Goal: Task Accomplishment & Management: Complete application form

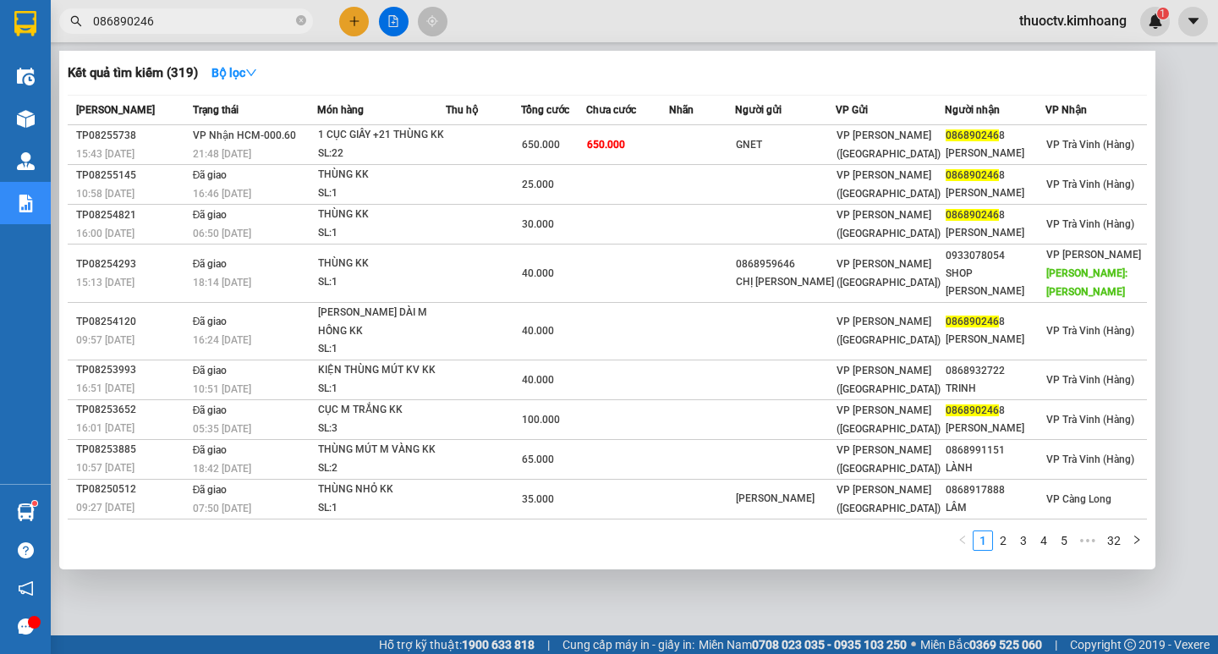
type input "0868902468"
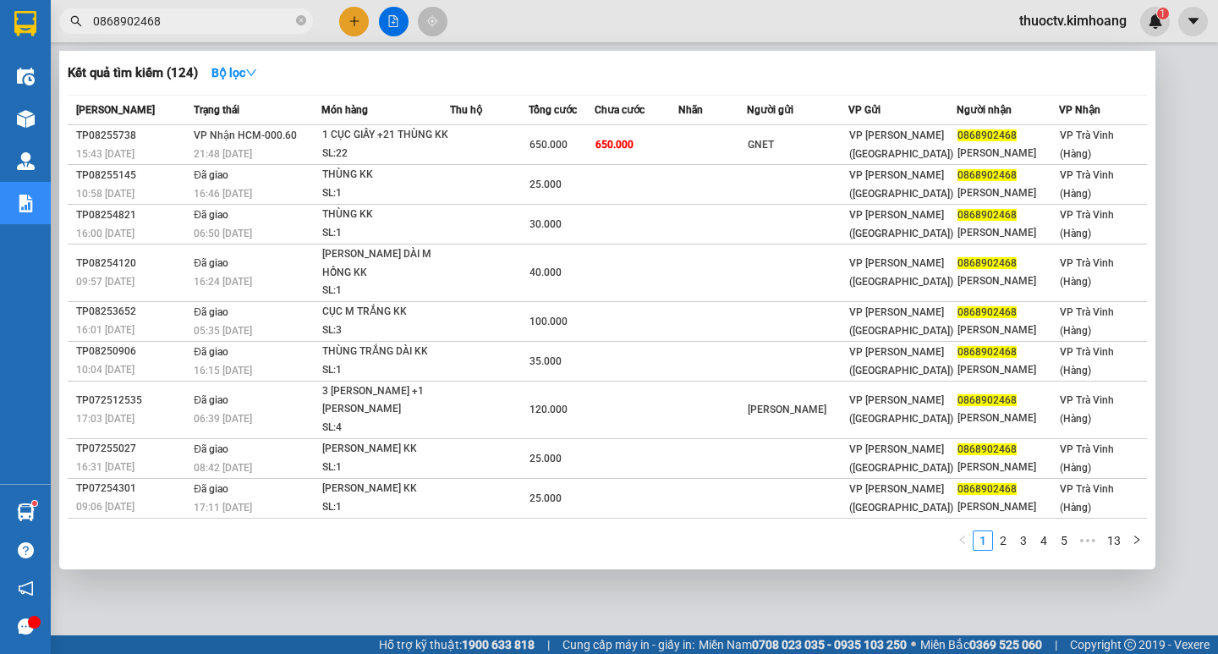
click at [168, 17] on input "0868902468" at bounding box center [193, 21] width 200 height 19
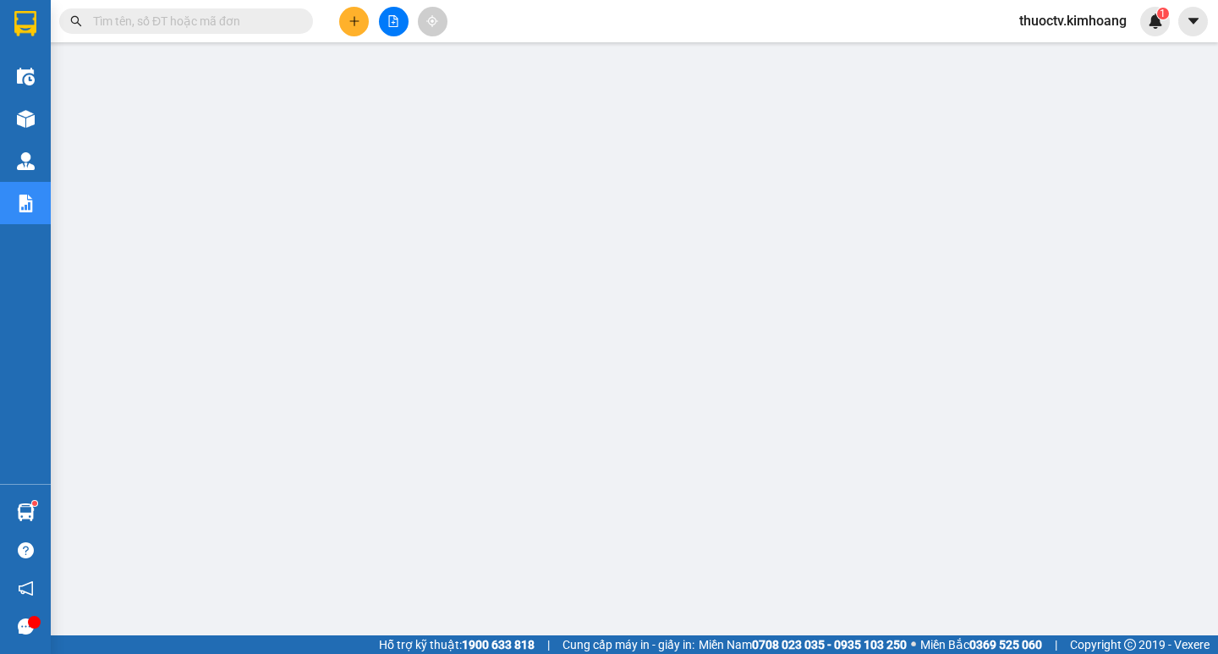
click at [256, 21] on input "text" at bounding box center [193, 21] width 200 height 19
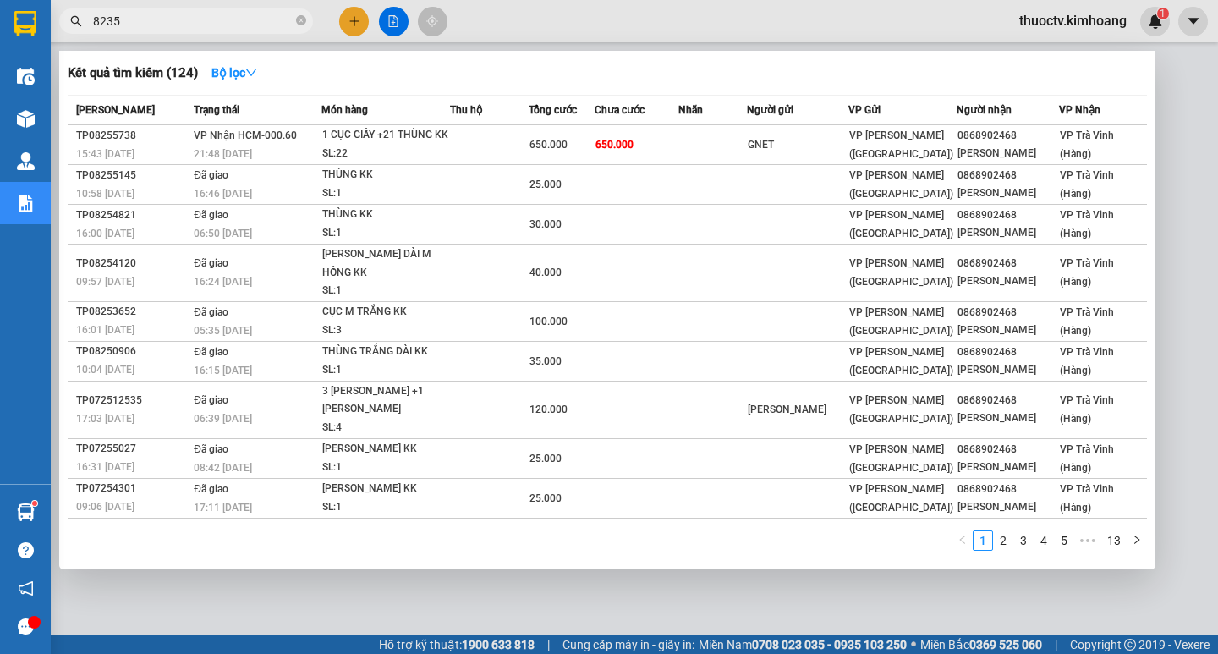
type input "82356"
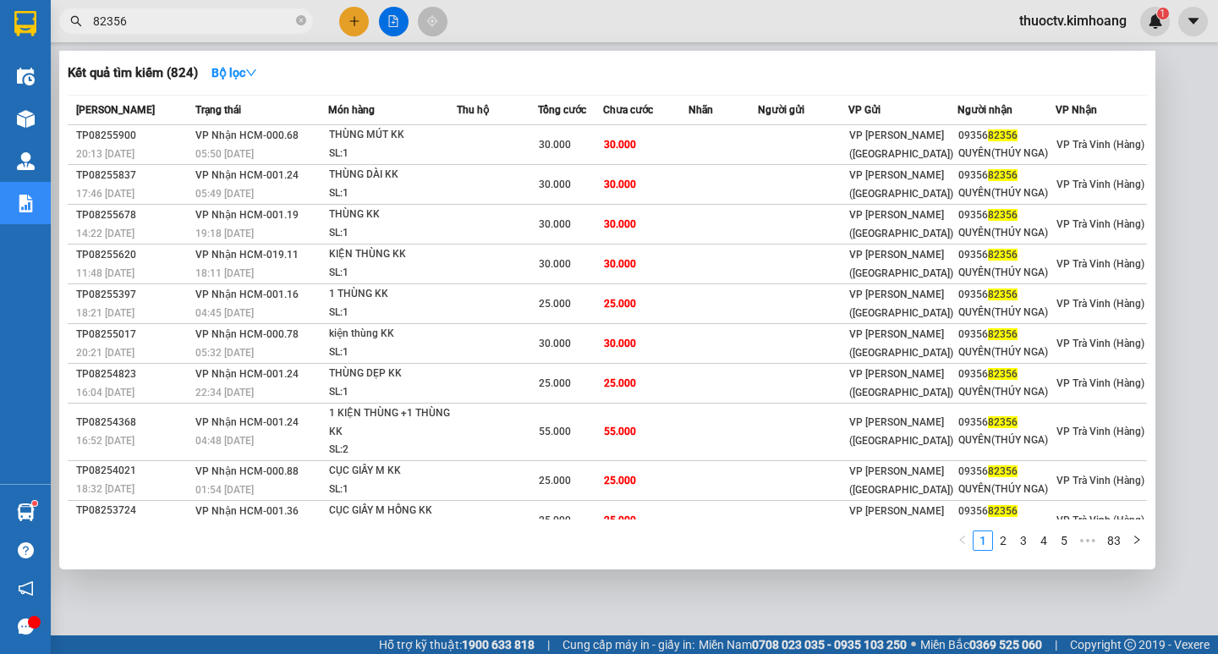
click at [133, 19] on input "82356" at bounding box center [193, 21] width 200 height 19
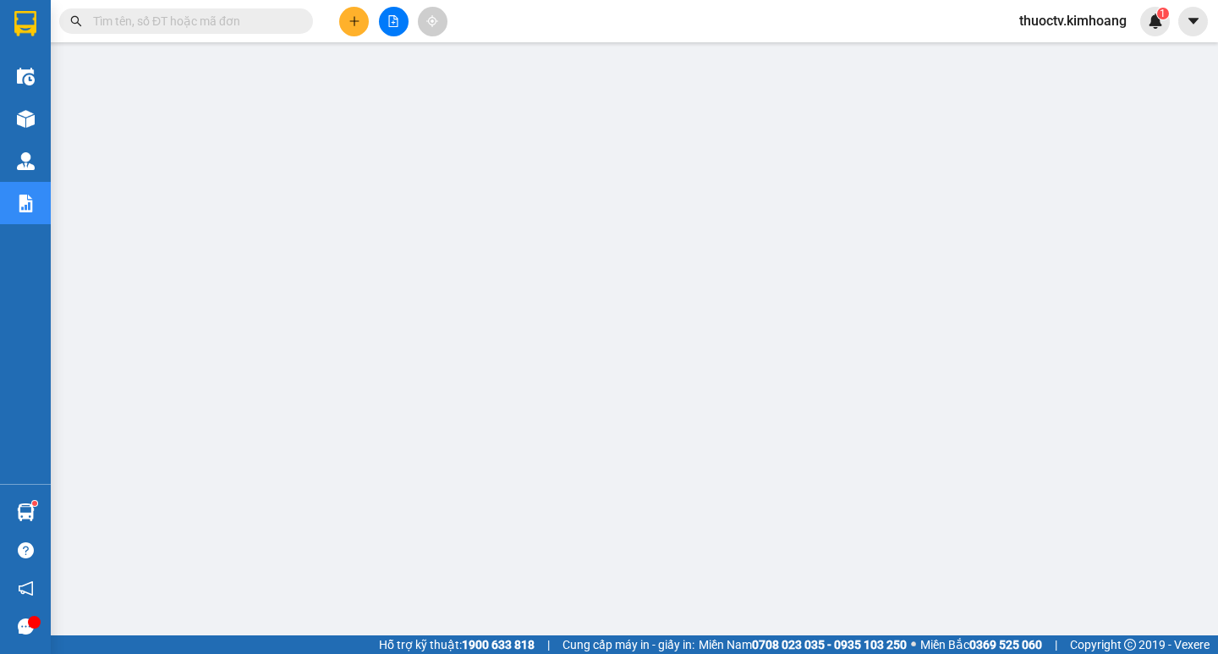
click at [134, 23] on input "text" at bounding box center [193, 21] width 200 height 19
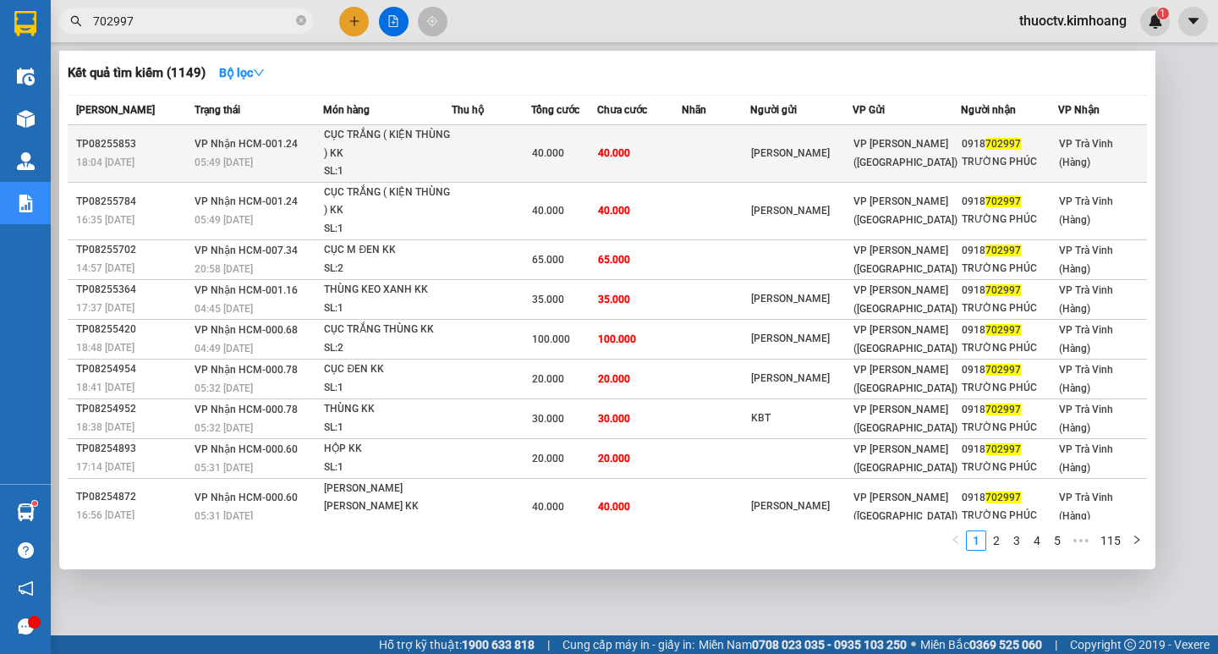
type input "702997"
click at [466, 152] on td at bounding box center [491, 154] width 79 height 58
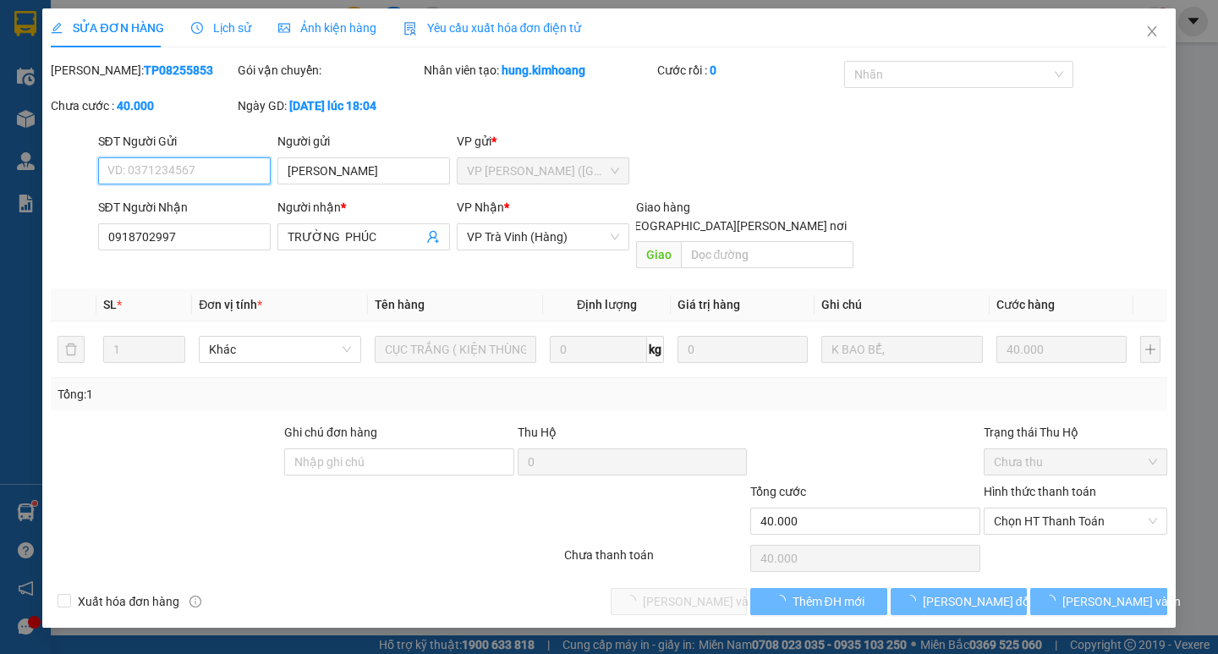
type input "PHƯƠNG KHANG"
type input "0918702997"
type input "TRƯỜNG PHÚC"
type input "40.000"
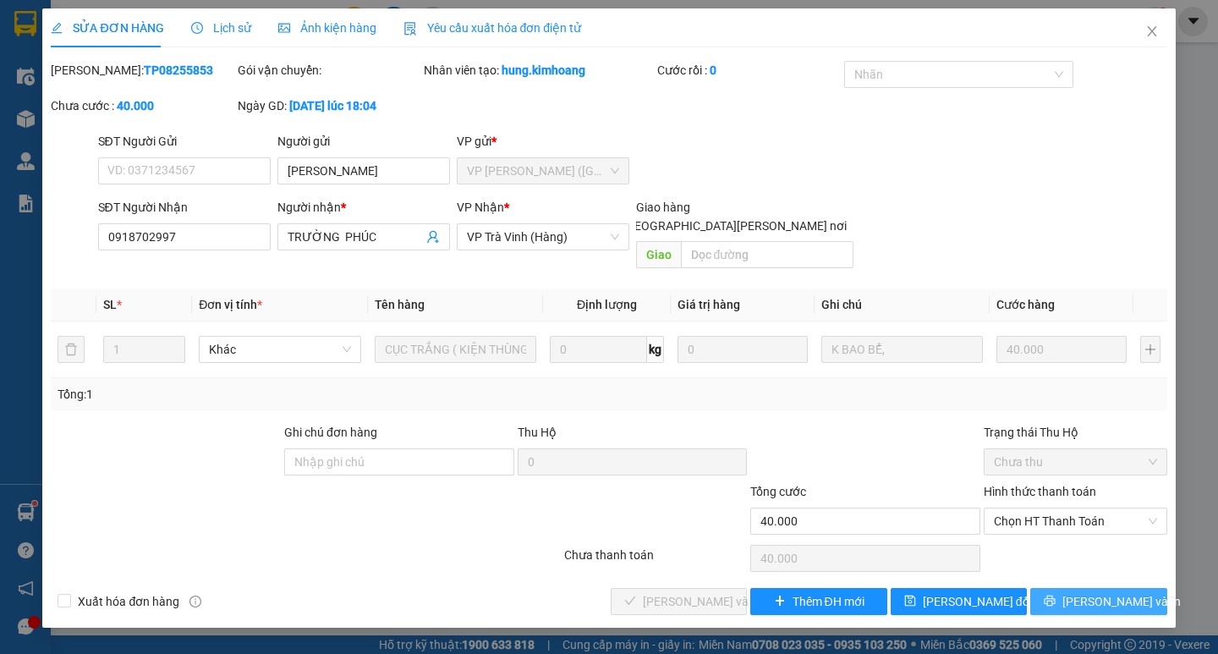
click at [1087, 592] on span "[PERSON_NAME] và In" at bounding box center [1122, 601] width 118 height 19
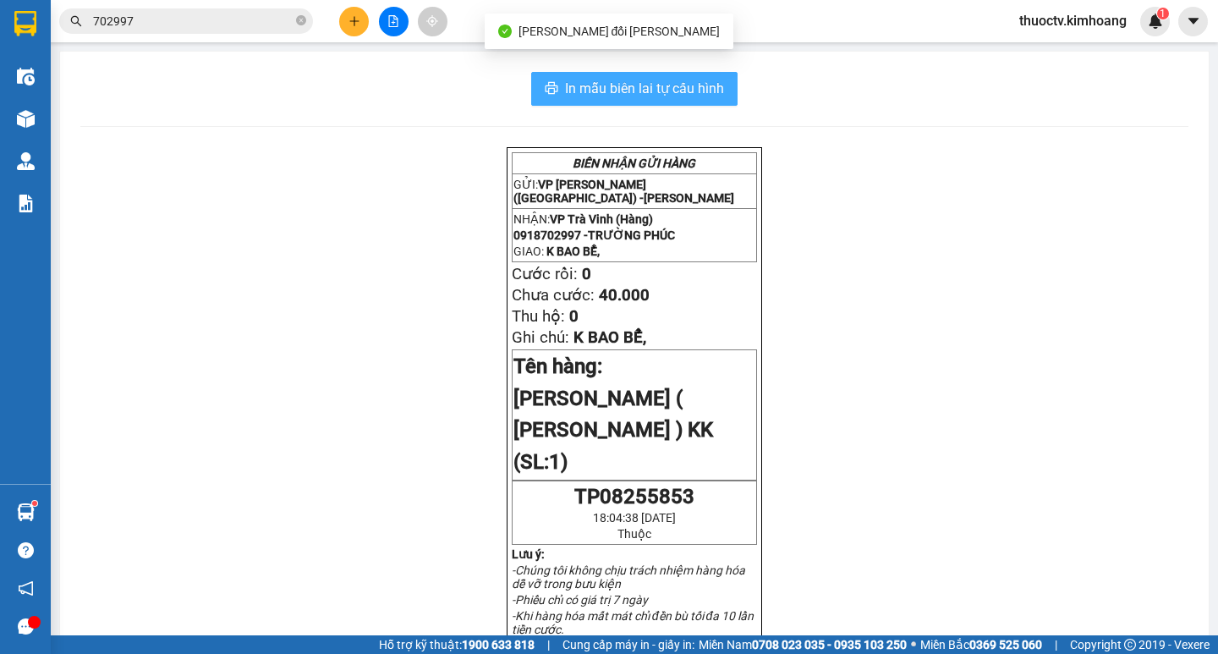
click at [568, 84] on span "In mẫu biên lai tự cấu hình" at bounding box center [644, 88] width 159 height 21
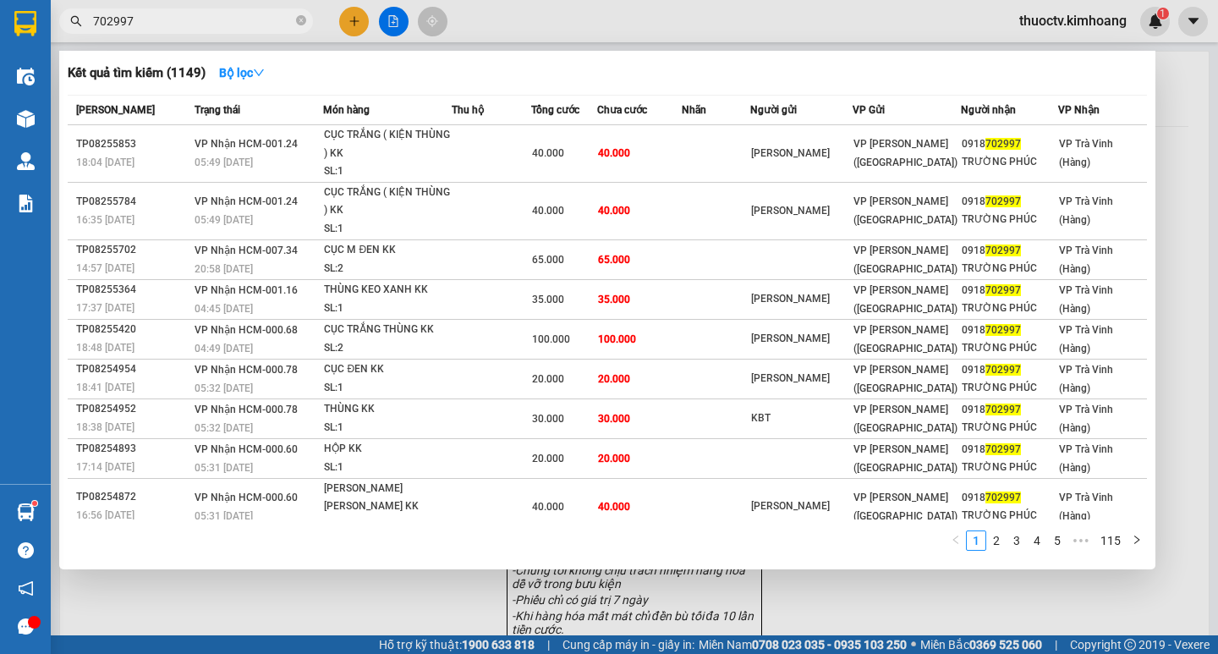
click at [164, 25] on input "702997" at bounding box center [193, 21] width 200 height 19
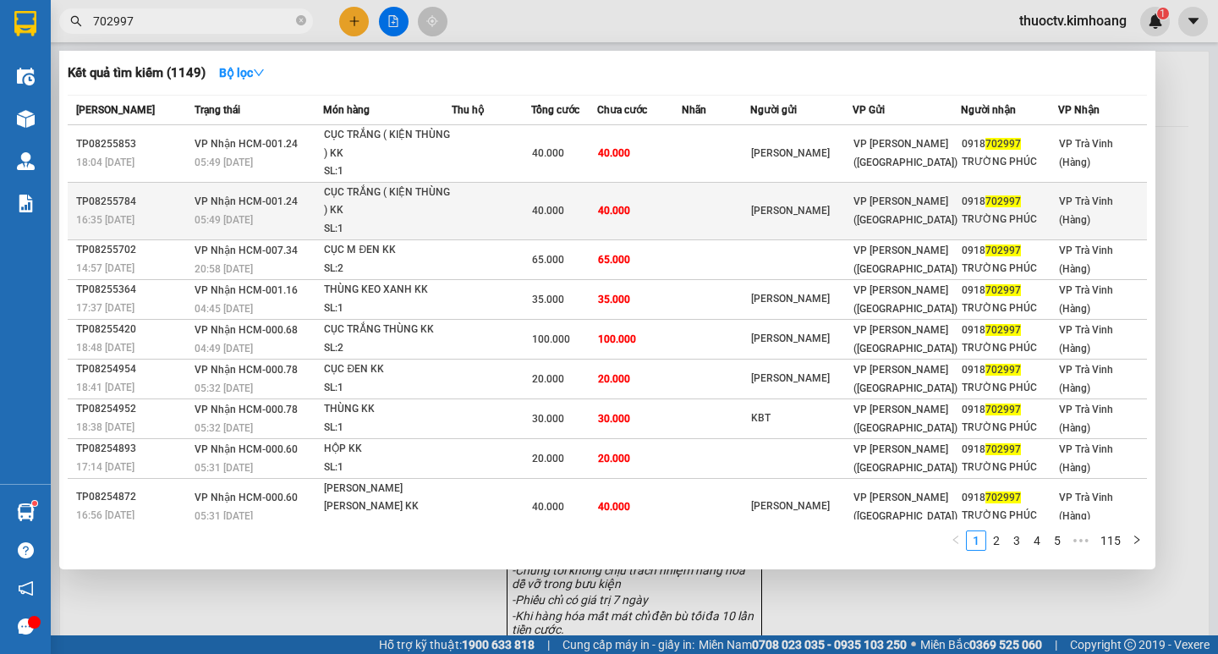
click at [680, 215] on td "40.000" at bounding box center [639, 211] width 85 height 58
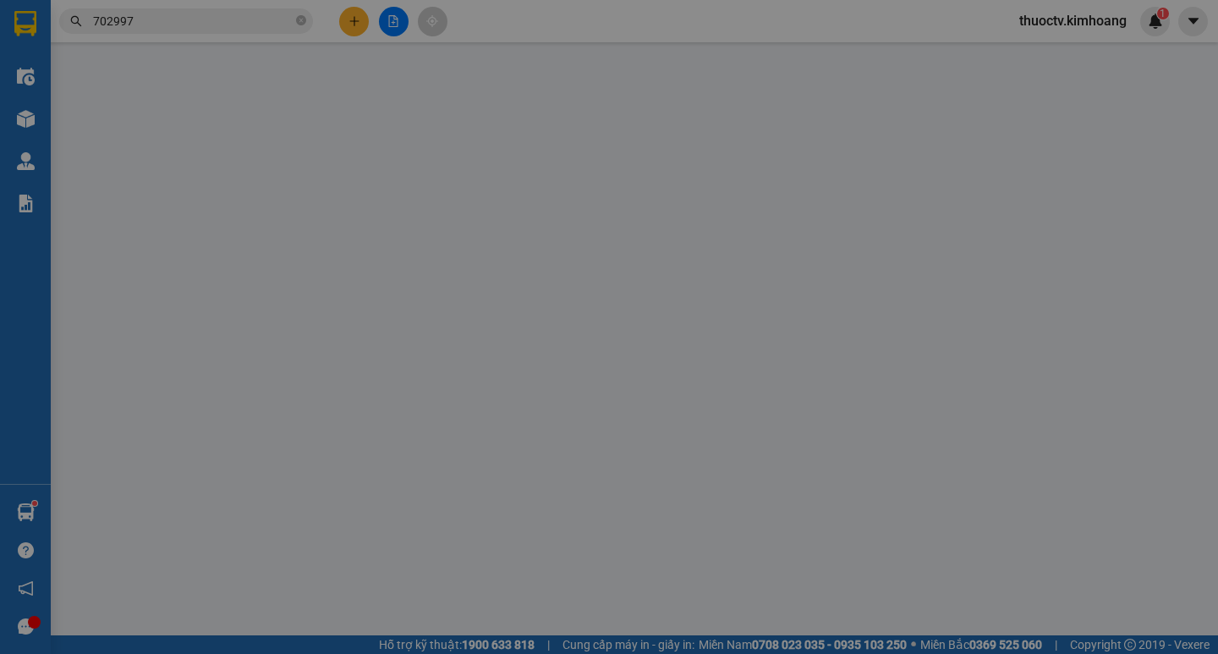
type input "[PERSON_NAME]"
type input "0918702997"
type input "TRƯỜNG PHÚC"
type input "40.000"
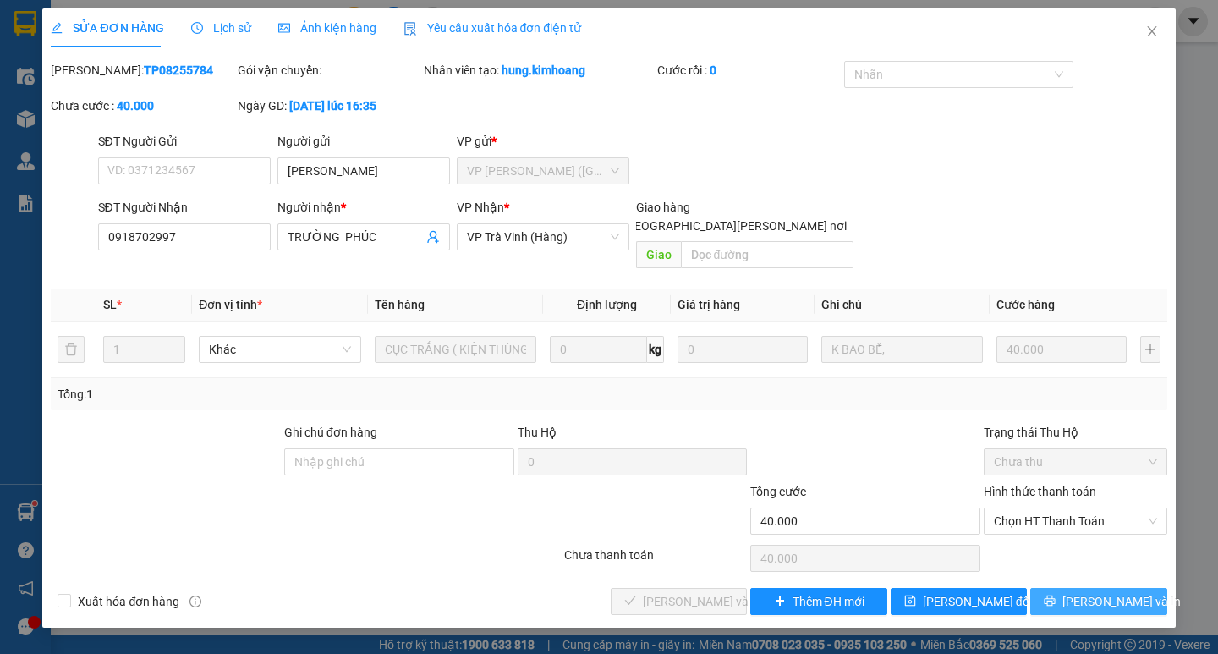
click at [1102, 592] on span "[PERSON_NAME] và In" at bounding box center [1122, 601] width 118 height 19
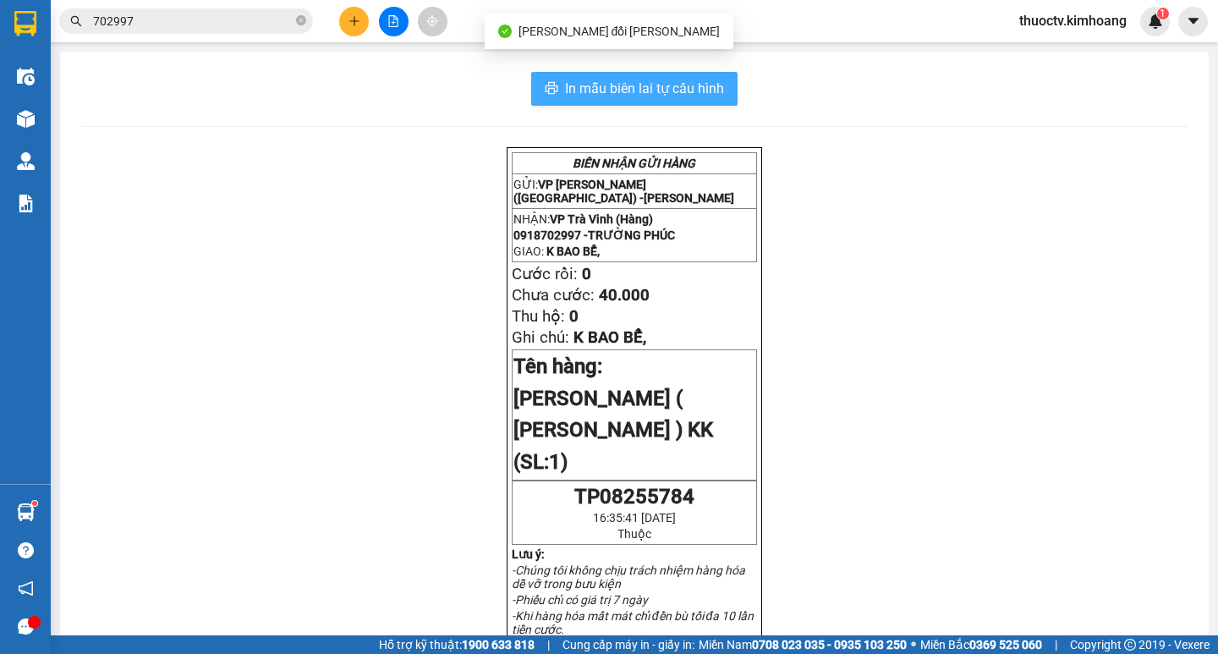
click at [602, 87] on span "In mẫu biên lai tự cấu hình" at bounding box center [644, 88] width 159 height 21
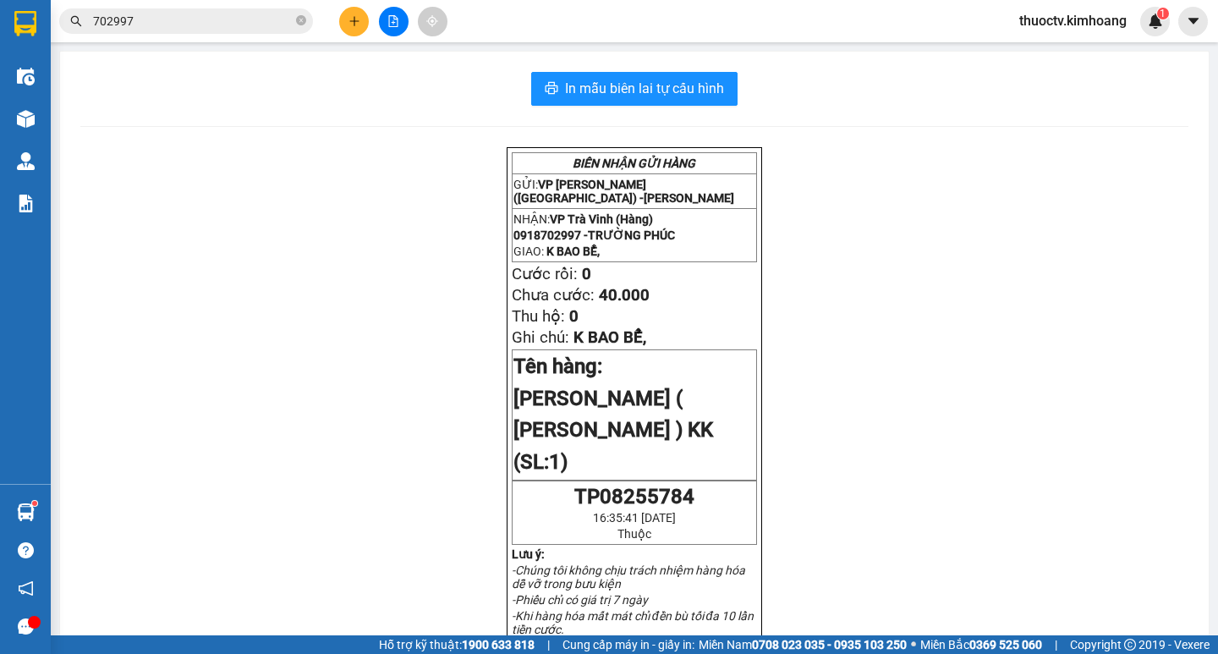
click at [146, 22] on input "702997" at bounding box center [193, 21] width 200 height 19
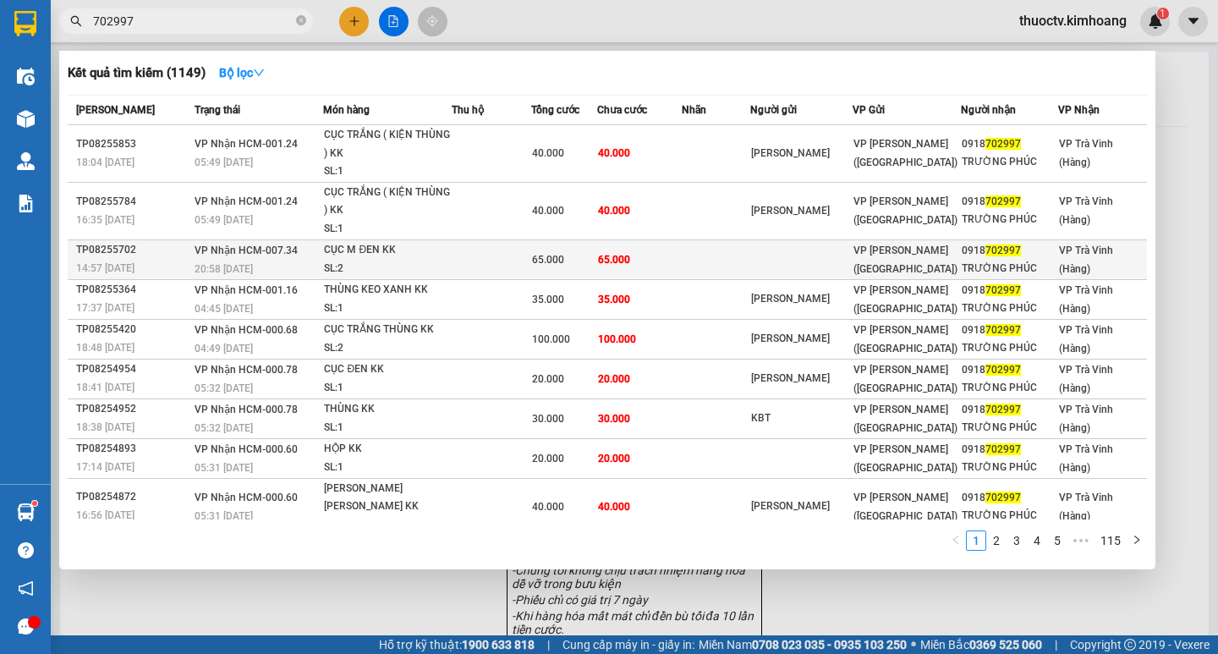
click at [642, 266] on td "65.000" at bounding box center [639, 259] width 85 height 40
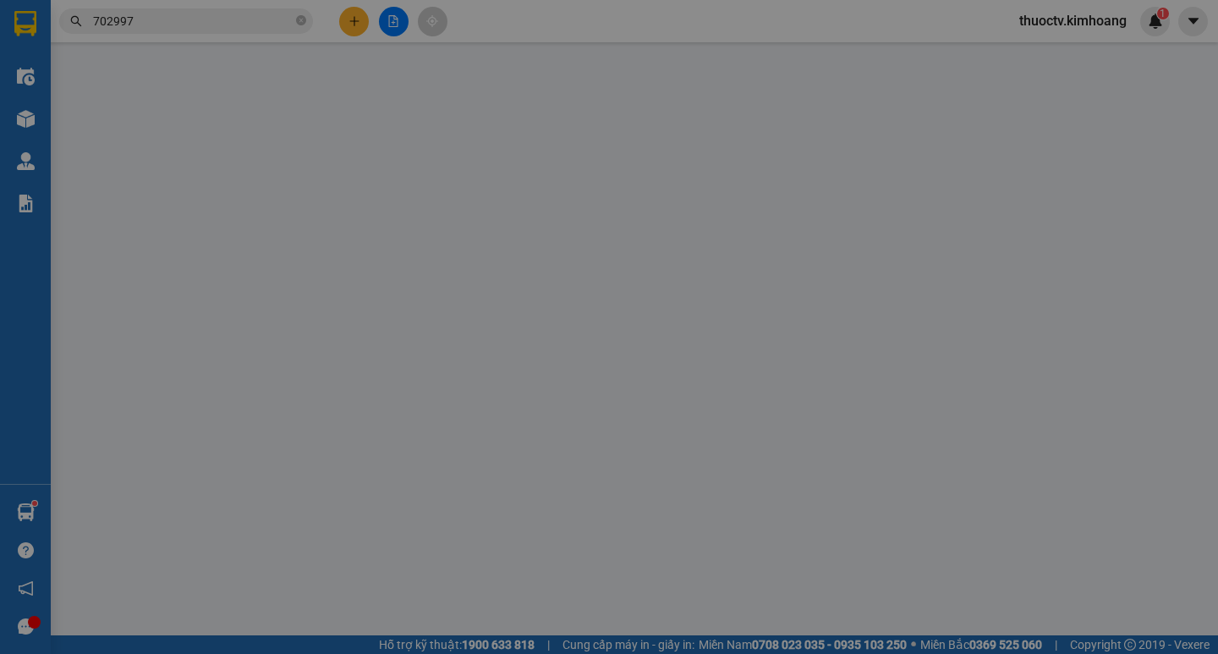
type input "0918702997"
type input "TRƯỜNG PHÚC"
type input "65.000"
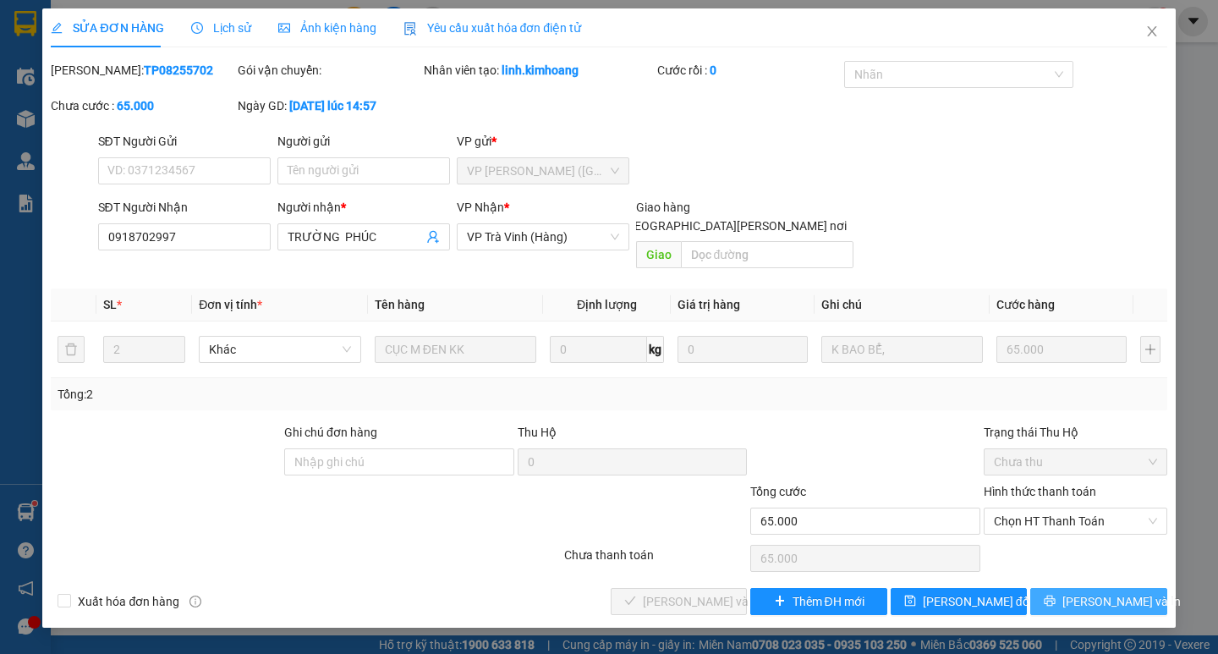
click at [1102, 592] on span "[PERSON_NAME] và In" at bounding box center [1122, 601] width 118 height 19
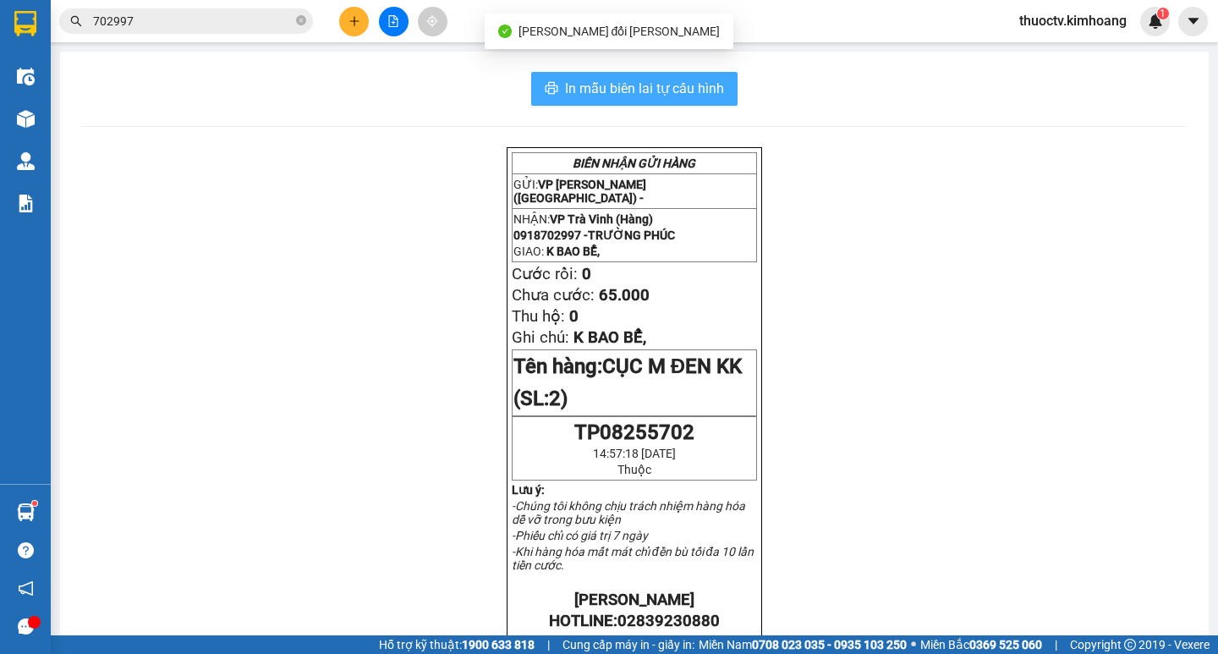
click at [565, 83] on span "In mẫu biên lai tự cấu hình" at bounding box center [644, 88] width 159 height 21
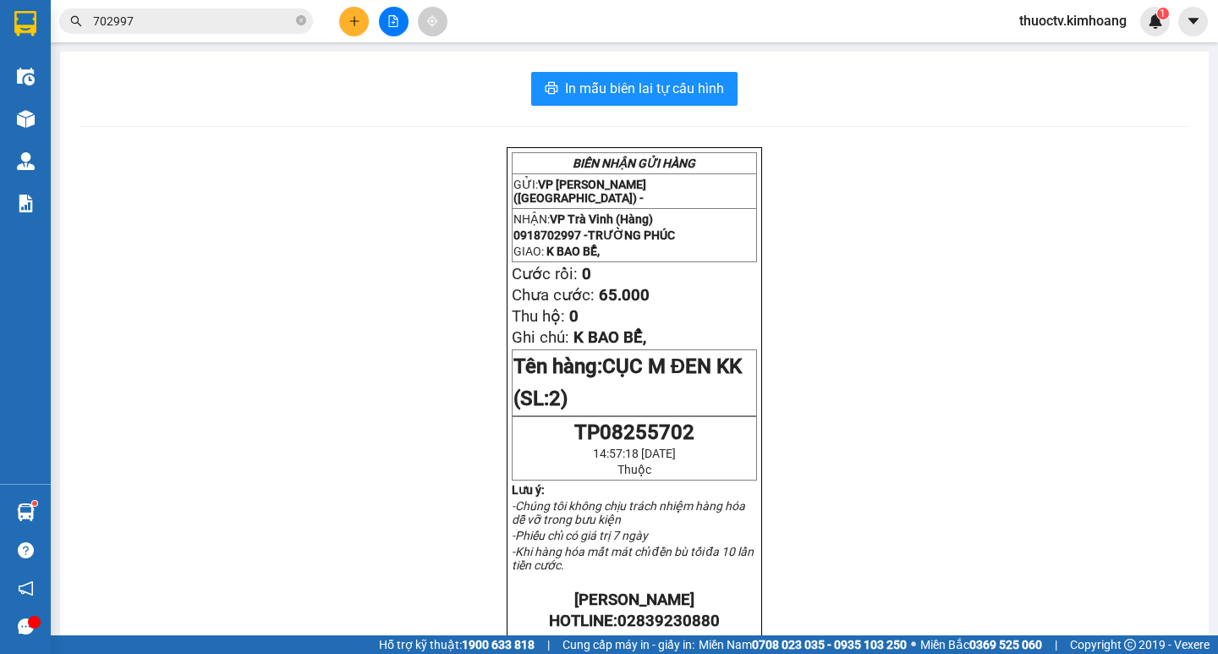
click at [193, 26] on input "702997" at bounding box center [193, 21] width 200 height 19
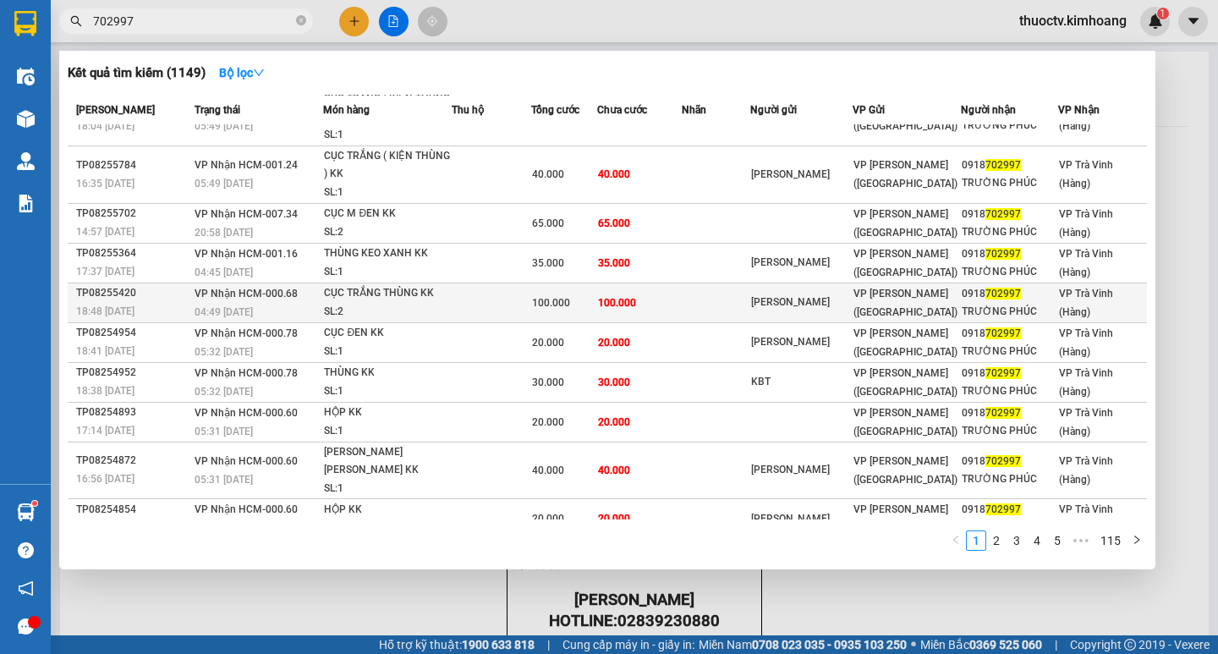
scroll to position [56, 0]
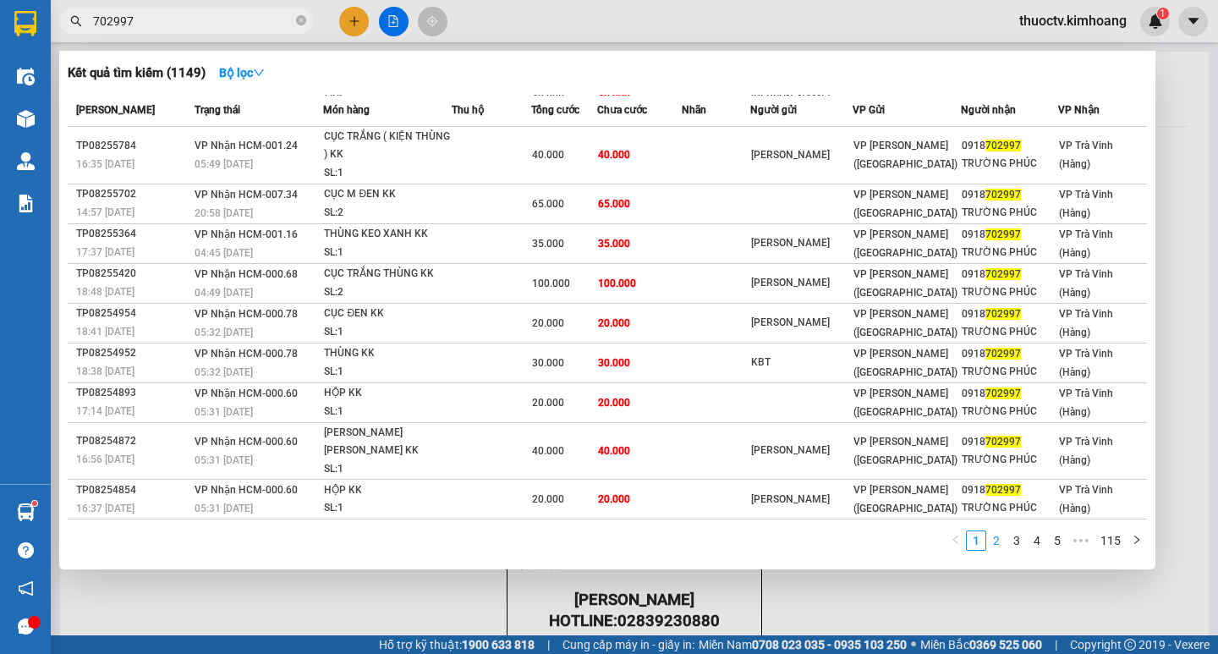
click at [995, 536] on link "2" at bounding box center [996, 540] width 19 height 19
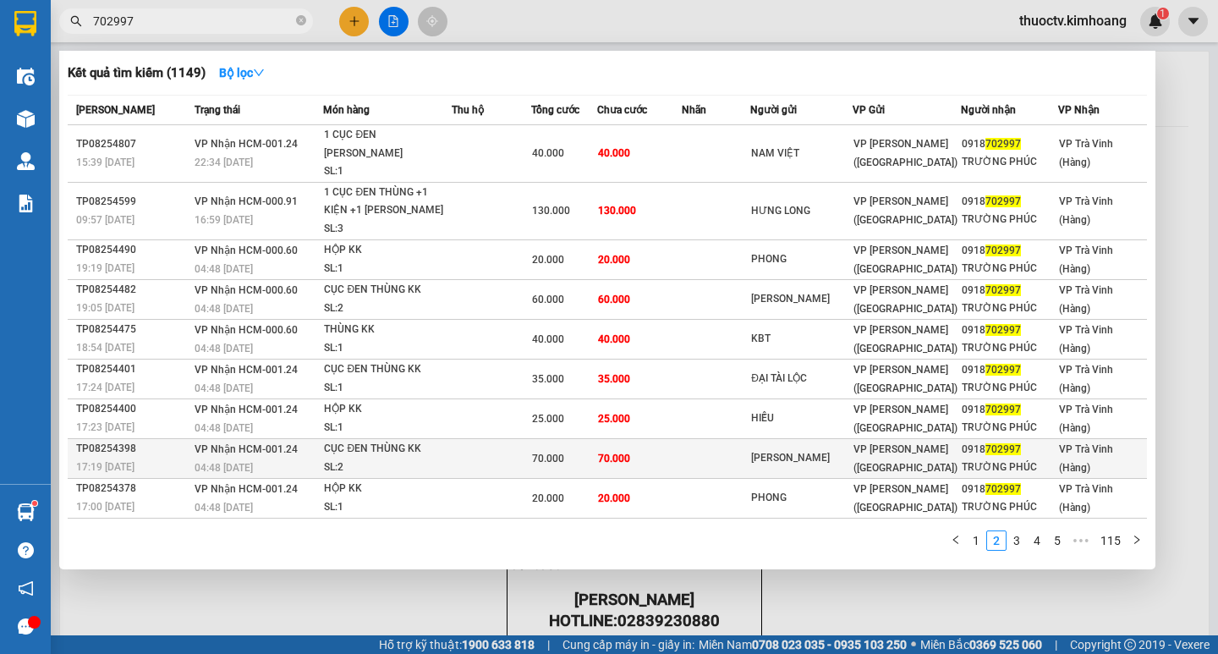
scroll to position [21, 0]
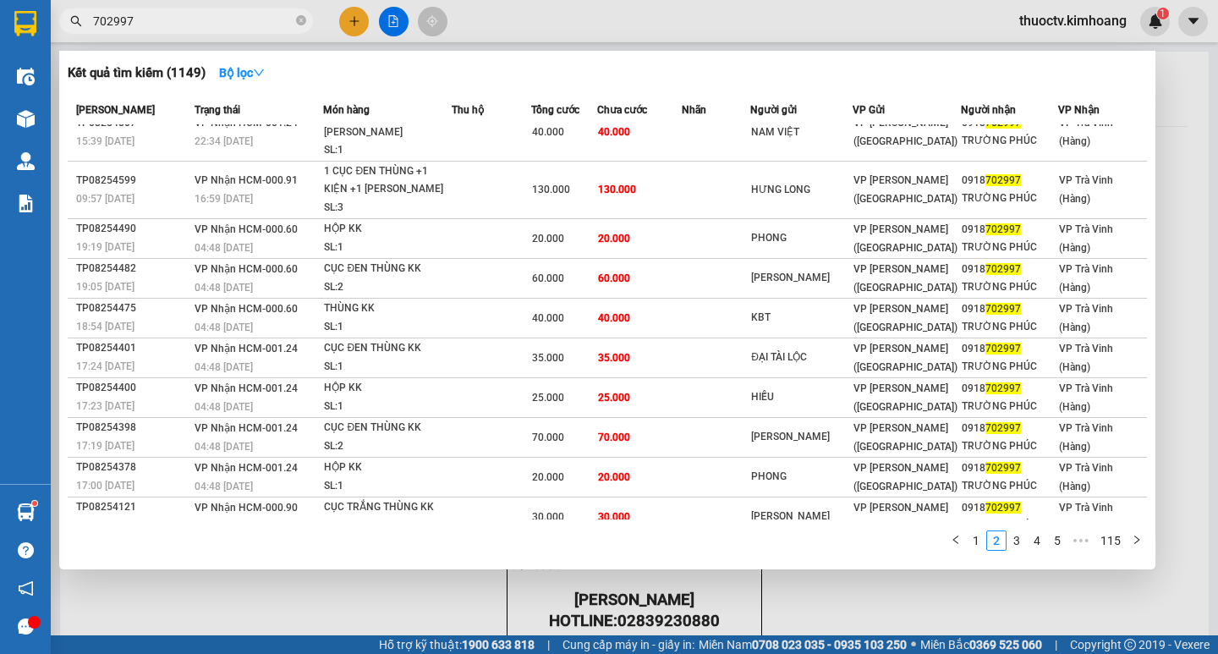
click at [151, 19] on input "702997" at bounding box center [193, 21] width 200 height 19
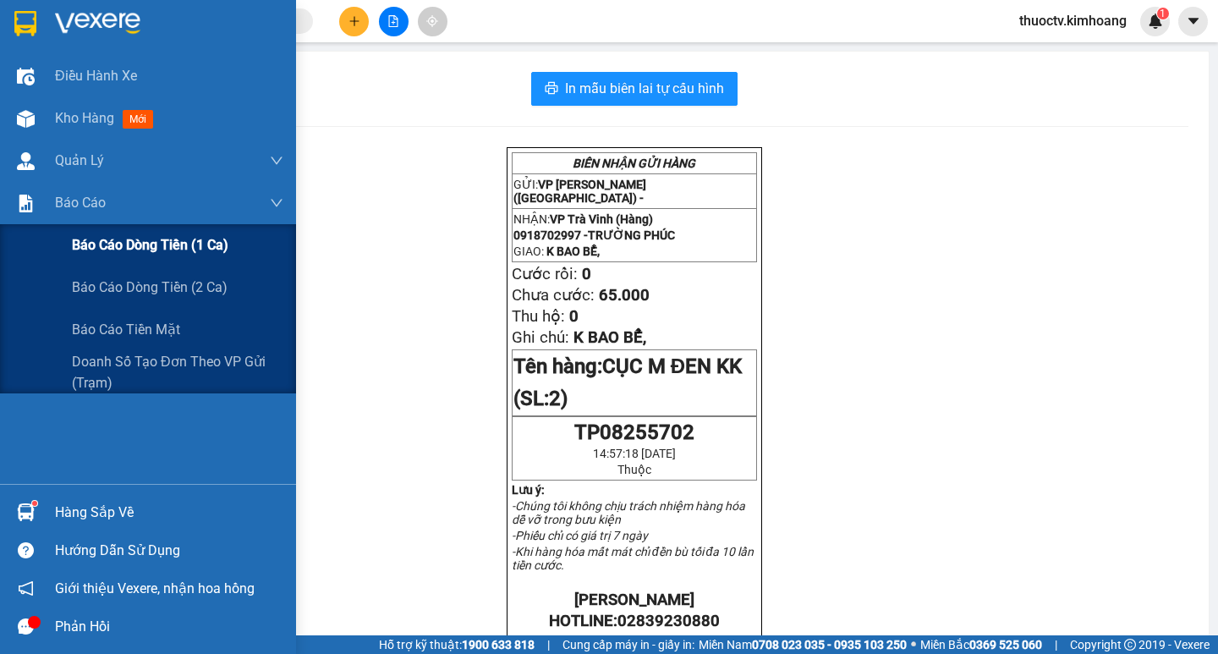
click at [146, 249] on span "Báo cáo dòng tiền (1 ca)" at bounding box center [150, 244] width 157 height 21
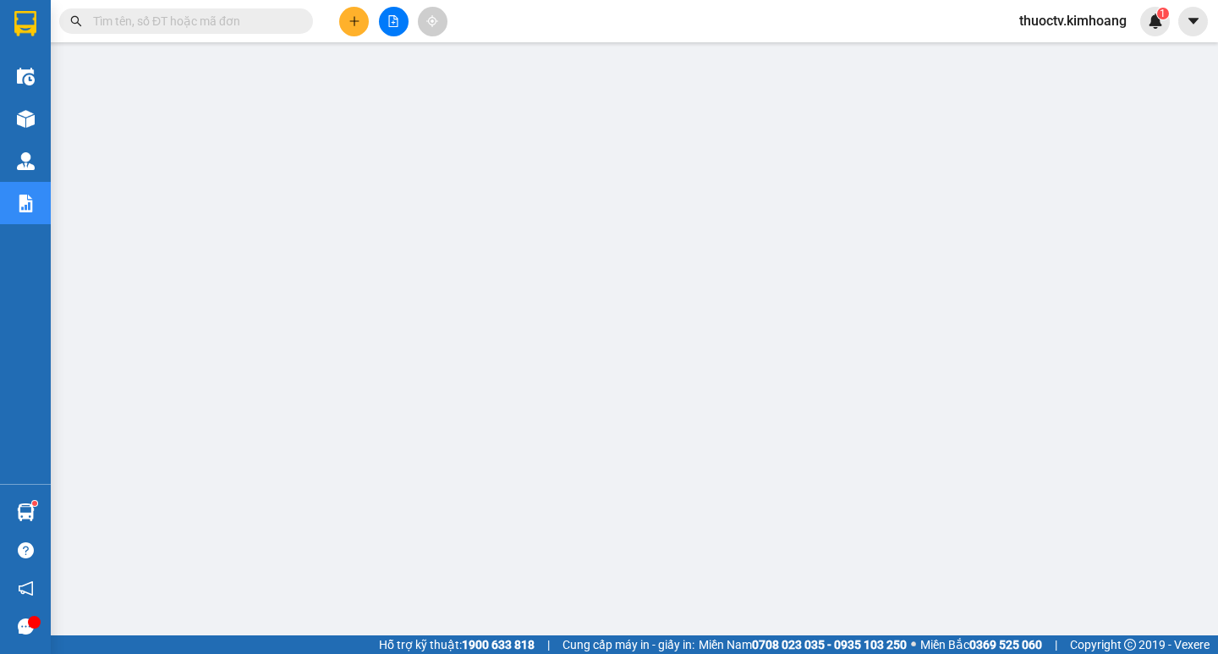
click at [168, 19] on input "text" at bounding box center [193, 21] width 200 height 19
click at [255, 18] on input "text" at bounding box center [193, 21] width 200 height 19
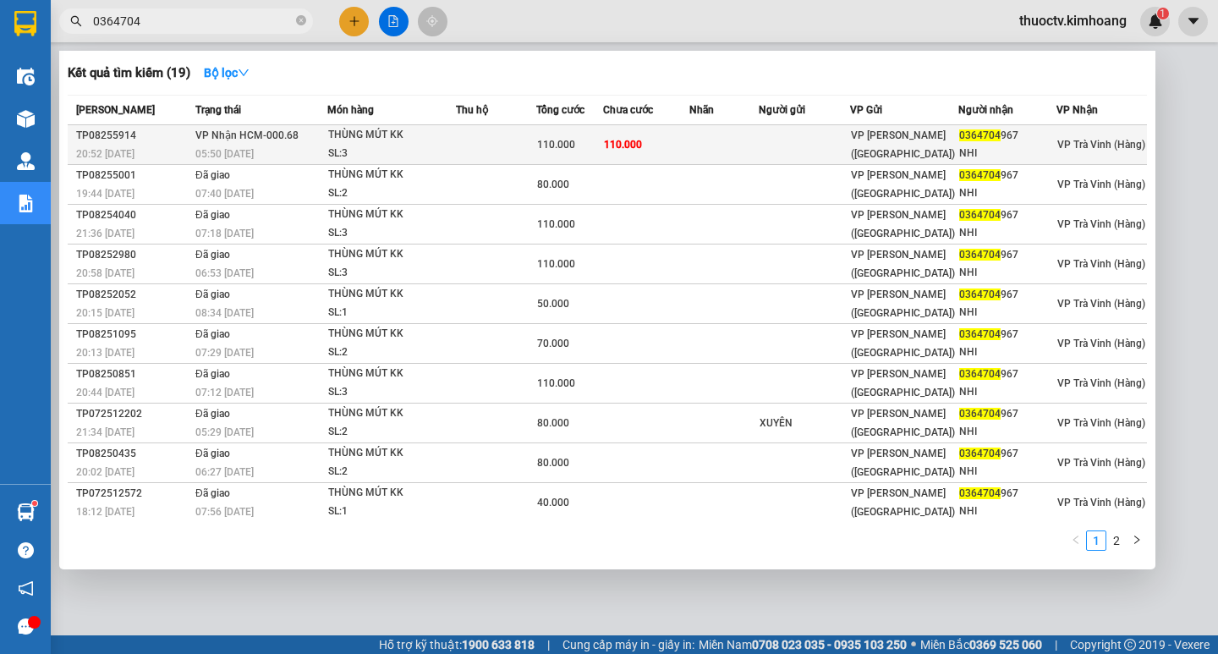
type input "0364704"
click at [535, 135] on td at bounding box center [496, 145] width 80 height 40
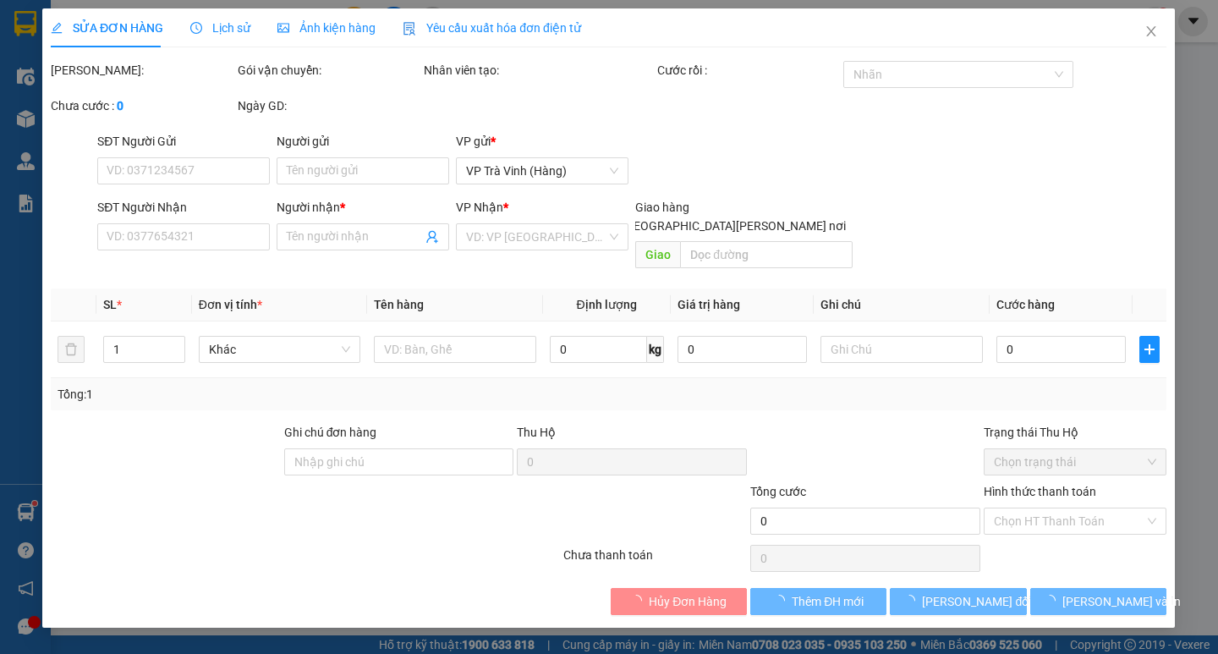
type input "0364704967"
type input "NHI"
type input "110.000"
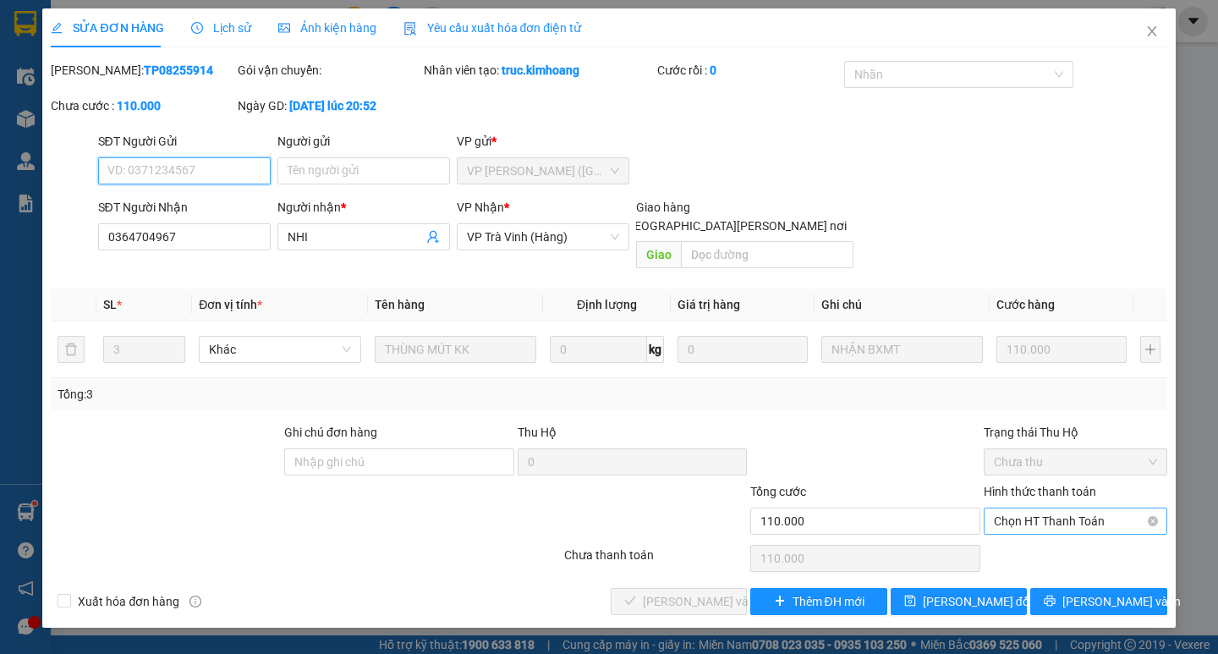
click at [1073, 508] on span "Chọn HT Thanh Toán" at bounding box center [1075, 520] width 163 height 25
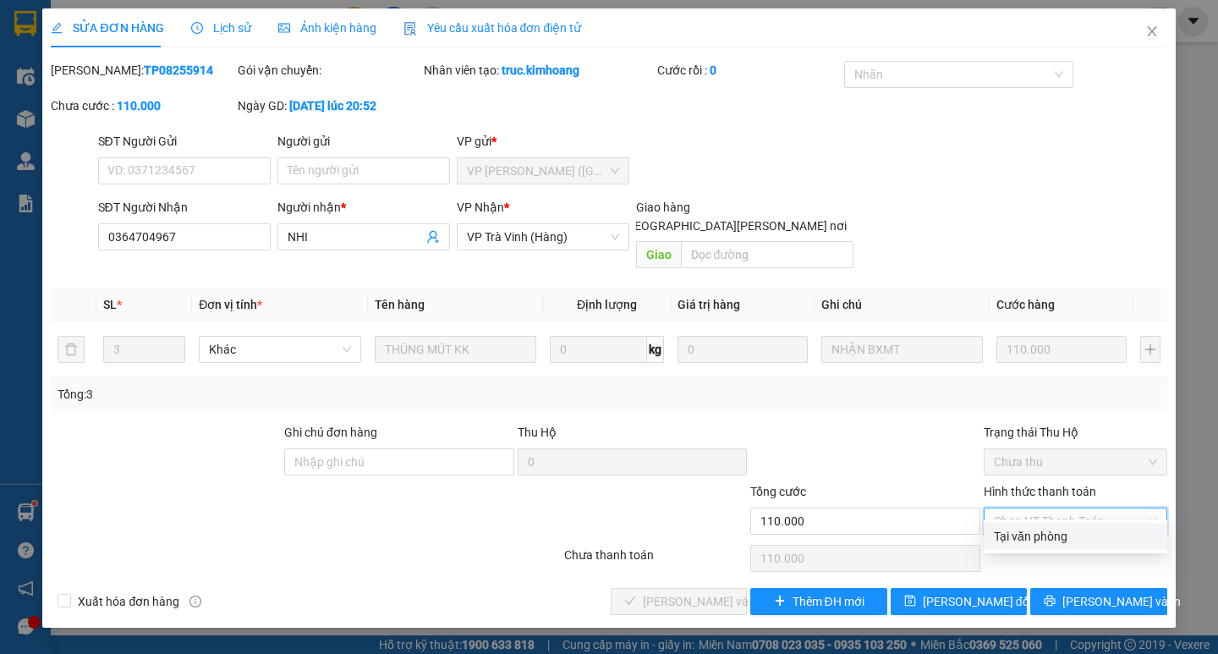
click at [1097, 530] on div "Tại văn phòng" at bounding box center [1075, 536] width 163 height 19
type input "0"
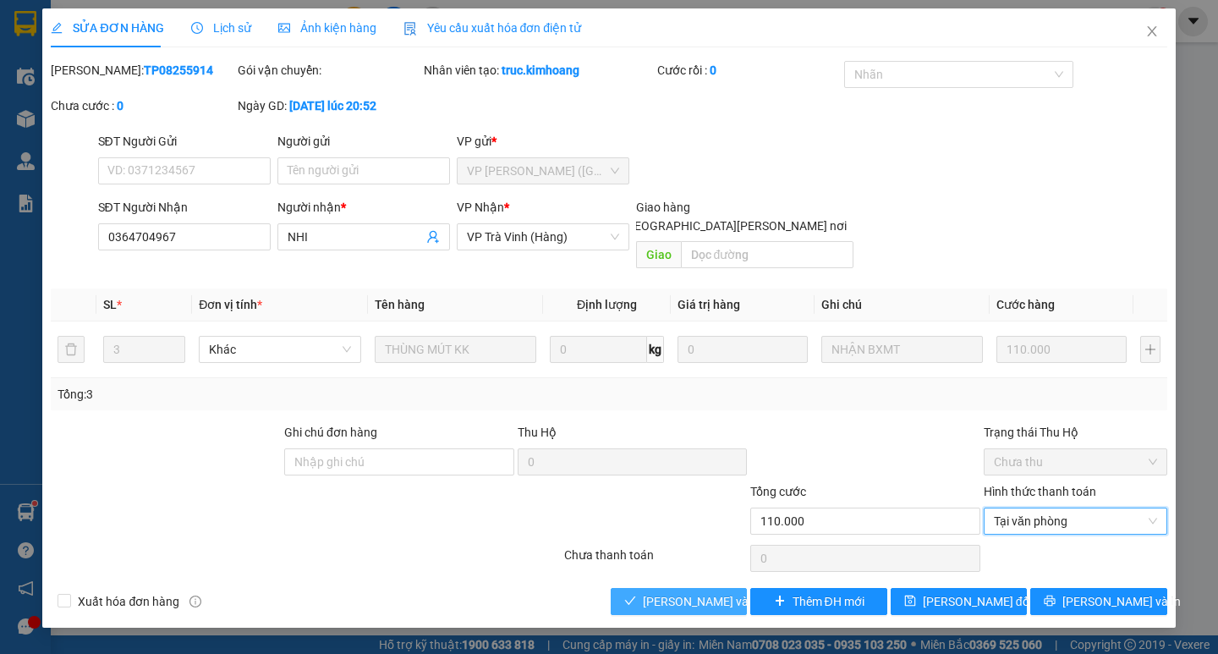
click at [663, 592] on span "[PERSON_NAME] và [PERSON_NAME] hàng" at bounding box center [757, 601] width 228 height 19
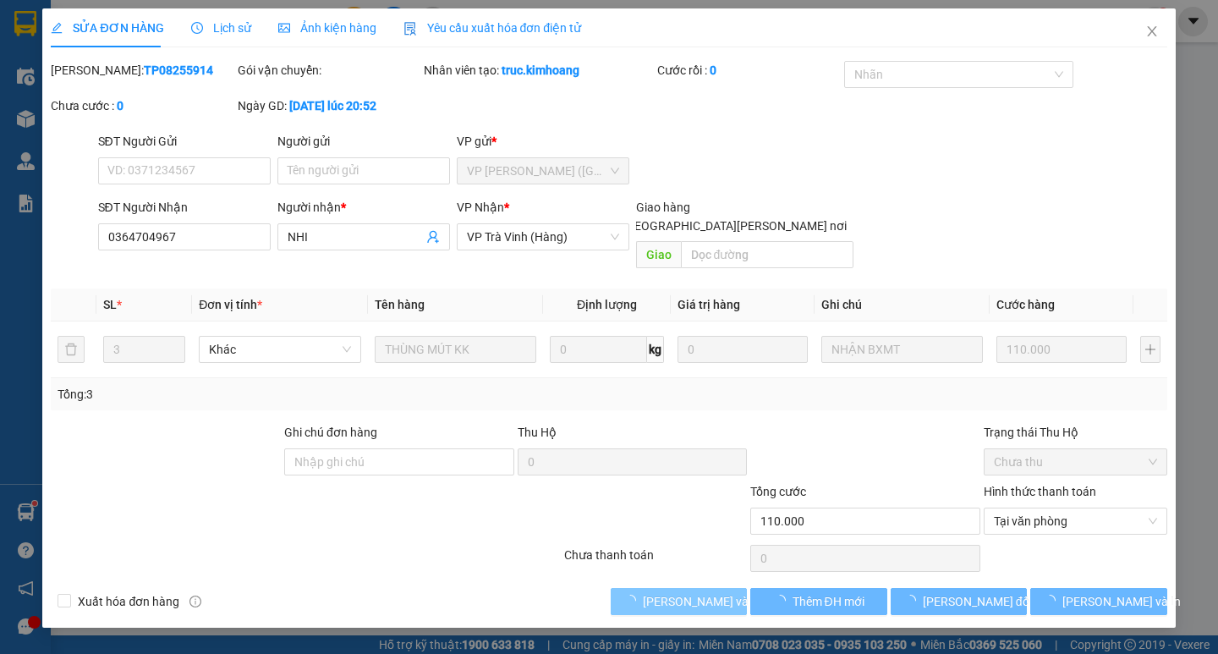
click at [667, 592] on span "[PERSON_NAME] và [PERSON_NAME] hàng" at bounding box center [757, 601] width 228 height 19
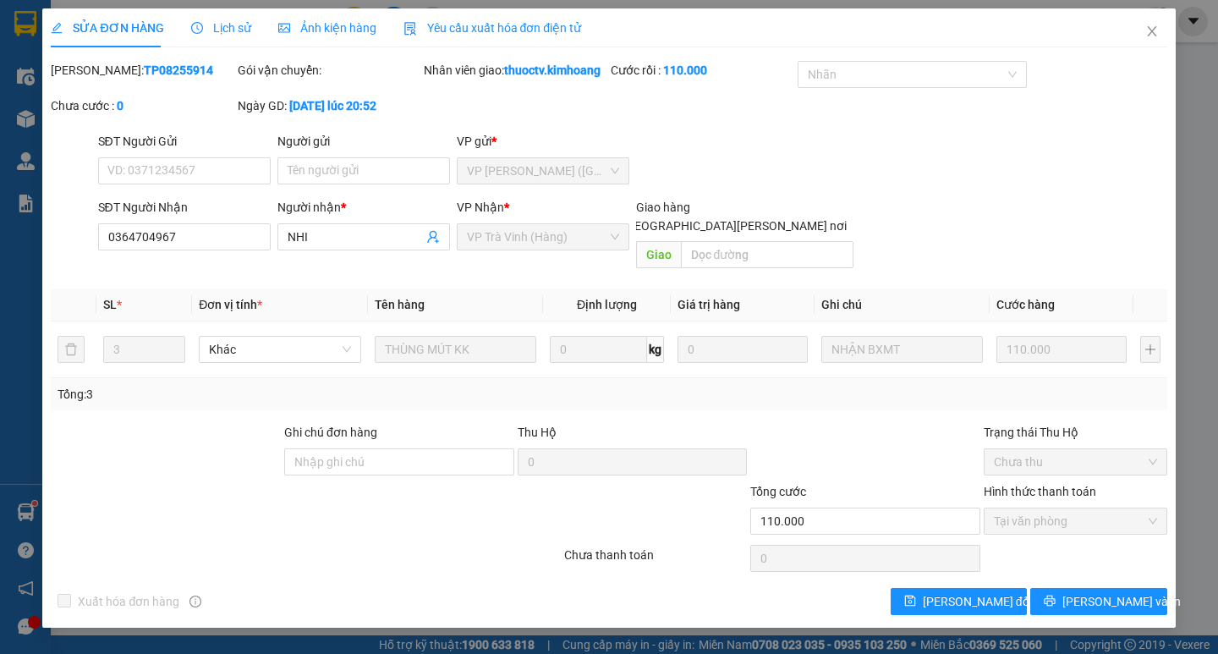
click at [1109, 597] on div "SỬA ĐƠN HÀNG Lịch sử Ảnh kiện hàng Yêu cầu xuất hóa đơn điện tử Total Paid Fee …" at bounding box center [608, 317] width 1133 height 619
click at [1122, 592] on span "[PERSON_NAME] và In" at bounding box center [1122, 601] width 118 height 19
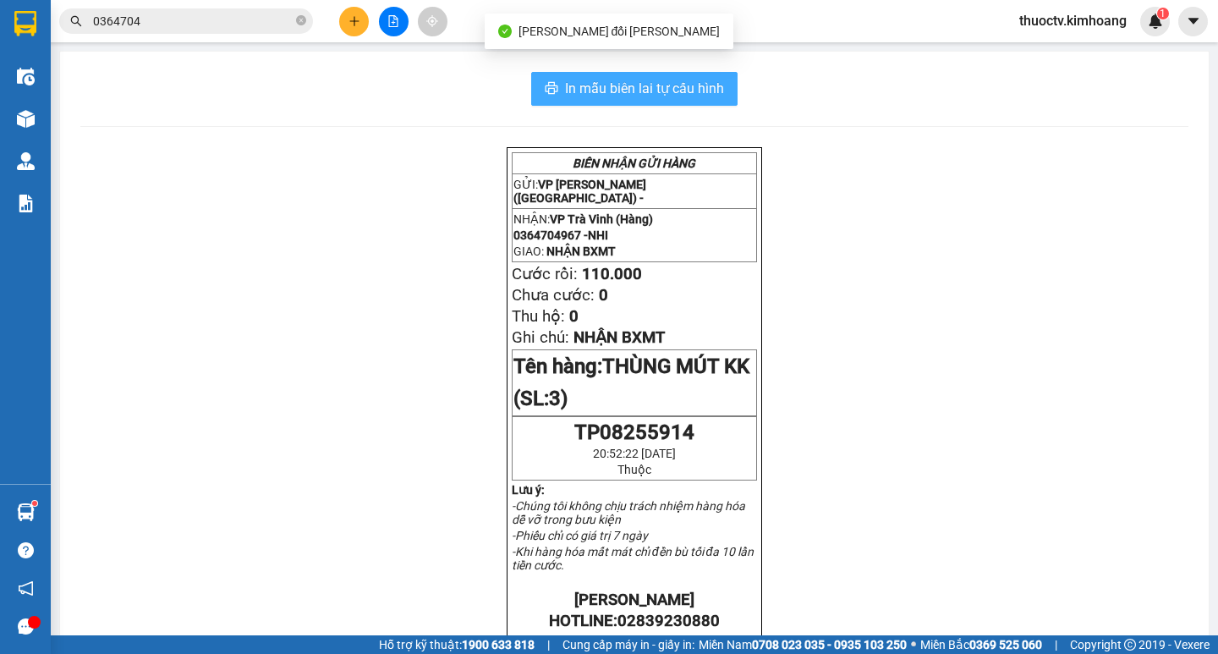
click at [706, 88] on span "In mẫu biên lai tự cấu hình" at bounding box center [644, 88] width 159 height 21
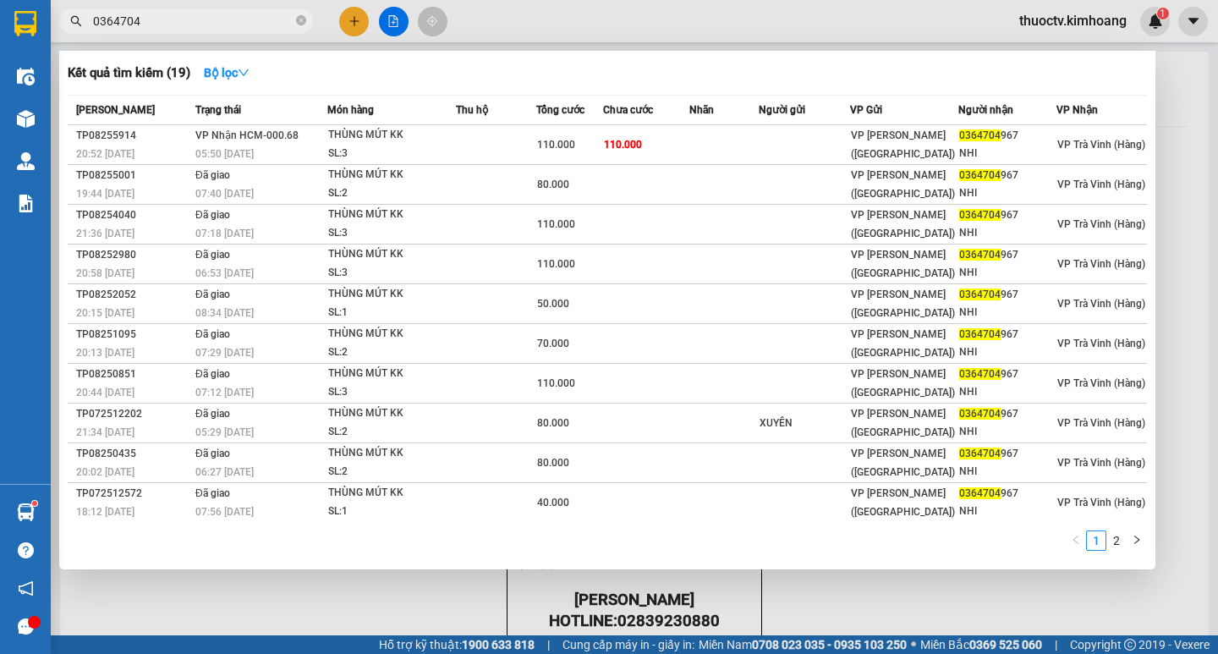
click at [305, 22] on icon "close-circle" at bounding box center [301, 20] width 10 height 10
click at [298, 21] on span at bounding box center [186, 20] width 254 height 25
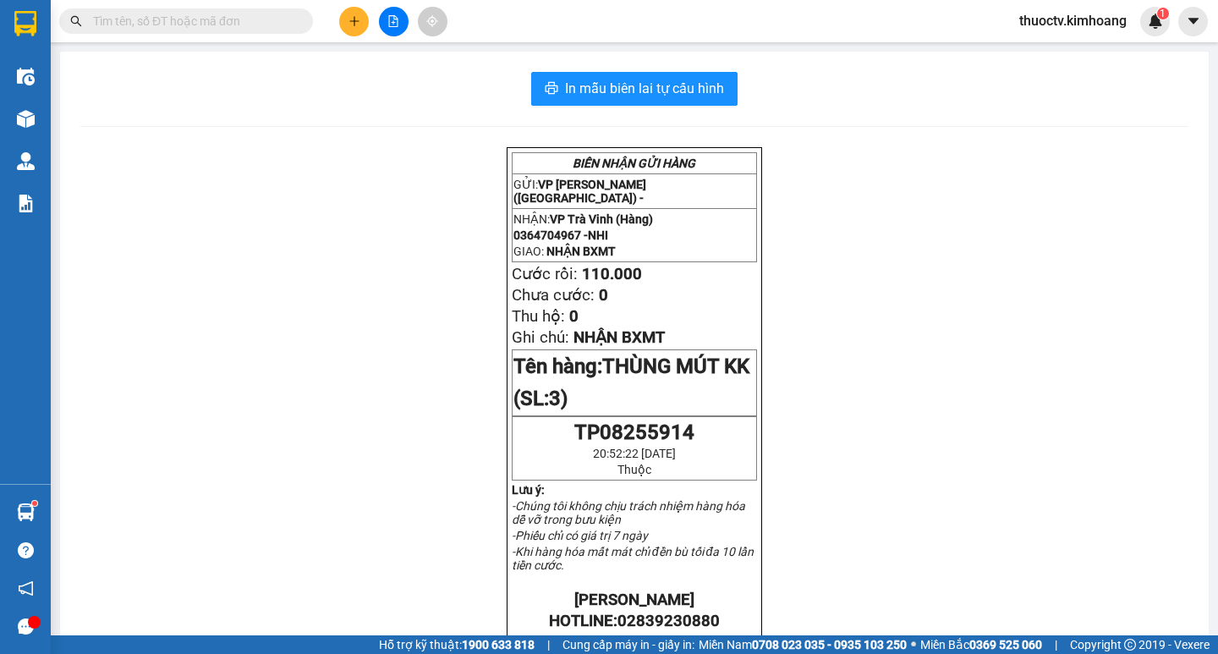
click at [279, 21] on input "text" at bounding box center [193, 21] width 200 height 19
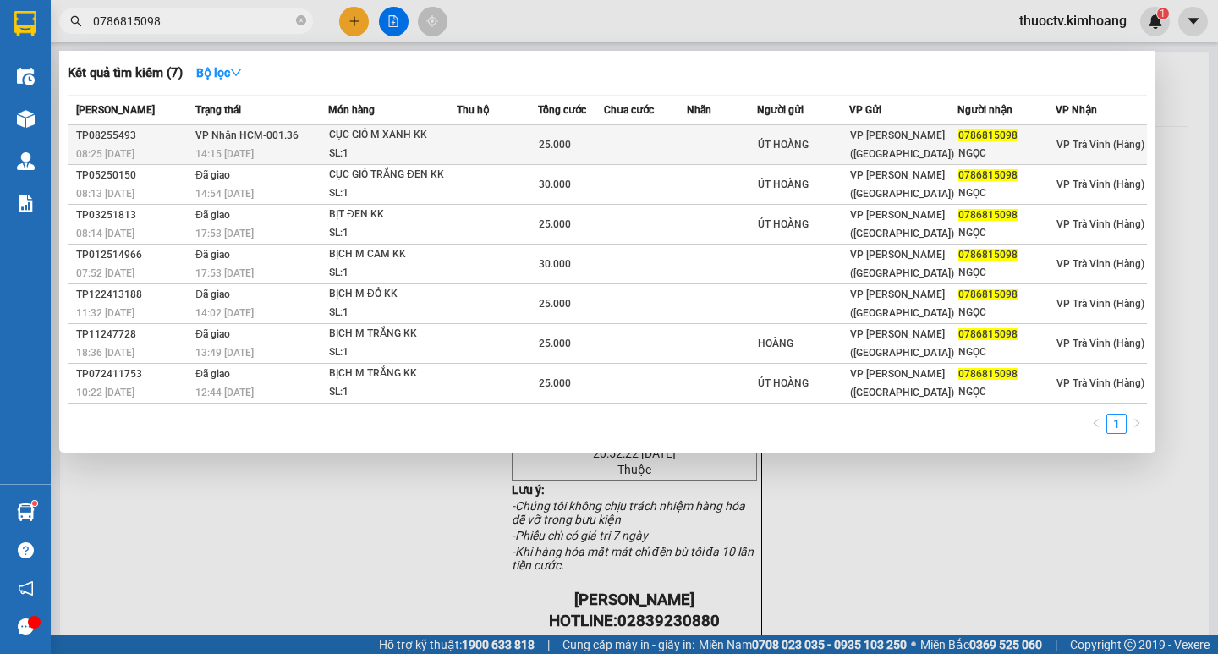
type input "0786815098"
click at [603, 136] on div "25.000" at bounding box center [571, 144] width 64 height 19
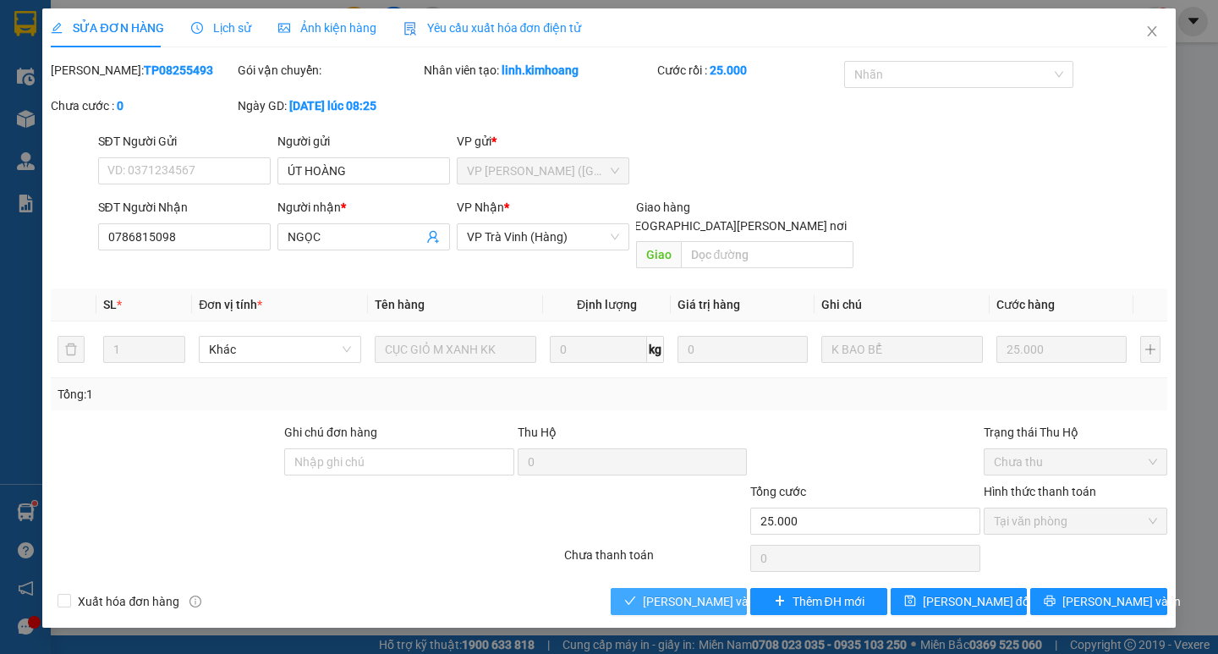
click at [660, 592] on span "[PERSON_NAME] và [PERSON_NAME] hàng" at bounding box center [757, 601] width 228 height 19
click at [664, 588] on button "[PERSON_NAME] và [PERSON_NAME] hàng" at bounding box center [679, 601] width 136 height 27
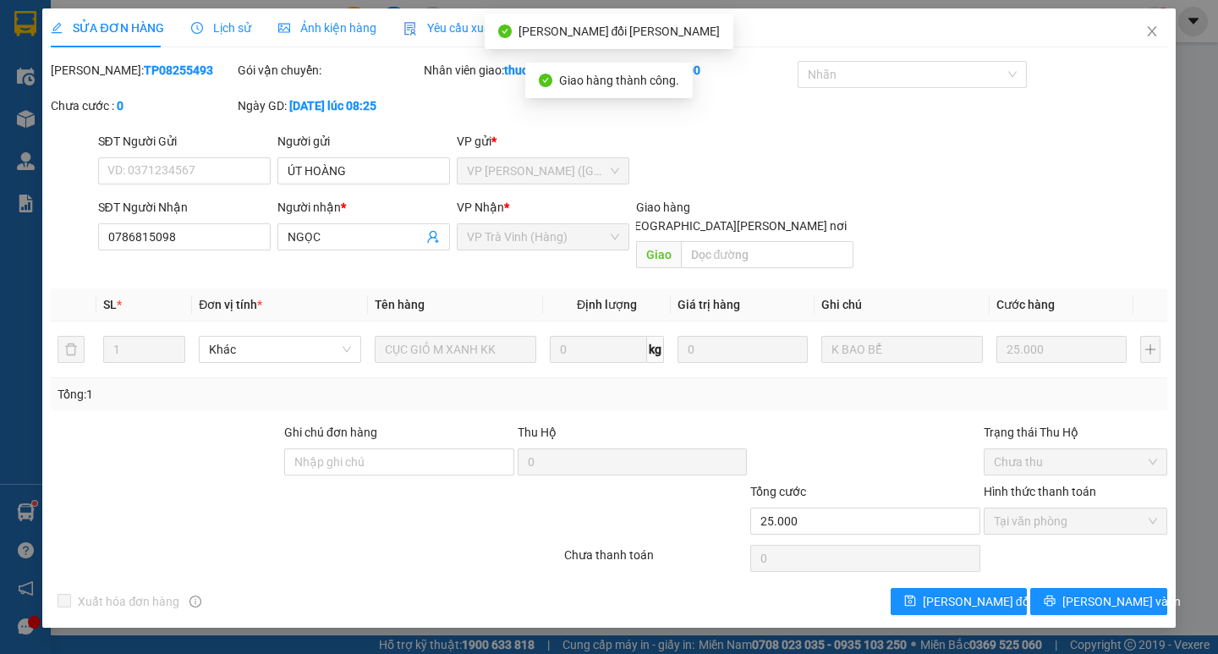
click at [1138, 566] on div "Total Paid Fee 25.000 Total UnPaid Fee 0 Cash Collection Total Fee Mã ĐH: TP082…" at bounding box center [609, 338] width 1116 height 554
click at [1119, 596] on button "[PERSON_NAME] và In" at bounding box center [1099, 601] width 136 height 27
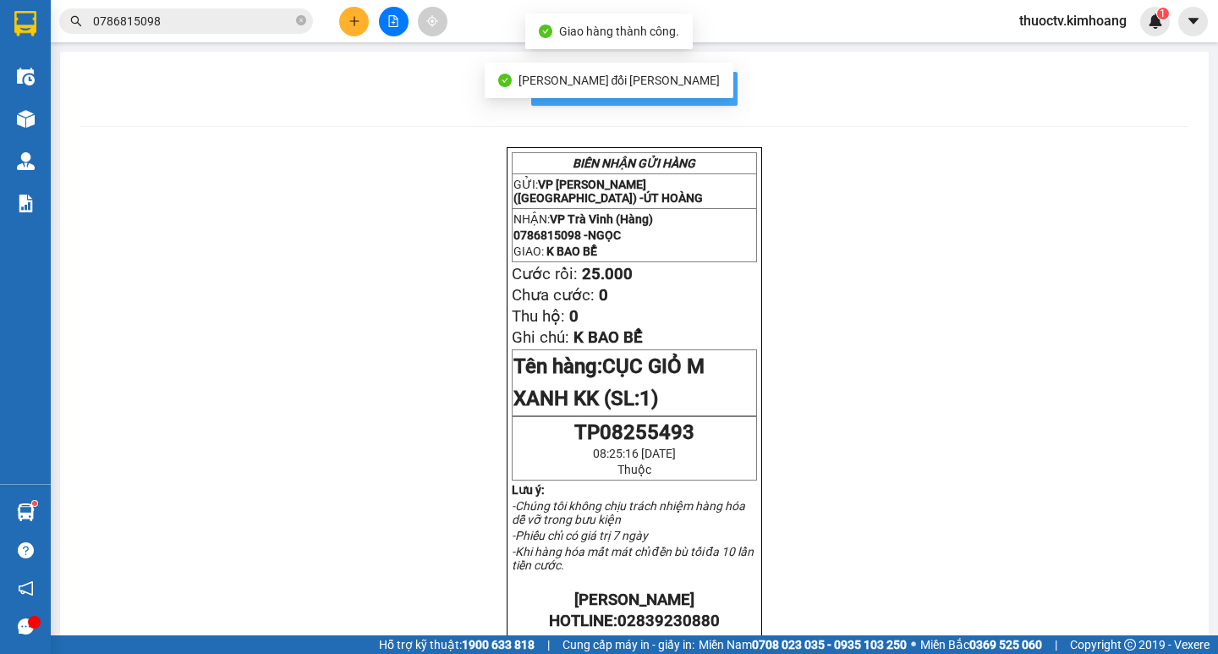
click at [711, 95] on span "In mẫu biên lai tự cấu hình" at bounding box center [644, 88] width 159 height 21
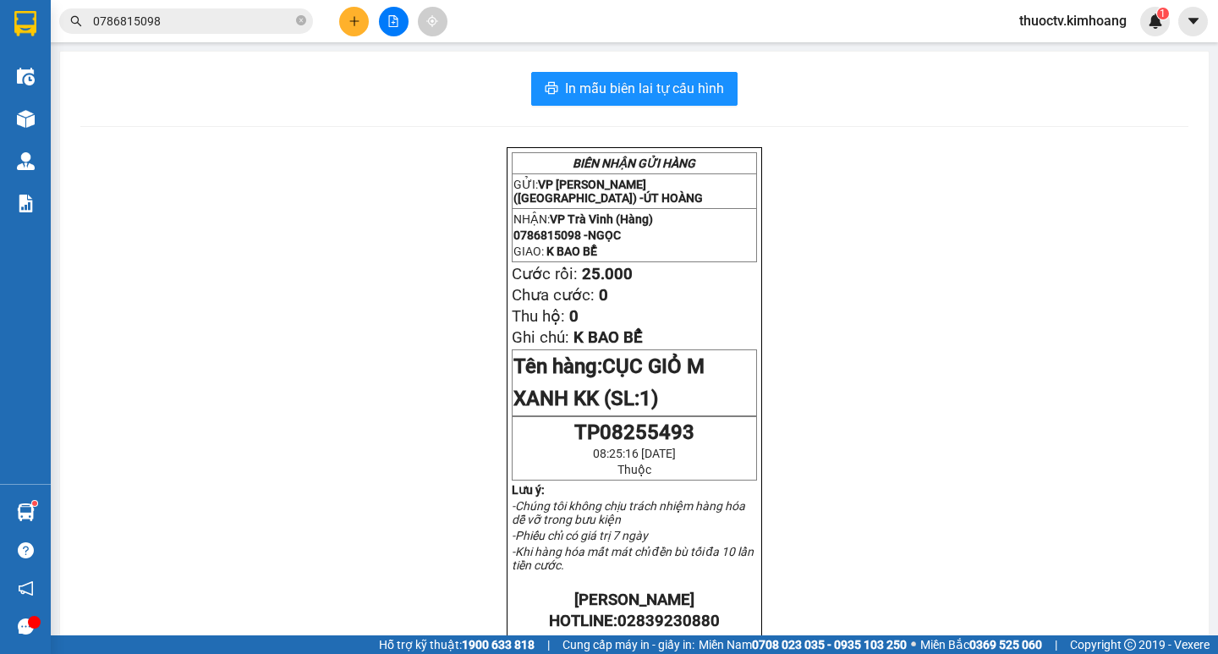
drag, startPoint x: 305, startPoint y: 15, endPoint x: 307, endPoint y: 6, distance: 9.6
click at [305, 14] on span at bounding box center [301, 22] width 10 height 16
click at [300, 12] on div "Kết quả tìm kiếm ( 7 ) Bộ lọc Mã ĐH Trạng thái Món hàng Thu hộ Tổng cước Chưa c…" at bounding box center [165, 22] width 330 height 30
click at [294, 19] on span at bounding box center [186, 20] width 254 height 25
click at [292, 19] on span at bounding box center [186, 20] width 254 height 25
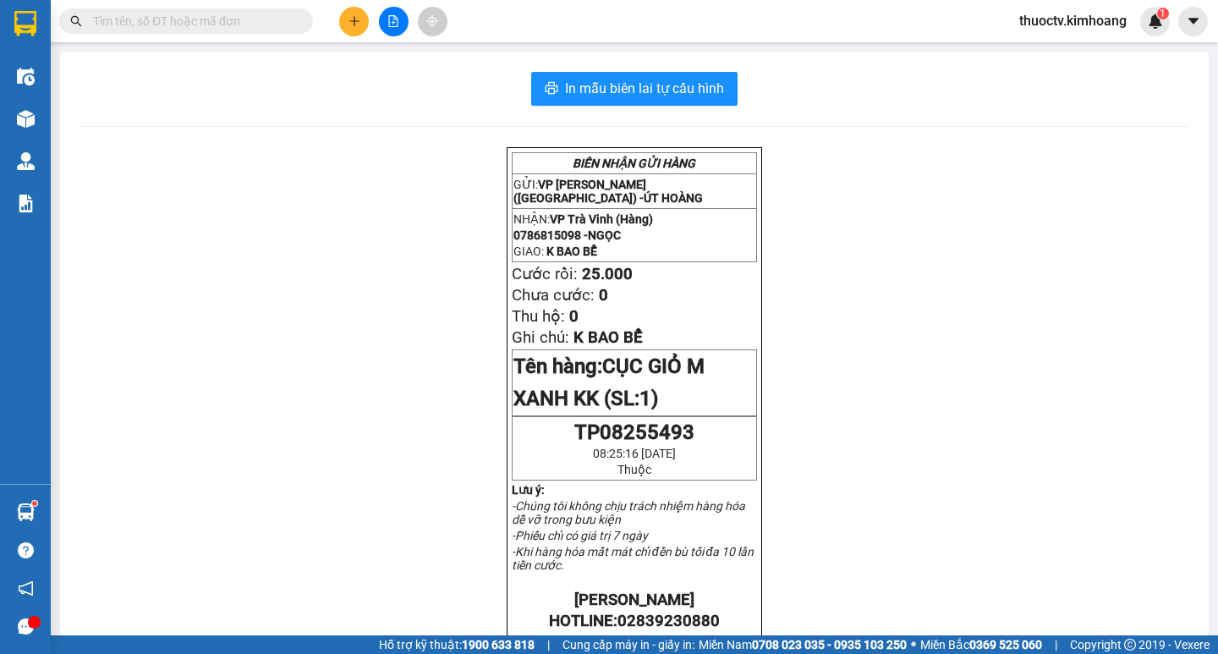
click at [231, 28] on input "text" at bounding box center [193, 21] width 200 height 19
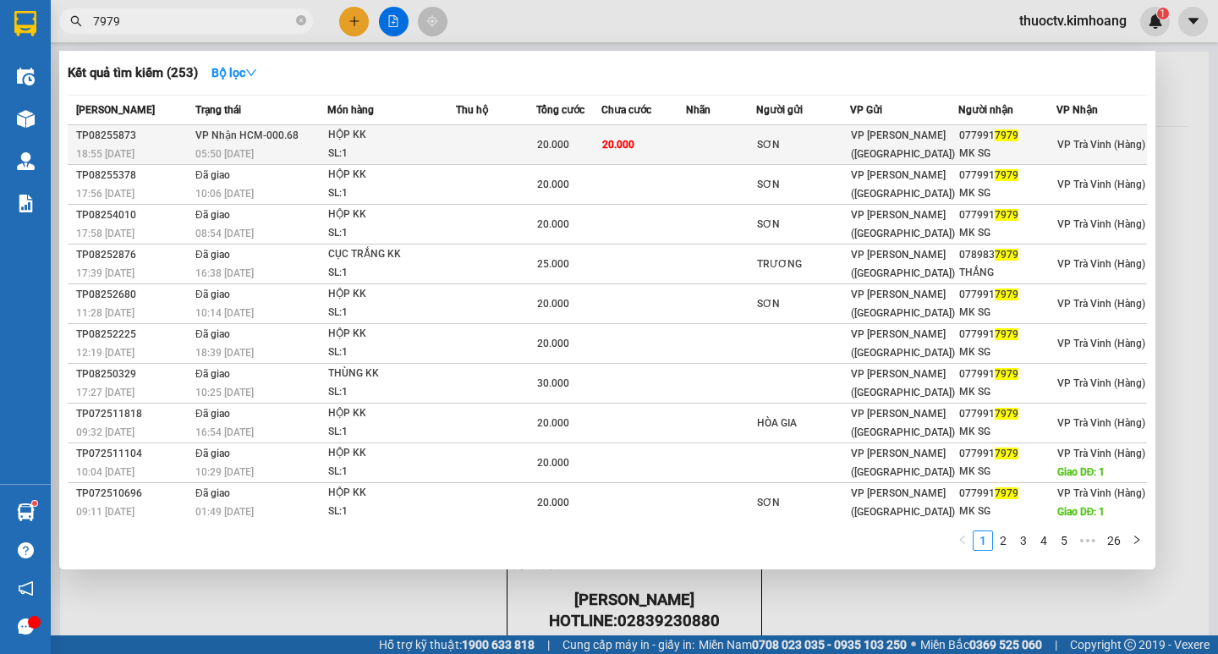
type input "7979"
click at [577, 132] on td "20.000" at bounding box center [568, 145] width 65 height 40
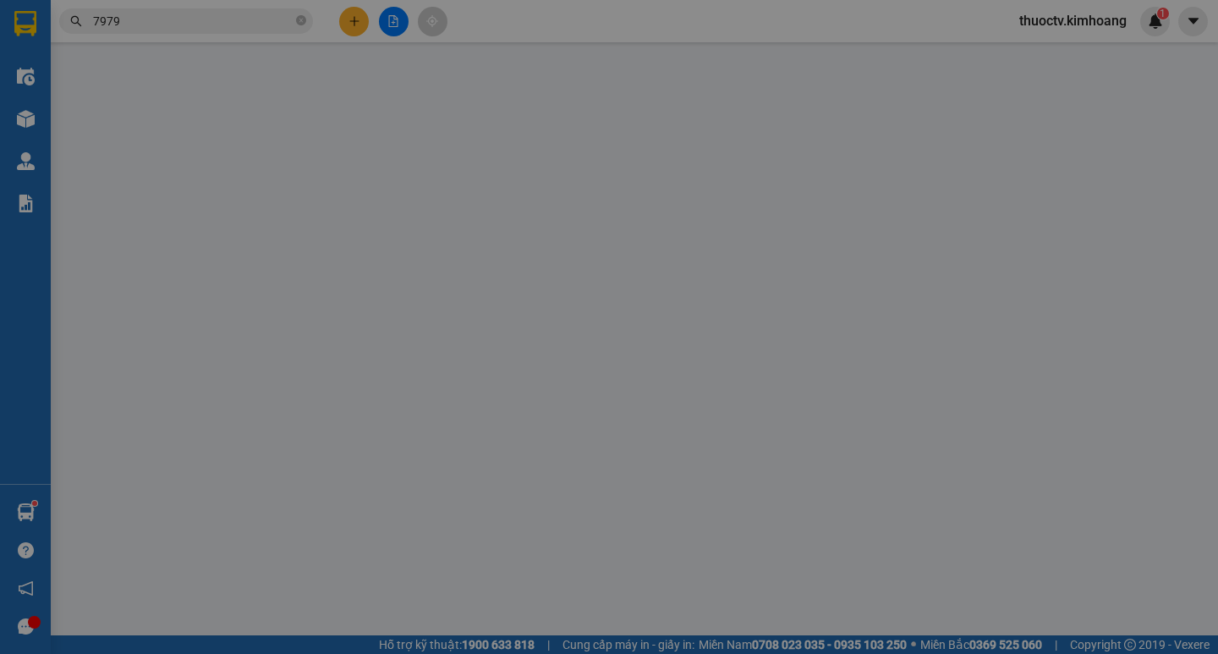
type input "SƠN"
type input "0779917979"
type input "MK SG"
type input "20.000"
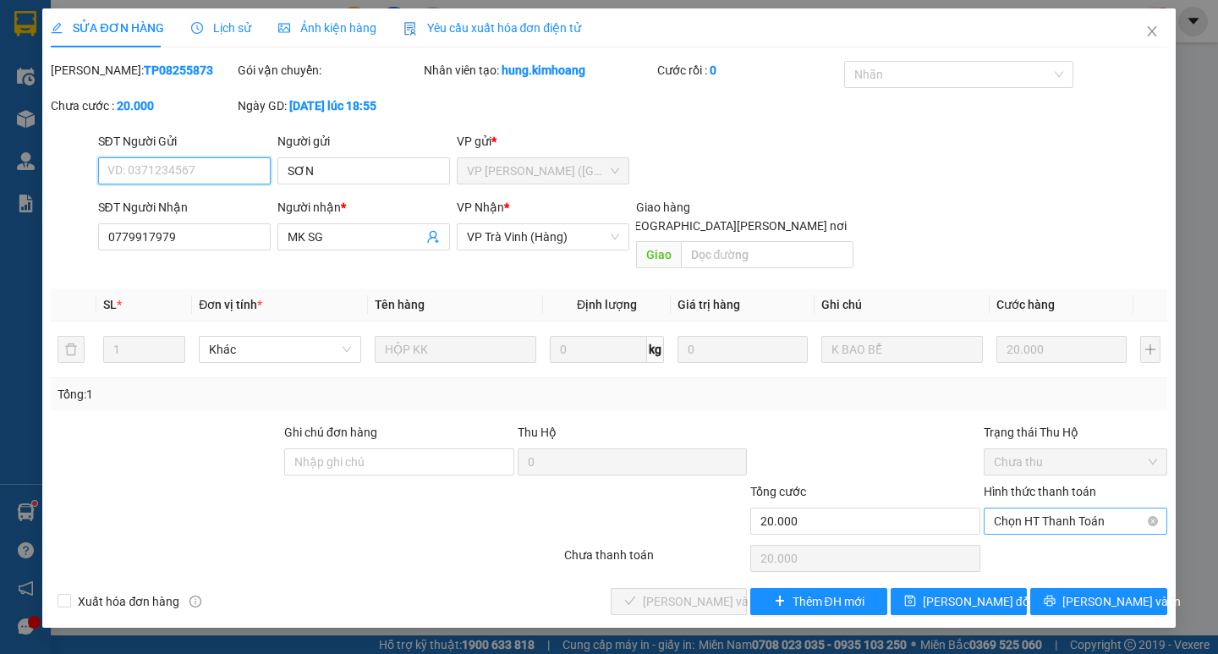
click at [1094, 508] on span "Chọn HT Thanh Toán" at bounding box center [1075, 520] width 163 height 25
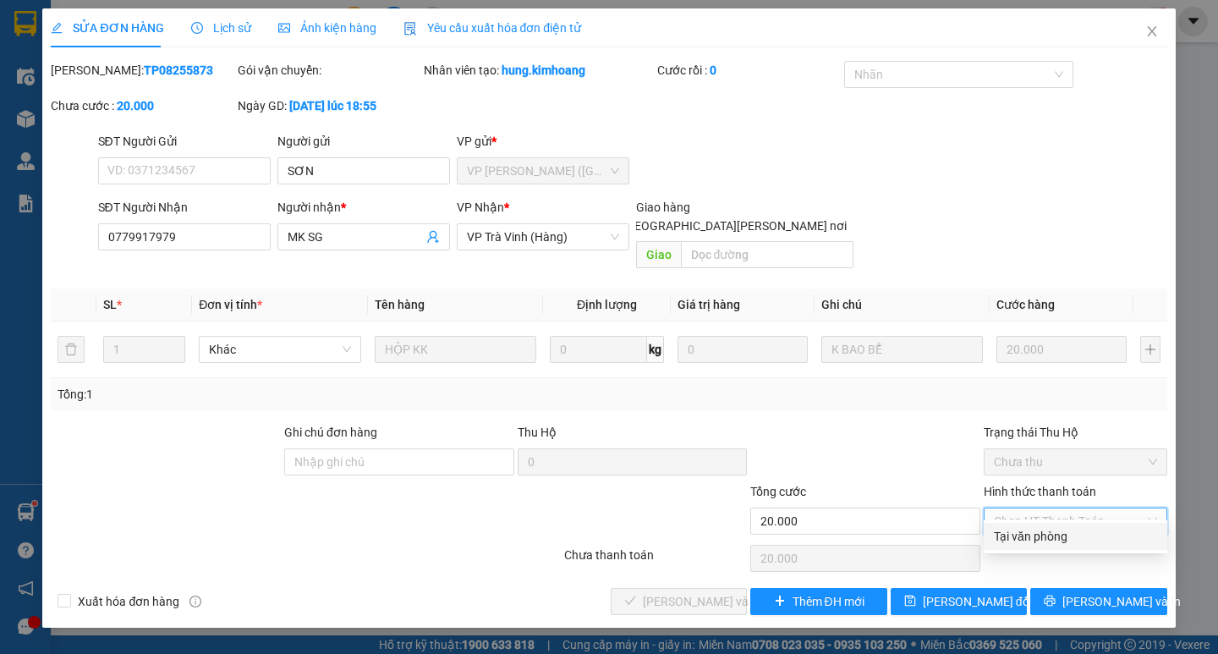
click at [1057, 533] on div "Tại văn phòng" at bounding box center [1075, 536] width 163 height 19
type input "0"
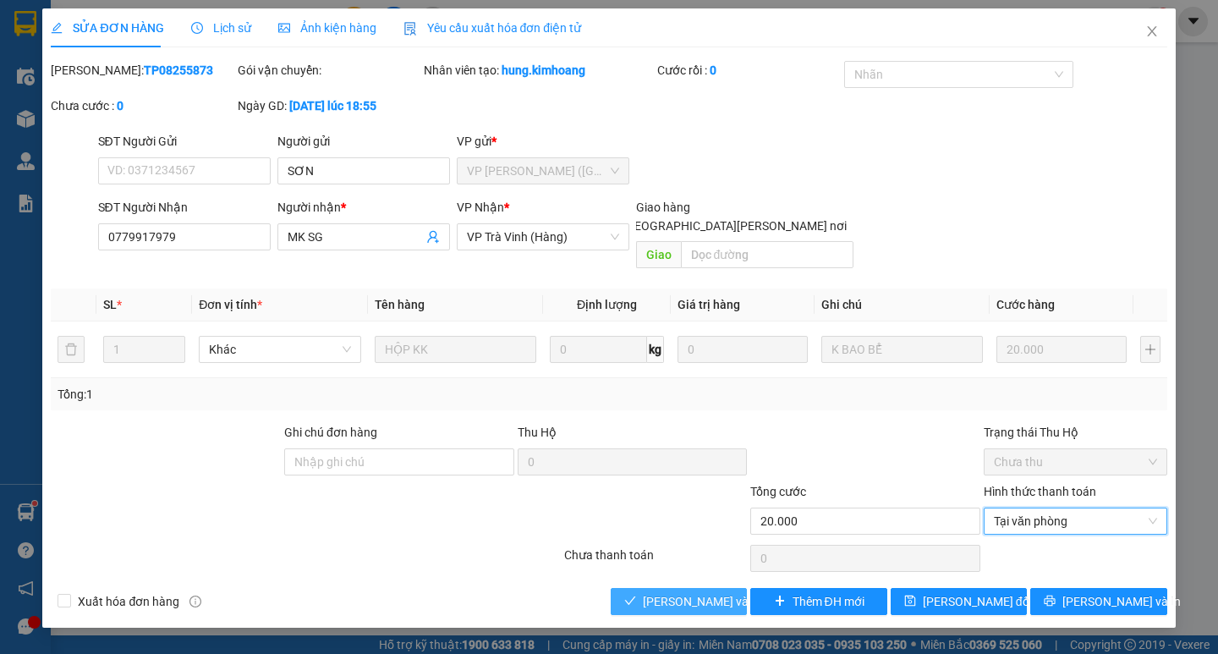
click at [700, 592] on span "[PERSON_NAME] và [PERSON_NAME] hàng" at bounding box center [757, 601] width 228 height 19
click at [699, 592] on span "[PERSON_NAME] và [PERSON_NAME] hàng" at bounding box center [757, 601] width 228 height 19
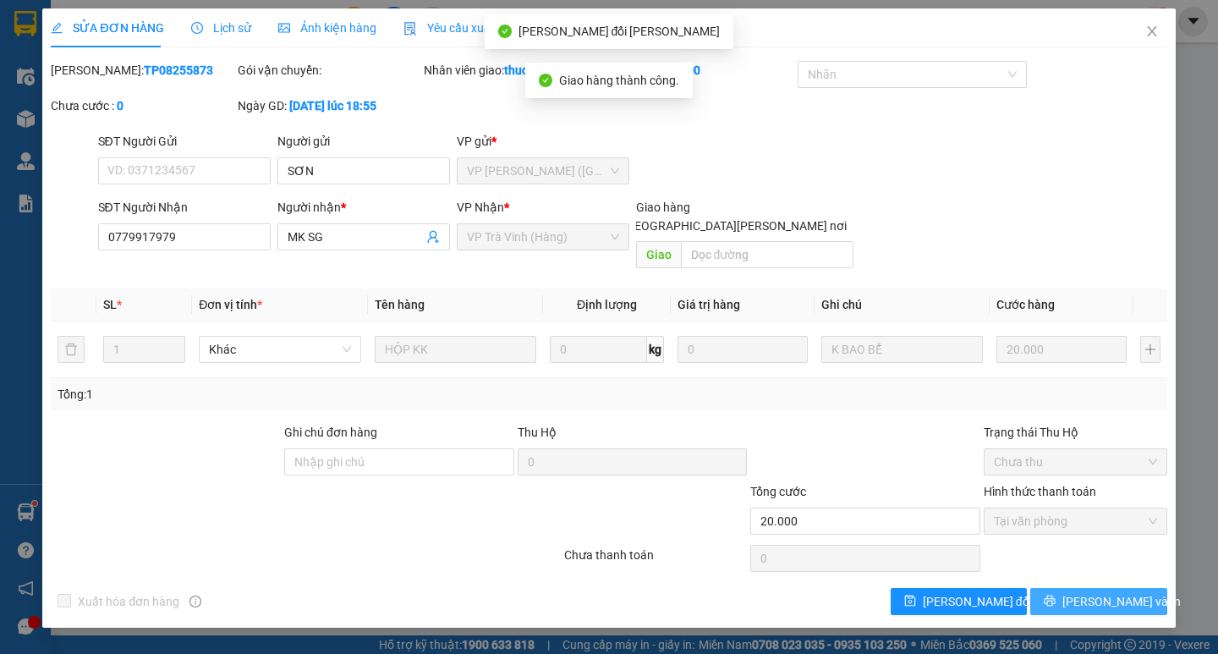
click at [1092, 592] on span "[PERSON_NAME] và In" at bounding box center [1122, 601] width 118 height 19
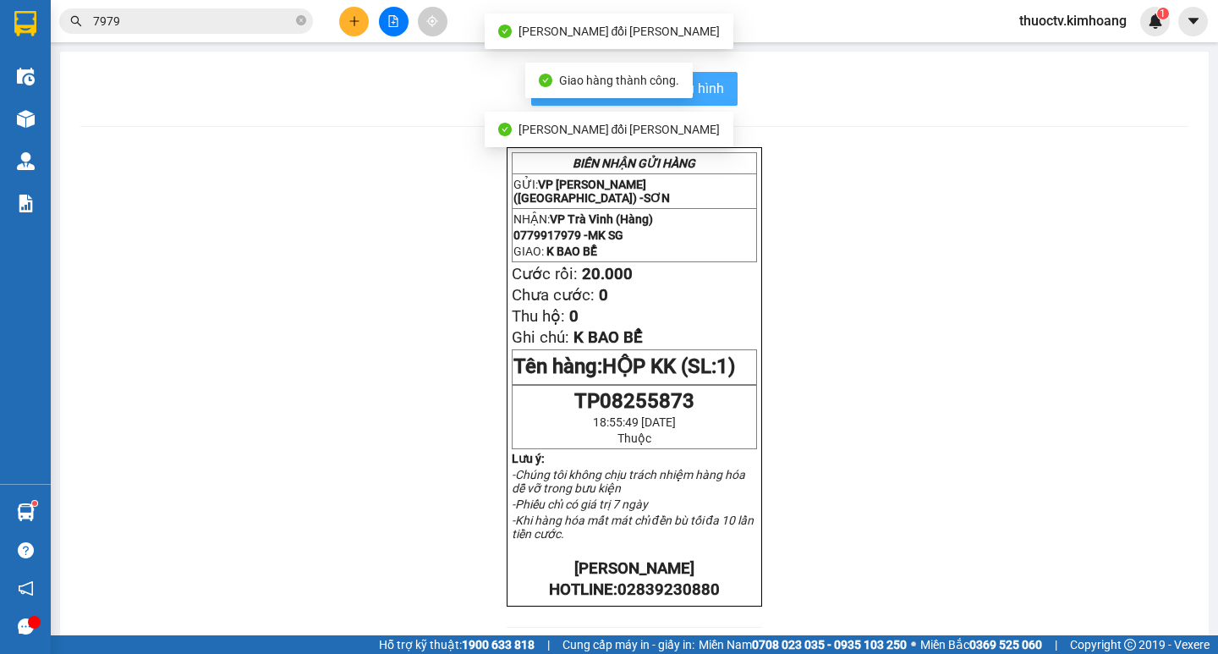
click at [721, 84] on button "In mẫu biên lai tự cấu hình" at bounding box center [634, 89] width 206 height 34
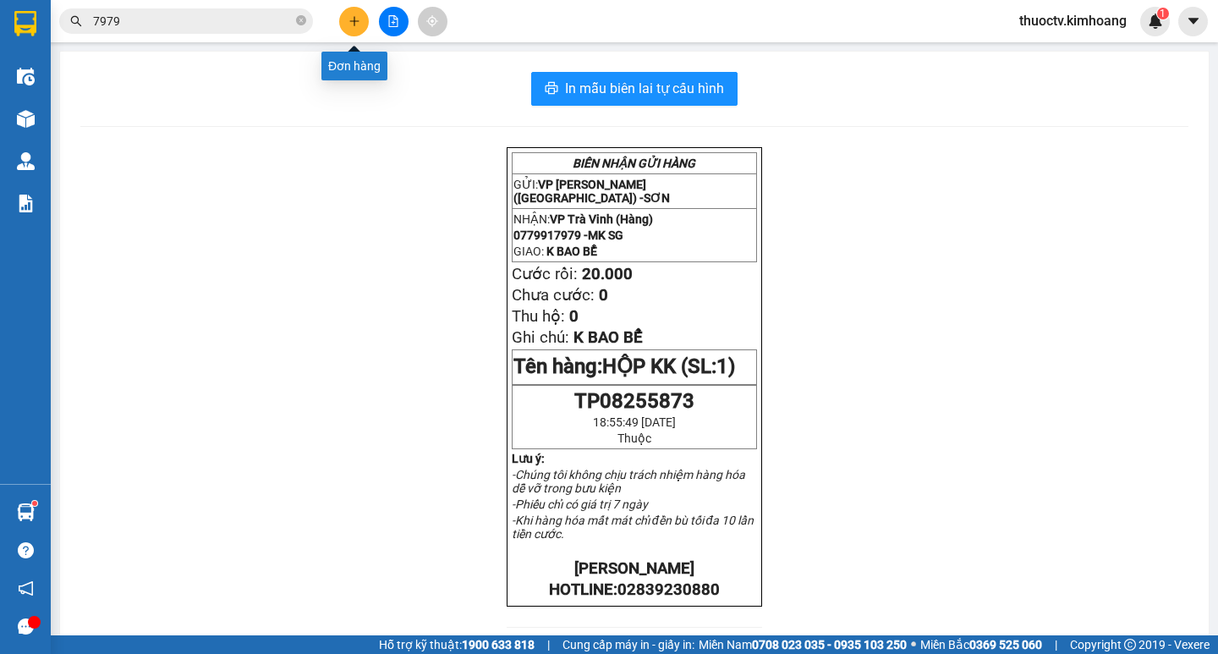
click at [355, 20] on icon "plus" at bounding box center [354, 20] width 1 height 9
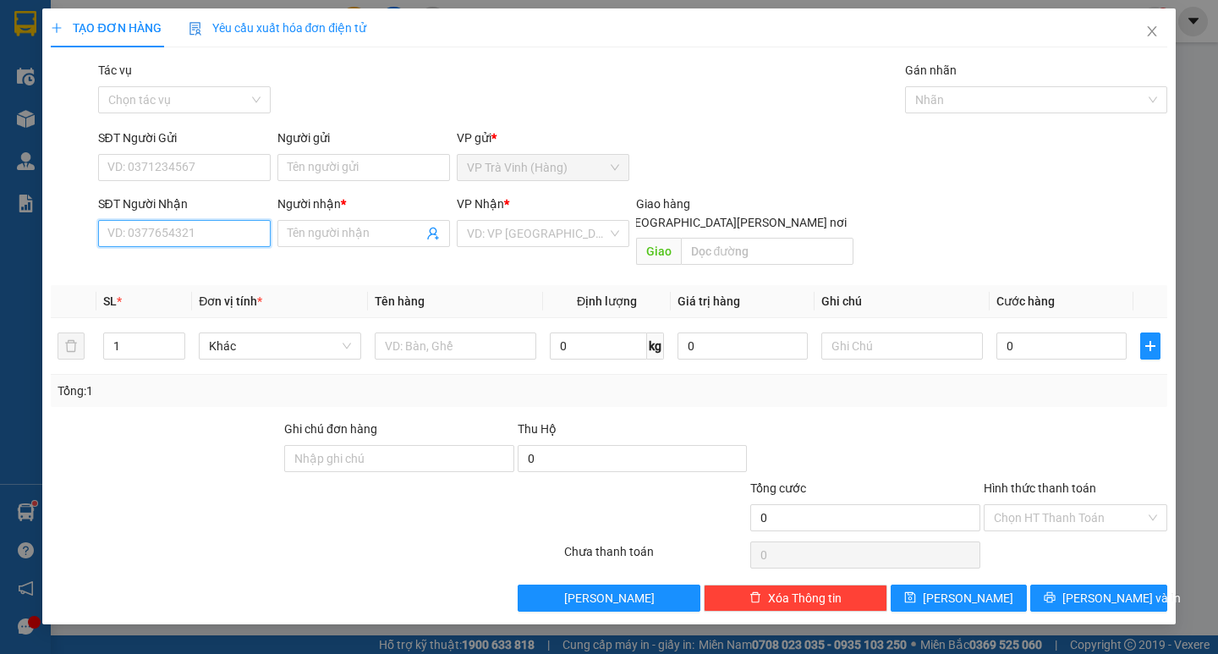
click at [202, 233] on input "SĐT Người Nhận" at bounding box center [184, 233] width 173 height 27
click at [201, 272] on div "0931839725 - trọng đại" at bounding box center [191, 267] width 167 height 19
type input "0931839725"
type input "trọng đại"
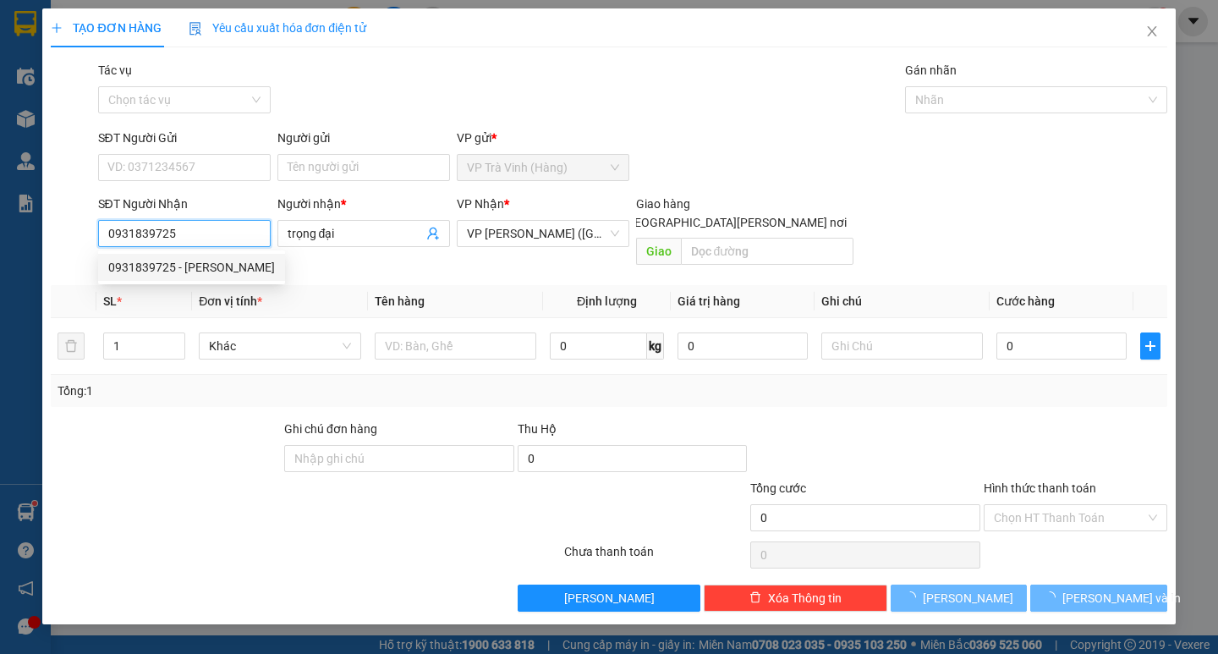
type input "30.000"
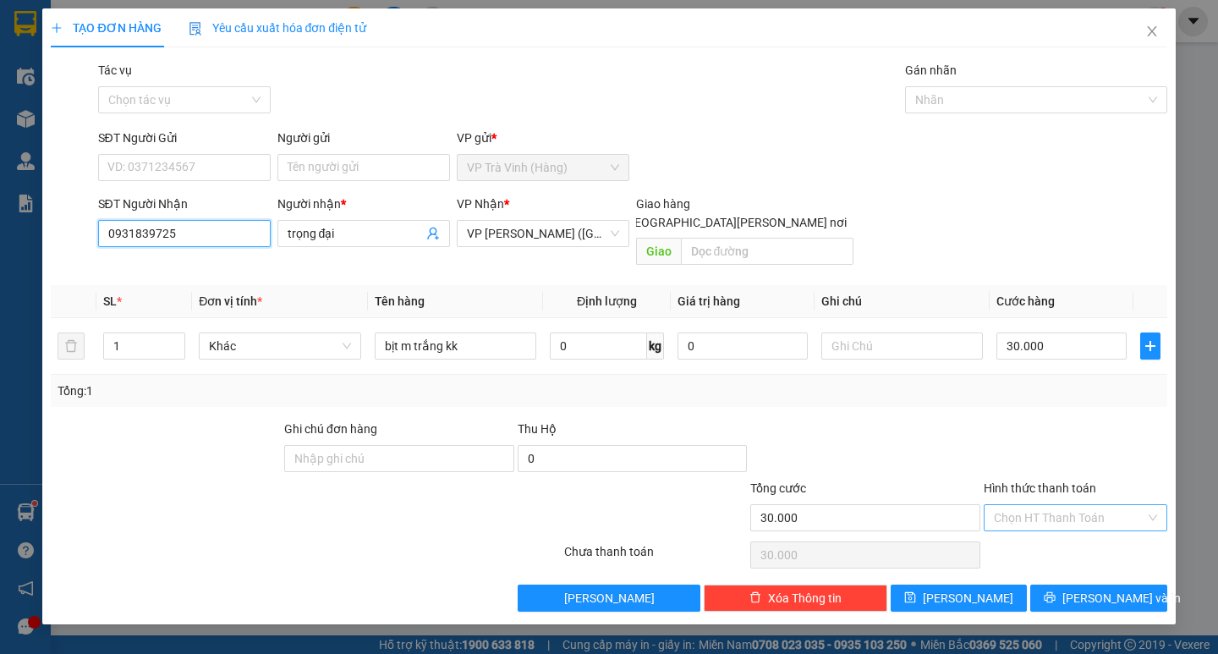
type input "0931839725"
click at [1086, 505] on input "Hình thức thanh toán" at bounding box center [1069, 517] width 151 height 25
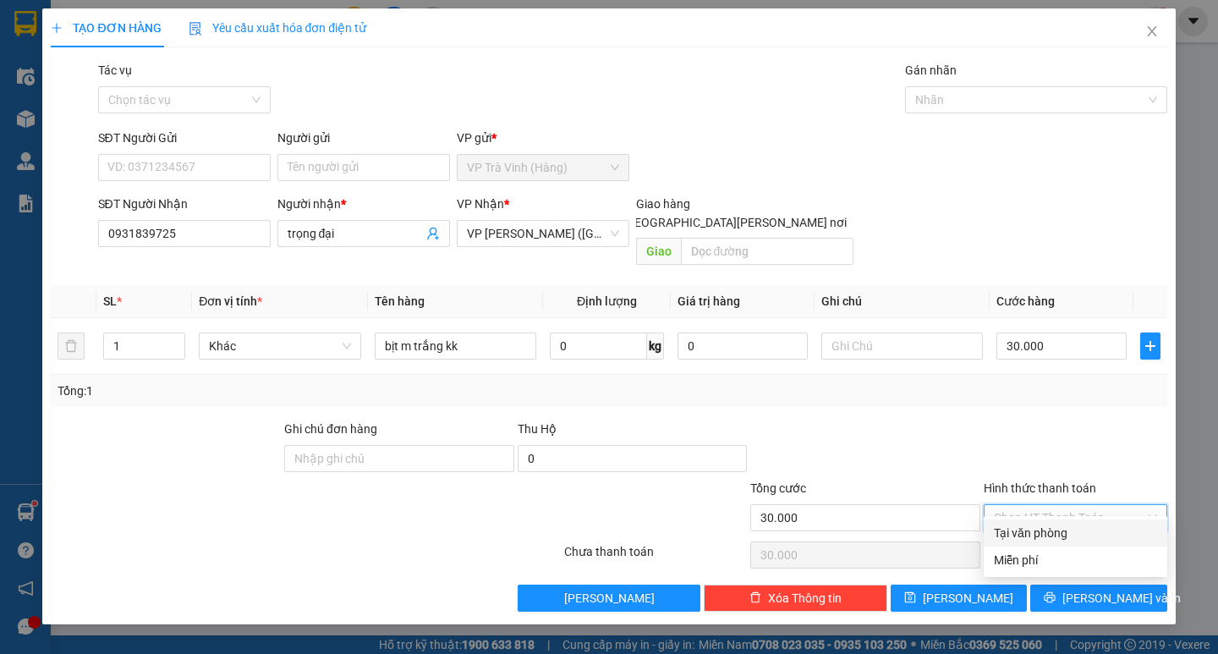
click at [1087, 521] on div "Tại văn phòng" at bounding box center [1076, 532] width 184 height 27
type input "0"
click at [1124, 589] on span "[PERSON_NAME] và In" at bounding box center [1122, 598] width 118 height 19
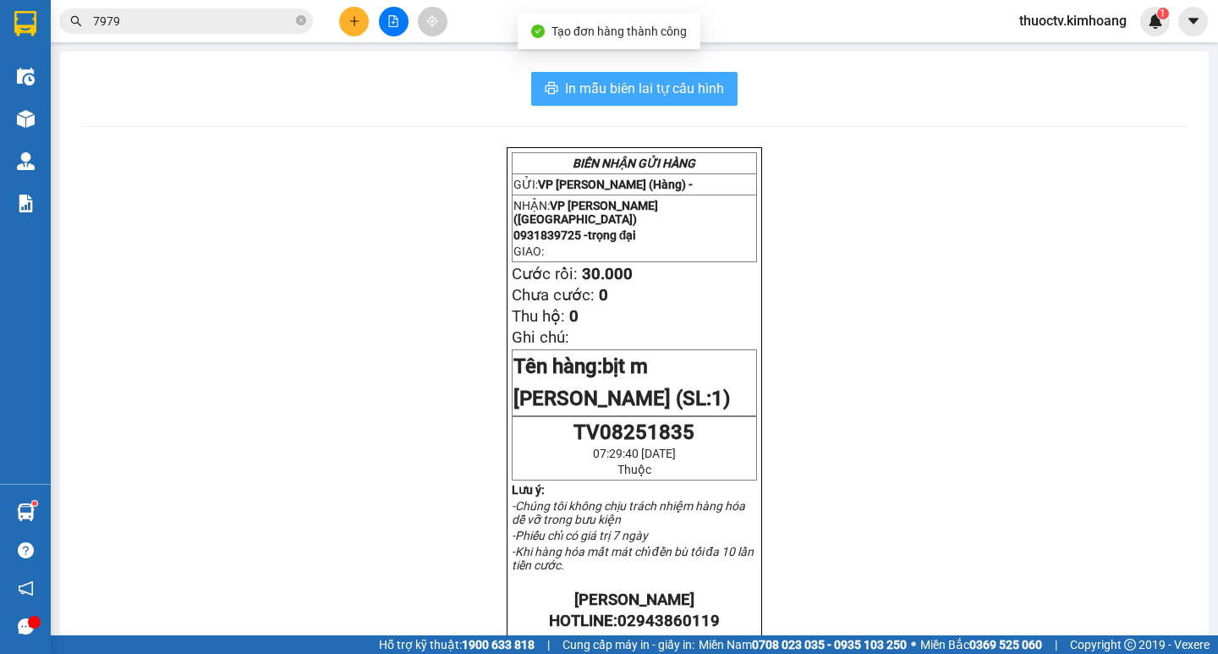
click at [648, 79] on span "In mẫu biên lai tự cấu hình" at bounding box center [644, 88] width 159 height 21
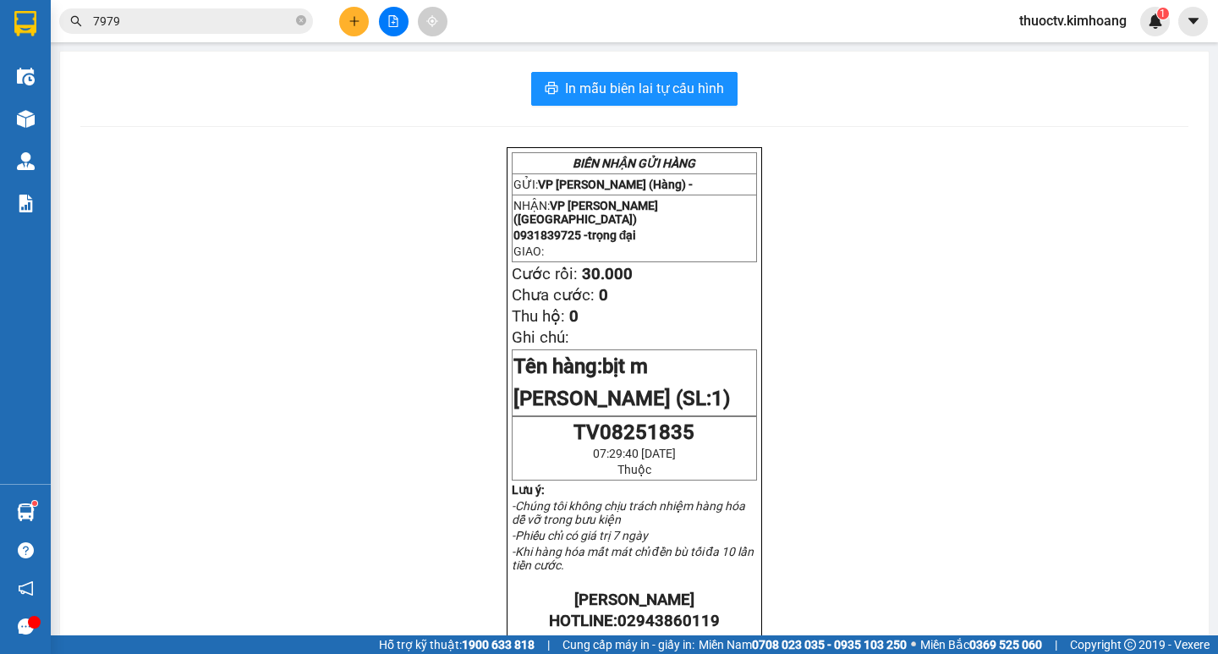
click at [302, 25] on icon "close-circle" at bounding box center [301, 20] width 10 height 10
click at [303, 21] on span at bounding box center [301, 21] width 10 height 19
click at [270, 18] on input "text" at bounding box center [193, 21] width 200 height 19
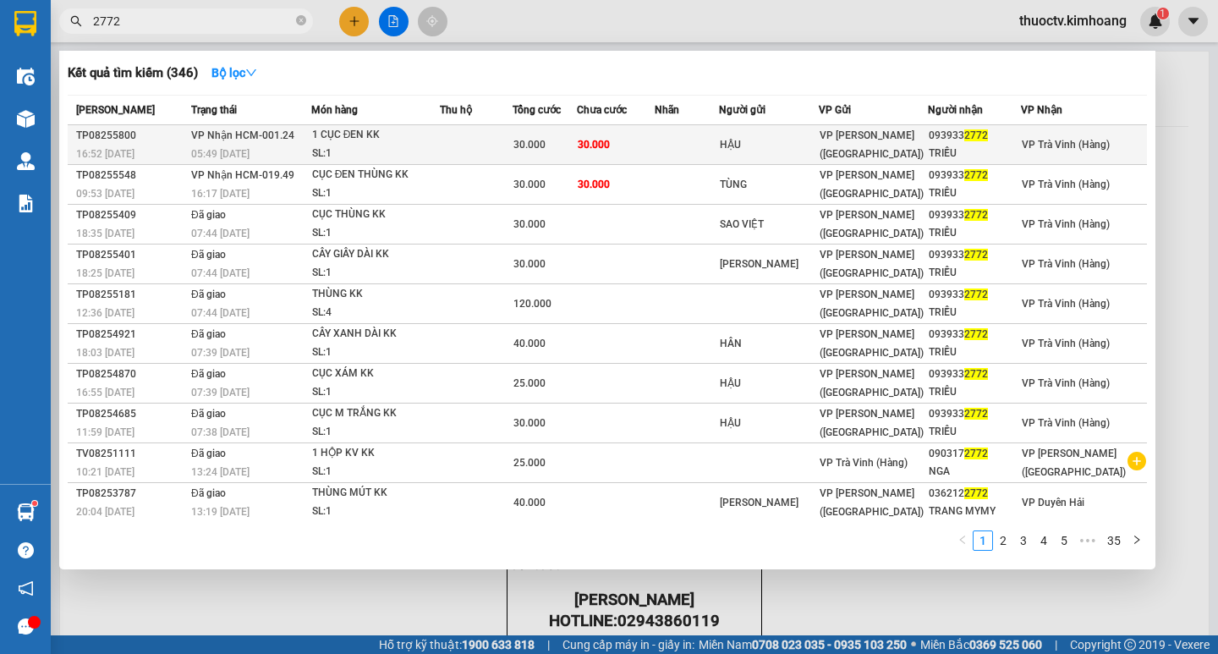
type input "2772"
click at [372, 144] on div "1 CỤC ĐEN KK" at bounding box center [375, 135] width 127 height 19
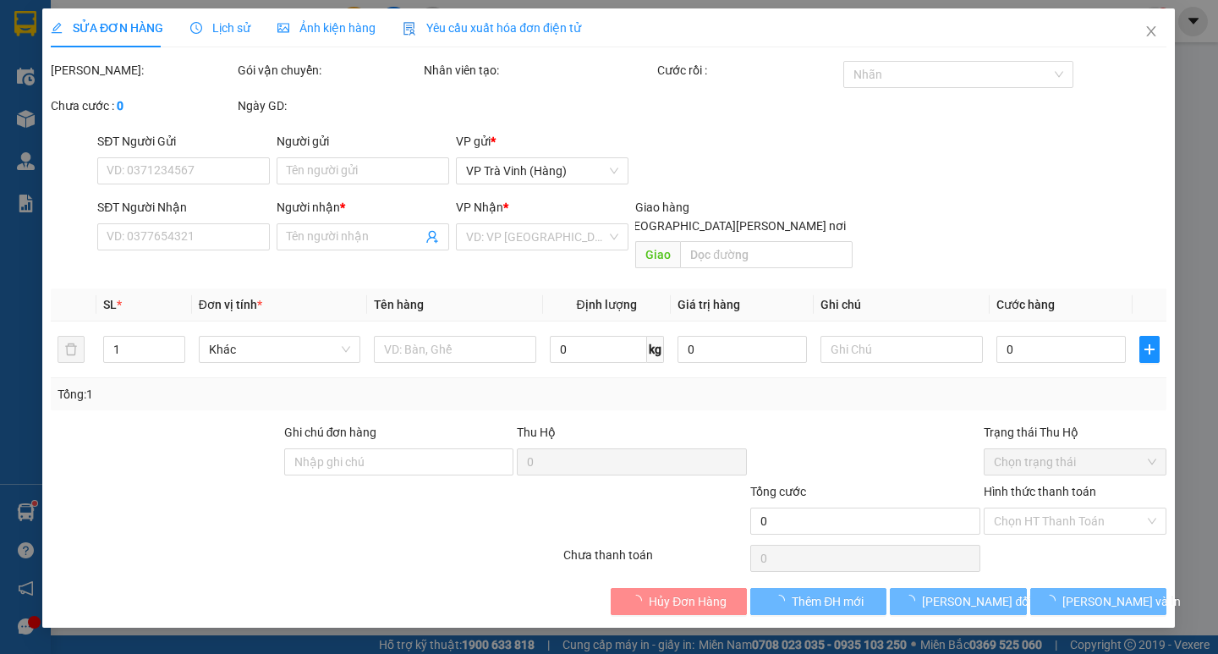
type input "HẬU"
type input "0939332772"
type input "TRIỀU"
type input "30.000"
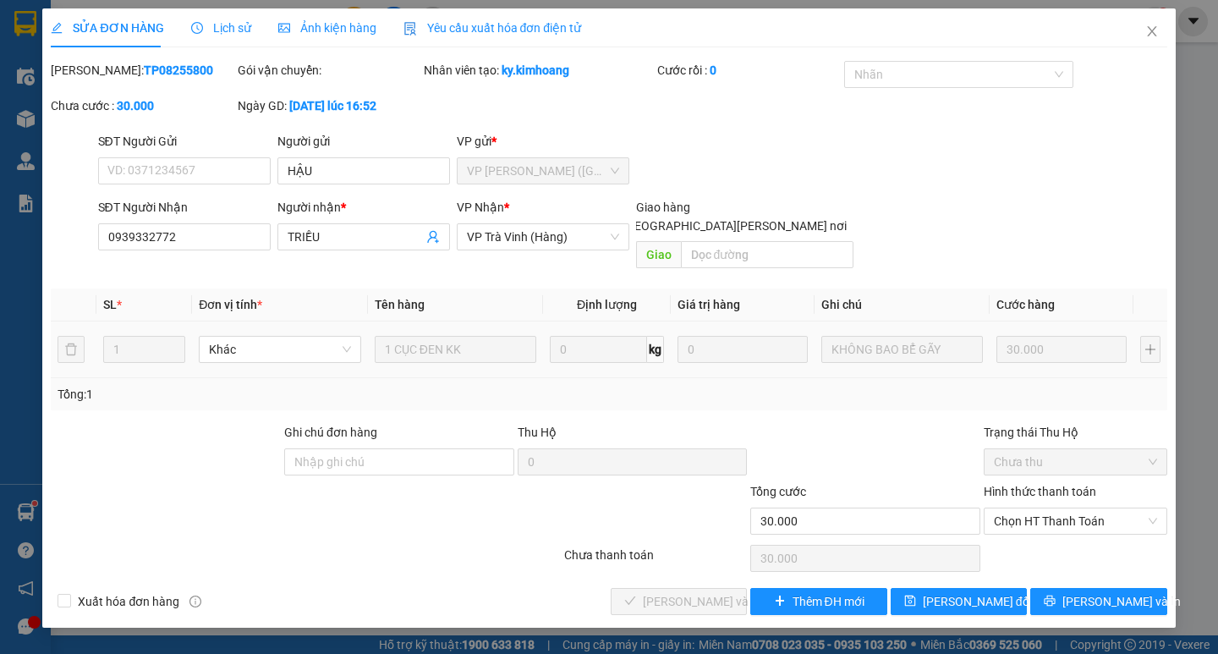
click at [1124, 563] on div "Total Paid Fee 0 Total UnPaid Fee 30.000 Cash Collection Total Fee Mã ĐH: TP082…" at bounding box center [609, 338] width 1116 height 554
click at [1127, 592] on span "[PERSON_NAME] và In" at bounding box center [1122, 601] width 118 height 19
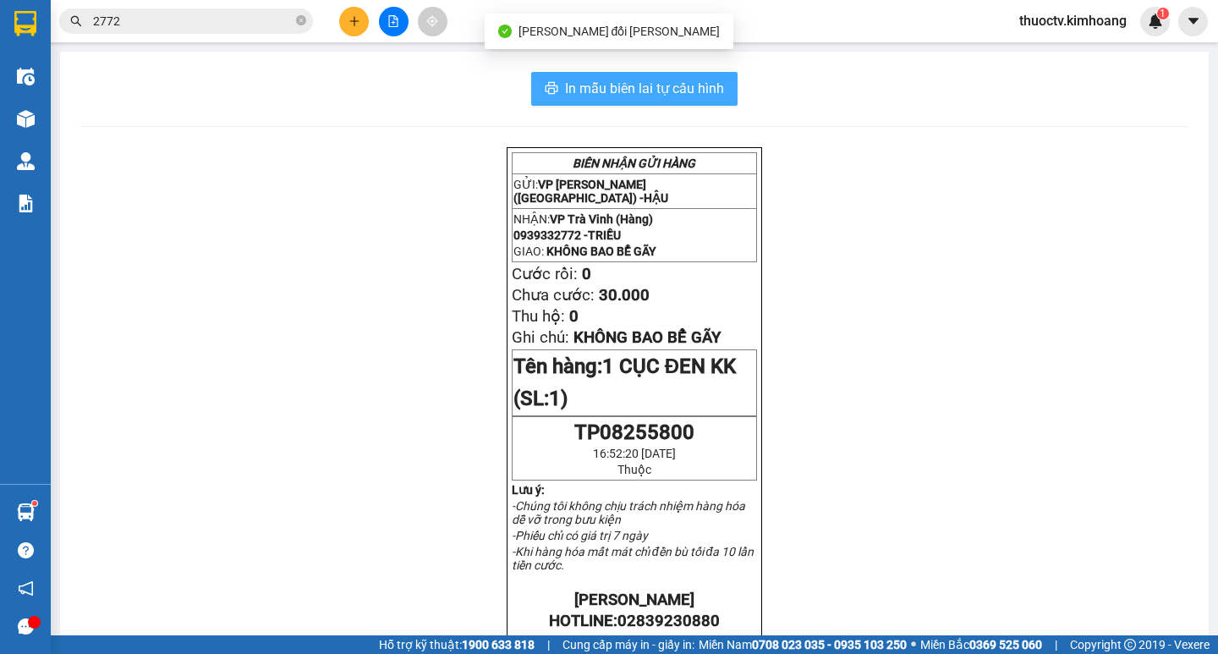
click at [662, 99] on span "In mẫu biên lai tự cấu hình" at bounding box center [644, 88] width 159 height 21
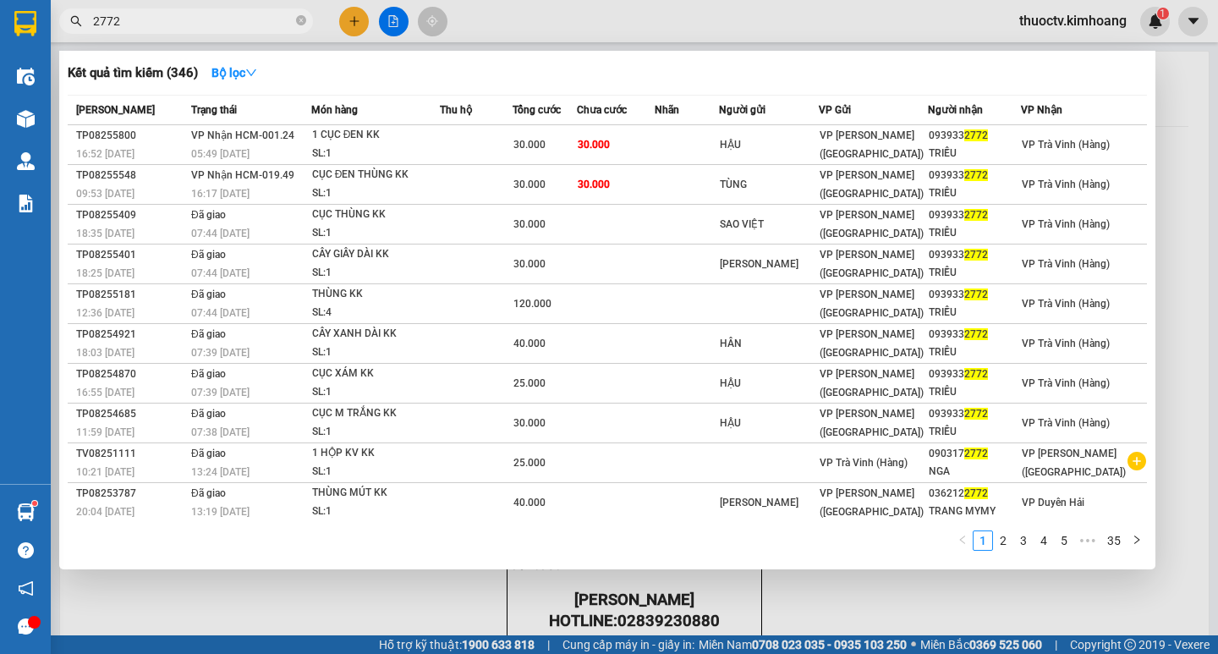
click at [226, 19] on input "2772" at bounding box center [193, 21] width 200 height 19
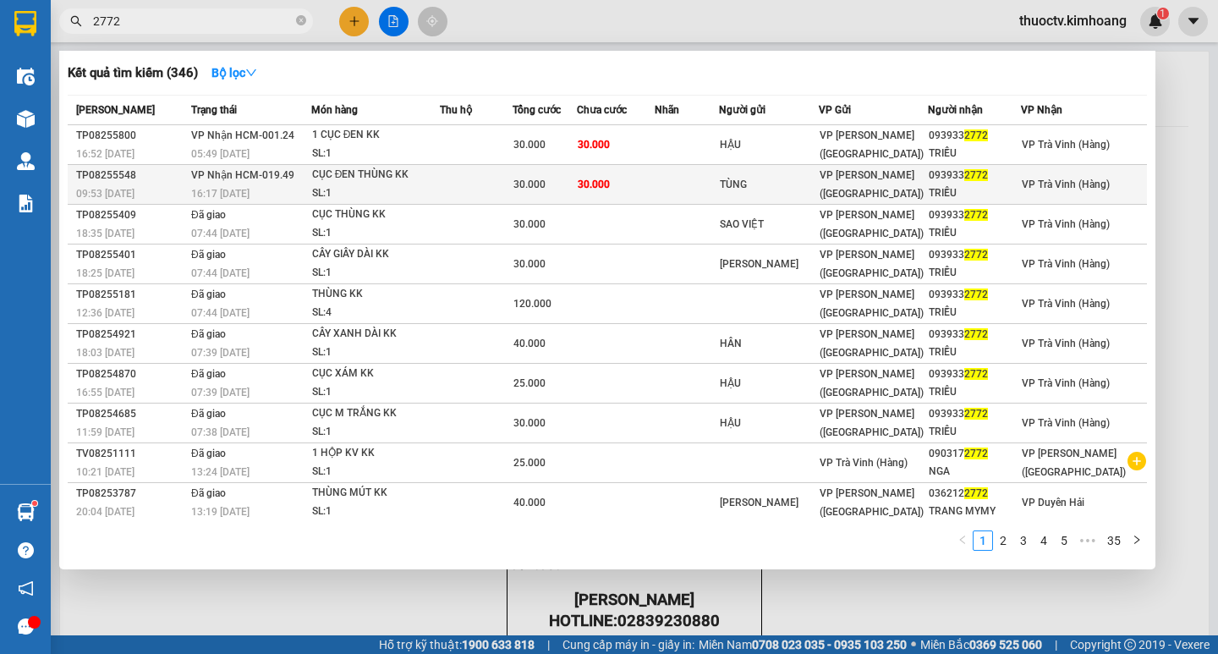
click at [924, 184] on span "VP [PERSON_NAME] ([GEOGRAPHIC_DATA])" at bounding box center [872, 184] width 104 height 30
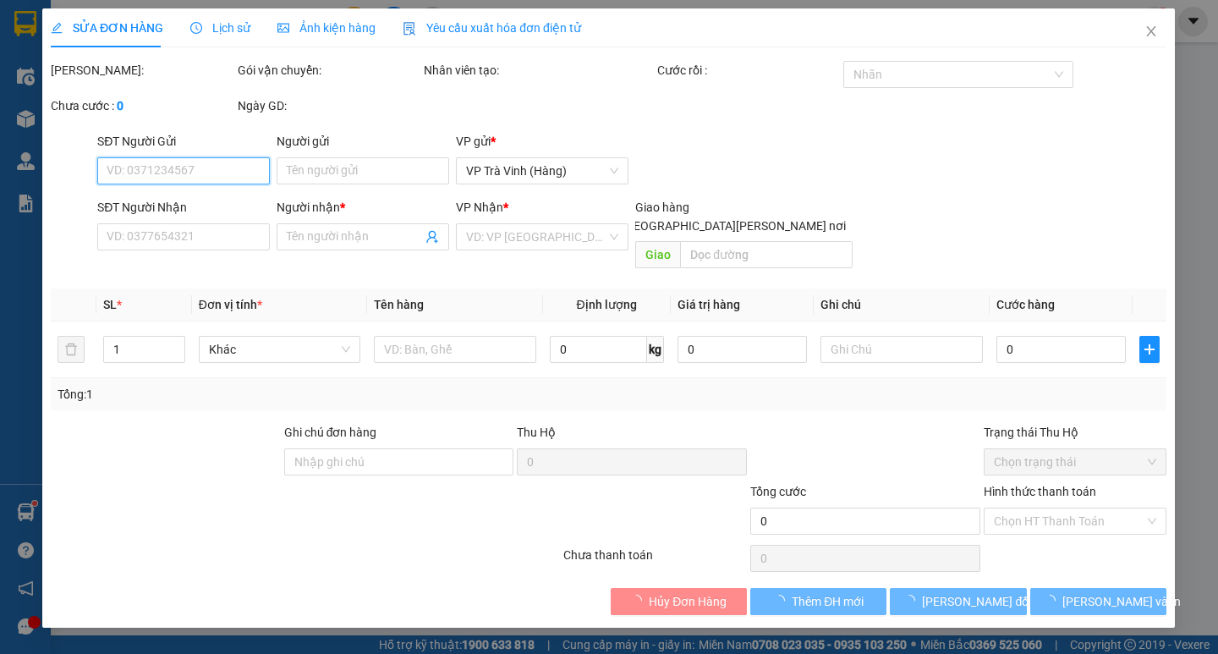
type input "TÙNG"
type input "0939332772"
type input "TRIỀU"
type input "30.000"
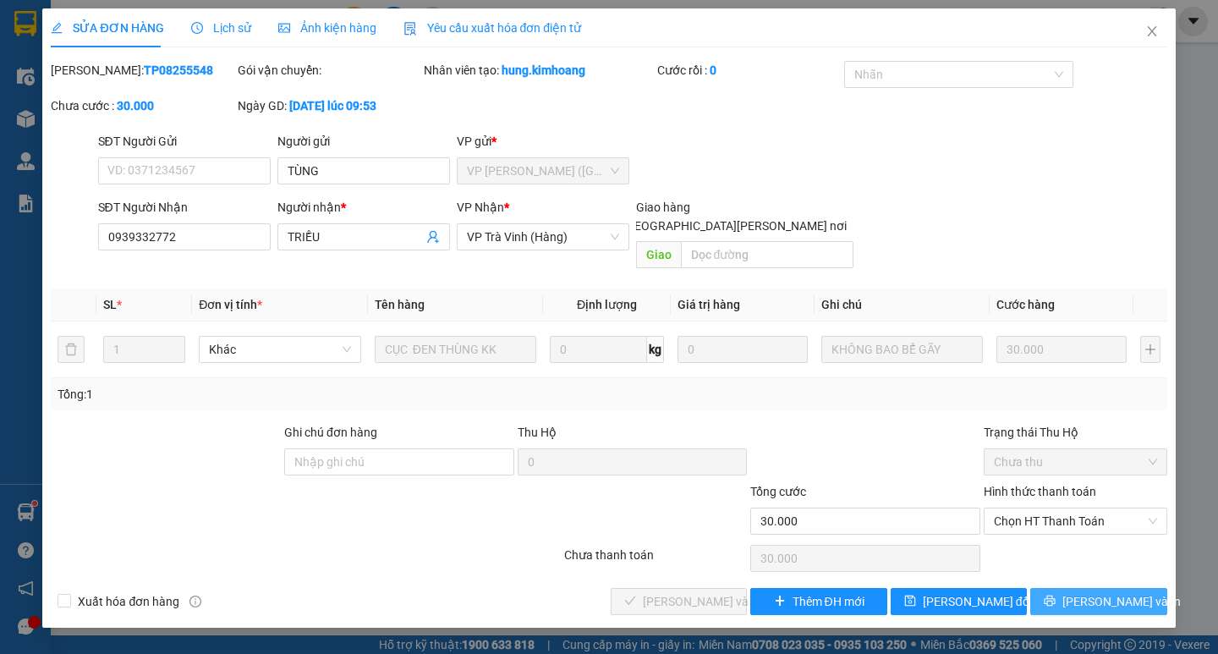
click at [1128, 592] on span "[PERSON_NAME] và In" at bounding box center [1122, 601] width 118 height 19
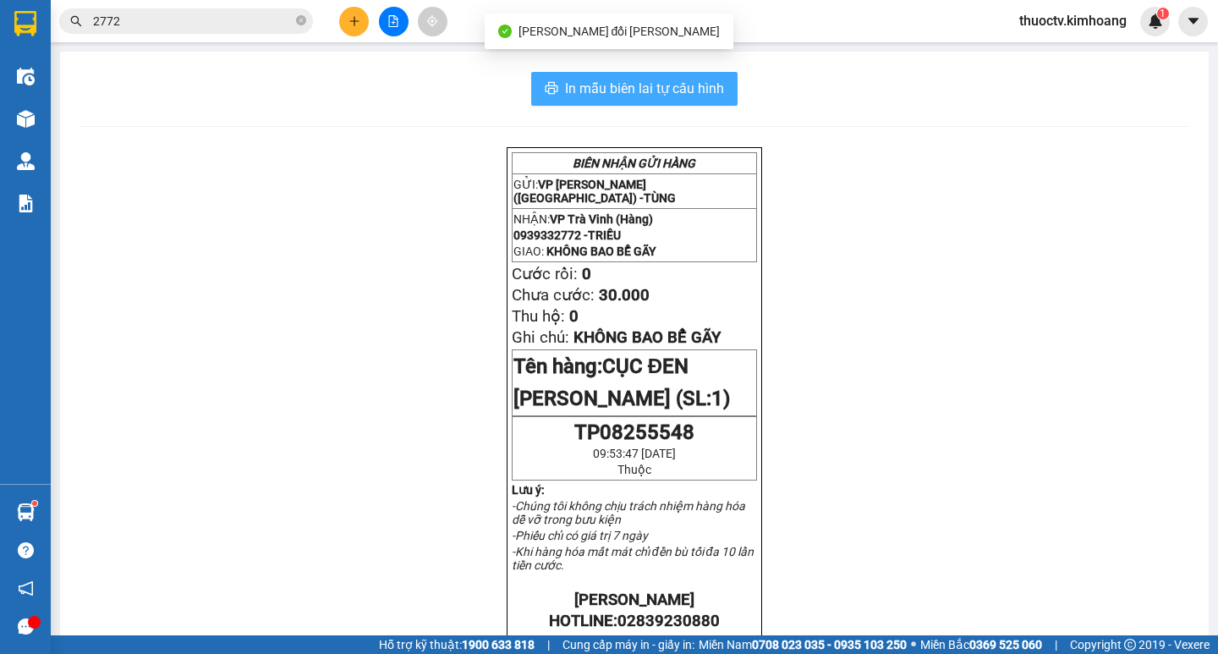
click at [697, 96] on span "In mẫu biên lai tự cấu hình" at bounding box center [644, 88] width 159 height 21
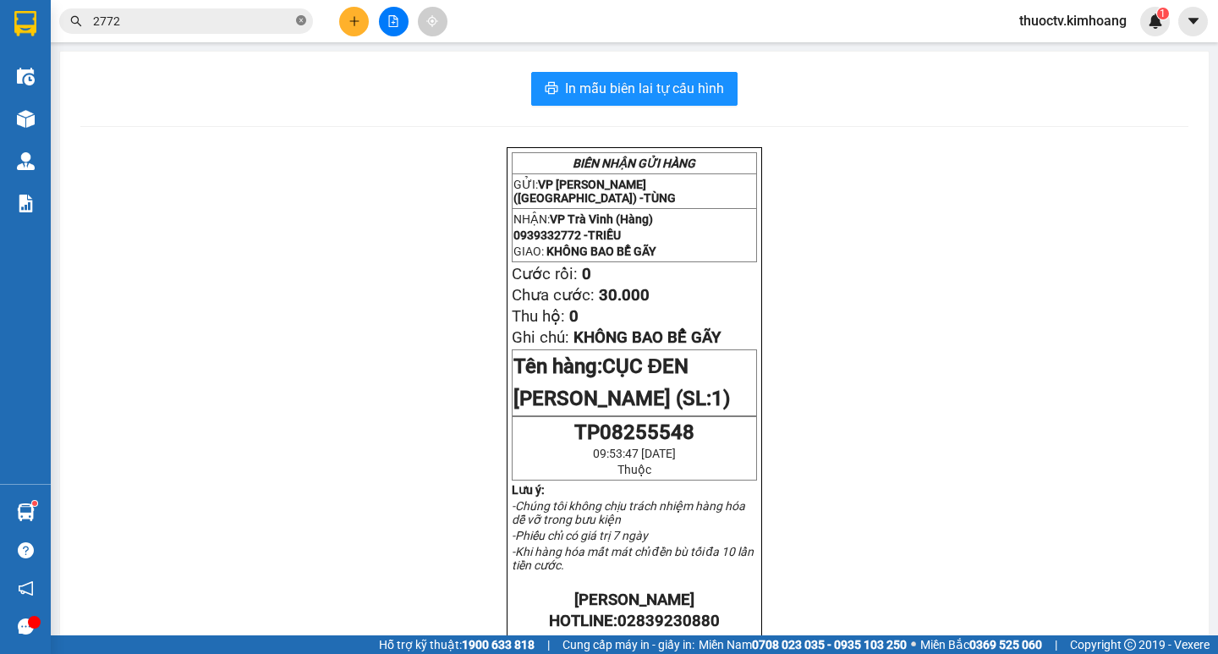
click at [301, 19] on icon "close-circle" at bounding box center [301, 20] width 10 height 10
drag, startPoint x: 301, startPoint y: 19, endPoint x: 267, endPoint y: 18, distance: 33.9
click at [300, 18] on span at bounding box center [301, 21] width 10 height 19
click at [258, 19] on input "text" at bounding box center [193, 21] width 200 height 19
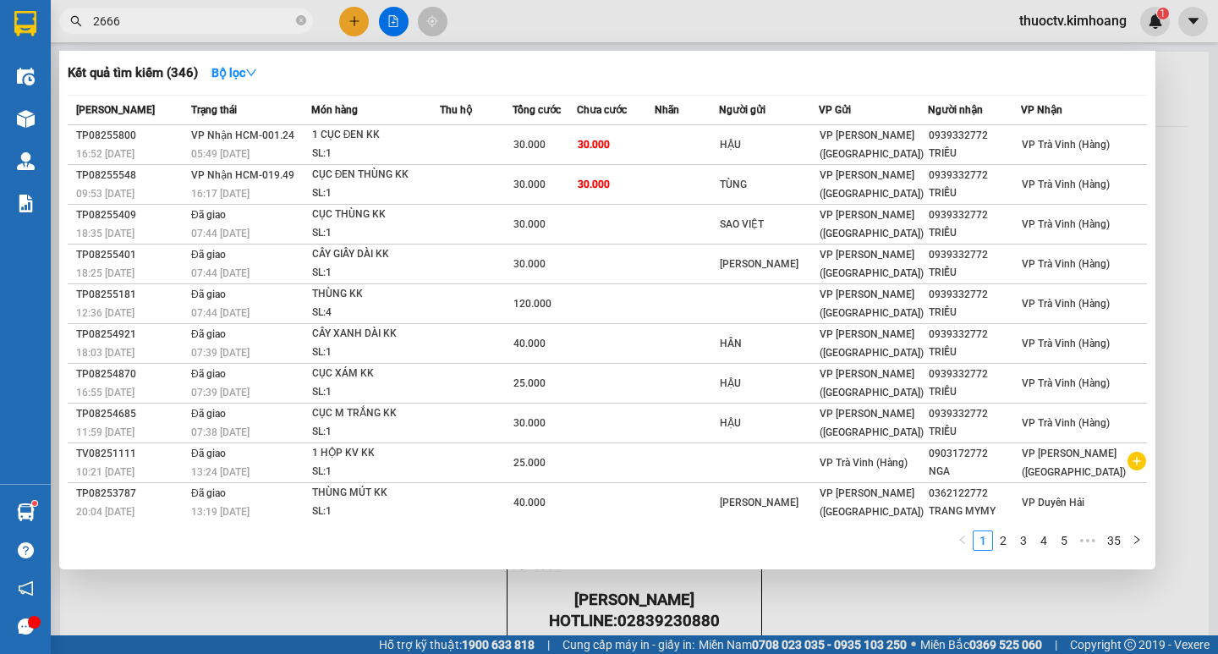
type input "26662"
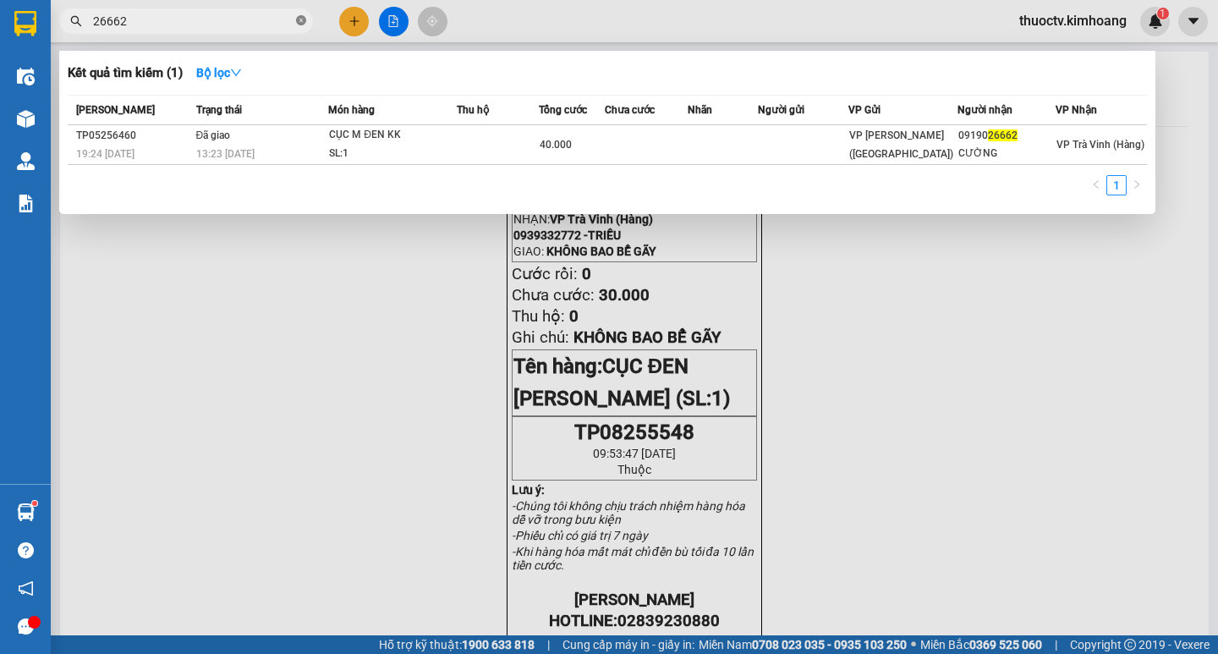
click at [302, 20] on icon "close-circle" at bounding box center [301, 20] width 10 height 10
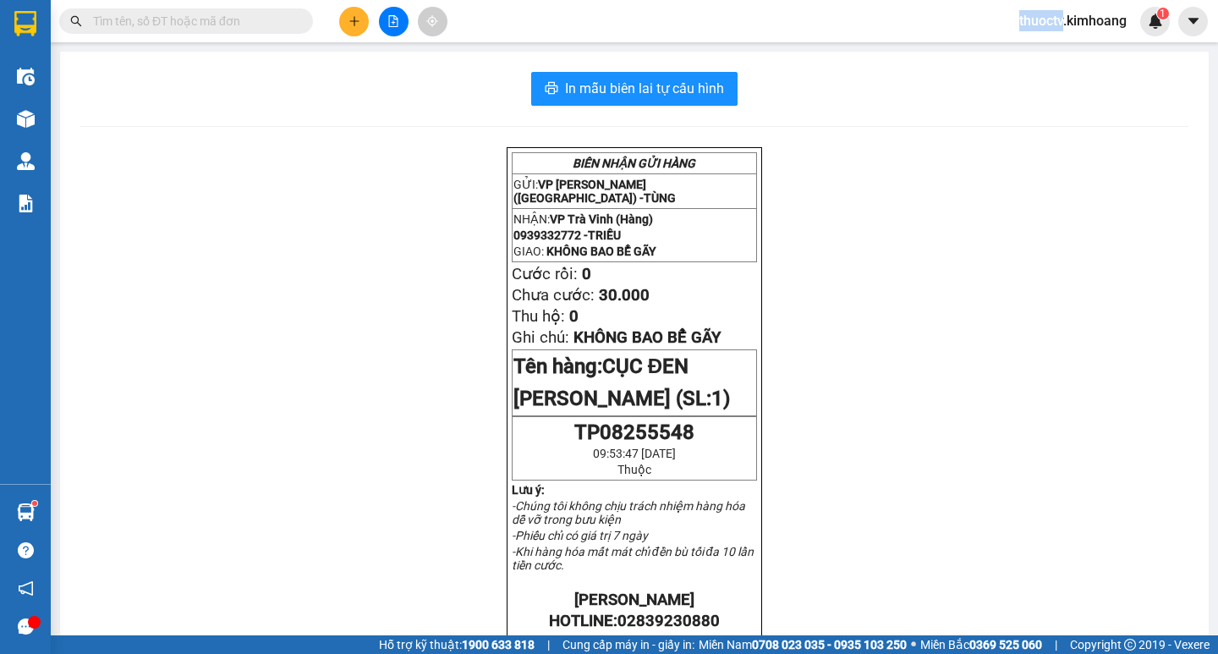
click at [283, 23] on span at bounding box center [186, 20] width 254 height 25
click at [244, 28] on input "text" at bounding box center [193, 21] width 200 height 19
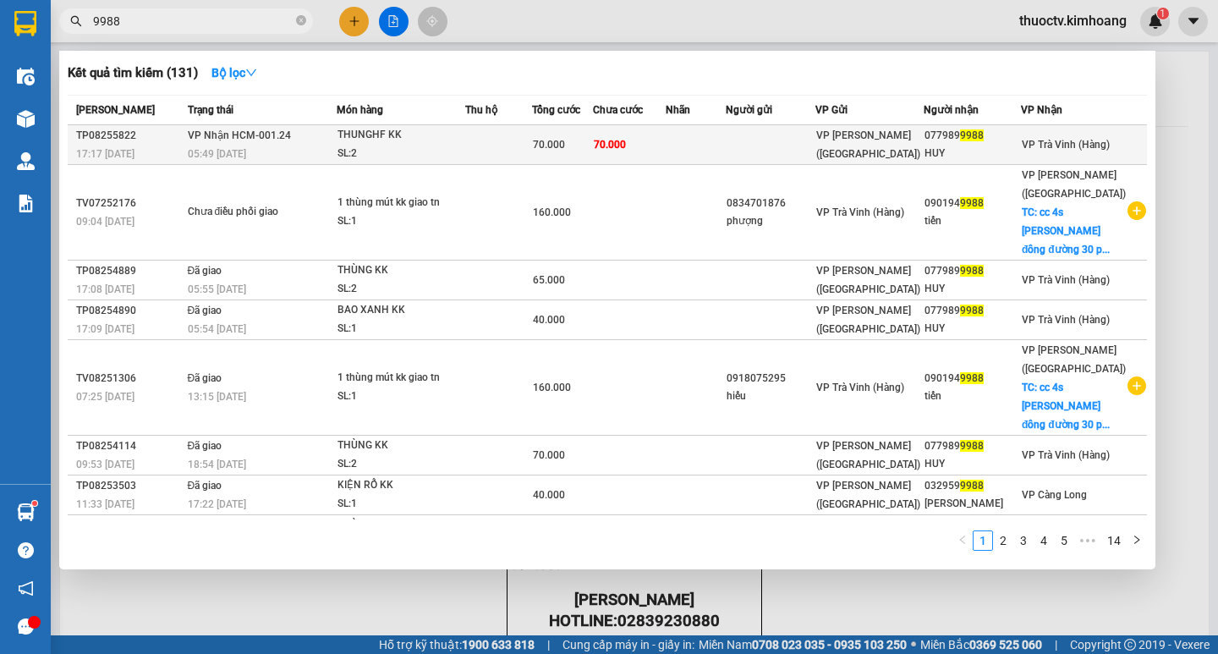
type input "9988"
click at [592, 150] on div "70.000" at bounding box center [562, 144] width 59 height 19
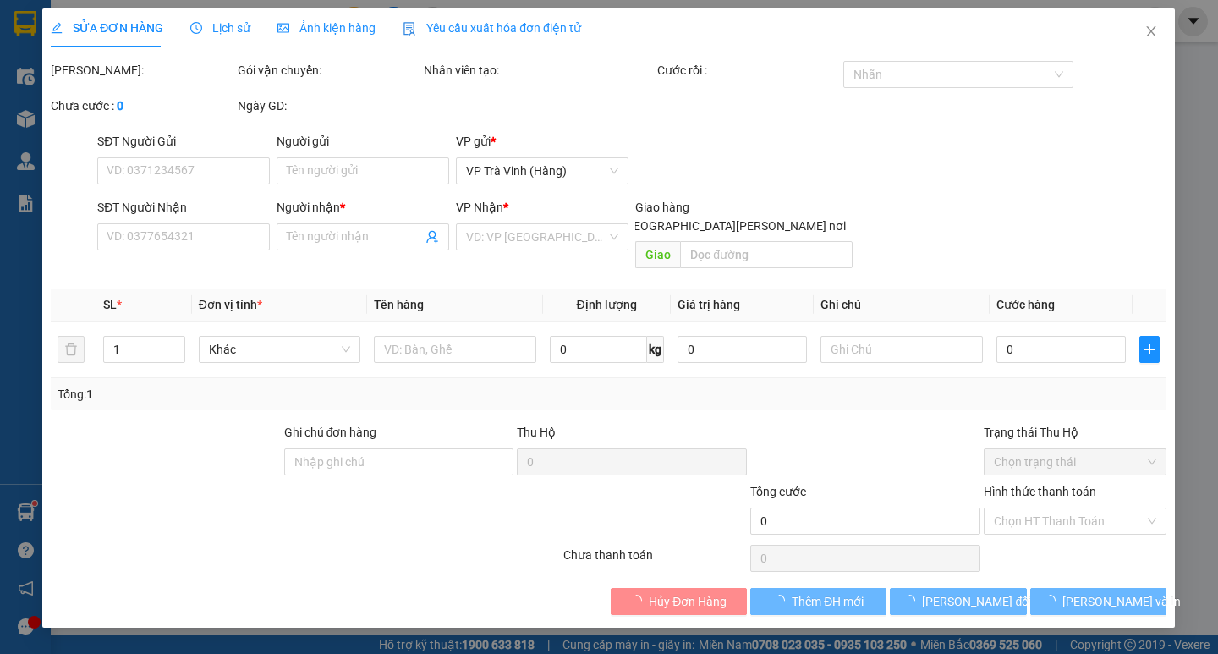
type input "0779899988"
type input "HUY"
type input "70.000"
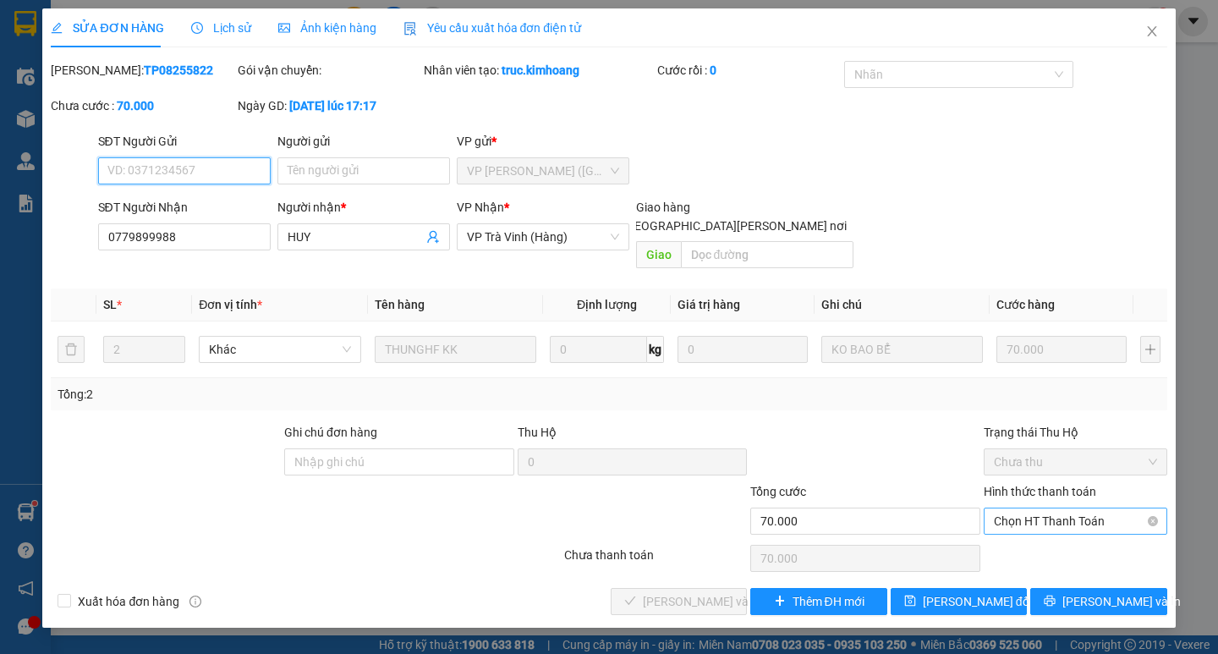
click at [1109, 508] on span "Chọn HT Thanh Toán" at bounding box center [1075, 520] width 163 height 25
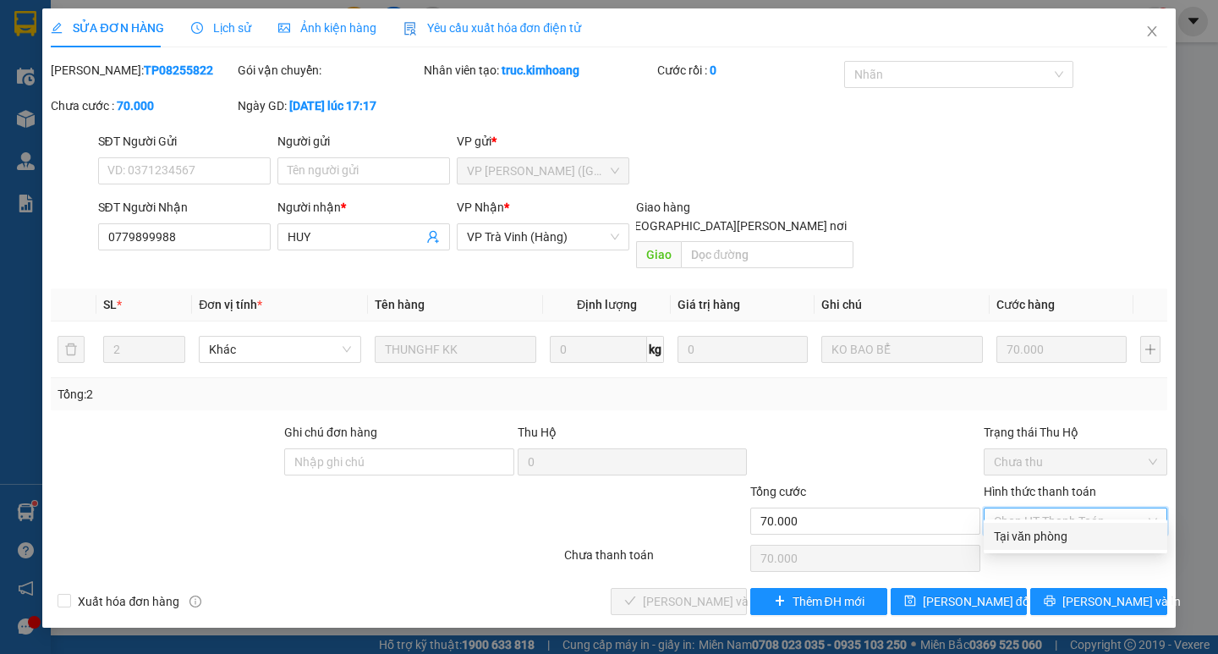
click at [1071, 537] on div "Tại văn phòng" at bounding box center [1075, 536] width 163 height 19
type input "0"
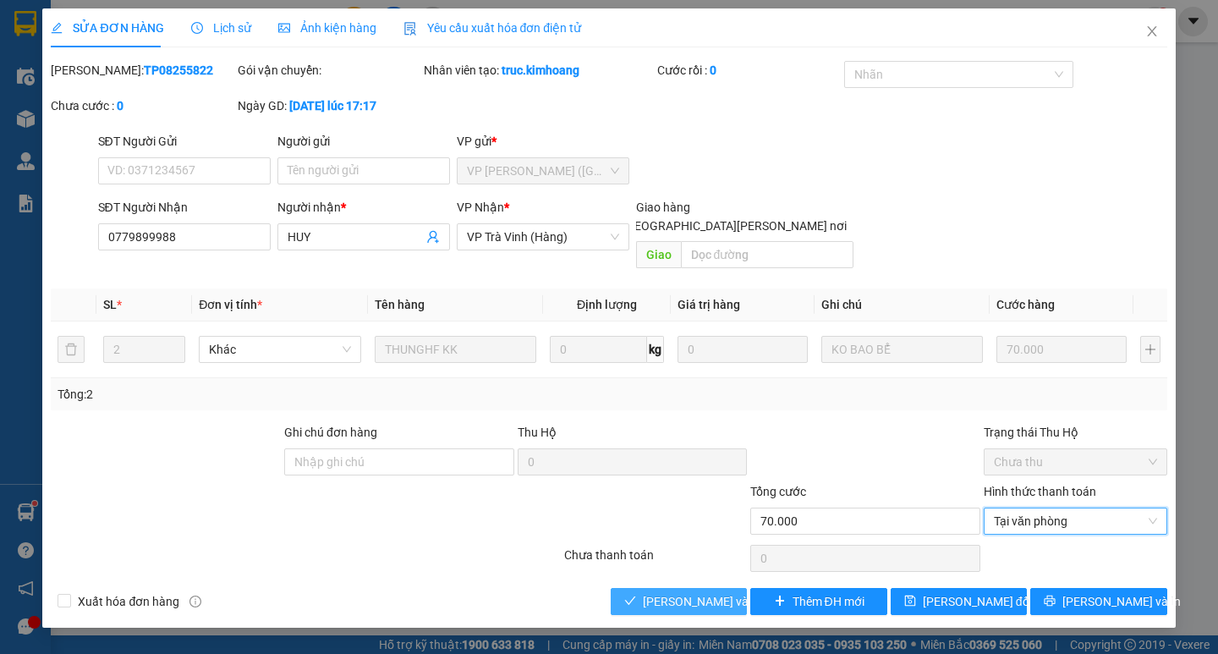
click at [696, 592] on span "[PERSON_NAME] và [PERSON_NAME] hàng" at bounding box center [757, 601] width 228 height 19
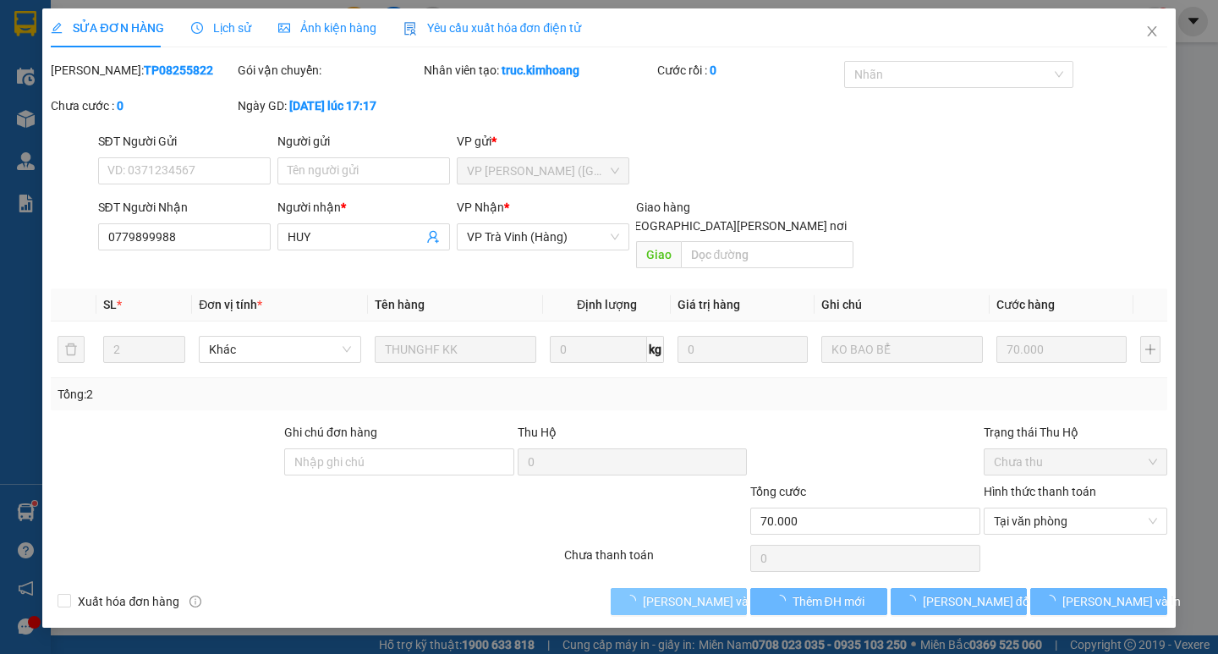
click at [697, 592] on span "[PERSON_NAME] và [PERSON_NAME] hàng" at bounding box center [757, 601] width 228 height 19
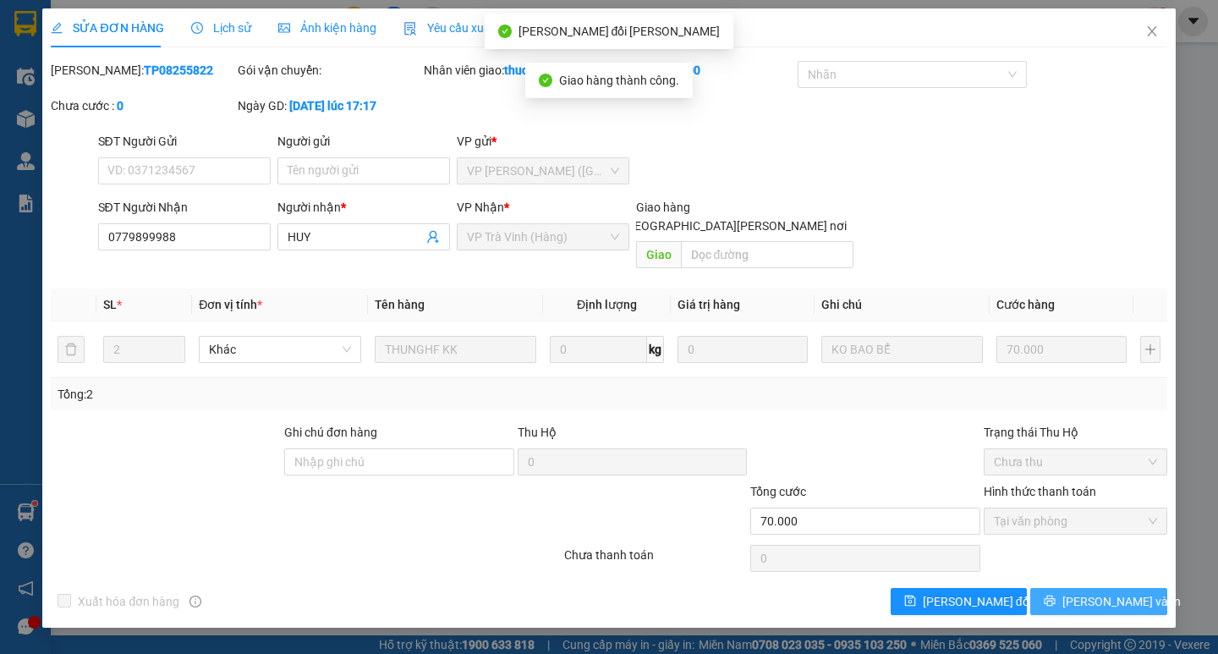
click at [1095, 592] on span "[PERSON_NAME] và In" at bounding box center [1122, 601] width 118 height 19
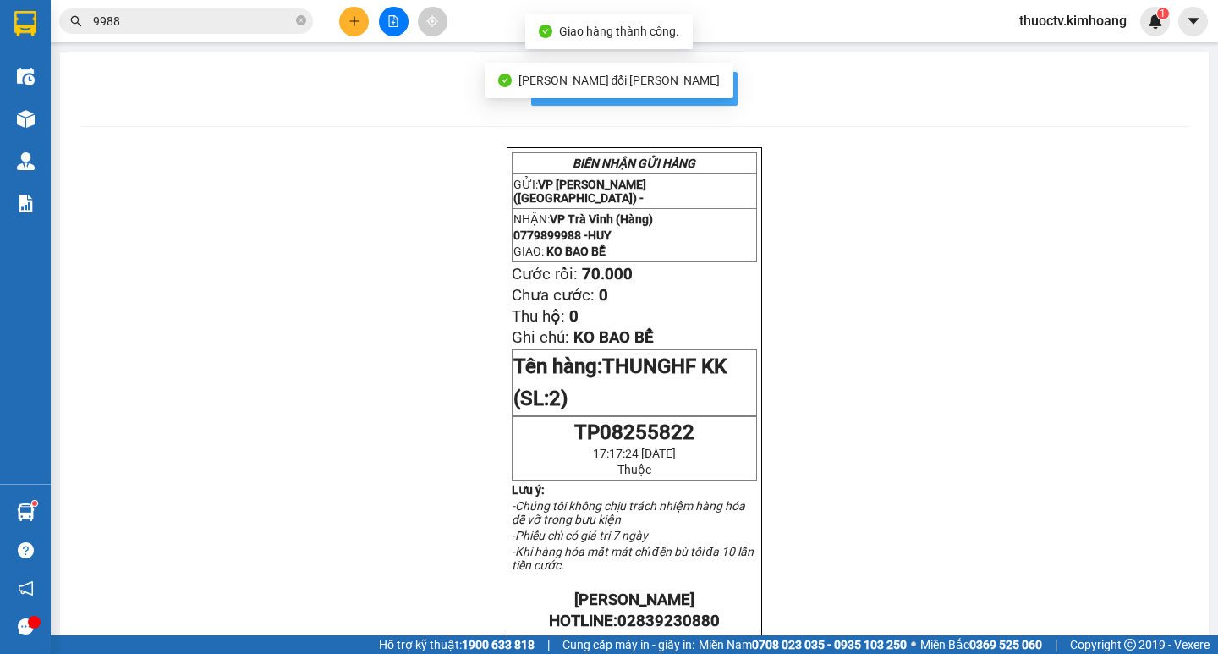
click at [722, 78] on button "In mẫu biên lai tự cấu hình" at bounding box center [634, 89] width 206 height 34
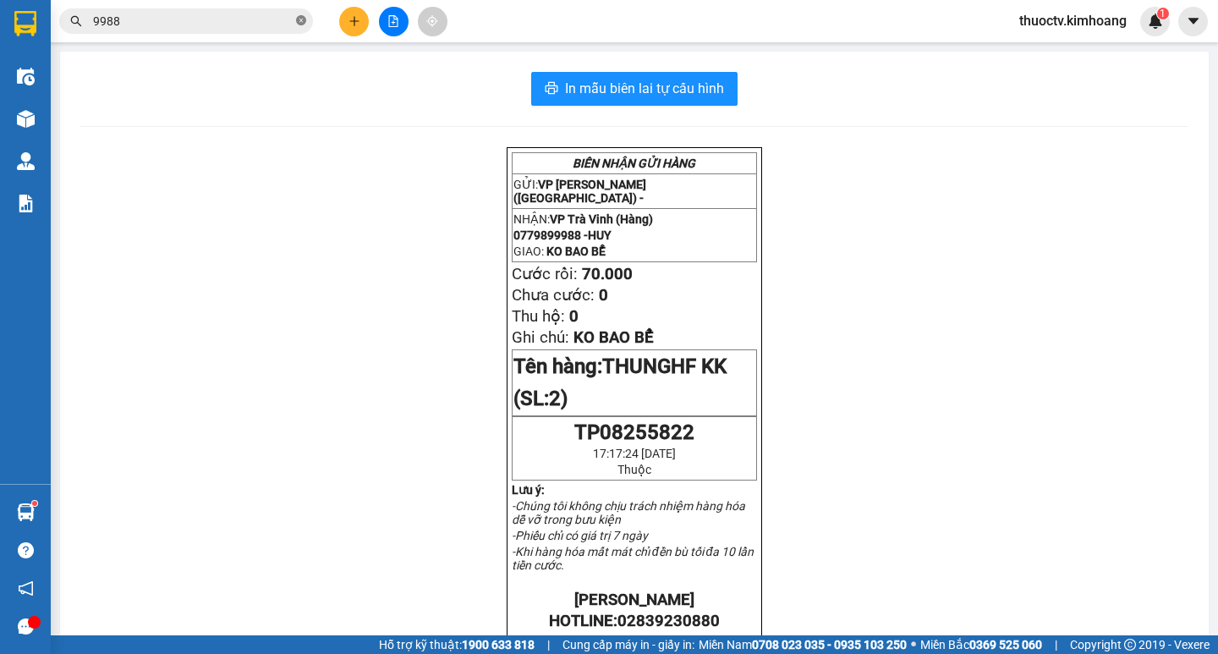
click at [305, 25] on icon "close-circle" at bounding box center [301, 20] width 10 height 10
drag, startPoint x: 301, startPoint y: 25, endPoint x: 271, endPoint y: 25, distance: 30.5
click at [288, 26] on span at bounding box center [186, 20] width 254 height 25
click at [269, 25] on input "text" at bounding box center [193, 21] width 200 height 19
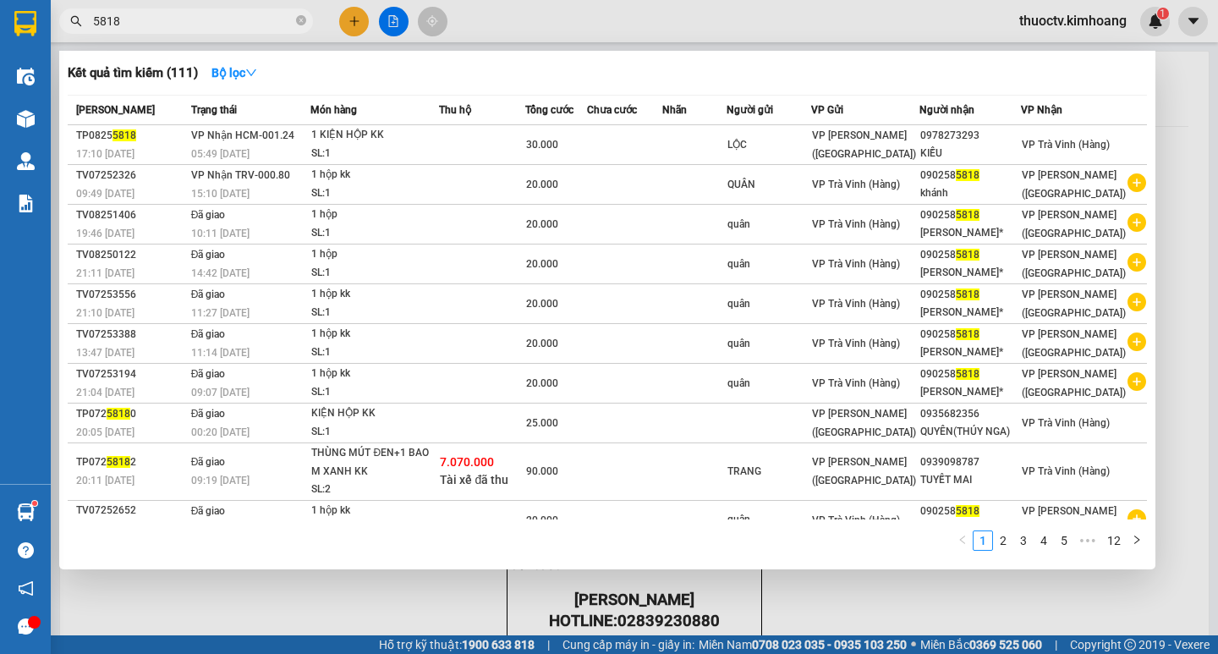
type input "5818"
click at [779, 119] on th "Người gửi" at bounding box center [769, 111] width 85 height 30
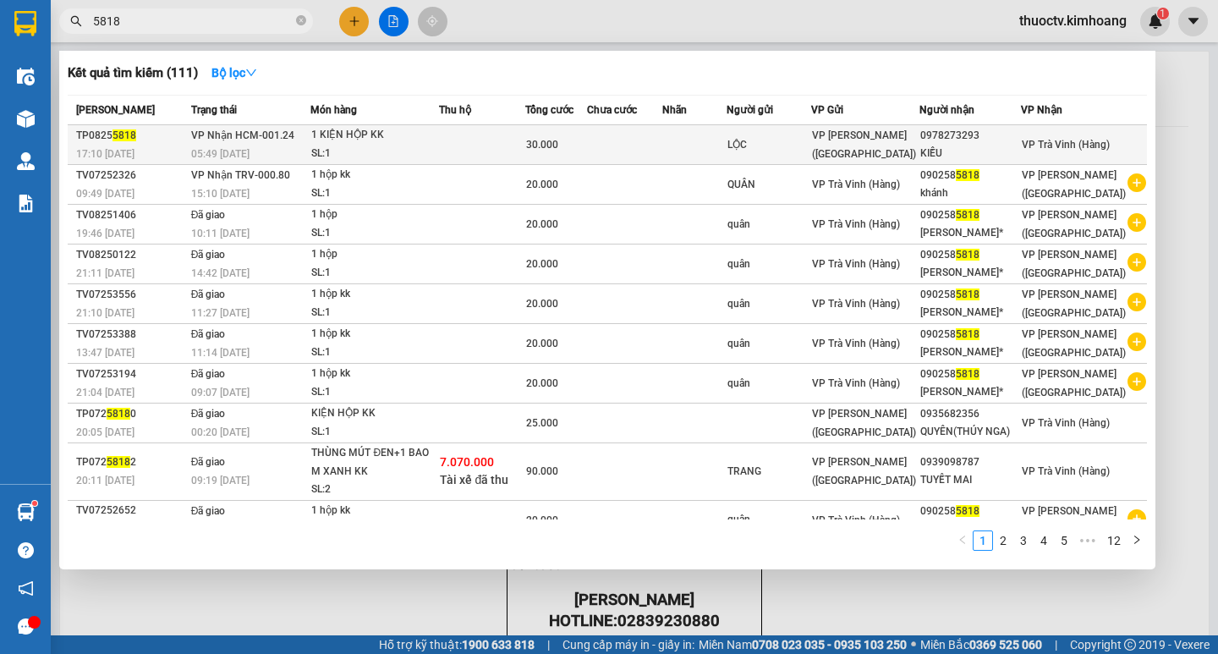
click at [779, 140] on div "LỘC" at bounding box center [769, 145] width 83 height 18
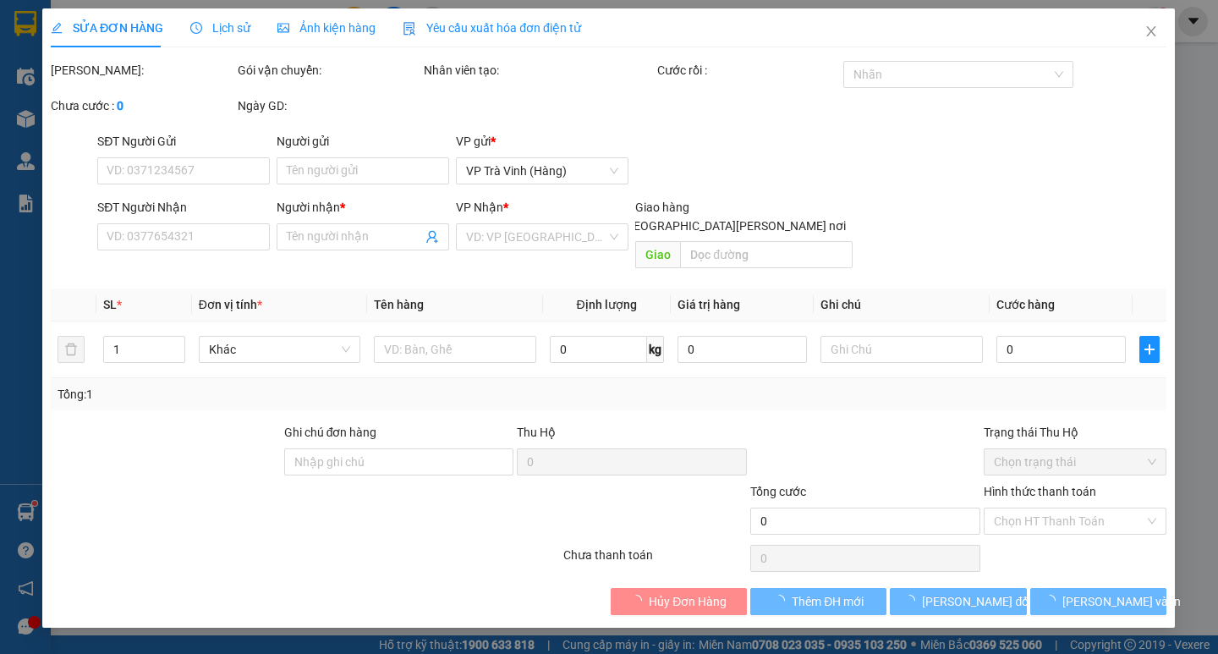
type input "LỘC"
type input "0978273293"
type input "KIỀU"
type input "30.000"
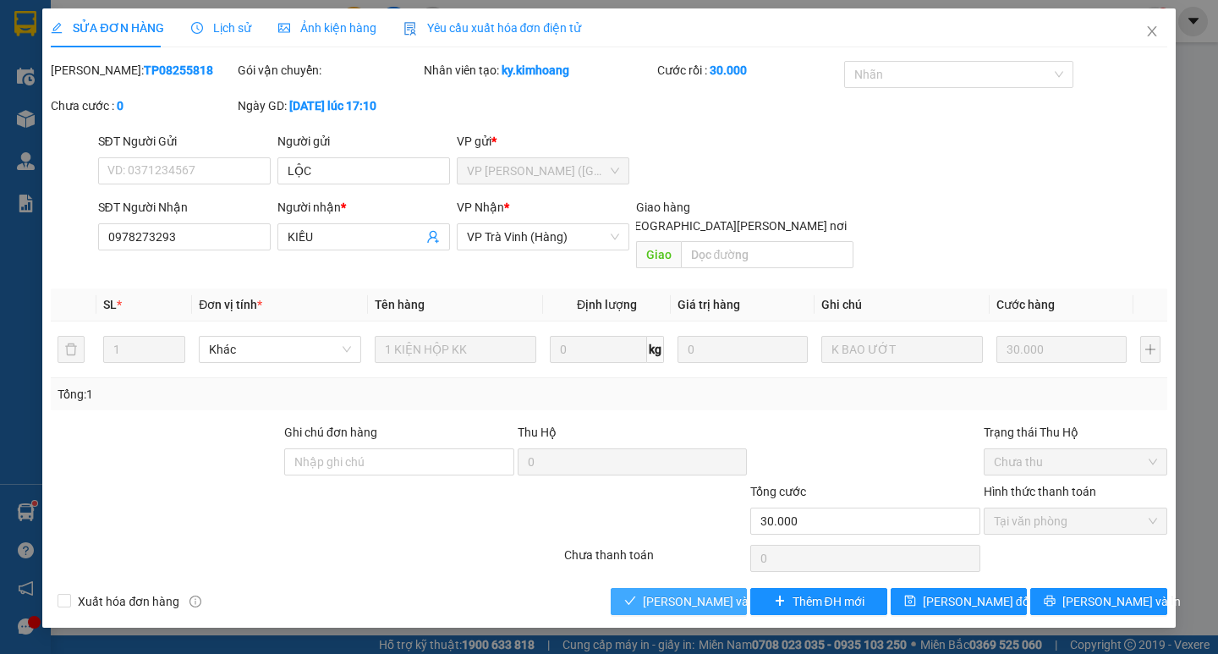
click at [709, 592] on span "[PERSON_NAME] và [PERSON_NAME] hàng" at bounding box center [757, 601] width 228 height 19
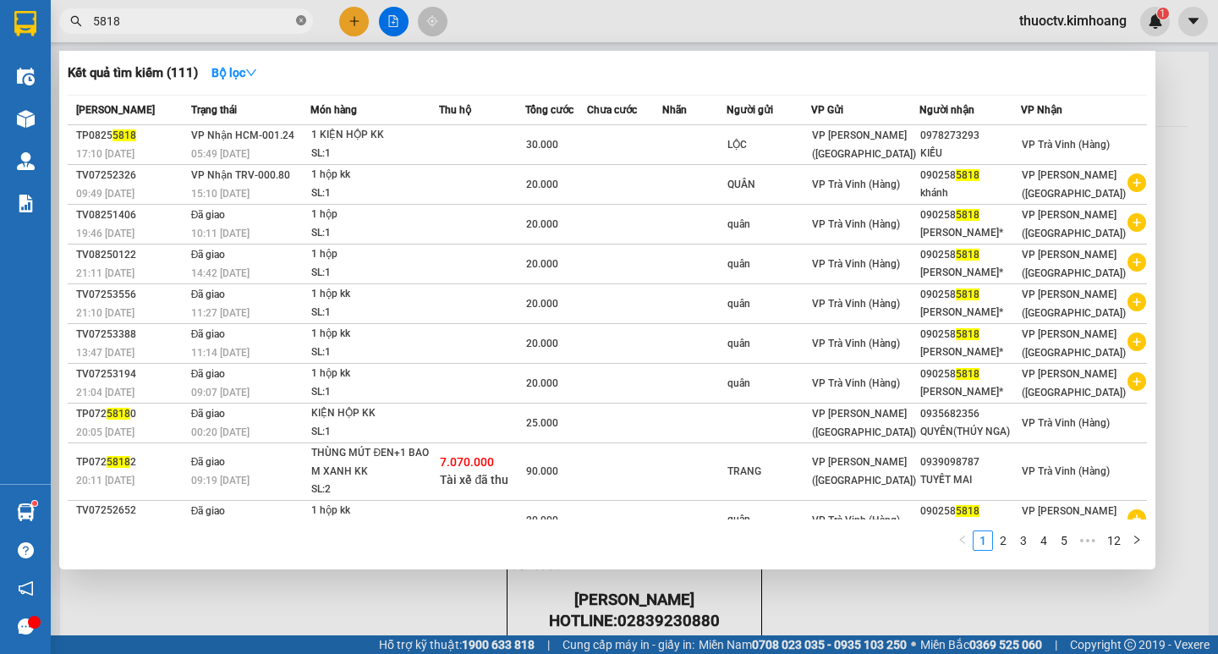
click at [300, 19] on icon "close-circle" at bounding box center [301, 20] width 10 height 10
click at [288, 17] on span at bounding box center [186, 20] width 254 height 25
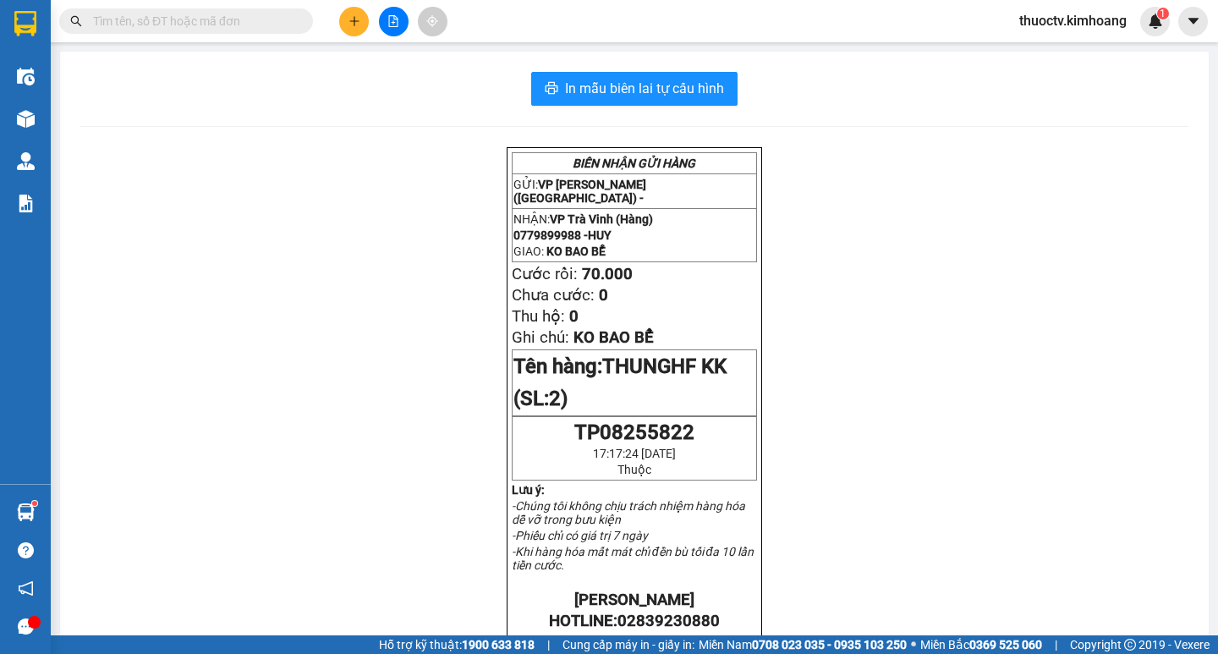
click at [266, 22] on input "text" at bounding box center [193, 21] width 200 height 19
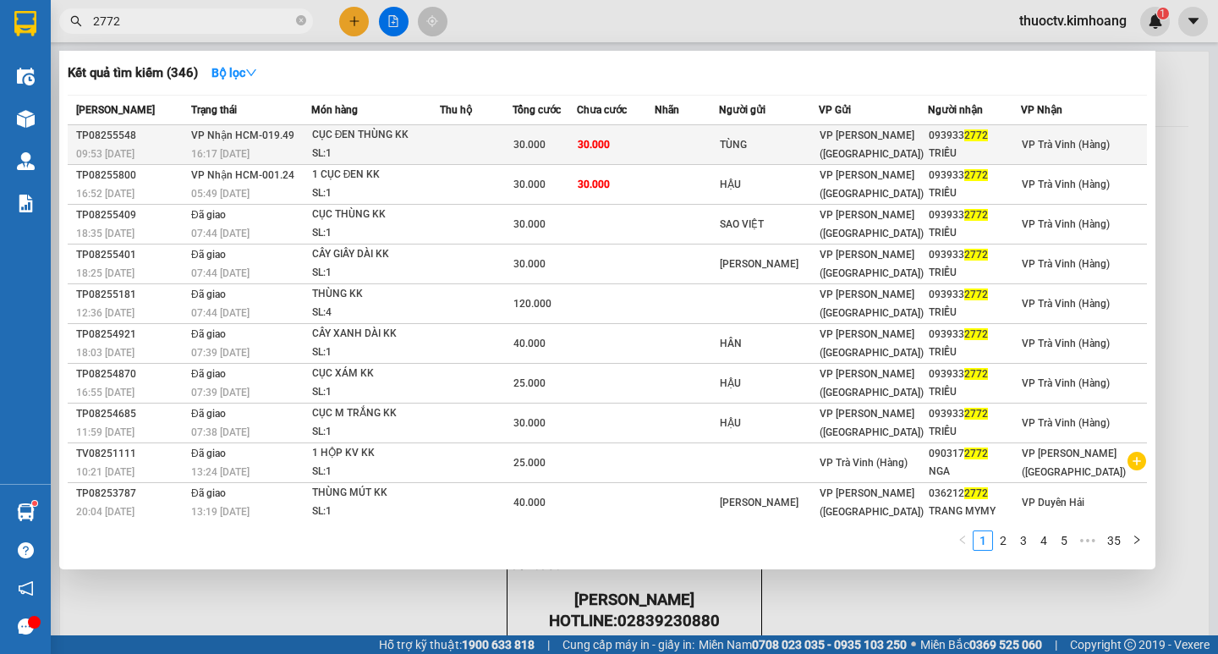
type input "2772"
click at [858, 139] on span "VP [PERSON_NAME] ([GEOGRAPHIC_DATA])" at bounding box center [872, 144] width 104 height 30
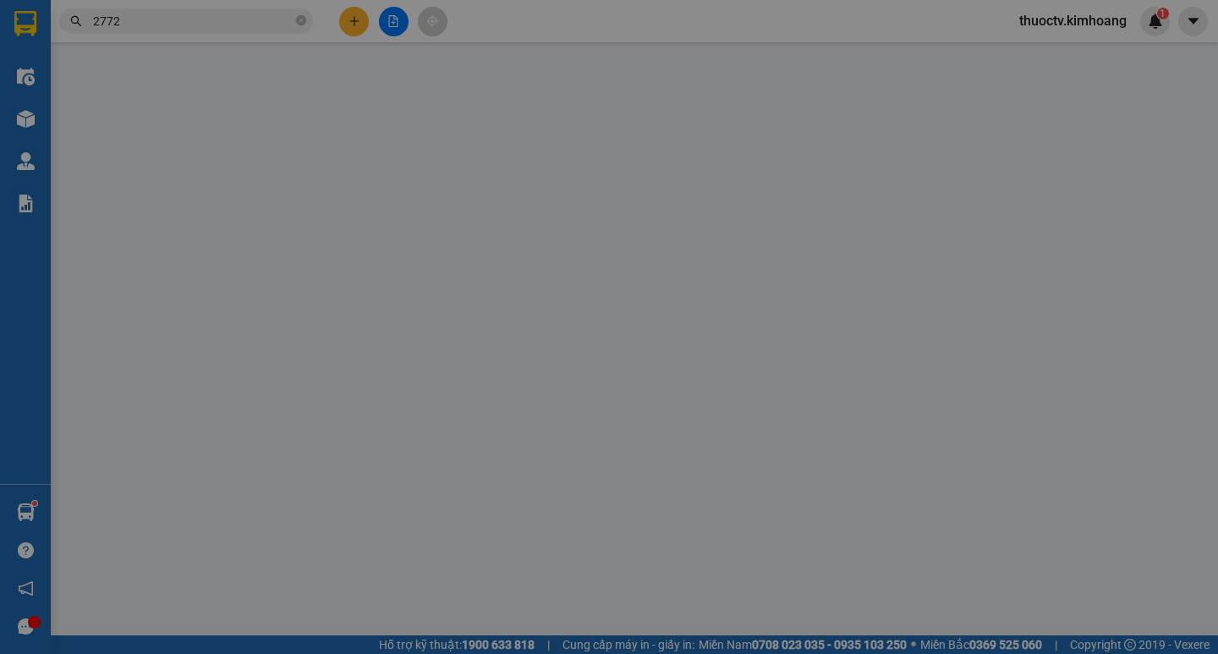
type input "TÙNG"
type input "0939332772"
type input "TRIỀU"
type input "30.000"
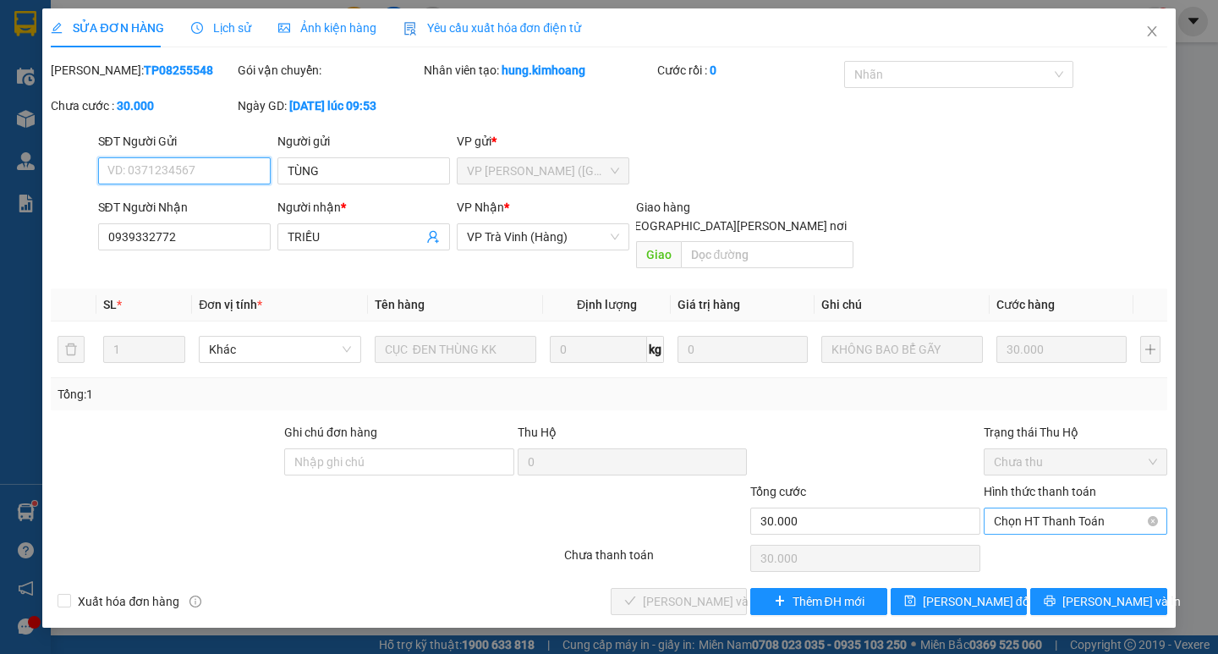
click at [1097, 508] on span "Chọn HT Thanh Toán" at bounding box center [1075, 520] width 163 height 25
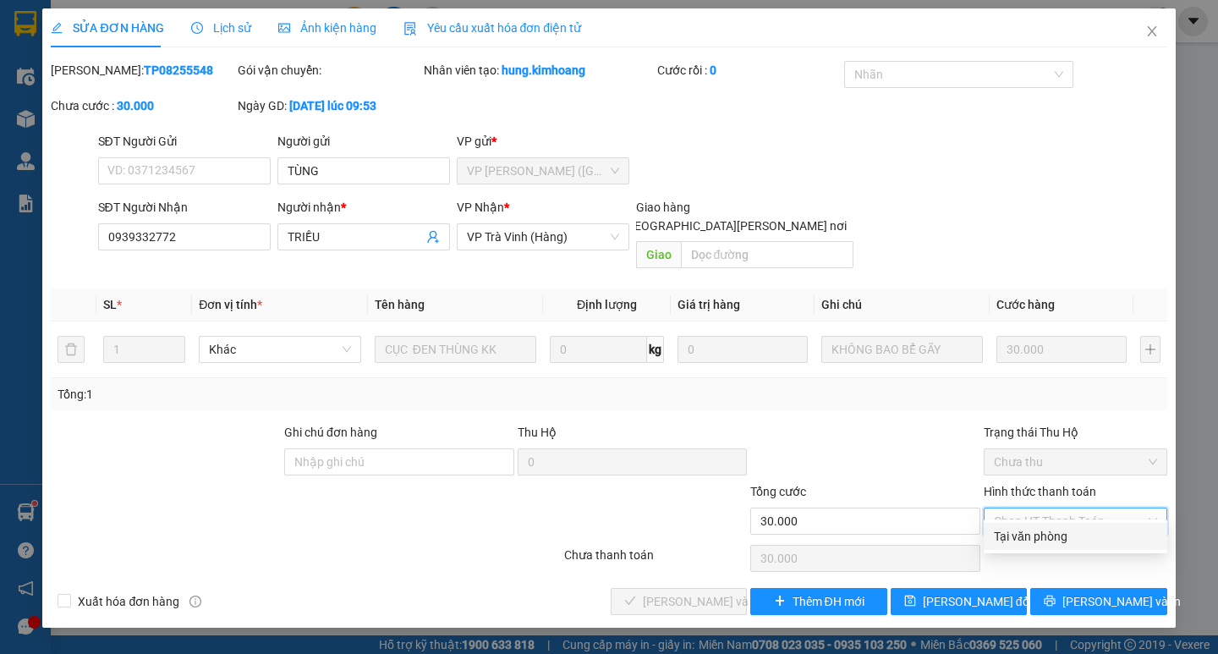
click at [1072, 535] on div "Tại văn phòng" at bounding box center [1075, 536] width 163 height 19
type input "0"
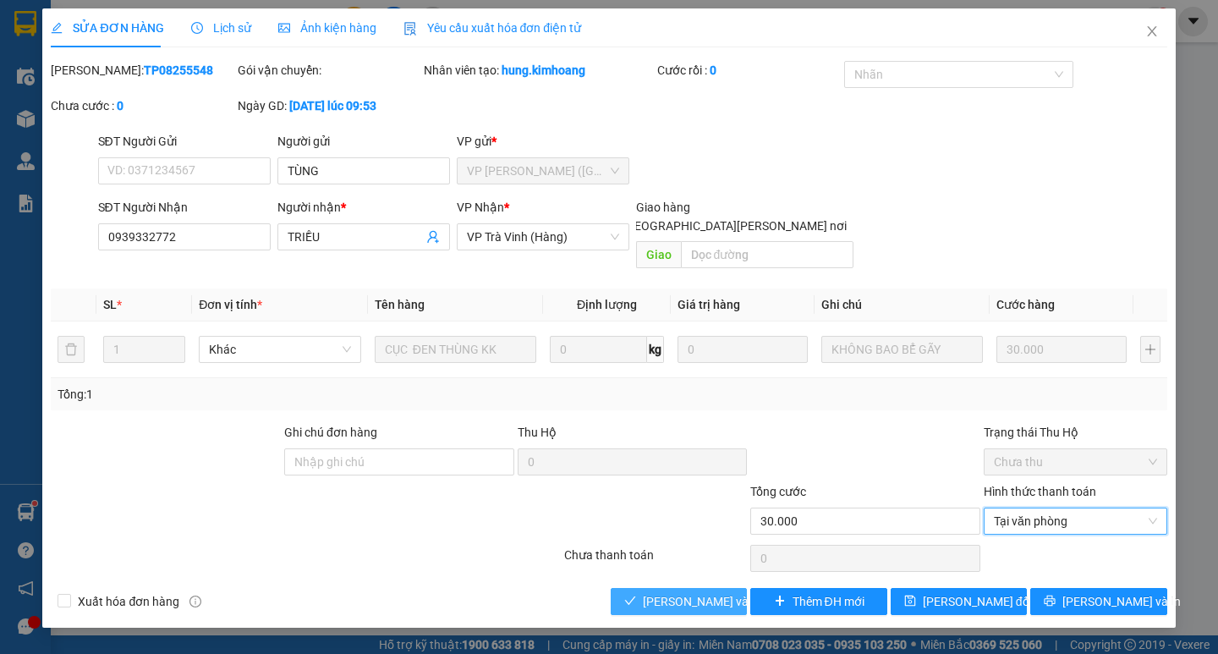
click at [707, 592] on span "[PERSON_NAME] và [PERSON_NAME] hàng" at bounding box center [757, 601] width 228 height 19
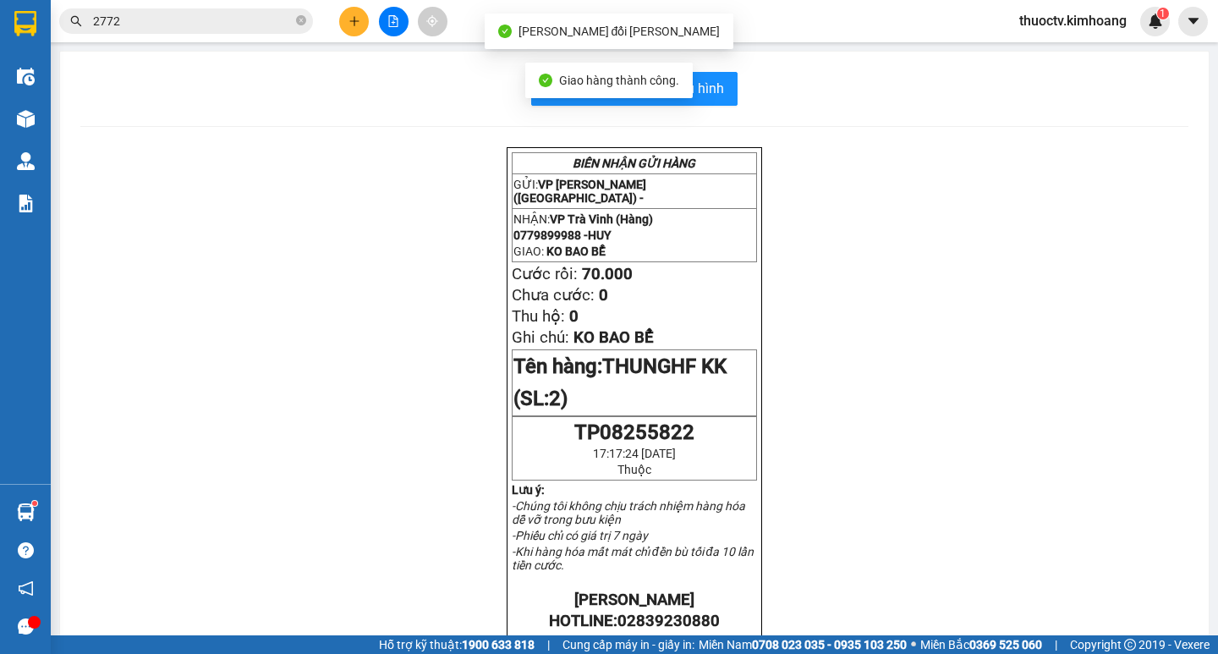
click at [199, 8] on span "2772" at bounding box center [186, 20] width 254 height 25
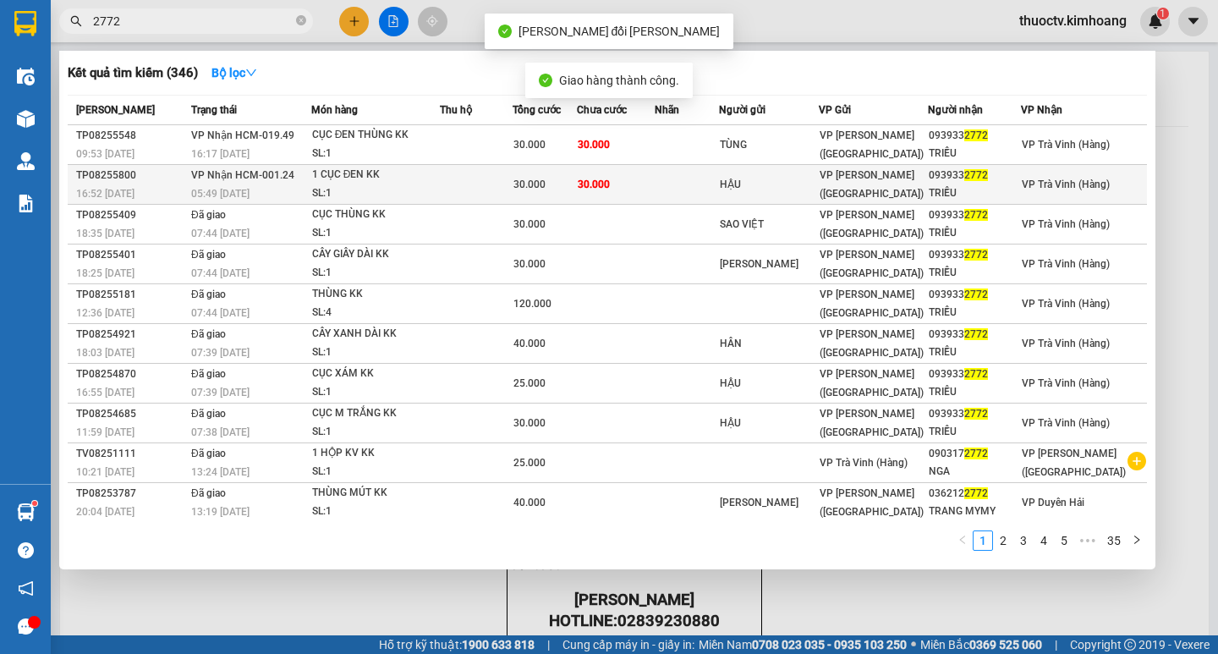
click at [462, 165] on td at bounding box center [477, 185] width 74 height 40
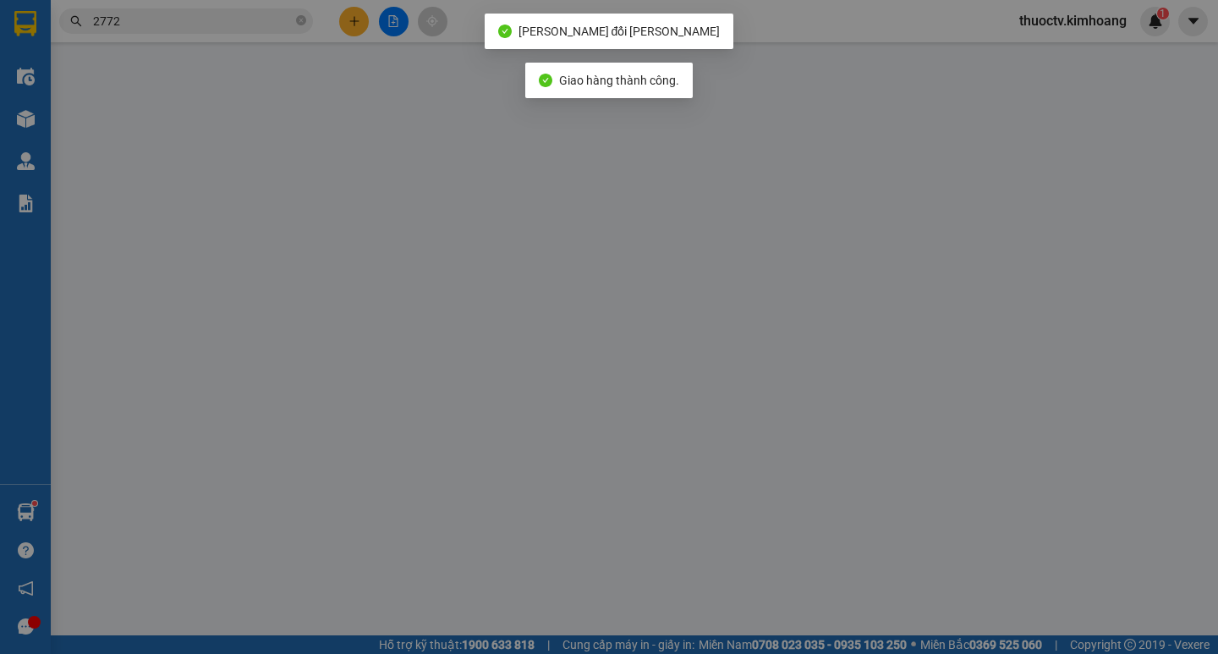
type input "HẬU"
type input "0939332772"
type input "TRIỀU"
type input "30.000"
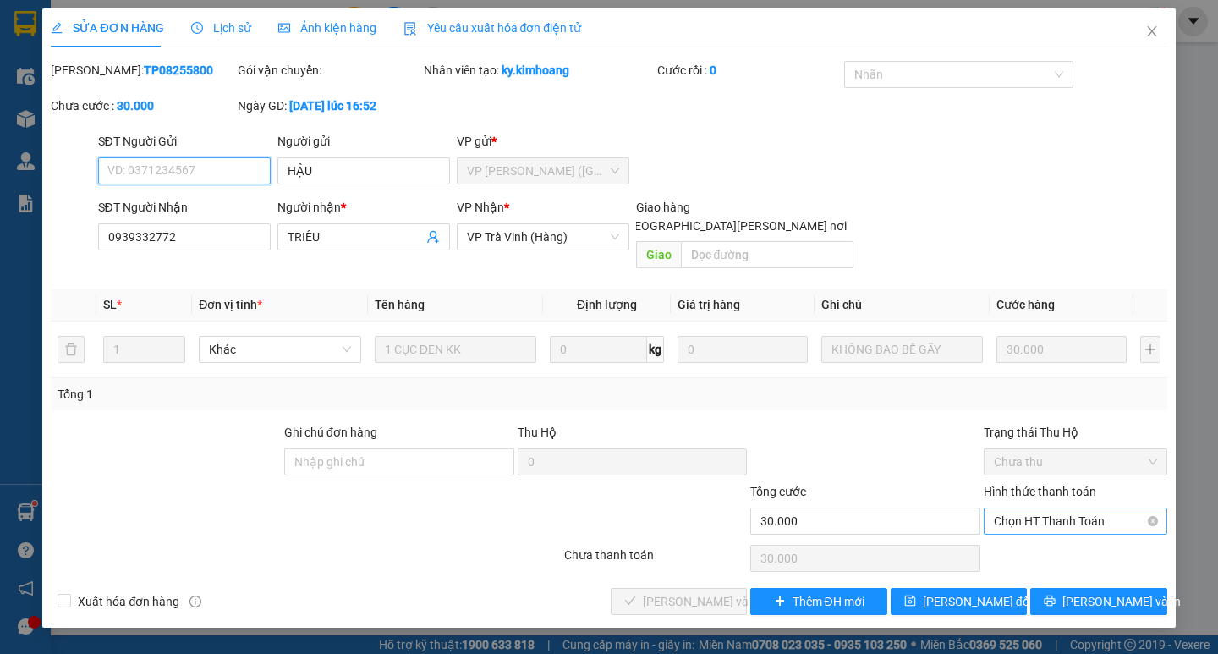
click at [1058, 508] on span "Chọn HT Thanh Toán" at bounding box center [1075, 520] width 163 height 25
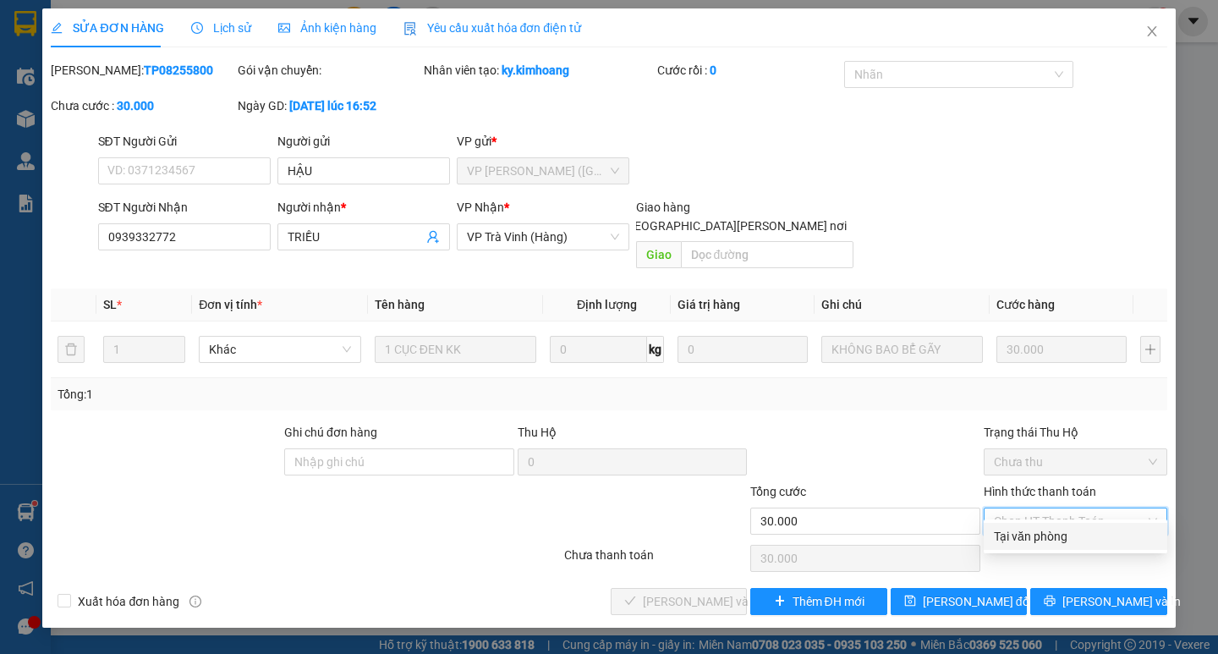
click at [1058, 537] on div "Tại văn phòng" at bounding box center [1075, 536] width 163 height 19
type input "0"
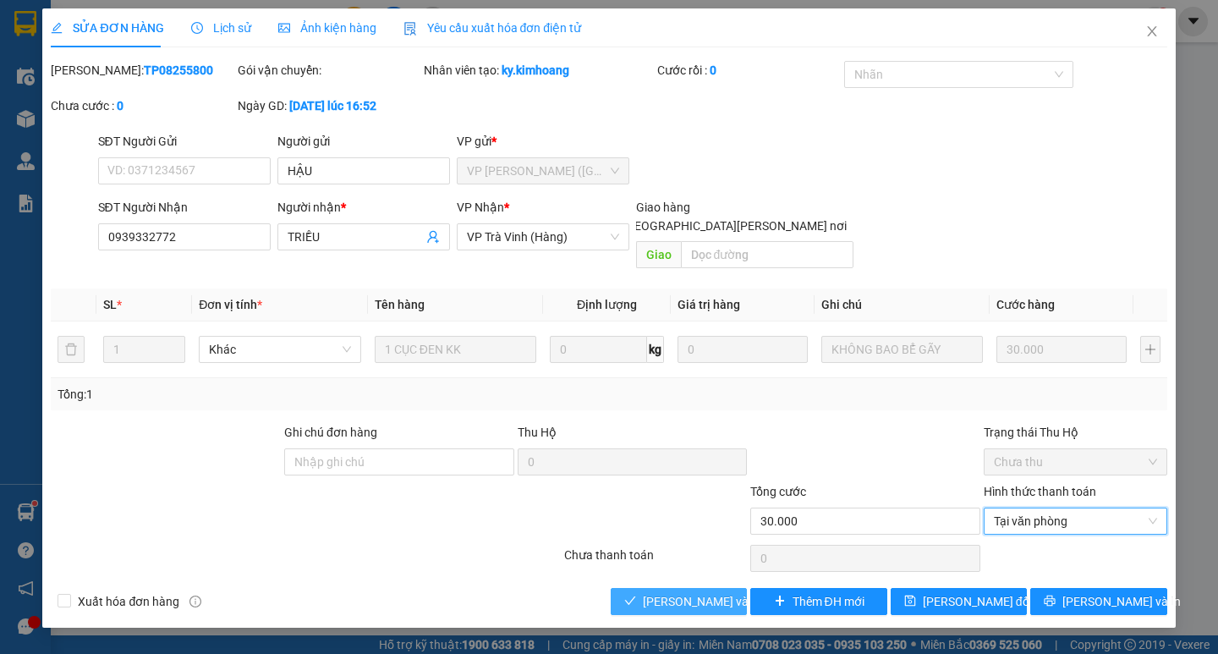
click at [718, 592] on span "[PERSON_NAME] và [PERSON_NAME] hàng" at bounding box center [757, 601] width 228 height 19
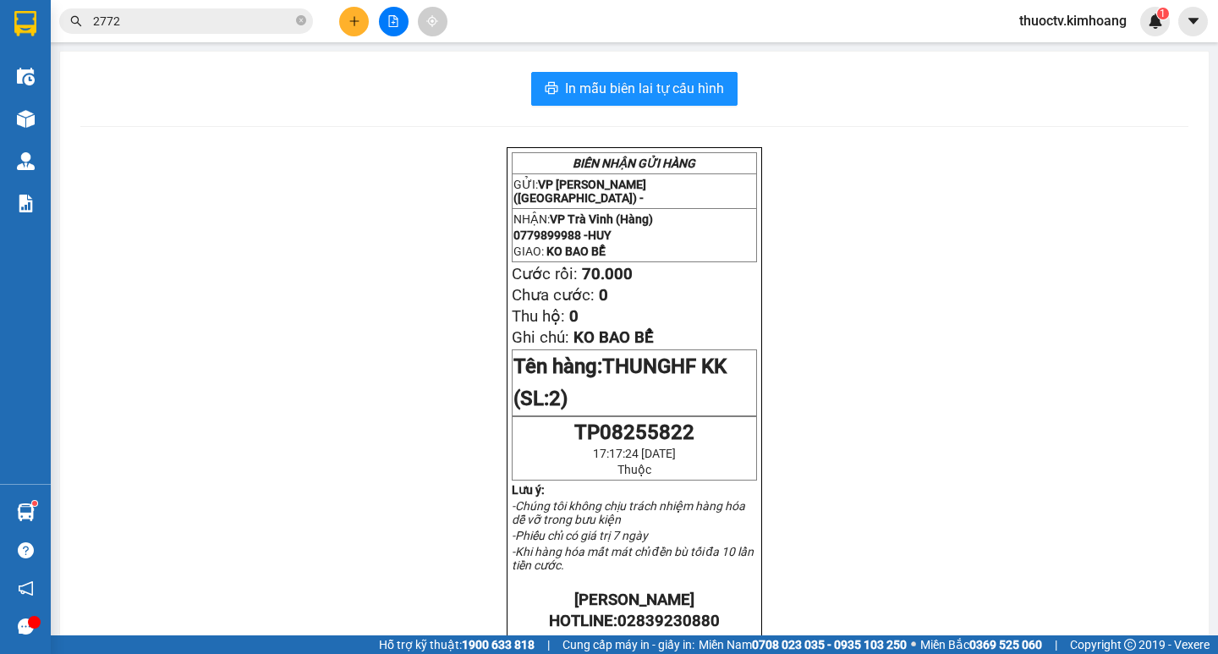
click at [295, 21] on span "2772" at bounding box center [186, 20] width 254 height 25
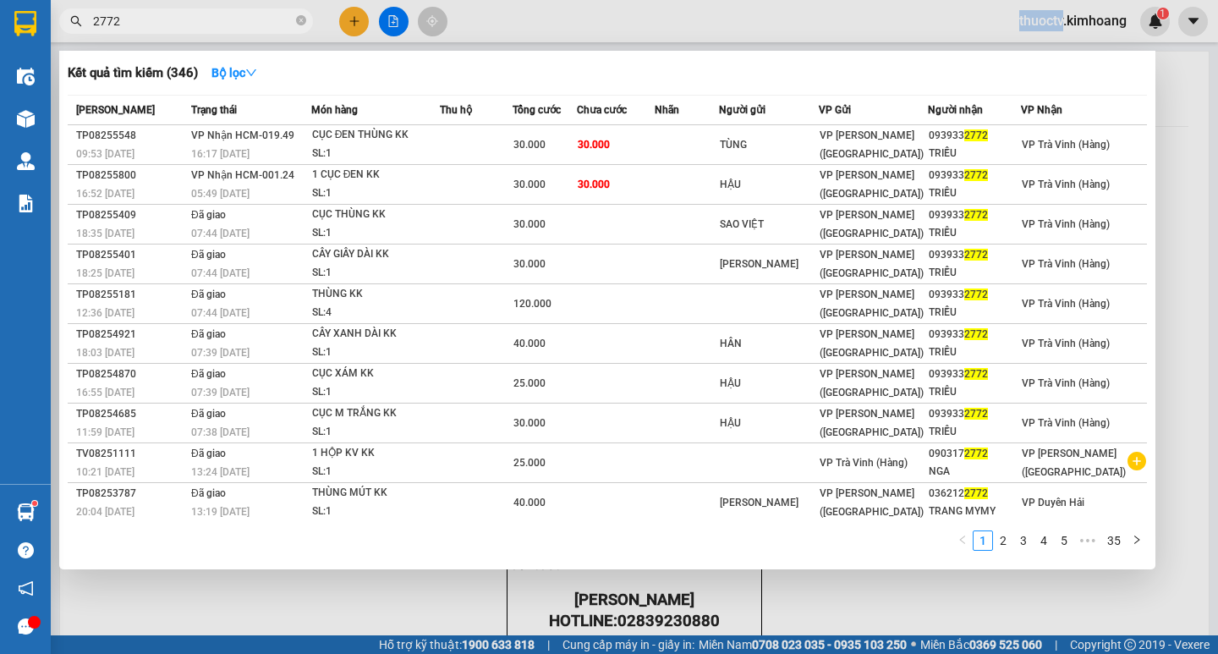
click at [295, 21] on span "2772" at bounding box center [186, 20] width 254 height 25
drag, startPoint x: 295, startPoint y: 21, endPoint x: 283, endPoint y: 22, distance: 11.9
click at [291, 22] on span "2772" at bounding box center [186, 20] width 254 height 25
click at [283, 22] on input "2772" at bounding box center [193, 21] width 200 height 19
click at [305, 25] on icon "close-circle" at bounding box center [301, 20] width 10 height 10
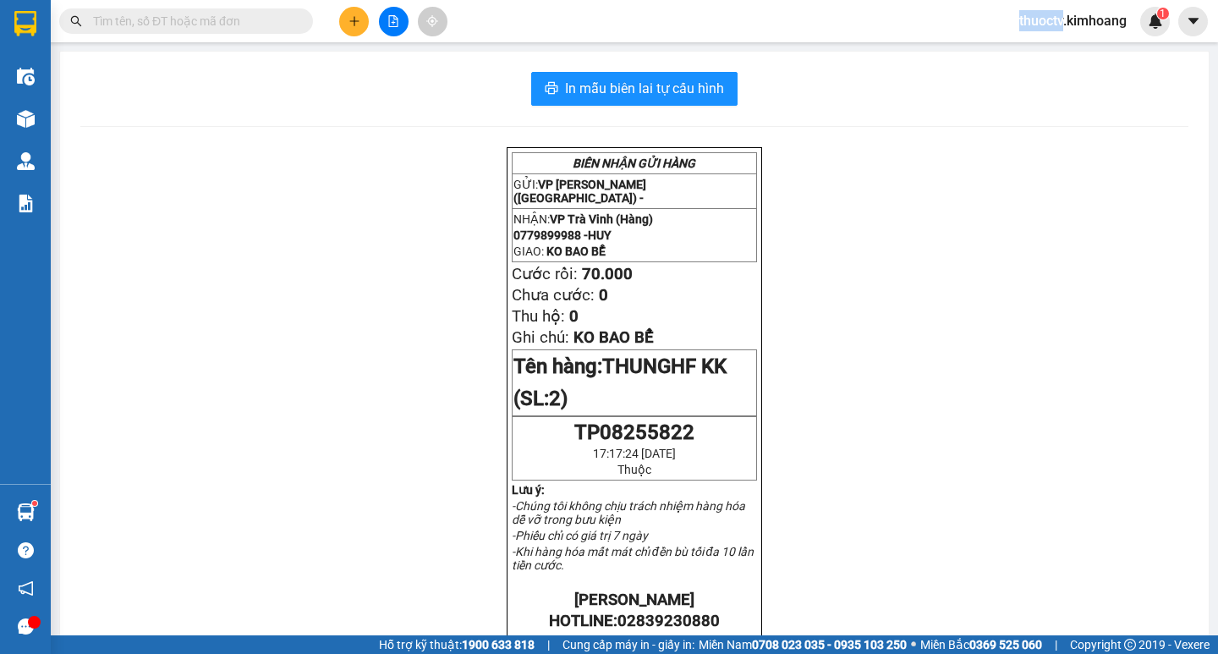
drag, startPoint x: 305, startPoint y: 25, endPoint x: 281, endPoint y: 19, distance: 24.4
click at [300, 24] on span at bounding box center [301, 21] width 10 height 19
click at [278, 19] on input "text" at bounding box center [193, 21] width 200 height 19
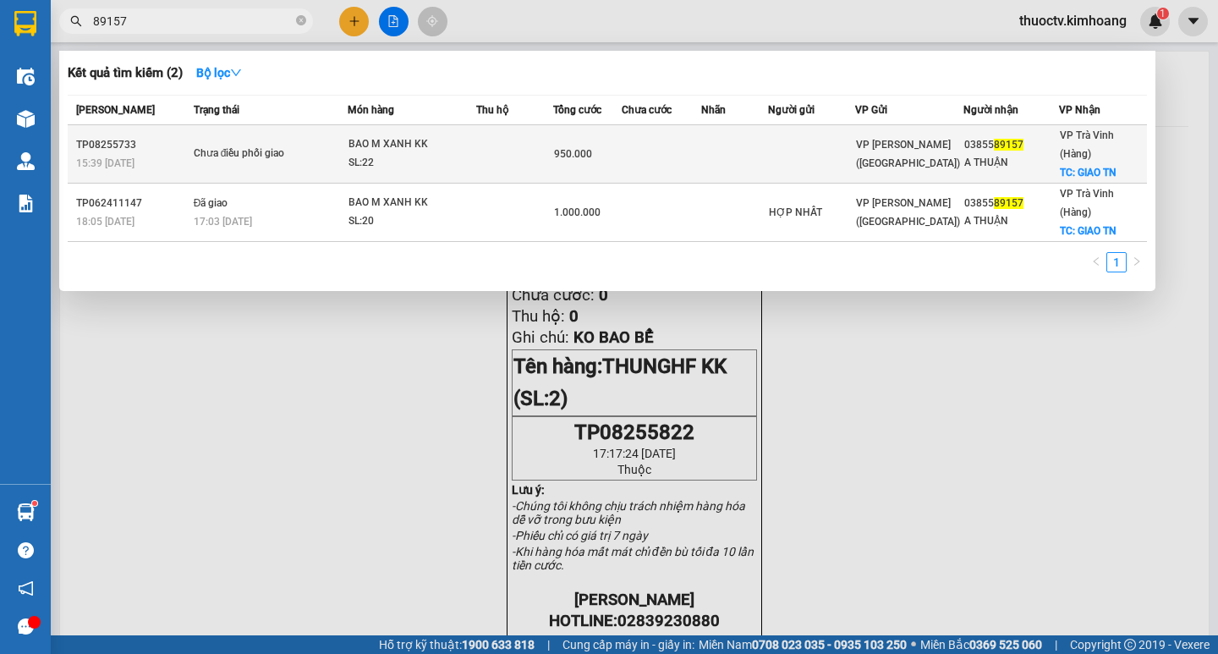
type input "89157"
click at [574, 148] on span "950.000" at bounding box center [573, 154] width 38 height 12
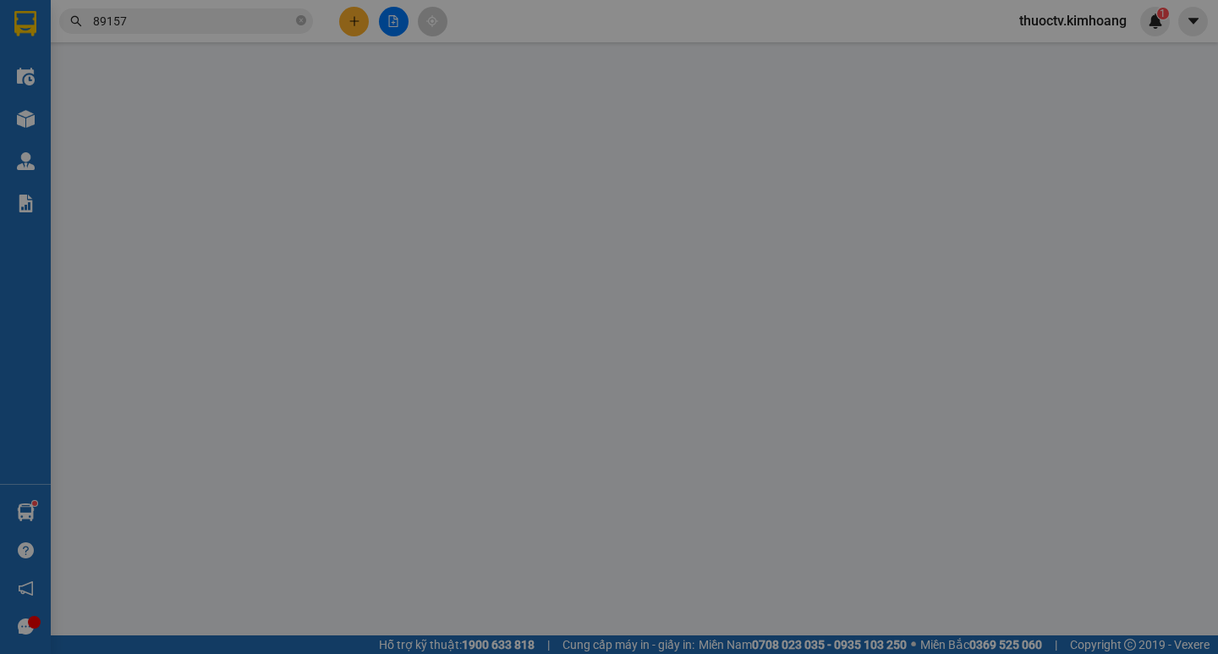
type input "0385589157"
type input "A THUẬN"
checkbox input "true"
type input "GIAO TN"
type input "950.000"
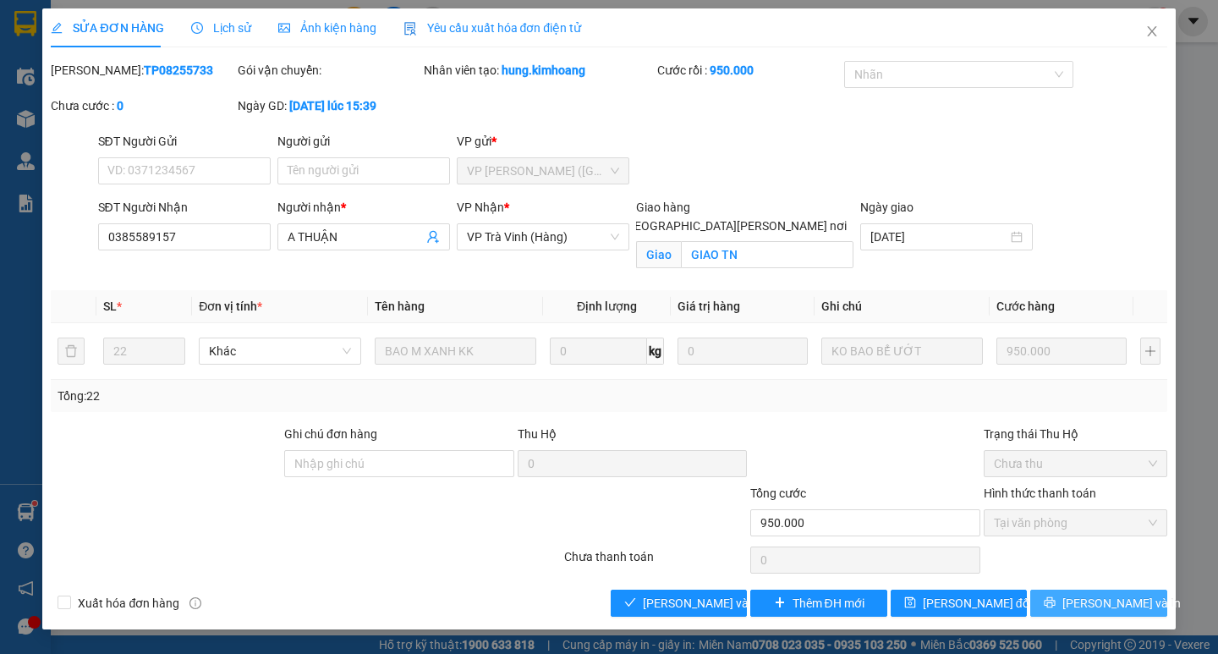
drag, startPoint x: 1113, startPoint y: 599, endPoint x: 1122, endPoint y: 588, distance: 14.4
click at [1113, 596] on span "[PERSON_NAME] và In" at bounding box center [1122, 603] width 118 height 19
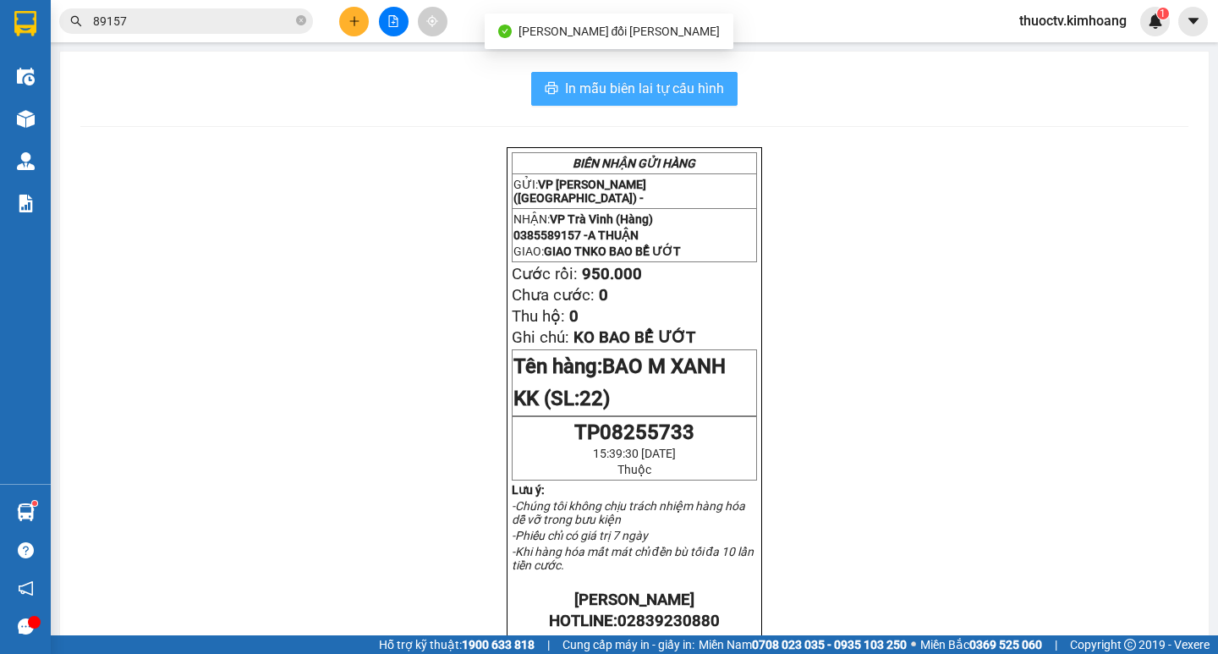
click at [654, 76] on button "In mẫu biên lai tự cấu hình" at bounding box center [634, 89] width 206 height 34
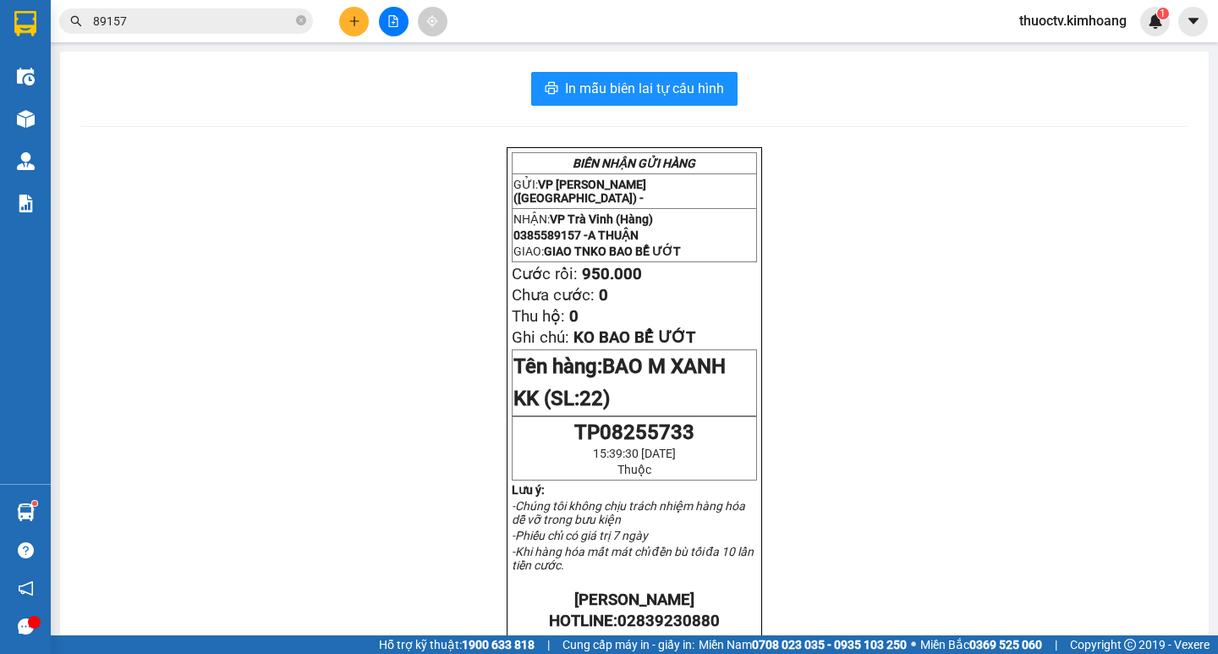
click at [349, 23] on icon "plus" at bounding box center [355, 21] width 12 height 12
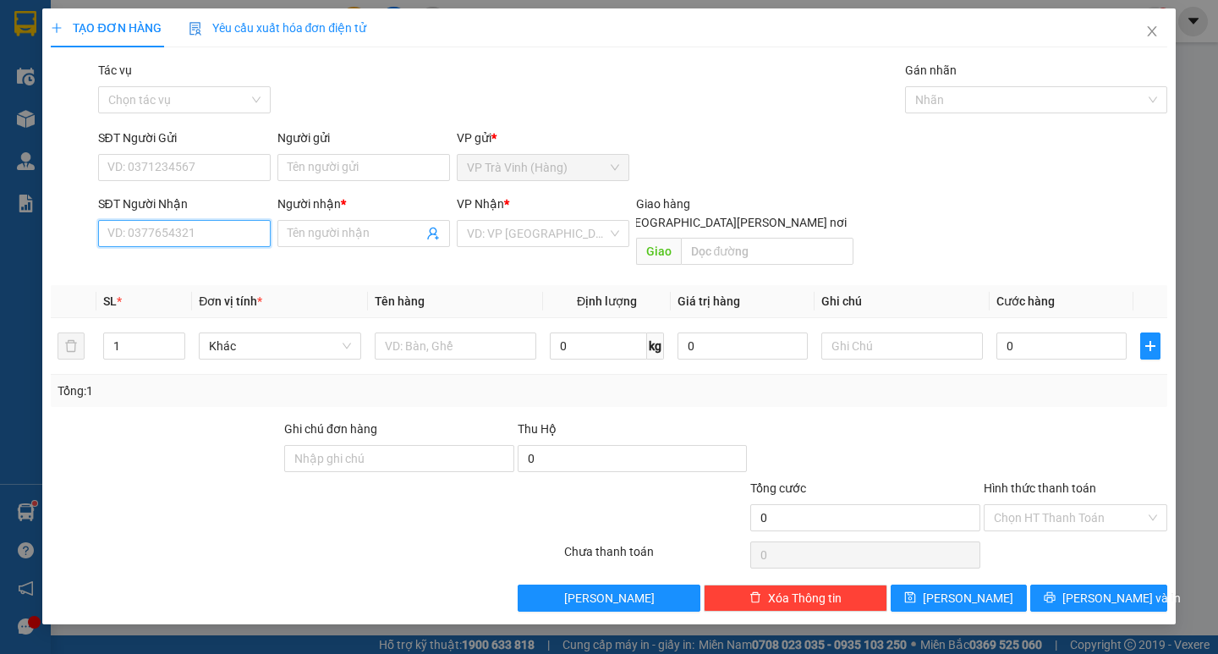
click at [172, 234] on input "SĐT Người Nhận" at bounding box center [184, 233] width 173 height 27
type input "0395967424"
click at [180, 269] on div "0395967424 - thảo" at bounding box center [191, 267] width 167 height 19
type input "thảo"
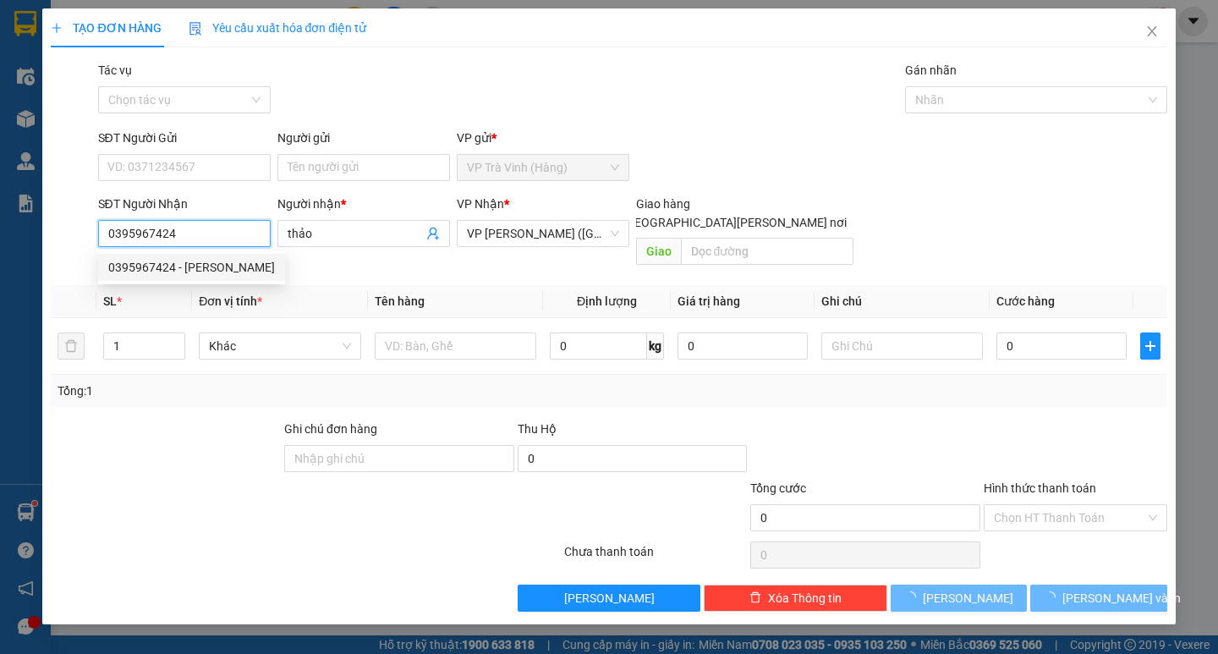
type input "35.000"
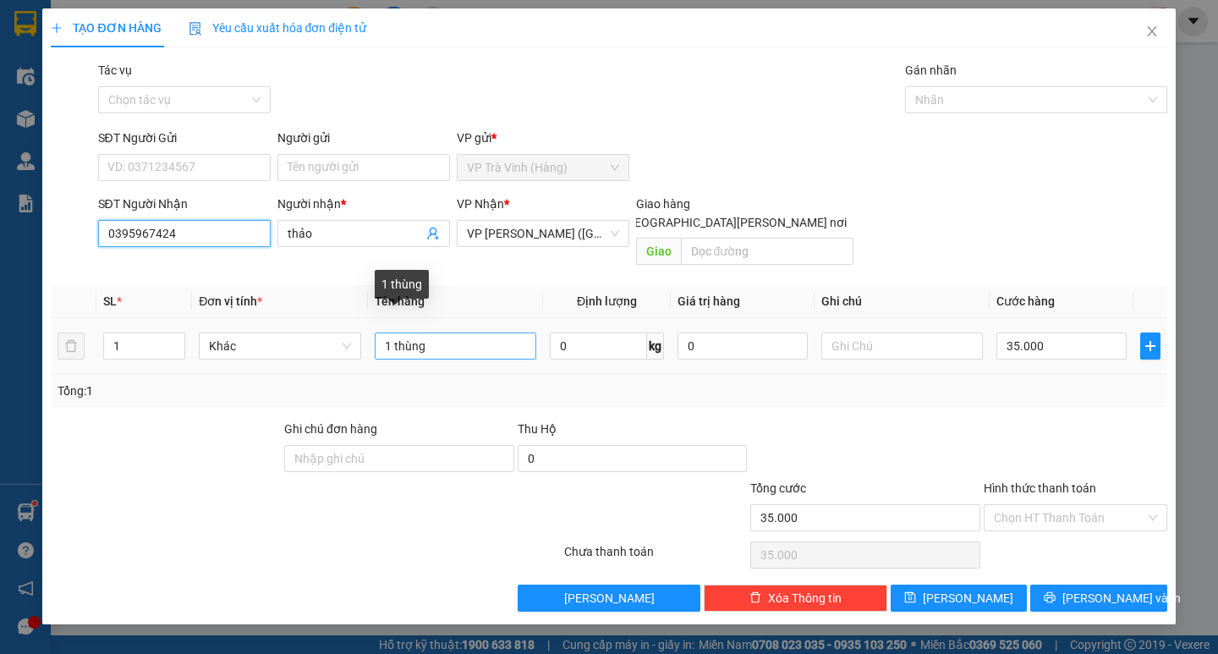
type input "0395967424"
click at [441, 333] on input "1 thùng" at bounding box center [456, 346] width 162 height 27
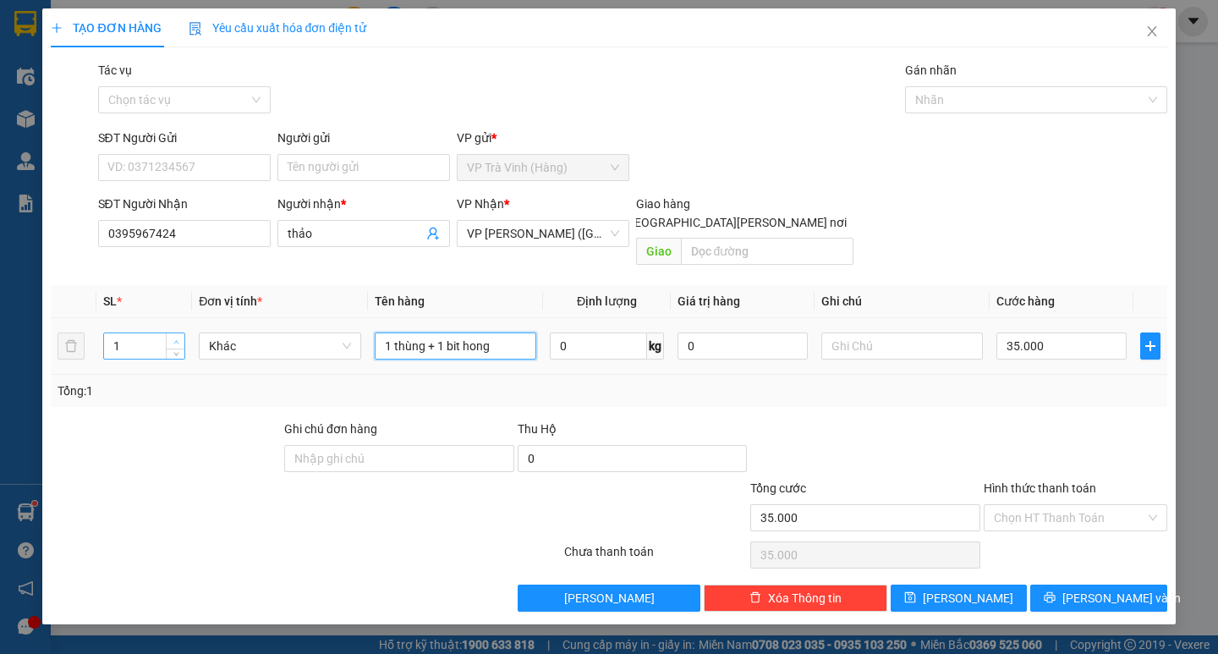
type input "1 thùng + 1 bit hong"
type input "2"
drag, startPoint x: 179, startPoint y: 324, endPoint x: 262, endPoint y: 298, distance: 87.8
click at [178, 338] on icon "up" at bounding box center [176, 341] width 6 height 6
click at [1070, 333] on input "35.000" at bounding box center [1062, 346] width 130 height 27
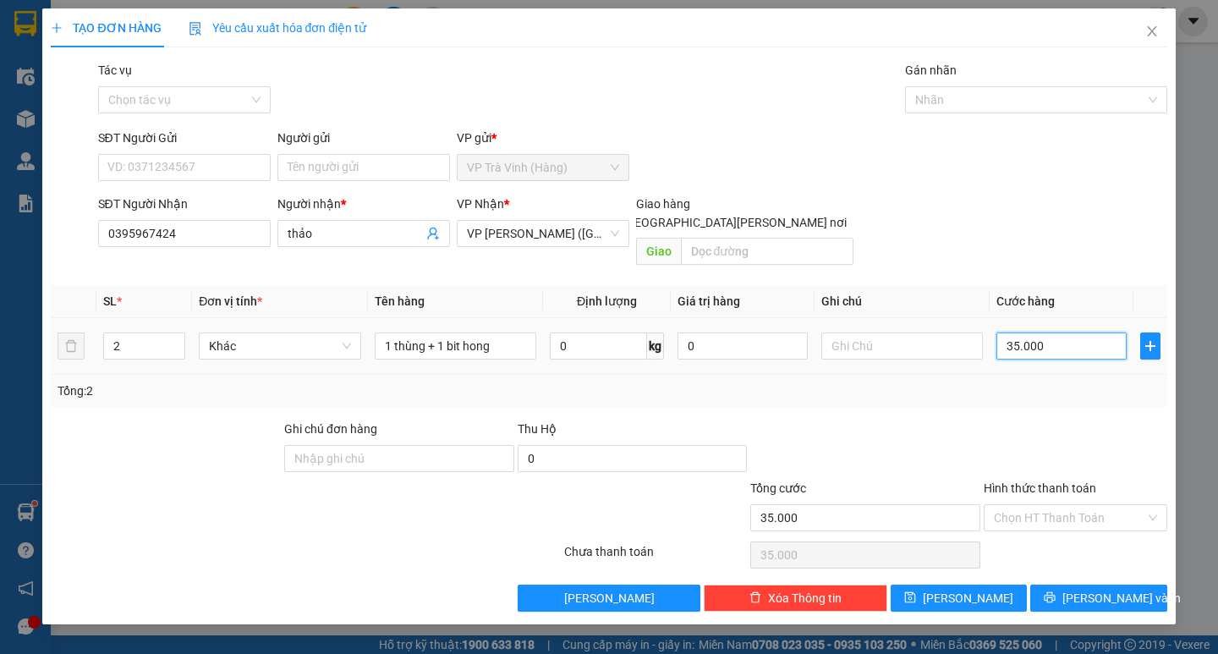
type input "0"
type input "6"
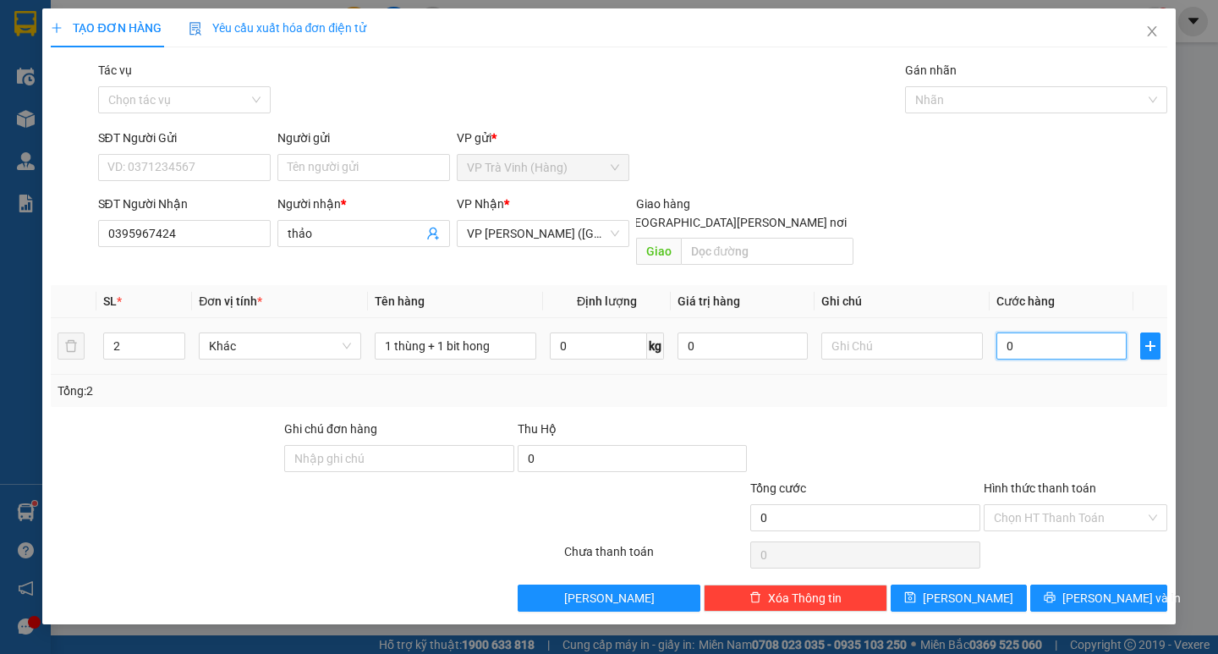
type input "6"
type input "06"
type input "60"
type input "0.600"
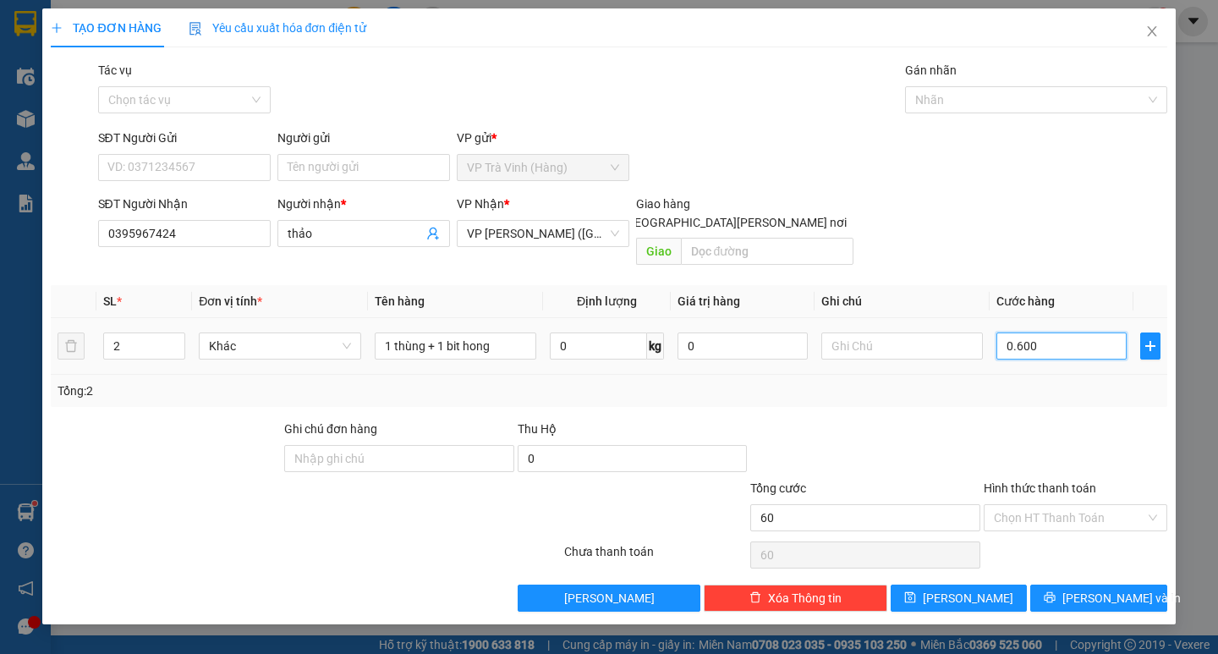
type input "600"
type input "06.000"
type input "6.000"
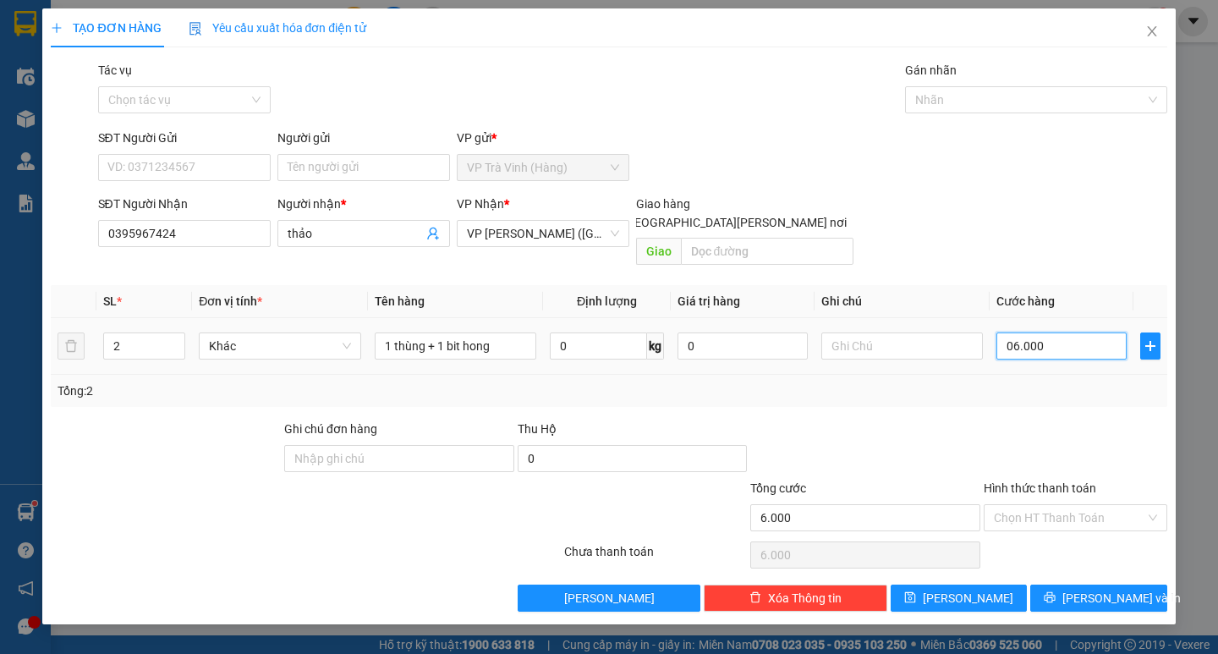
type input "60.000"
click at [1091, 505] on input "Hình thức thanh toán" at bounding box center [1069, 517] width 151 height 25
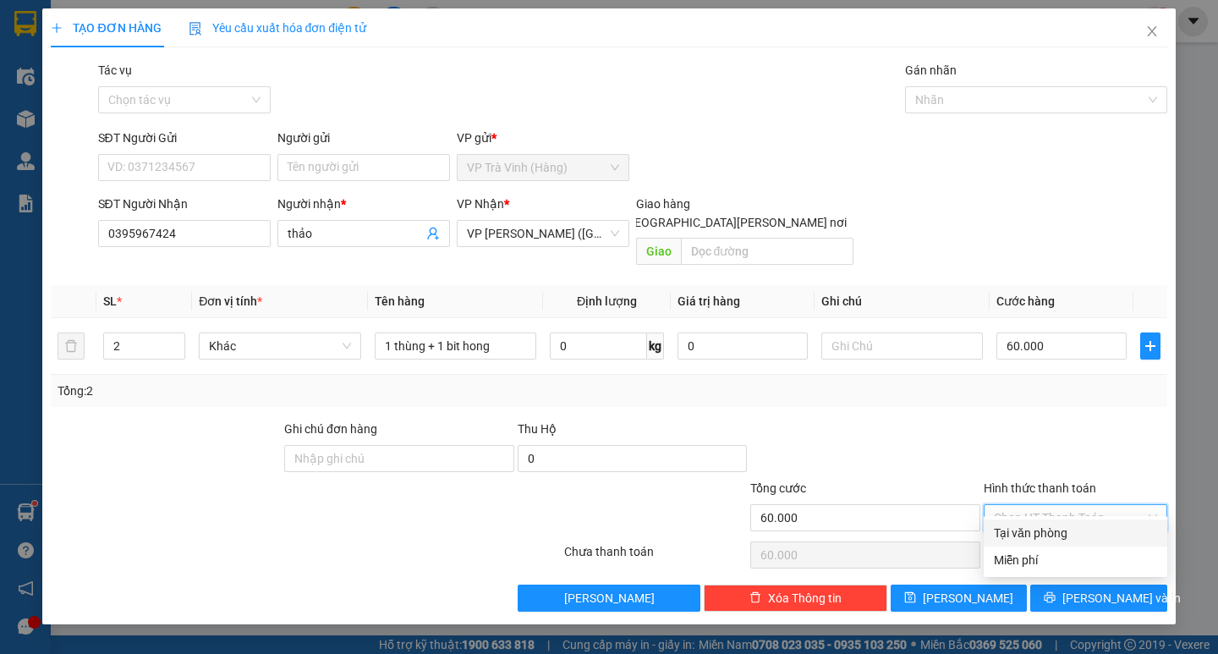
click at [1057, 527] on div "Tại văn phòng" at bounding box center [1075, 533] width 163 height 19
type input "0"
click at [1096, 589] on span "[PERSON_NAME] và In" at bounding box center [1122, 598] width 118 height 19
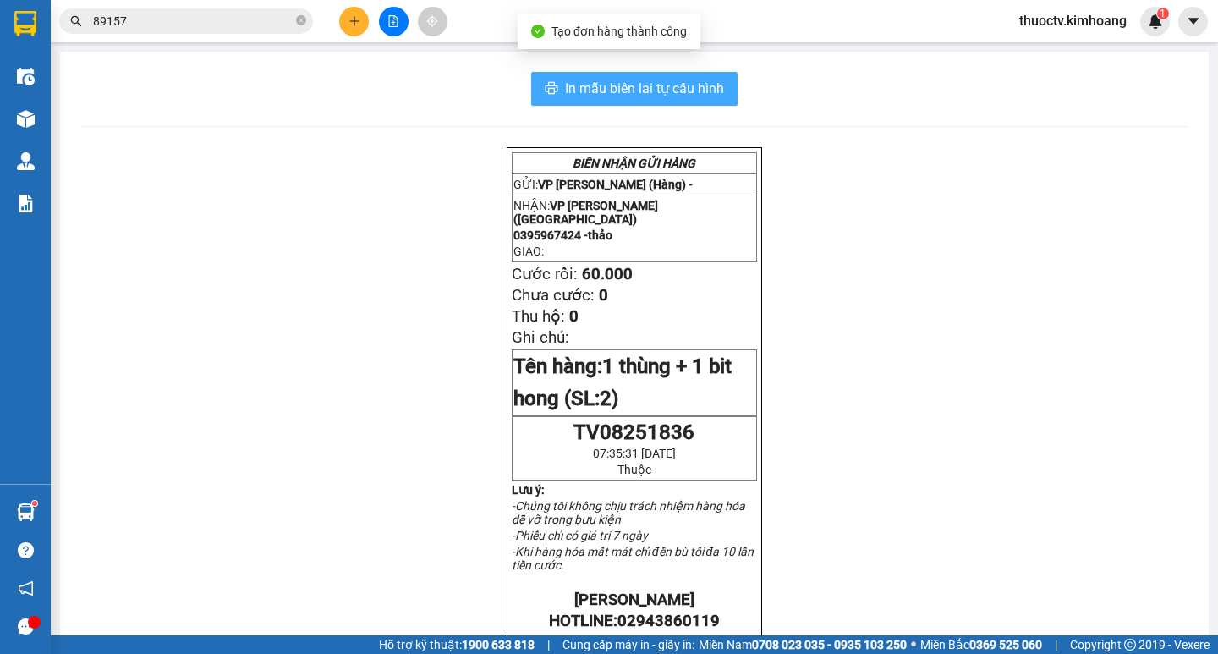
click at [662, 102] on button "In mẫu biên lai tự cấu hình" at bounding box center [634, 89] width 206 height 34
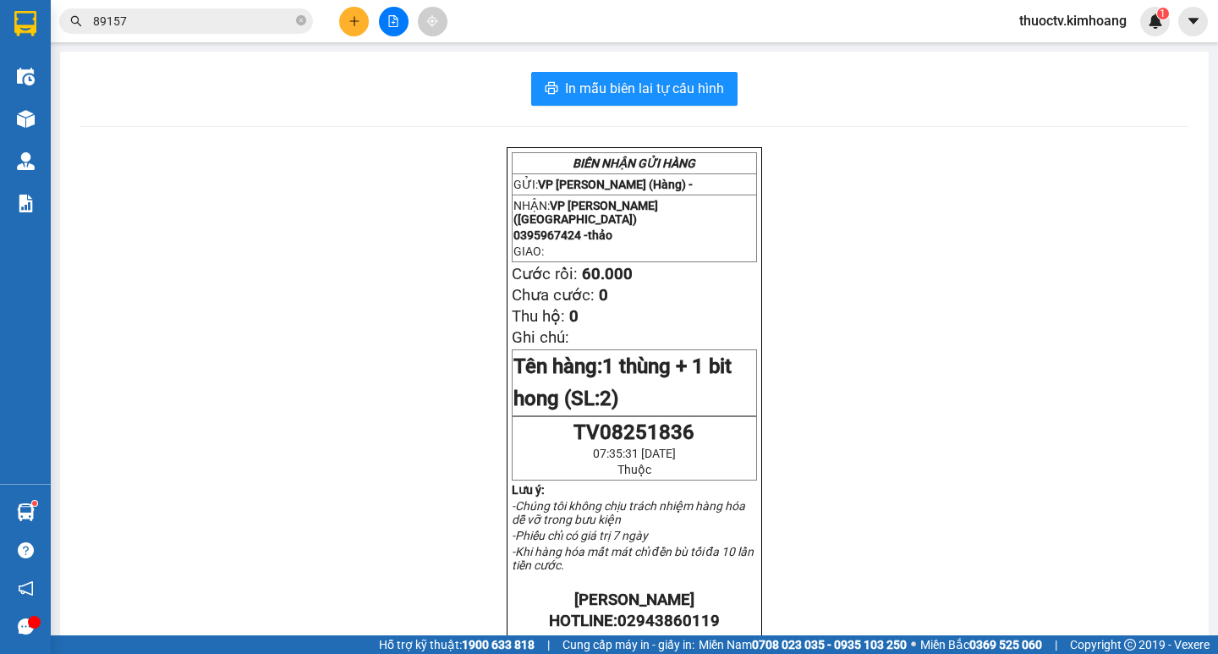
click at [312, 171] on div "BIÊN NHẬN GỬI HÀNG GỬI: VP Trà Vinh (Hàng) - NHẬN: VP Trần Phú (Hàng) 039596742…" at bounding box center [634, 628] width 1108 height 962
click at [300, 19] on icon "close-circle" at bounding box center [301, 20] width 10 height 10
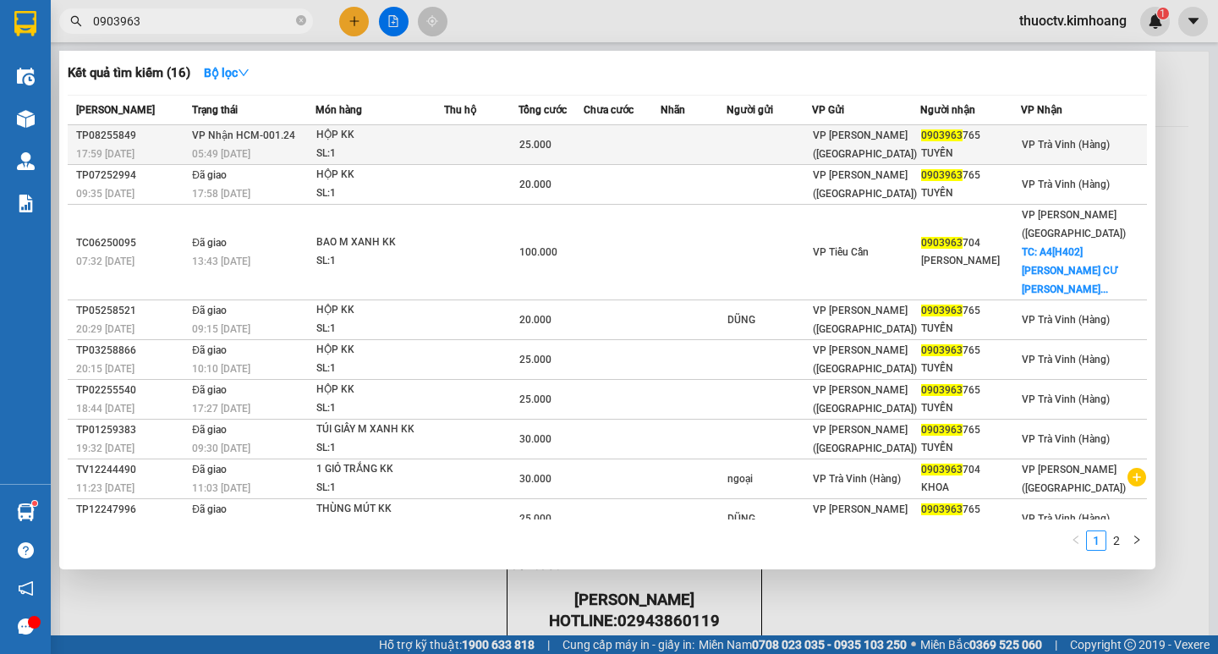
type input "0903963"
click at [509, 140] on td at bounding box center [481, 145] width 75 height 40
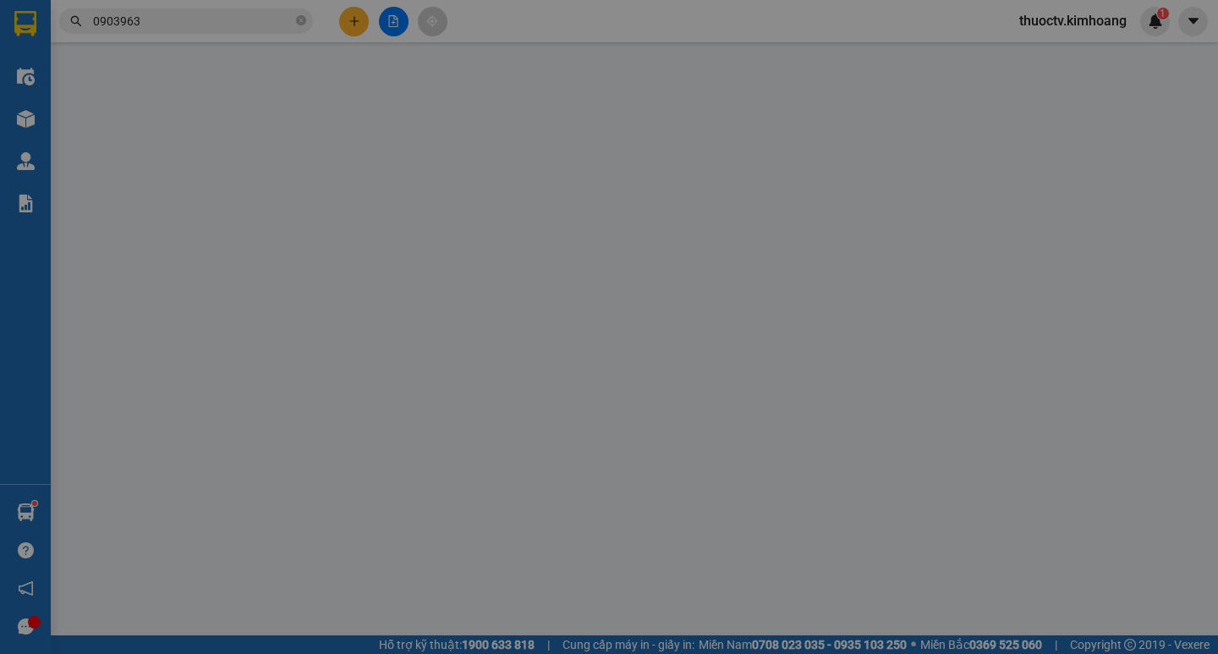
type input "0903963765"
type input "TUYỀN"
type input "25.000"
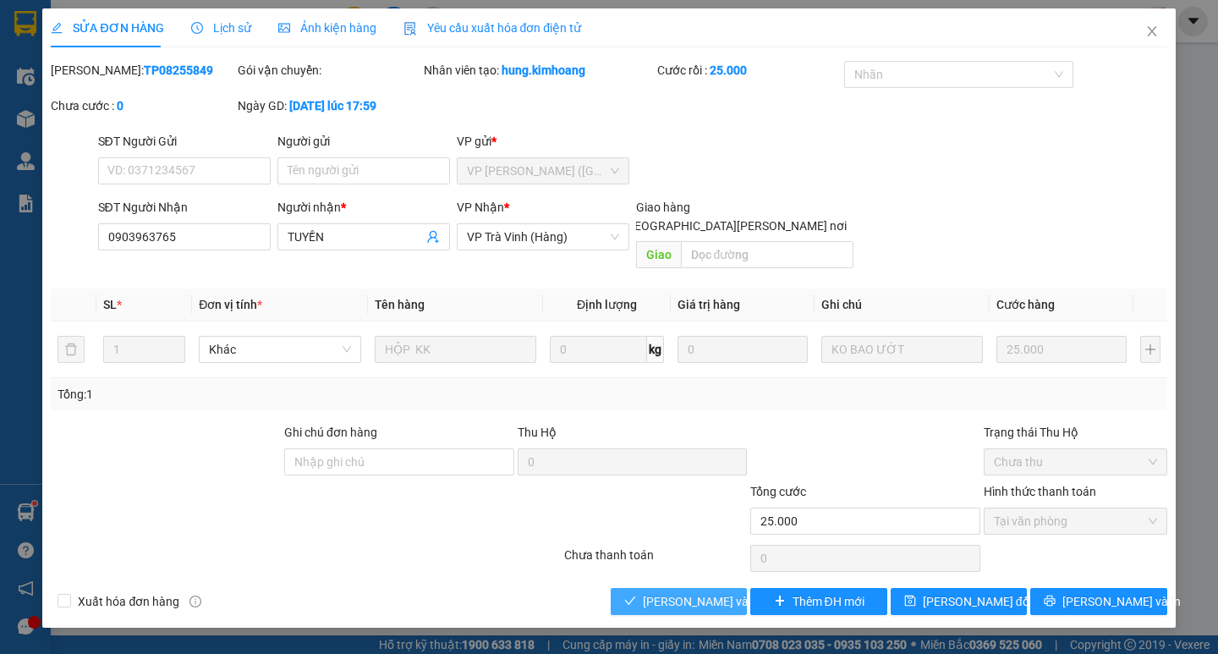
click at [724, 592] on span "[PERSON_NAME] và [PERSON_NAME] hàng" at bounding box center [757, 601] width 228 height 19
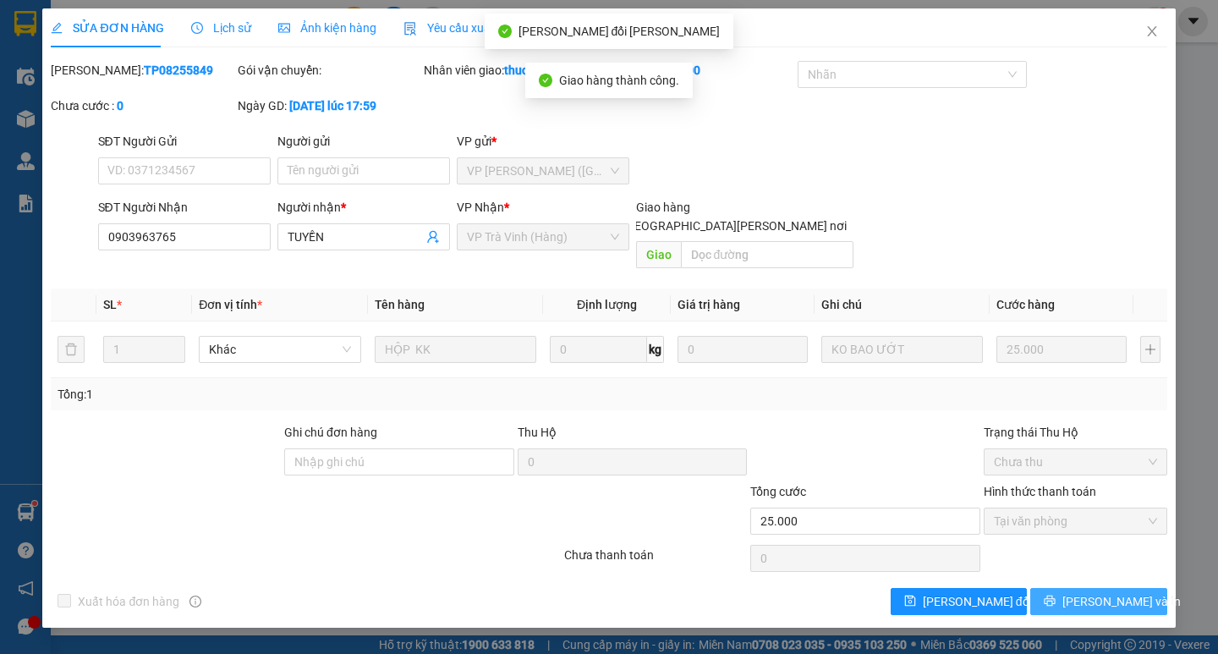
click at [1100, 592] on span "[PERSON_NAME] và In" at bounding box center [1122, 601] width 118 height 19
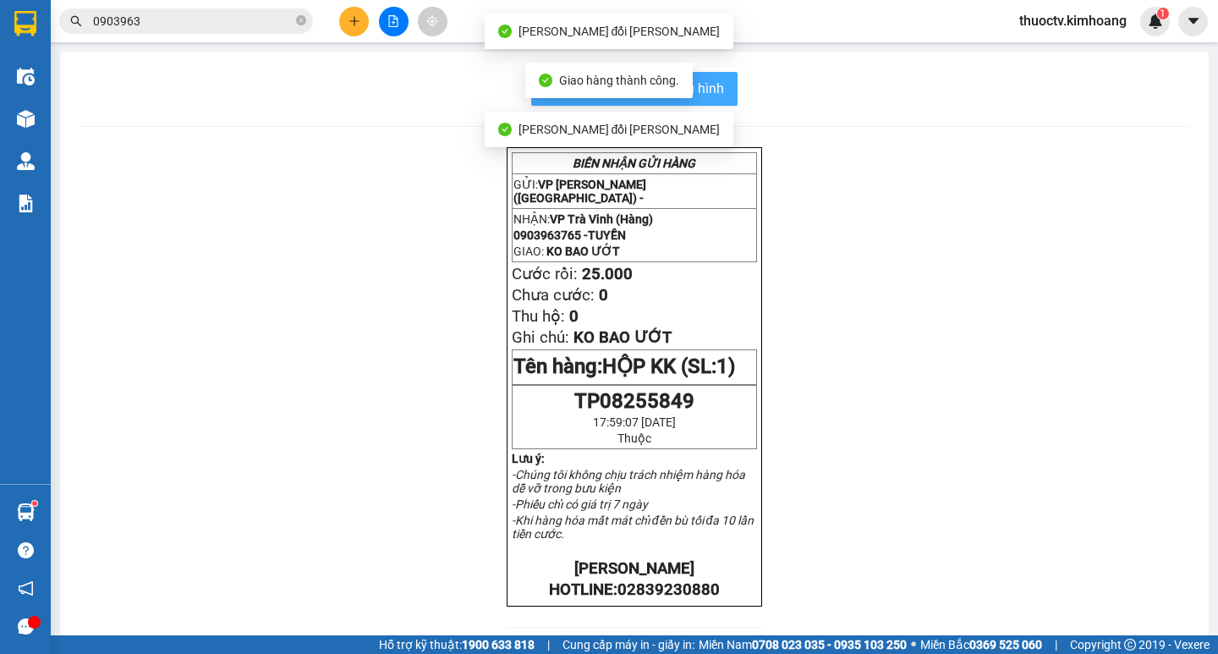
click at [718, 91] on button "In mẫu biên lai tự cấu hình" at bounding box center [634, 89] width 206 height 34
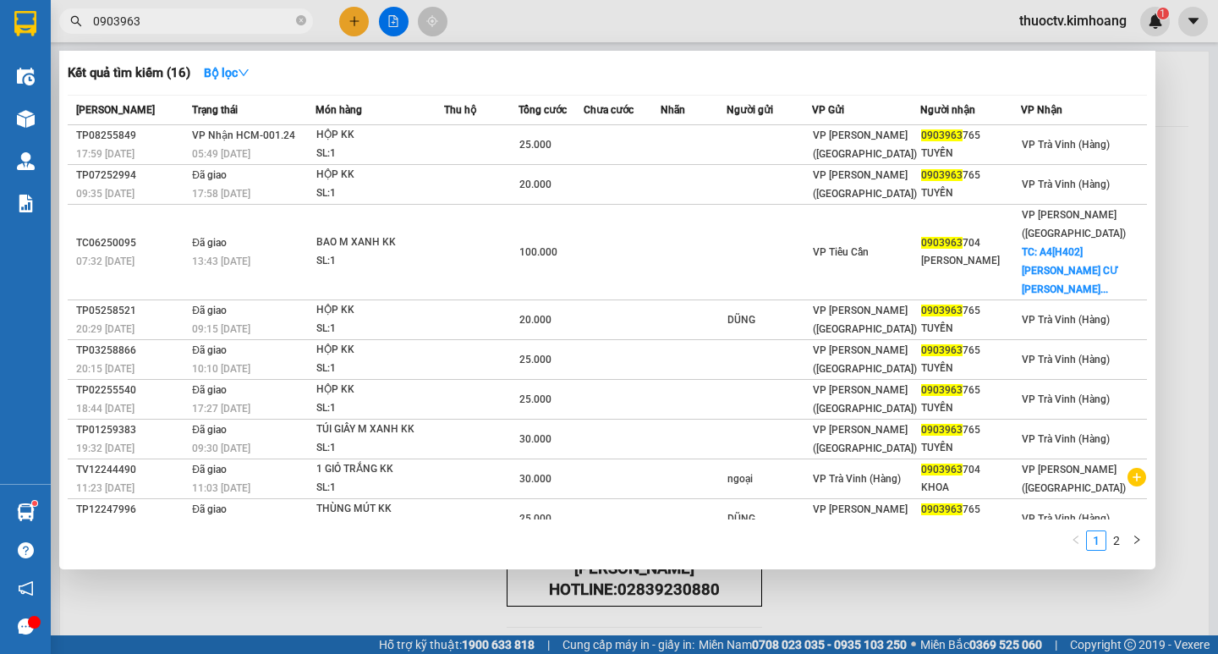
click at [251, 30] on input "0903963" at bounding box center [193, 21] width 200 height 19
click at [251, 29] on input "0903963" at bounding box center [193, 21] width 200 height 19
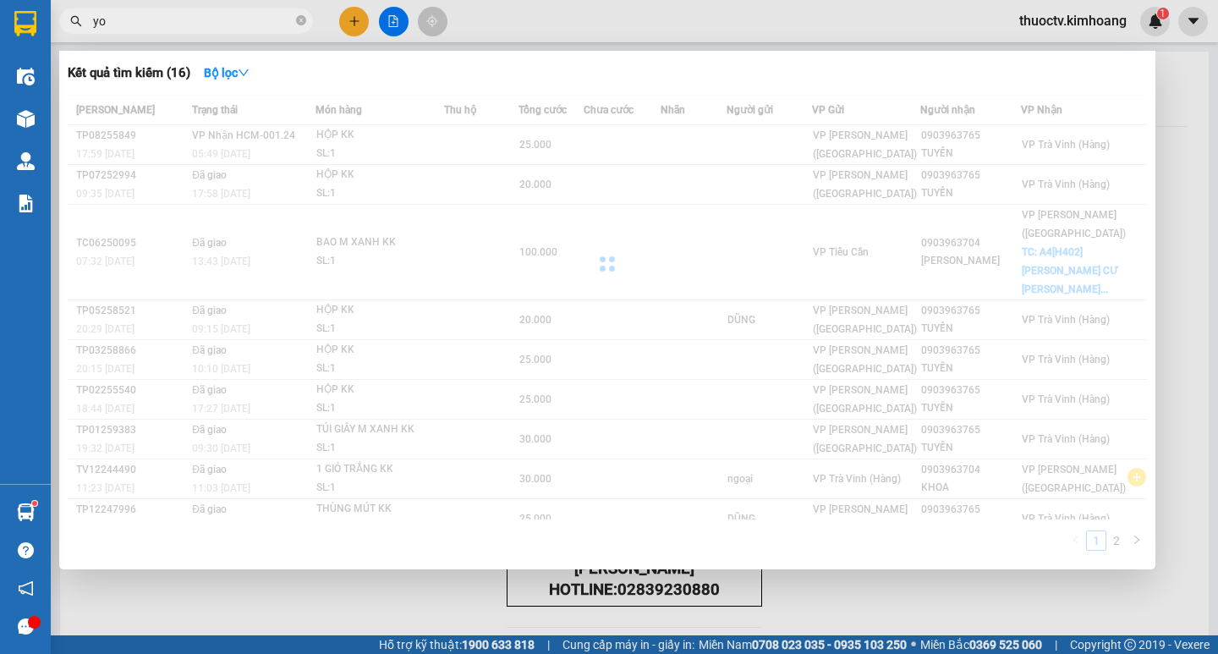
type input "y"
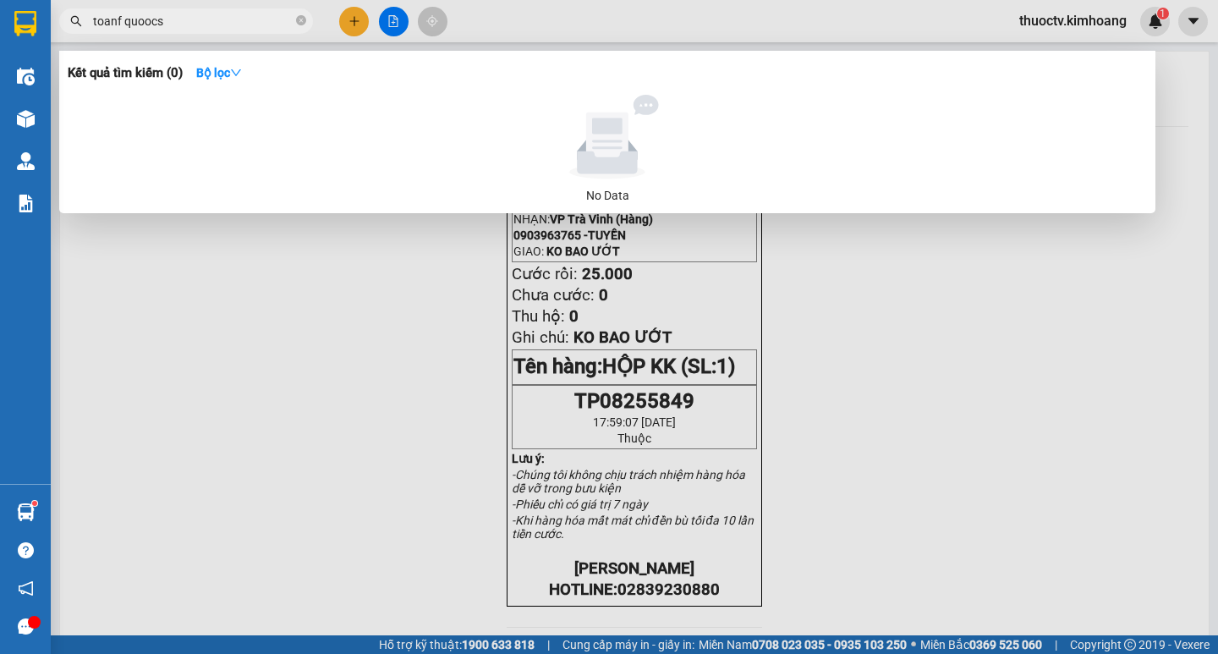
drag, startPoint x: 187, startPoint y: 19, endPoint x: 0, endPoint y: 32, distance: 187.4
click at [0, 32] on section "Kết quả tìm kiếm ( 0 ) Bộ lọc No Data toanf quoocs thuoctv.kimhoang 1 Điều hành…" at bounding box center [609, 327] width 1218 height 654
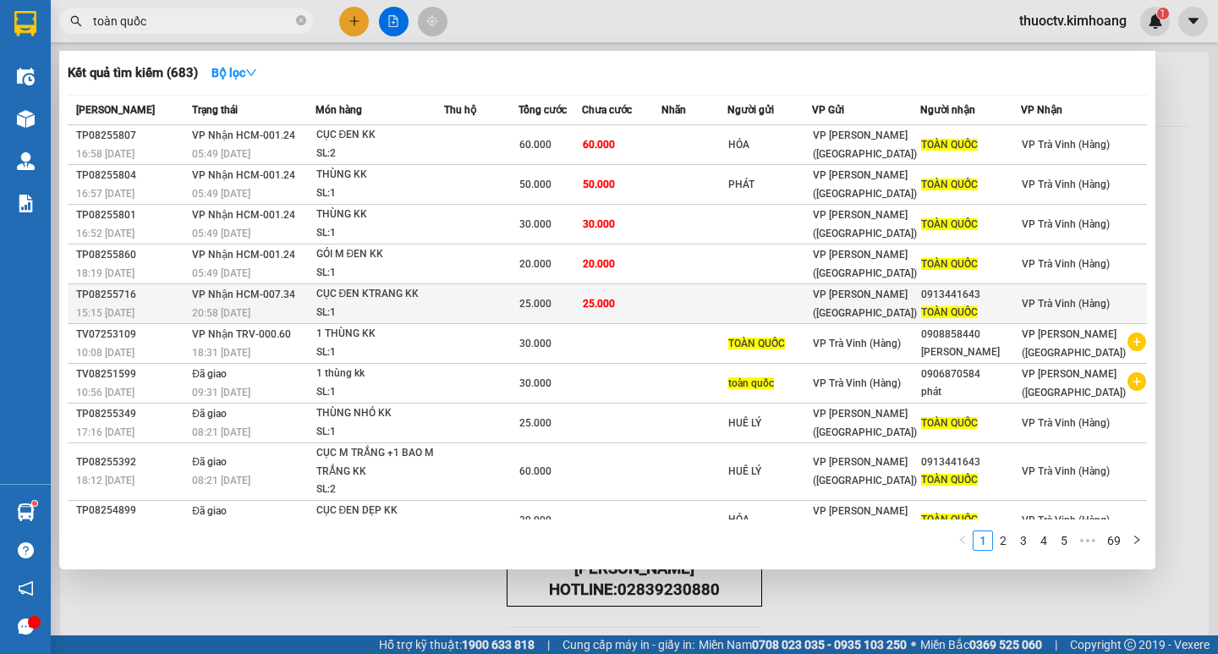
type input "toàn quốc"
click at [496, 300] on td at bounding box center [481, 304] width 75 height 40
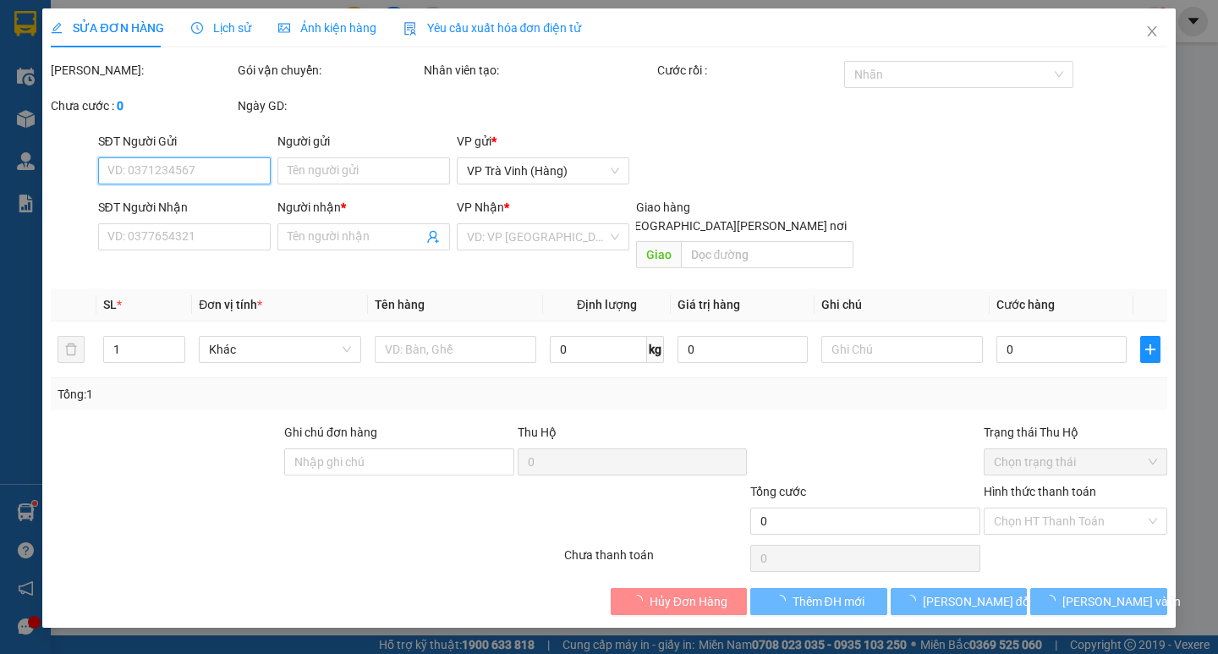
type input "0913441643"
type input "TOÀN QUỐC"
type input "25.000"
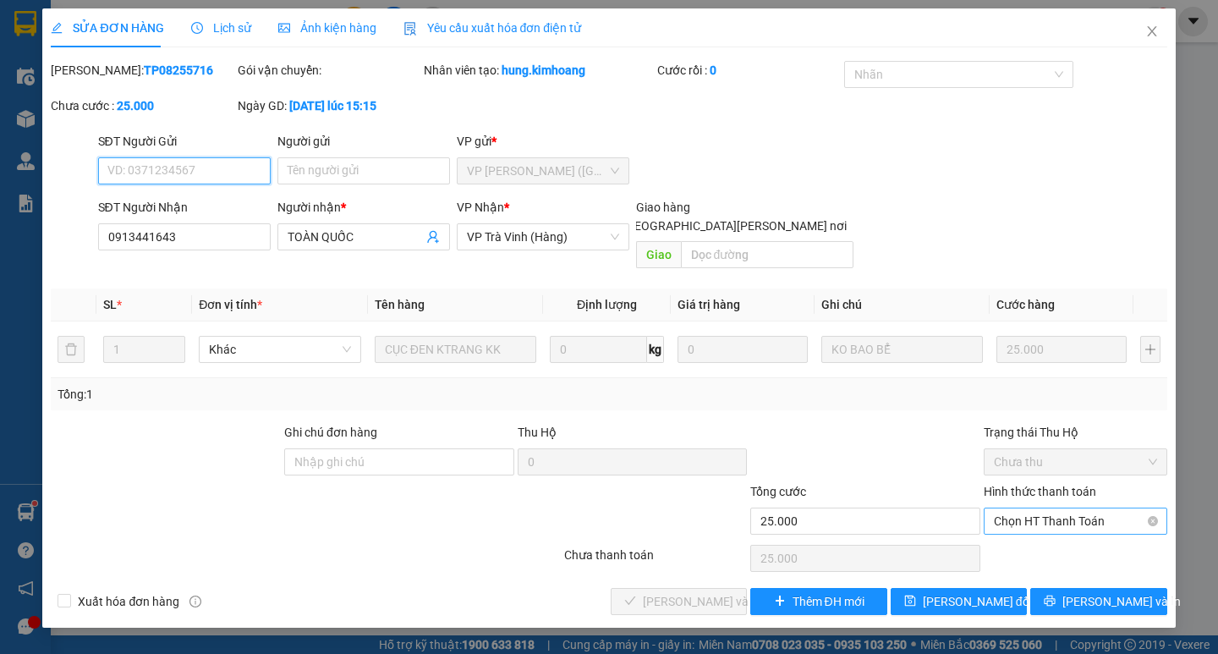
click at [1073, 508] on span "Chọn HT Thanh Toán" at bounding box center [1075, 520] width 163 height 25
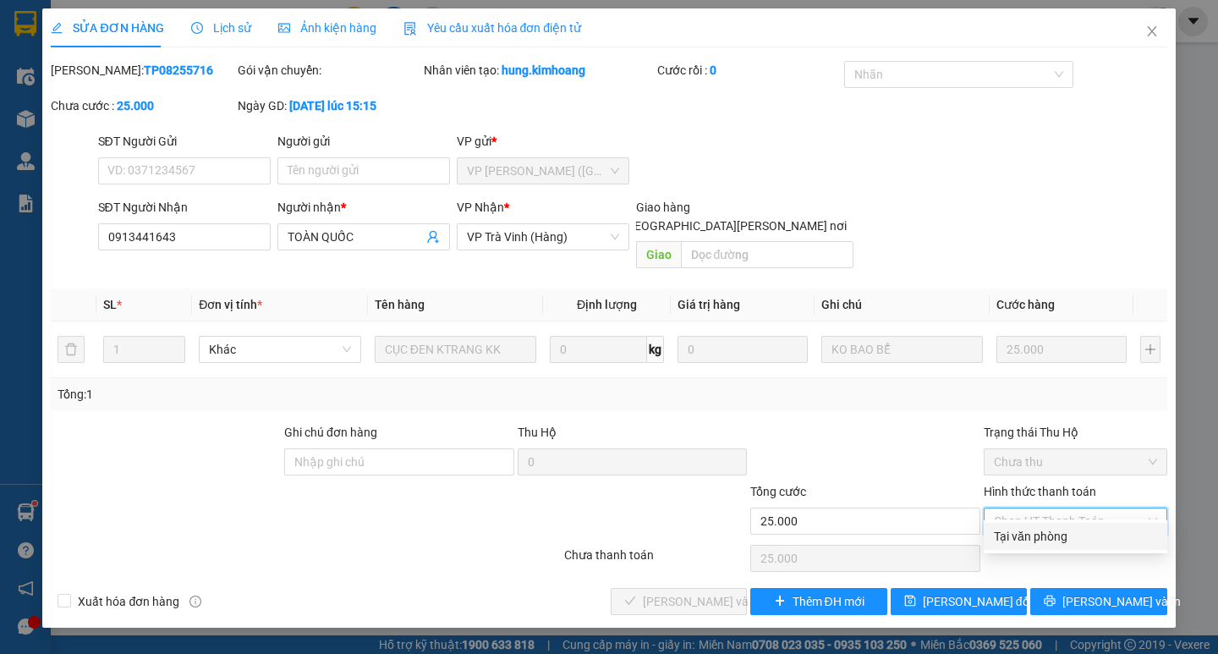
click at [1070, 546] on div "Tại văn phòng" at bounding box center [1076, 536] width 184 height 27
type input "0"
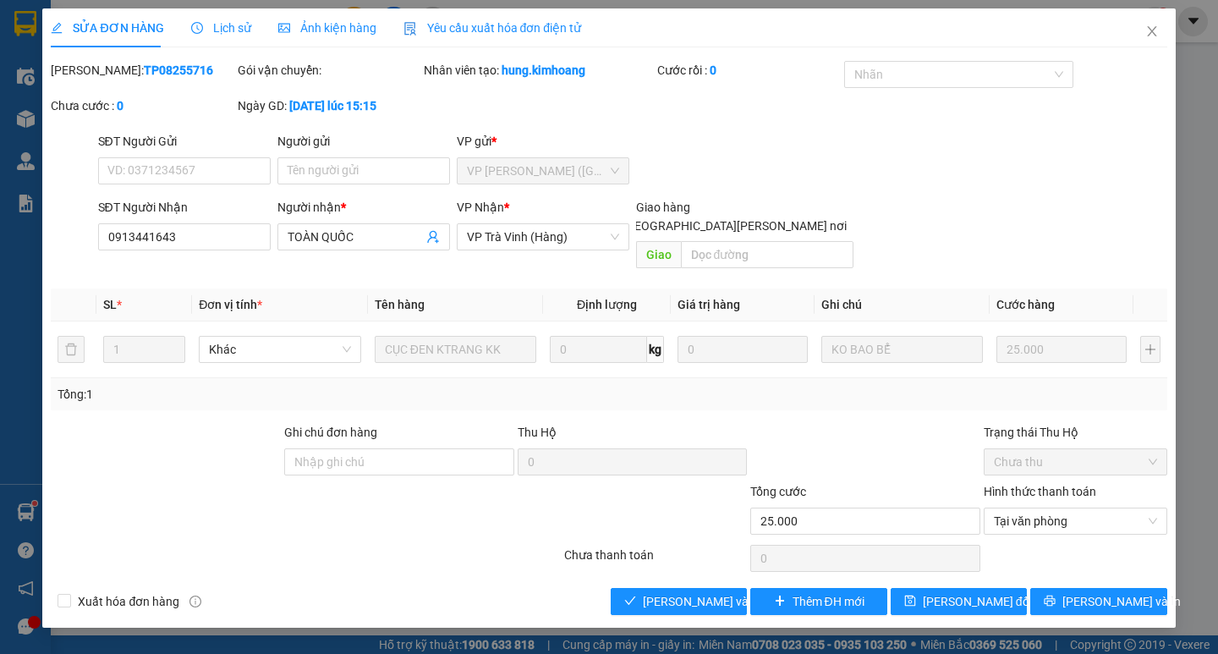
click at [608, 589] on div "Xuất hóa đơn hàng Lưu và Giao hàng Thêm ĐH mới Lưu thay đổi Lưu và In" at bounding box center [608, 601] width 1119 height 27
click at [613, 588] on button "[PERSON_NAME] và [PERSON_NAME] hàng" at bounding box center [679, 601] width 136 height 27
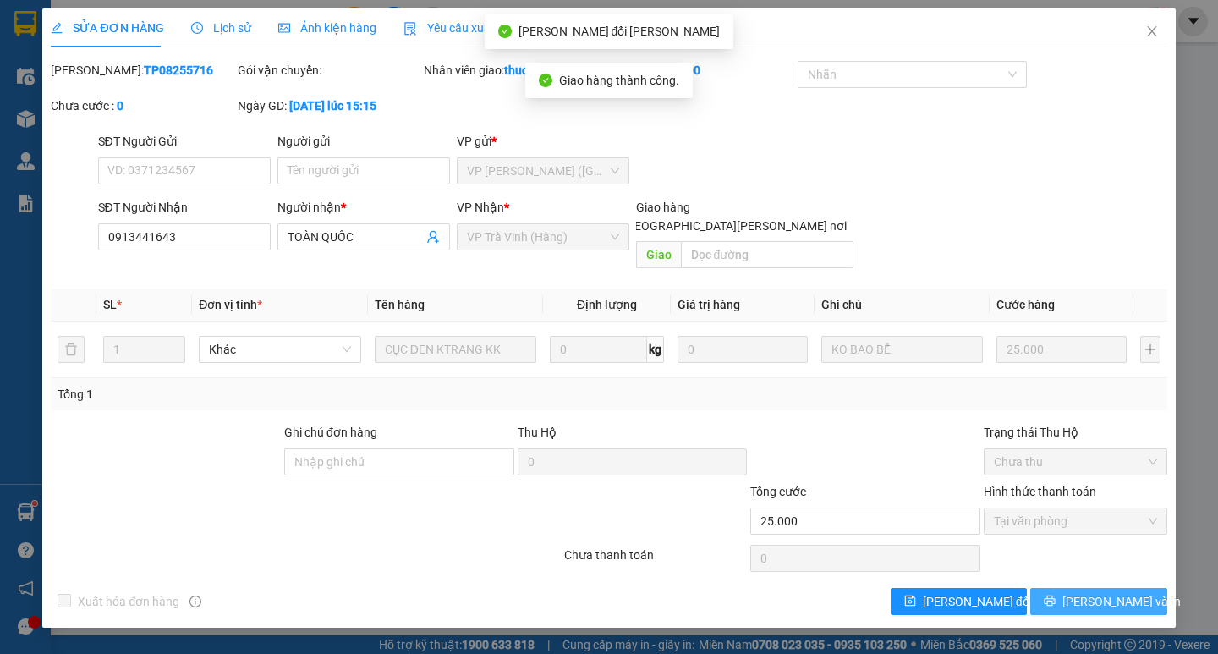
click at [1108, 592] on span "[PERSON_NAME] và In" at bounding box center [1122, 601] width 118 height 19
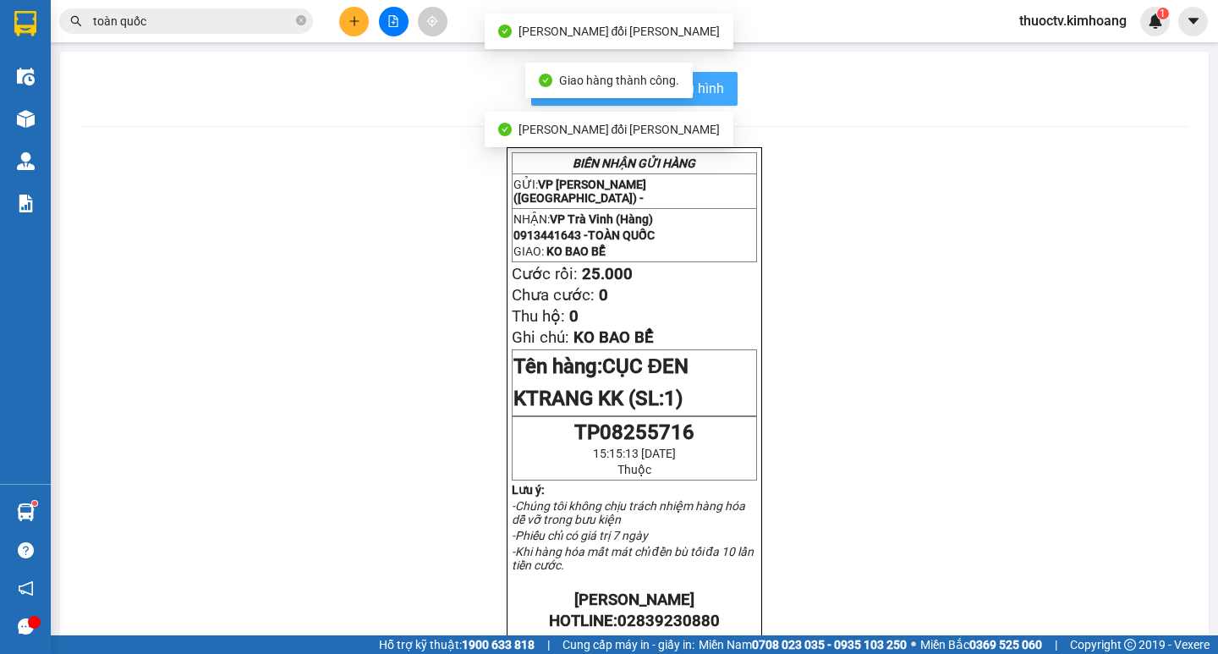
click at [716, 85] on span "In mẫu biên lai tự cấu hình" at bounding box center [644, 88] width 159 height 21
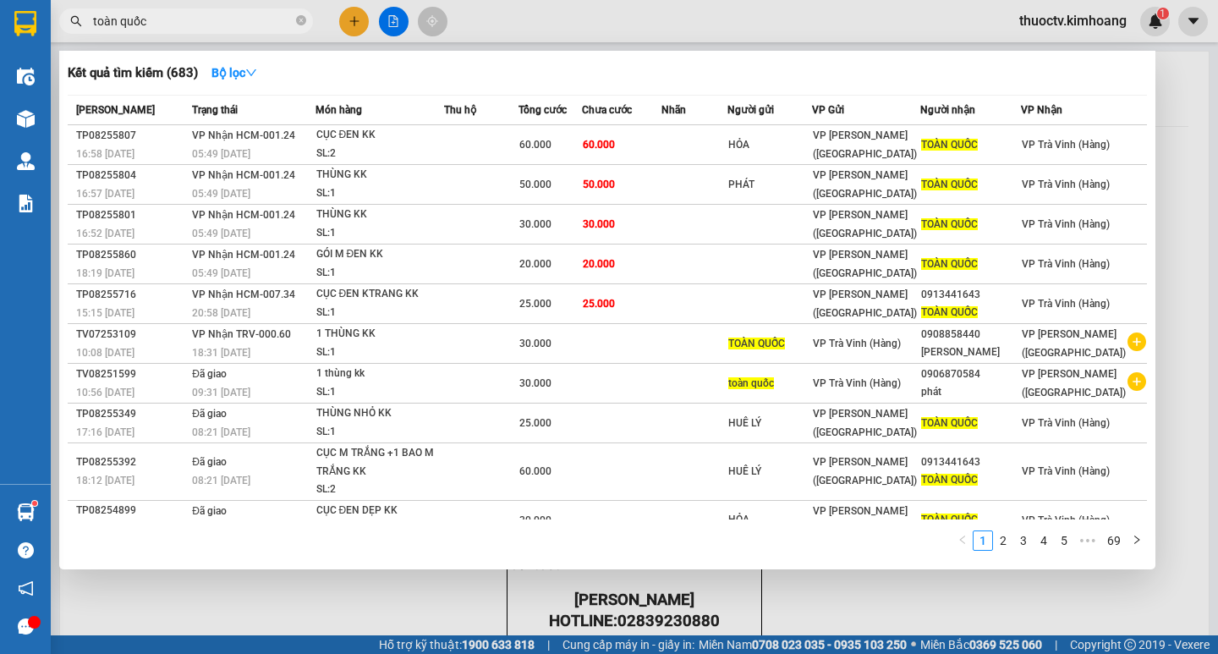
click at [209, 15] on input "toàn quốc" at bounding box center [193, 21] width 200 height 19
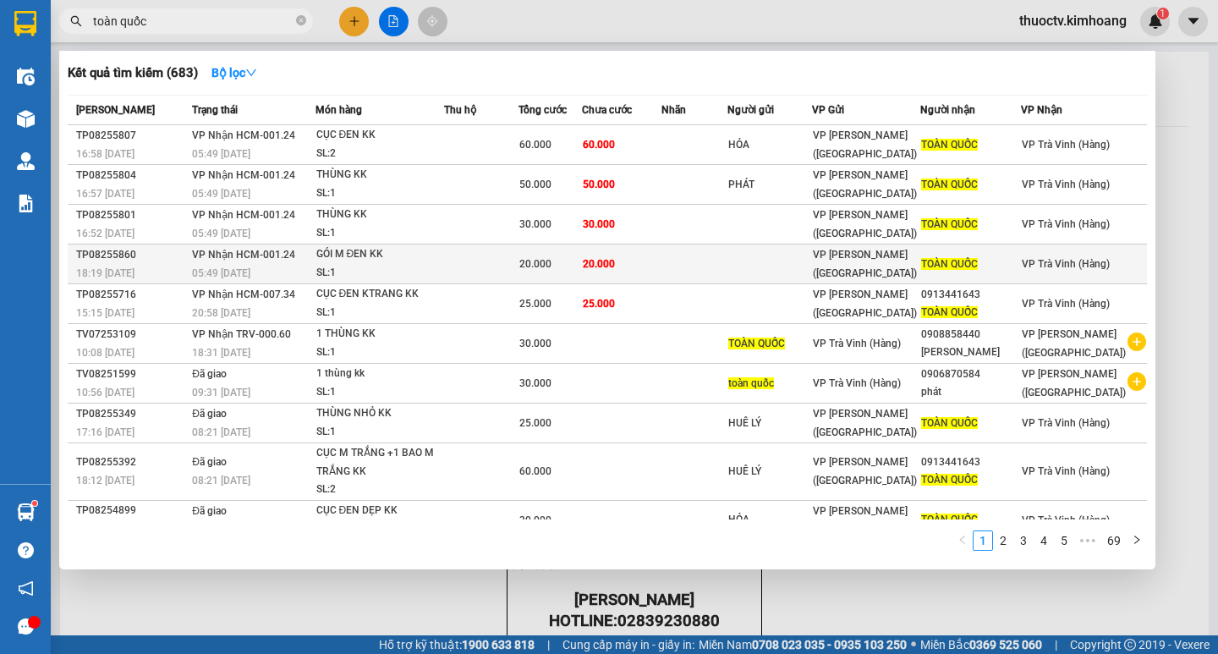
click at [552, 259] on span "20.000" at bounding box center [535, 264] width 32 height 12
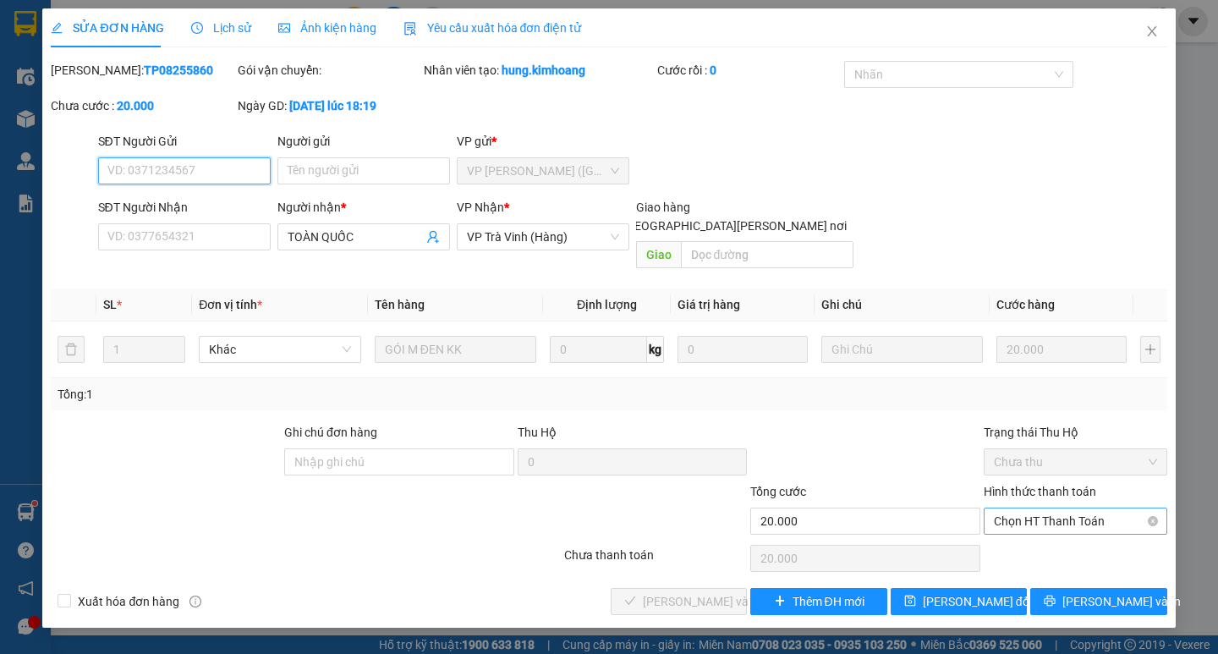
click at [1049, 508] on span "Chọn HT Thanh Toán" at bounding box center [1075, 520] width 163 height 25
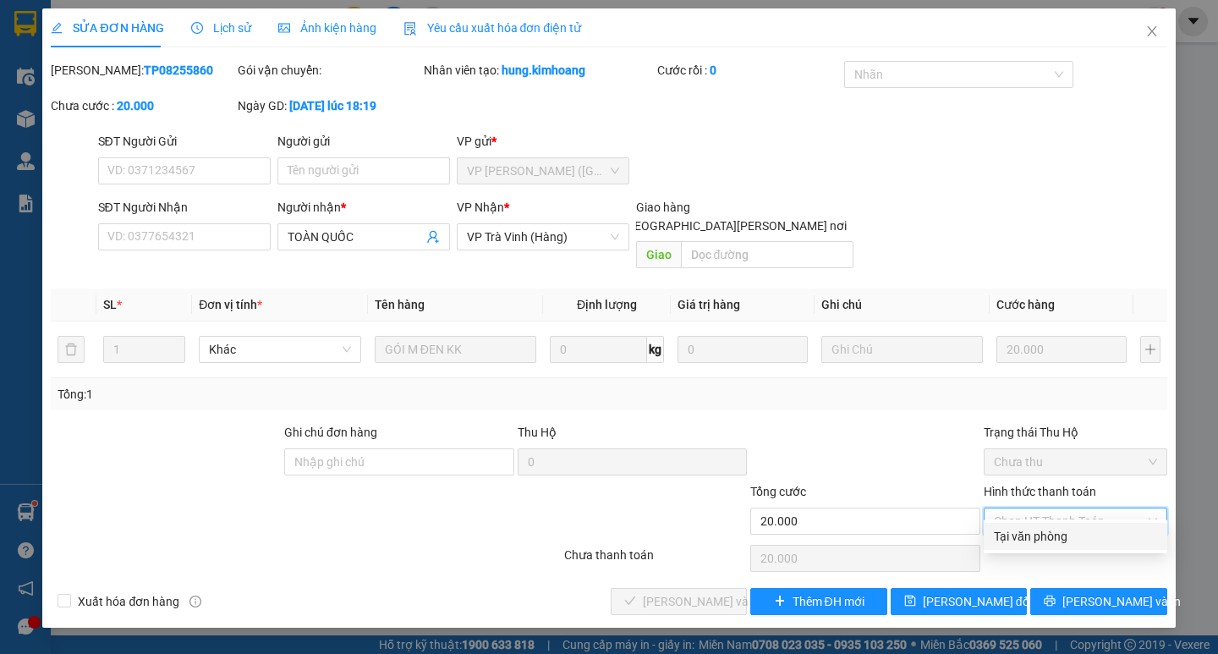
drag, startPoint x: 1060, startPoint y: 534, endPoint x: 901, endPoint y: 540, distance: 159.2
click at [1054, 536] on div "Tại văn phòng" at bounding box center [1075, 536] width 163 height 19
type input "0"
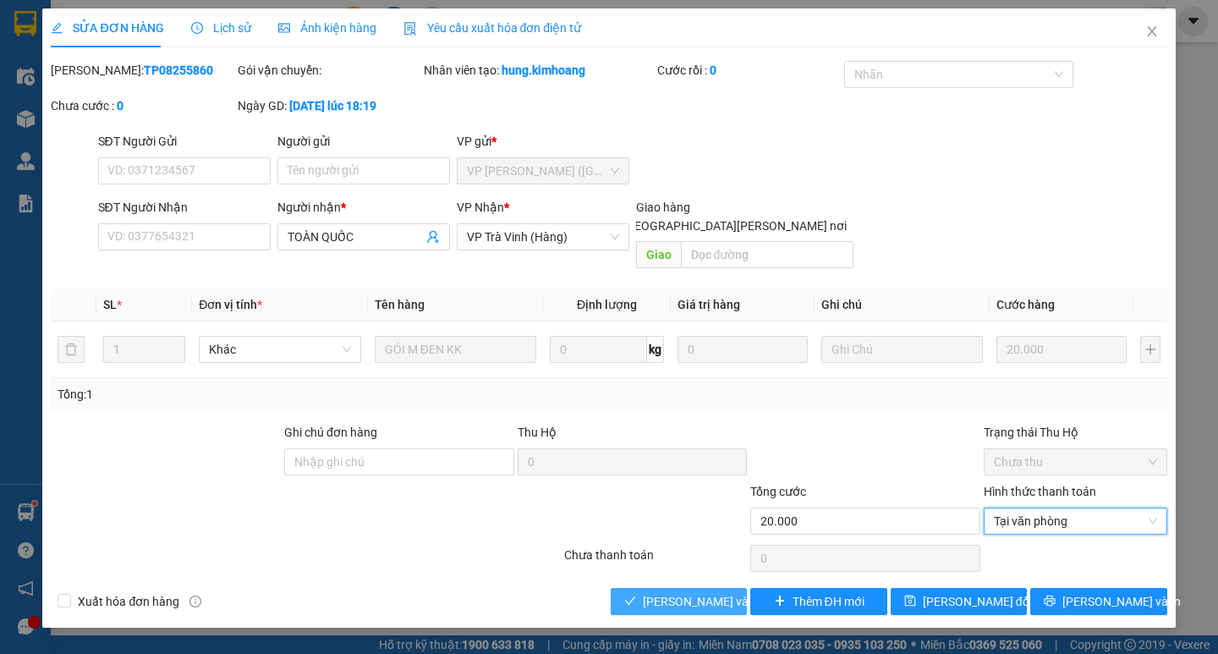
click at [698, 592] on span "[PERSON_NAME] và [PERSON_NAME] hàng" at bounding box center [757, 601] width 228 height 19
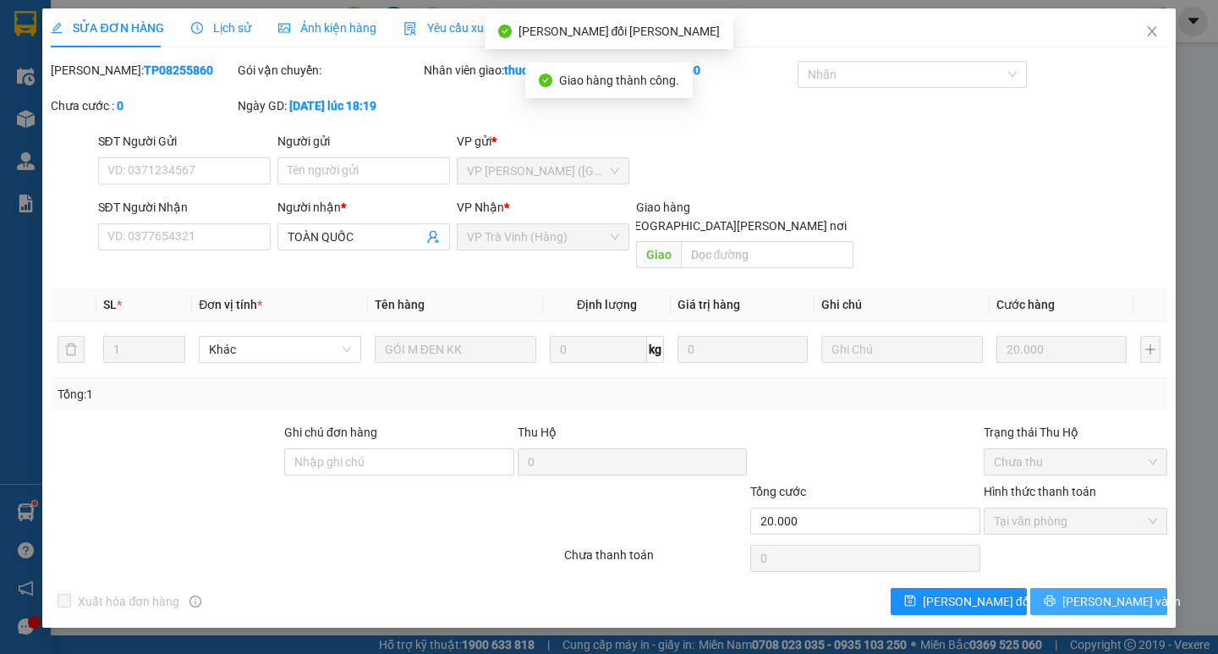
click at [1056, 596] on icon "printer" at bounding box center [1050, 601] width 11 height 11
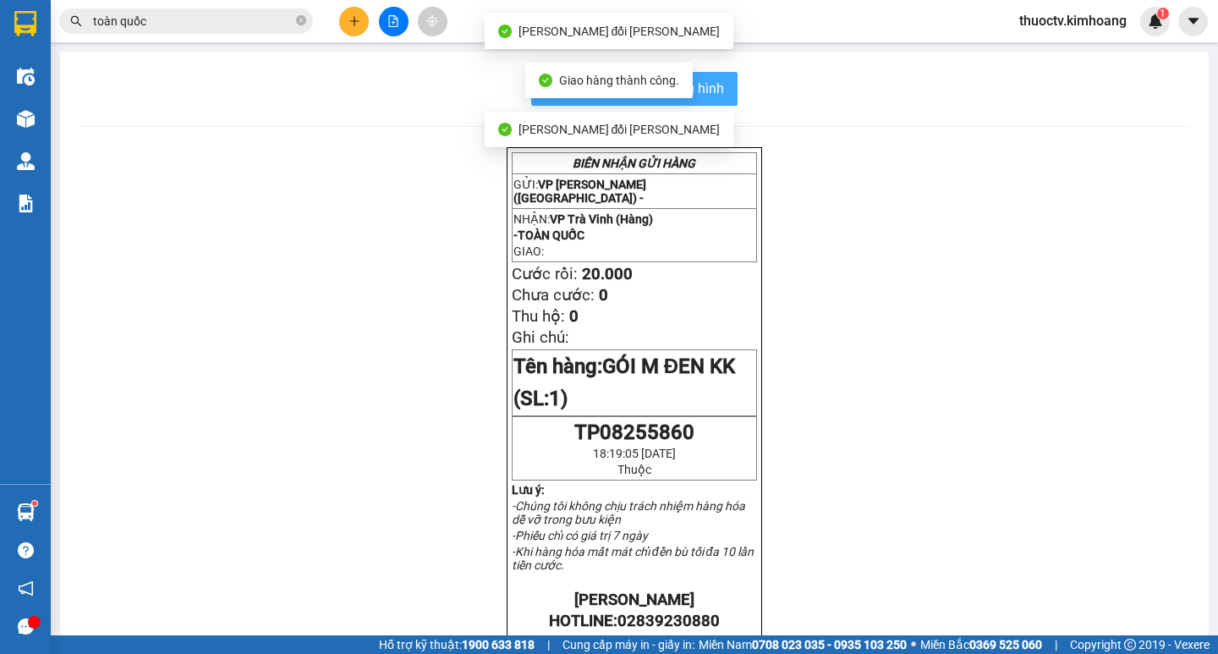
click at [720, 90] on button "In mẫu biên lai tự cấu hình" at bounding box center [634, 89] width 206 height 34
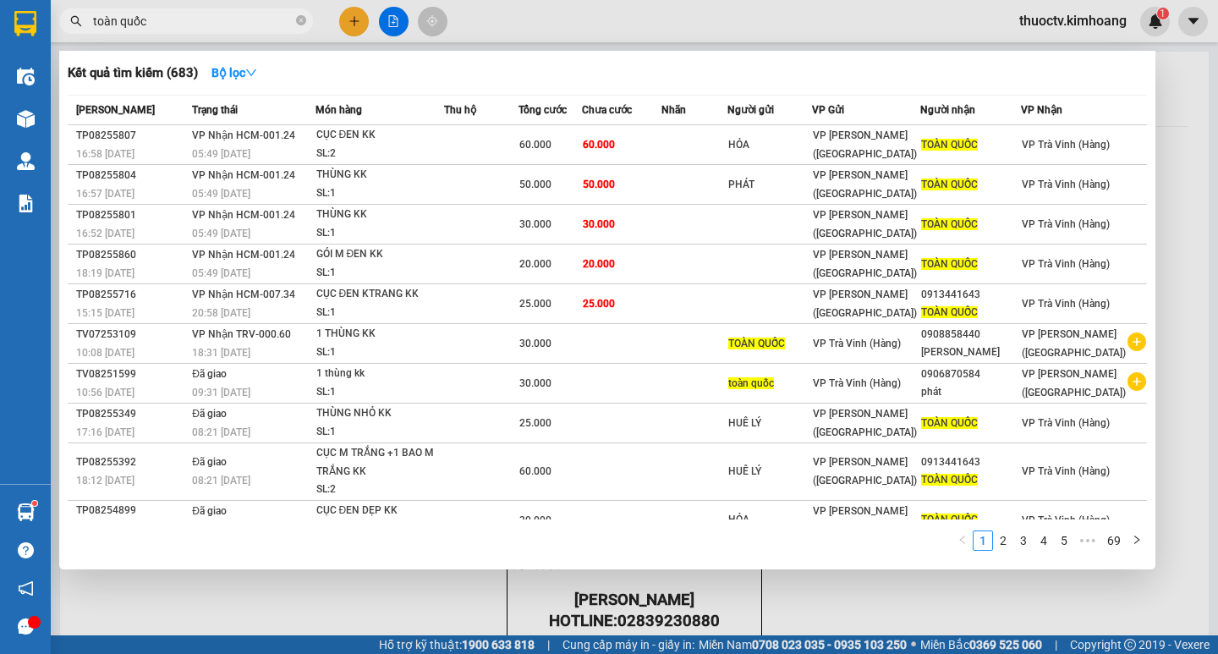
click at [194, 29] on input "toàn quốc" at bounding box center [193, 21] width 200 height 19
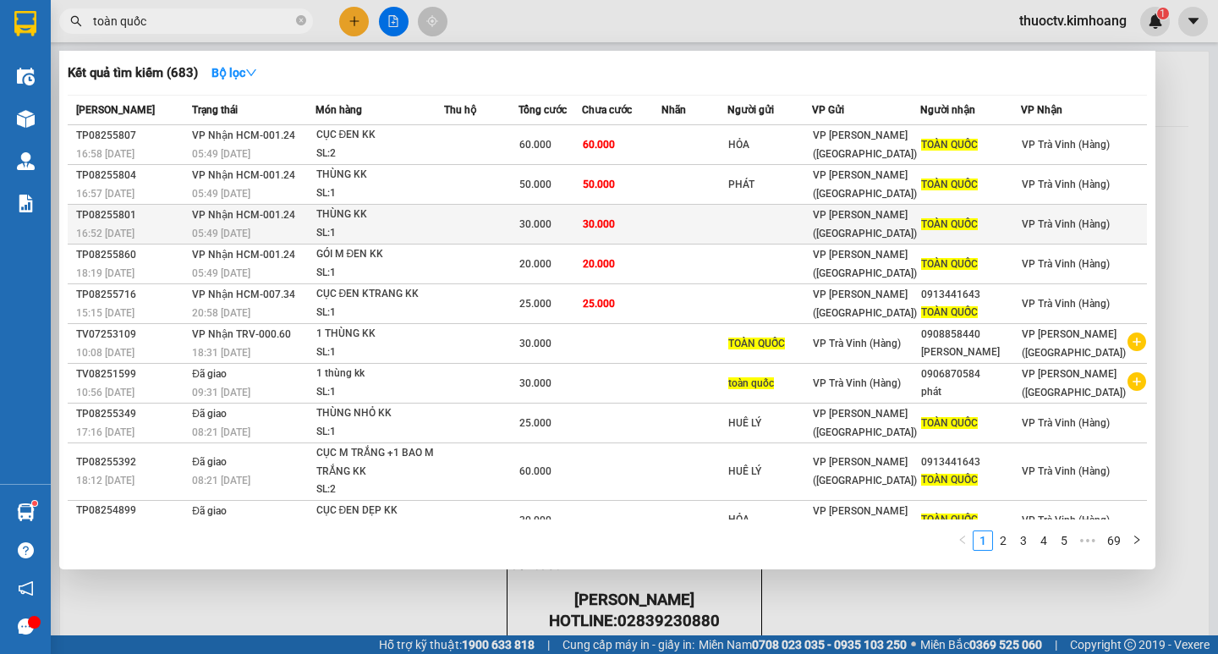
click at [615, 225] on span "30.000" at bounding box center [599, 224] width 32 height 12
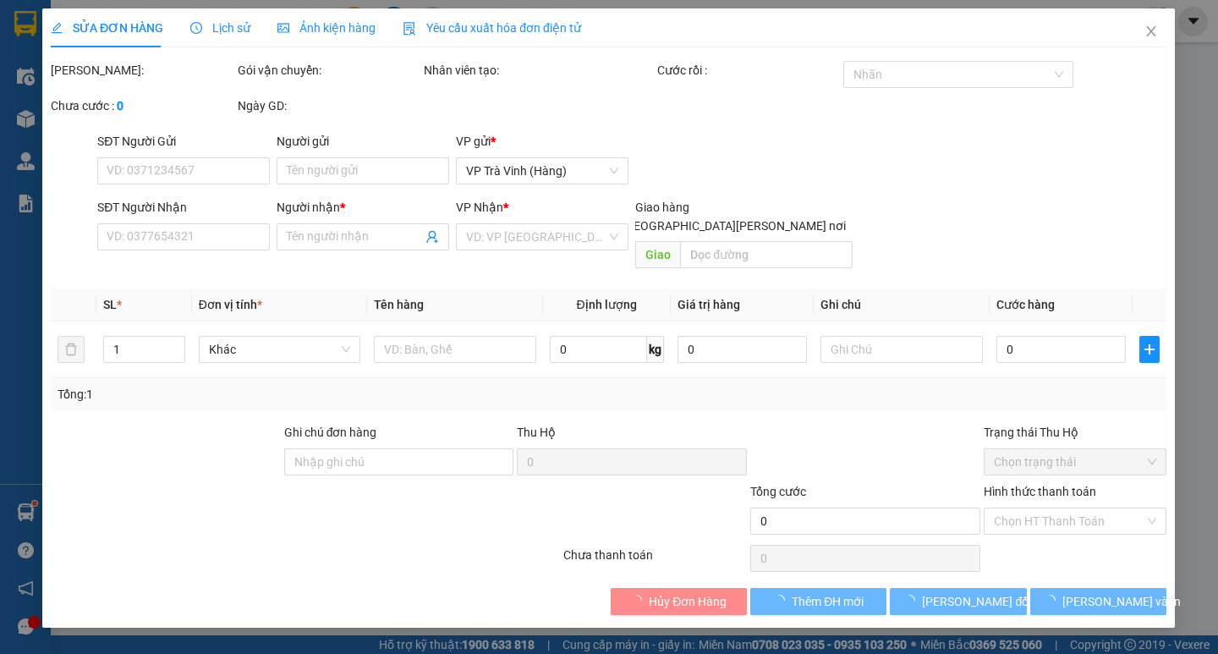
type input "TOÀN QUỐC"
type input "30.000"
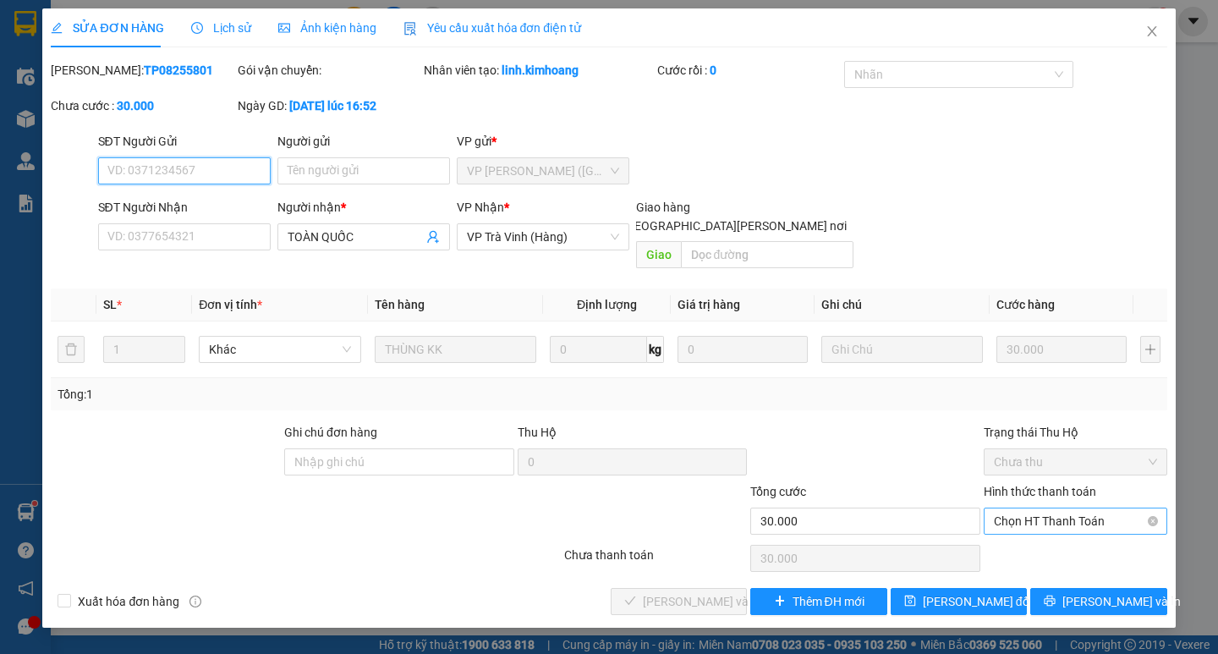
drag, startPoint x: 1091, startPoint y: 502, endPoint x: 1051, endPoint y: 521, distance: 44.3
click at [1090, 508] on span "Chọn HT Thanh Toán" at bounding box center [1075, 520] width 163 height 25
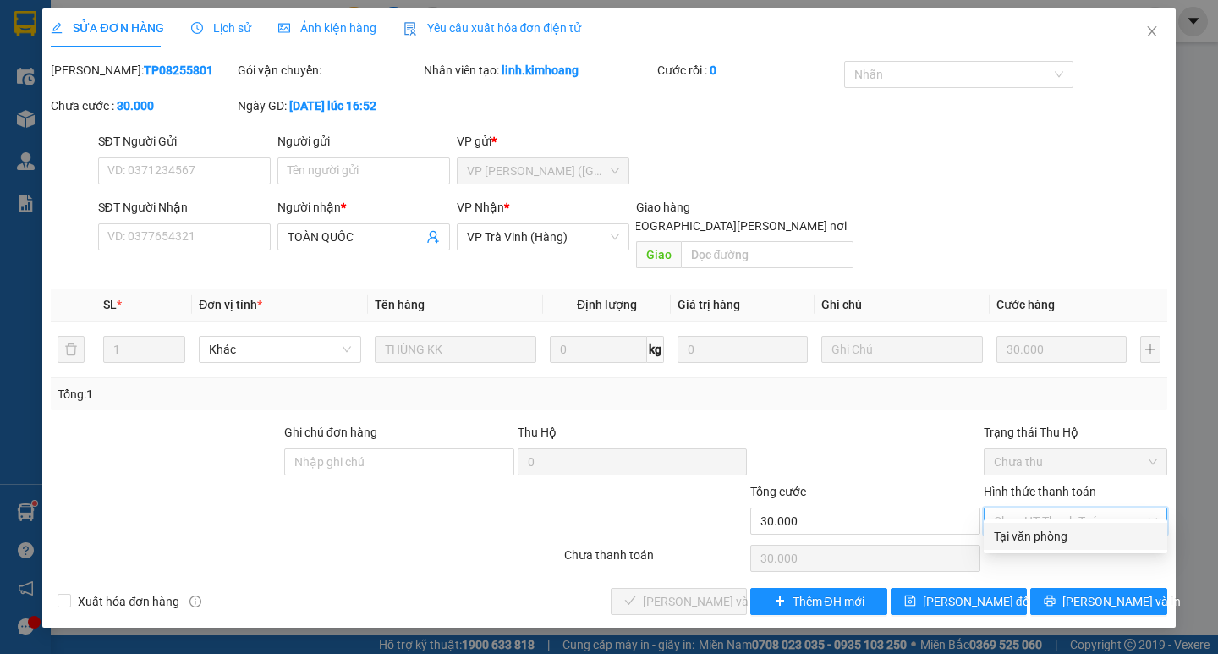
click at [1038, 538] on div "Tại văn phòng" at bounding box center [1075, 536] width 163 height 19
type input "0"
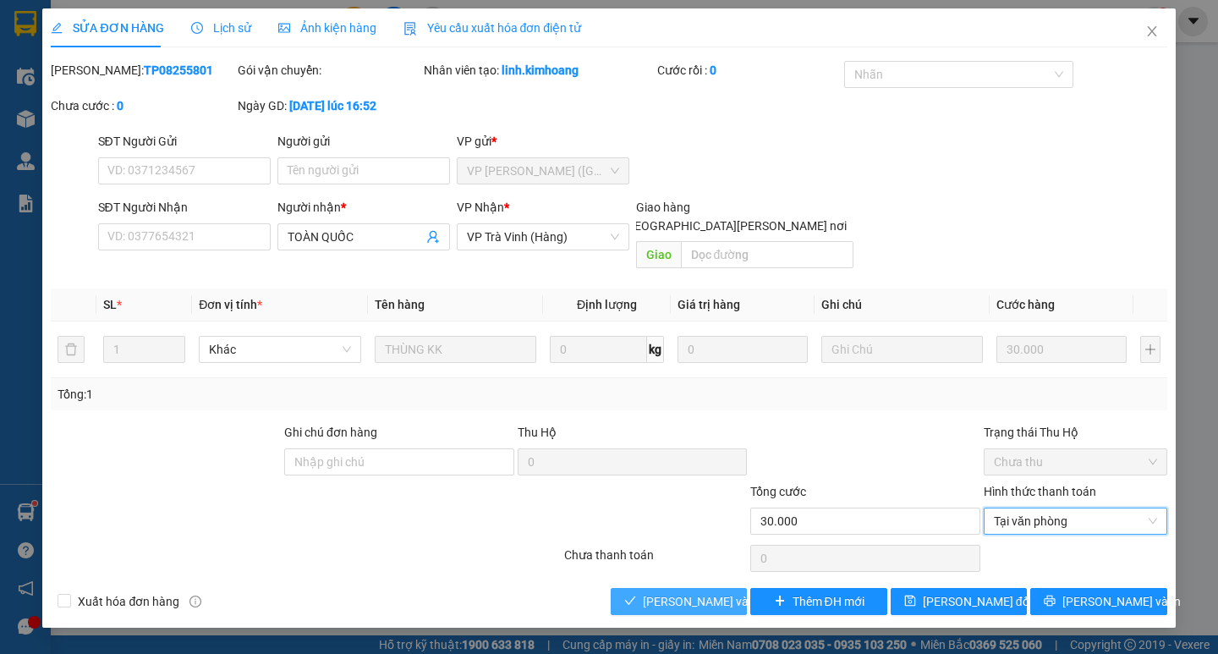
click at [700, 592] on span "[PERSON_NAME] và [PERSON_NAME] hàng" at bounding box center [757, 601] width 228 height 19
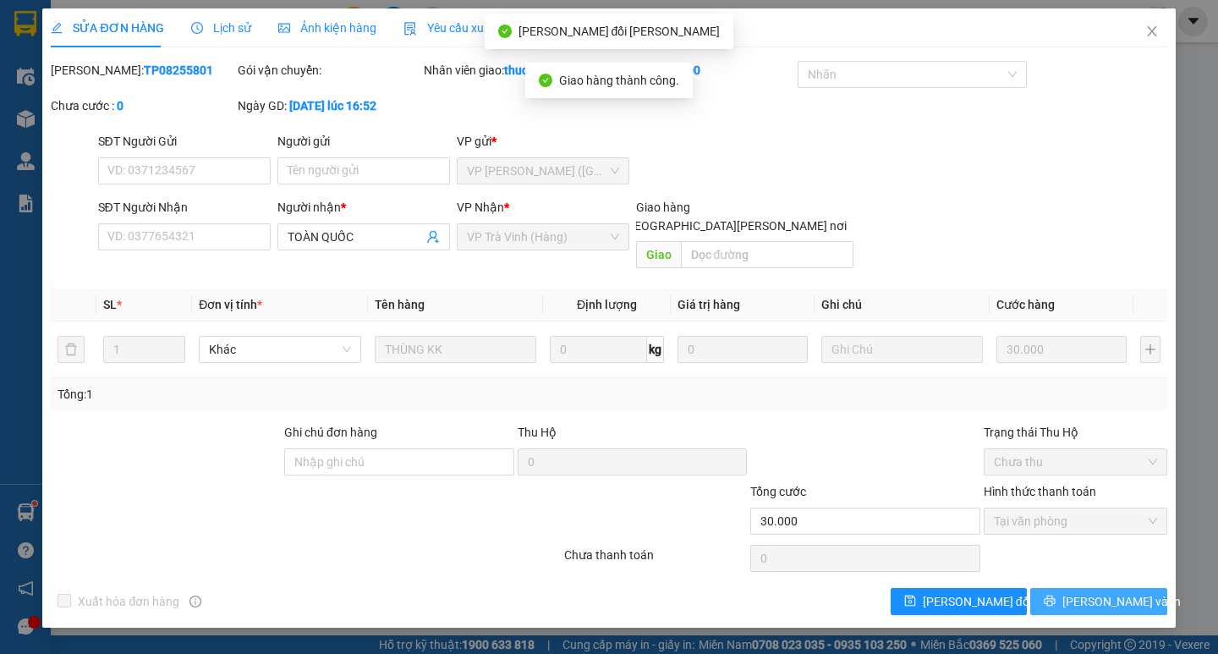
click at [1056, 595] on span "printer" at bounding box center [1050, 602] width 12 height 14
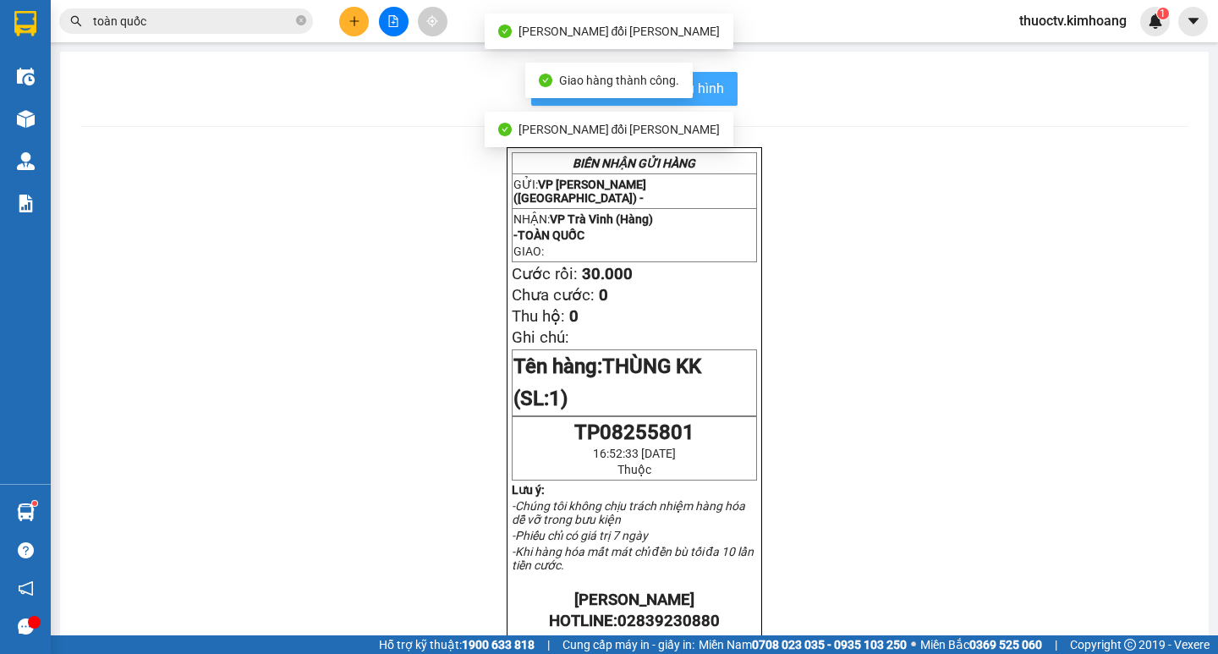
click at [712, 77] on button "In mẫu biên lai tự cấu hình" at bounding box center [634, 89] width 206 height 34
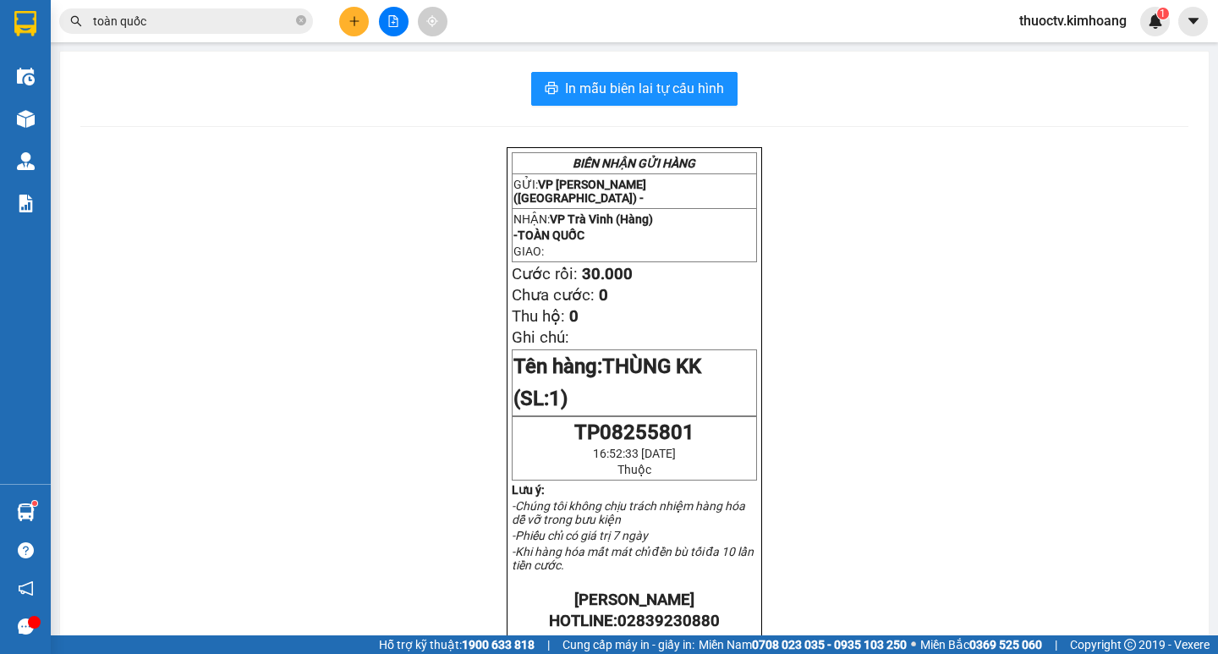
click at [188, 25] on input "toàn quốc" at bounding box center [193, 21] width 200 height 19
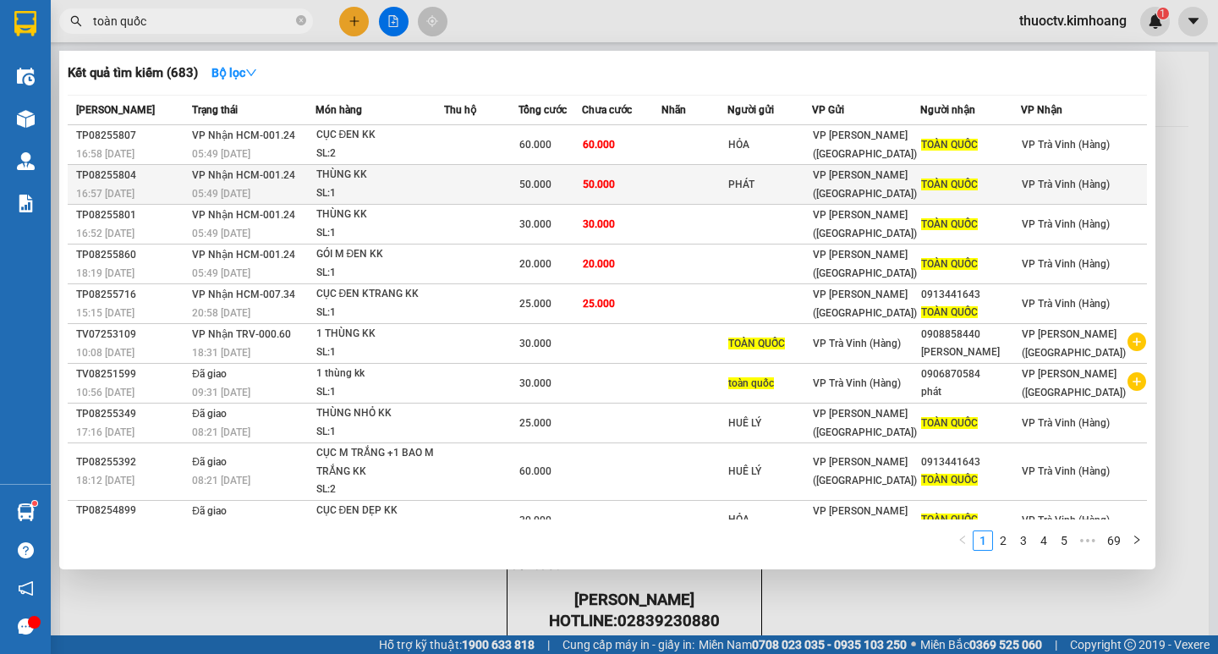
click at [480, 181] on td at bounding box center [481, 185] width 75 height 40
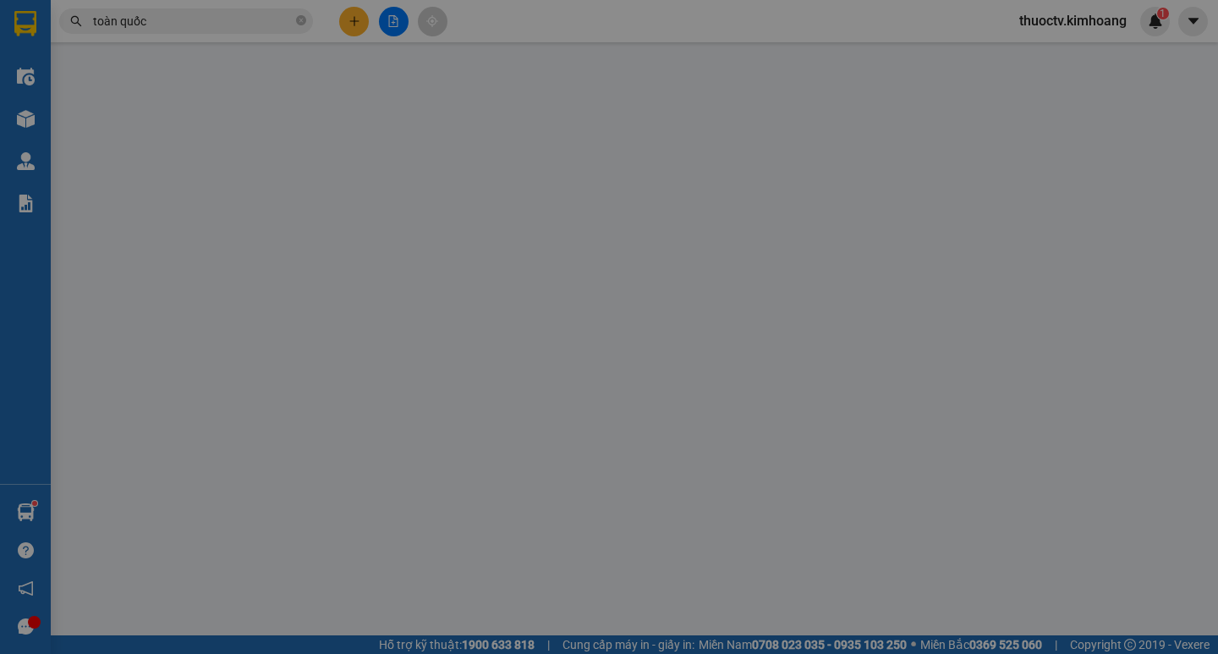
type input "PHÁT"
type input "TOÀN QUỐC"
type input "50.000"
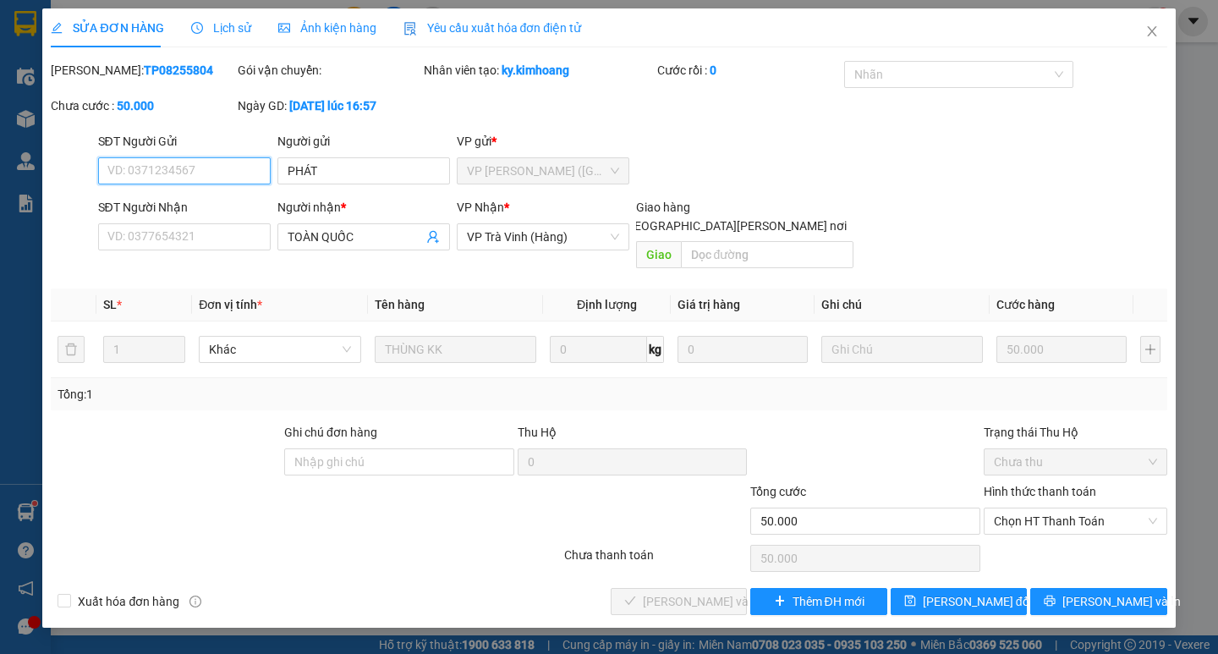
drag, startPoint x: 1046, startPoint y: 493, endPoint x: 1055, endPoint y: 518, distance: 26.2
click at [1048, 508] on span "Chọn HT Thanh Toán" at bounding box center [1075, 520] width 163 height 25
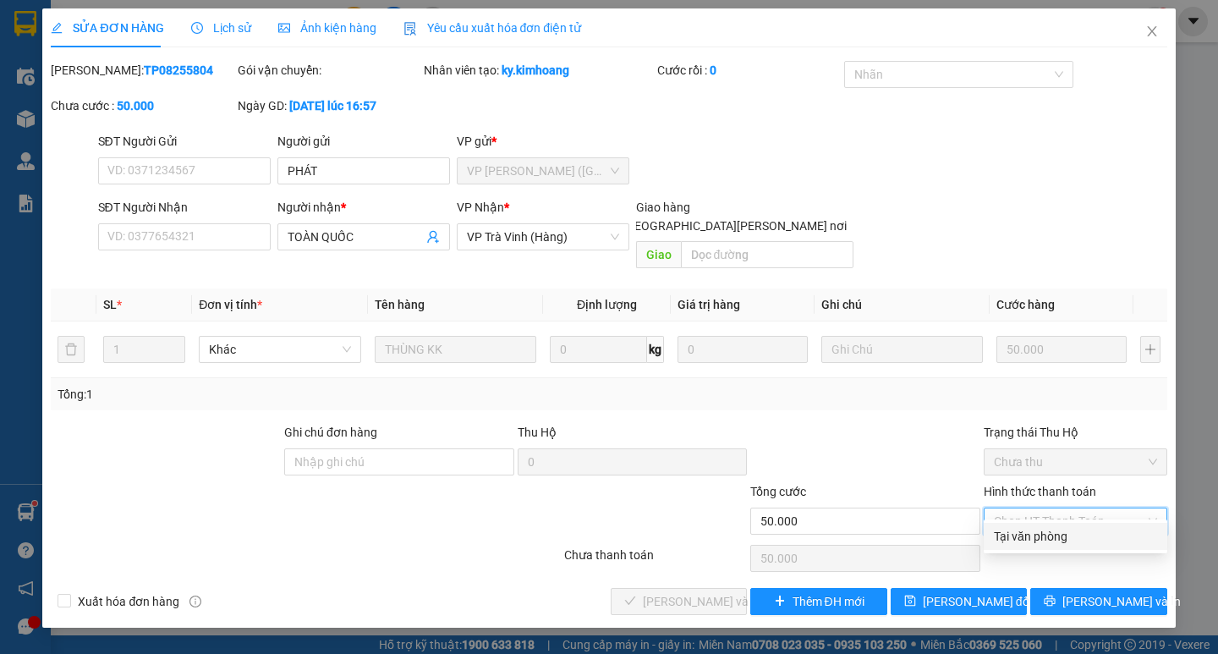
drag, startPoint x: 1049, startPoint y: 538, endPoint x: 1027, endPoint y: 546, distance: 23.3
click at [1050, 537] on div "Tại văn phòng" at bounding box center [1075, 536] width 163 height 19
type input "0"
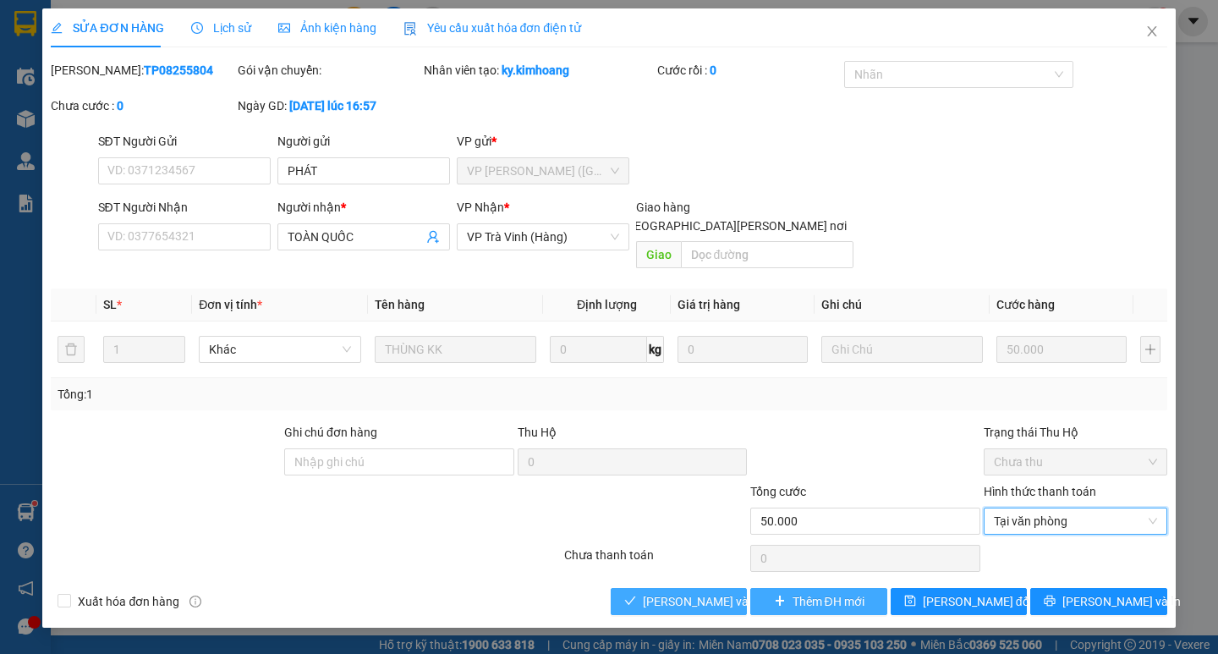
drag, startPoint x: 709, startPoint y: 581, endPoint x: 752, endPoint y: 581, distance: 43.1
click at [709, 592] on span "[PERSON_NAME] và [PERSON_NAME] hàng" at bounding box center [757, 601] width 228 height 19
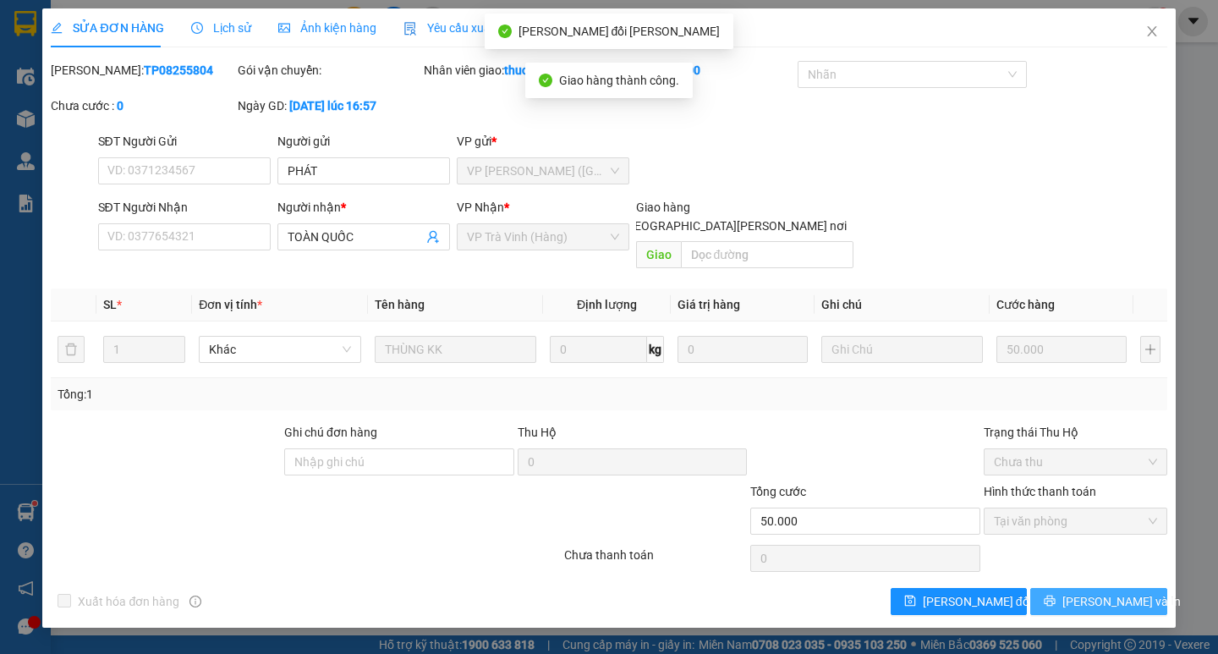
click at [1064, 588] on button "[PERSON_NAME] và In" at bounding box center [1099, 601] width 136 height 27
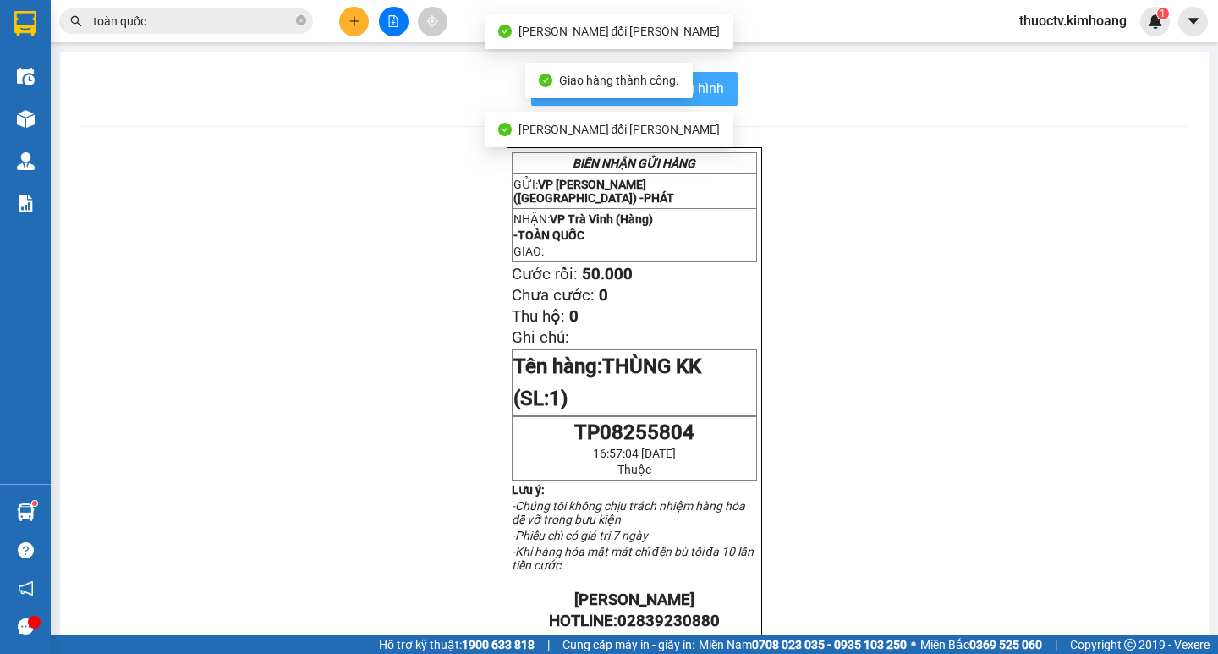
click at [727, 85] on button "In mẫu biên lai tự cấu hình" at bounding box center [634, 89] width 206 height 34
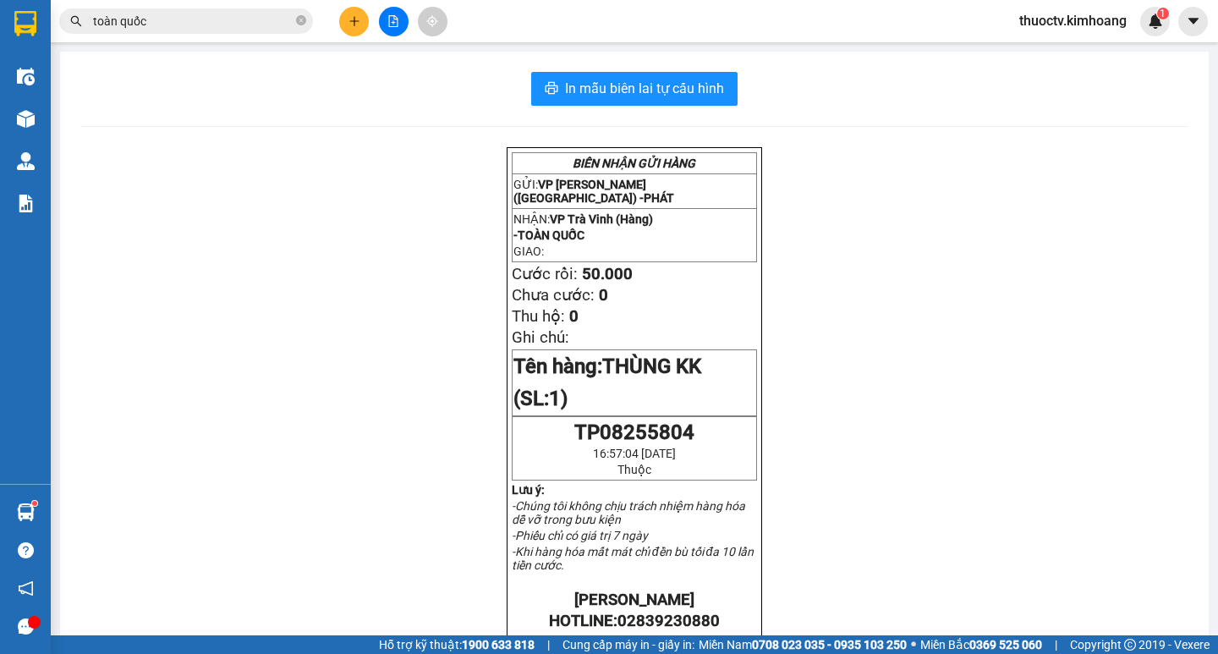
click at [220, 23] on input "toàn quốc" at bounding box center [193, 21] width 200 height 19
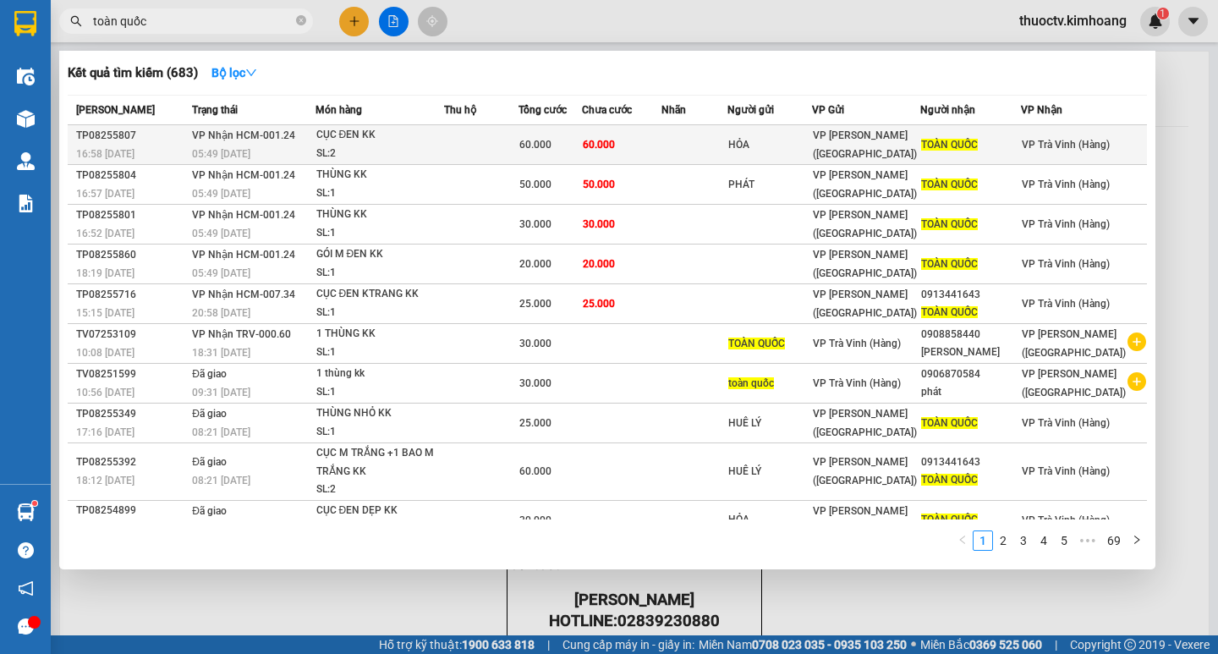
click at [552, 141] on span "60.000" at bounding box center [535, 145] width 32 height 12
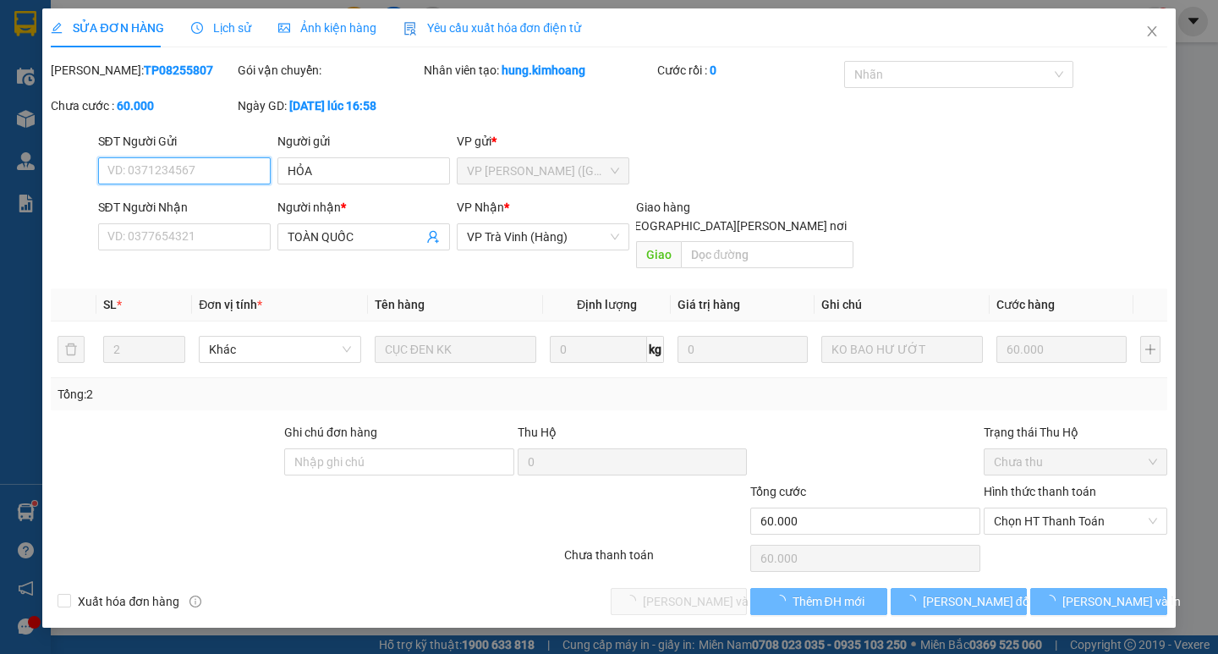
type input "HỎA"
type input "TOÀN QUỐC"
type input "60.000"
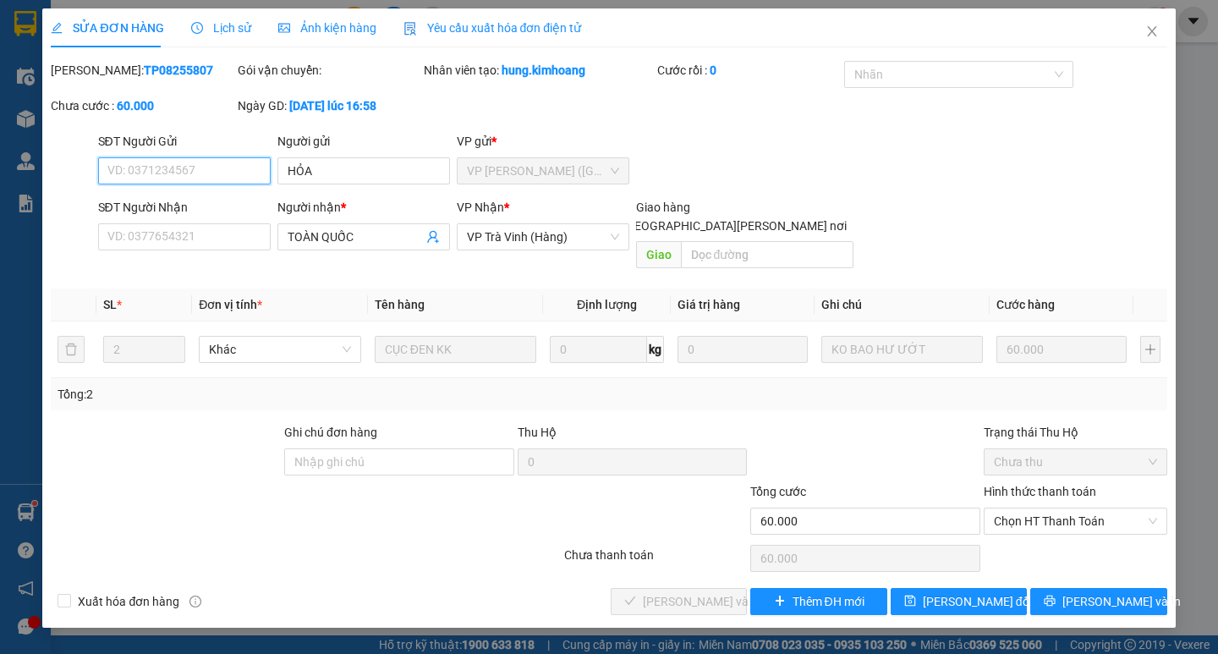
drag, startPoint x: 1037, startPoint y: 503, endPoint x: 1041, endPoint y: 519, distance: 16.4
click at [1040, 508] on span "Chọn HT Thanh Toán" at bounding box center [1075, 520] width 163 height 25
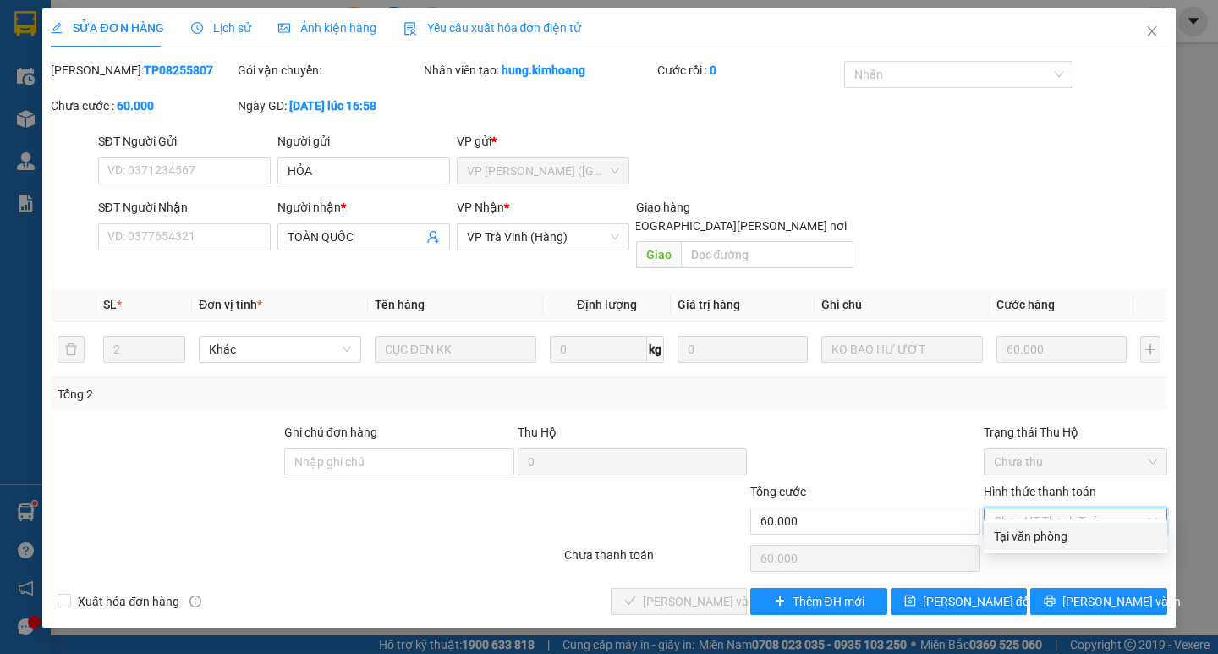
click at [1049, 541] on div "Tại văn phòng" at bounding box center [1075, 536] width 163 height 19
type input "0"
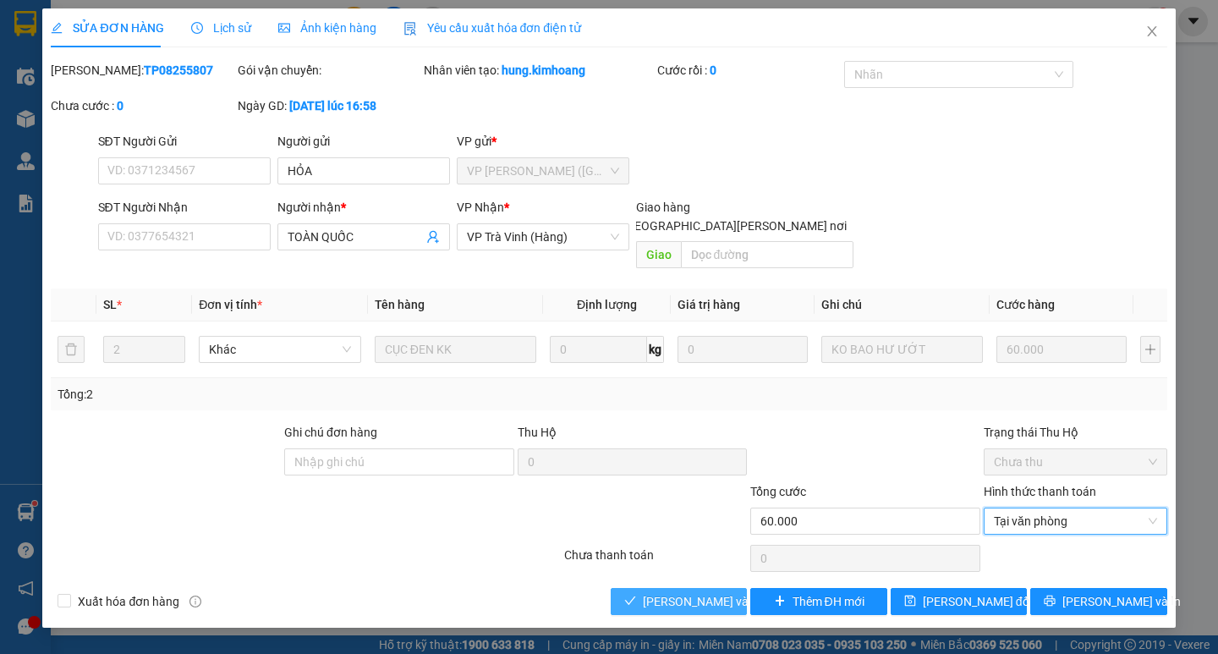
drag, startPoint x: 692, startPoint y: 575, endPoint x: 735, endPoint y: 573, distance: 43.2
click at [691, 592] on span "[PERSON_NAME] và [PERSON_NAME] hàng" at bounding box center [757, 601] width 228 height 19
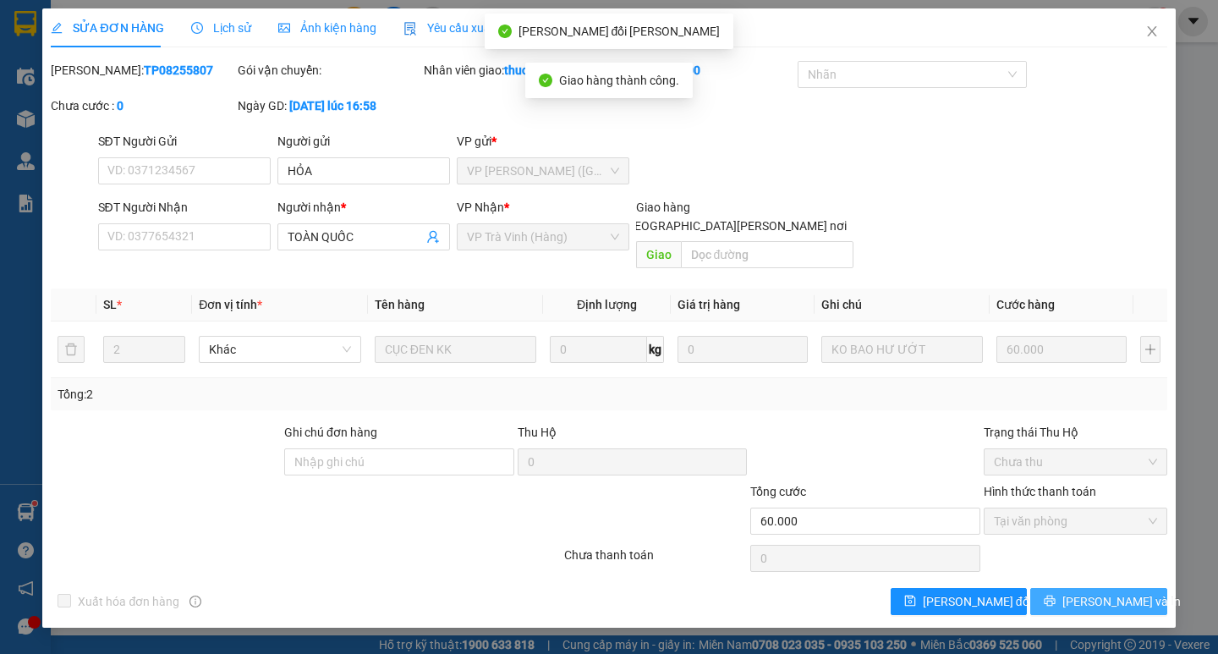
drag, startPoint x: 1072, startPoint y: 576, endPoint x: 1025, endPoint y: 530, distance: 66.4
click at [1056, 595] on icon "printer" at bounding box center [1050, 601] width 12 height 12
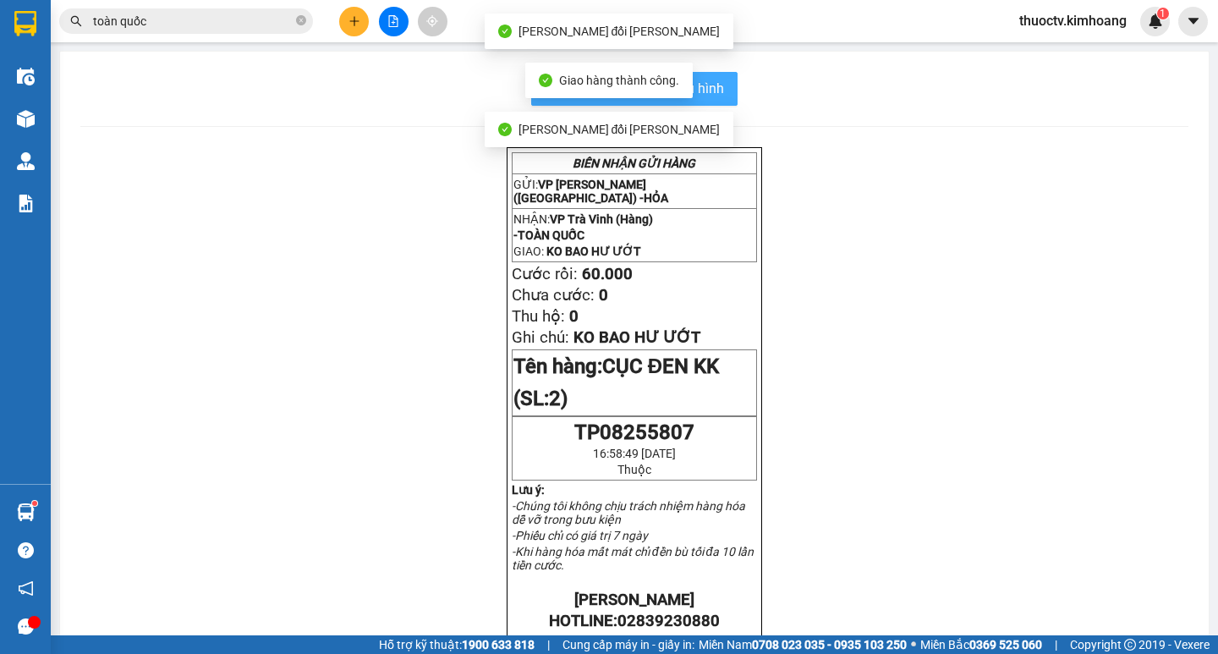
click at [710, 91] on span "In mẫu biên lai tự cấu hình" at bounding box center [644, 88] width 159 height 21
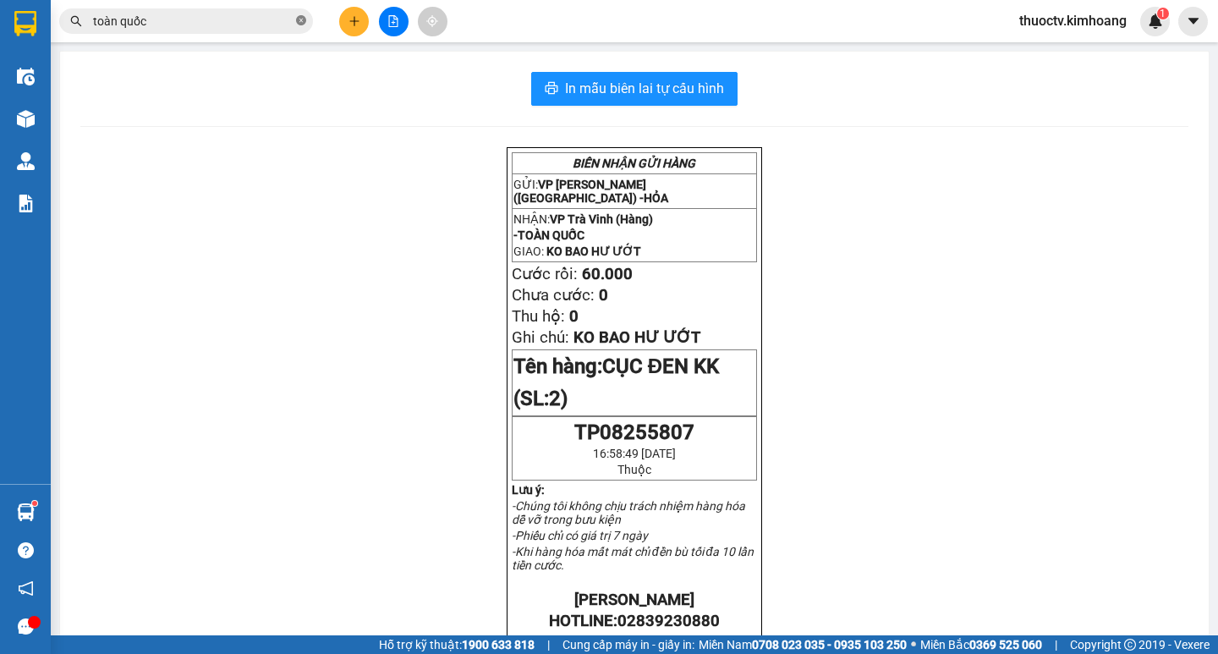
click at [299, 20] on icon "close-circle" at bounding box center [301, 20] width 10 height 10
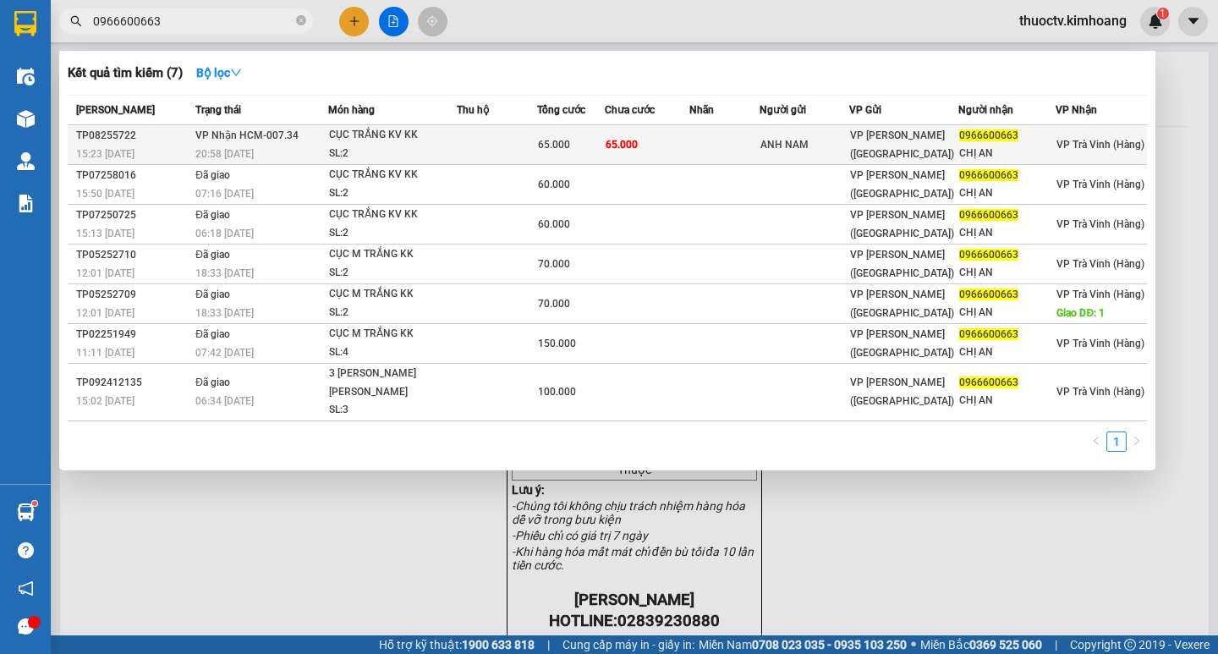
type input "0966600663"
click at [543, 135] on div "65.000" at bounding box center [570, 144] width 65 height 19
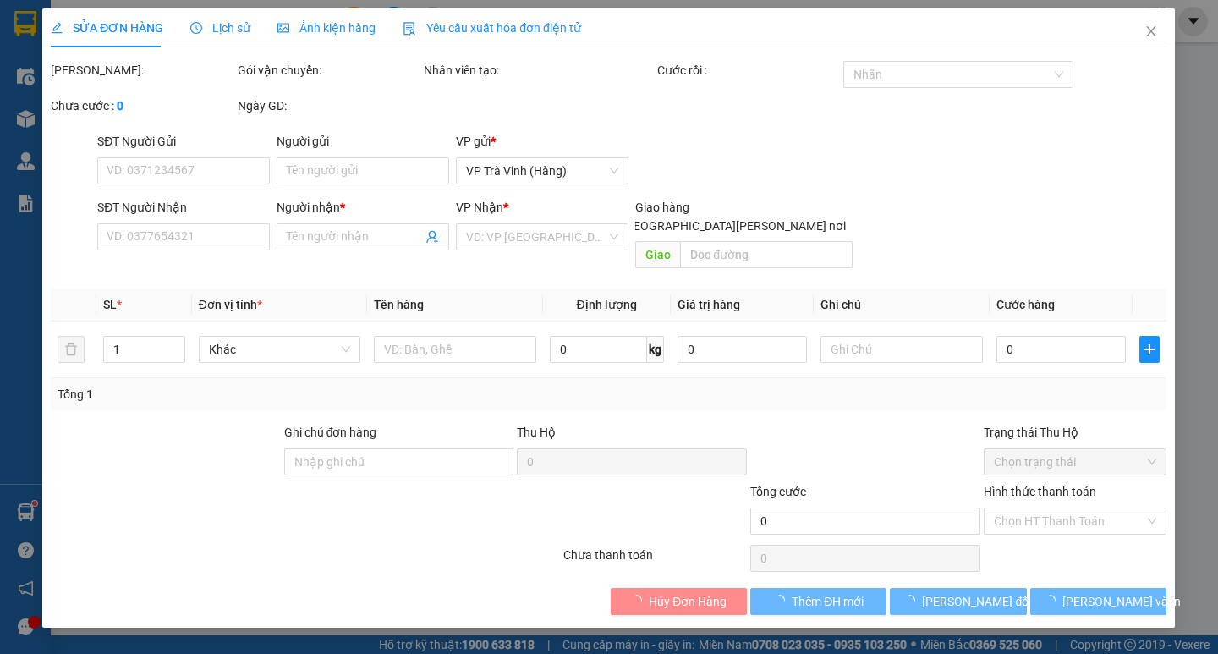
type input "ANH NAM"
type input "0966600663"
type input "CHỊ AN"
type input "65.000"
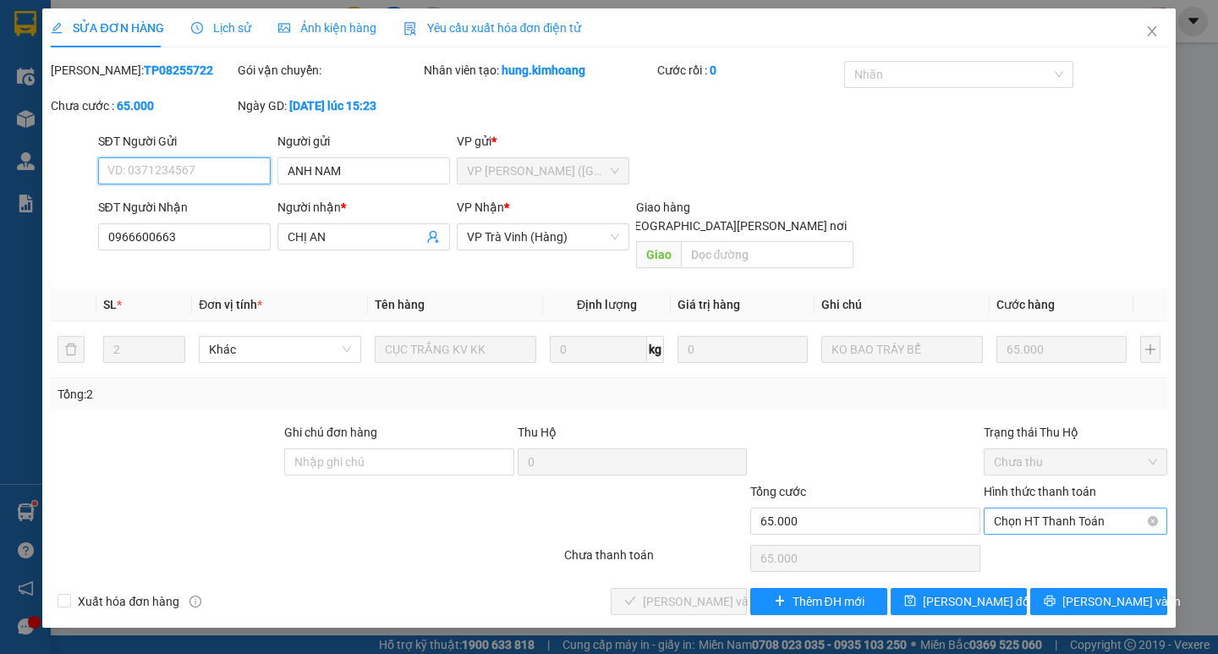
click at [1110, 508] on span "Chọn HT Thanh Toán" at bounding box center [1075, 520] width 163 height 25
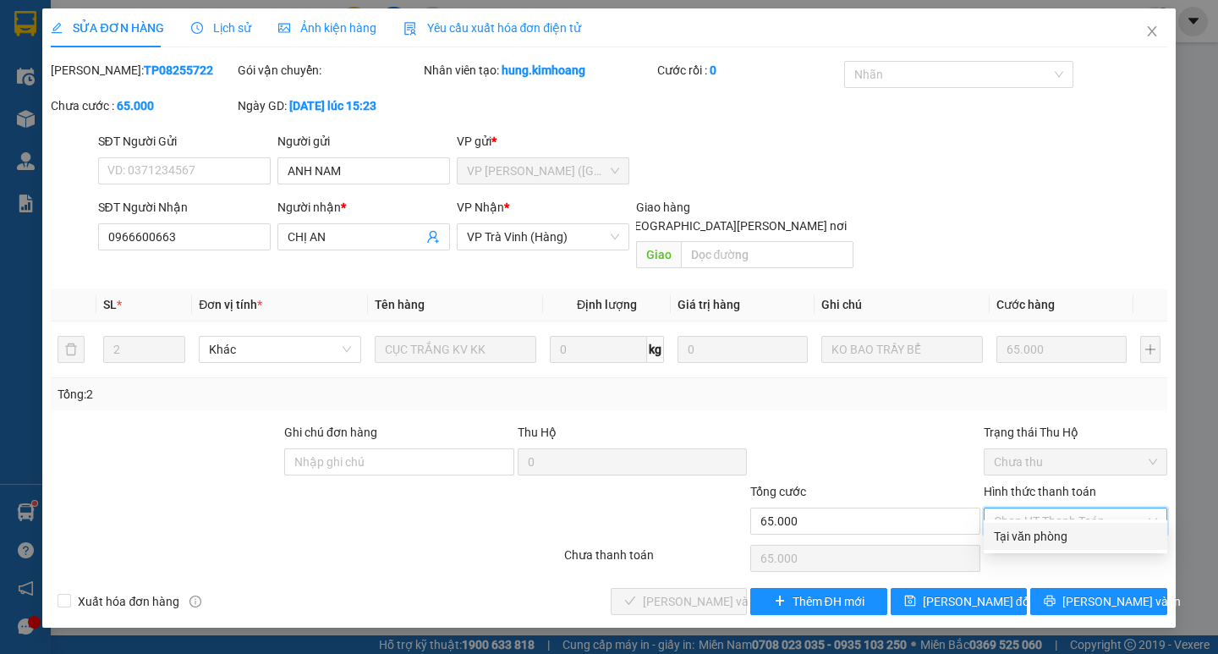
click at [1087, 541] on div "Tại văn phòng" at bounding box center [1075, 536] width 163 height 19
type input "0"
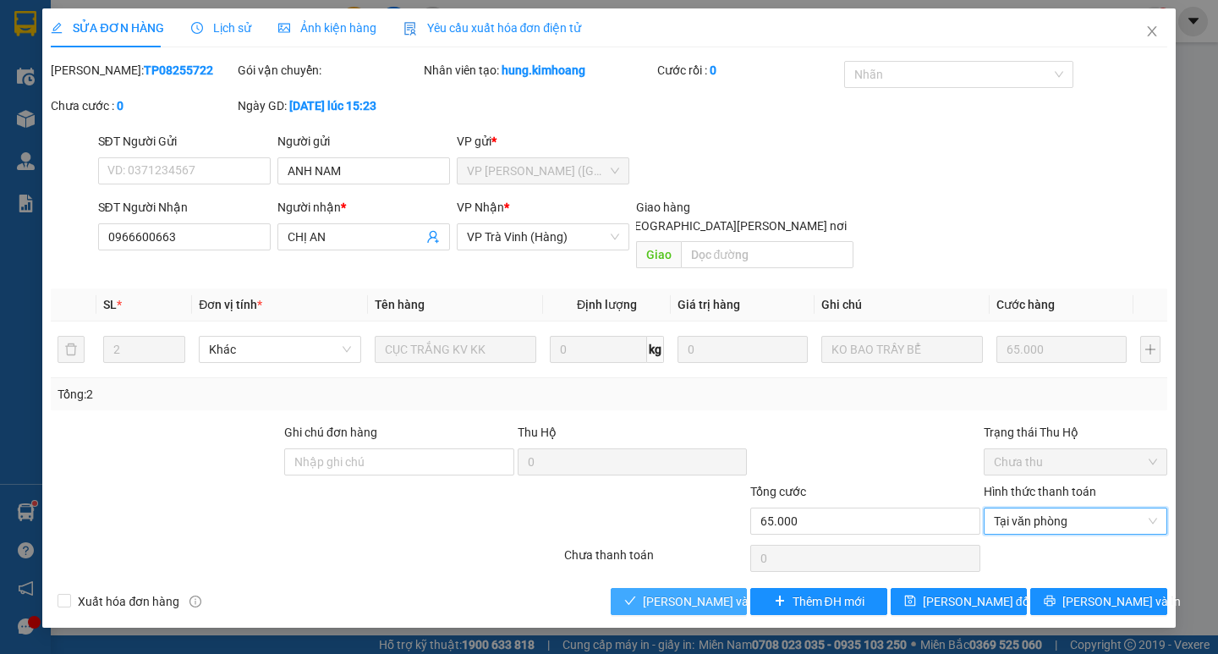
click at [726, 592] on span "[PERSON_NAME] và [PERSON_NAME] hàng" at bounding box center [757, 601] width 228 height 19
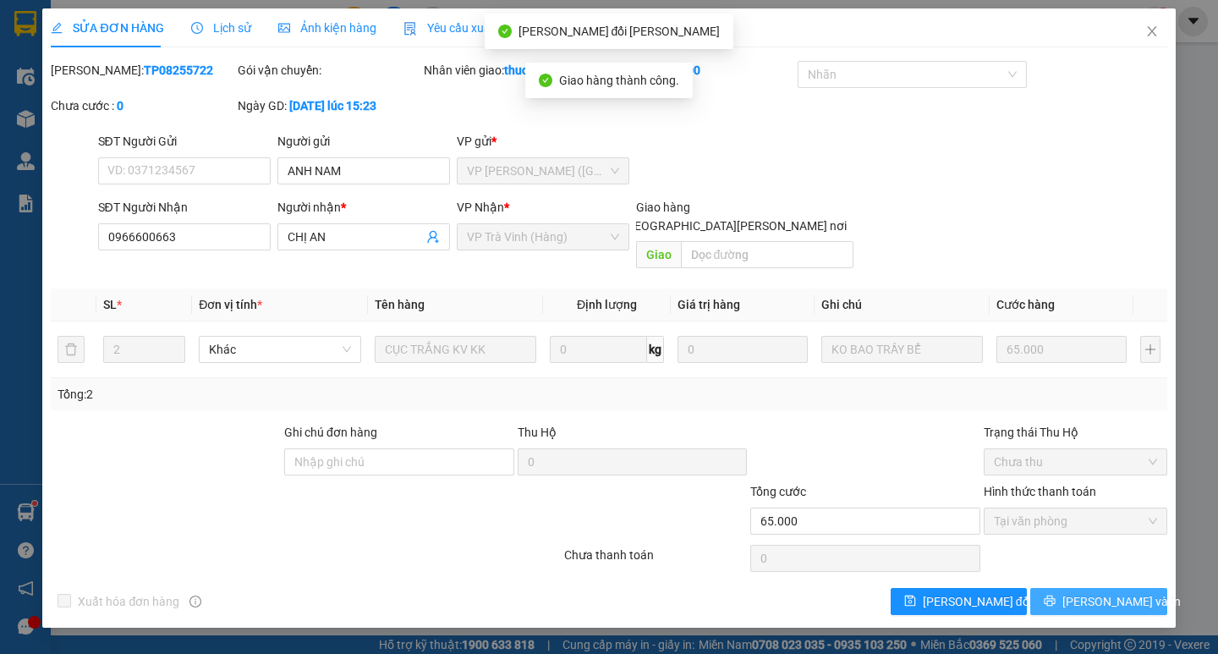
click at [1093, 592] on span "[PERSON_NAME] và In" at bounding box center [1122, 601] width 118 height 19
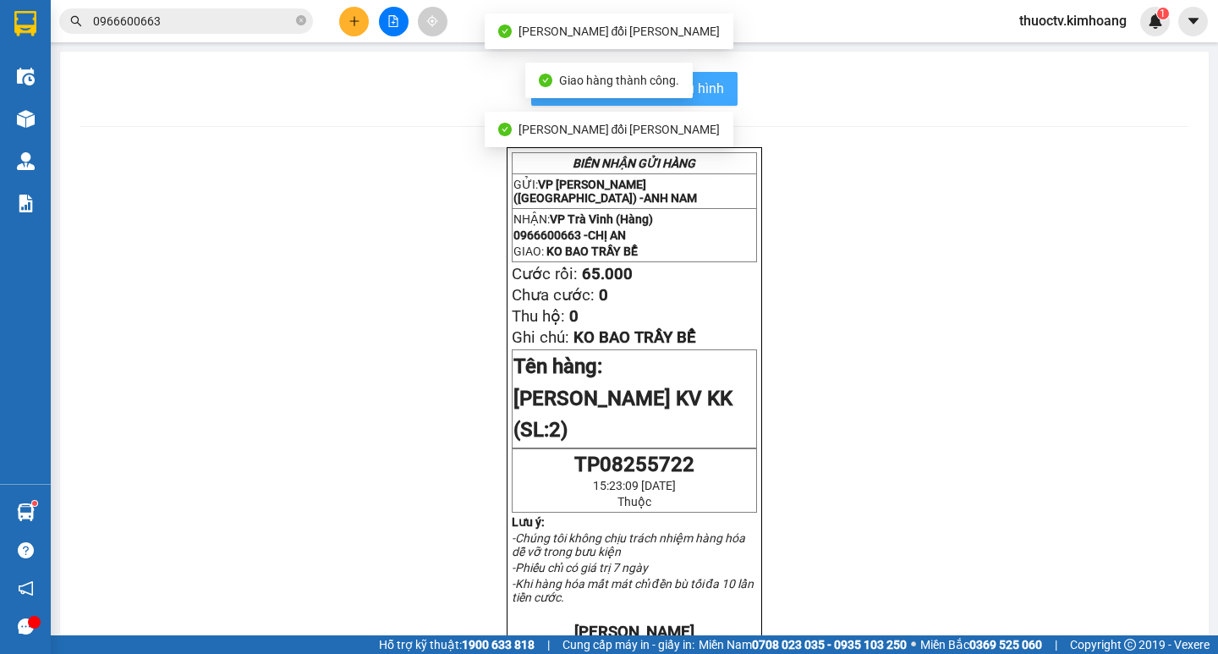
click at [700, 102] on button "In mẫu biên lai tự cấu hình" at bounding box center [634, 89] width 206 height 34
click at [714, 89] on span "In mẫu biên lai tự cấu hình" at bounding box center [644, 88] width 159 height 21
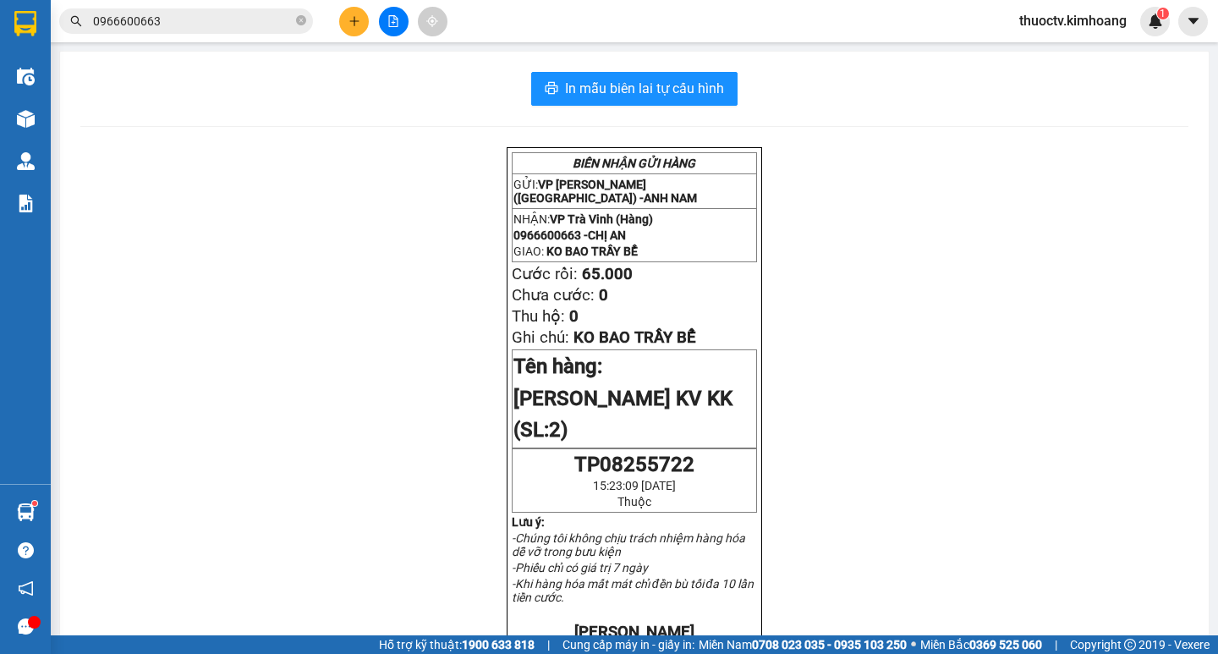
click at [162, 18] on input "0966600663" at bounding box center [193, 21] width 200 height 19
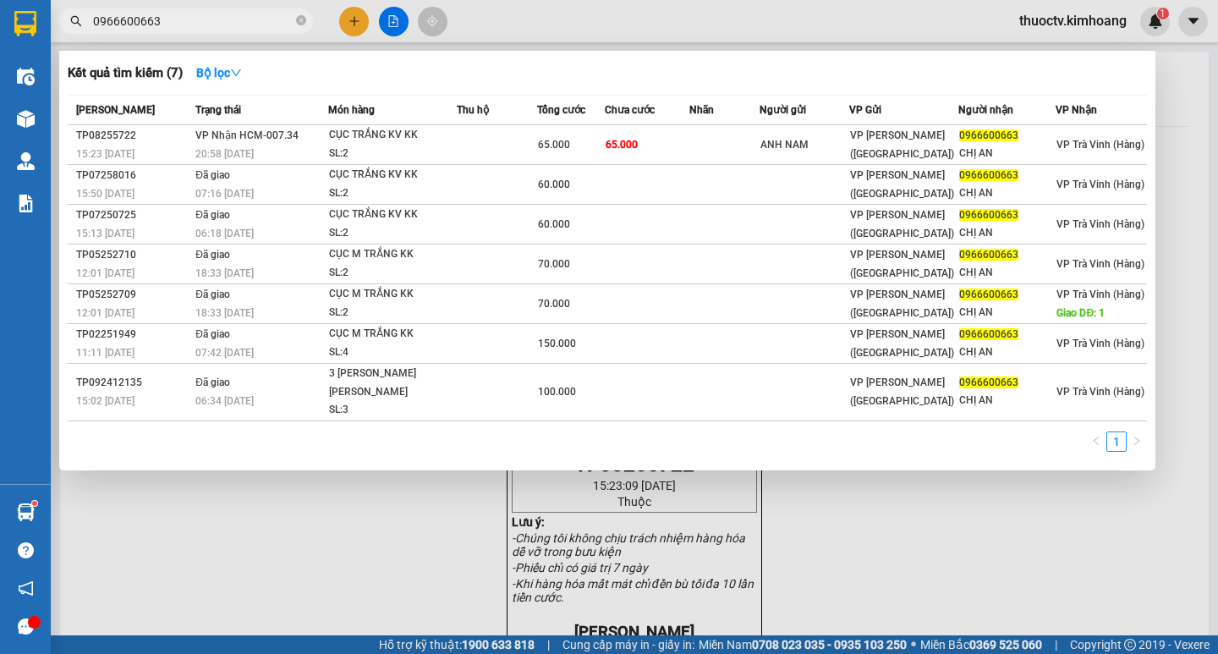
click at [162, 18] on input "0966600663" at bounding box center [193, 21] width 200 height 19
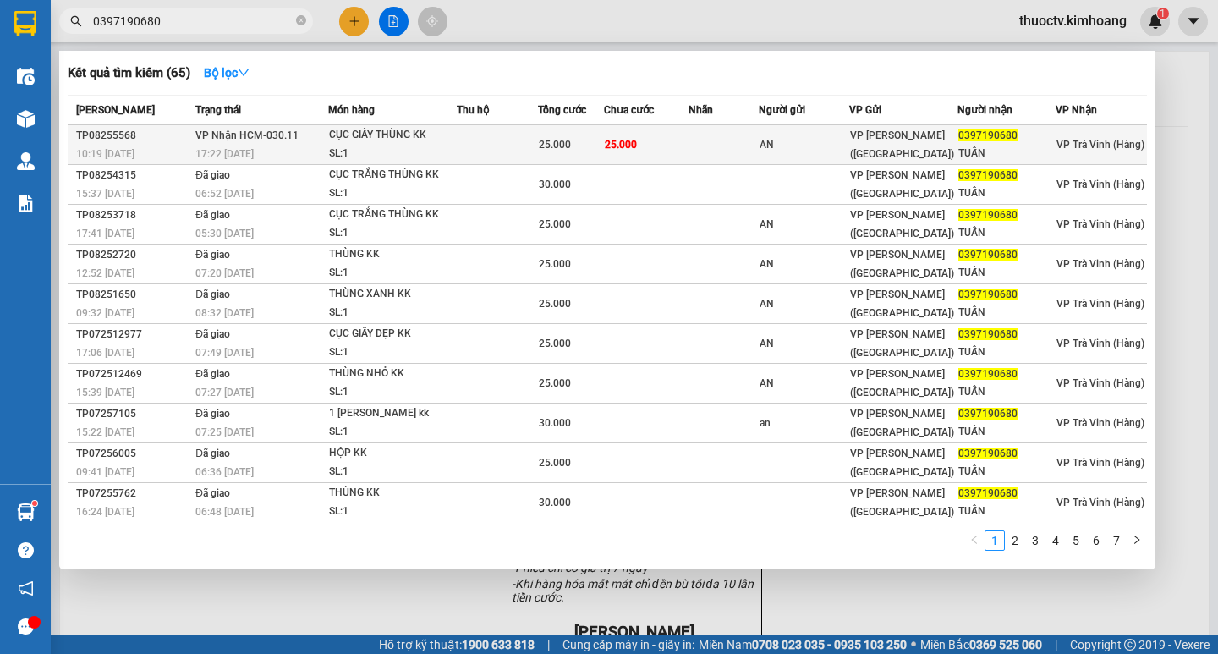
type input "0397190680"
click at [459, 138] on td at bounding box center [497, 145] width 81 height 40
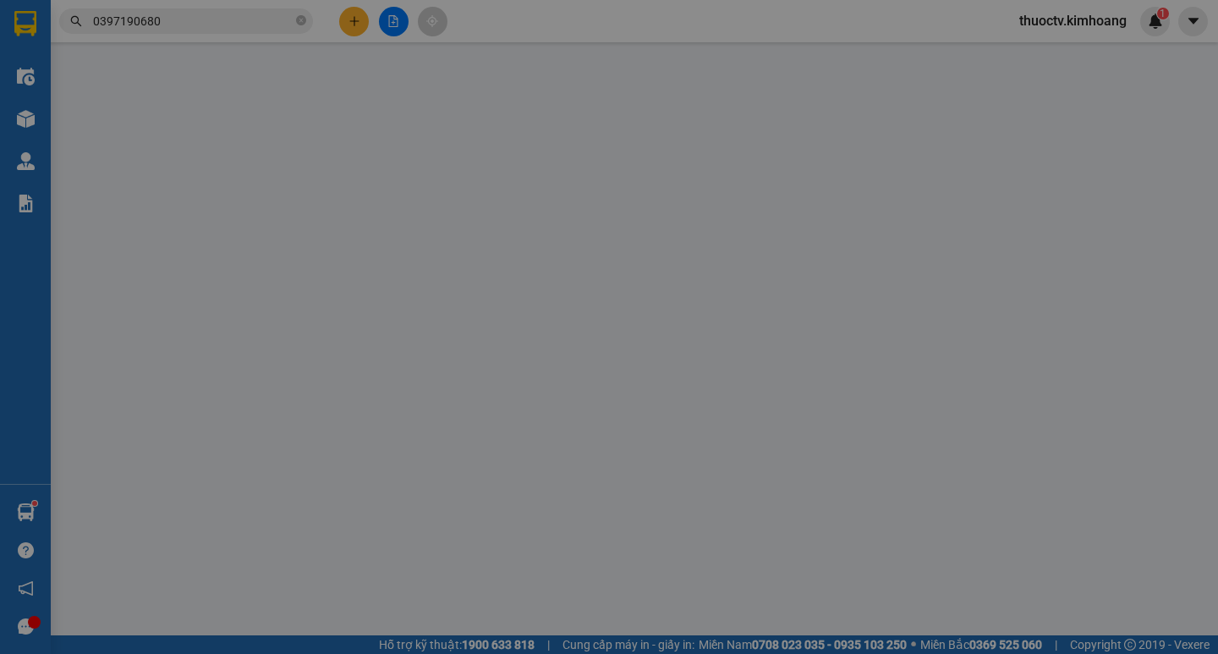
type input "AN"
type input "0397190680"
type input "TUẤN"
type input "25.000"
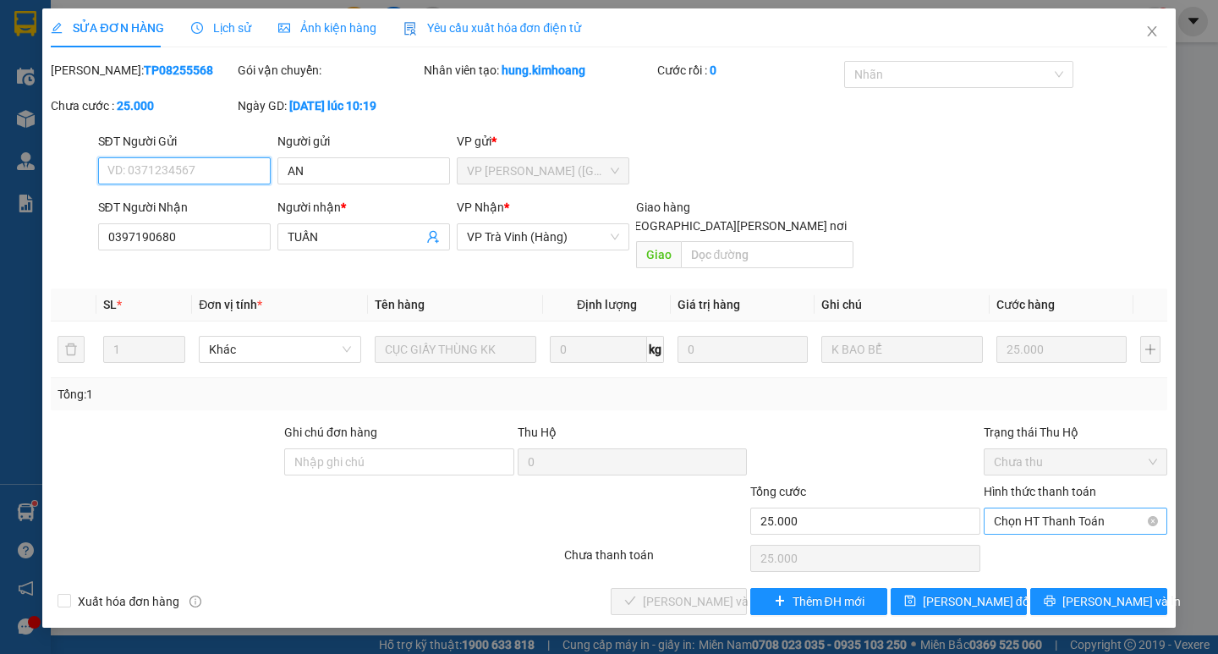
click at [1061, 512] on span "Chọn HT Thanh Toán" at bounding box center [1075, 520] width 163 height 25
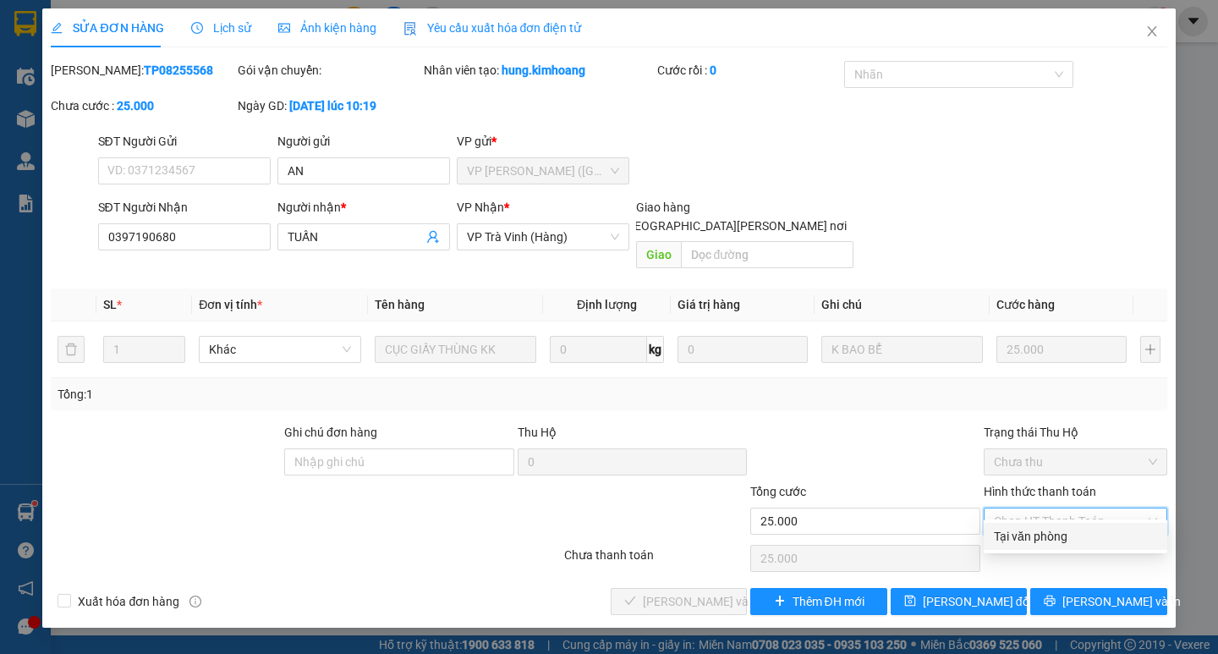
click at [1069, 538] on div "Tại văn phòng" at bounding box center [1075, 536] width 163 height 19
type input "0"
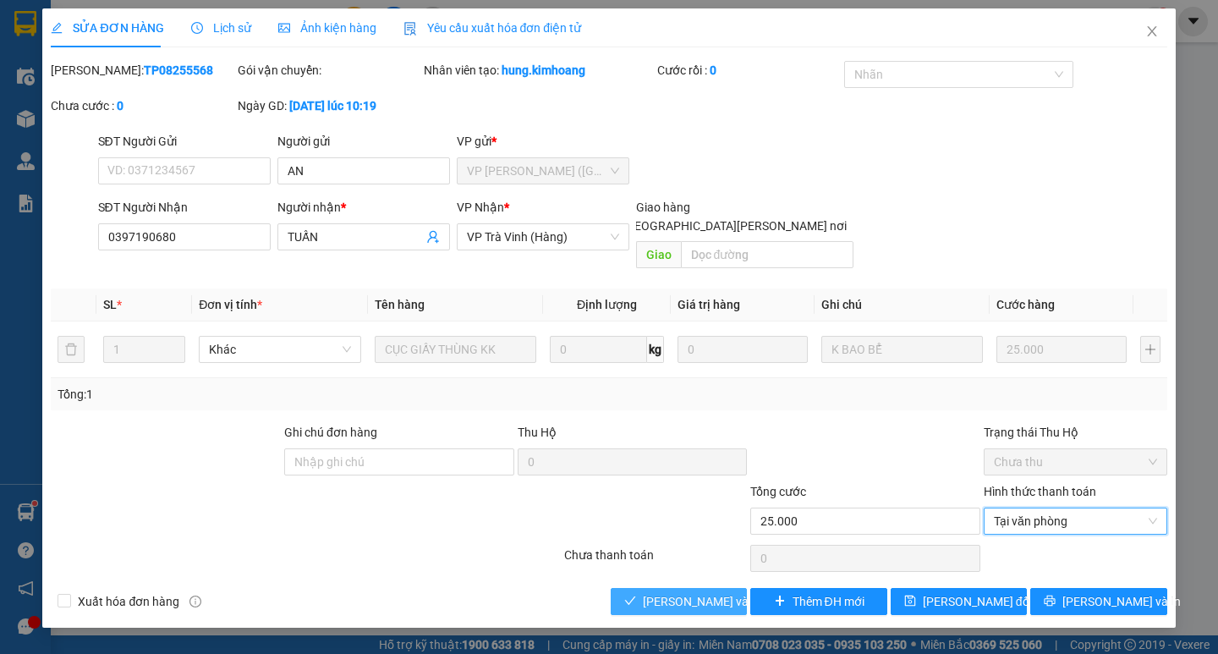
click at [646, 592] on span "[PERSON_NAME] và [PERSON_NAME] hàng" at bounding box center [757, 601] width 228 height 19
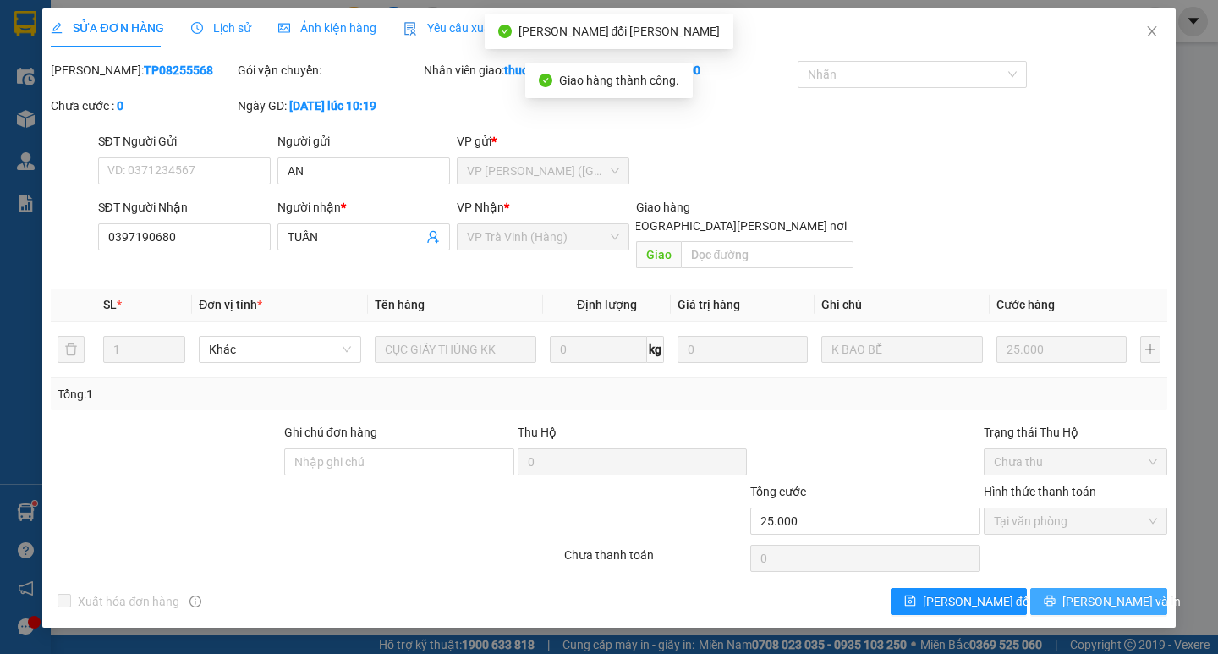
click at [1109, 592] on span "[PERSON_NAME] và In" at bounding box center [1122, 601] width 118 height 19
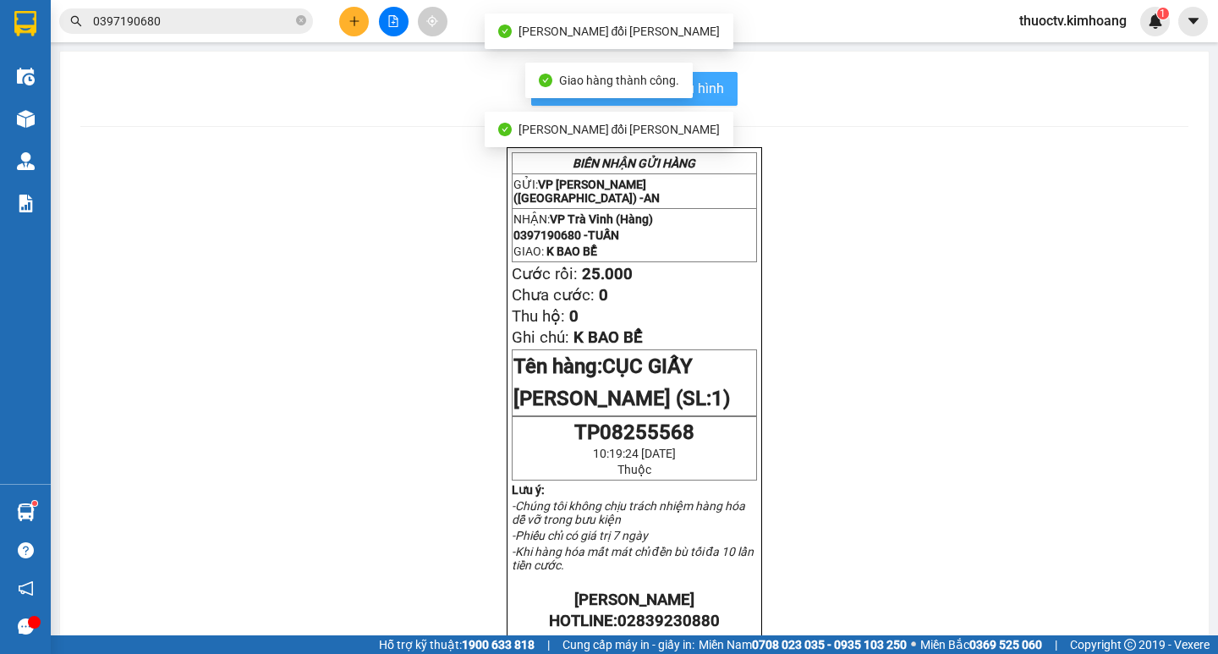
click at [718, 75] on button "In mẫu biên lai tự cấu hình" at bounding box center [634, 89] width 206 height 34
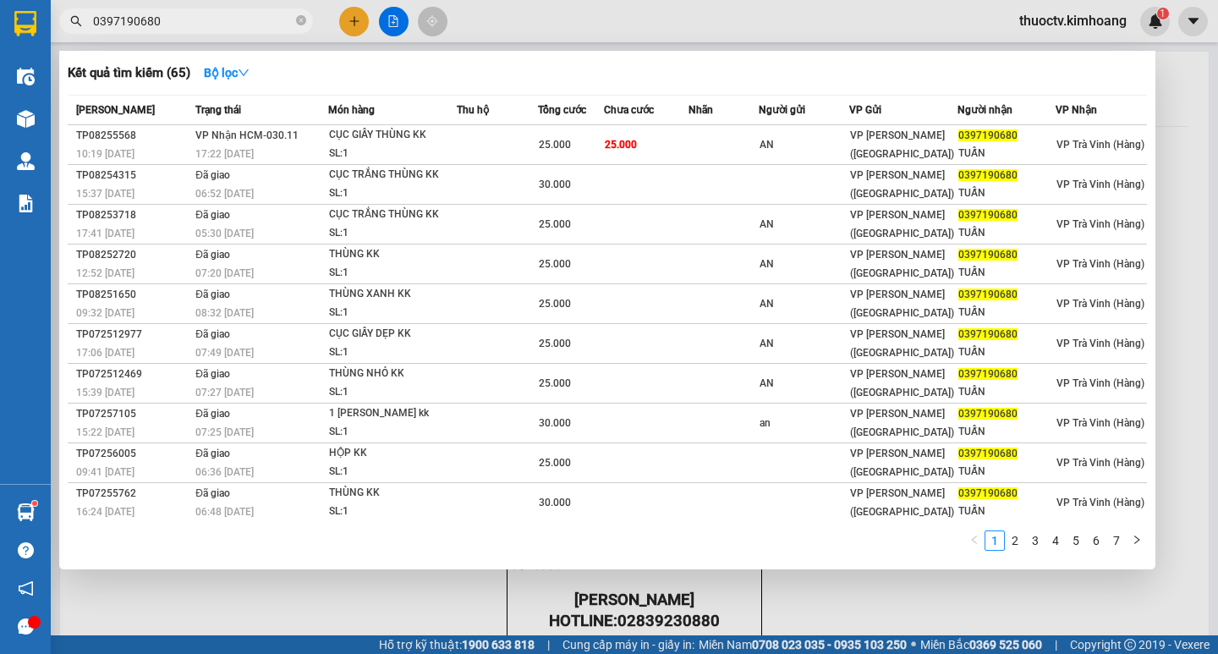
click at [168, 31] on span "0397190680" at bounding box center [186, 20] width 254 height 25
click at [173, 25] on input "0397190680" at bounding box center [193, 21] width 200 height 19
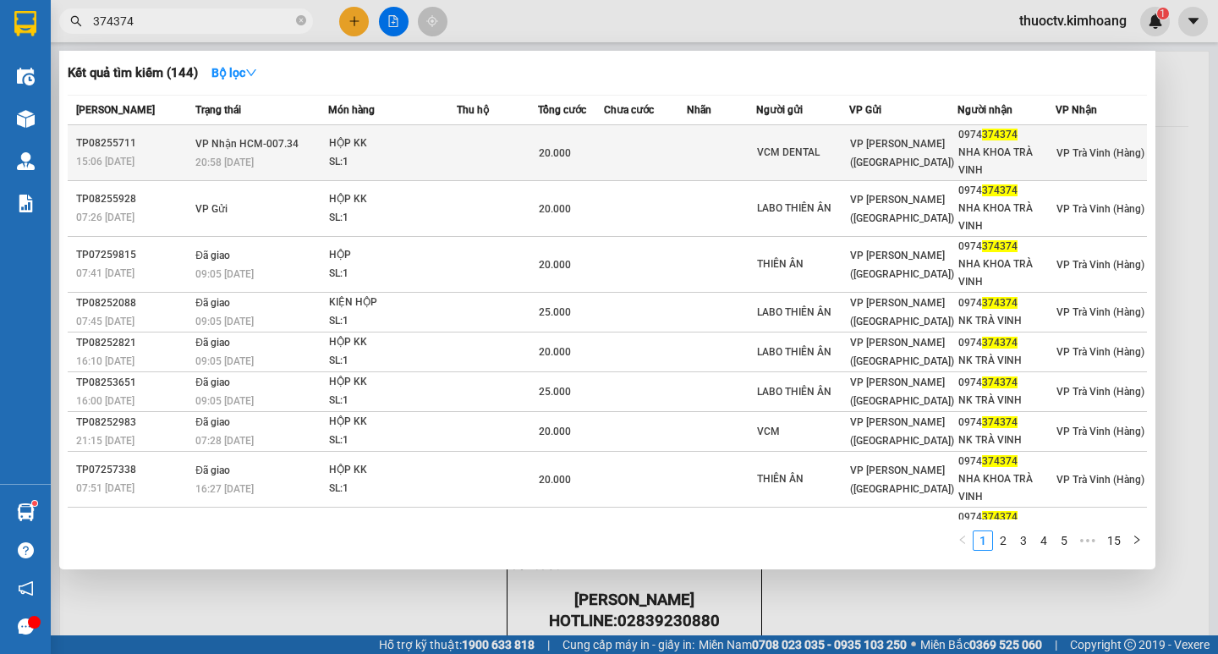
type input "374374"
click at [360, 145] on div "HỘP KK" at bounding box center [392, 144] width 127 height 19
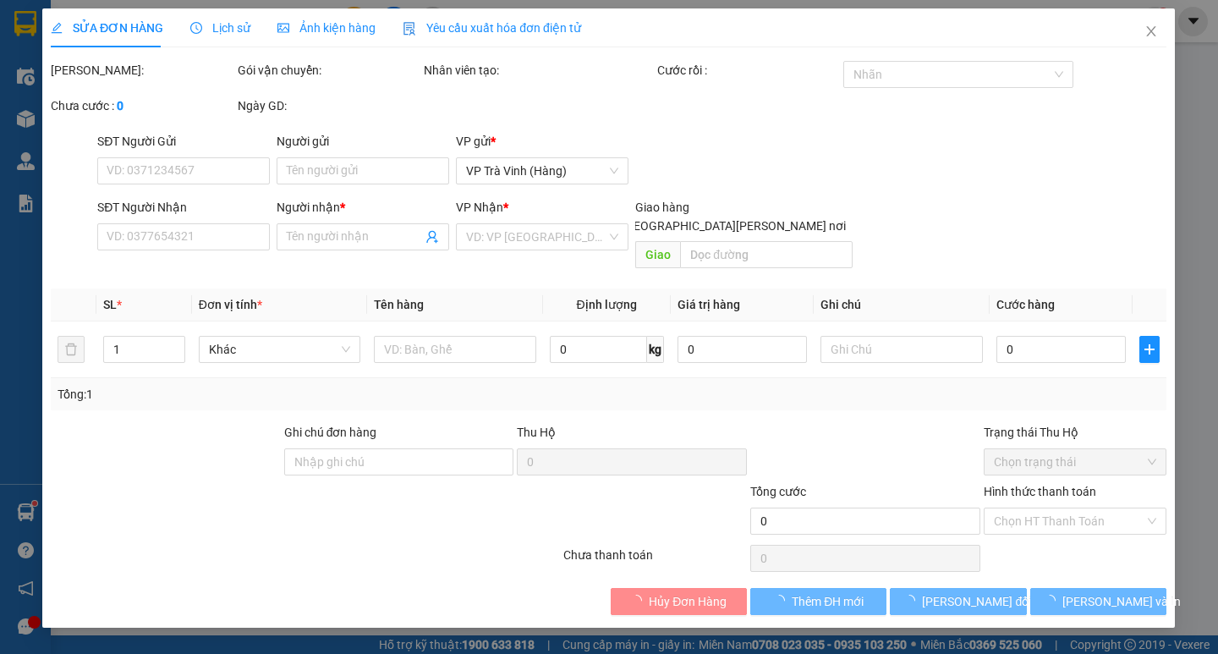
type input "VCM DENTAL"
type input "0974374374"
type input "NHA KHOA TRÀ VINH"
type input "20.000"
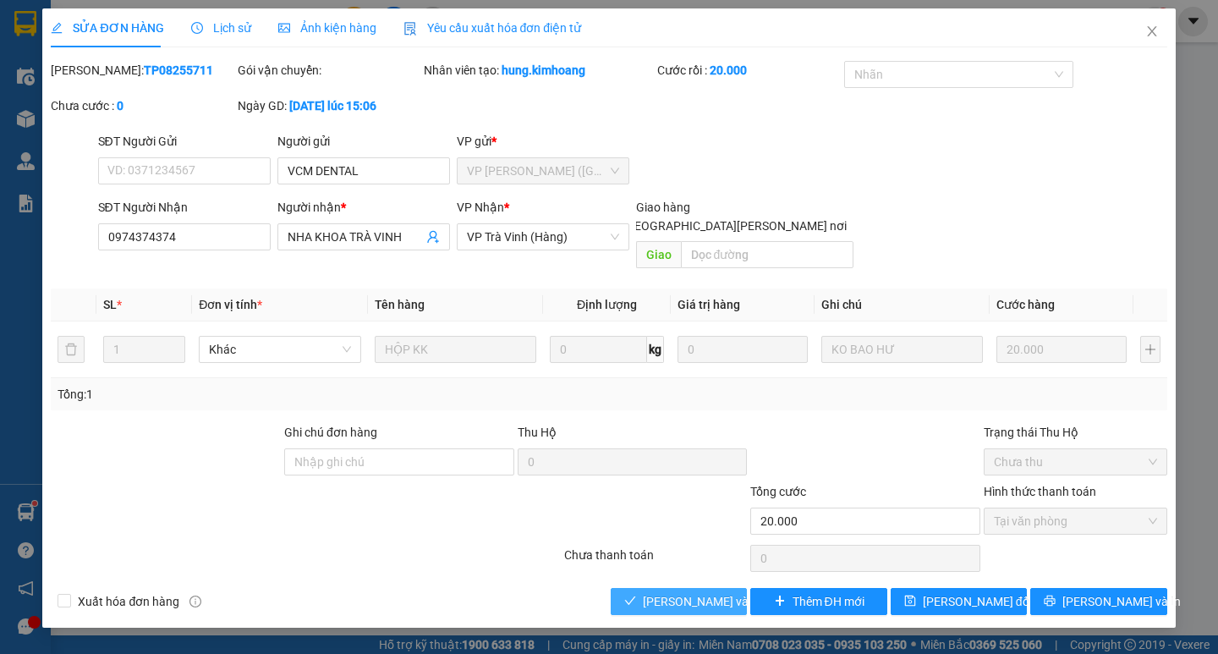
click at [701, 592] on span "[PERSON_NAME] và [PERSON_NAME] hàng" at bounding box center [757, 601] width 228 height 19
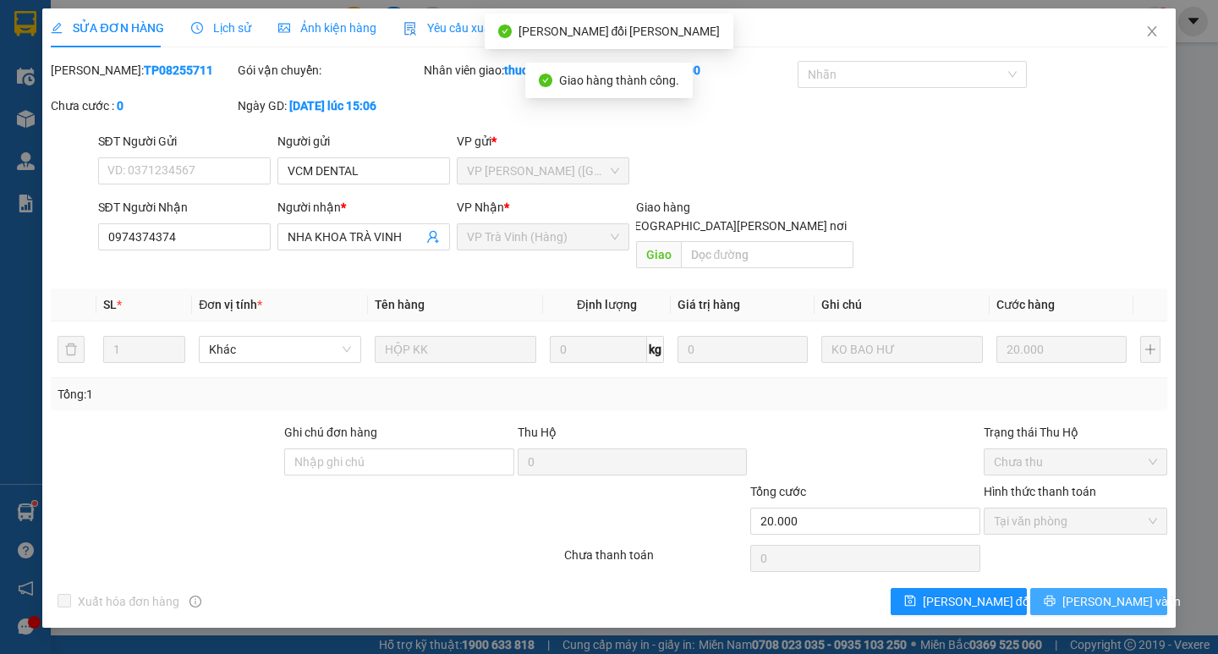
click at [1116, 592] on span "[PERSON_NAME] và In" at bounding box center [1122, 601] width 118 height 19
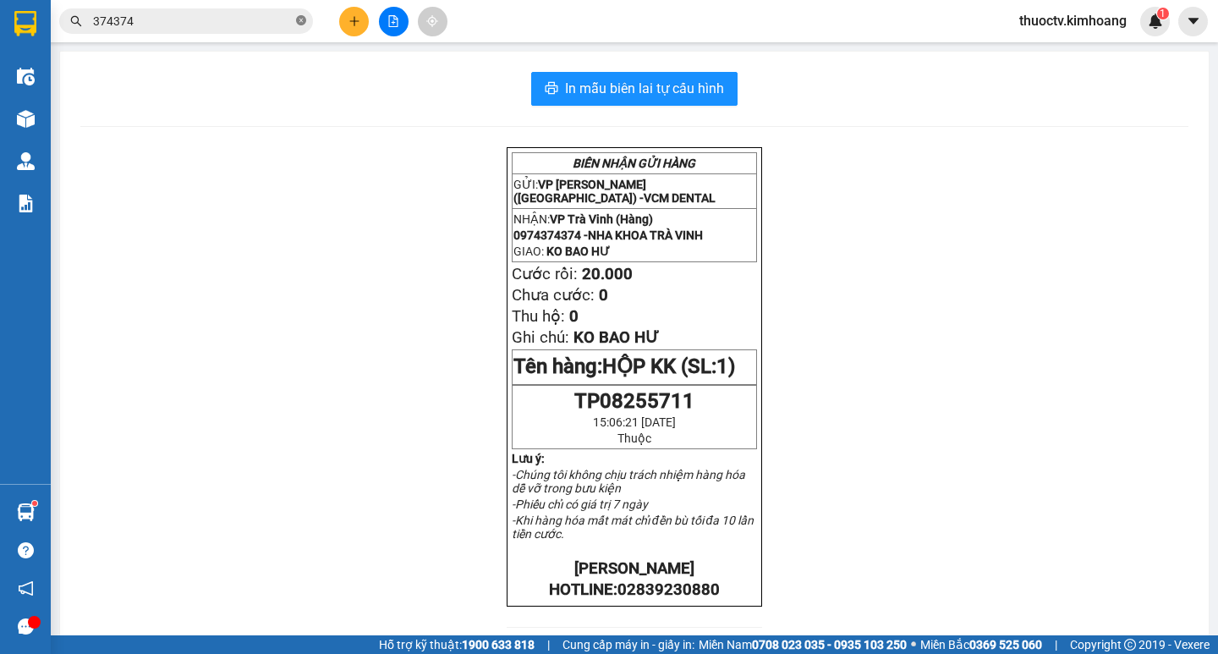
click at [302, 16] on icon "close-circle" at bounding box center [301, 20] width 10 height 10
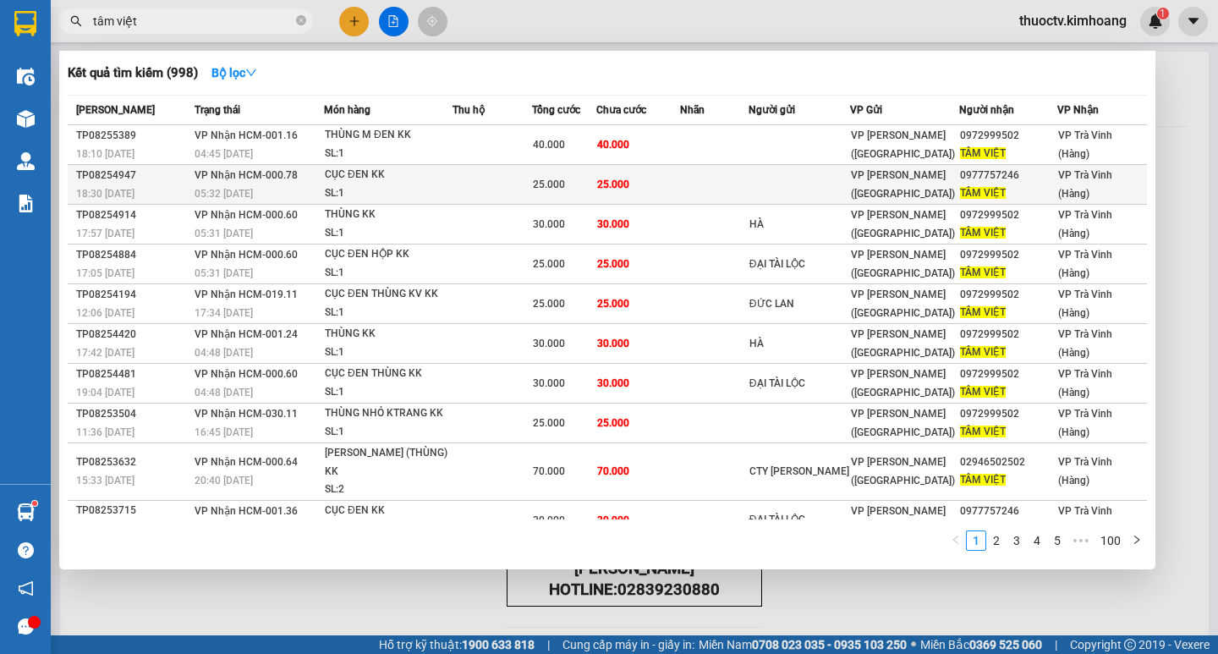
scroll to position [3, 0]
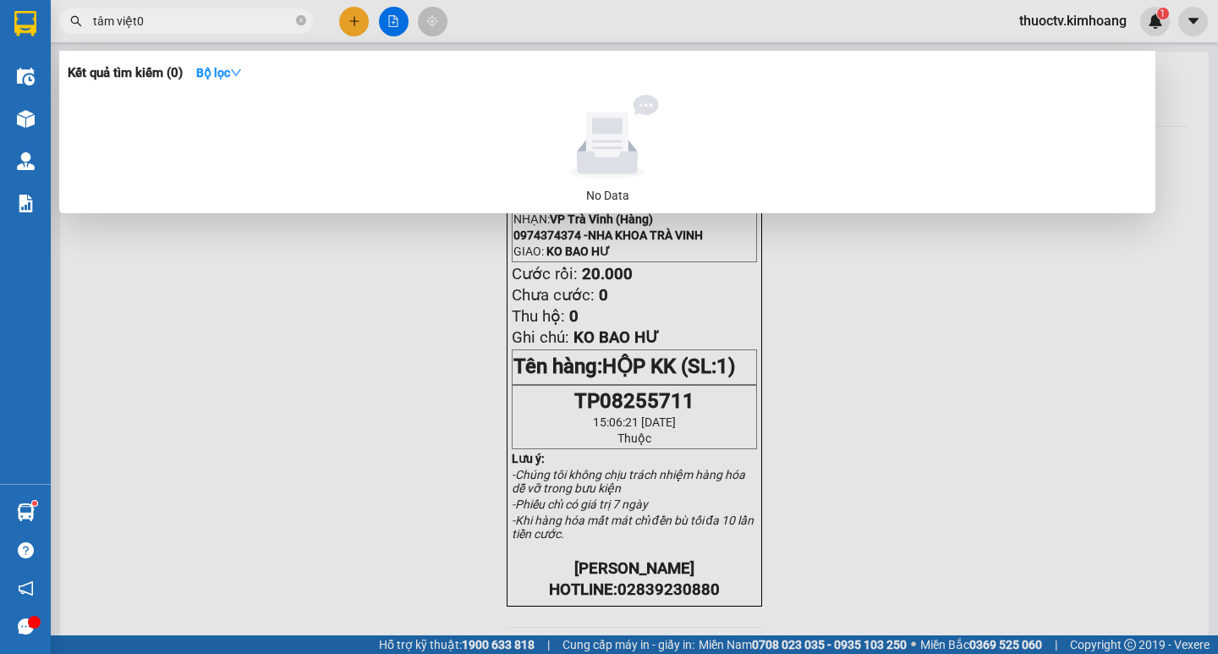
type input "tâm việt0"
click at [156, 410] on div at bounding box center [609, 327] width 1218 height 654
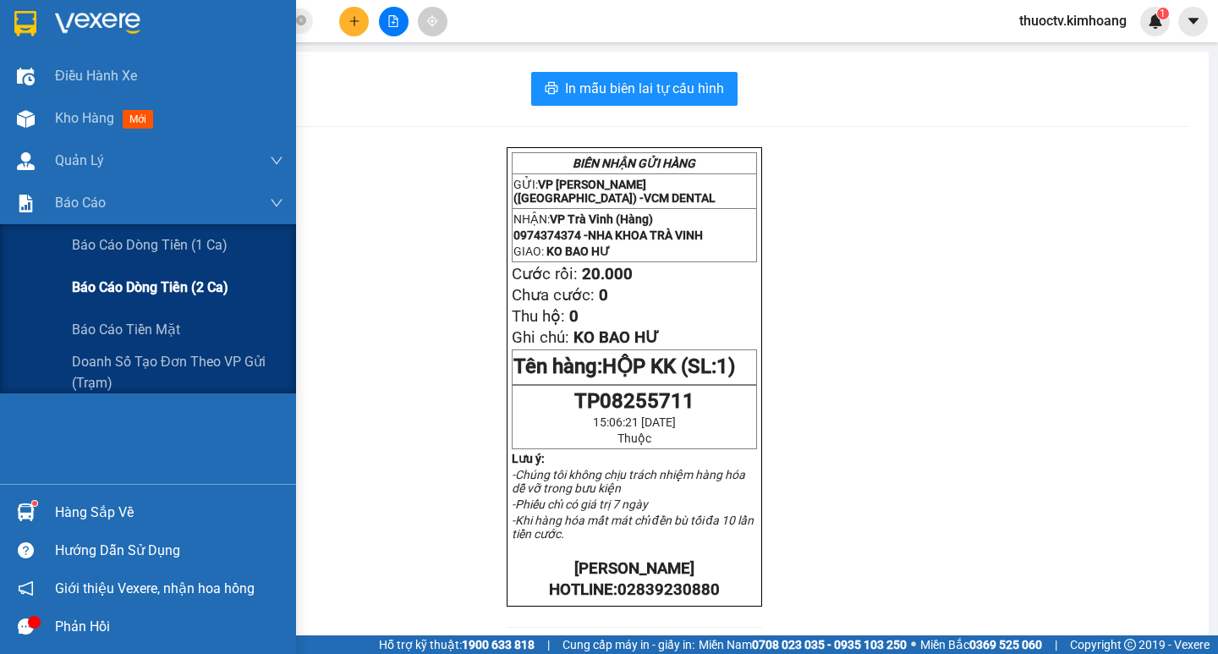
click at [153, 283] on span "Báo cáo dòng tiền (2 ca)" at bounding box center [150, 287] width 157 height 21
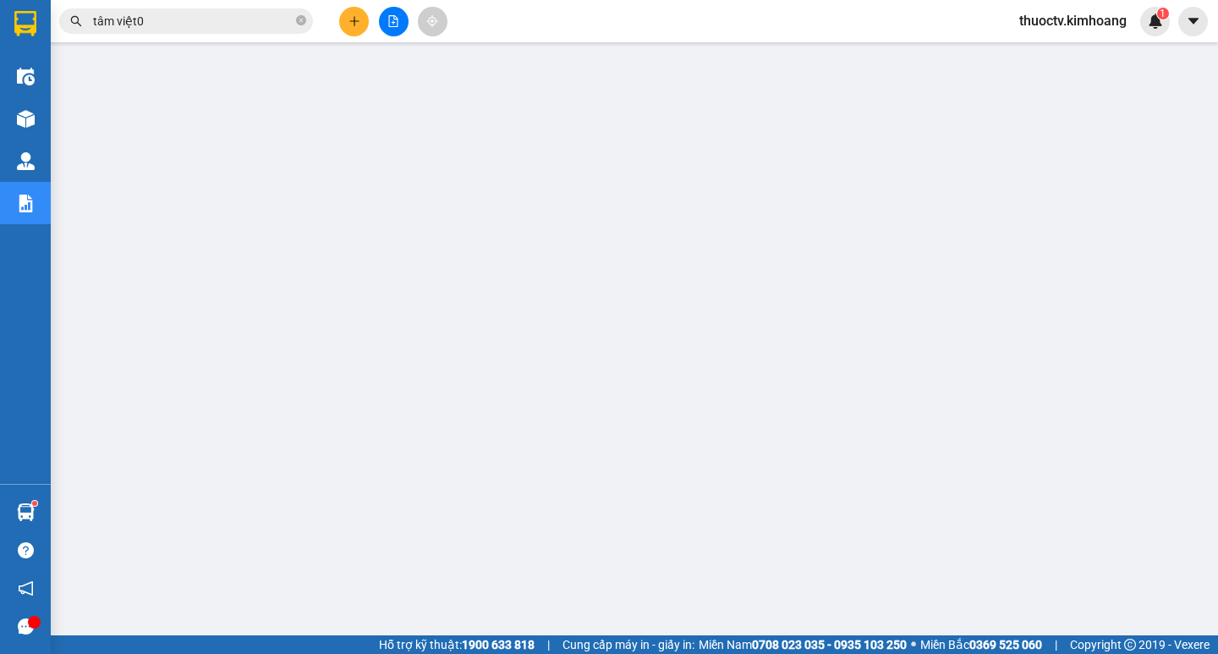
click at [357, 22] on icon "plus" at bounding box center [355, 21] width 12 height 12
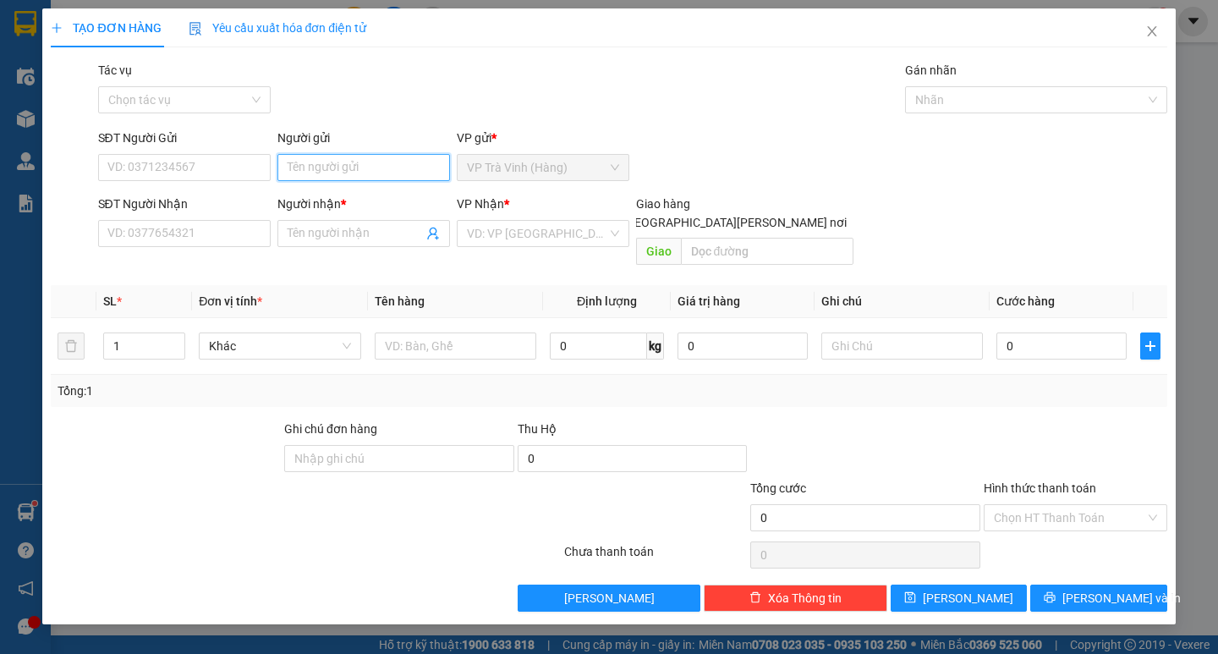
click at [401, 164] on input "Người gửi" at bounding box center [364, 167] width 173 height 27
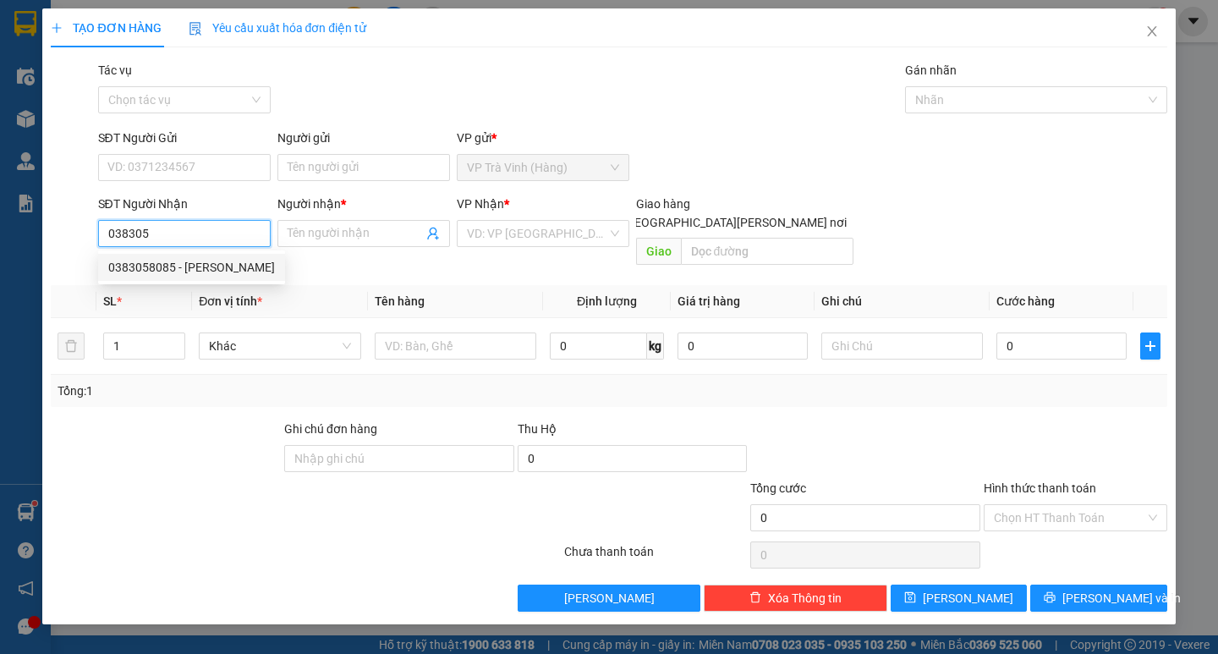
click at [190, 260] on div "0383058085 - HỒNG NHUNG" at bounding box center [191, 267] width 167 height 19
type input "0383058085"
type input "HỒNG NHUNG"
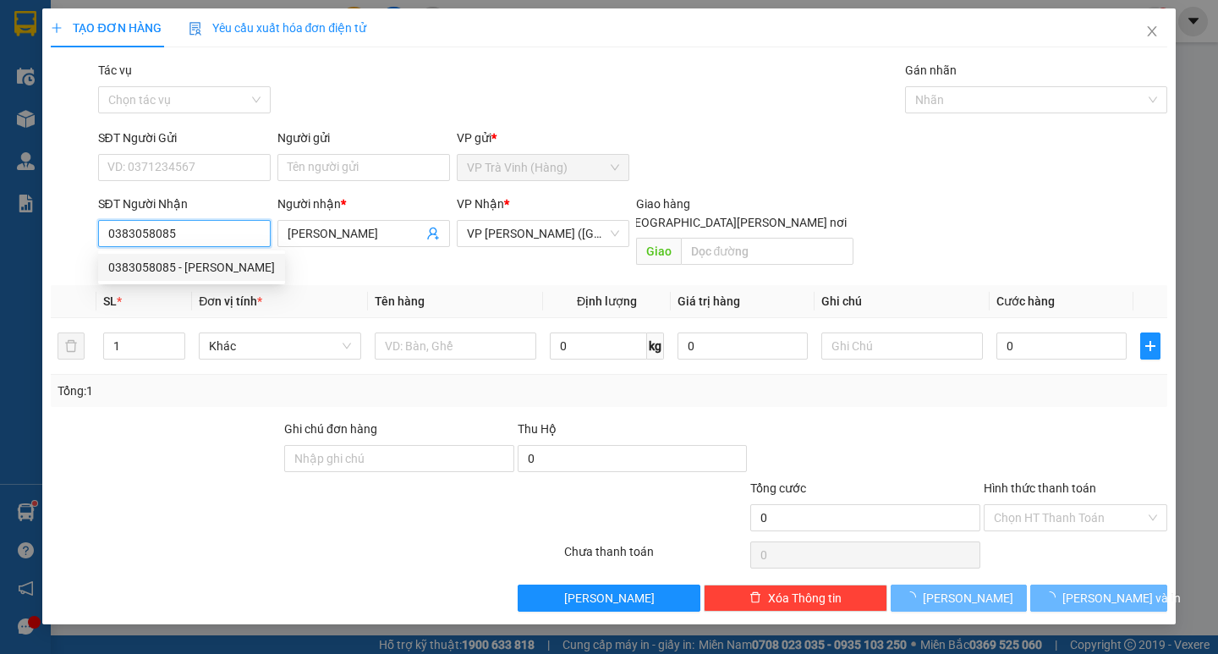
type input "25.000"
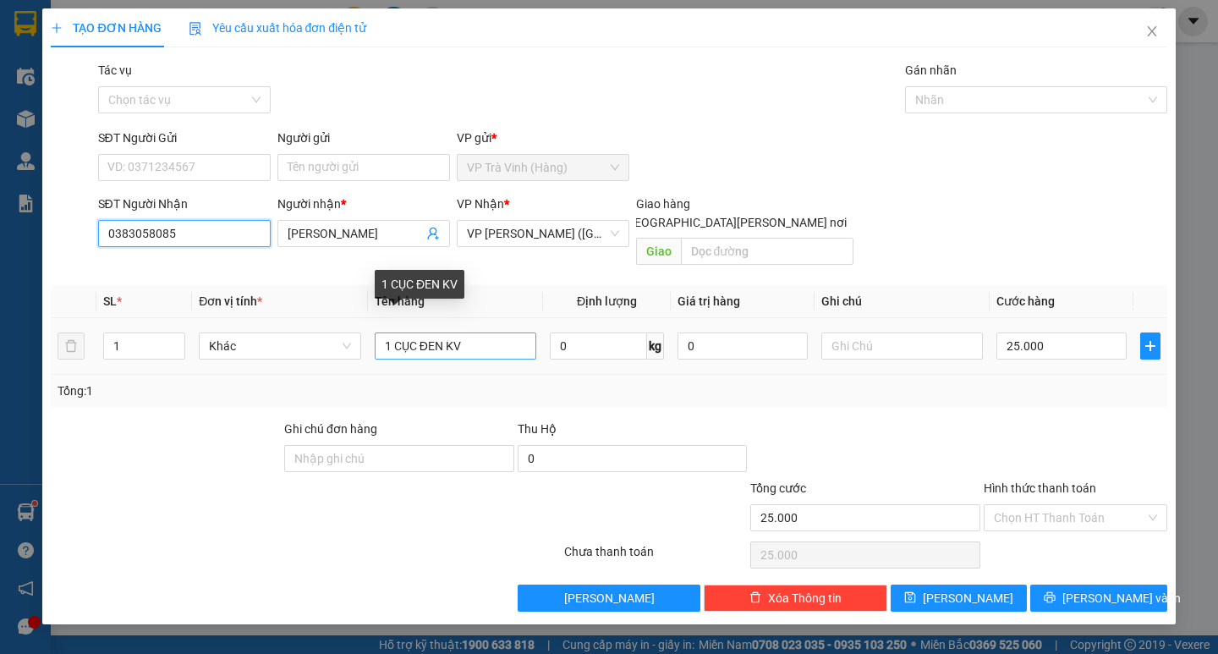
type input "0383058085"
drag, startPoint x: 519, startPoint y: 328, endPoint x: 0, endPoint y: 426, distance: 527.7
click at [0, 426] on div "TẠO ĐƠN HÀNG Yêu cầu xuất hóa đơn điện tử Transit Pickup Surcharge Ids Transit …" at bounding box center [609, 327] width 1218 height 654
type input "1 thùng mút kk"
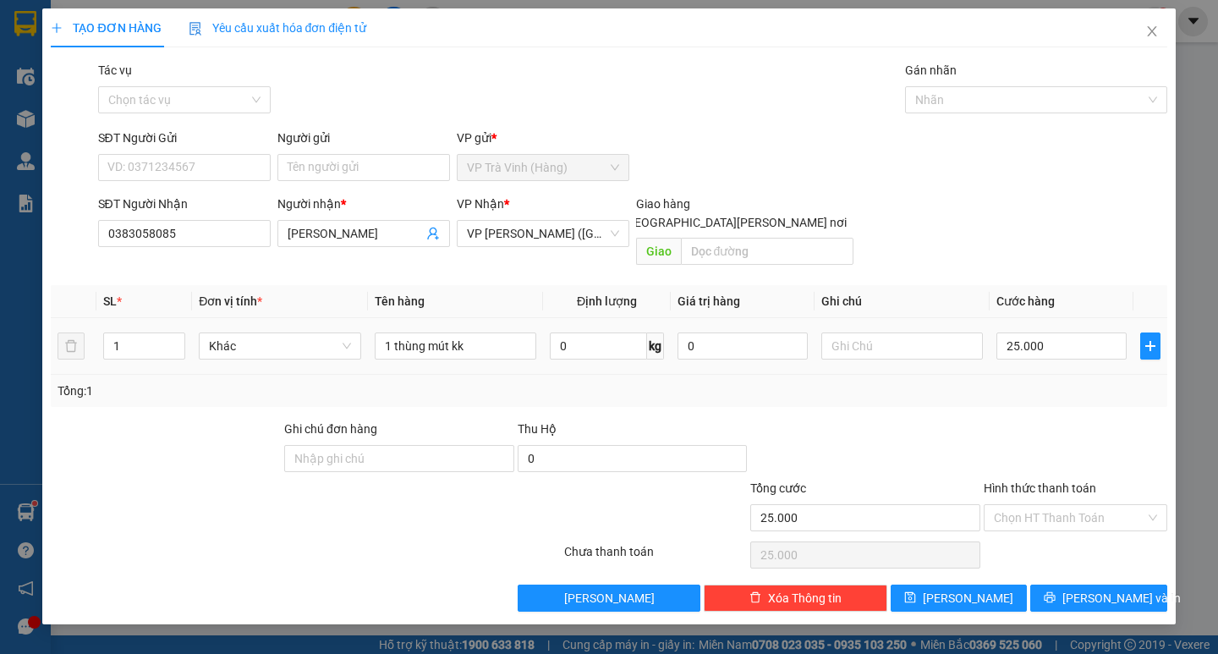
click at [1076, 329] on div "25.000" at bounding box center [1062, 346] width 130 height 34
click at [1063, 333] on input "25.000" at bounding box center [1062, 346] width 130 height 27
type input "4"
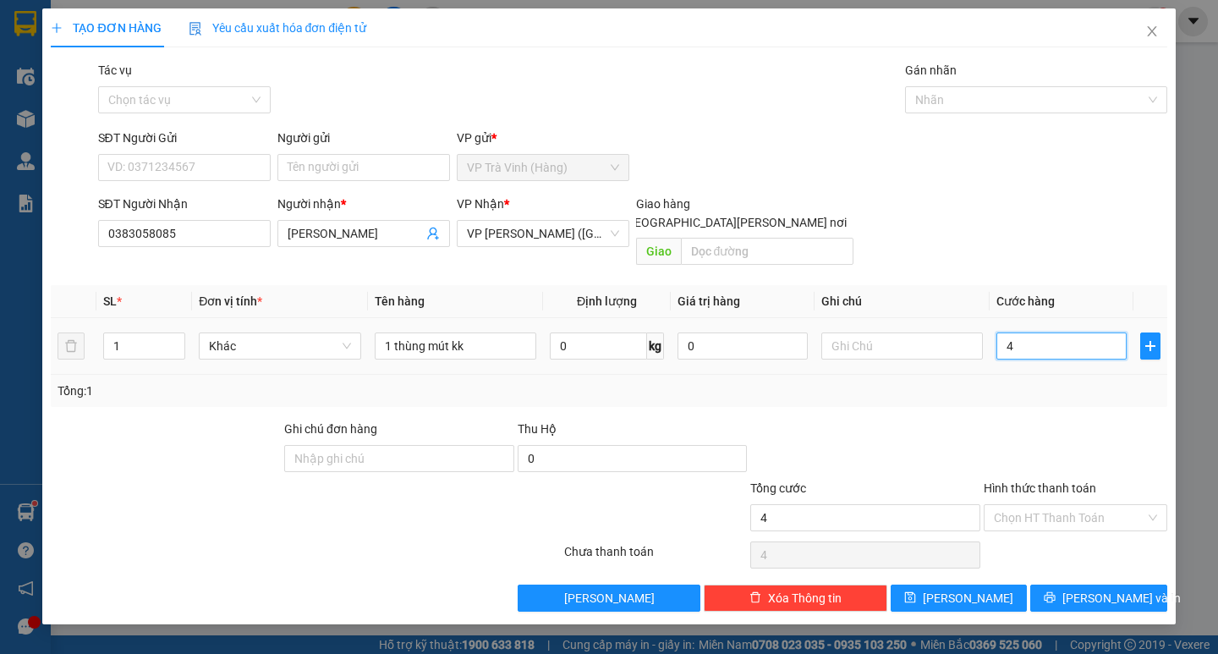
type input "0"
type input "3"
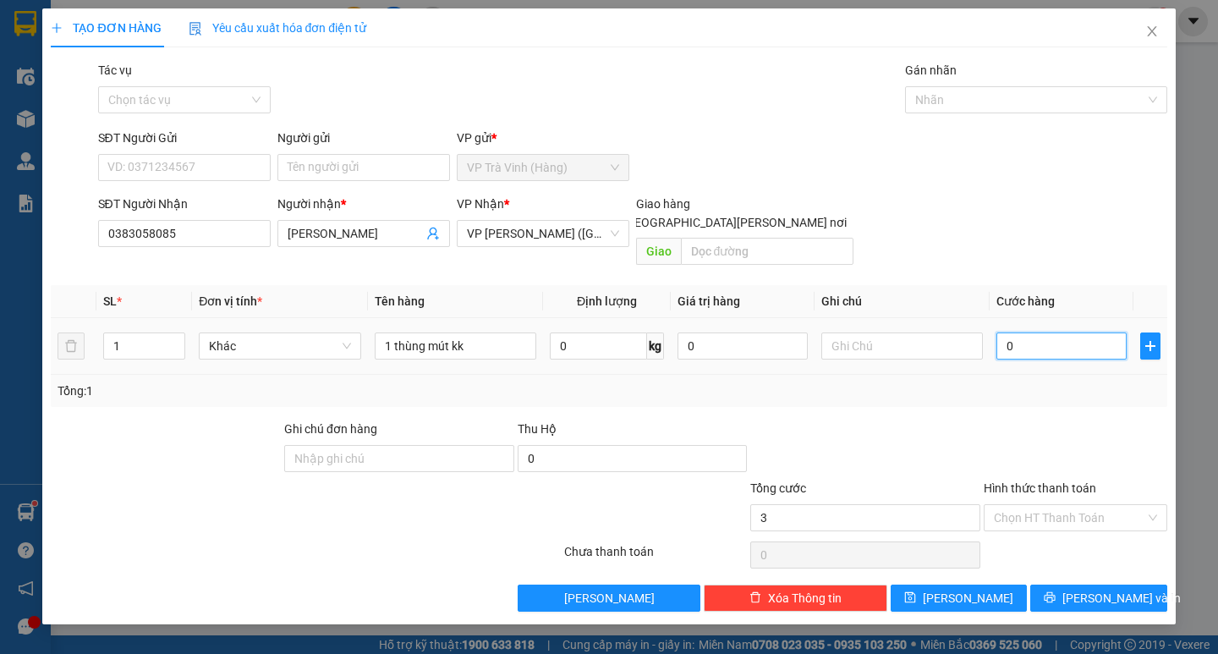
type input "03"
type input "30"
type input "030"
type input "30.000"
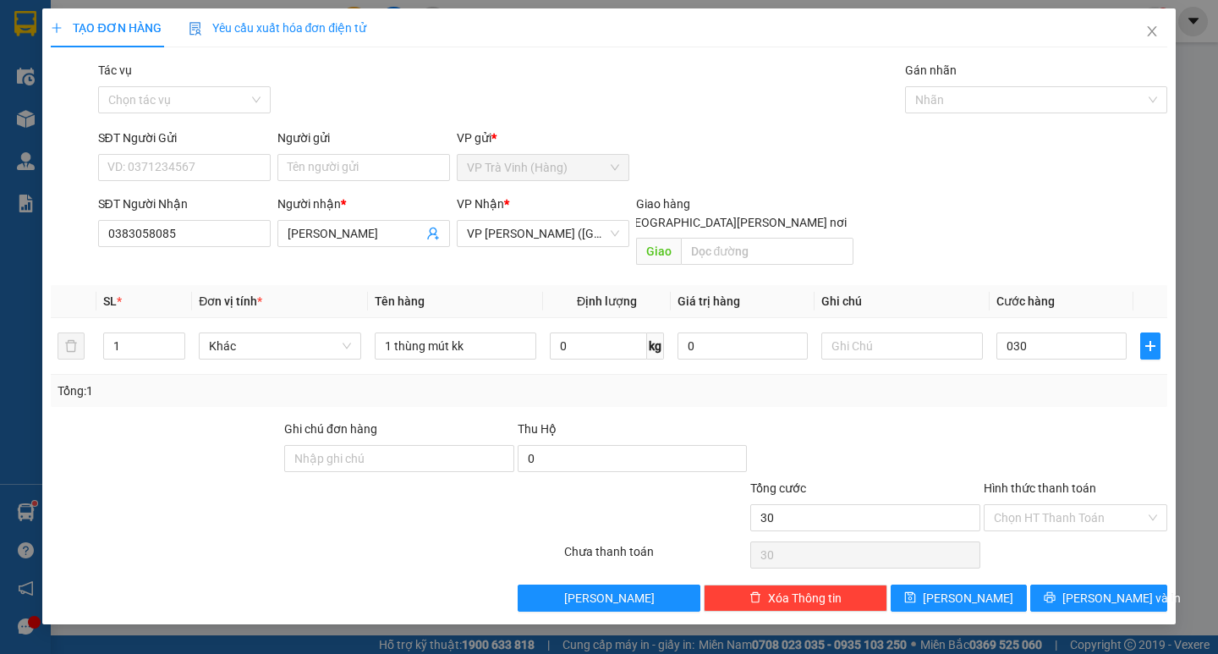
type input "30.000"
click at [1020, 420] on div at bounding box center [1075, 449] width 187 height 59
click at [1055, 505] on input "Hình thức thanh toán" at bounding box center [1069, 517] width 151 height 25
click at [1063, 530] on div "Tại văn phòng" at bounding box center [1075, 533] width 163 height 19
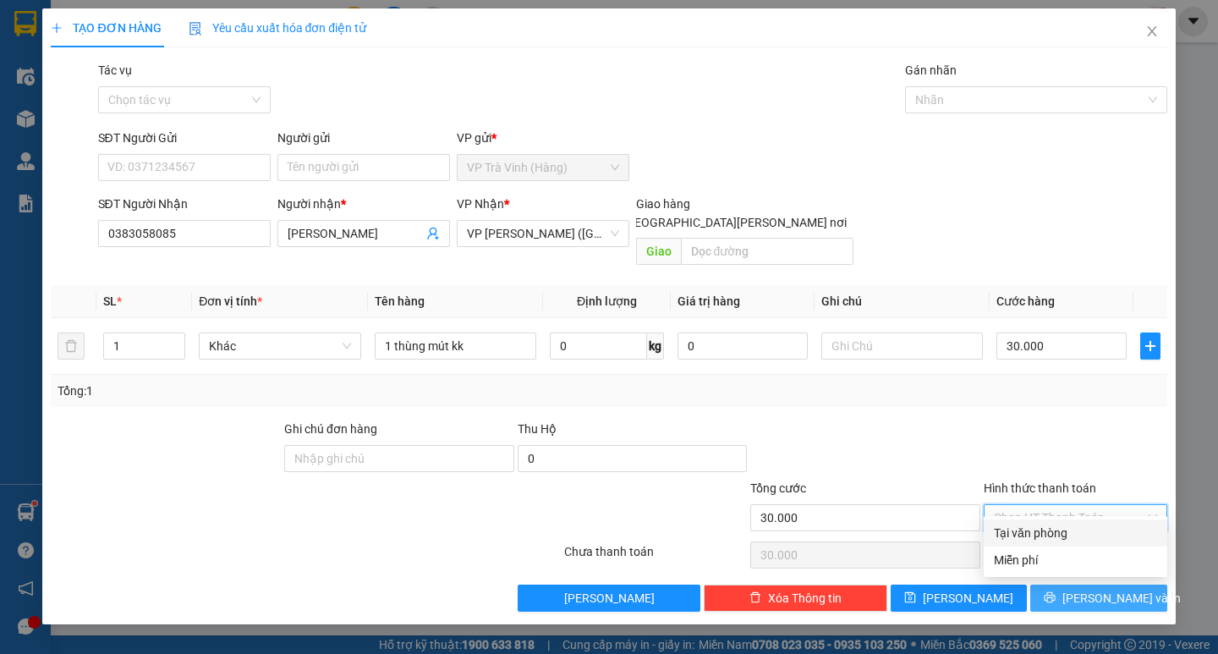
type input "0"
drag, startPoint x: 1058, startPoint y: 577, endPoint x: 1042, endPoint y: 558, distance: 24.0
click at [1057, 585] on button "[PERSON_NAME] và In" at bounding box center [1099, 598] width 136 height 27
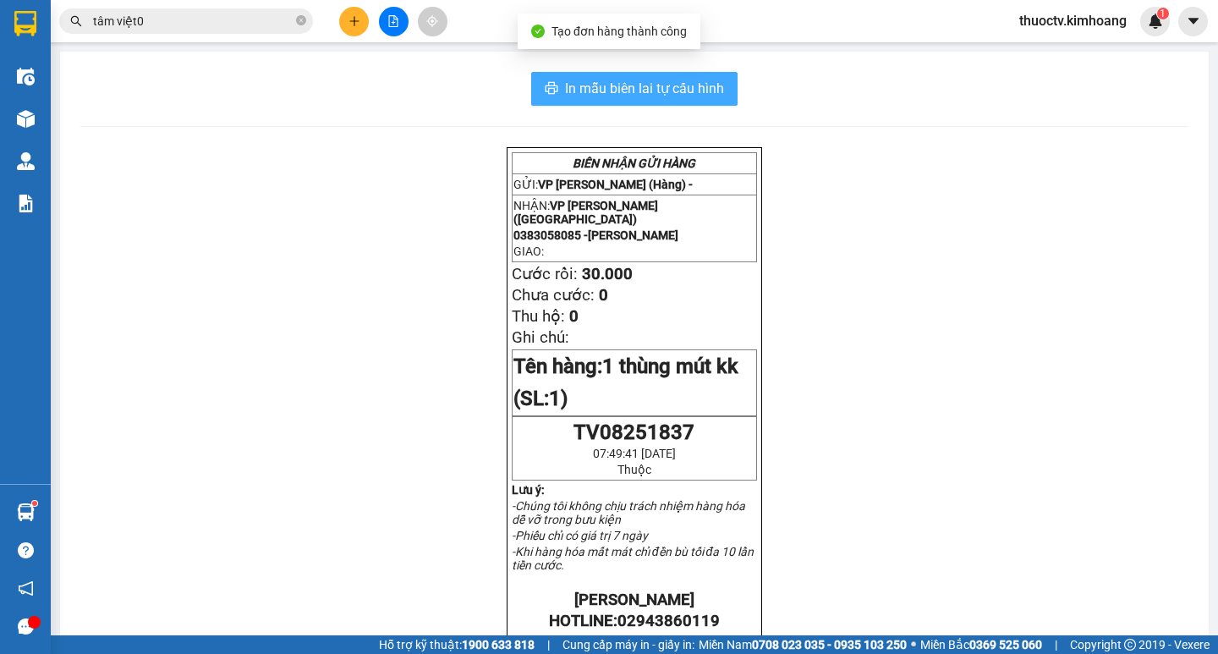
click at [636, 86] on span "In mẫu biên lai tự cấu hình" at bounding box center [644, 88] width 159 height 21
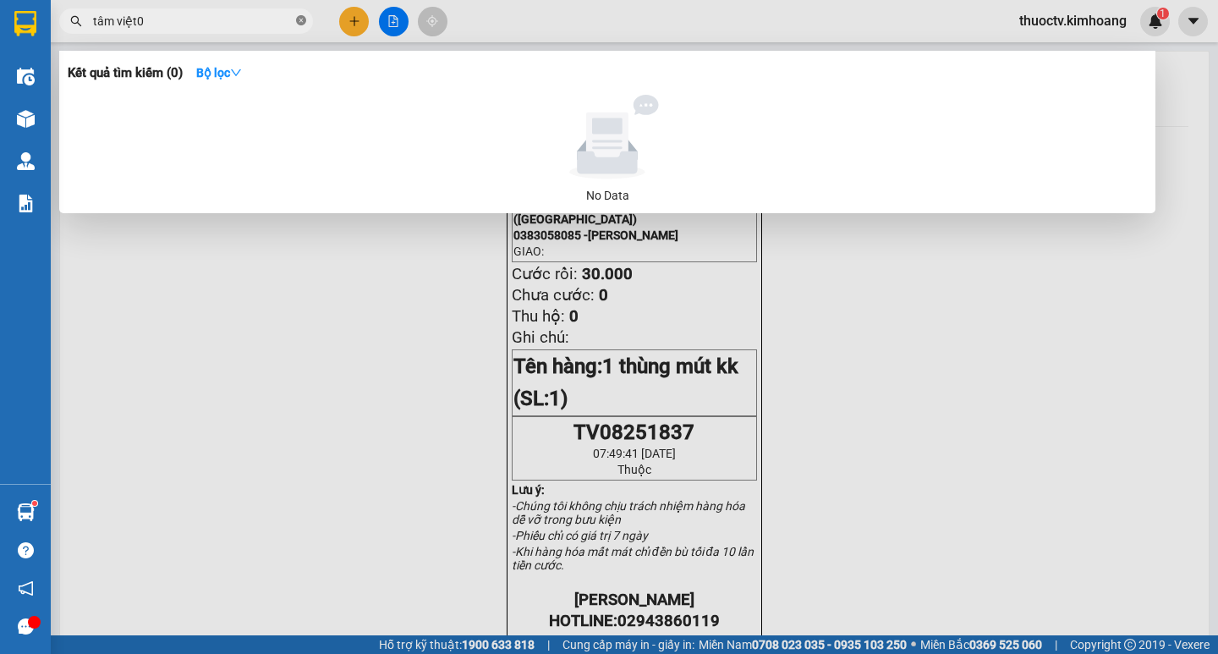
click at [300, 14] on span at bounding box center [301, 22] width 10 height 16
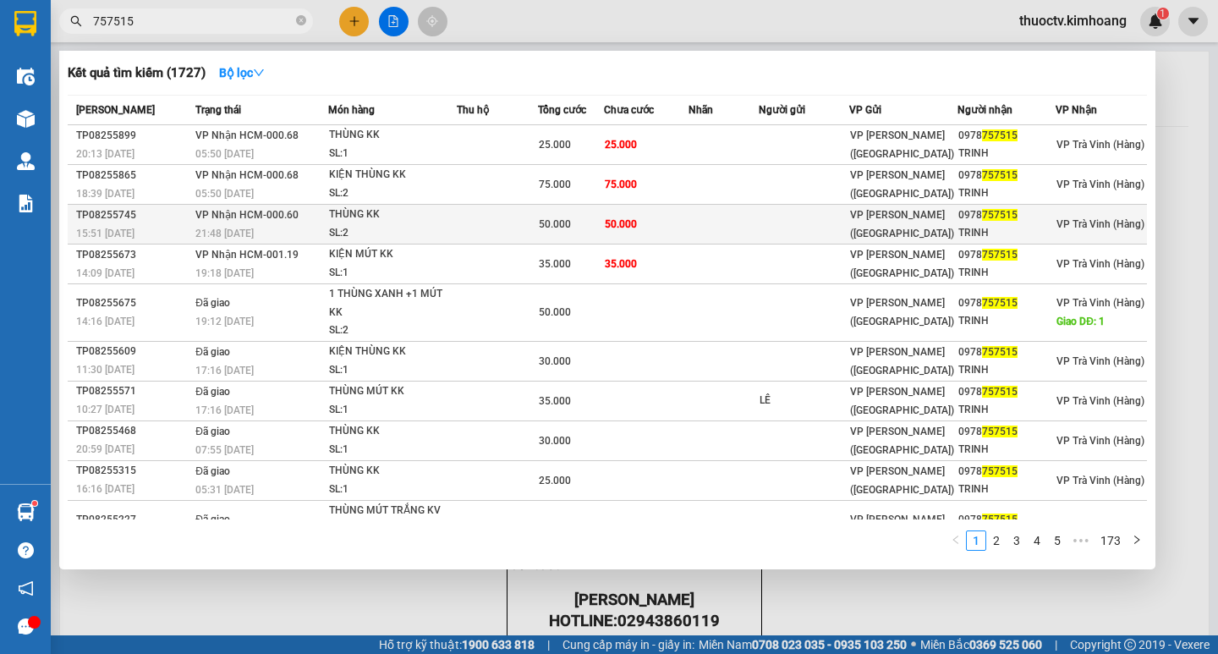
type input "757515"
click at [519, 223] on td at bounding box center [497, 225] width 81 height 40
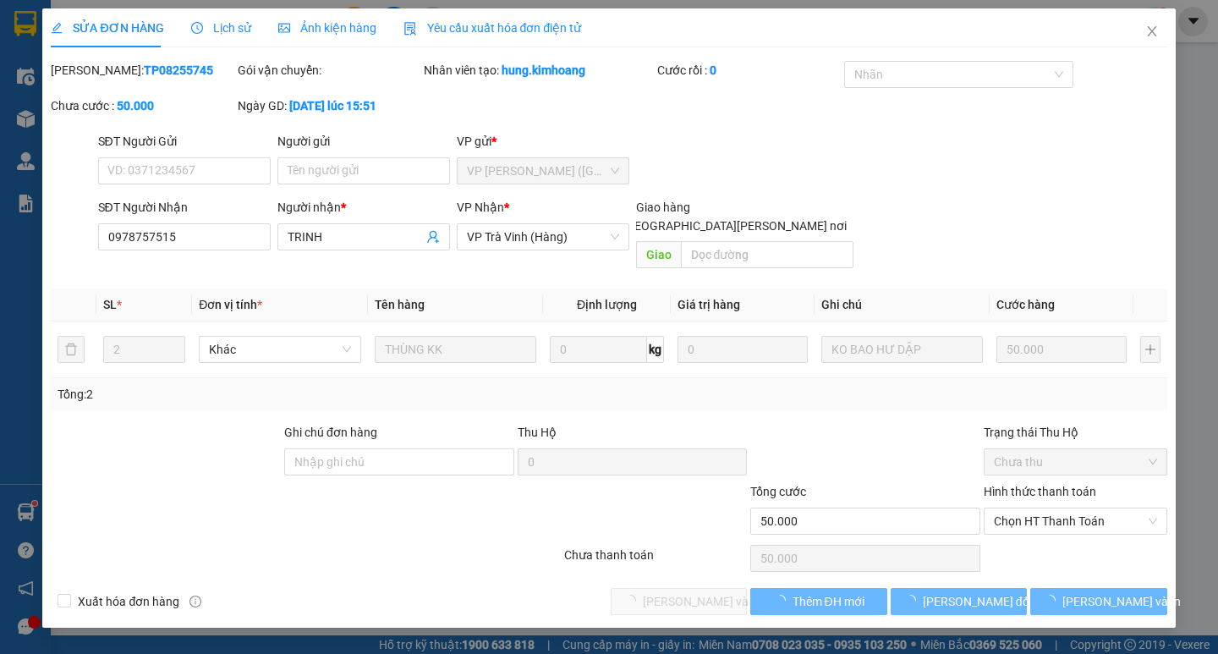
type input "0978757515"
type input "TRINH"
type input "50.000"
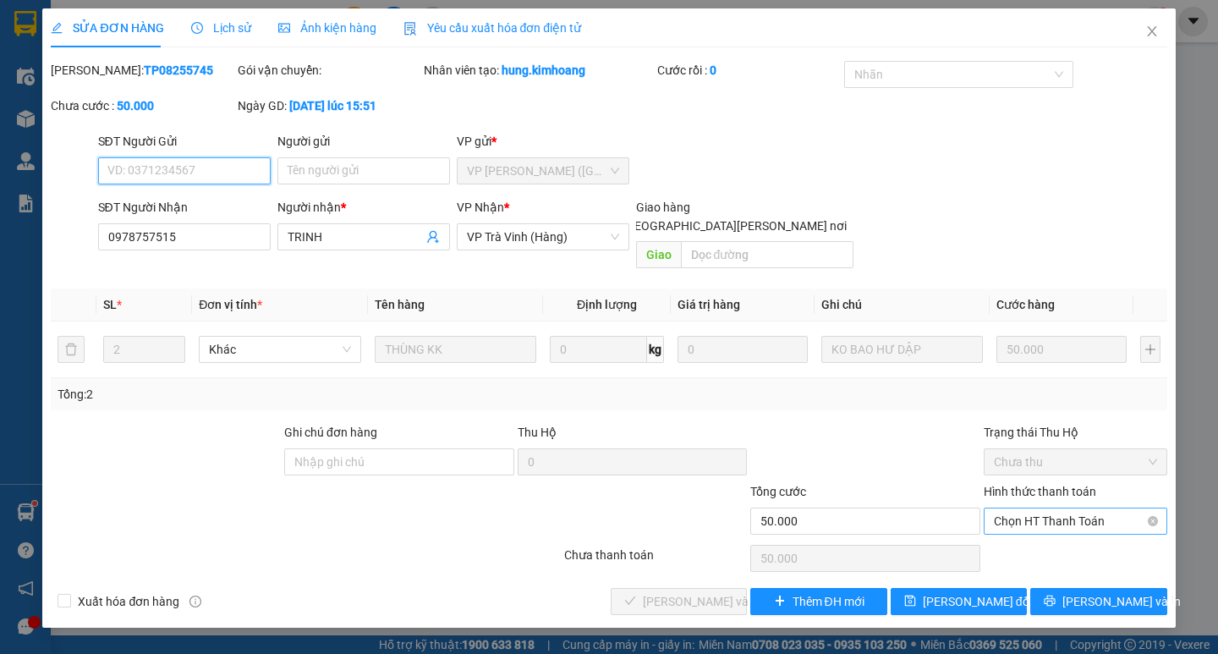
drag, startPoint x: 1062, startPoint y: 496, endPoint x: 1059, endPoint y: 517, distance: 21.3
click at [1061, 508] on span "Chọn HT Thanh Toán" at bounding box center [1075, 520] width 163 height 25
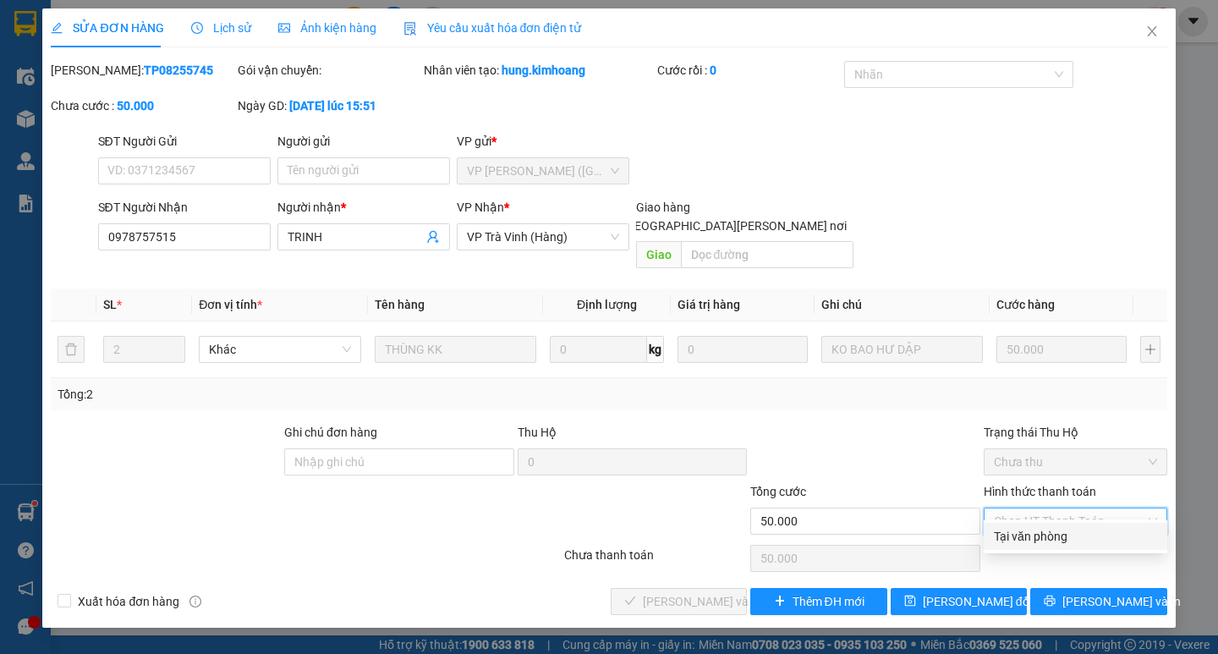
click at [1060, 530] on div "Tại văn phòng" at bounding box center [1075, 536] width 163 height 19
type input "0"
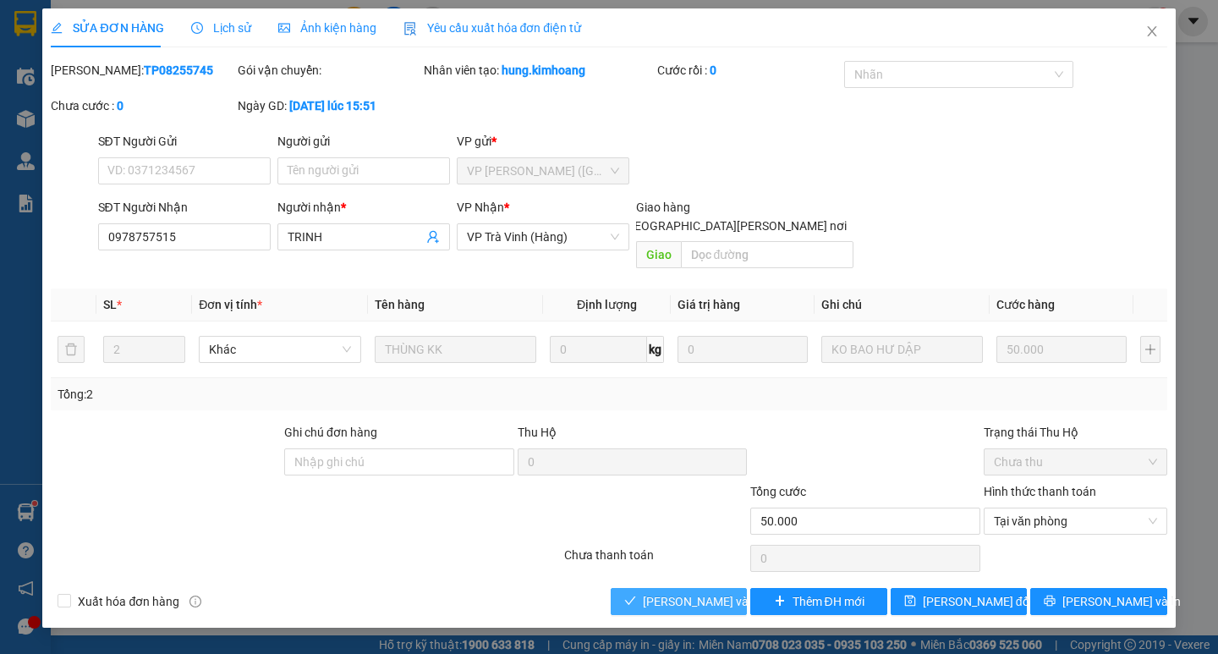
click at [671, 592] on span "[PERSON_NAME] và [PERSON_NAME] hàng" at bounding box center [757, 601] width 228 height 19
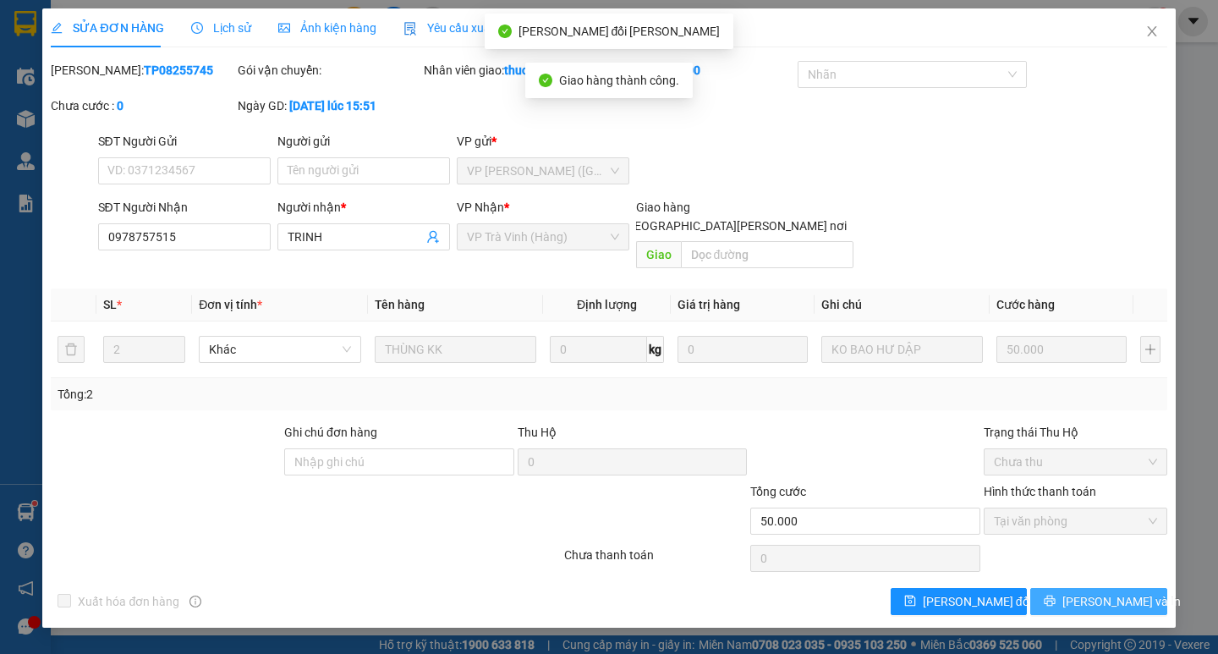
click at [1086, 592] on span "[PERSON_NAME] và In" at bounding box center [1122, 601] width 118 height 19
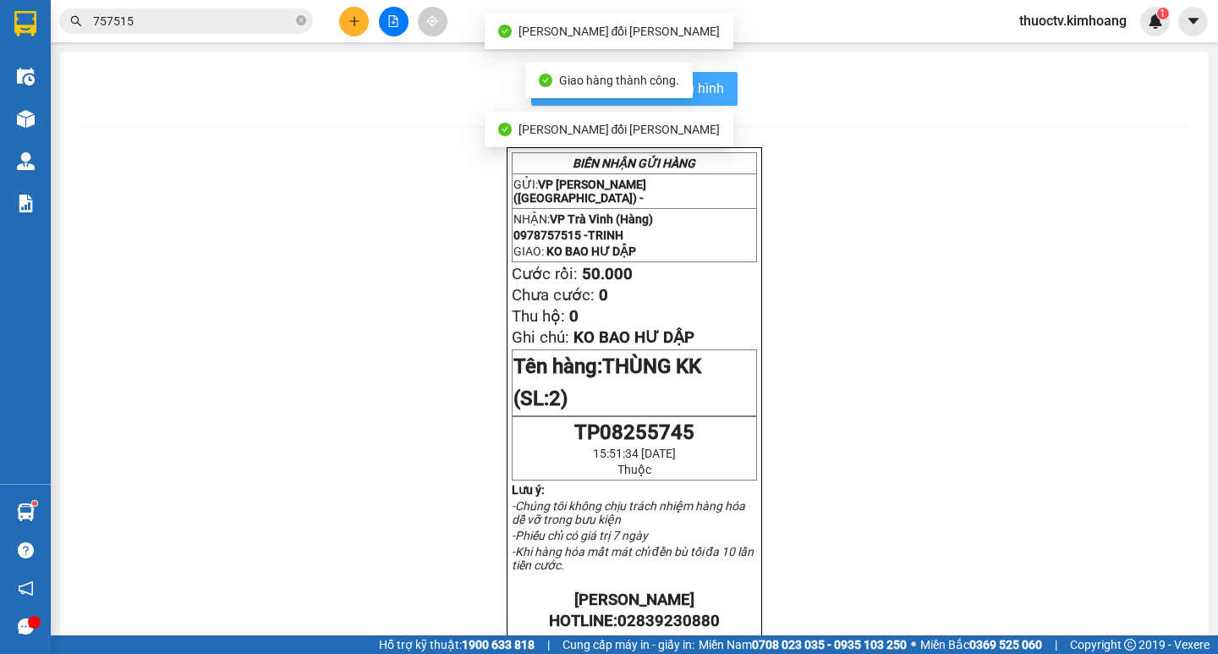
click at [707, 81] on span "In mẫu biên lai tự cấu hình" at bounding box center [644, 88] width 159 height 21
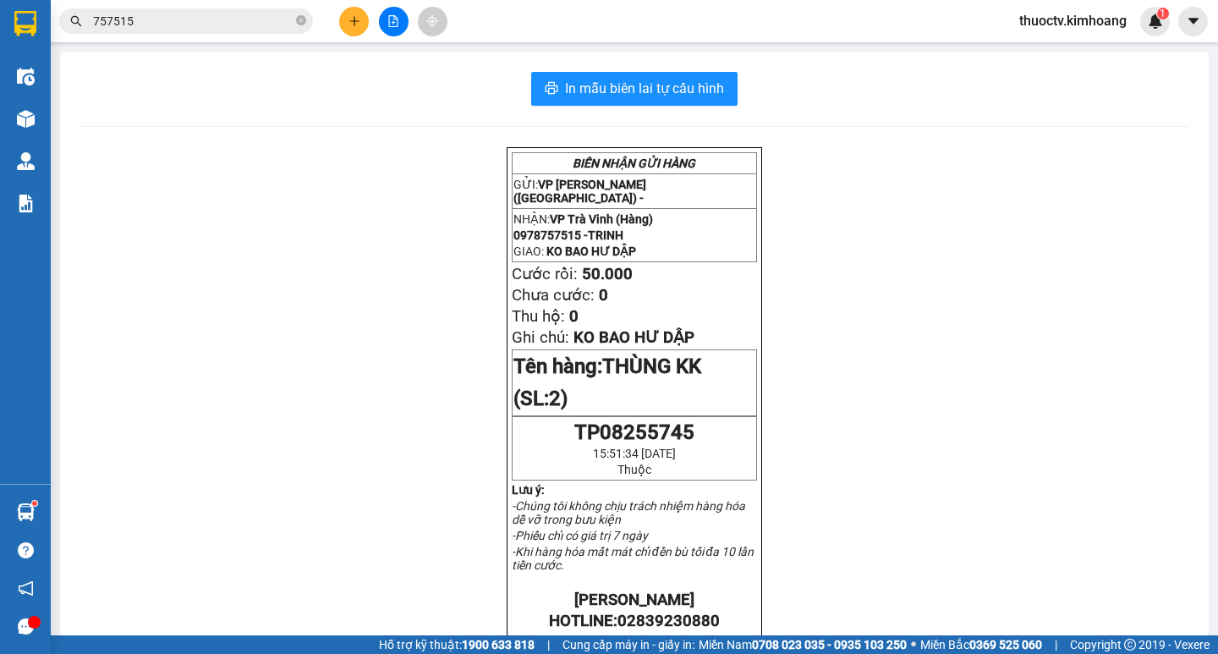
click at [207, 25] on input "757515" at bounding box center [193, 21] width 200 height 19
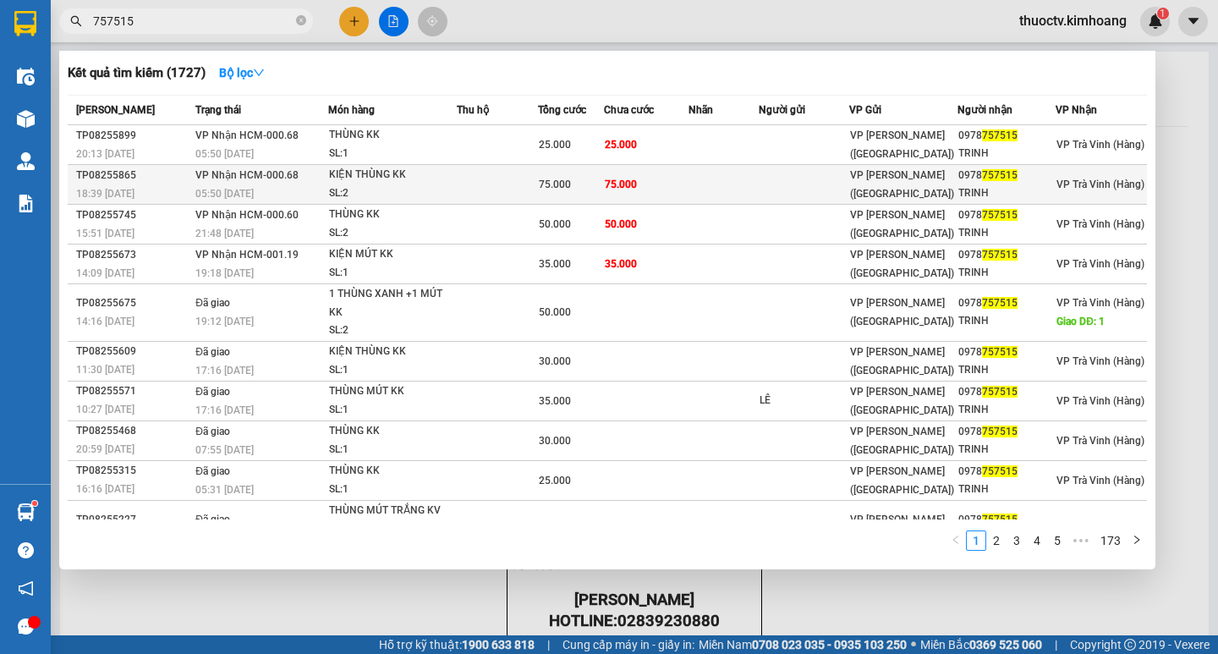
click at [606, 193] on td "75.000" at bounding box center [646, 185] width 85 height 40
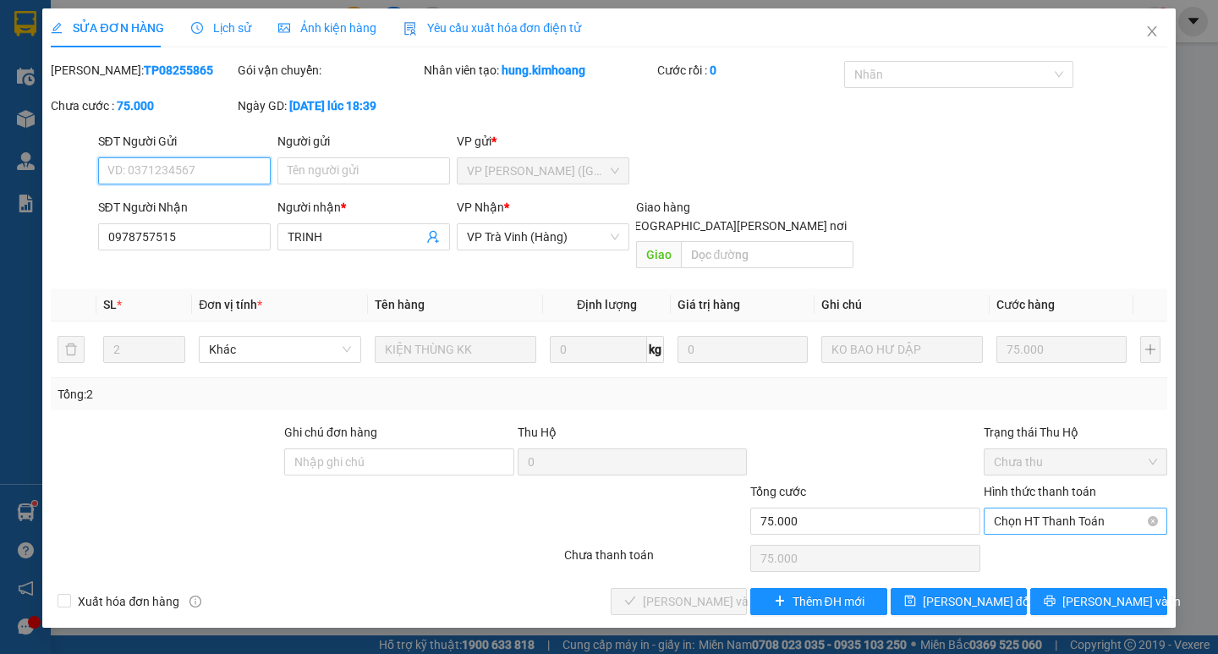
click at [1041, 508] on span "Chọn HT Thanh Toán" at bounding box center [1075, 520] width 163 height 25
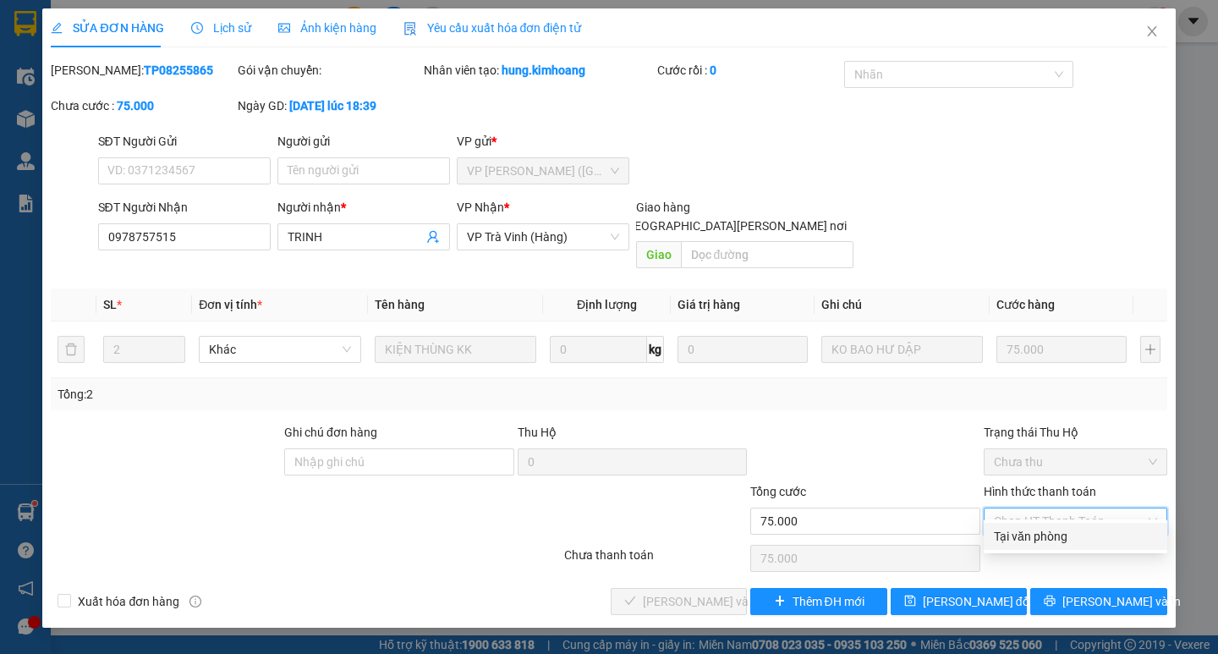
drag, startPoint x: 1041, startPoint y: 529, endPoint x: 1029, endPoint y: 529, distance: 11.8
click at [1042, 529] on div "Tại văn phòng" at bounding box center [1075, 536] width 163 height 19
type input "0"
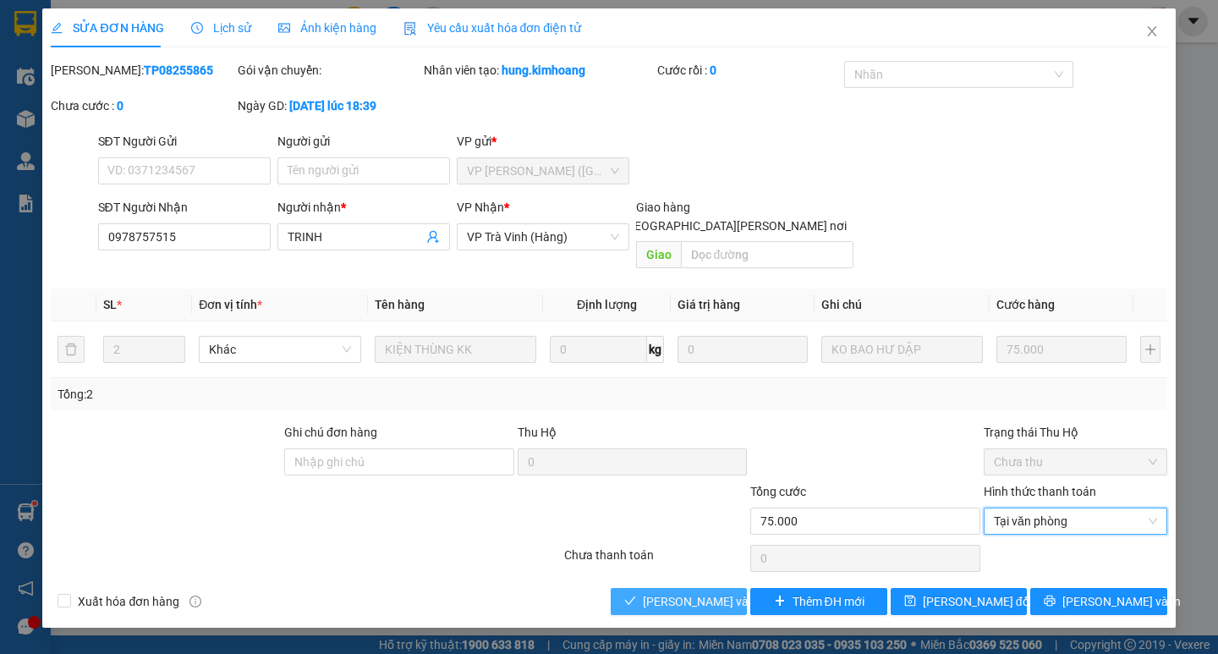
click at [684, 592] on span "[PERSON_NAME] và [PERSON_NAME] hàng" at bounding box center [757, 601] width 228 height 19
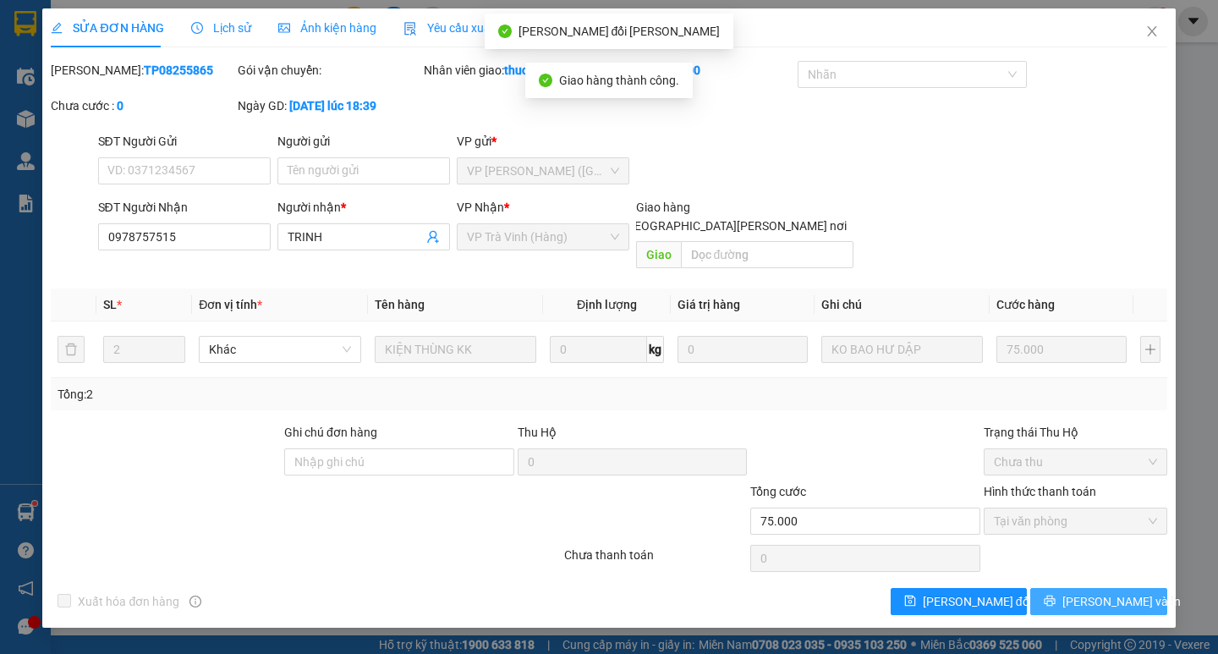
click at [1106, 592] on span "[PERSON_NAME] và In" at bounding box center [1122, 601] width 118 height 19
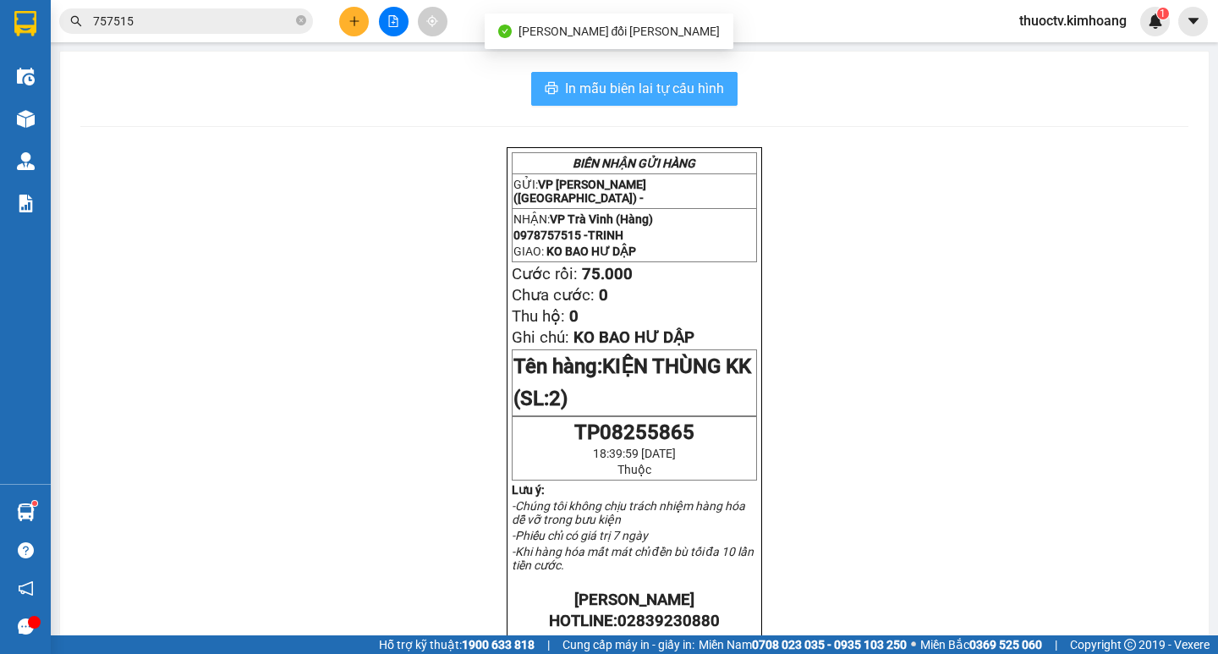
click at [706, 80] on span "In mẫu biên lai tự cấu hình" at bounding box center [644, 88] width 159 height 21
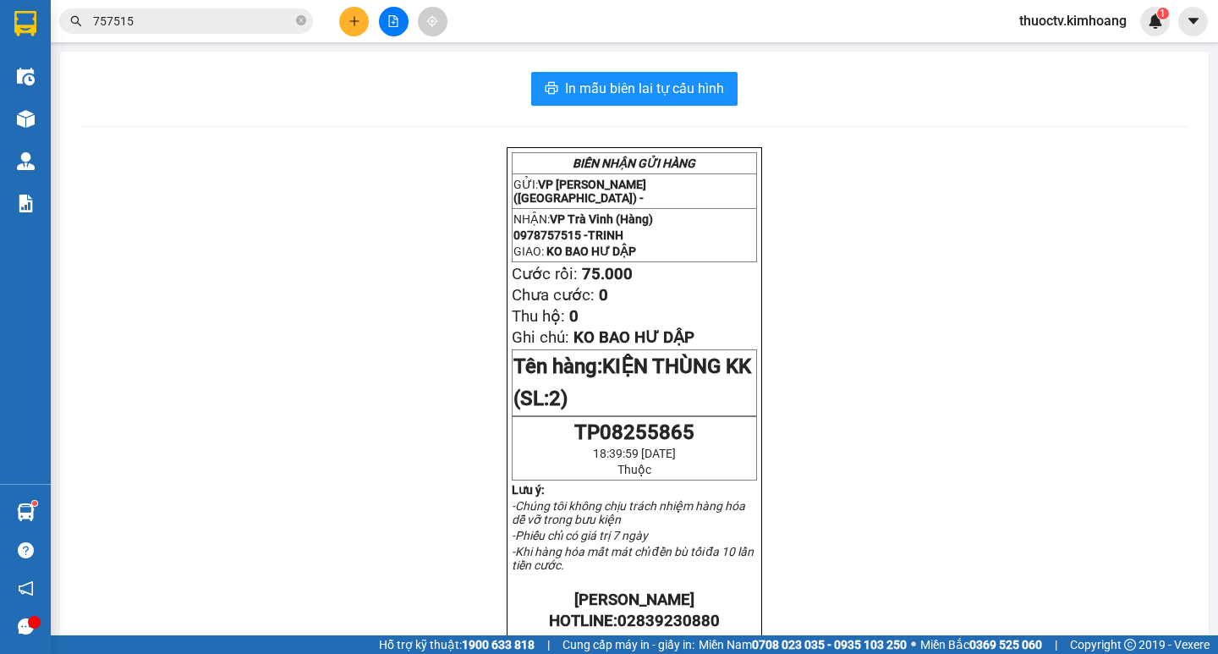
click at [195, 19] on input "757515" at bounding box center [193, 21] width 200 height 19
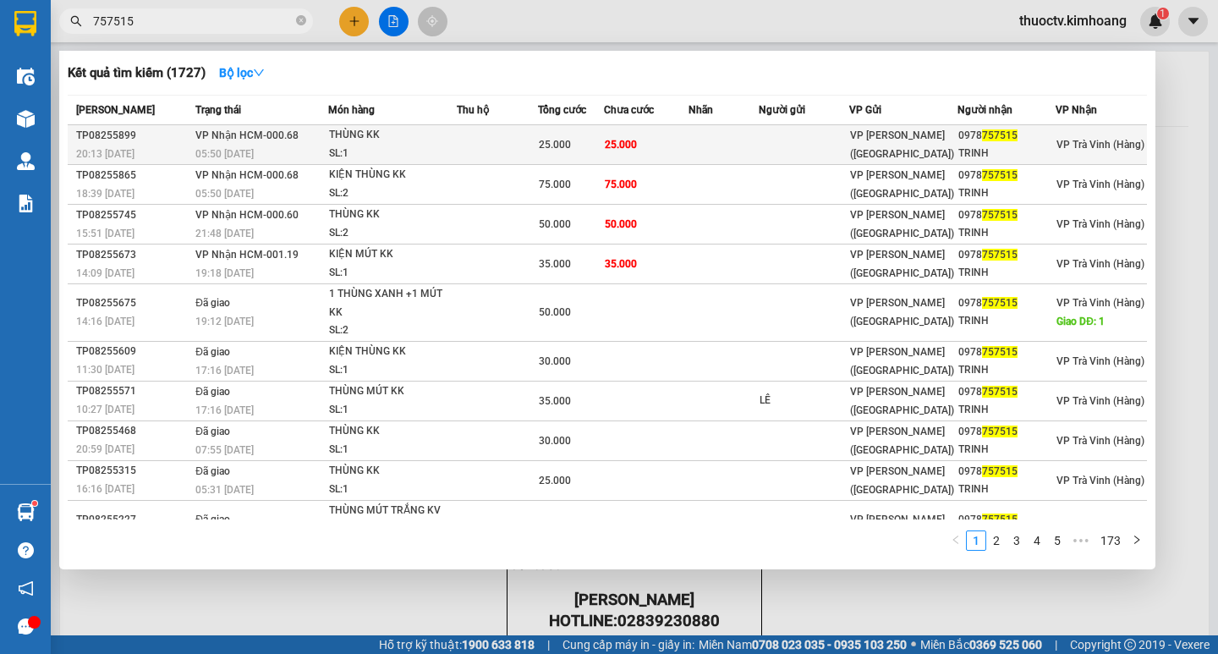
click at [607, 146] on span "25.000" at bounding box center [621, 145] width 32 height 12
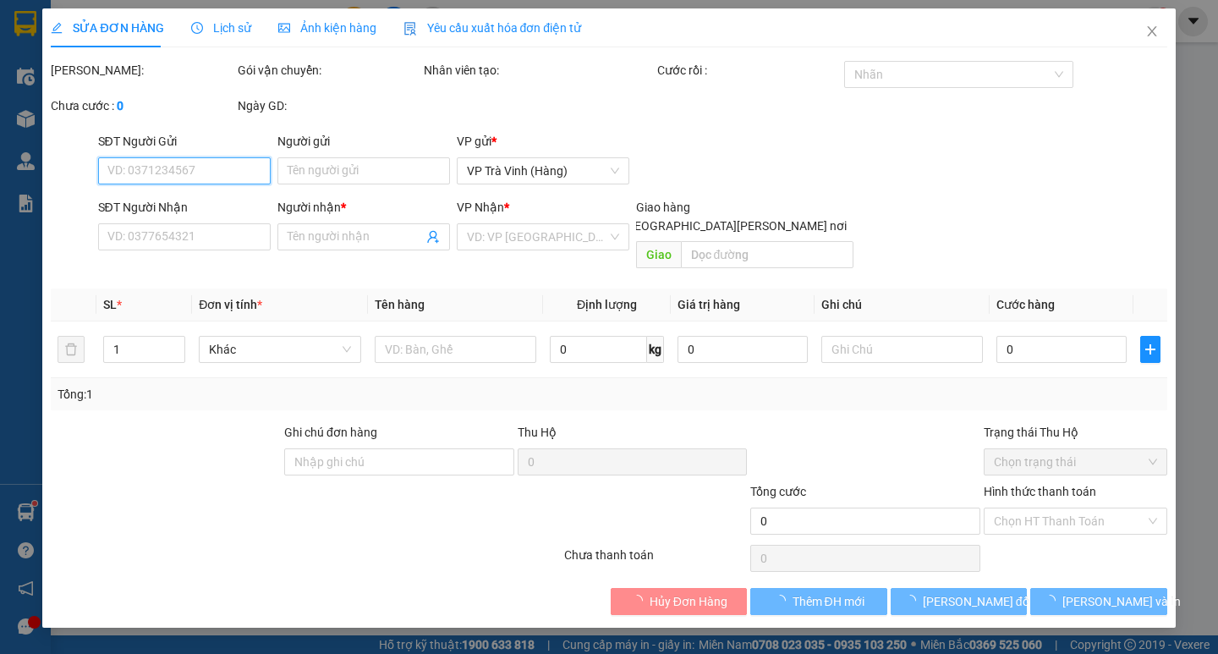
type input "0978757515"
type input "TRINH"
type input "25.000"
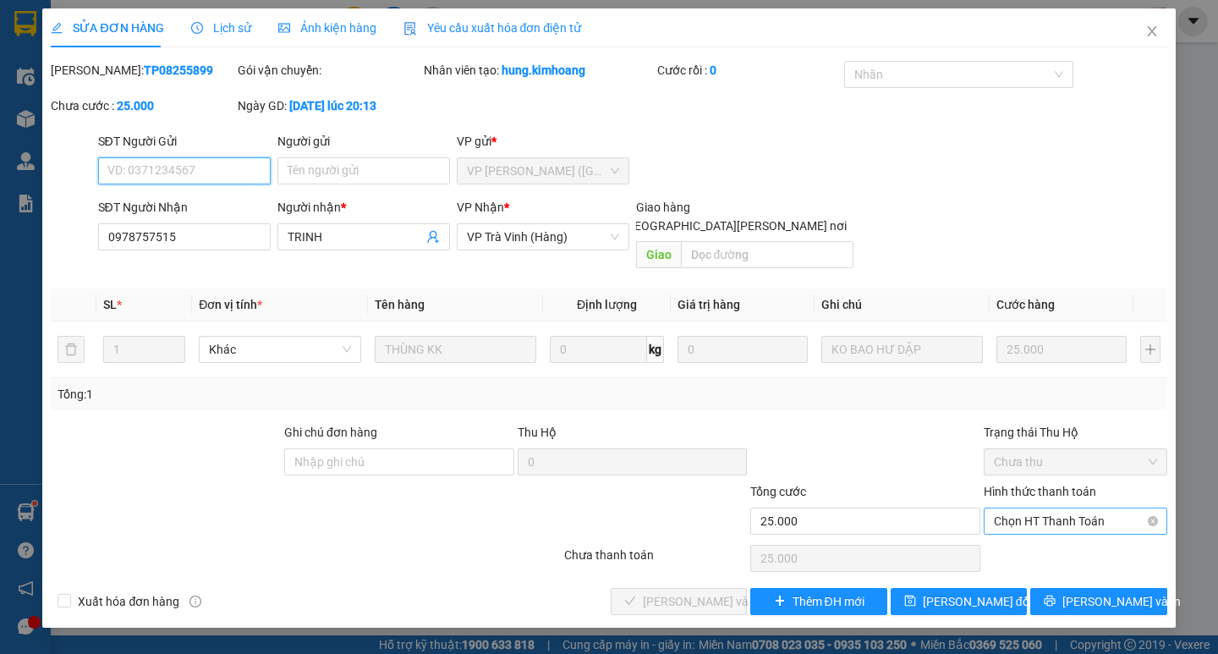
click at [1058, 508] on span "Chọn HT Thanh Toán" at bounding box center [1075, 520] width 163 height 25
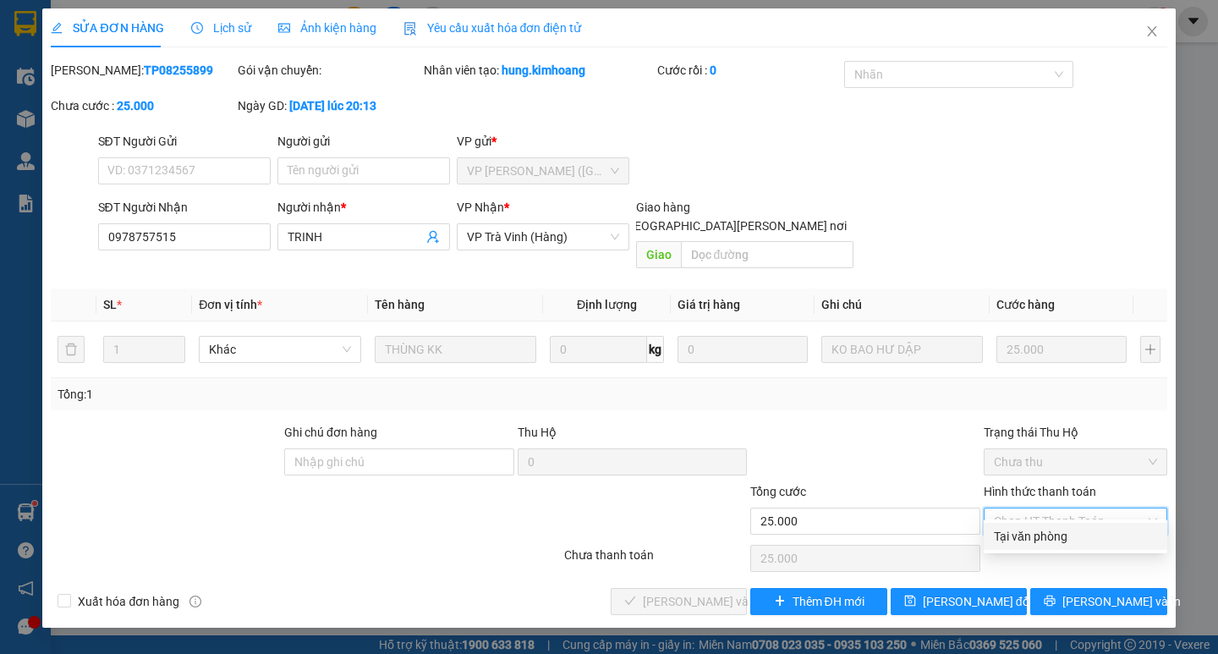
click at [1055, 540] on div "Tại văn phòng" at bounding box center [1075, 536] width 163 height 19
type input "0"
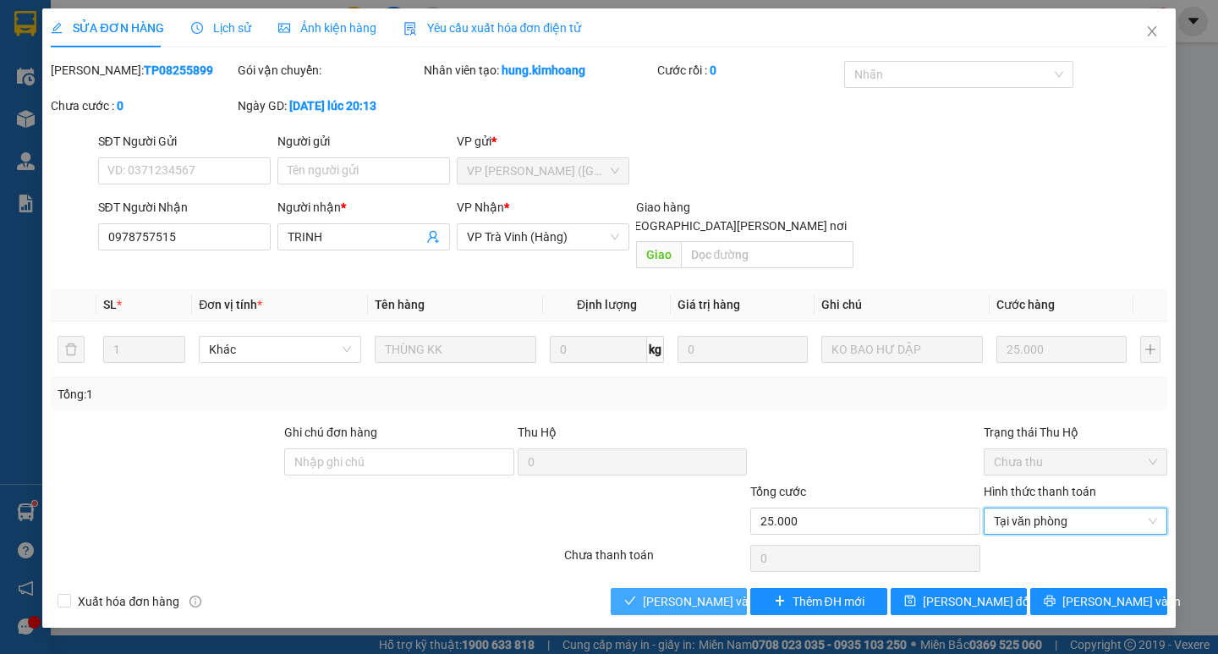
click at [643, 592] on span "[PERSON_NAME] và [PERSON_NAME] hàng" at bounding box center [757, 601] width 228 height 19
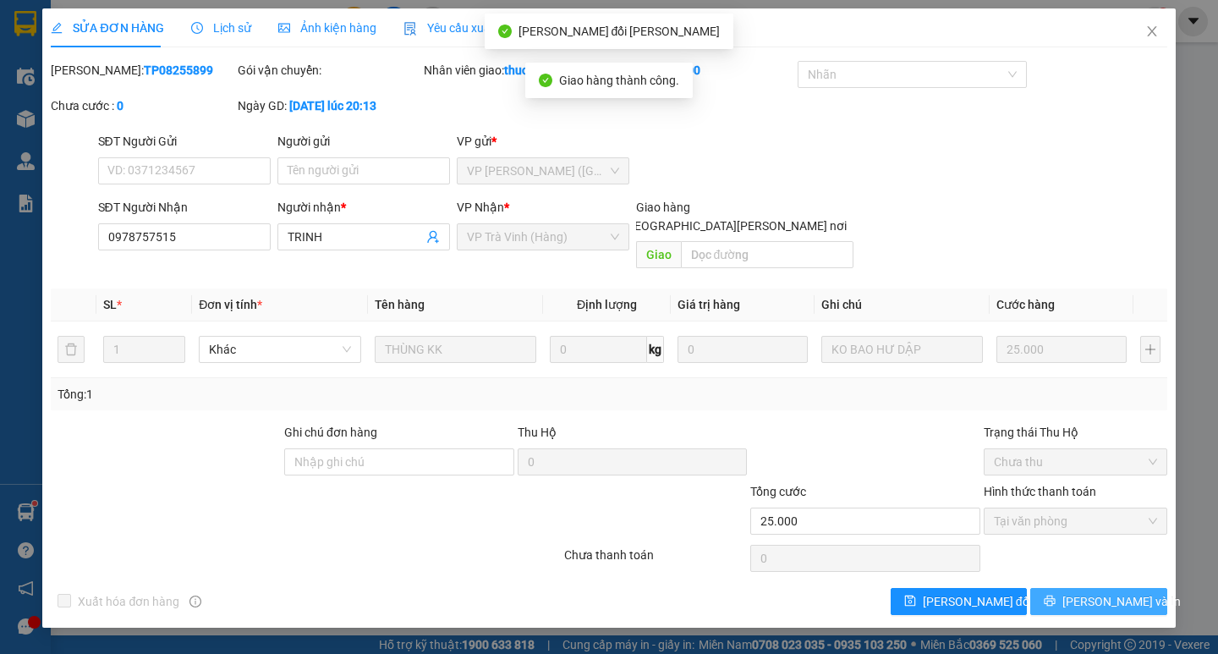
click at [1085, 592] on span "[PERSON_NAME] và In" at bounding box center [1122, 601] width 118 height 19
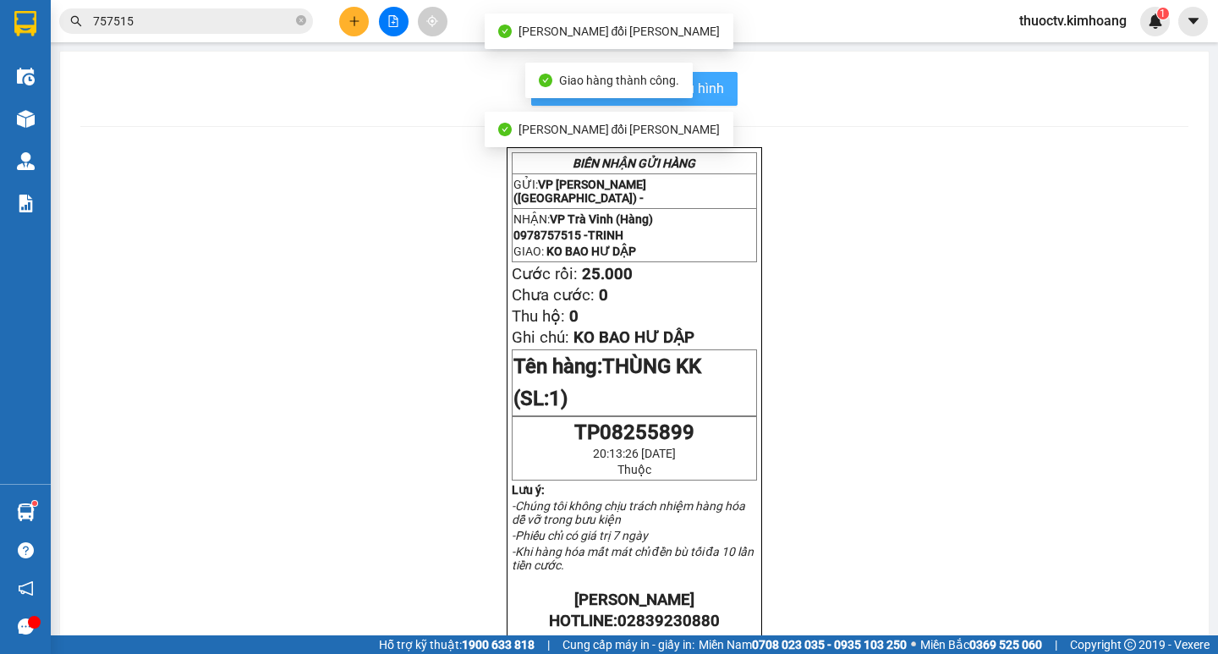
click at [717, 88] on span "In mẫu biên lai tự cấu hình" at bounding box center [644, 88] width 159 height 21
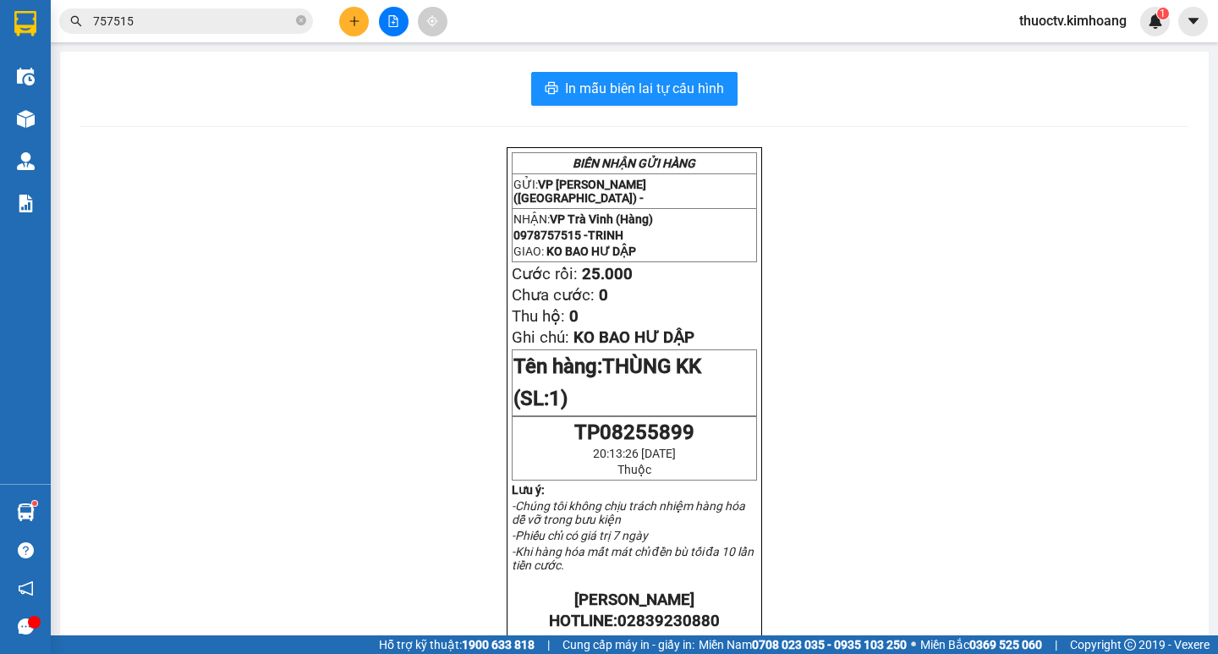
click at [146, 15] on input "757515" at bounding box center [193, 21] width 200 height 19
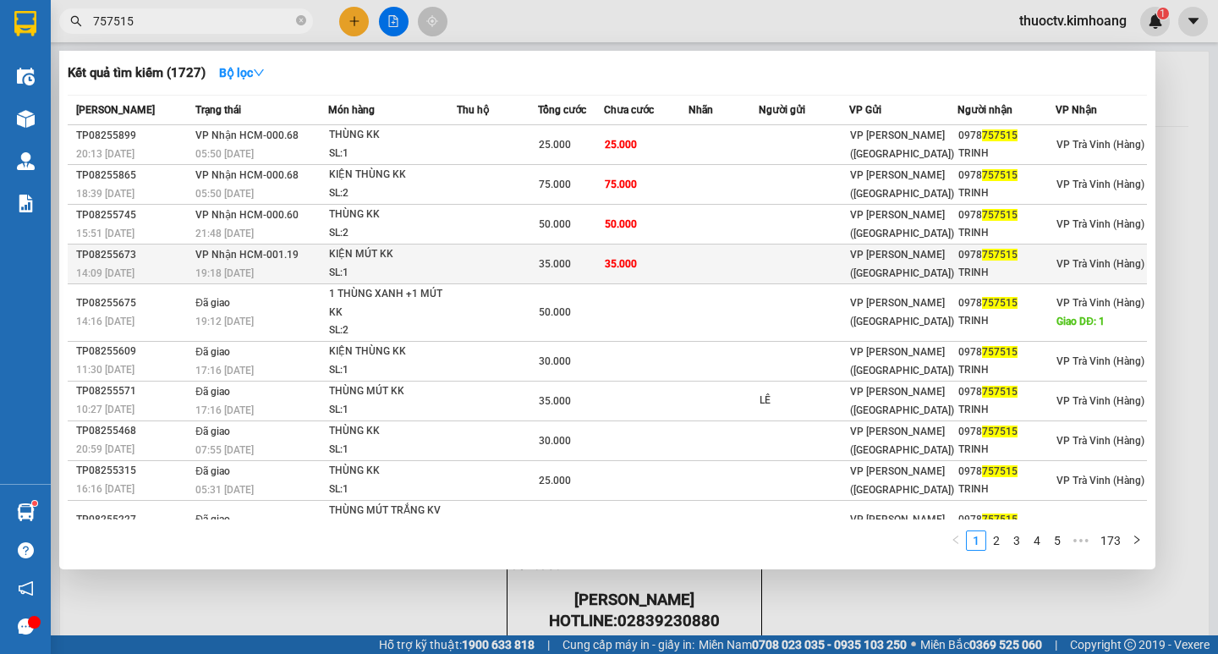
click at [475, 261] on td at bounding box center [497, 265] width 81 height 40
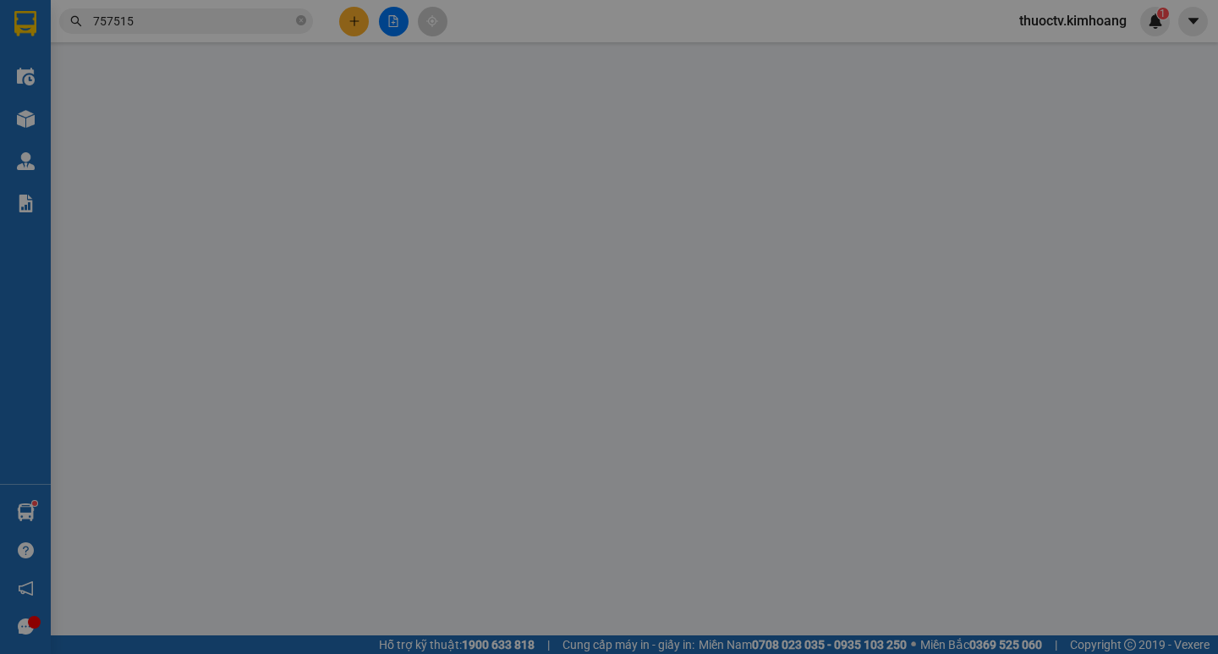
type input "0978757515"
type input "TRINH"
type input "35.000"
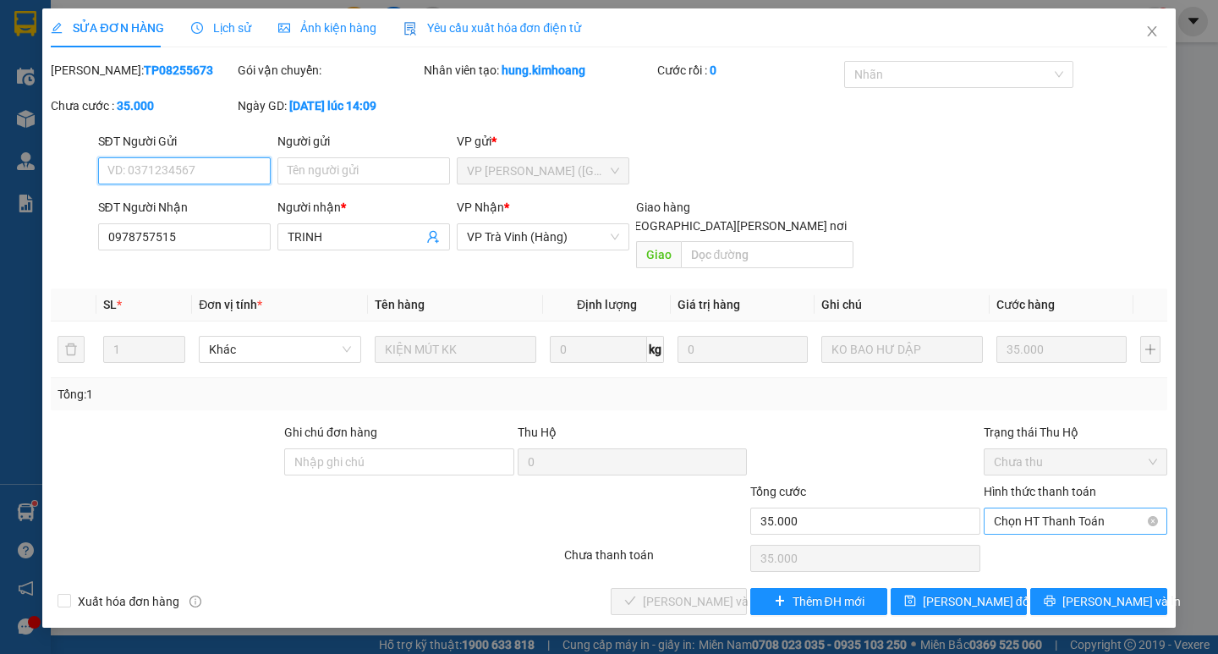
click at [1098, 512] on span "Chọn HT Thanh Toán" at bounding box center [1075, 520] width 163 height 25
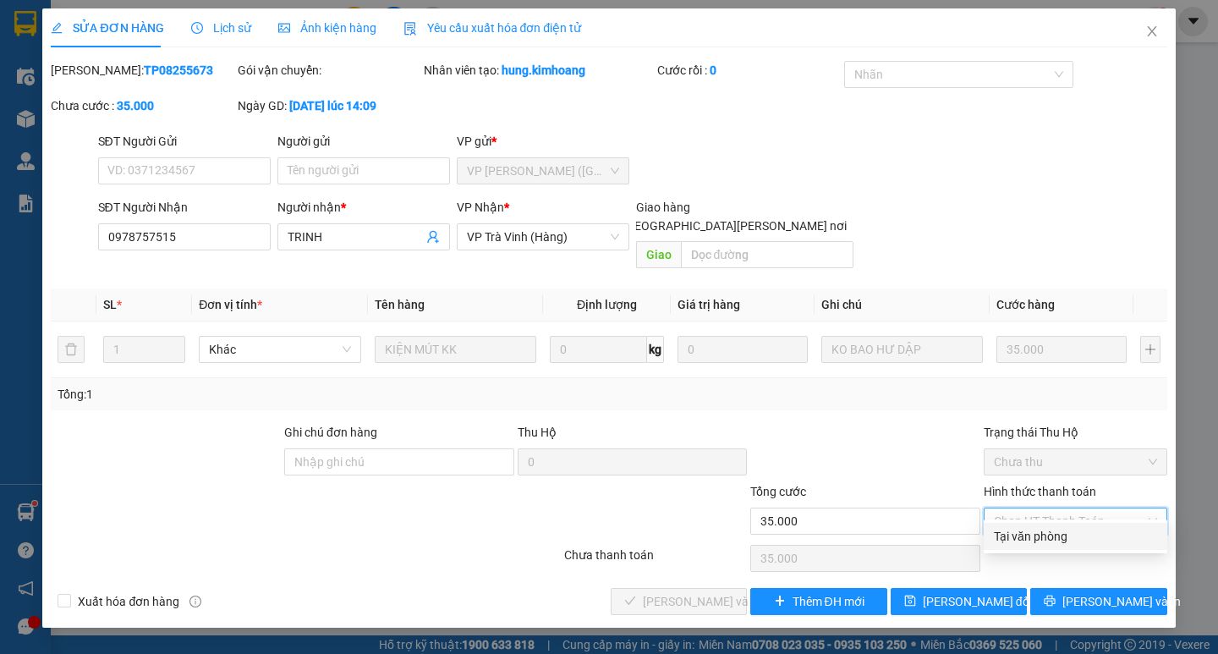
click at [1090, 528] on div "Tại văn phòng" at bounding box center [1075, 536] width 163 height 19
type input "0"
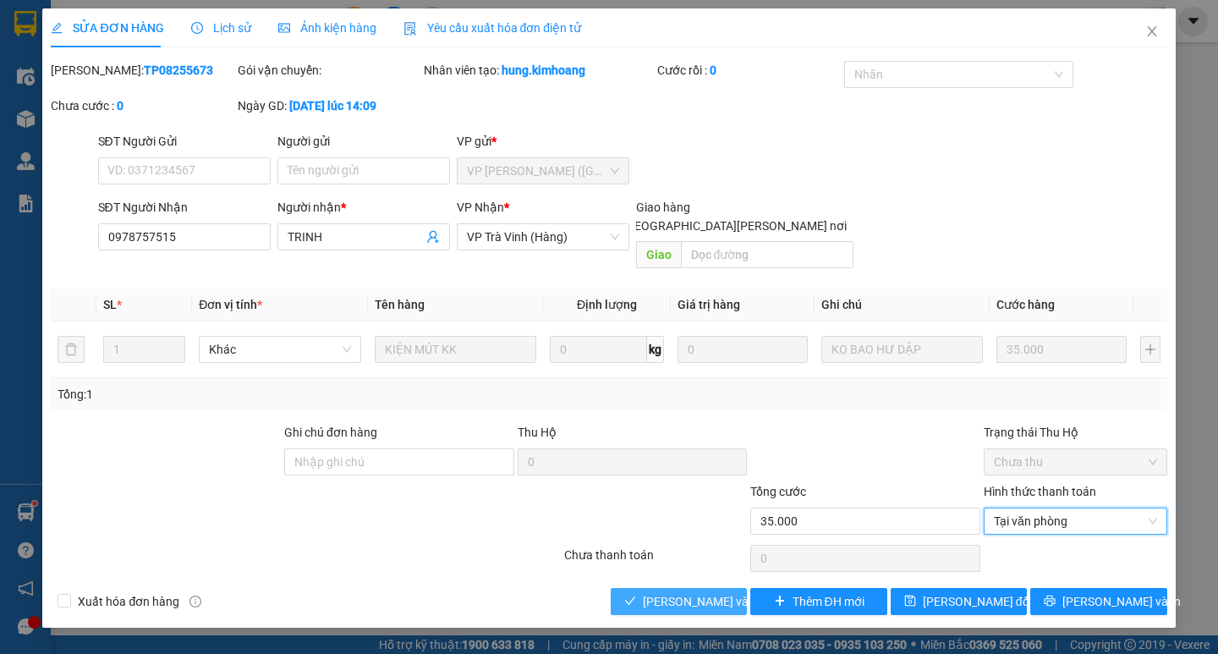
click at [699, 592] on span "[PERSON_NAME] và [PERSON_NAME] hàng" at bounding box center [757, 601] width 228 height 19
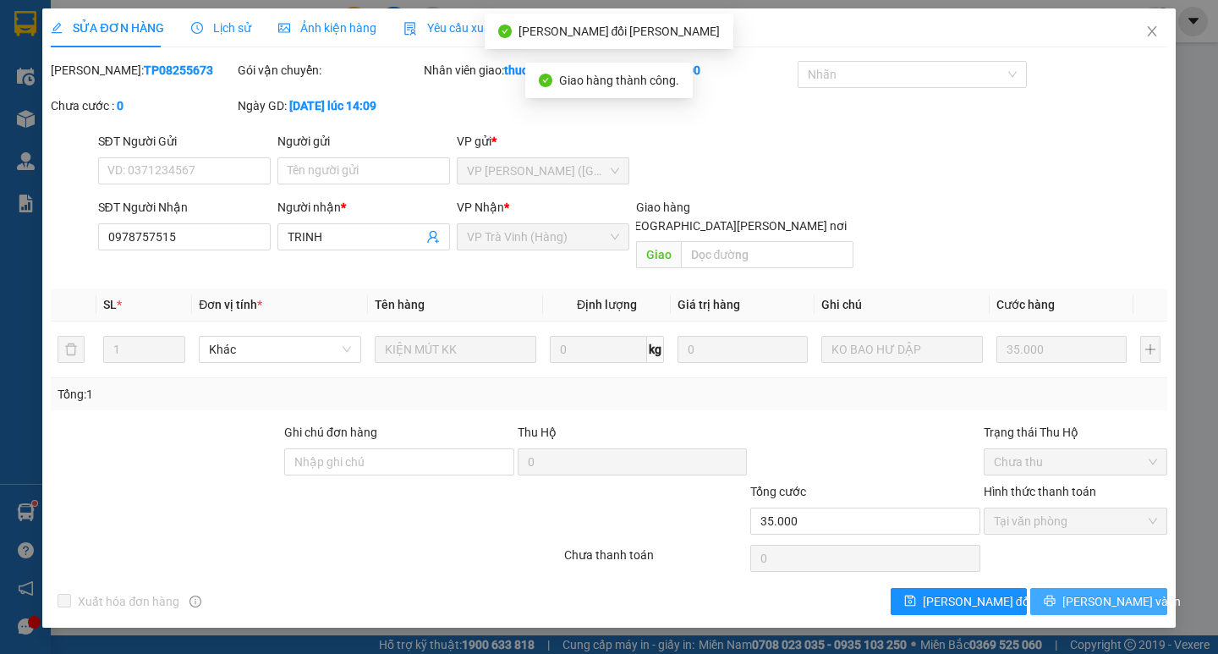
click at [1056, 595] on icon "printer" at bounding box center [1050, 601] width 12 height 12
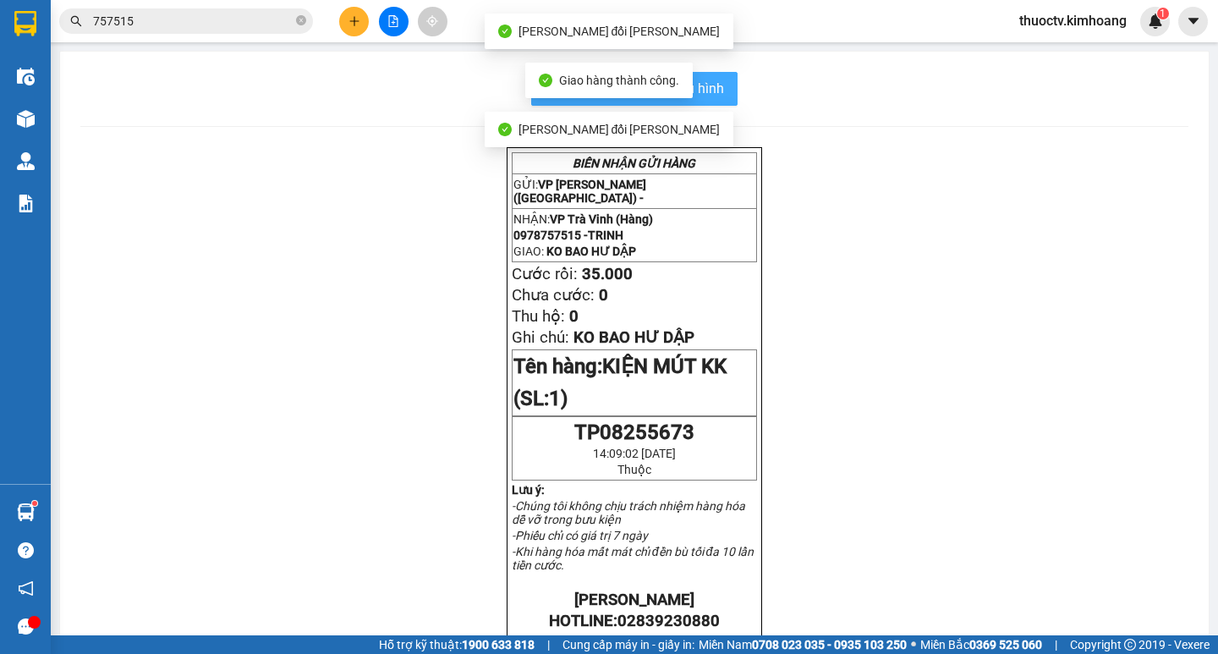
click at [712, 95] on span "In mẫu biên lai tự cấu hình" at bounding box center [644, 88] width 159 height 21
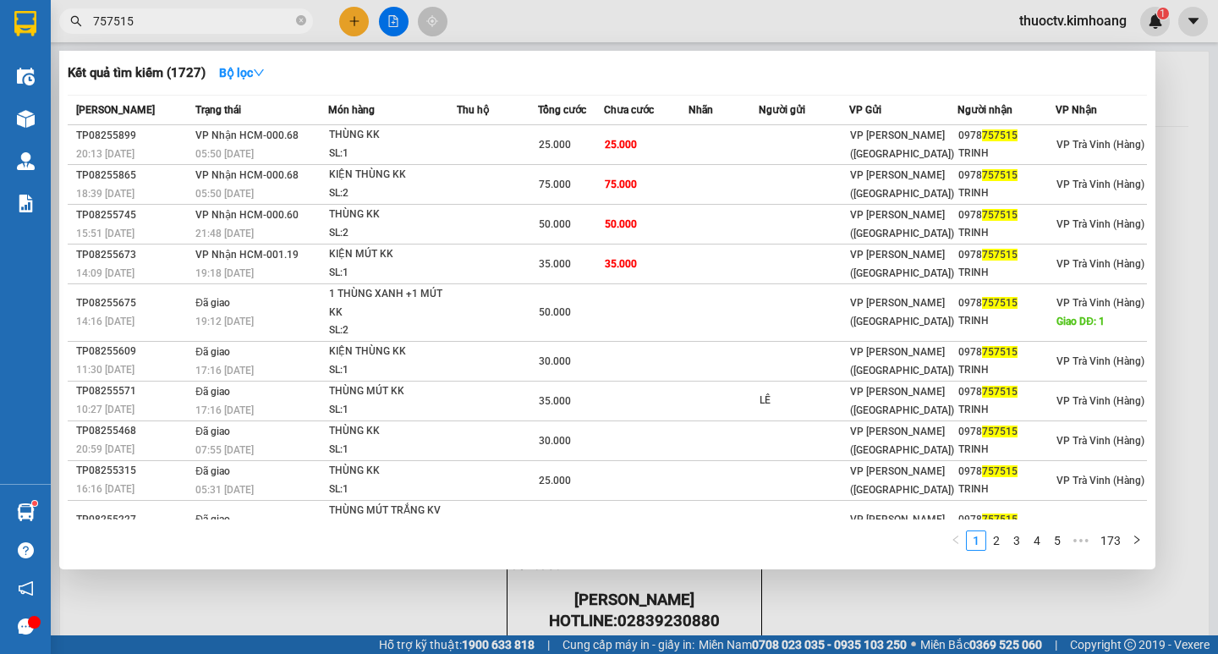
click at [168, 22] on input "757515" at bounding box center [193, 21] width 200 height 19
click at [300, 20] on icon "close-circle" at bounding box center [301, 20] width 10 height 10
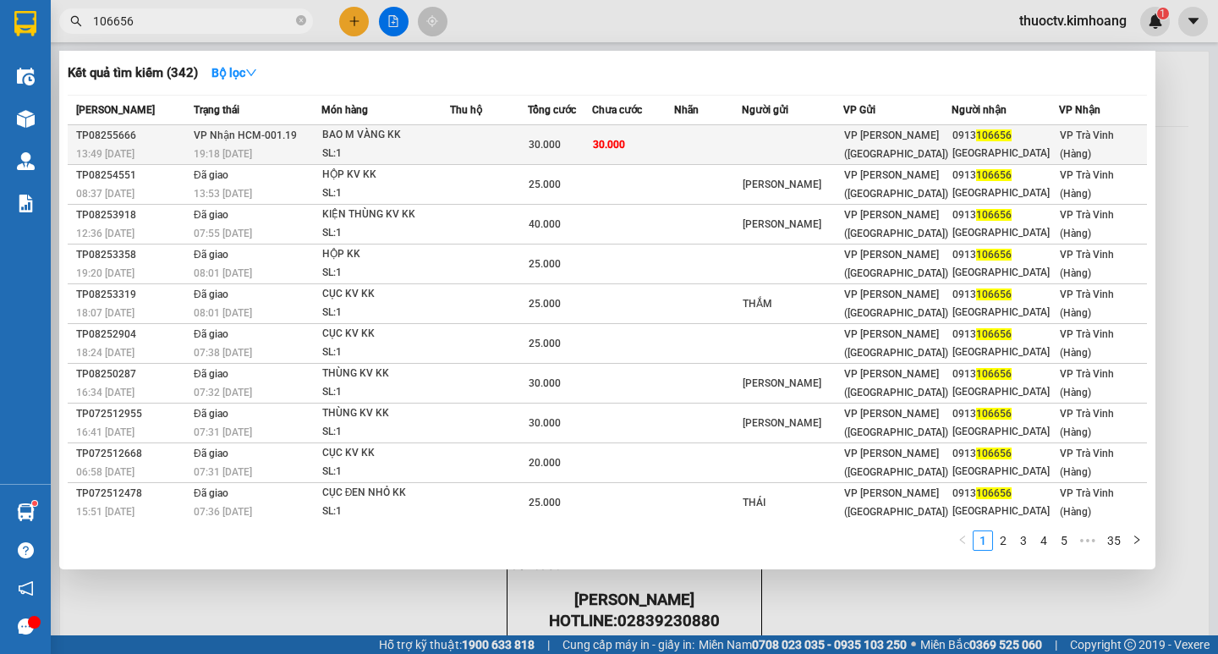
type input "106656"
click at [328, 132] on div "BAO M VÀNG KK" at bounding box center [385, 135] width 127 height 19
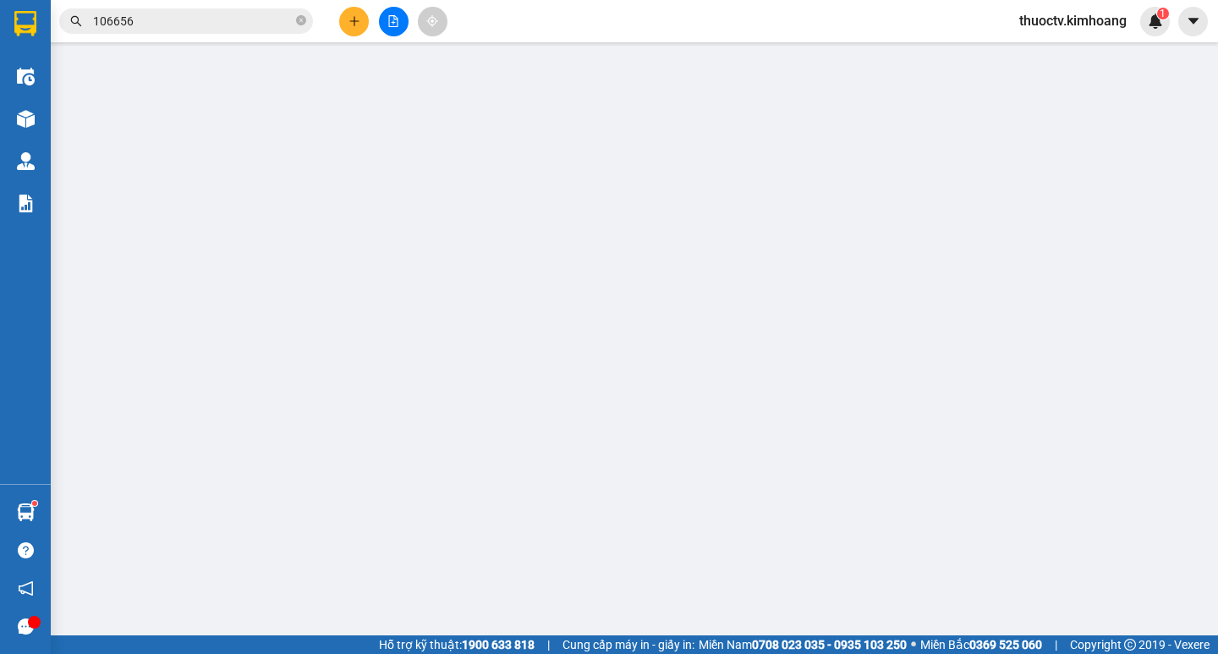
type input "0913106656"
type input "[GEOGRAPHIC_DATA]"
type input "30.000"
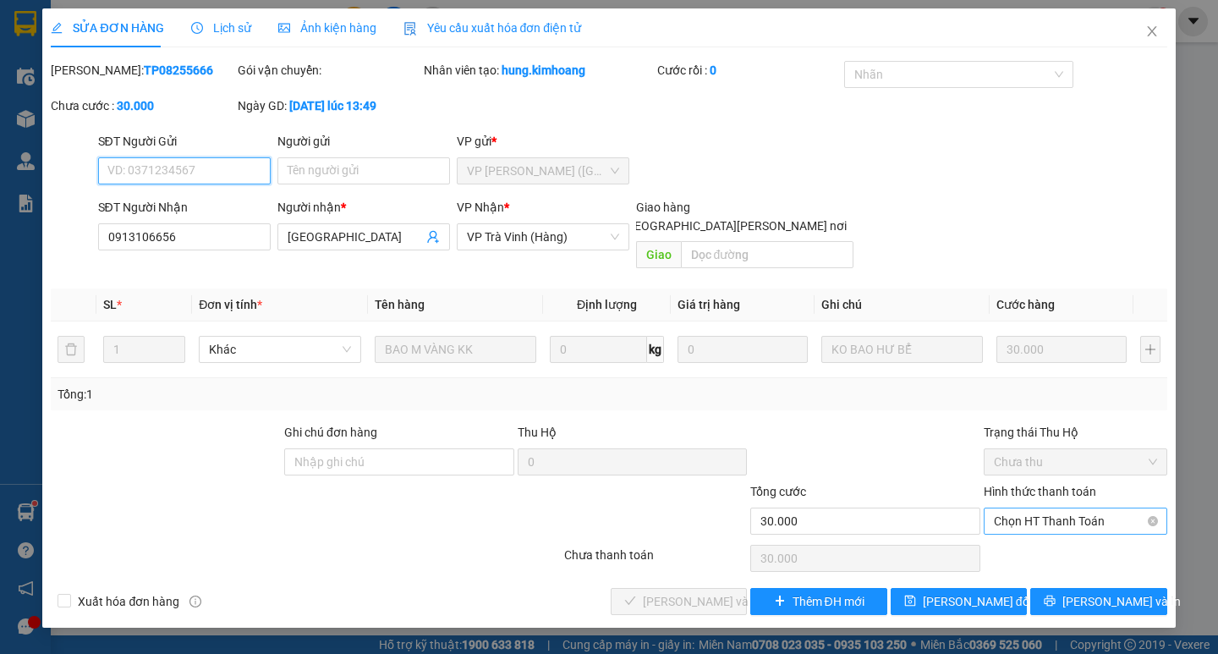
click at [1072, 508] on span "Chọn HT Thanh Toán" at bounding box center [1075, 520] width 163 height 25
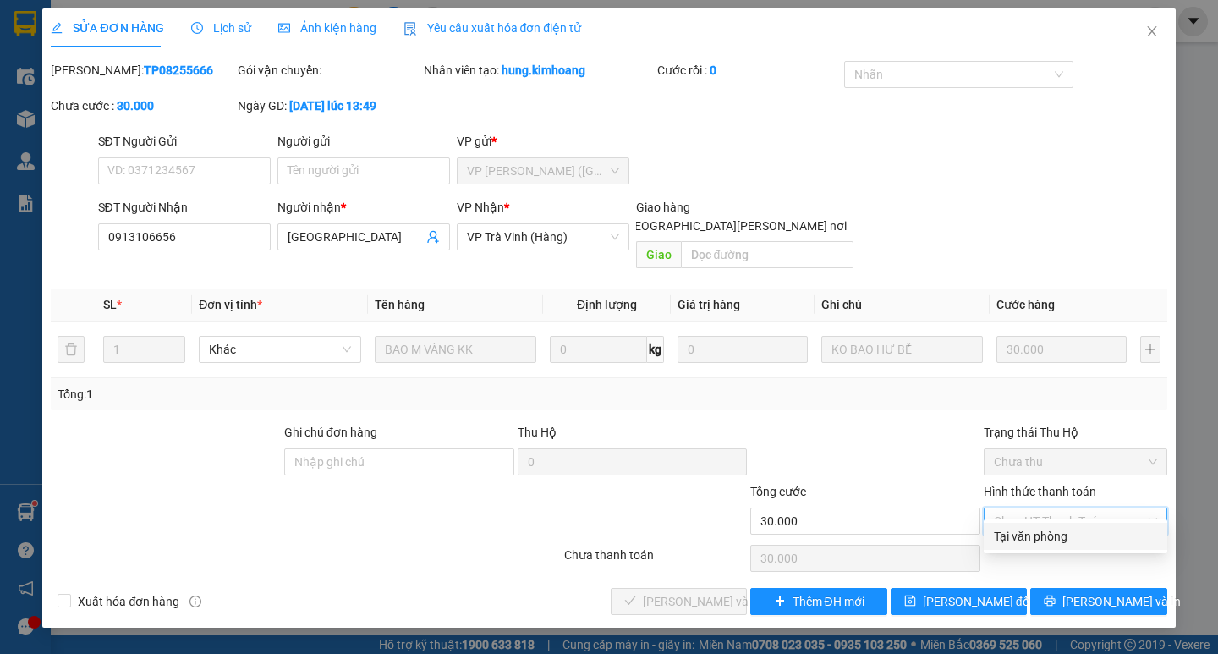
click at [1075, 525] on div "Tại văn phòng" at bounding box center [1076, 536] width 184 height 27
type input "0"
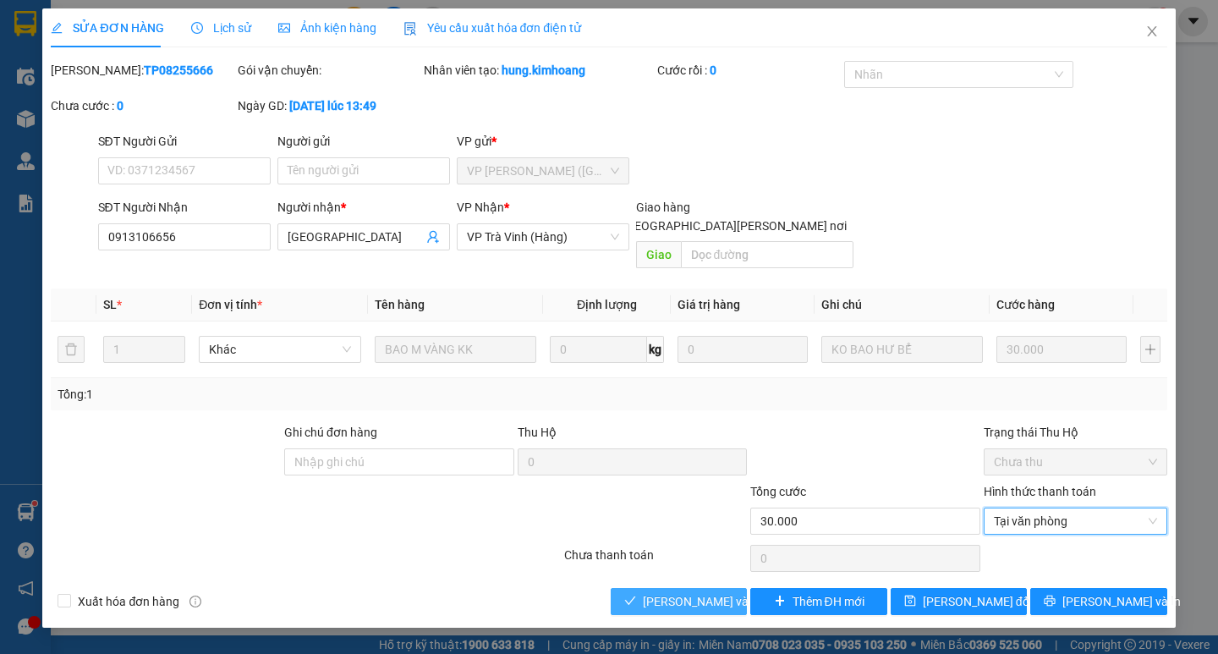
click at [718, 592] on span "[PERSON_NAME] và [PERSON_NAME] hàng" at bounding box center [757, 601] width 228 height 19
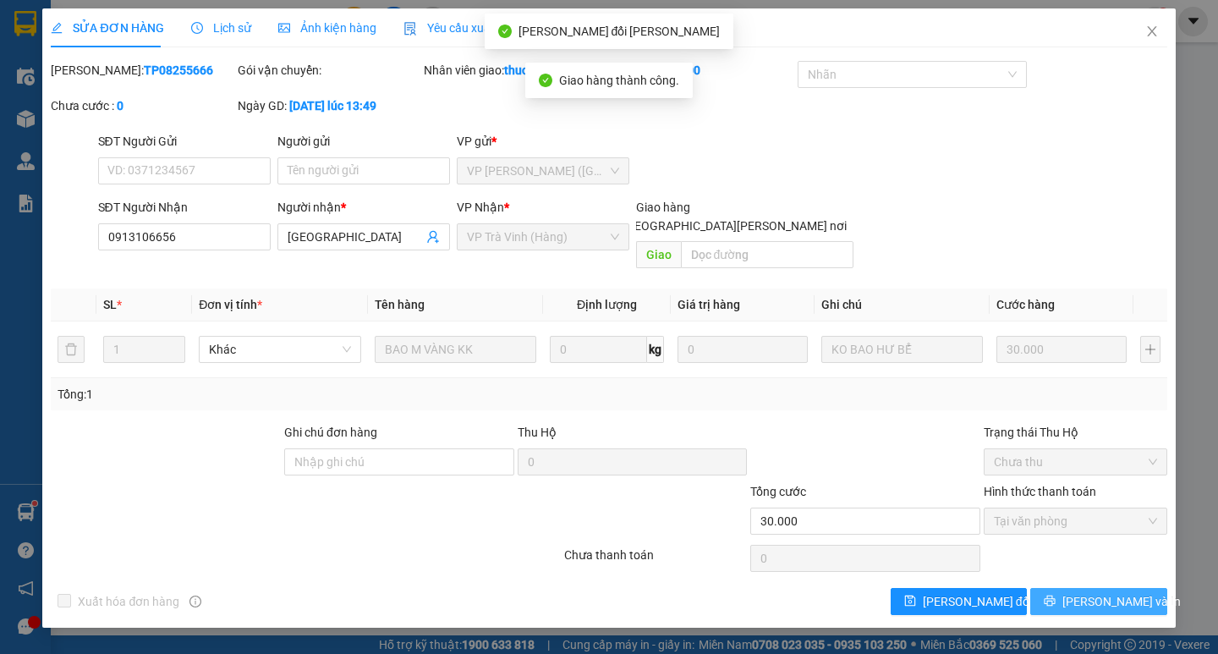
click at [1131, 592] on span "[PERSON_NAME] và In" at bounding box center [1122, 601] width 118 height 19
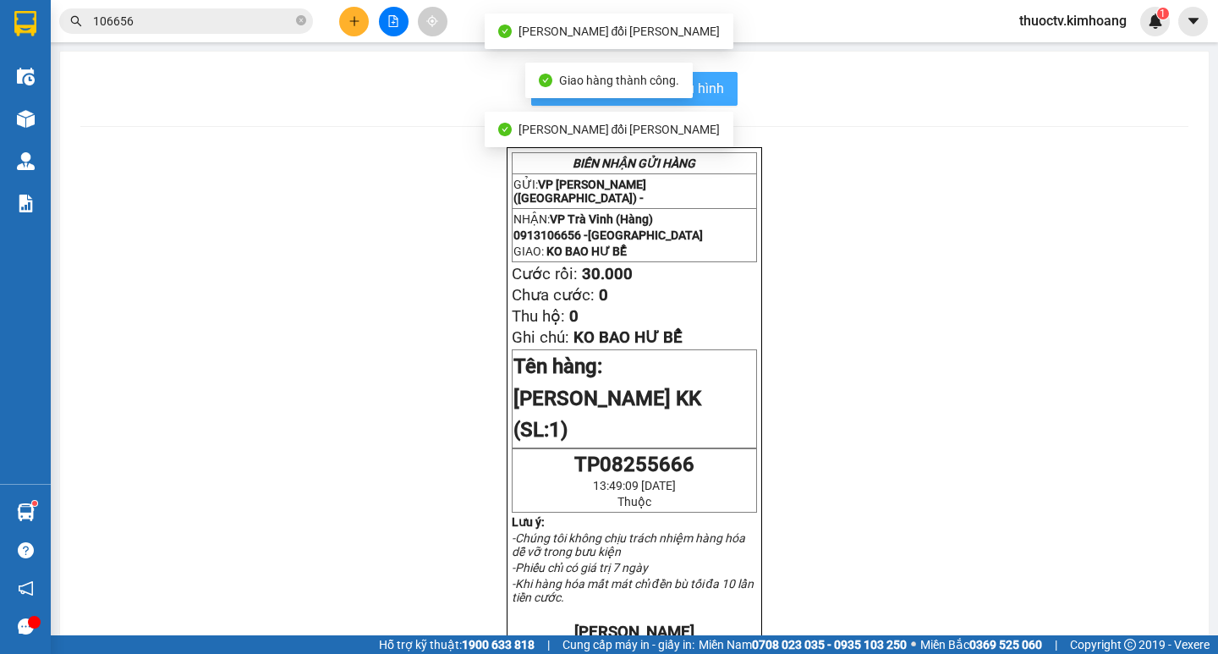
click at [719, 85] on button "In mẫu biên lai tự cấu hình" at bounding box center [634, 89] width 206 height 34
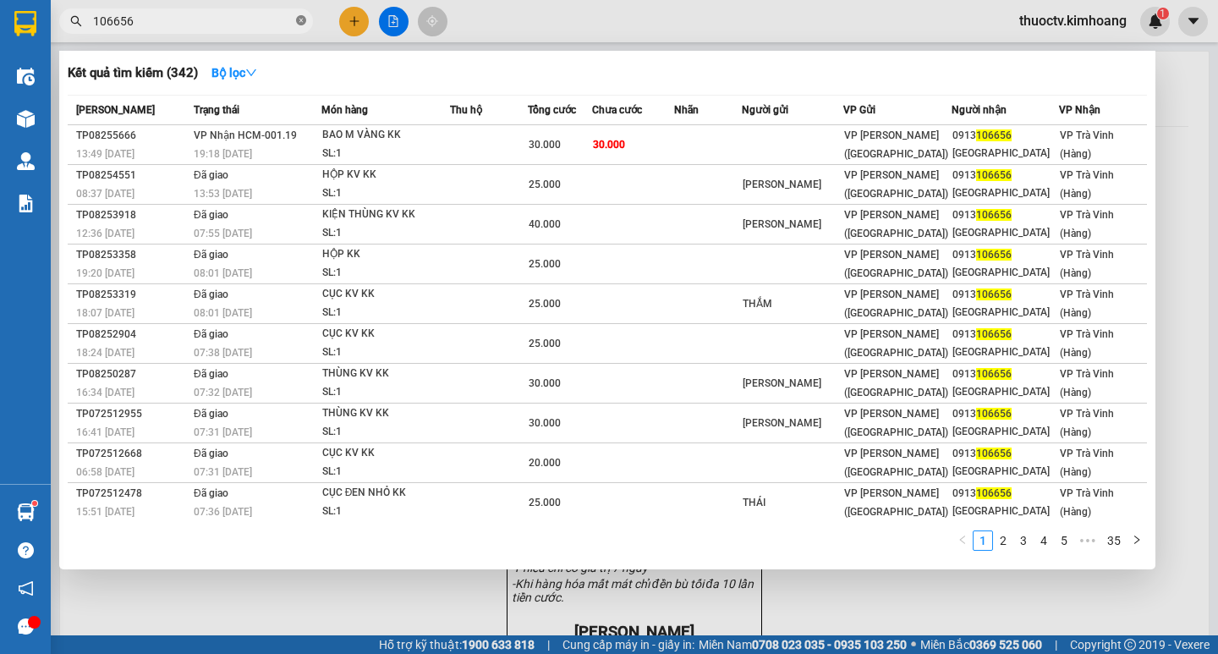
click at [300, 21] on icon "close-circle" at bounding box center [301, 20] width 10 height 10
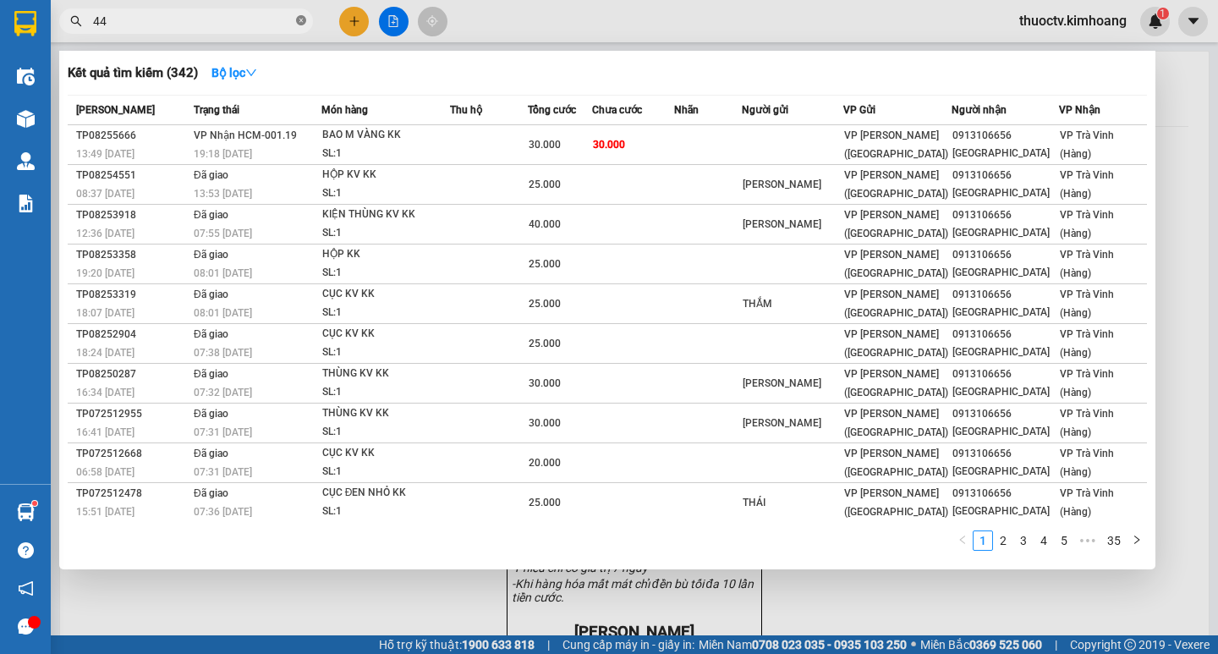
type input "4"
type input "664969"
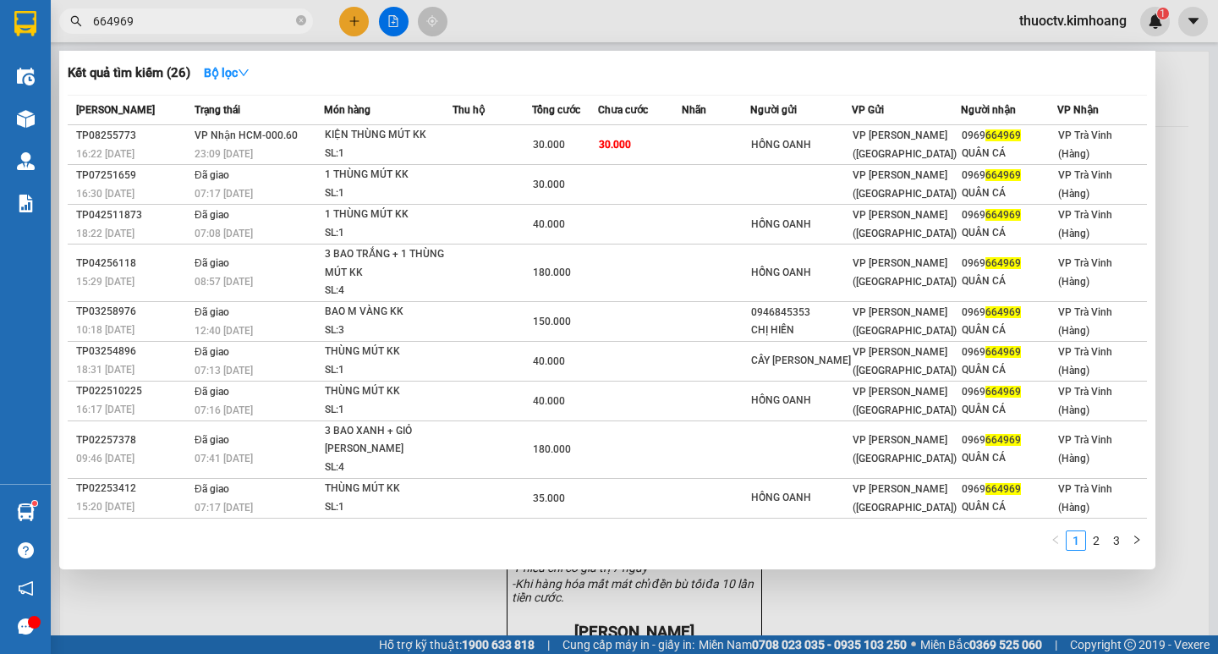
click at [300, 18] on icon "close-circle" at bounding box center [301, 20] width 10 height 10
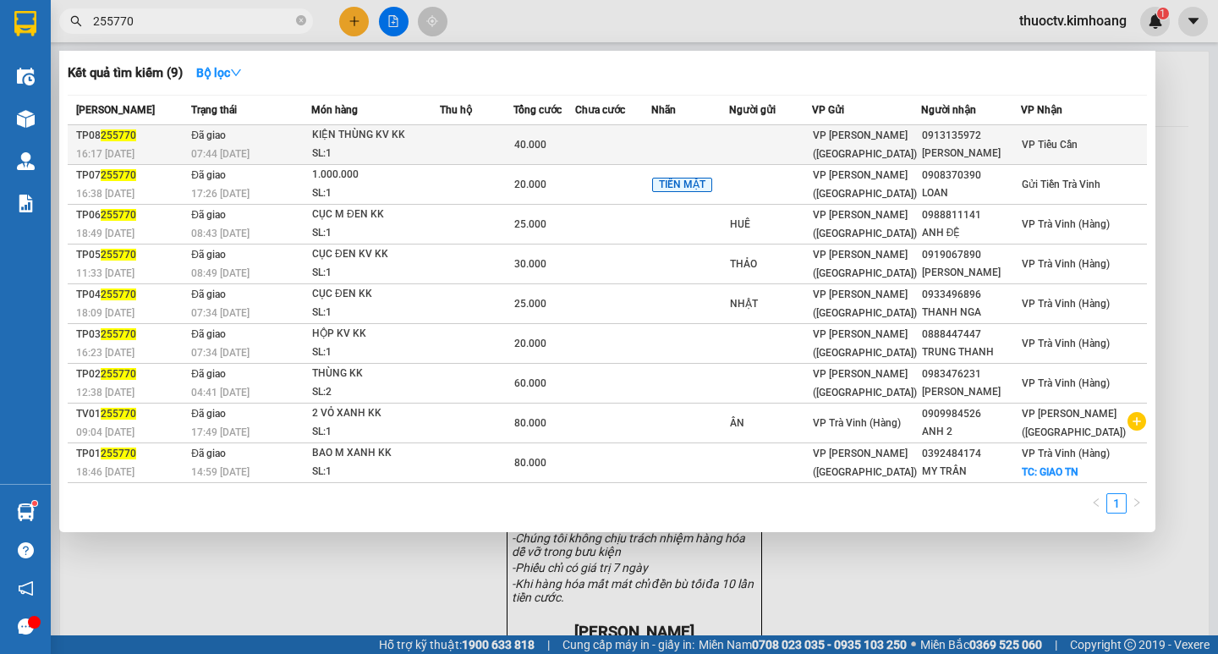
type input "255770"
click at [478, 140] on td at bounding box center [477, 145] width 74 height 40
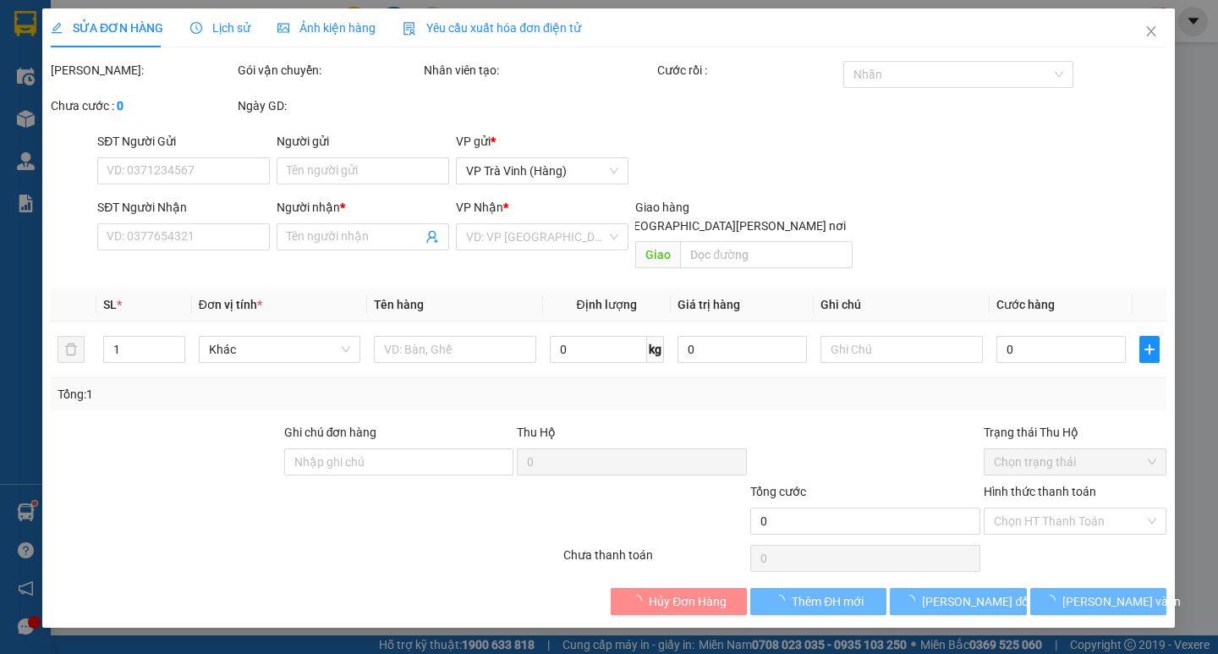
type input "0913135972"
type input "[PERSON_NAME]"
type input "40.000"
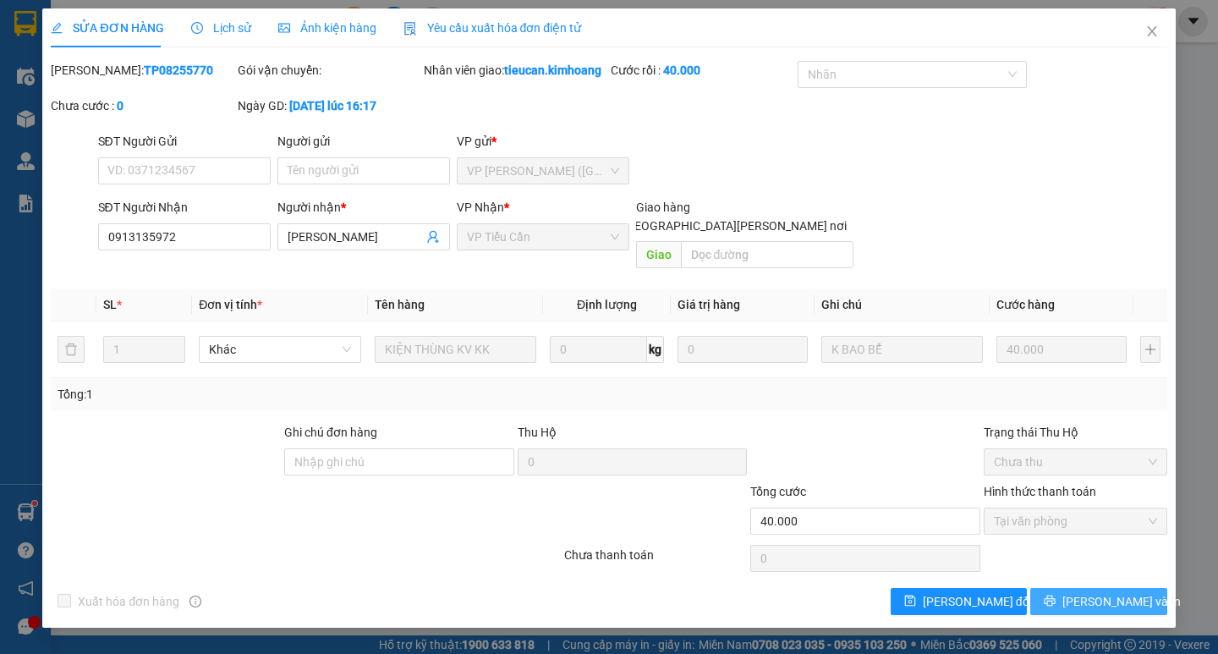
click at [1097, 592] on span "[PERSON_NAME] và In" at bounding box center [1122, 601] width 118 height 19
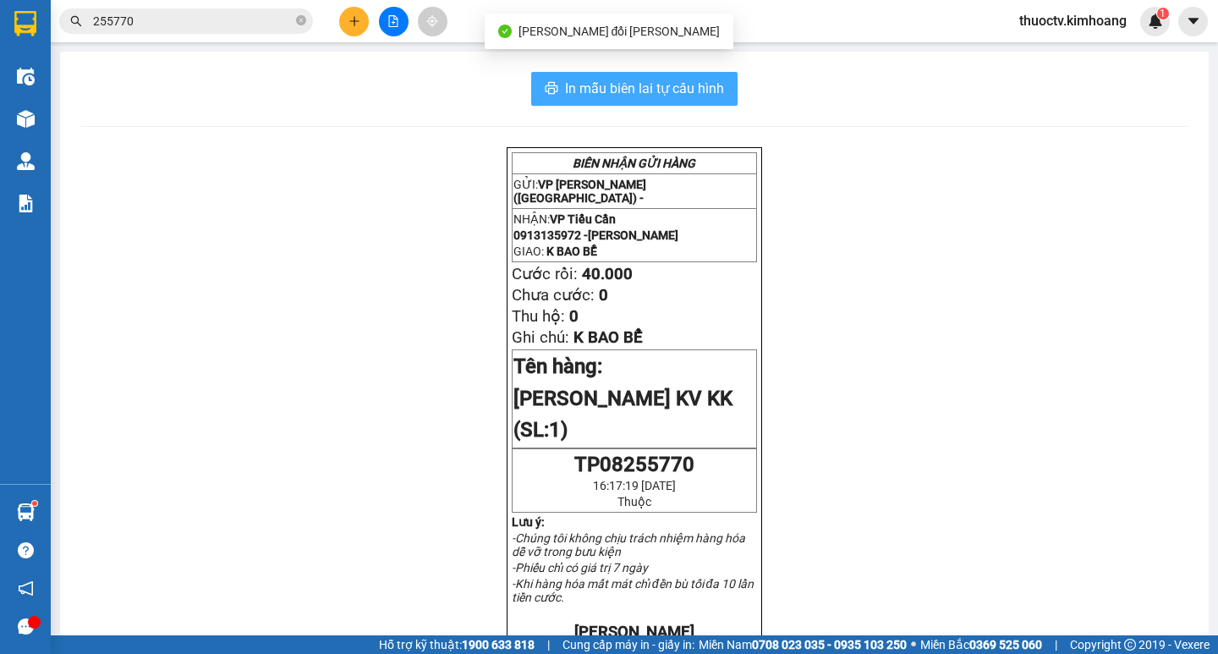
click at [574, 88] on span "In mẫu biên lai tự cấu hình" at bounding box center [644, 88] width 159 height 21
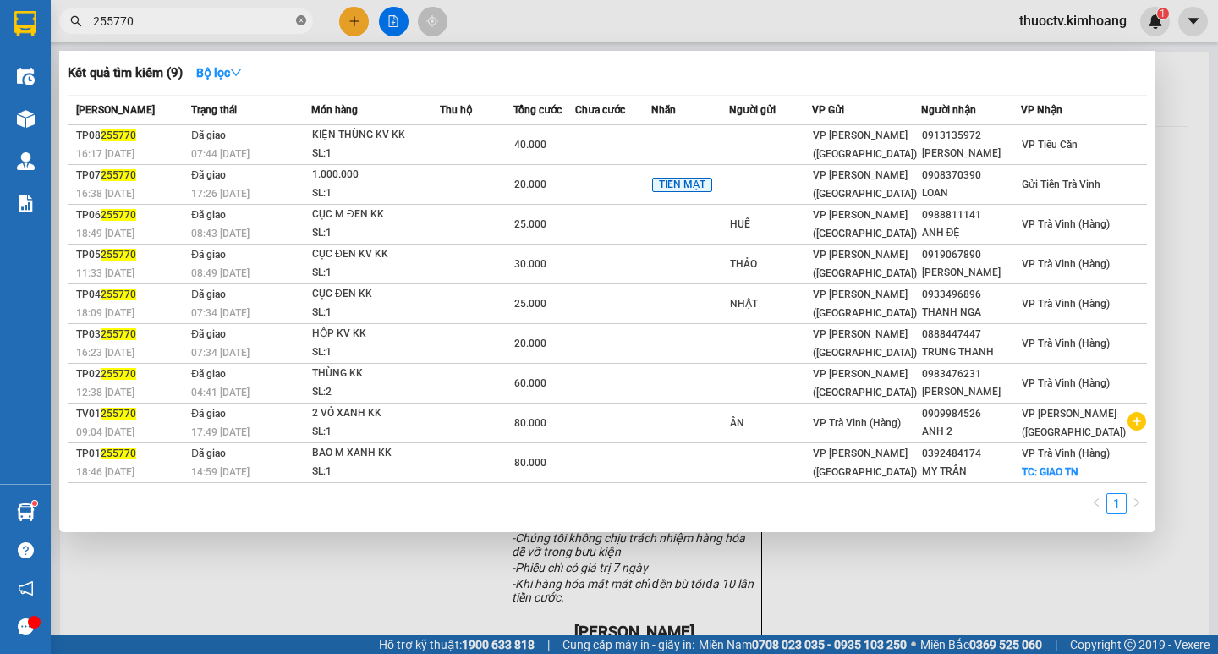
click at [301, 23] on icon "close-circle" at bounding box center [301, 20] width 10 height 10
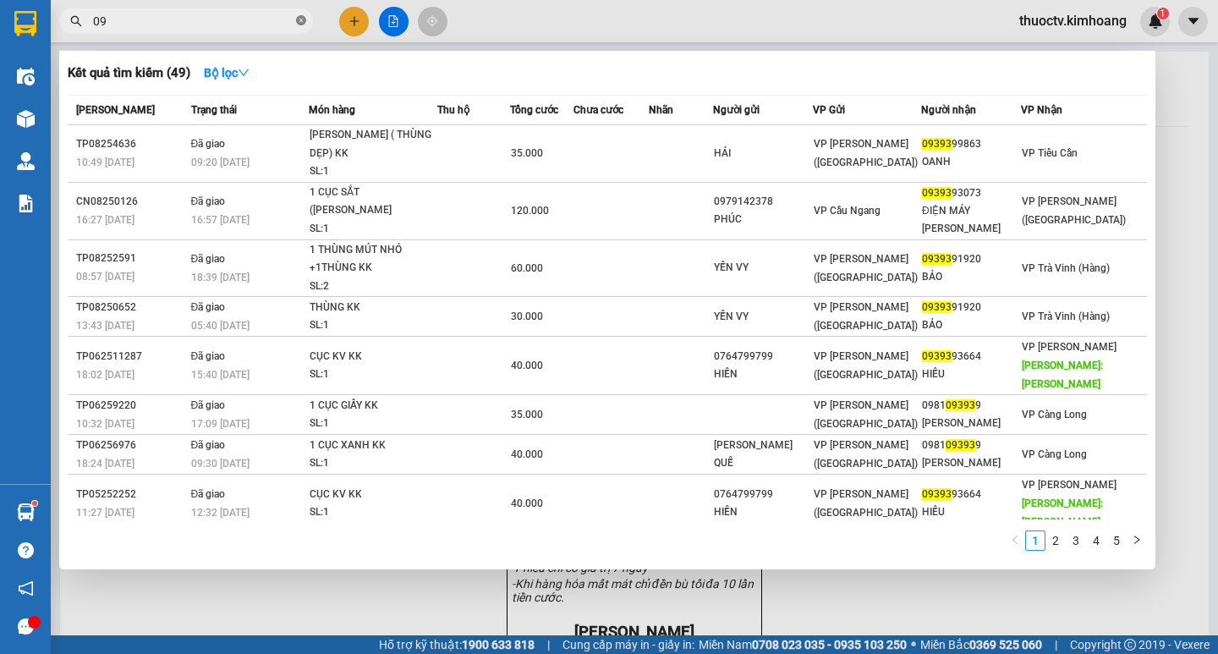
type input "0"
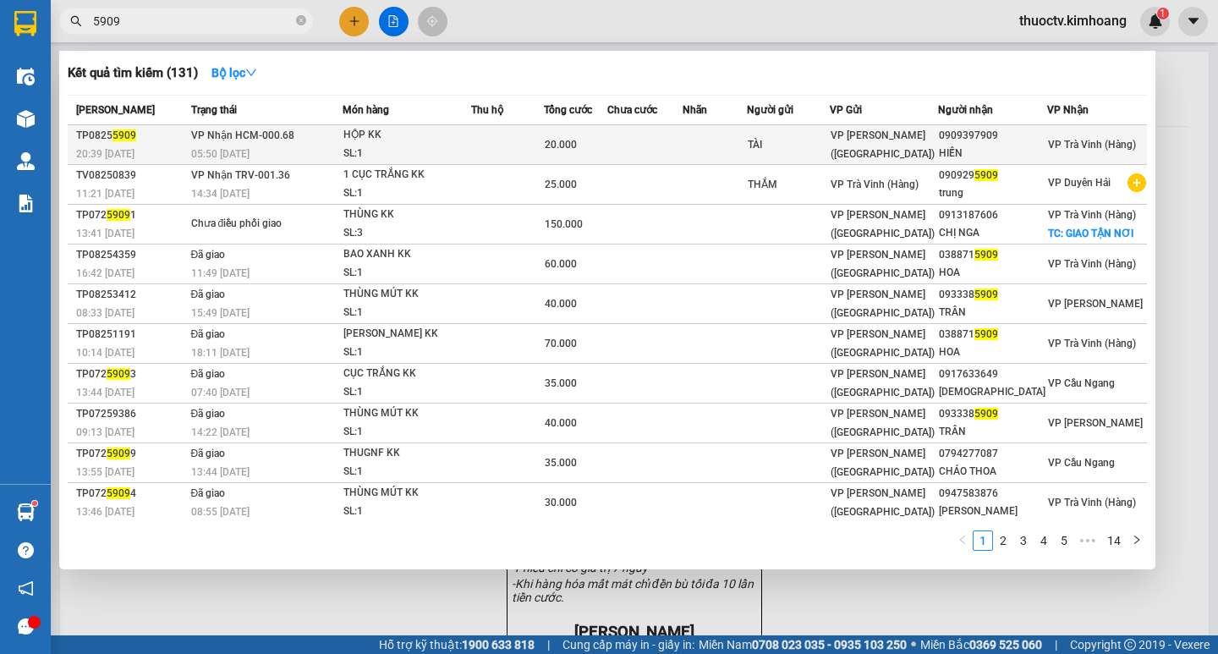
type input "5909"
click at [403, 135] on div "HỘP KK" at bounding box center [407, 135] width 127 height 19
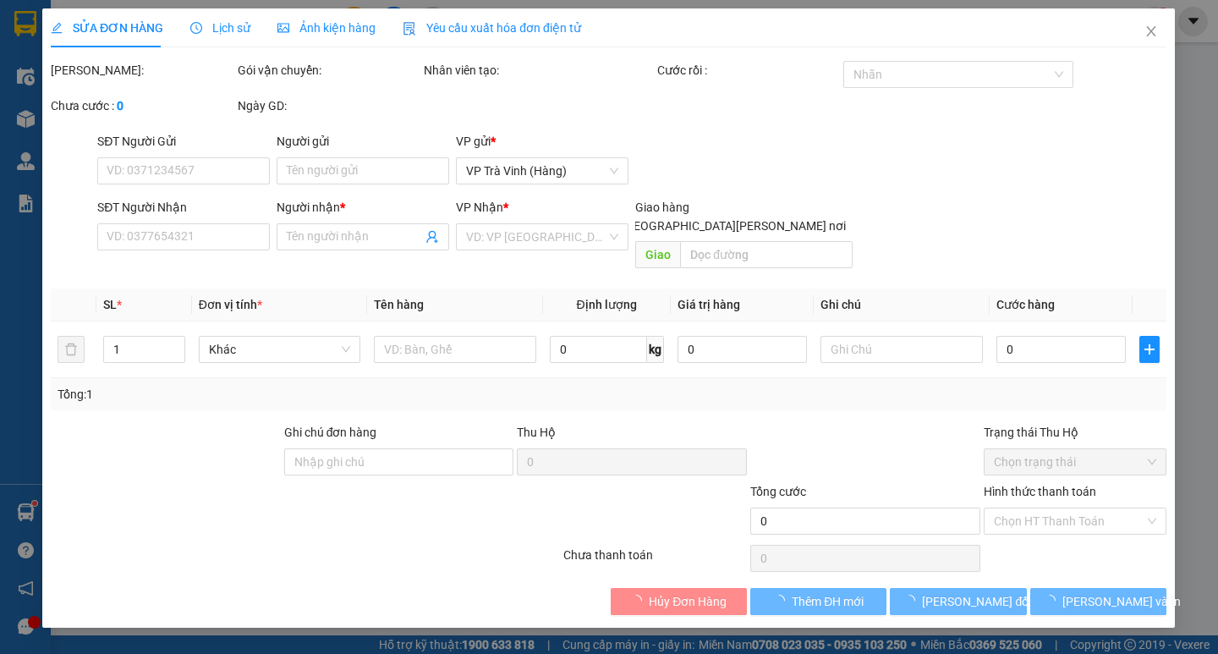
type input "TÀI"
type input "0909397909"
type input "HIẾN"
type input "20.000"
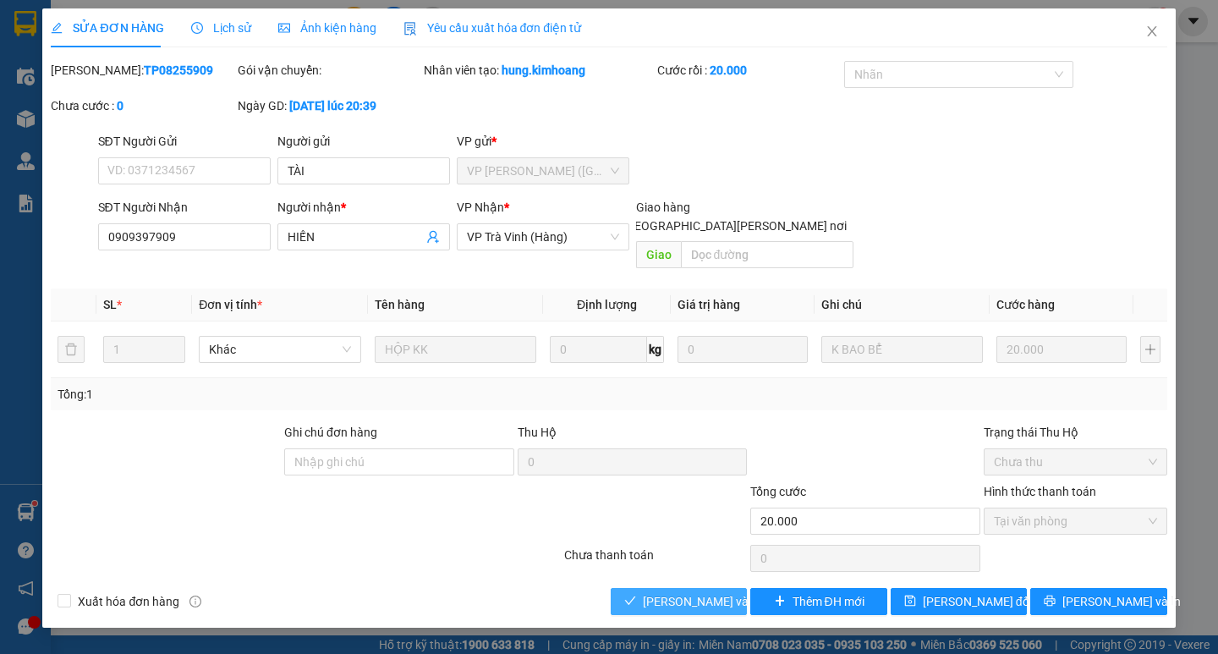
click at [662, 592] on span "[PERSON_NAME] và [PERSON_NAME] hàng" at bounding box center [757, 601] width 228 height 19
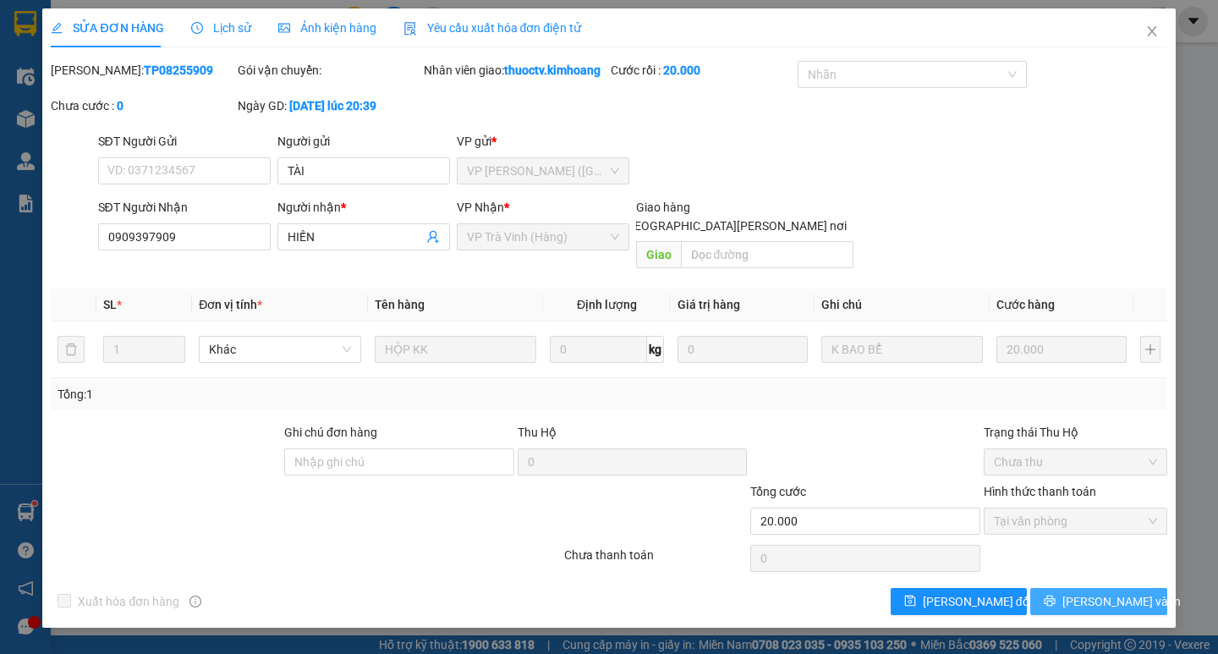
click at [1056, 595] on icon "printer" at bounding box center [1050, 601] width 12 height 12
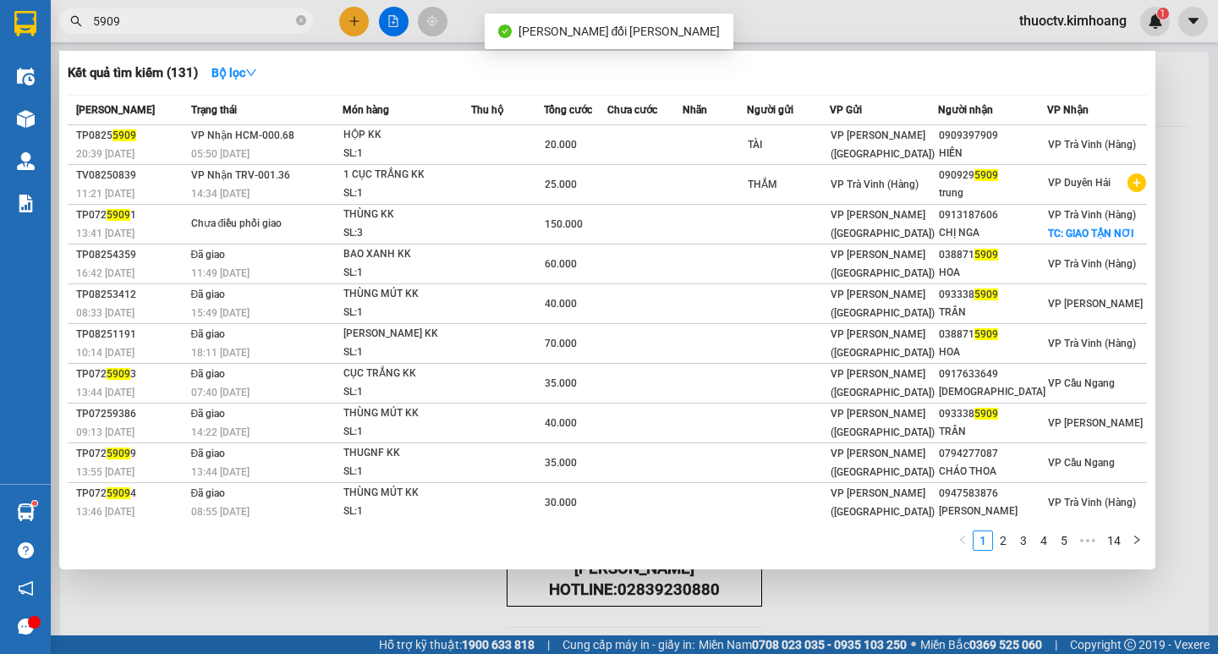
click at [306, 21] on span "5909" at bounding box center [186, 20] width 254 height 25
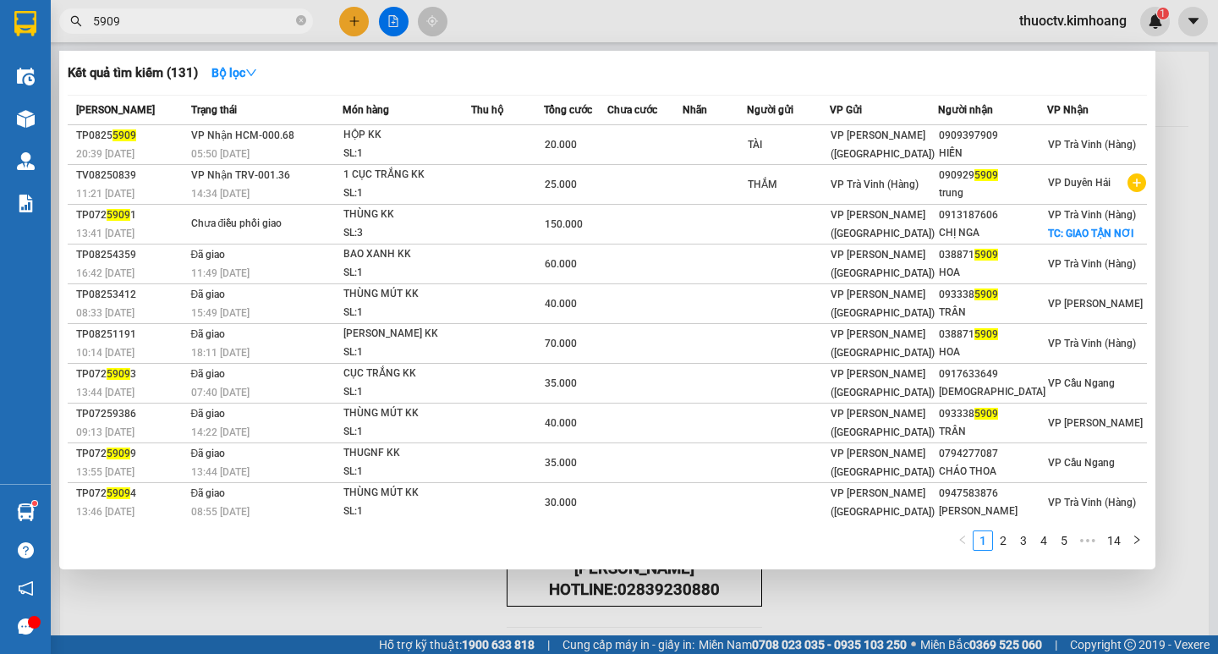
click at [293, 21] on span "5909" at bounding box center [186, 20] width 254 height 25
click at [300, 22] on icon "close-circle" at bounding box center [301, 20] width 10 height 10
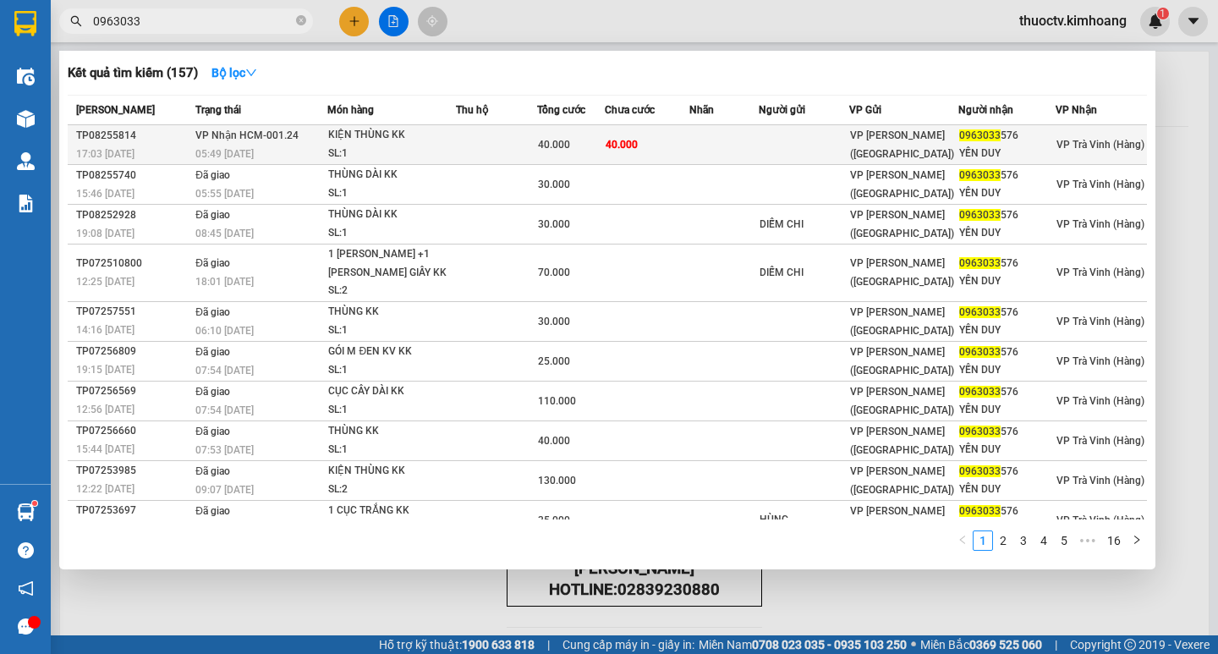
type input "0963033"
click at [519, 141] on td at bounding box center [496, 145] width 81 height 40
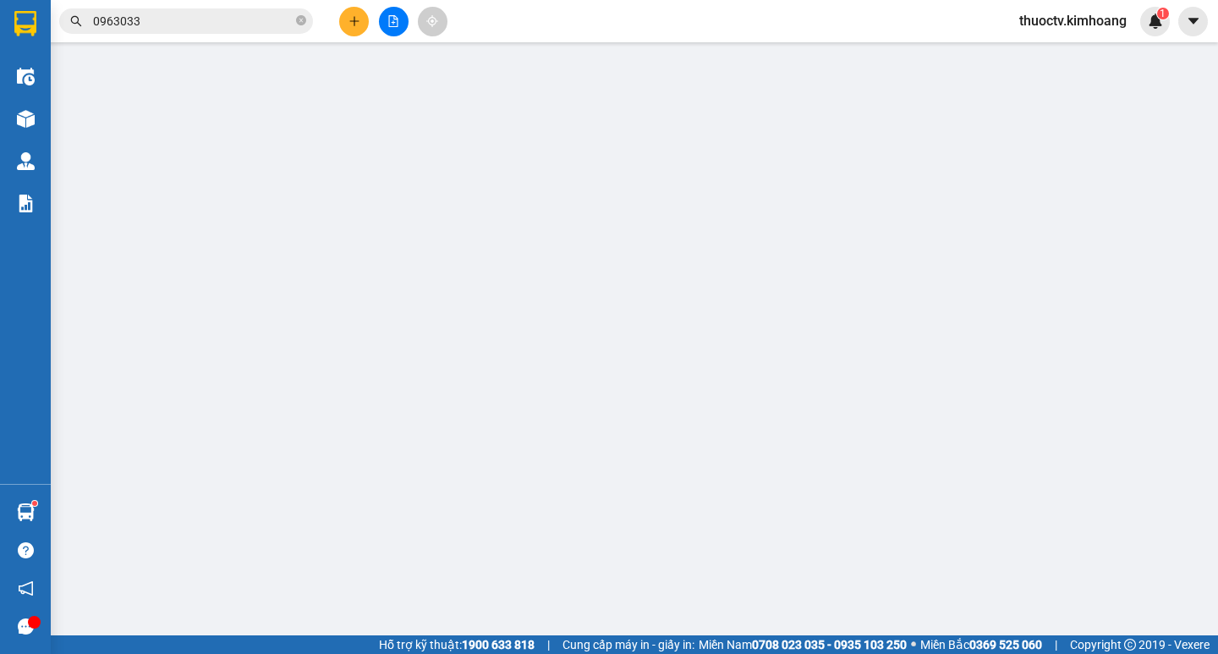
type input "0963033576"
type input "YẾN DUY"
type input "40.000"
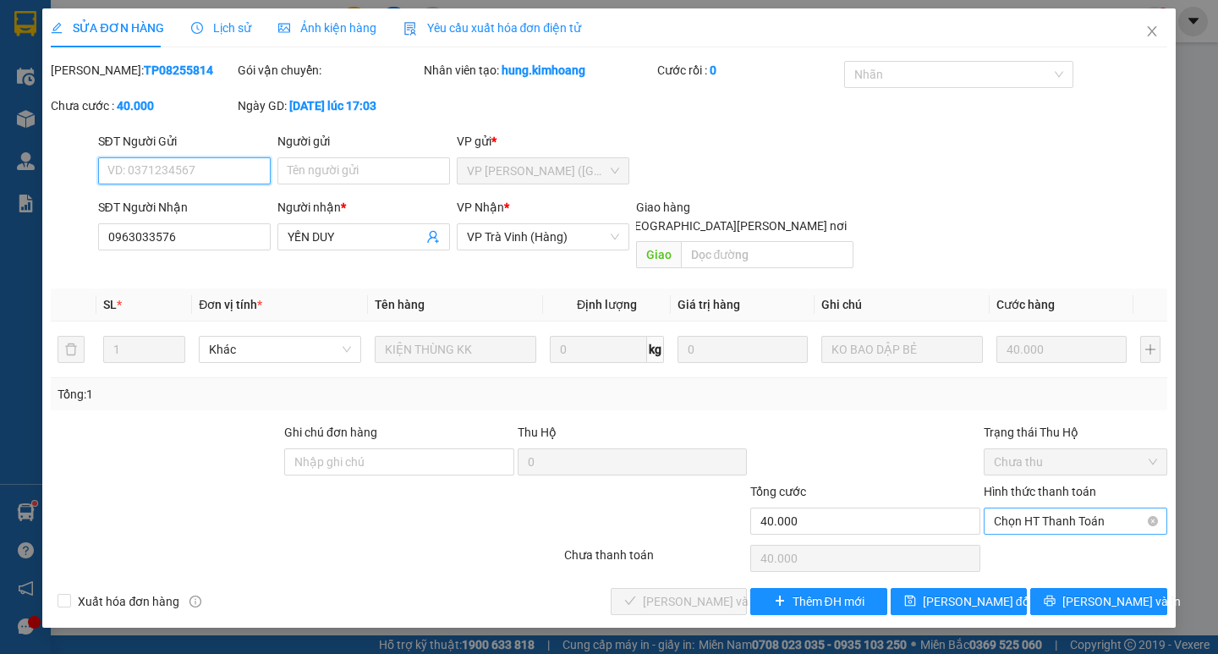
click at [1030, 508] on span "Chọn HT Thanh Toán" at bounding box center [1075, 520] width 163 height 25
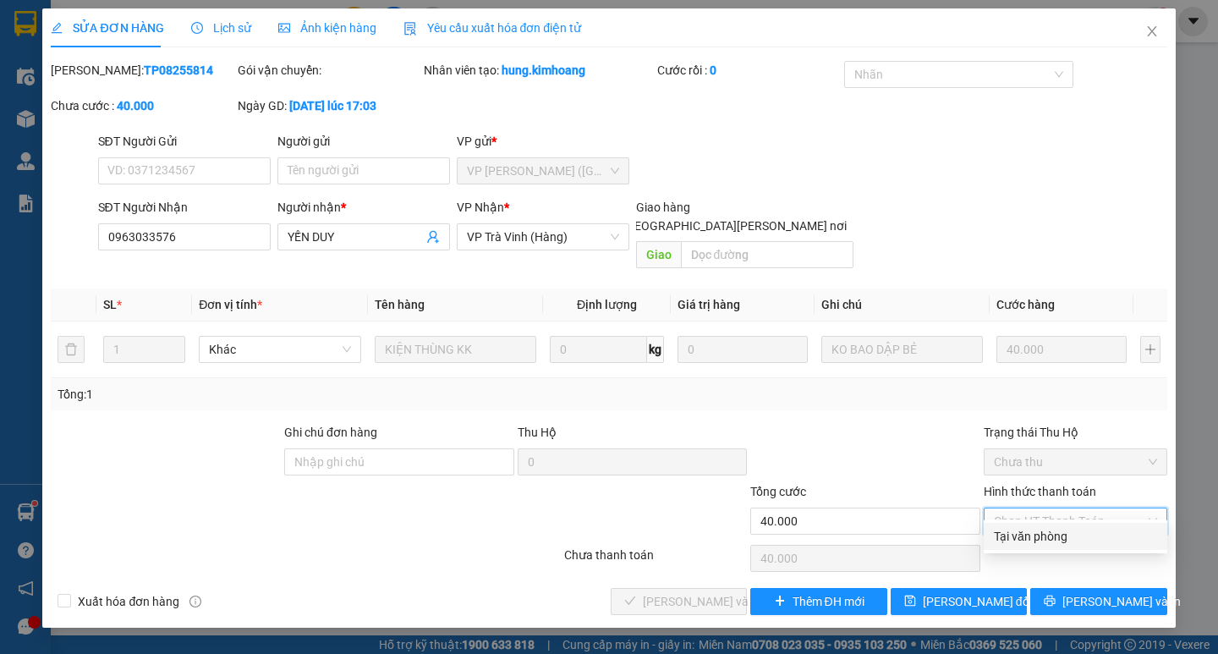
drag, startPoint x: 1039, startPoint y: 530, endPoint x: 1013, endPoint y: 542, distance: 28.8
click at [1037, 532] on div "Tại văn phòng" at bounding box center [1075, 536] width 163 height 19
type input "0"
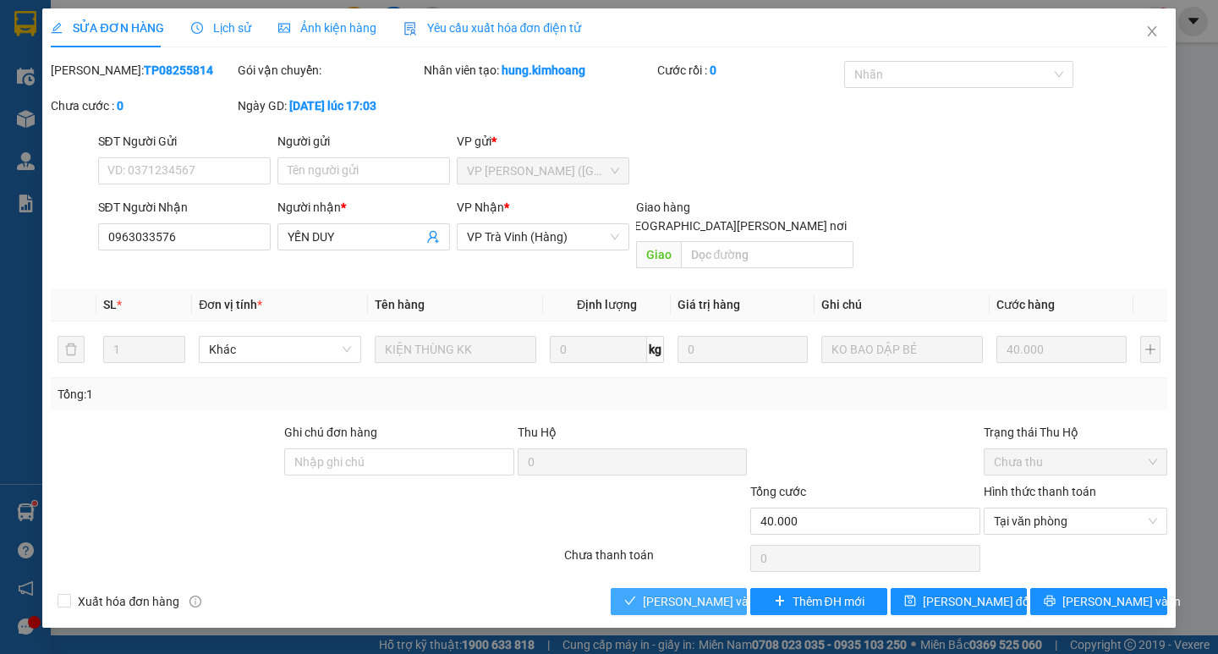
click at [696, 592] on span "[PERSON_NAME] và [PERSON_NAME] hàng" at bounding box center [757, 601] width 228 height 19
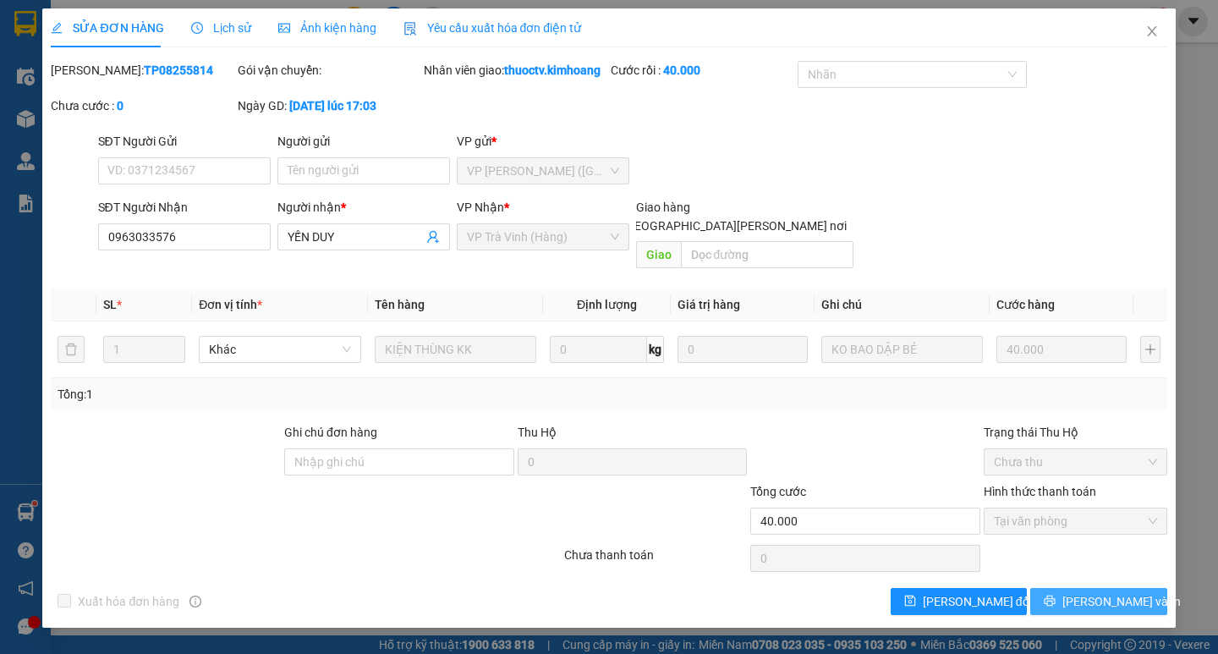
click at [1062, 588] on button "[PERSON_NAME] và In" at bounding box center [1099, 601] width 136 height 27
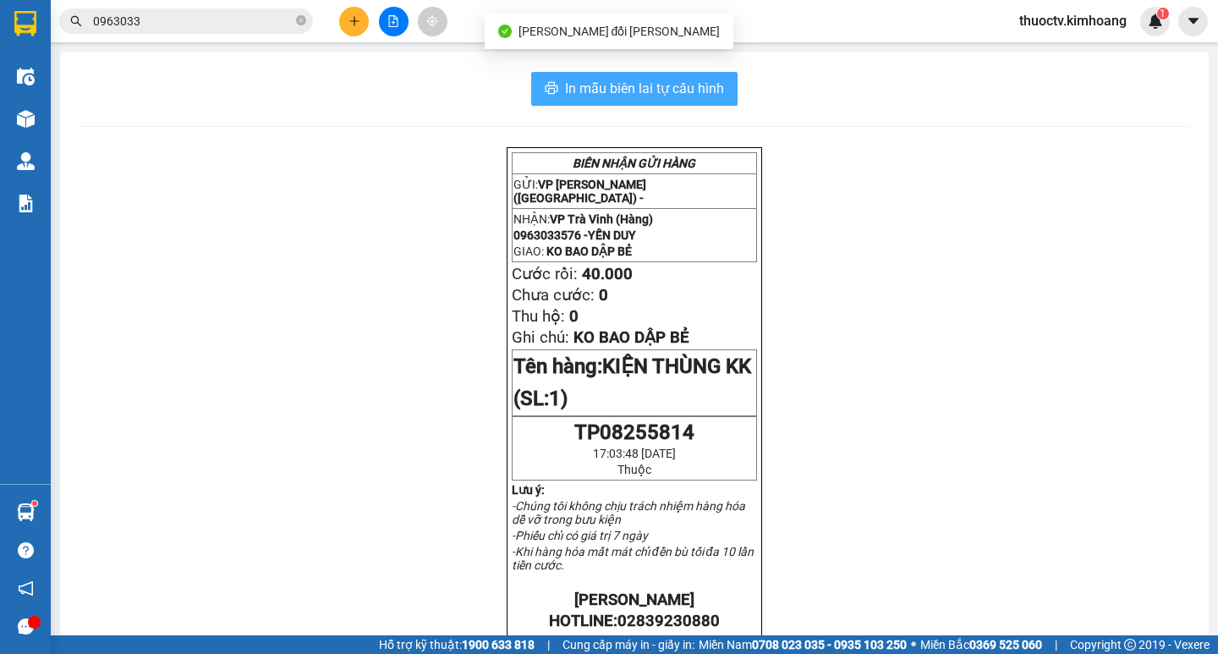
click at [646, 93] on span "In mẫu biên lai tự cấu hình" at bounding box center [644, 88] width 159 height 21
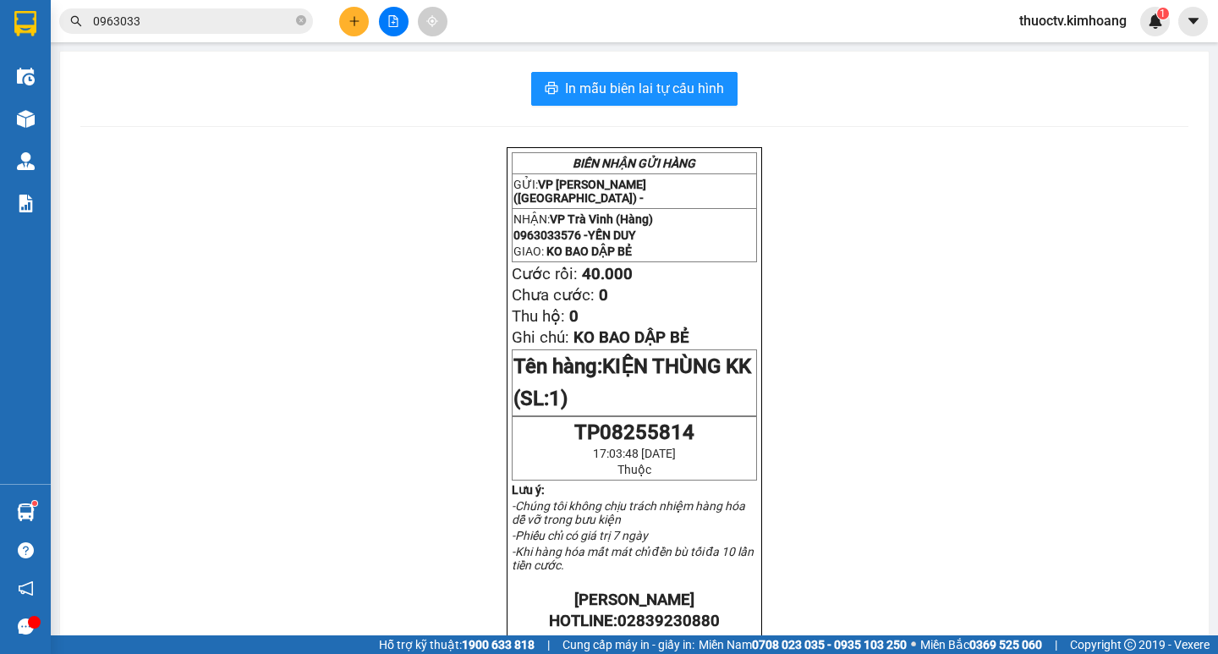
click at [303, 20] on icon "close-circle" at bounding box center [301, 20] width 10 height 10
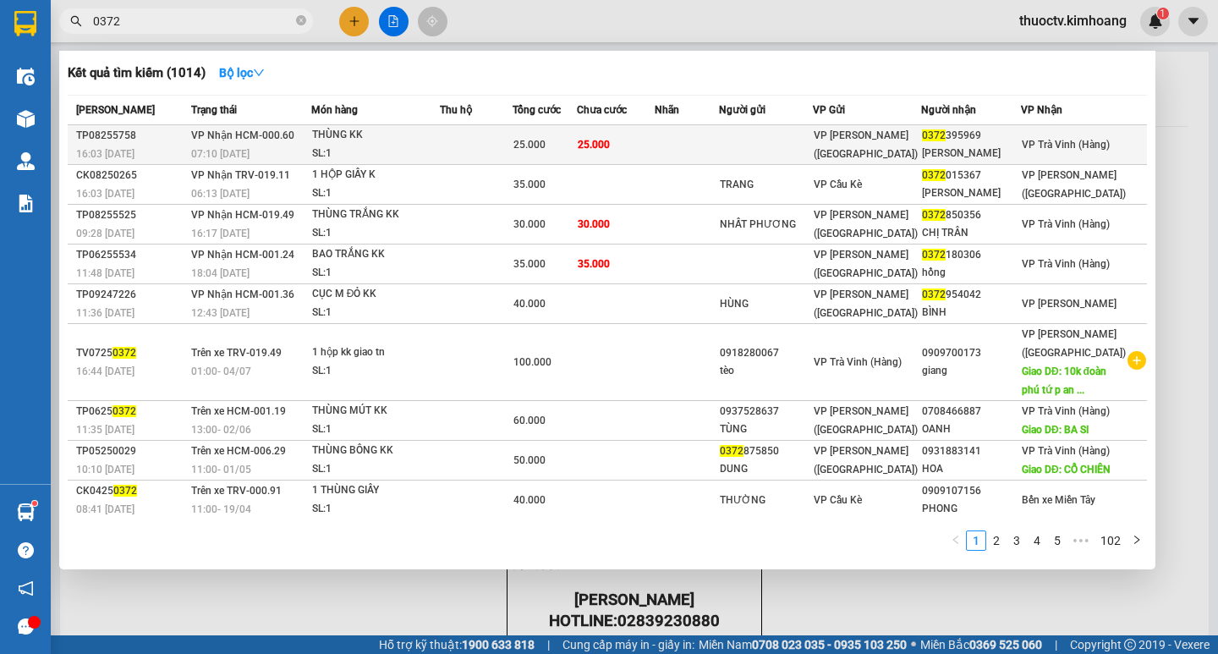
type input "0372"
click at [540, 137] on div "25.000" at bounding box center [545, 144] width 62 height 19
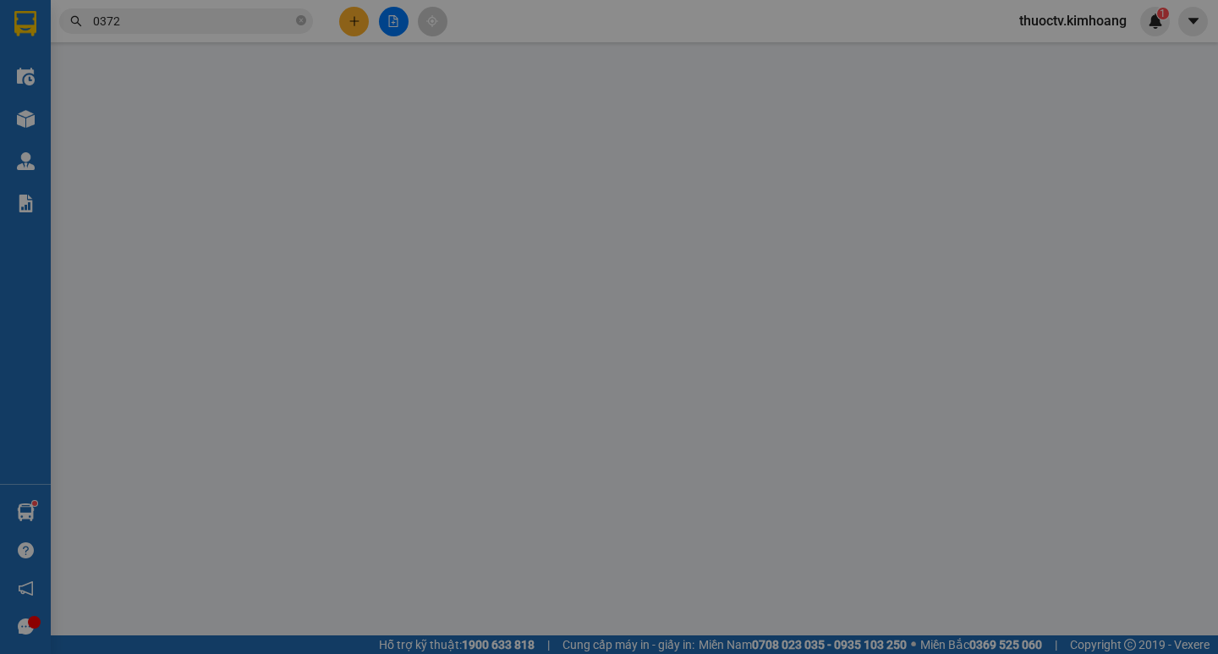
type input "0372395969"
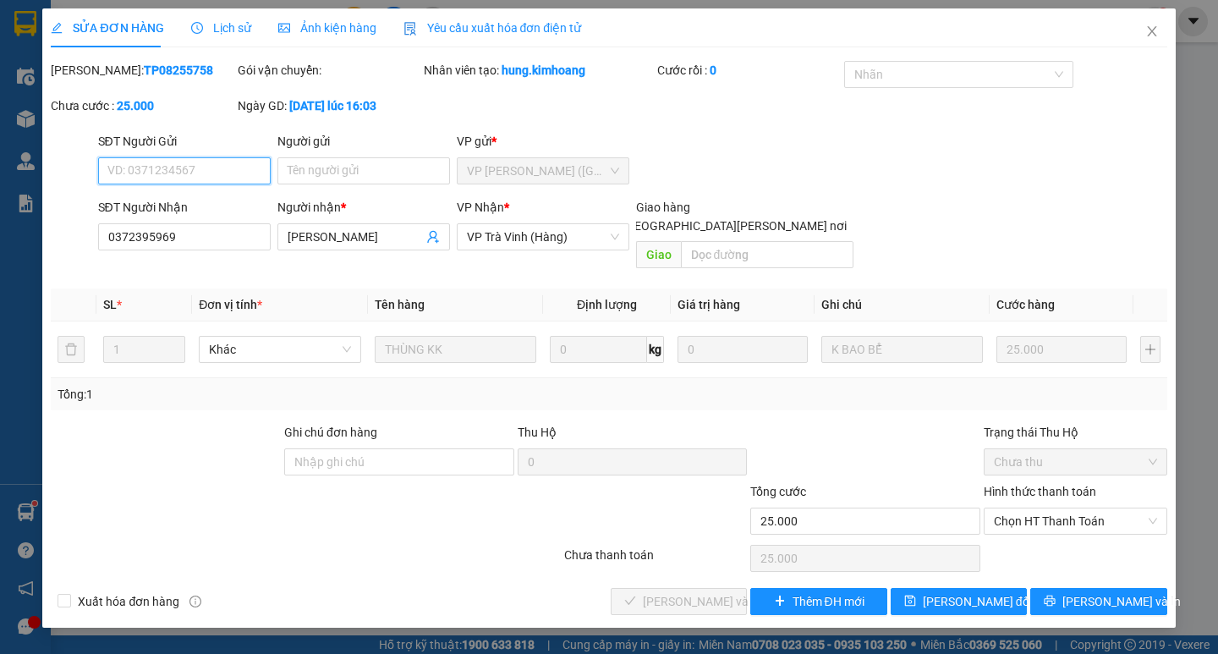
drag, startPoint x: 1041, startPoint y: 508, endPoint x: 1041, endPoint y: 519, distance: 11.0
click at [1040, 508] on span "Chọn HT Thanh Toán" at bounding box center [1075, 520] width 163 height 25
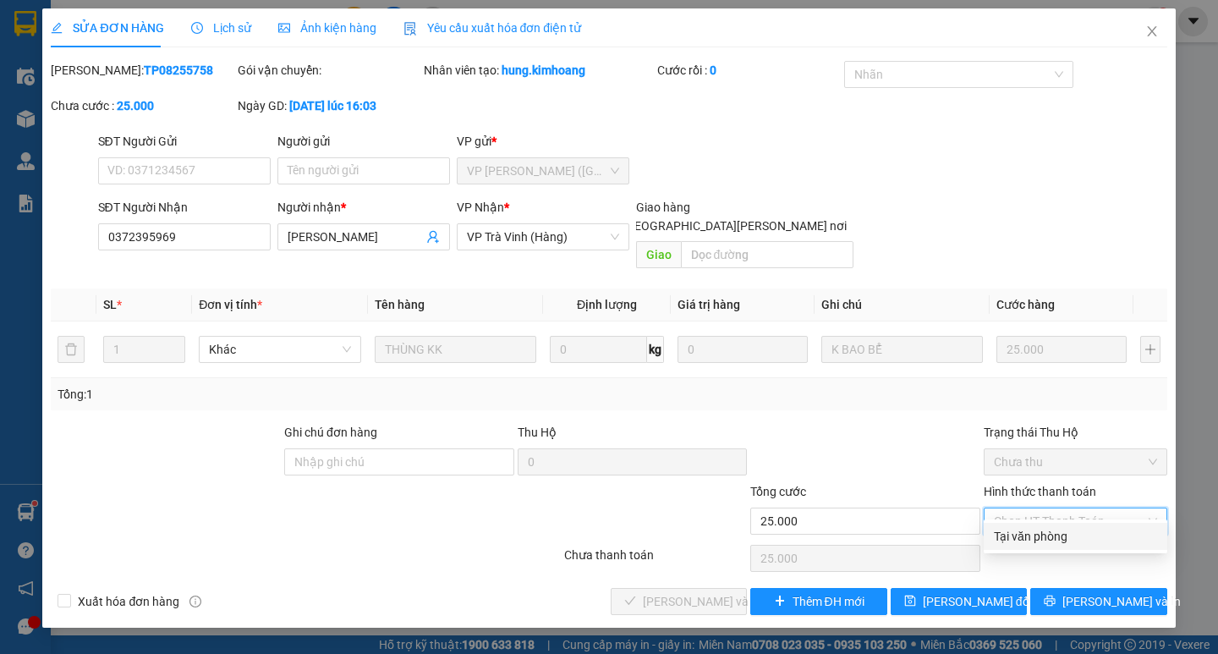
click at [1043, 532] on div "Tại văn phòng" at bounding box center [1075, 536] width 163 height 19
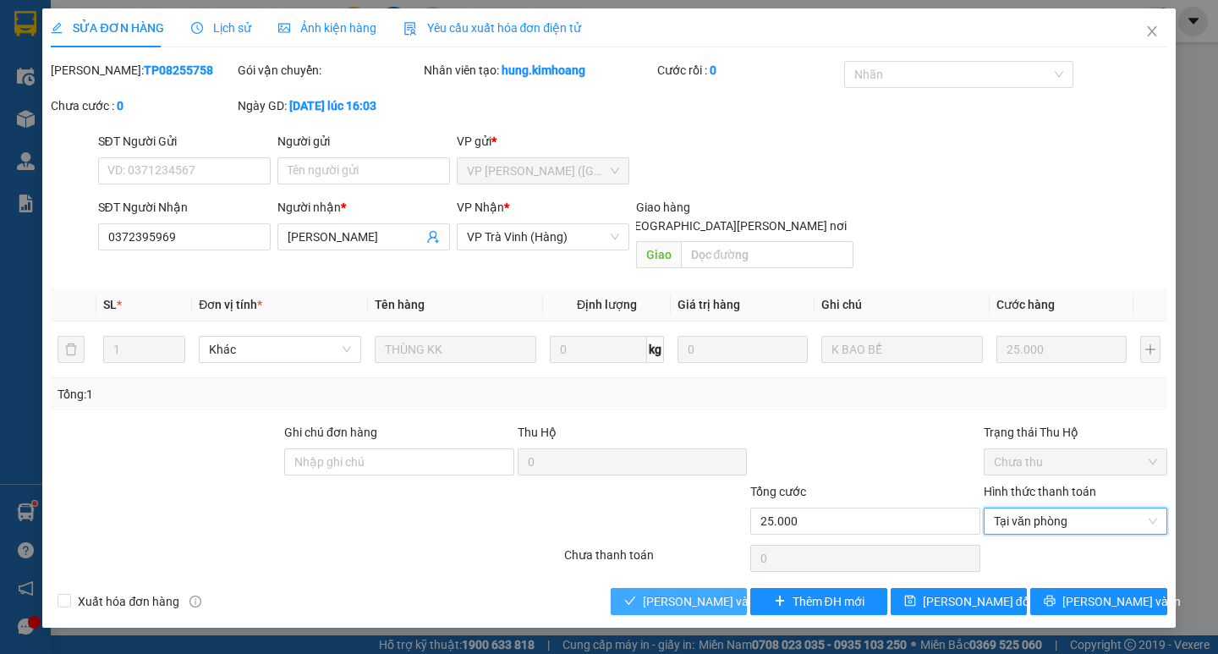
click at [690, 592] on span "[PERSON_NAME] và [PERSON_NAME] hàng" at bounding box center [757, 601] width 228 height 19
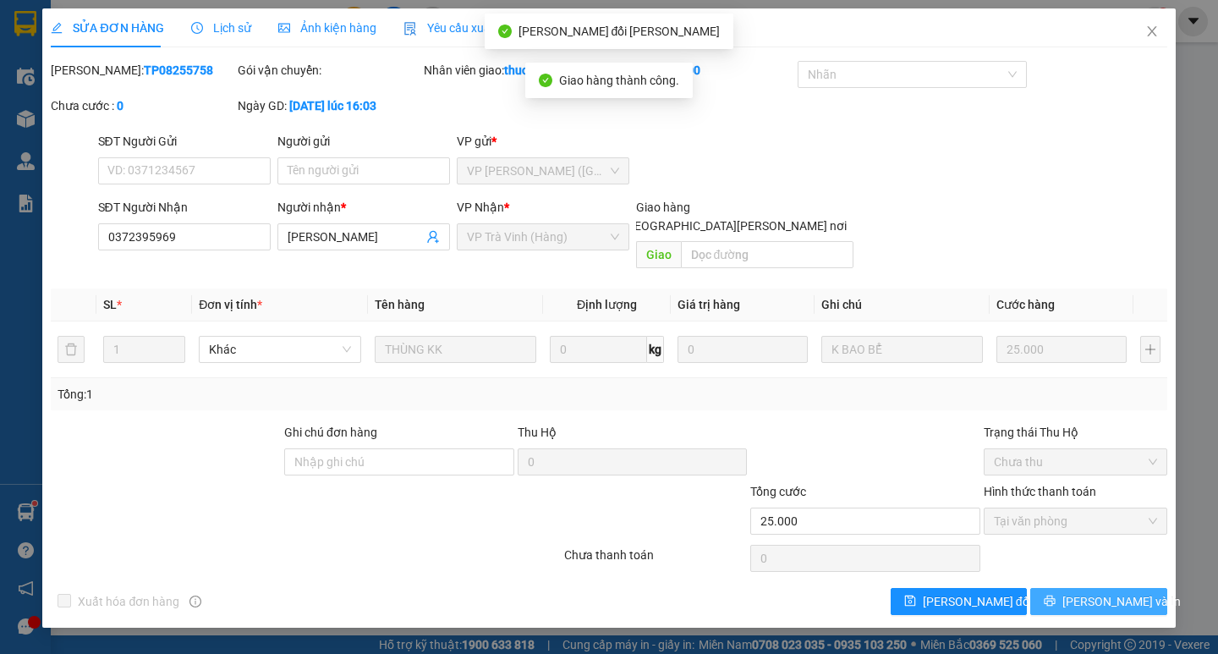
click at [1056, 595] on icon "printer" at bounding box center [1050, 601] width 12 height 12
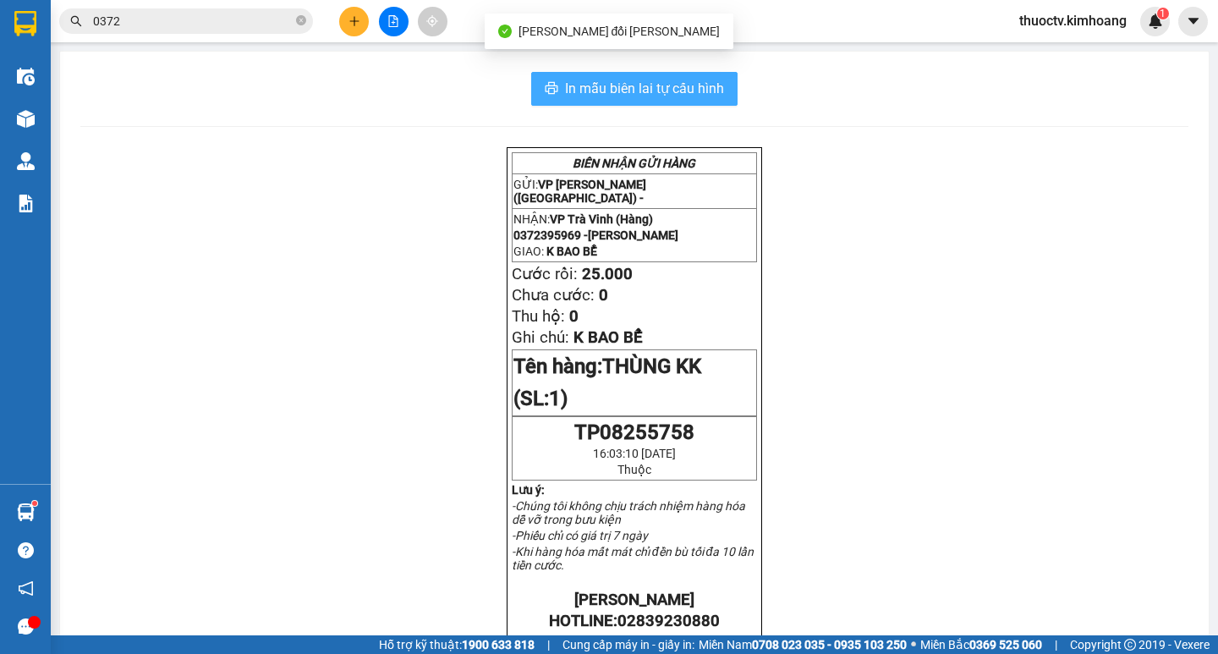
click at [697, 80] on span "In mẫu biên lai tự cấu hình" at bounding box center [644, 88] width 159 height 21
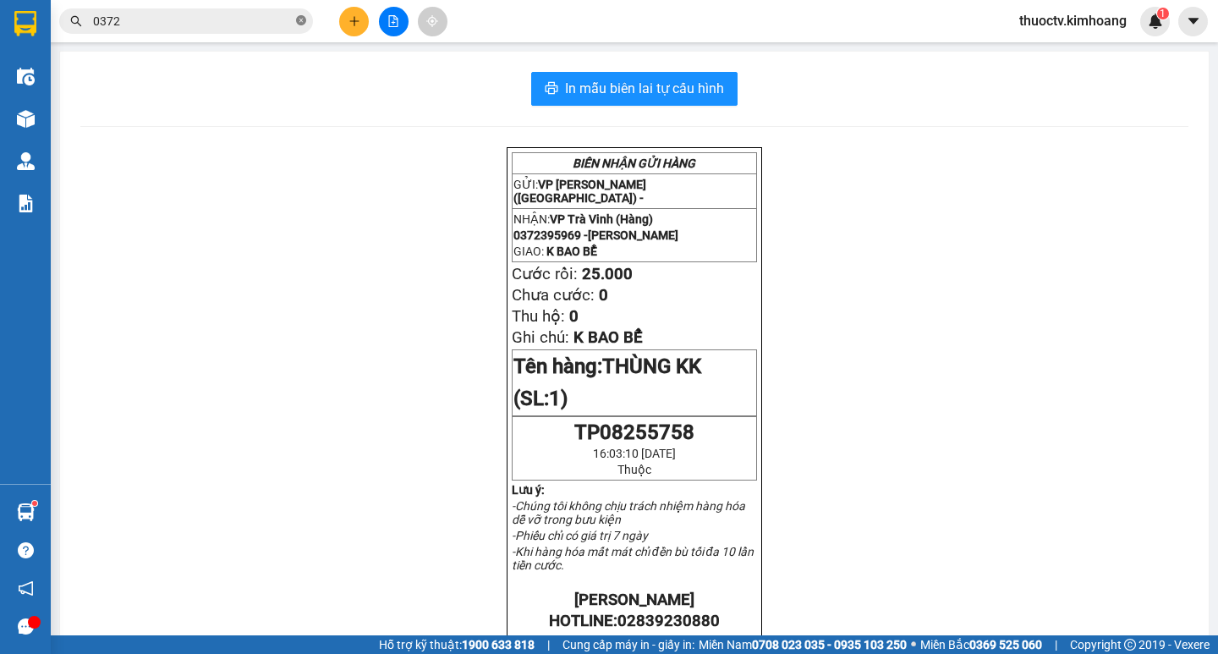
click at [302, 17] on icon "close-circle" at bounding box center [301, 20] width 10 height 10
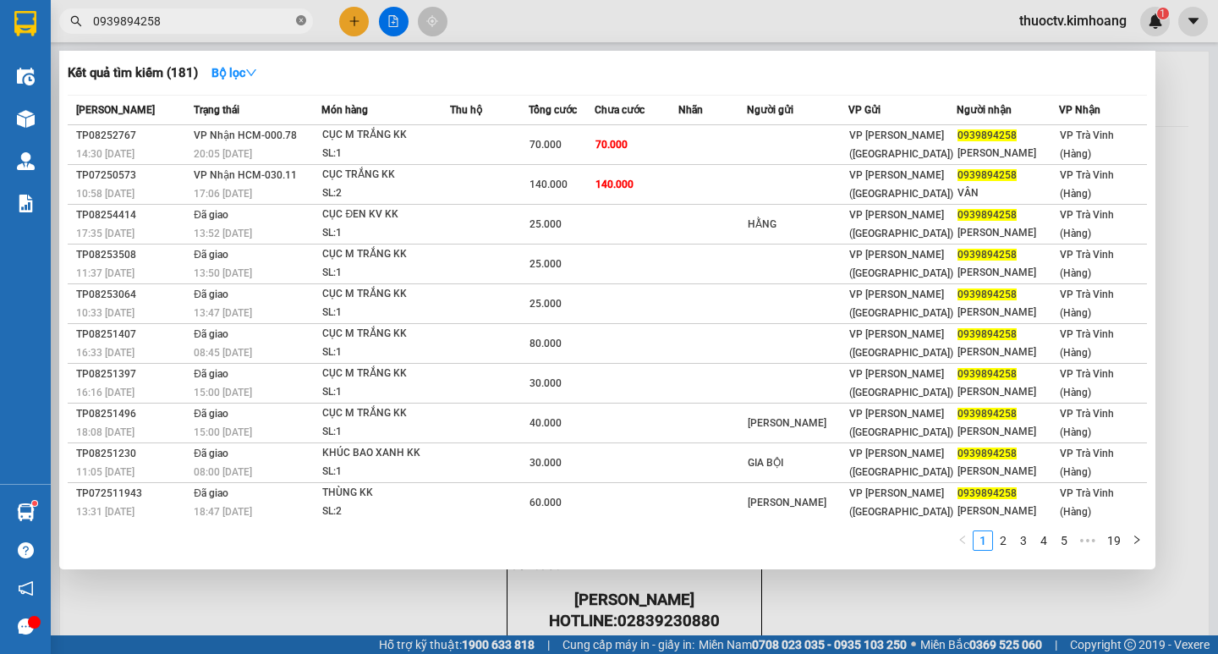
click at [304, 17] on icon "close-circle" at bounding box center [301, 20] width 10 height 10
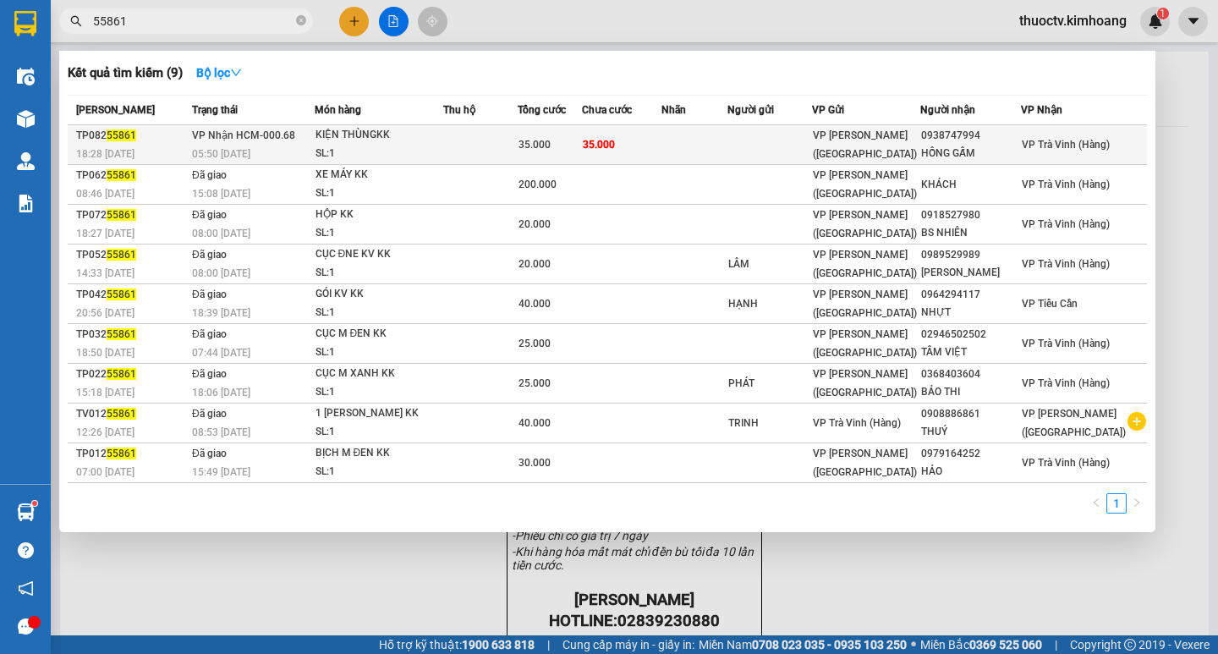
click at [614, 154] on td "35.000" at bounding box center [622, 145] width 80 height 40
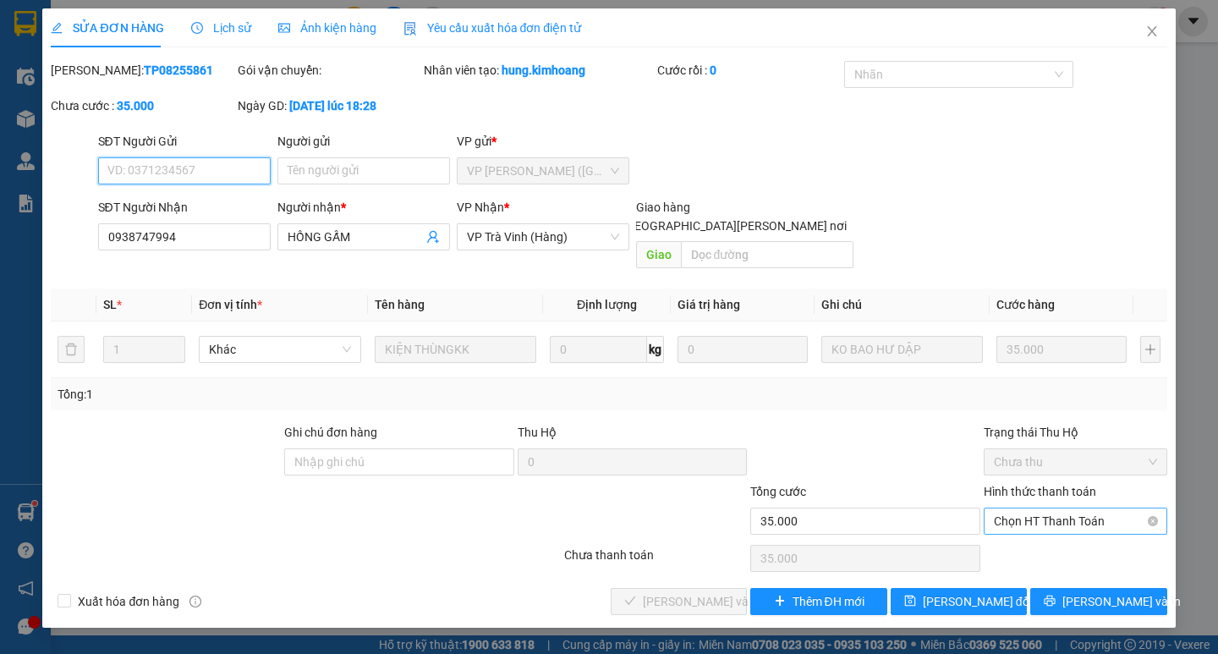
click at [1096, 508] on span "Chọn HT Thanh Toán" at bounding box center [1075, 520] width 163 height 25
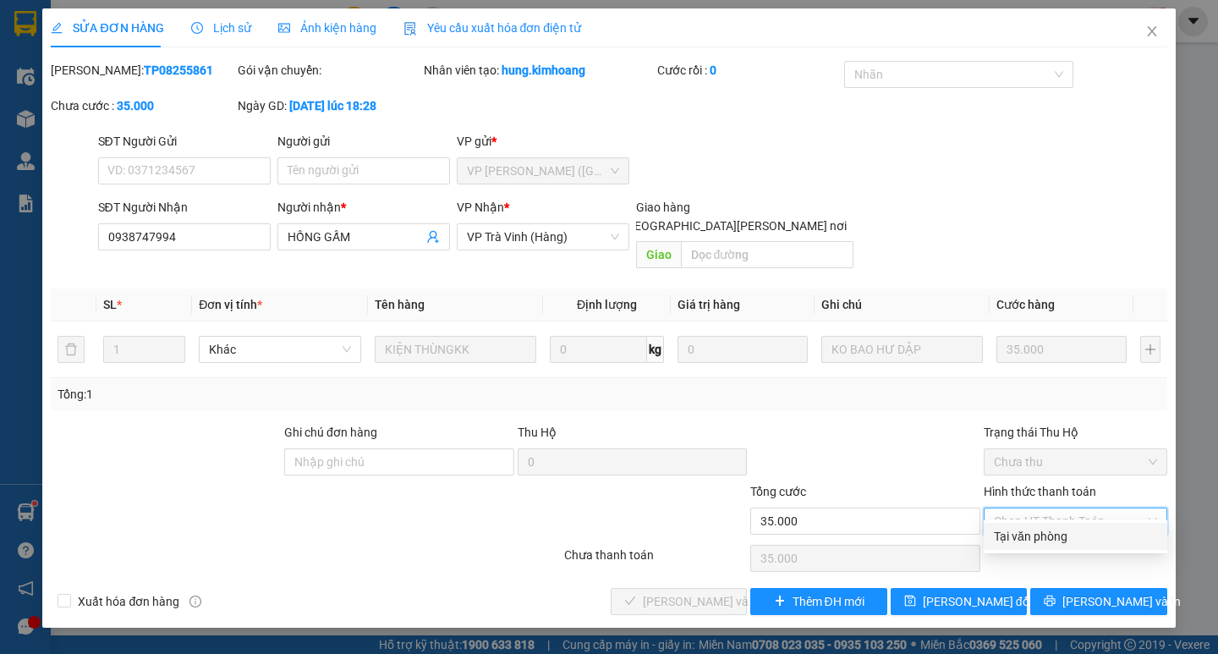
click at [1060, 536] on div "Tại văn phòng" at bounding box center [1075, 536] width 163 height 19
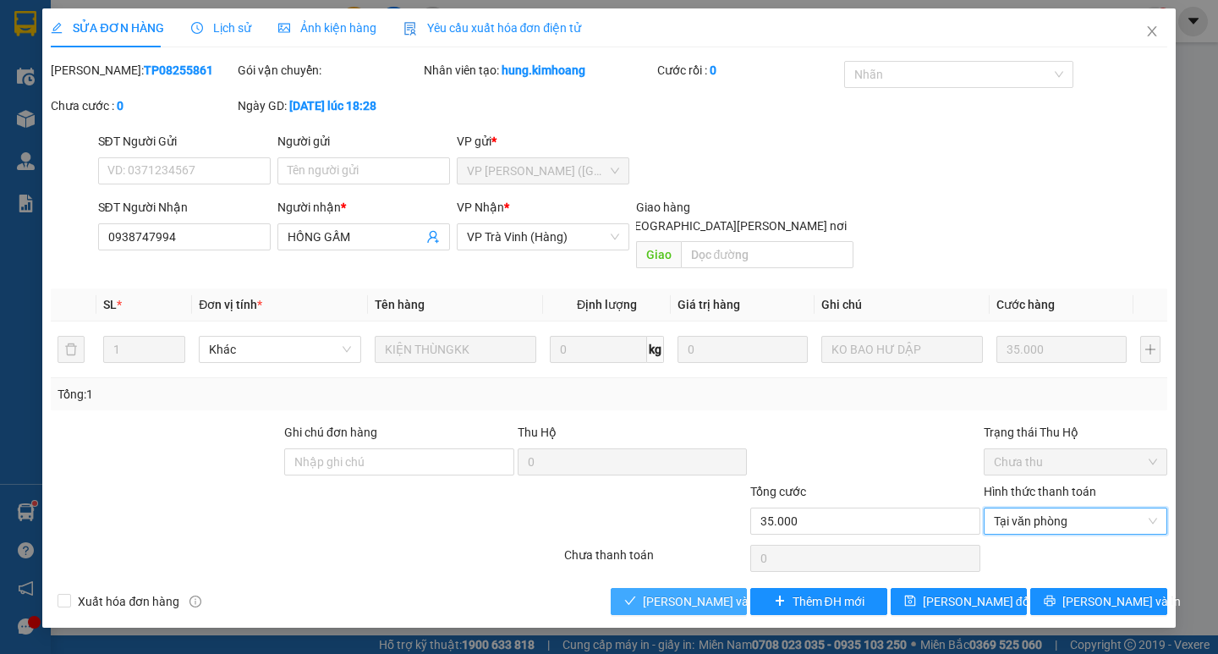
click at [709, 592] on span "[PERSON_NAME] và [PERSON_NAME] hàng" at bounding box center [757, 601] width 228 height 19
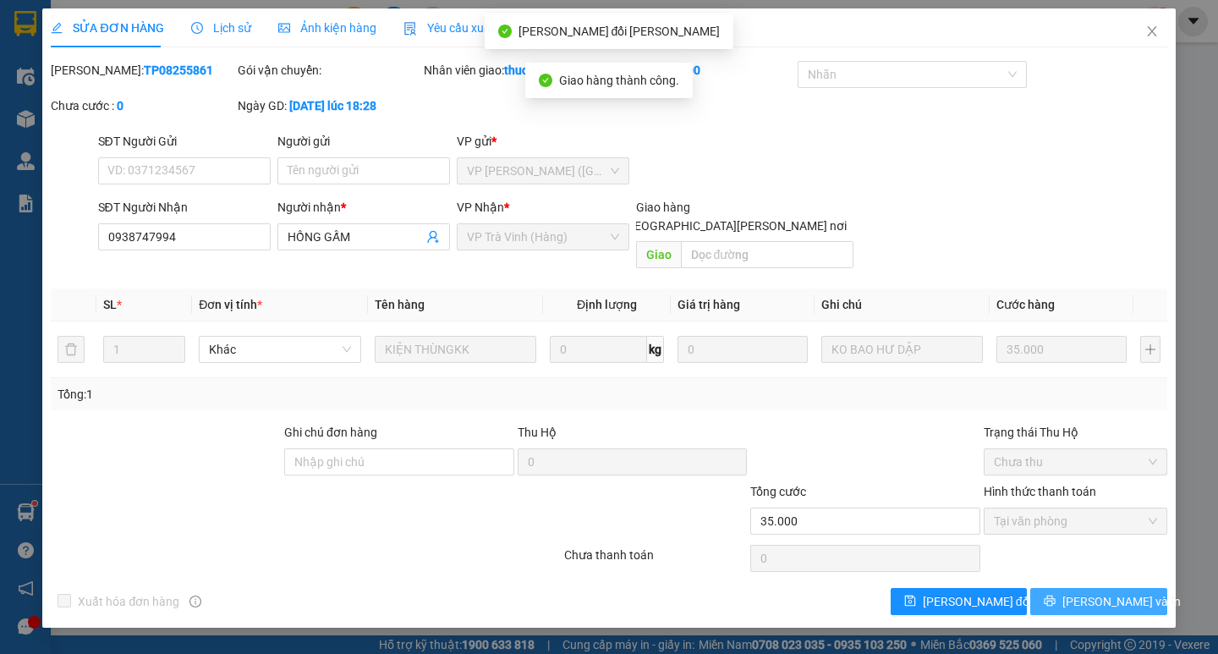
click at [1112, 592] on span "[PERSON_NAME] và In" at bounding box center [1122, 601] width 118 height 19
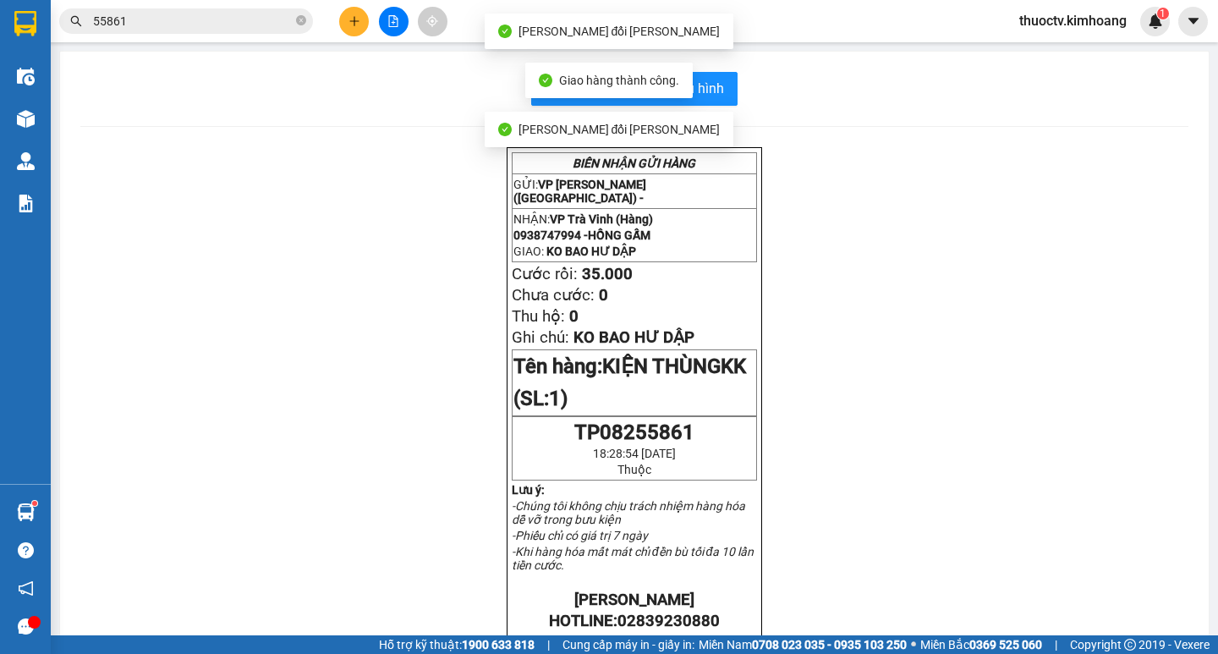
click at [216, 34] on div "Kết quả tìm kiếm ( 9 ) Bộ lọc Mã ĐH Trạng thái Món hàng Thu hộ Tổng cước Chưa c…" at bounding box center [165, 22] width 330 height 30
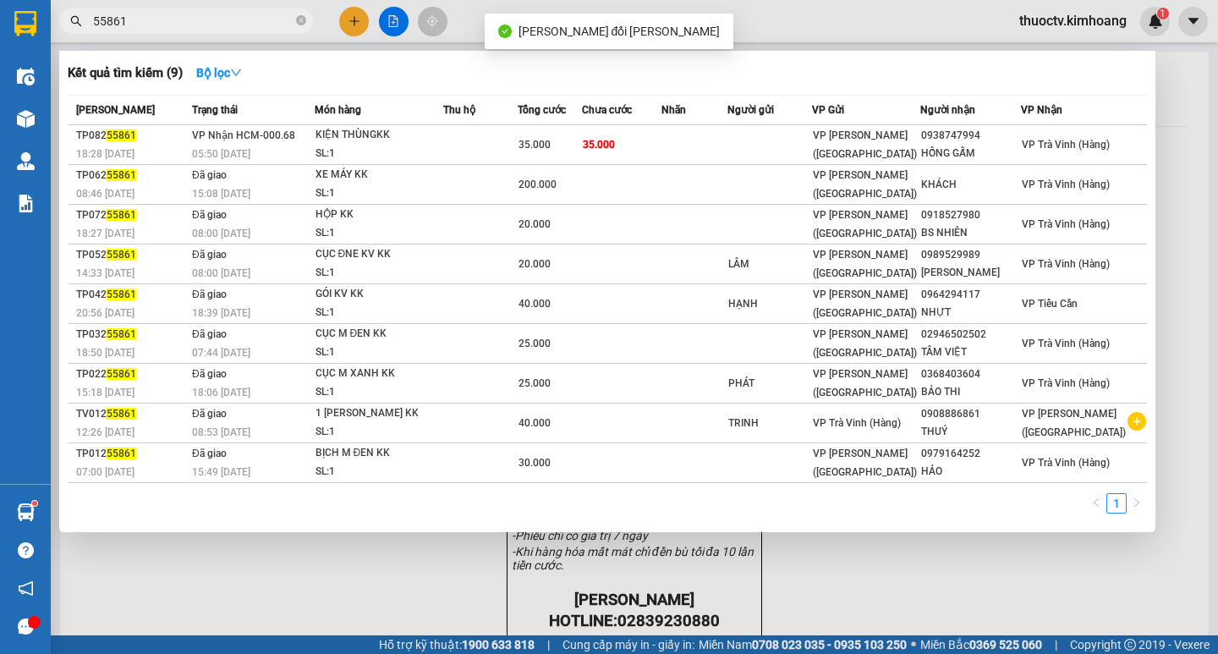
click at [212, 21] on input "55861" at bounding box center [193, 21] width 200 height 19
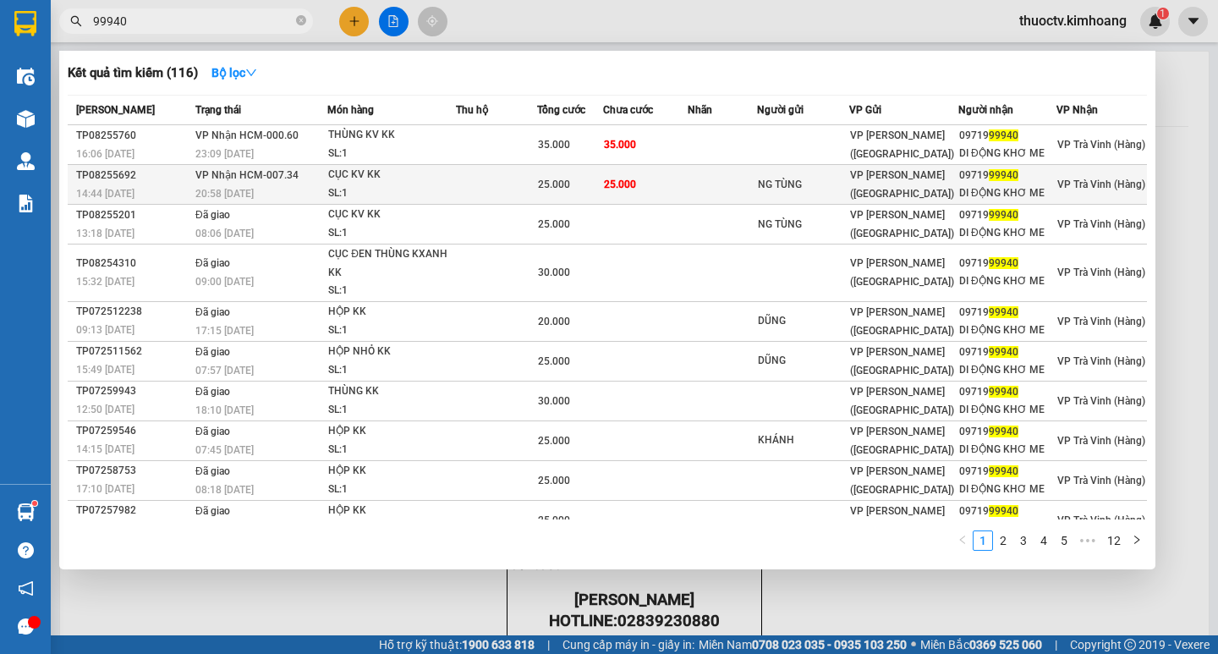
click at [694, 174] on td at bounding box center [723, 185] width 70 height 40
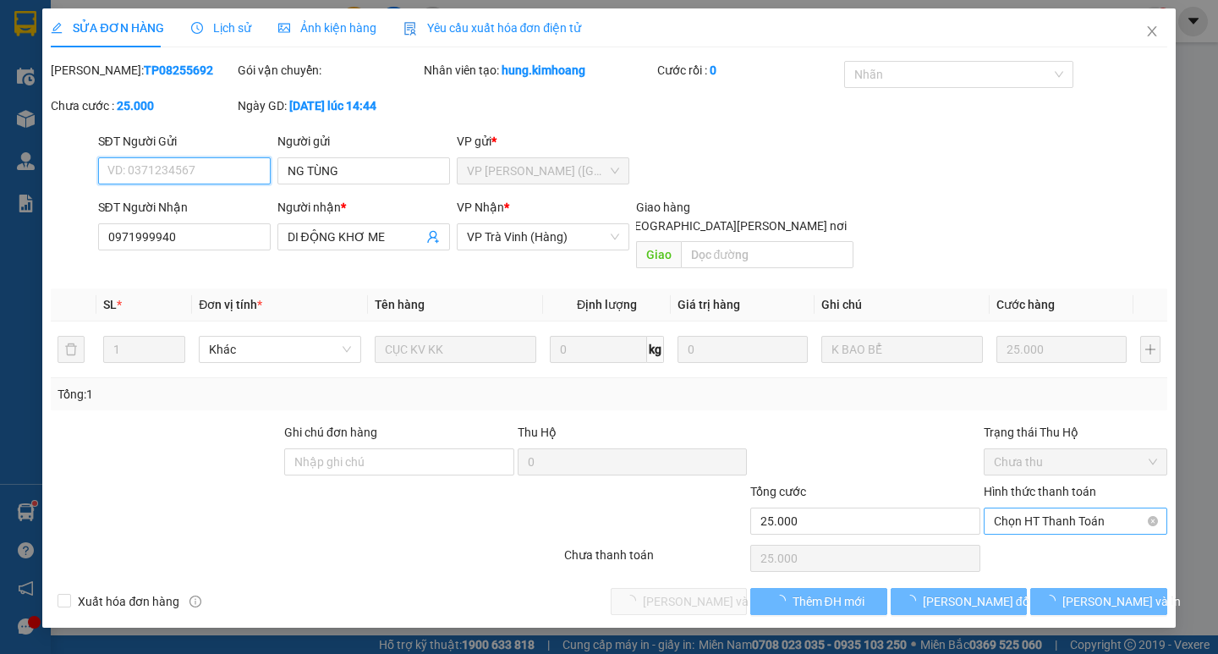
click at [1053, 509] on span "Chọn HT Thanh Toán" at bounding box center [1075, 520] width 163 height 25
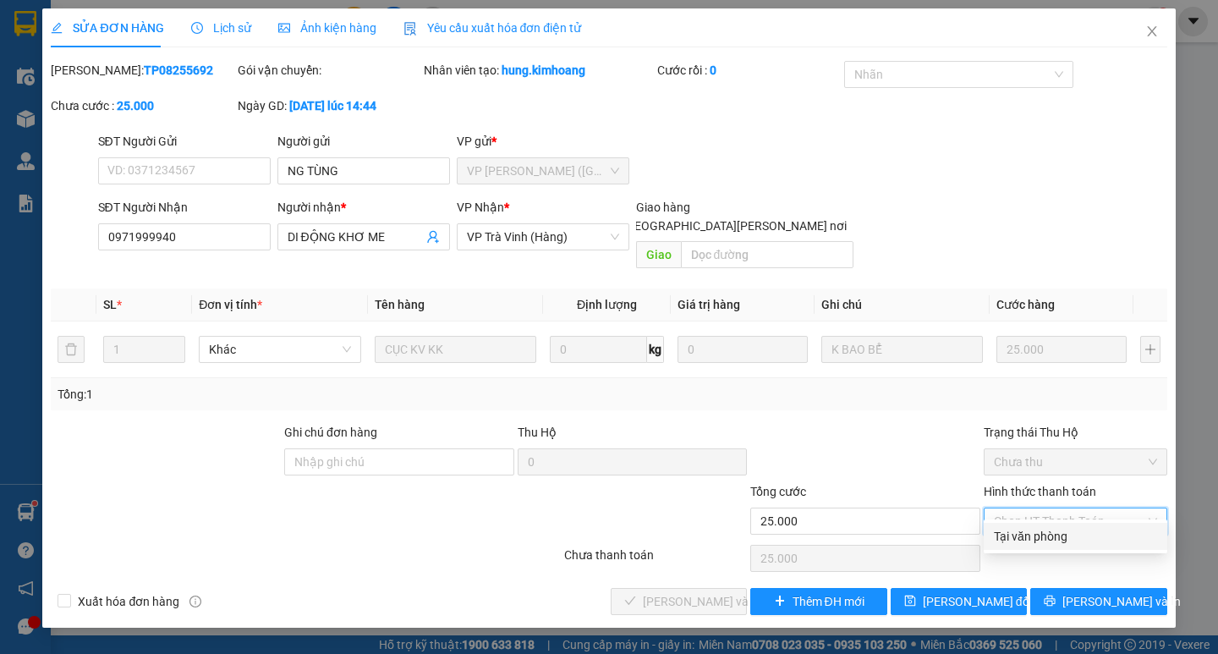
click at [1047, 535] on div "Tại văn phòng" at bounding box center [1075, 536] width 163 height 19
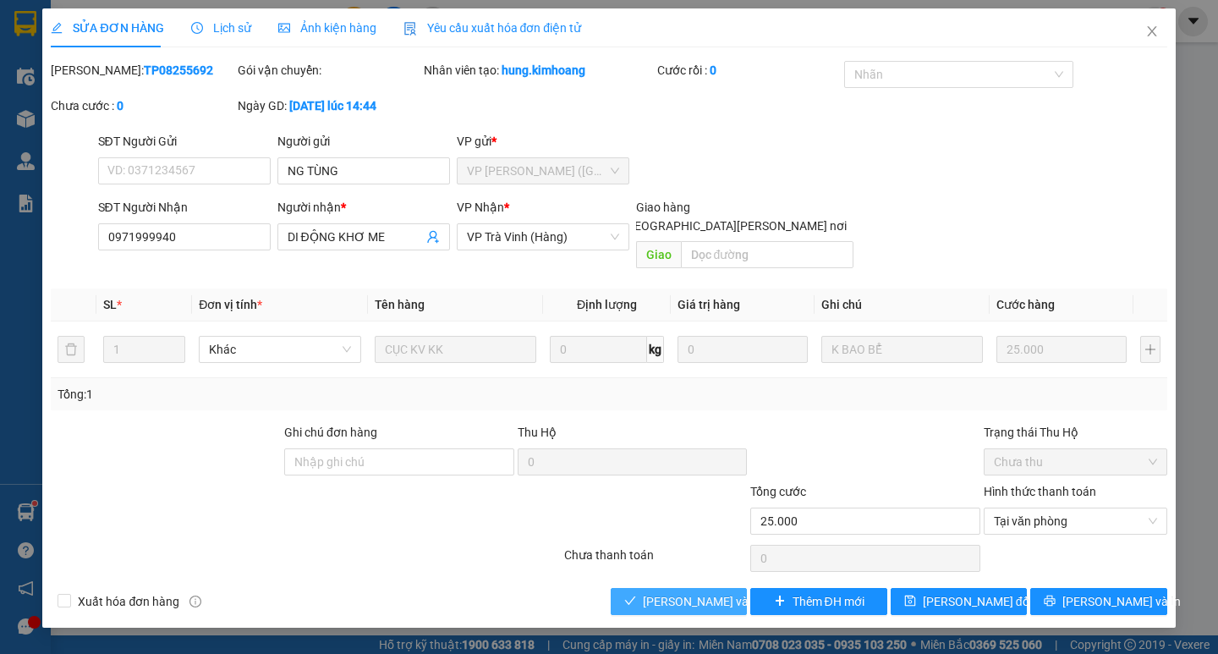
click at [658, 592] on span "[PERSON_NAME] và [PERSON_NAME] hàng" at bounding box center [757, 601] width 228 height 19
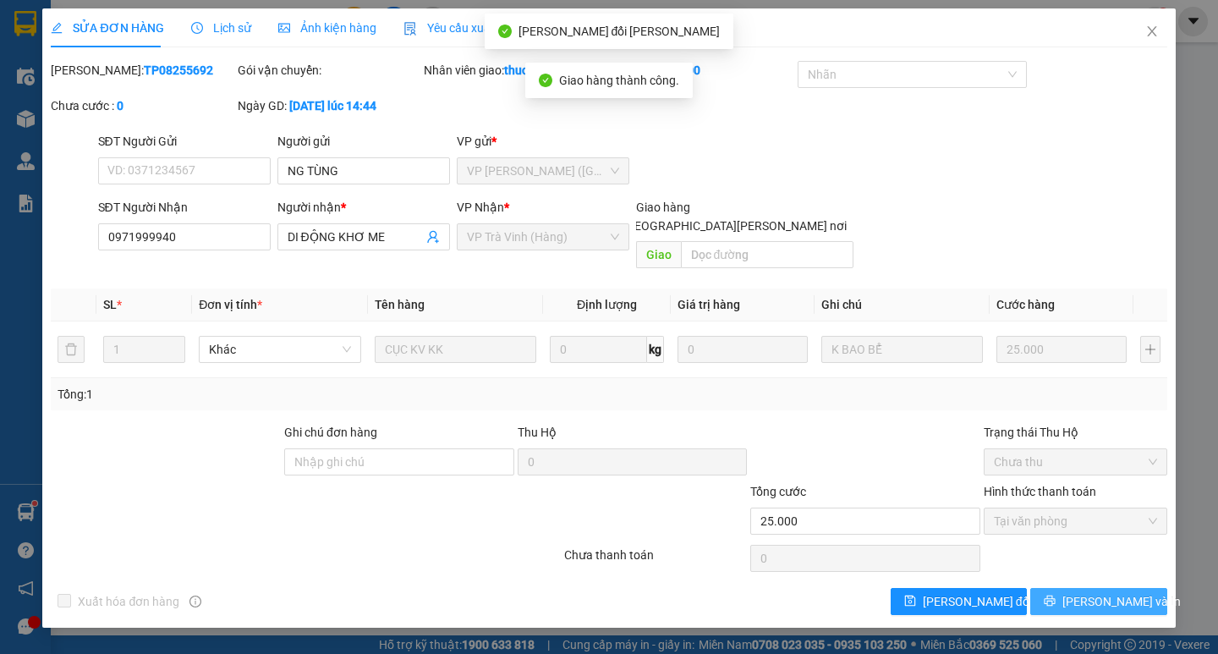
click at [1056, 596] on icon "printer" at bounding box center [1050, 601] width 11 height 11
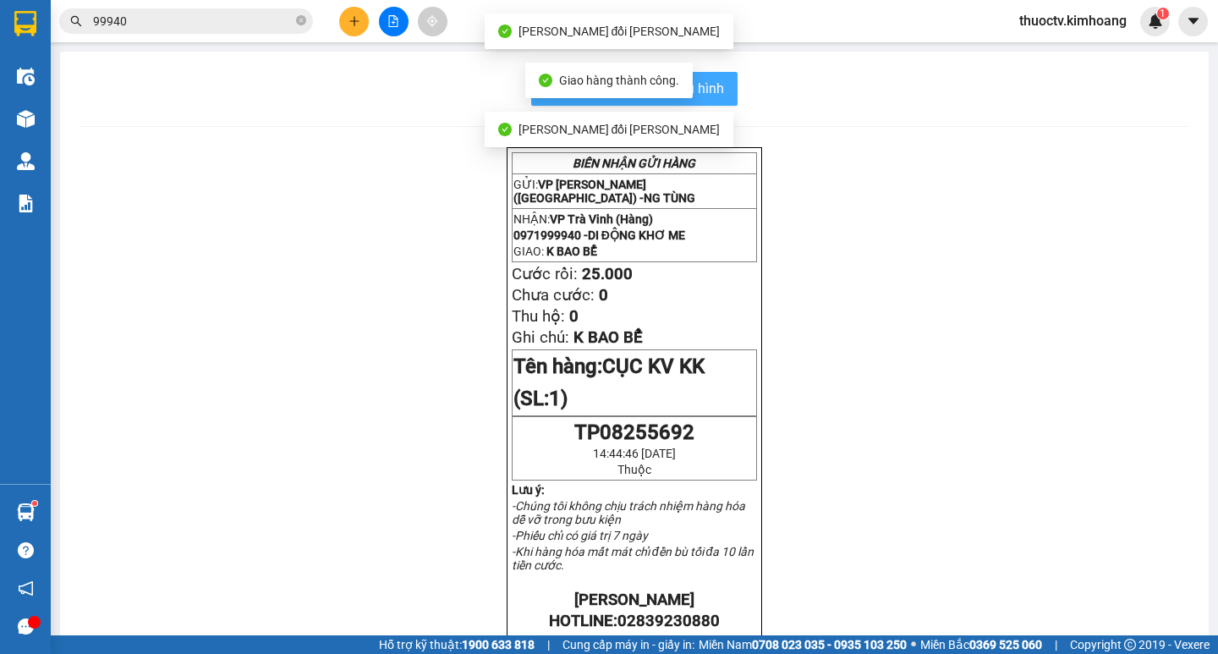
click at [713, 84] on span "In mẫu biên lai tự cấu hình" at bounding box center [644, 88] width 159 height 21
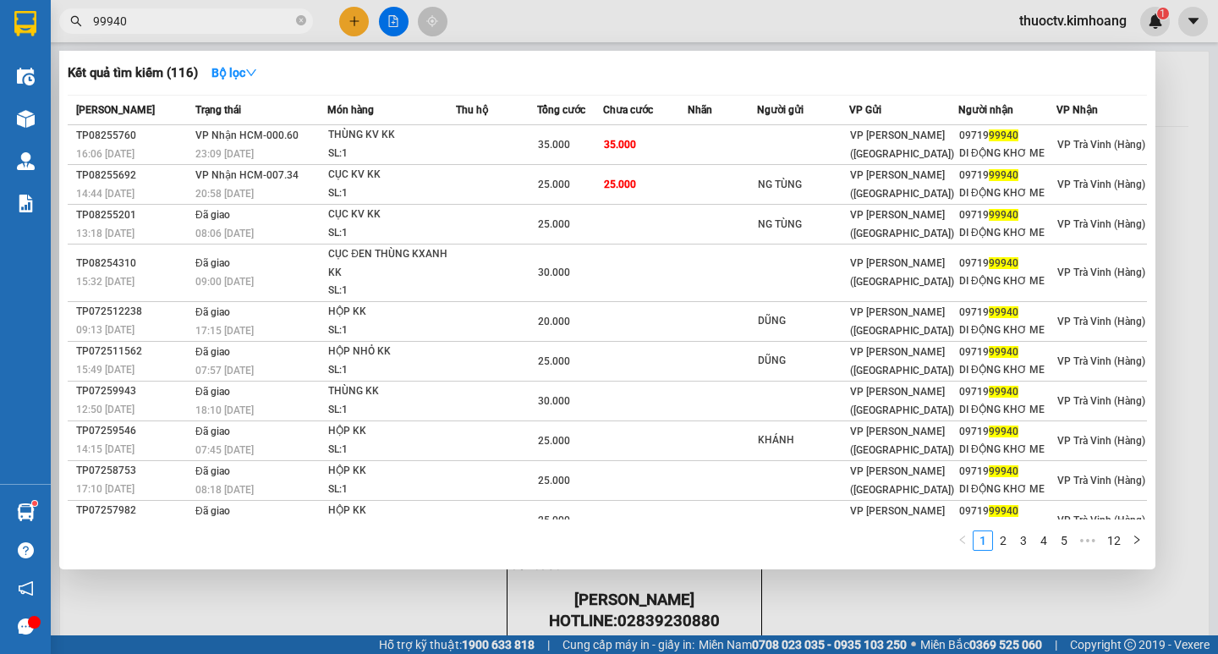
click at [193, 19] on input "99940" at bounding box center [193, 21] width 200 height 19
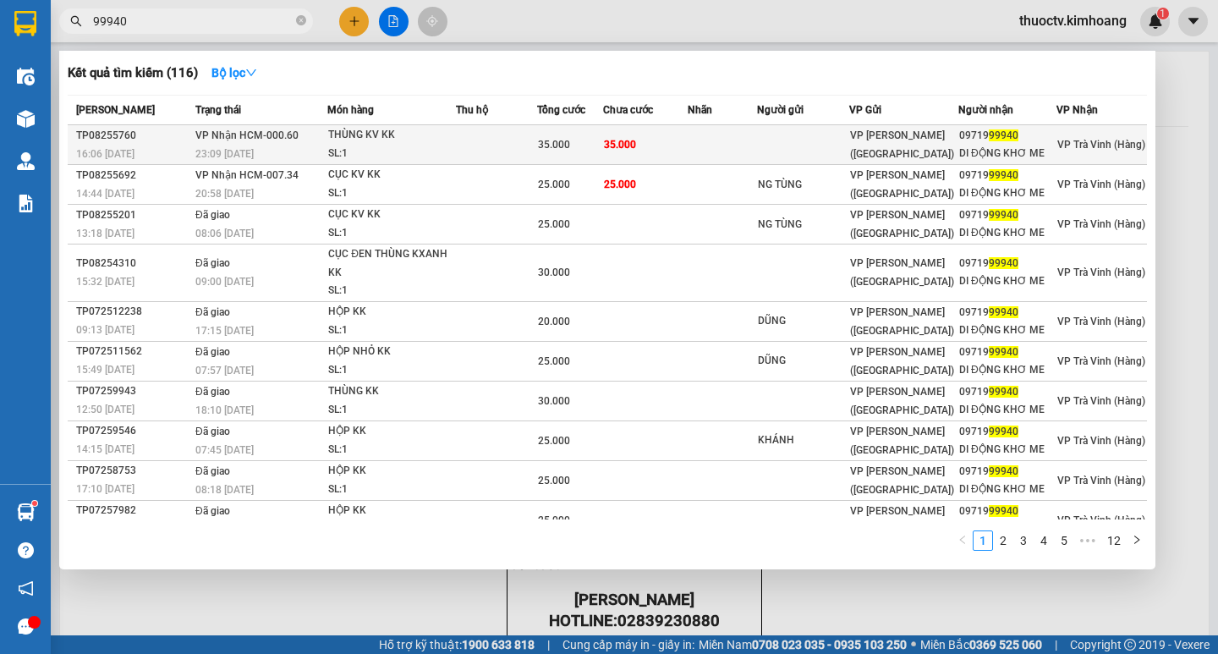
click at [475, 140] on td at bounding box center [496, 145] width 81 height 40
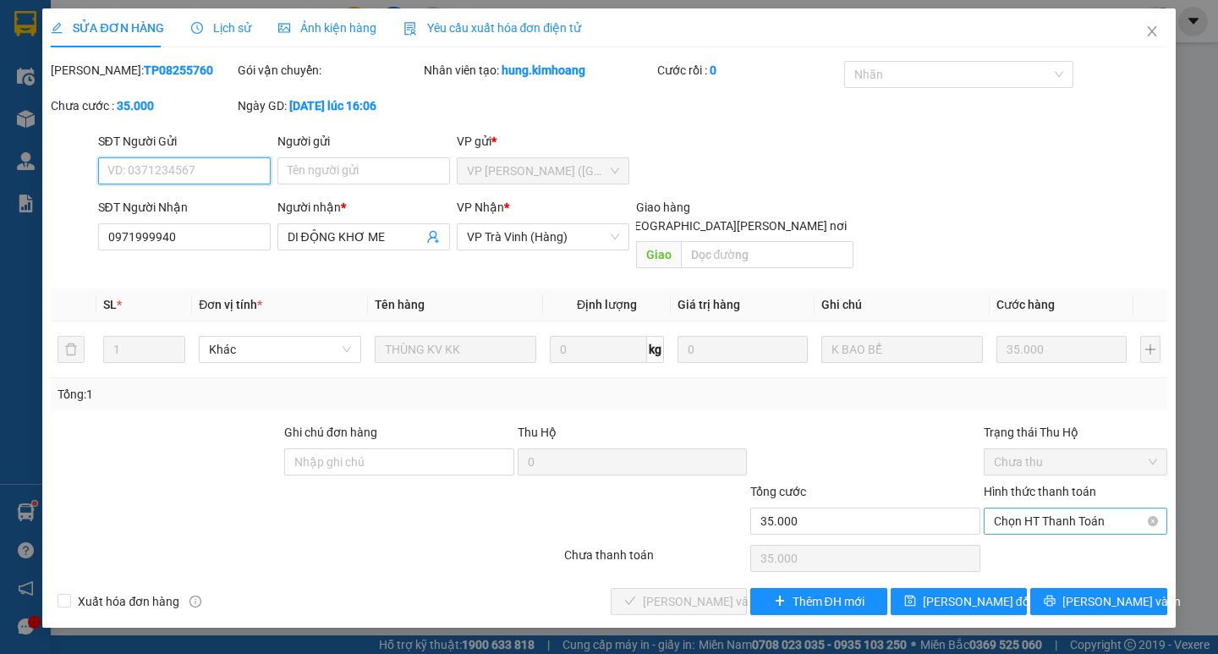
click at [1063, 508] on span "Chọn HT Thanh Toán" at bounding box center [1075, 520] width 163 height 25
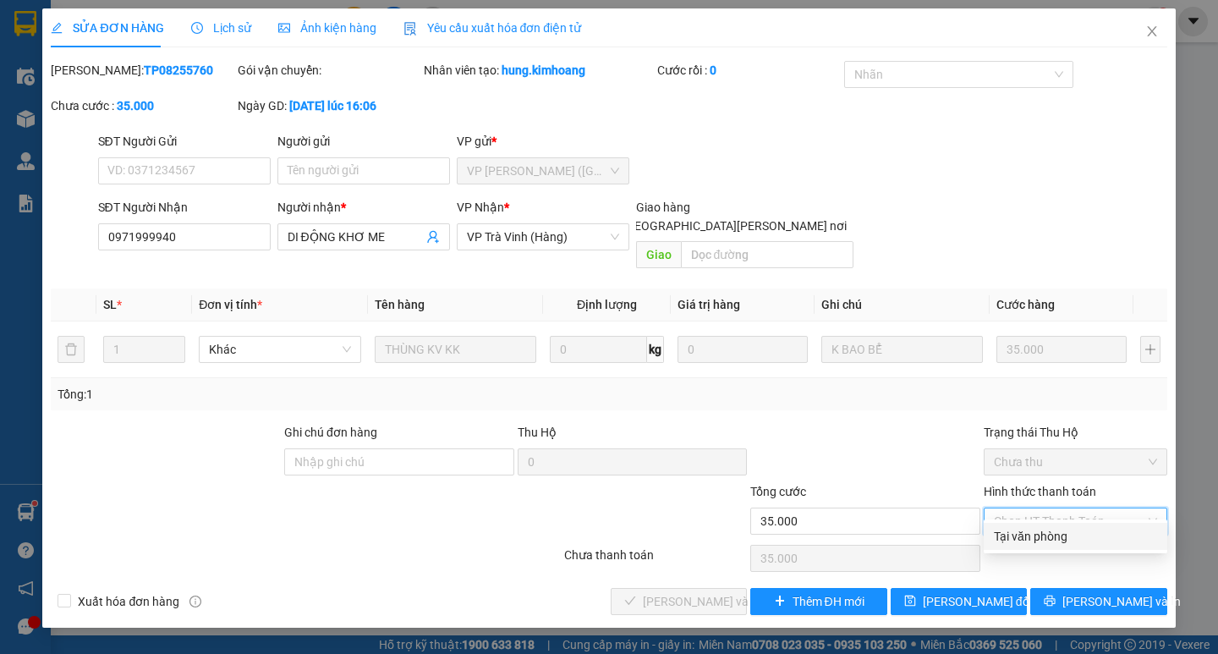
click at [1060, 531] on div "Tại văn phòng" at bounding box center [1075, 536] width 163 height 19
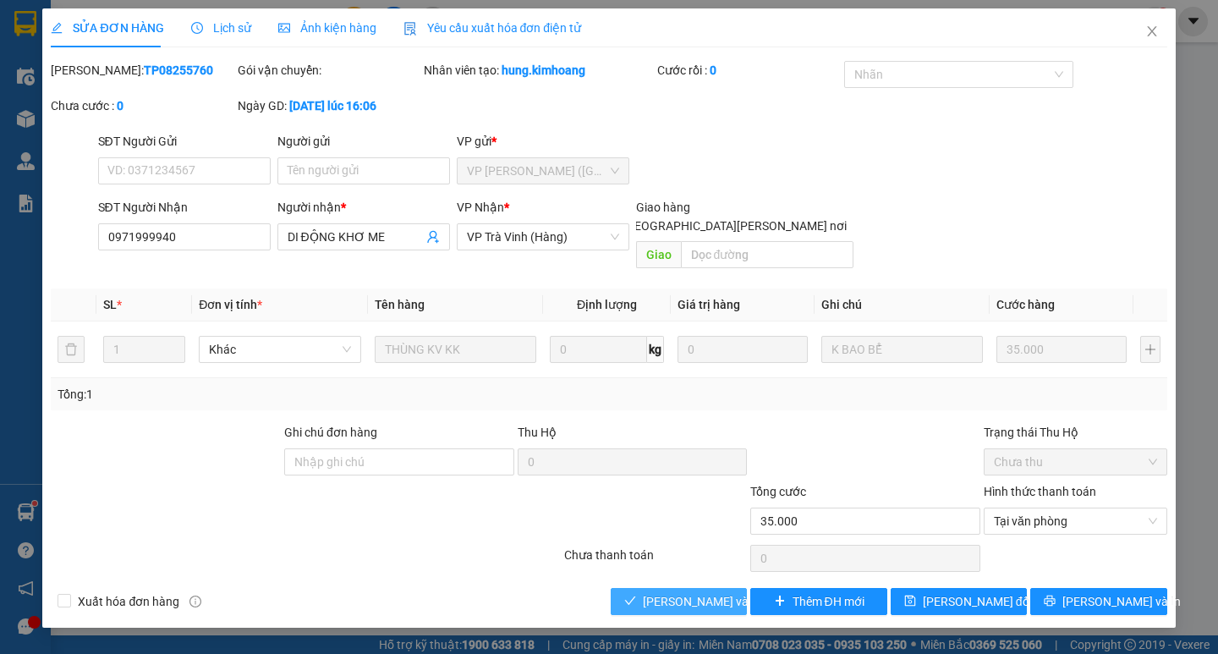
click at [714, 592] on span "[PERSON_NAME] và [PERSON_NAME] hàng" at bounding box center [757, 601] width 228 height 19
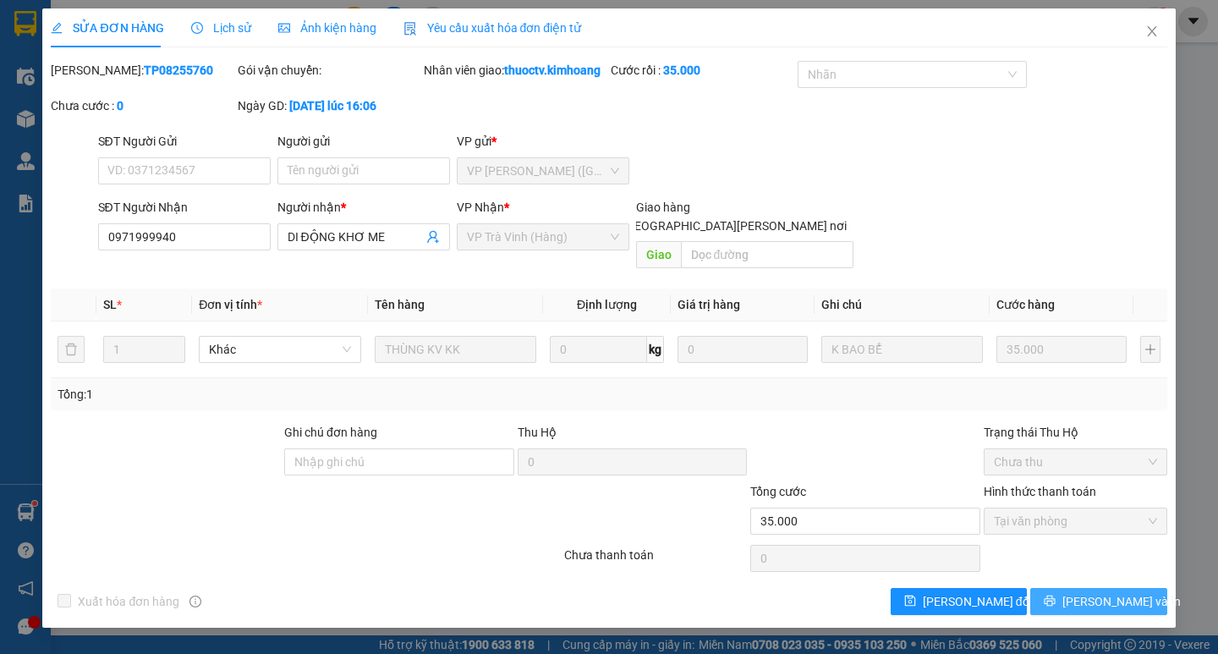
click at [1097, 592] on span "[PERSON_NAME] và In" at bounding box center [1122, 601] width 118 height 19
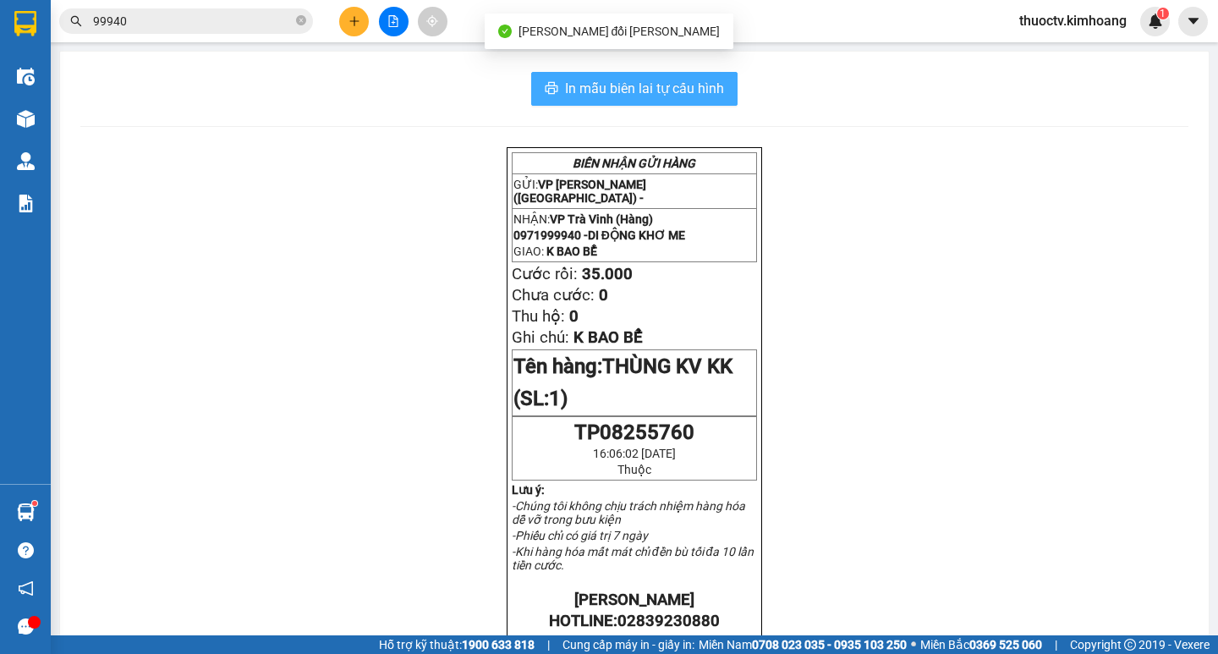
click at [626, 85] on span "In mẫu biên lai tự cấu hình" at bounding box center [644, 88] width 159 height 21
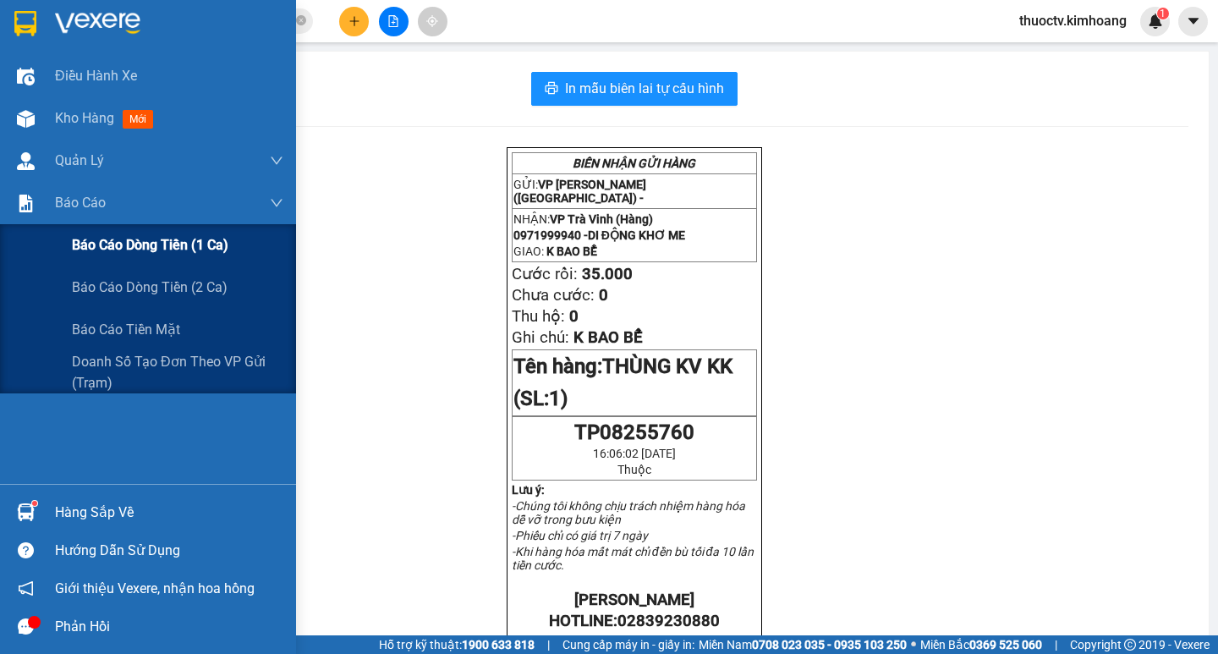
click at [116, 245] on span "Báo cáo dòng tiền (1 ca)" at bounding box center [150, 244] width 157 height 21
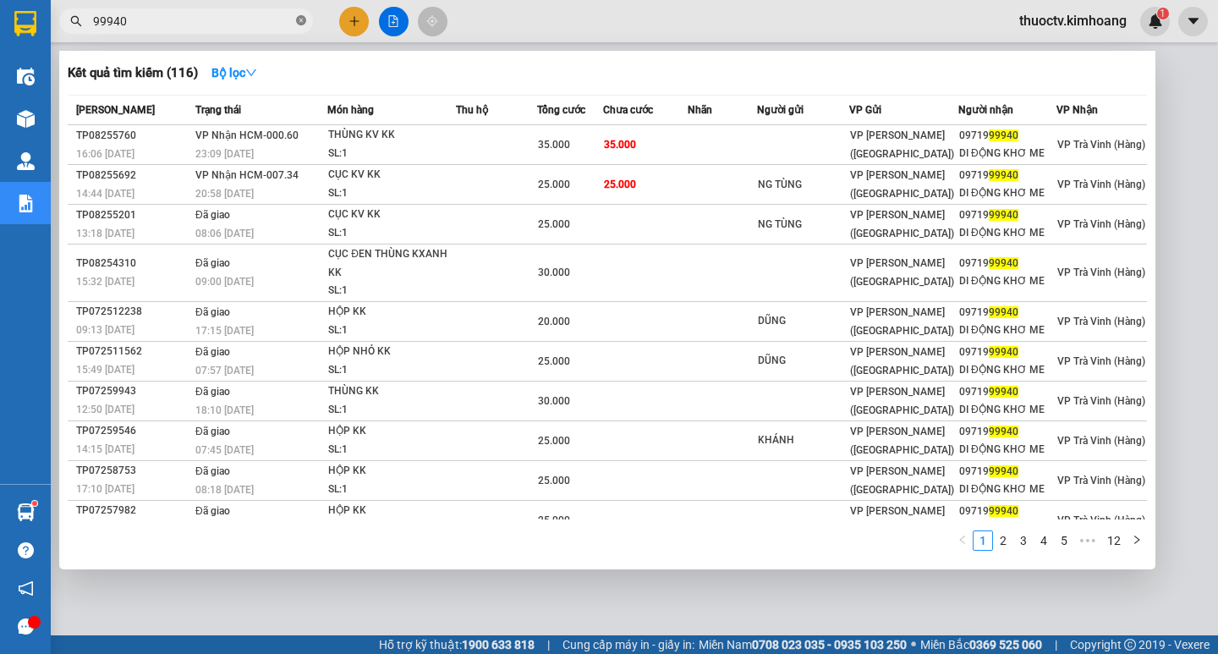
click at [305, 14] on span at bounding box center [301, 22] width 10 height 16
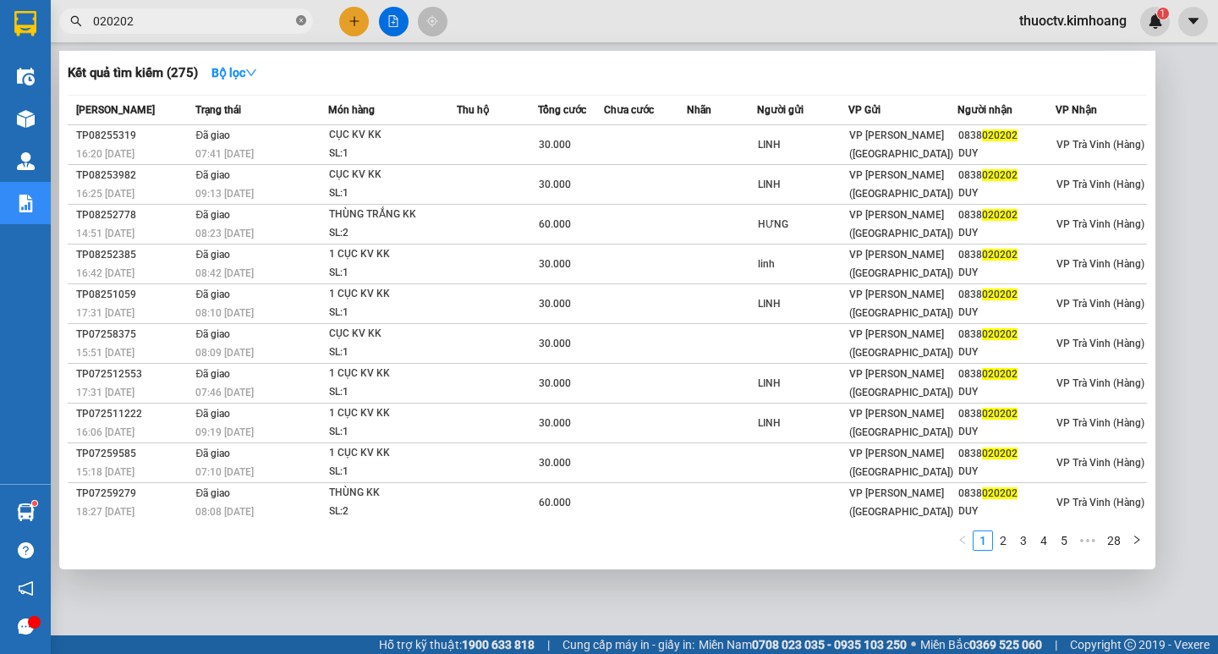
click at [301, 14] on span at bounding box center [301, 22] width 10 height 16
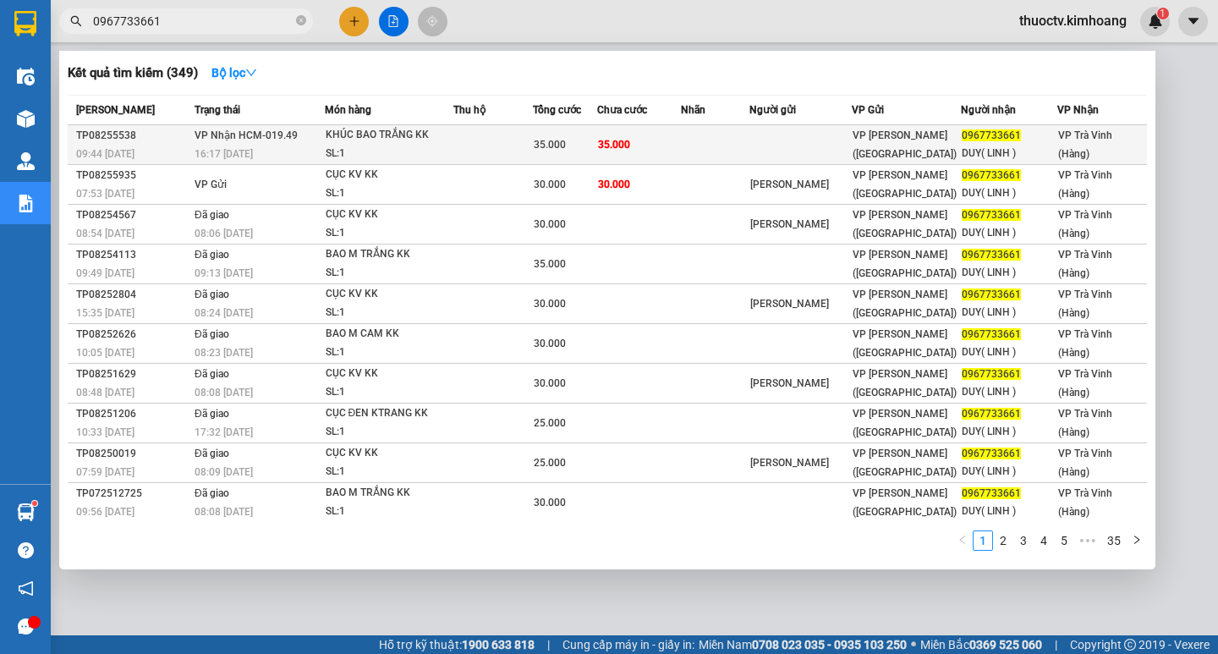
click at [200, 137] on span "VP Nhận HCM-019.49" at bounding box center [246, 135] width 103 height 12
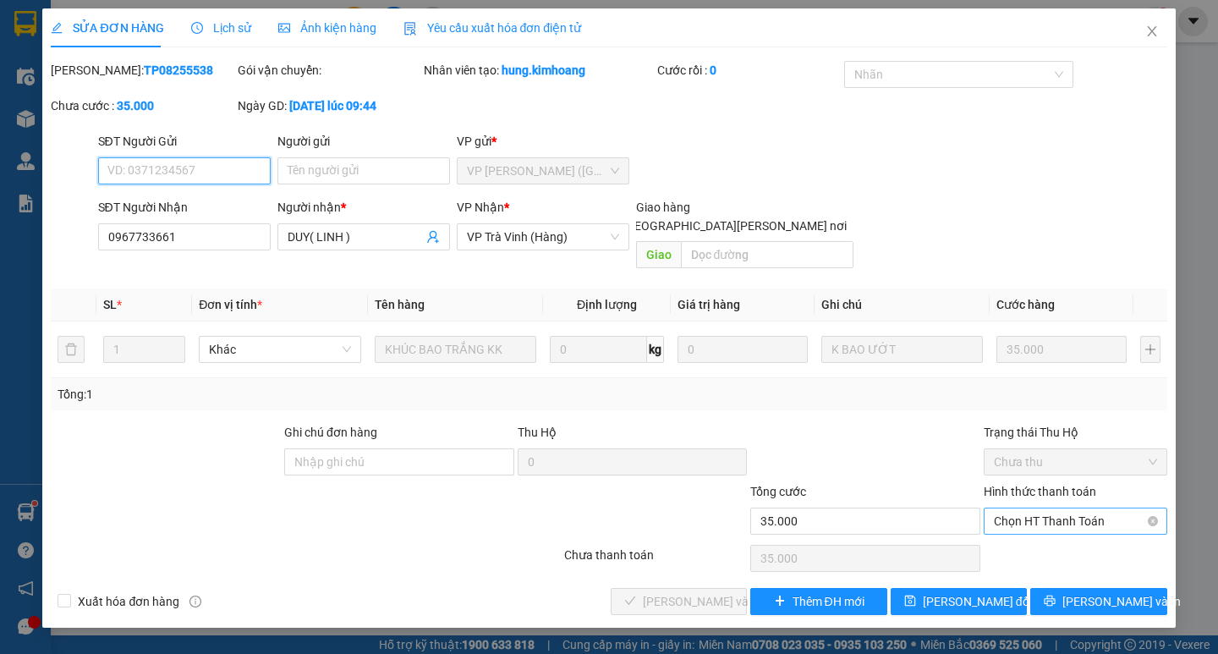
click at [1049, 513] on span "Chọn HT Thanh Toán" at bounding box center [1075, 520] width 163 height 25
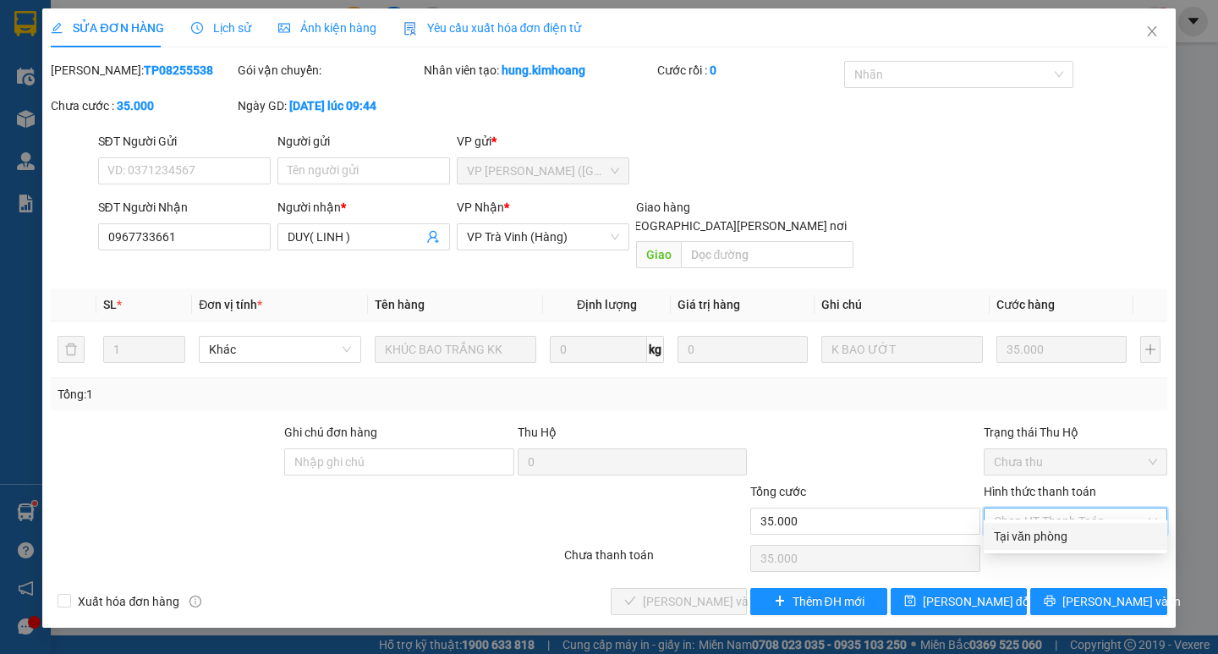
drag, startPoint x: 1042, startPoint y: 536, endPoint x: 1025, endPoint y: 536, distance: 16.1
click at [1039, 537] on div "Tại văn phòng" at bounding box center [1075, 536] width 163 height 19
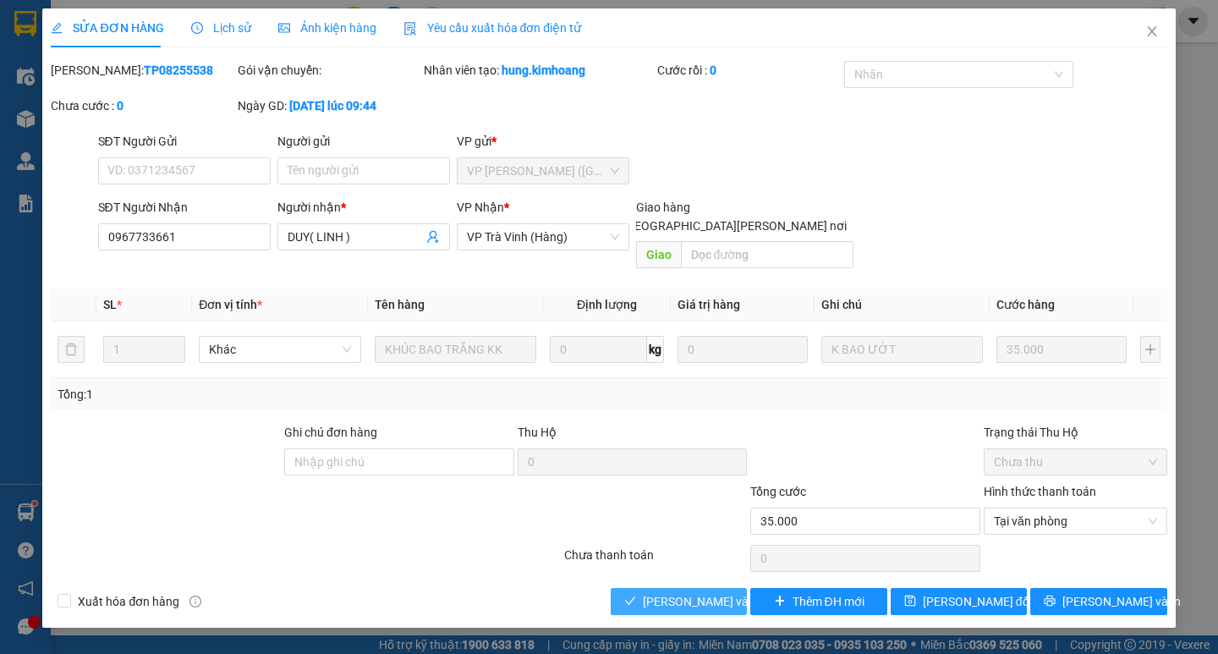
click at [692, 592] on span "[PERSON_NAME] và [PERSON_NAME] hàng" at bounding box center [757, 601] width 228 height 19
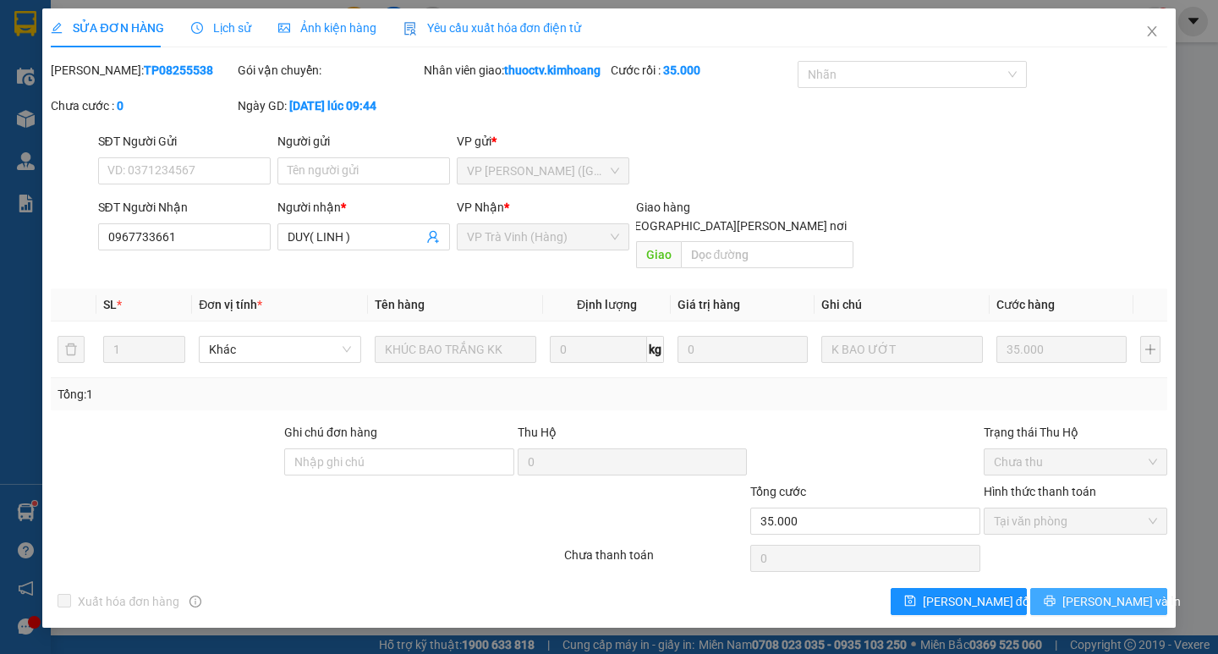
click at [1081, 588] on button "[PERSON_NAME] và In" at bounding box center [1099, 601] width 136 height 27
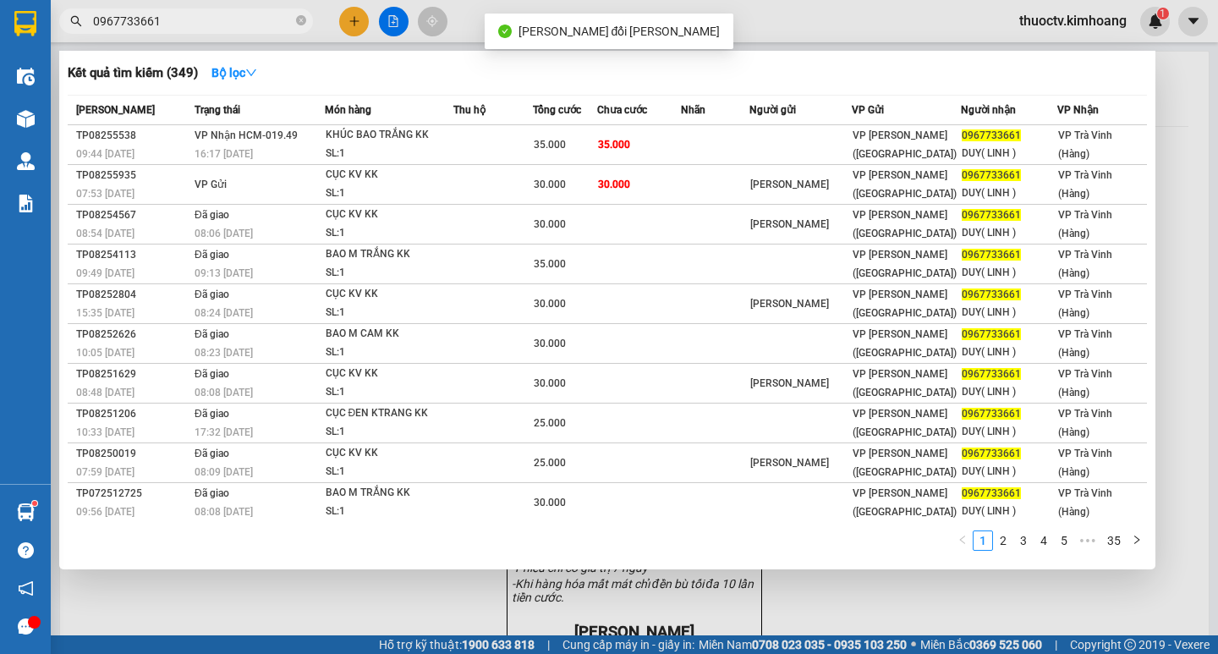
click at [223, 25] on input "0967733661" at bounding box center [193, 21] width 200 height 19
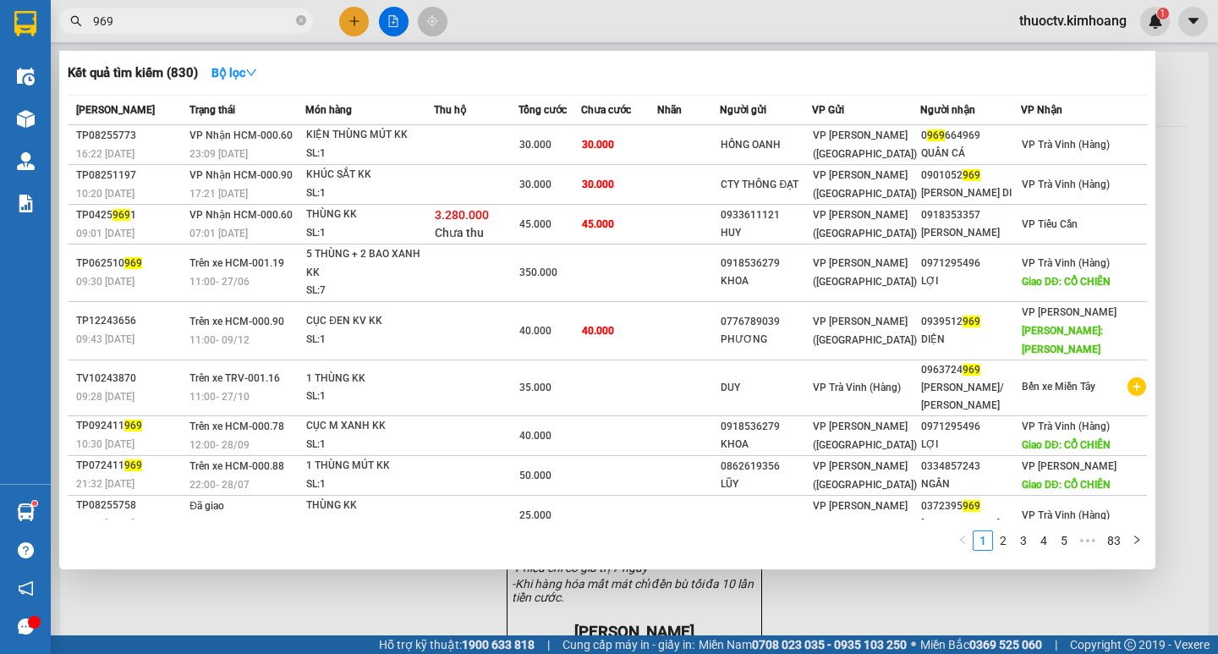
click at [223, 25] on input "969" at bounding box center [193, 21] width 200 height 19
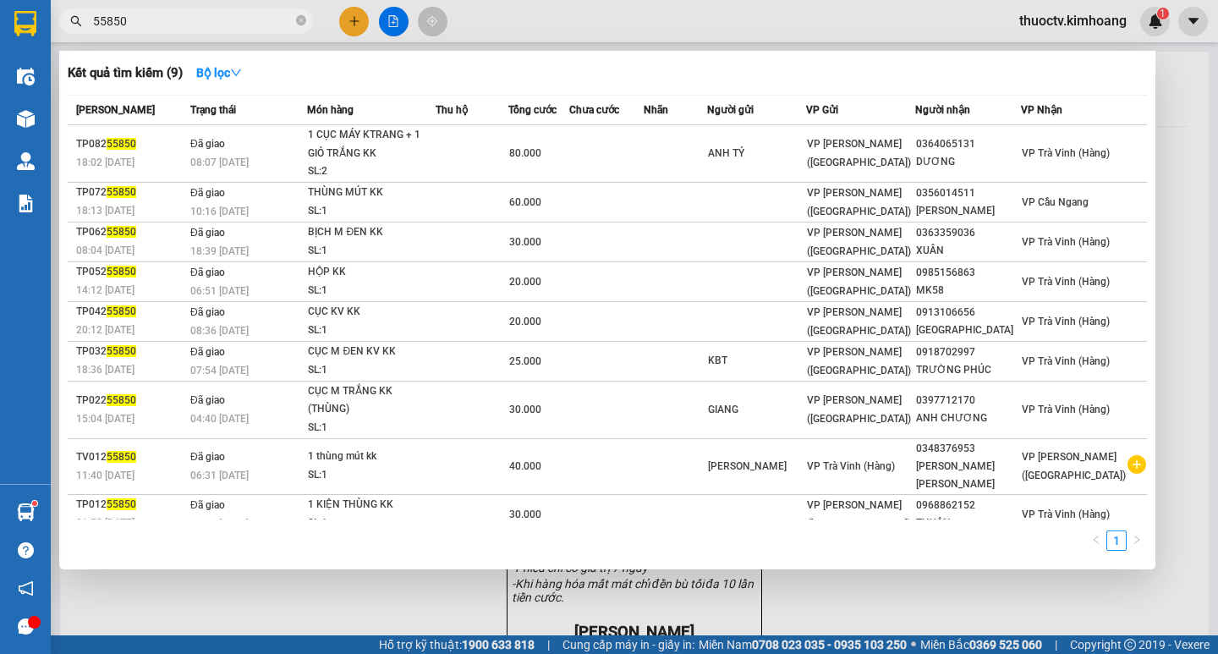
click at [250, 19] on input "55850" at bounding box center [193, 21] width 200 height 19
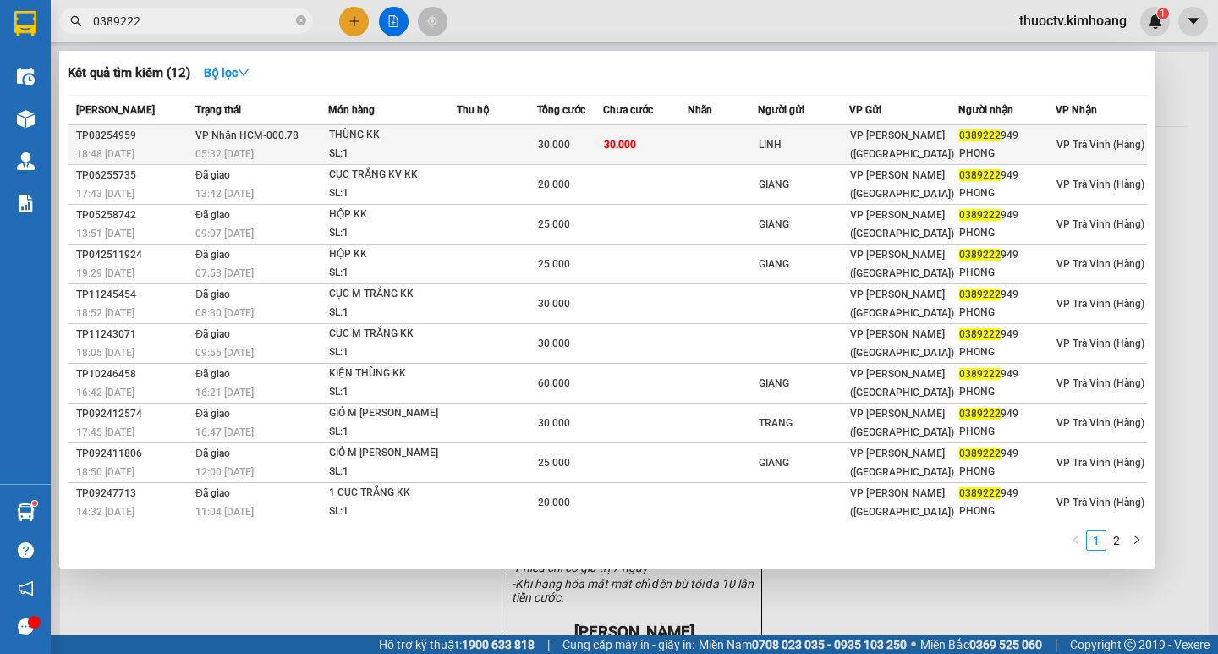
click at [494, 146] on td at bounding box center [497, 145] width 81 height 40
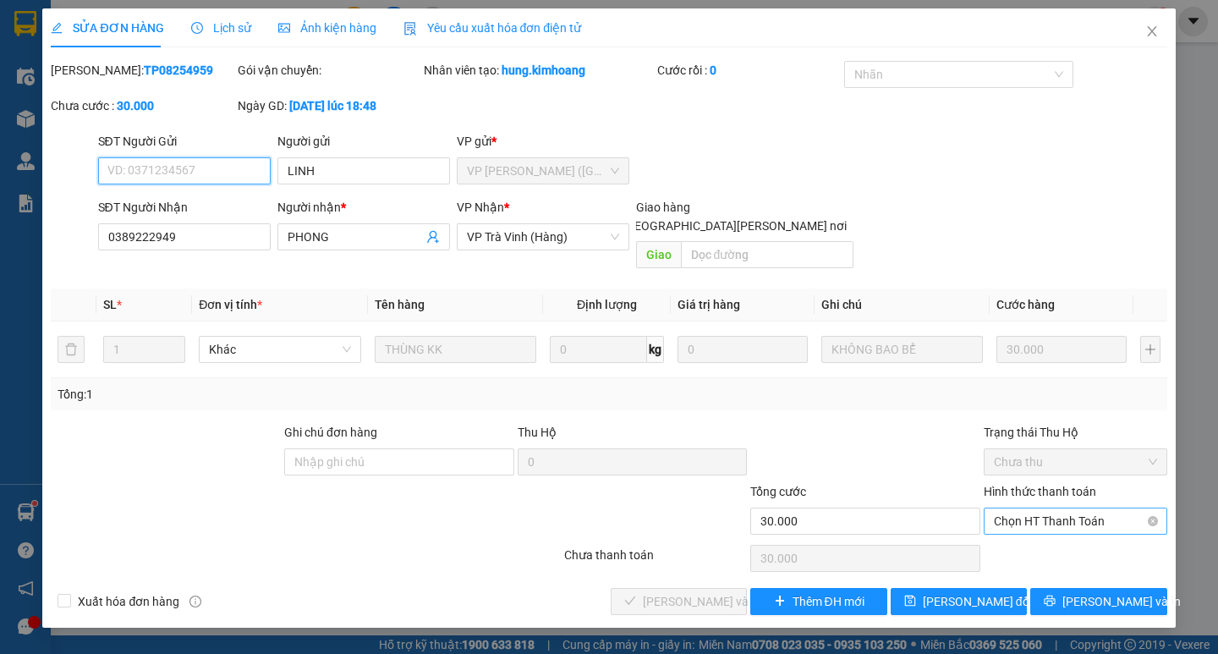
click at [1072, 508] on span "Chọn HT Thanh Toán" at bounding box center [1075, 520] width 163 height 25
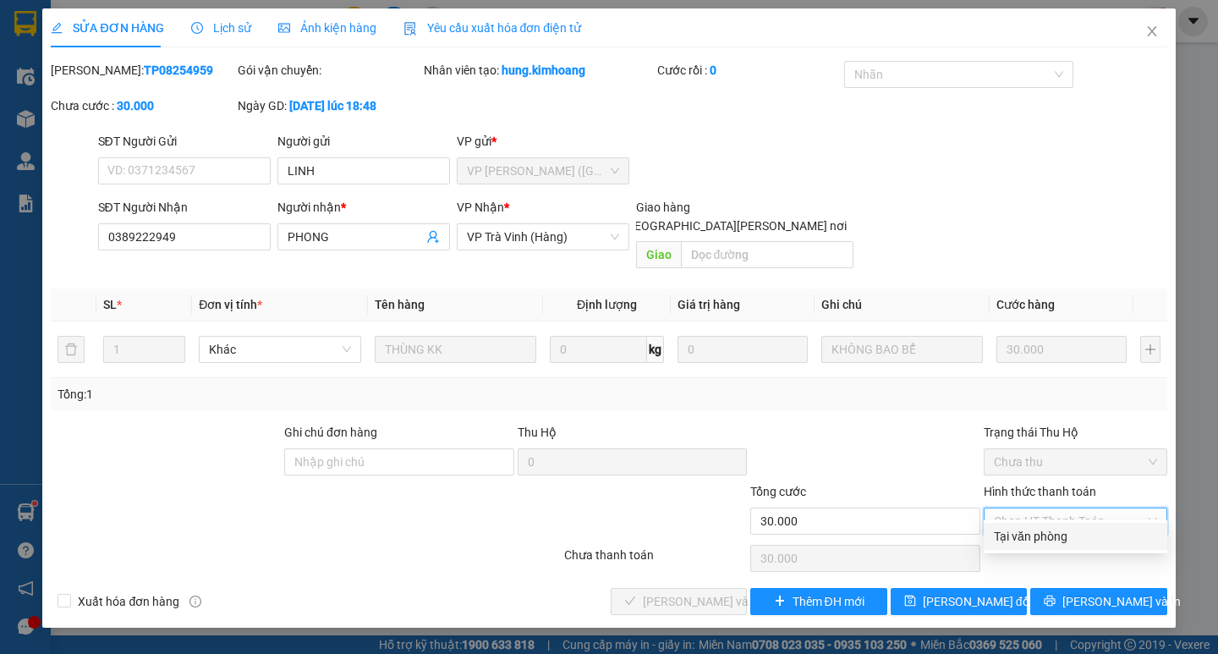
click at [1063, 536] on div "Tại văn phòng" at bounding box center [1075, 536] width 163 height 19
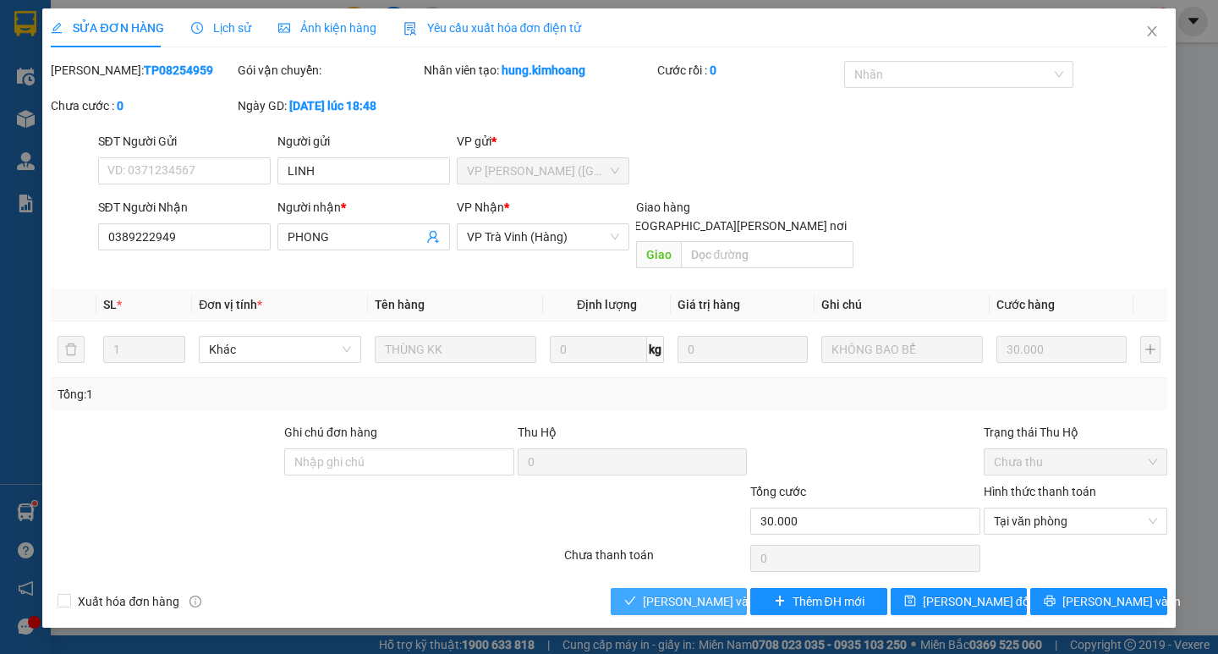
click at [701, 592] on span "[PERSON_NAME] và [PERSON_NAME] hàng" at bounding box center [757, 601] width 228 height 19
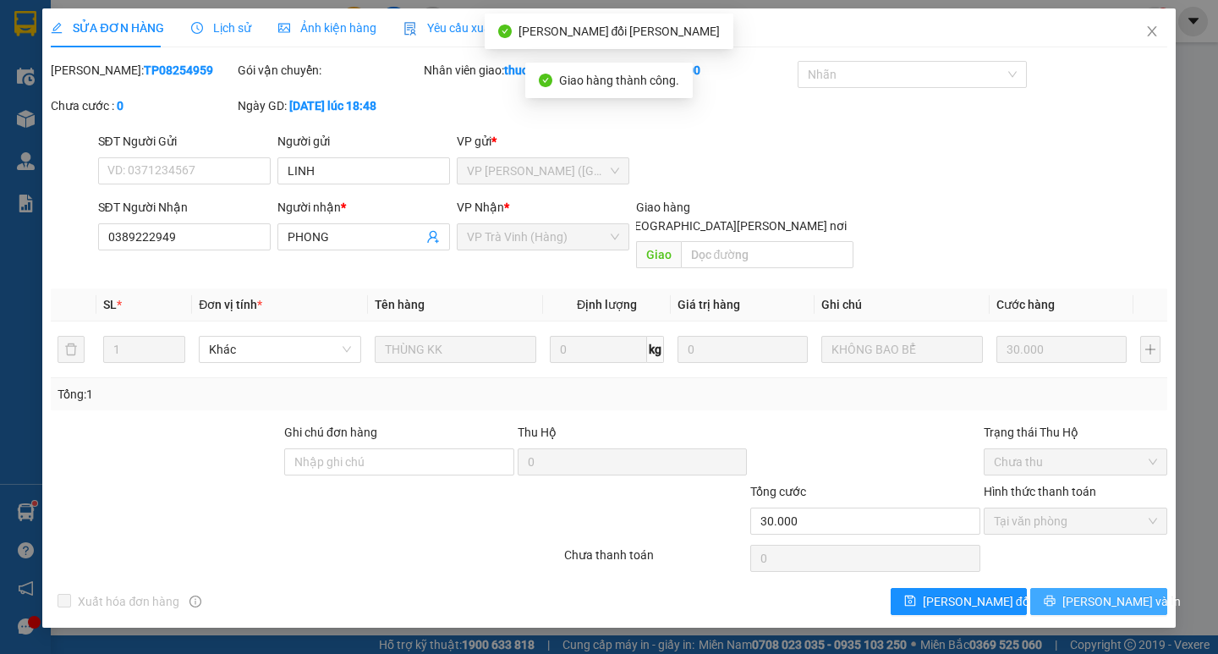
click at [1118, 592] on span "[PERSON_NAME] và In" at bounding box center [1122, 601] width 118 height 19
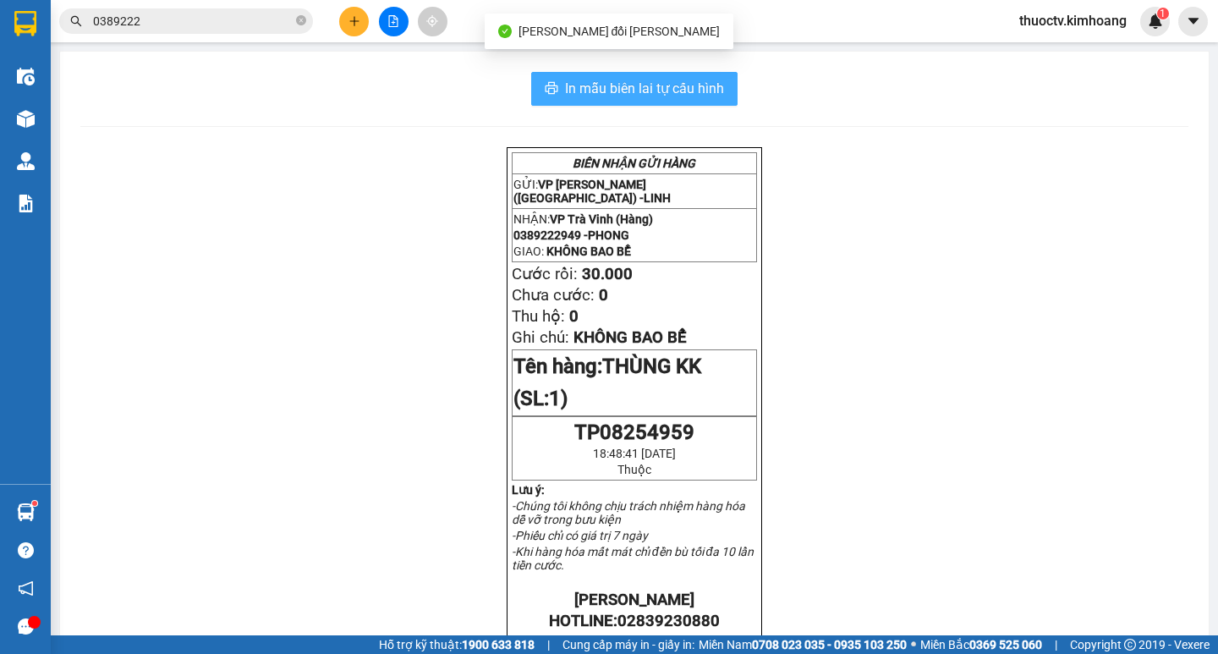
click at [718, 84] on button "In mẫu biên lai tự cấu hình" at bounding box center [634, 89] width 206 height 34
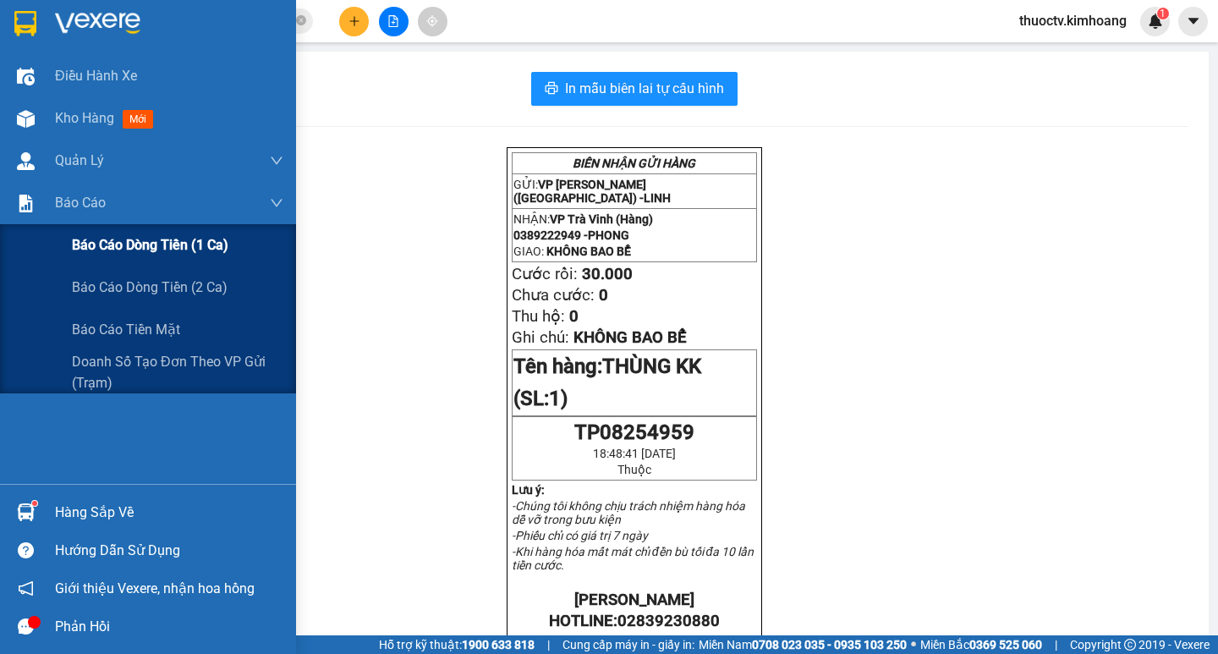
click at [128, 248] on span "Báo cáo dòng tiền (1 ca)" at bounding box center [150, 244] width 157 height 21
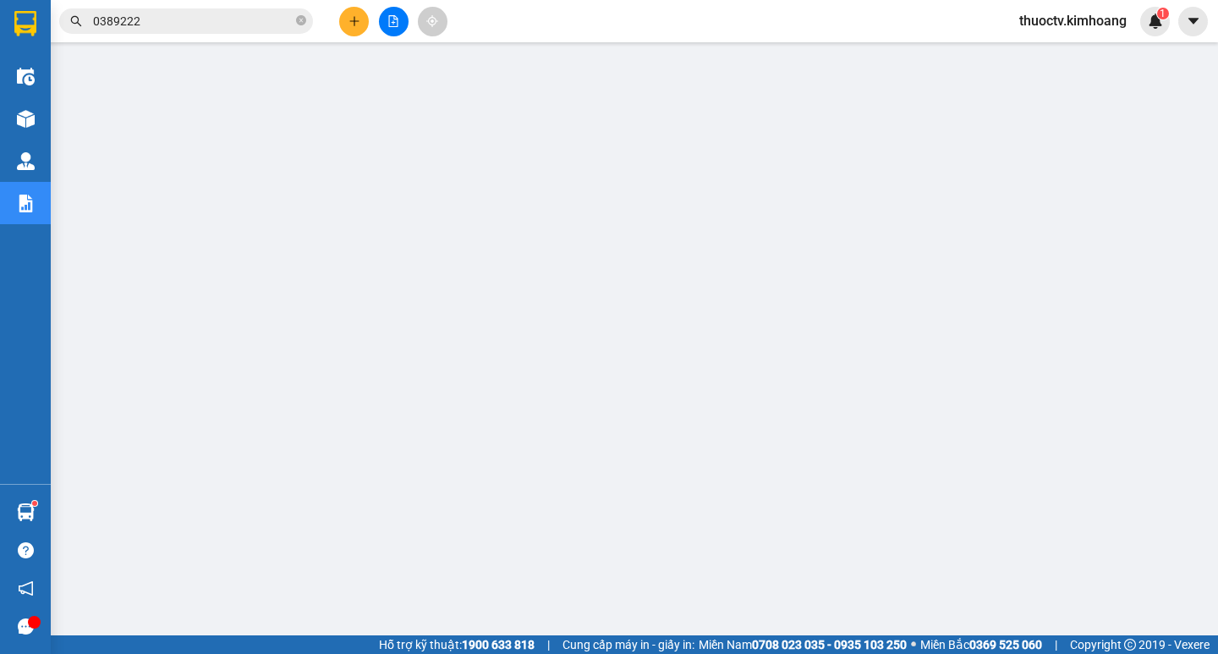
click at [1047, 23] on span "thuoctv.kimhoang" at bounding box center [1073, 20] width 135 height 21
click at [1065, 52] on span "Đăng xuất" at bounding box center [1080, 52] width 101 height 19
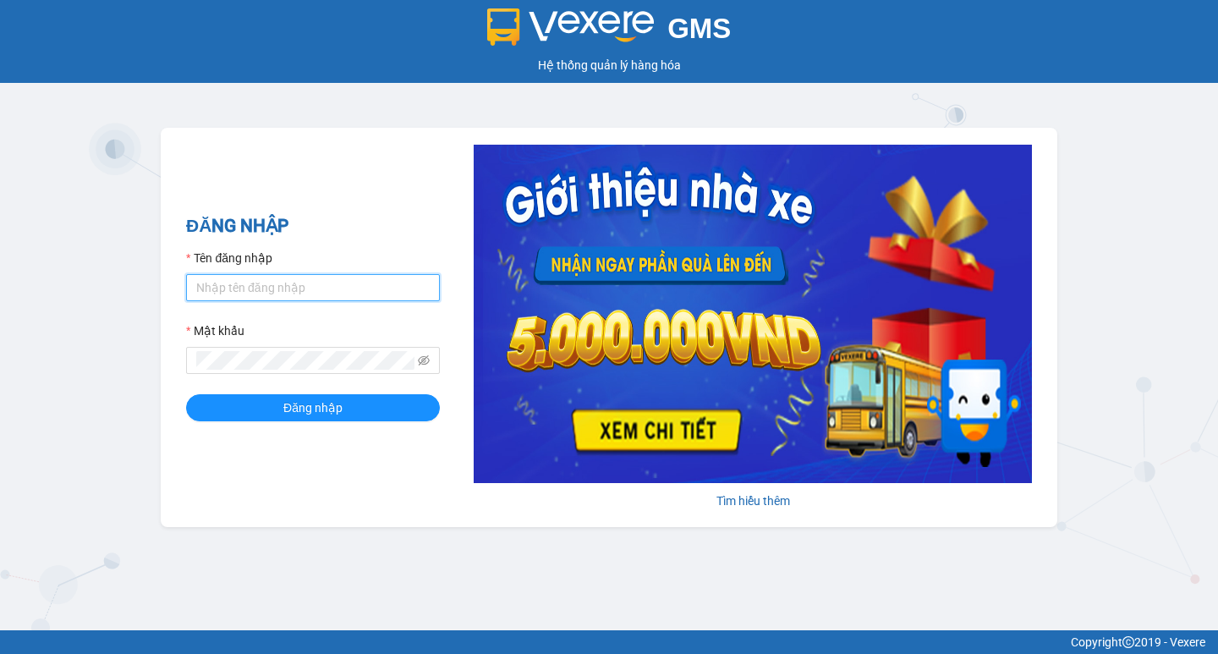
drag, startPoint x: 302, startPoint y: 283, endPoint x: 303, endPoint y: 300, distance: 17.8
click at [302, 283] on input "Tên đăng nhập" at bounding box center [313, 287] width 254 height 27
type input "phutv.kimhoang"
click at [186, 394] on button "Đăng nhập" at bounding box center [313, 407] width 254 height 27
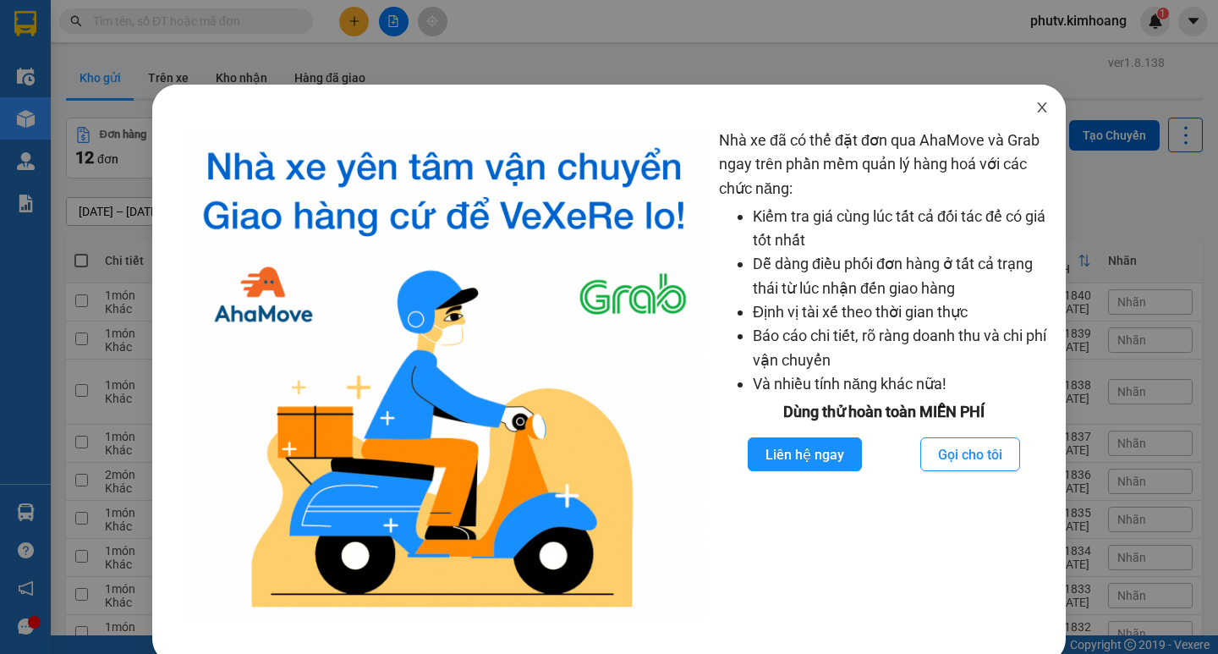
click at [1036, 105] on icon "close" at bounding box center [1043, 108] width 14 height 14
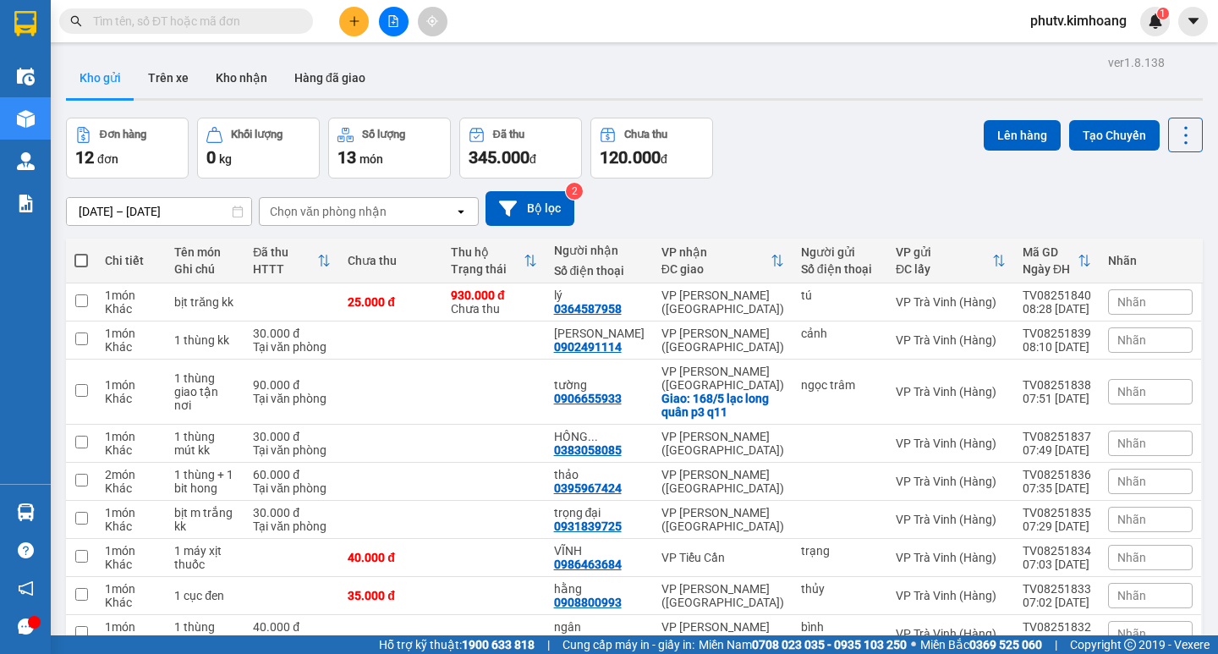
click at [218, 28] on input "text" at bounding box center [193, 21] width 200 height 19
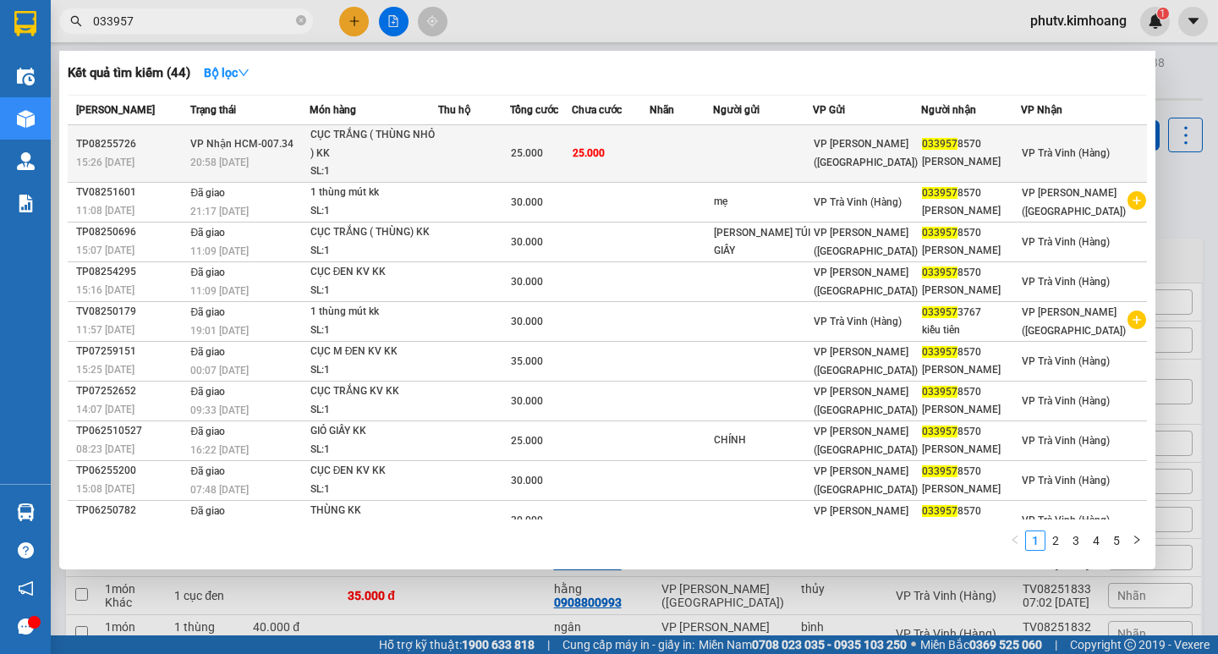
type input "033957"
click at [355, 158] on div "CỤC TRẮNG ( THÙNG NHỎ ) KK" at bounding box center [374, 144] width 127 height 36
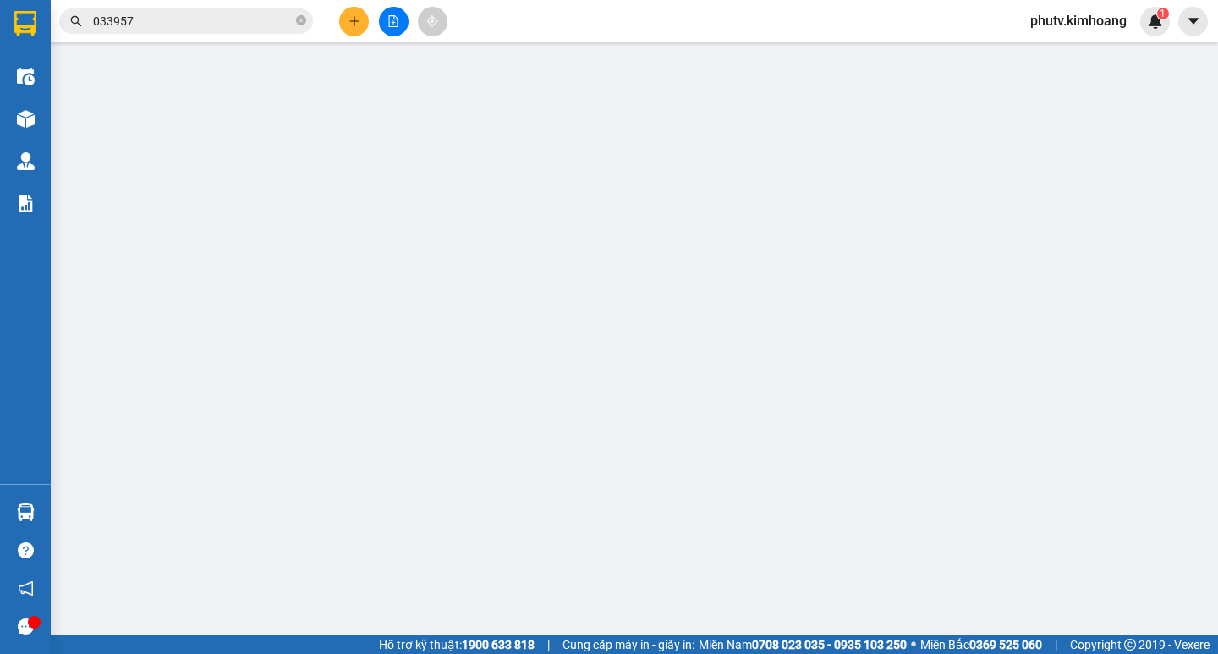
type input "0339578570"
type input "[PERSON_NAME]"
type input "25.000"
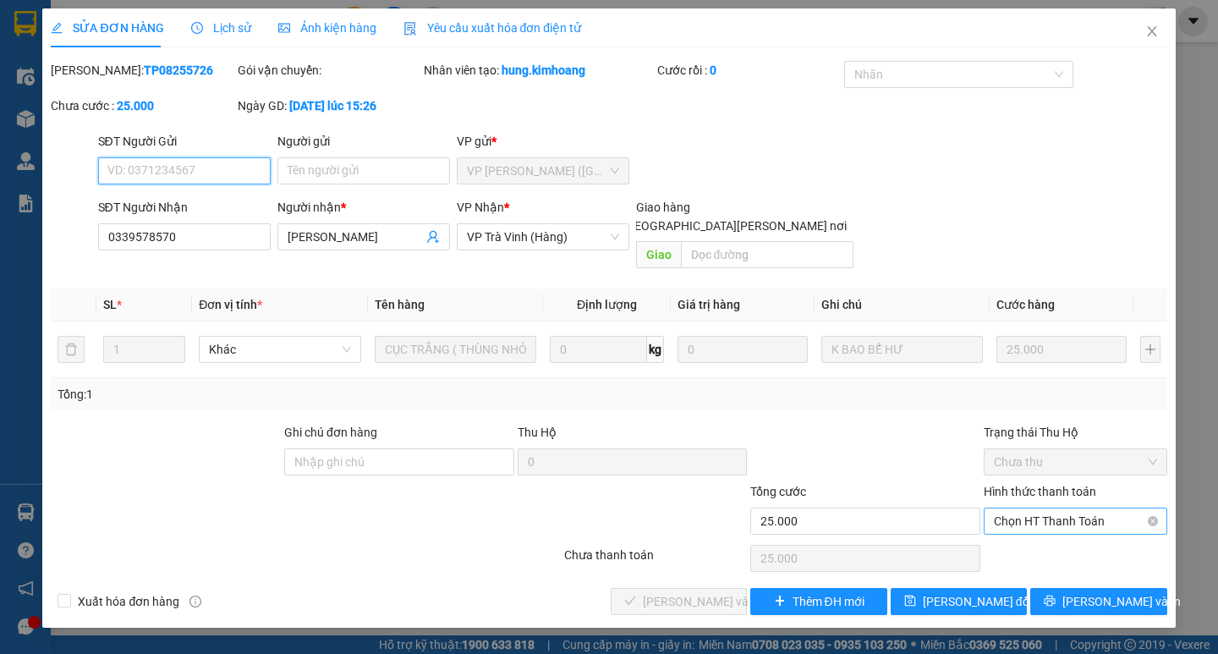
click at [1025, 515] on div "Chọn HT Thanh Toán" at bounding box center [1076, 521] width 184 height 27
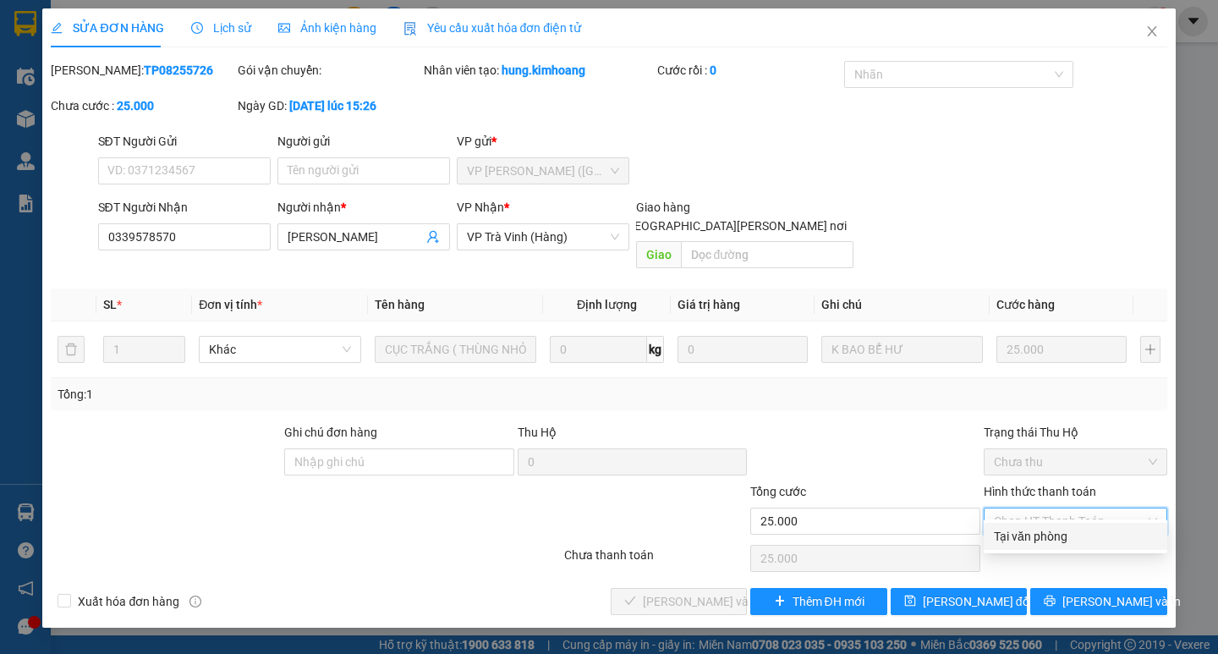
drag, startPoint x: 1024, startPoint y: 533, endPoint x: 1015, endPoint y: 534, distance: 8.5
click at [1023, 533] on div "Tại văn phòng" at bounding box center [1075, 536] width 163 height 19
type input "0"
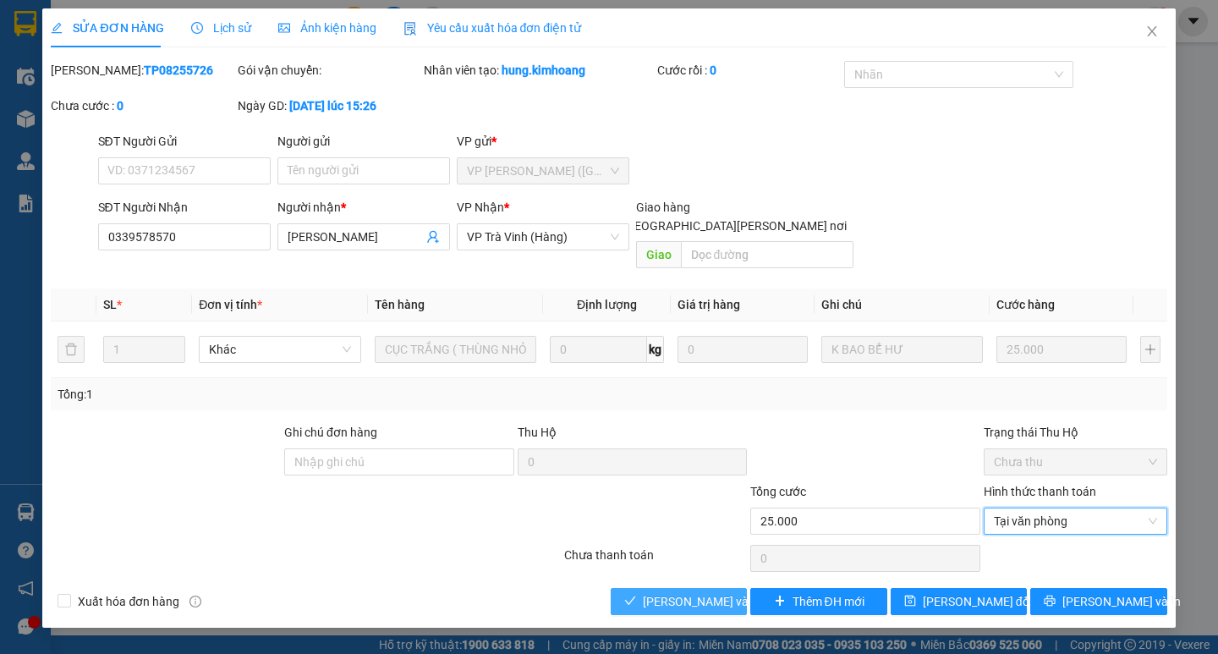
click at [709, 592] on span "[PERSON_NAME] và [PERSON_NAME] hàng" at bounding box center [757, 601] width 228 height 19
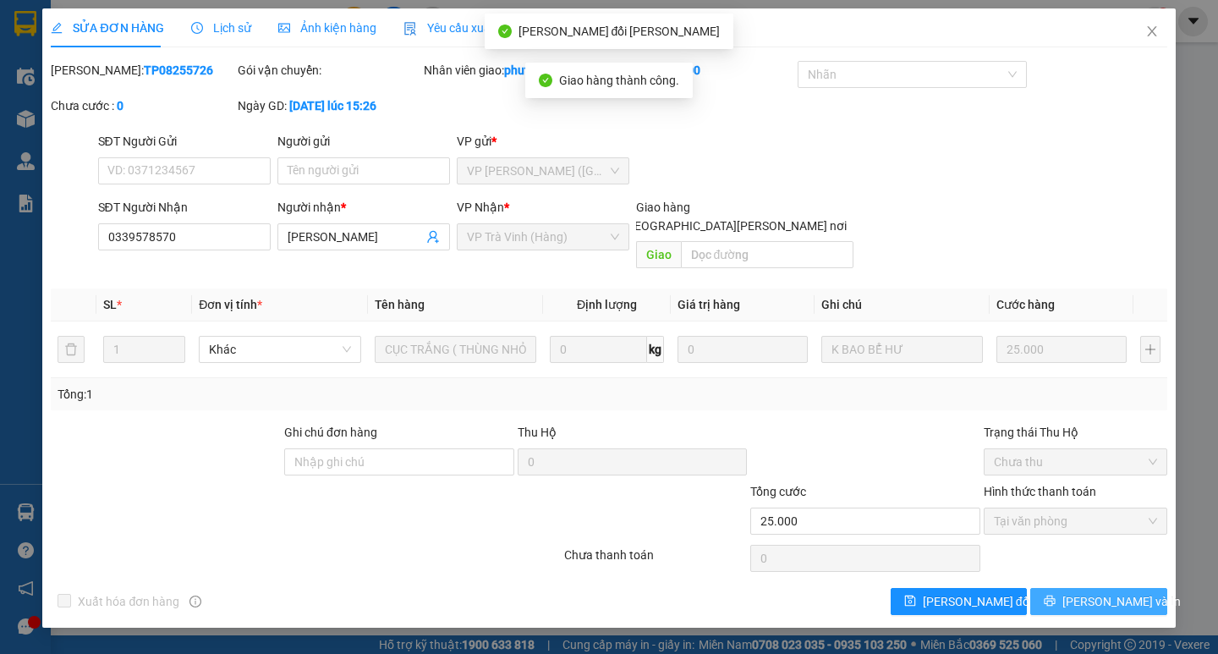
click at [1074, 588] on button "[PERSON_NAME] và In" at bounding box center [1099, 601] width 136 height 27
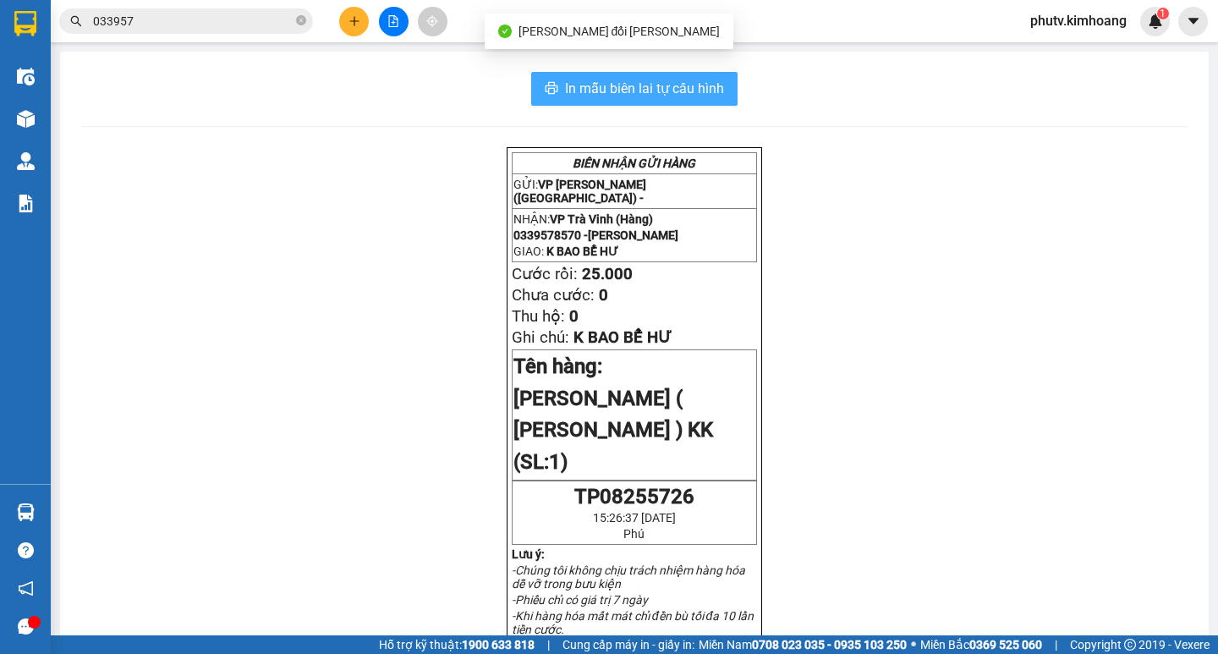
click at [725, 85] on button "In mẫu biên lai tự cấu hình" at bounding box center [634, 89] width 206 height 34
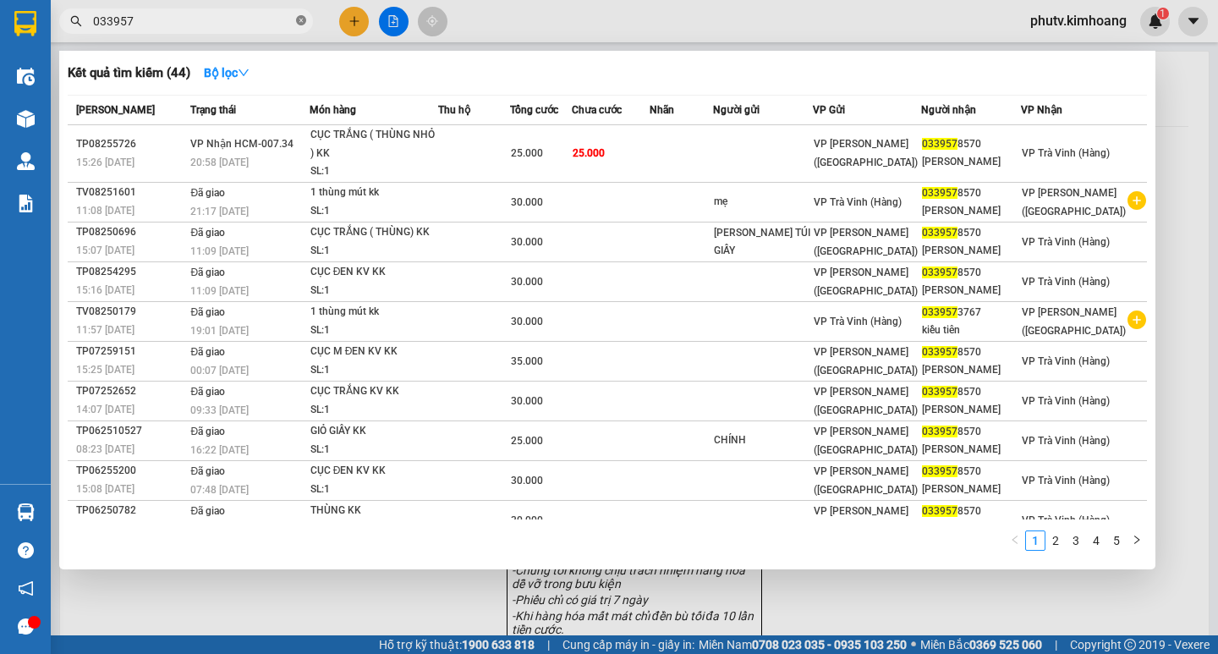
click at [298, 20] on icon "close-circle" at bounding box center [301, 20] width 10 height 10
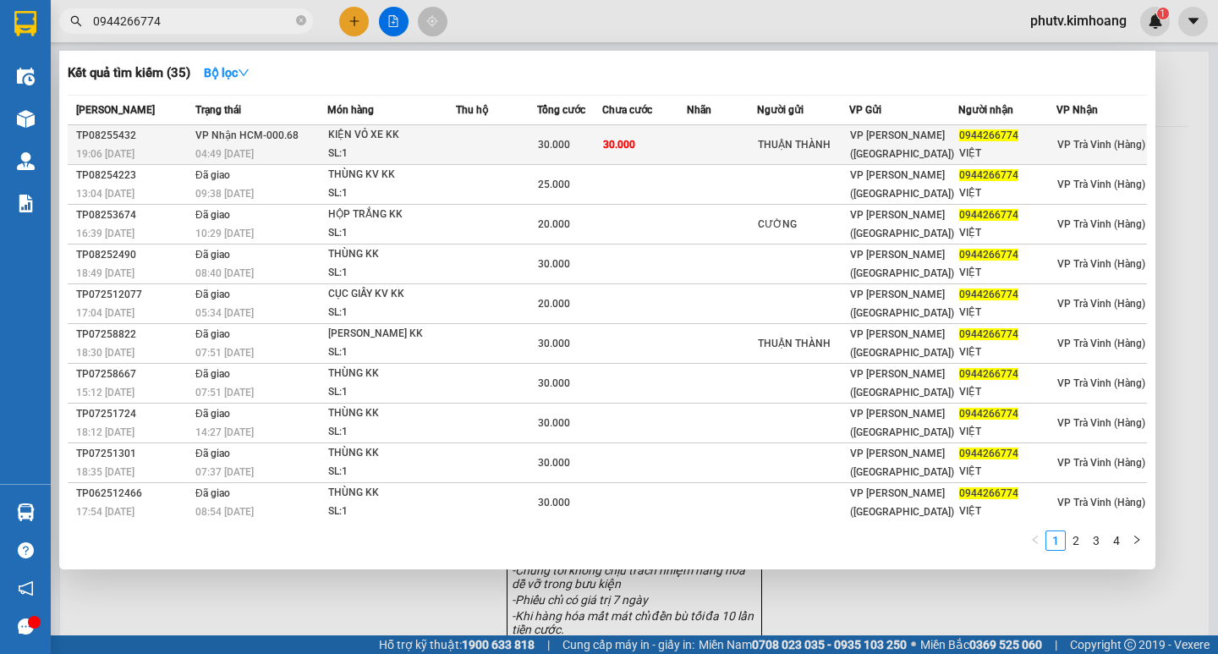
type input "0944266774"
drag, startPoint x: 378, startPoint y: 148, endPoint x: 391, endPoint y: 147, distance: 12.7
click at [391, 147] on div "SL: 1" at bounding box center [391, 154] width 127 height 19
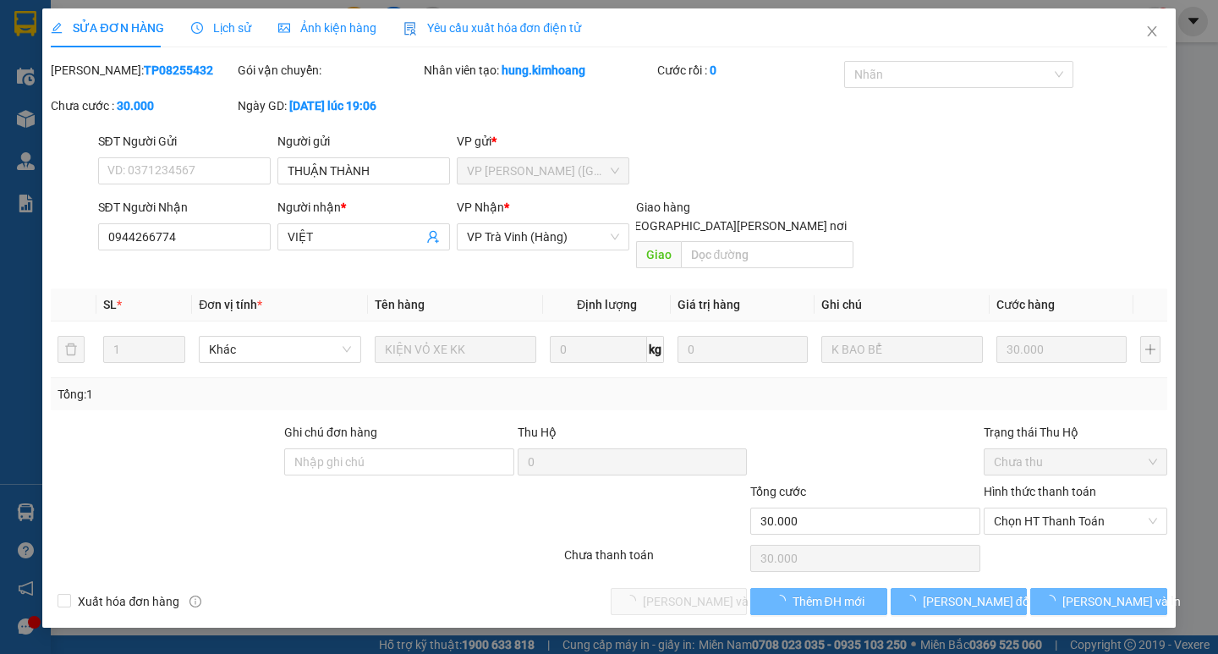
type input "THUẬN THÀNH"
type input "0944266774"
type input "VIỆT"
type input "30.000"
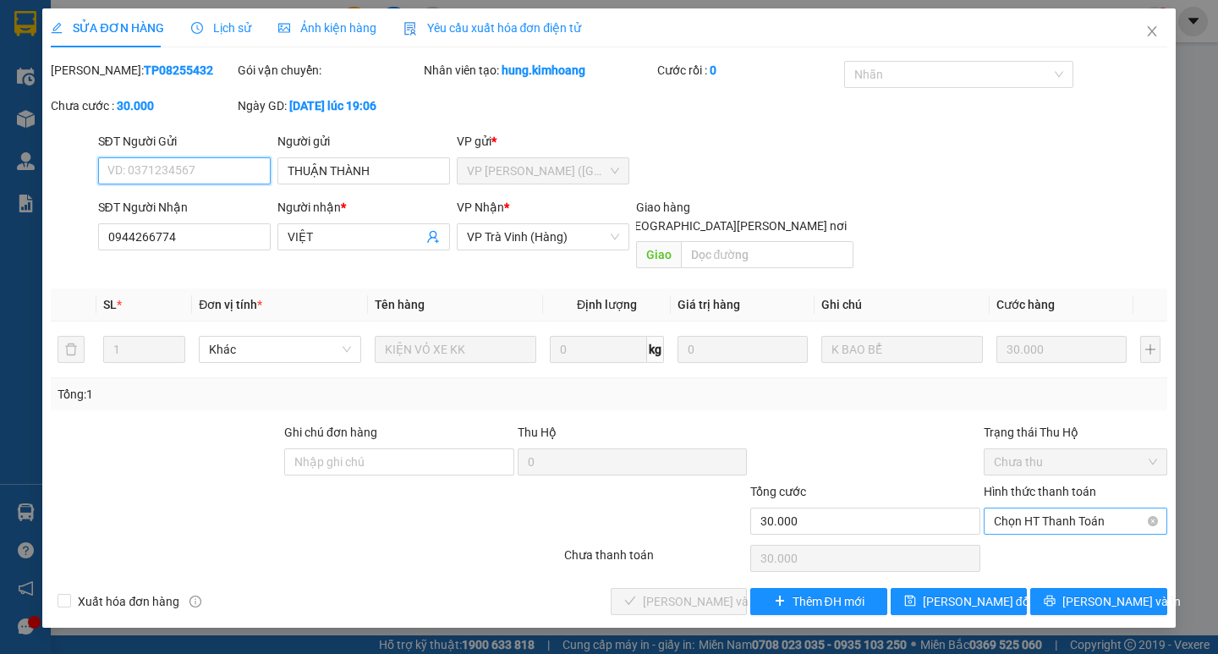
click at [1057, 508] on span "Chọn HT Thanh Toán" at bounding box center [1075, 520] width 163 height 25
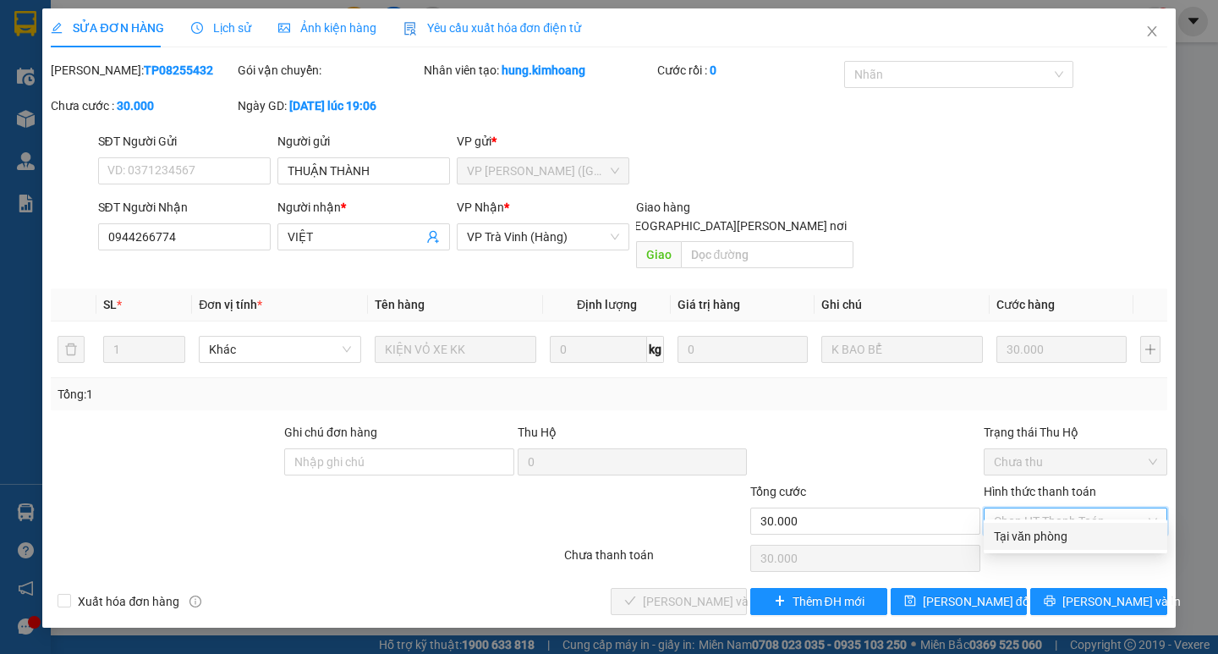
click at [1047, 536] on div "Tại văn phòng" at bounding box center [1075, 536] width 163 height 19
type input "0"
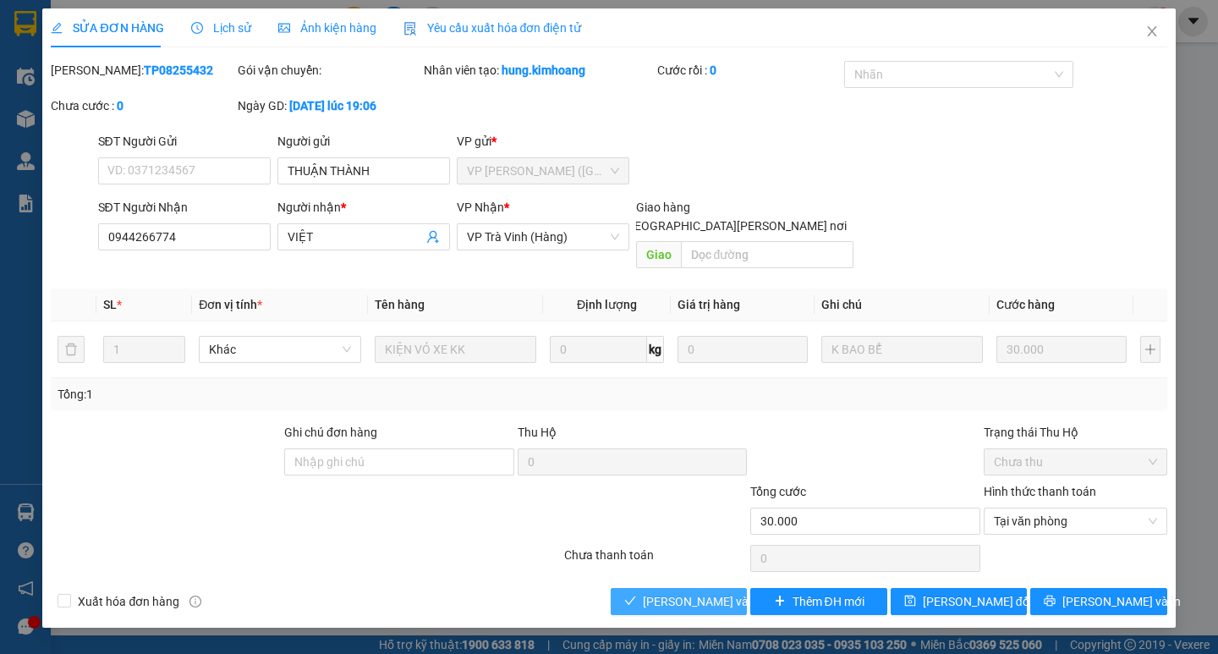
click at [719, 592] on span "[PERSON_NAME] và [PERSON_NAME] hàng" at bounding box center [757, 601] width 228 height 19
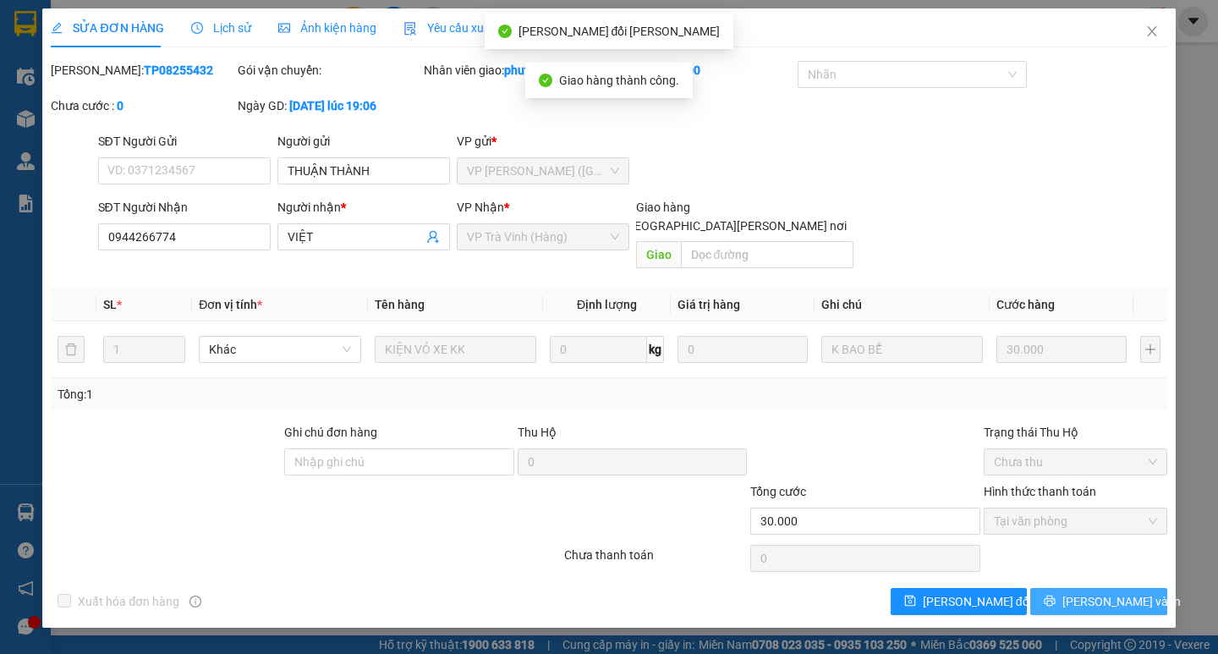
click at [1098, 592] on span "[PERSON_NAME] và In" at bounding box center [1122, 601] width 118 height 19
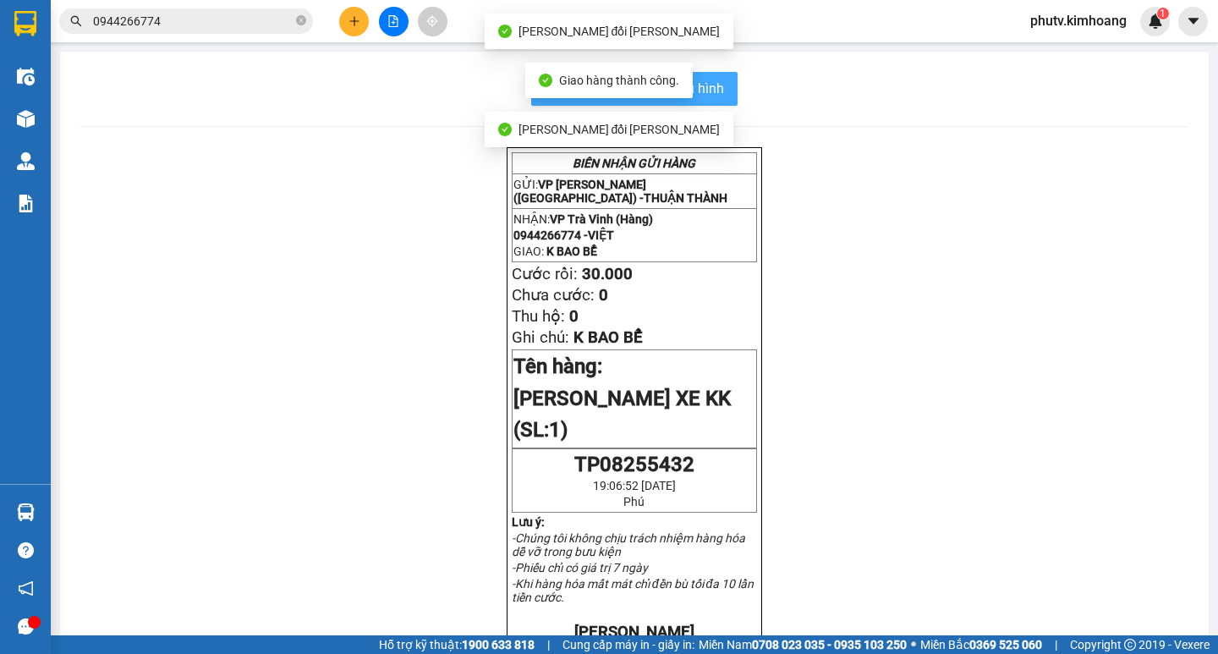
click at [710, 88] on span "In mẫu biên lai tự cấu hình" at bounding box center [644, 88] width 159 height 21
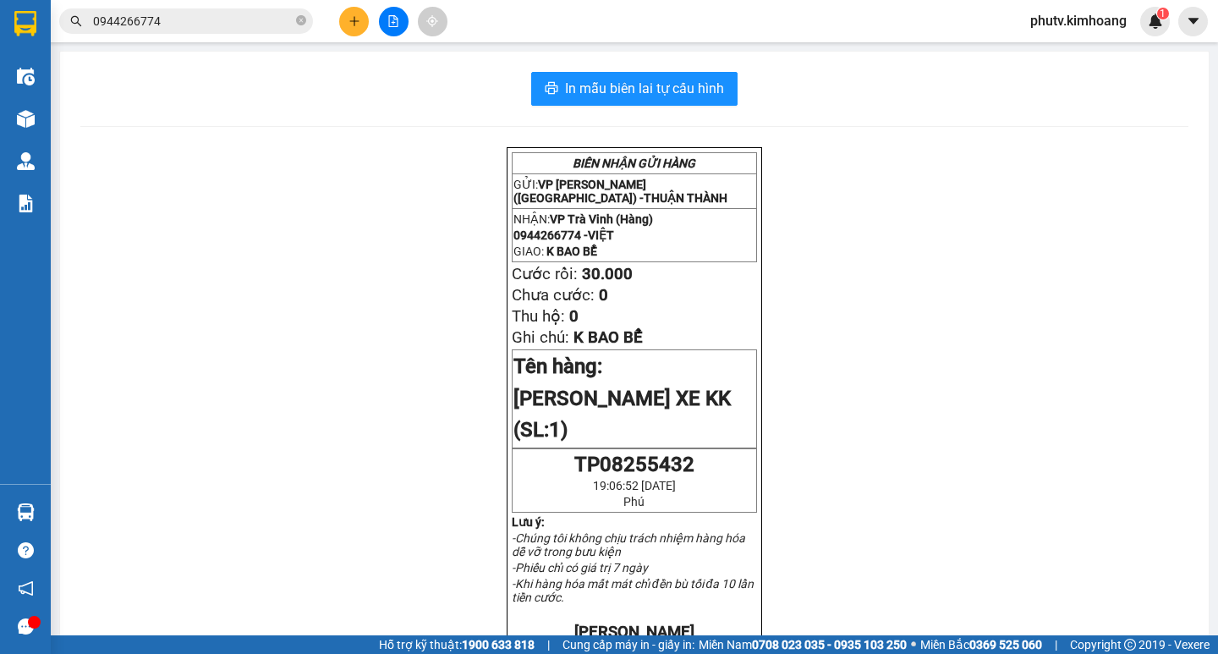
click at [226, 19] on input "0944266774" at bounding box center [193, 21] width 200 height 19
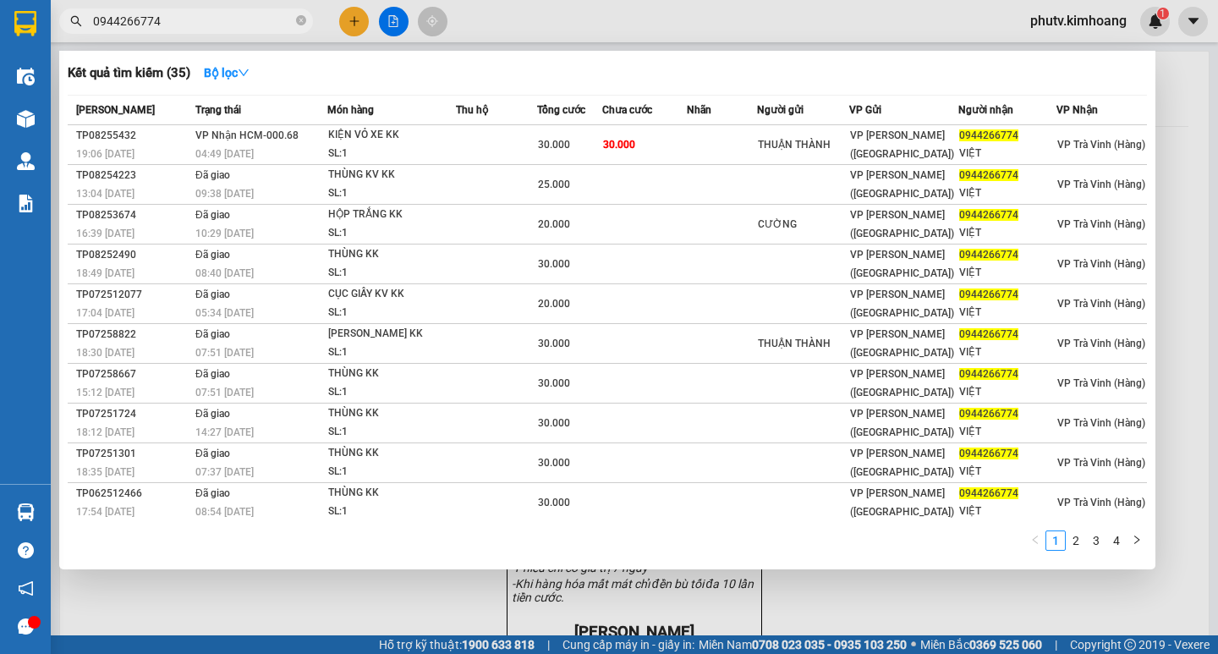
click at [226, 19] on input "0944266774" at bounding box center [193, 21] width 200 height 19
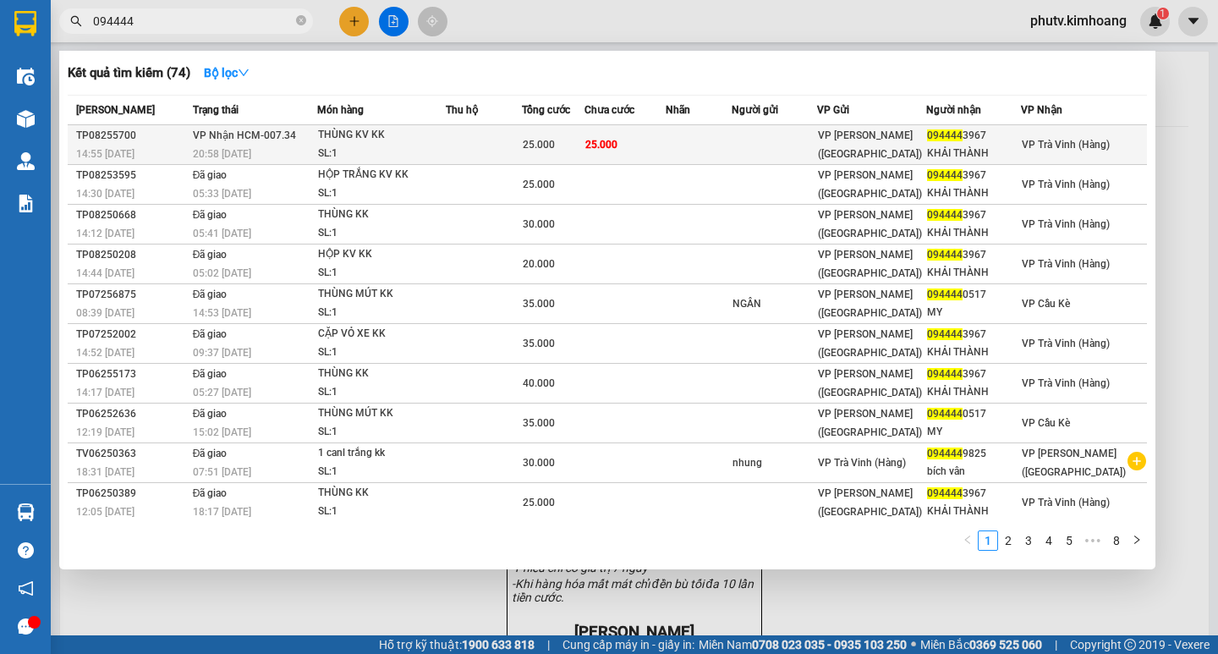
type input "094444"
click at [483, 146] on td at bounding box center [484, 145] width 76 height 40
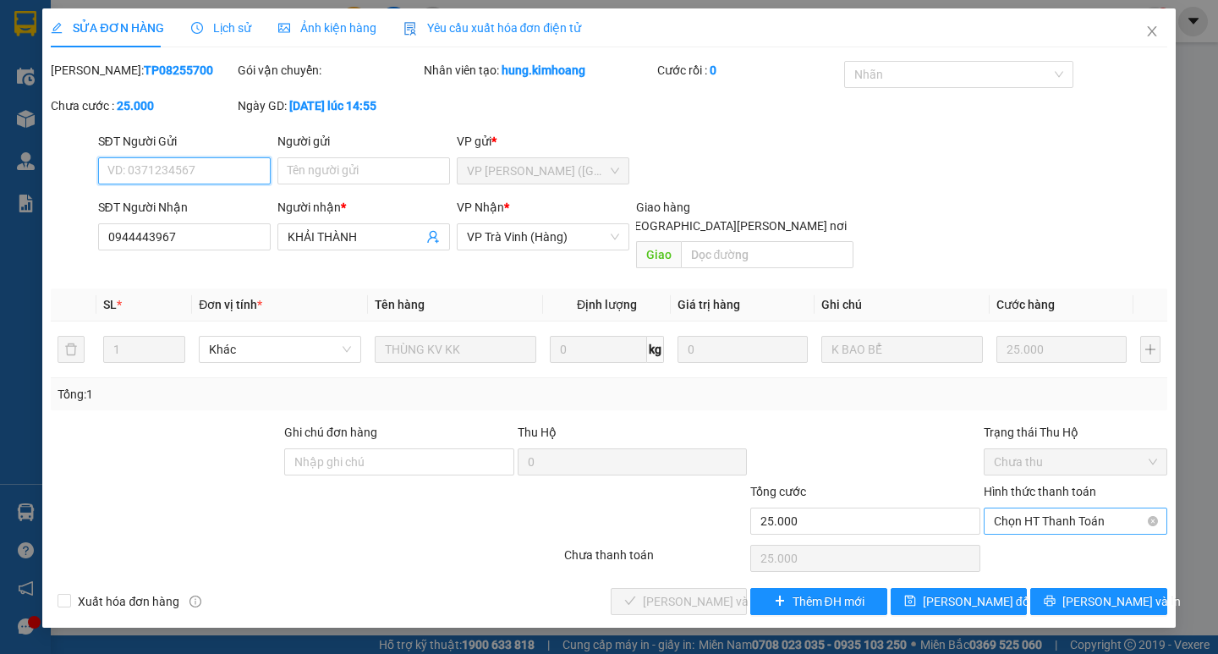
click at [1041, 508] on span "Chọn HT Thanh Toán" at bounding box center [1075, 520] width 163 height 25
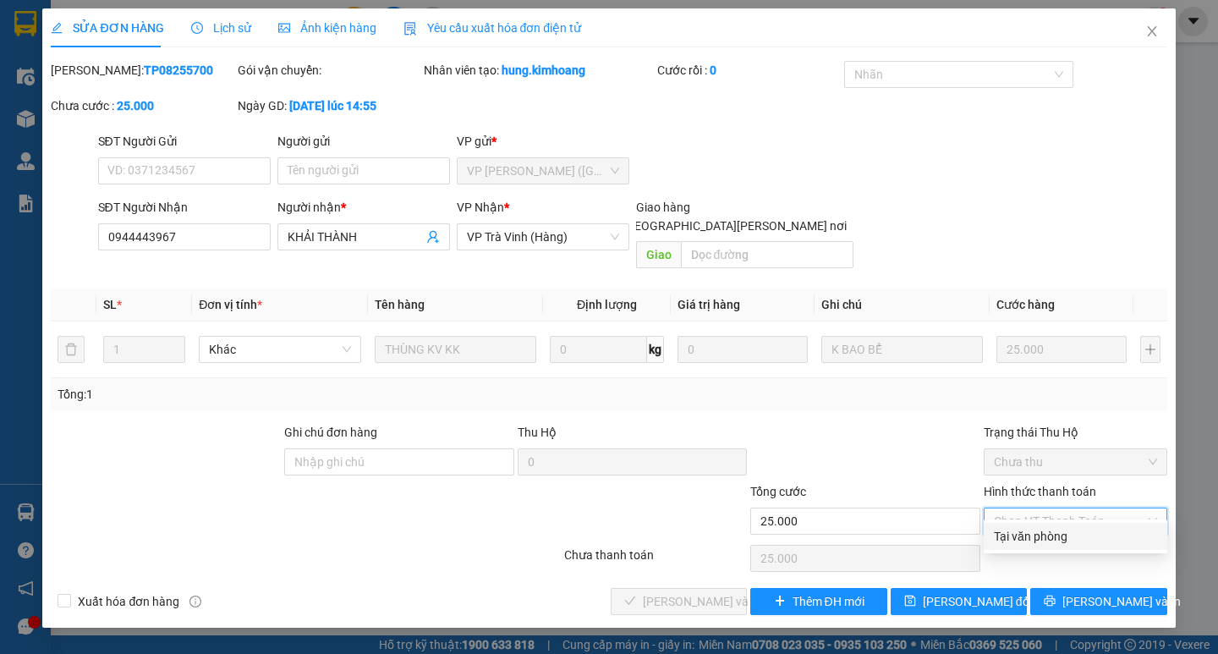
drag, startPoint x: 1047, startPoint y: 540, endPoint x: 864, endPoint y: 542, distance: 183.6
click at [1047, 539] on div "Tại văn phòng" at bounding box center [1075, 536] width 163 height 19
type input "0"
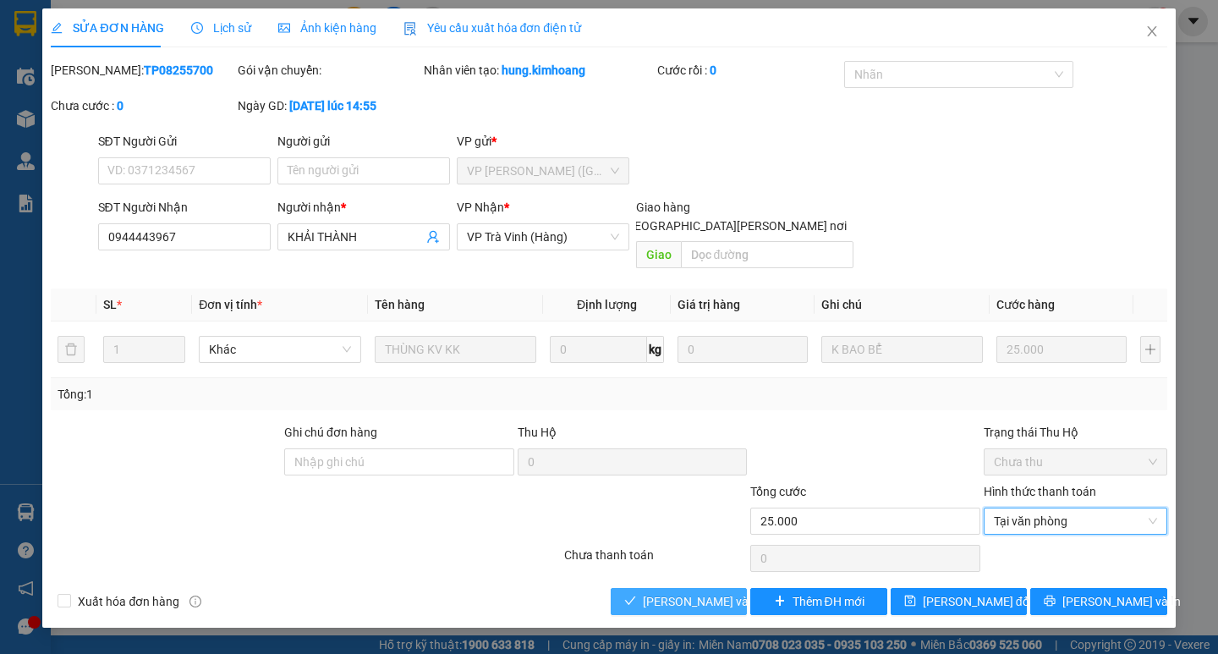
click at [724, 592] on span "[PERSON_NAME] và [PERSON_NAME] hàng" at bounding box center [757, 601] width 228 height 19
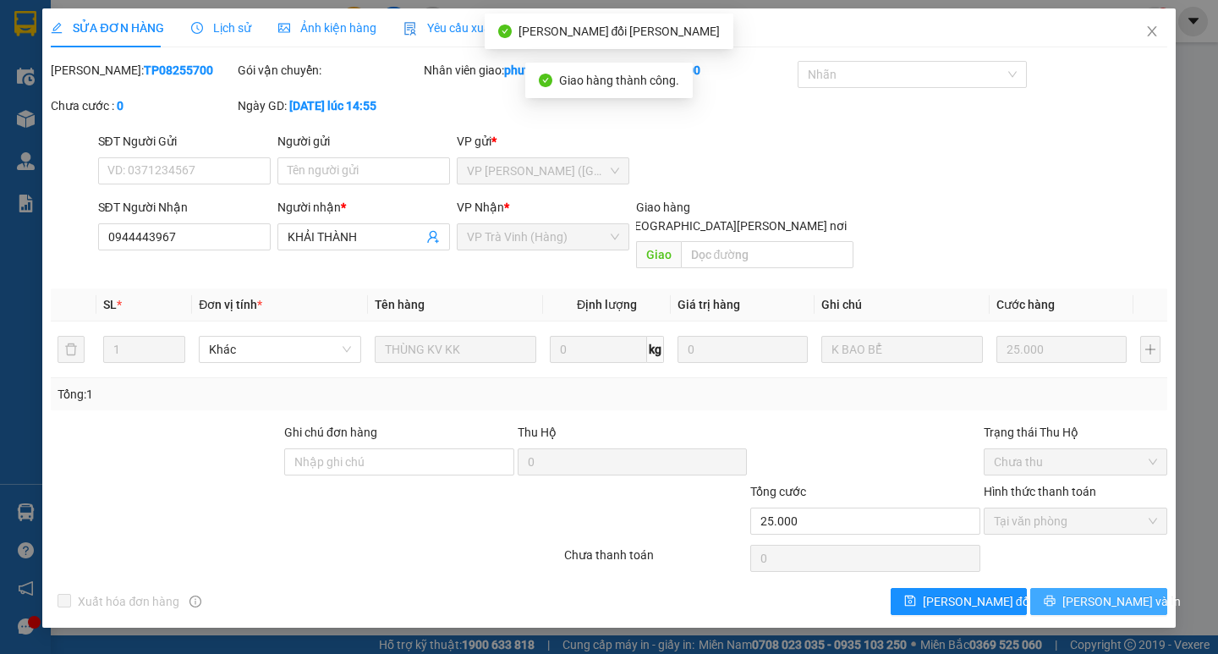
click at [1090, 592] on span "[PERSON_NAME] và In" at bounding box center [1122, 601] width 118 height 19
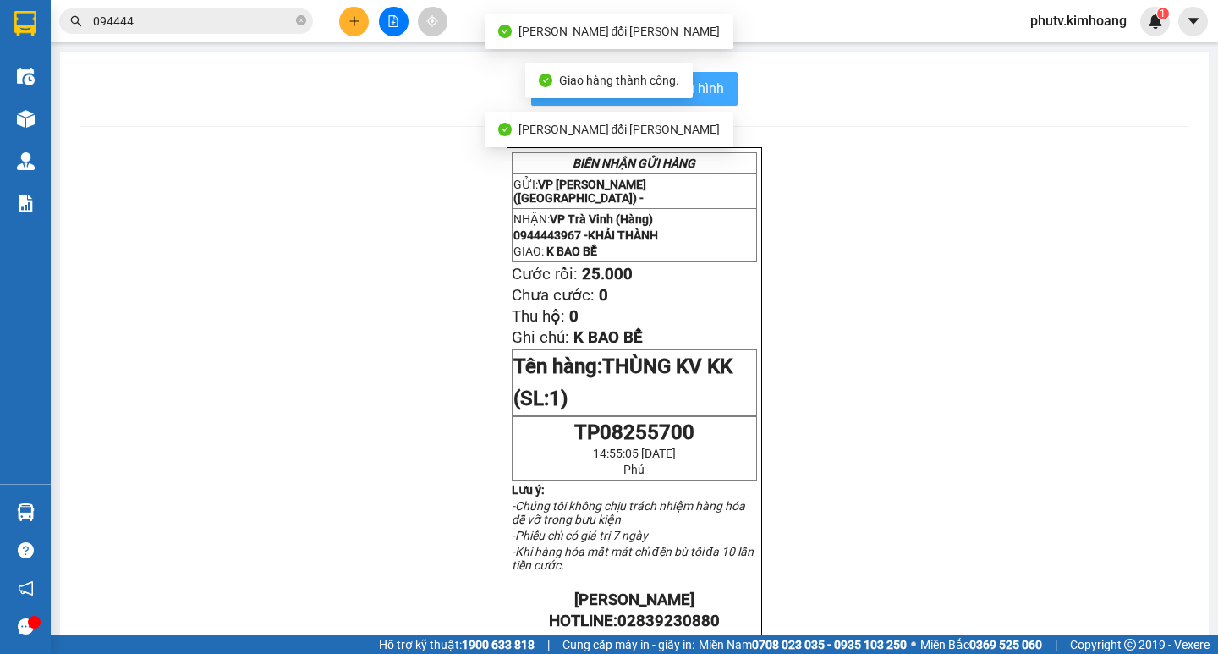
click at [718, 78] on button "In mẫu biên lai tự cấu hình" at bounding box center [634, 89] width 206 height 34
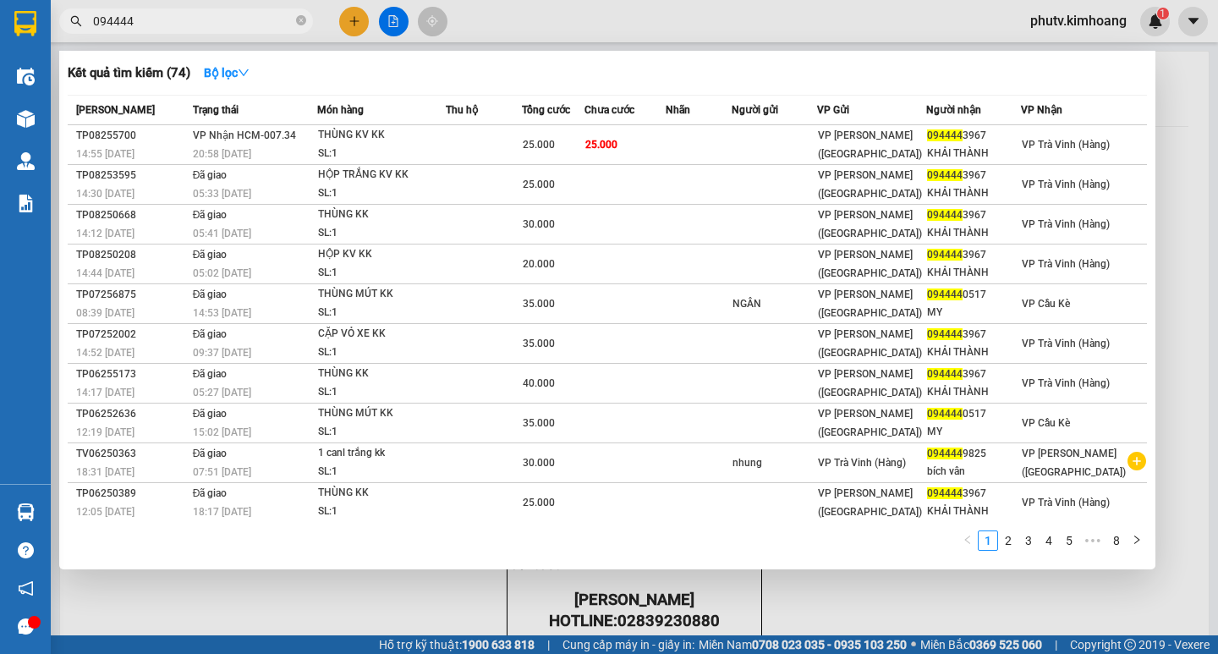
click at [156, 18] on input "094444" at bounding box center [193, 21] width 200 height 19
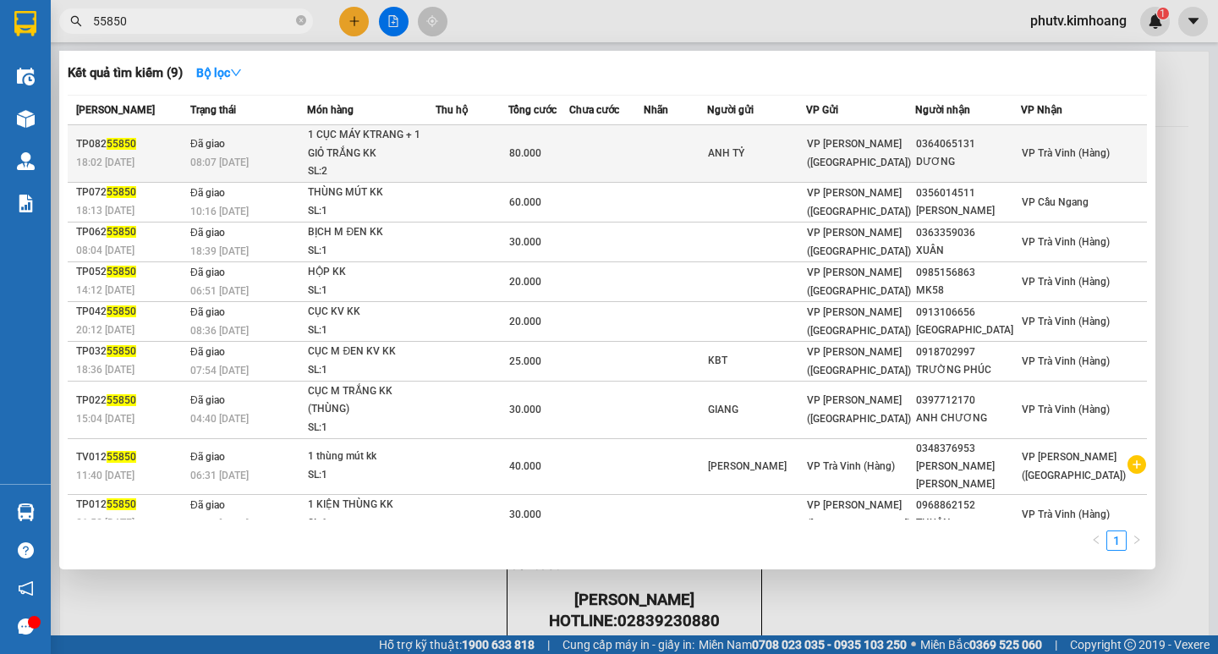
type input "55850"
click at [540, 150] on td "80.000" at bounding box center [538, 154] width 61 height 58
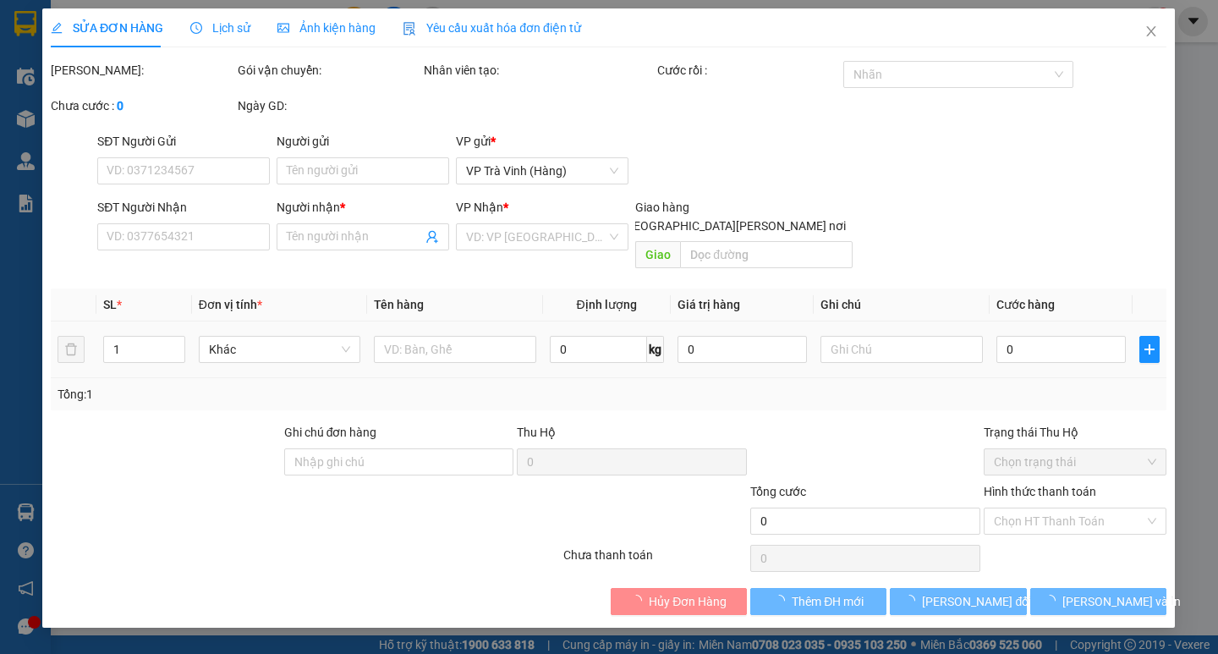
type input "ANH TỶ"
type input "0364065131"
type input "DƯƠNG"
type input "80.000"
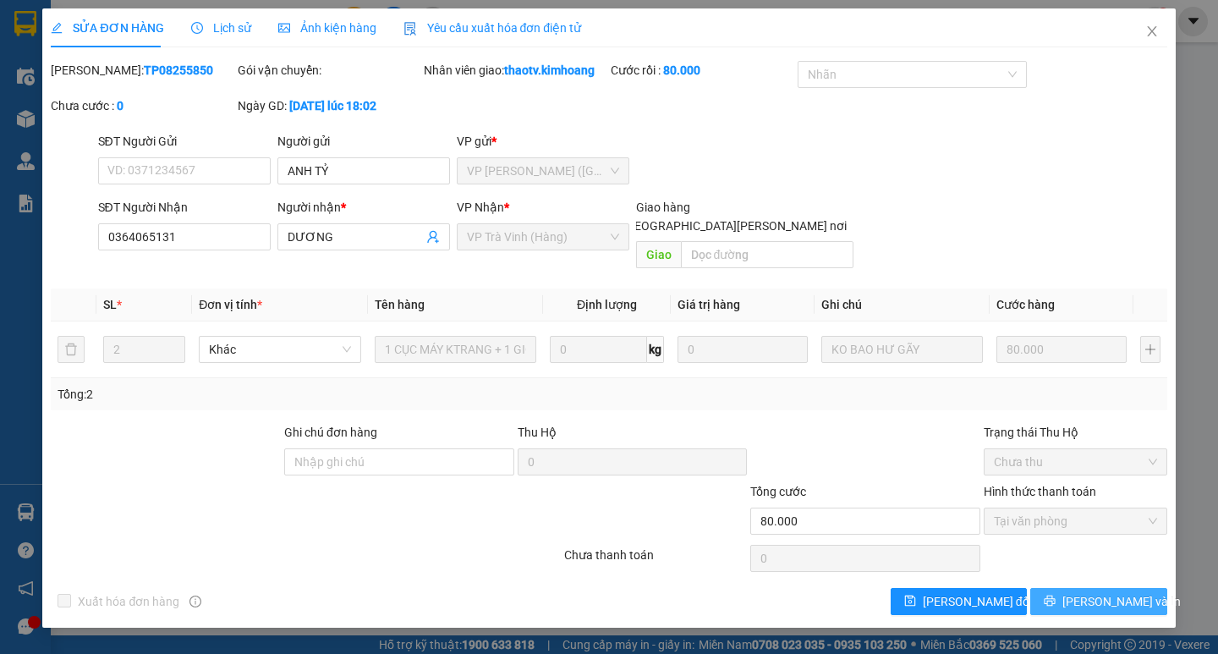
drag, startPoint x: 1092, startPoint y: 585, endPoint x: 1040, endPoint y: 553, distance: 61.5
click at [1092, 592] on span "[PERSON_NAME] và In" at bounding box center [1122, 601] width 118 height 19
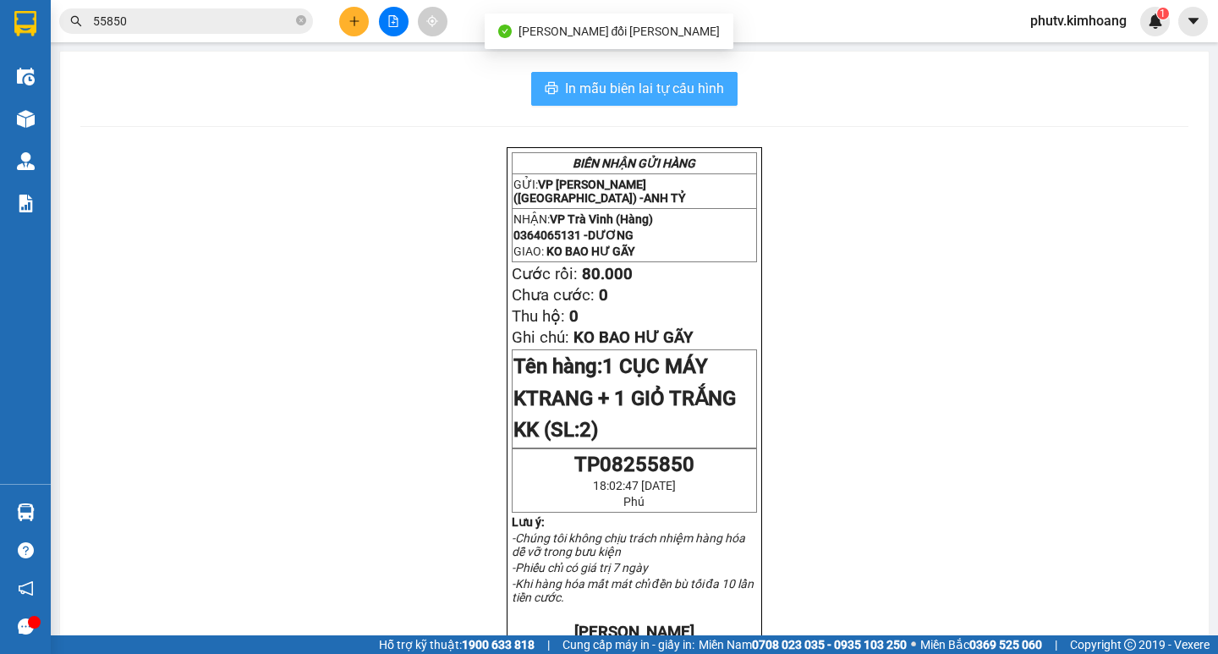
click at [659, 80] on span "In mẫu biên lai tự cấu hình" at bounding box center [644, 88] width 159 height 21
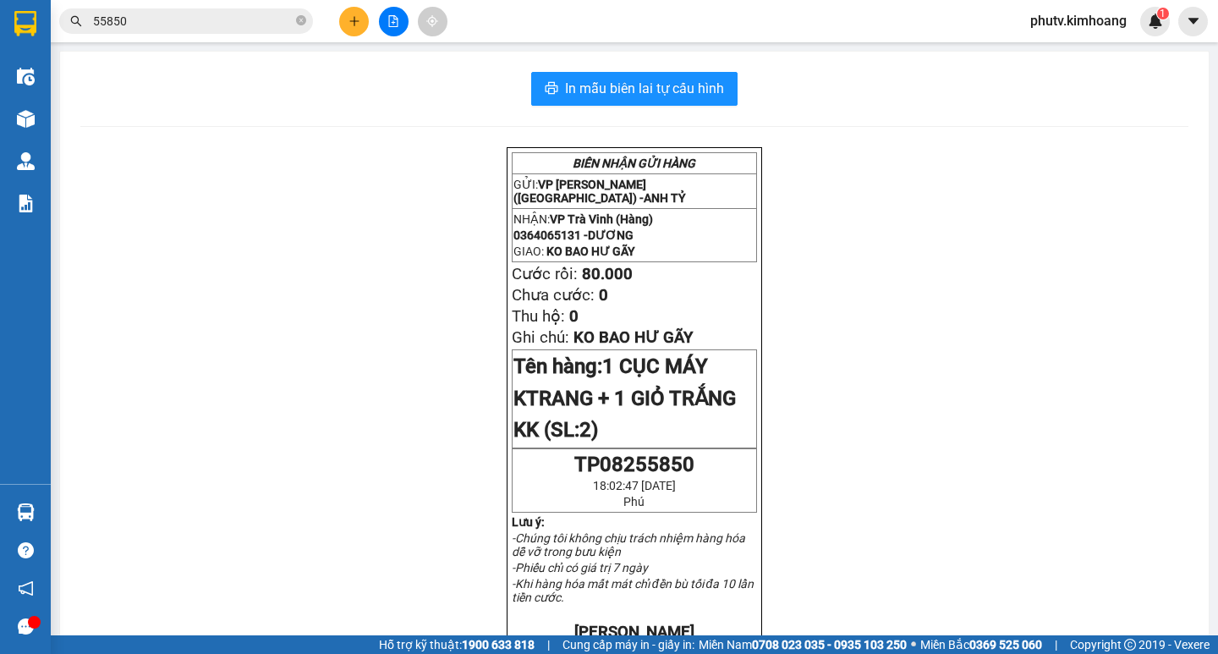
click at [361, 25] on button at bounding box center [354, 22] width 30 height 30
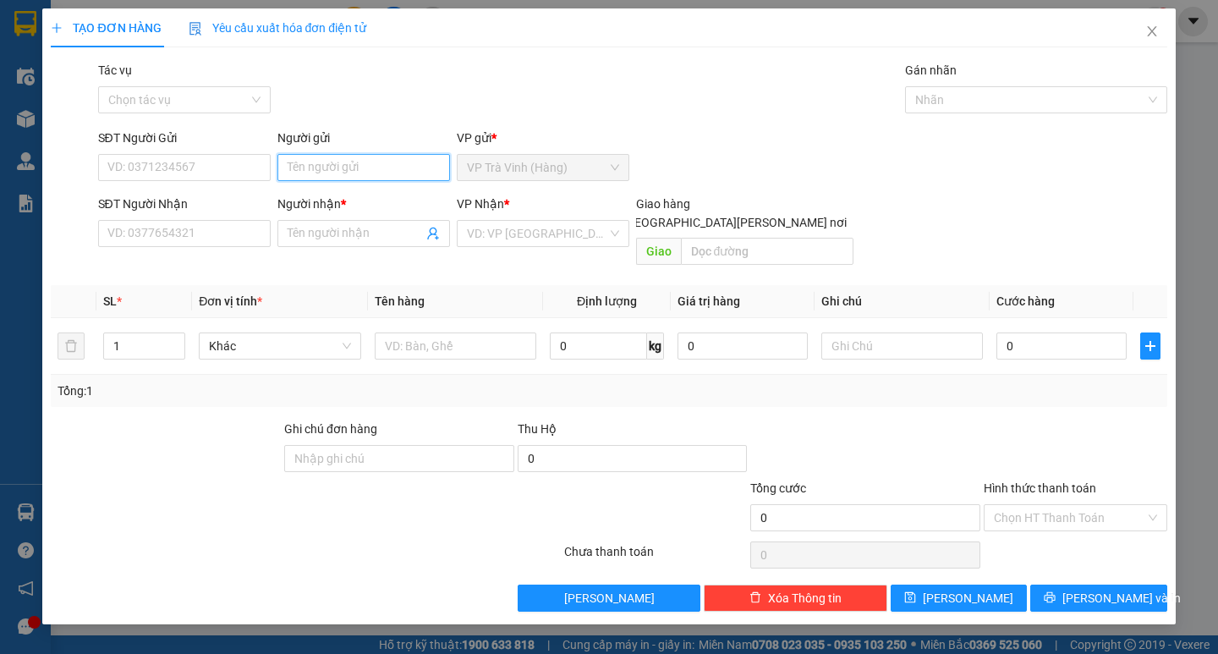
click at [385, 166] on input "Người gửi" at bounding box center [364, 167] width 173 height 27
type input "duy"
type input "0379793346"
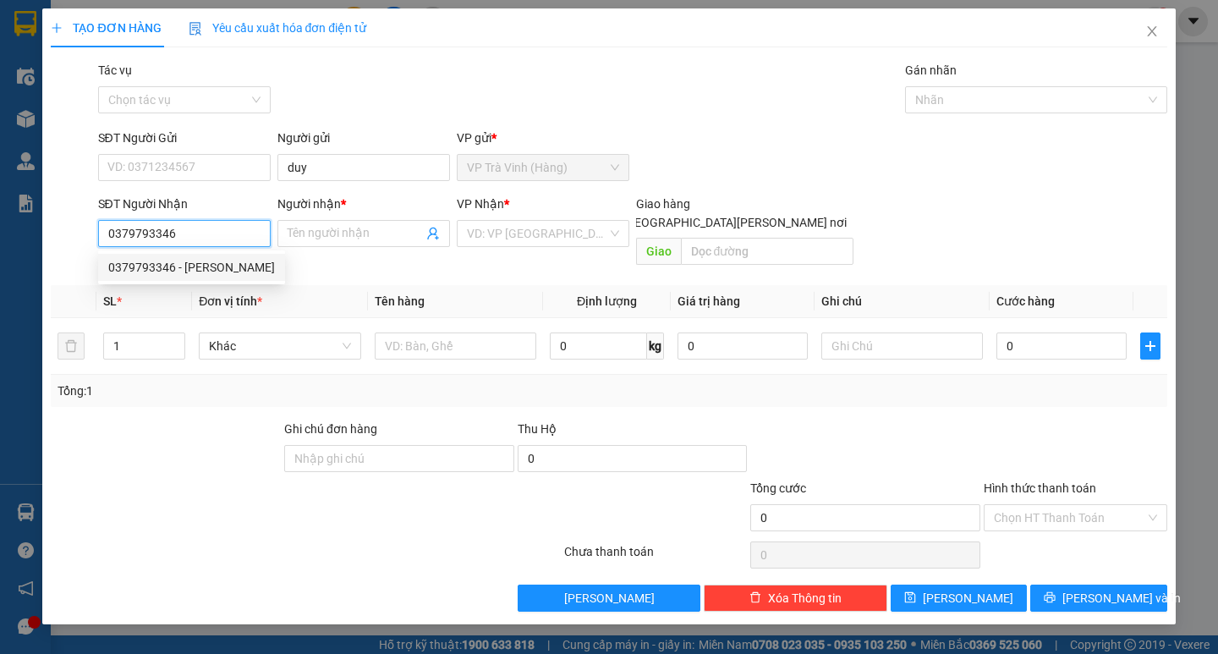
click at [221, 259] on div "0379793346 - [PERSON_NAME]" at bounding box center [191, 267] width 167 height 19
type input "linh"
type input "30.000"
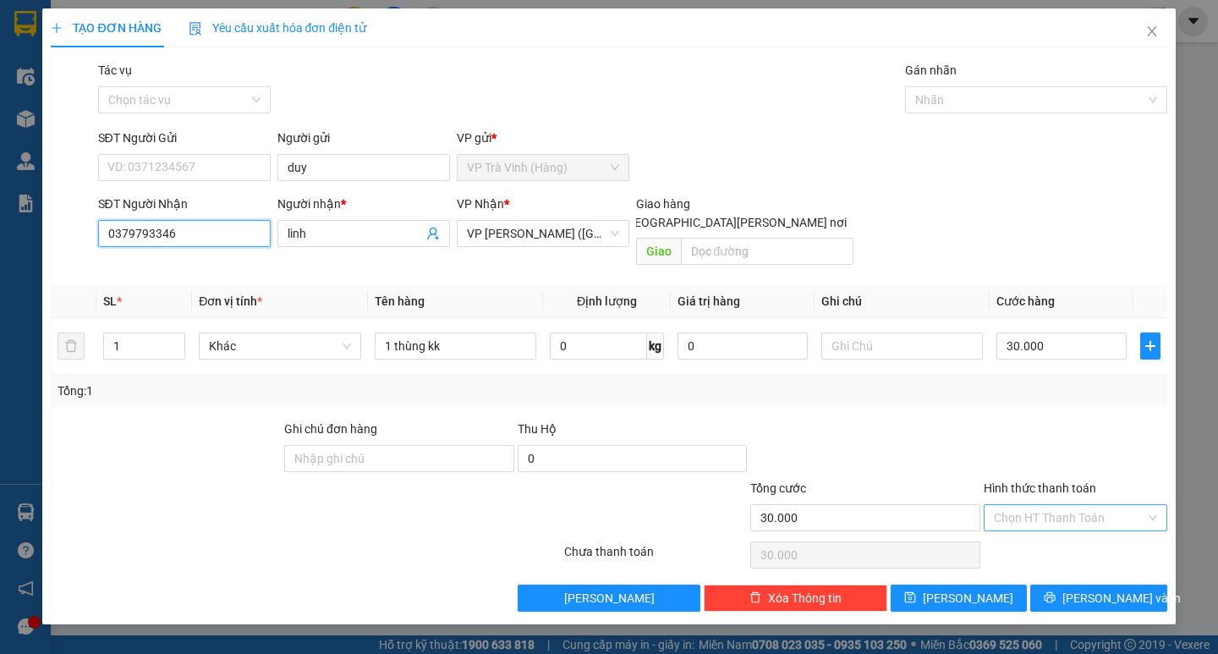
type input "0379793346"
click at [1074, 505] on input "Hình thức thanh toán" at bounding box center [1069, 517] width 151 height 25
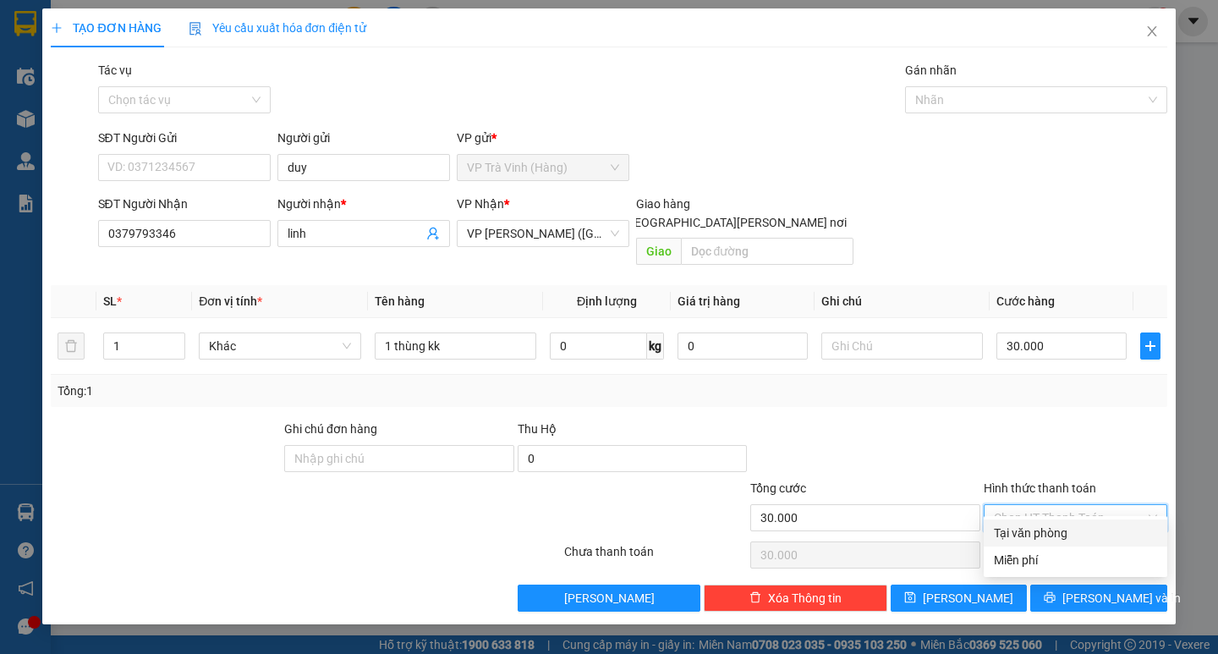
click at [1064, 534] on div "Tại văn phòng" at bounding box center [1075, 533] width 163 height 19
type input "0"
click at [1056, 591] on icon "printer" at bounding box center [1050, 597] width 12 height 12
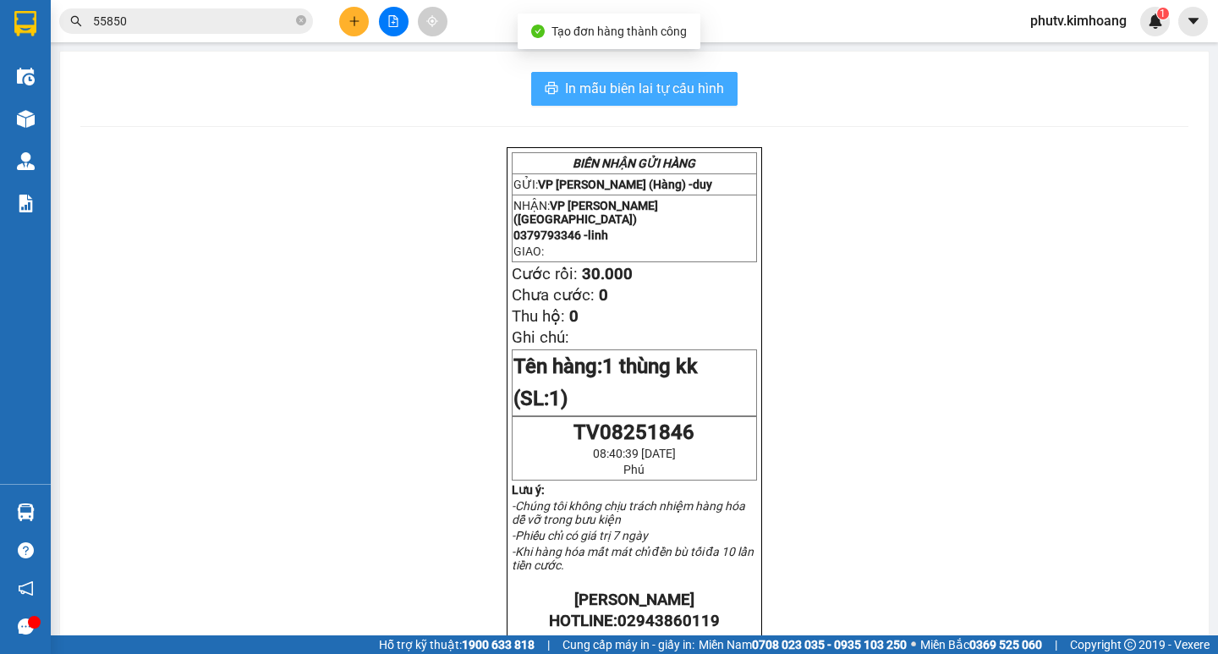
click at [712, 79] on span "In mẫu biên lai tự cấu hình" at bounding box center [644, 88] width 159 height 21
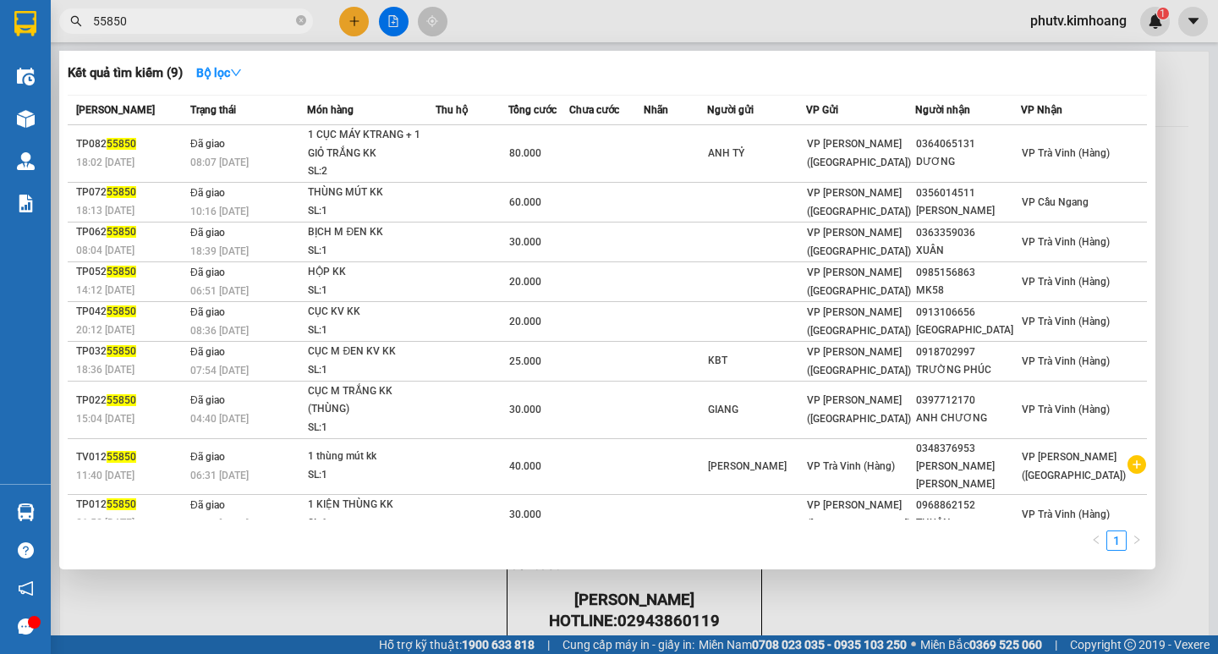
click at [290, 18] on input "55850" at bounding box center [193, 21] width 200 height 19
click at [303, 22] on icon "close-circle" at bounding box center [301, 20] width 10 height 10
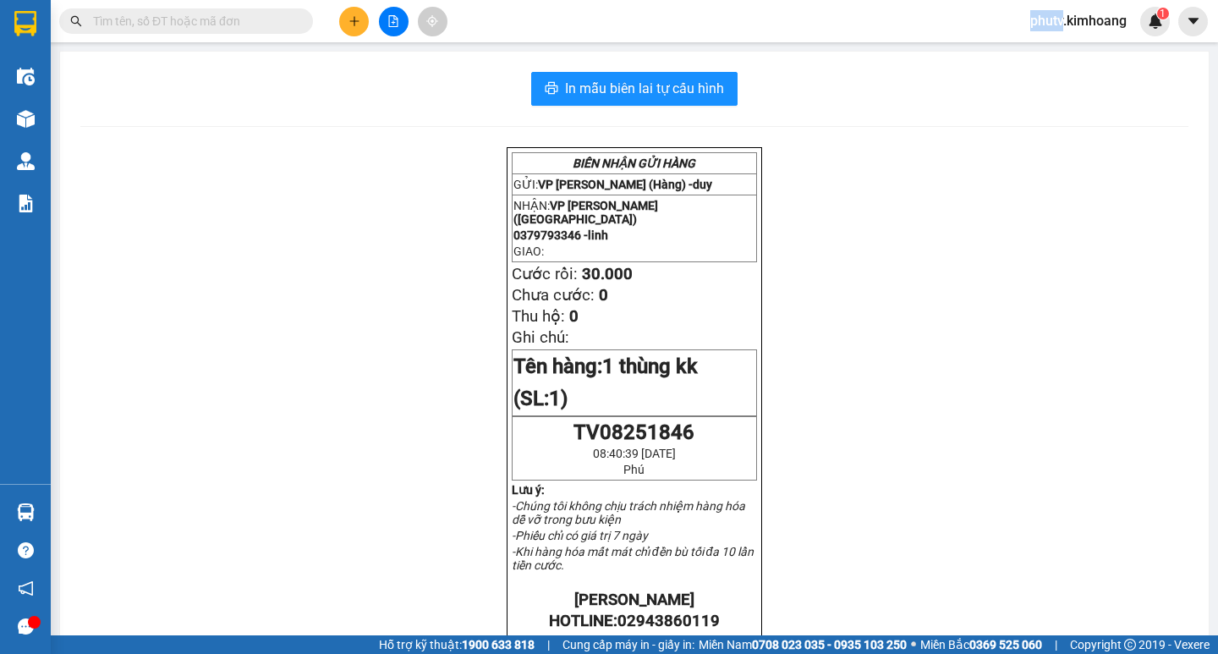
click at [303, 22] on span at bounding box center [301, 21] width 10 height 19
click at [273, 13] on input "text" at bounding box center [193, 21] width 200 height 19
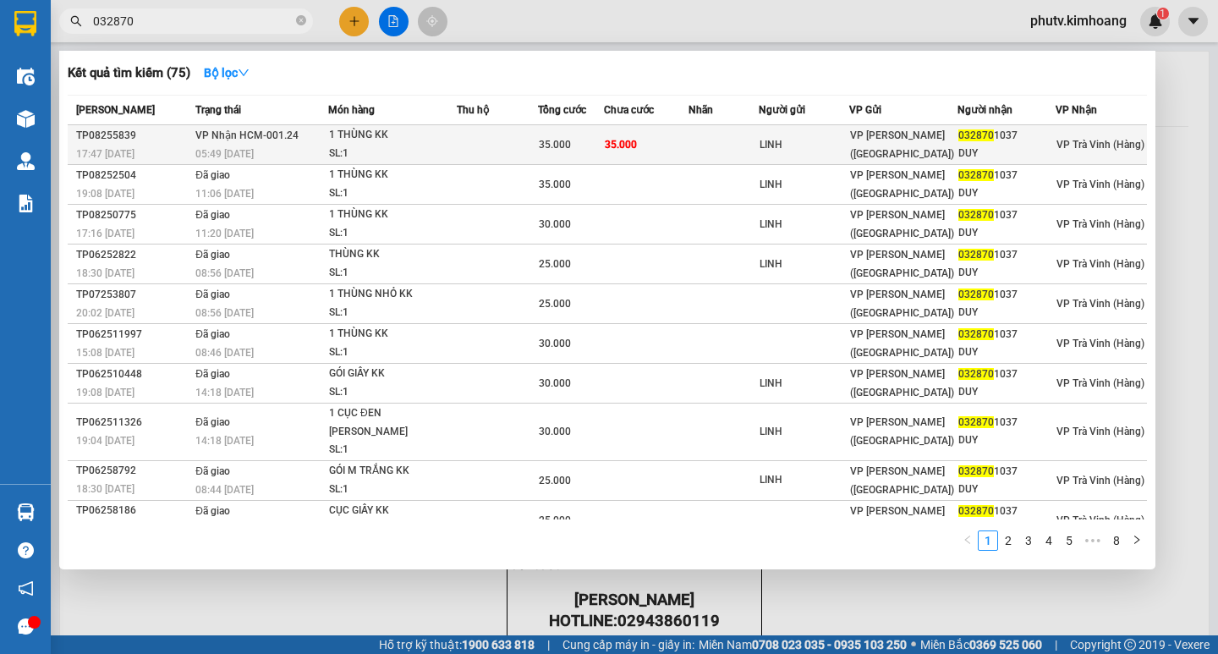
type input "032870"
click at [376, 138] on div "1 THÙNG KK" at bounding box center [392, 135] width 127 height 19
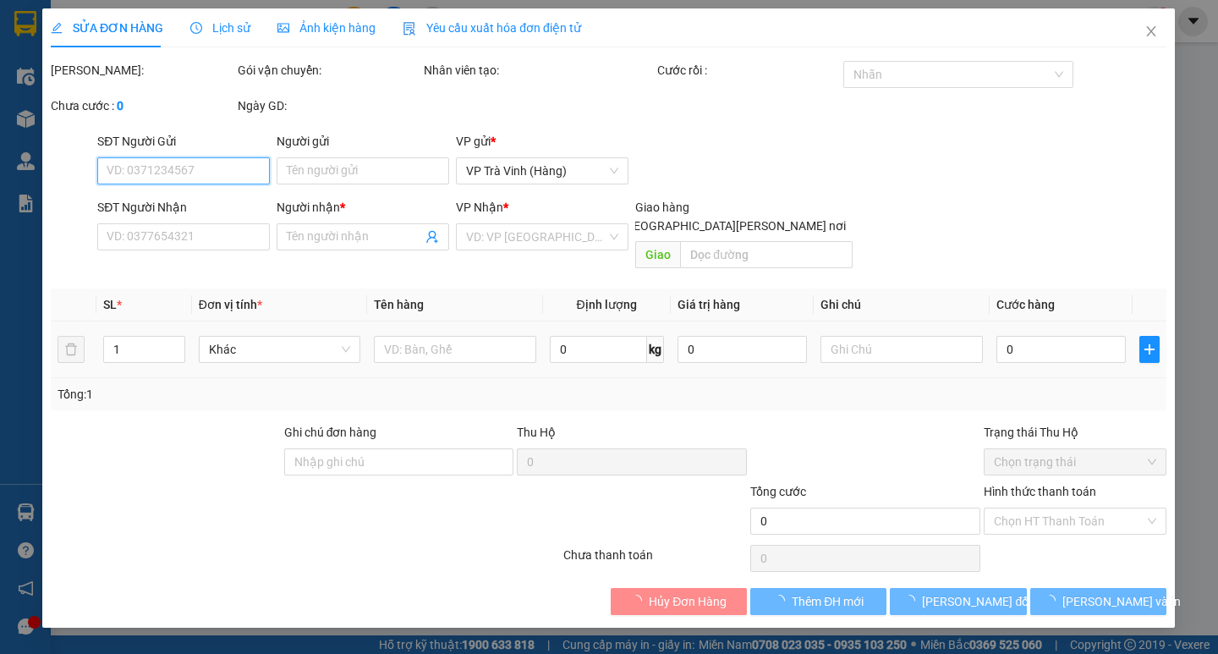
type input "LINH"
type input "0328701037"
type input "DUY"
type input "35.000"
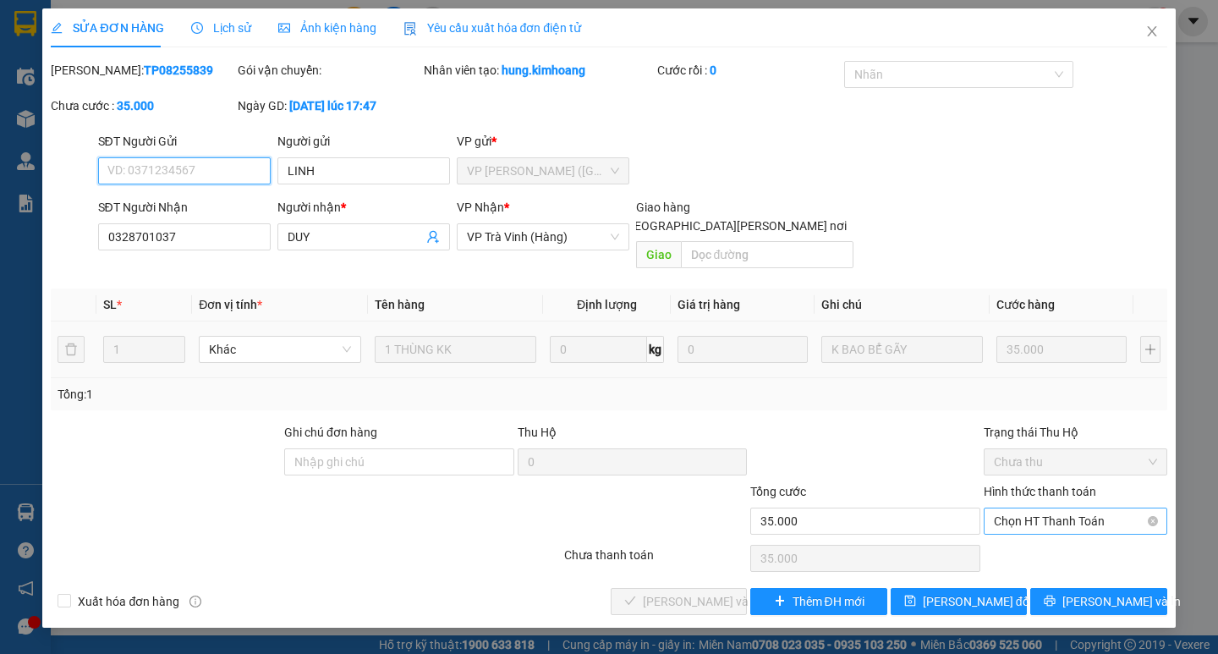
click at [1051, 508] on span "Chọn HT Thanh Toán" at bounding box center [1075, 520] width 163 height 25
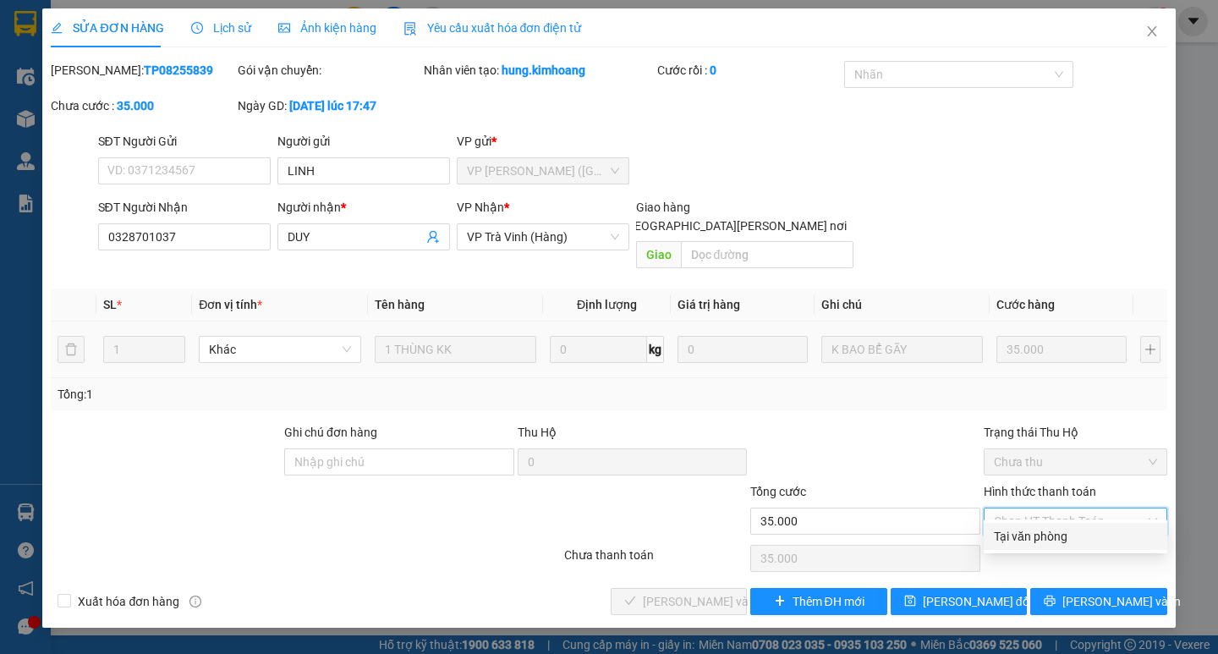
click at [1049, 537] on div "Tại văn phòng" at bounding box center [1075, 536] width 163 height 19
type input "0"
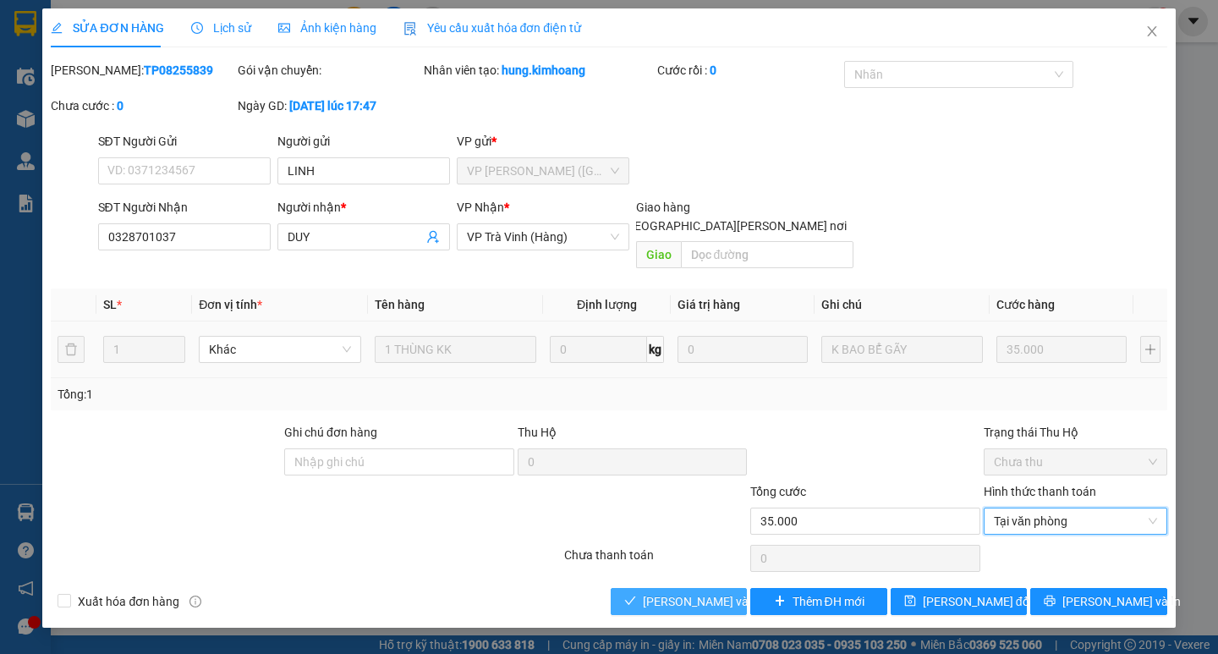
click at [659, 592] on span "[PERSON_NAME] và [PERSON_NAME] hàng" at bounding box center [757, 601] width 228 height 19
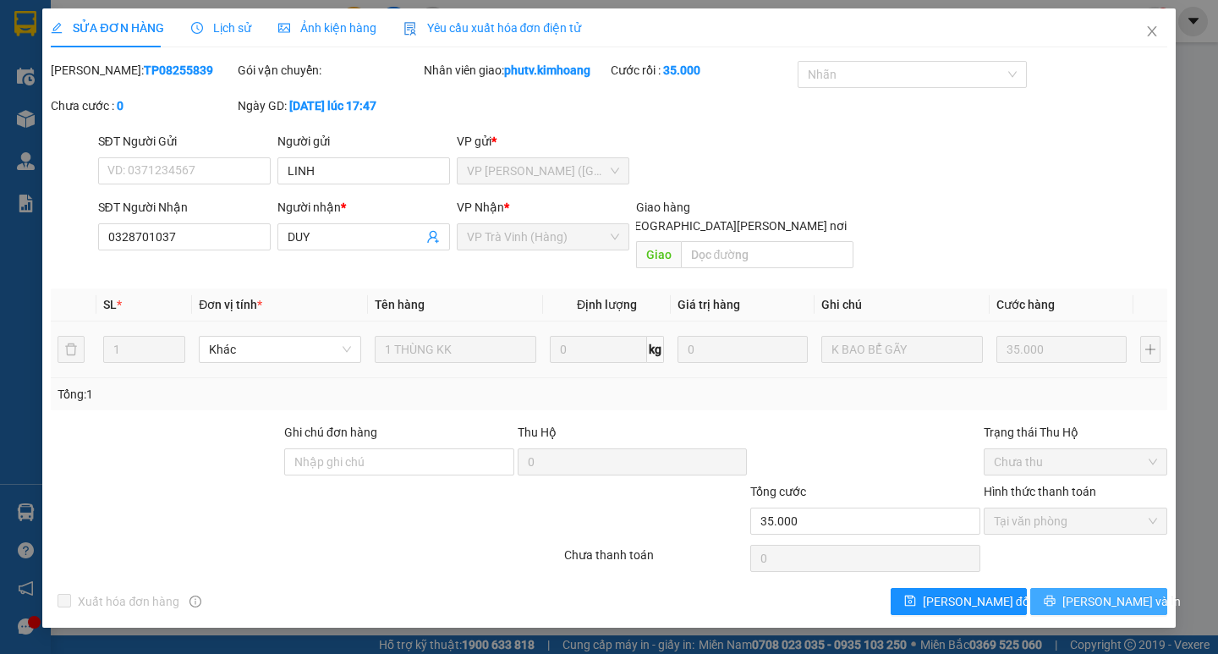
click at [1061, 588] on button "[PERSON_NAME] và In" at bounding box center [1099, 601] width 136 height 27
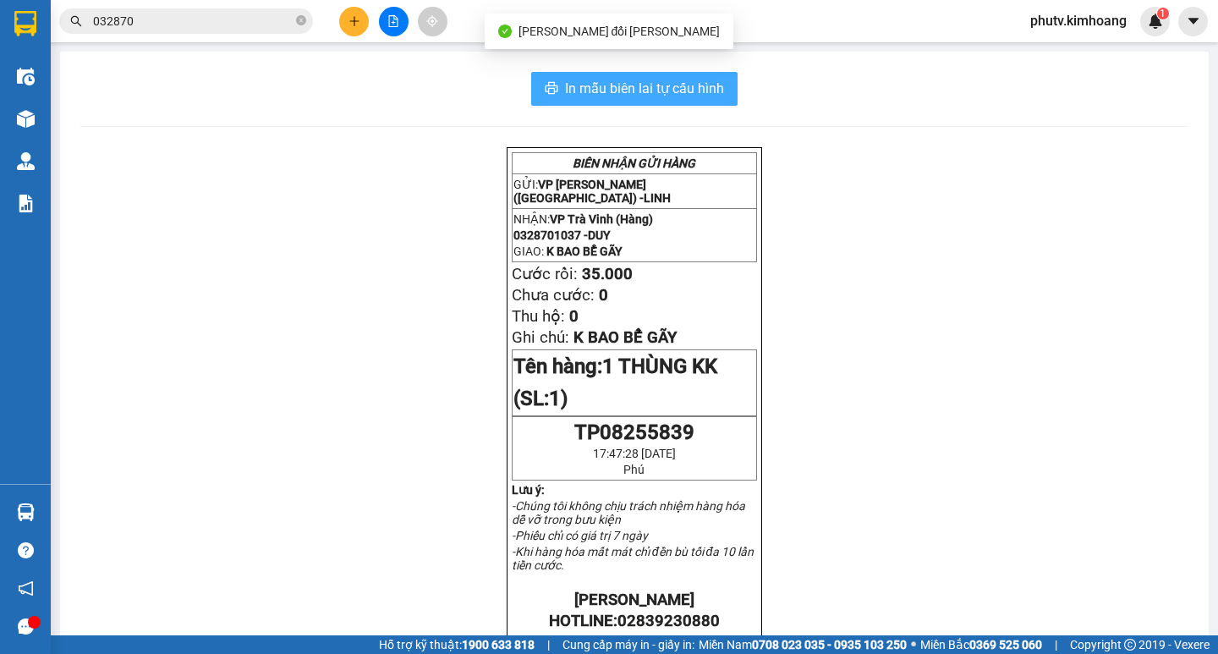
click at [679, 94] on span "In mẫu biên lai tự cấu hình" at bounding box center [644, 88] width 159 height 21
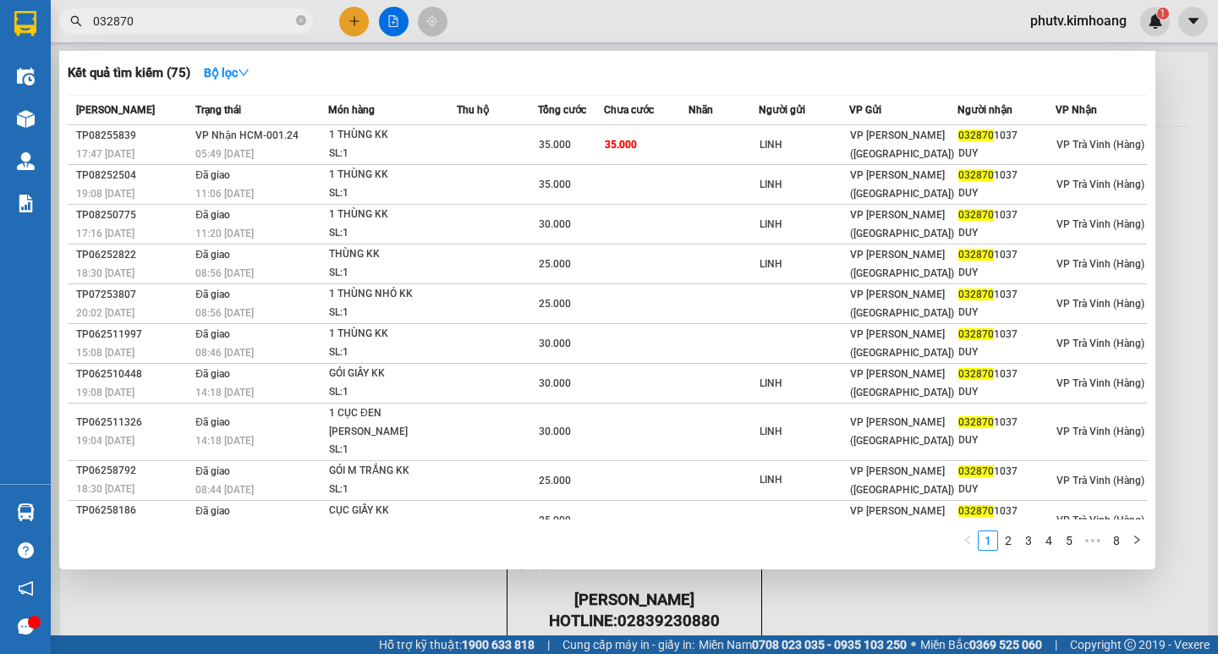
click at [253, 22] on input "032870" at bounding box center [193, 21] width 200 height 19
click at [254, 20] on input "032870" at bounding box center [193, 21] width 200 height 19
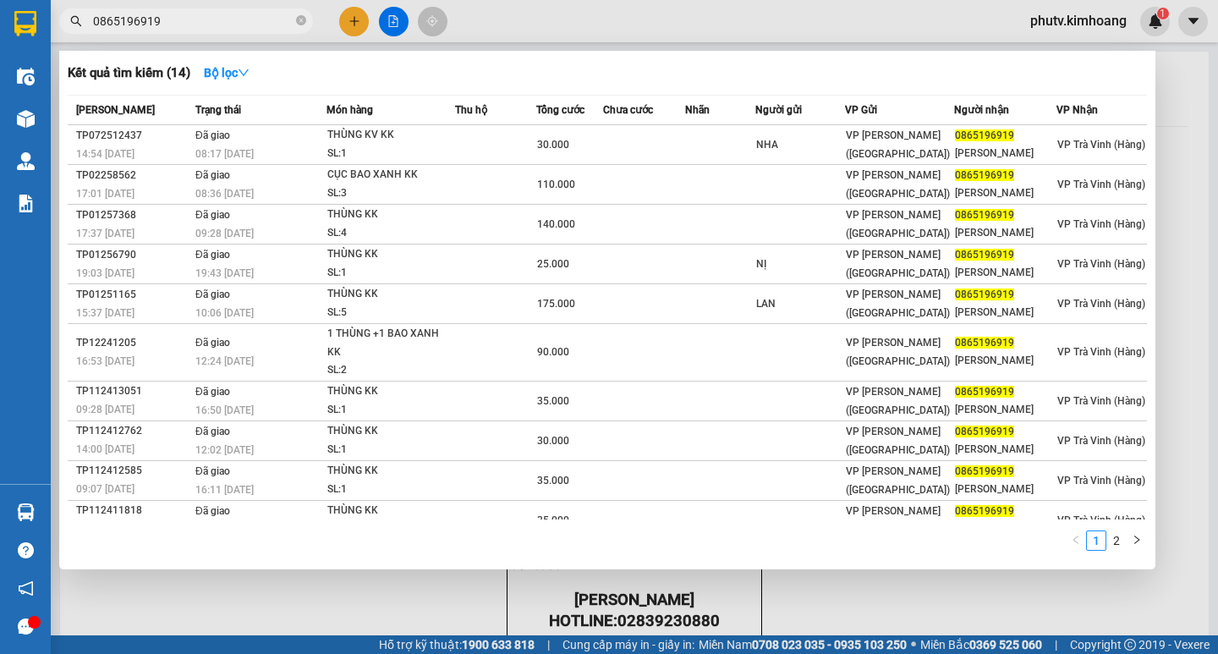
type input "0865196919"
click at [353, 22] on div at bounding box center [609, 327] width 1218 height 654
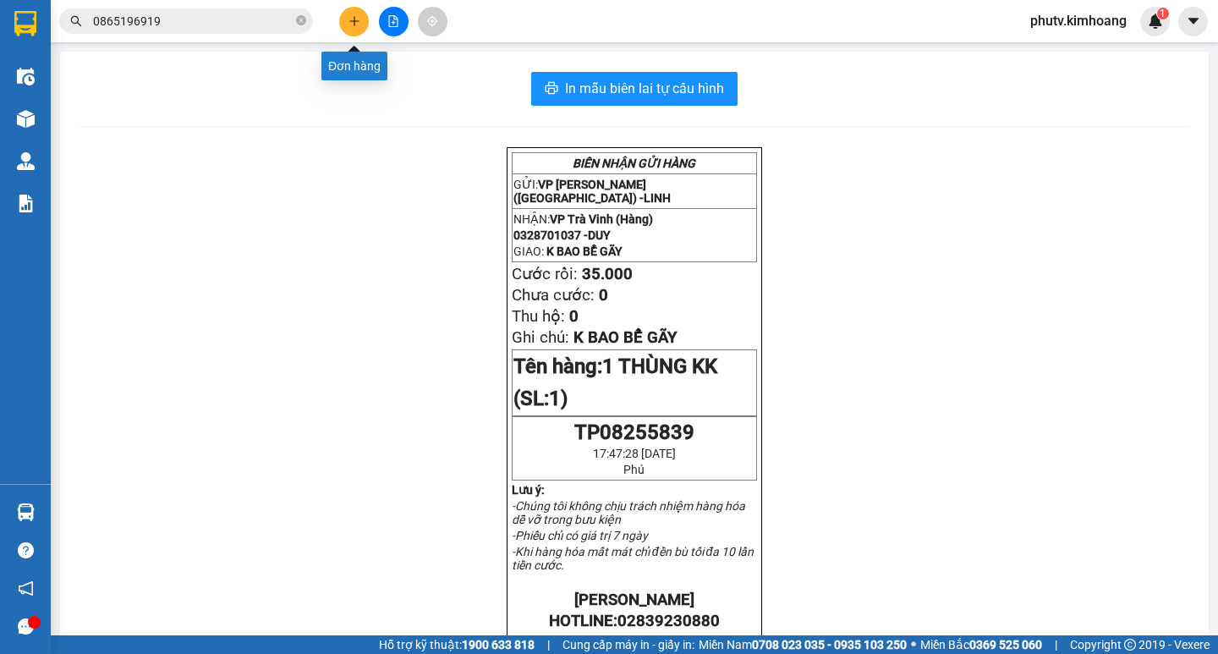
click at [351, 18] on icon "plus" at bounding box center [355, 21] width 12 height 12
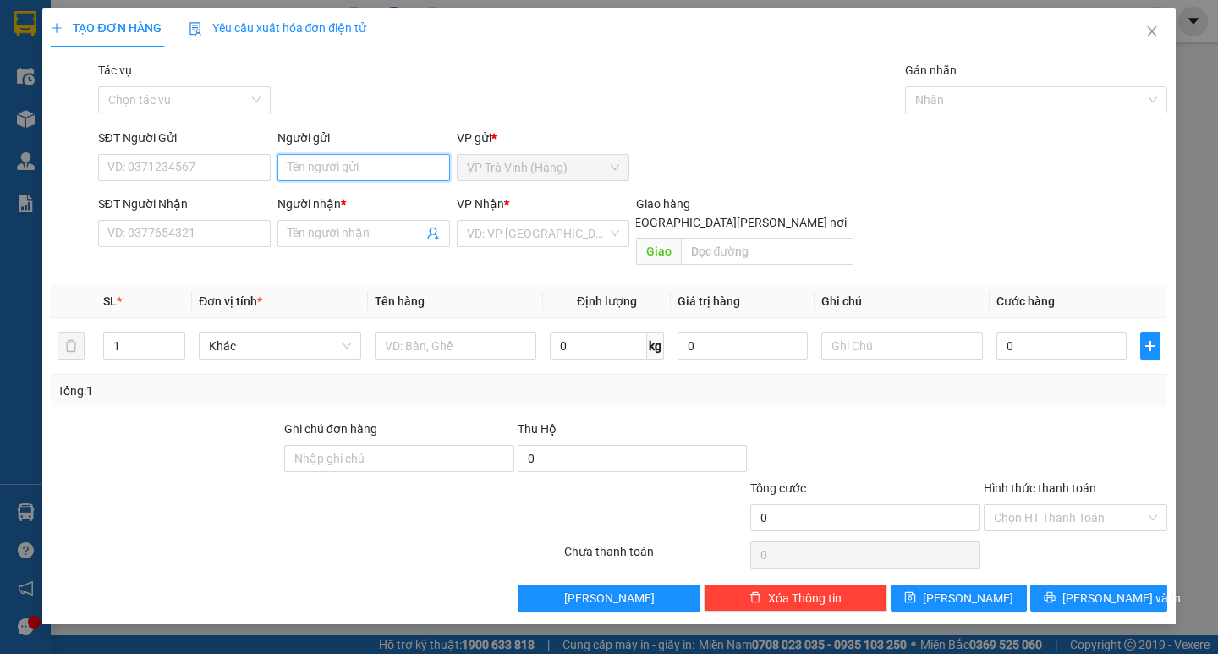
click at [327, 165] on input "Người gửi" at bounding box center [364, 167] width 173 height 27
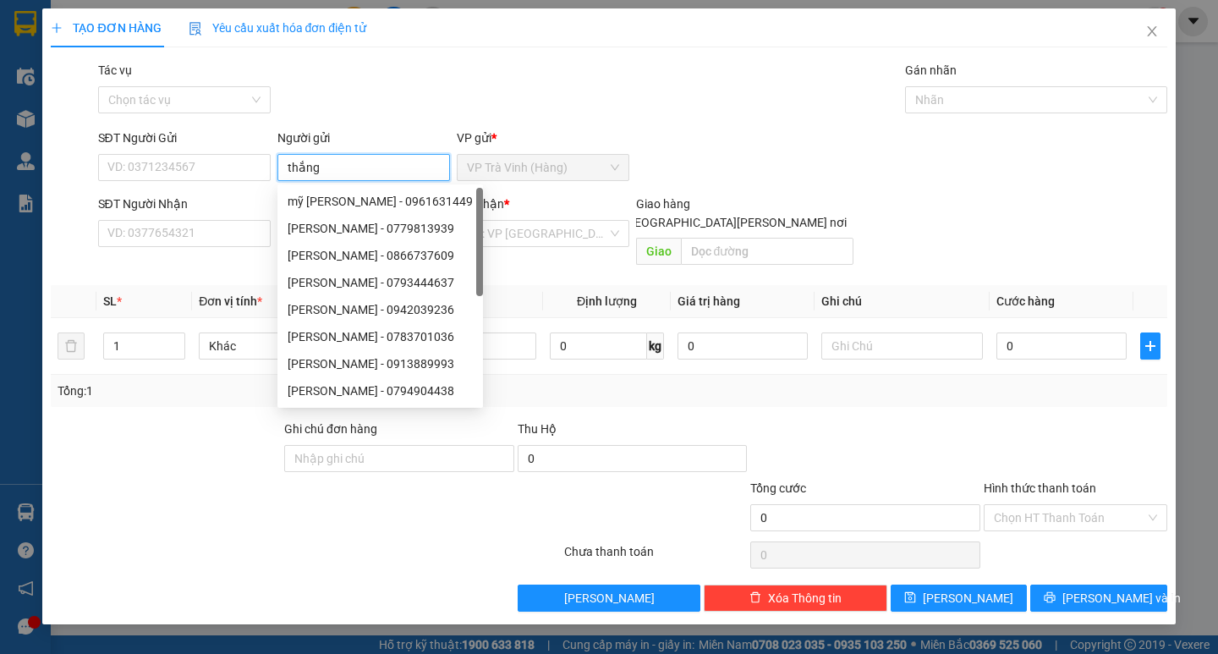
type input "thắng"
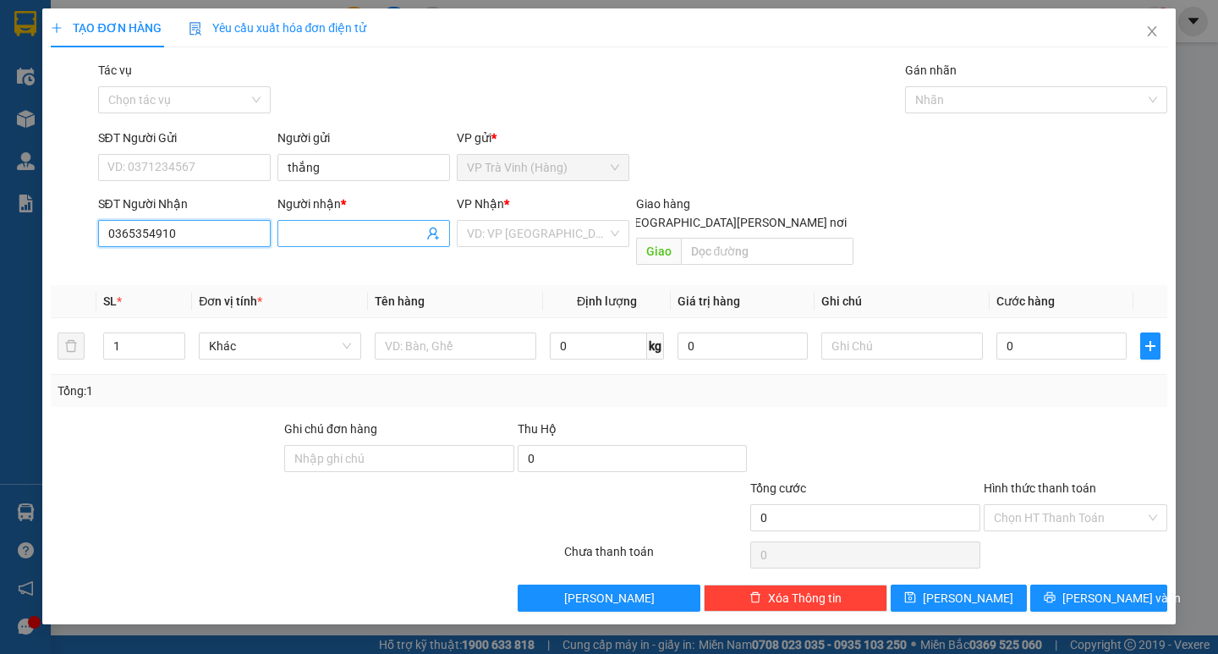
type input "0365354910"
click at [315, 225] on input "Người nhận *" at bounding box center [355, 233] width 135 height 19
type input "nhân"
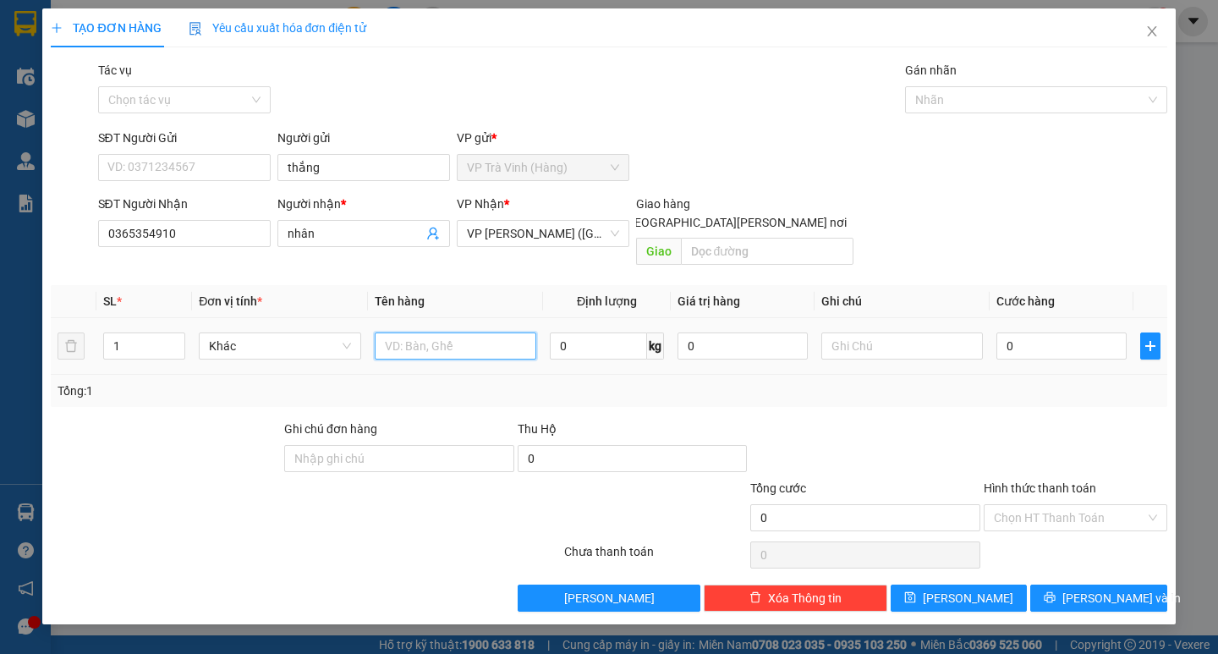
click at [392, 333] on input "text" at bounding box center [456, 346] width 162 height 27
type input "1 thùng mút kk"
click at [1061, 333] on input "0" at bounding box center [1062, 346] width 130 height 27
type input "3"
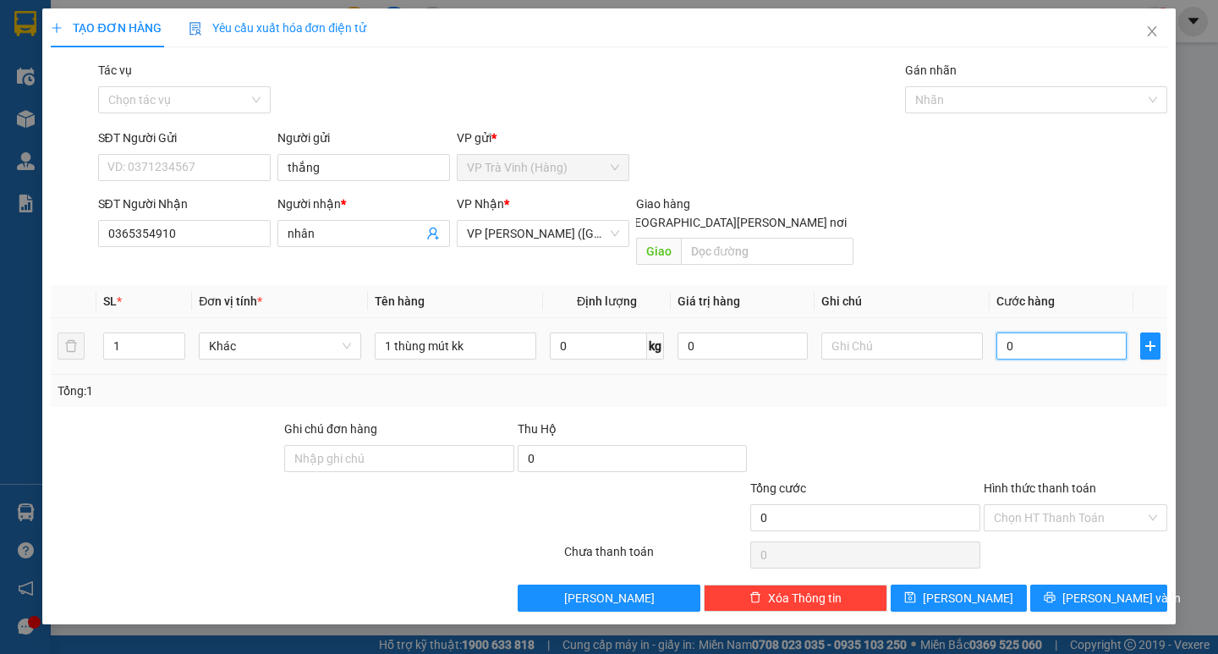
type input "3"
type input "30"
type input "30.000"
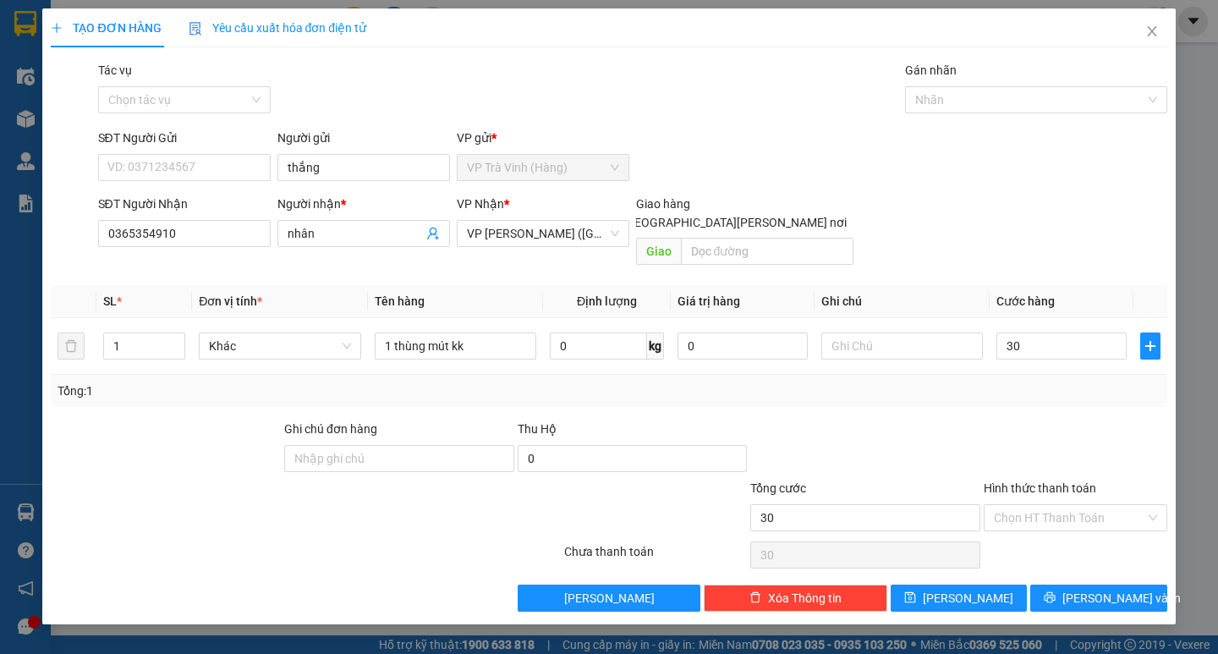
type input "30.000"
click at [1067, 420] on div at bounding box center [1075, 449] width 187 height 59
click at [1093, 505] on input "Hình thức thanh toán" at bounding box center [1069, 517] width 151 height 25
click at [1060, 517] on div "Transit Pickup Surcharge Ids Transit Deliver Surcharge Ids Transit Deliver Surc…" at bounding box center [609, 336] width 1116 height 551
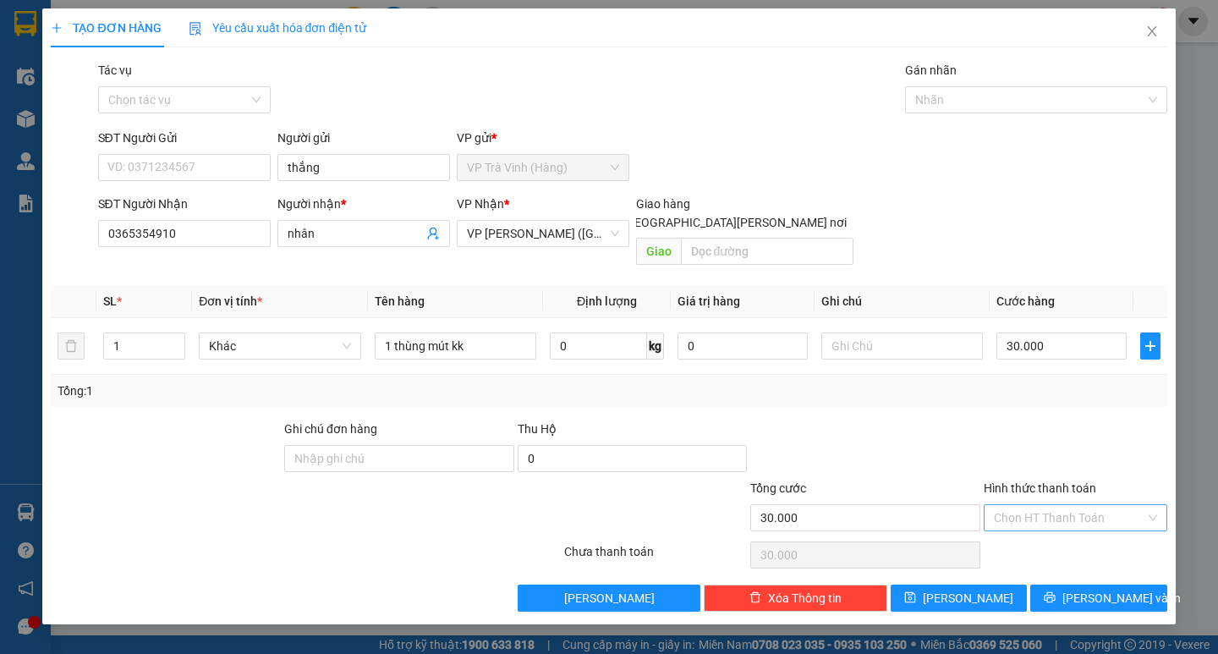
click at [1068, 505] on input "Hình thức thanh toán" at bounding box center [1069, 517] width 151 height 25
click at [616, 216] on span at bounding box center [609, 223] width 14 height 14
click at [614, 216] on input "[GEOGRAPHIC_DATA][PERSON_NAME] nơi" at bounding box center [608, 222] width 12 height 12
checkbox input "true"
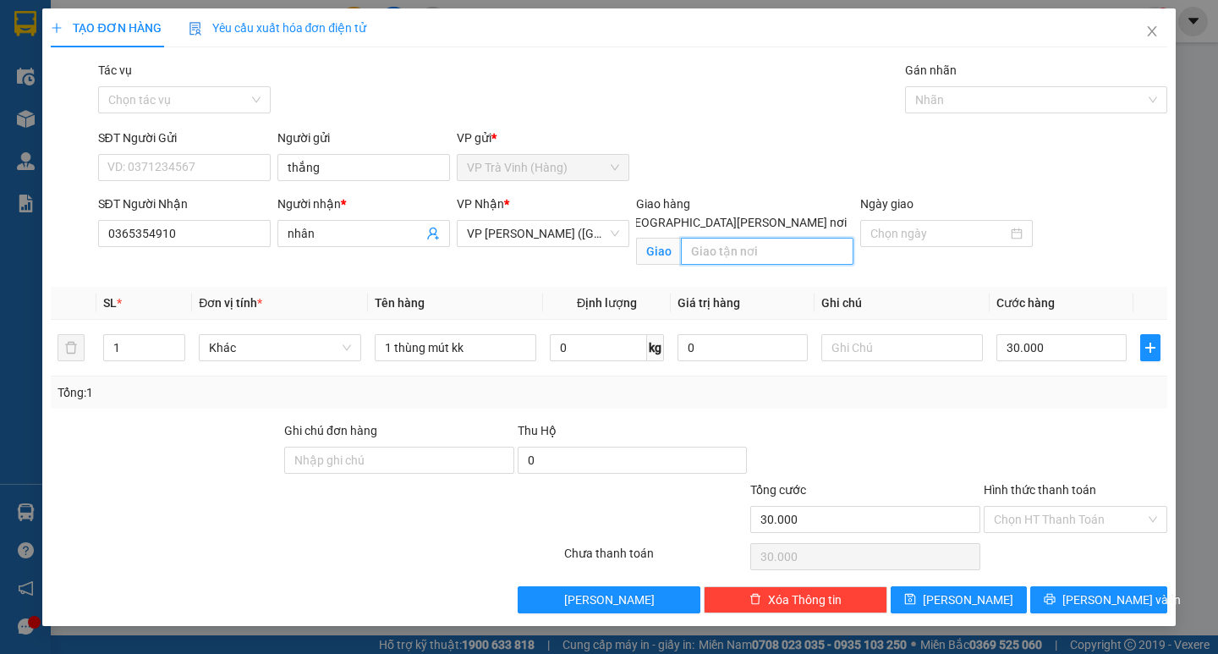
click at [744, 245] on input "text" at bounding box center [767, 251] width 173 height 27
click at [805, 238] on input "52 [PERSON_NAME] ích p15 qtaan [PERSON_NAME]" at bounding box center [767, 251] width 173 height 27
click at [803, 238] on input "52 [PERSON_NAME] ích p15 qtaan [PERSON_NAME]" at bounding box center [767, 251] width 173 height 27
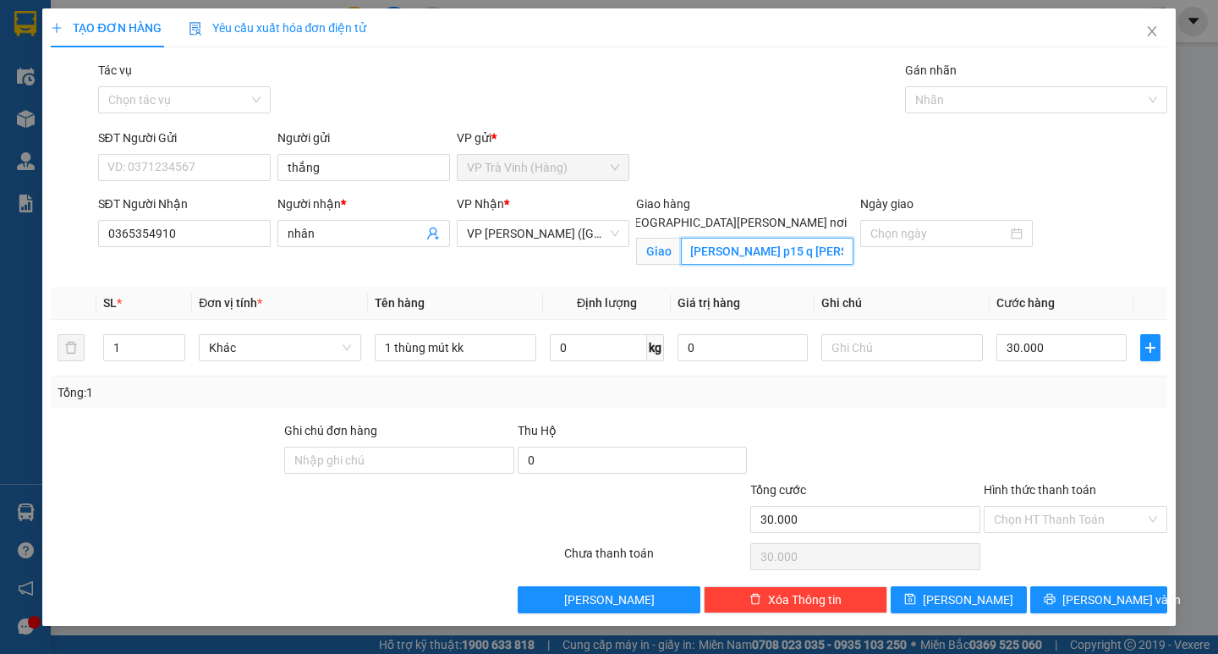
scroll to position [0, 0]
type input "52 [PERSON_NAME] p15 q [PERSON_NAME]"
click at [141, 163] on input "SĐT Người Gửi" at bounding box center [184, 167] width 173 height 27
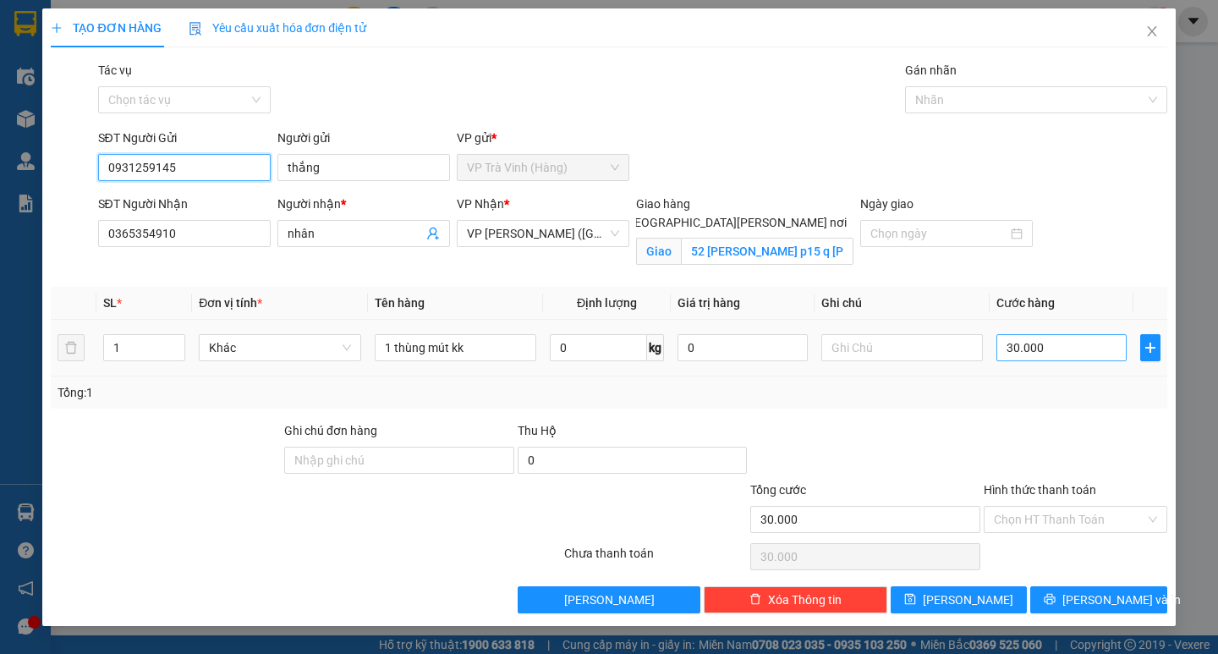
type input "0931259145"
click at [1038, 348] on input "30.000" at bounding box center [1062, 347] width 130 height 27
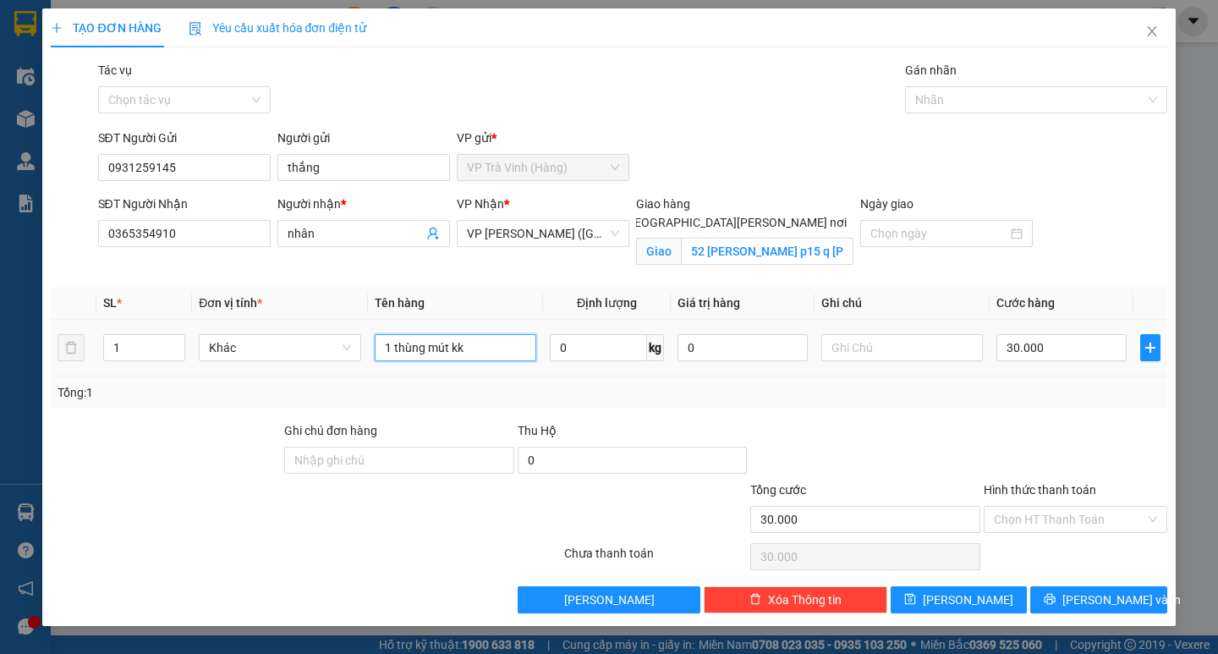
click at [494, 347] on input "1 thùng mút kk" at bounding box center [456, 347] width 162 height 27
type input "1 thùng mút kk giao tn"
click at [1041, 351] on input "30.000" at bounding box center [1062, 347] width 130 height 27
type input "1"
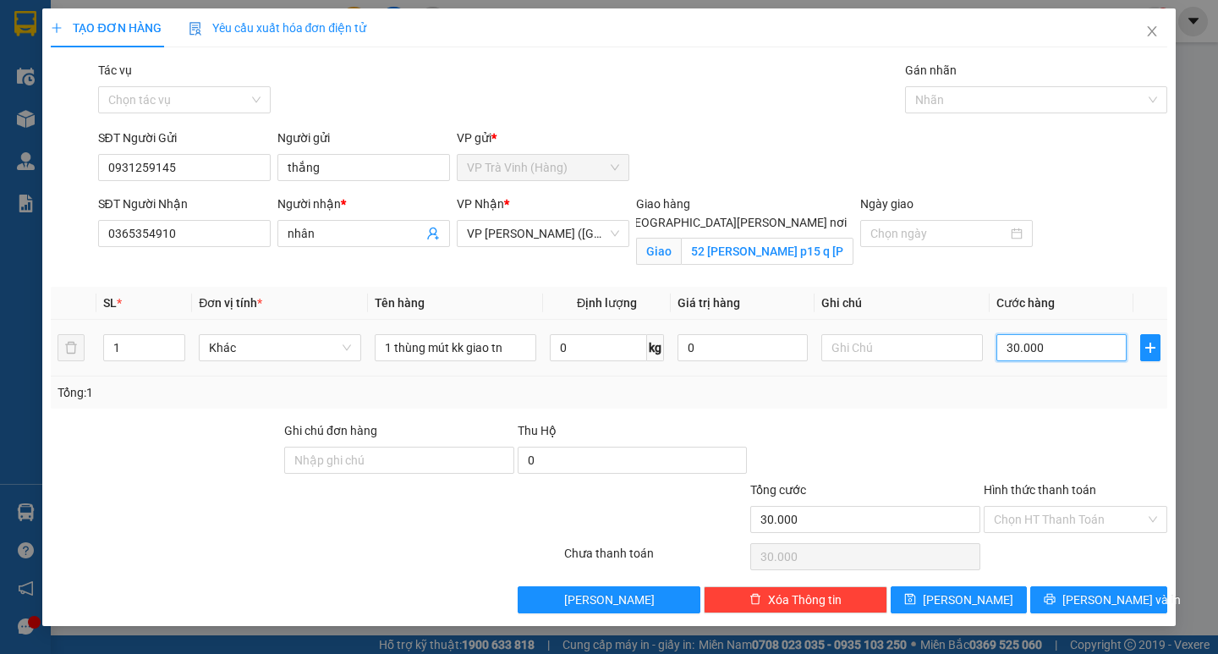
type input "1"
type input "10"
type input "100"
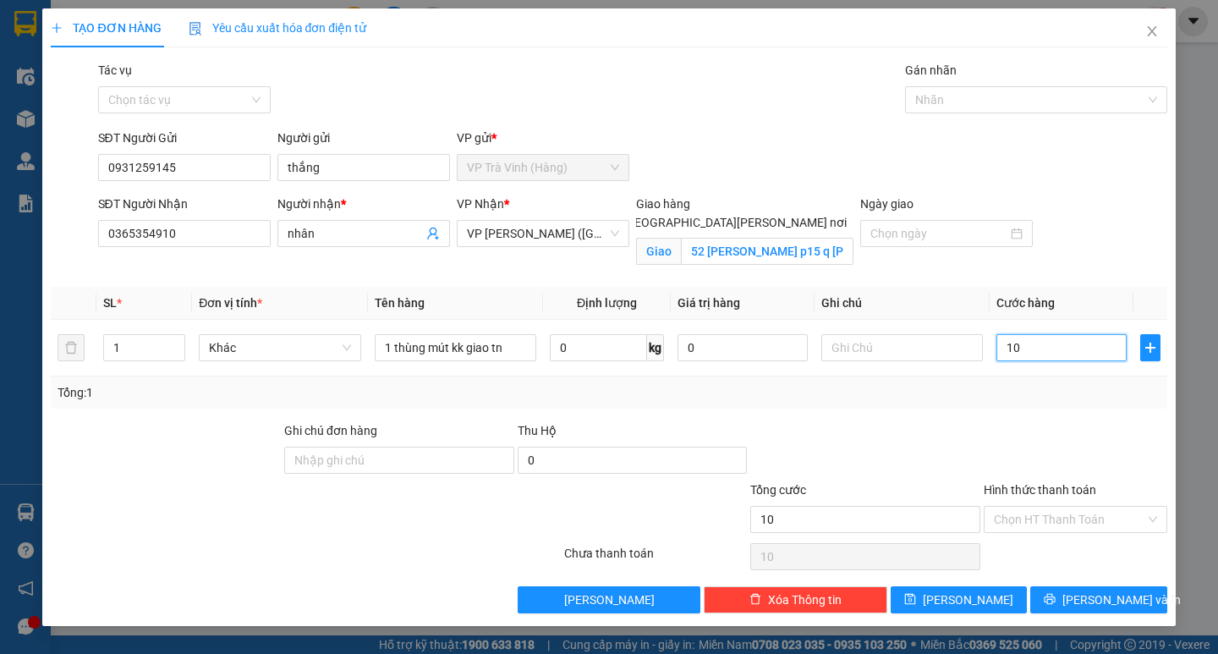
type input "100"
type input "100.000"
click at [1024, 436] on div at bounding box center [1075, 450] width 187 height 59
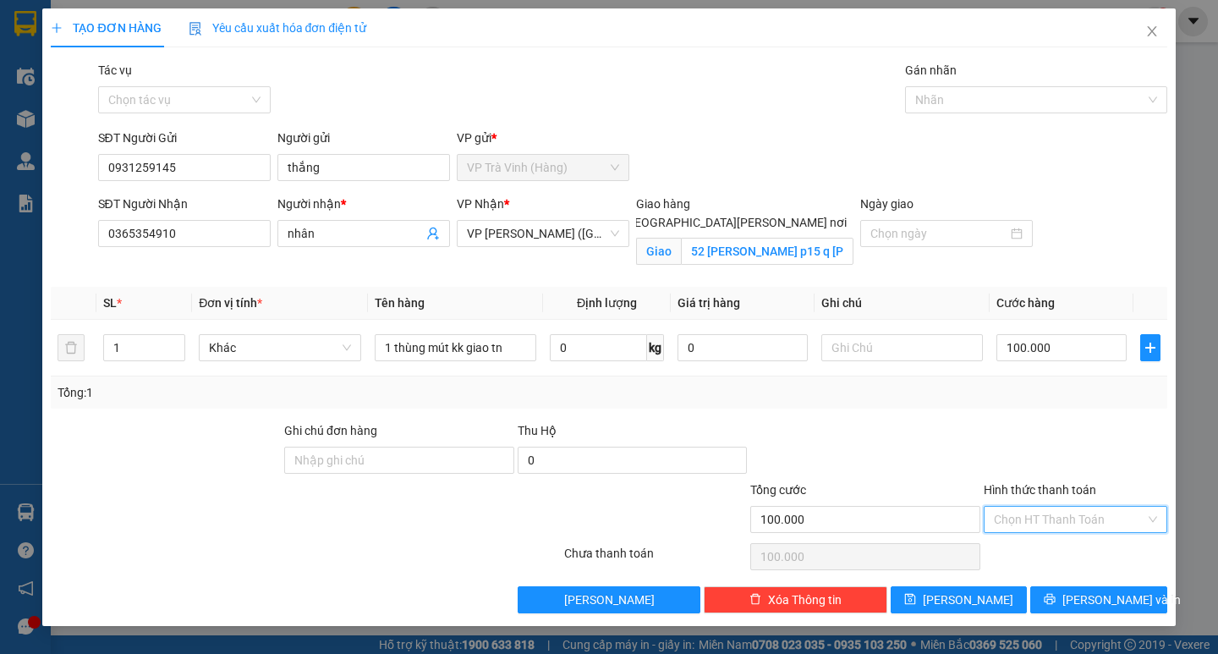
click at [1068, 522] on input "Hình thức thanh toán" at bounding box center [1069, 519] width 151 height 25
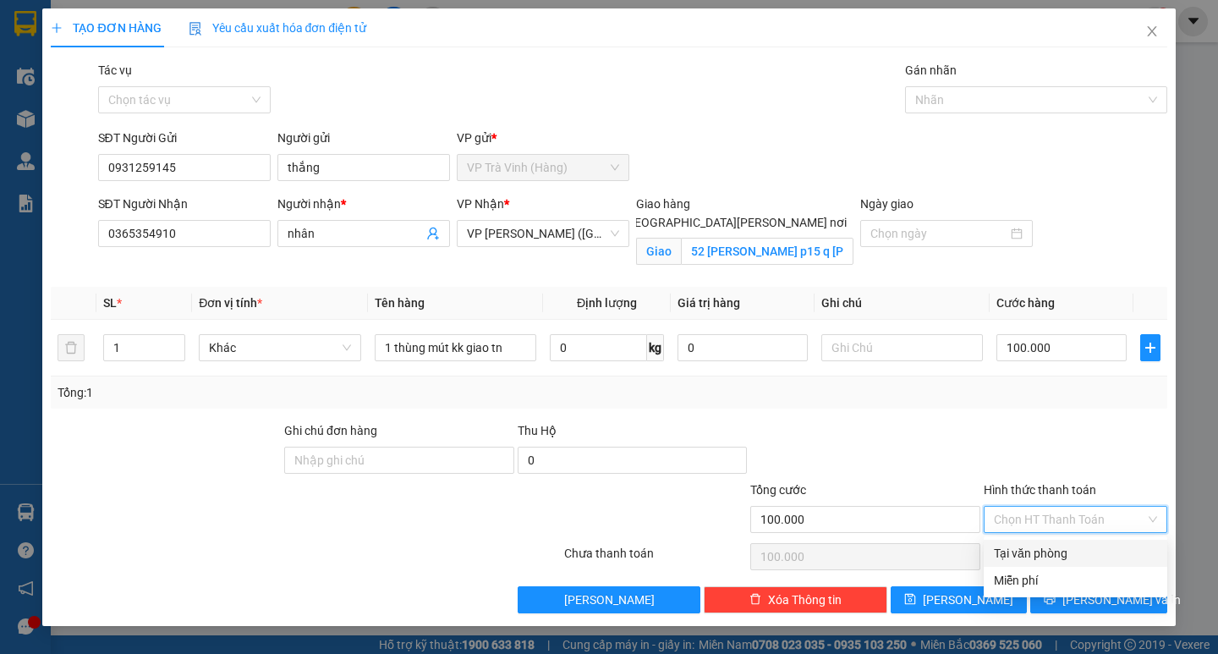
click at [1079, 547] on div "Tại văn phòng" at bounding box center [1075, 553] width 163 height 19
type input "0"
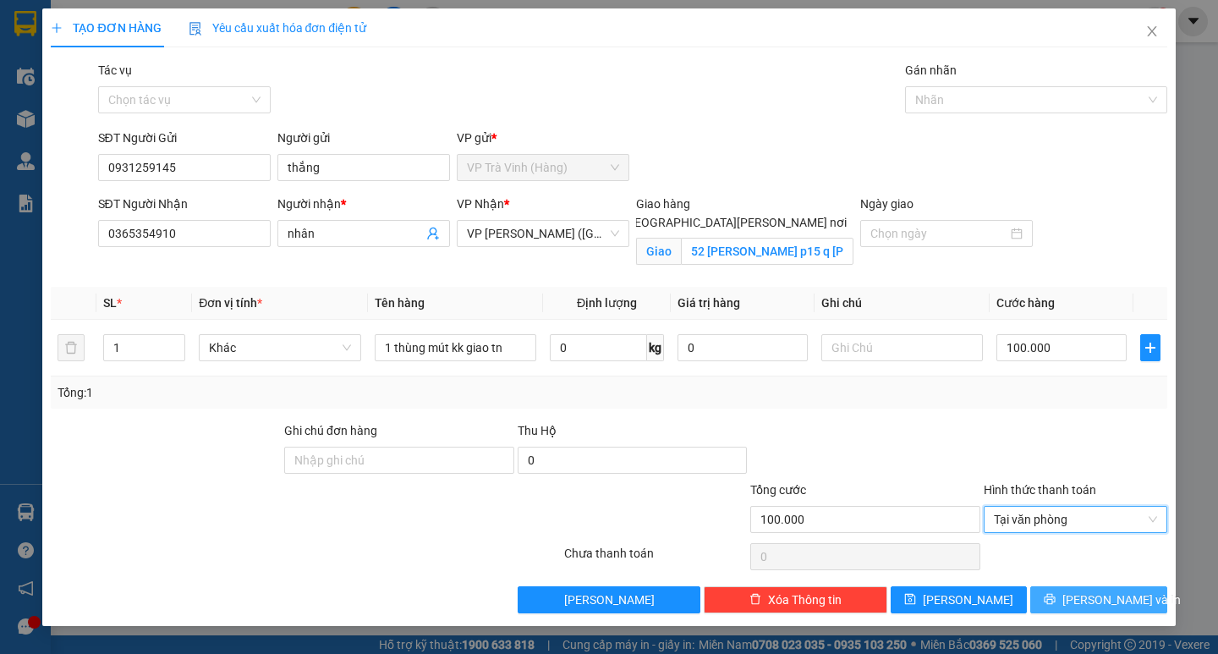
click at [1056, 597] on icon "printer" at bounding box center [1050, 599] width 11 height 11
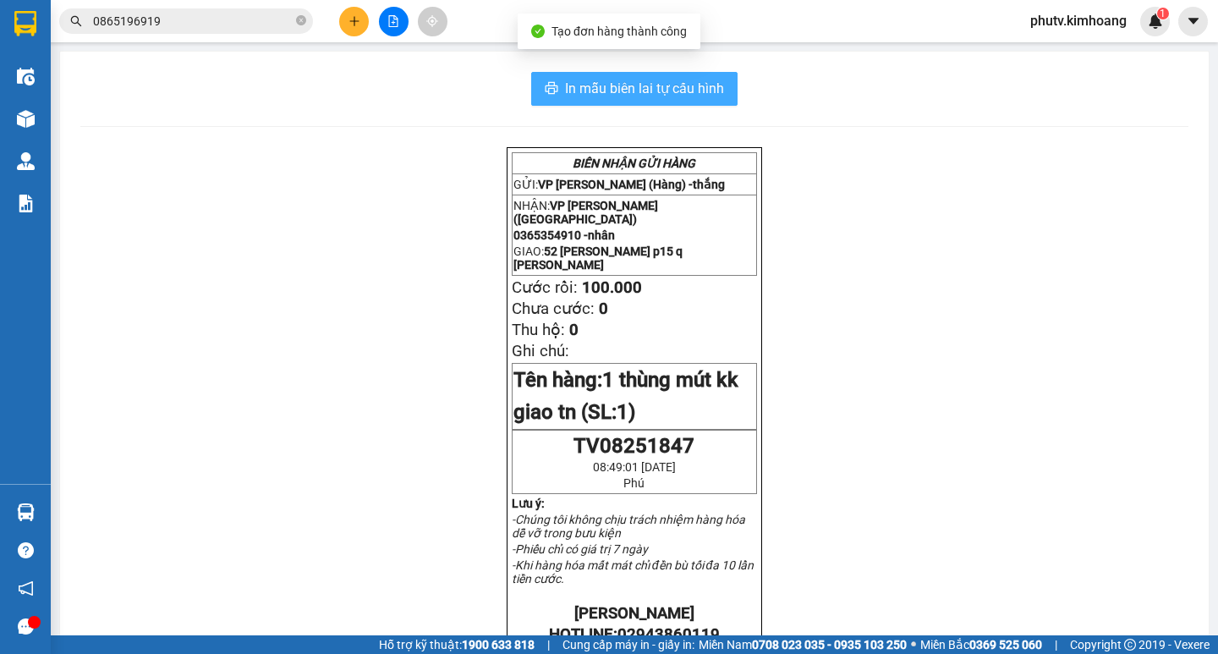
click at [689, 82] on span "In mẫu biên lai tự cấu hình" at bounding box center [644, 88] width 159 height 21
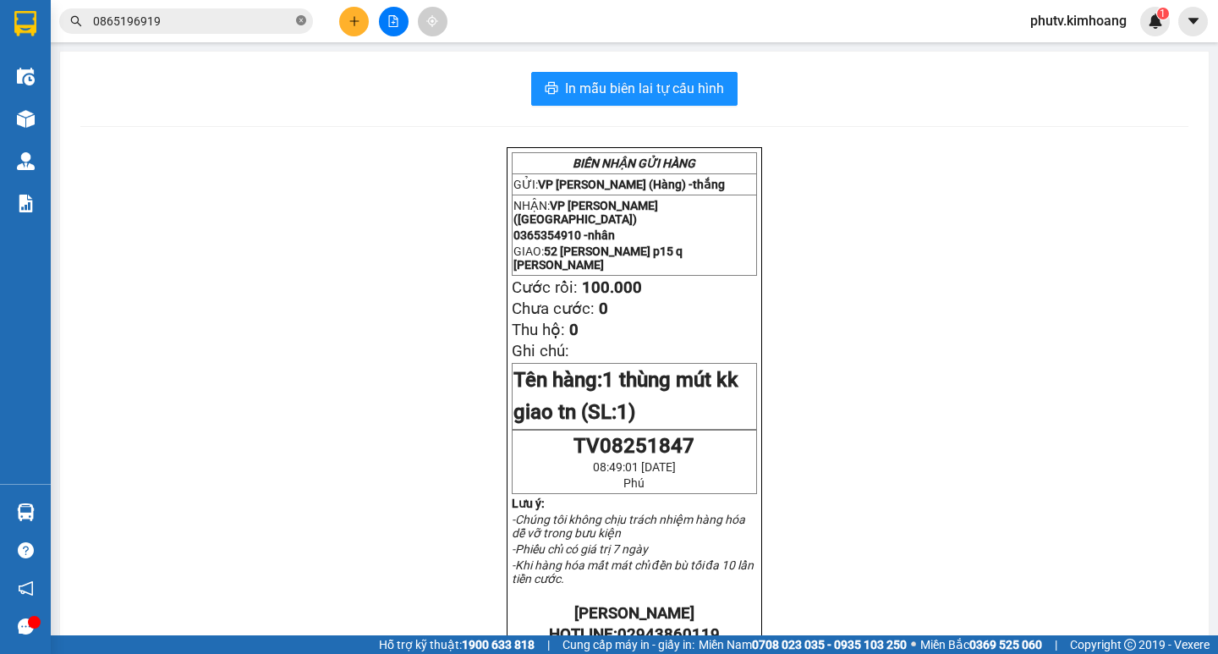
click at [300, 25] on icon "close-circle" at bounding box center [301, 20] width 10 height 10
click at [347, 18] on button at bounding box center [354, 22] width 30 height 30
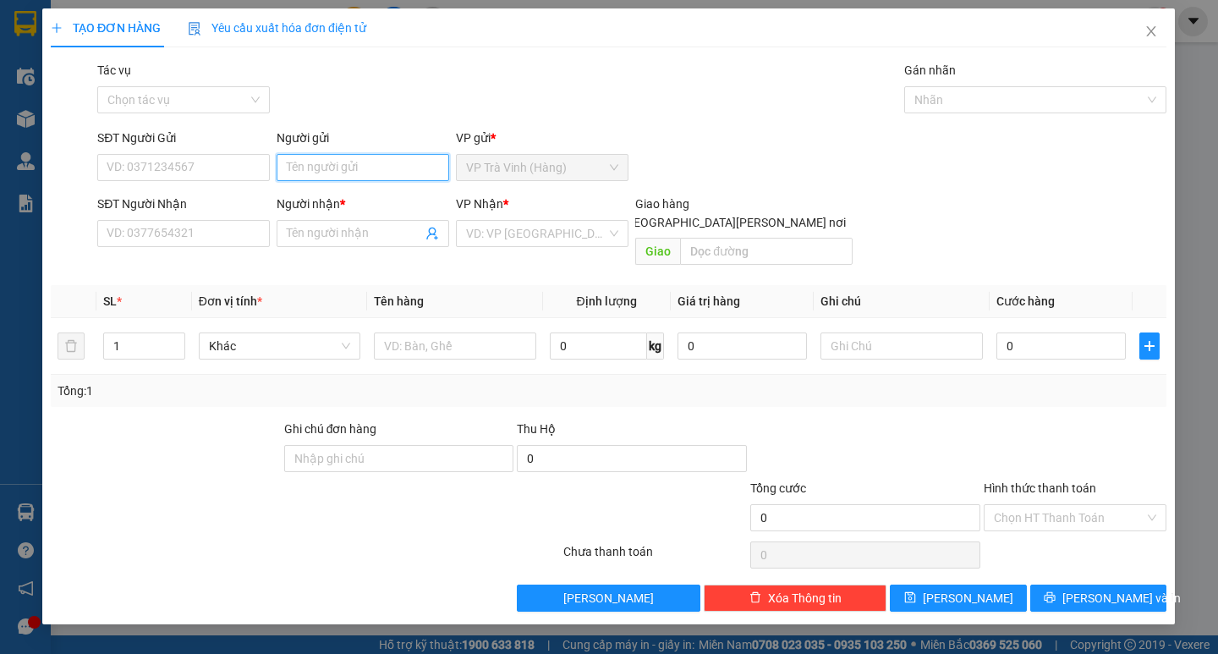
click at [363, 165] on input "Người gửi" at bounding box center [364, 167] width 173 height 27
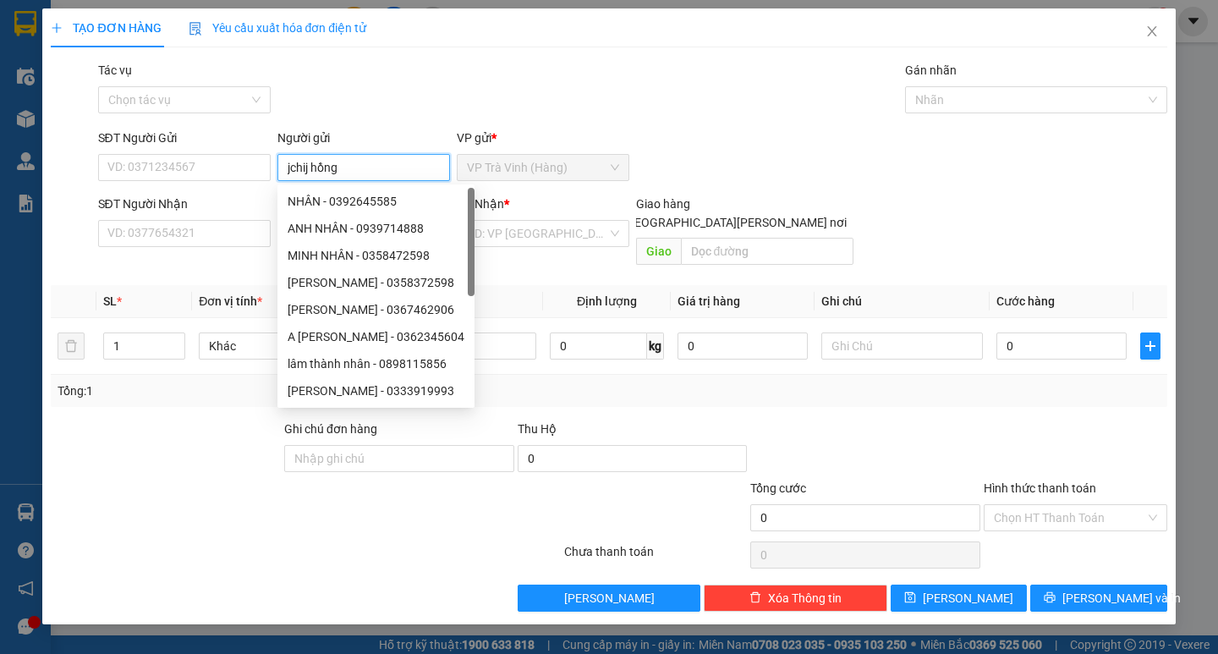
type input "jchij hồng"
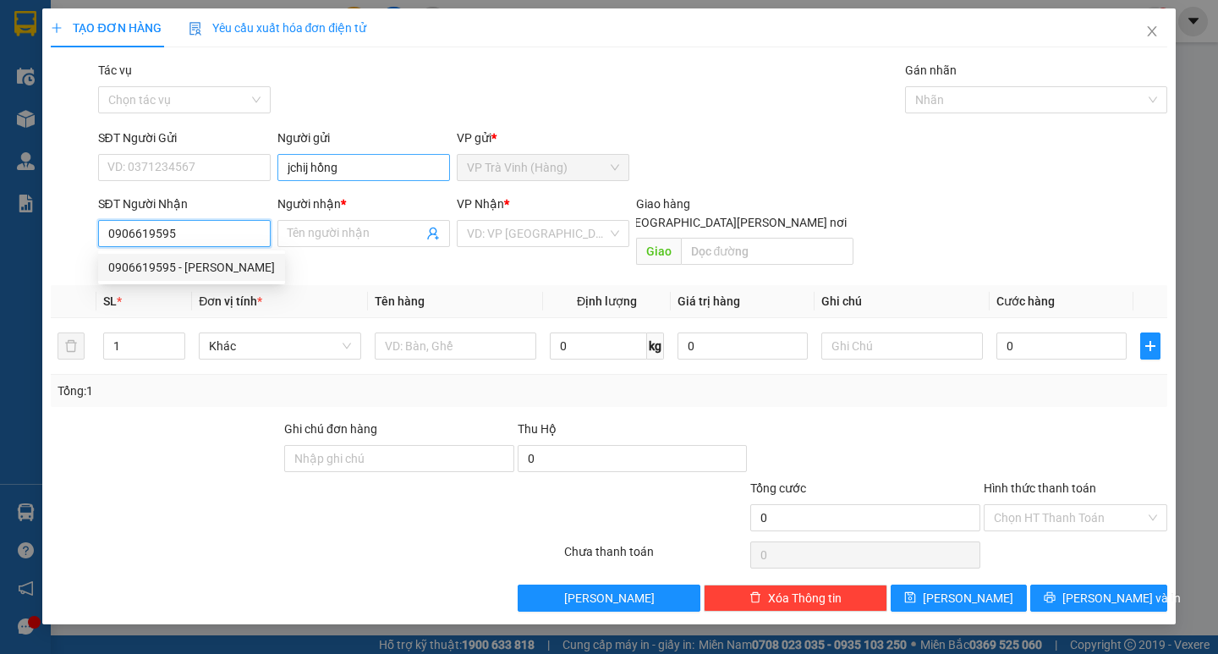
type input "0906619595"
click at [291, 161] on input "jchij hồng" at bounding box center [364, 167] width 173 height 27
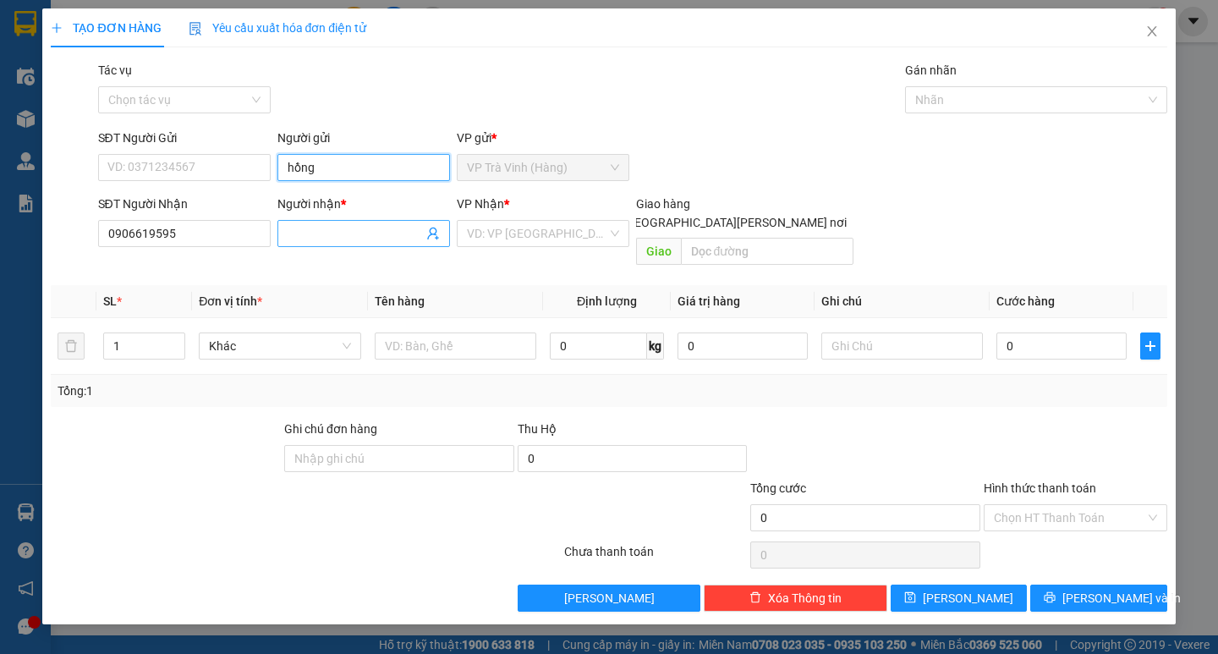
type input "hồng"
click at [311, 228] on input "Người nhận *" at bounding box center [355, 233] width 135 height 19
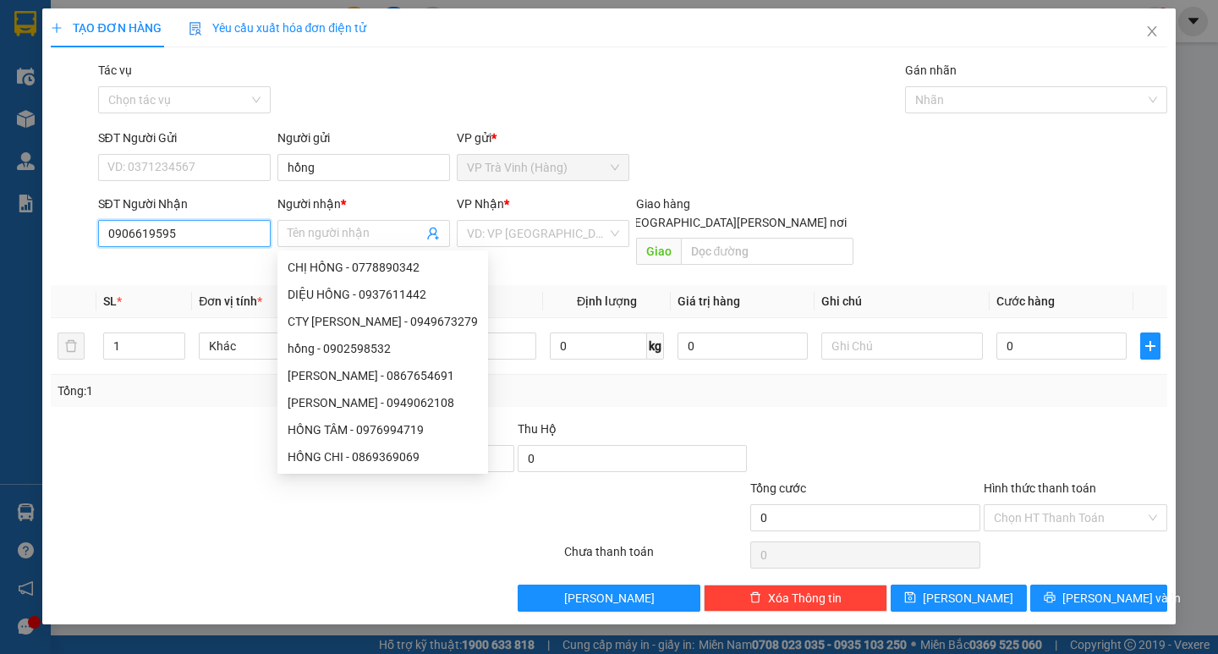
click at [212, 235] on input "0906619595" at bounding box center [184, 233] width 173 height 27
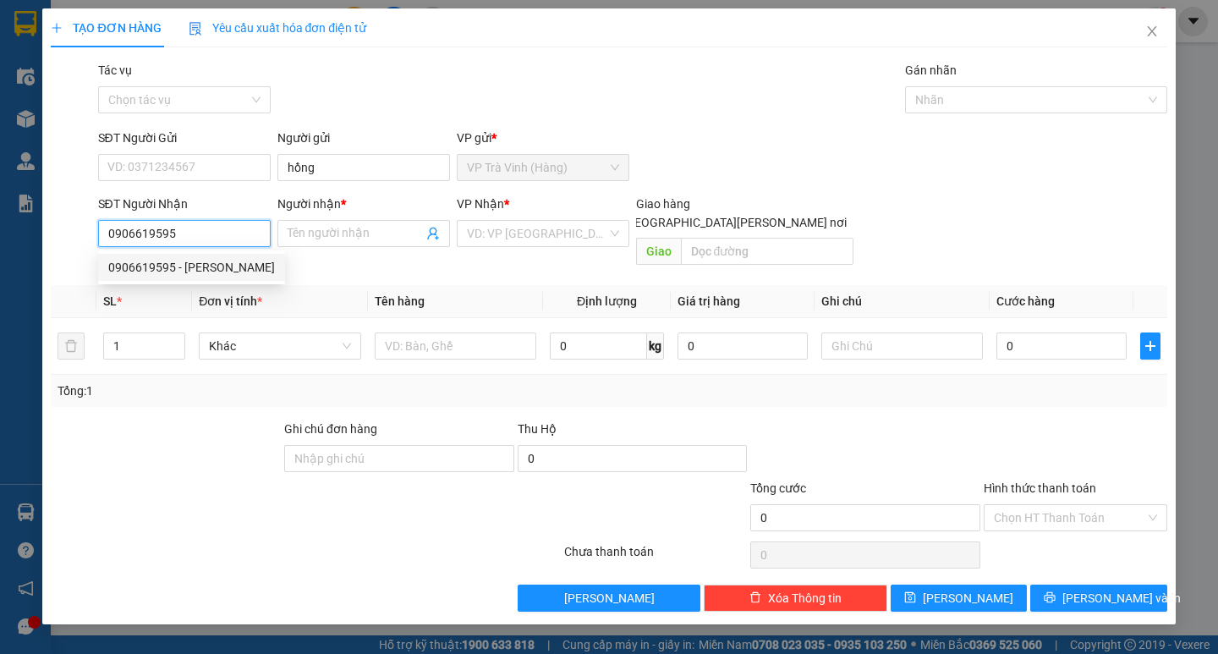
click at [237, 261] on div "0906619595 - [PERSON_NAME]" at bounding box center [191, 267] width 167 height 19
type input "anh phong"
checkbox input "true"
type input "V10 [PERSON_NAME] P6 Q4"
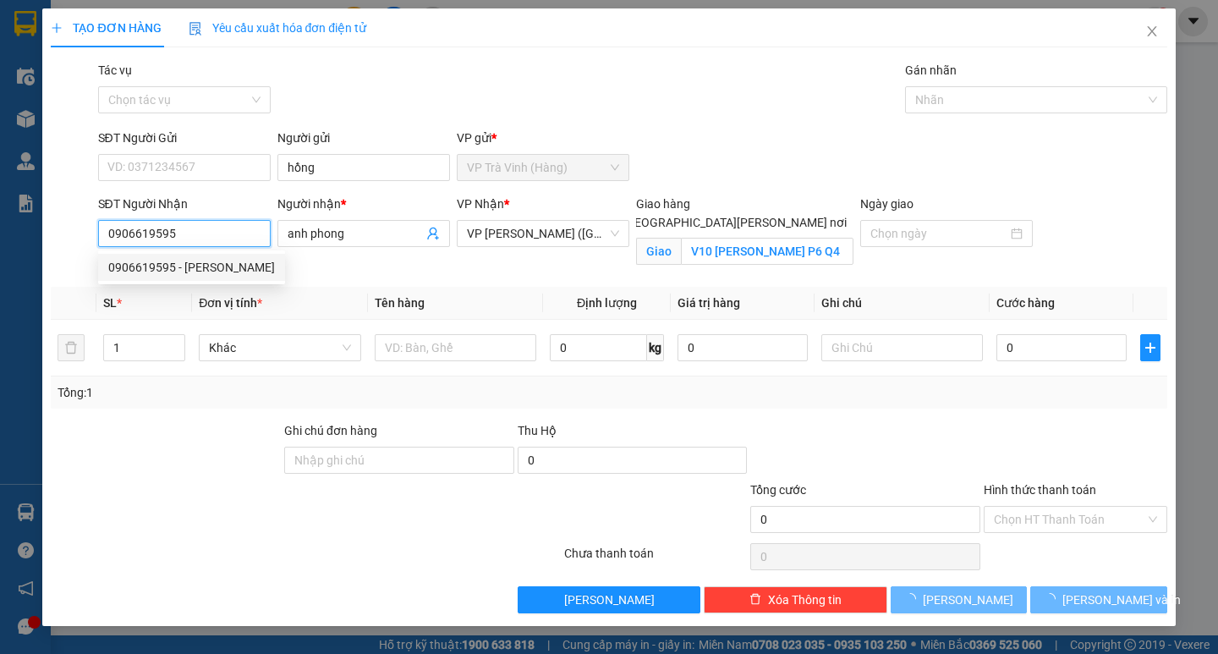
type input "70.000"
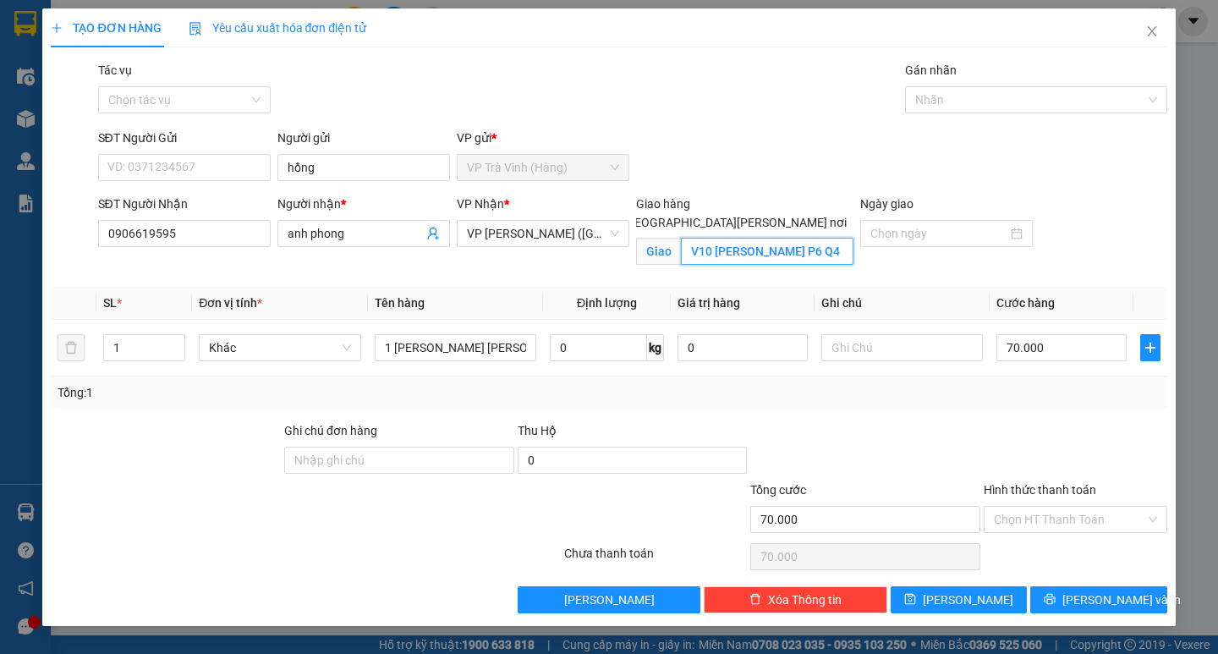
click at [736, 238] on input "V10 [PERSON_NAME] P6 Q4" at bounding box center [767, 251] width 173 height 27
click at [169, 163] on input "SĐT Người Gửi" at bounding box center [184, 167] width 173 height 27
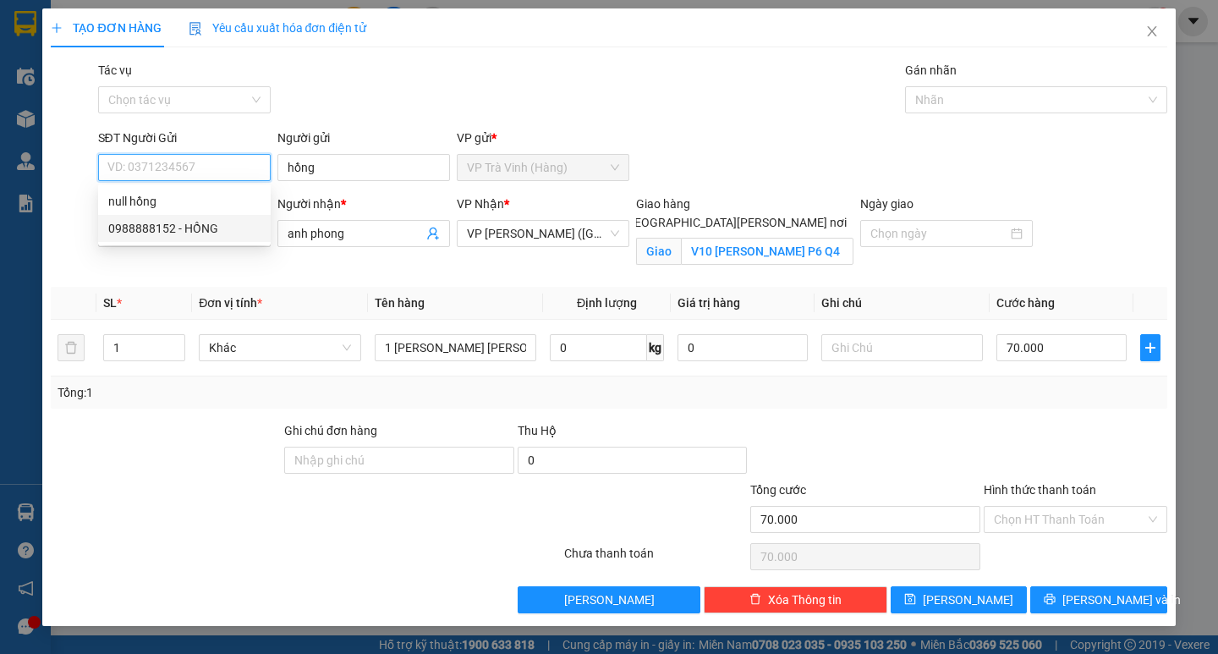
click at [154, 217] on div "0988888152 - HỒNG" at bounding box center [184, 228] width 173 height 27
type input "0988888152"
type input "HỒNG"
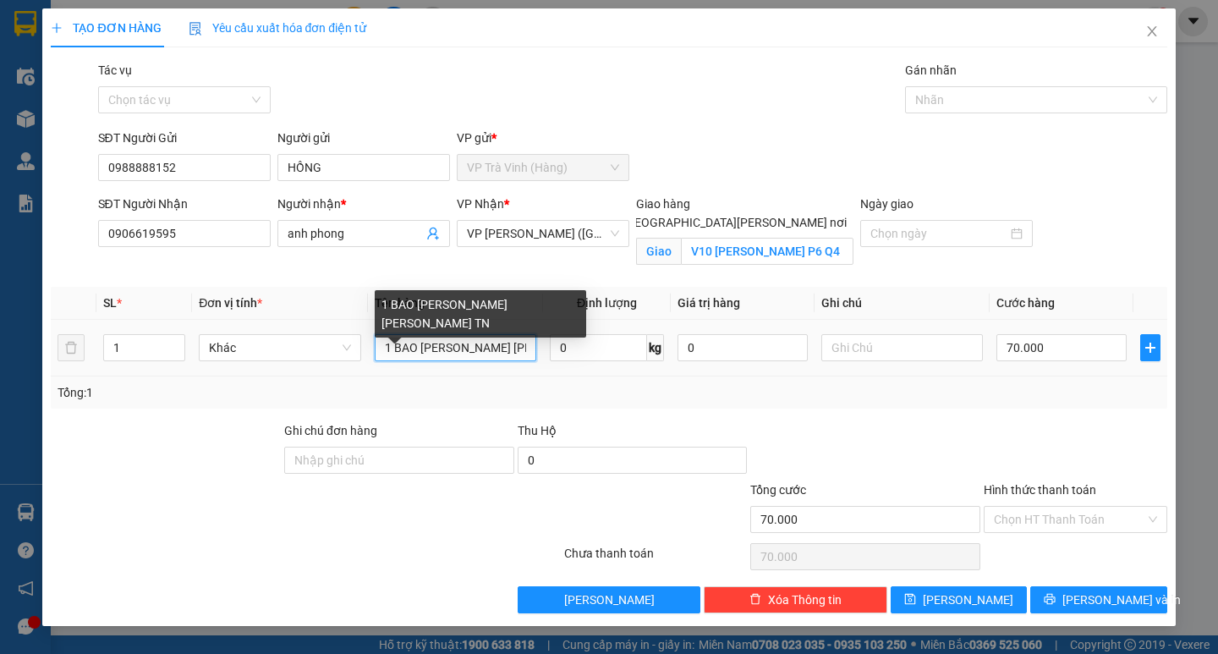
click at [477, 345] on input "1 BAO [PERSON_NAME] [PERSON_NAME] TN" at bounding box center [456, 347] width 162 height 27
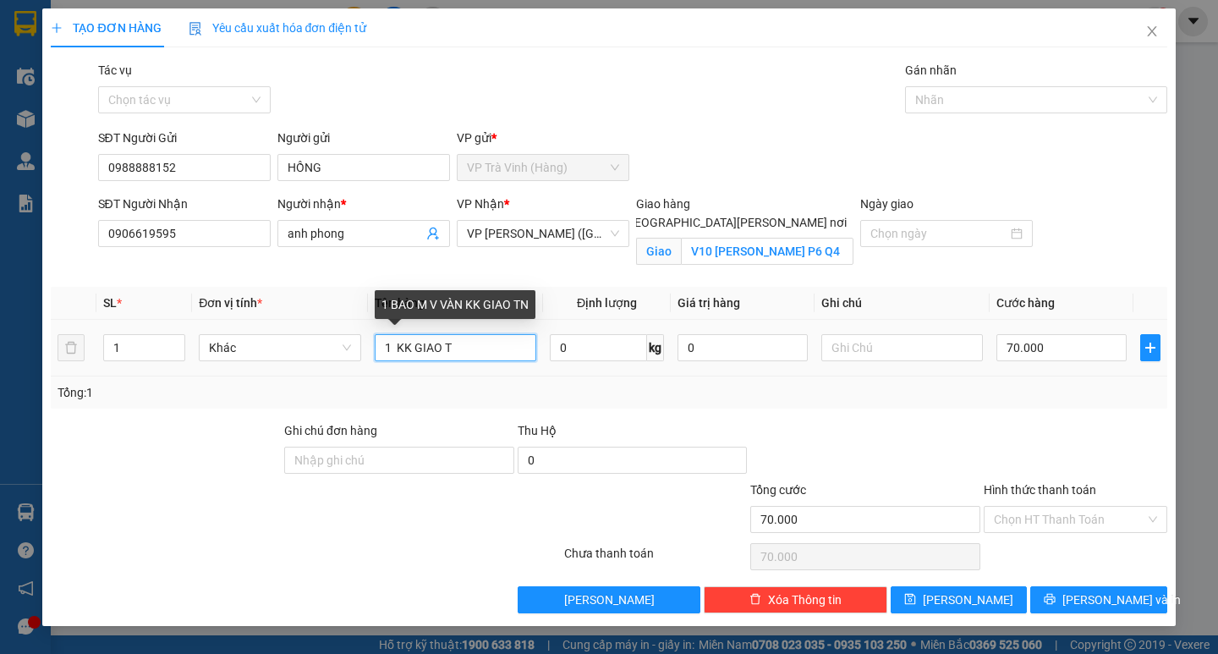
type input "1 KK GIAO"
drag, startPoint x: 52, startPoint y: 446, endPoint x: 0, endPoint y: 508, distance: 81.1
click at [0, 516] on div "TẠO ĐƠN HÀNG Yêu cầu xuất [PERSON_NAME] điện tử Transit Pickup Surcharge Ids Tr…" at bounding box center [609, 327] width 1218 height 654
type input "1 bao m xanh kk giao tn"
drag, startPoint x: 1099, startPoint y: 416, endPoint x: 1113, endPoint y: 506, distance: 90.7
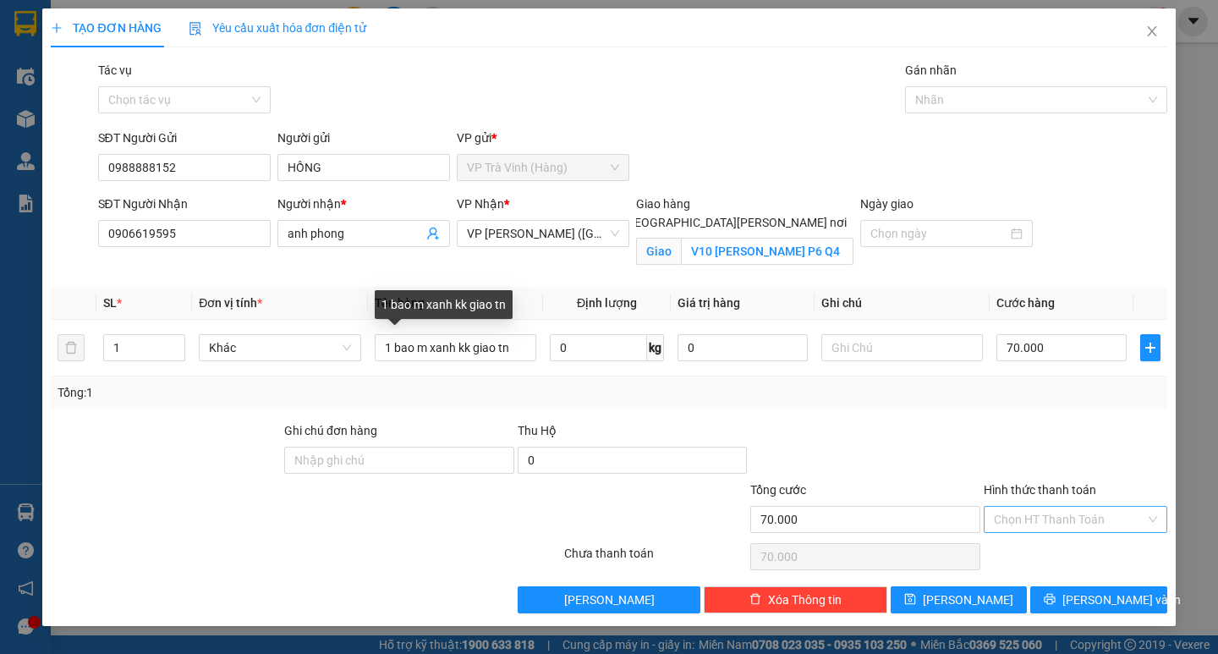
click at [1117, 432] on div "Transit Pickup Surcharge Ids Transit Deliver Surcharge Ids Transit Deliver Surc…" at bounding box center [609, 337] width 1116 height 552
click at [1083, 525] on input "Hình thức thanh toán" at bounding box center [1069, 519] width 151 height 25
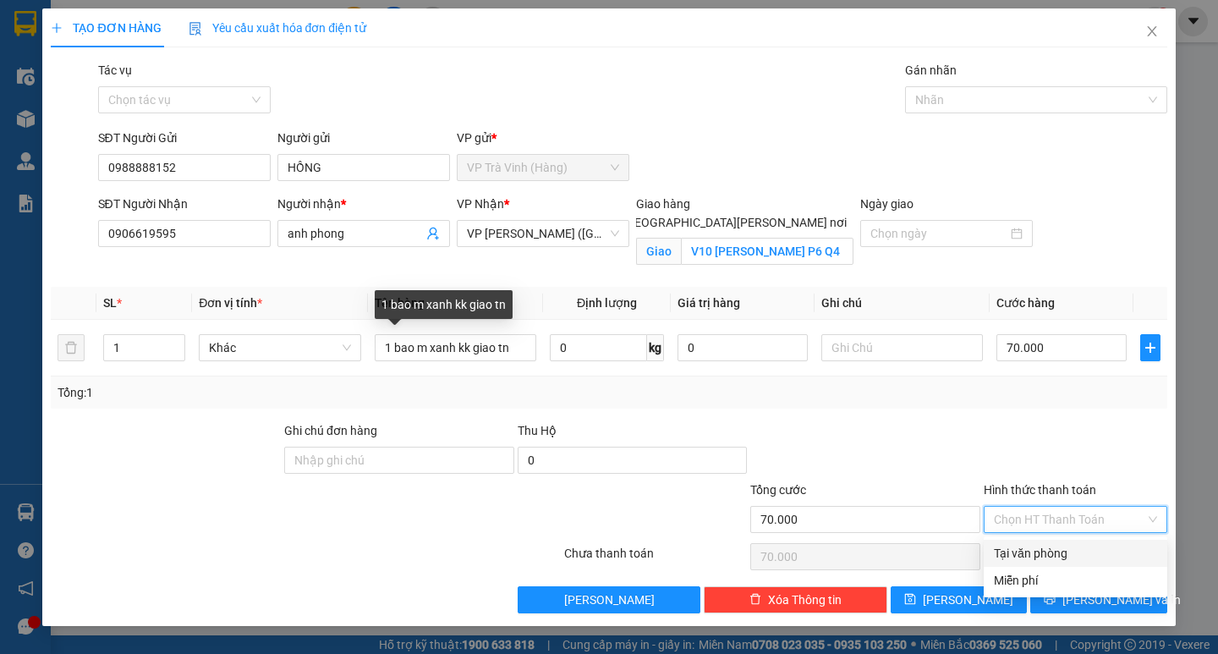
click at [1075, 555] on div "Tại văn phòng" at bounding box center [1075, 553] width 163 height 19
type input "0"
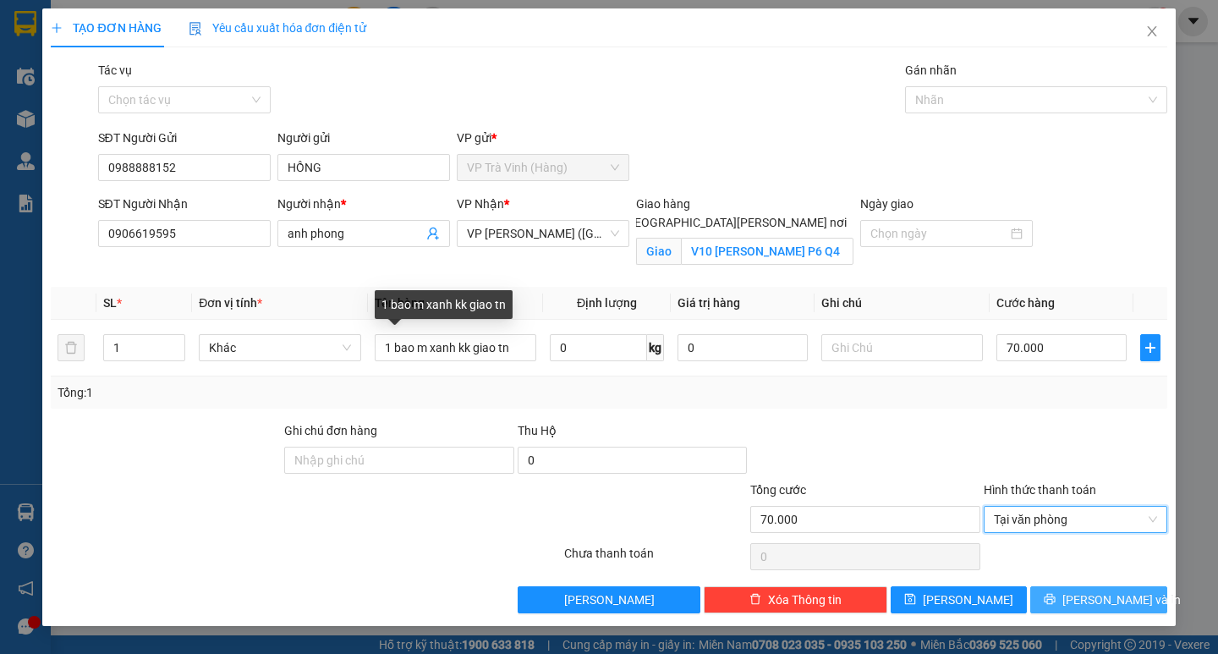
click at [1058, 598] on button "[PERSON_NAME] và In" at bounding box center [1099, 599] width 136 height 27
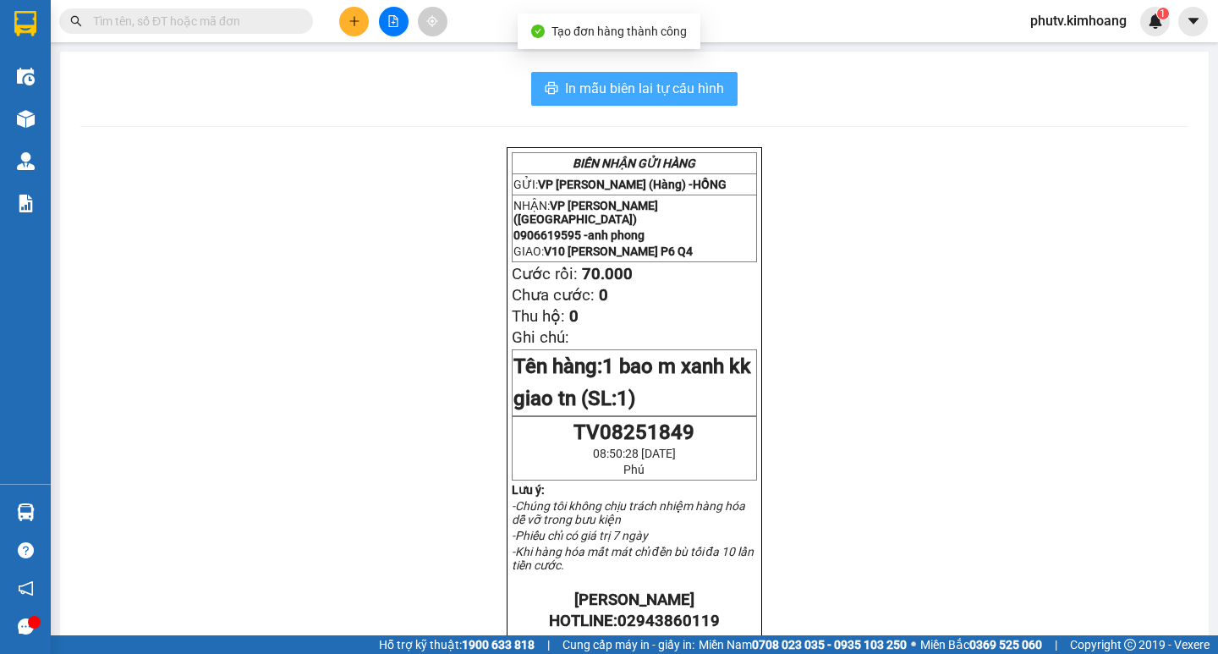
click at [579, 93] on span "In mẫu biên lai tự cấu hình" at bounding box center [644, 88] width 159 height 21
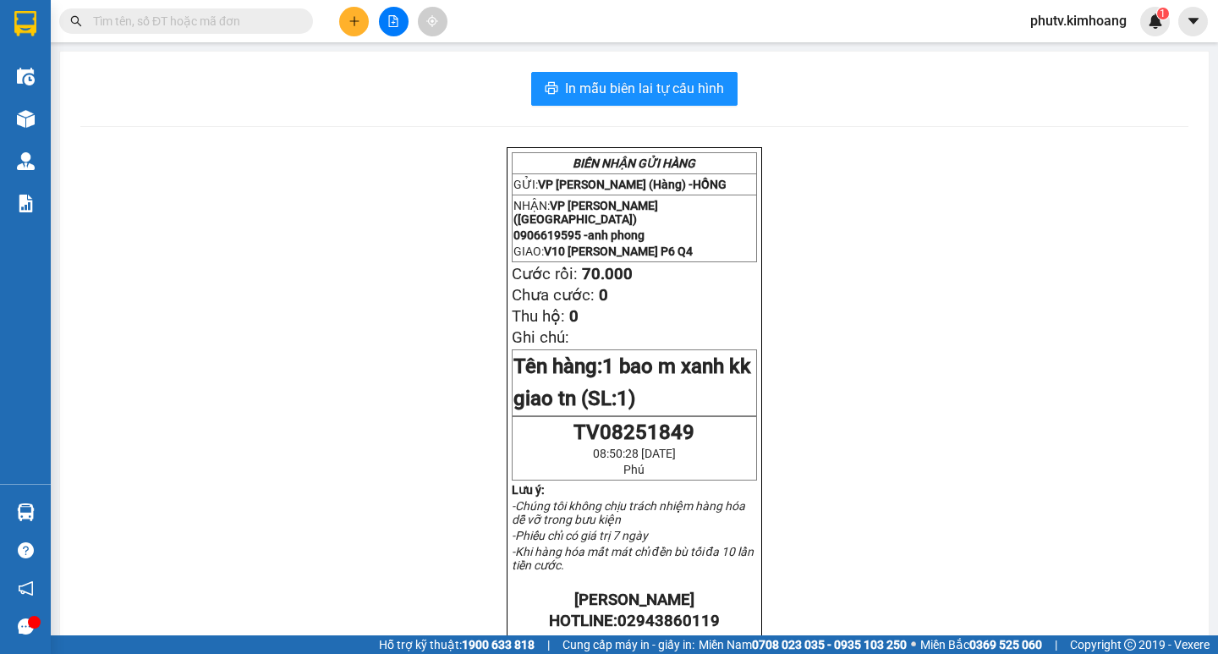
click at [181, 29] on input "text" at bounding box center [193, 21] width 200 height 19
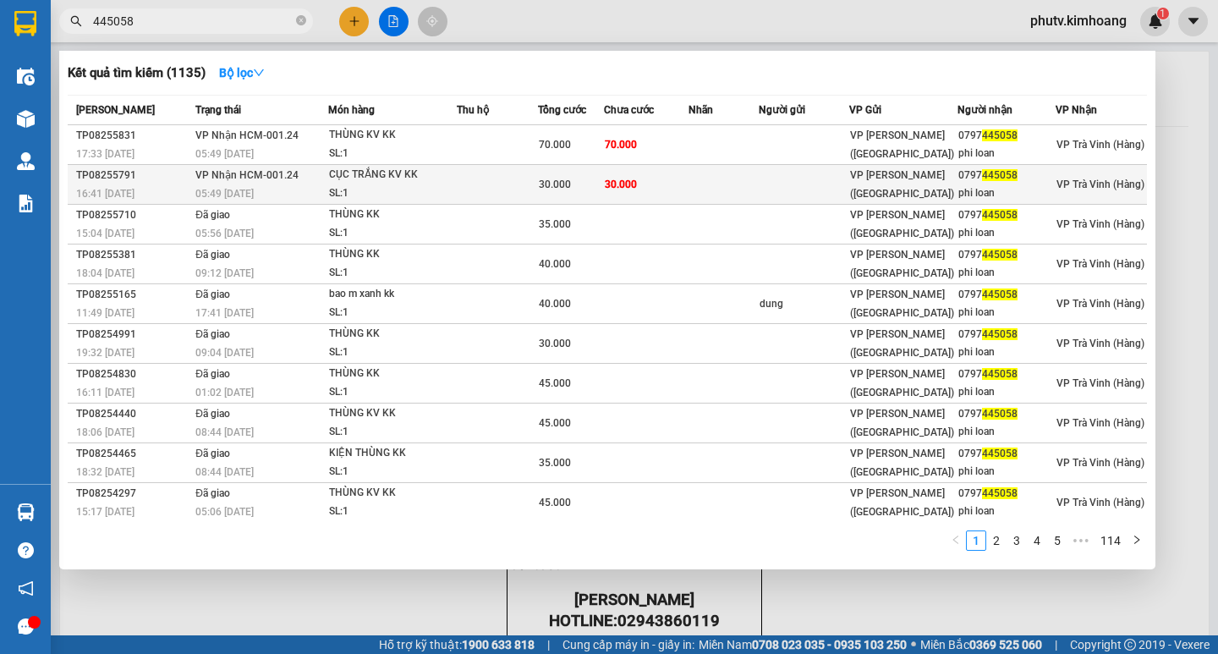
type input "445058"
click at [460, 173] on td at bounding box center [497, 185] width 81 height 40
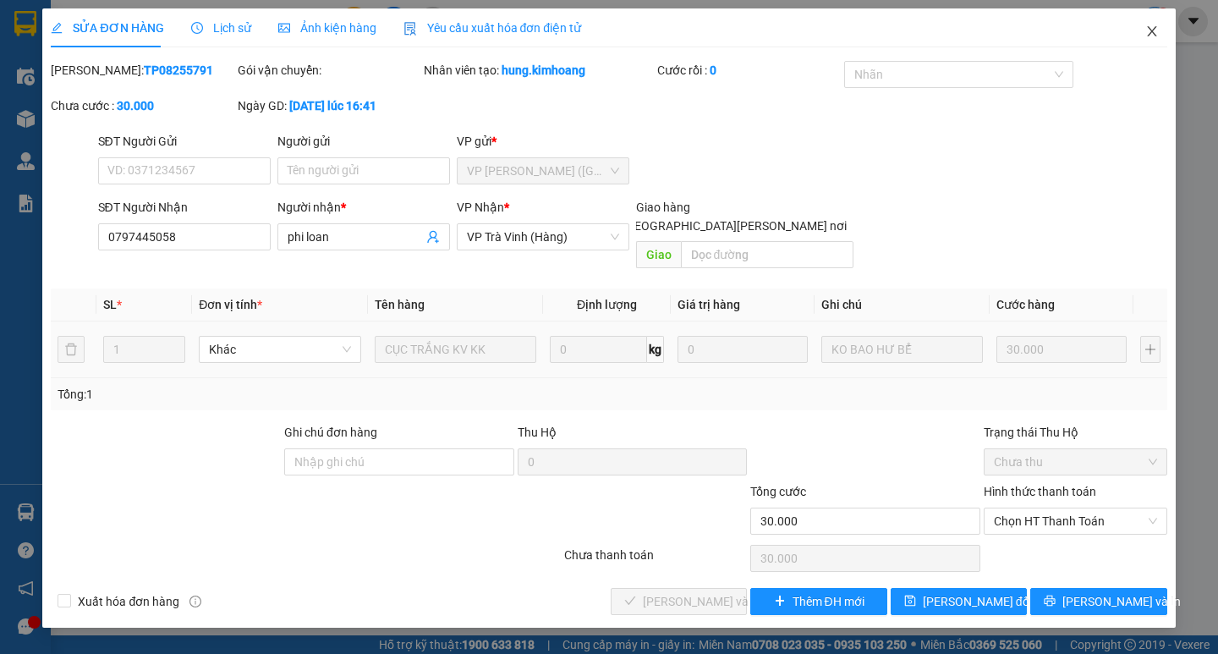
click at [1162, 30] on span "Close" at bounding box center [1152, 31] width 47 height 47
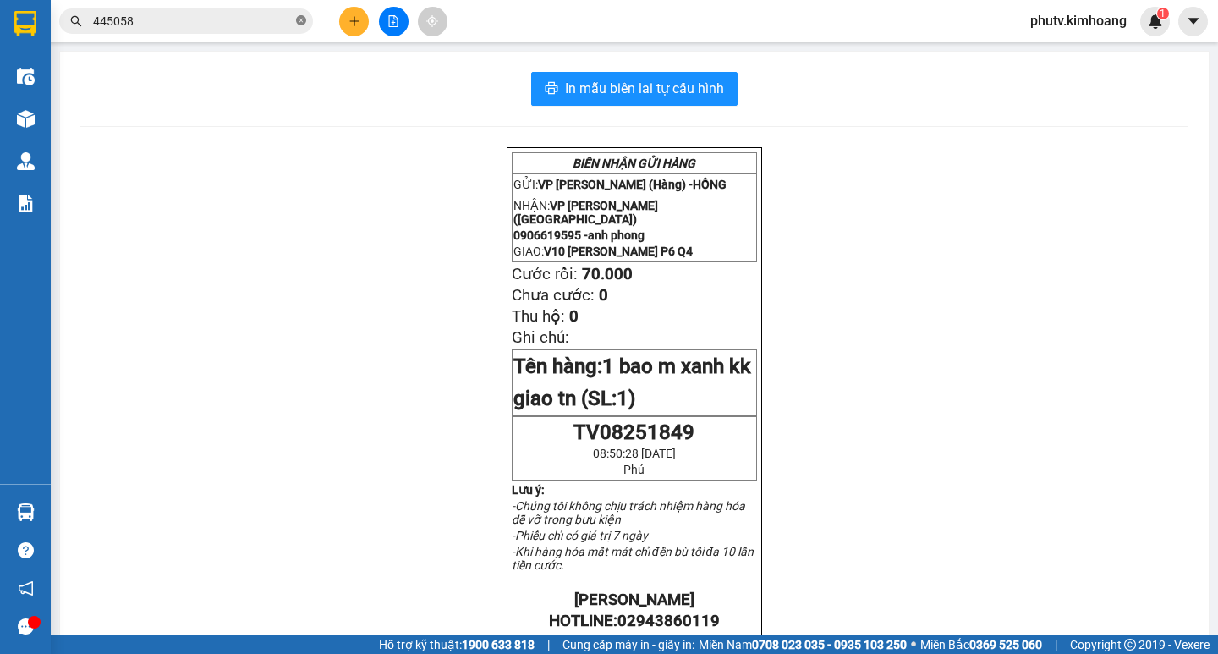
click at [300, 19] on icon "close-circle" at bounding box center [301, 20] width 10 height 10
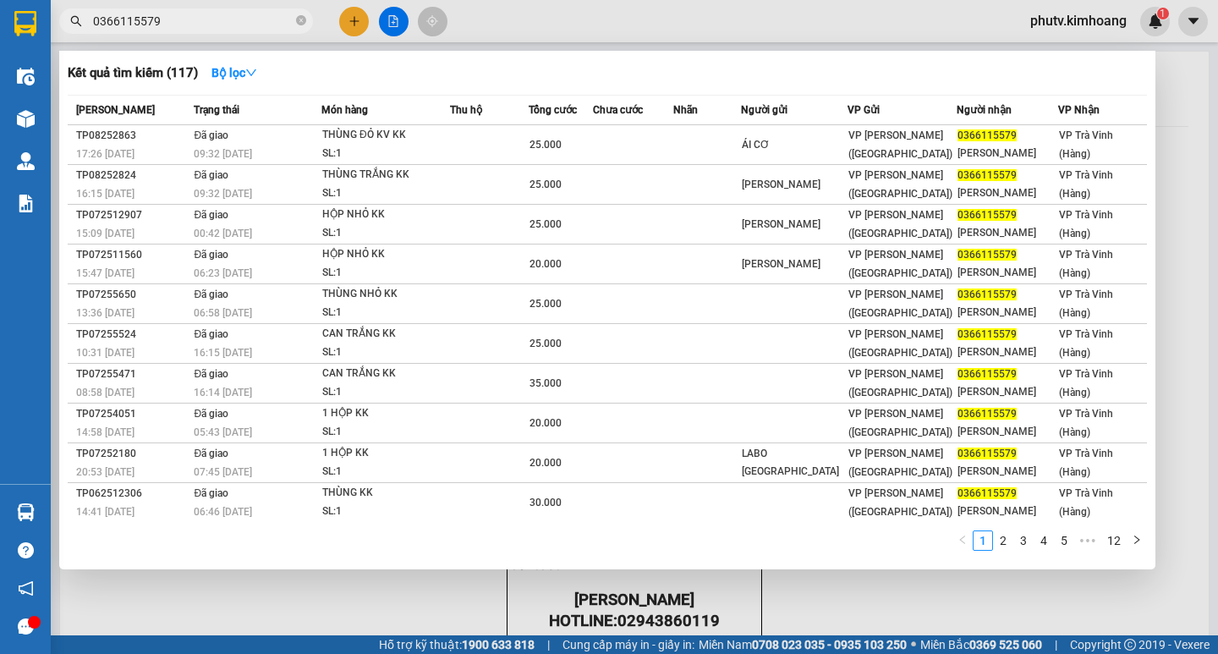
click at [168, 26] on input "0366115579" at bounding box center [193, 21] width 200 height 19
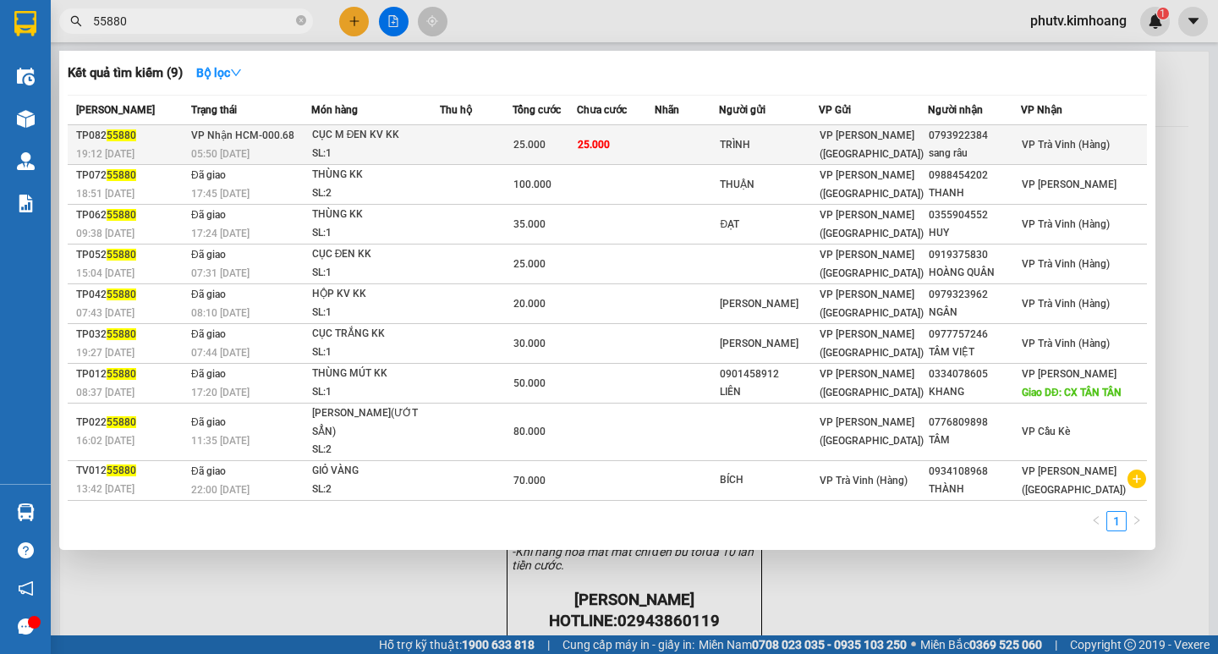
type input "55880"
click at [656, 142] on td "25.000" at bounding box center [616, 145] width 79 height 40
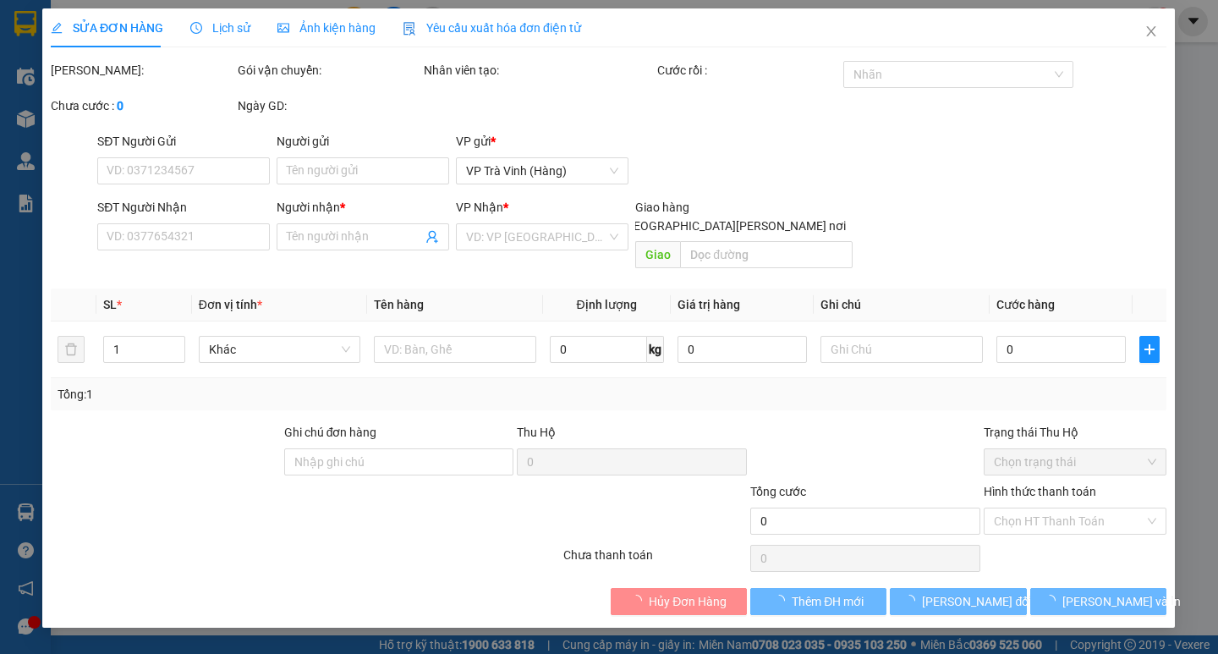
type input "TRÌNH"
type input "0793922384"
type input "sang râu"
type input "25.000"
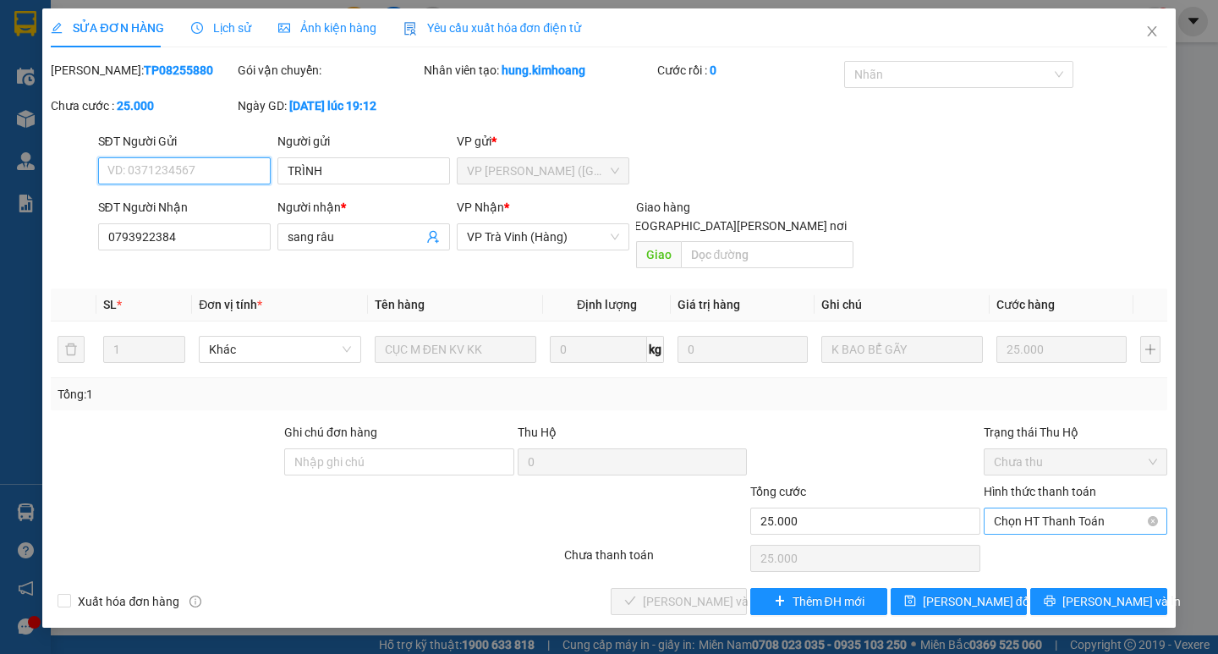
click at [1029, 508] on span "Chọn HT Thanh Toán" at bounding box center [1075, 520] width 163 height 25
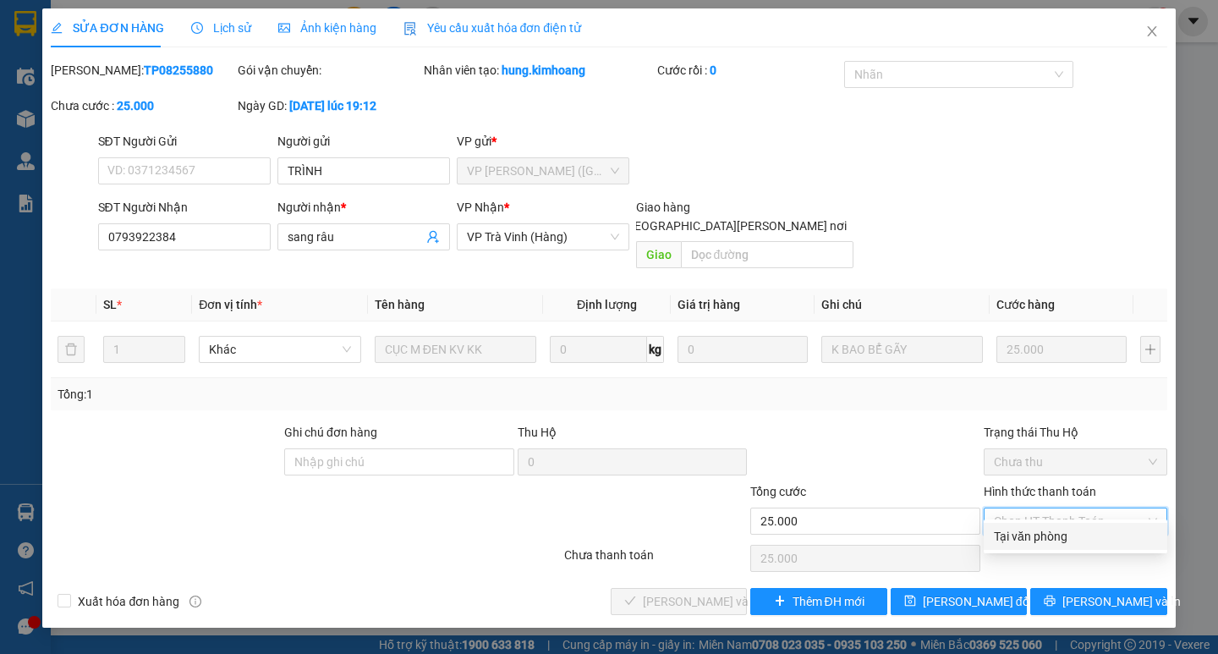
click at [1042, 530] on div "Tại văn phòng" at bounding box center [1075, 536] width 163 height 19
type input "0"
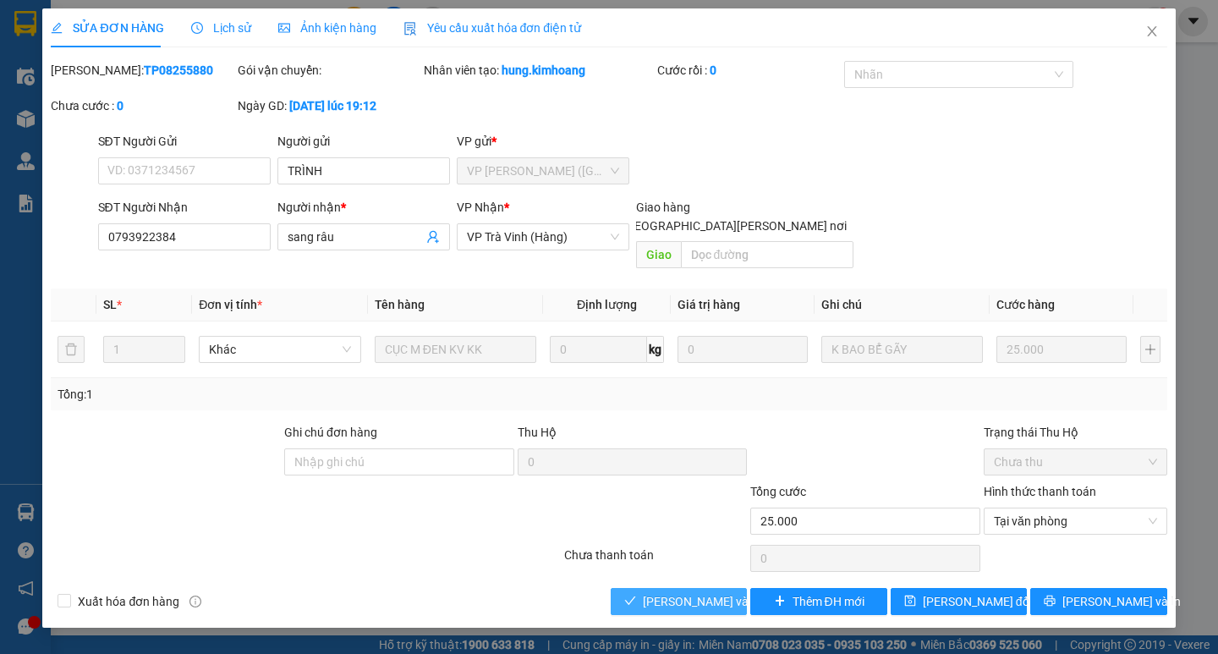
click at [695, 592] on span "[PERSON_NAME] và [PERSON_NAME] hàng" at bounding box center [757, 601] width 228 height 19
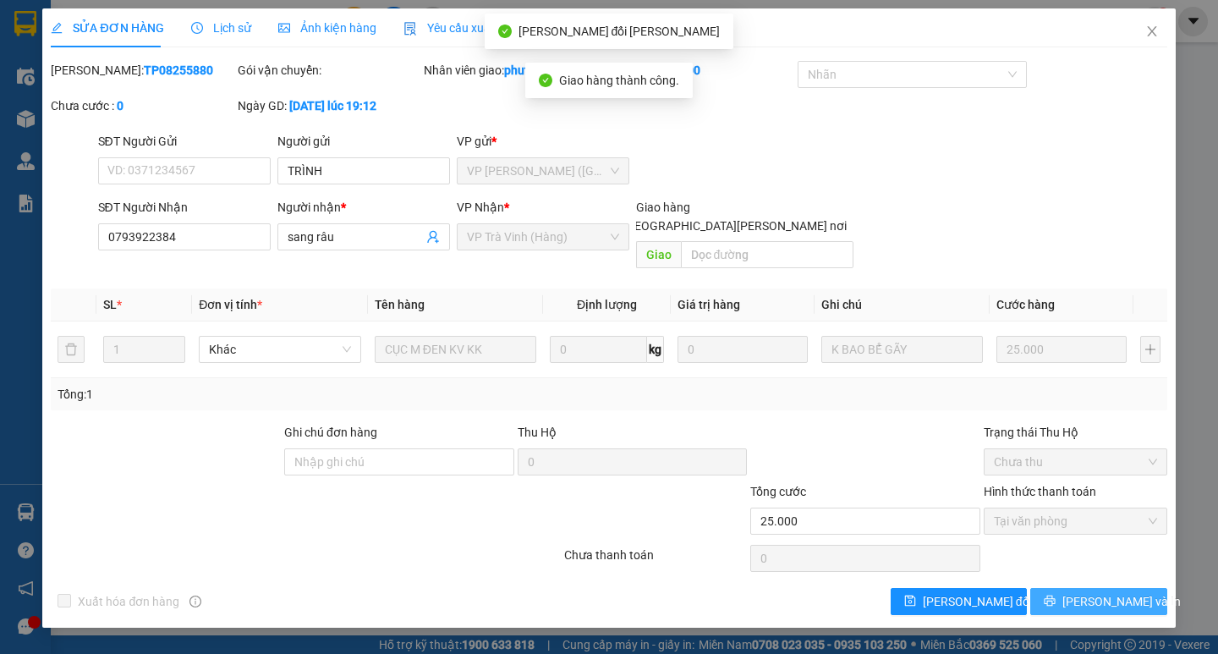
drag, startPoint x: 1130, startPoint y: 583, endPoint x: 1119, endPoint y: 585, distance: 10.3
click at [1124, 592] on span "[PERSON_NAME] và In" at bounding box center [1122, 601] width 118 height 19
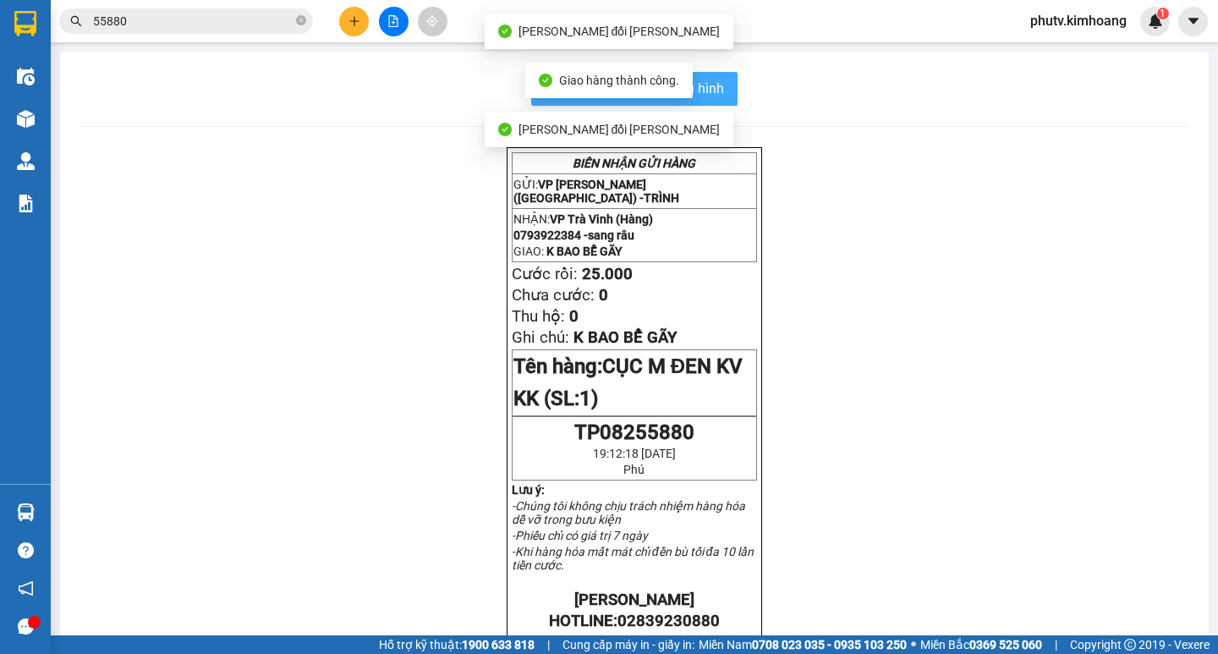
click at [718, 83] on button "In mẫu biên lai tự cấu hình" at bounding box center [634, 89] width 206 height 34
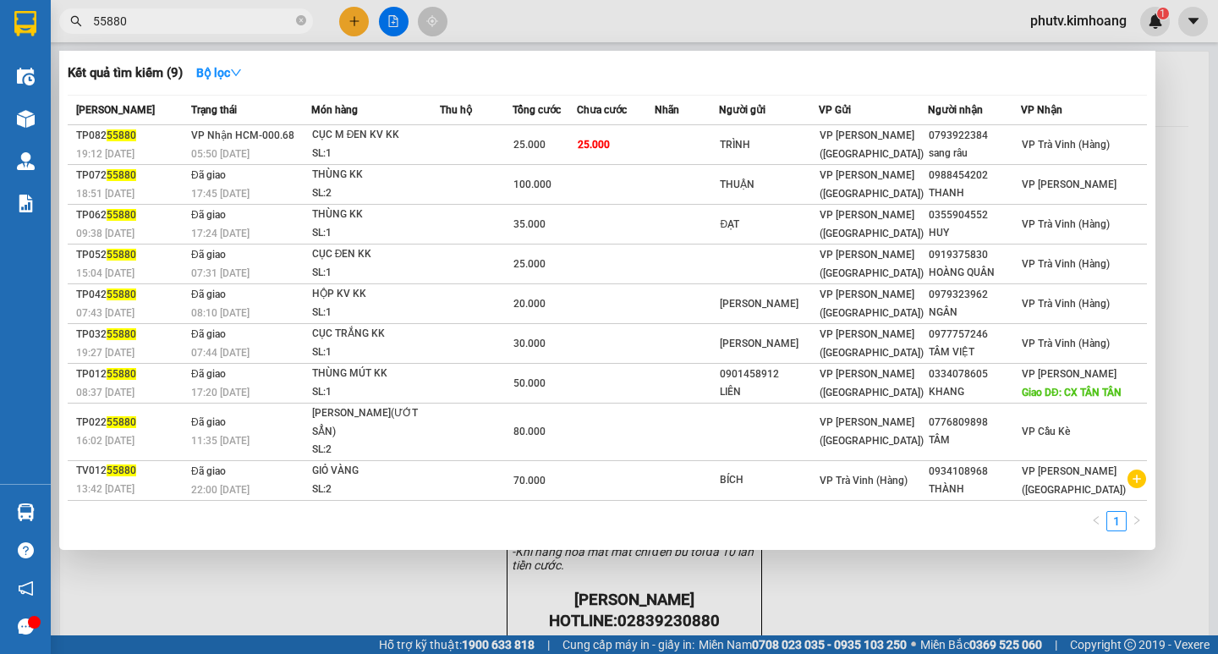
click at [202, 25] on input "55880" at bounding box center [193, 21] width 200 height 19
click at [199, 23] on input "55880" at bounding box center [193, 21] width 200 height 19
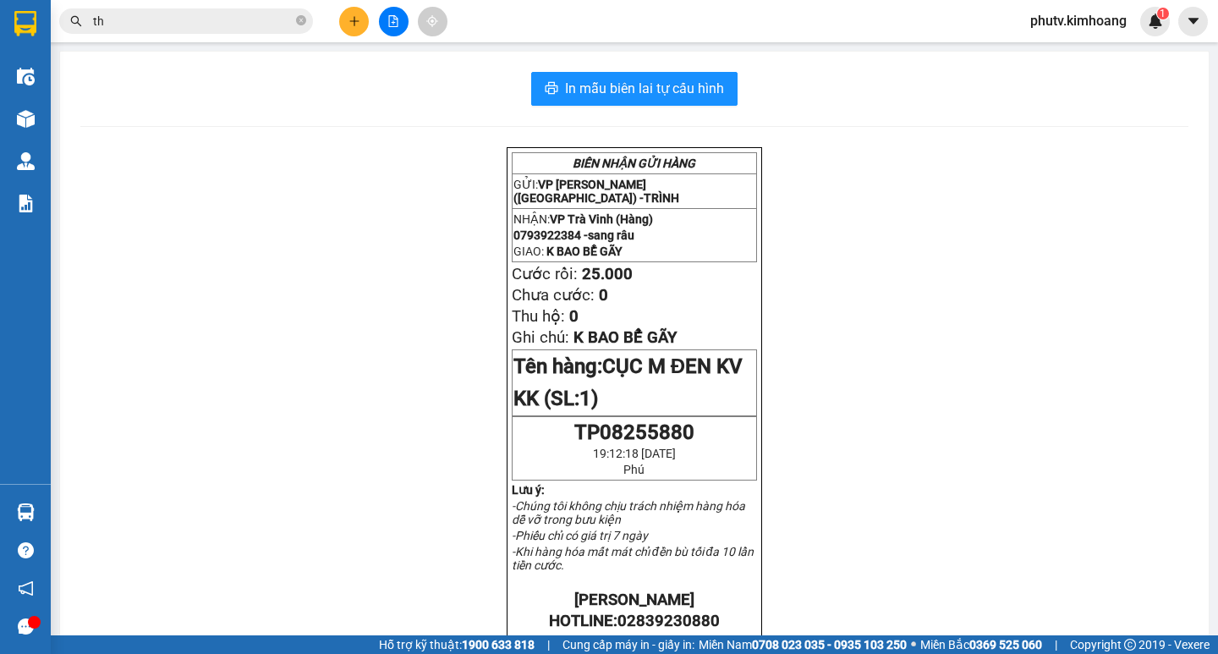
type input "thu"
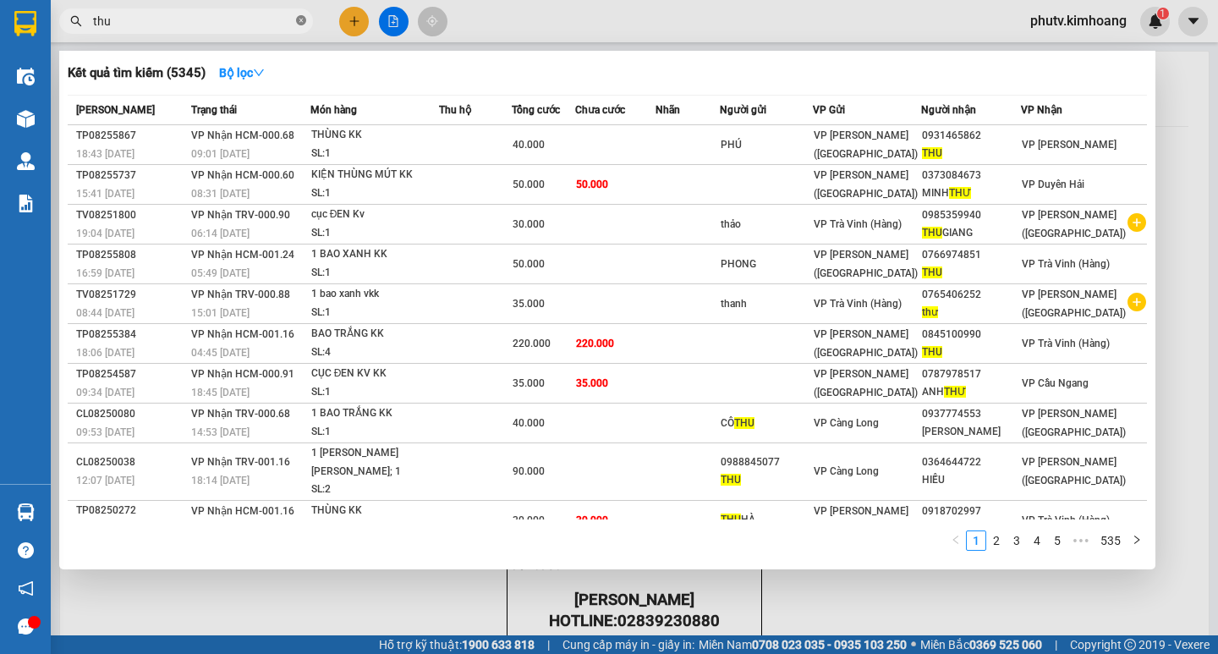
click at [303, 18] on icon "close-circle" at bounding box center [301, 20] width 10 height 10
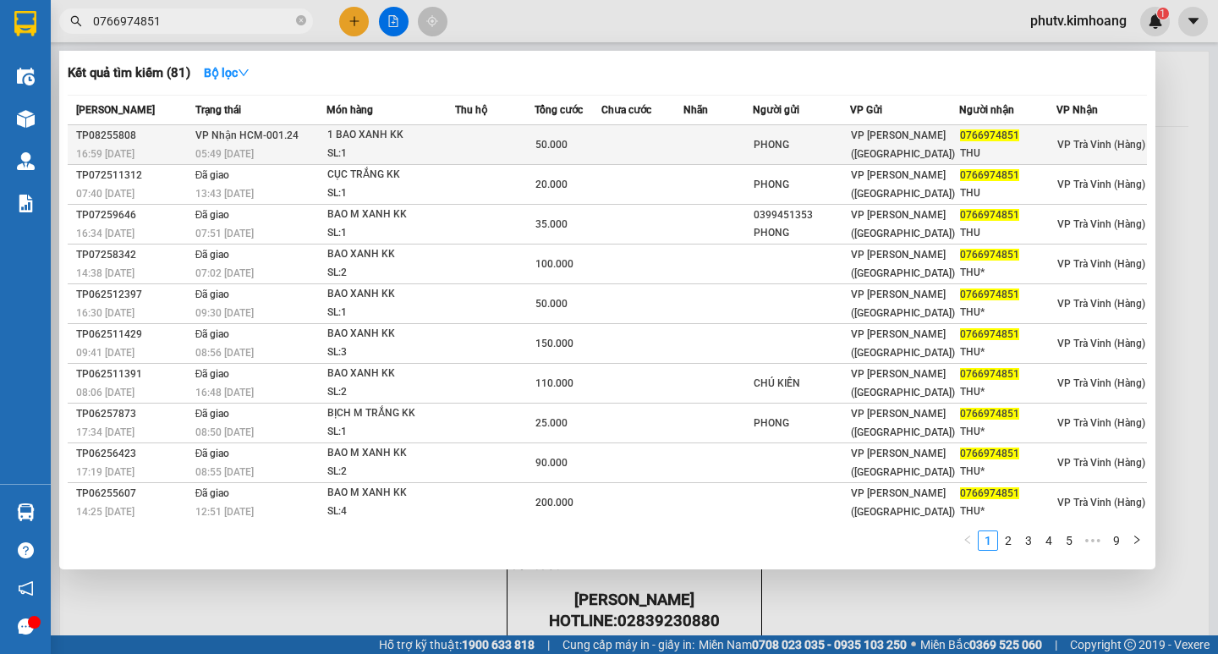
type input "0766974851"
click at [402, 140] on div "1 BAO XANH KK" at bounding box center [390, 135] width 127 height 19
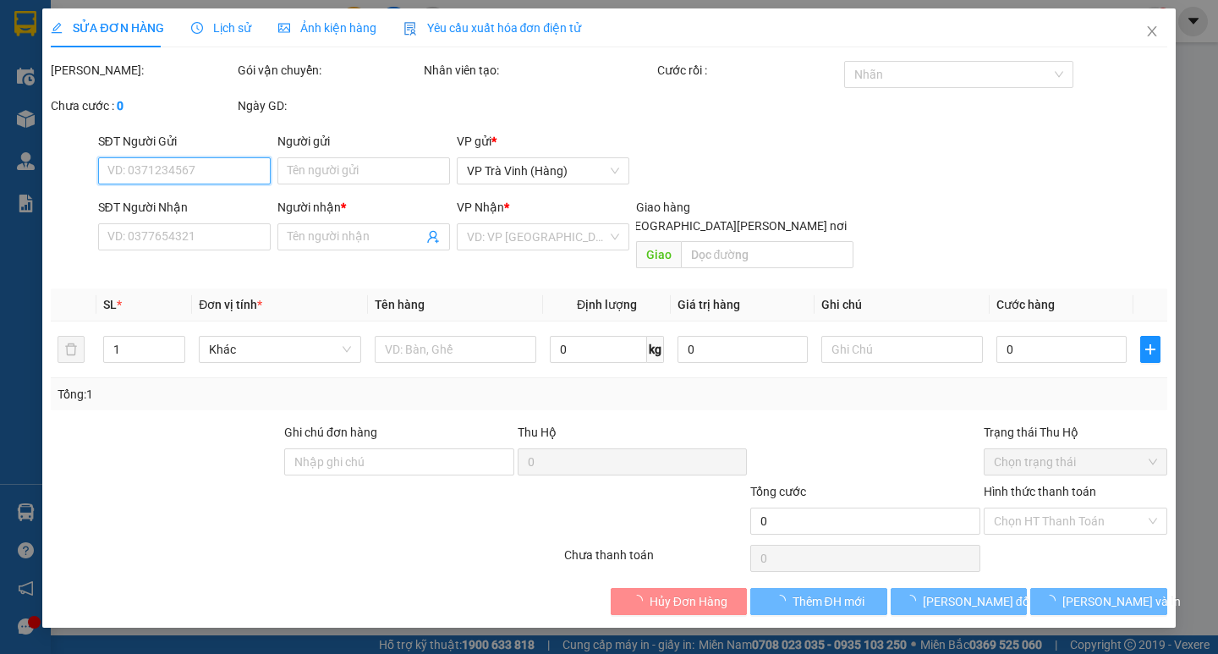
type input "PHONG"
type input "0766974851"
type input "THU"
type input "50.000"
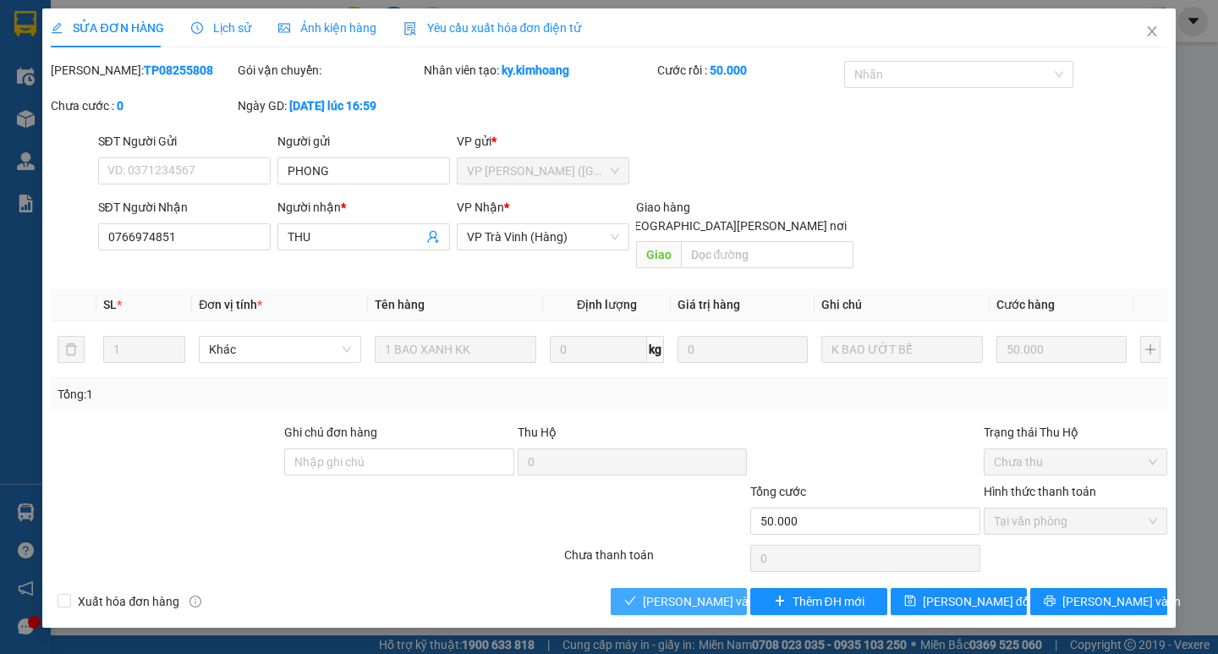
click at [717, 592] on span "[PERSON_NAME] và [PERSON_NAME] hàng" at bounding box center [757, 601] width 228 height 19
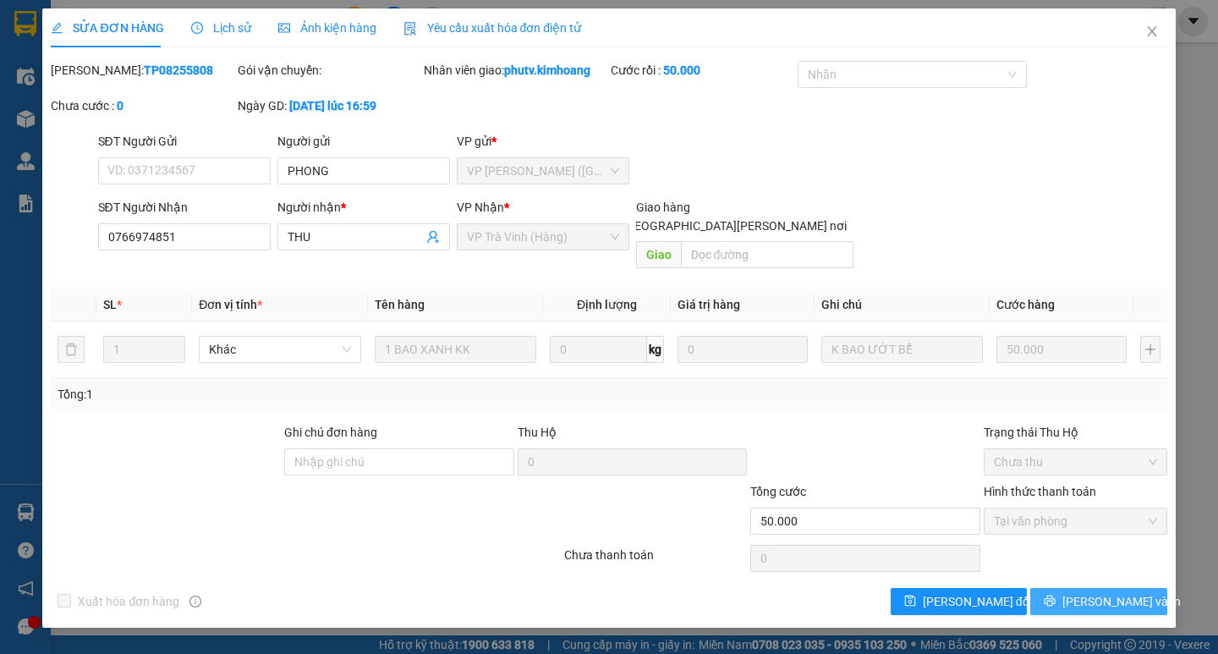
click at [1063, 588] on button "[PERSON_NAME] và In" at bounding box center [1099, 601] width 136 height 27
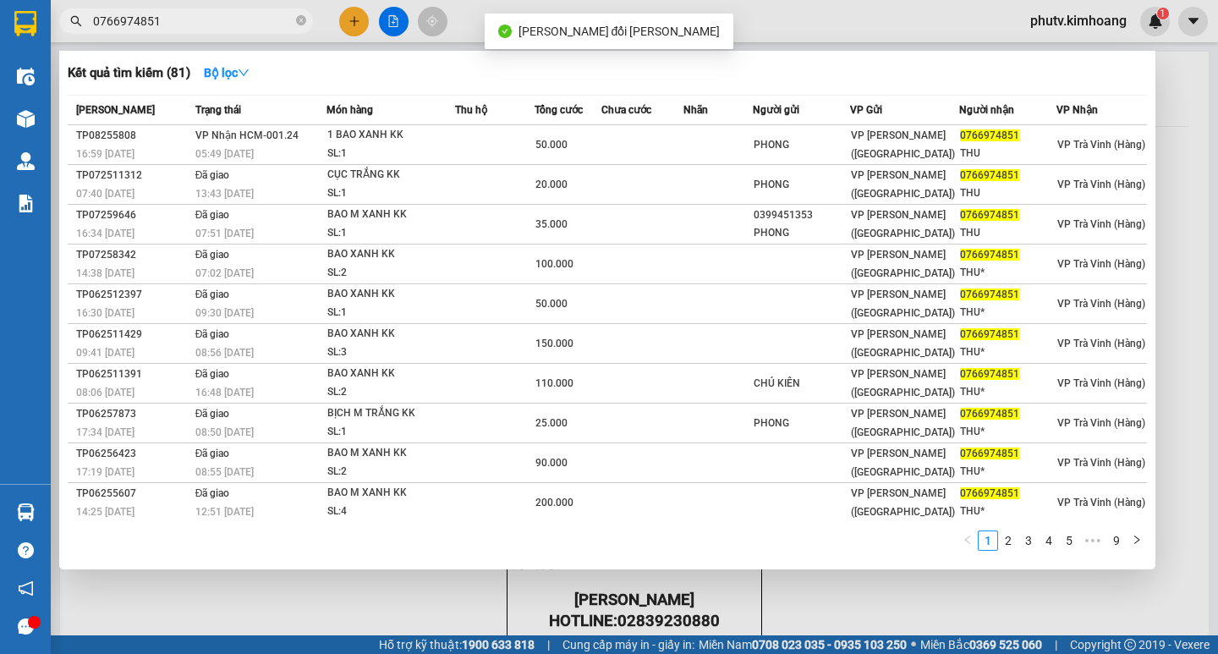
click at [268, 8] on span "0766974851" at bounding box center [186, 20] width 254 height 25
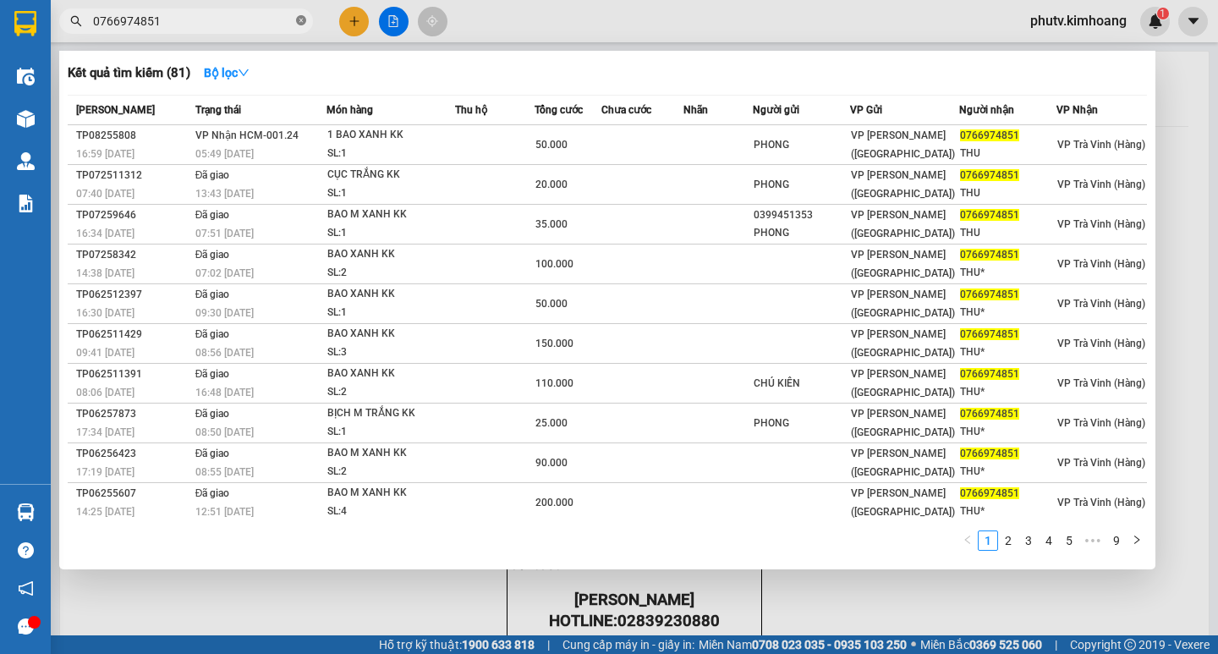
click at [304, 17] on span at bounding box center [301, 22] width 10 height 16
click at [303, 19] on span at bounding box center [301, 21] width 10 height 19
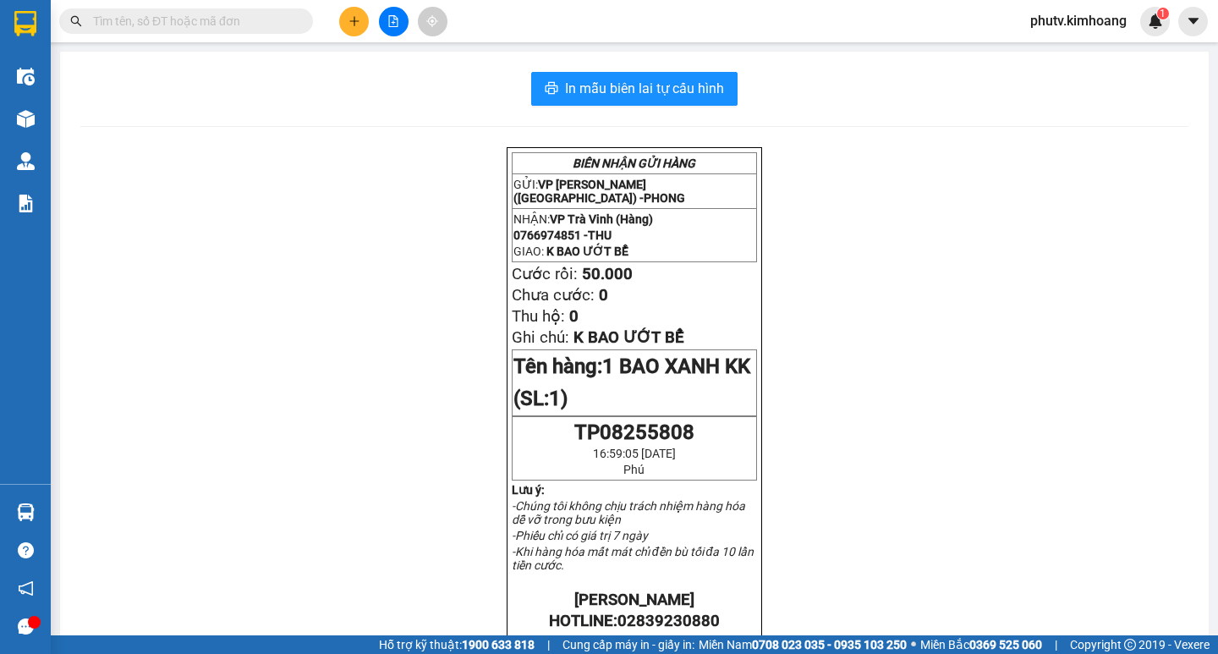
click at [287, 21] on span at bounding box center [186, 20] width 254 height 25
click at [279, 20] on input "text" at bounding box center [193, 21] width 200 height 19
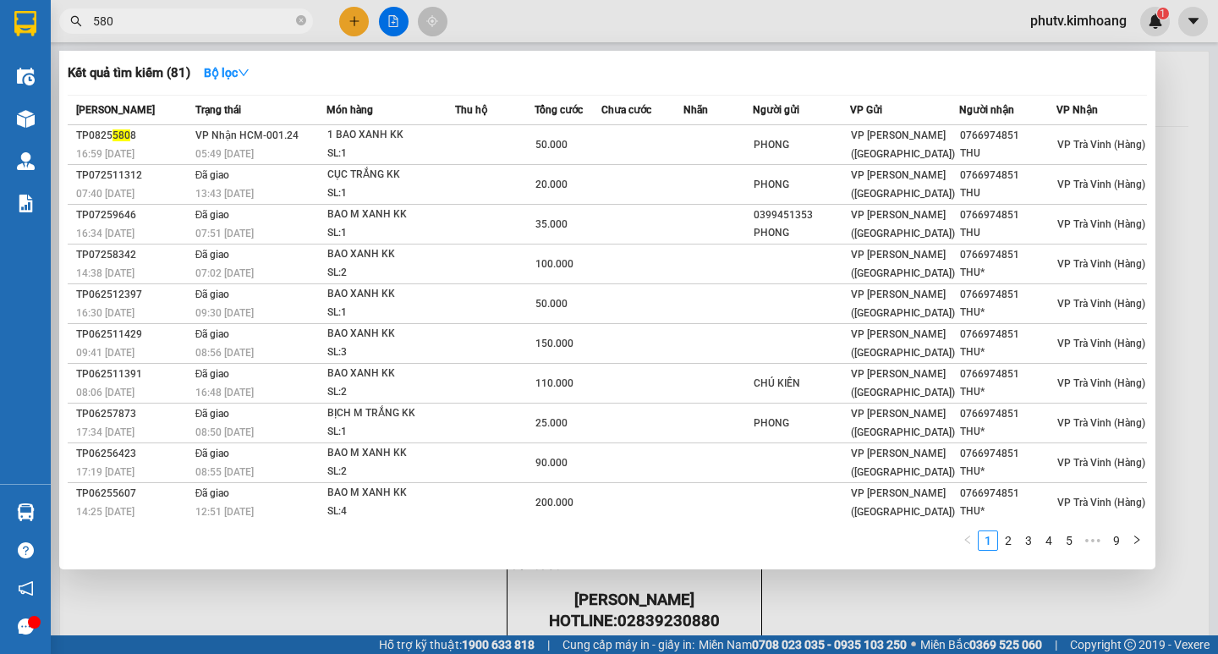
type input "5806"
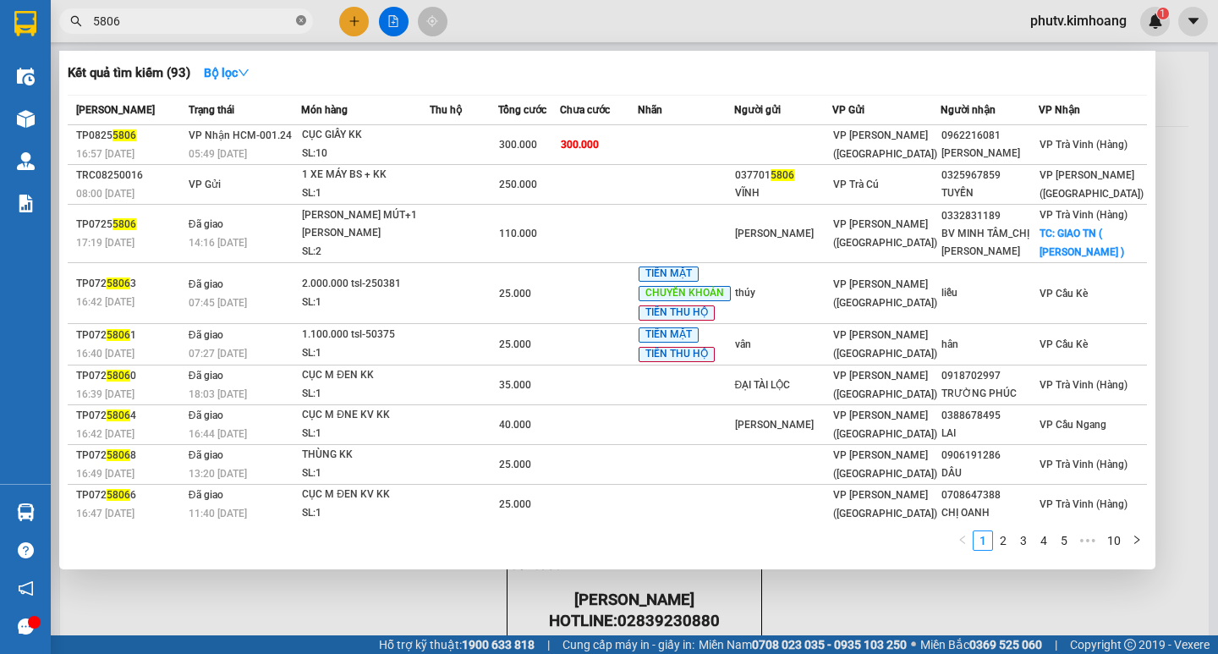
click at [305, 23] on icon "close-circle" at bounding box center [301, 20] width 10 height 10
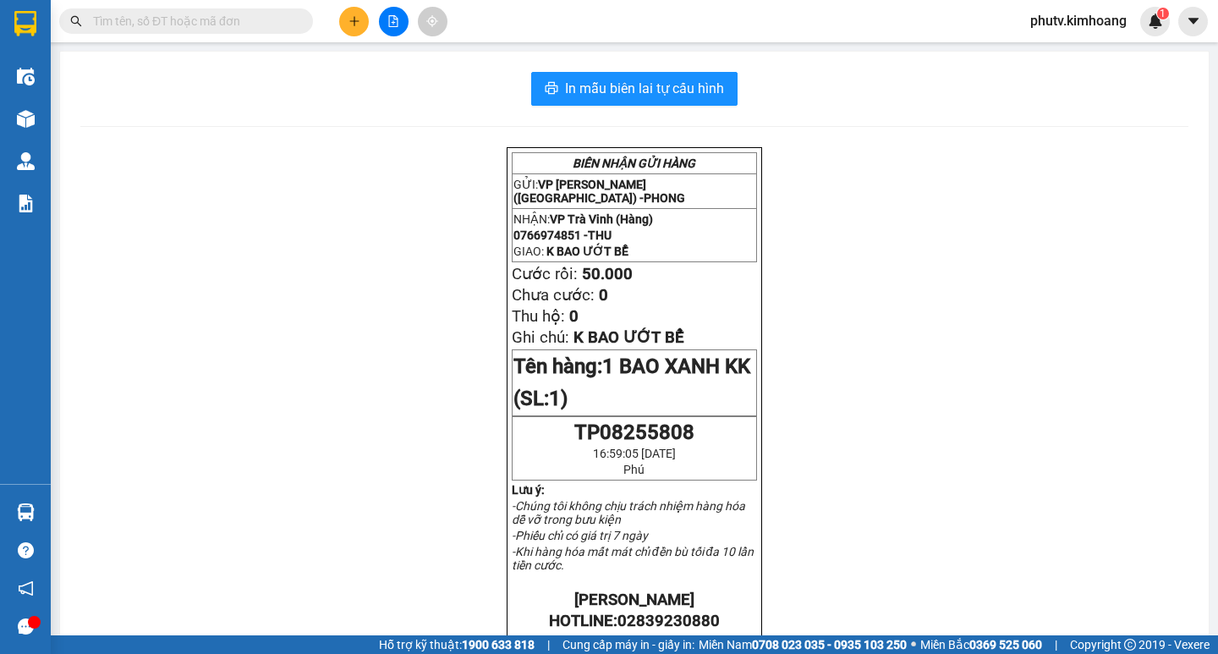
drag, startPoint x: 304, startPoint y: 19, endPoint x: 280, endPoint y: 25, distance: 24.2
click at [289, 23] on span at bounding box center [186, 20] width 254 height 25
click at [280, 25] on input "text" at bounding box center [193, 21] width 200 height 19
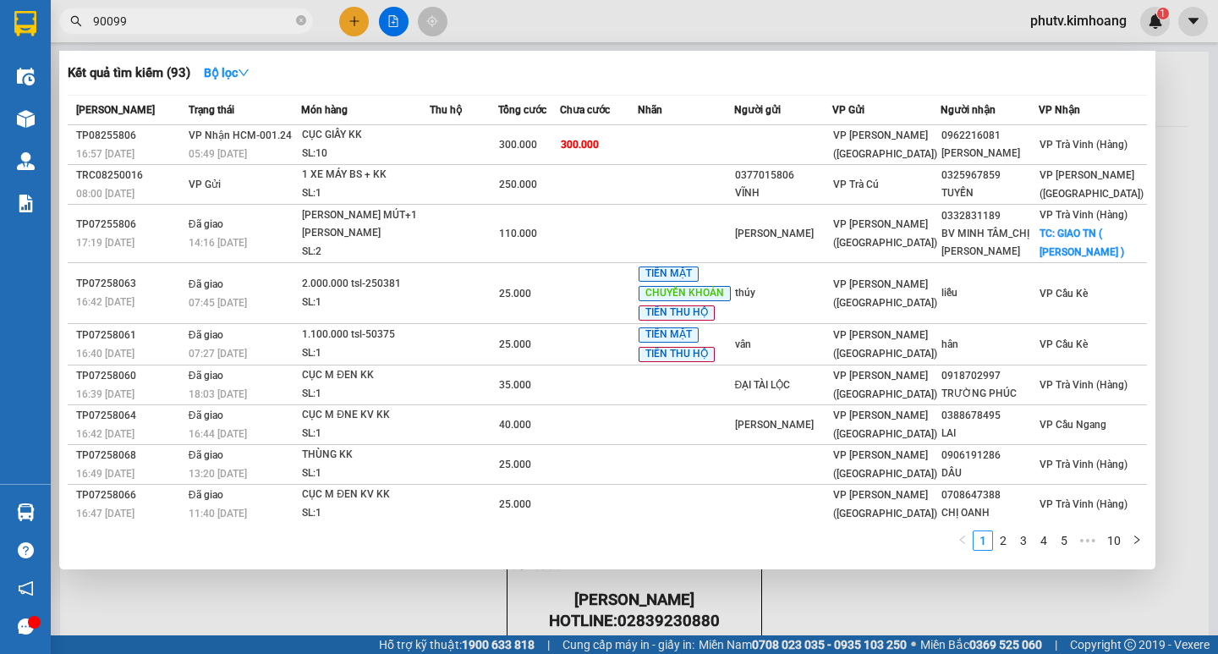
type input "900990"
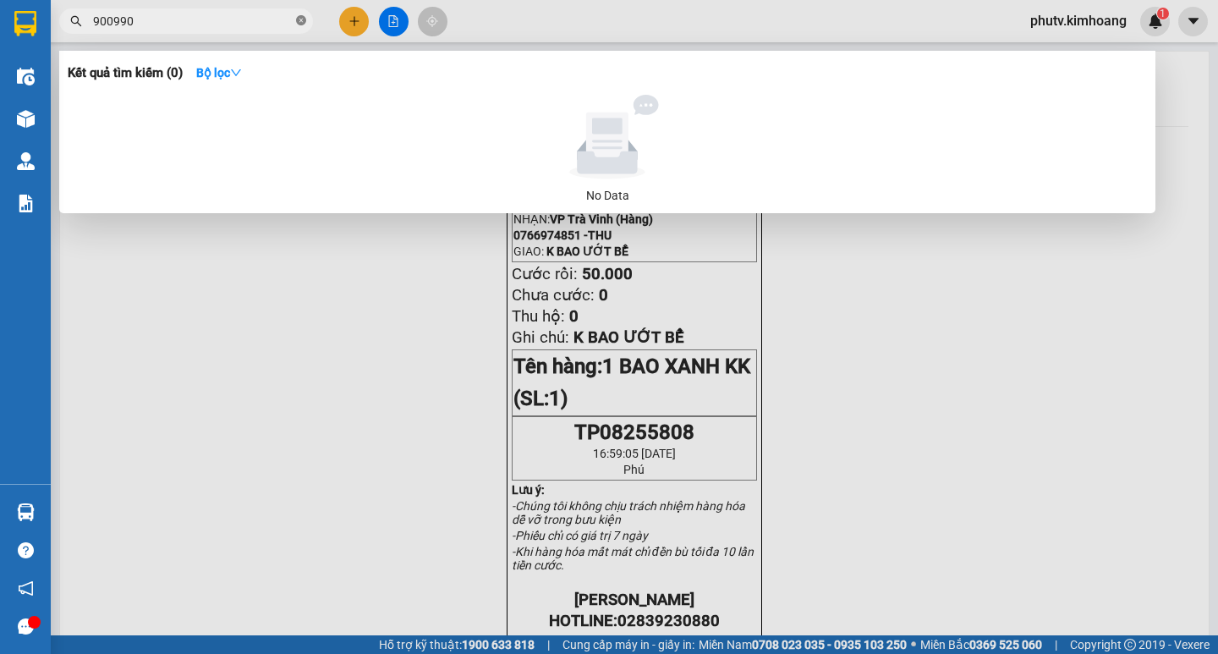
click at [298, 15] on span at bounding box center [301, 22] width 10 height 16
type input "990"
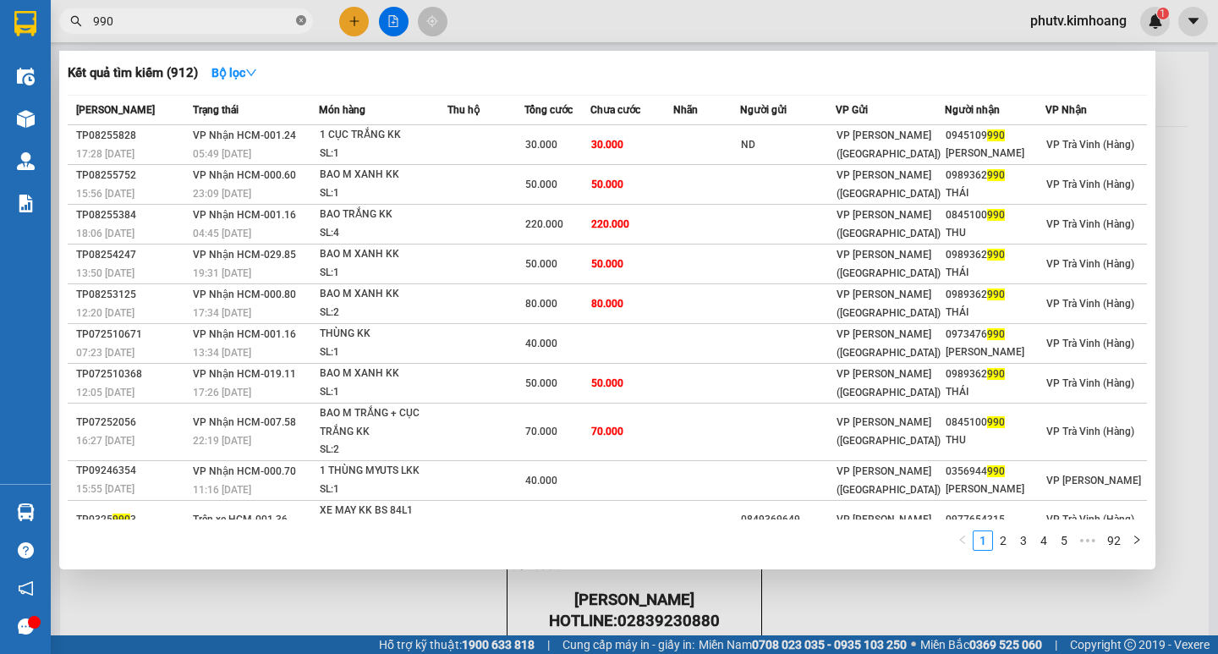
click at [299, 19] on icon "close-circle" at bounding box center [301, 20] width 10 height 10
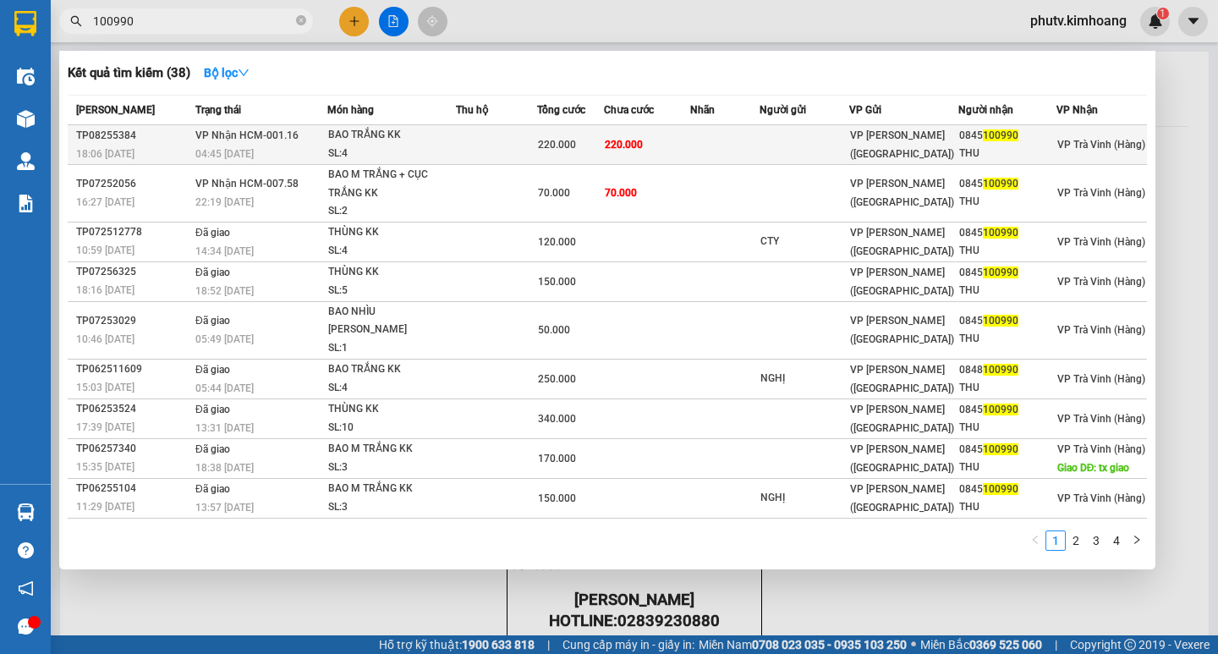
type input "100990"
click at [540, 142] on span "220.000" at bounding box center [557, 145] width 38 height 12
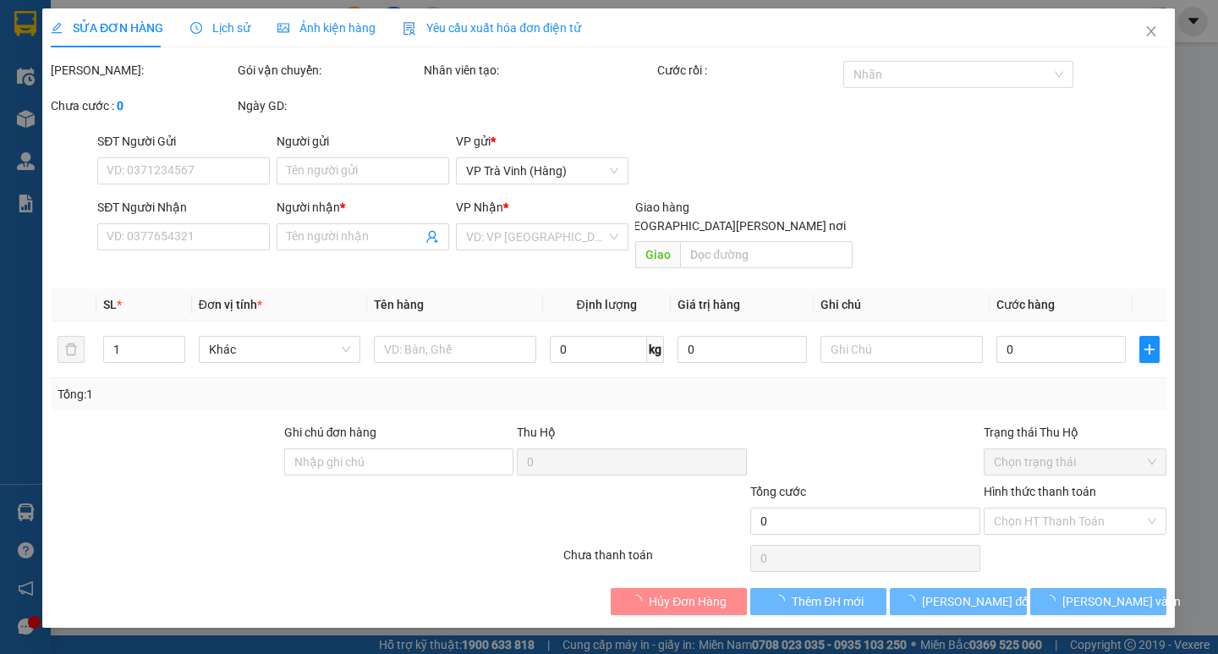
type input "0845100990"
type input "THU"
type input "220.000"
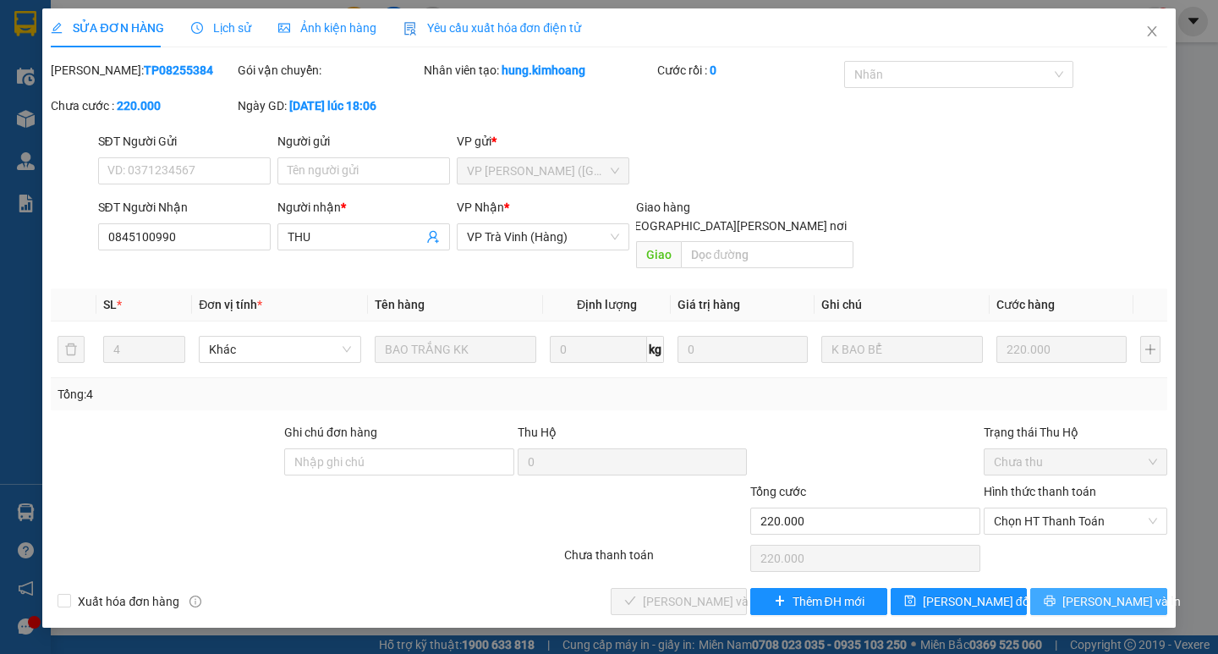
click at [1081, 588] on button "[PERSON_NAME] và In" at bounding box center [1099, 601] width 136 height 27
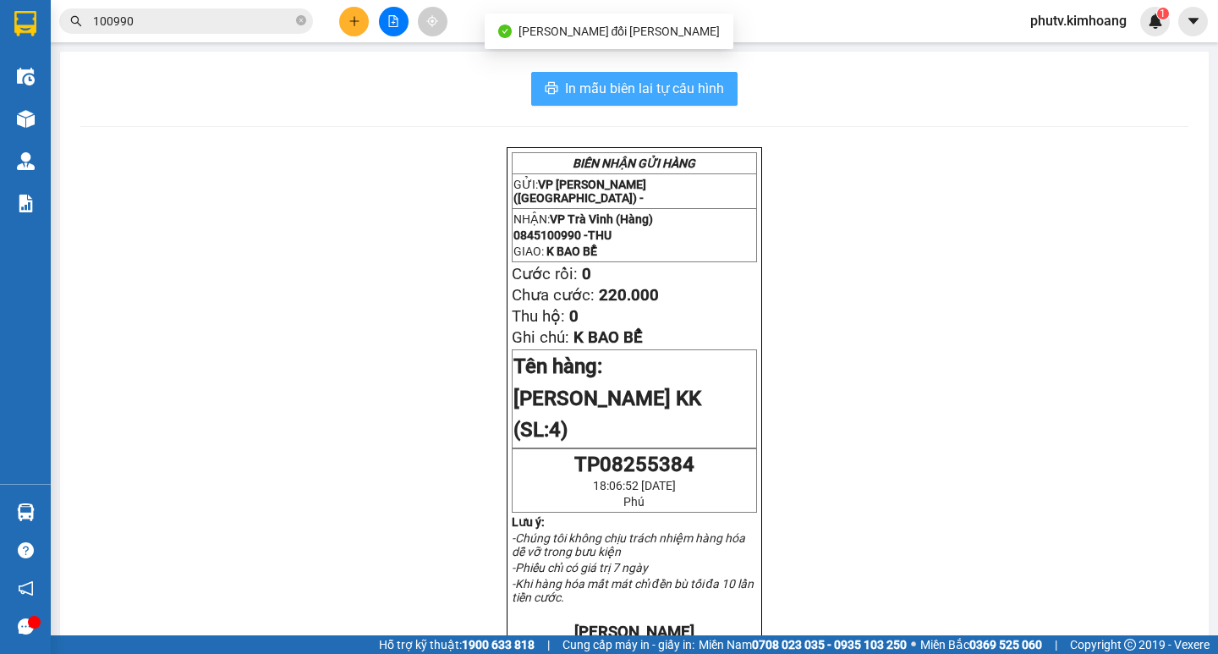
click at [723, 87] on button "In mẫu biên lai tự cấu hình" at bounding box center [634, 89] width 206 height 34
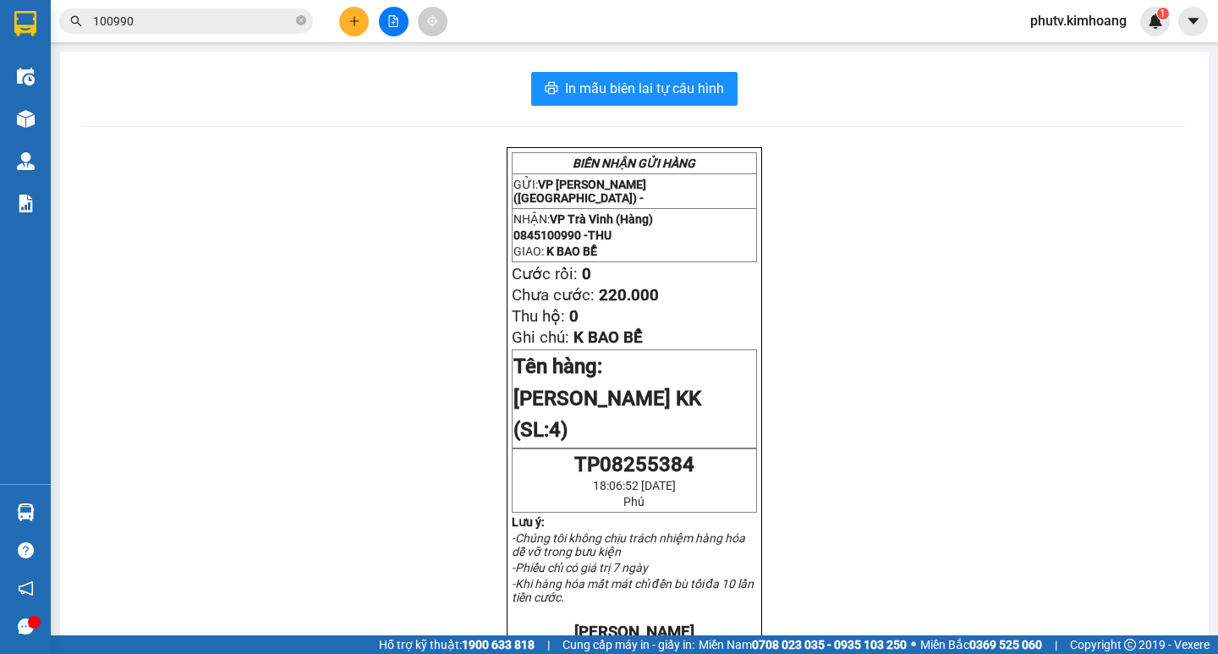
drag, startPoint x: 143, startPoint y: 415, endPoint x: 259, endPoint y: 360, distance: 128.3
click at [189, 391] on div "[PERSON_NAME] GỬI HÀNG GỬI: VP [PERSON_NAME] ([GEOGRAPHIC_DATA]) - [PERSON_NAME…" at bounding box center [634, 657] width 1108 height 1020
click at [300, 20] on icon "close-circle" at bounding box center [301, 20] width 10 height 10
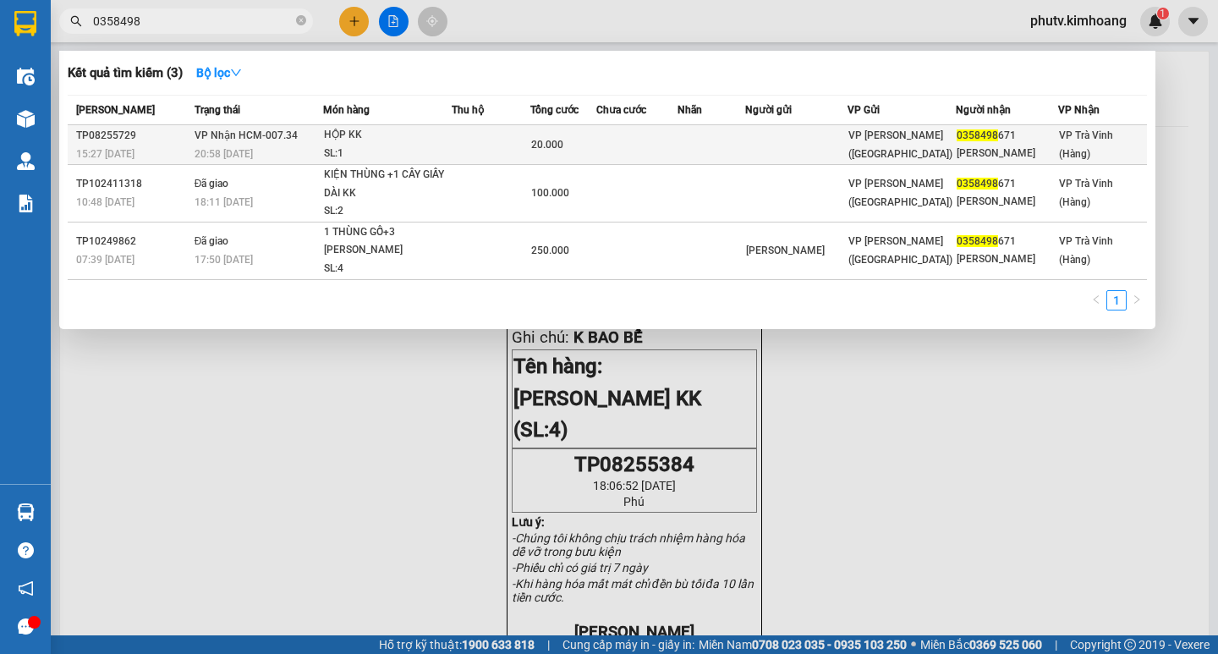
type input "0358498"
click at [323, 139] on td "[PERSON_NAME] HCM-007.34 20:58 [DATE]" at bounding box center [256, 145] width 133 height 40
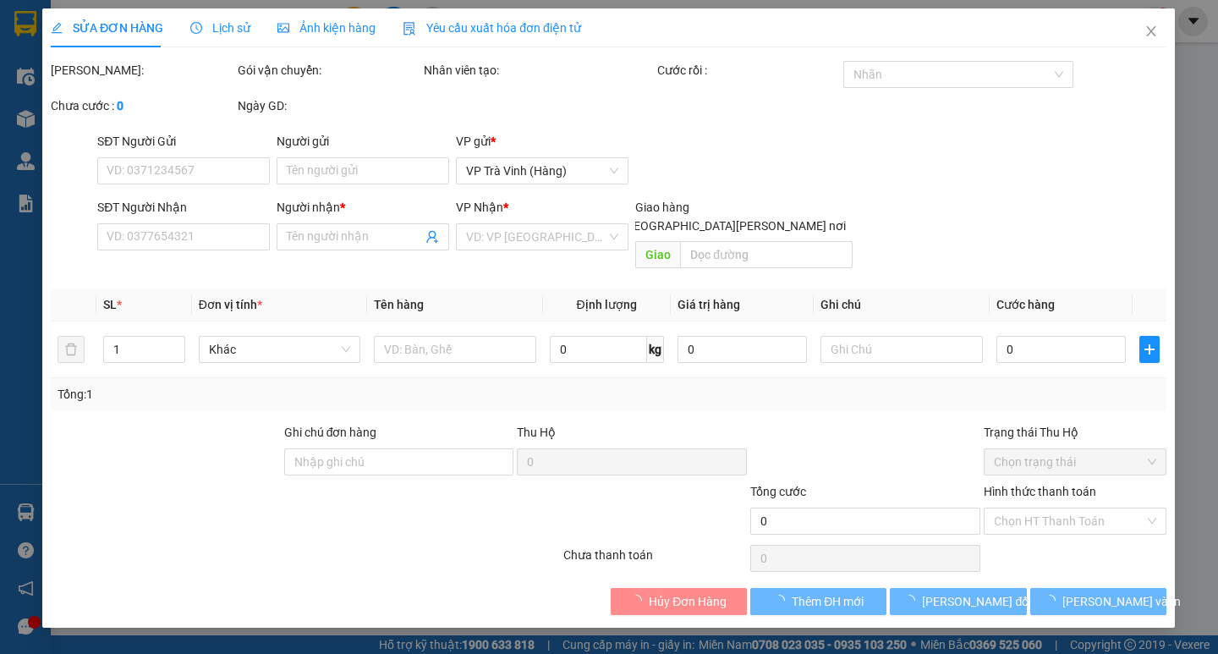
type input "0358498671"
type input "[PERSON_NAME]"
type input "20.000"
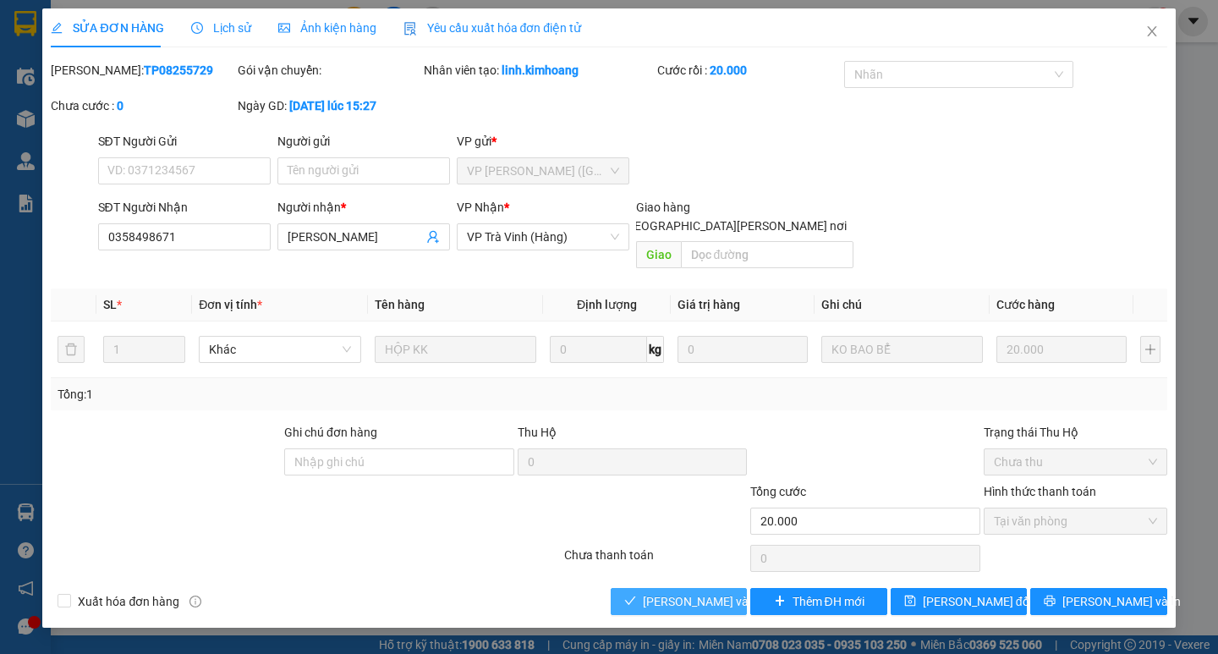
click at [666, 592] on span "[PERSON_NAME] và [PERSON_NAME] hàng" at bounding box center [757, 601] width 228 height 19
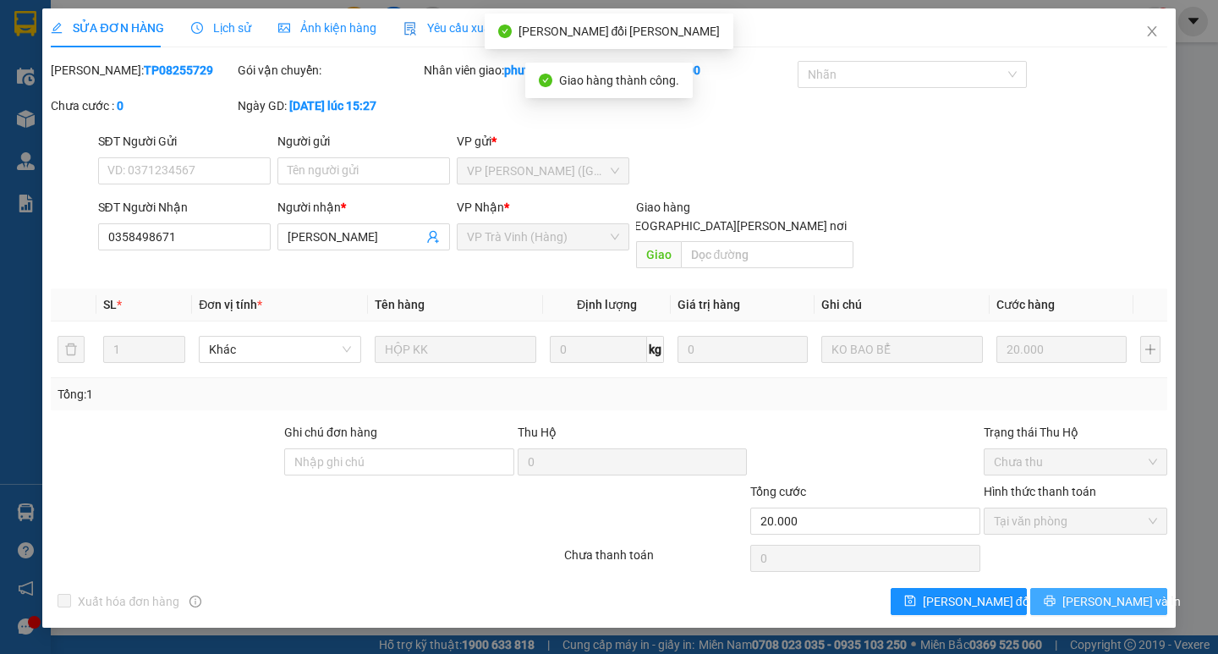
click at [1075, 588] on button "[PERSON_NAME] và In" at bounding box center [1099, 601] width 136 height 27
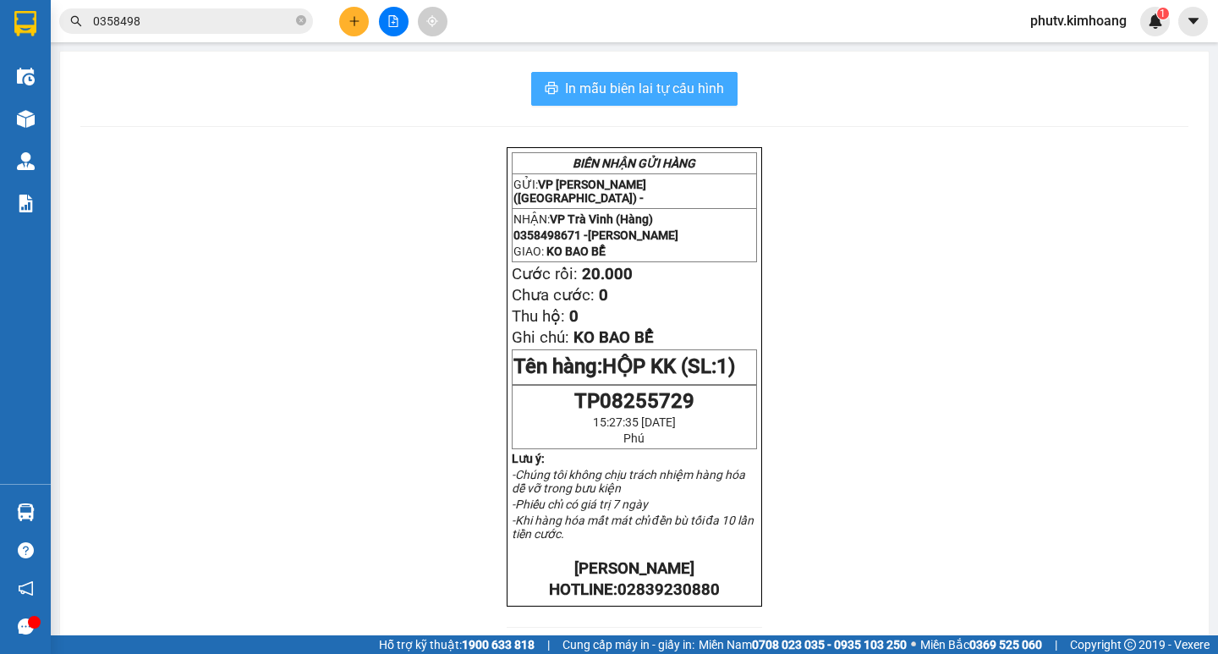
click at [582, 86] on span "In mẫu biên lai tự cấu hình" at bounding box center [644, 88] width 159 height 21
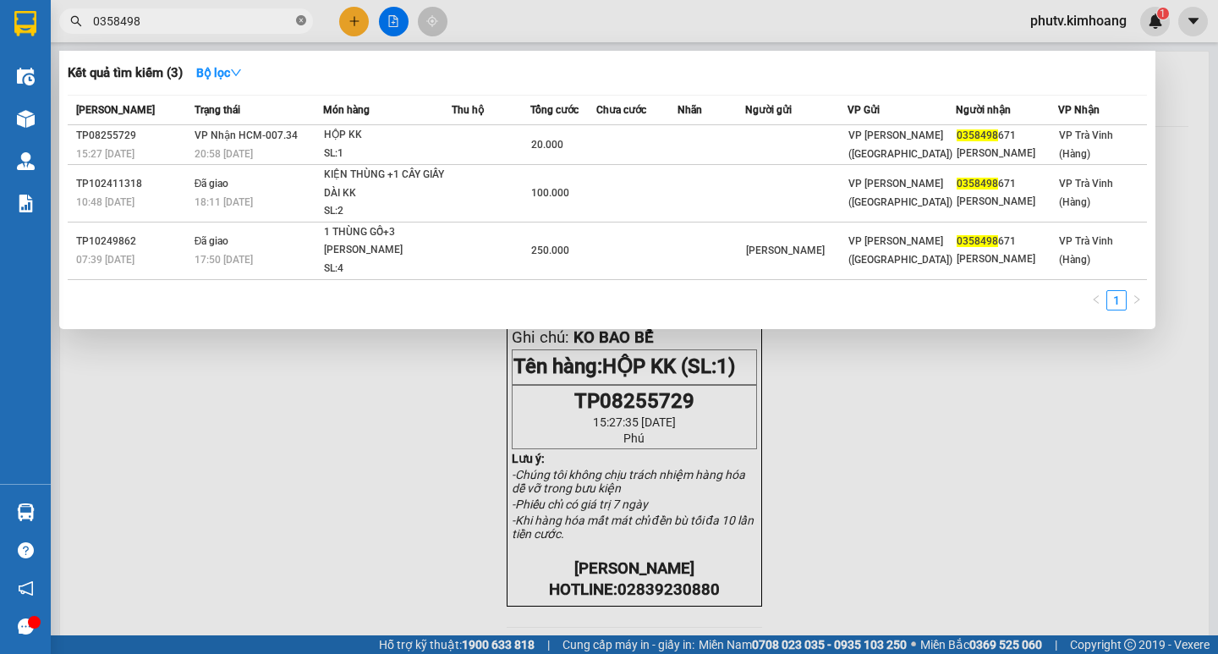
click at [300, 20] on icon "close-circle" at bounding box center [301, 20] width 10 height 10
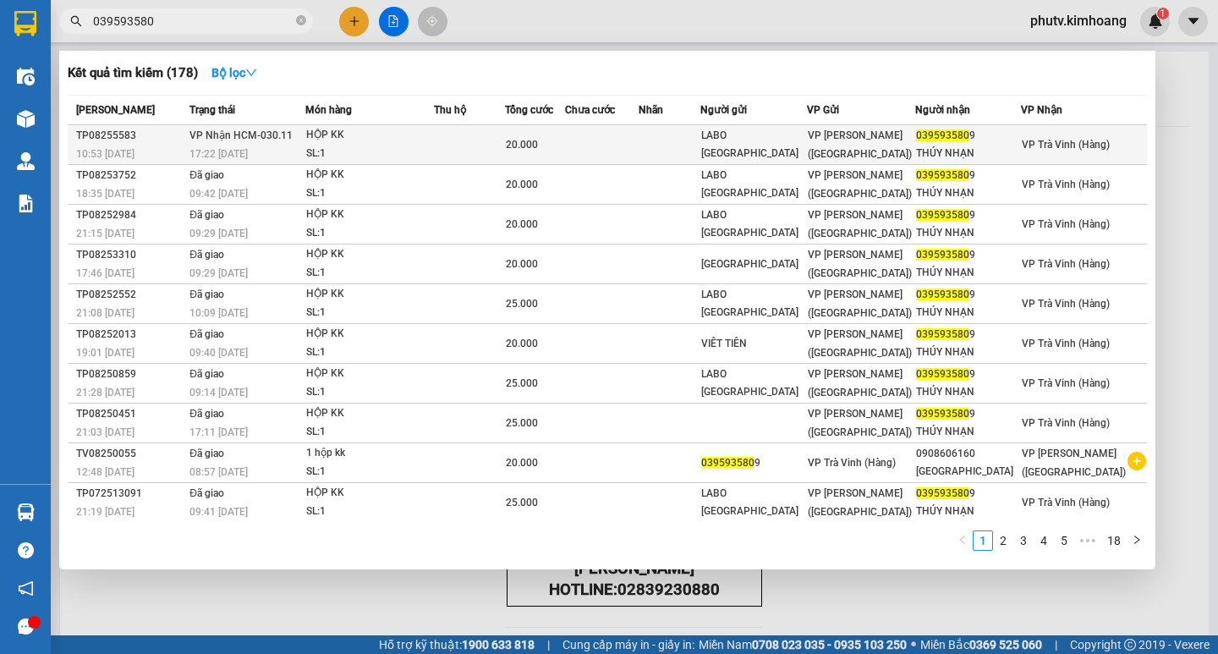
type input "039593580"
click at [407, 144] on div "HỘP KK" at bounding box center [369, 135] width 127 height 19
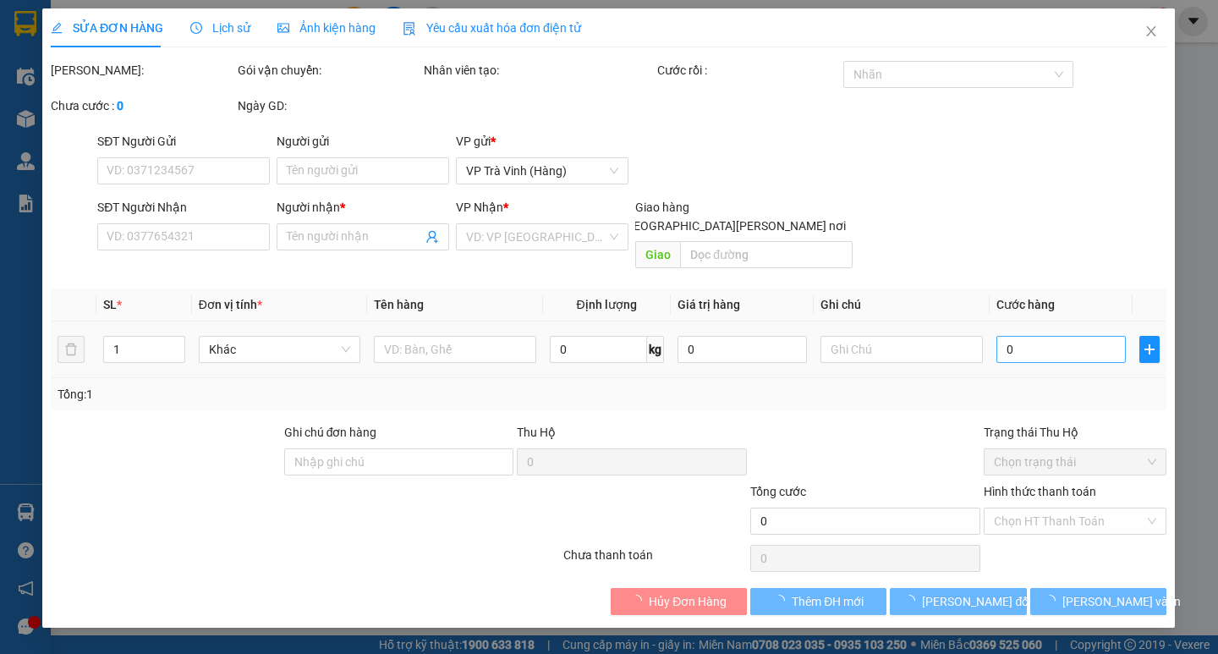
type input "LABO [GEOGRAPHIC_DATA]"
type input "0395935809"
type input "THÚY NHẠN"
type input "20.000"
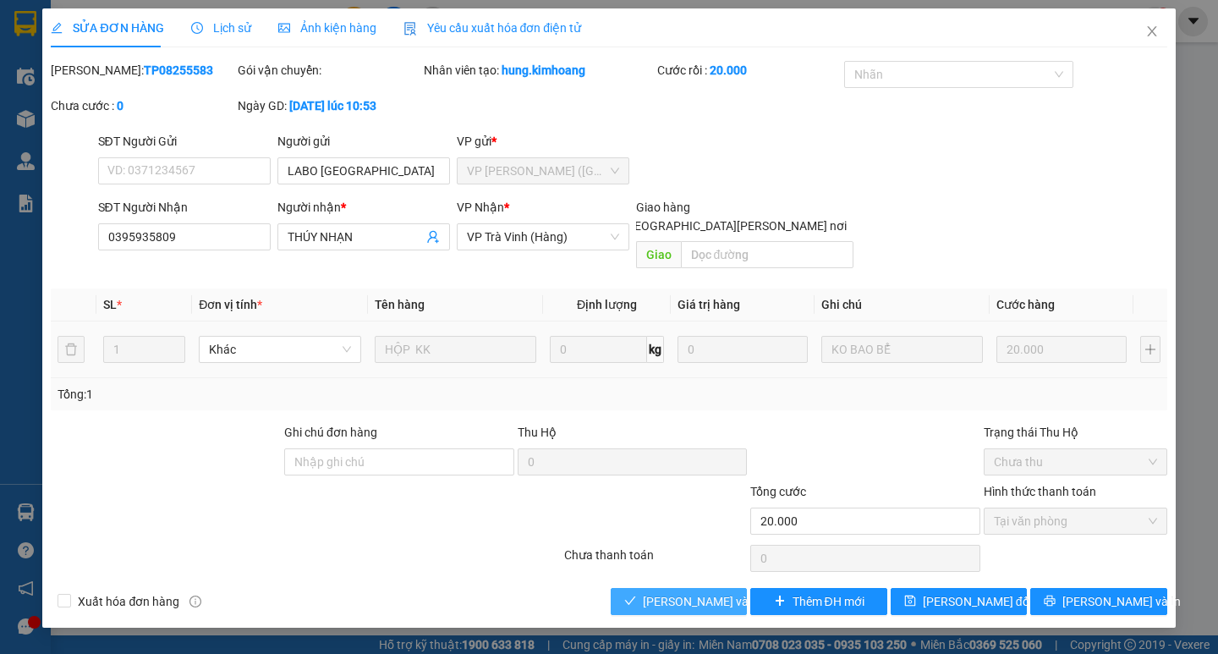
click at [699, 592] on span "[PERSON_NAME] và [PERSON_NAME] hàng" at bounding box center [757, 601] width 228 height 19
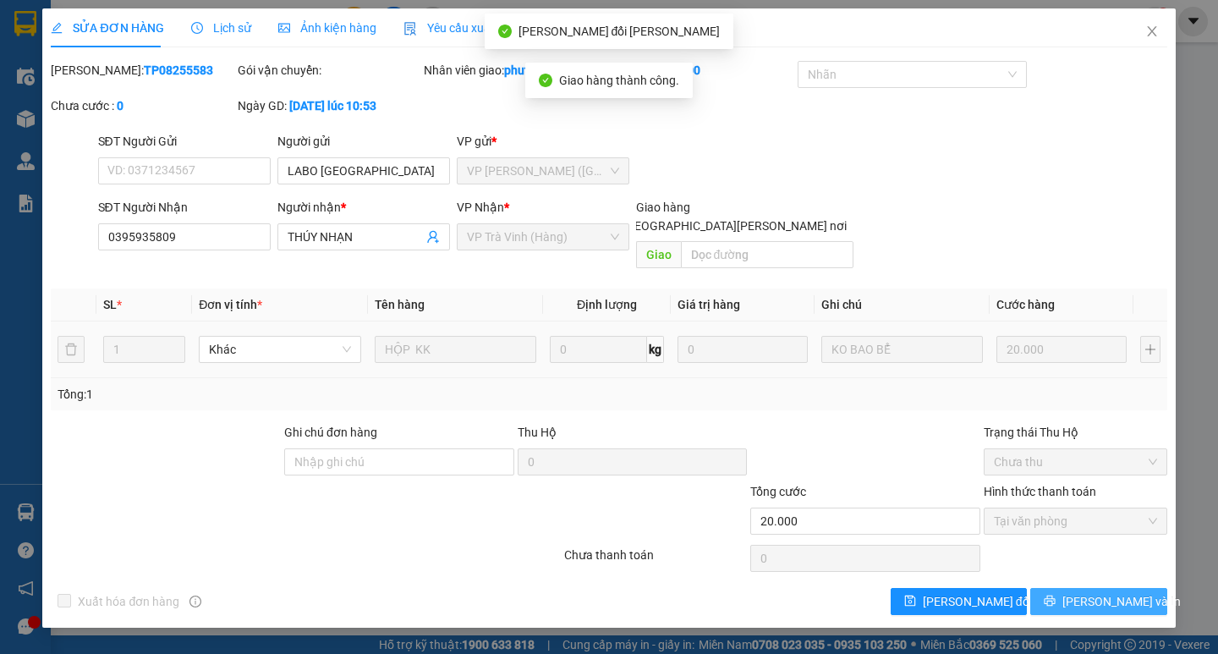
click at [1089, 592] on span "[PERSON_NAME] và In" at bounding box center [1122, 601] width 118 height 19
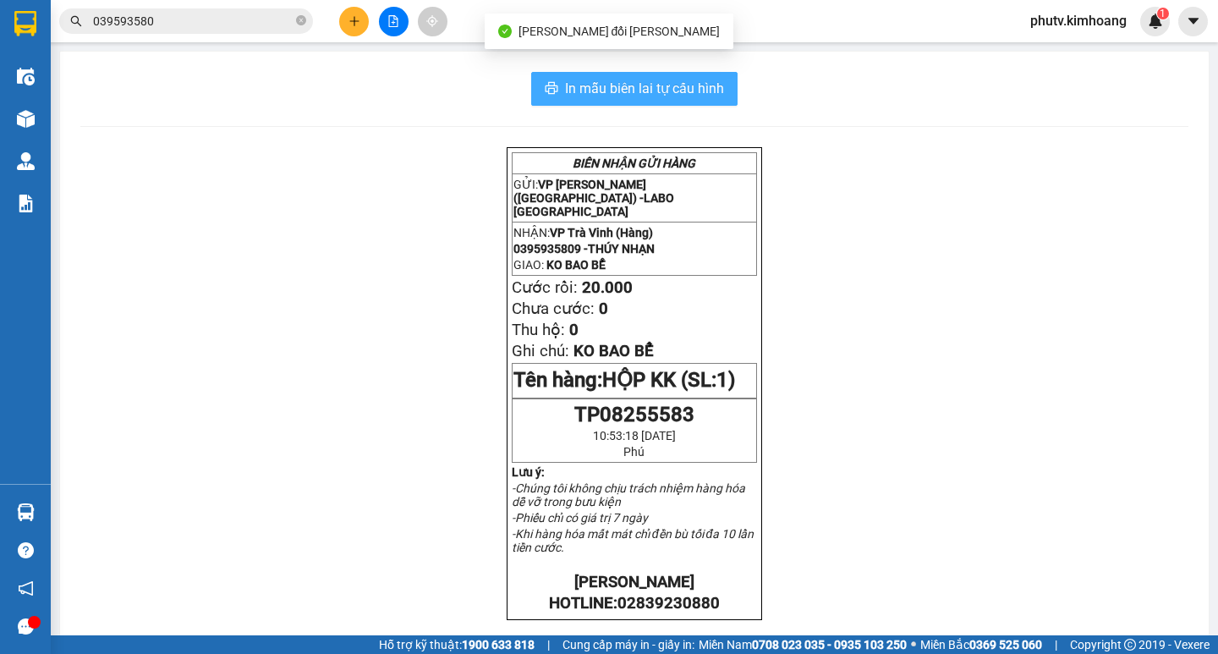
click at [725, 80] on button "In mẫu biên lai tự cấu hình" at bounding box center [634, 89] width 206 height 34
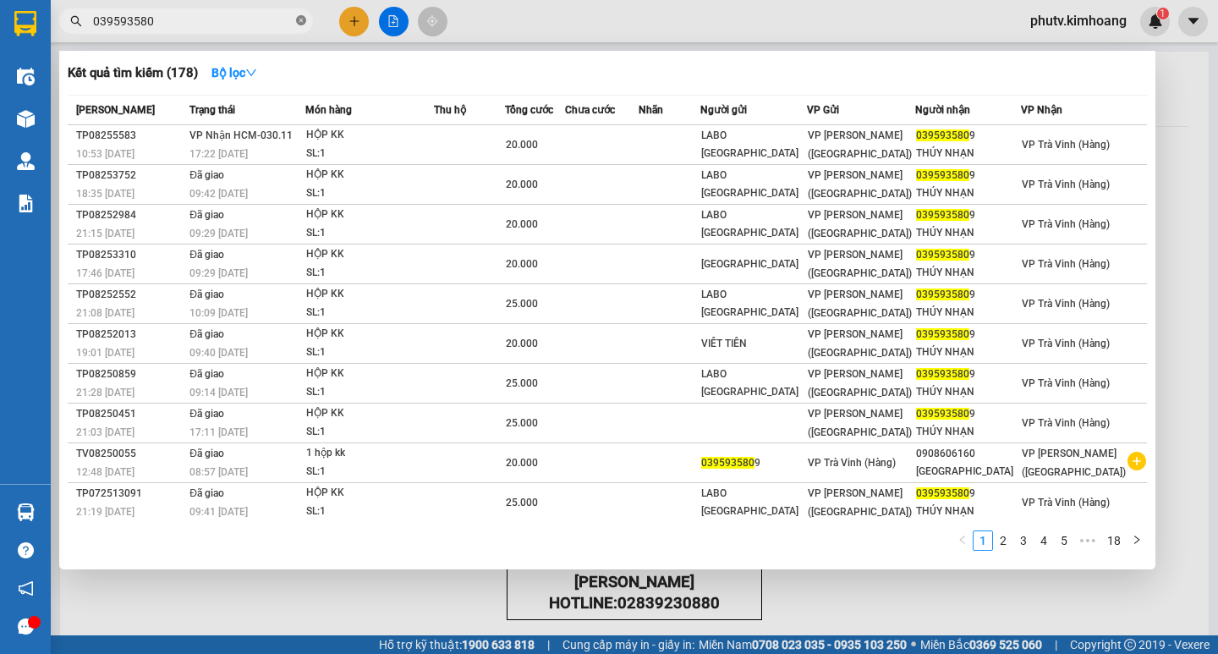
click at [302, 22] on icon "close-circle" at bounding box center [301, 20] width 10 height 10
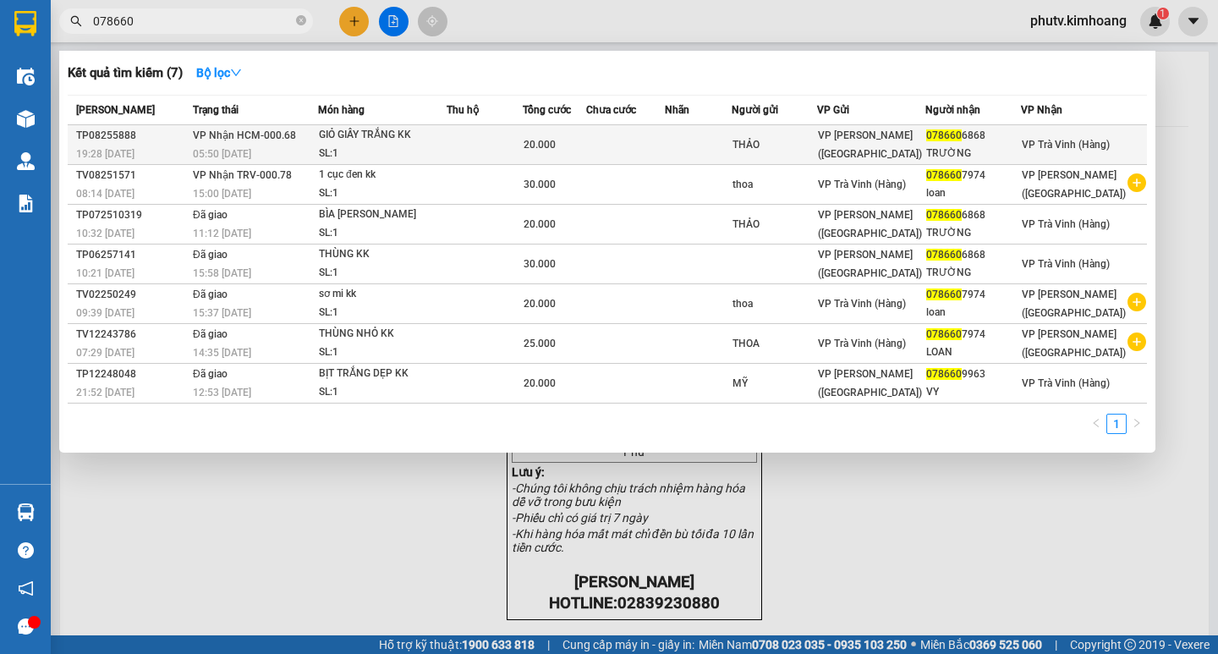
type input "078660"
click at [410, 146] on div "SL: 1" at bounding box center [382, 154] width 127 height 19
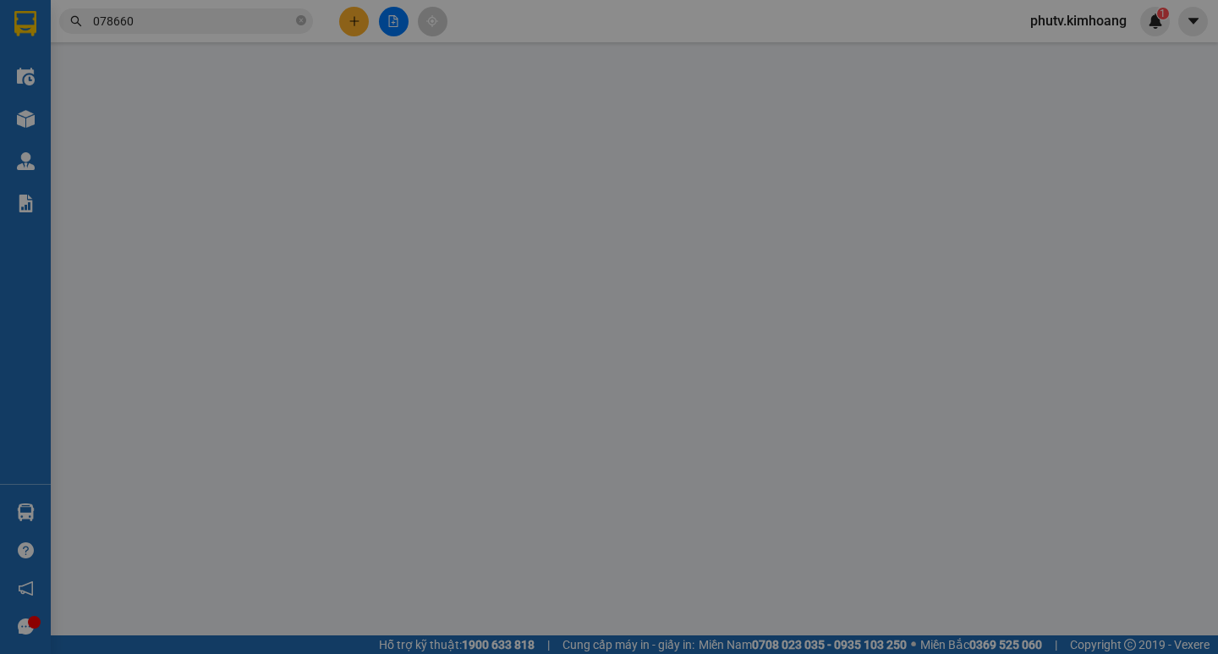
type input "THẢO"
type input "0786606868"
type input "TRƯỜNG"
type input "20.000"
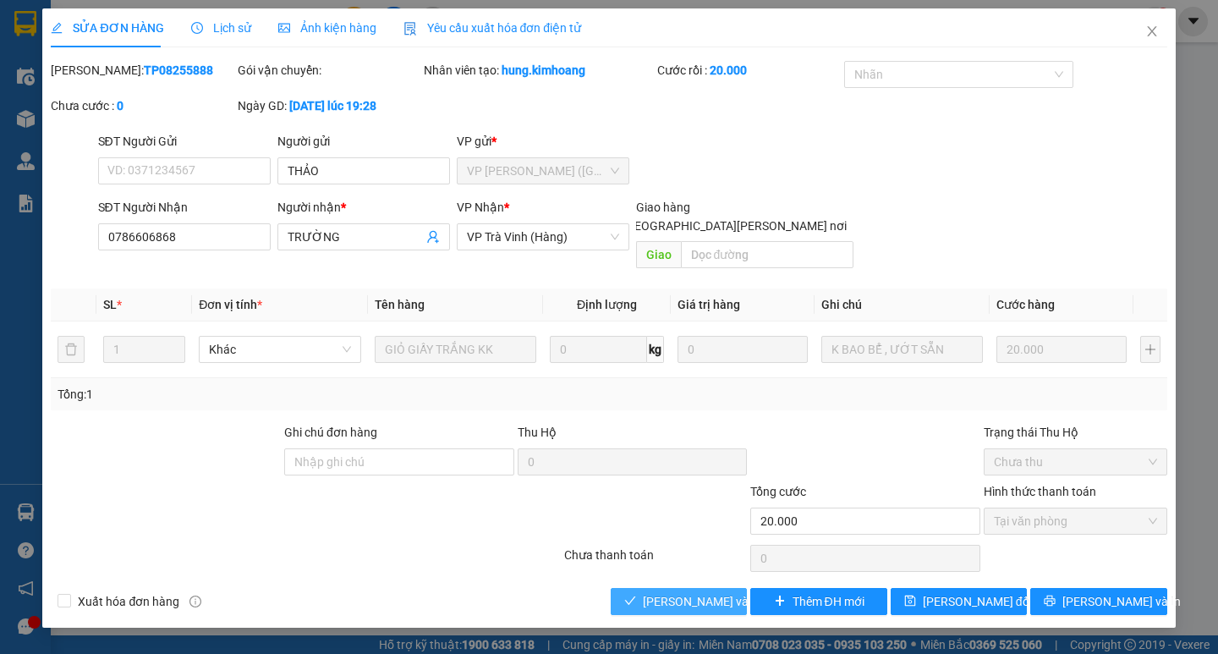
click at [673, 592] on span "[PERSON_NAME] và [PERSON_NAME] hàng" at bounding box center [757, 601] width 228 height 19
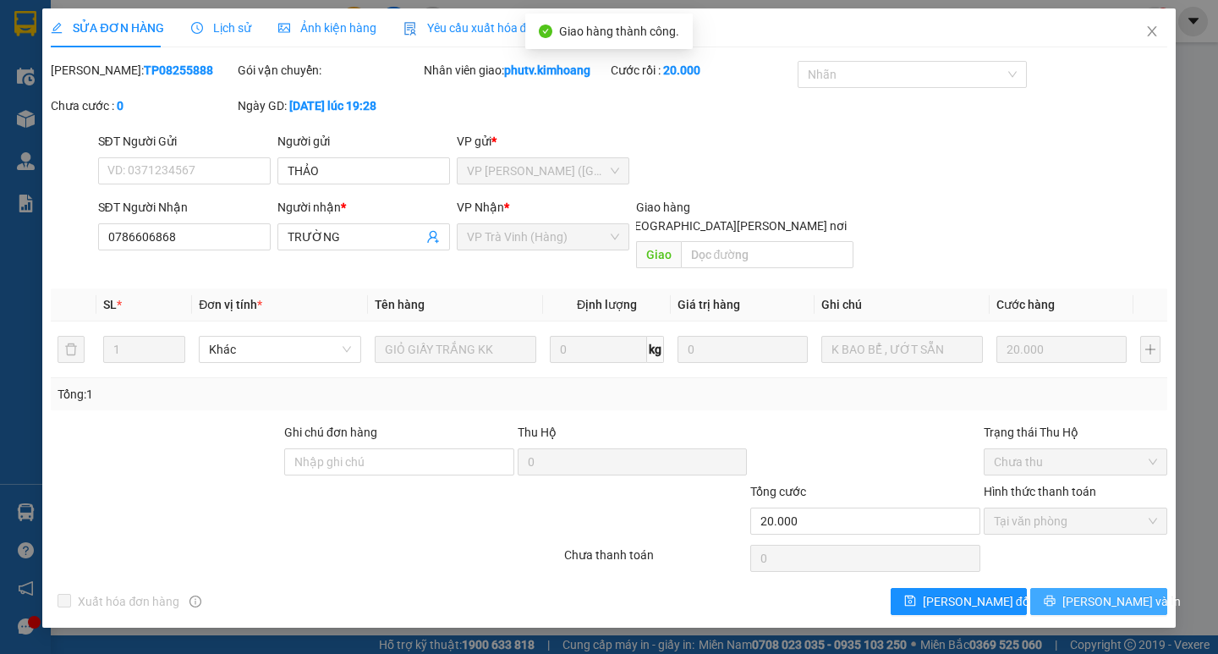
click at [1086, 592] on span "[PERSON_NAME] và In" at bounding box center [1122, 601] width 118 height 19
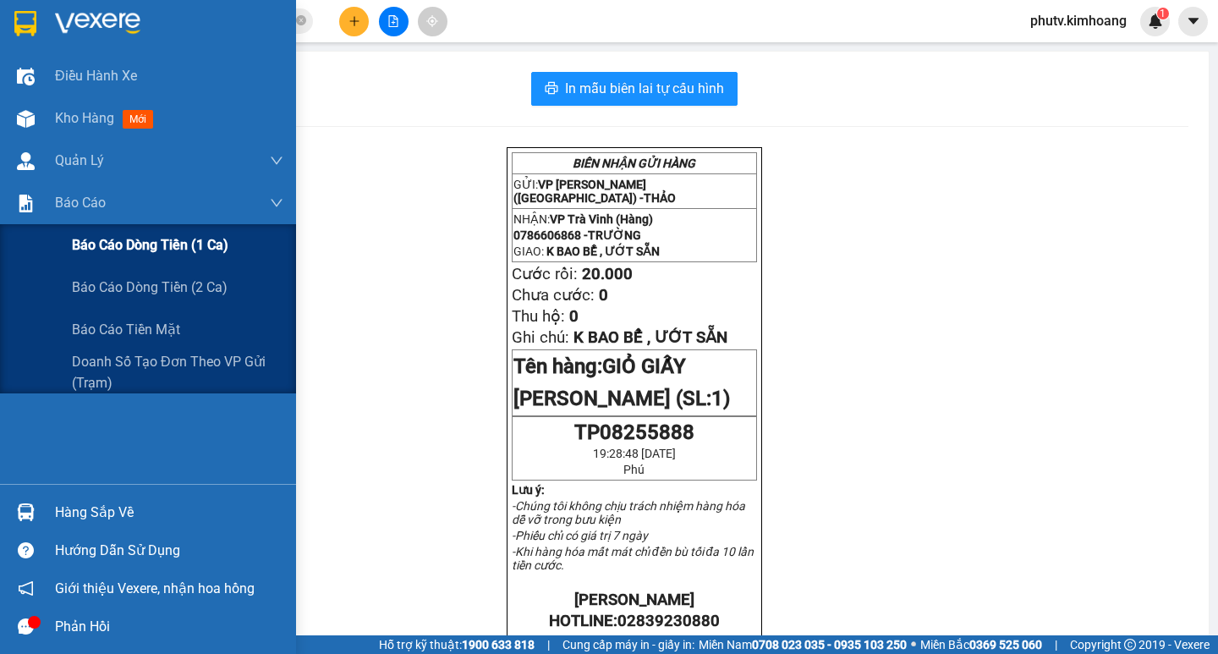
click at [102, 242] on span "Báo cáo dòng tiền (1 ca)" at bounding box center [150, 244] width 157 height 21
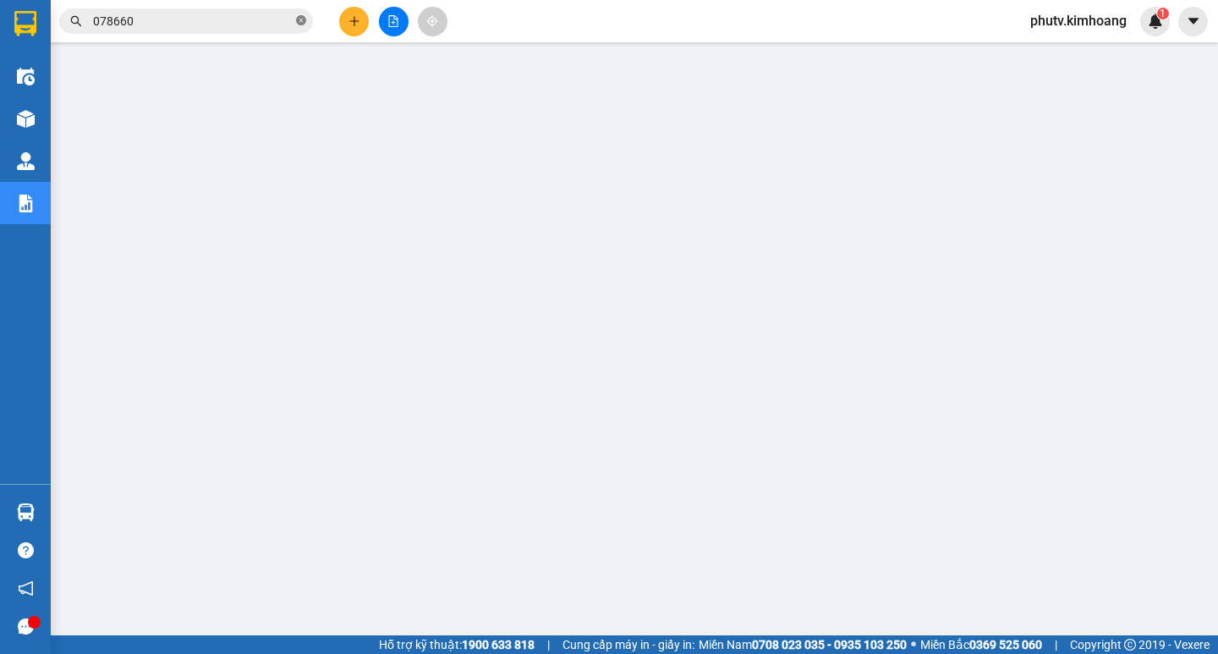
click at [303, 21] on icon "close-circle" at bounding box center [301, 20] width 10 height 10
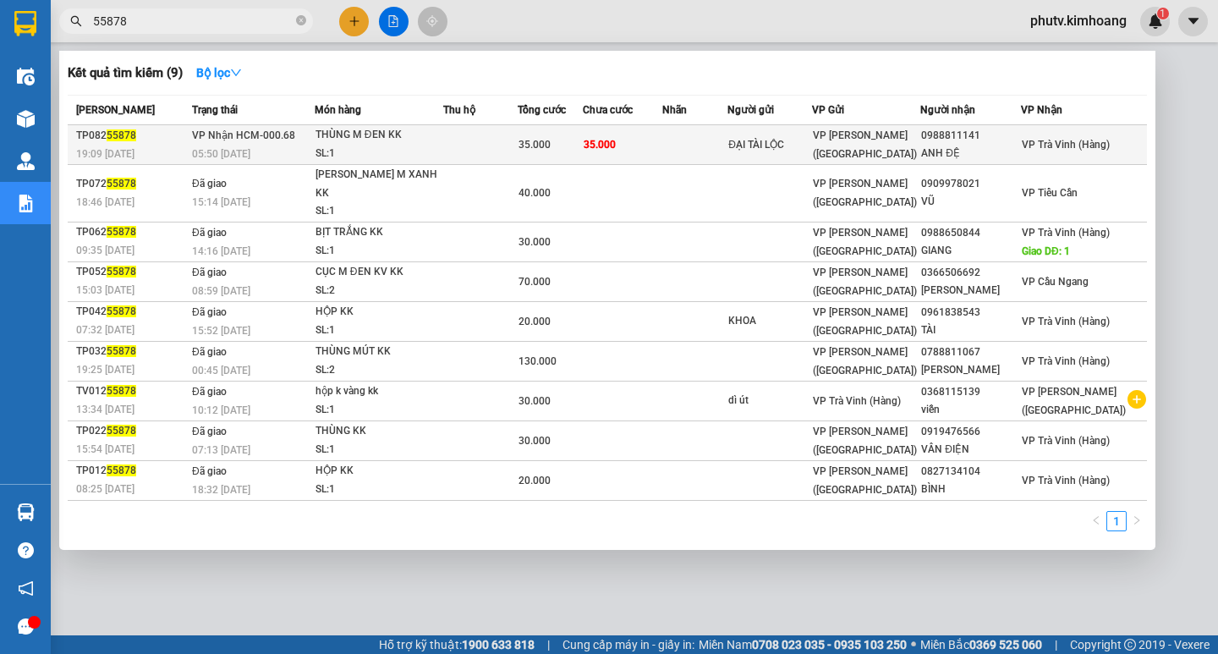
type input "55878"
click at [475, 135] on td at bounding box center [480, 145] width 75 height 40
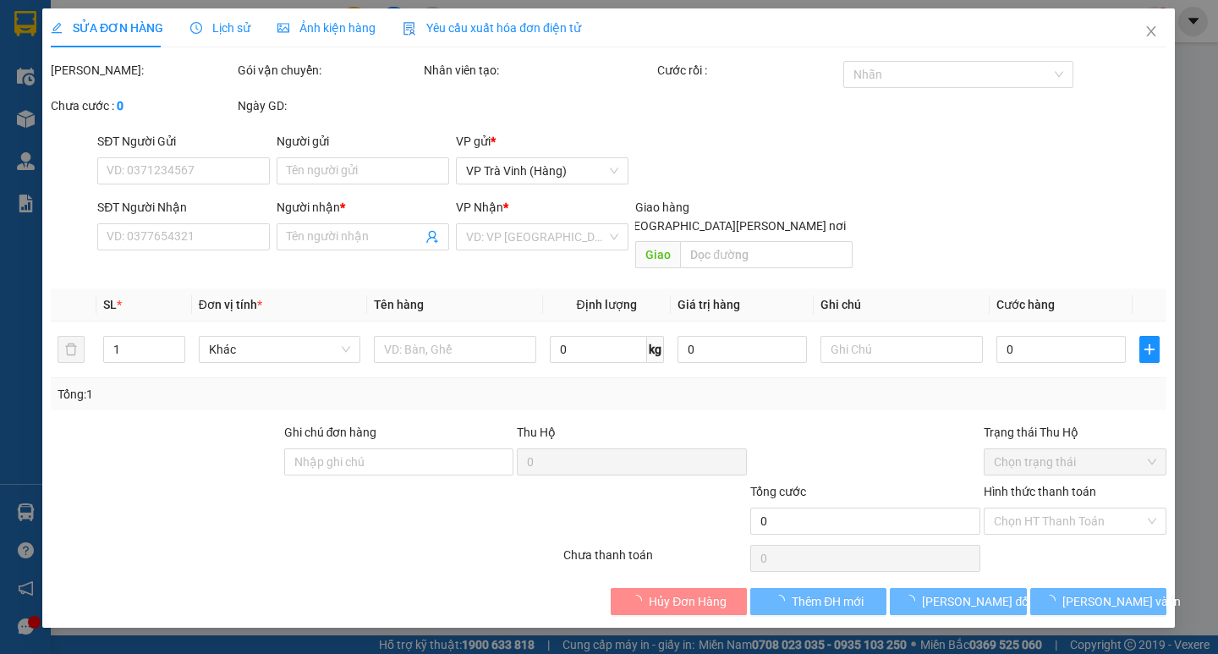
type input "ĐẠI TÀI LỘC"
type input "0988811141"
type input "ANH ĐỆ"
type input "35.000"
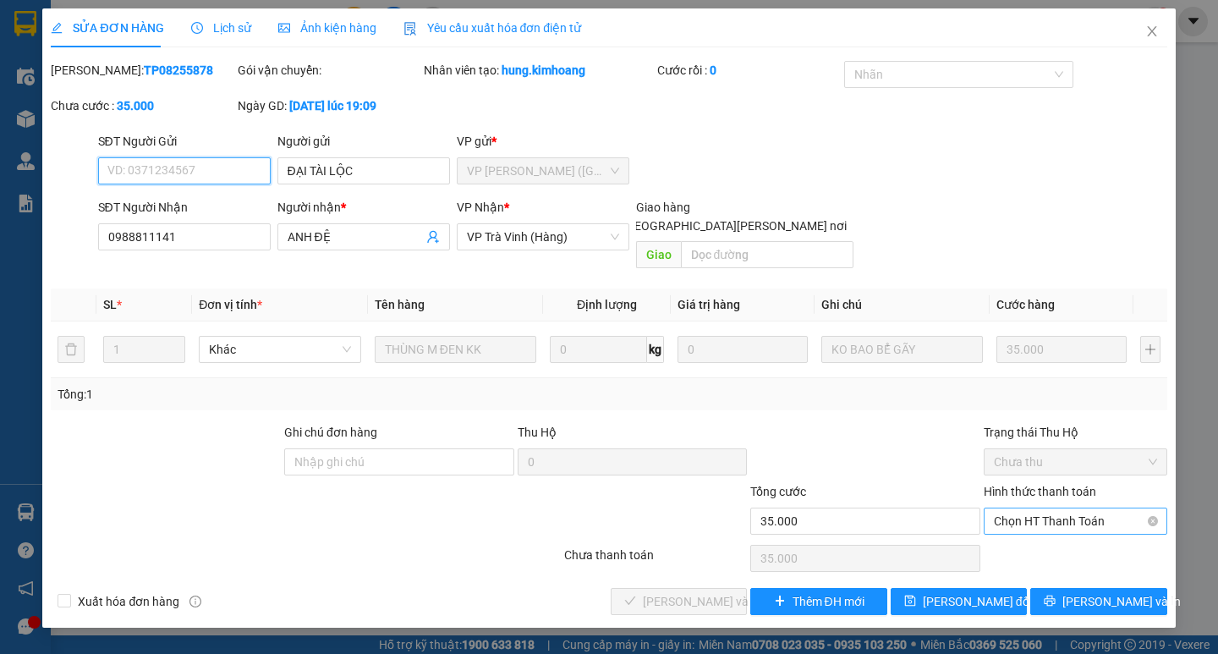
click at [1060, 513] on span "Chọn HT Thanh Toán" at bounding box center [1075, 520] width 163 height 25
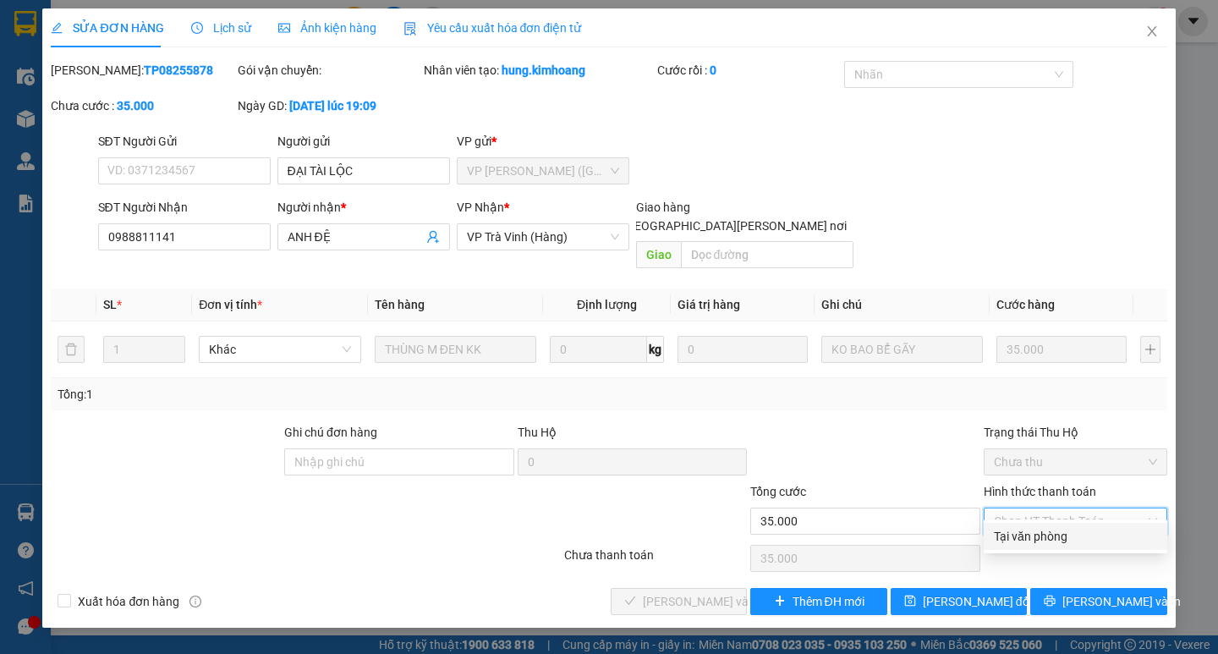
drag, startPoint x: 1061, startPoint y: 545, endPoint x: 600, endPoint y: 562, distance: 461.4
click at [1059, 545] on div "Tại văn phòng" at bounding box center [1075, 536] width 163 height 19
type input "0"
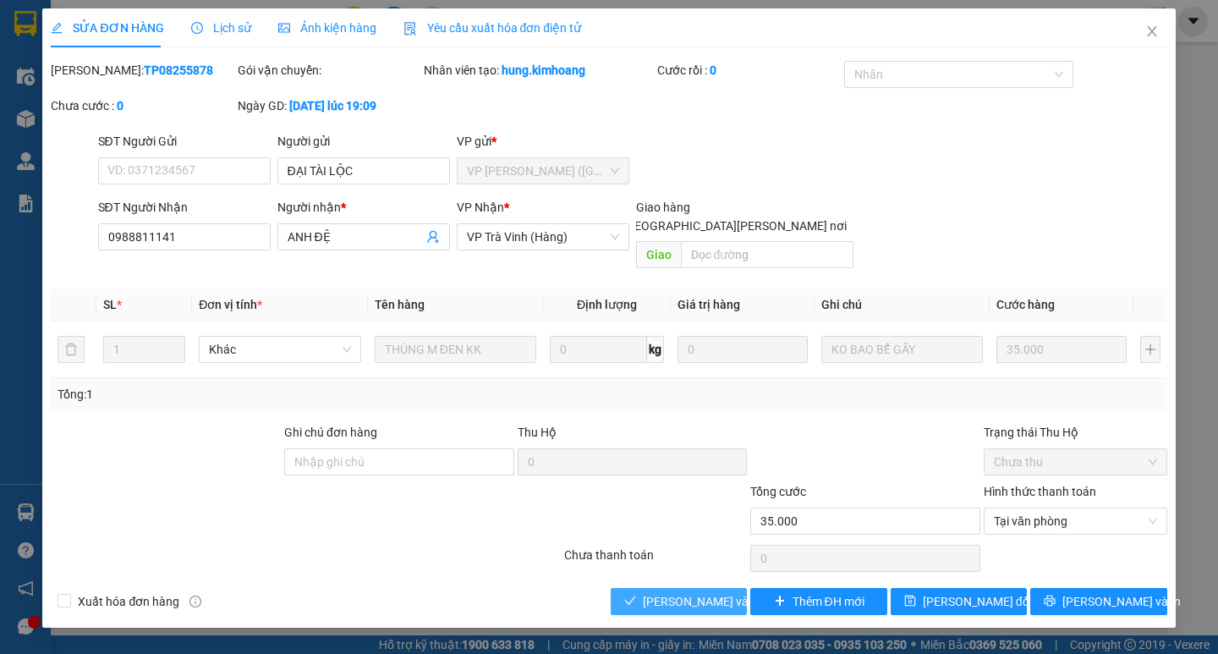
click at [629, 588] on button "[PERSON_NAME] và [PERSON_NAME] hàng" at bounding box center [679, 601] width 136 height 27
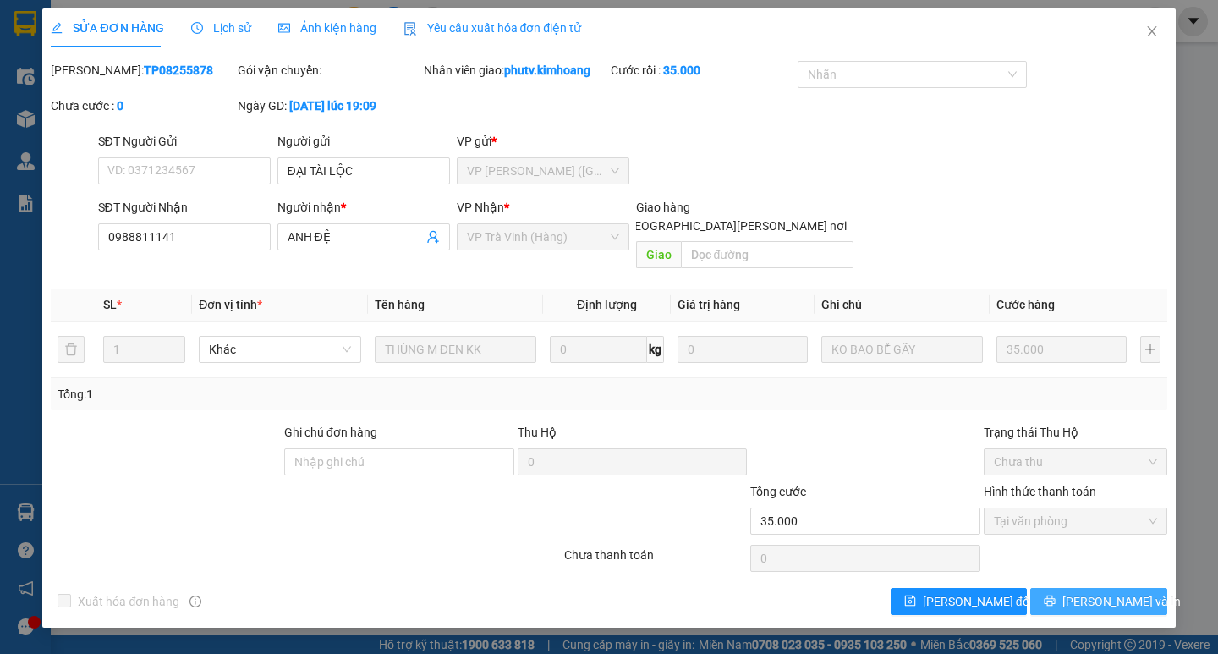
click at [1103, 592] on span "[PERSON_NAME] và In" at bounding box center [1122, 601] width 118 height 19
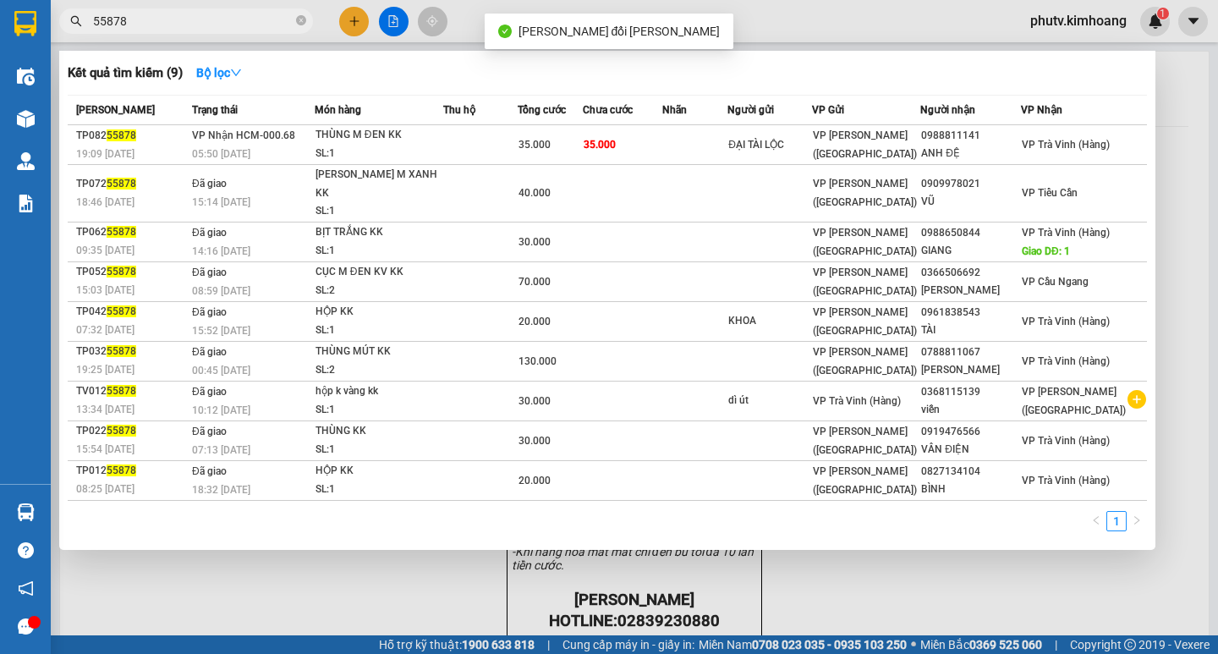
click at [211, 19] on input "55878" at bounding box center [193, 21] width 200 height 19
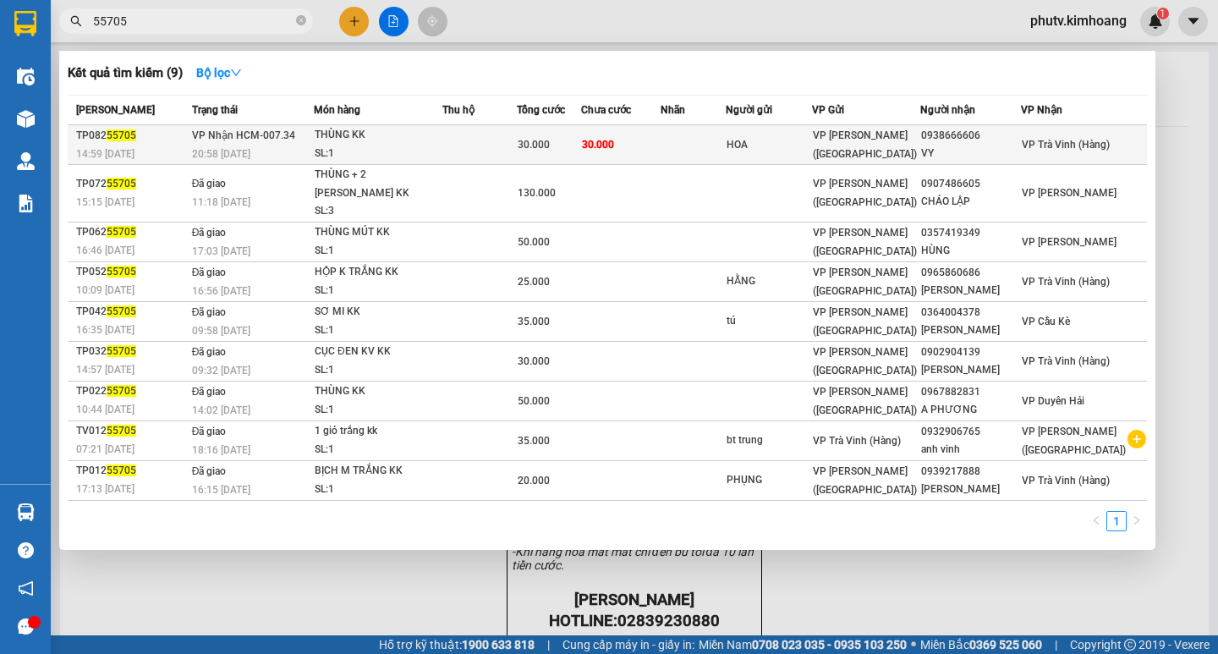
type input "55705"
click at [437, 144] on div "THÙNG KK" at bounding box center [378, 135] width 127 height 19
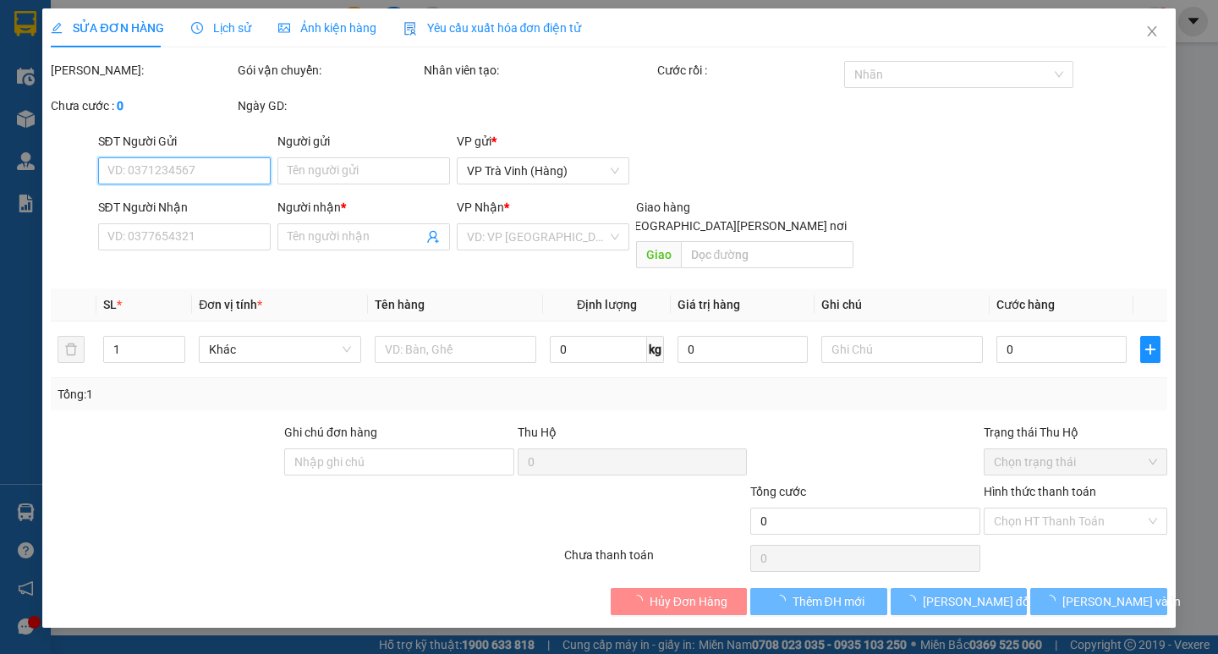
type input "HOA"
type input "0938666606"
type input "VY"
type input "30.000"
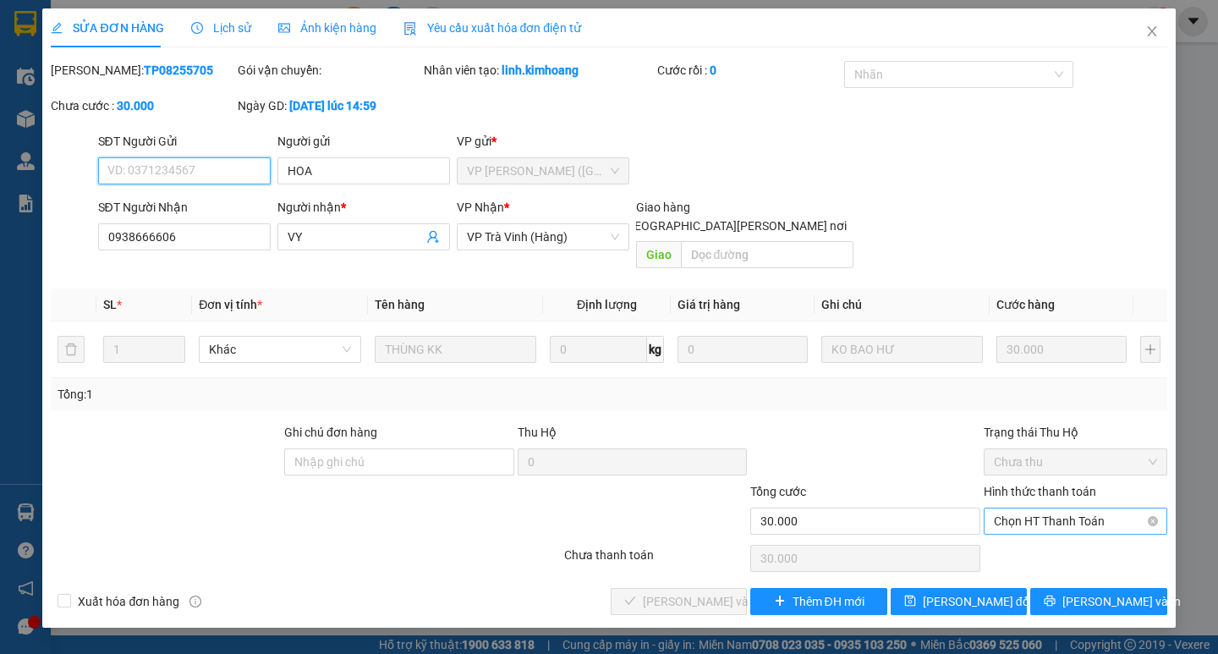
click at [1029, 514] on span "Chọn HT Thanh Toán" at bounding box center [1075, 520] width 163 height 25
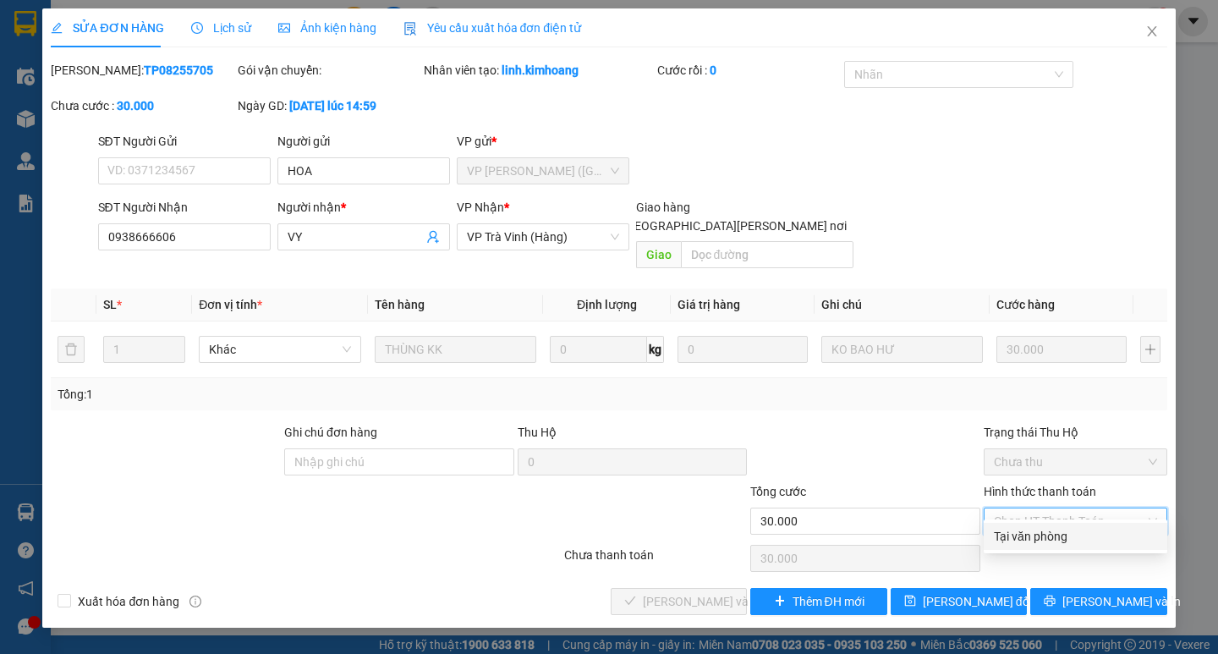
click at [1029, 531] on div "Tại văn phòng" at bounding box center [1075, 536] width 163 height 19
type input "0"
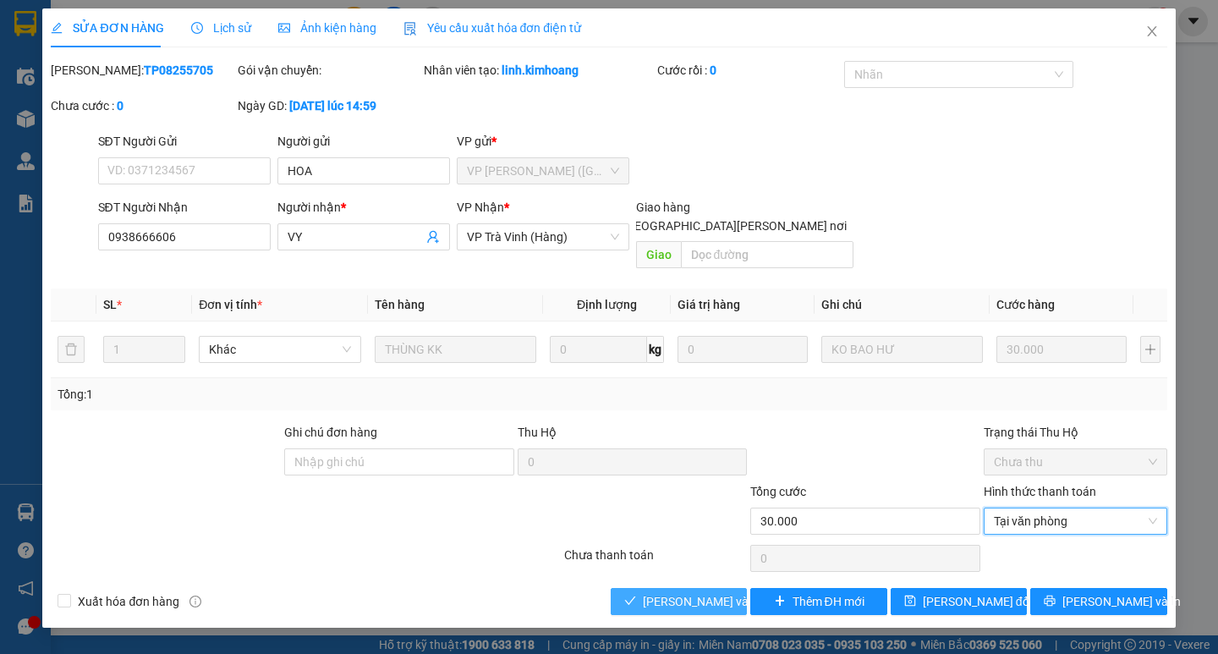
click at [640, 588] on button "[PERSON_NAME] và [PERSON_NAME] hàng" at bounding box center [679, 601] width 136 height 27
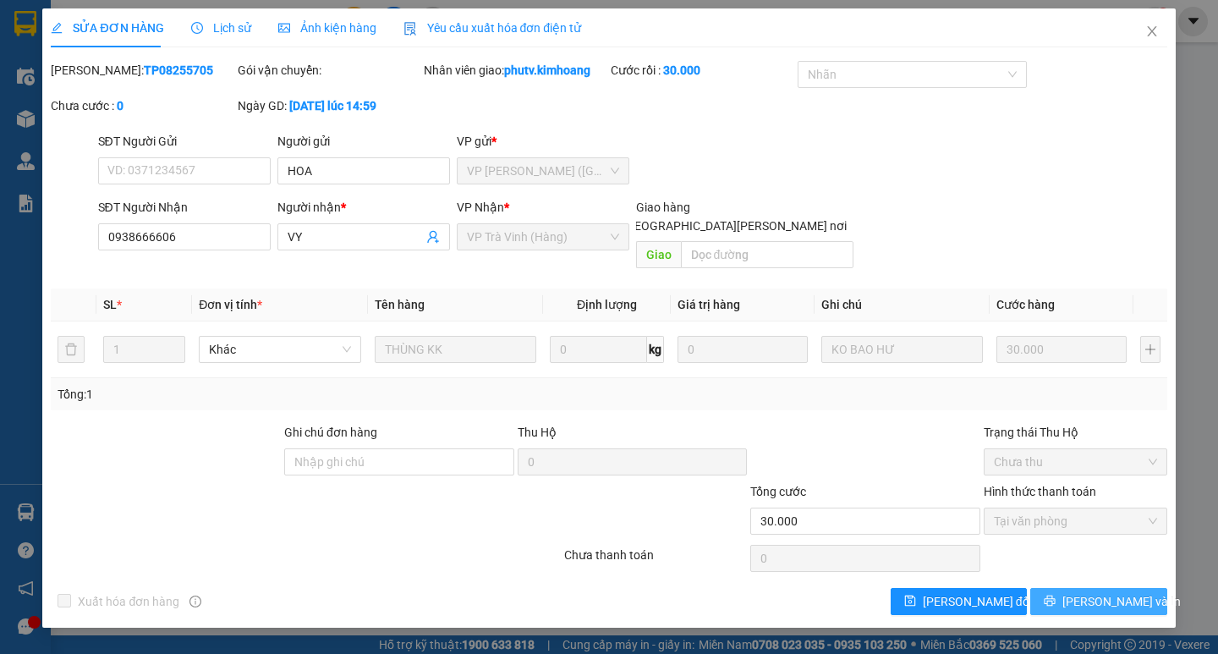
click at [1119, 592] on span "[PERSON_NAME] và In" at bounding box center [1122, 601] width 118 height 19
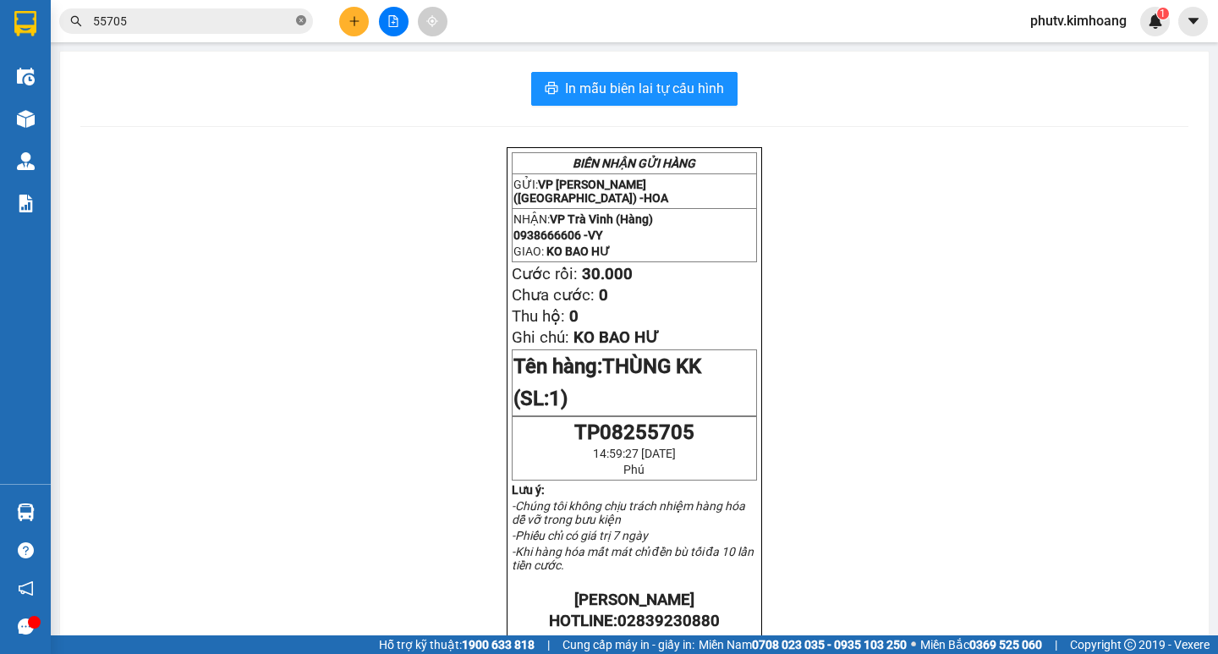
click at [300, 17] on icon "close-circle" at bounding box center [301, 20] width 10 height 10
type input "9"
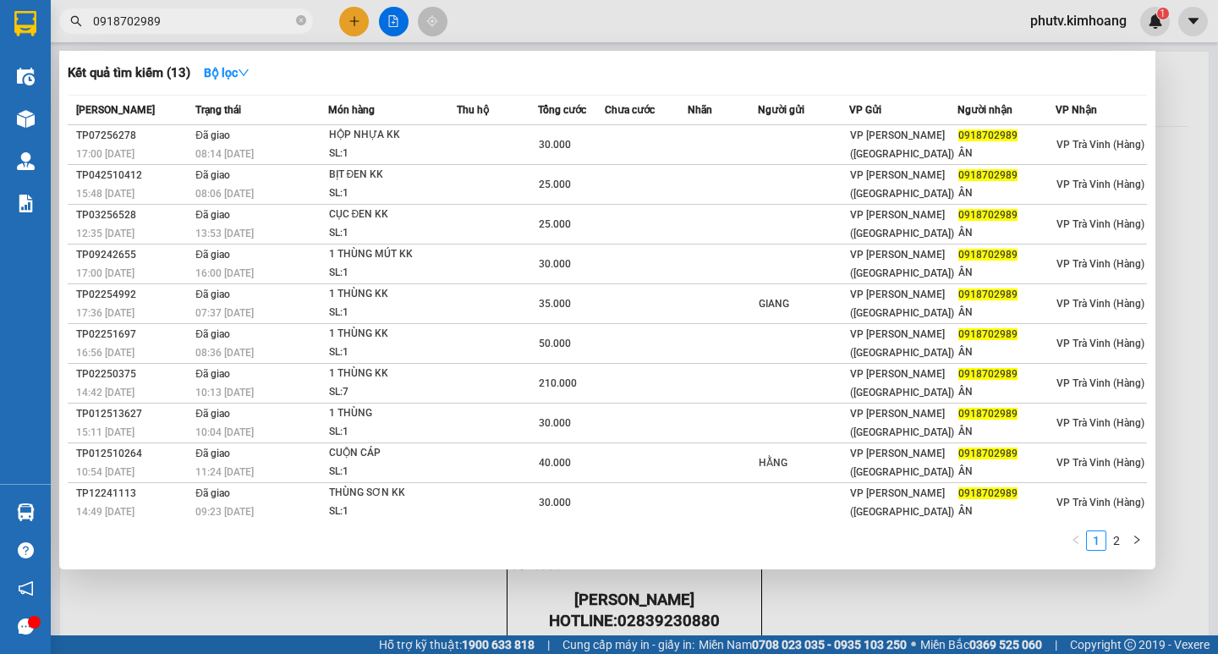
type input "0918702989"
click at [152, 586] on div at bounding box center [609, 327] width 1218 height 654
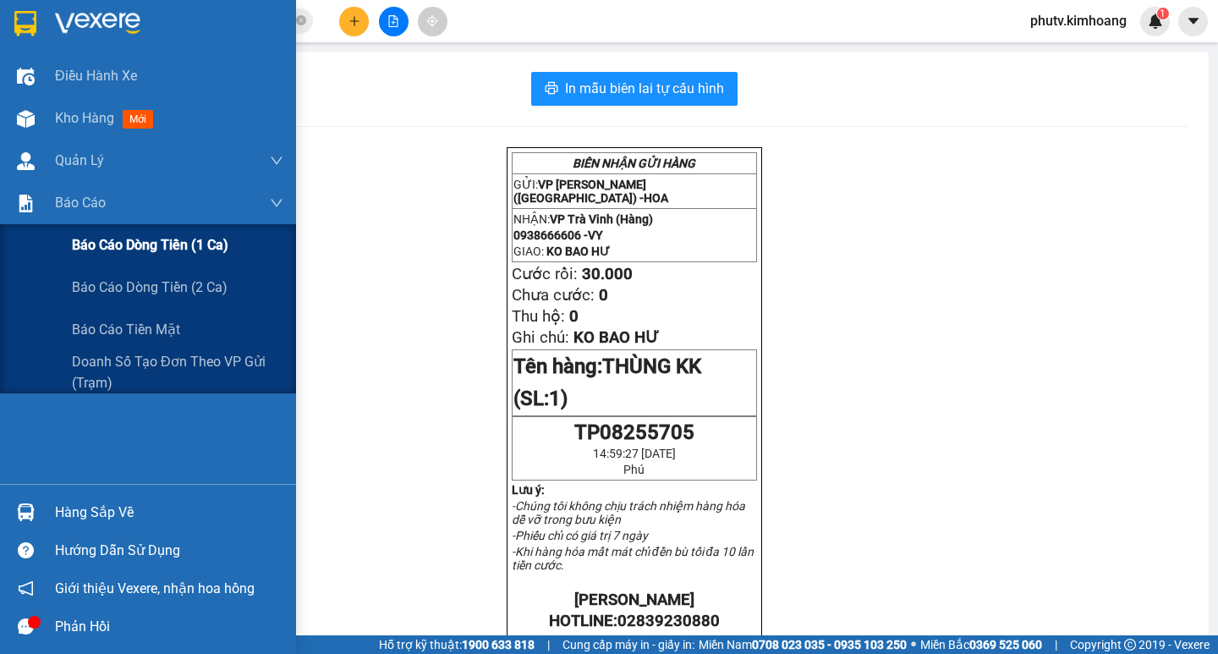
click at [135, 250] on span "Báo cáo dòng tiền (1 ca)" at bounding box center [150, 244] width 157 height 21
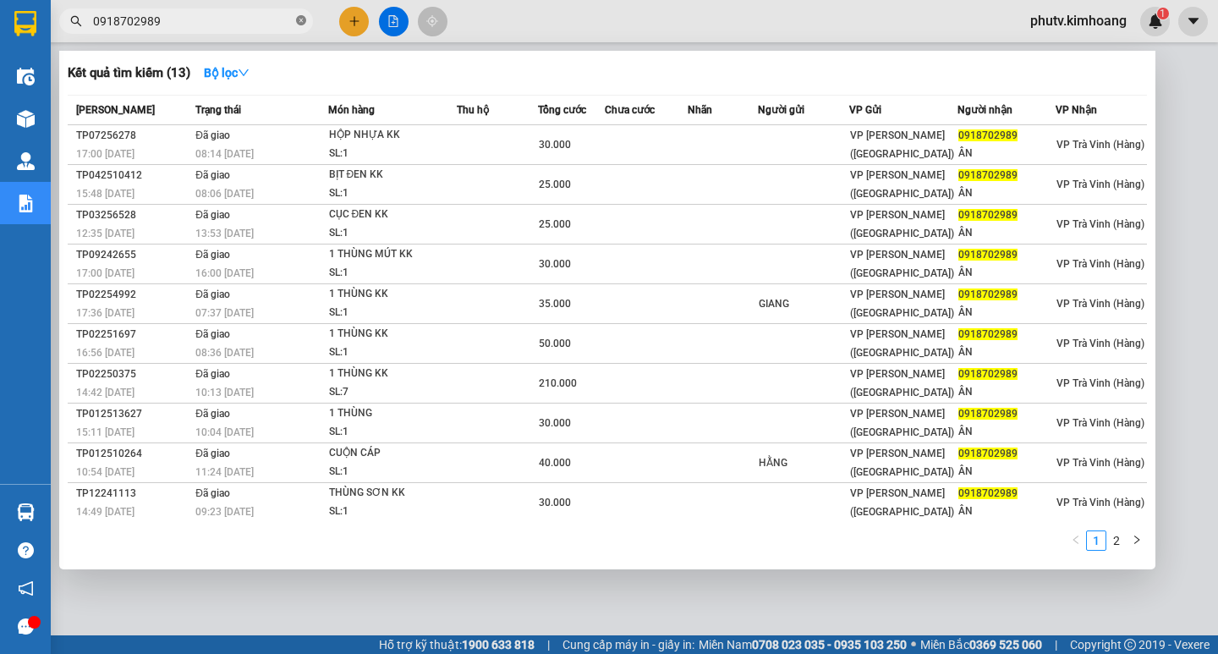
click at [301, 25] on icon "close-circle" at bounding box center [301, 20] width 10 height 10
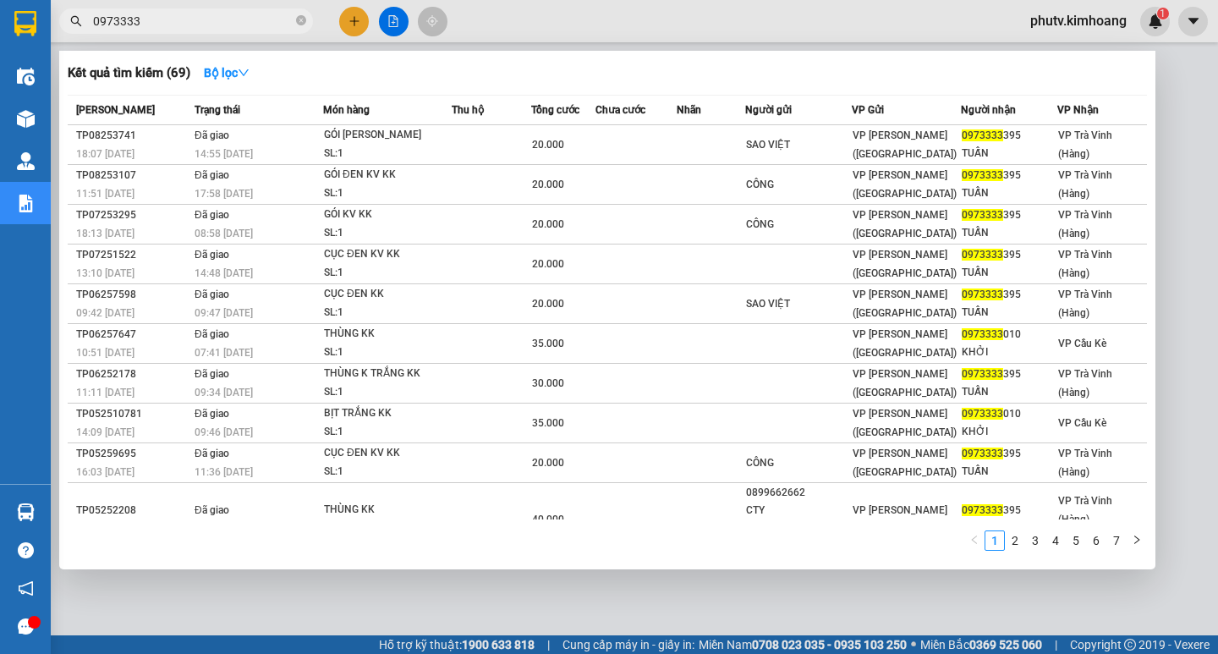
click at [111, 19] on input "0973333" at bounding box center [193, 21] width 200 height 19
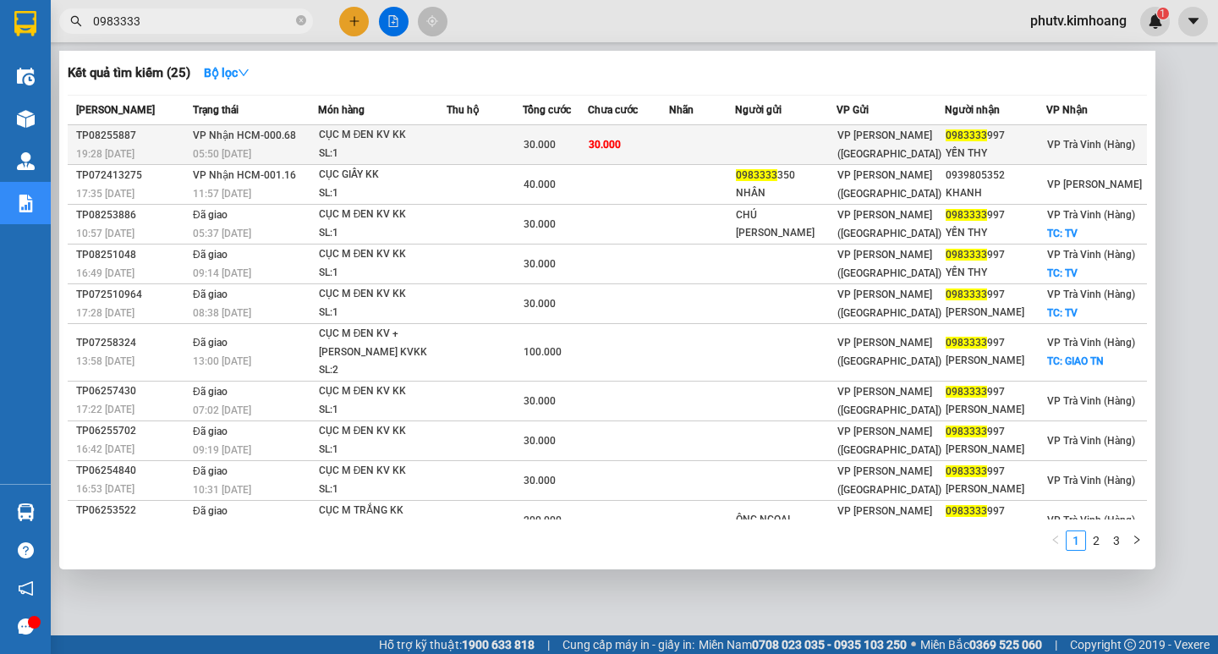
type input "0983333"
click at [621, 142] on span "30.000" at bounding box center [605, 145] width 32 height 12
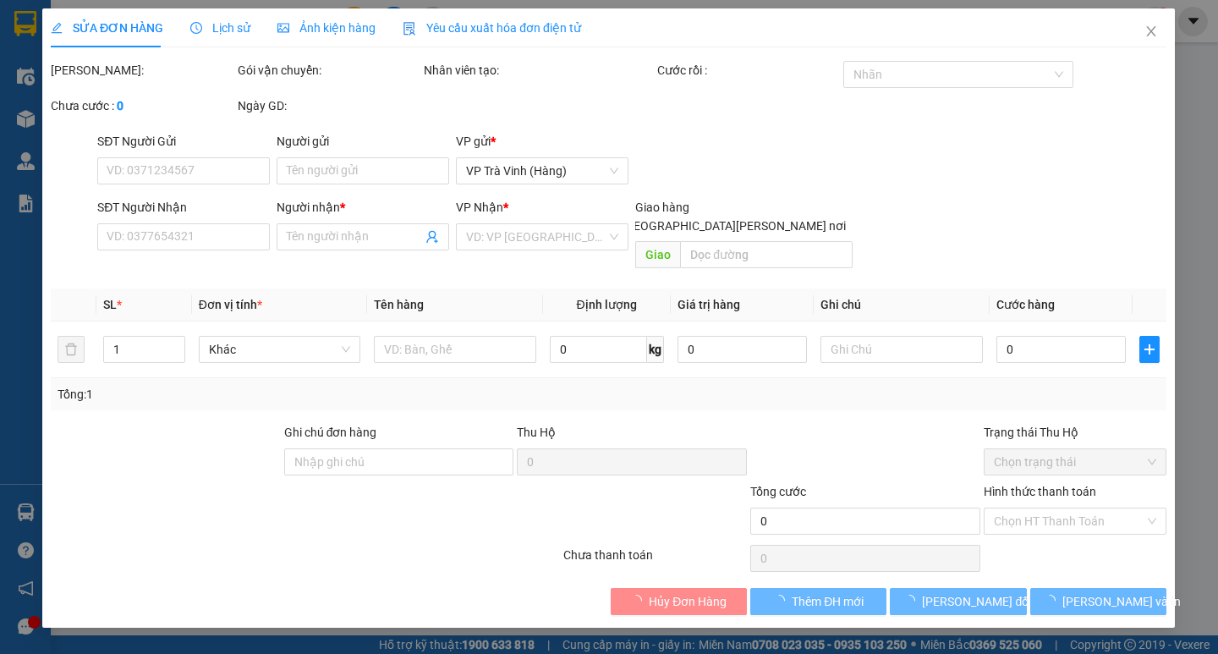
type input "0983333997"
type input "YẾN THY"
type input "30.000"
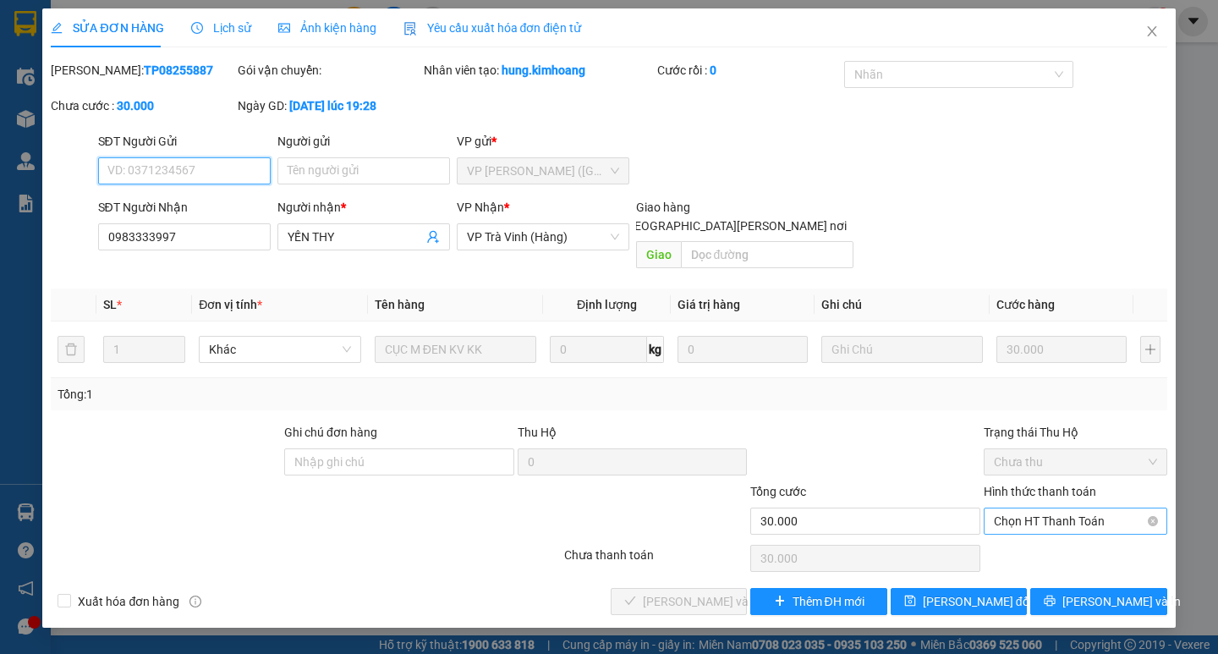
drag, startPoint x: 1042, startPoint y: 500, endPoint x: 1036, endPoint y: 509, distance: 11.5
click at [1042, 508] on span "Chọn HT Thanh Toán" at bounding box center [1075, 520] width 163 height 25
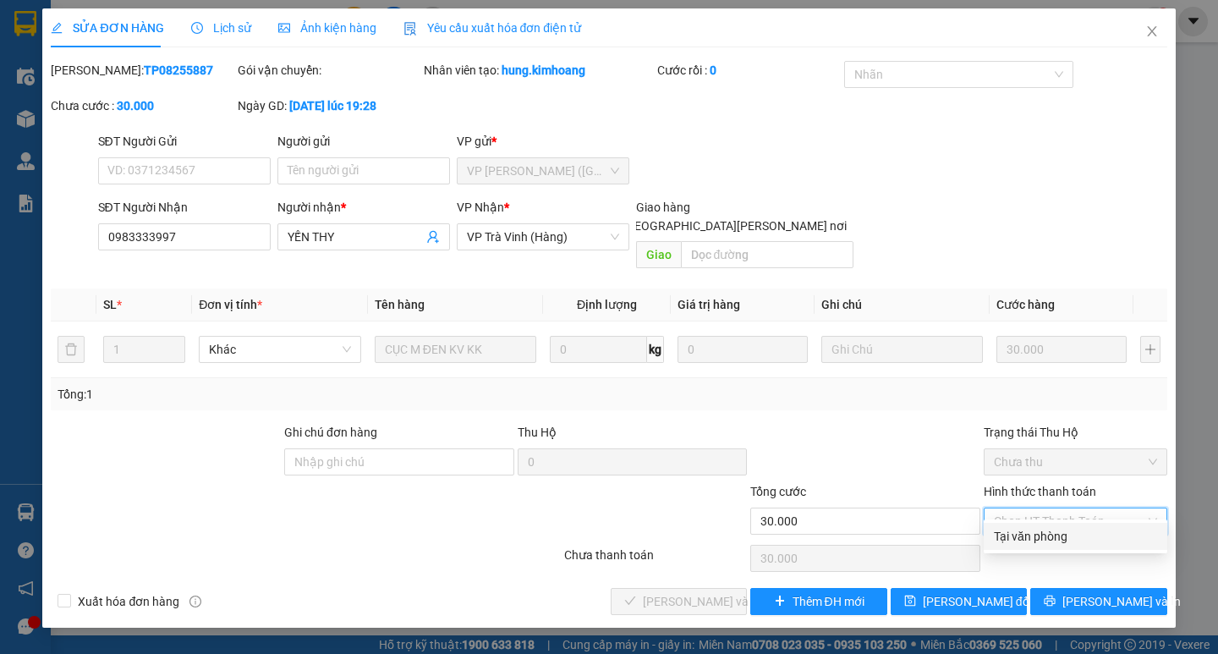
drag, startPoint x: 1030, startPoint y: 538, endPoint x: 965, endPoint y: 558, distance: 67.2
click at [1027, 539] on div "Tại văn phòng" at bounding box center [1075, 536] width 163 height 19
type input "0"
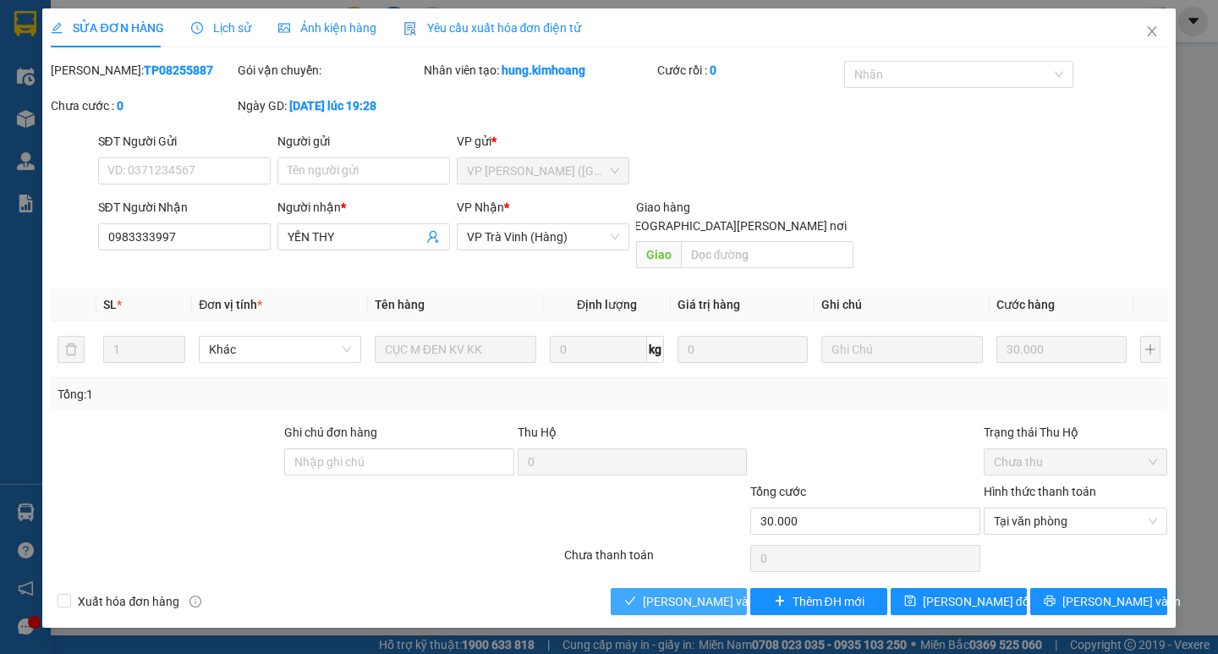
click at [670, 592] on span "[PERSON_NAME] và [PERSON_NAME] hàng" at bounding box center [757, 601] width 228 height 19
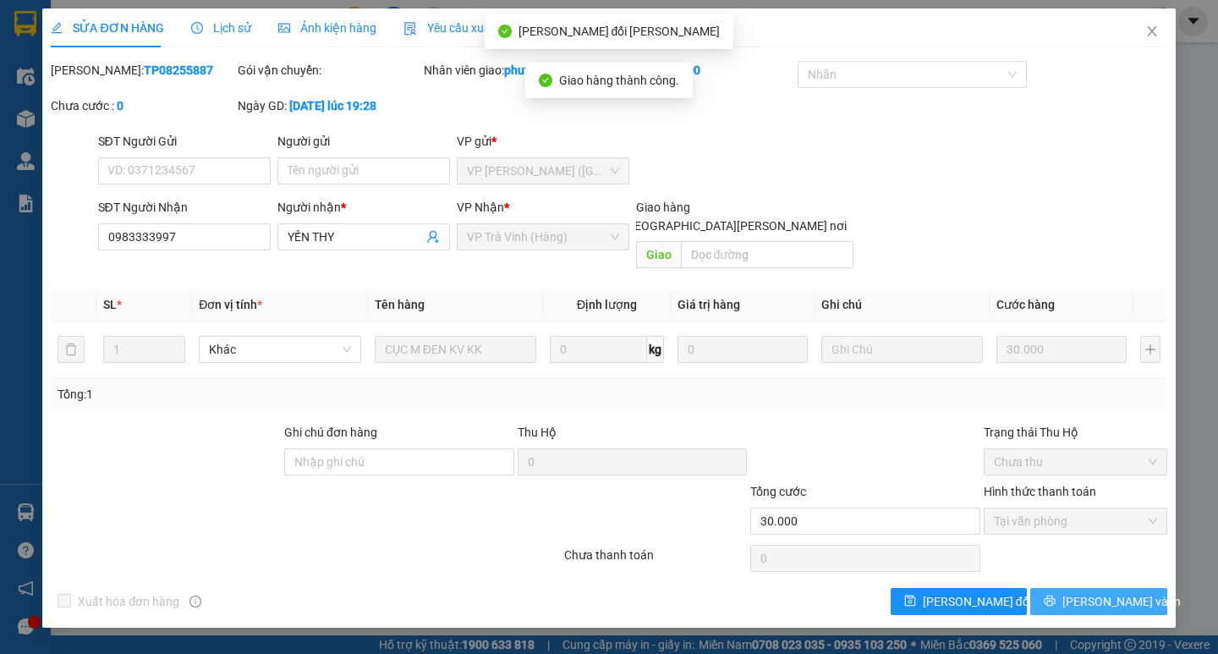
click at [1056, 595] on icon "printer" at bounding box center [1050, 601] width 12 height 12
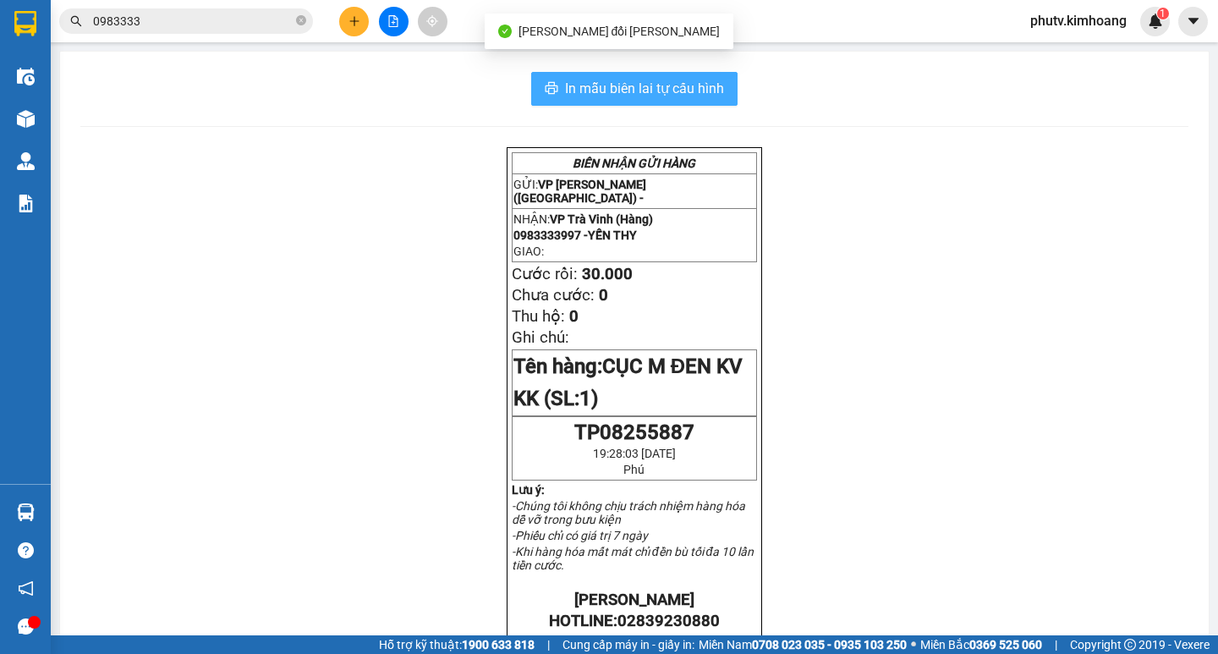
click at [706, 92] on span "In mẫu biên lai tự cấu hình" at bounding box center [644, 88] width 159 height 21
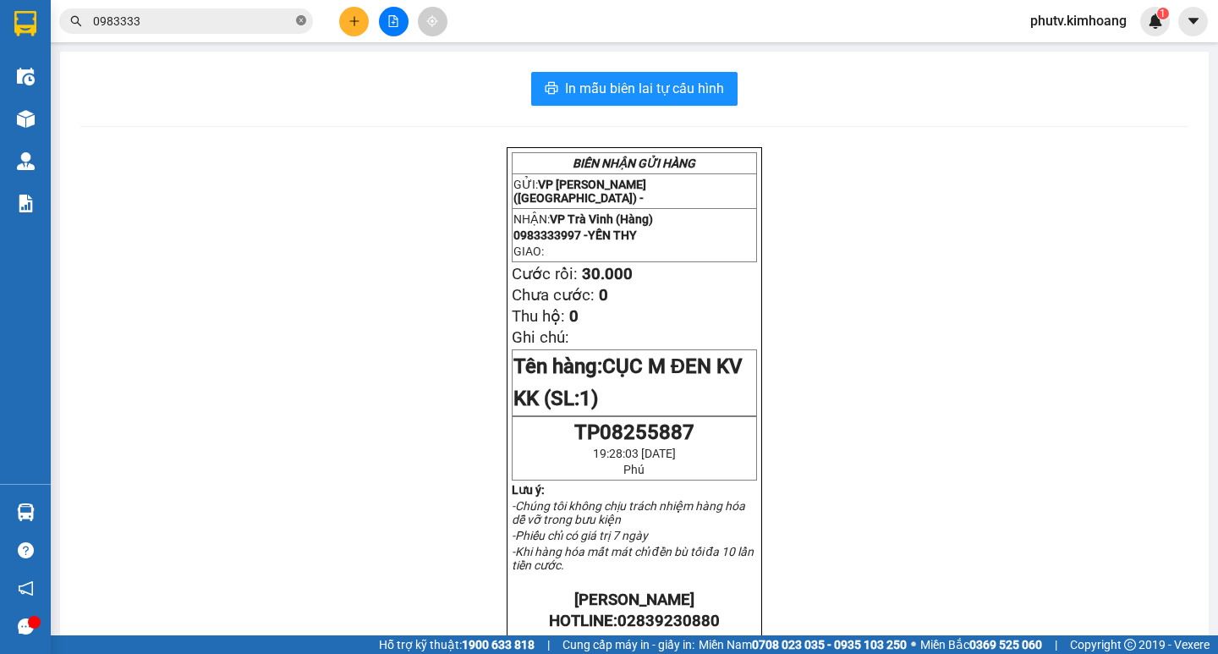
click at [301, 19] on icon "close-circle" at bounding box center [301, 20] width 10 height 10
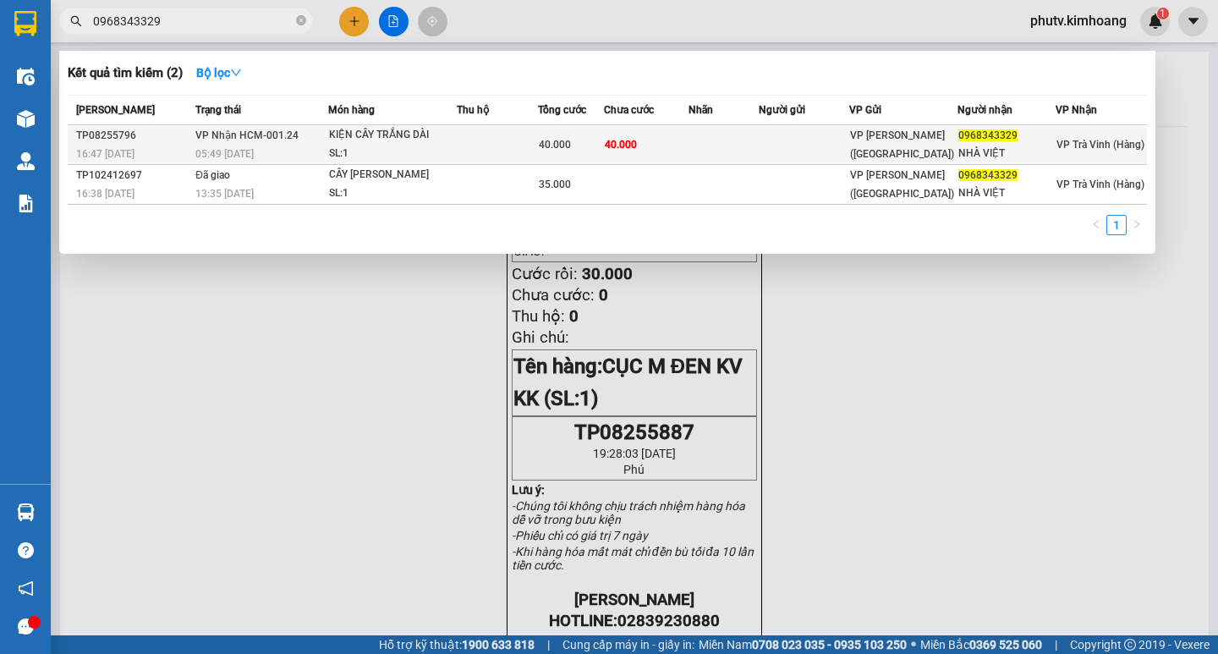
type input "0968343329"
click at [470, 132] on td at bounding box center [497, 145] width 81 height 40
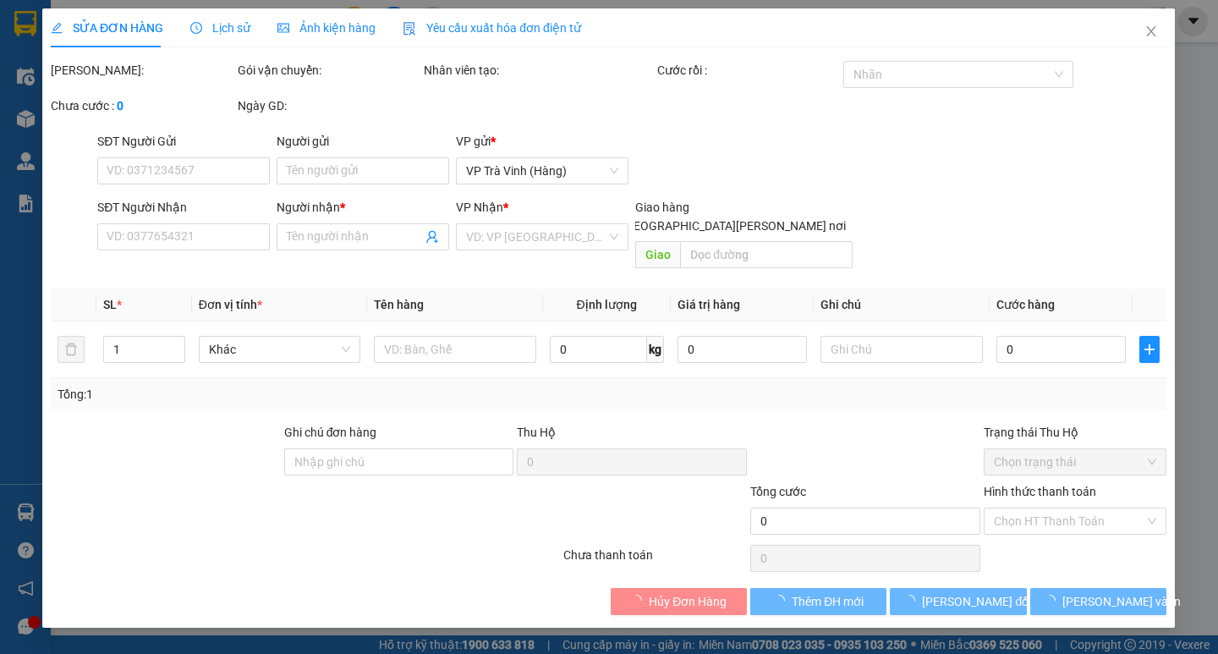
type input "0968343329"
type input "NHÀ VIỆT"
type input "40.000"
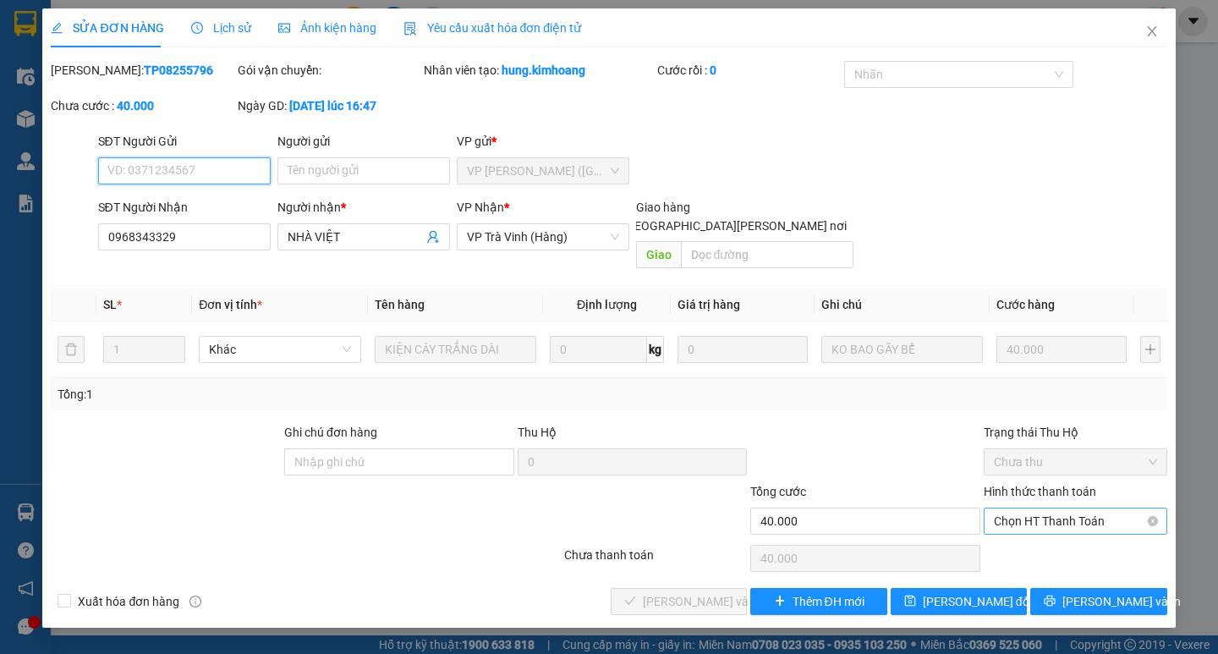
click at [1059, 508] on span "Chọn HT Thanh Toán" at bounding box center [1075, 520] width 163 height 25
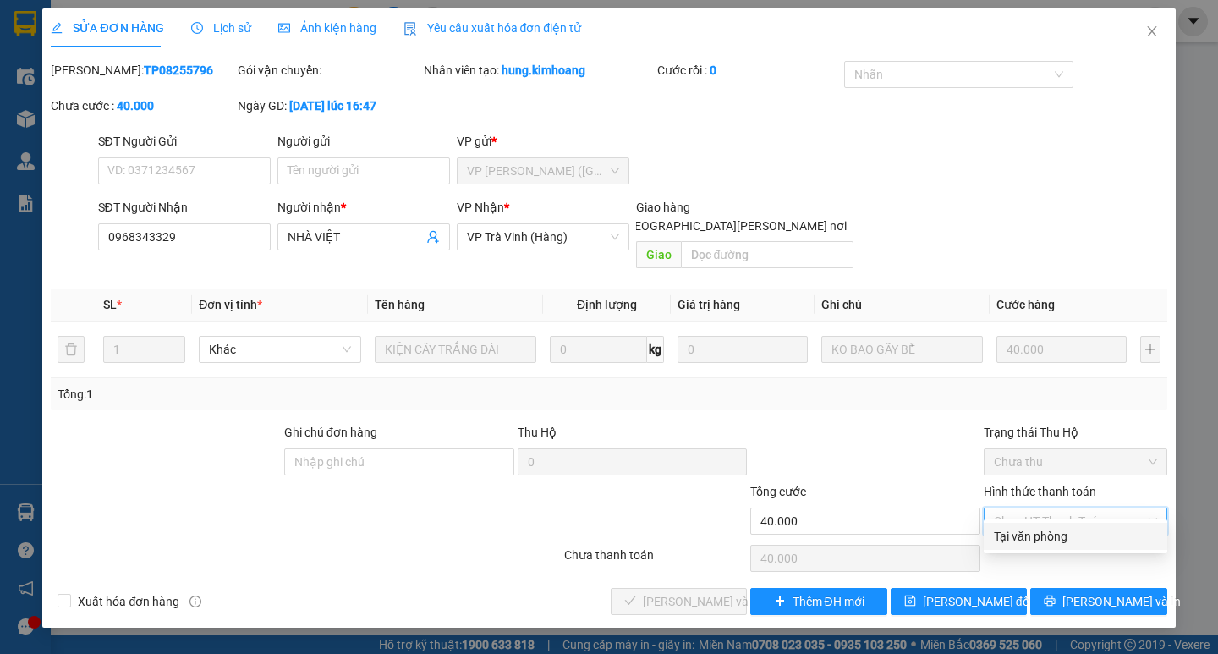
drag, startPoint x: 1078, startPoint y: 529, endPoint x: 1058, endPoint y: 539, distance: 22.7
click at [1079, 529] on div "Tại văn phòng" at bounding box center [1075, 536] width 163 height 19
type input "0"
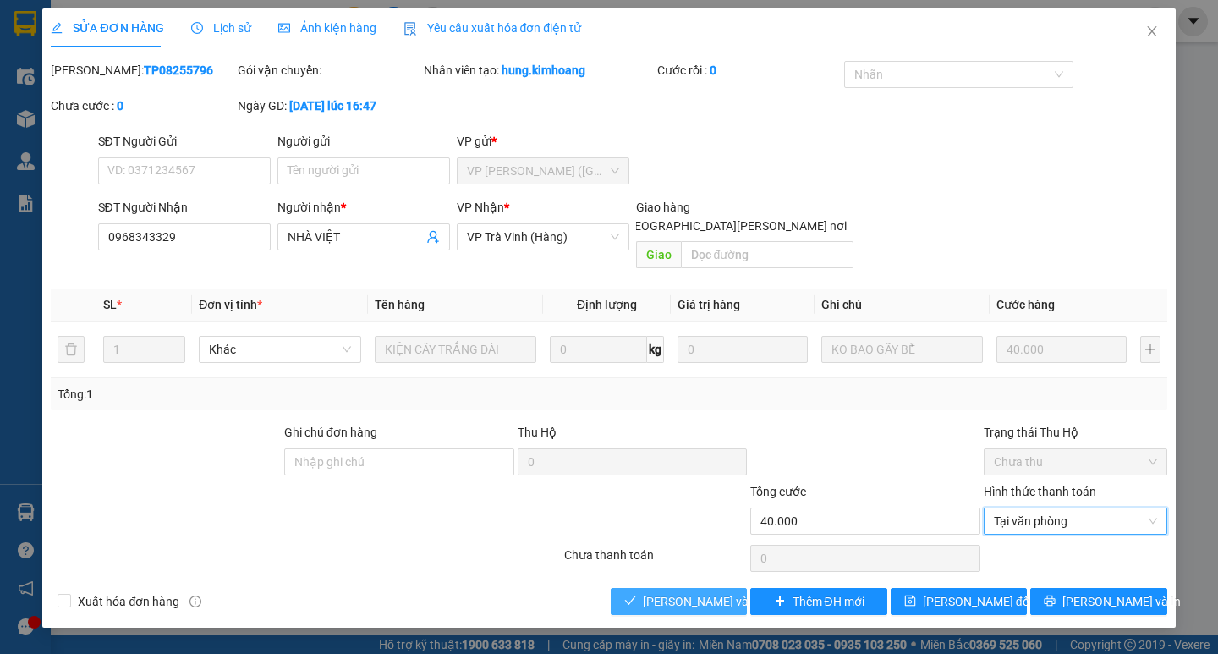
click at [743, 588] on button "[PERSON_NAME] và [PERSON_NAME] hàng" at bounding box center [679, 601] width 136 height 27
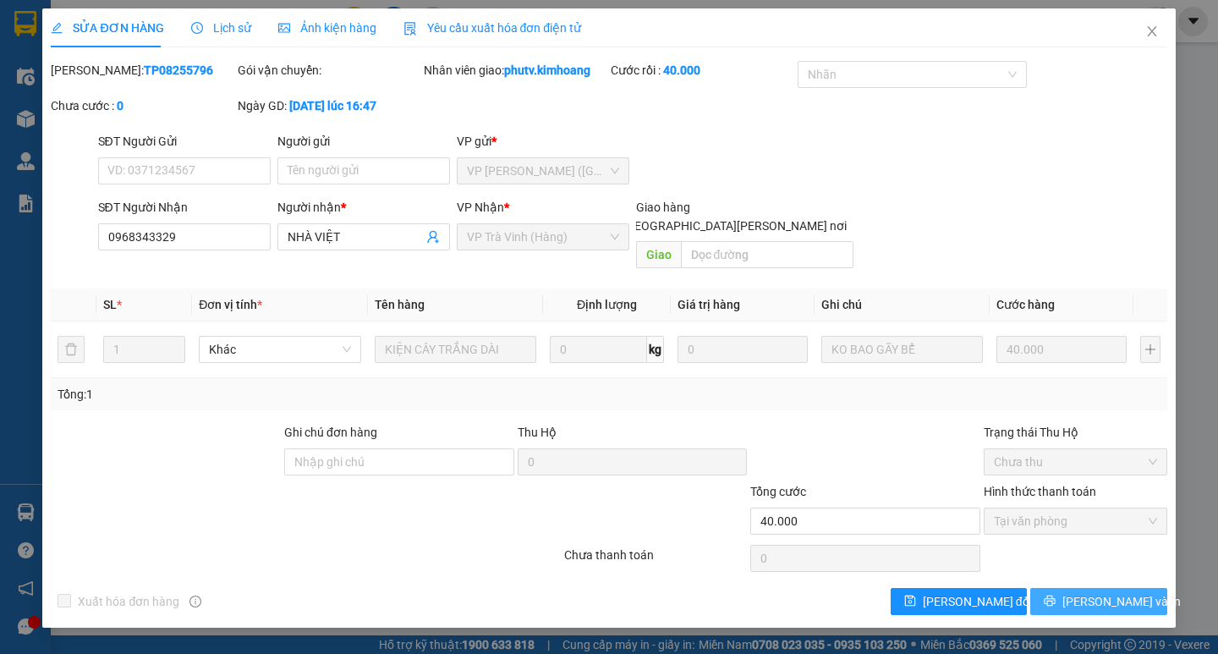
click at [1124, 592] on span "[PERSON_NAME] và In" at bounding box center [1122, 601] width 118 height 19
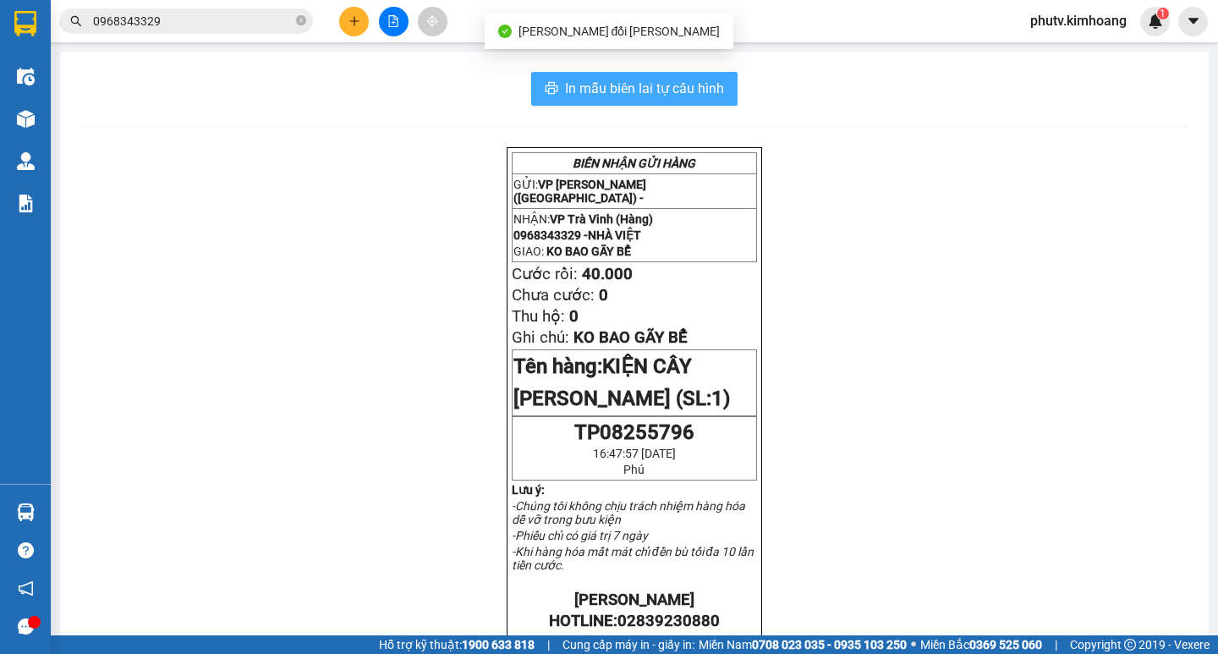
click at [706, 73] on button "In mẫu biên lai tự cấu hình" at bounding box center [634, 89] width 206 height 34
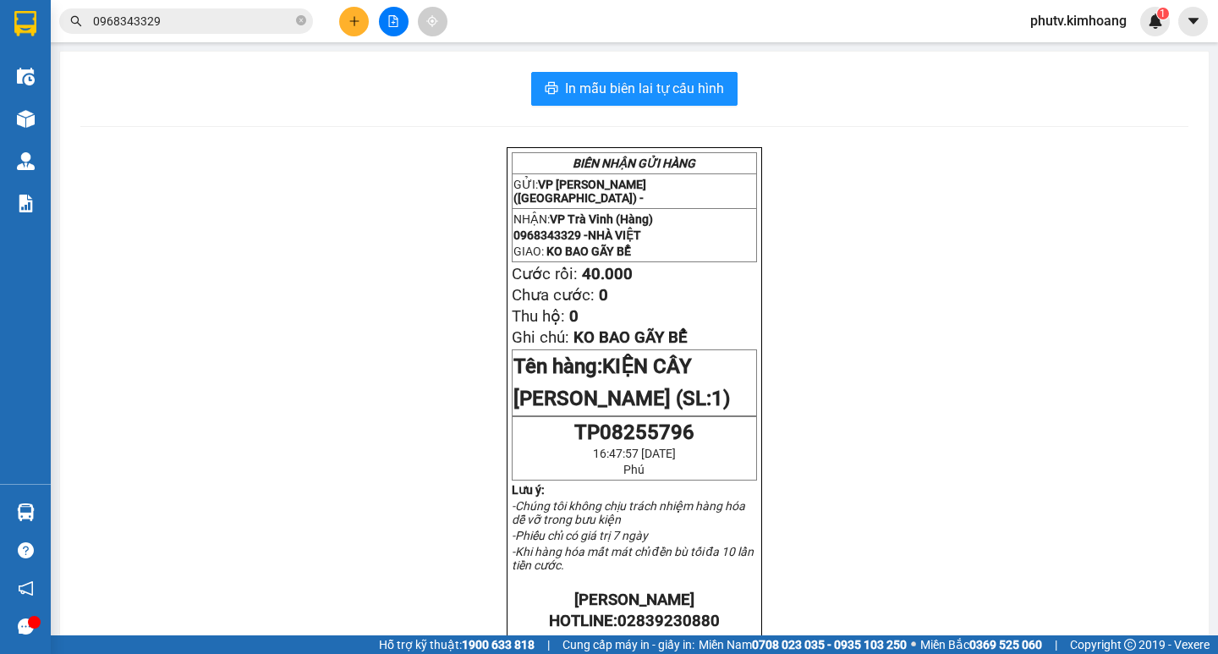
click at [299, 23] on icon "close-circle" at bounding box center [301, 20] width 10 height 10
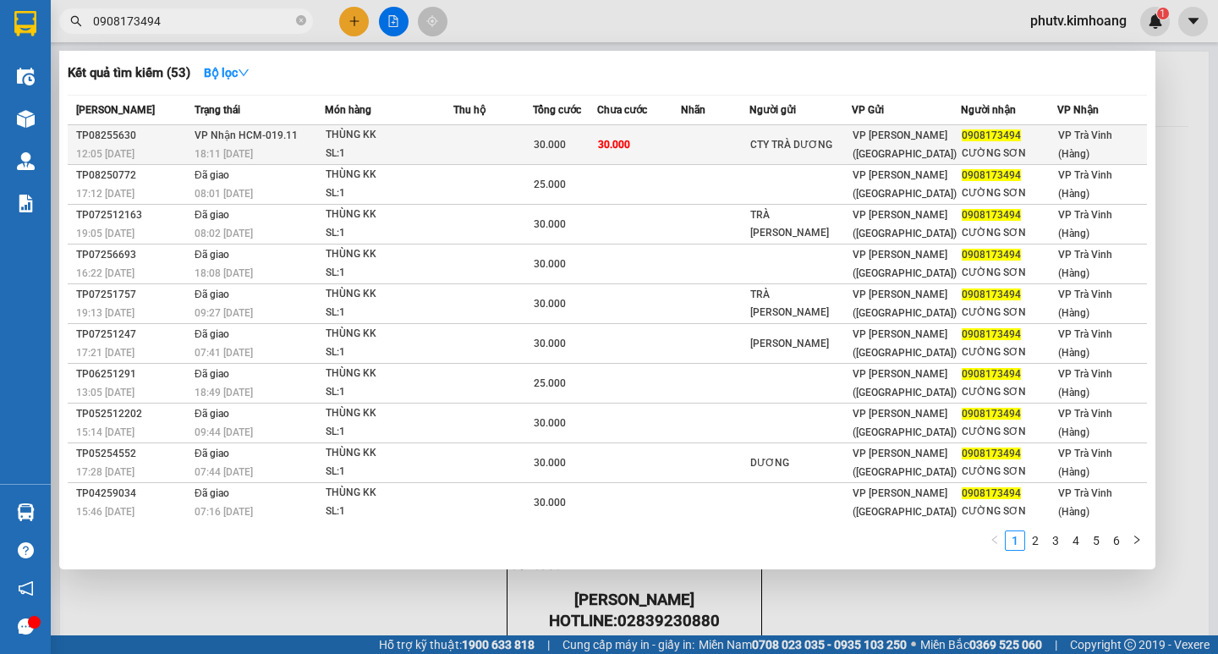
type input "0908173494"
click at [597, 152] on div "30.000" at bounding box center [565, 144] width 63 height 19
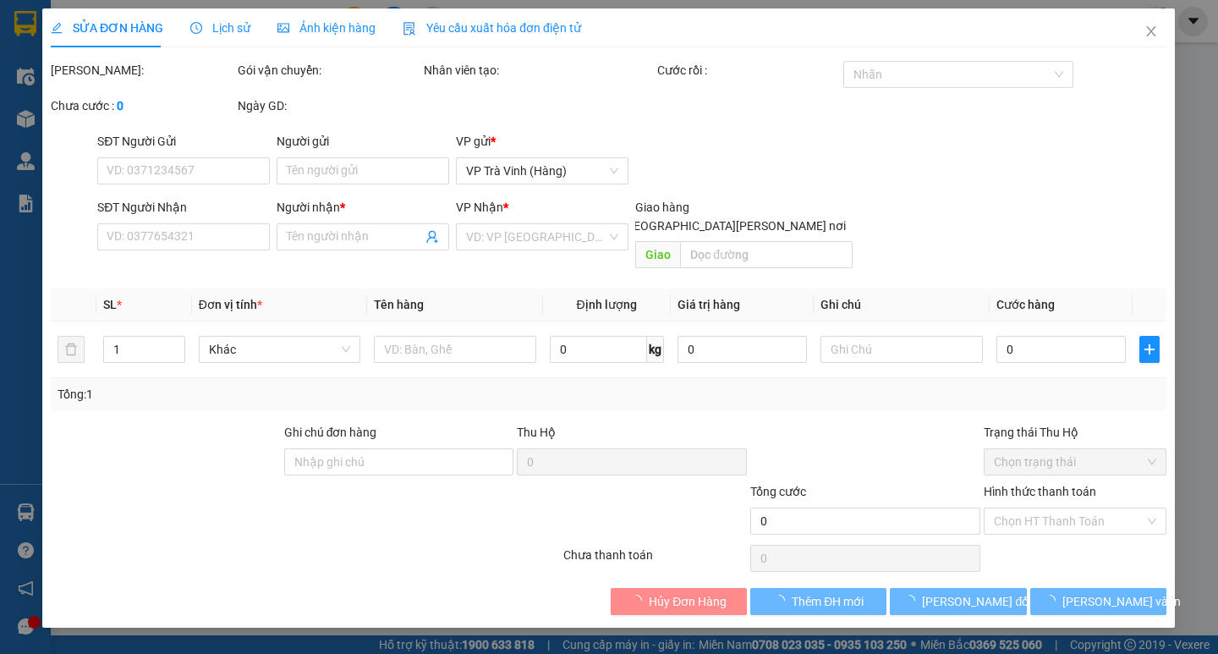
type input "CTY TRÀ DƯƠNG"
type input "0908173494"
type input "CƯỜNG SƠN"
type input "30.000"
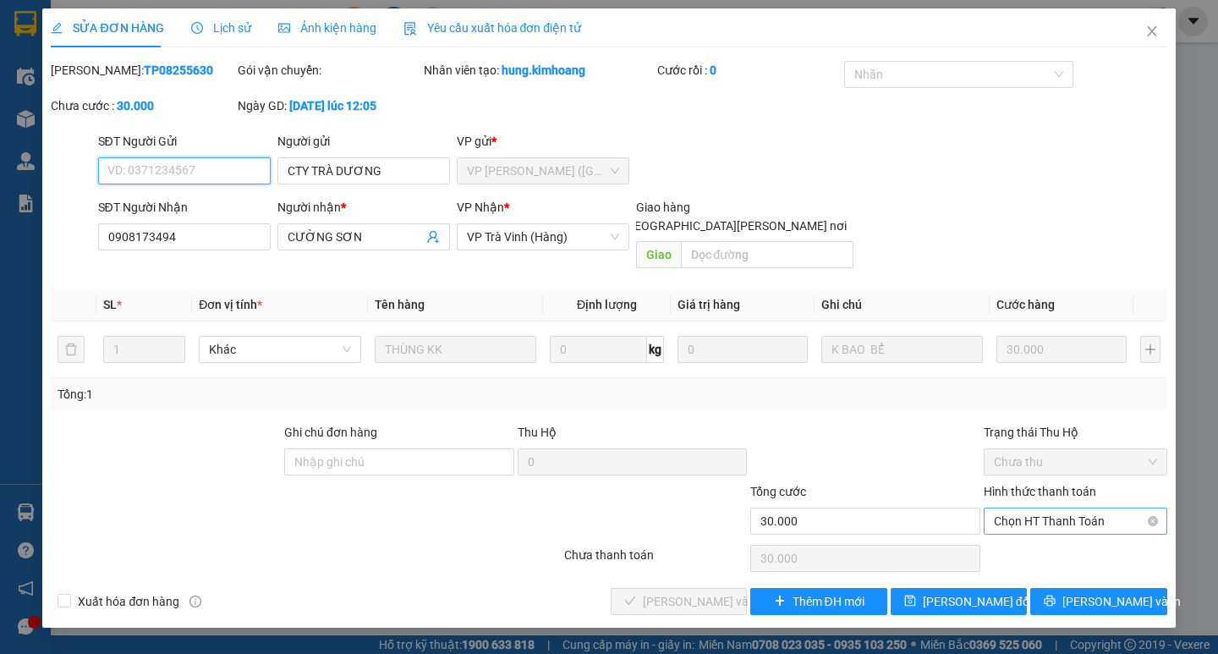
click at [1055, 509] on span "Chọn HT Thanh Toán" at bounding box center [1075, 520] width 163 height 25
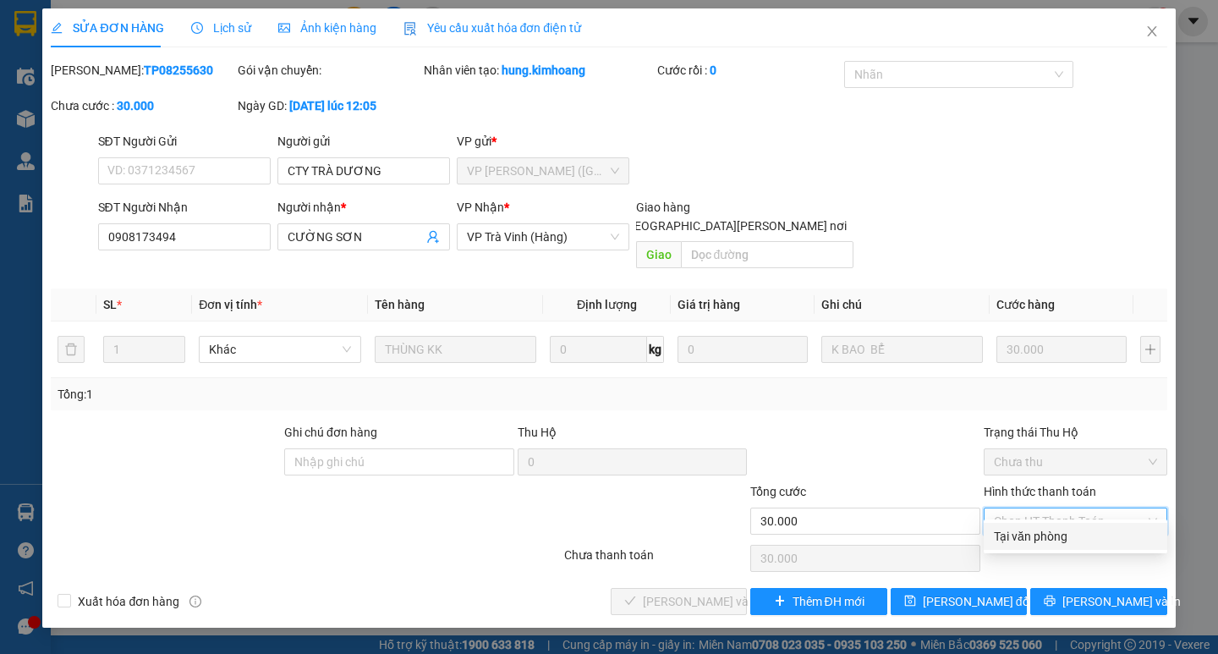
click at [1047, 533] on div "Tại văn phòng" at bounding box center [1075, 536] width 163 height 19
type input "0"
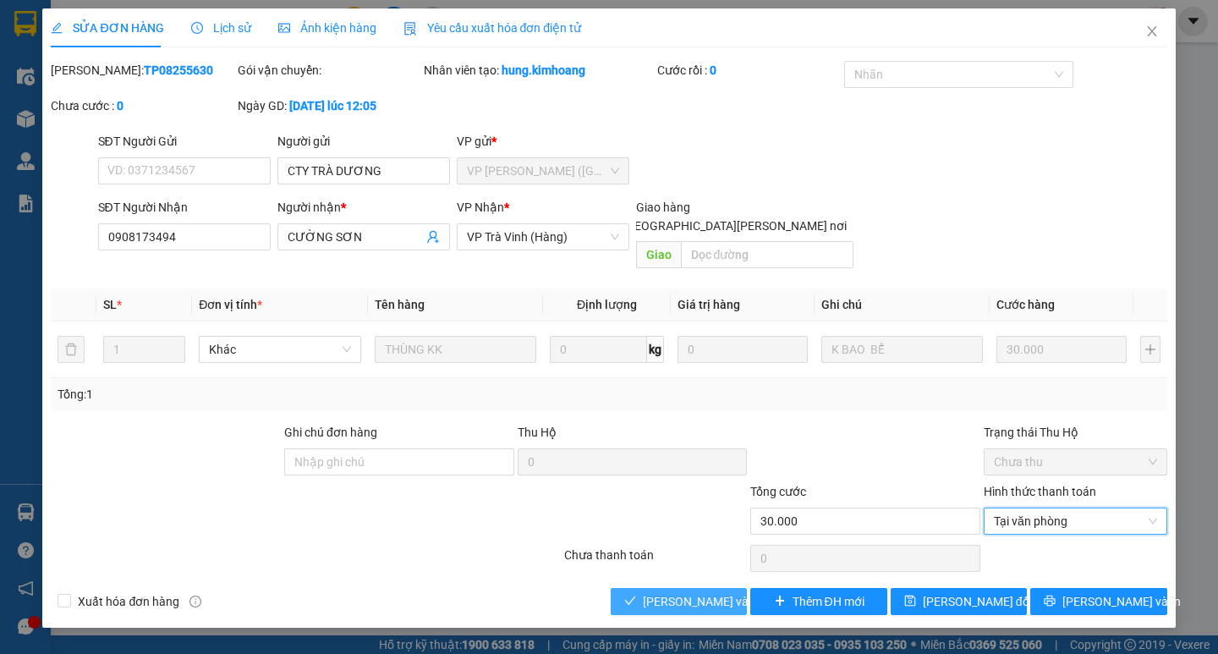
click at [680, 592] on span "[PERSON_NAME] và [PERSON_NAME] hàng" at bounding box center [757, 601] width 228 height 19
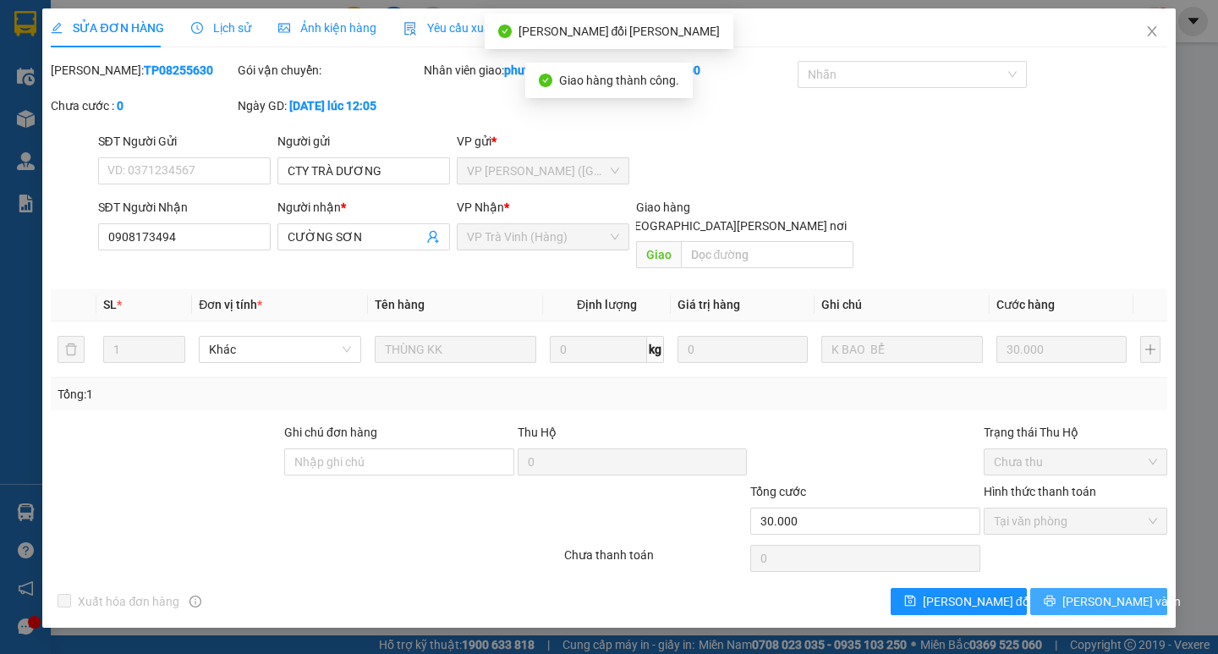
click at [1081, 588] on button "[PERSON_NAME] và In" at bounding box center [1099, 601] width 136 height 27
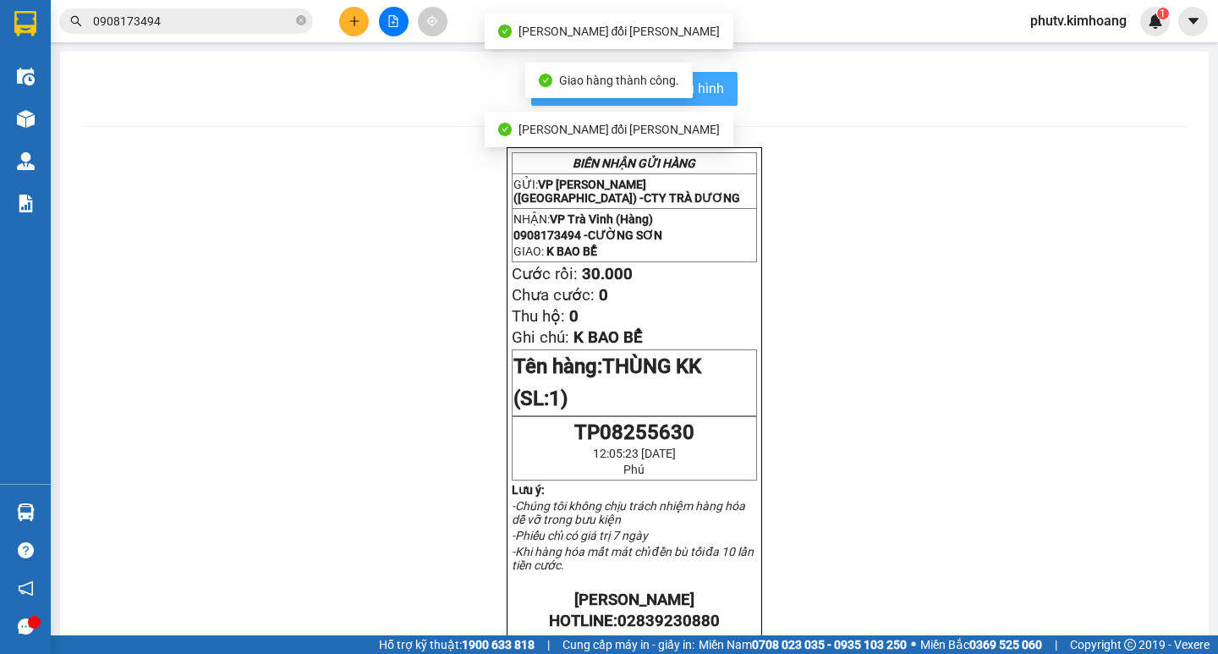
click at [704, 92] on span "In mẫu biên lai tự cấu hình" at bounding box center [644, 88] width 159 height 21
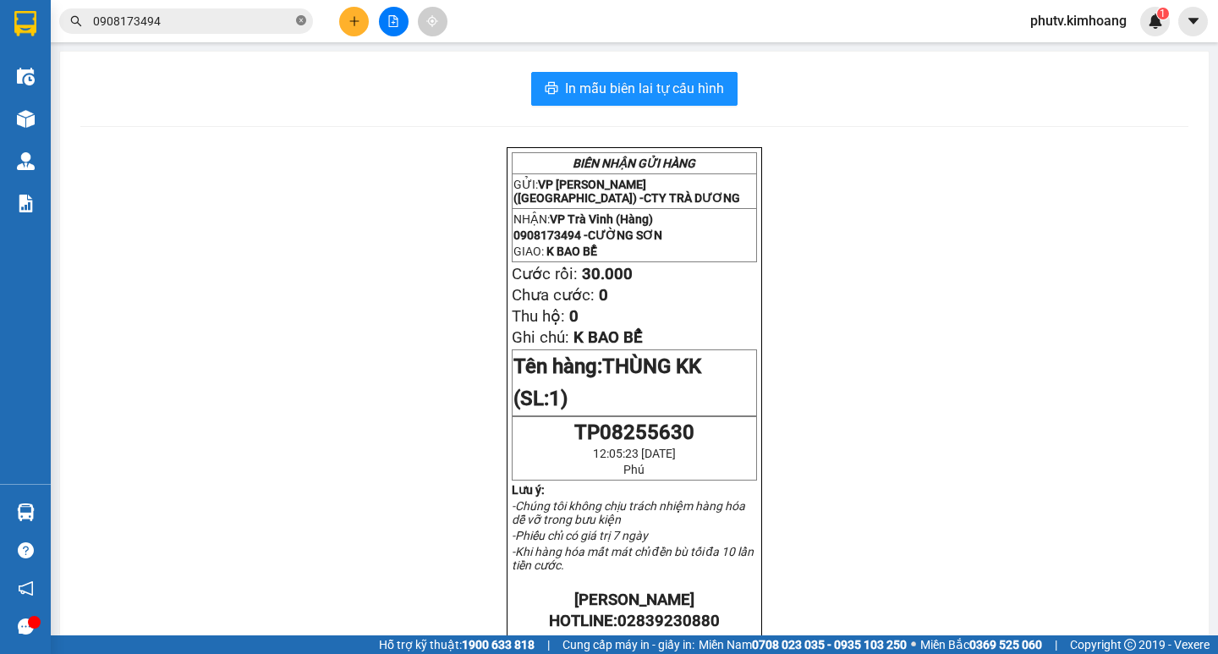
click at [302, 18] on icon "close-circle" at bounding box center [301, 20] width 10 height 10
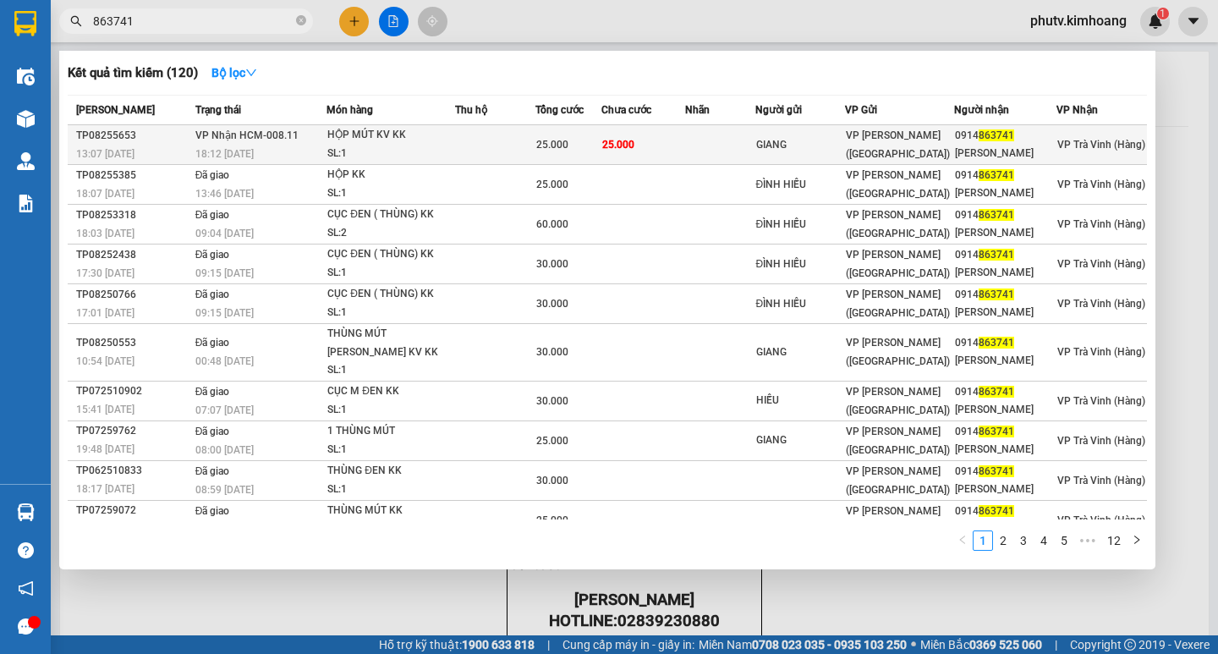
type input "863741"
click at [547, 146] on span "25.000" at bounding box center [552, 145] width 32 height 12
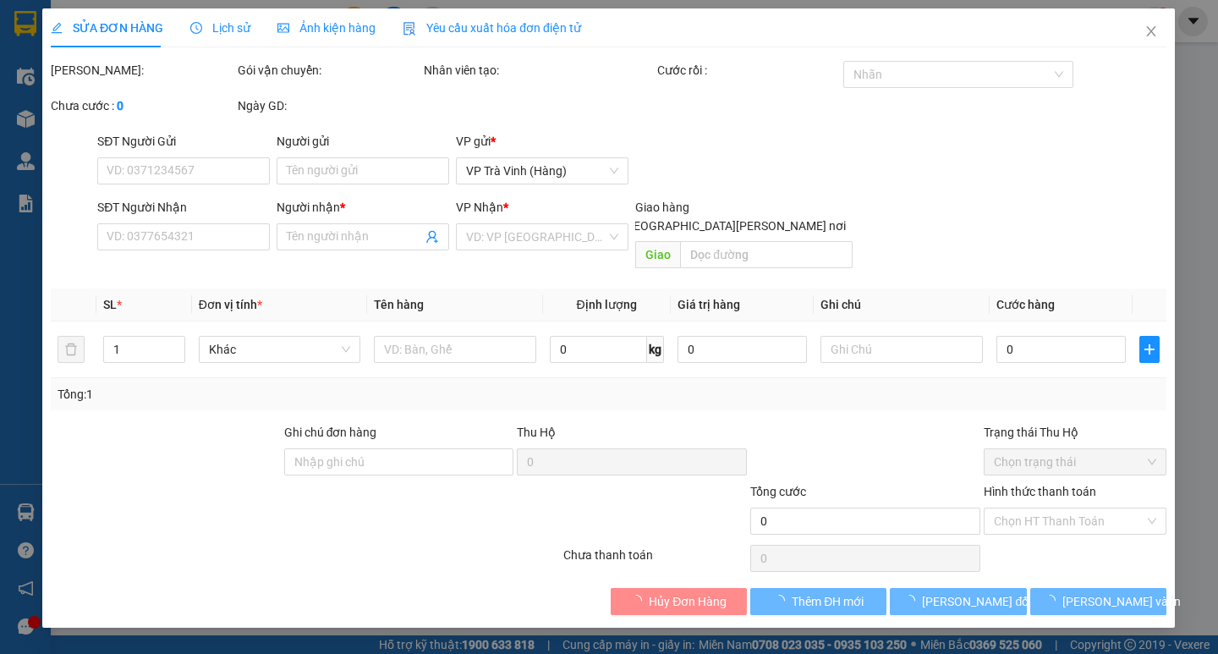
type input "GIANG"
type input "0914863741"
type input "[PERSON_NAME]"
type input "25.000"
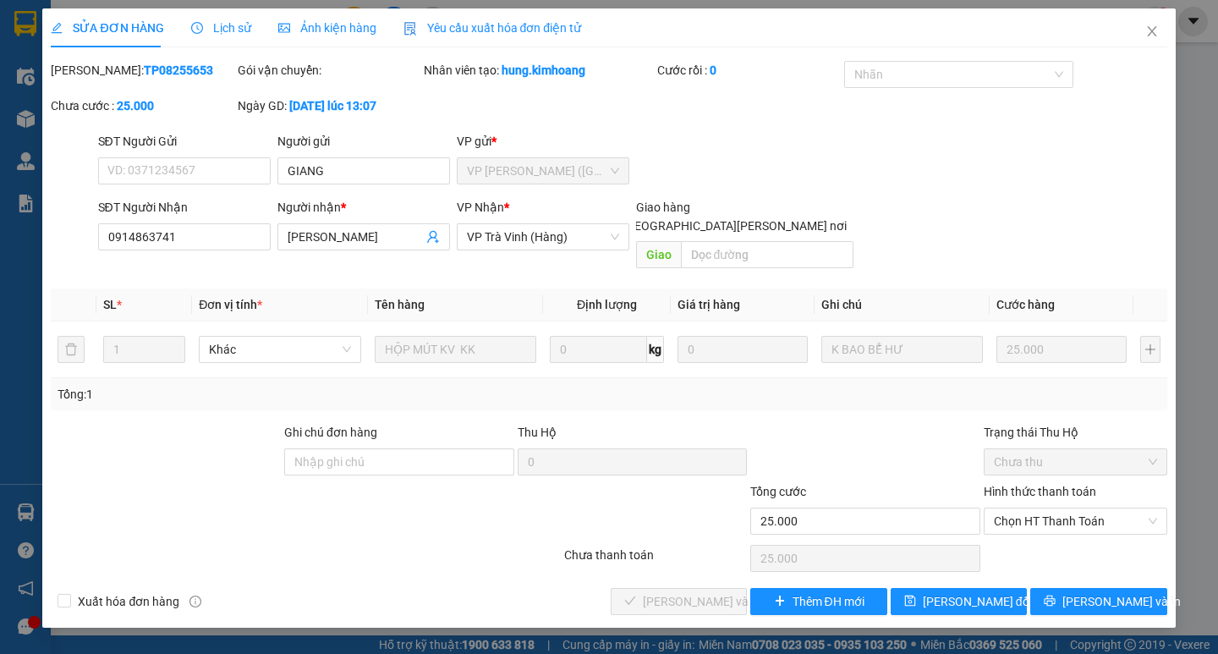
click at [1038, 487] on div "Hình thức thanh toán" at bounding box center [1076, 494] width 184 height 25
click at [1039, 509] on span "Chọn HT Thanh Toán" at bounding box center [1075, 520] width 163 height 25
click at [1042, 535] on div "Tại văn phòng" at bounding box center [1075, 536] width 163 height 19
type input "0"
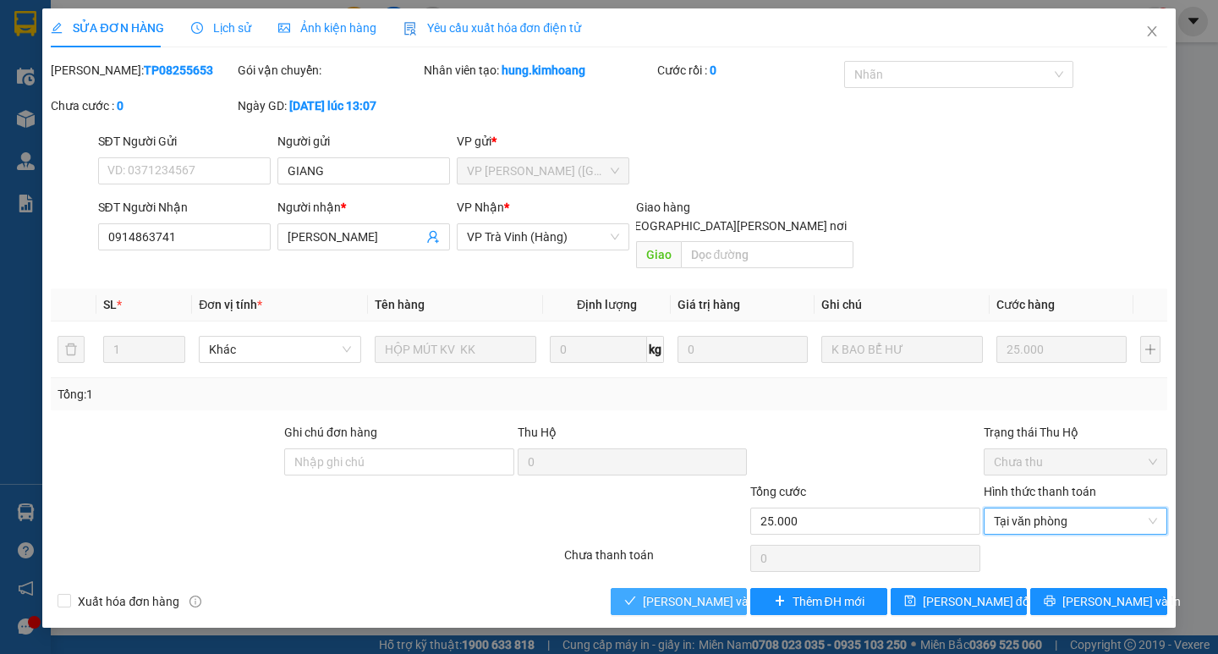
click at [693, 592] on span "[PERSON_NAME] và [PERSON_NAME] hàng" at bounding box center [757, 601] width 228 height 19
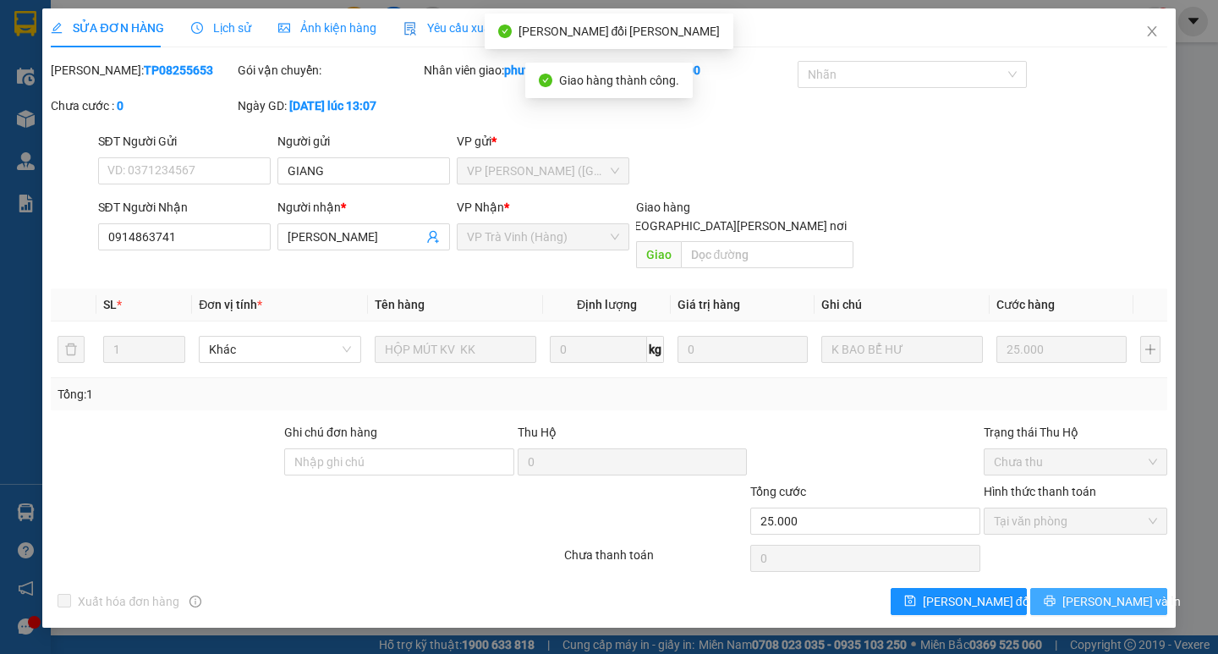
click at [1102, 592] on span "[PERSON_NAME] và In" at bounding box center [1122, 601] width 118 height 19
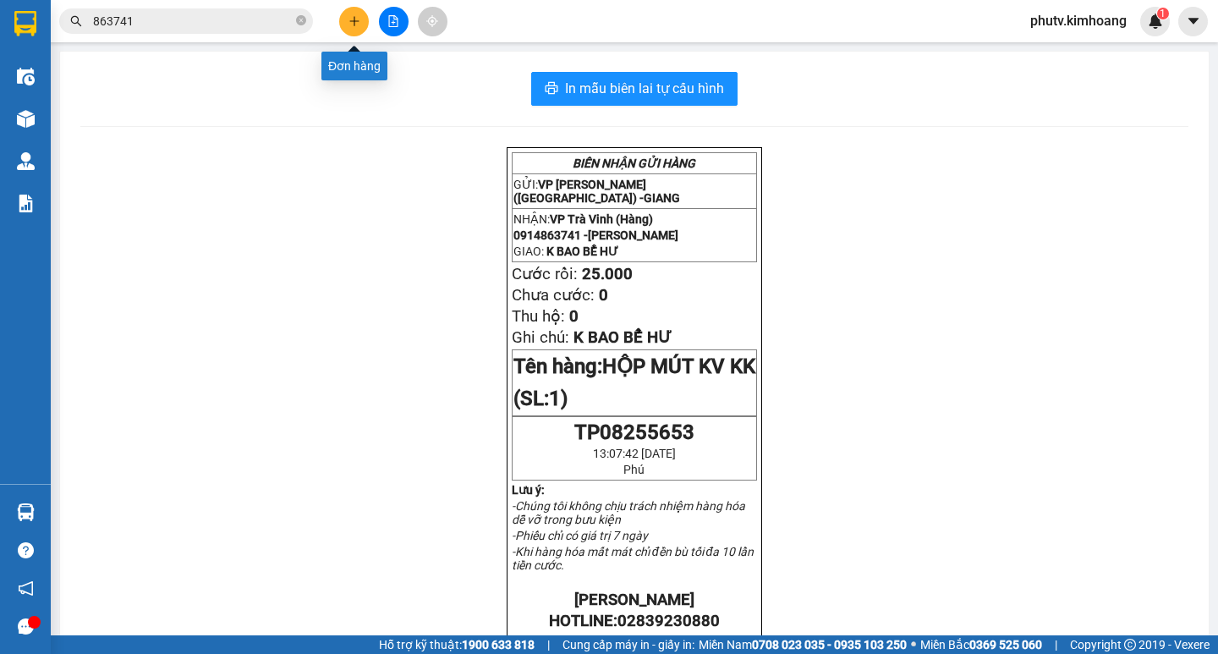
click at [353, 27] on button at bounding box center [354, 22] width 30 height 30
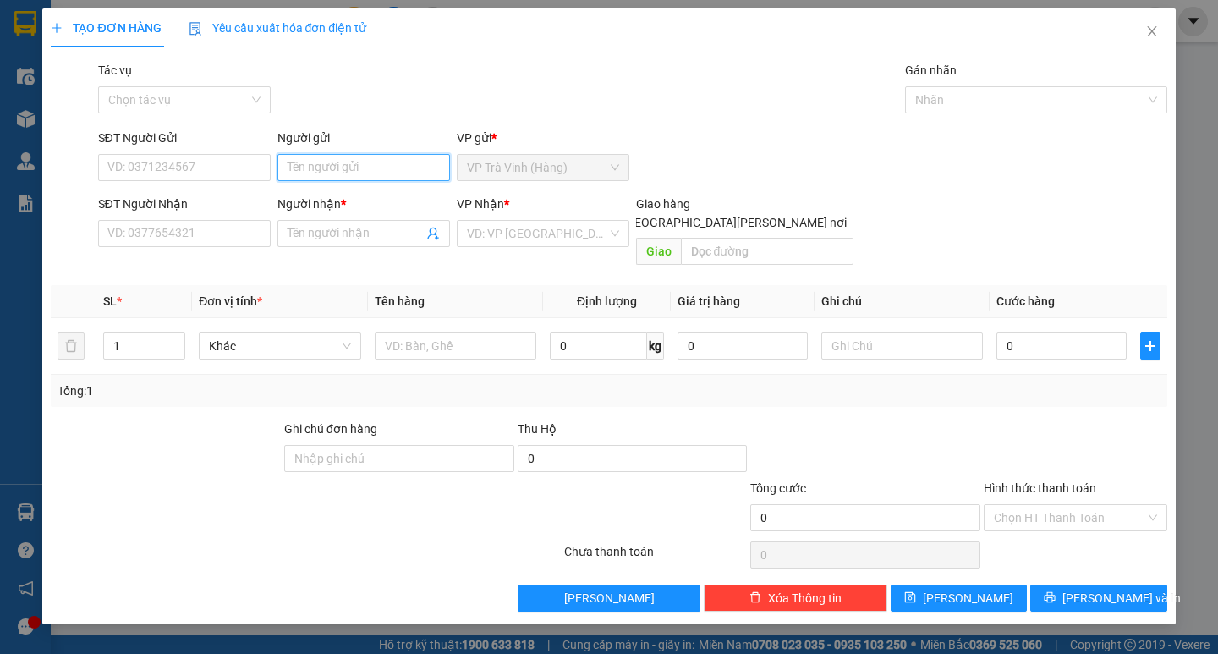
click at [380, 165] on input "Người gửi" at bounding box center [364, 167] width 173 height 27
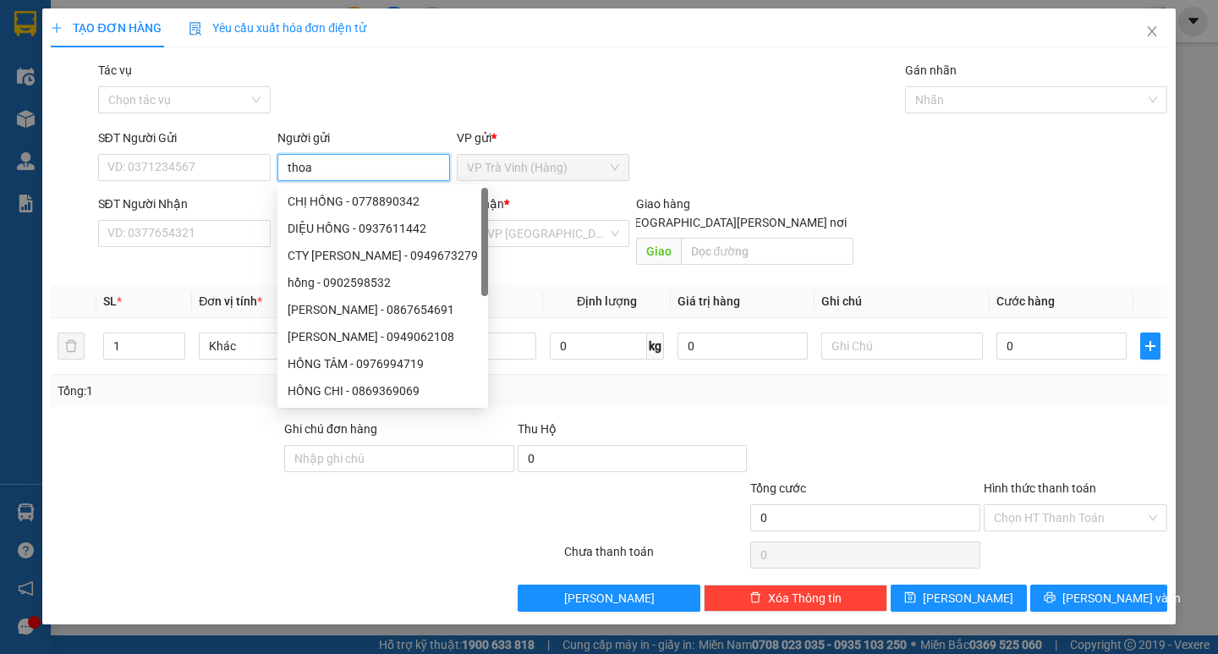
type input "thoa"
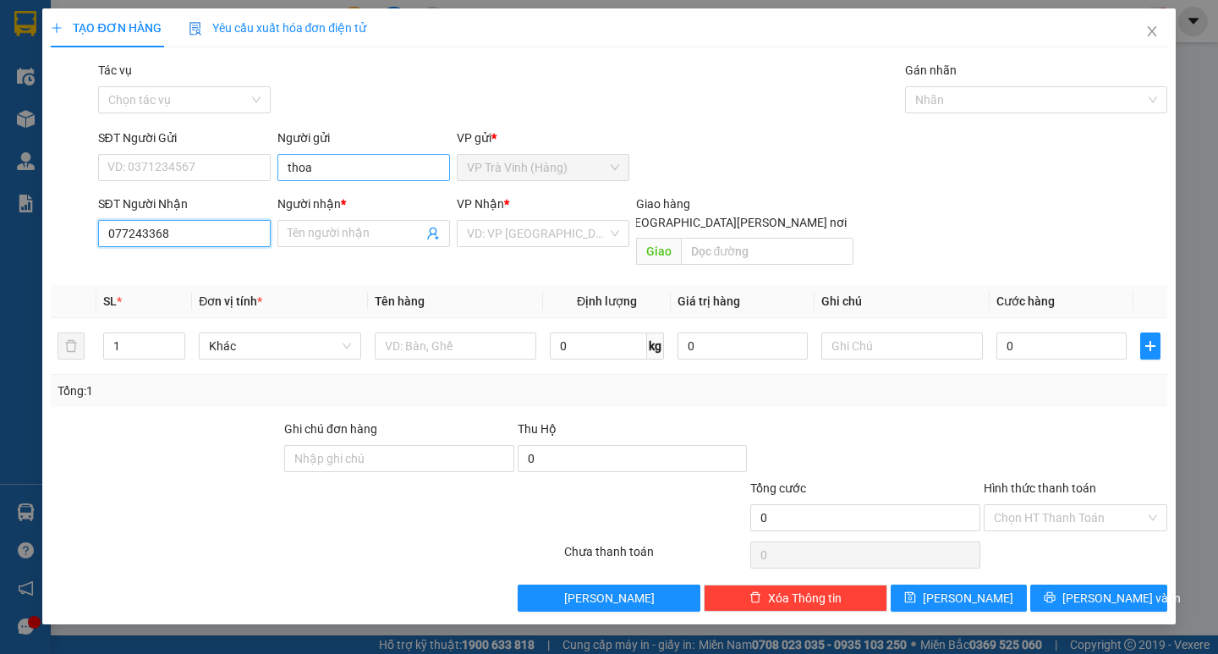
type input "0772433689"
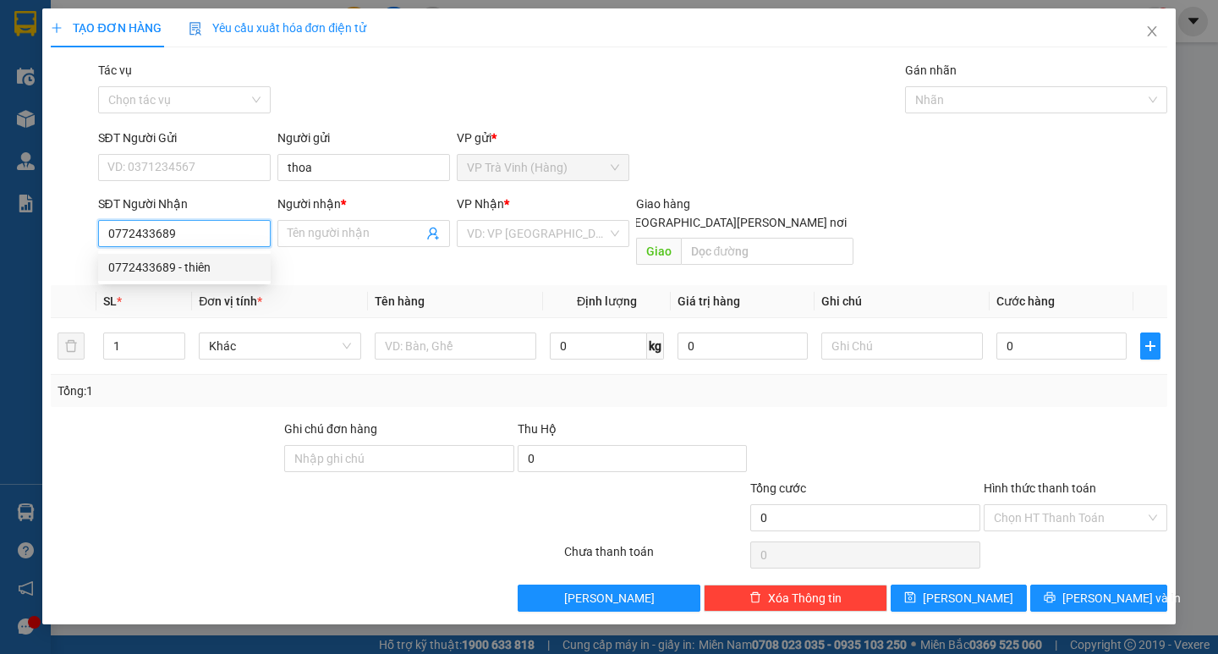
click at [217, 268] on div "0772433689 - thiên" at bounding box center [184, 267] width 152 height 19
type input "thiên"
type input "40.000"
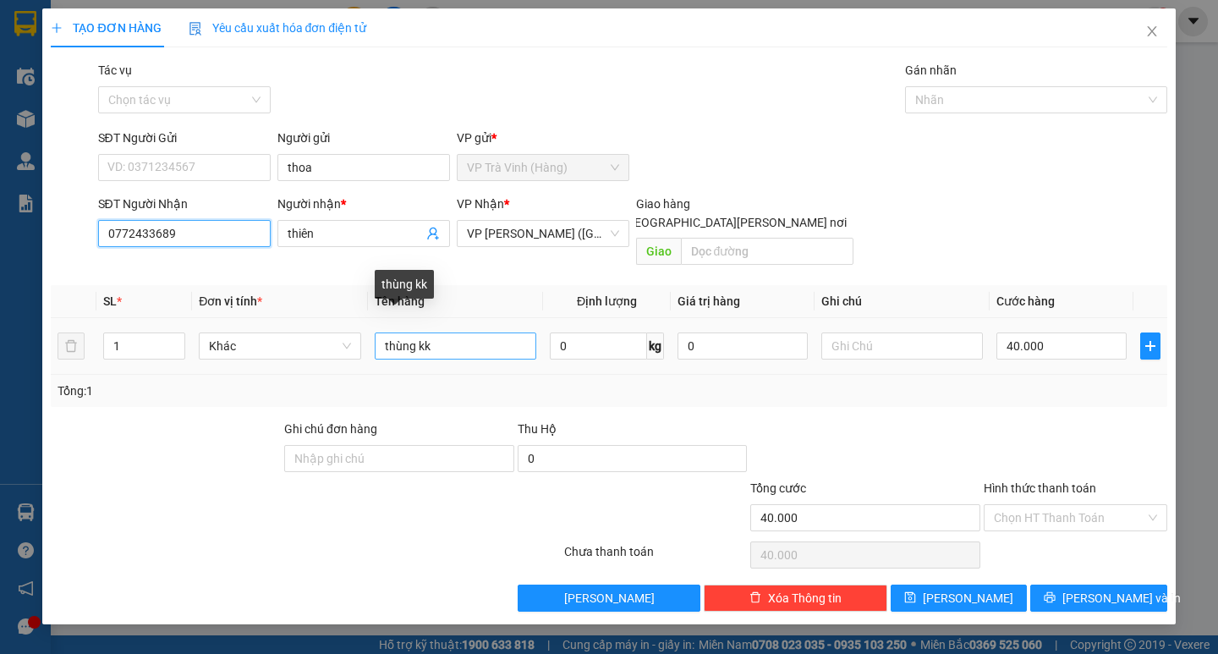
type input "0772433689"
drag, startPoint x: 442, startPoint y: 332, endPoint x: 173, endPoint y: 348, distance: 270.4
click at [175, 345] on tr "1 [PERSON_NAME] kk 0 kg 0 40.000" at bounding box center [609, 346] width 1116 height 57
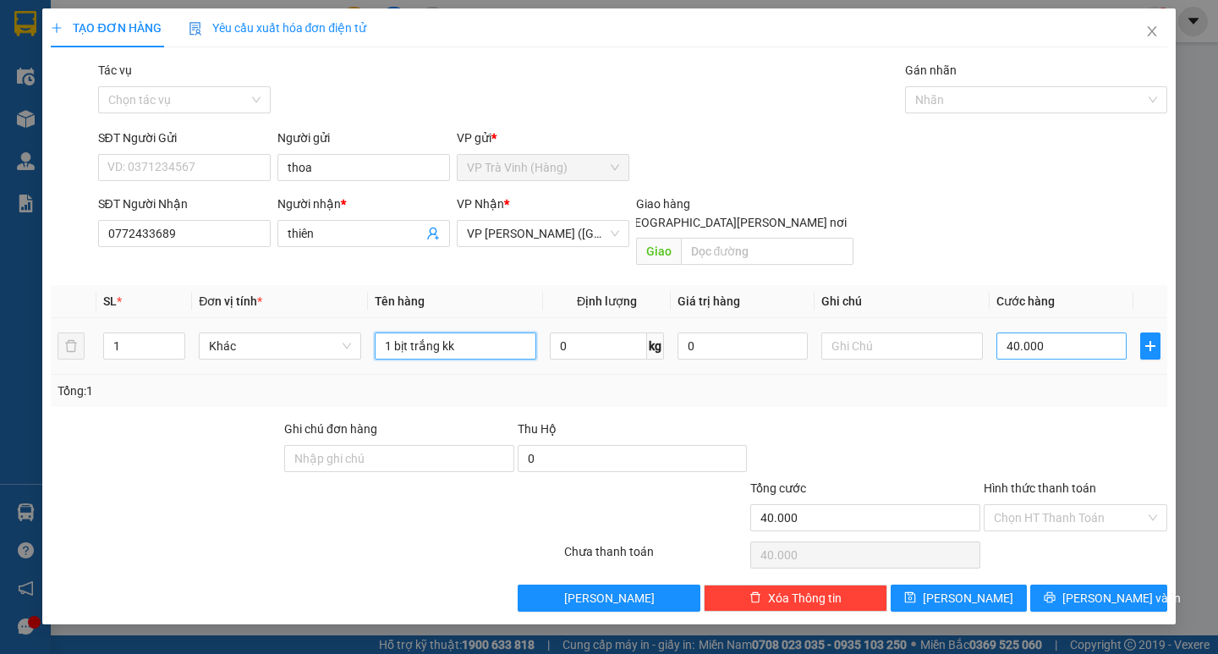
type input "1 bịt trắng kk"
click at [1058, 337] on input "40.000" at bounding box center [1062, 346] width 130 height 27
type input "2"
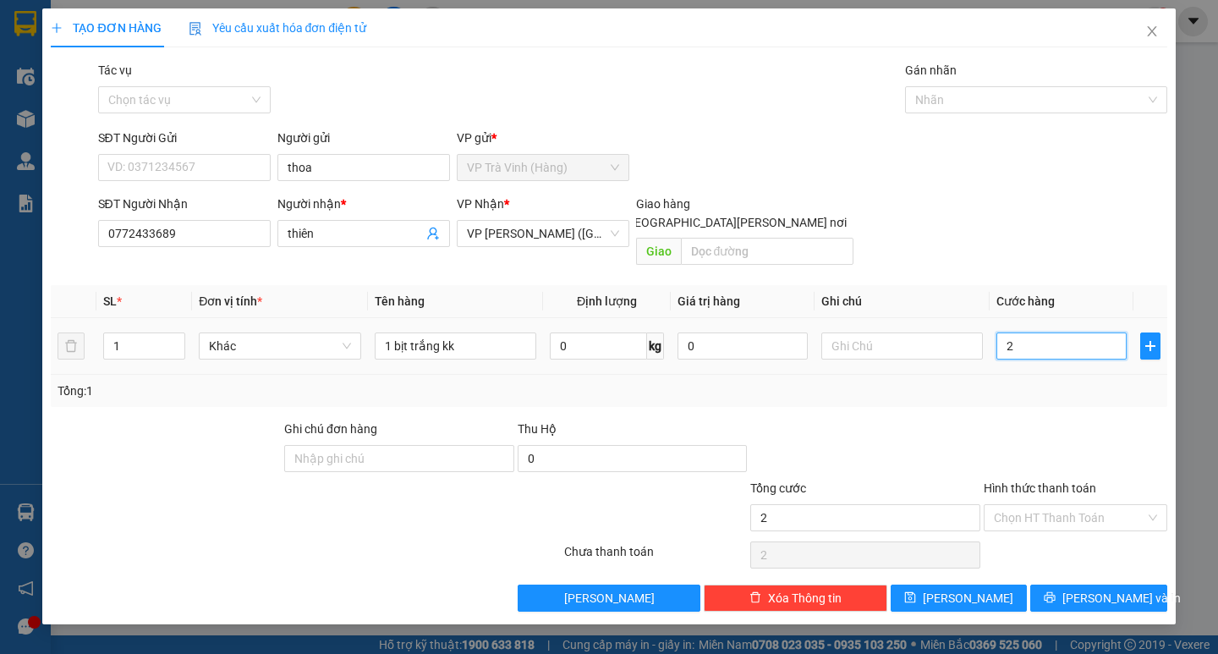
type input "20"
click at [1064, 416] on div "Transit Pickup Surcharge Ids Transit Deliver Surcharge Ids Transit Deliver Surc…" at bounding box center [609, 336] width 1116 height 551
type input "20.000"
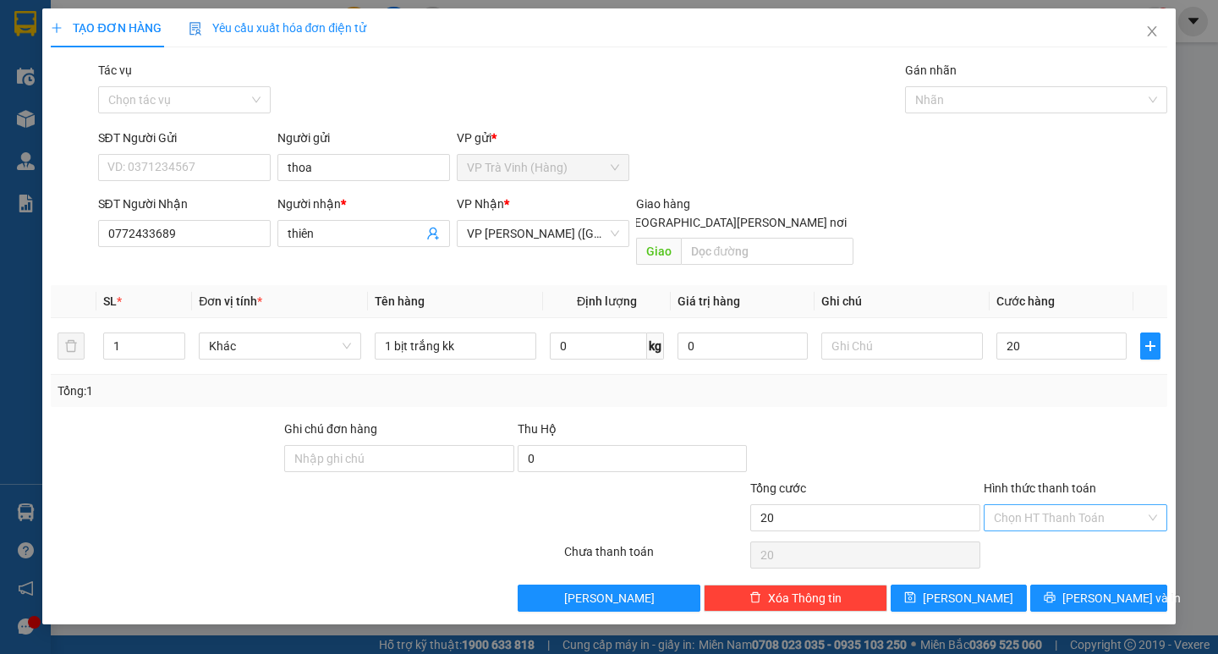
type input "20.000"
click at [1068, 505] on input "Hình thức thanh toán" at bounding box center [1069, 517] width 151 height 25
click at [1072, 530] on div "Tại văn phòng" at bounding box center [1075, 533] width 163 height 19
click at [1077, 585] on button "[PERSON_NAME] và In" at bounding box center [1099, 598] width 136 height 27
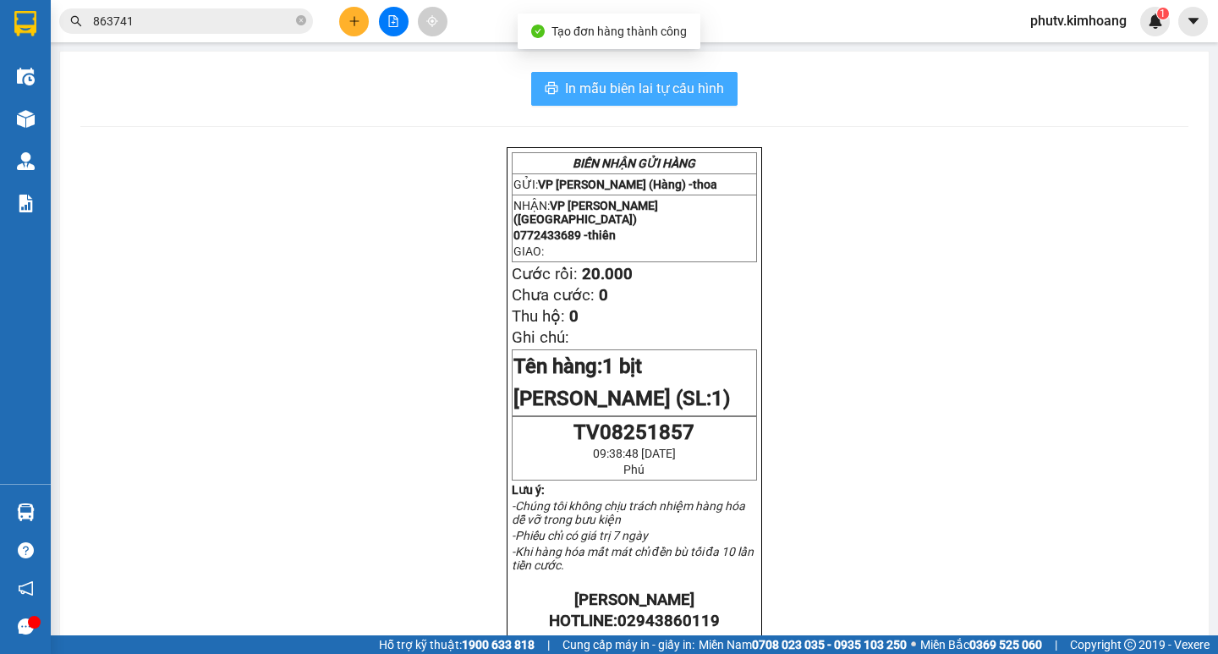
click at [574, 84] on span "In mẫu biên lai tự cấu hình" at bounding box center [644, 88] width 159 height 21
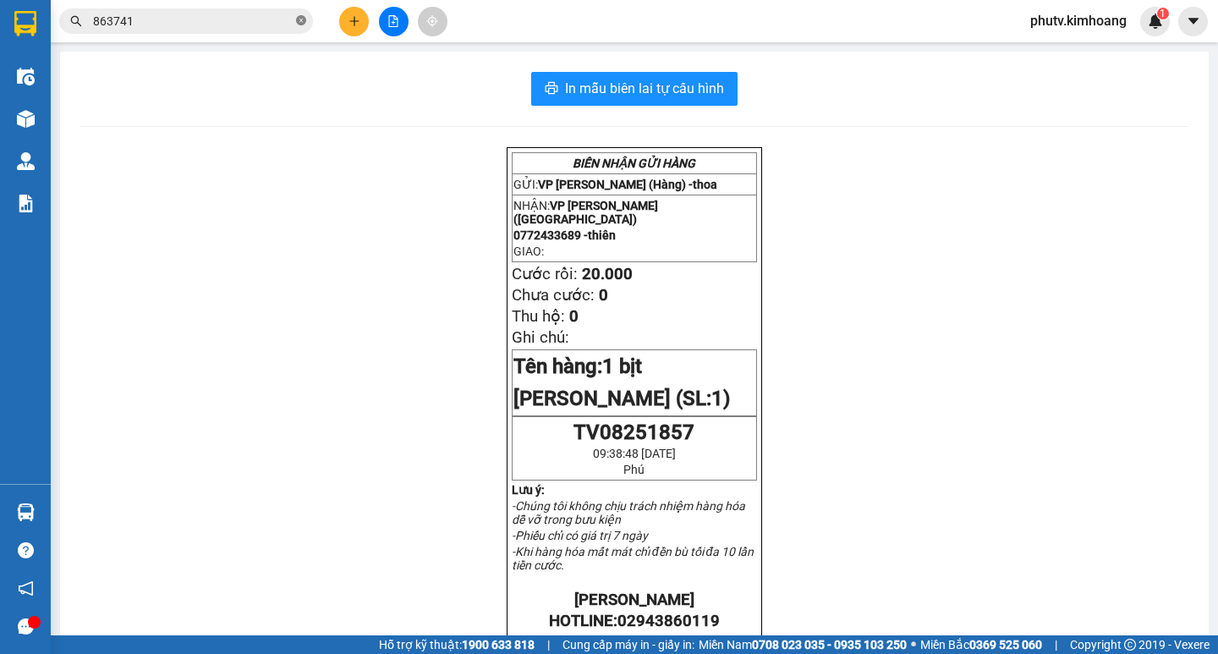
click at [300, 19] on icon "close-circle" at bounding box center [301, 20] width 10 height 10
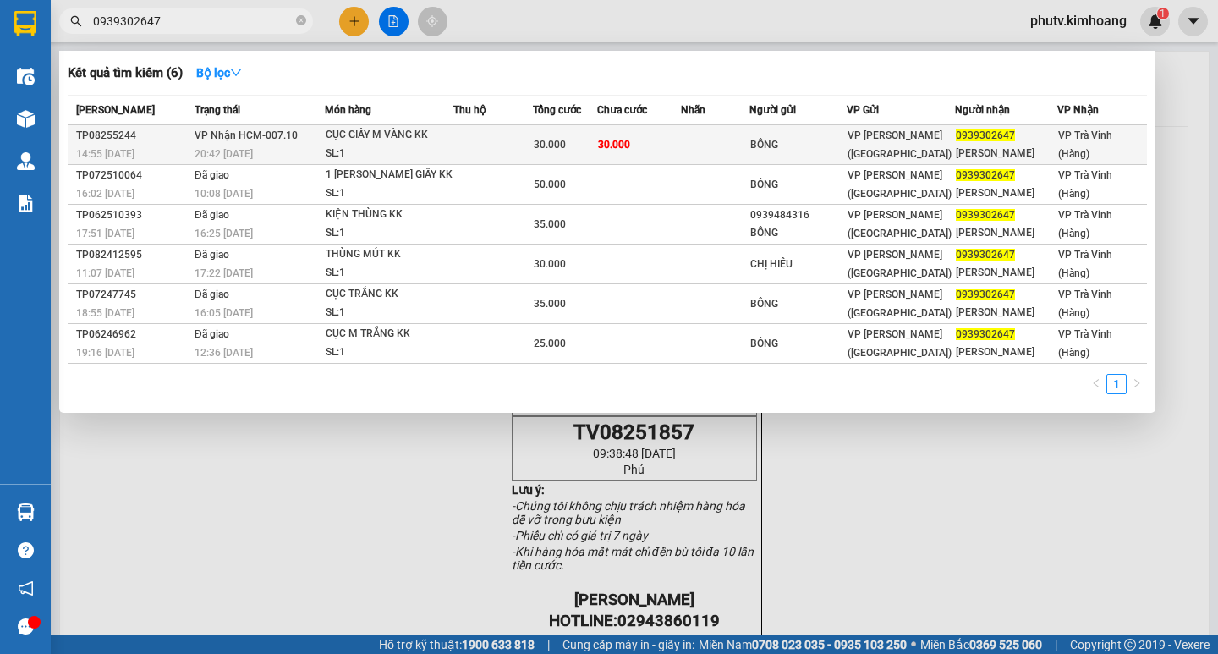
type input "0939302647"
click at [443, 137] on div "CỤC GIẤY M VÀNG KK" at bounding box center [389, 135] width 127 height 19
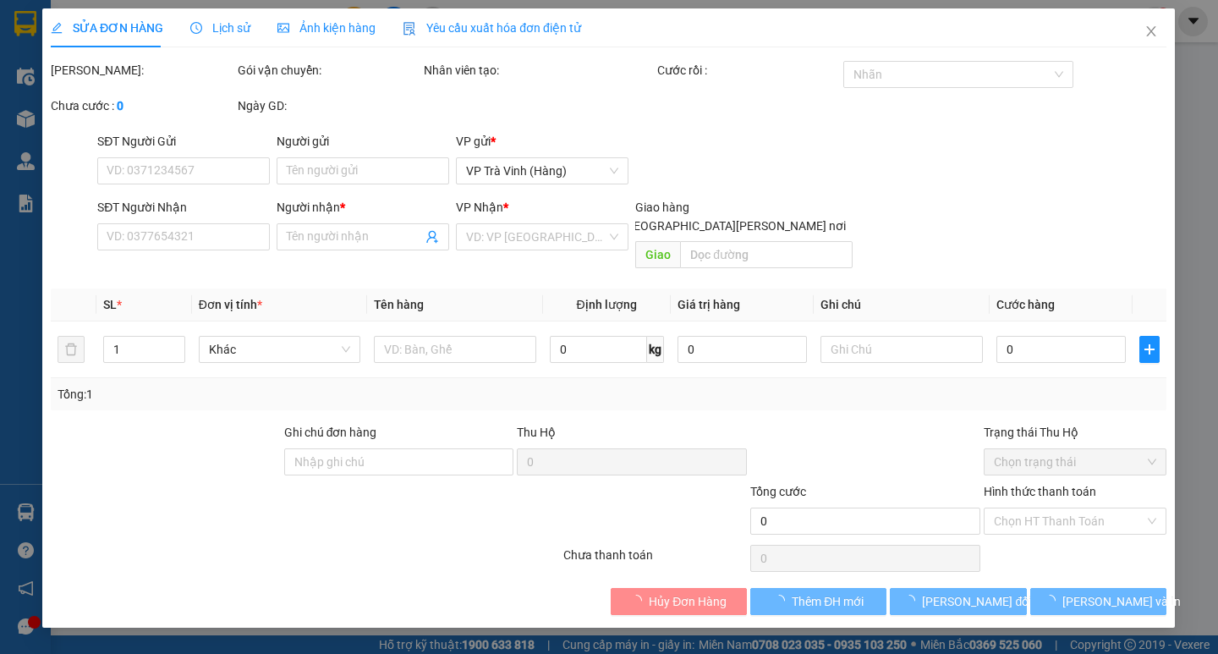
type input "BÔNG"
type input "0939302647"
type input "[PERSON_NAME]"
type input "30.000"
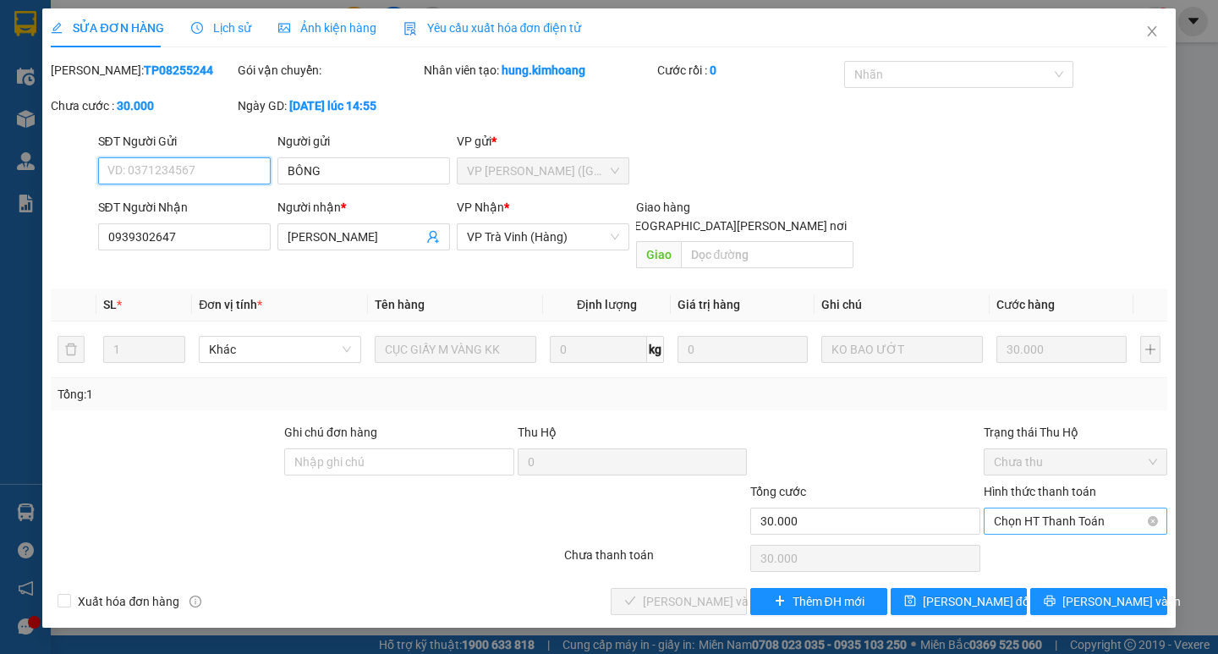
click at [1054, 508] on span "Chọn HT Thanh Toán" at bounding box center [1075, 520] width 163 height 25
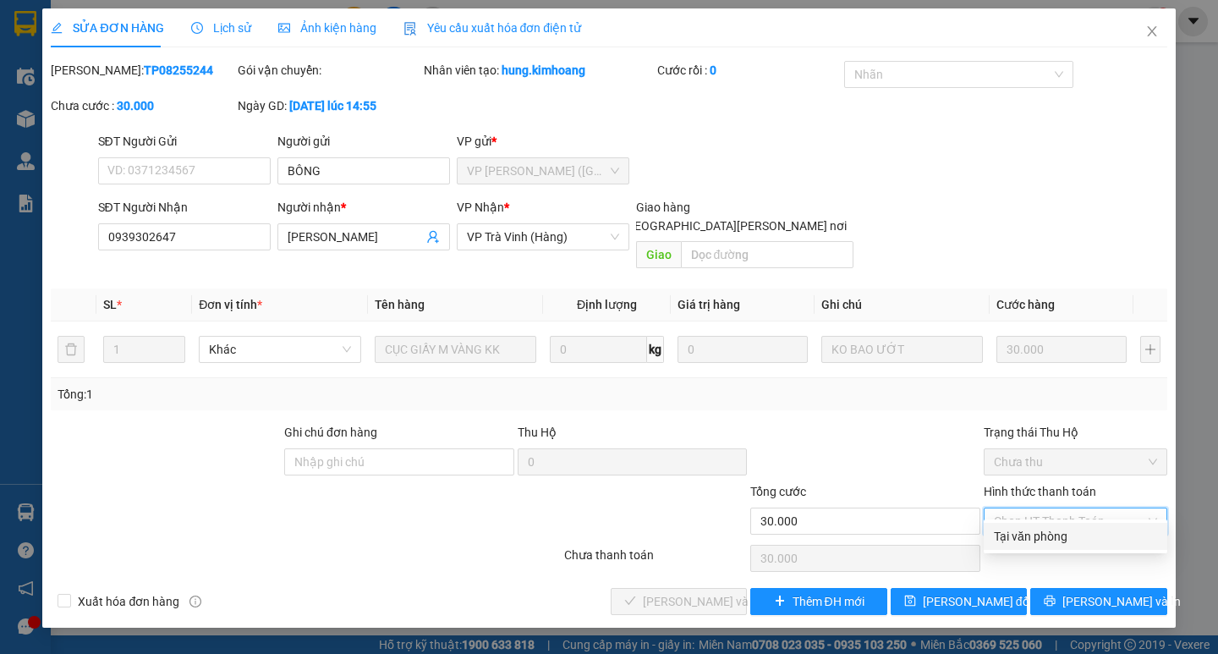
click at [1066, 530] on div "Tại văn phòng" at bounding box center [1075, 536] width 163 height 19
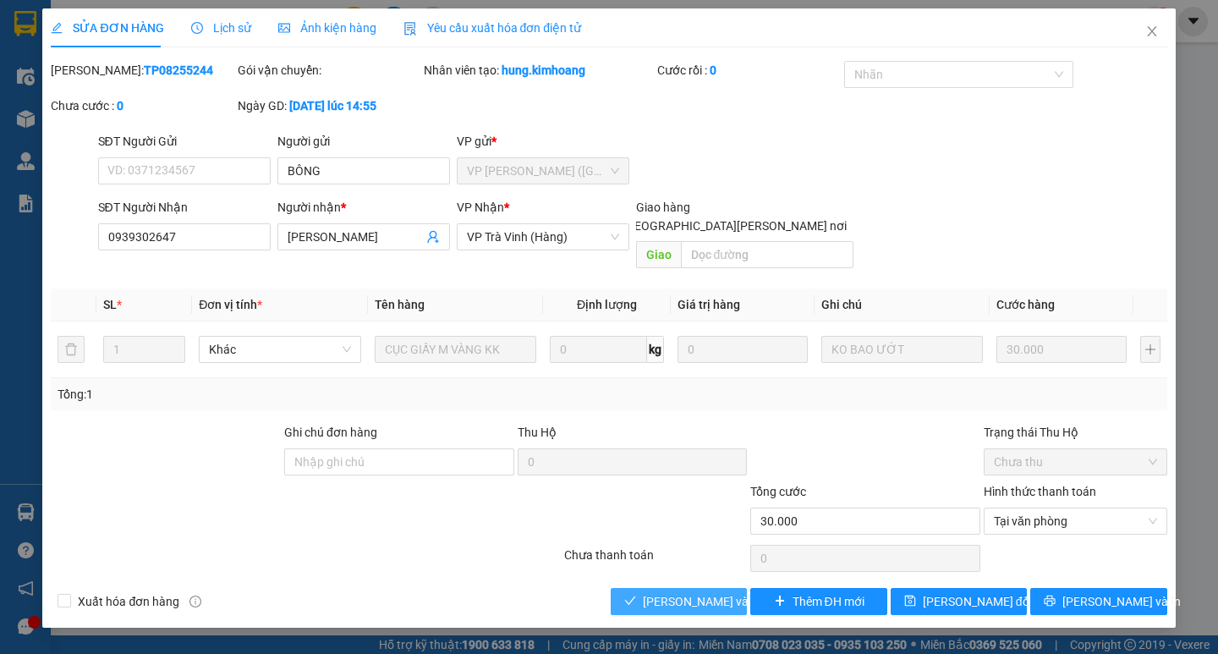
click at [695, 592] on span "[PERSON_NAME] và [PERSON_NAME] hàng" at bounding box center [757, 601] width 228 height 19
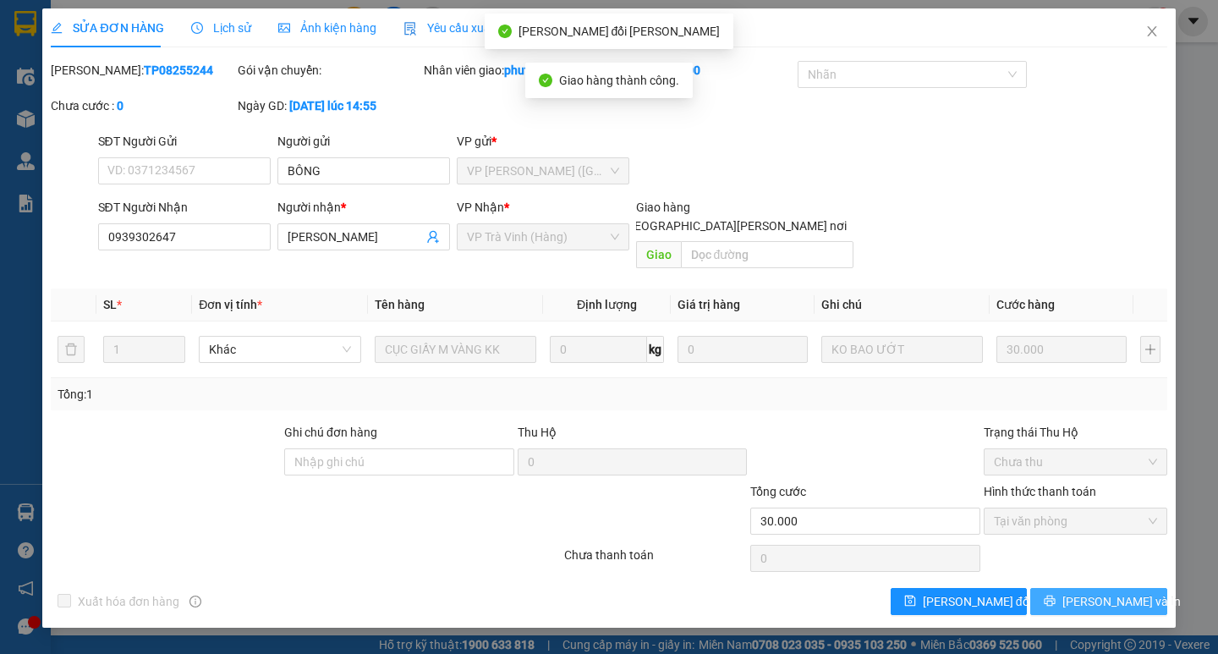
click at [1083, 588] on button "[PERSON_NAME] và In" at bounding box center [1099, 601] width 136 height 27
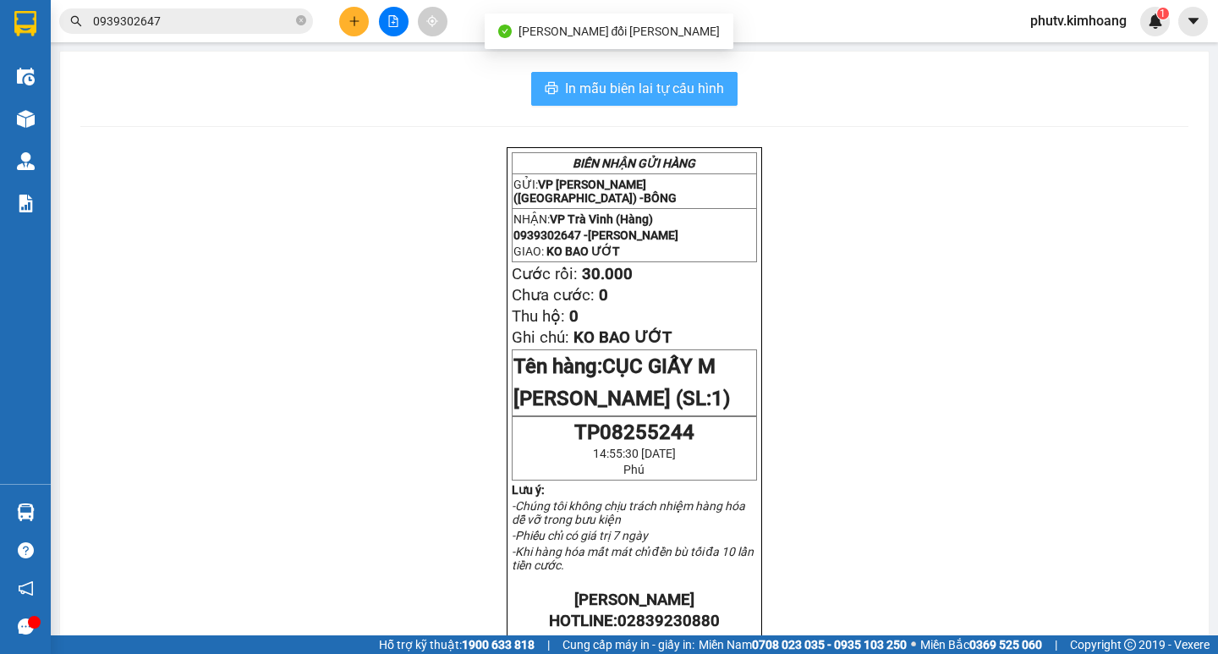
click at [689, 90] on span "In mẫu biên lai tự cấu hình" at bounding box center [644, 88] width 159 height 21
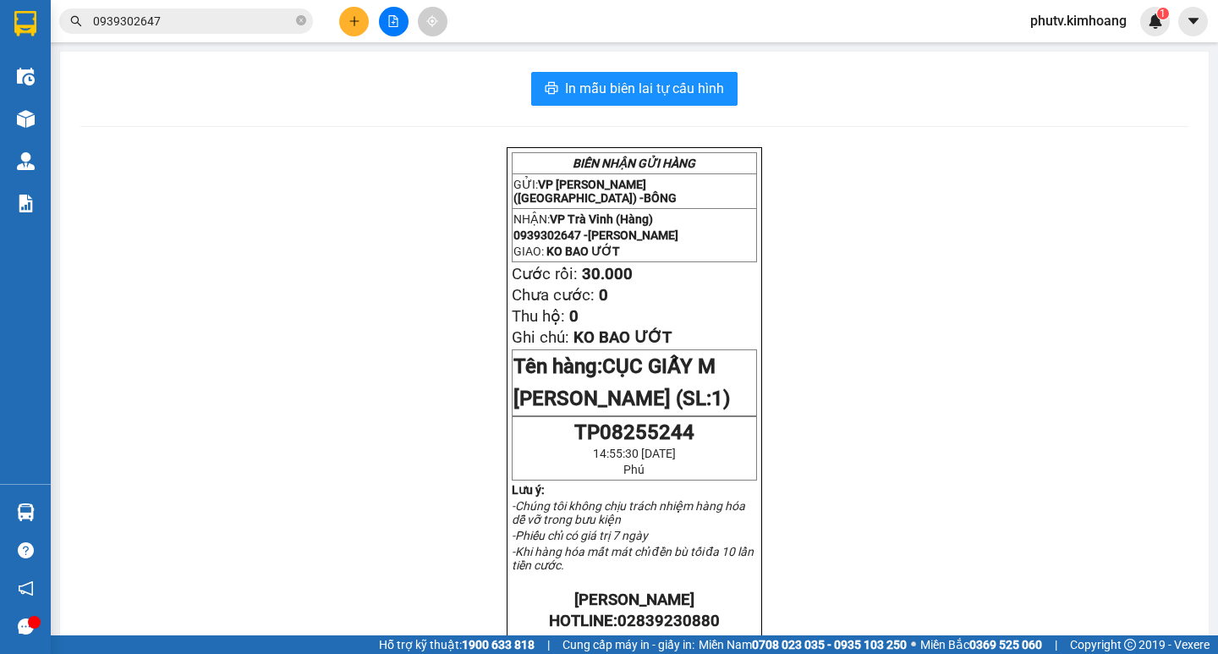
click at [313, 395] on div "[PERSON_NAME] GỬI HÀNG GỬI: VP [PERSON_NAME] (Hàng) - [PERSON_NAME]: VP [PERSON…" at bounding box center [634, 625] width 1108 height 956
click at [303, 22] on icon "close-circle" at bounding box center [301, 20] width 10 height 10
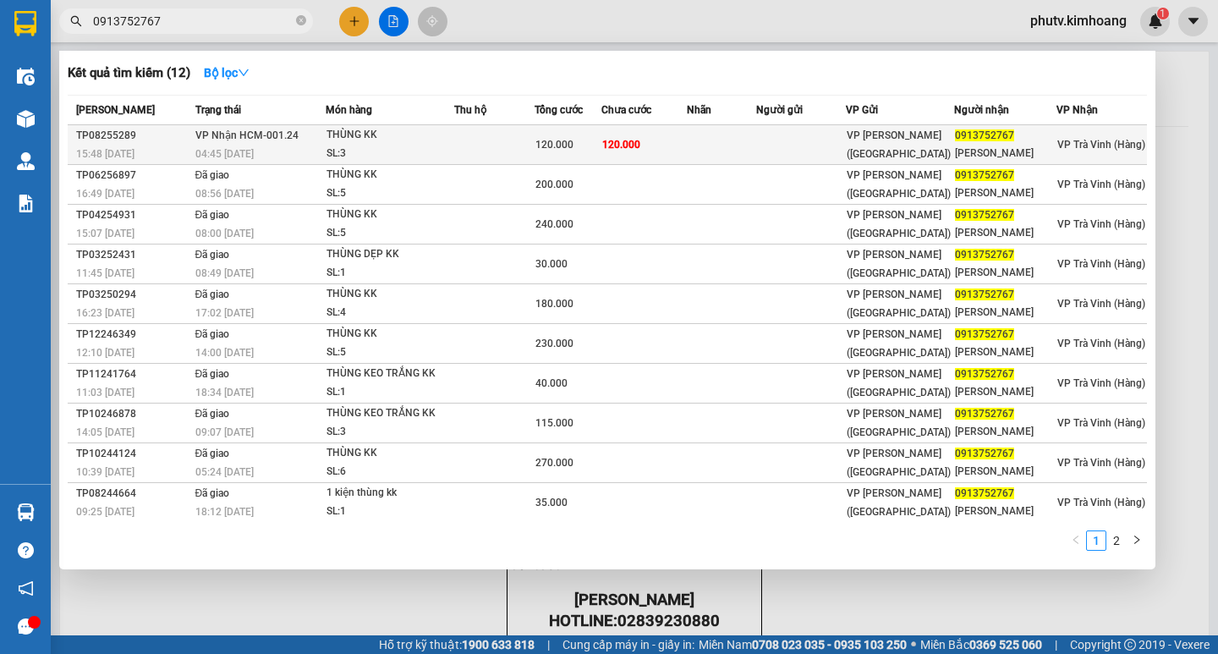
type input "0913752767"
click at [513, 138] on td at bounding box center [494, 145] width 80 height 40
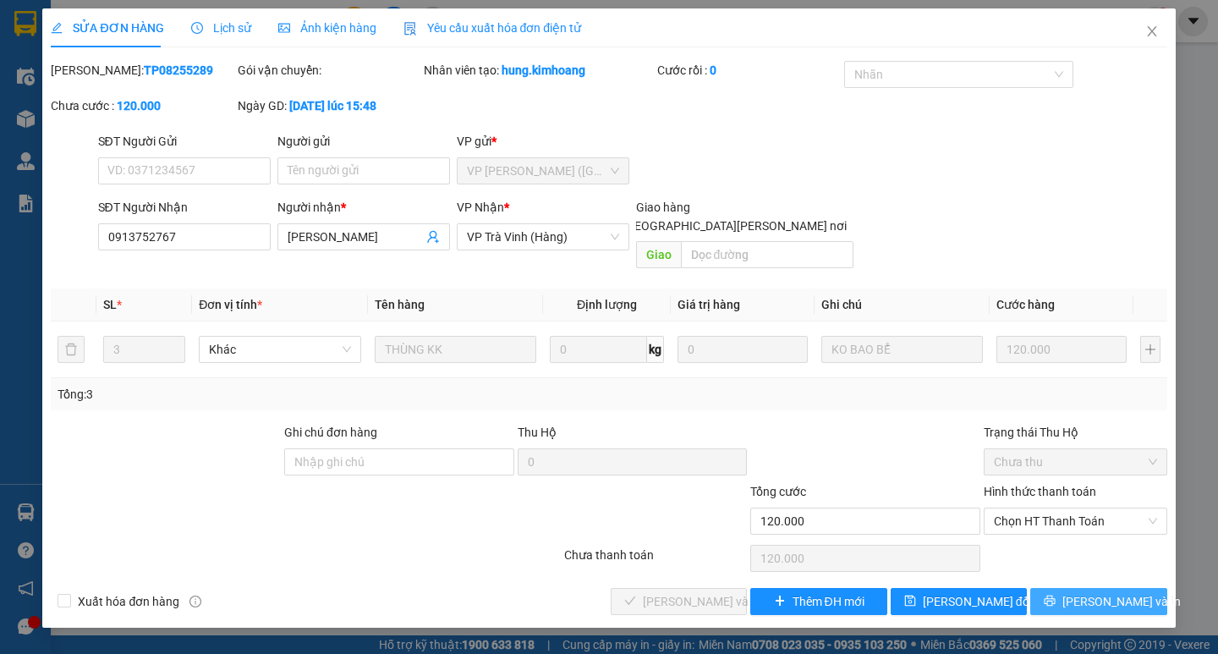
click at [1102, 592] on span "[PERSON_NAME] và In" at bounding box center [1122, 601] width 118 height 19
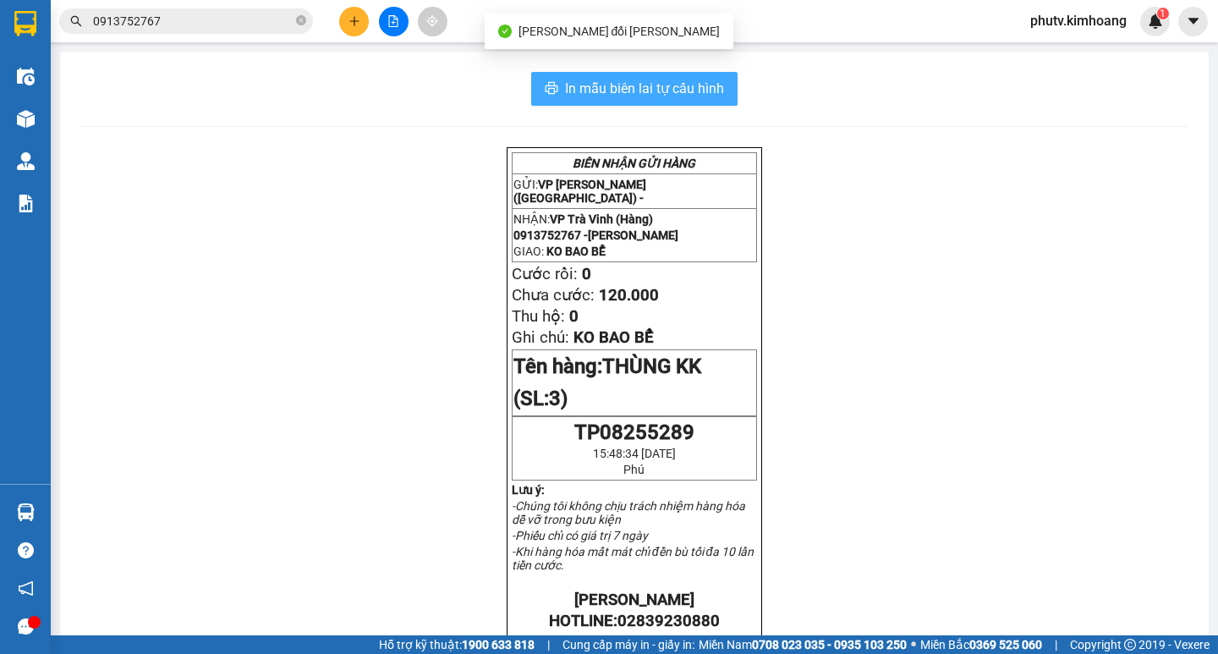
click at [622, 77] on button "In mẫu biên lai tự cấu hình" at bounding box center [634, 89] width 206 height 34
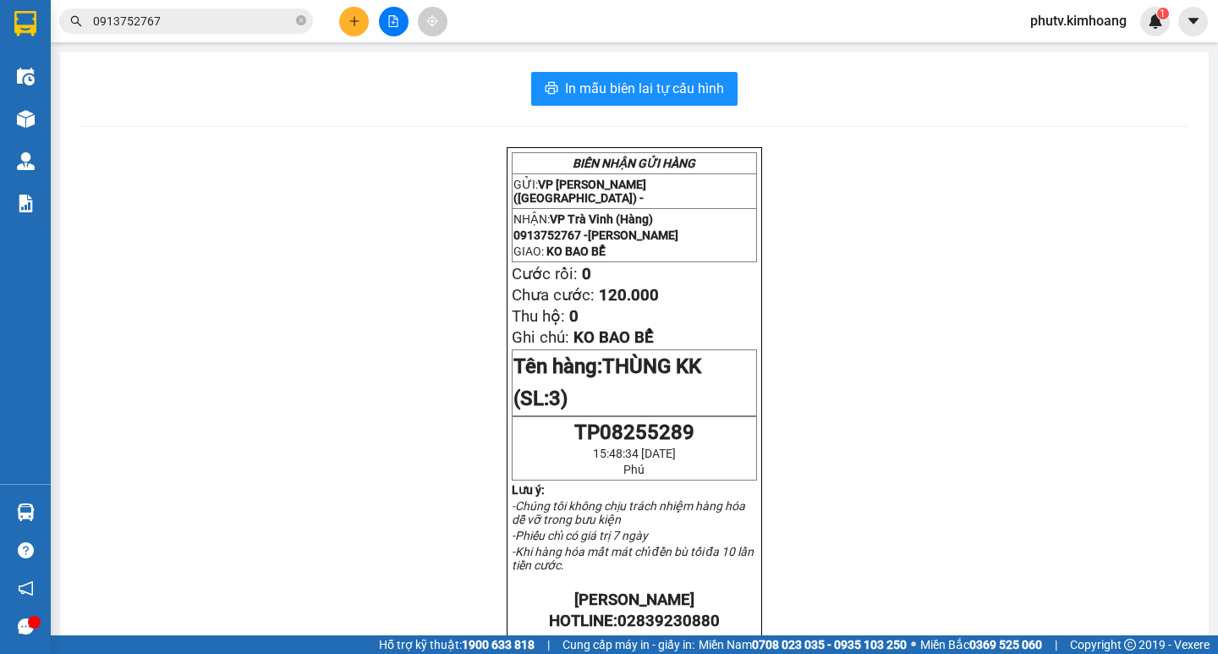
click at [253, 17] on input "0913752767" at bounding box center [193, 21] width 200 height 19
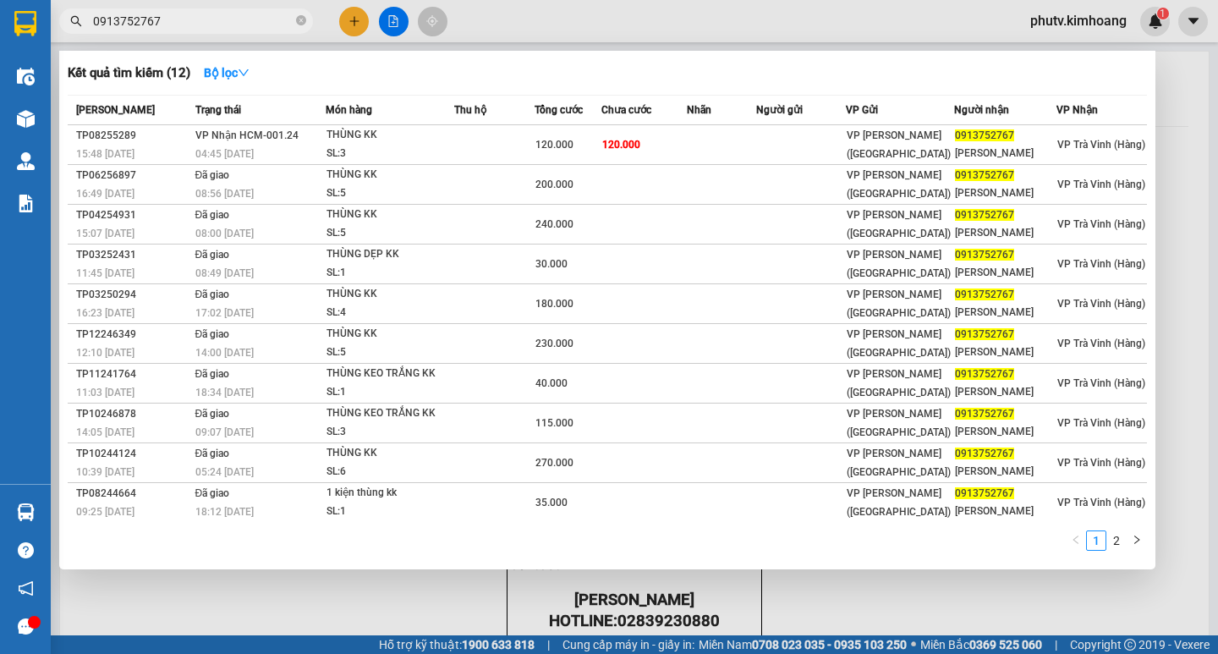
click at [253, 17] on input "0913752767" at bounding box center [193, 21] width 200 height 19
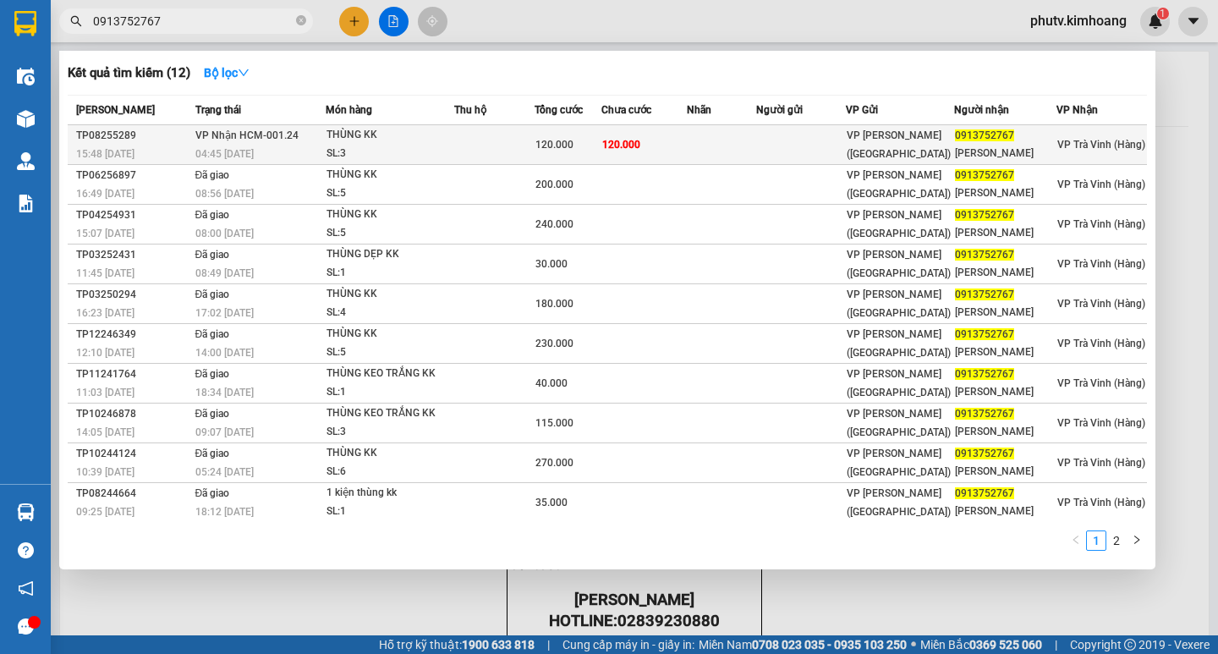
click at [320, 135] on td "[PERSON_NAME] HCM-001.24 04:45 [DATE]" at bounding box center [258, 145] width 135 height 40
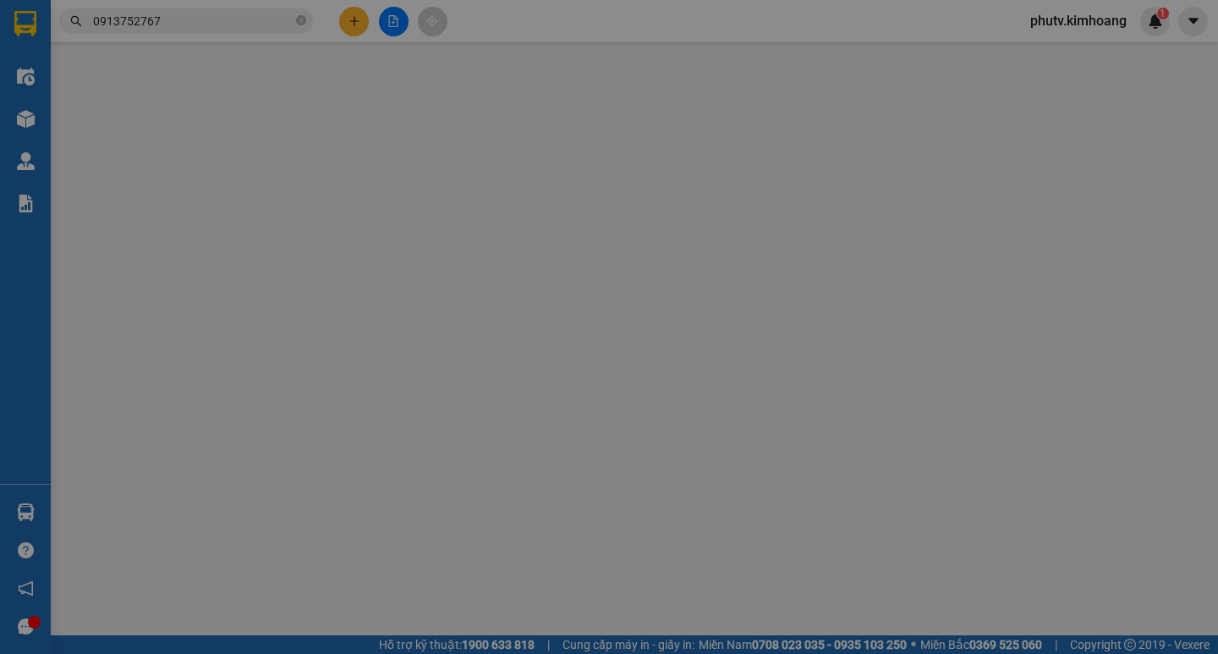
type input "0913752767"
type input "[PERSON_NAME]"
type input "120.000"
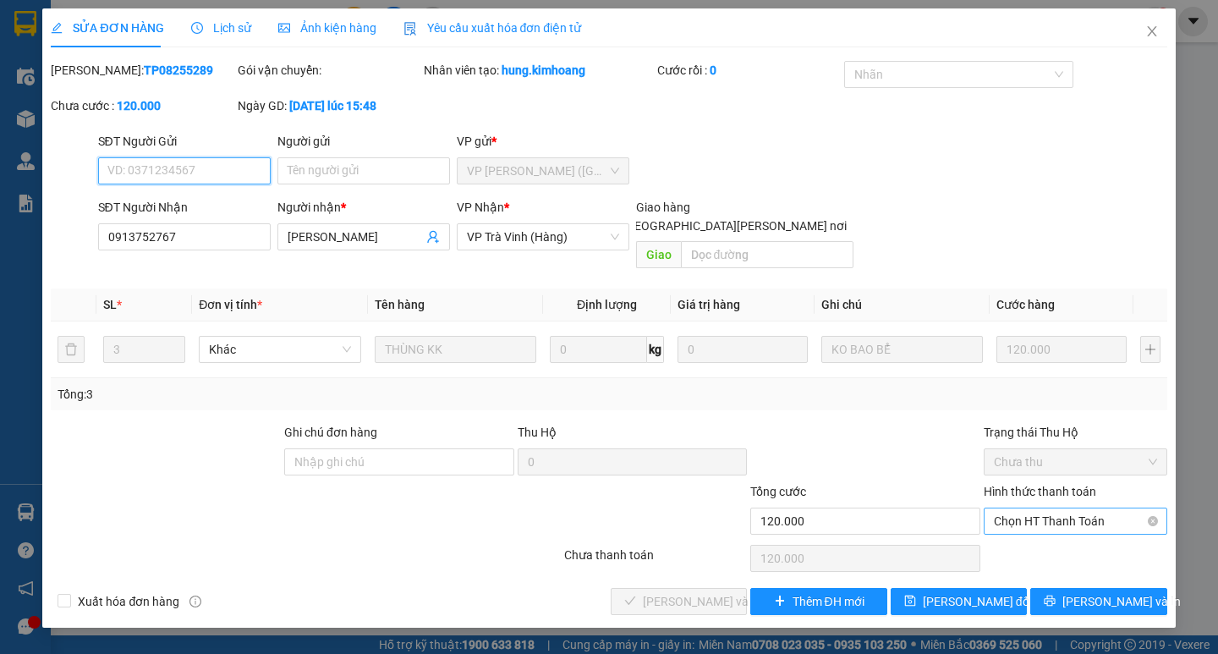
click at [1087, 508] on span "Chọn HT Thanh Toán" at bounding box center [1075, 520] width 163 height 25
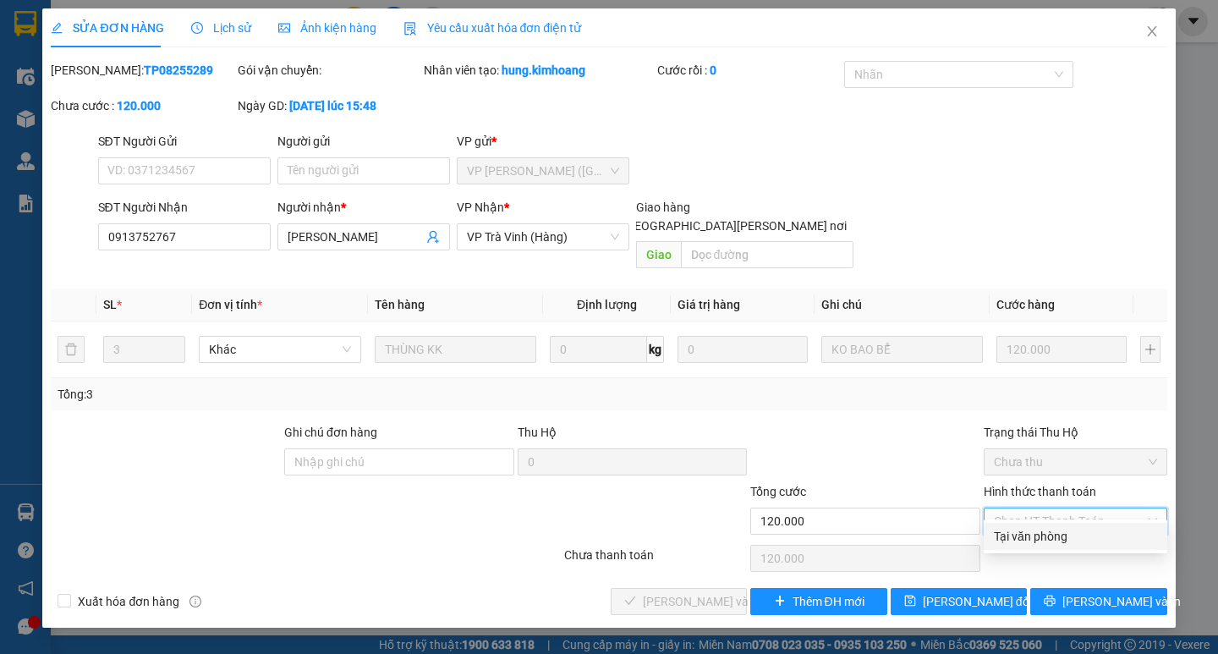
click at [1085, 533] on div "Tại văn phòng" at bounding box center [1075, 536] width 163 height 19
type input "0"
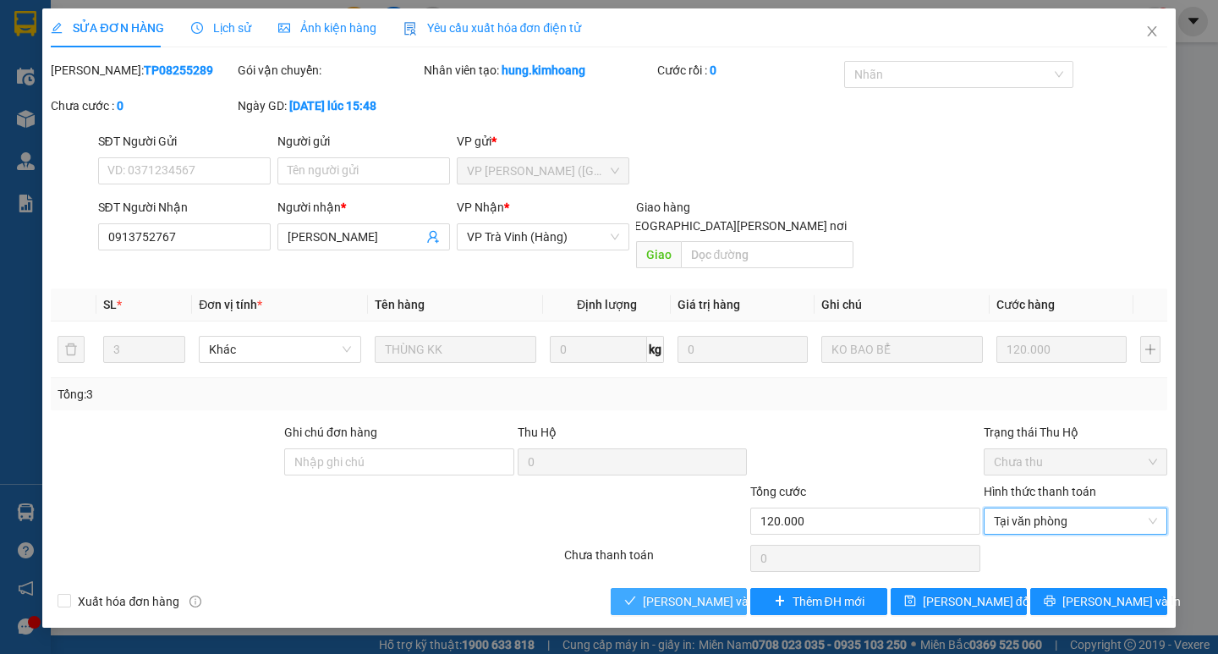
click at [673, 592] on span "[PERSON_NAME] và [PERSON_NAME] hàng" at bounding box center [757, 601] width 228 height 19
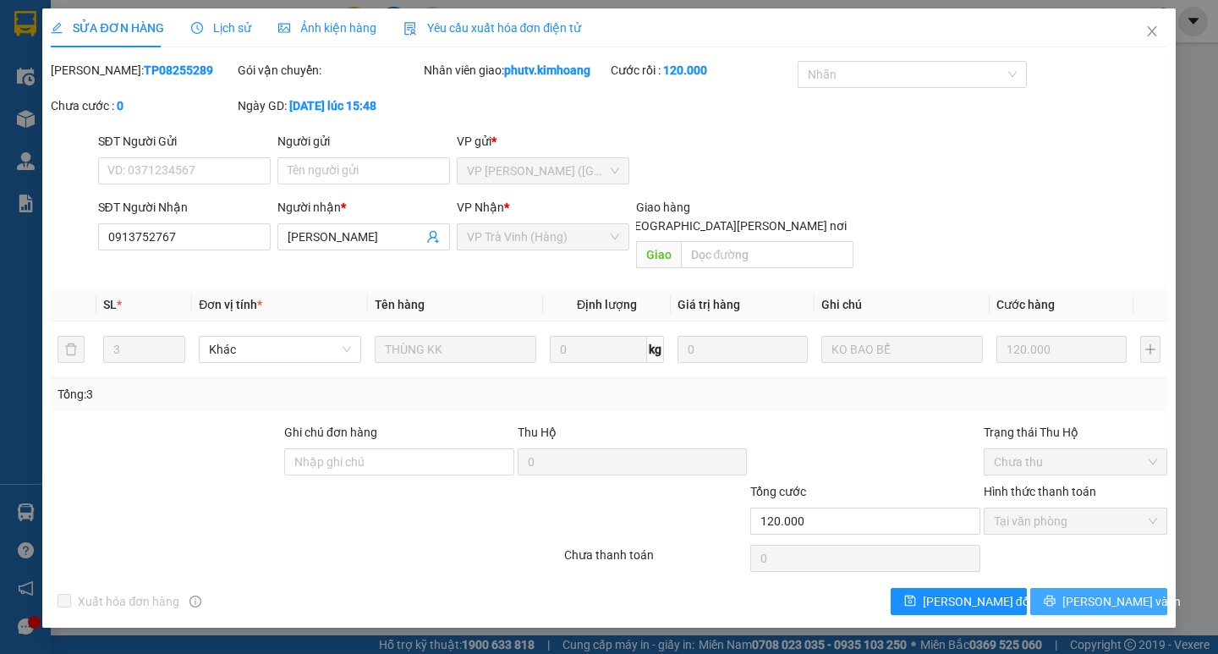
click at [1056, 596] on icon "printer" at bounding box center [1050, 601] width 11 height 11
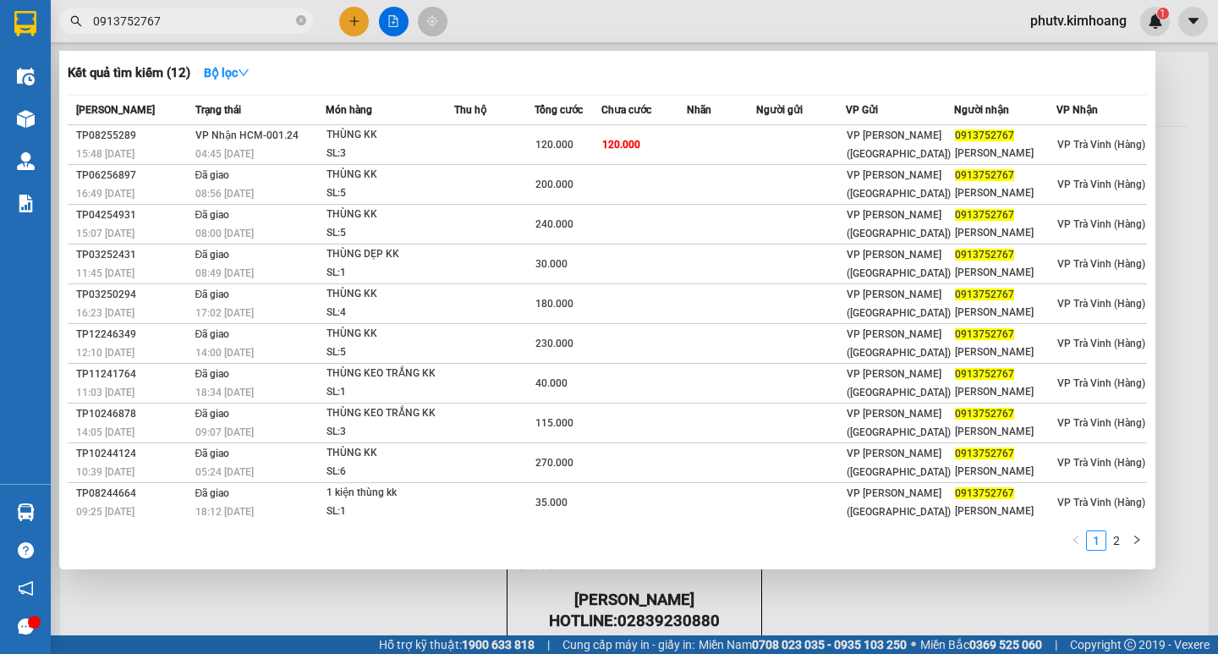
click at [230, 25] on input "0913752767" at bounding box center [193, 21] width 200 height 19
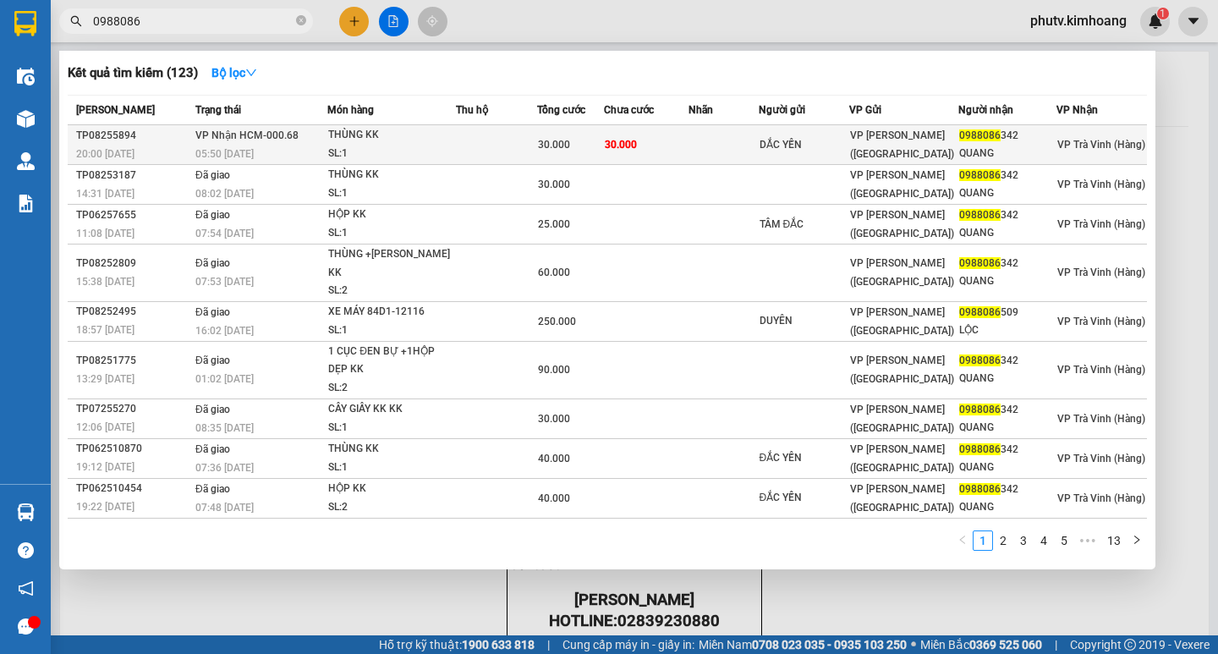
type input "0988086"
click at [368, 135] on div "THÙNG KK" at bounding box center [391, 135] width 127 height 19
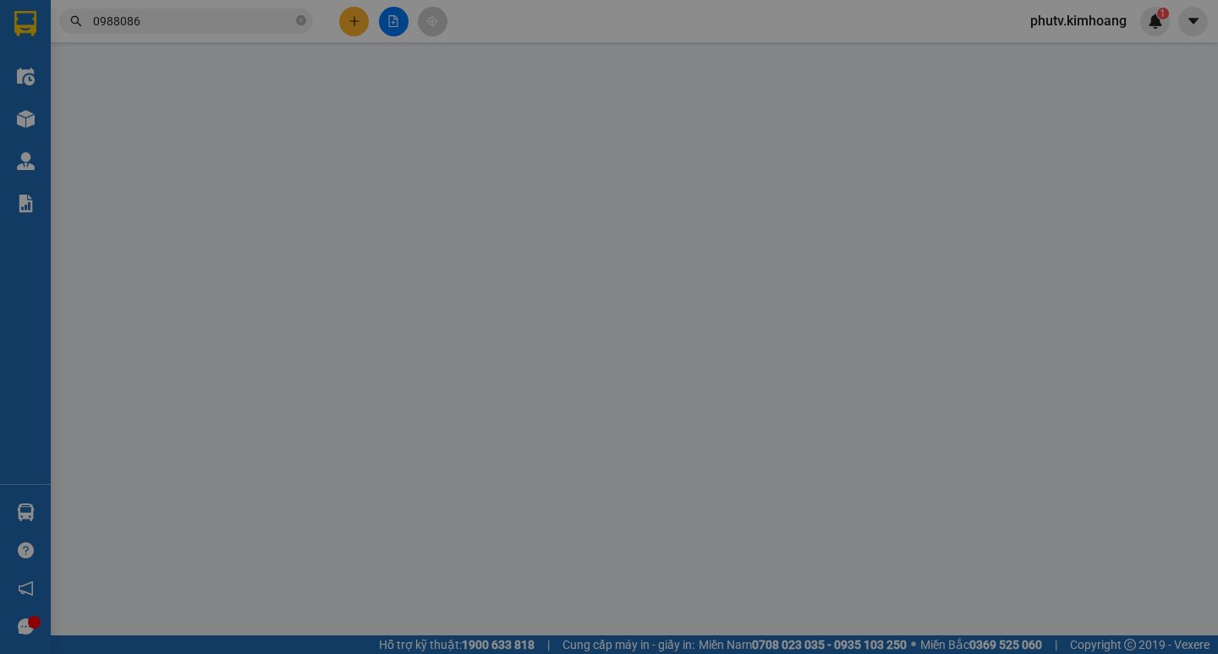
type input "DẮC YẾN"
type input "0988086342"
type input "QUANG"
type input "30.000"
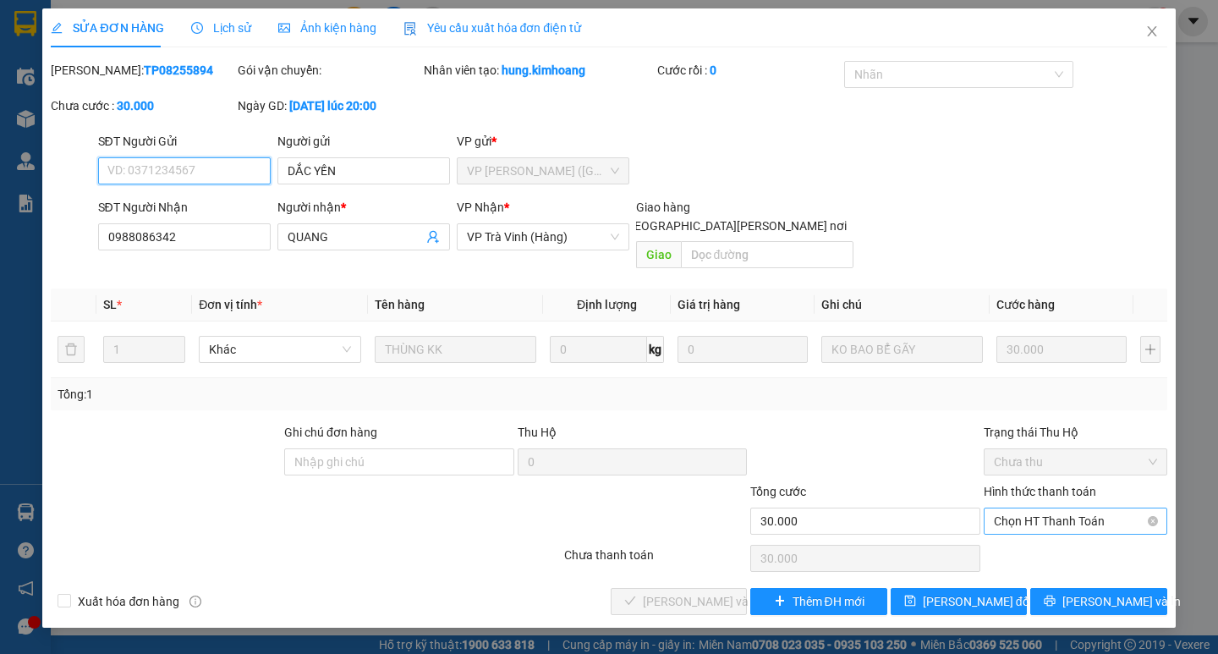
click at [1037, 508] on span "Chọn HT Thanh Toán" at bounding box center [1075, 520] width 163 height 25
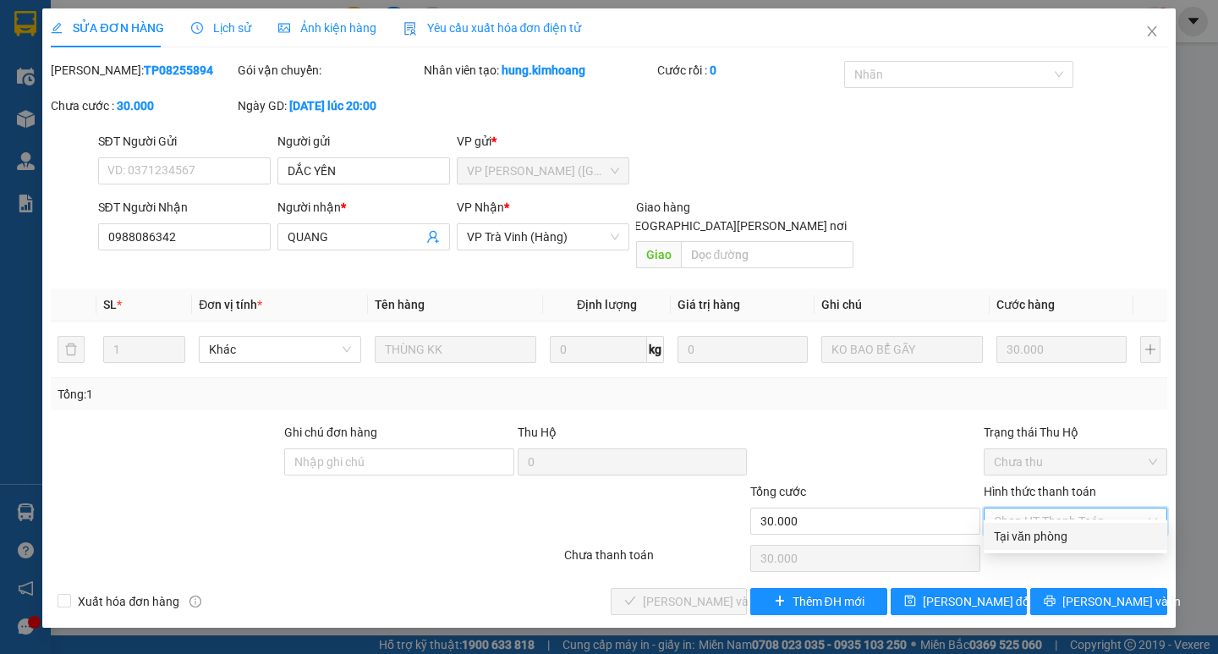
click at [1048, 528] on div "Tại văn phòng" at bounding box center [1075, 536] width 163 height 19
type input "0"
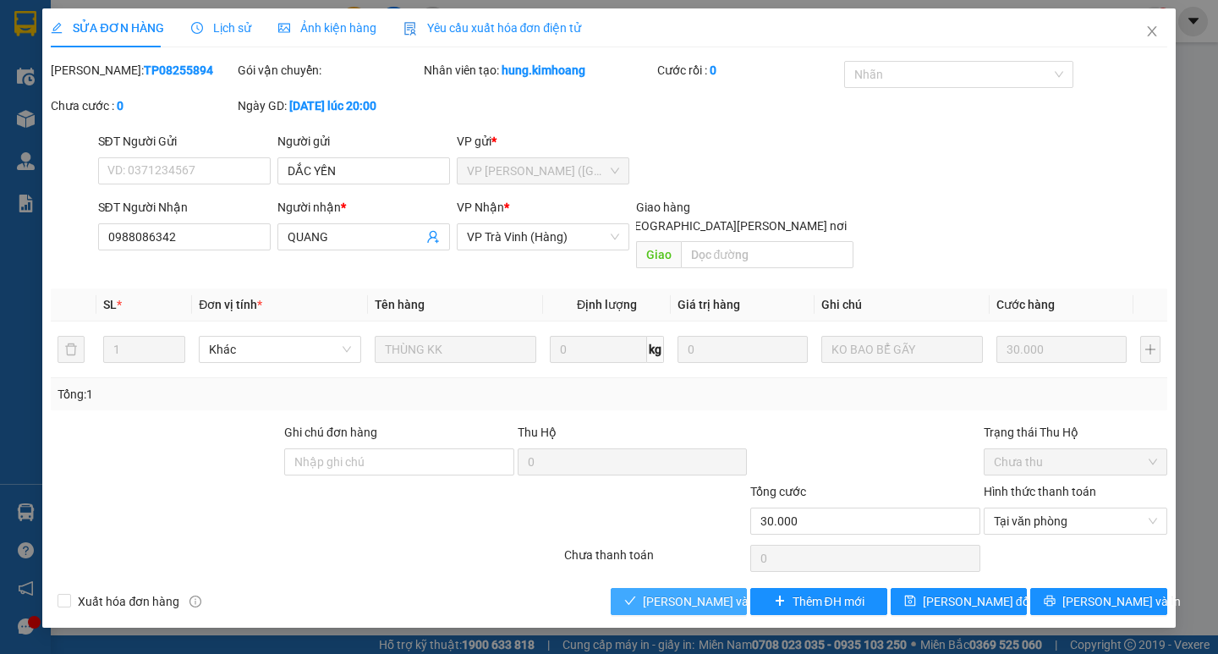
click at [719, 592] on span "[PERSON_NAME] và [PERSON_NAME] hàng" at bounding box center [757, 601] width 228 height 19
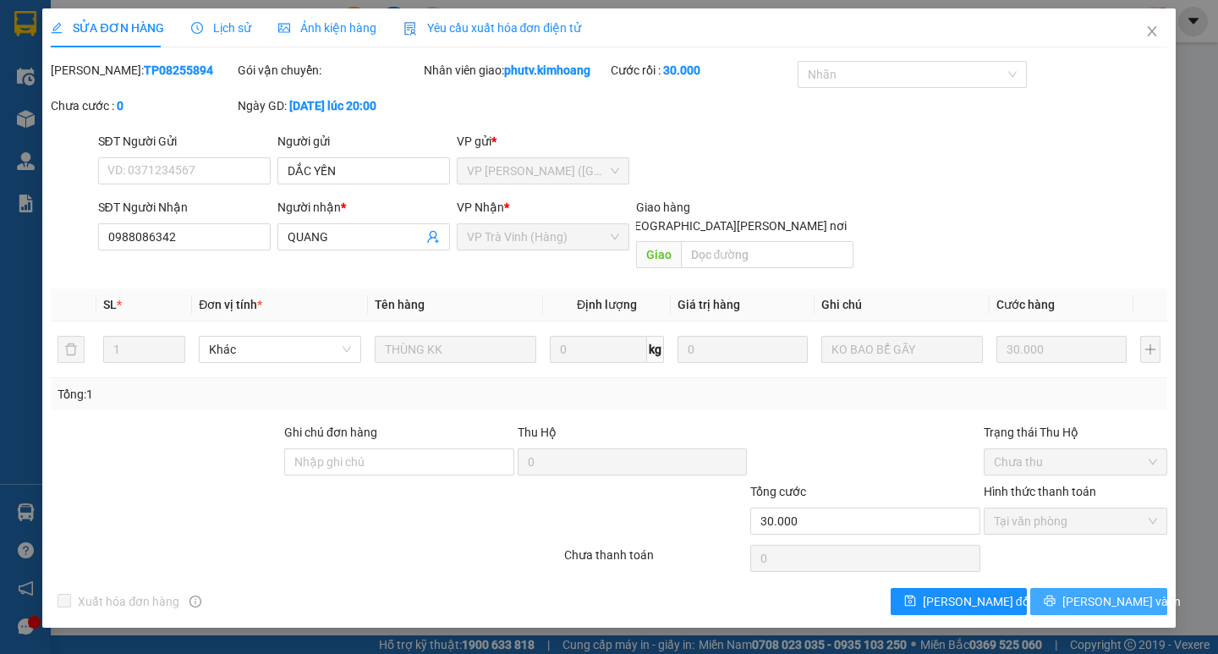
click at [1068, 588] on button "[PERSON_NAME] và In" at bounding box center [1099, 601] width 136 height 27
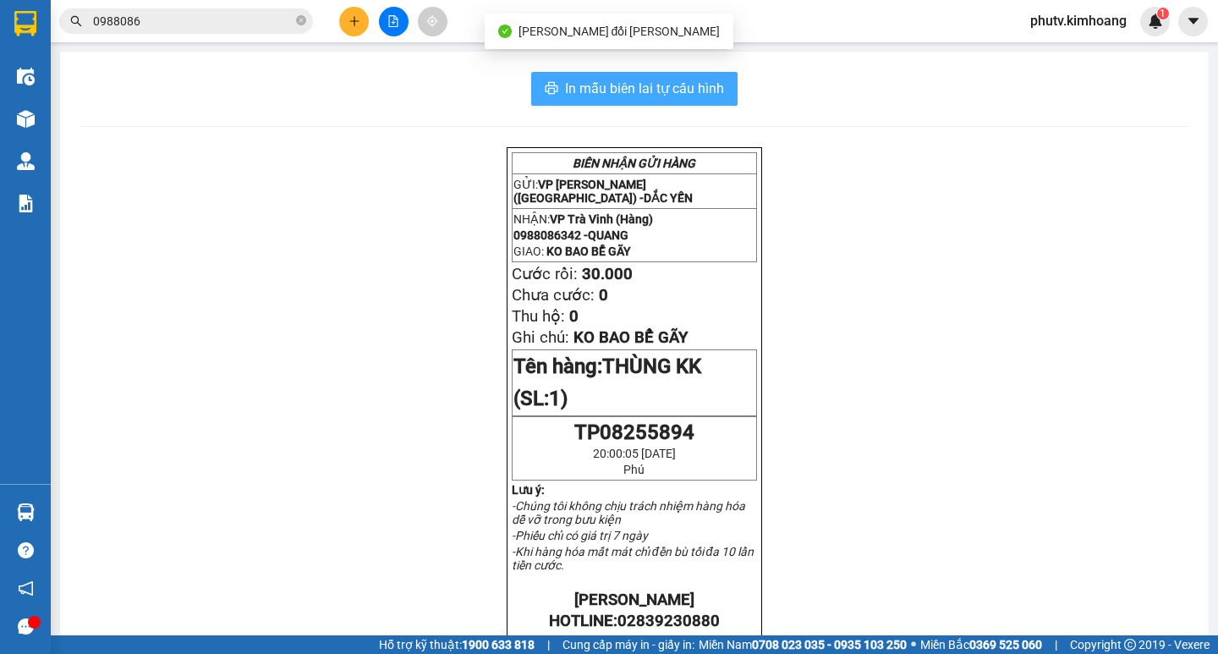
click at [664, 81] on span "In mẫu biên lai tự cấu hình" at bounding box center [644, 88] width 159 height 21
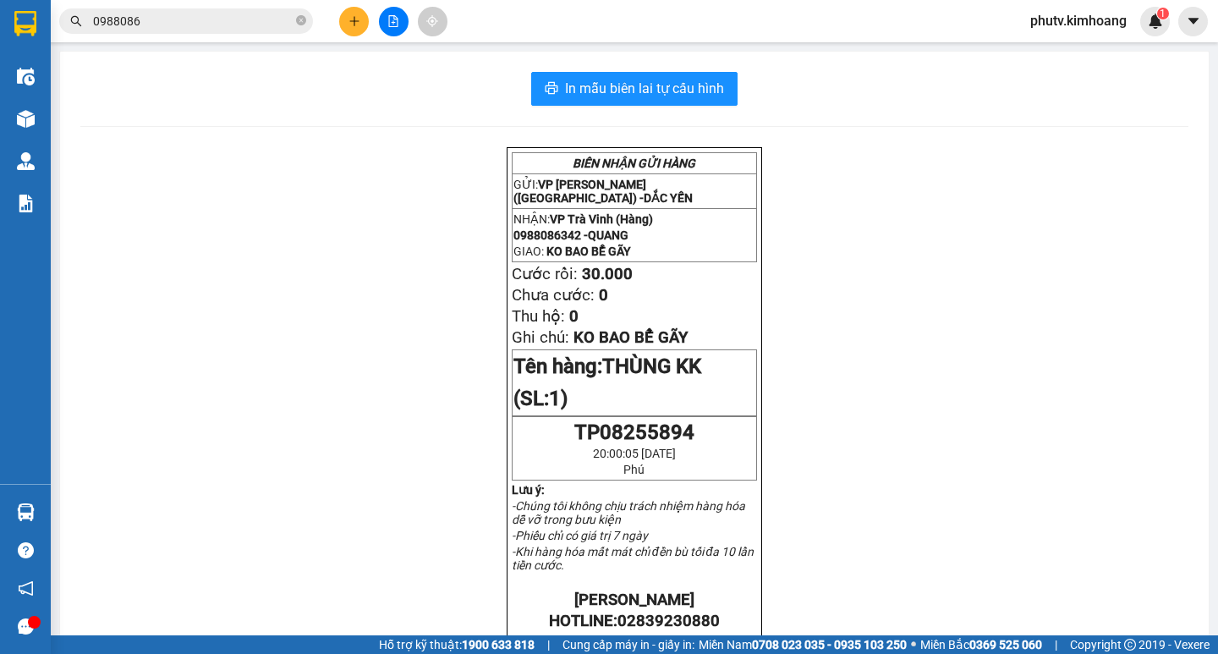
click at [184, 24] on input "0988086" at bounding box center [193, 21] width 200 height 19
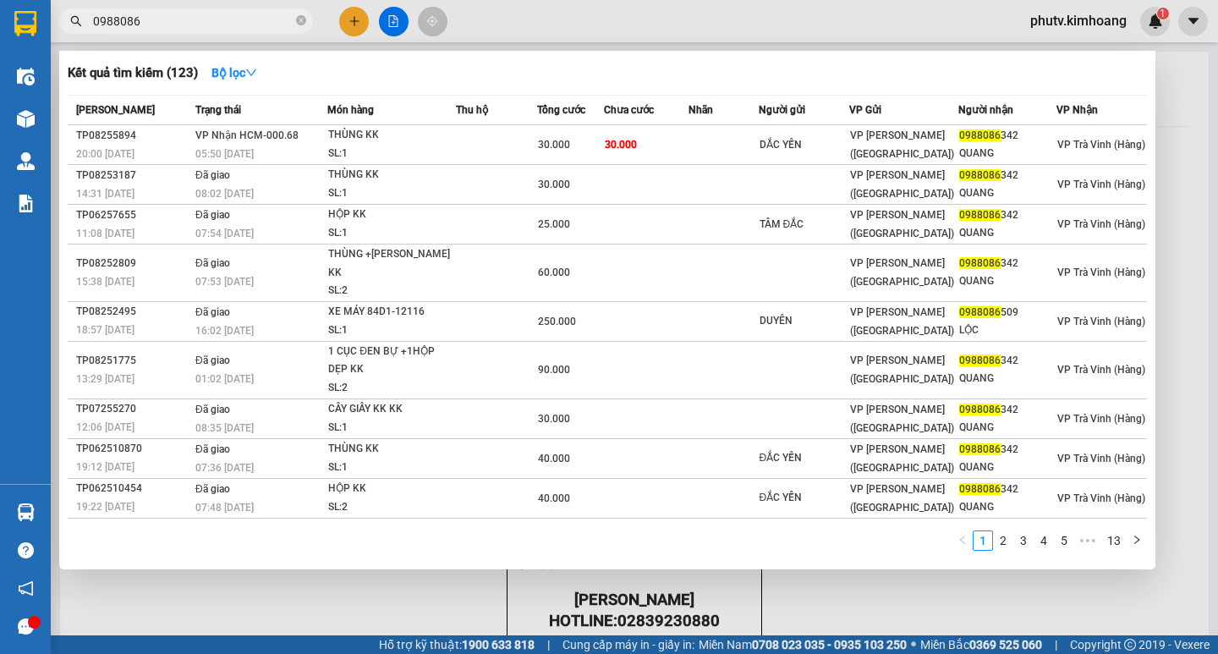
click at [184, 24] on input "0988086" at bounding box center [193, 21] width 200 height 19
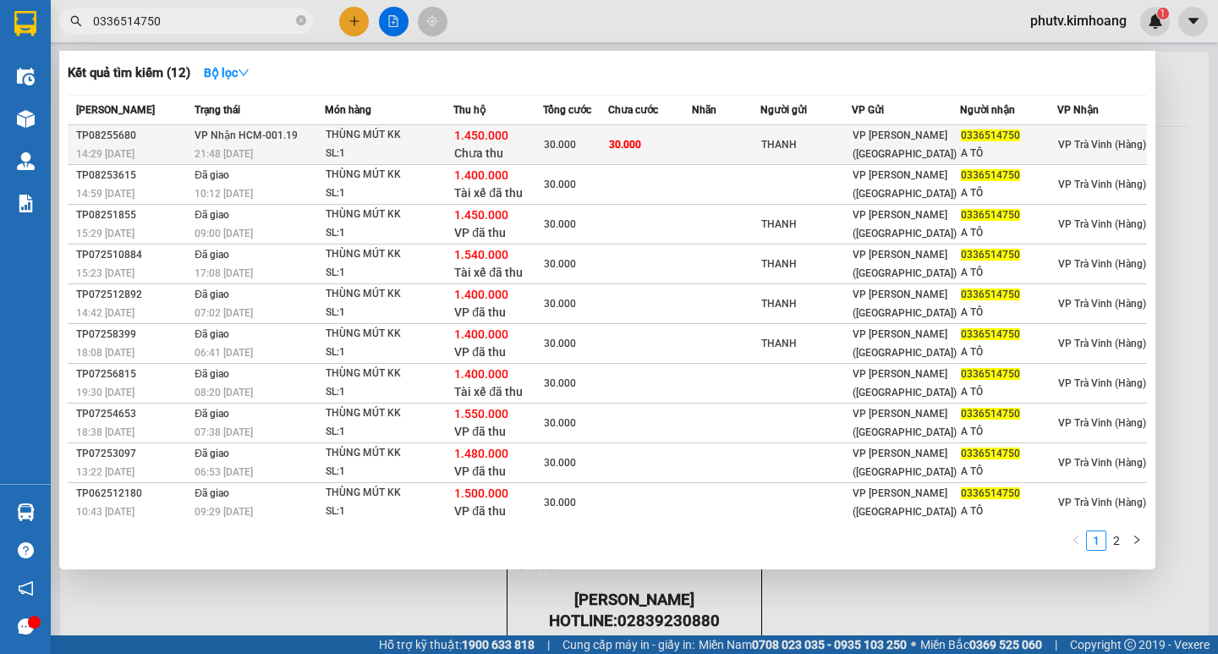
type input "0336514750"
click at [568, 140] on span "30.000" at bounding box center [560, 145] width 32 height 12
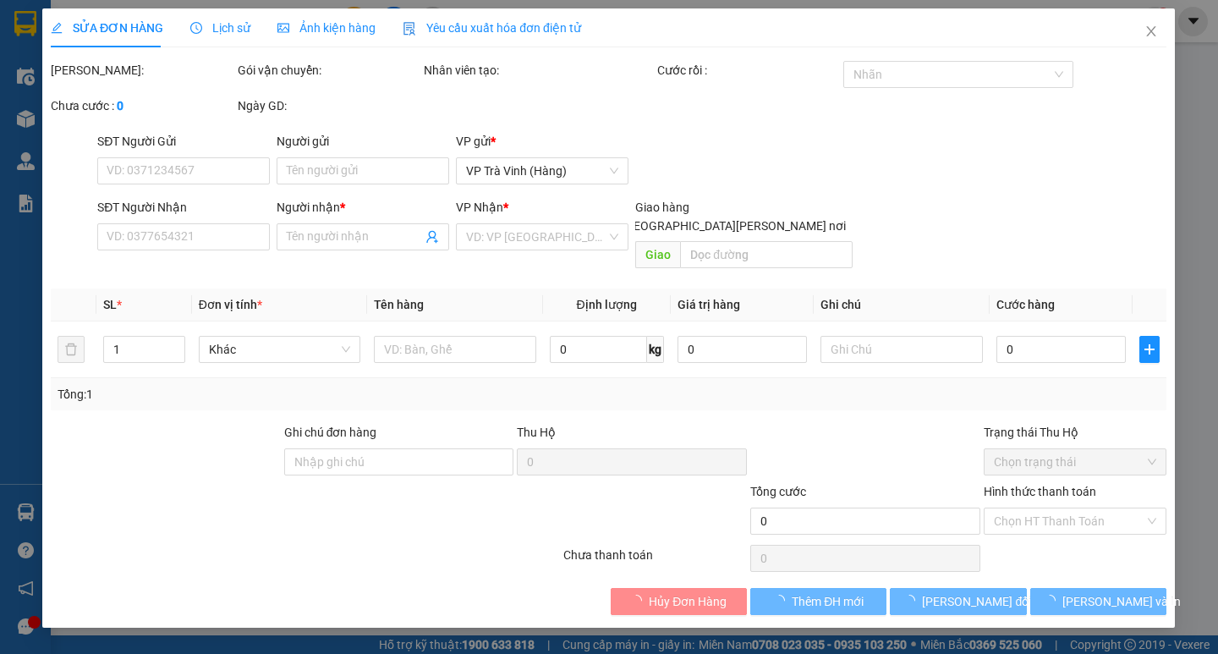
type input "THANH"
type input "0336514750"
type input "A TÔ"
type input "1.450.000"
type input "30.000"
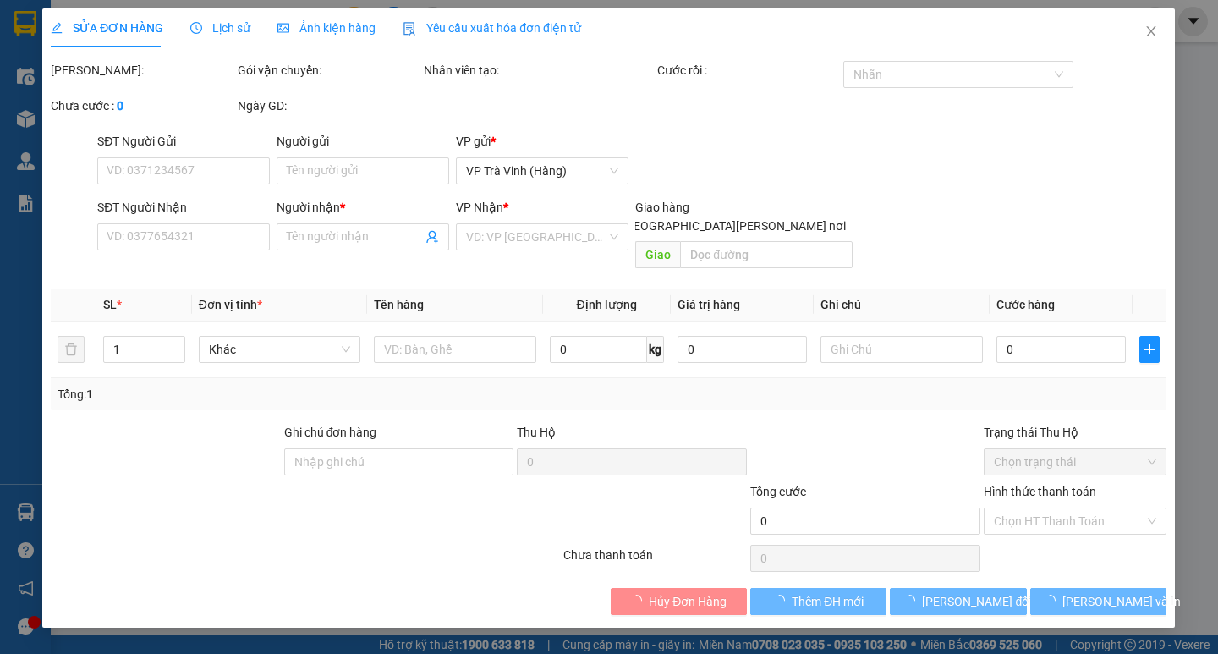
type input "30.000"
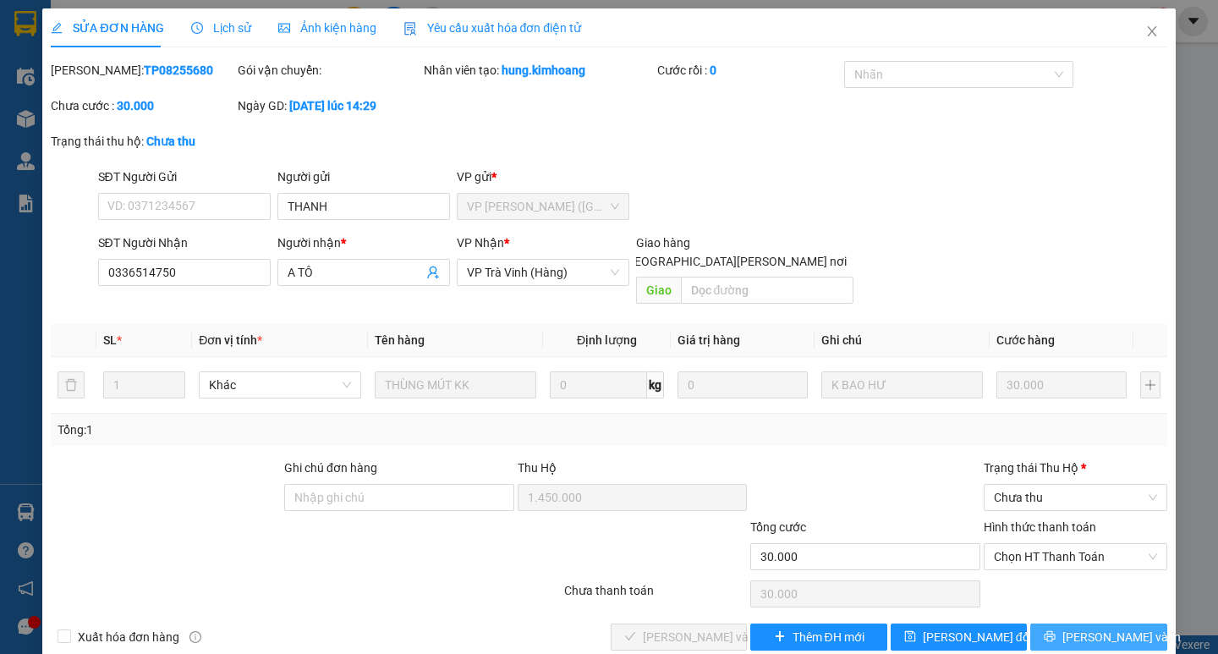
click at [1087, 628] on span "[PERSON_NAME] và In" at bounding box center [1122, 637] width 118 height 19
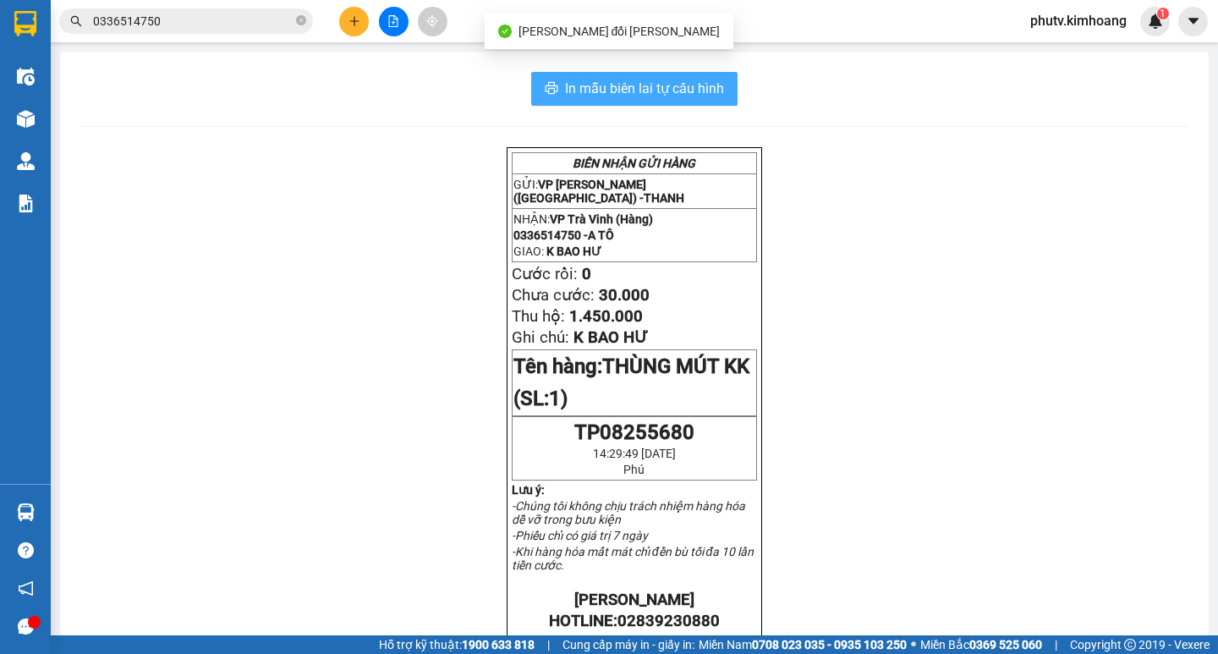
click at [676, 74] on button "In mẫu biên lai tự cấu hình" at bounding box center [634, 89] width 206 height 34
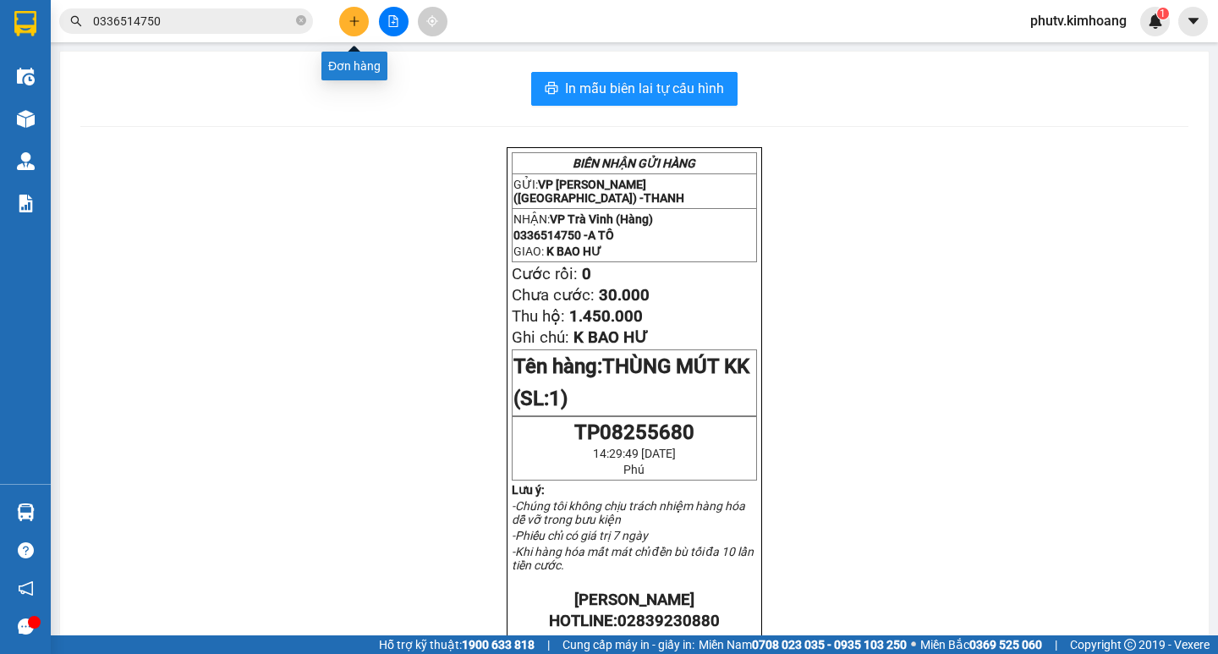
click at [349, 21] on icon "plus" at bounding box center [355, 21] width 12 height 12
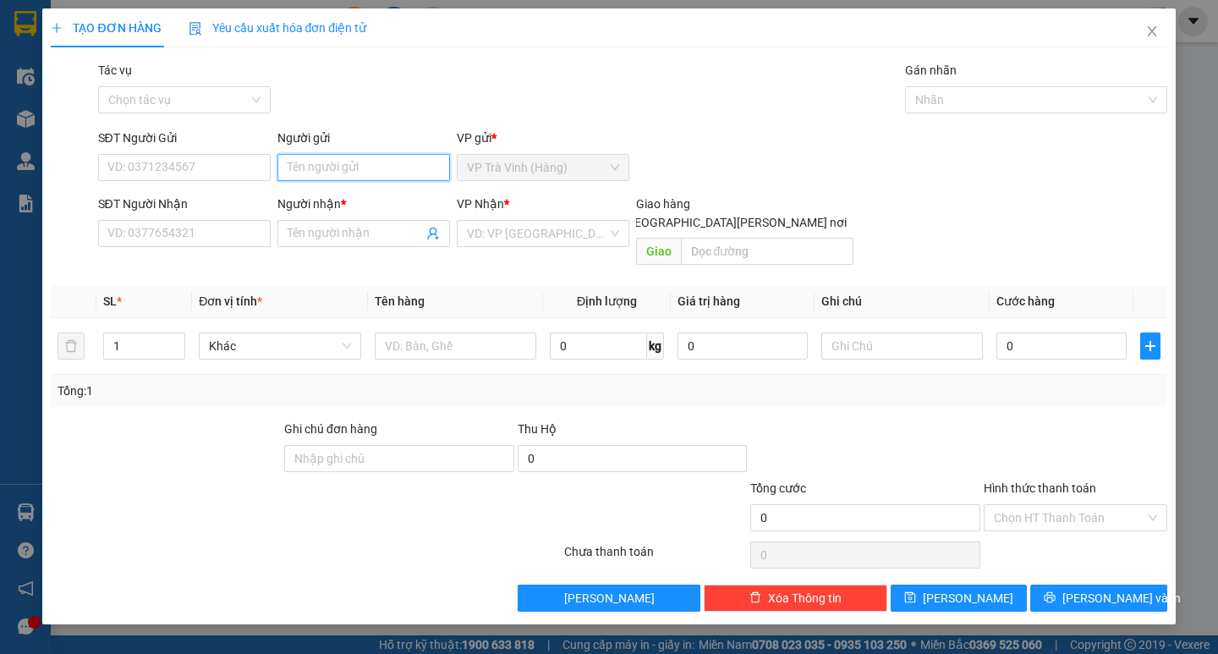
click at [355, 157] on input "Người gửi" at bounding box center [364, 167] width 173 height 27
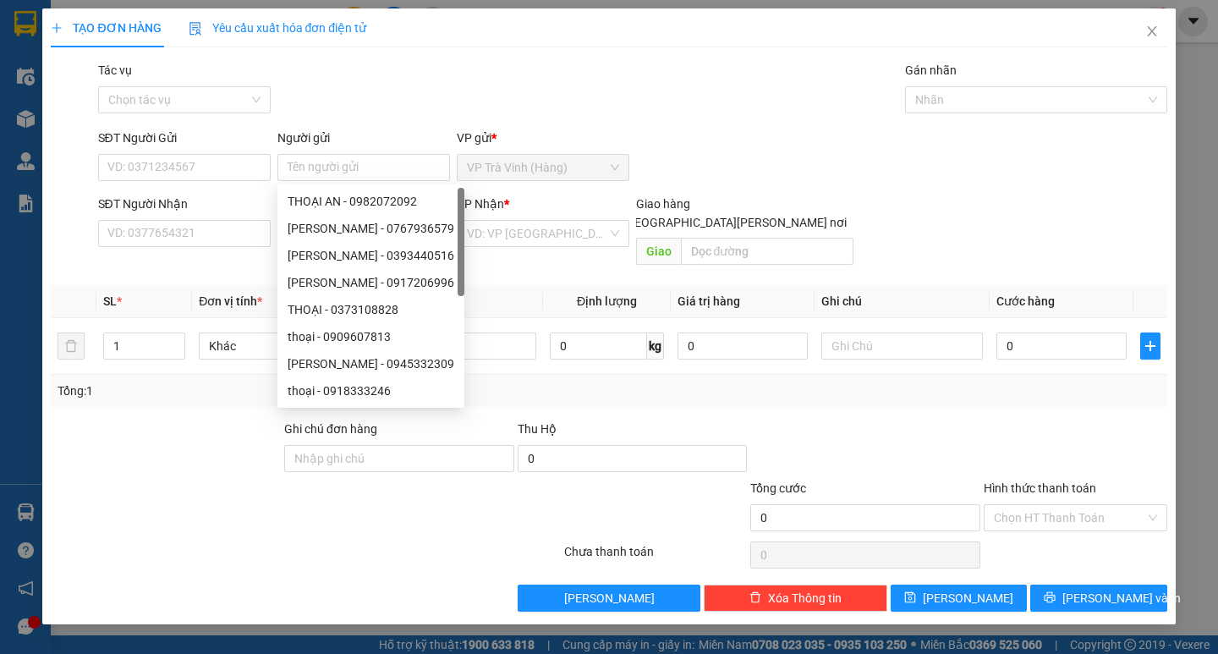
click at [221, 219] on div "SĐT Người Nhận" at bounding box center [184, 207] width 173 height 25
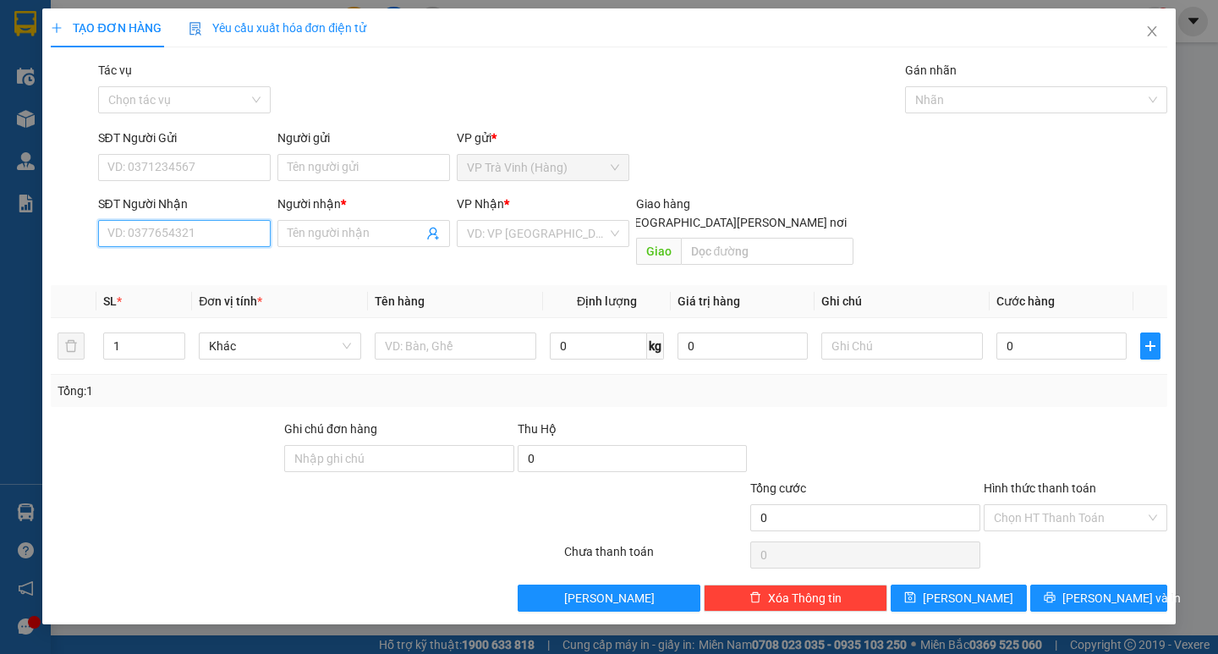
click at [214, 234] on input "SĐT Người Nhận" at bounding box center [184, 233] width 173 height 27
type input "0907874667"
click at [328, 222] on span at bounding box center [364, 233] width 173 height 27
type input "tâmn"
click at [495, 232] on input "search" at bounding box center [537, 233] width 140 height 25
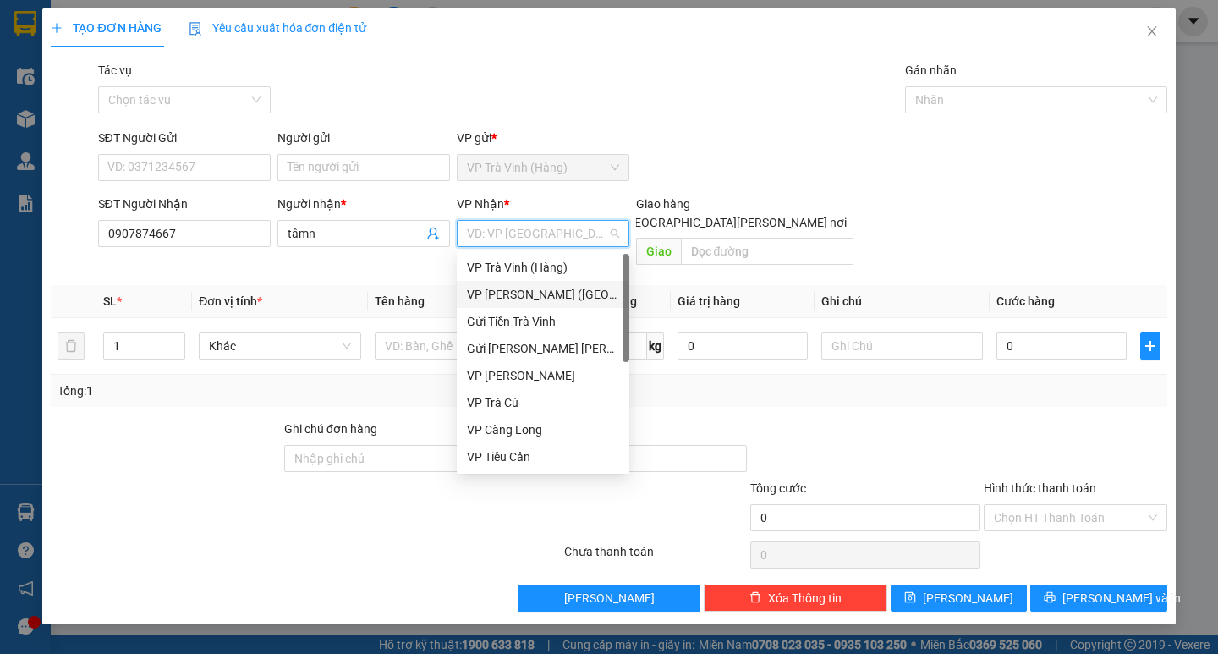
click at [495, 297] on div "VP [PERSON_NAME] ([GEOGRAPHIC_DATA])" at bounding box center [543, 294] width 152 height 19
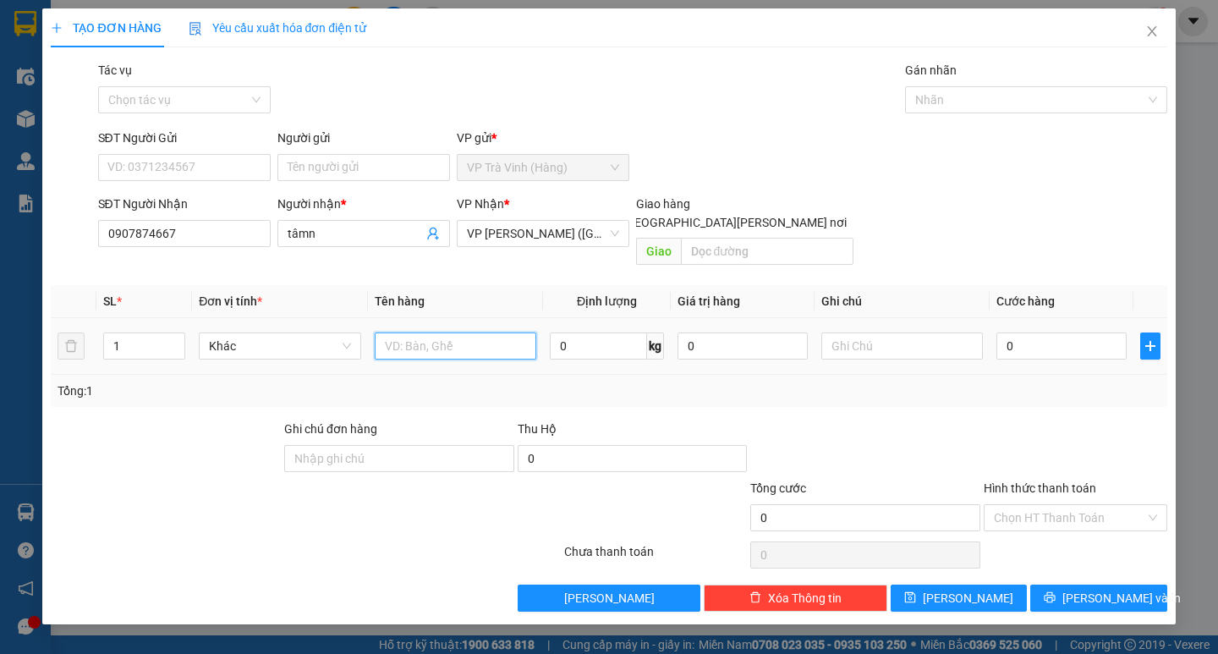
click at [442, 333] on input "text" at bounding box center [456, 346] width 162 height 27
type input "1 hộp kk"
click at [1032, 333] on input "0" at bounding box center [1062, 346] width 130 height 27
type input "2"
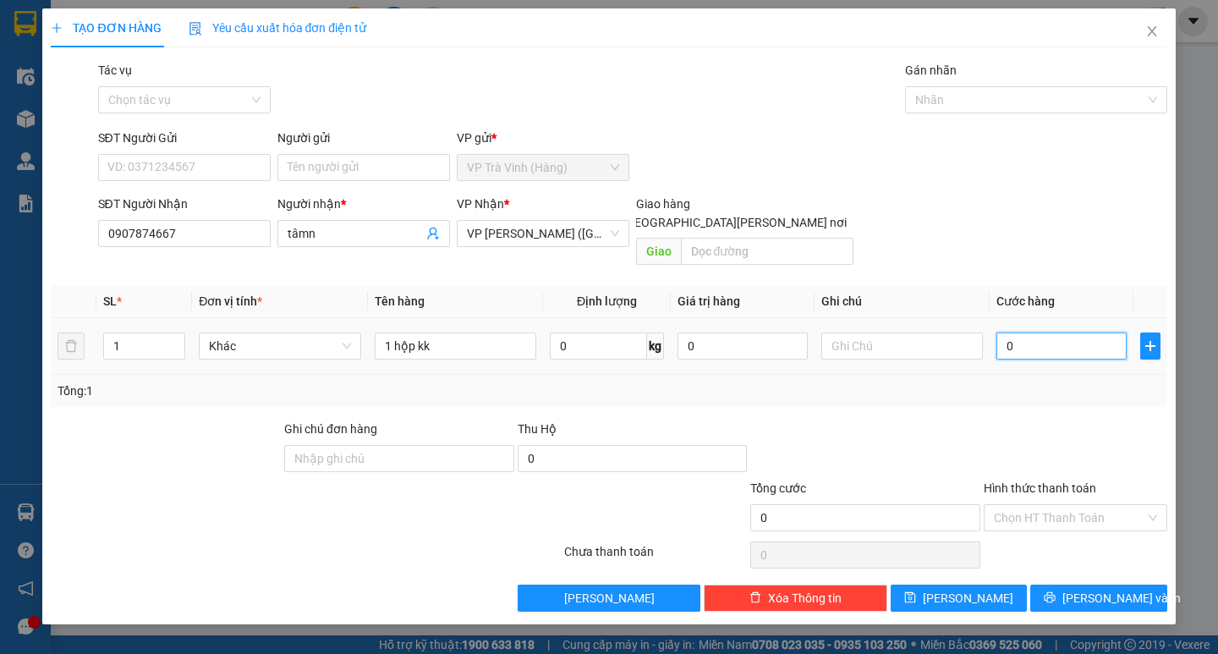
type input "2"
type input "25"
type input "25.000"
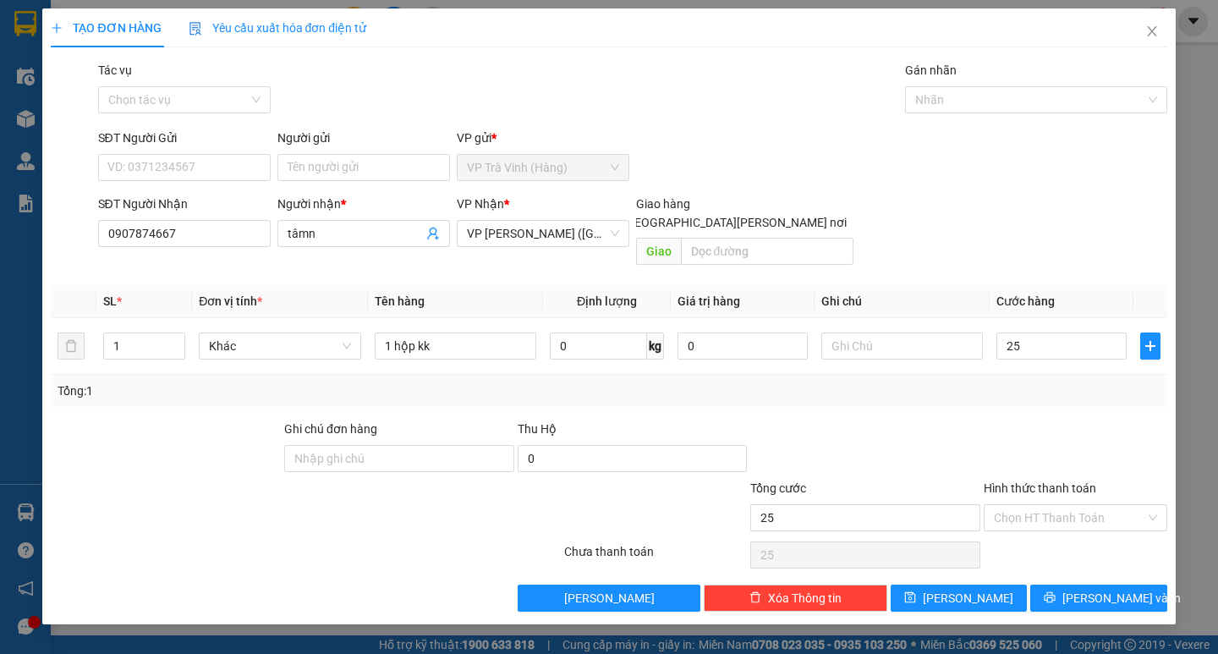
type input "25.000"
click at [1042, 386] on div "Tổng: 1" at bounding box center [609, 391] width 1116 height 32
click at [1060, 505] on input "Hình thức thanh toán" at bounding box center [1069, 517] width 151 height 25
drag, startPoint x: 1069, startPoint y: 533, endPoint x: 1076, endPoint y: 563, distance: 31.2
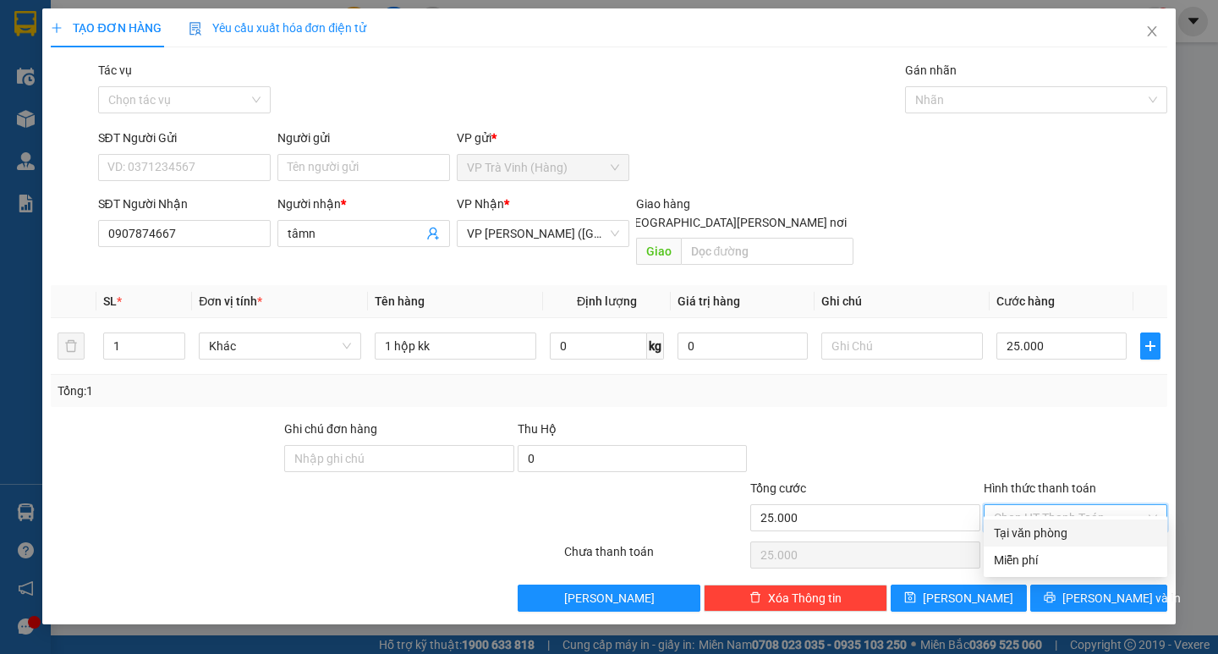
click at [1069, 532] on div "Tại văn phòng" at bounding box center [1075, 533] width 163 height 19
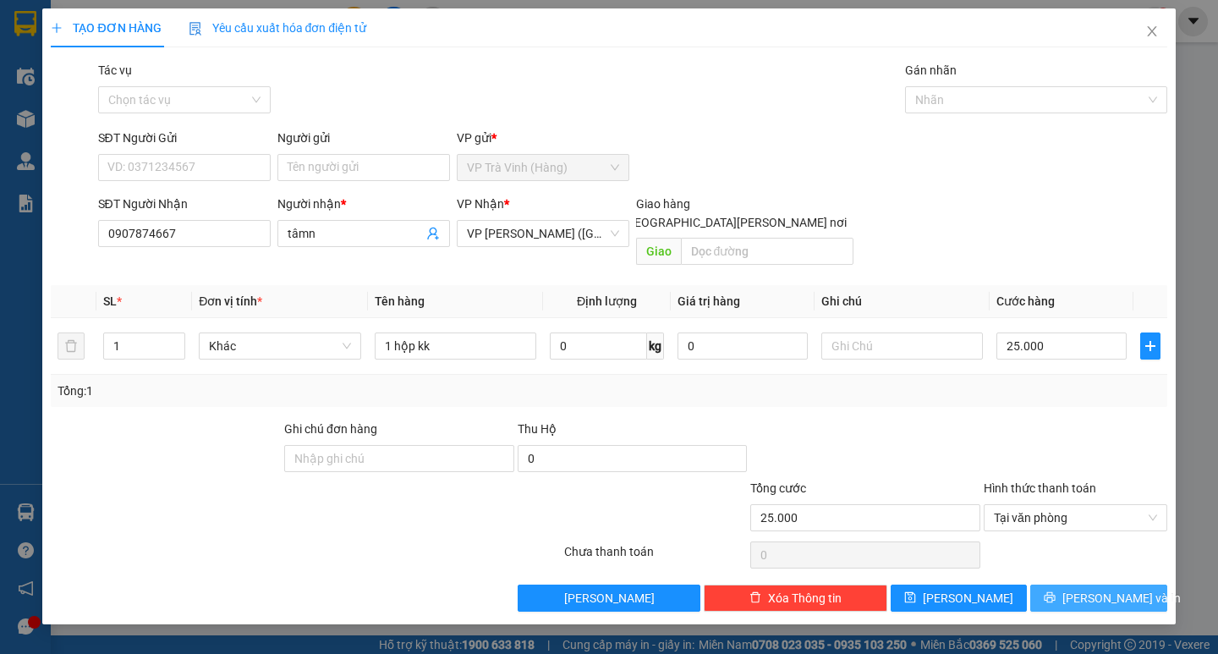
click at [1056, 591] on icon "printer" at bounding box center [1050, 597] width 12 height 12
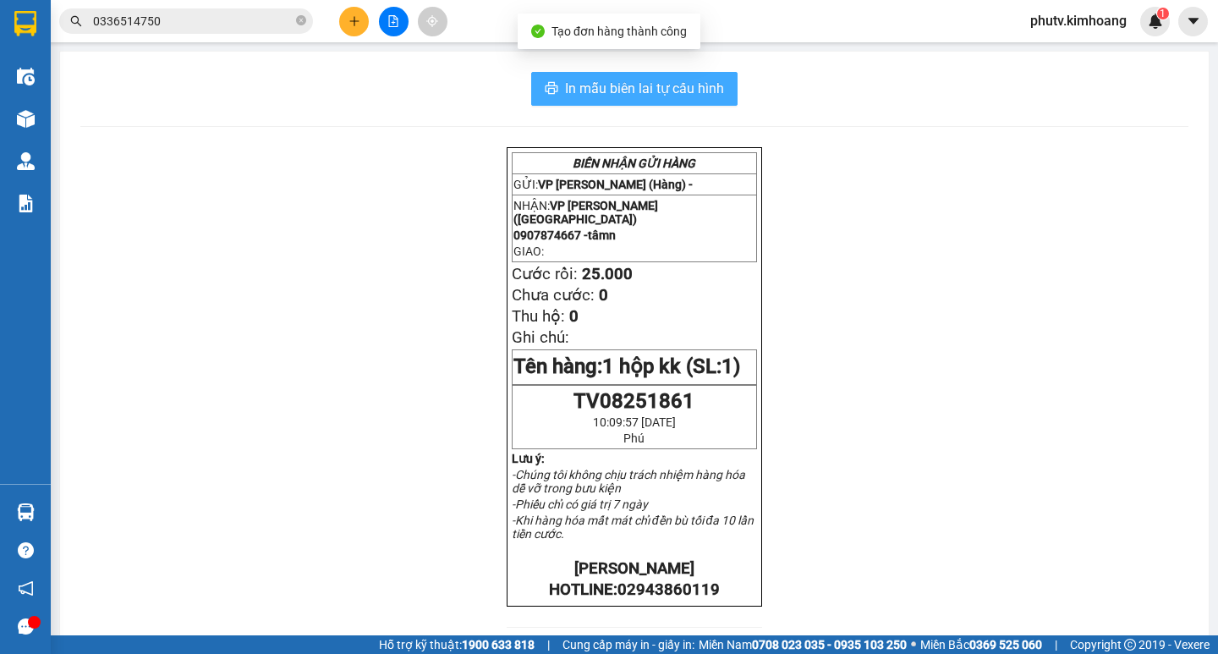
click at [647, 102] on button "In mẫu biên lai tự cấu hình" at bounding box center [634, 89] width 206 height 34
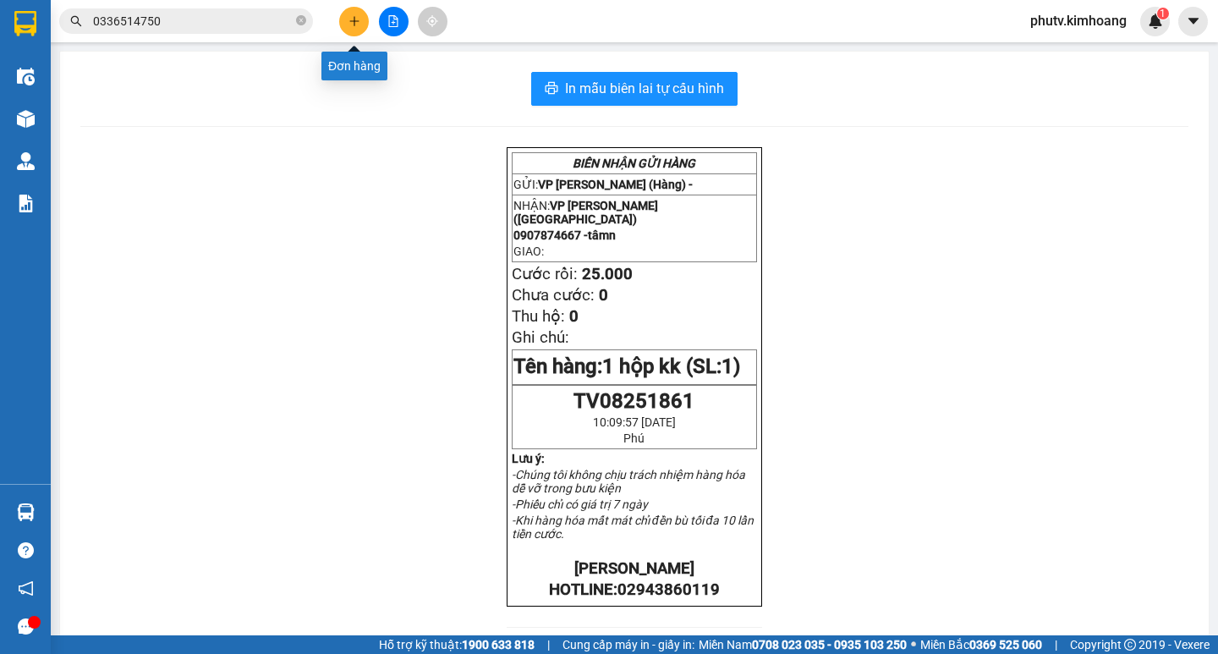
click at [354, 17] on icon "plus" at bounding box center [355, 21] width 12 height 12
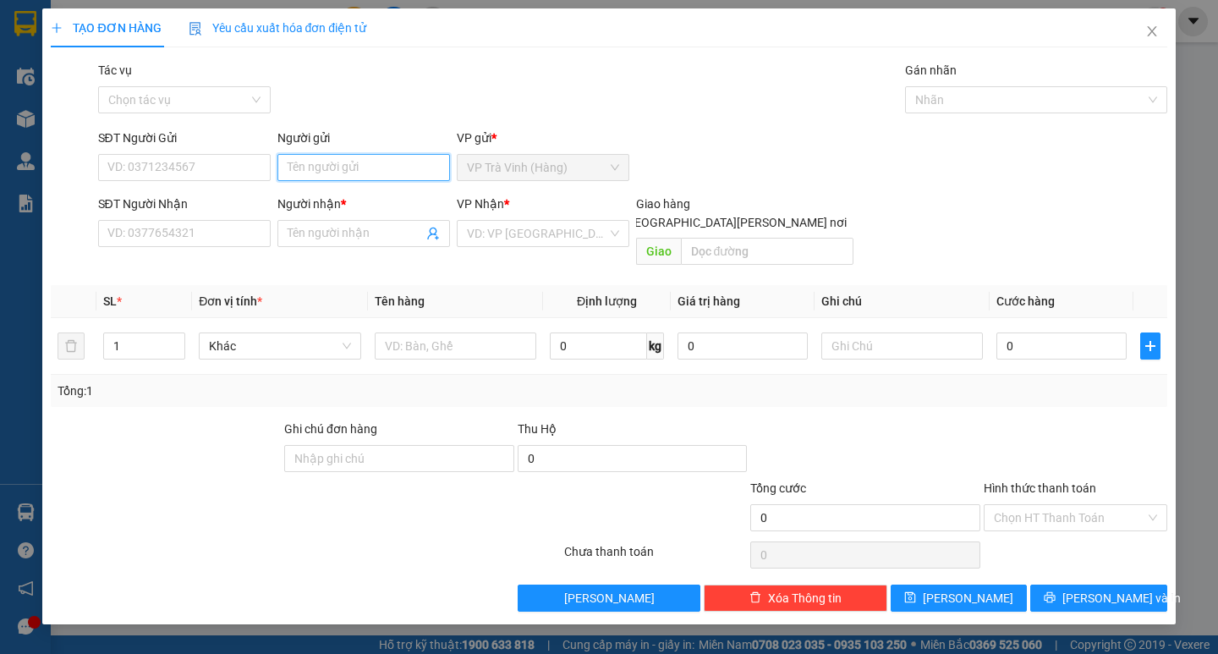
click at [355, 173] on input "Người gửi" at bounding box center [364, 167] width 173 height 27
type input "d"
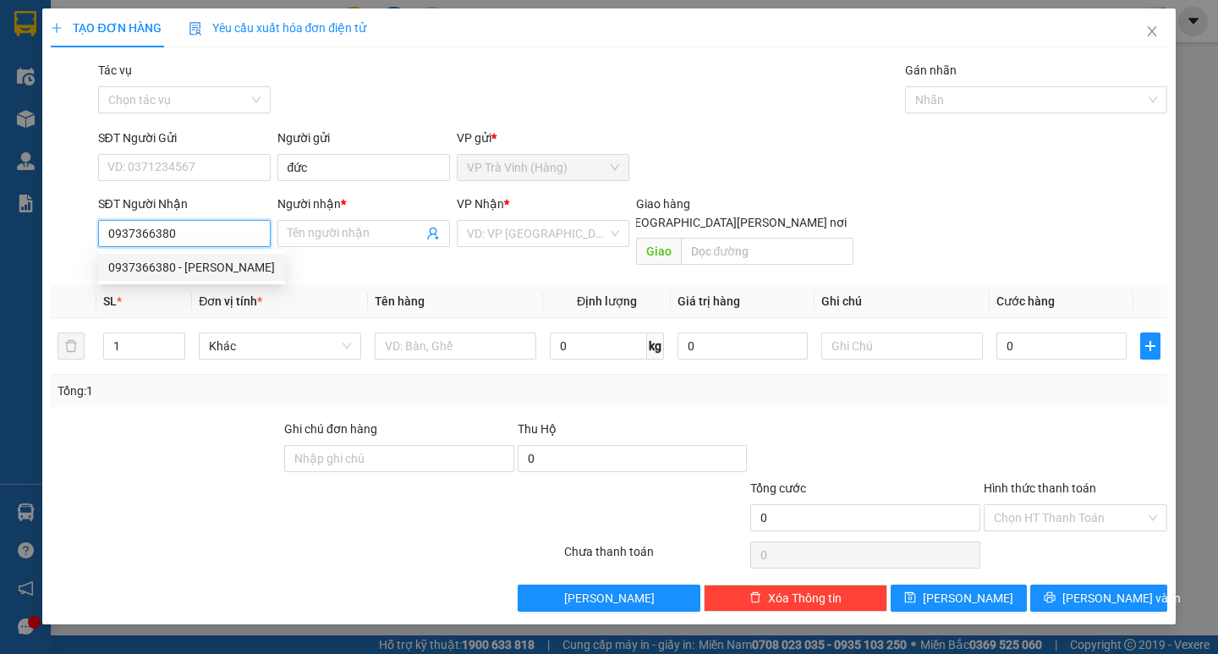
click at [253, 267] on div "0937366380 - [PERSON_NAME]" at bounding box center [191, 267] width 167 height 19
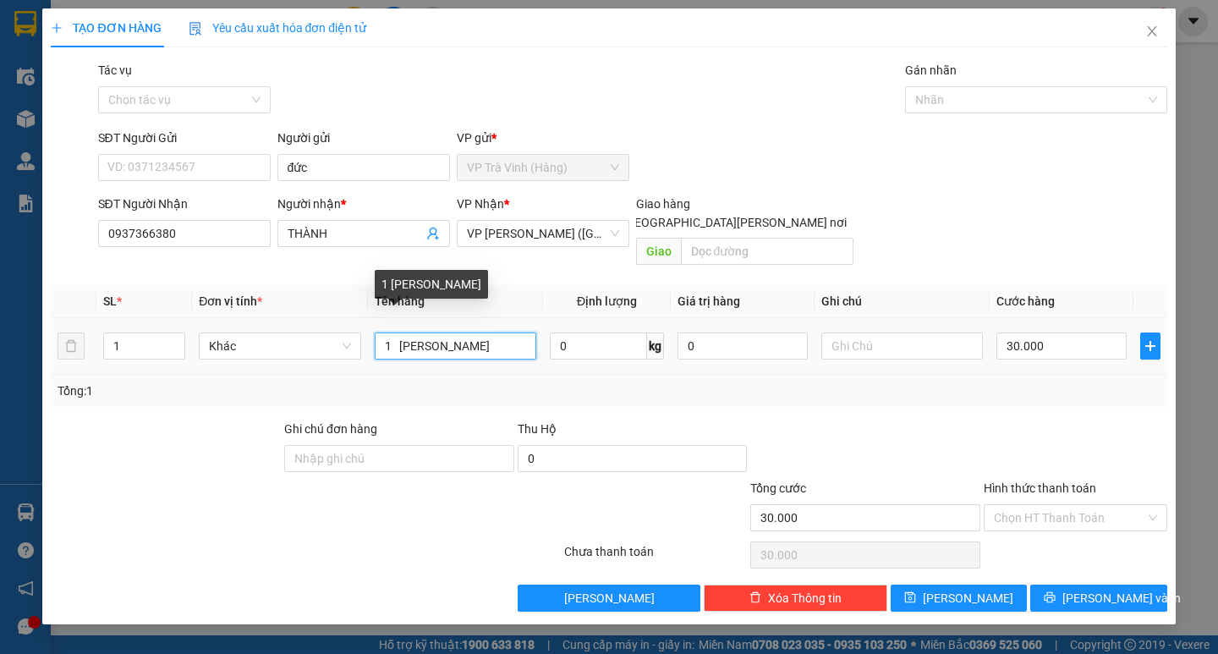
click at [401, 333] on input "1 [PERSON_NAME]" at bounding box center [456, 346] width 162 height 27
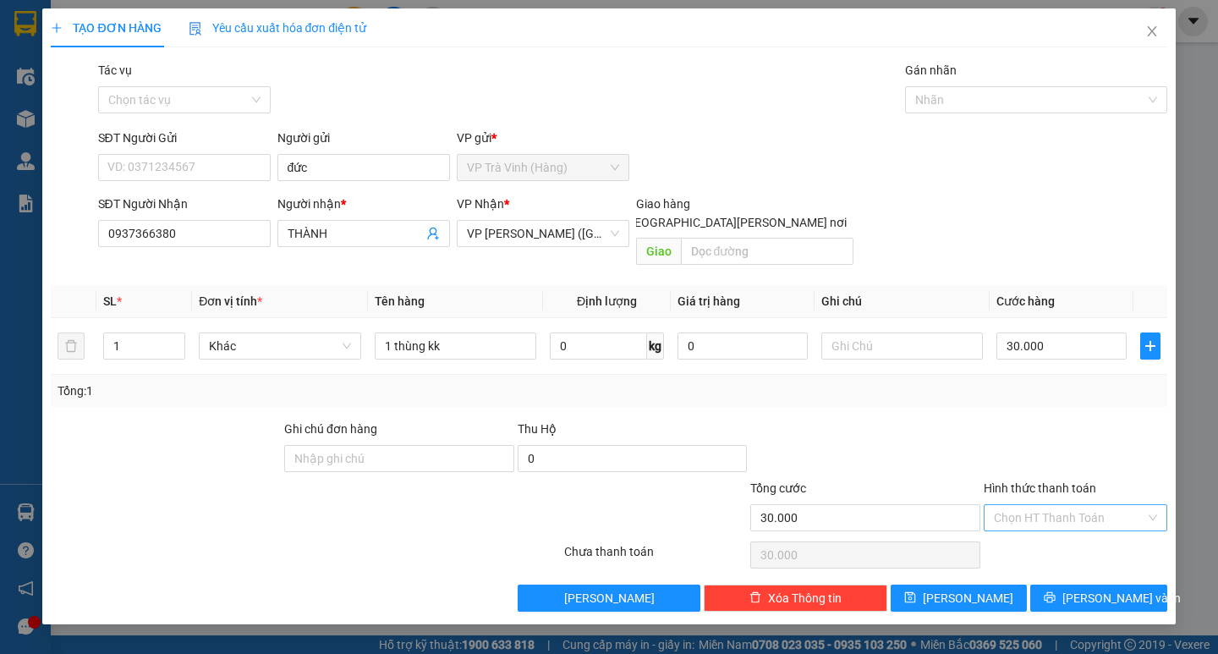
click at [1061, 505] on input "Hình thức thanh toán" at bounding box center [1069, 517] width 151 height 25
click at [1066, 529] on div "Tại văn phòng" at bounding box center [1075, 533] width 163 height 19
click at [1084, 589] on span "[PERSON_NAME] và In" at bounding box center [1122, 598] width 118 height 19
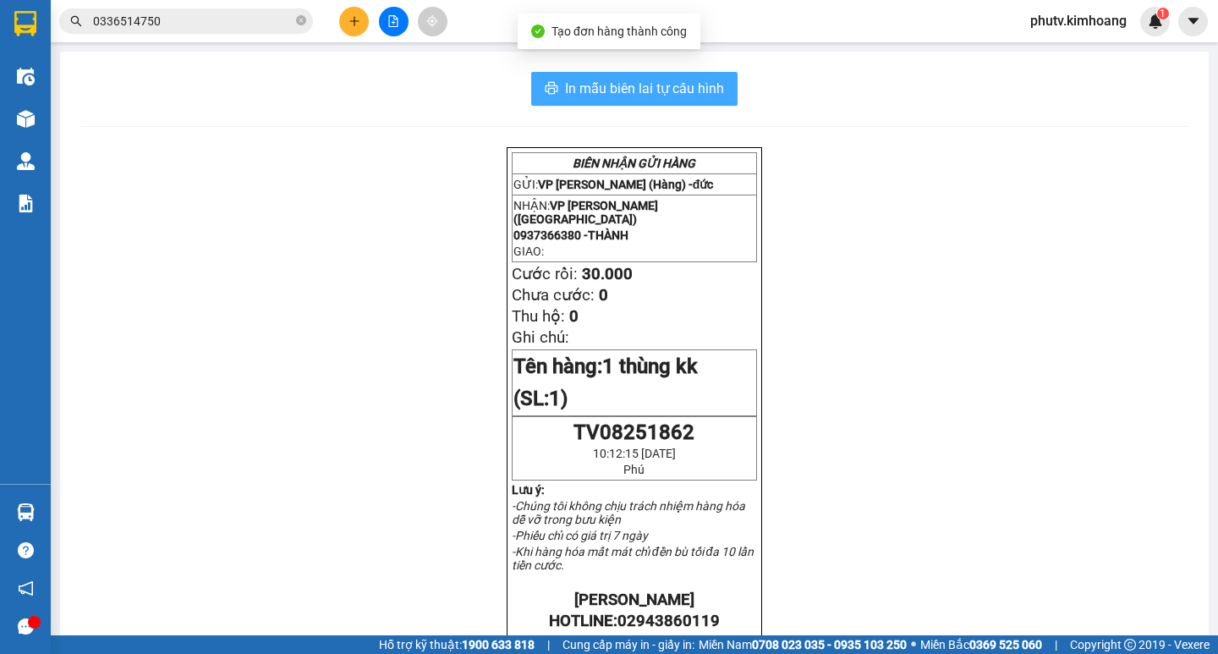
click at [680, 80] on span "In mẫu biên lai tự cấu hình" at bounding box center [644, 88] width 159 height 21
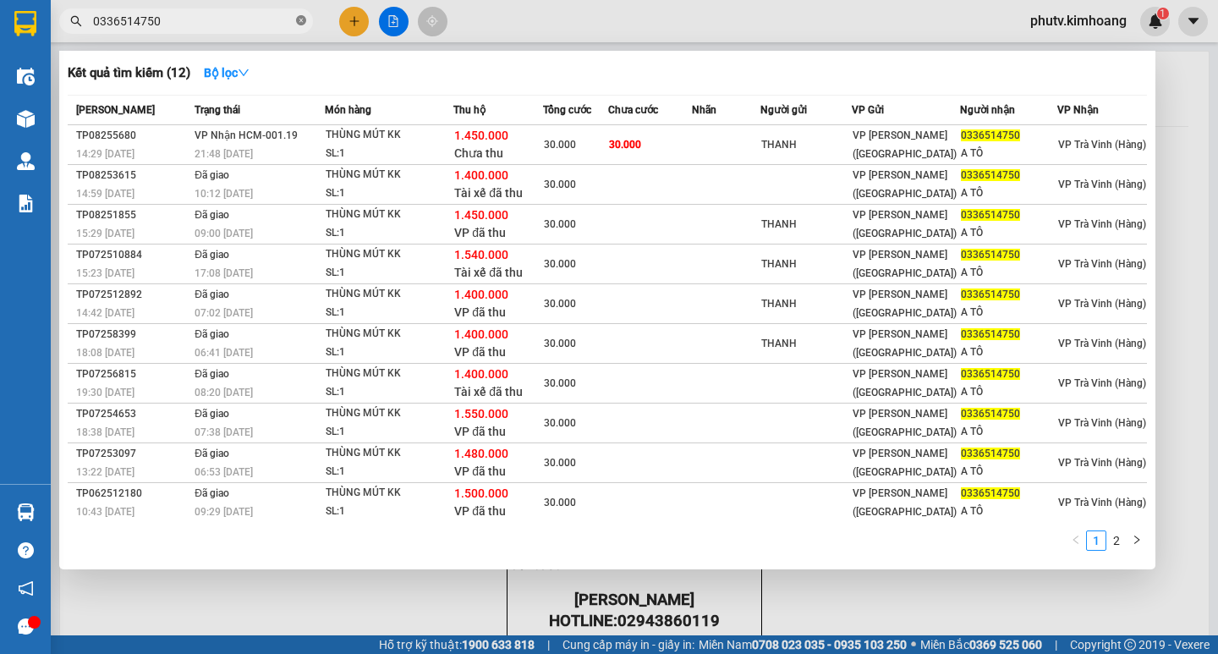
click at [300, 21] on icon "close-circle" at bounding box center [301, 20] width 10 height 10
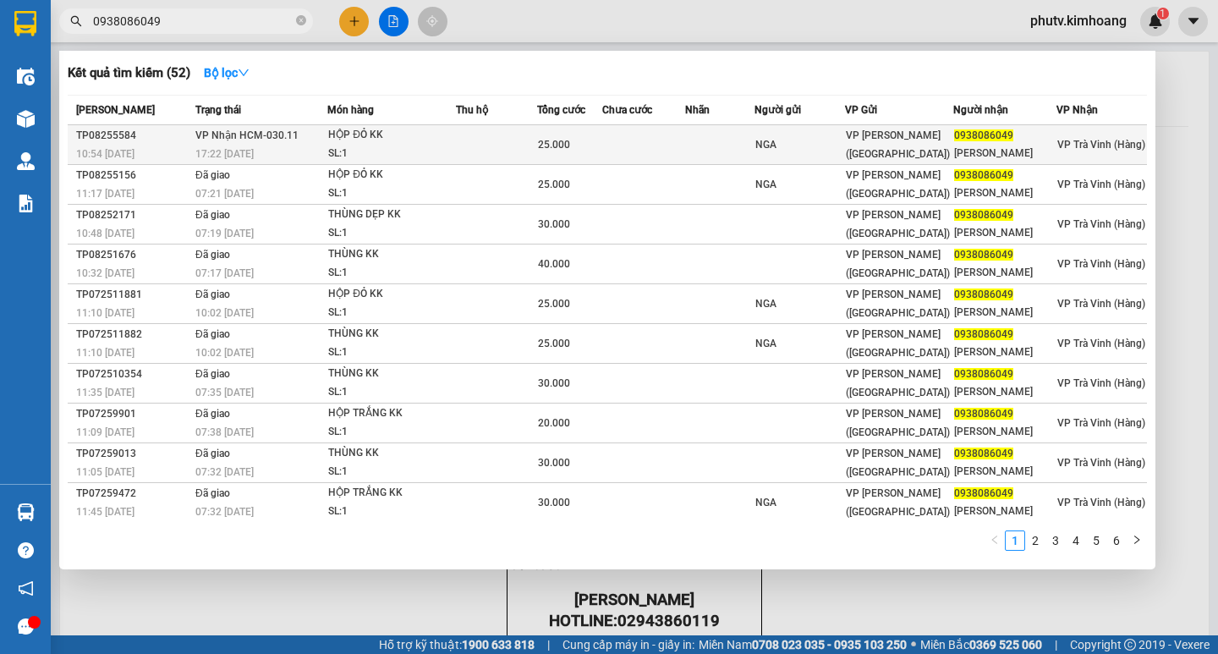
click at [515, 137] on td at bounding box center [496, 145] width 81 height 40
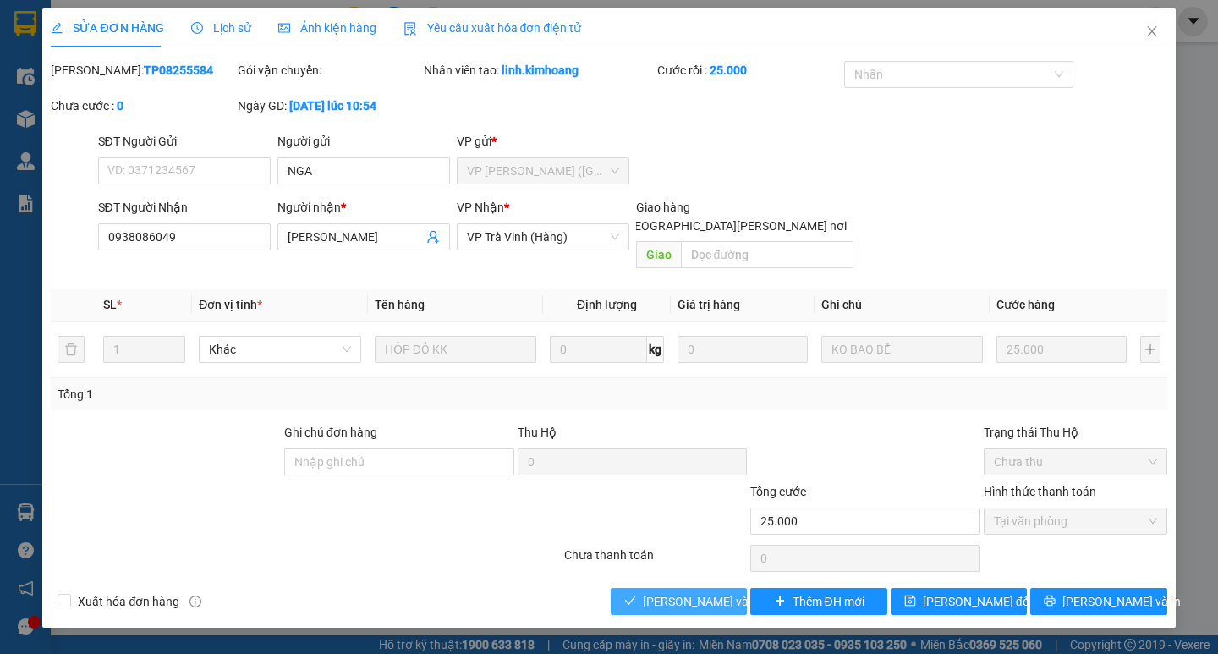
click at [706, 592] on span "[PERSON_NAME] và [PERSON_NAME] hàng" at bounding box center [757, 601] width 228 height 19
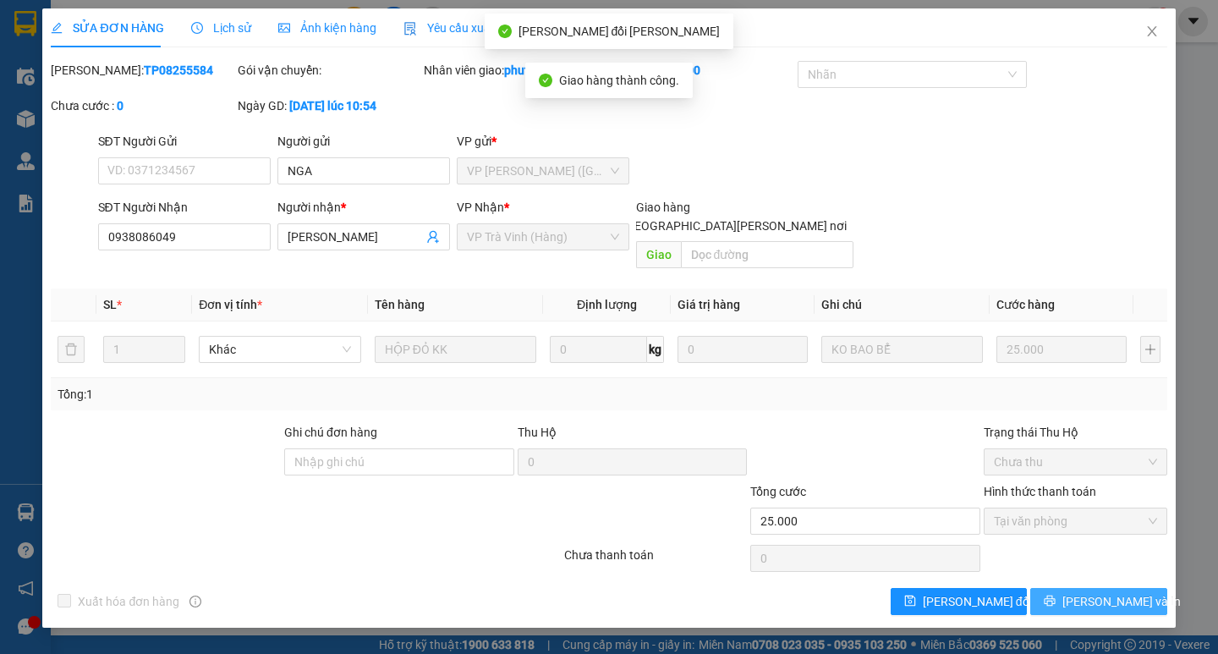
click at [1095, 592] on span "[PERSON_NAME] và In" at bounding box center [1122, 601] width 118 height 19
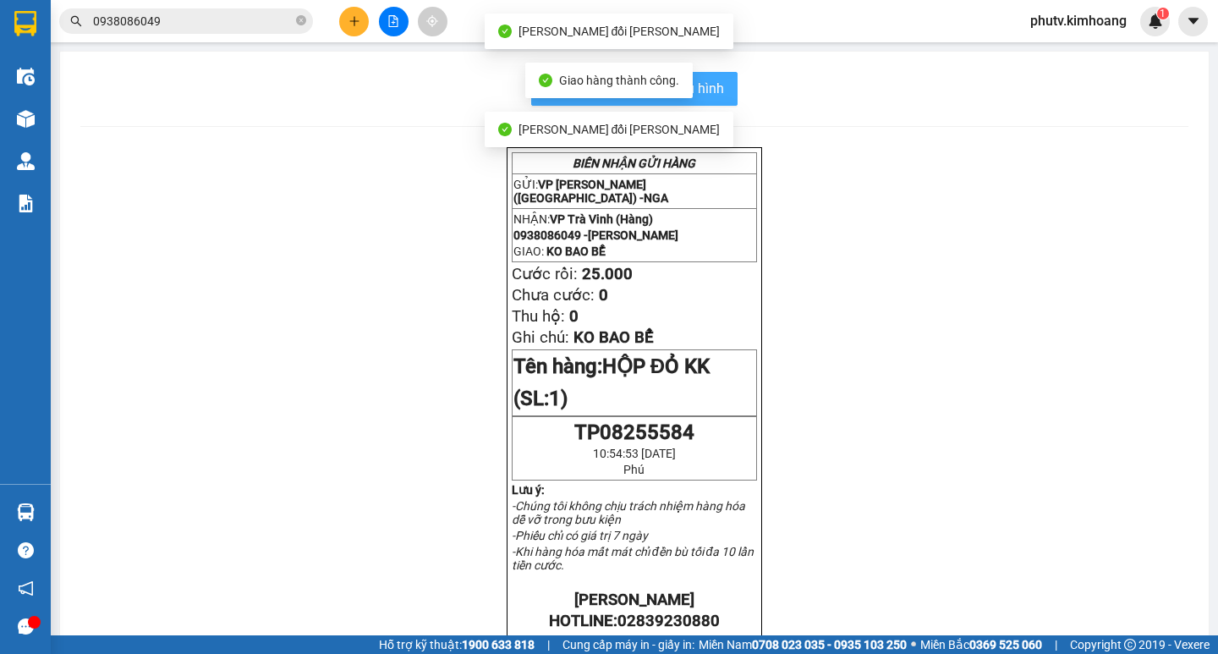
click at [717, 86] on span "In mẫu biên lai tự cấu hình" at bounding box center [644, 88] width 159 height 21
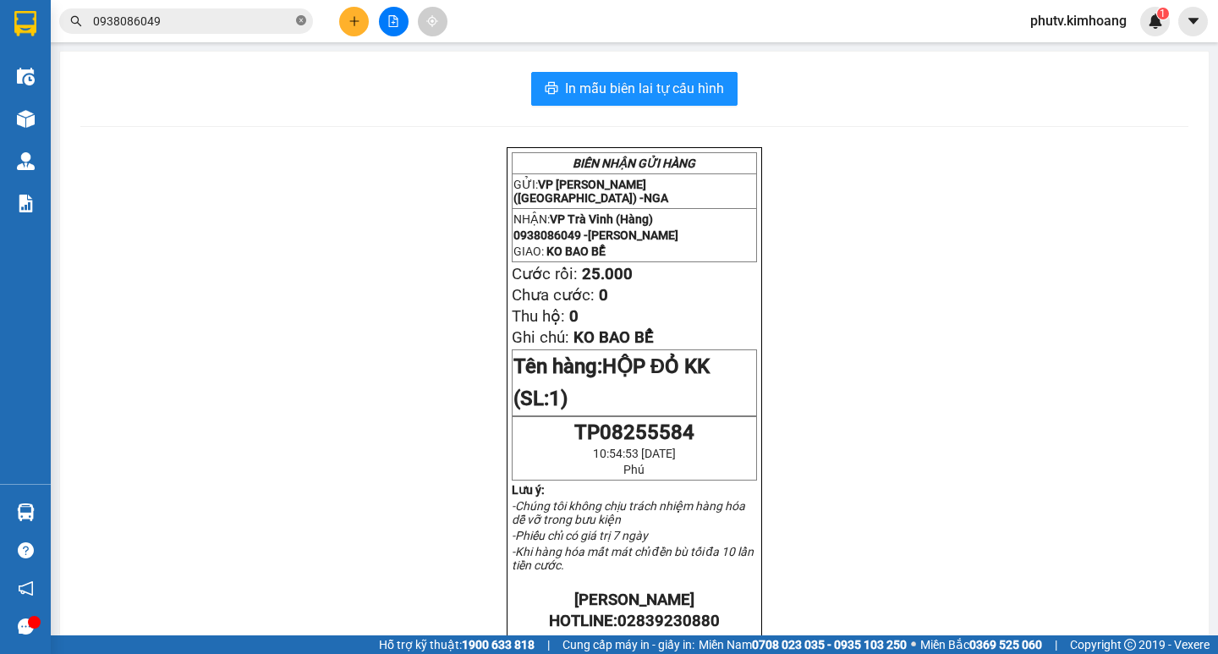
click at [301, 20] on icon "close-circle" at bounding box center [301, 20] width 10 height 10
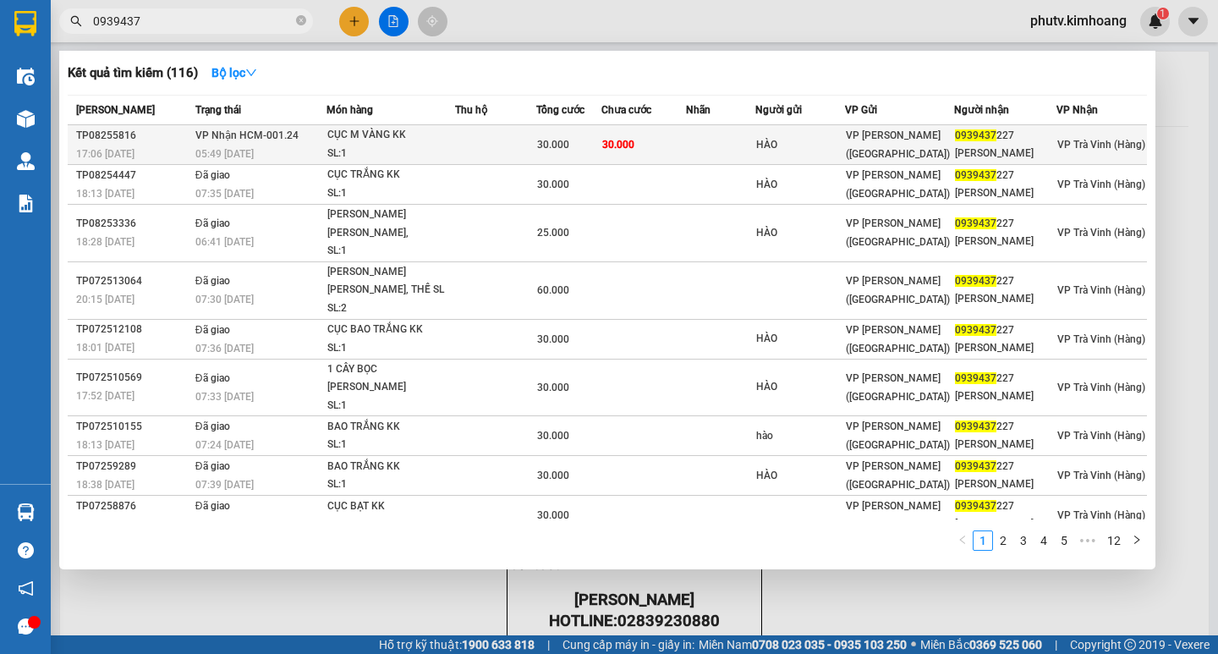
click at [519, 152] on td at bounding box center [495, 145] width 80 height 40
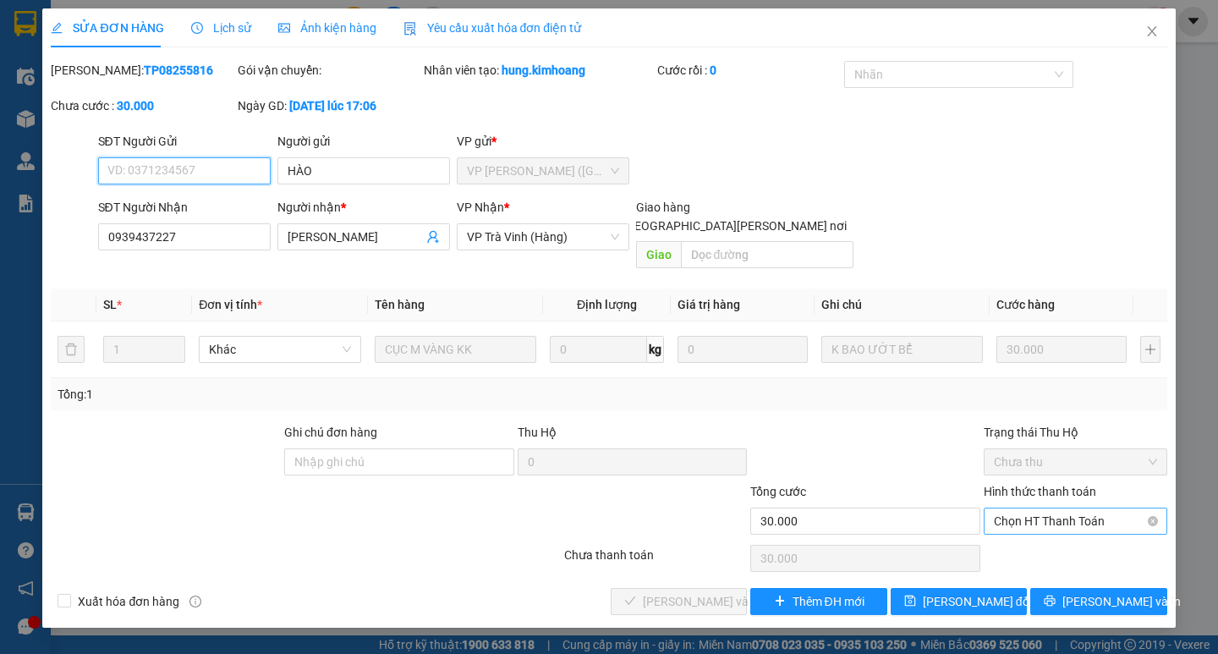
click at [1062, 508] on span "Chọn HT Thanh Toán" at bounding box center [1075, 520] width 163 height 25
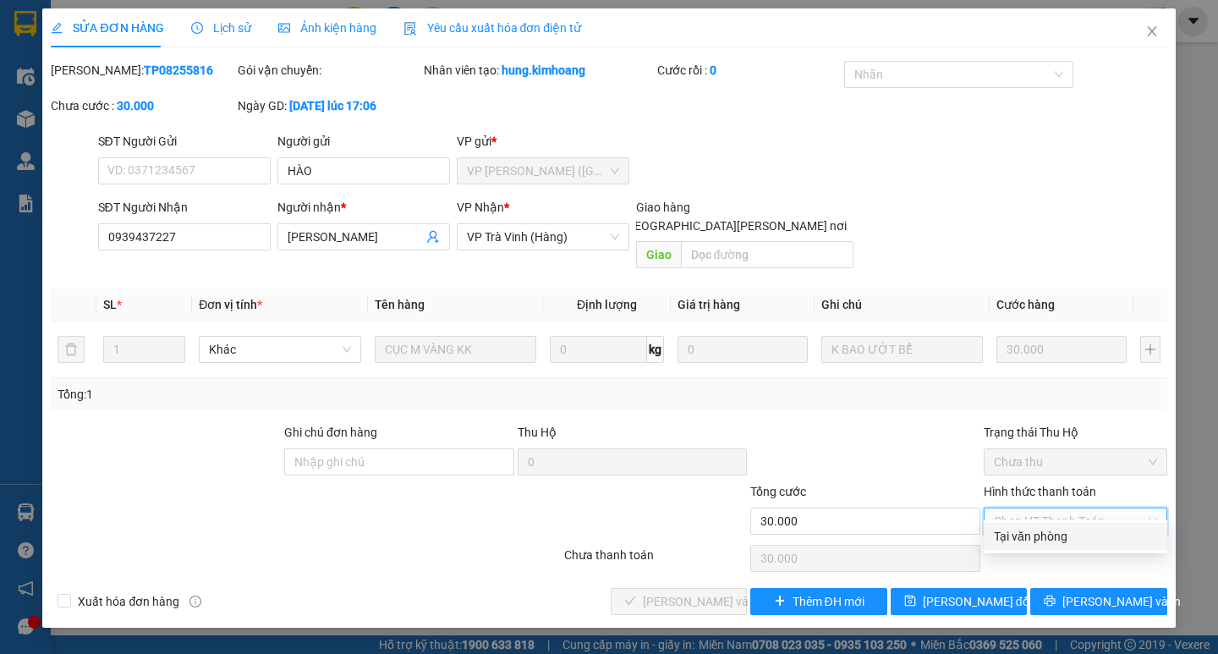
click at [1066, 530] on div "Tại văn phòng" at bounding box center [1075, 536] width 163 height 19
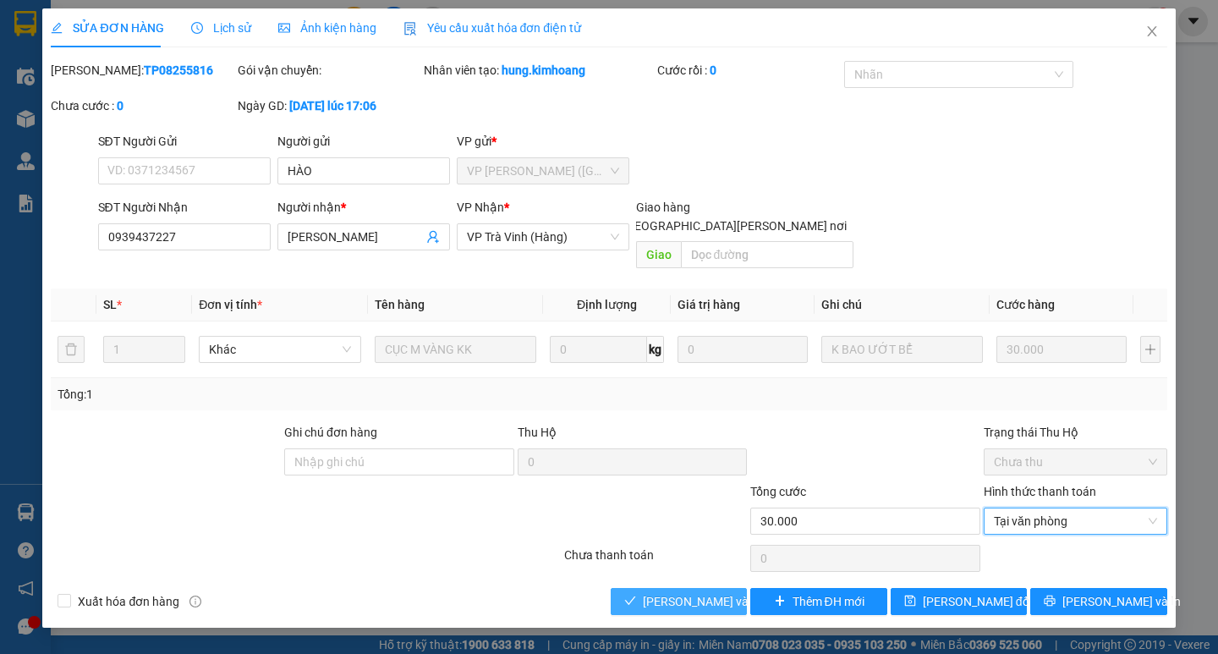
click at [702, 592] on span "[PERSON_NAME] và [PERSON_NAME] hàng" at bounding box center [757, 601] width 228 height 19
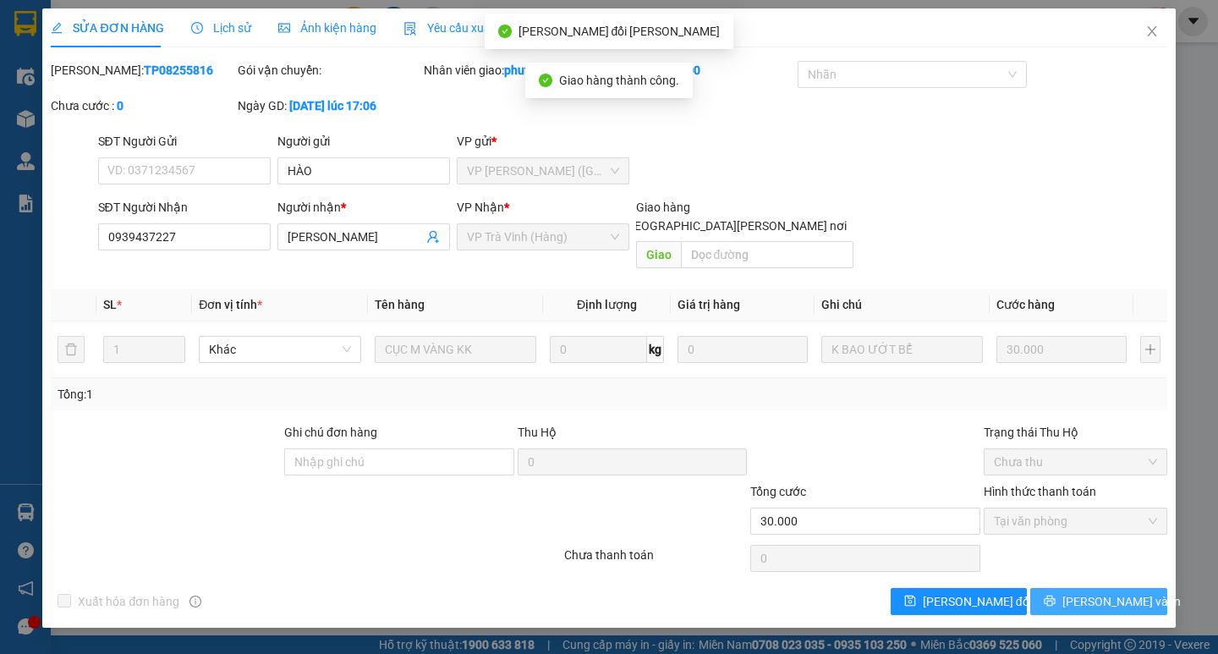
click at [1095, 592] on span "[PERSON_NAME] và In" at bounding box center [1122, 601] width 118 height 19
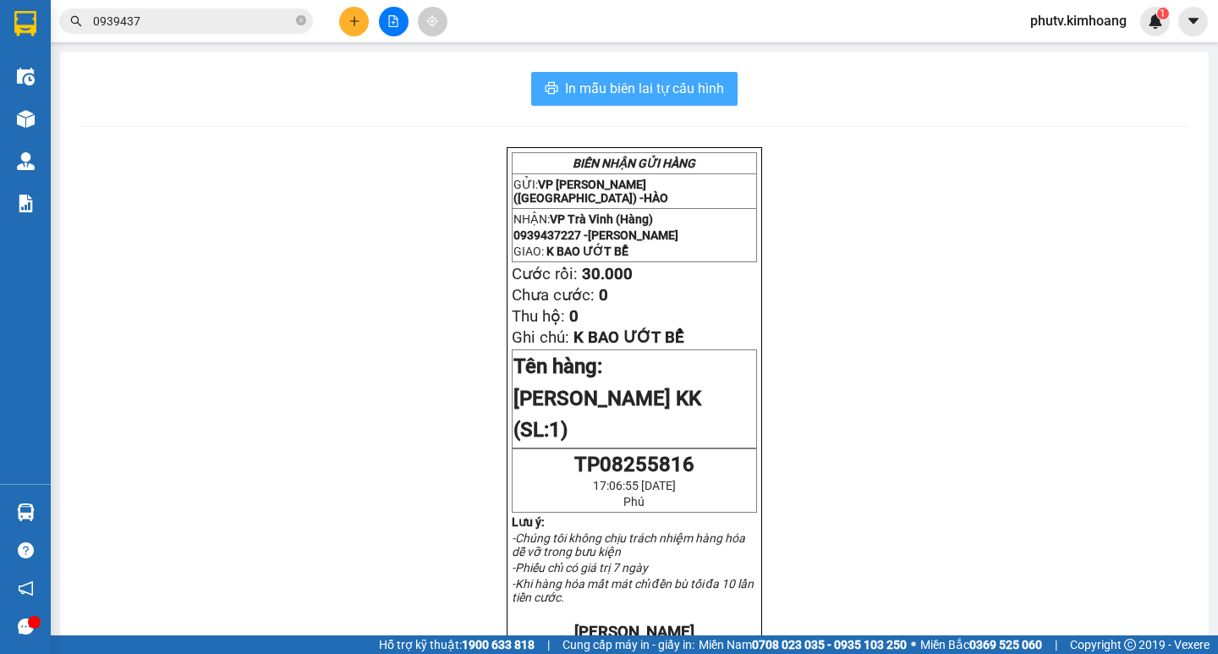
click at [621, 95] on span "In mẫu biên lai tự cấu hình" at bounding box center [644, 88] width 159 height 21
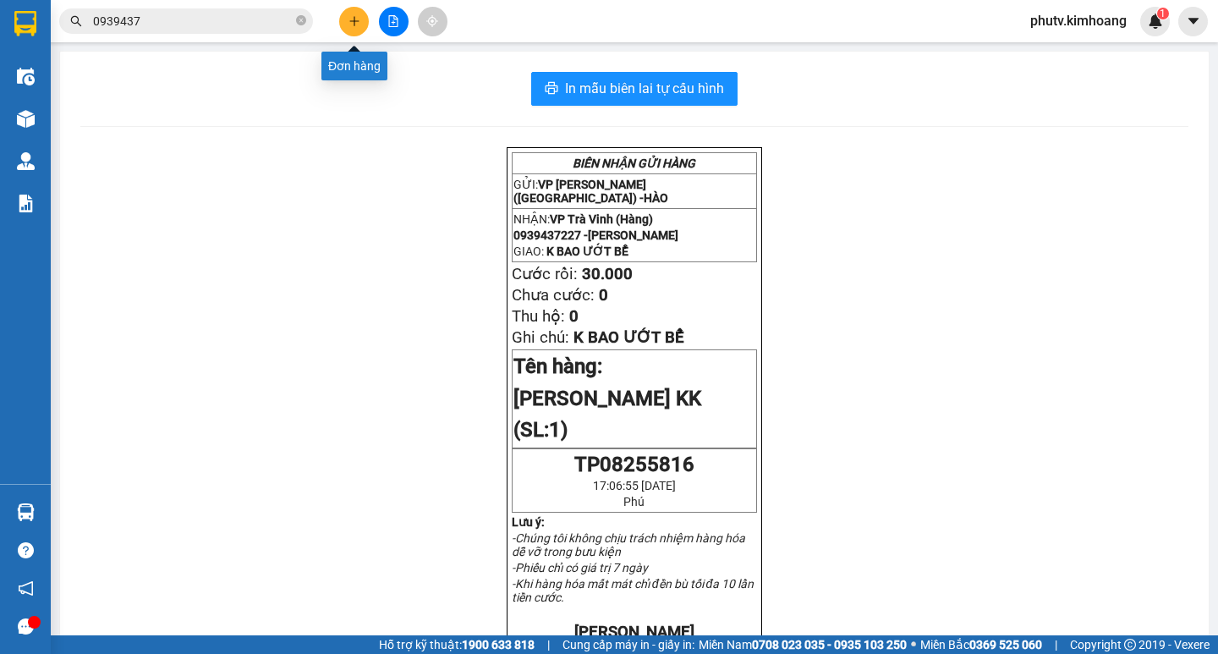
click at [360, 21] on icon "plus" at bounding box center [355, 21] width 12 height 12
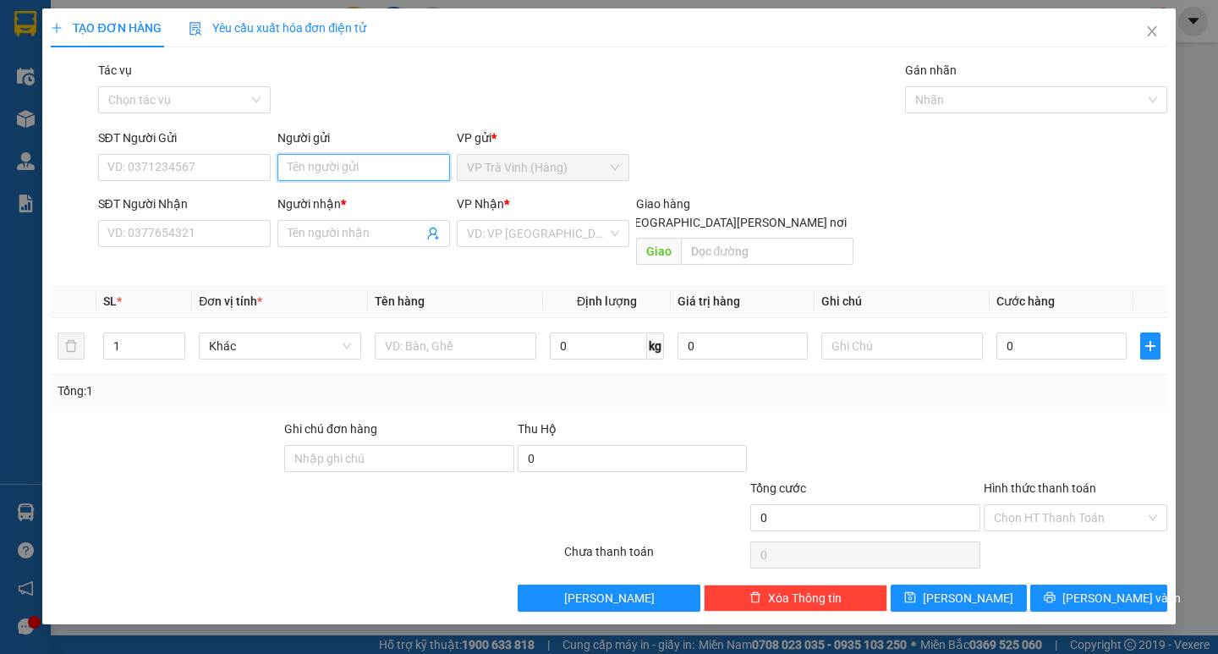
click at [362, 168] on input "Người gửi" at bounding box center [364, 167] width 173 height 27
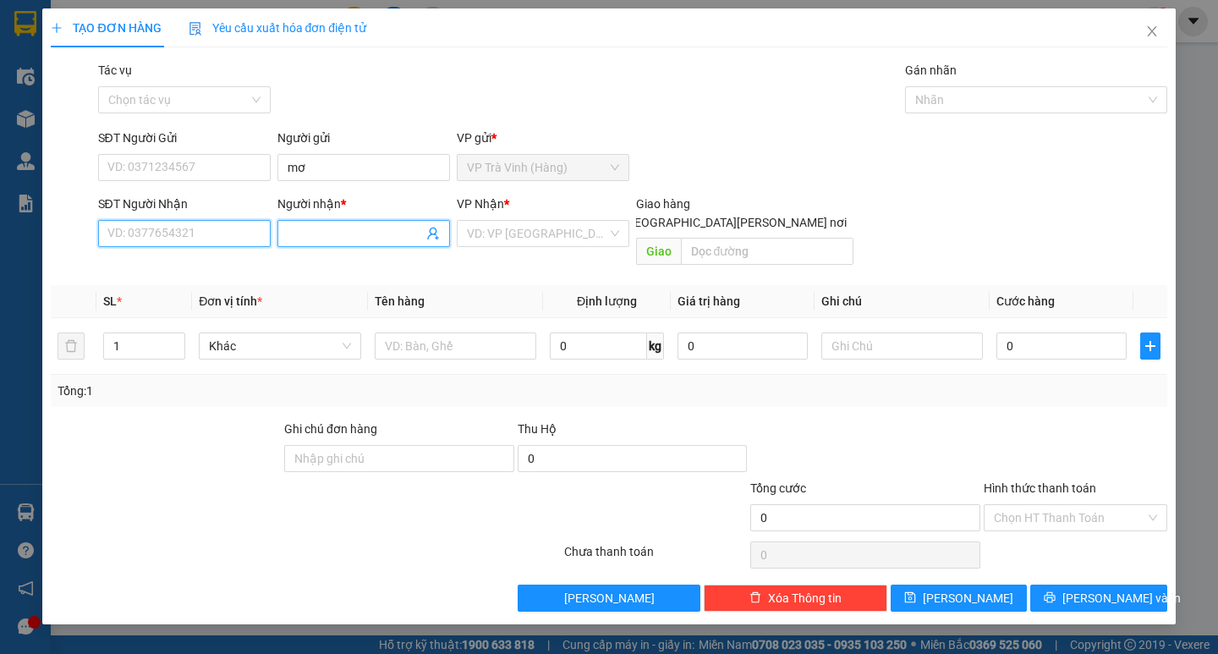
click at [231, 231] on input "SĐT Người Nhận" at bounding box center [184, 233] width 173 height 27
click at [310, 230] on input "Người nhận *" at bounding box center [355, 233] width 135 height 19
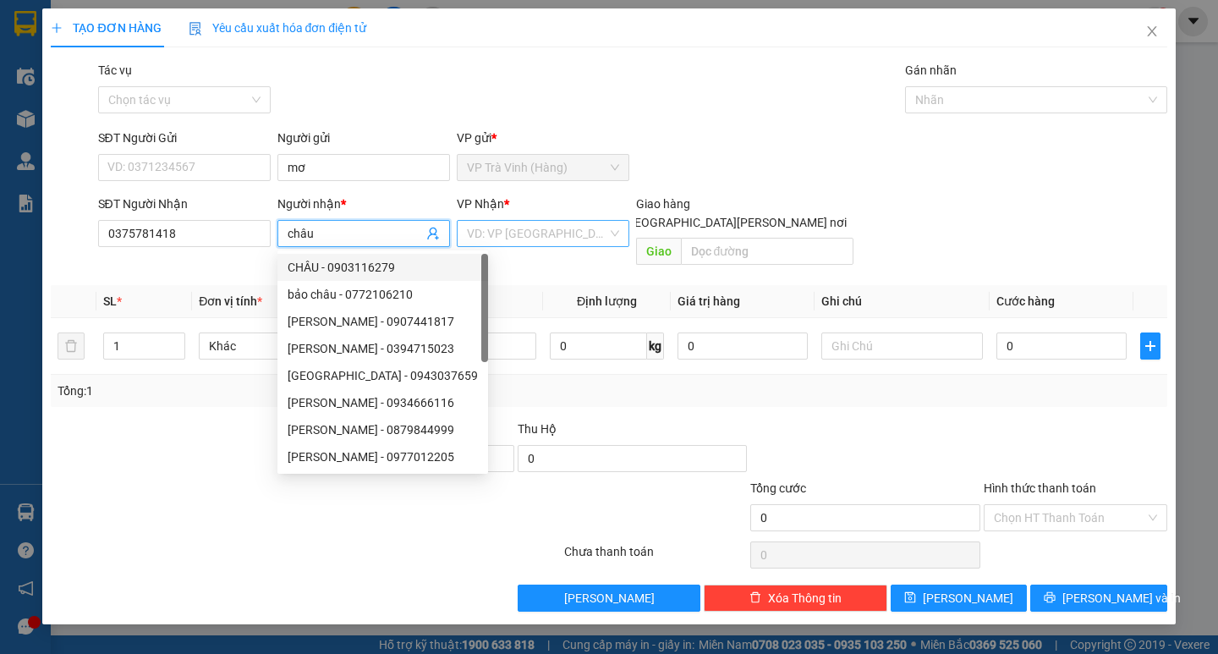
click at [553, 233] on input "search" at bounding box center [537, 233] width 140 height 25
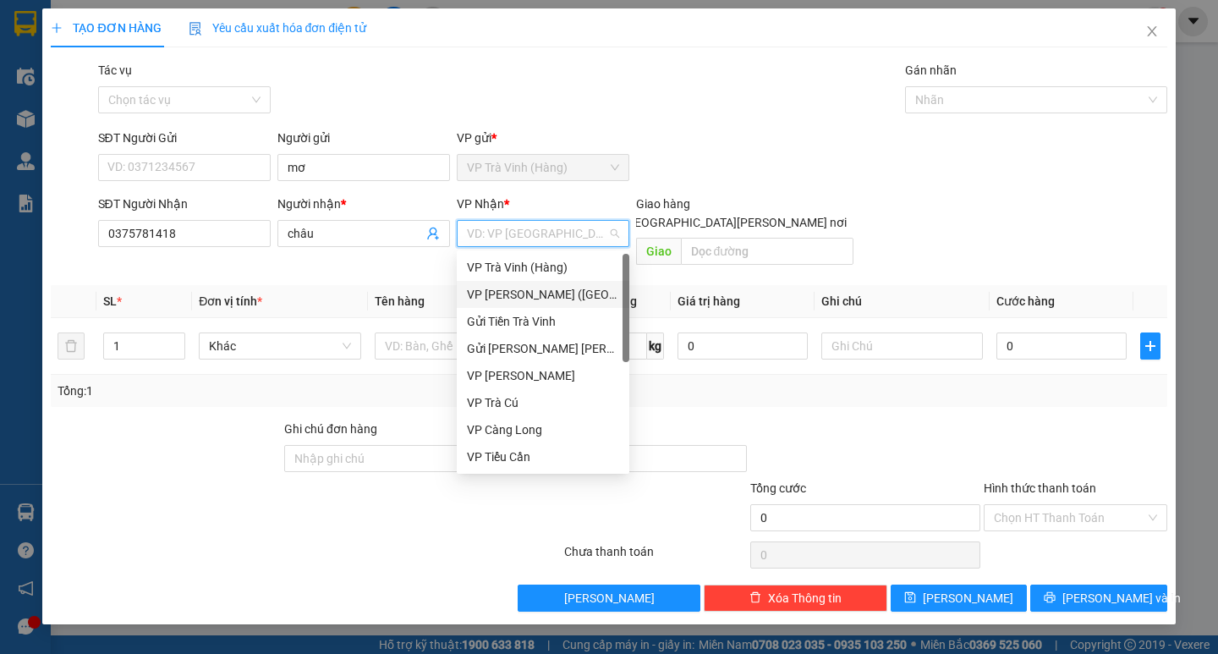
click at [553, 300] on div "VP [PERSON_NAME] ([GEOGRAPHIC_DATA])" at bounding box center [543, 294] width 152 height 19
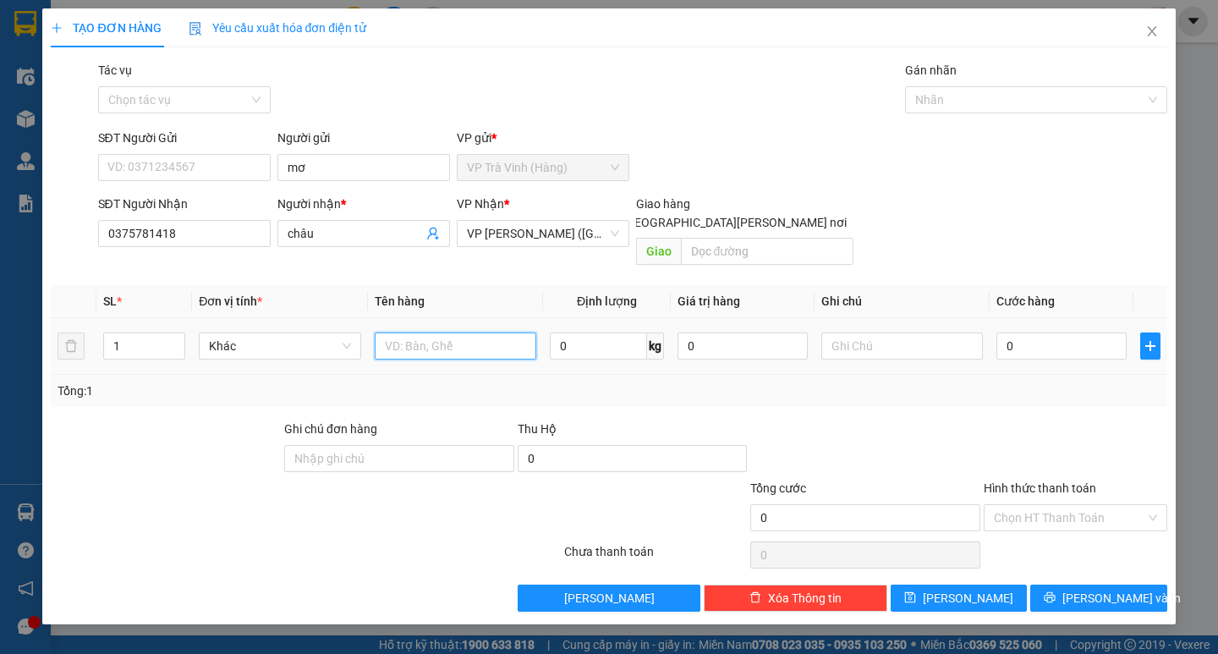
click at [456, 335] on input "text" at bounding box center [456, 346] width 162 height 27
click at [1059, 333] on input "0" at bounding box center [1062, 346] width 130 height 27
click at [1035, 429] on div at bounding box center [1075, 449] width 187 height 59
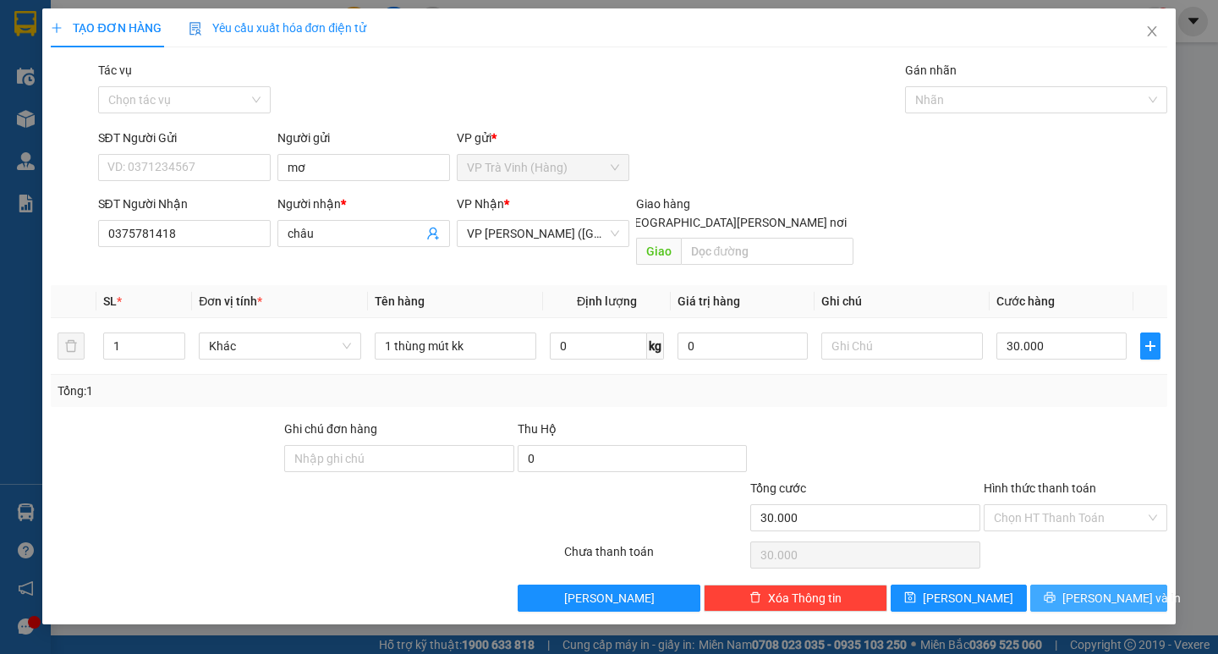
click at [1114, 589] on span "[PERSON_NAME] và In" at bounding box center [1122, 598] width 118 height 19
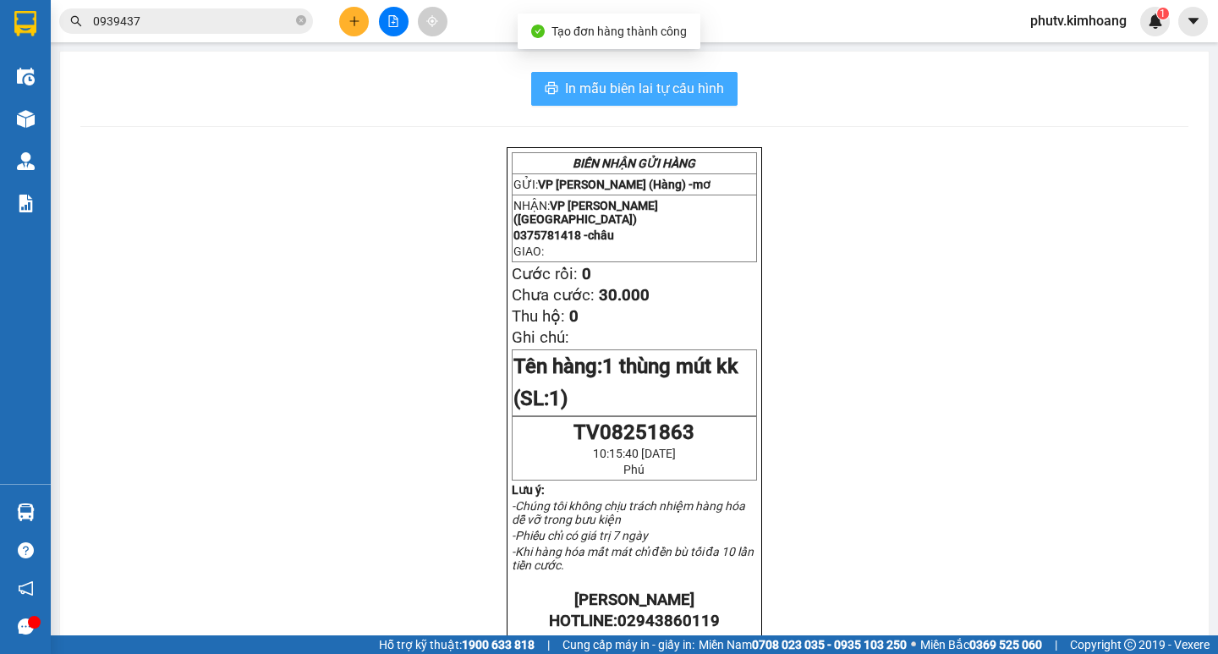
click at [649, 86] on span "In mẫu biên lai tự cấu hình" at bounding box center [644, 88] width 159 height 21
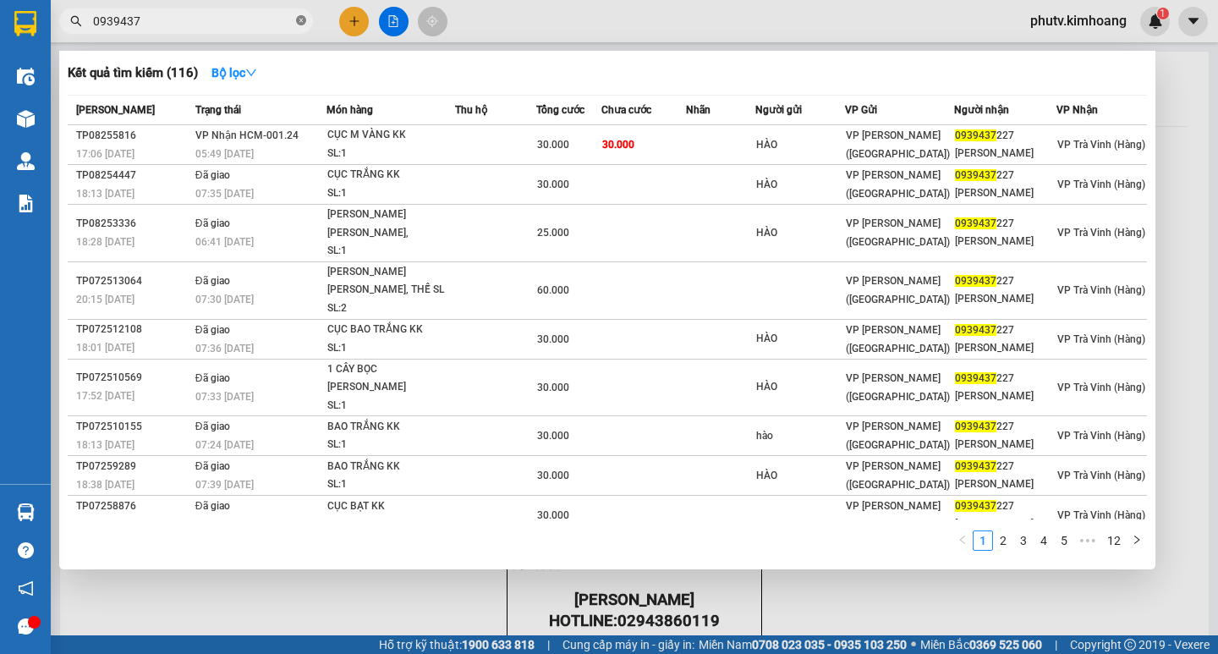
click at [300, 14] on span at bounding box center [301, 22] width 10 height 16
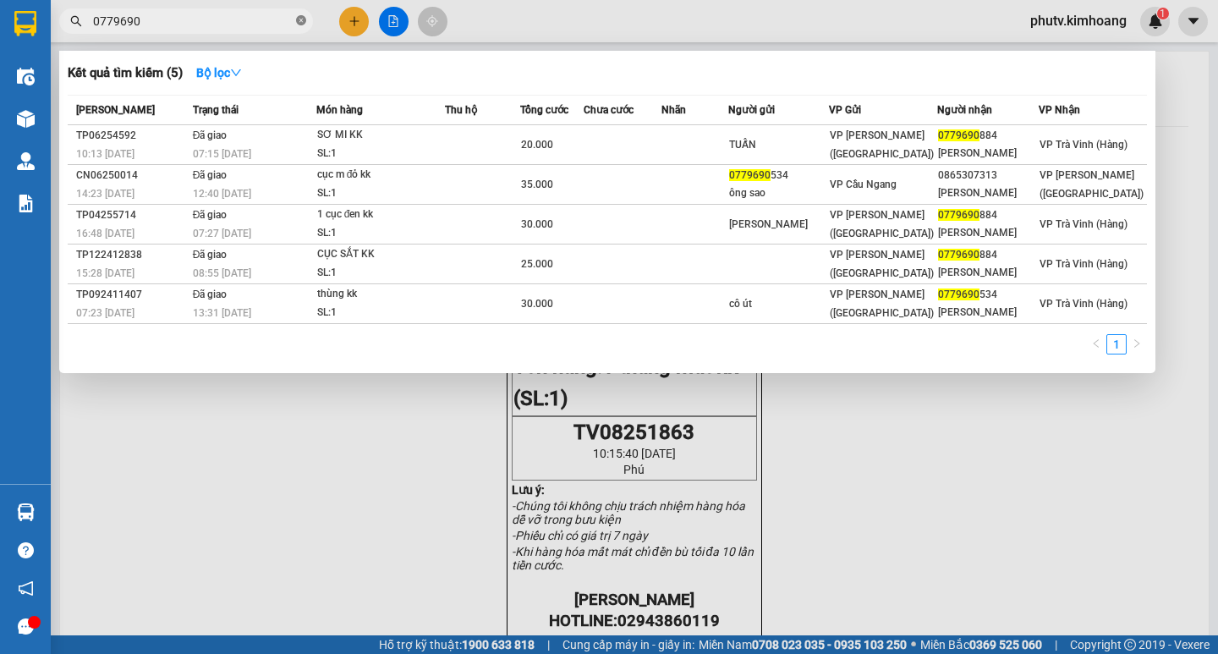
click at [302, 20] on icon "close-circle" at bounding box center [301, 20] width 10 height 10
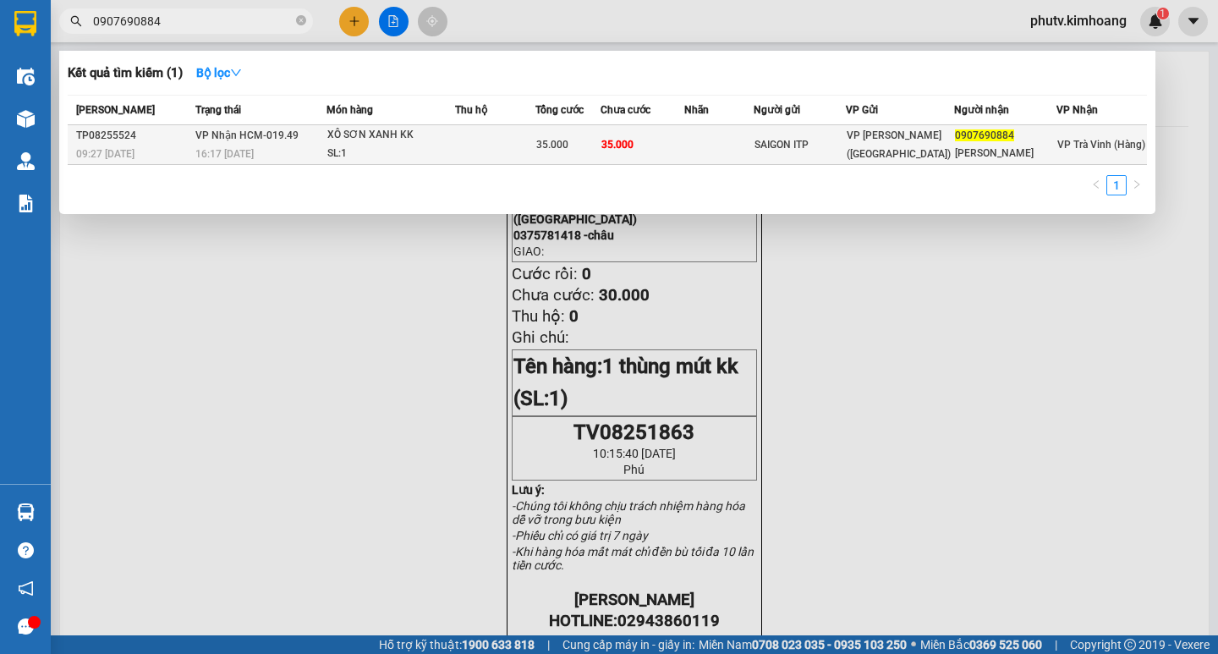
click at [377, 146] on div "SL: 1" at bounding box center [390, 154] width 127 height 19
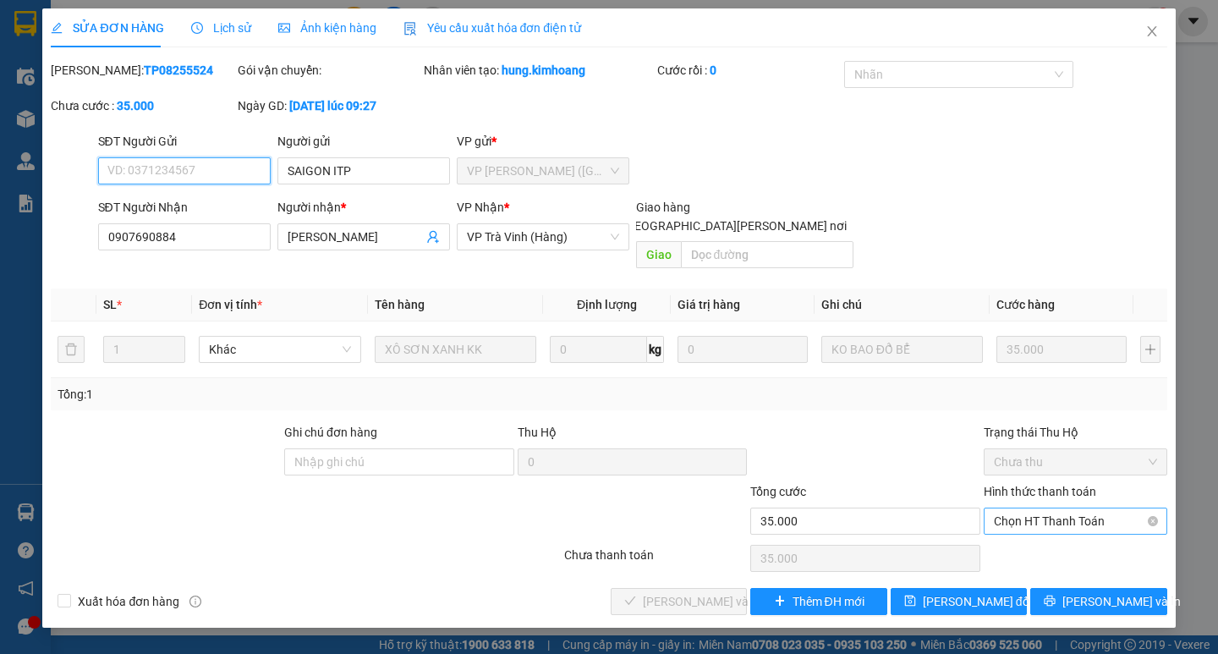
click at [1091, 508] on span "Chọn HT Thanh Toán" at bounding box center [1075, 520] width 163 height 25
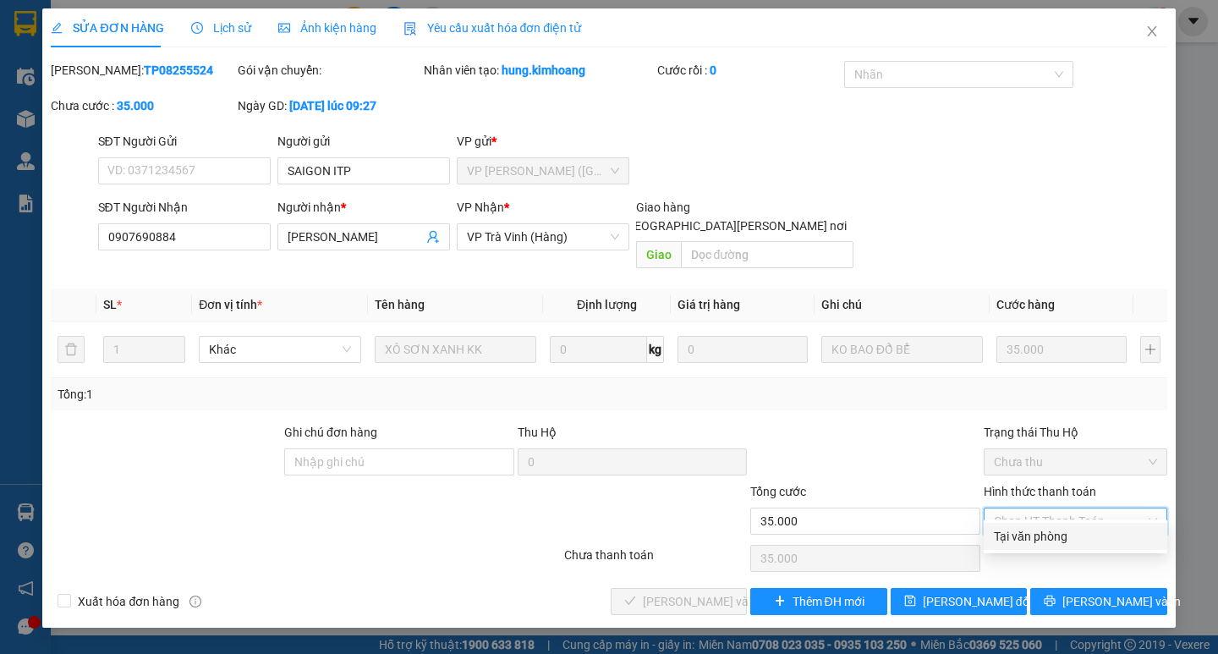
click at [1083, 526] on div "Tại văn phòng" at bounding box center [1076, 536] width 184 height 27
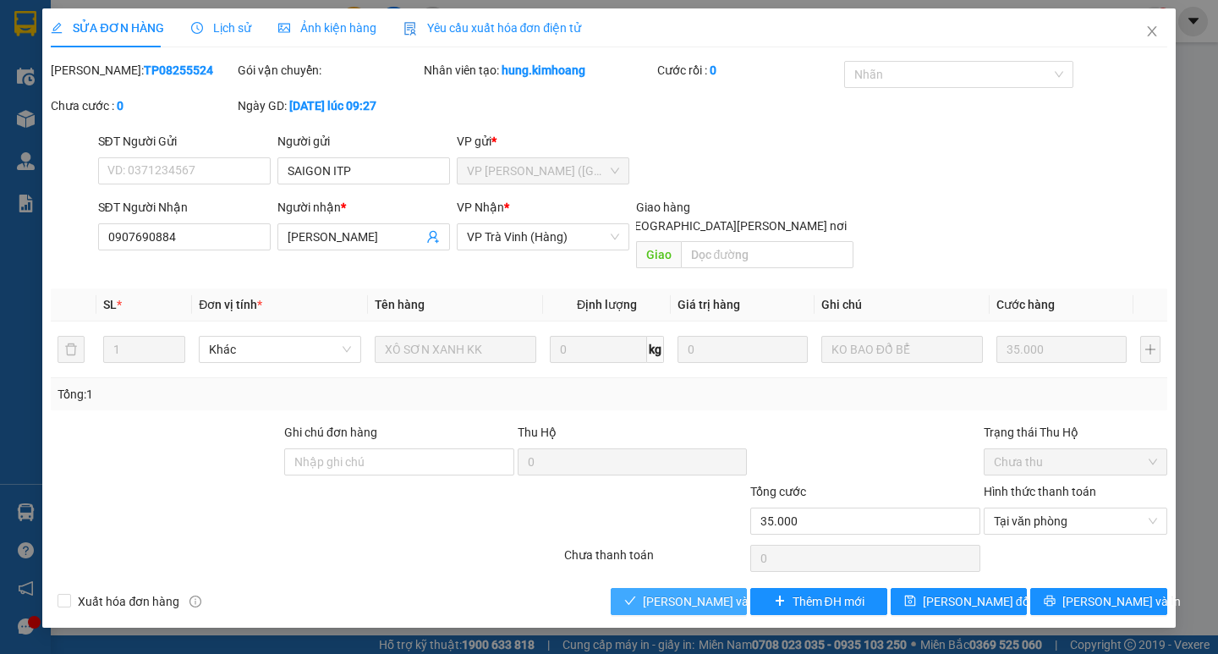
click at [670, 592] on span "[PERSON_NAME] và [PERSON_NAME] hàng" at bounding box center [757, 601] width 228 height 19
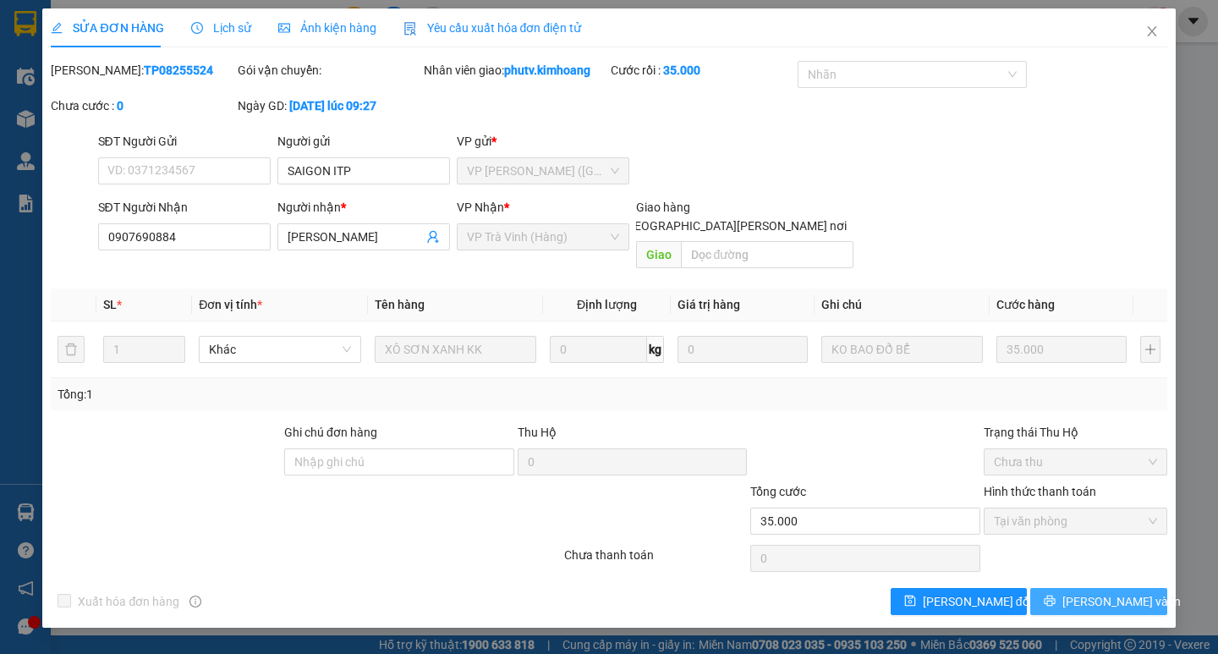
click at [1114, 592] on span "[PERSON_NAME] và In" at bounding box center [1122, 601] width 118 height 19
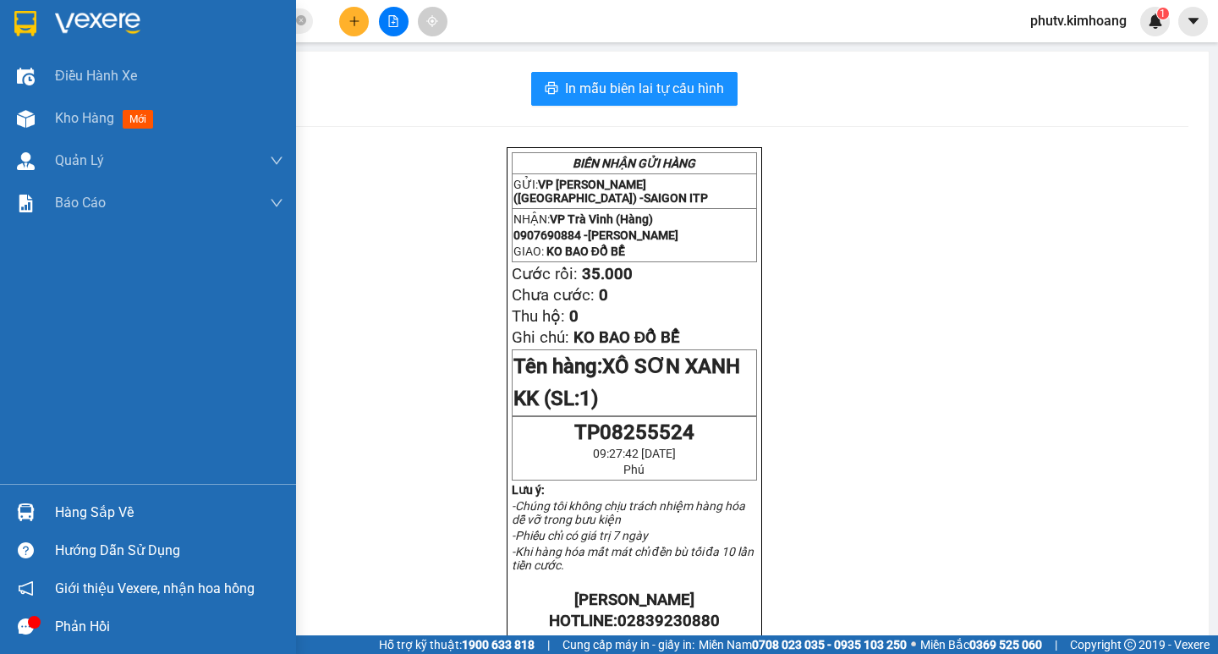
click at [70, 501] on div "Hàng sắp về" at bounding box center [169, 512] width 228 height 25
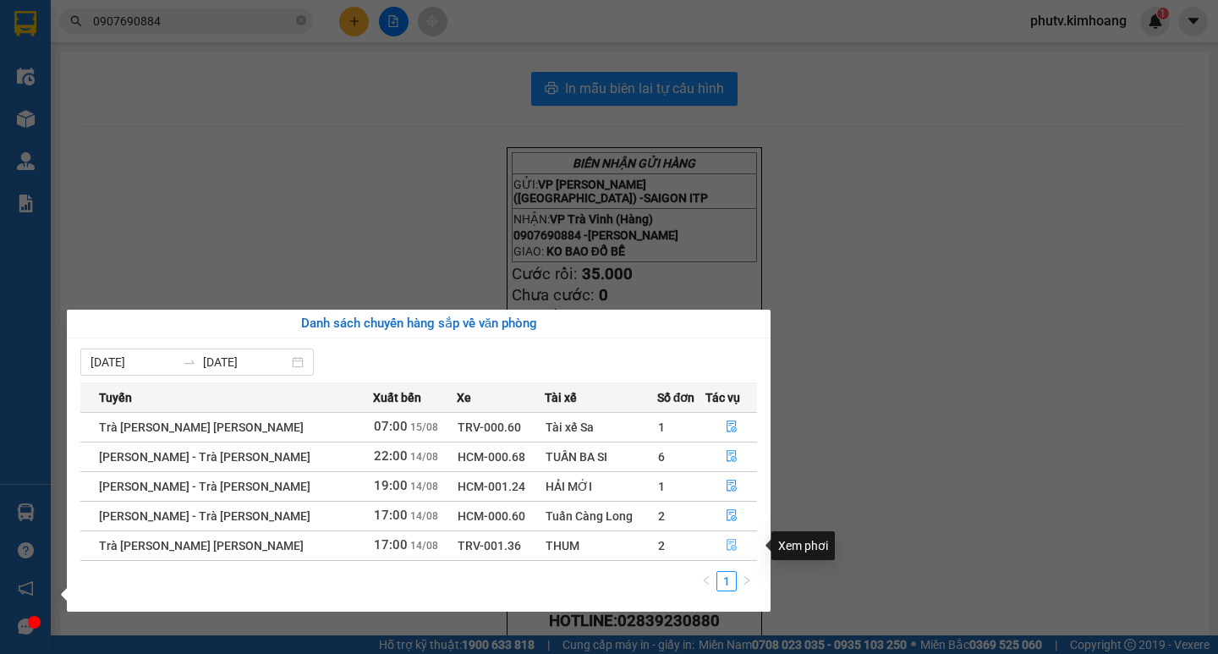
click at [728, 545] on icon "file-done" at bounding box center [732, 545] width 12 height 12
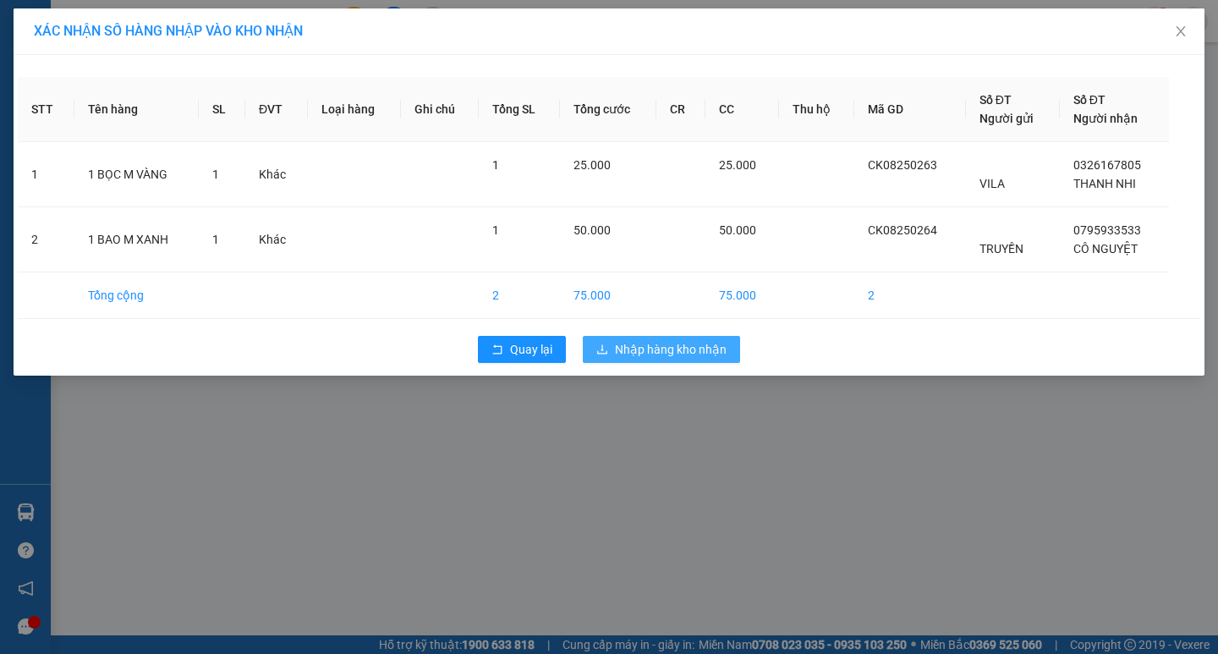
click at [648, 355] on span "Nhập hàng kho nhận" at bounding box center [671, 349] width 112 height 19
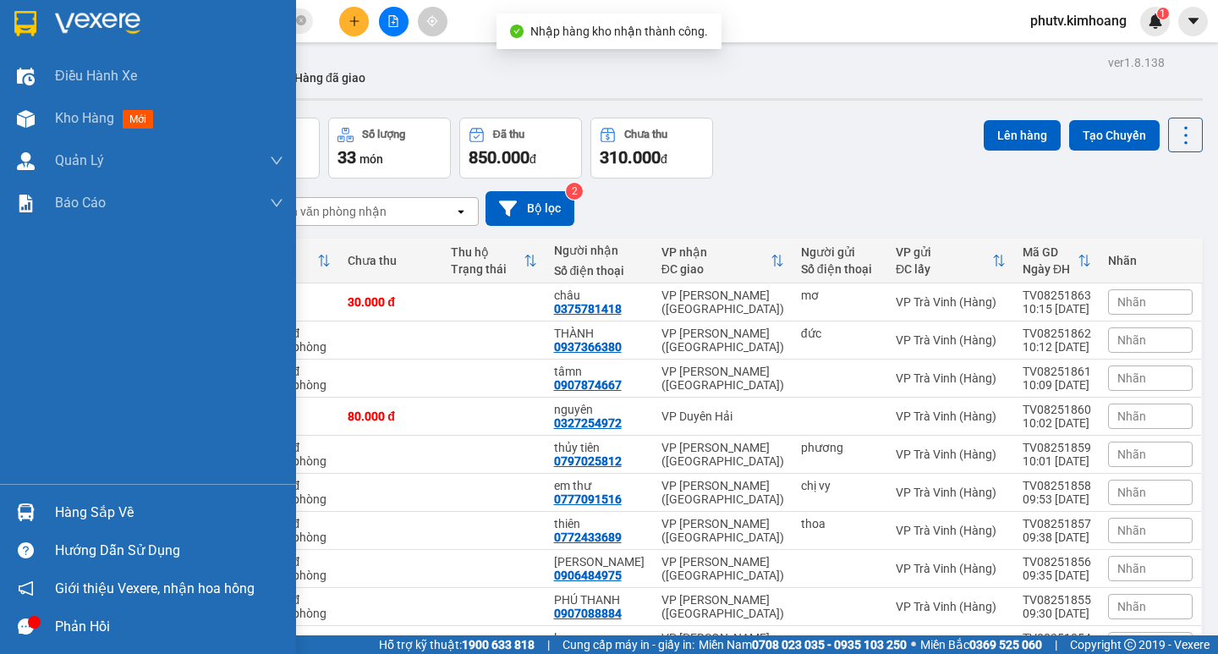
click at [43, 516] on div "Hàng sắp về" at bounding box center [148, 512] width 296 height 38
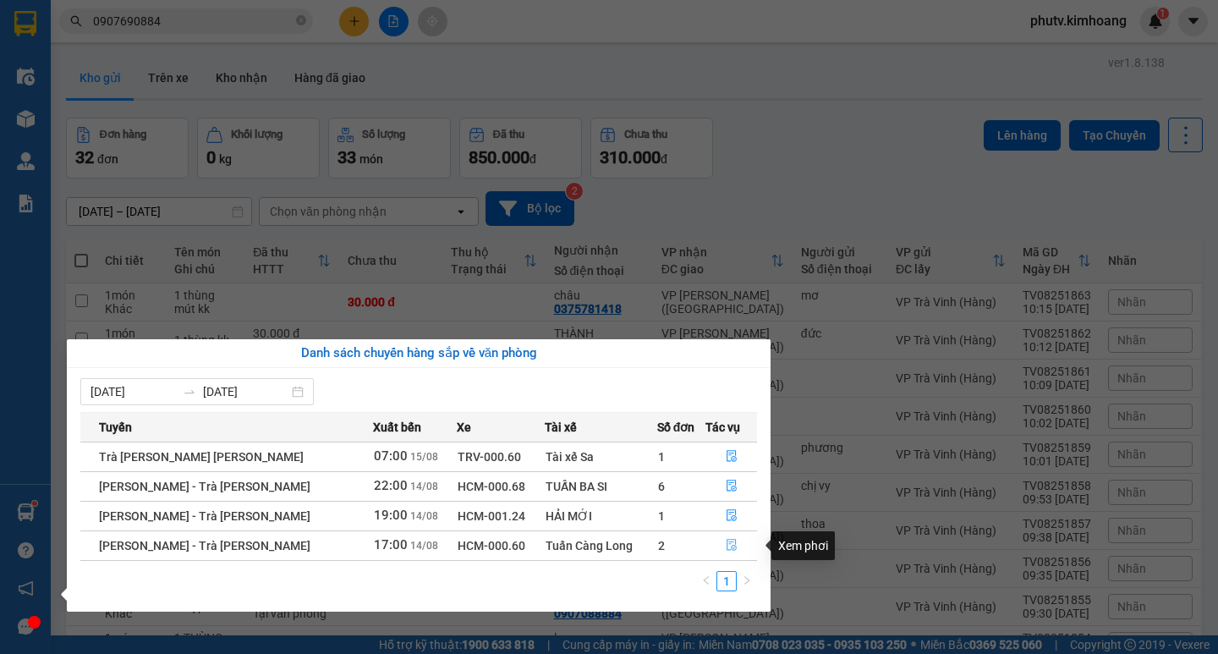
click at [728, 547] on icon "file-done" at bounding box center [732, 545] width 12 height 12
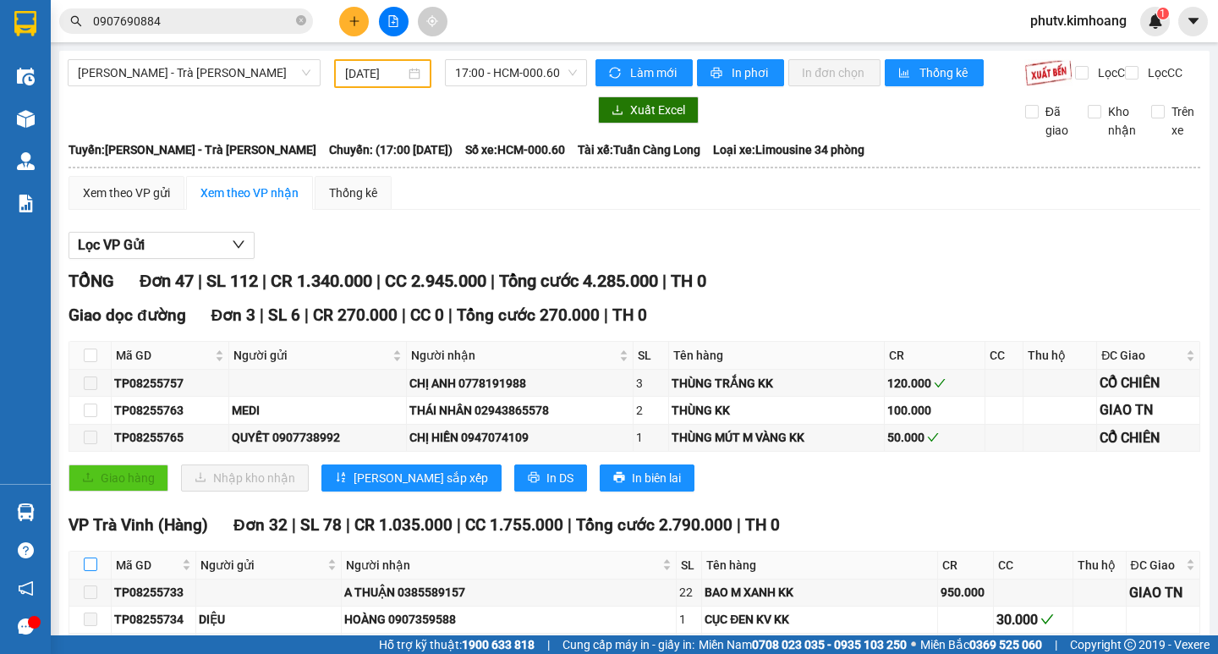
click at [90, 558] on input "checkbox" at bounding box center [91, 565] width 14 height 14
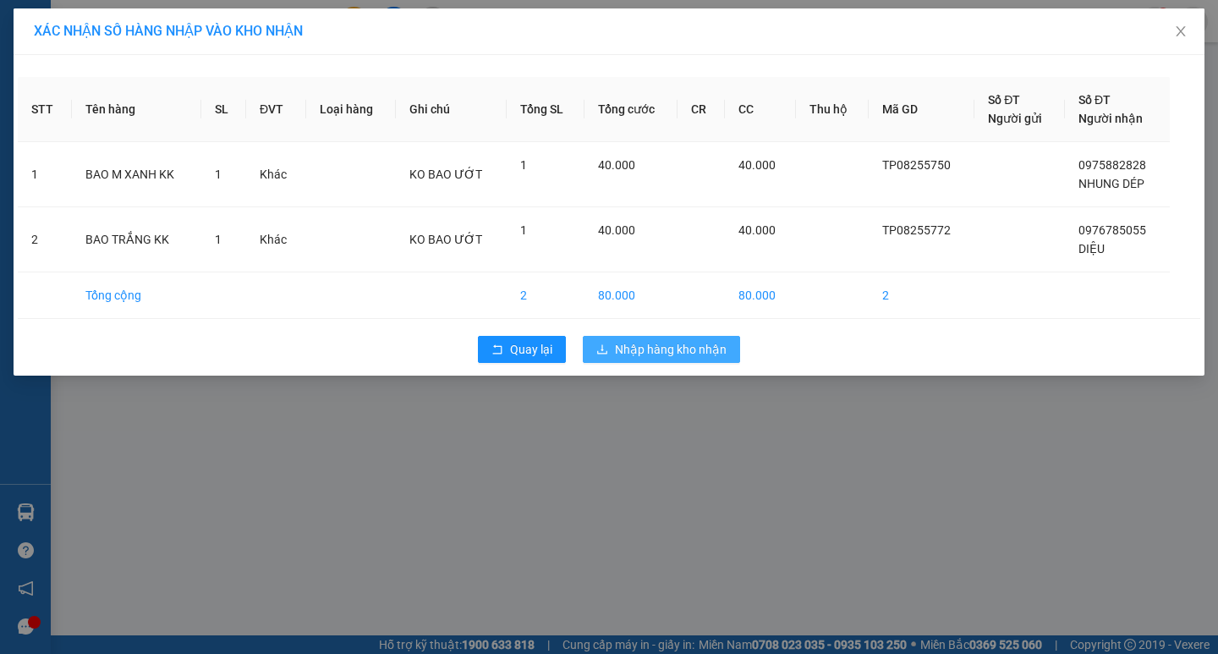
click at [637, 356] on span "Nhập hàng kho nhận" at bounding box center [671, 349] width 112 height 19
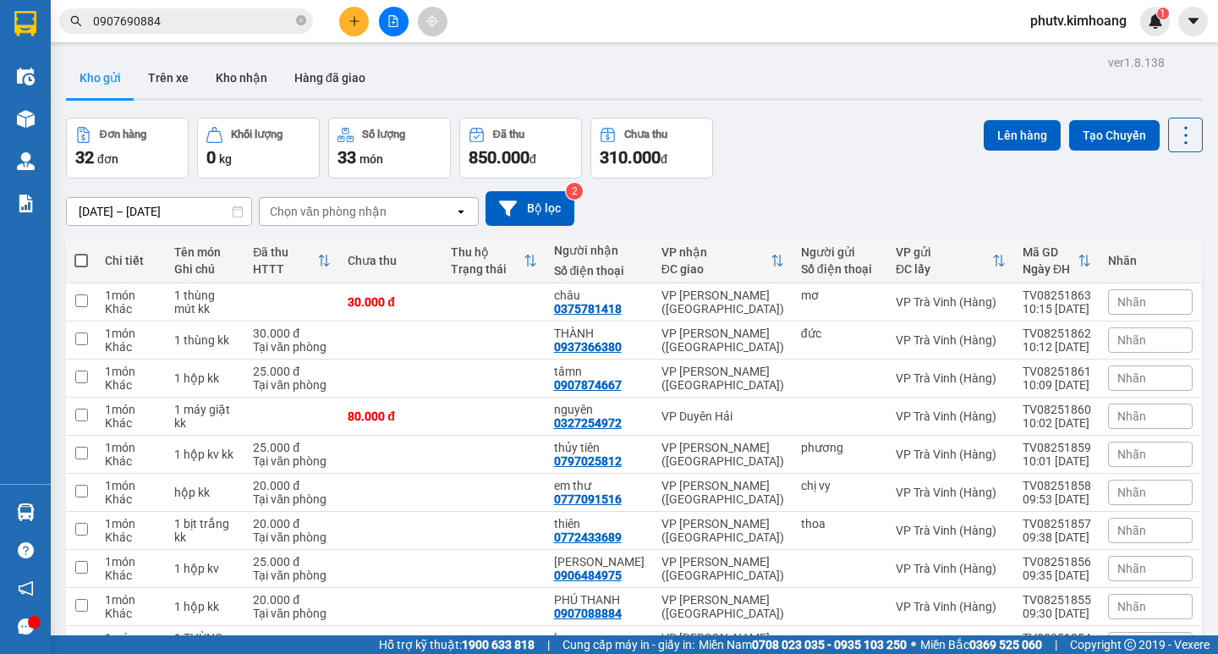
click at [1111, 639] on div "100 / trang" at bounding box center [1133, 654] width 102 height 30
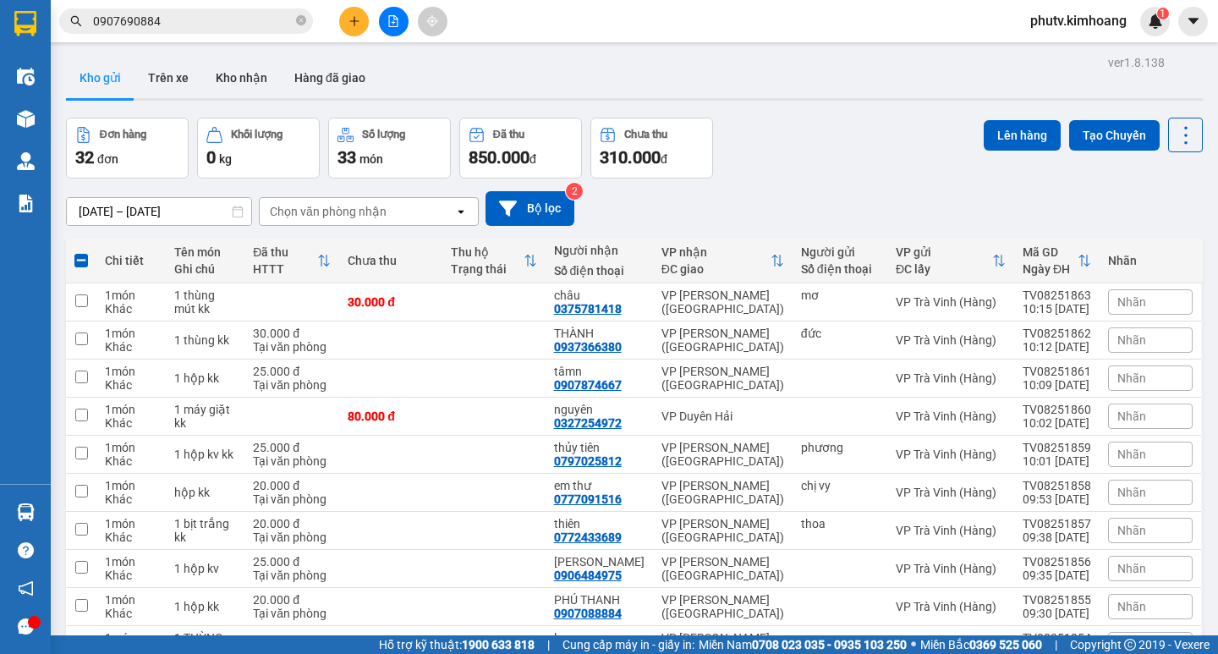
click at [1024, 120] on button "Lên hàng" at bounding box center [1022, 135] width 77 height 30
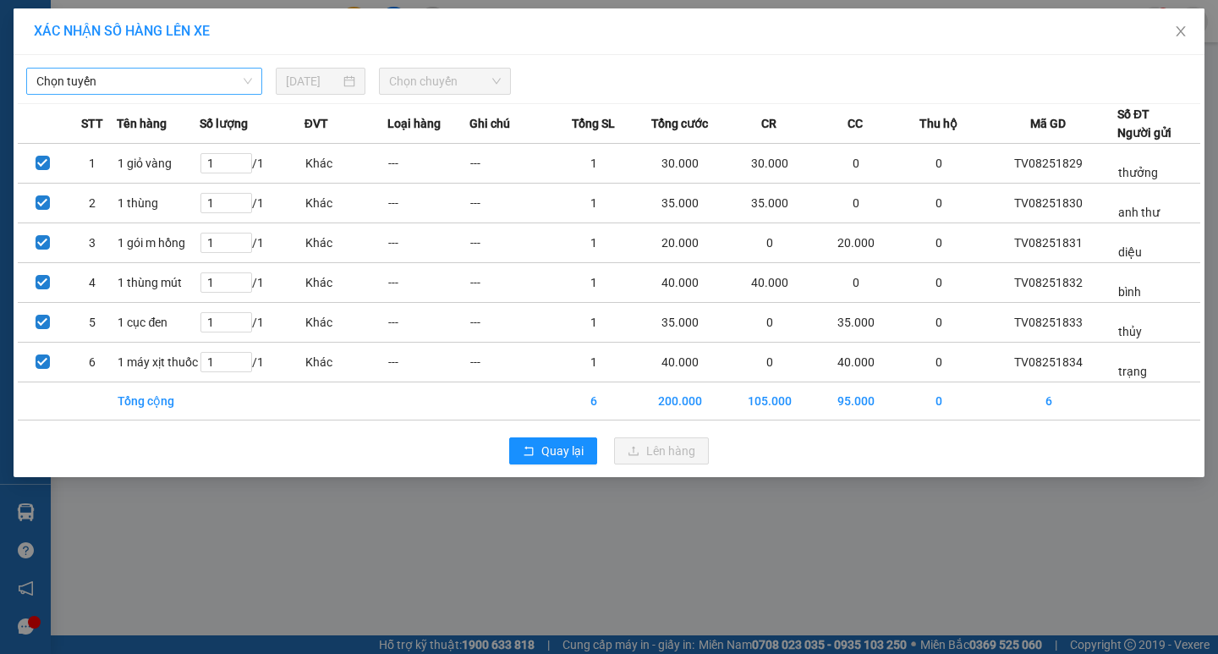
click at [190, 77] on span "Chọn tuyến" at bounding box center [144, 81] width 216 height 25
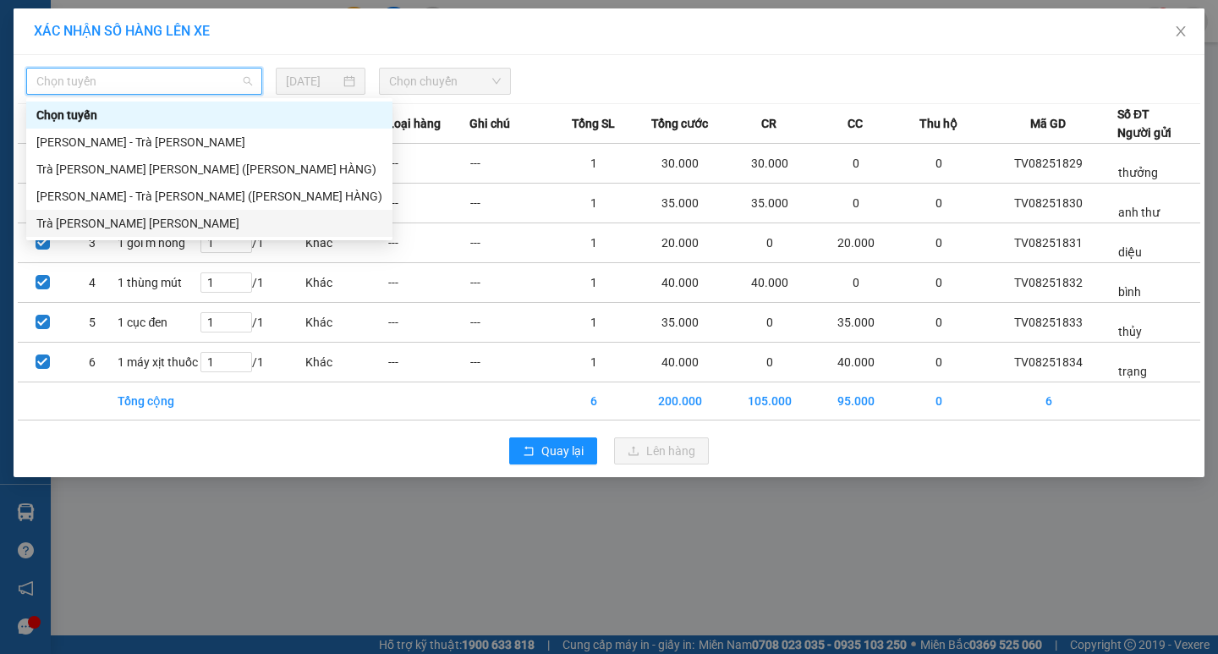
click at [146, 215] on div "Trà [PERSON_NAME] [PERSON_NAME]" at bounding box center [209, 223] width 346 height 19
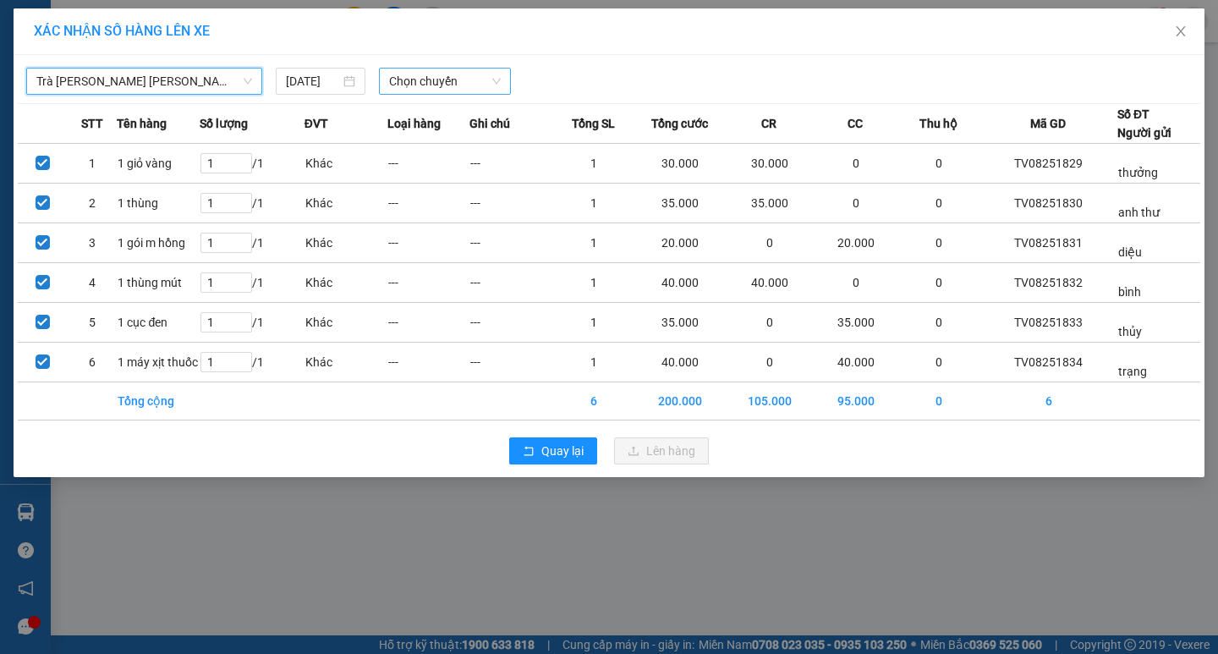
click at [404, 85] on span "Chọn chuyến" at bounding box center [445, 81] width 112 height 25
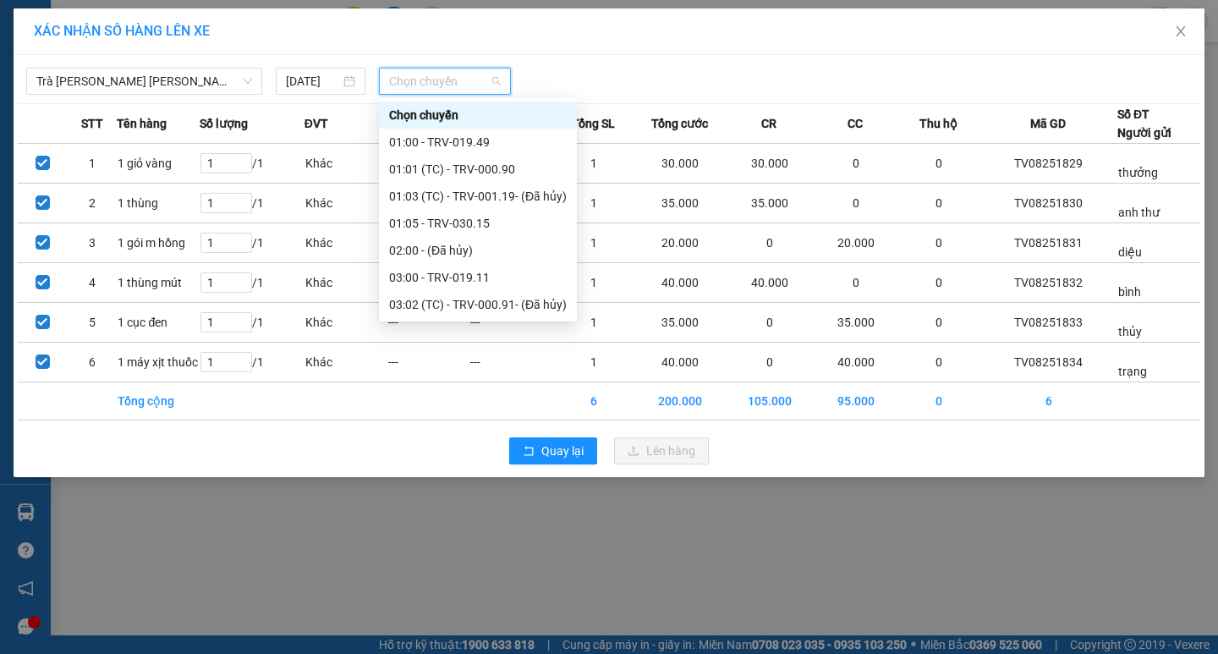
click at [417, 539] on div "09:00 - TRV-001.24" at bounding box center [478, 548] width 178 height 19
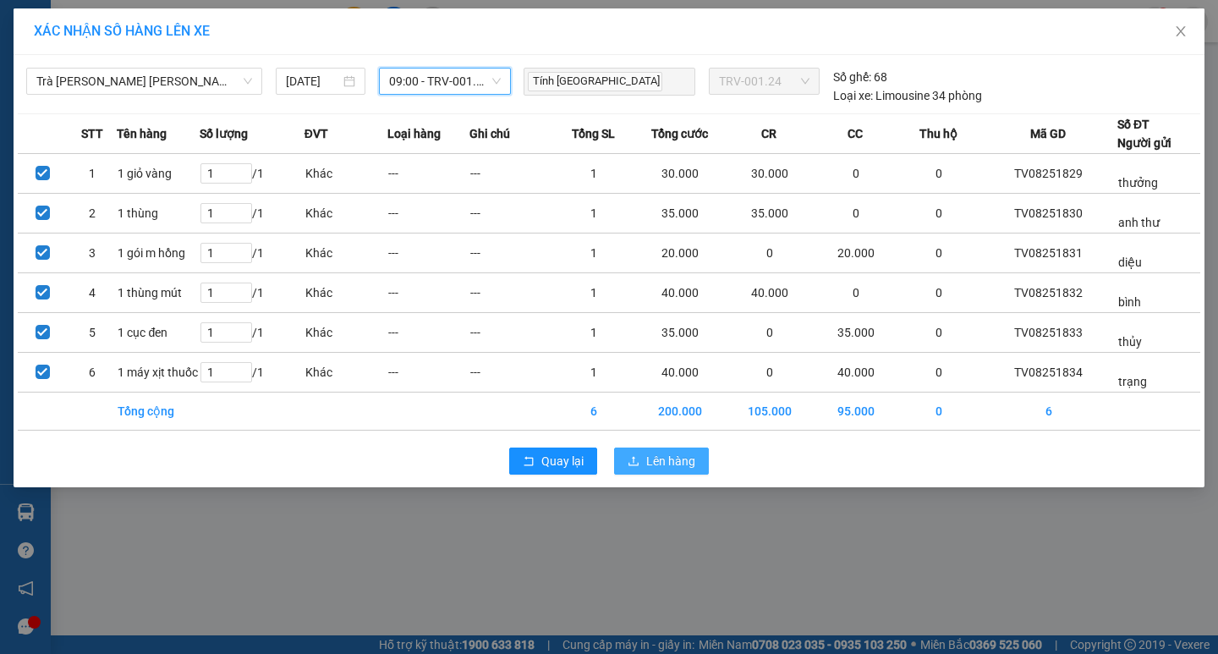
click at [636, 461] on icon "upload" at bounding box center [634, 461] width 12 height 12
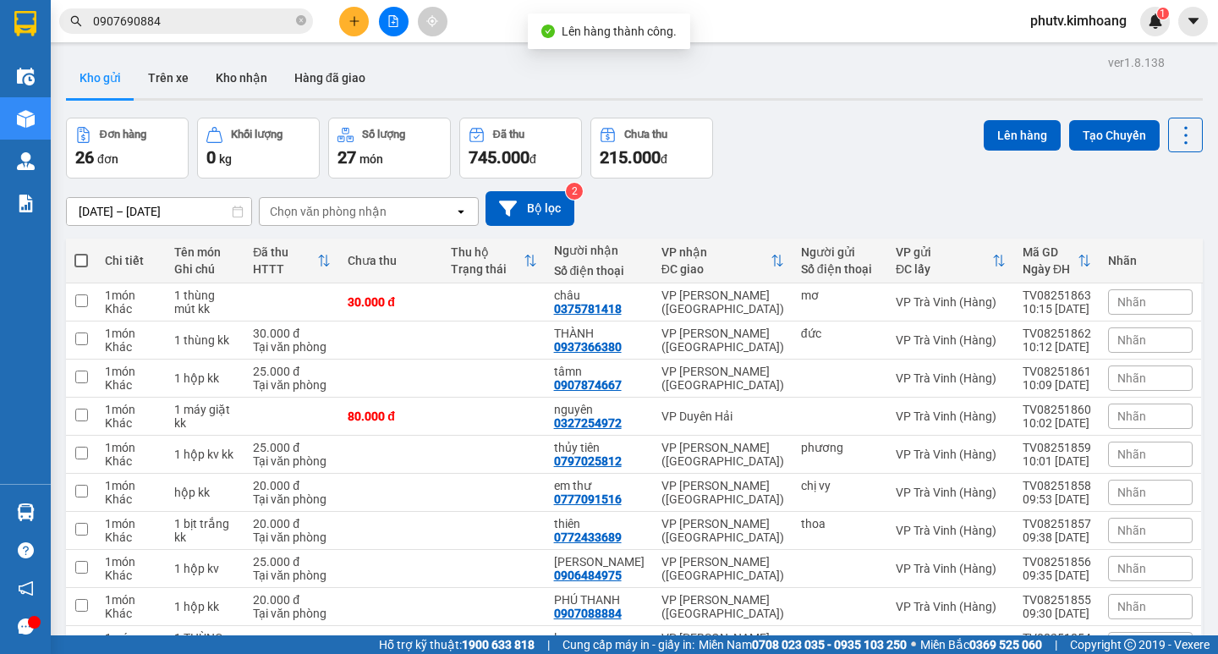
click at [86, 261] on span at bounding box center [81, 261] width 14 height 14
click at [81, 252] on input "checkbox" at bounding box center [81, 252] width 0 height 0
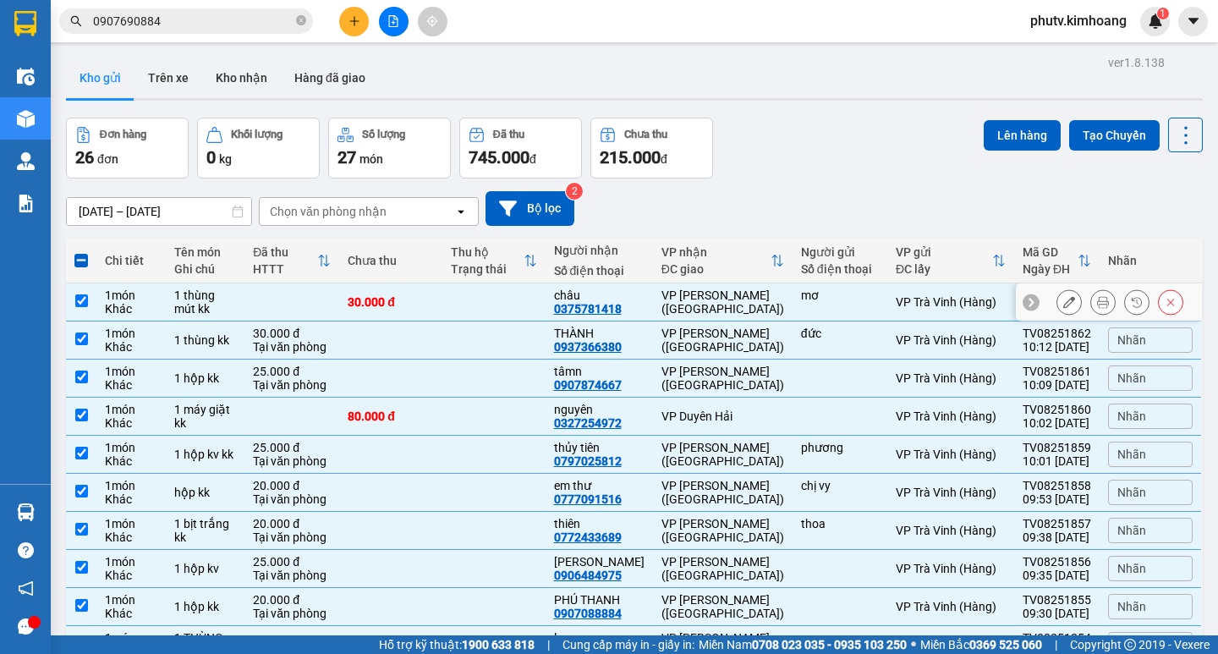
click at [295, 291] on td at bounding box center [292, 302] width 95 height 38
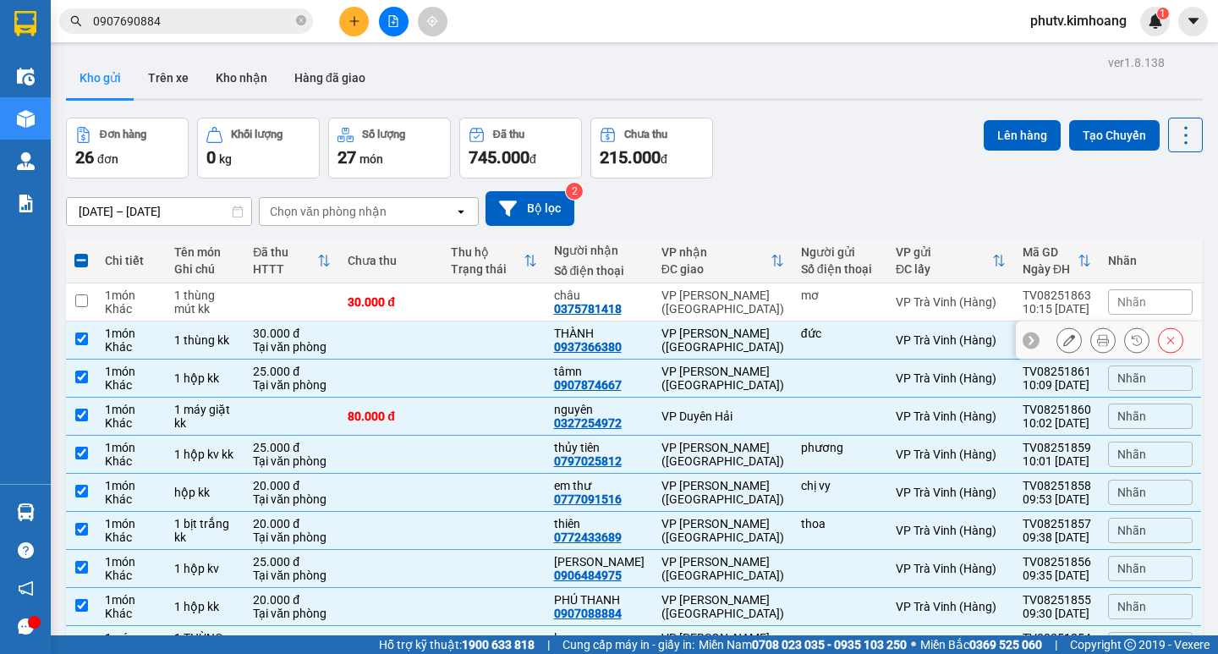
click at [324, 335] on div "30.000 đ" at bounding box center [292, 334] width 78 height 14
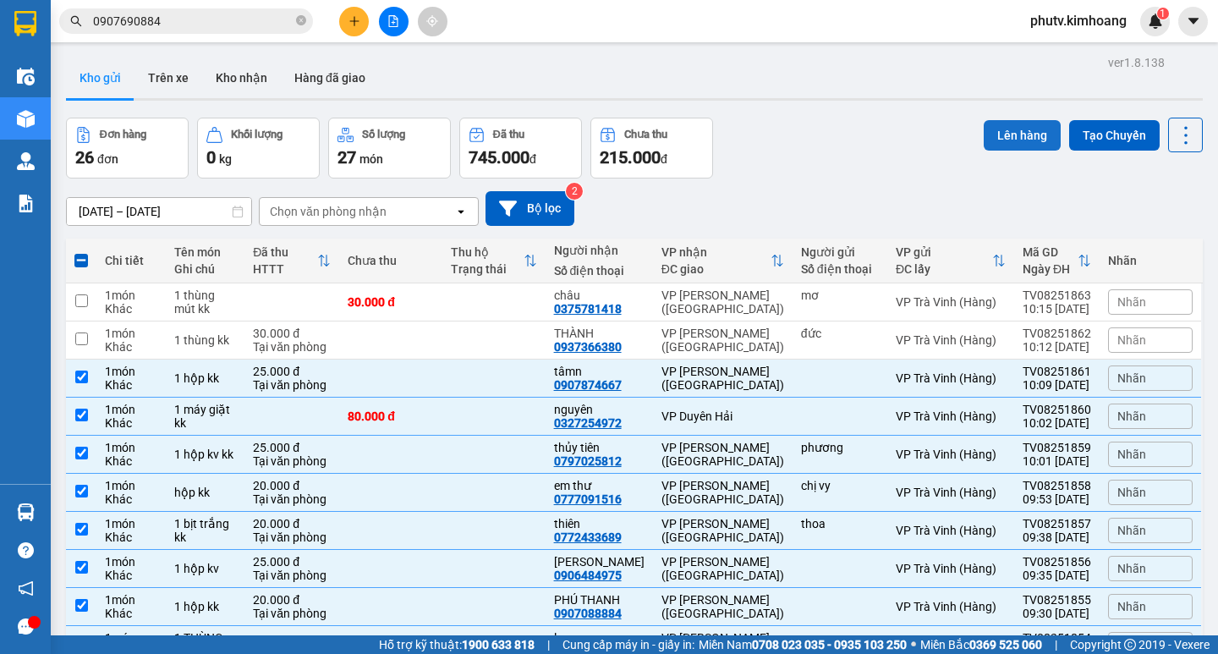
click at [1003, 134] on button "Lên hàng" at bounding box center [1022, 135] width 77 height 30
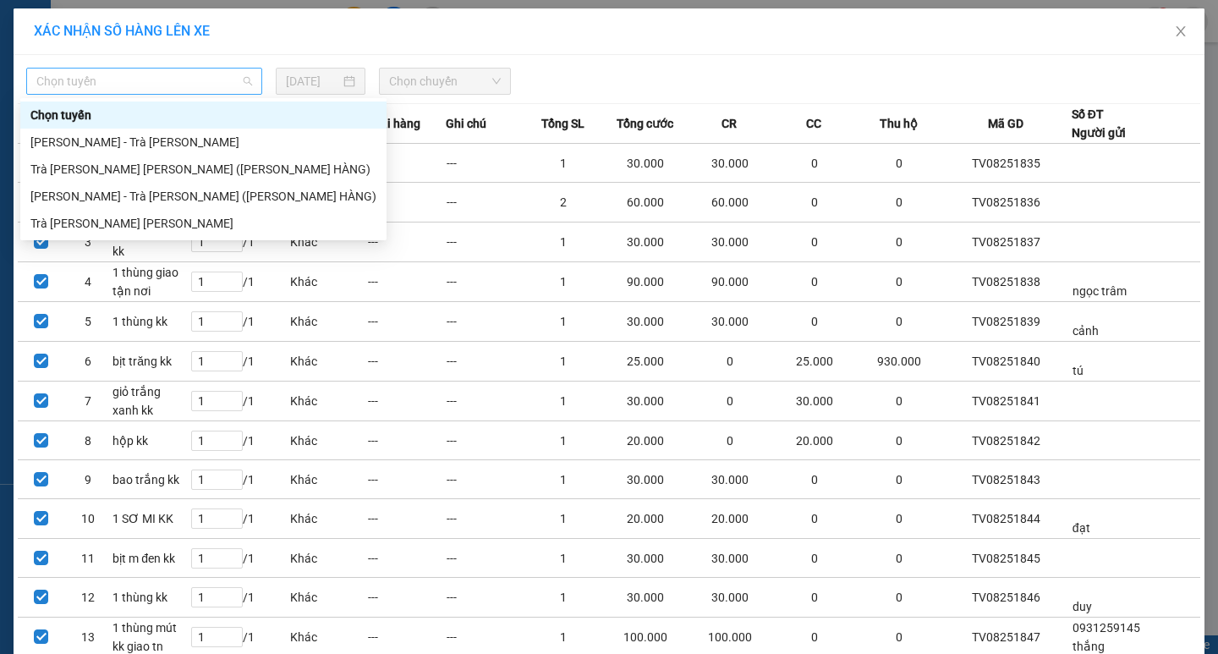
click at [169, 83] on span "Chọn tuyến" at bounding box center [144, 81] width 216 height 25
click at [156, 230] on div "Trà [PERSON_NAME] [PERSON_NAME]" at bounding box center [203, 223] width 346 height 19
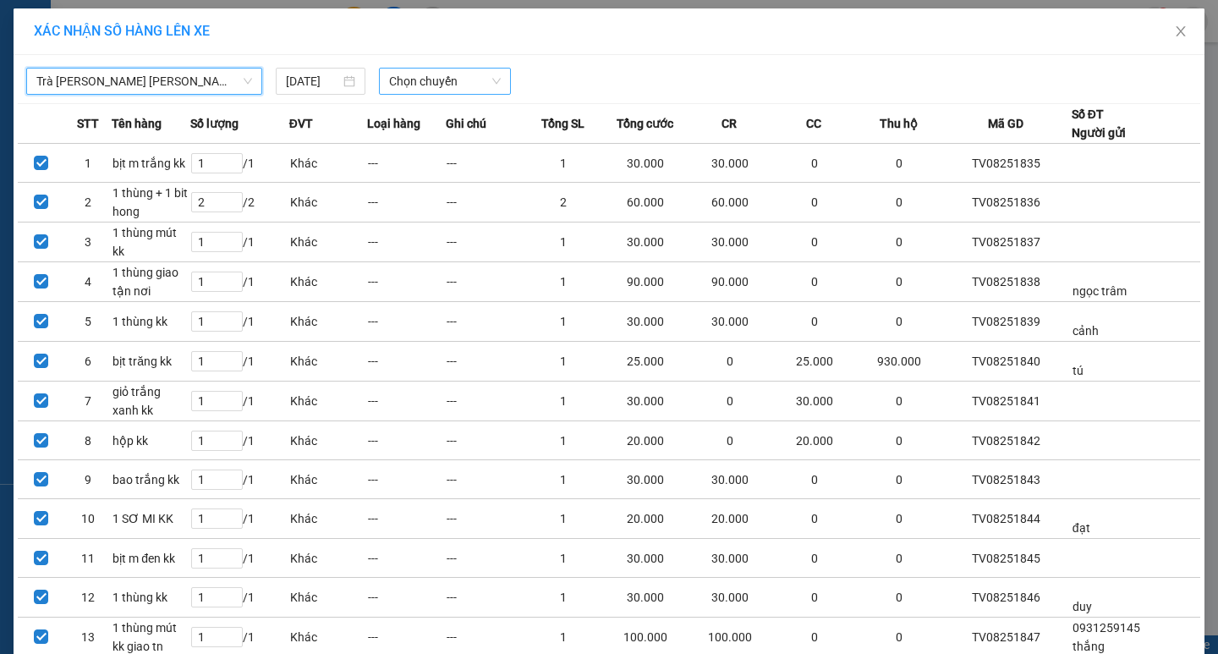
click at [463, 80] on span "Chọn chuyến" at bounding box center [445, 81] width 112 height 25
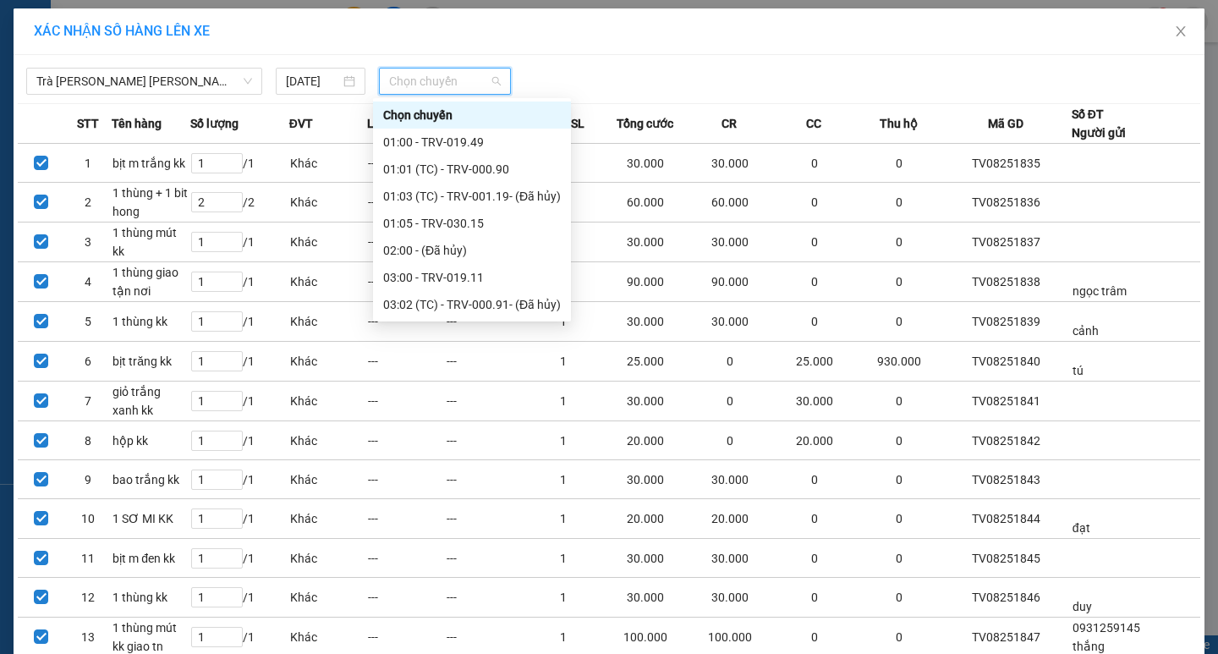
click at [441, 593] on div "11:00 - TRV-001.16" at bounding box center [472, 602] width 178 height 19
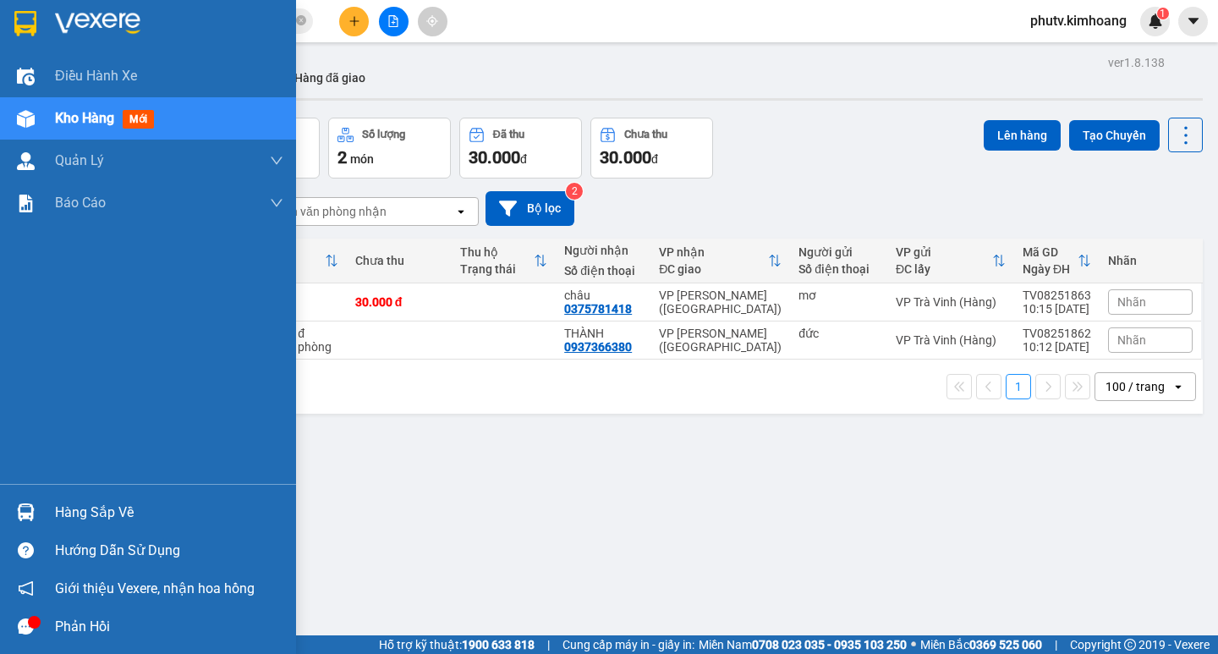
click at [47, 508] on div "Hàng sắp về" at bounding box center [148, 512] width 296 height 38
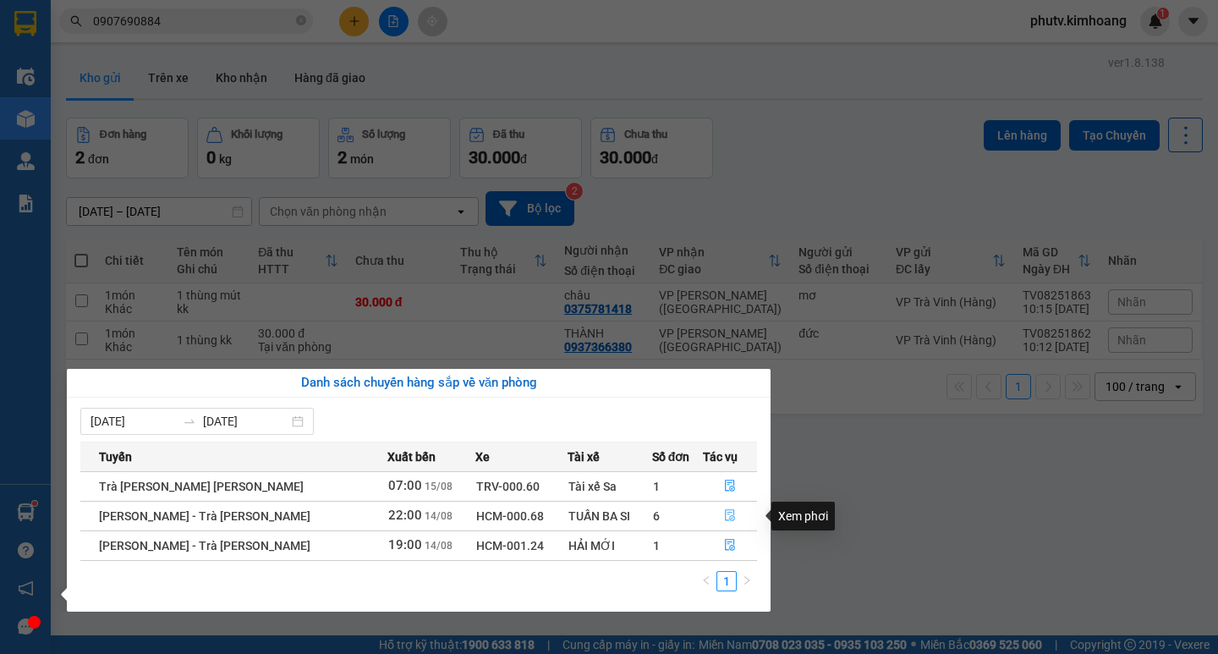
click at [724, 512] on icon "file-done" at bounding box center [730, 515] width 12 height 12
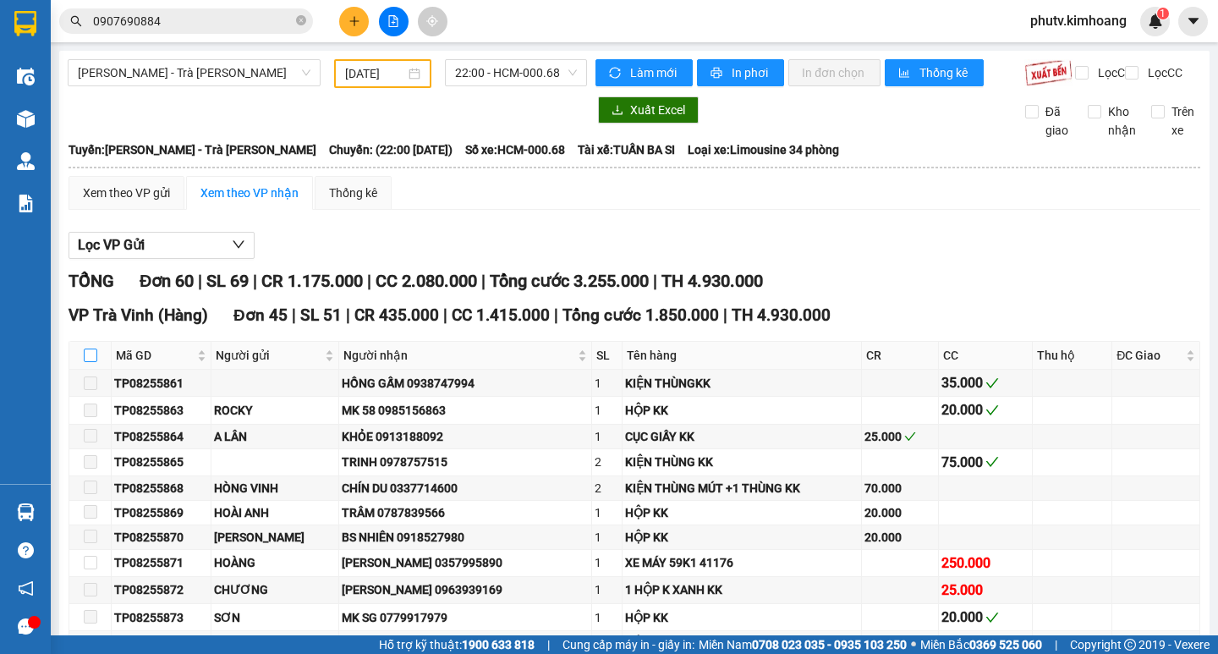
click at [88, 349] on input "checkbox" at bounding box center [91, 356] width 14 height 14
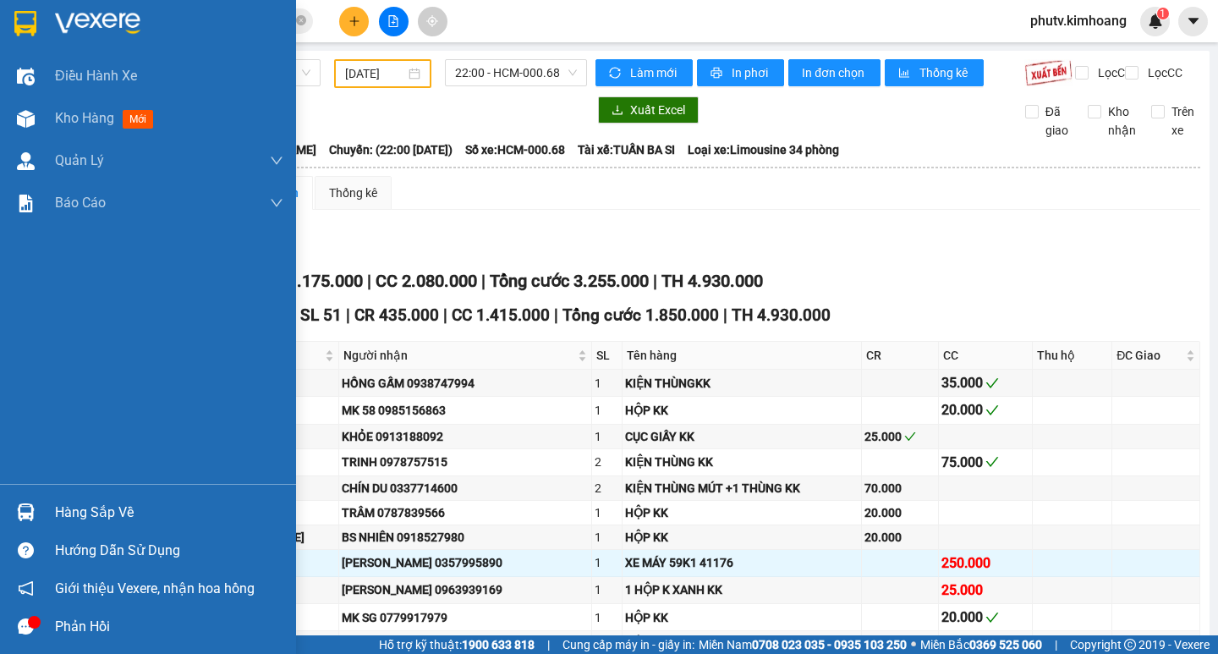
click at [101, 517] on div "Hàng sắp về" at bounding box center [169, 512] width 228 height 25
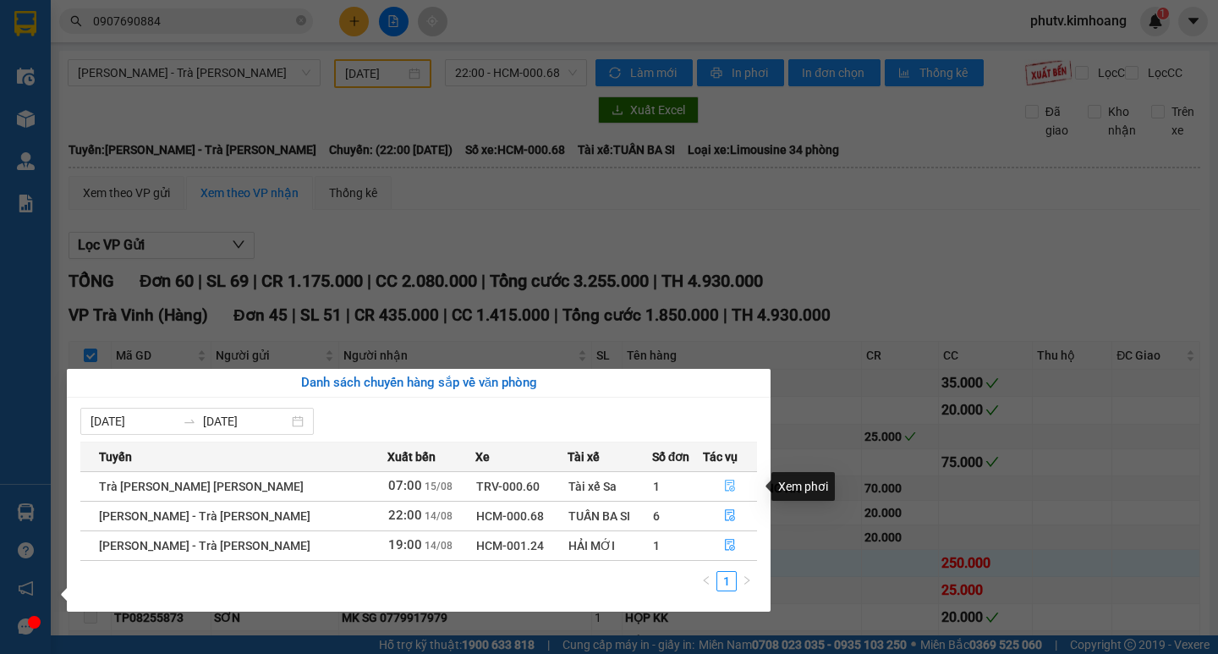
click at [725, 485] on icon "file-done" at bounding box center [730, 486] width 12 height 12
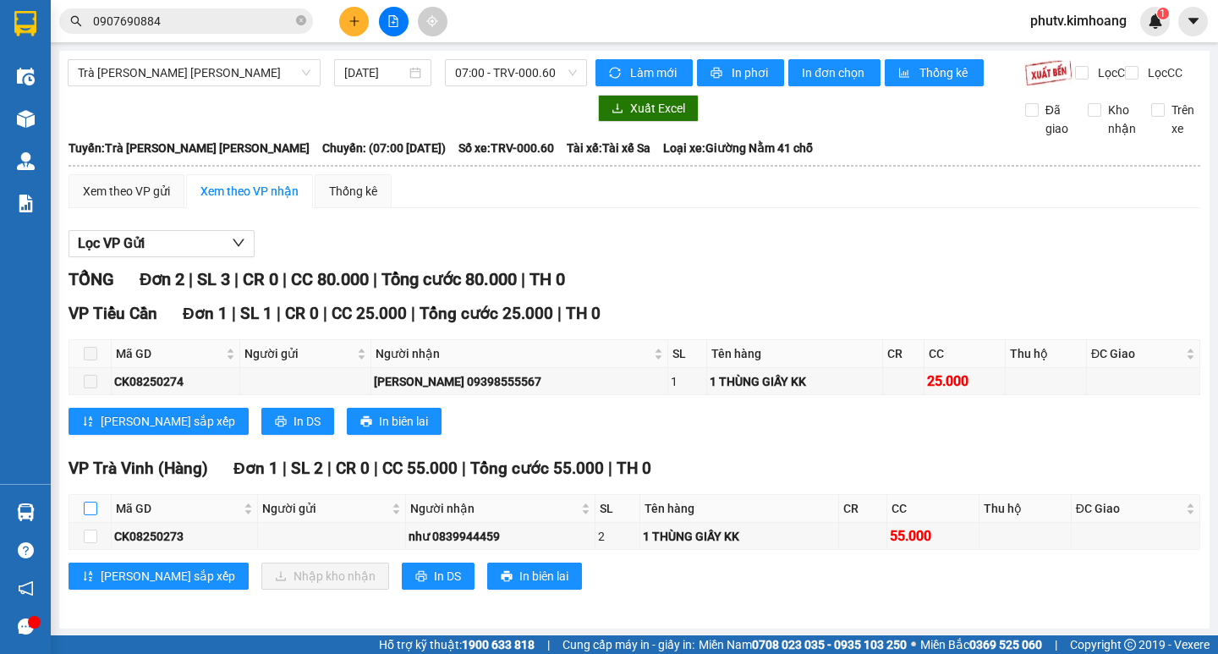
click at [91, 502] on input "checkbox" at bounding box center [91, 509] width 14 height 14
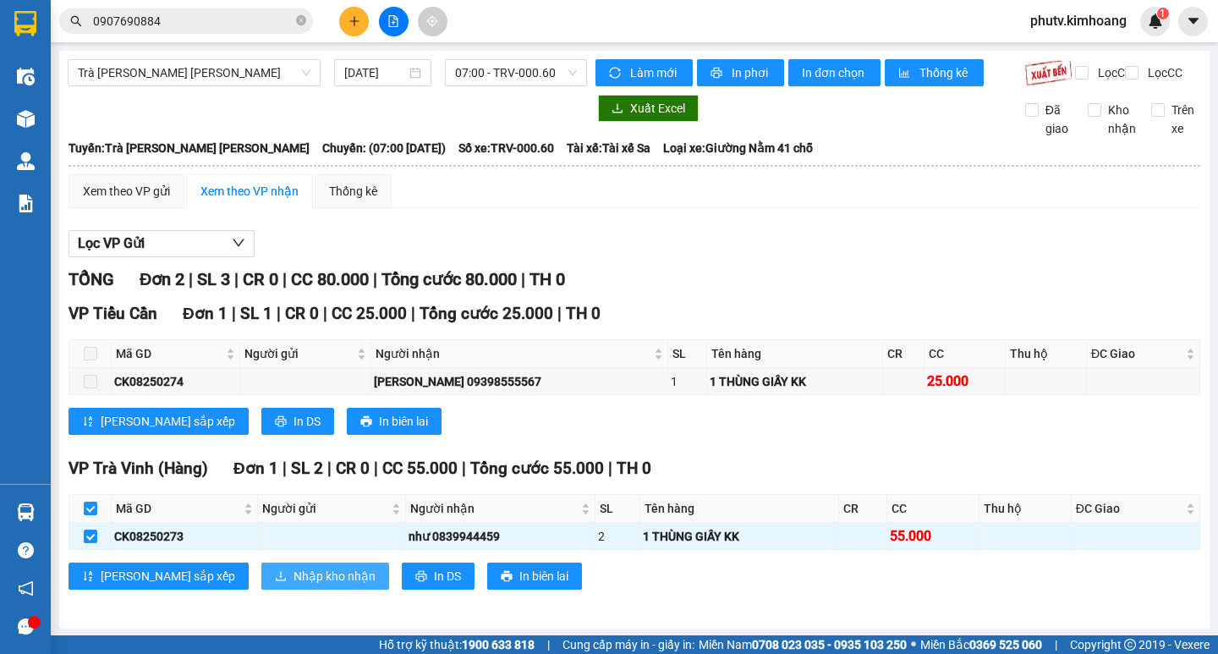
click at [294, 574] on span "Nhập kho nhận" at bounding box center [335, 576] width 82 height 19
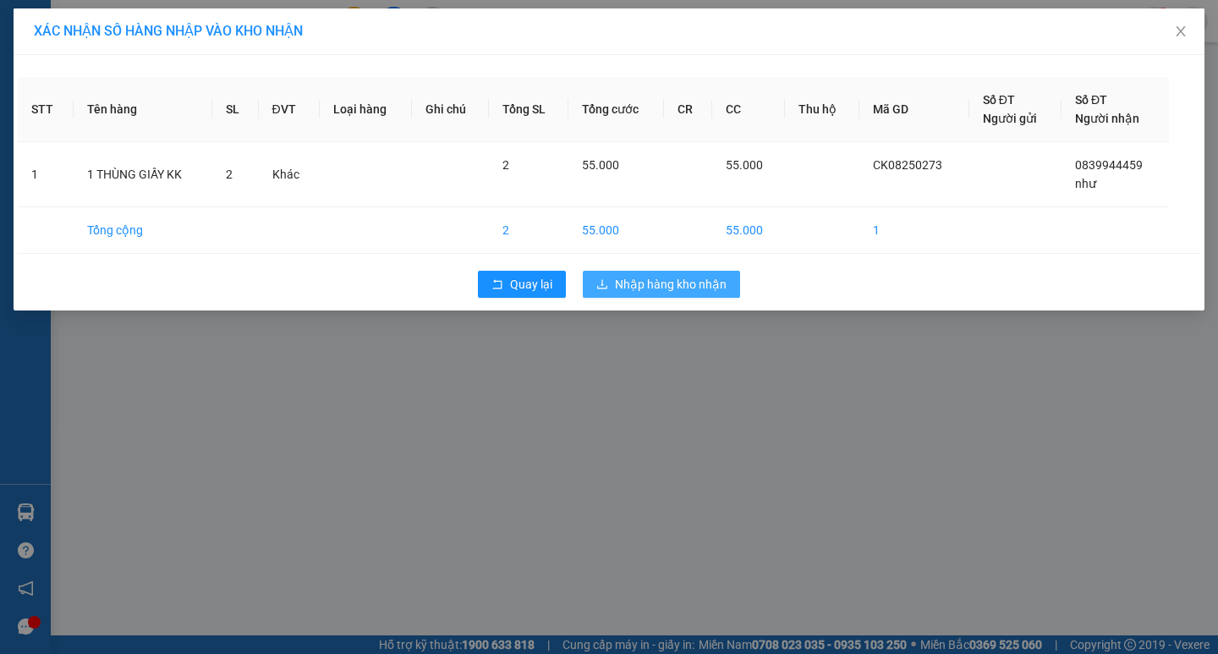
click at [677, 296] on button "Nhập hàng kho nhận" at bounding box center [661, 284] width 157 height 27
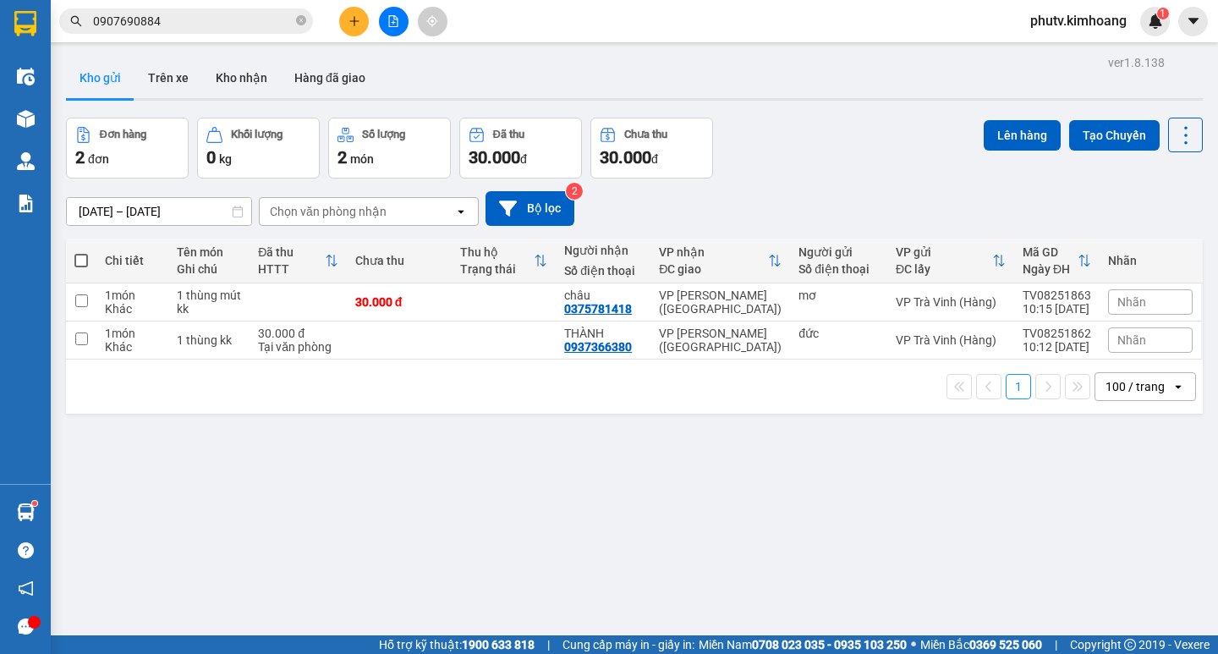
drag, startPoint x: 914, startPoint y: 541, endPoint x: 651, endPoint y: 352, distance: 323.8
click at [915, 541] on div "ver 1.8.138 Kho gửi Trên xe [PERSON_NAME] Hàng đã [PERSON_NAME] hàng 2 đơn [PER…" at bounding box center [634, 378] width 1151 height 654
click at [217, 19] on input "0907690884" at bounding box center [193, 21] width 200 height 19
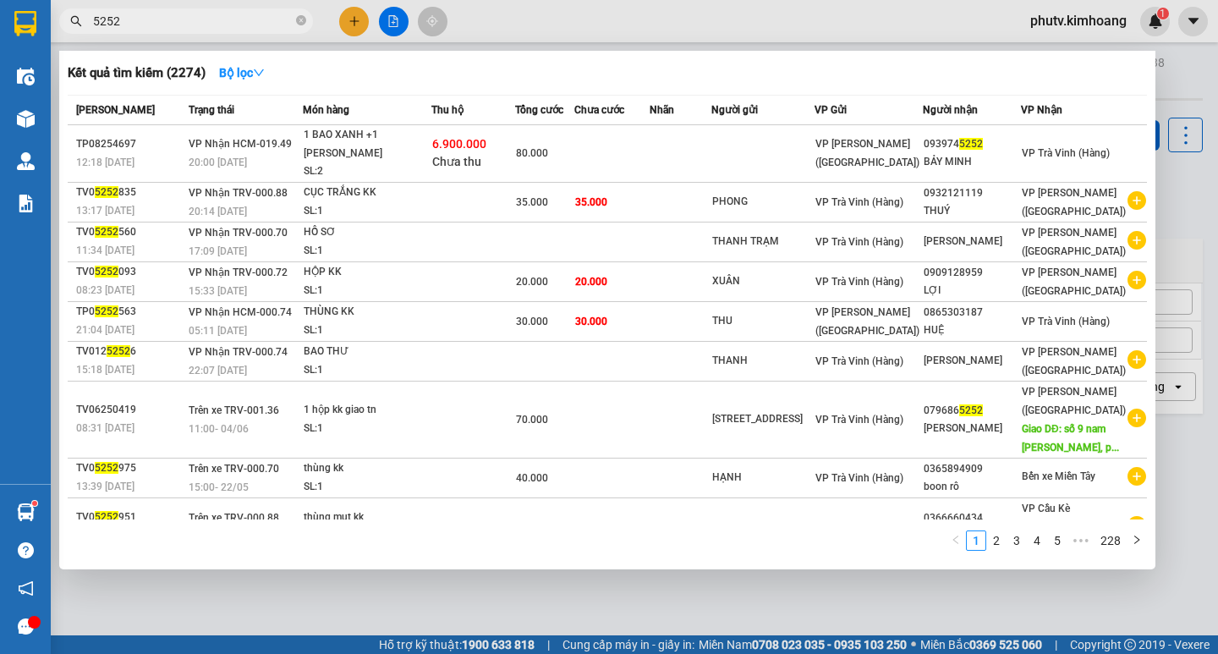
click at [389, 613] on div at bounding box center [609, 327] width 1218 height 654
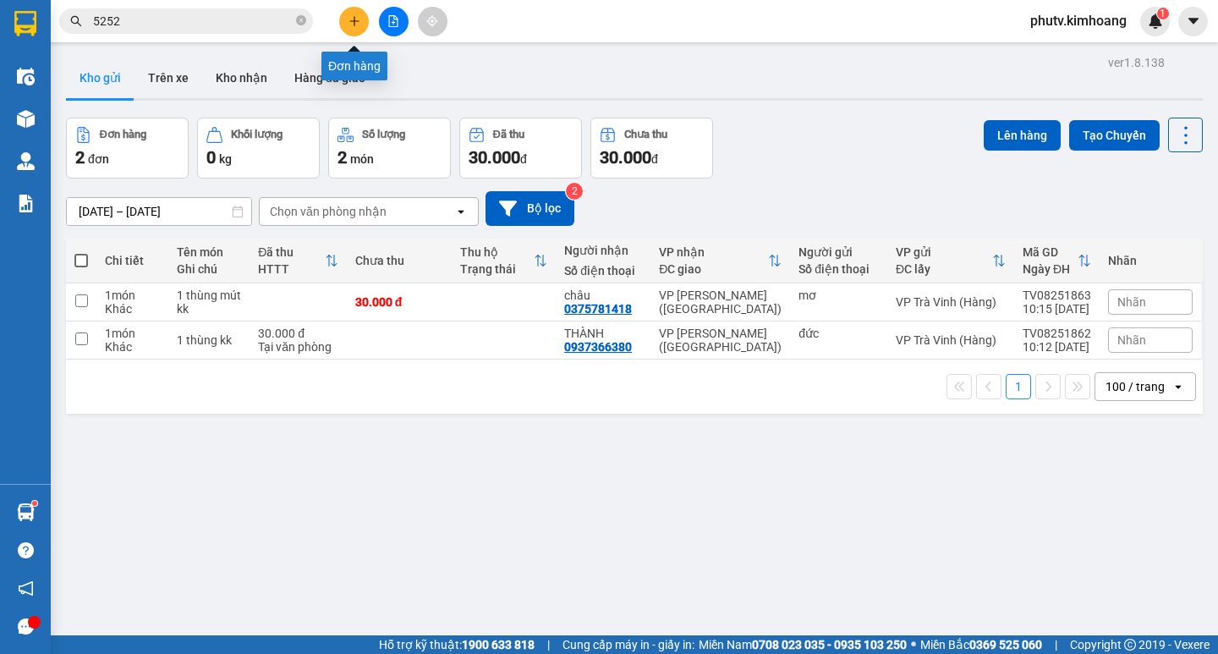
click at [342, 25] on button at bounding box center [354, 22] width 30 height 30
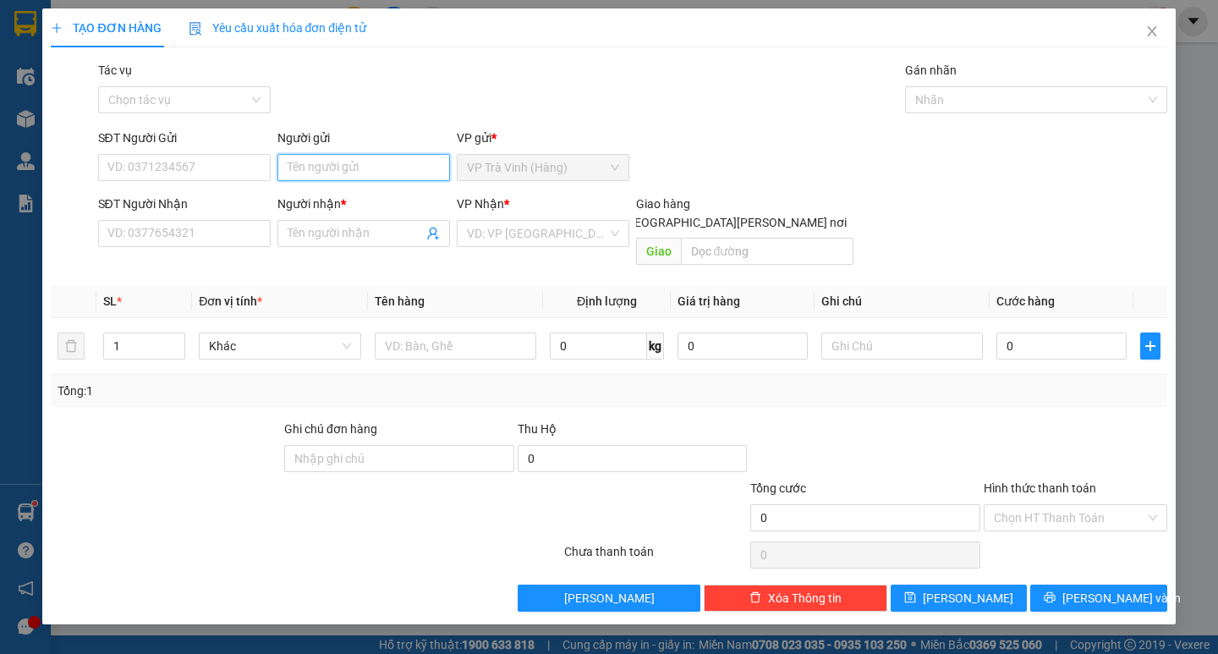
click at [364, 162] on input "Người gửi" at bounding box center [364, 167] width 173 height 27
click at [300, 232] on input "Người nhận *" at bounding box center [355, 233] width 135 height 19
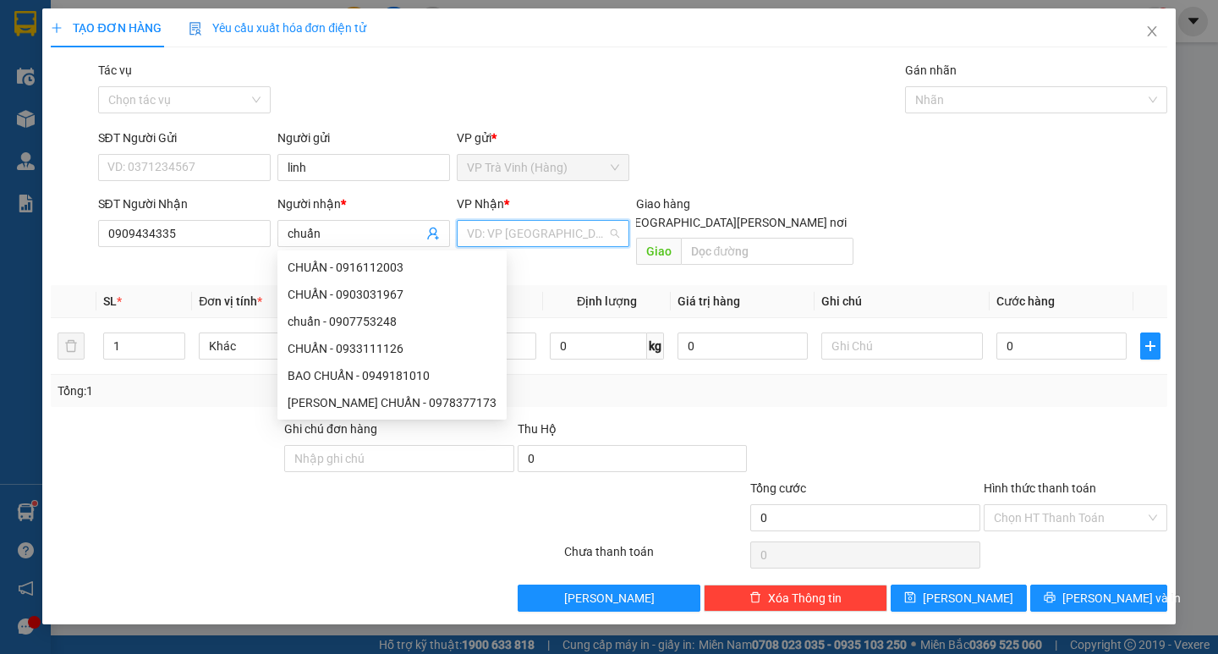
click at [517, 230] on input "search" at bounding box center [537, 233] width 140 height 25
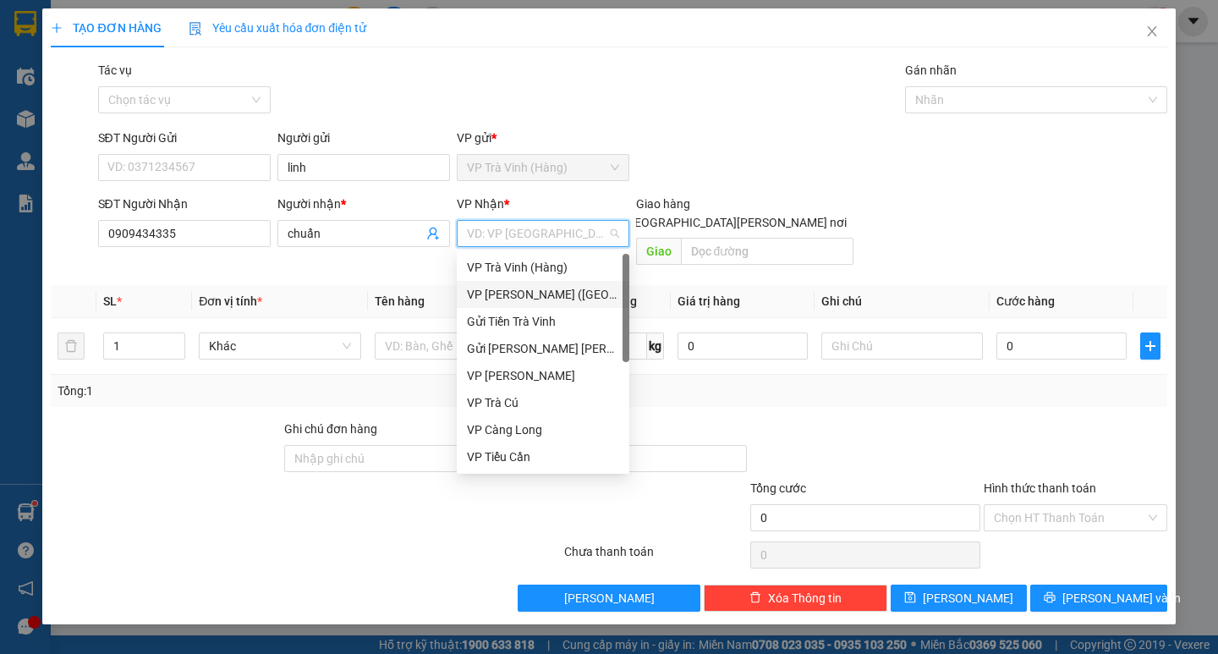
click at [534, 290] on div "VP [PERSON_NAME] ([GEOGRAPHIC_DATA])" at bounding box center [543, 294] width 152 height 19
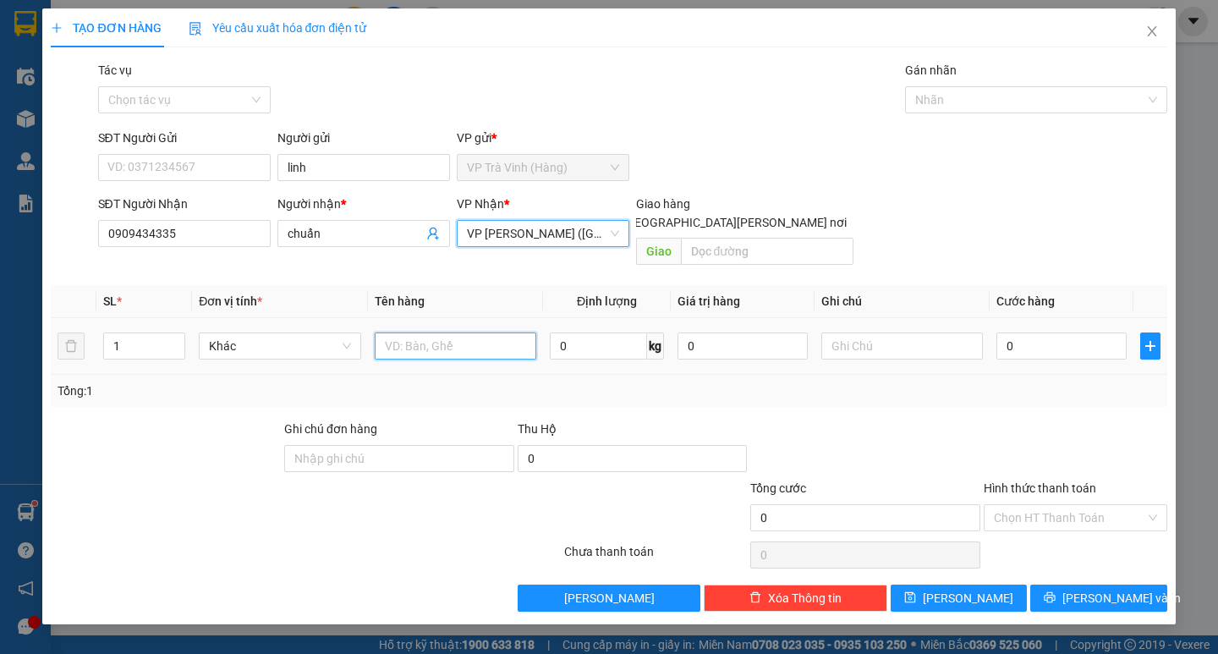
click at [494, 336] on input "text" at bounding box center [456, 346] width 162 height 27
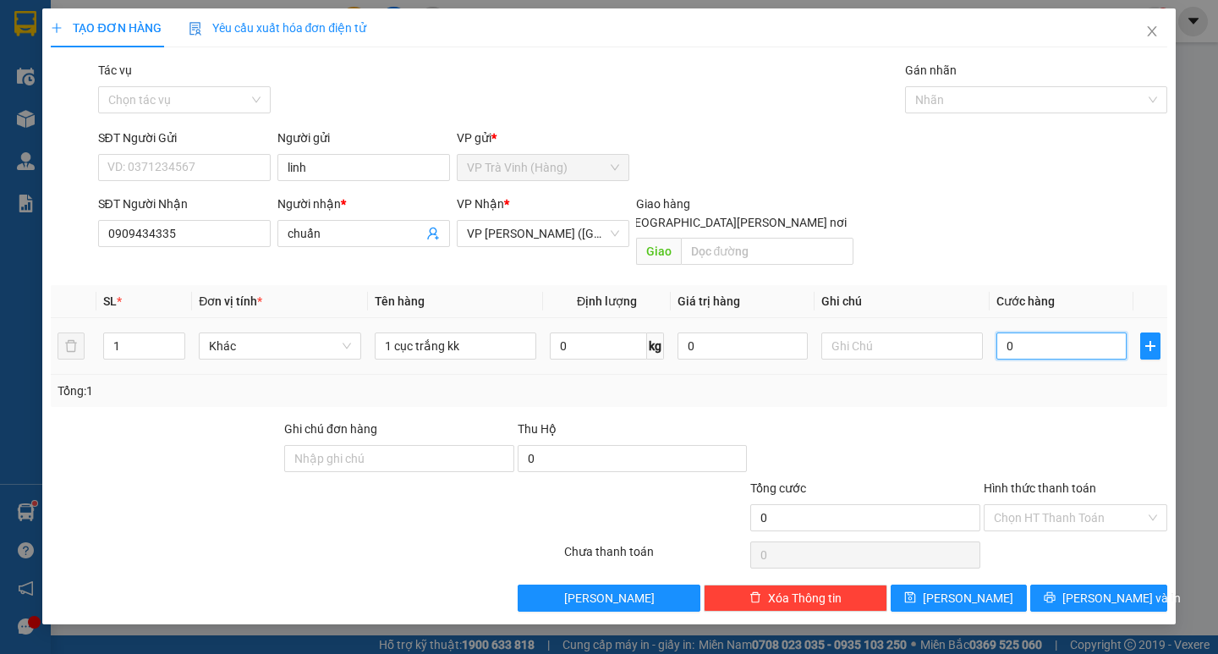
click at [1063, 333] on input "0" at bounding box center [1062, 346] width 130 height 27
click at [1070, 382] on div "Tổng: 1" at bounding box center [609, 391] width 1102 height 19
click at [1050, 505] on input "Hình thức thanh toán" at bounding box center [1069, 517] width 151 height 25
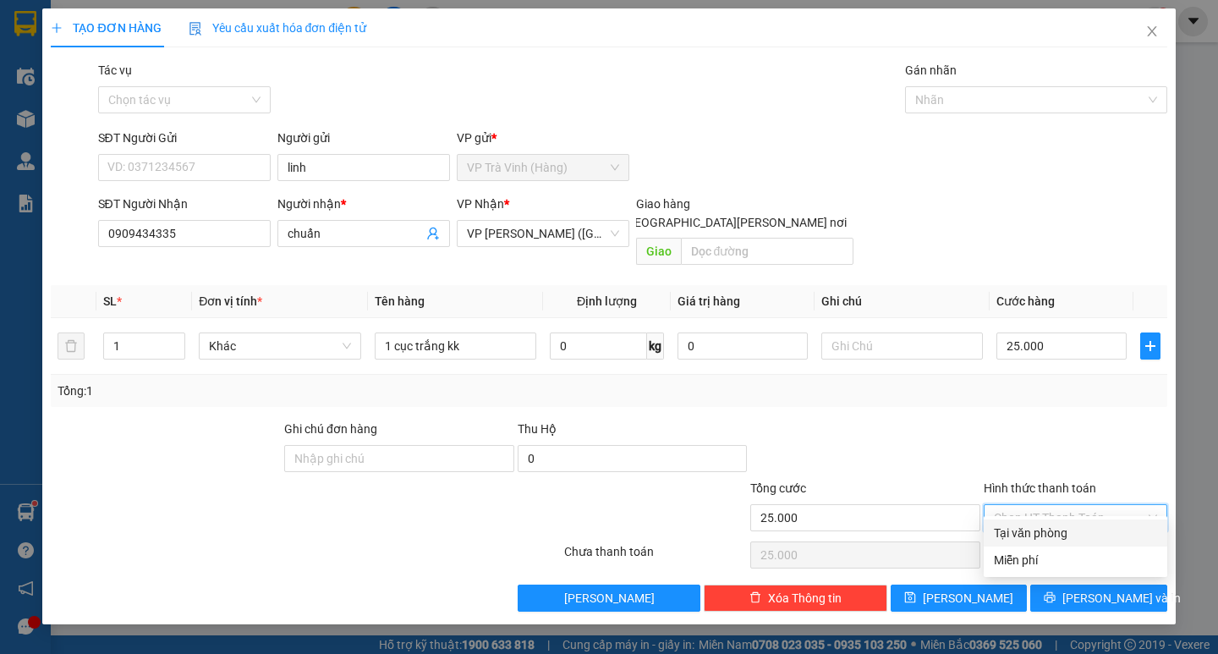
click at [1069, 528] on div "Tại văn phòng" at bounding box center [1075, 533] width 163 height 19
click at [1055, 585] on button "[PERSON_NAME] và In" at bounding box center [1099, 598] width 136 height 27
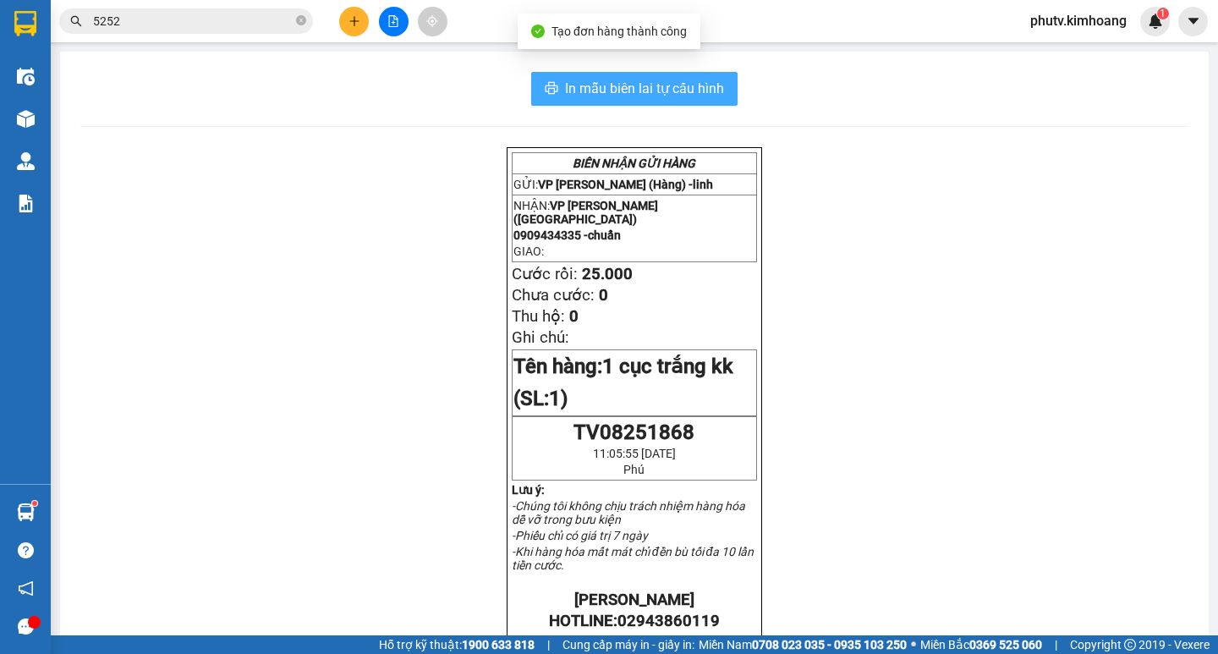
click at [661, 76] on button "In mẫu biên lai tự cấu hình" at bounding box center [634, 89] width 206 height 34
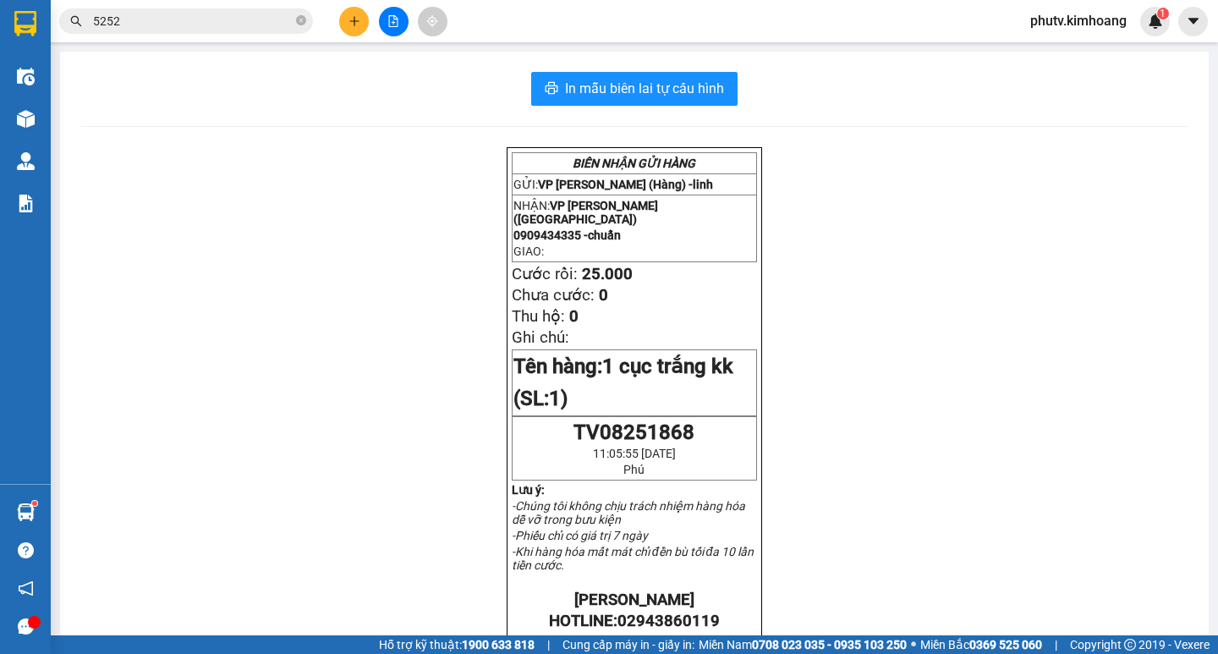
click at [175, 25] on input "5252" at bounding box center [193, 21] width 200 height 19
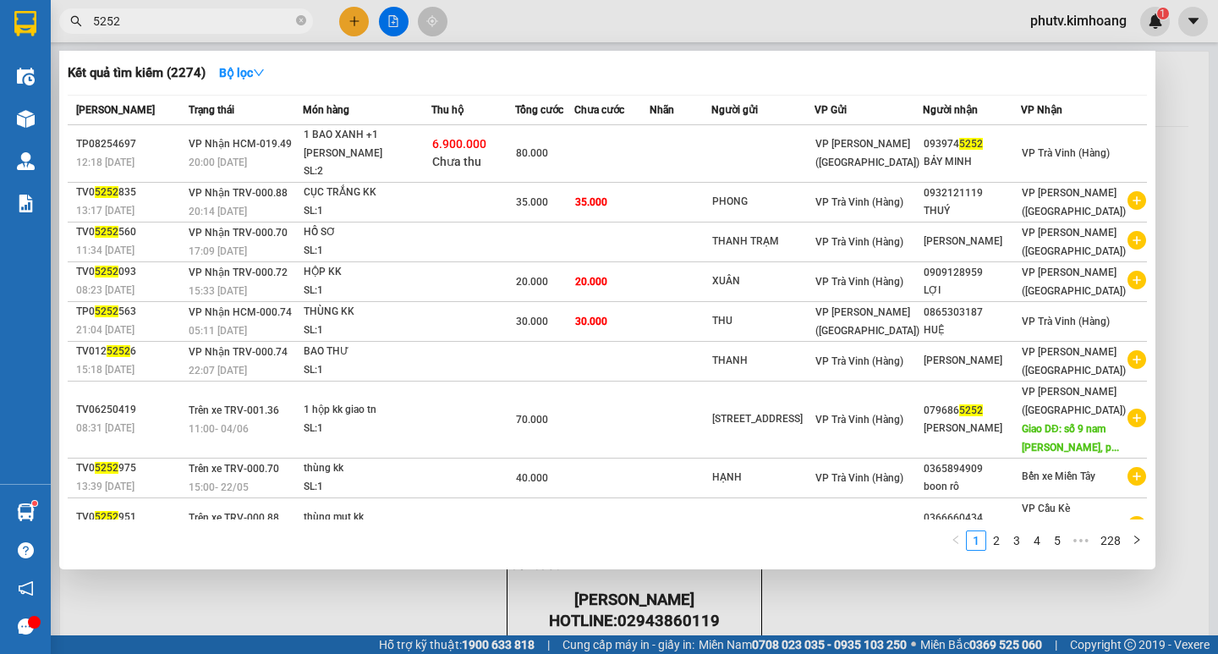
click at [175, 25] on input "5252" at bounding box center [193, 21] width 200 height 19
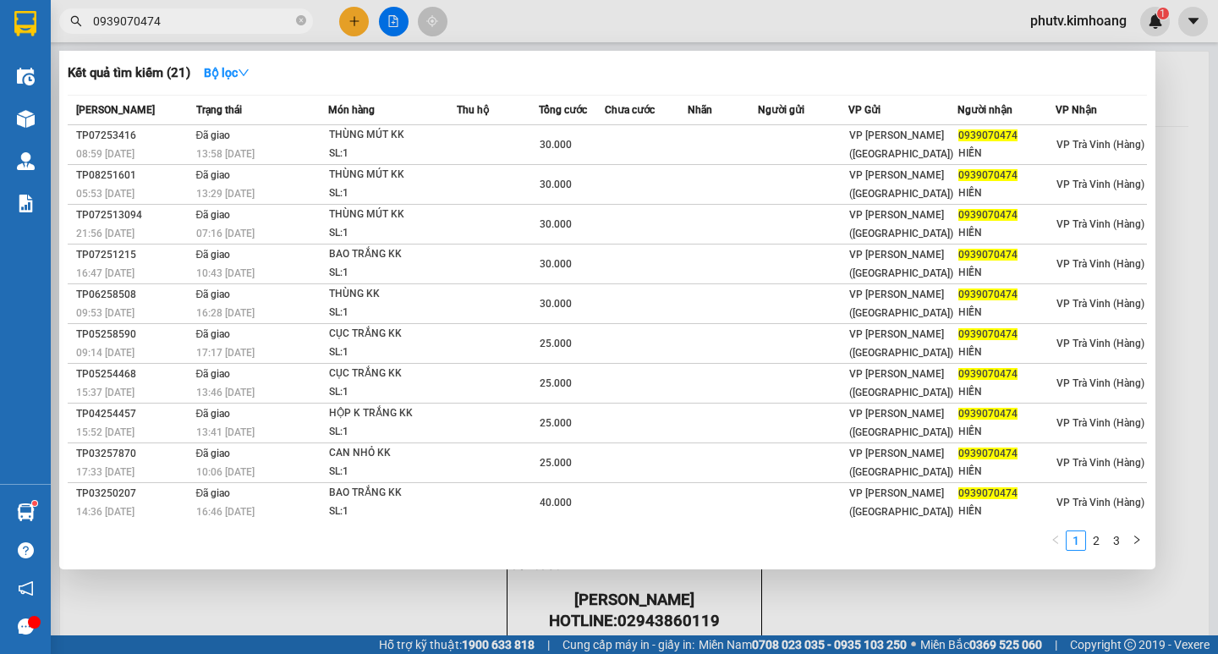
click at [171, 24] on input "0939070474" at bounding box center [193, 21] width 200 height 19
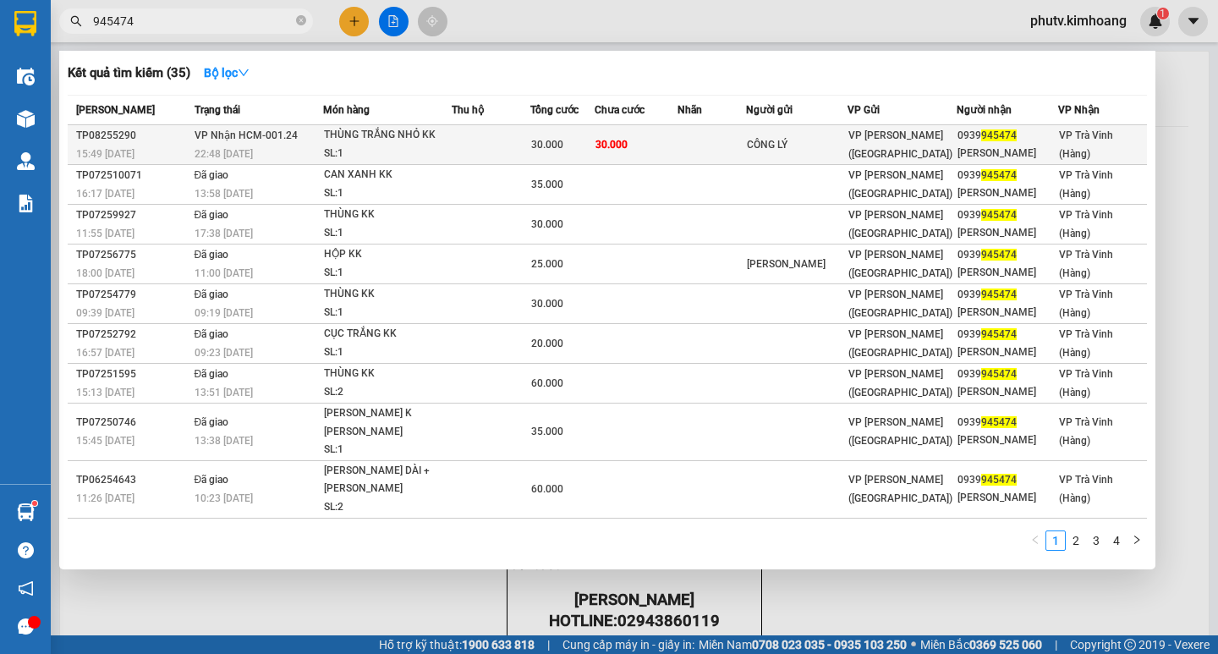
click at [659, 145] on td "30.000" at bounding box center [636, 145] width 83 height 40
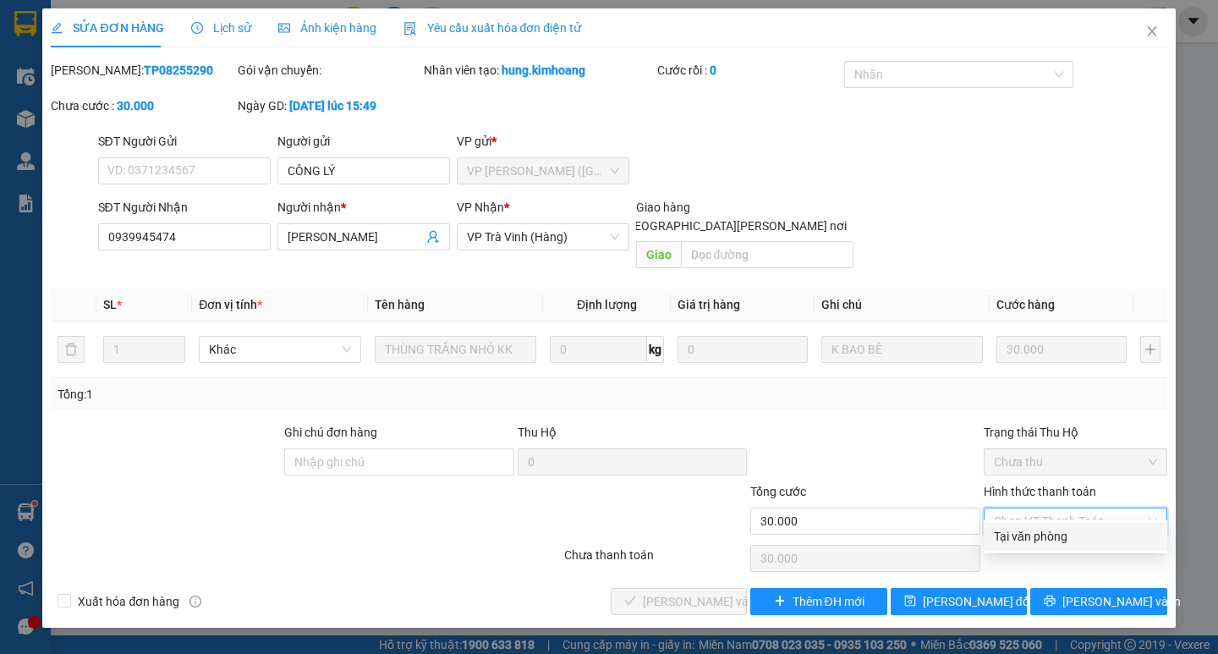
click at [1075, 537] on div "Tại văn phòng" at bounding box center [1075, 536] width 163 height 19
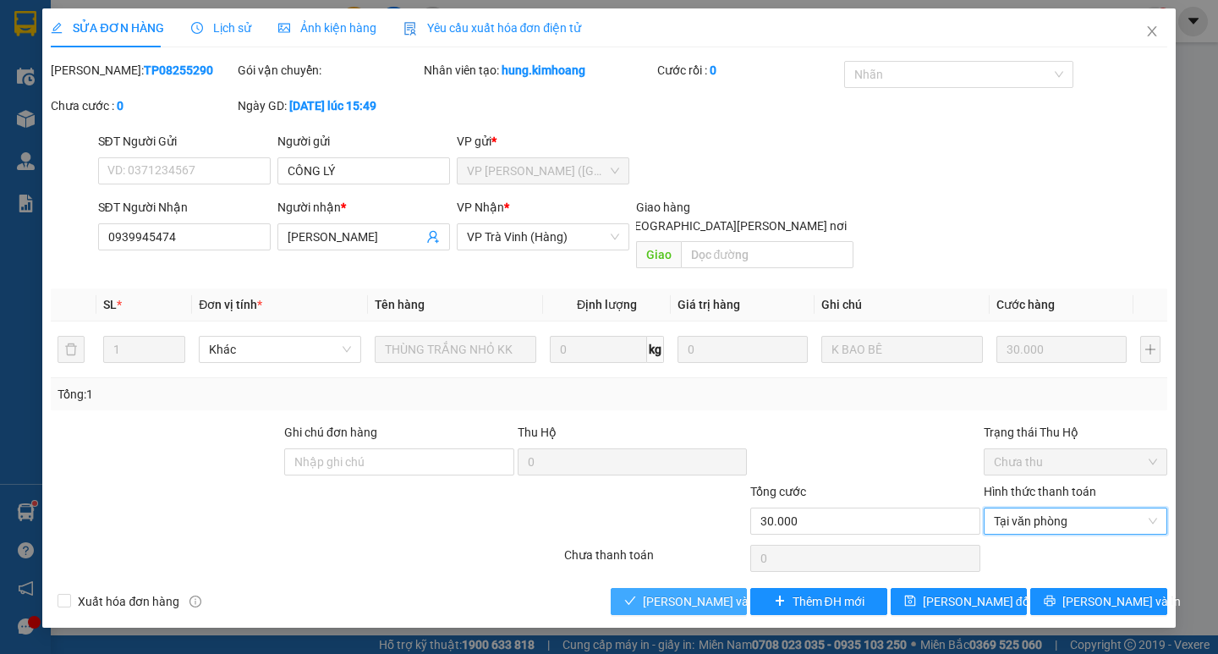
click at [666, 592] on span "[PERSON_NAME] và [PERSON_NAME] hàng" at bounding box center [757, 601] width 228 height 19
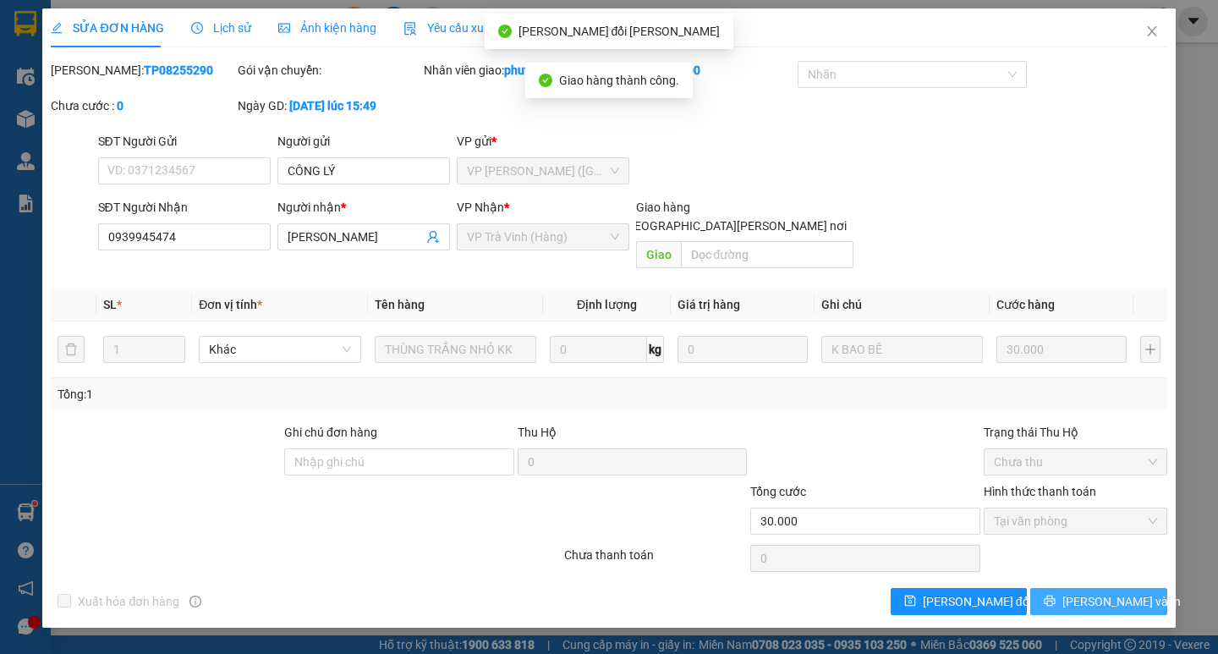
click at [1042, 588] on button "[PERSON_NAME] và In" at bounding box center [1099, 601] width 136 height 27
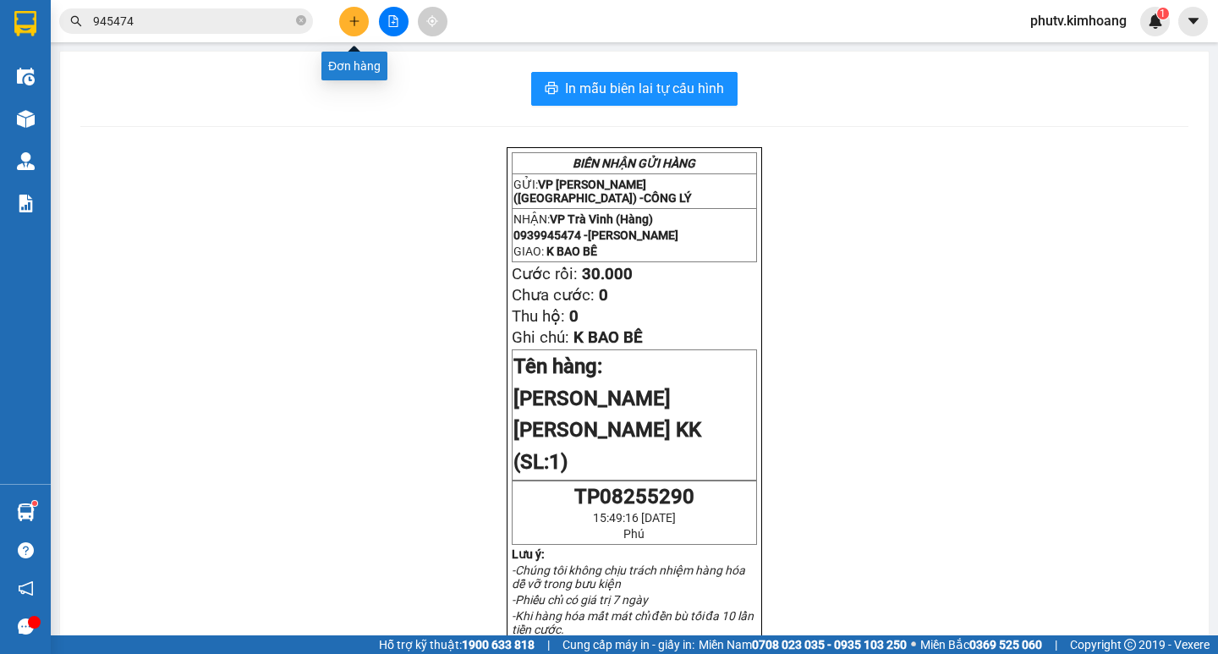
click at [354, 24] on icon "plus" at bounding box center [355, 21] width 12 height 12
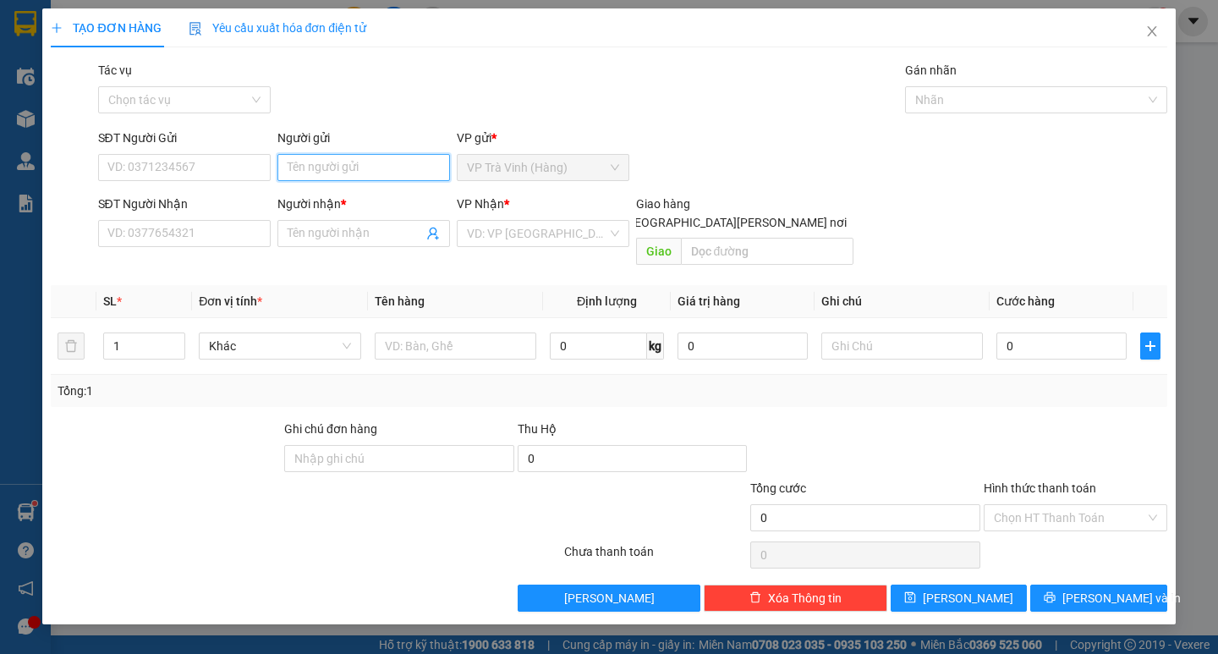
click at [367, 168] on input "Người gửi" at bounding box center [364, 167] width 173 height 27
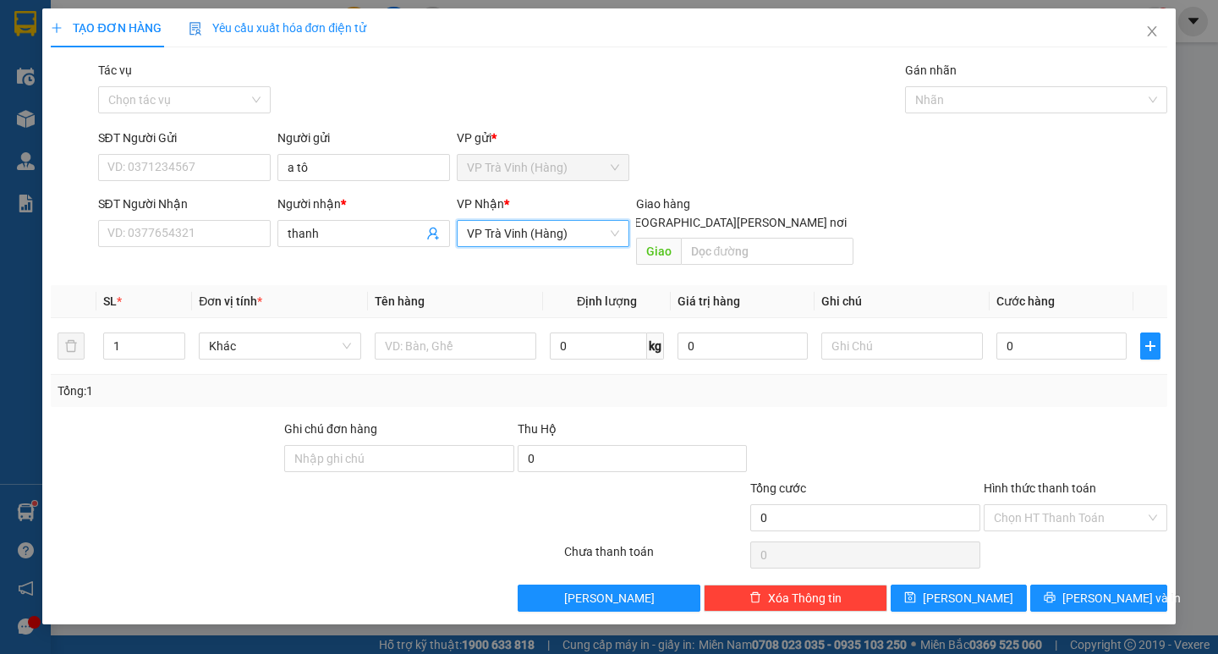
click at [555, 225] on span "VP Trà Vinh (Hàng)" at bounding box center [543, 233] width 152 height 25
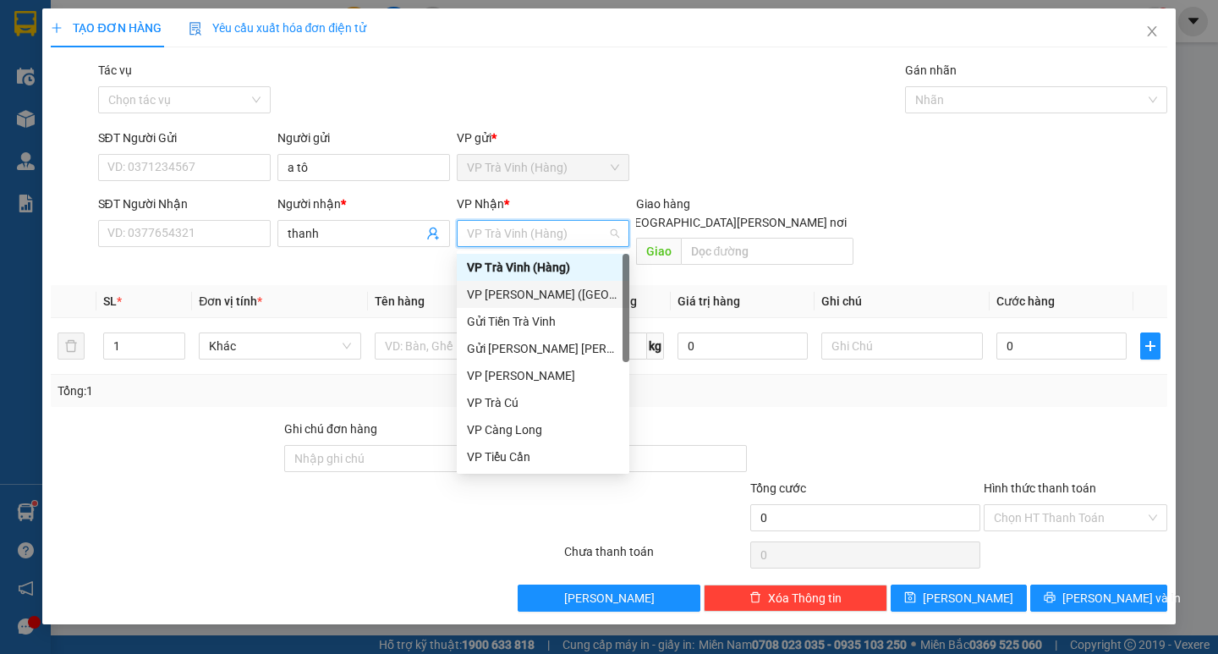
click at [560, 297] on div "VP [PERSON_NAME] ([GEOGRAPHIC_DATA])" at bounding box center [543, 294] width 152 height 19
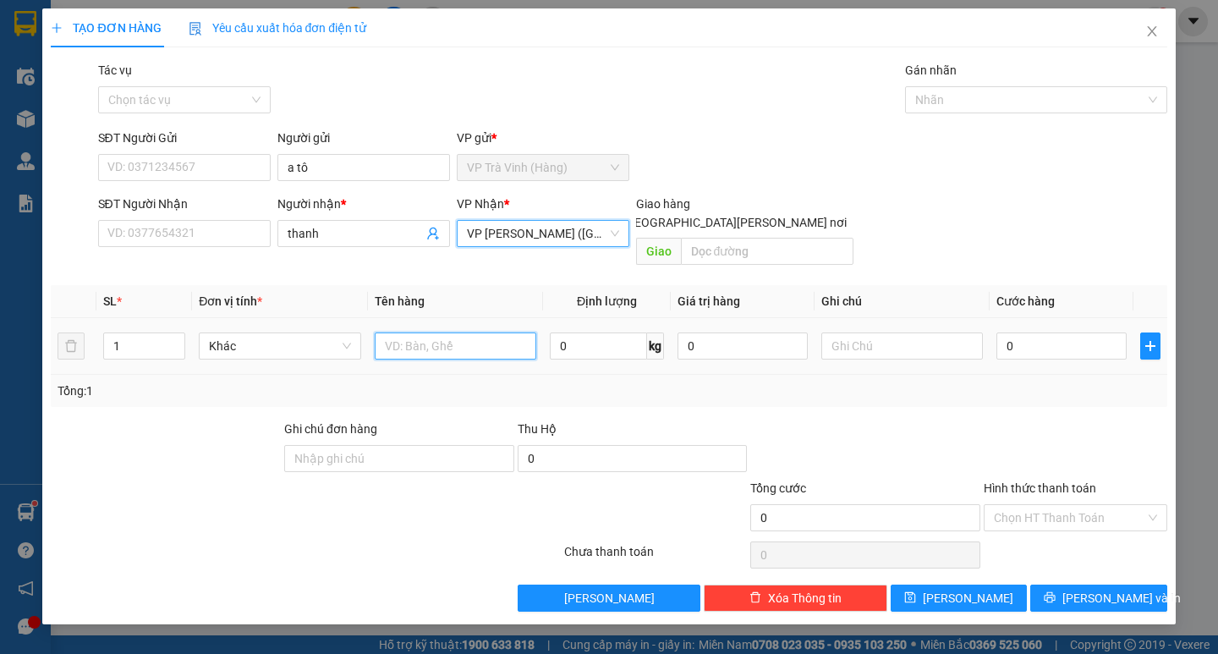
click at [445, 333] on input "text" at bounding box center [456, 346] width 162 height 27
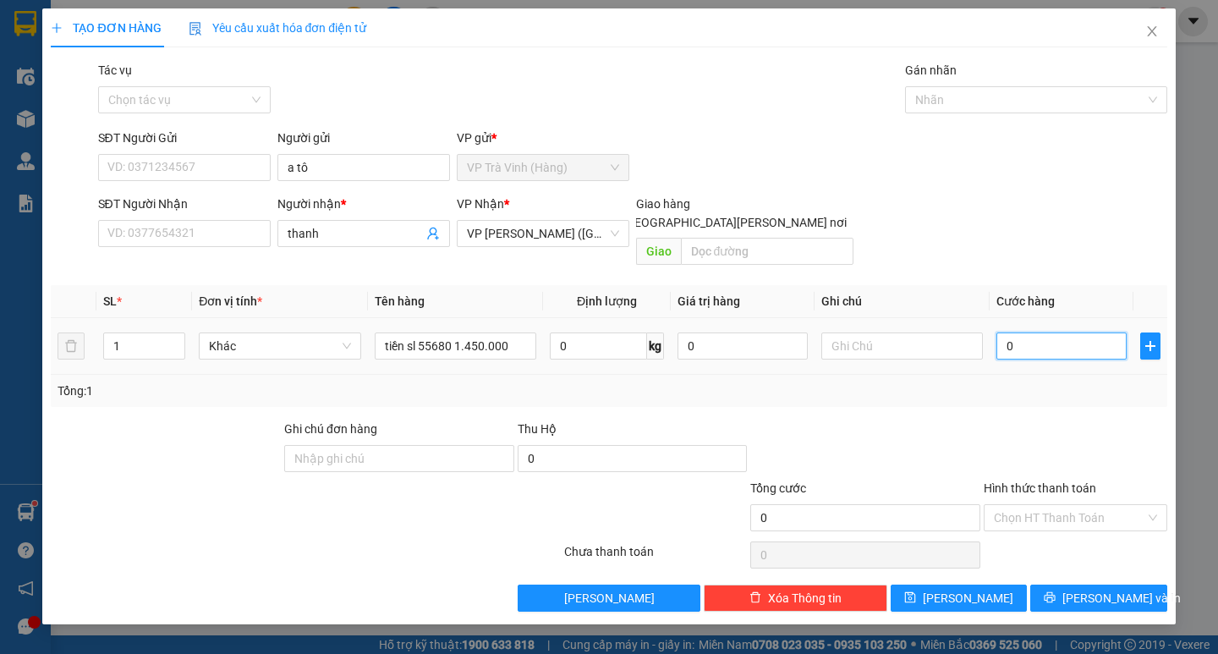
click at [1075, 333] on input "0" at bounding box center [1062, 346] width 130 height 27
click at [970, 104] on div at bounding box center [1028, 100] width 237 height 20
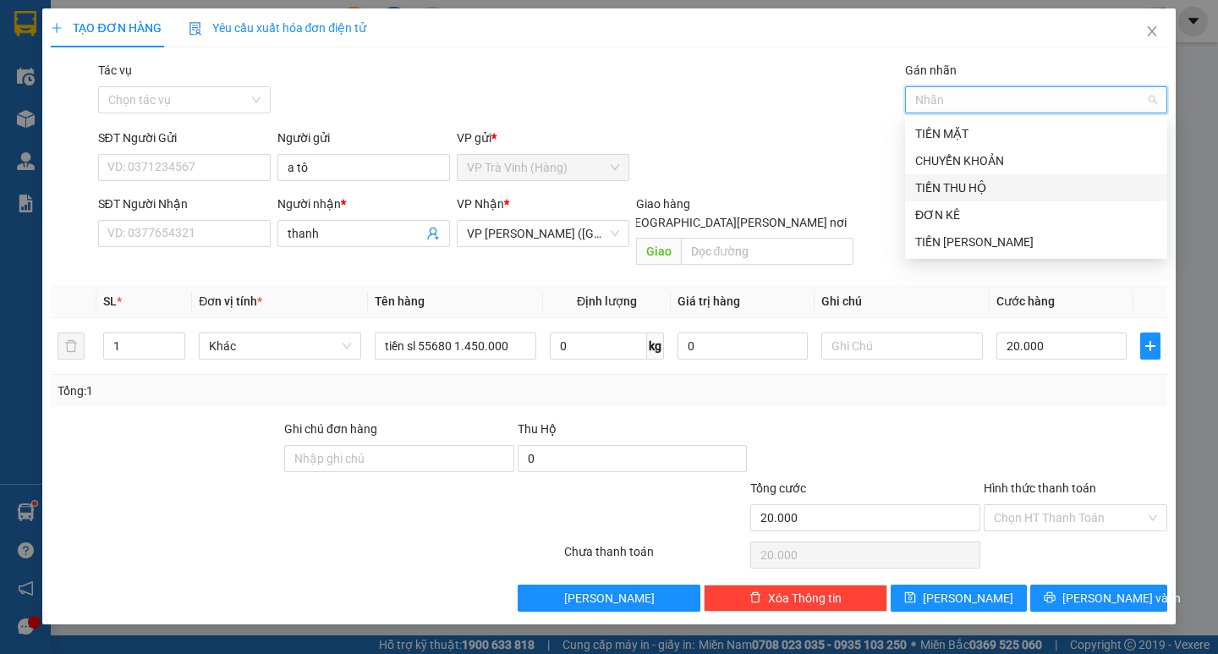
click at [981, 192] on div "TIỀN THU HỘ" at bounding box center [1036, 188] width 242 height 19
click at [157, 100] on input "Tác vụ" at bounding box center [178, 99] width 140 height 25
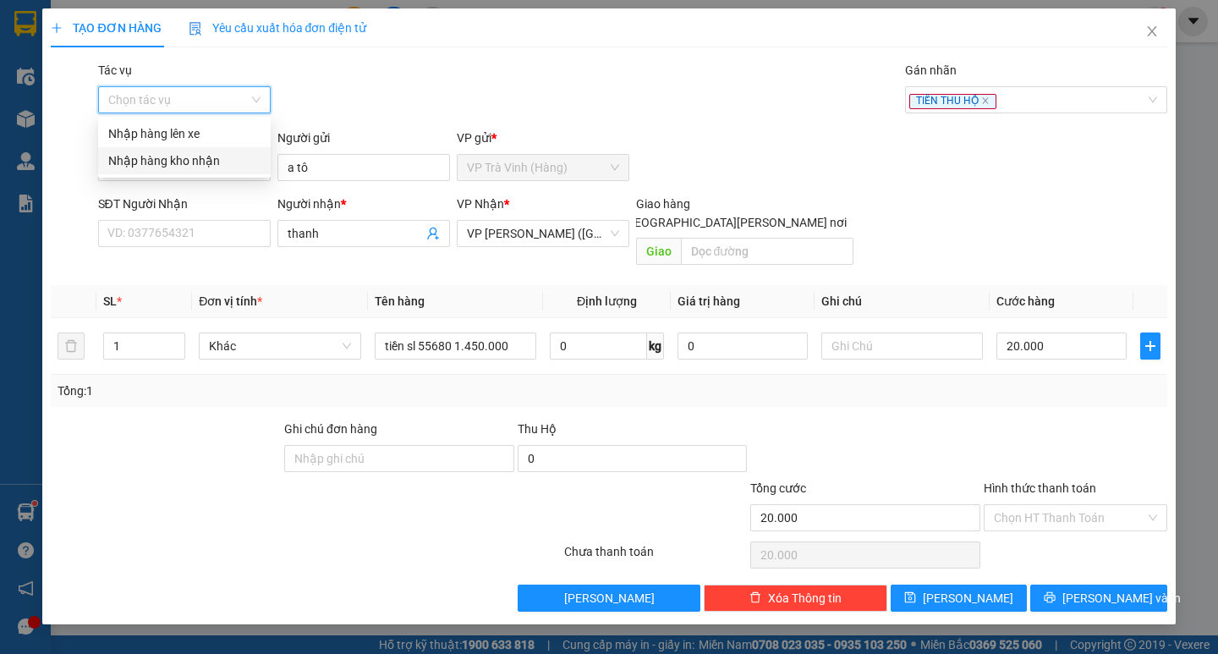
click at [179, 158] on div "Nhập hàng kho nhận" at bounding box center [184, 160] width 152 height 19
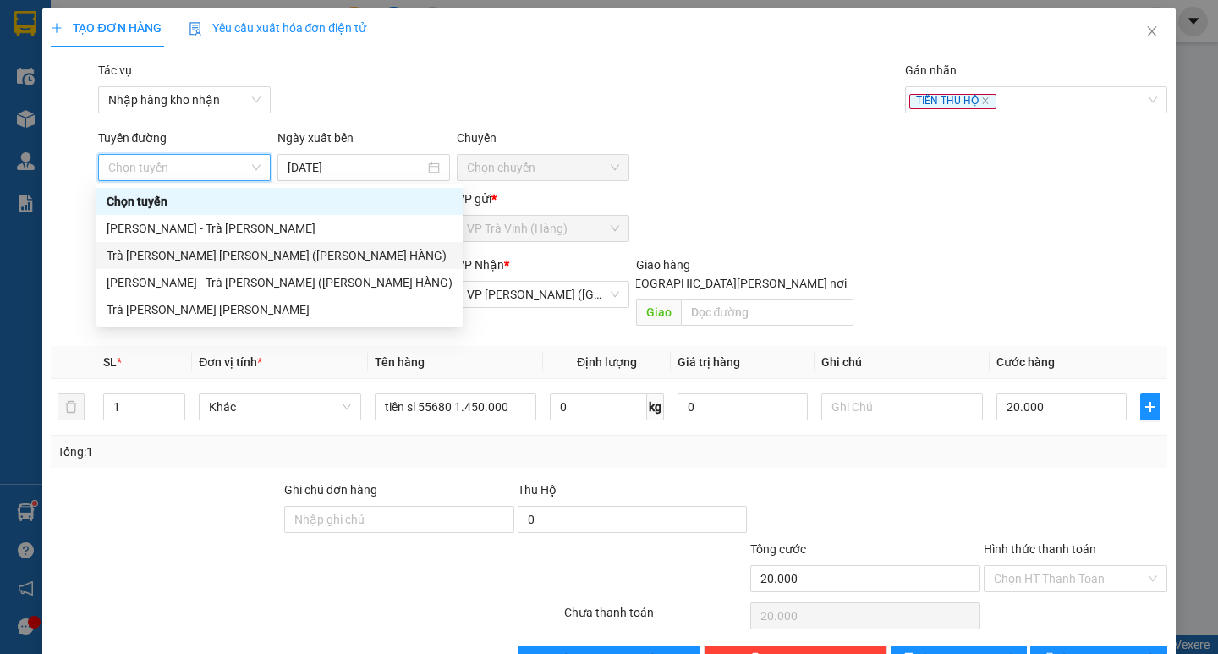
drag, startPoint x: 199, startPoint y: 256, endPoint x: 209, endPoint y: 254, distance: 10.5
click at [199, 256] on div "Trà [PERSON_NAME] [PERSON_NAME] ([PERSON_NAME] HÀNG)" at bounding box center [280, 255] width 346 height 19
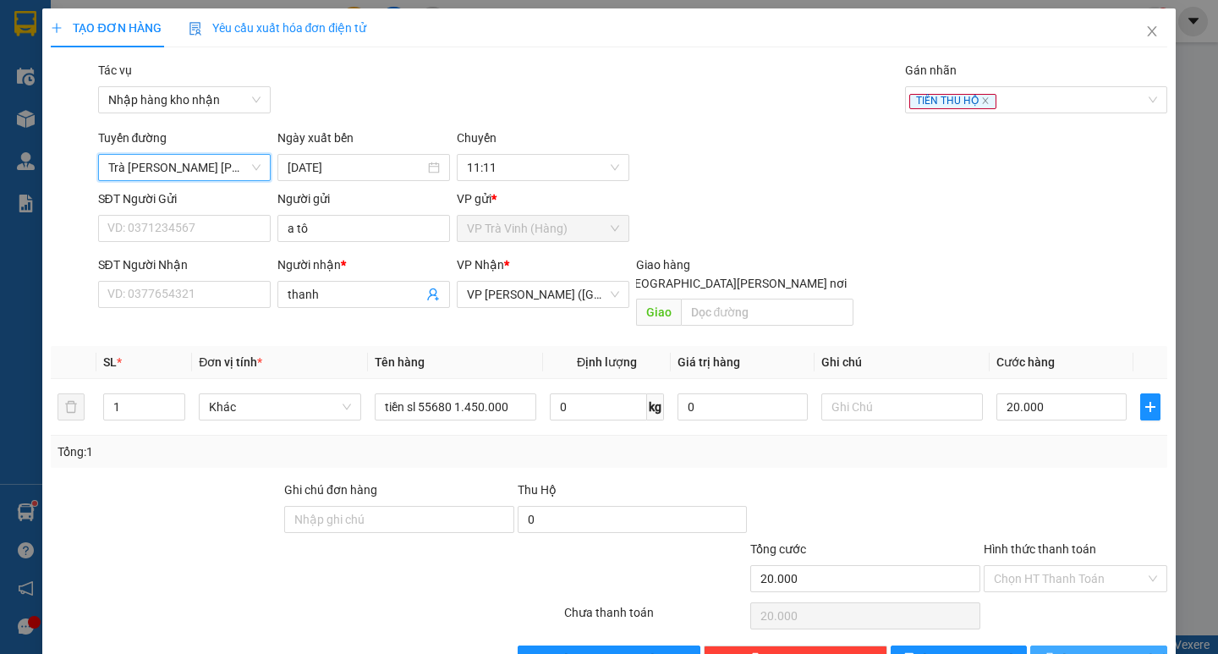
click at [1069, 646] on button "[PERSON_NAME] và In" at bounding box center [1099, 659] width 136 height 27
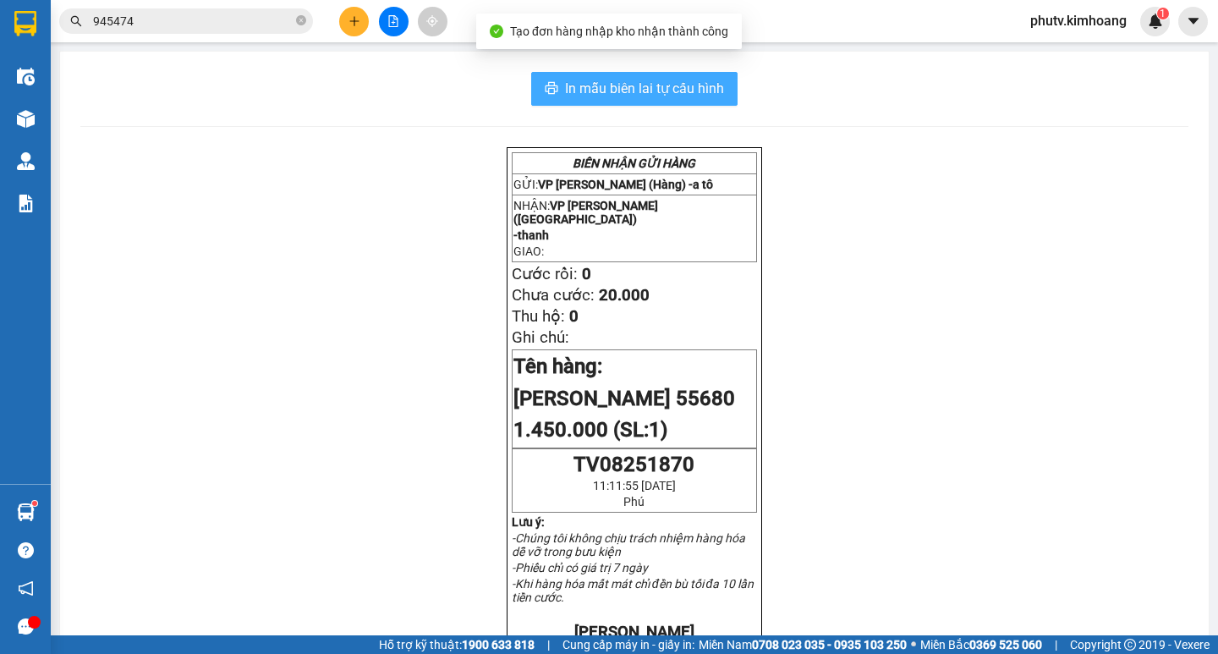
click at [679, 81] on span "In mẫu biên lai tự cấu hình" at bounding box center [644, 88] width 159 height 21
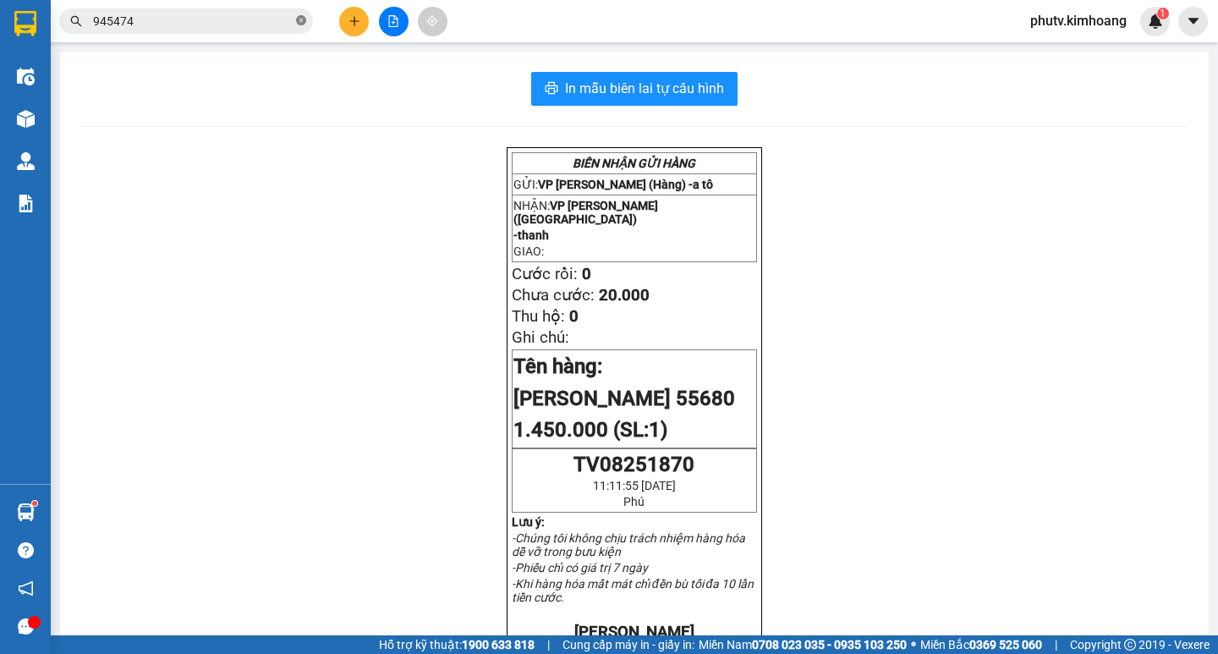
click at [302, 21] on icon "close-circle" at bounding box center [301, 20] width 10 height 10
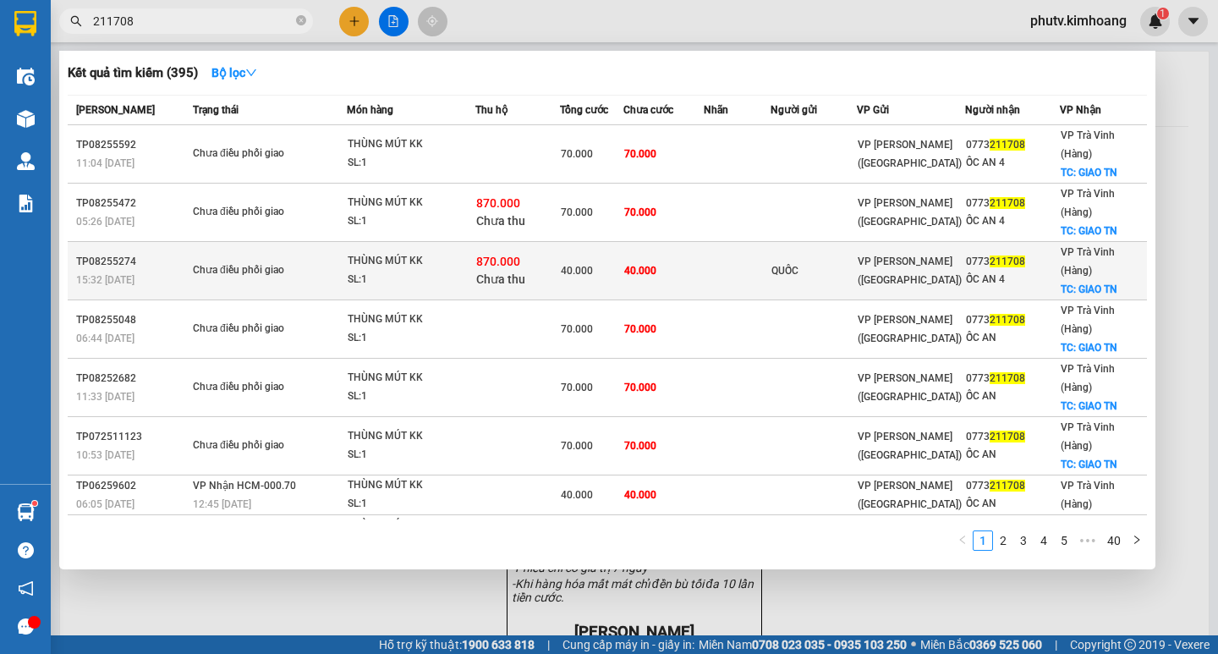
click at [574, 265] on span "40.000" at bounding box center [577, 271] width 32 height 12
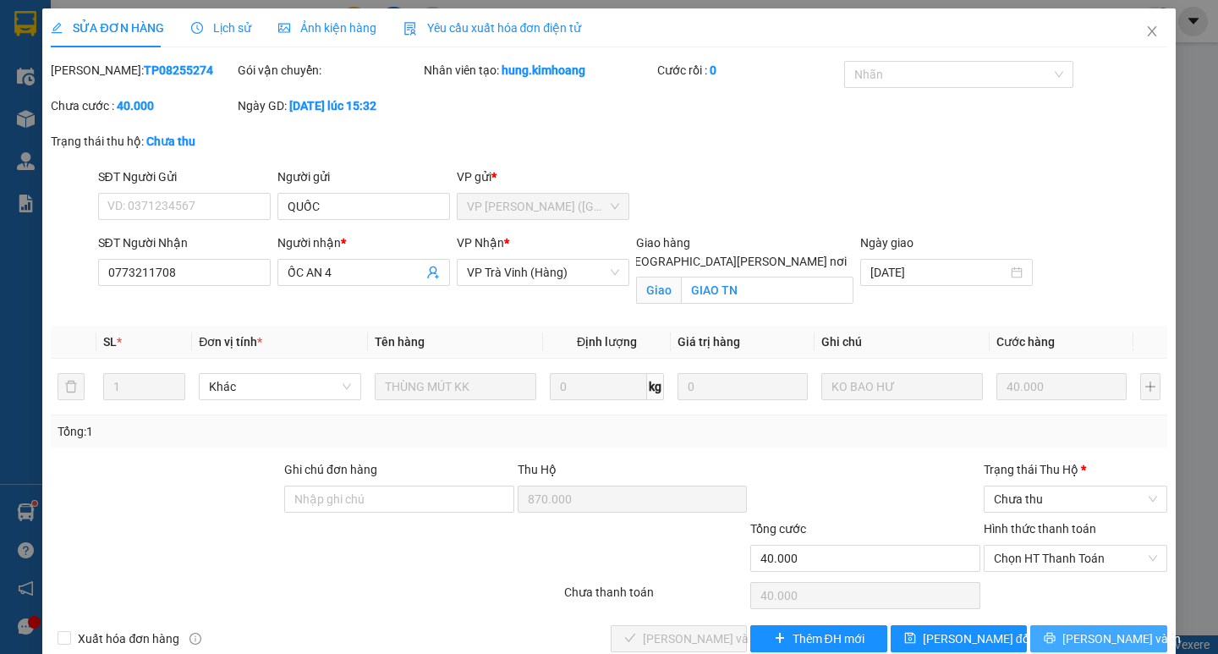
click at [1081, 636] on span "[PERSON_NAME] và In" at bounding box center [1122, 638] width 118 height 19
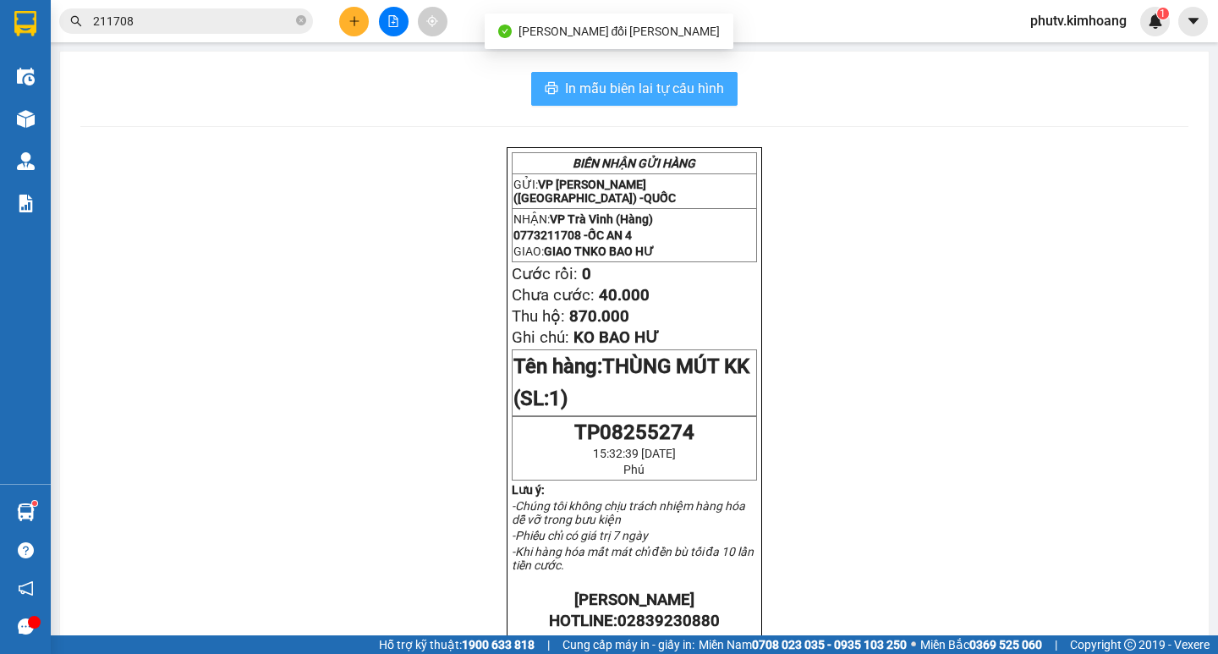
click at [651, 87] on span "In mẫu biên lai tự cấu hình" at bounding box center [644, 88] width 159 height 21
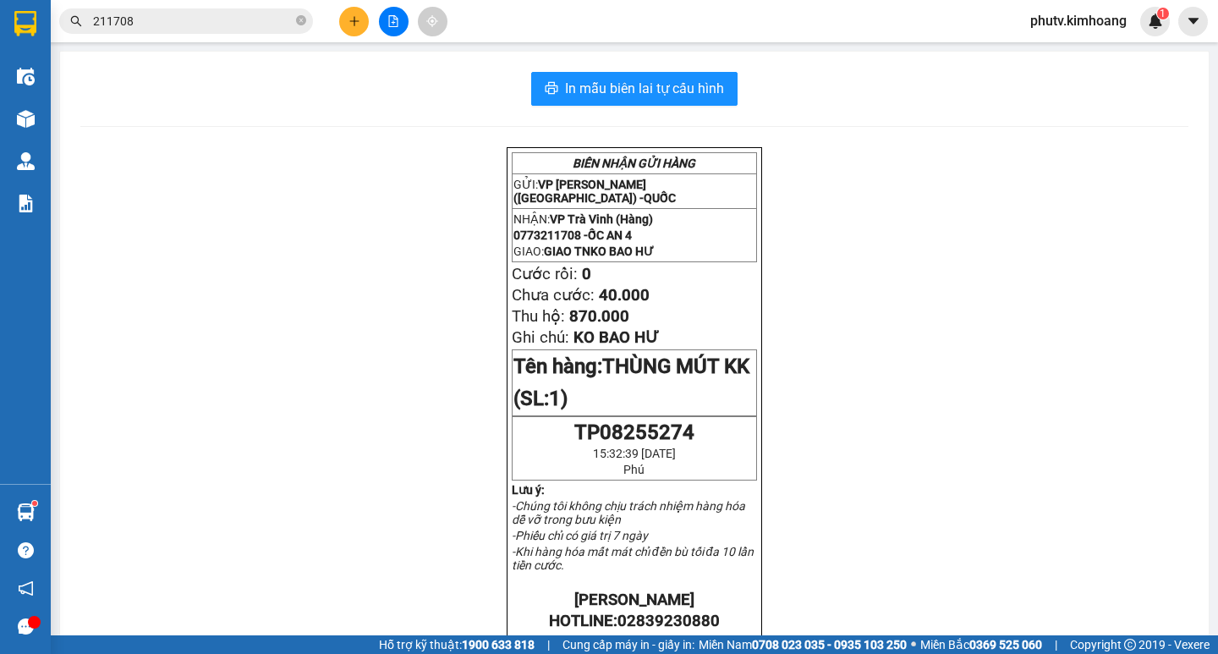
click at [356, 29] on button at bounding box center [354, 22] width 30 height 30
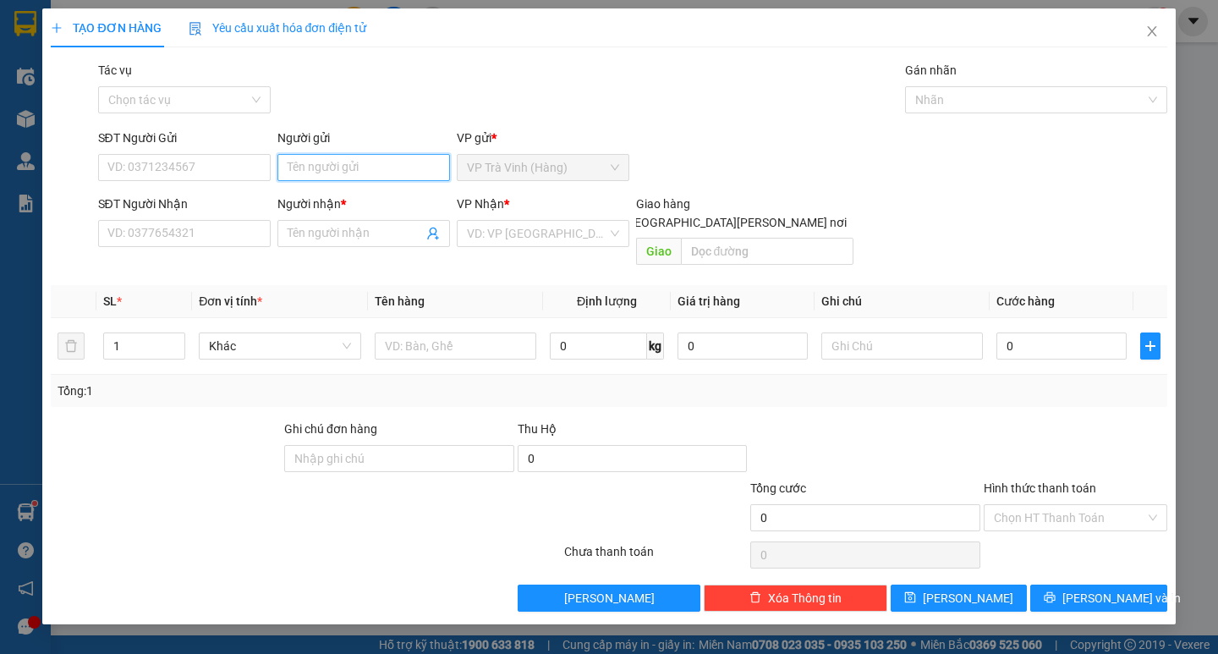
click at [373, 161] on input "Người gửi" at bounding box center [364, 167] width 173 height 27
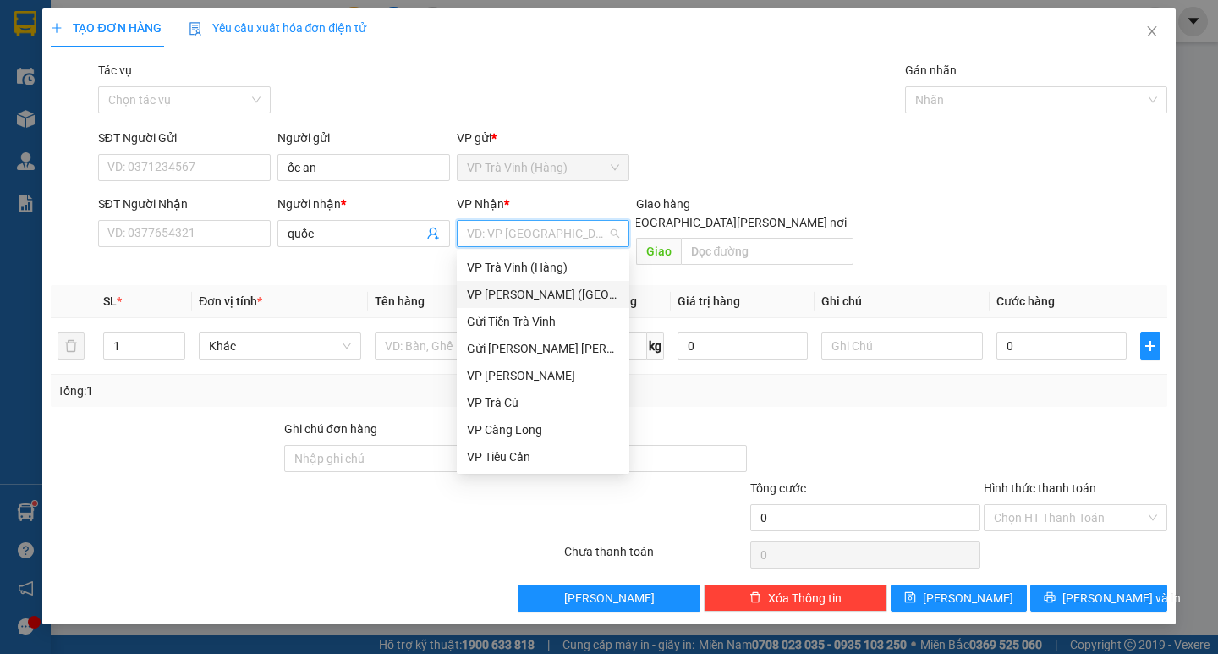
click at [512, 290] on div "VP [PERSON_NAME] ([GEOGRAPHIC_DATA])" at bounding box center [543, 294] width 152 height 19
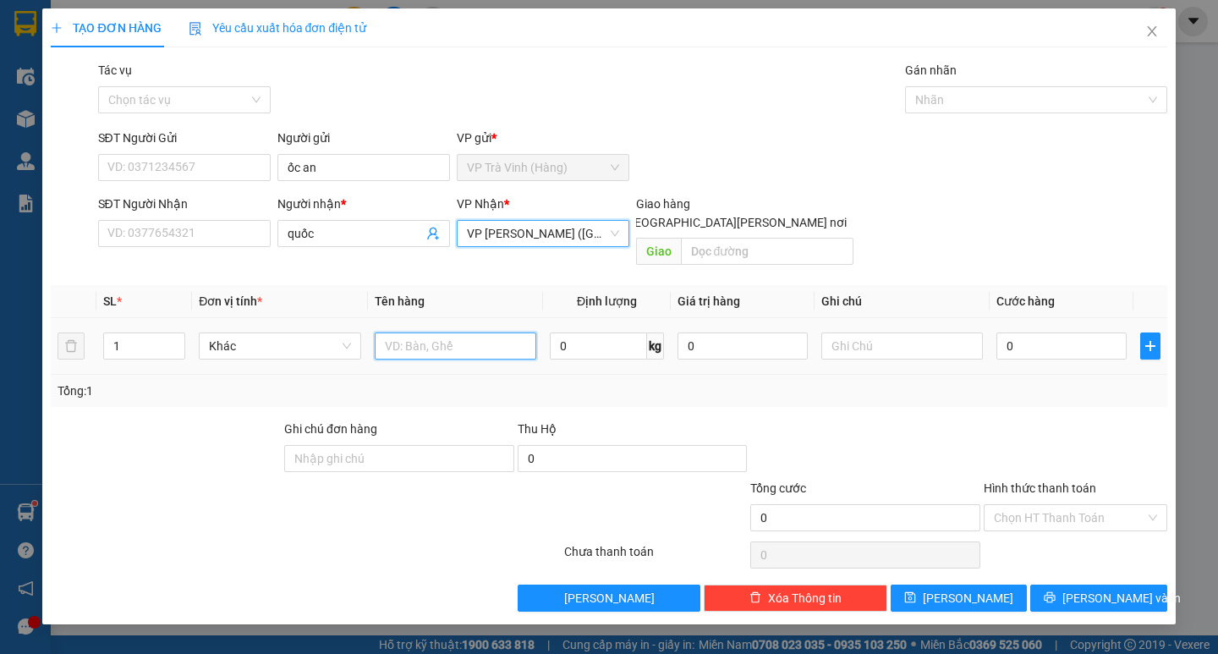
click at [480, 333] on input "text" at bounding box center [456, 346] width 162 height 27
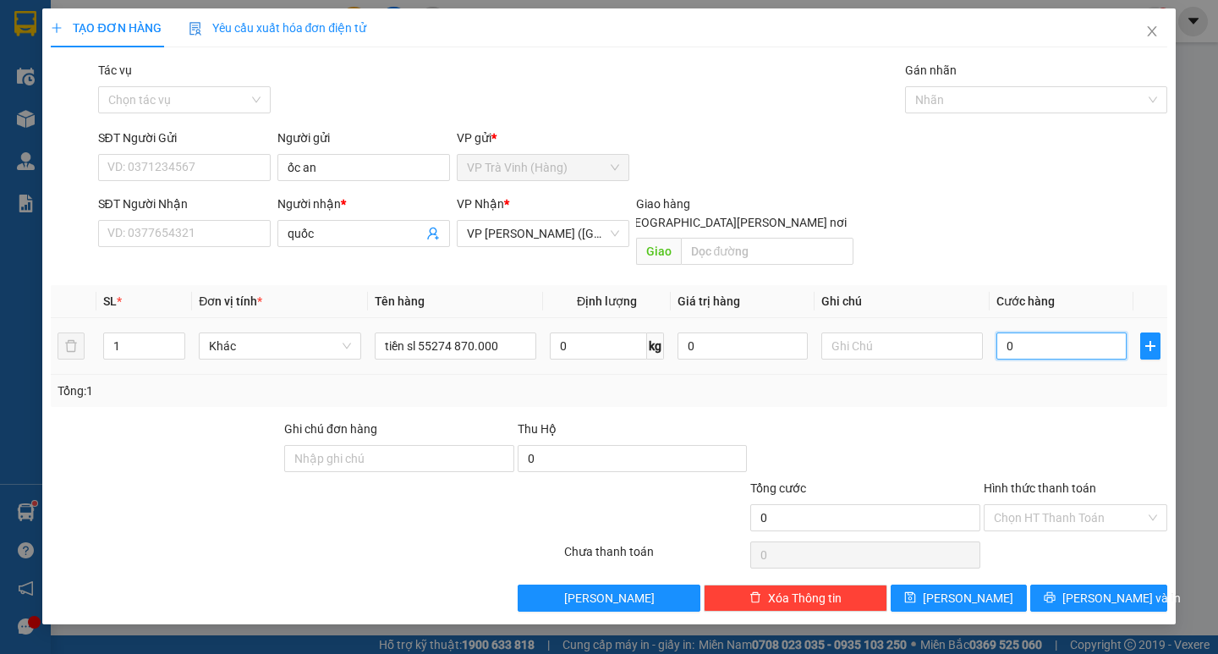
click at [1033, 333] on input "0" at bounding box center [1062, 346] width 130 height 27
click at [1071, 392] on div "Transit Pickup Surcharge Ids Transit Deliver Surcharge Ids Transit Deliver Surc…" at bounding box center [609, 336] width 1116 height 551
click at [935, 96] on div at bounding box center [1028, 100] width 237 height 20
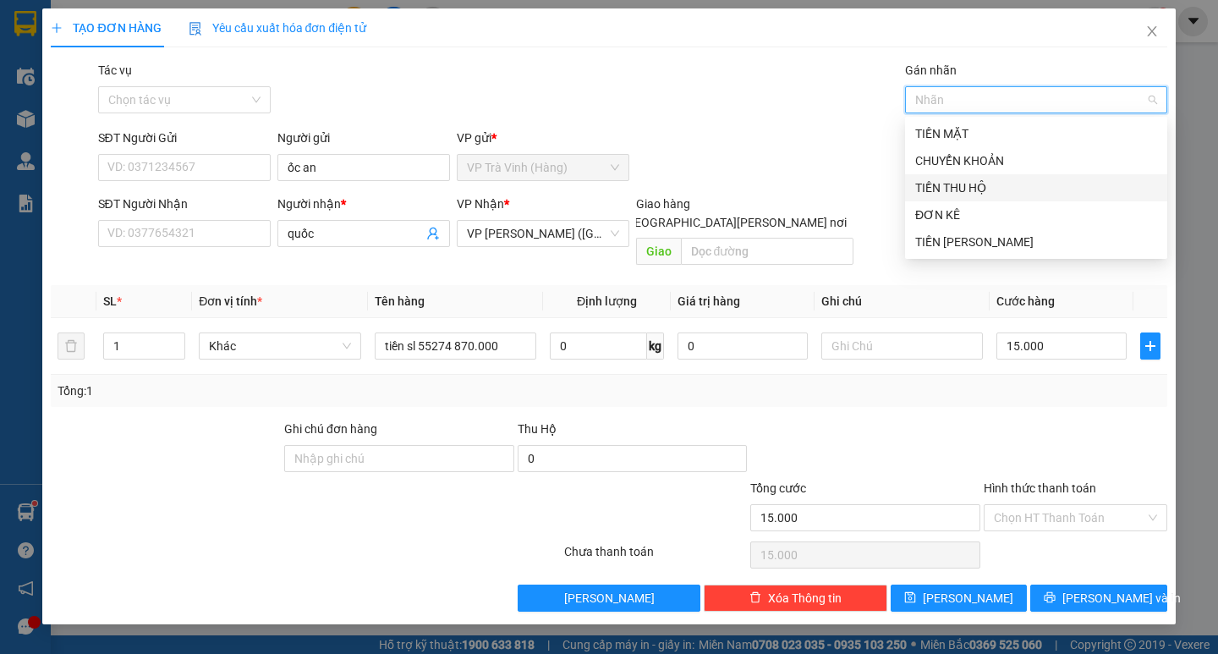
click at [970, 182] on div "TIỀN THU HỘ" at bounding box center [1036, 188] width 242 height 19
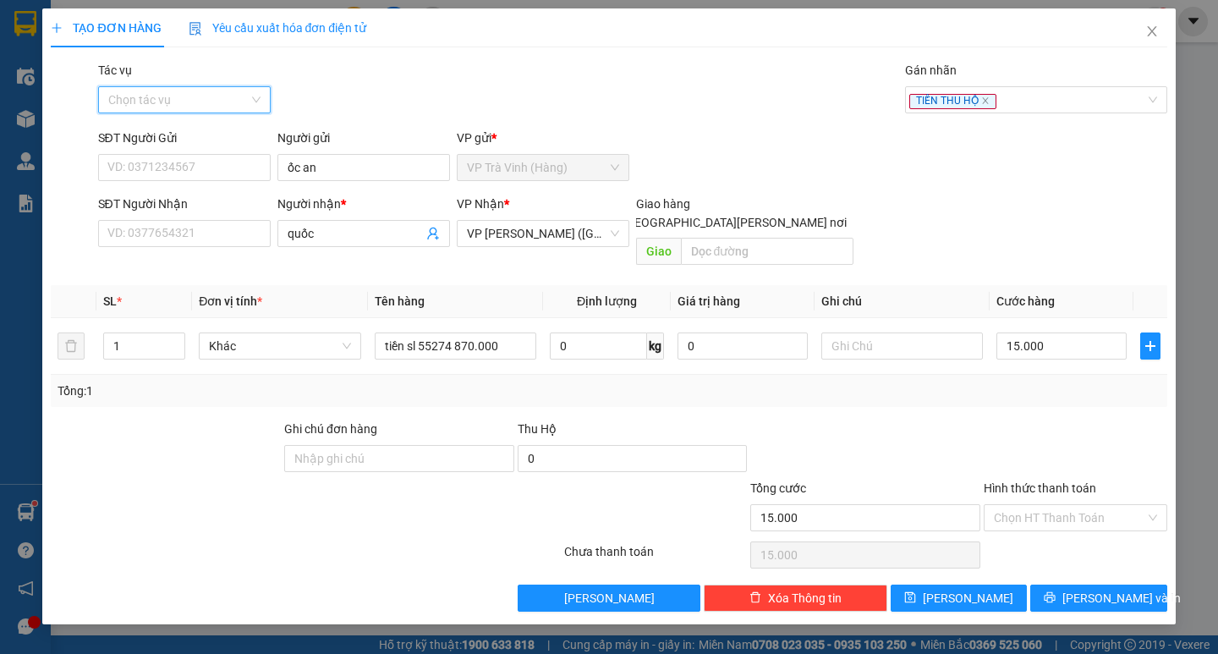
click at [166, 96] on input "Tác vụ" at bounding box center [178, 99] width 140 height 25
click at [190, 159] on div "Nhập hàng kho nhận" at bounding box center [184, 160] width 152 height 19
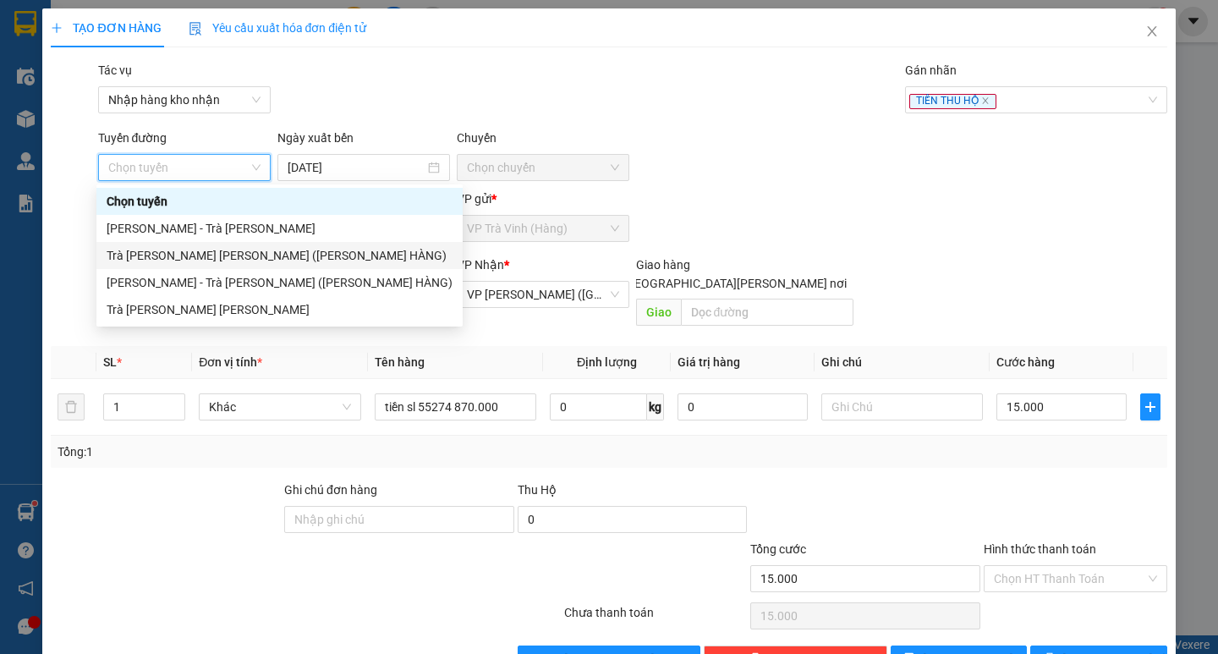
click at [223, 254] on div "Trà [PERSON_NAME] [PERSON_NAME] ([PERSON_NAME] HÀNG)" at bounding box center [280, 255] width 346 height 19
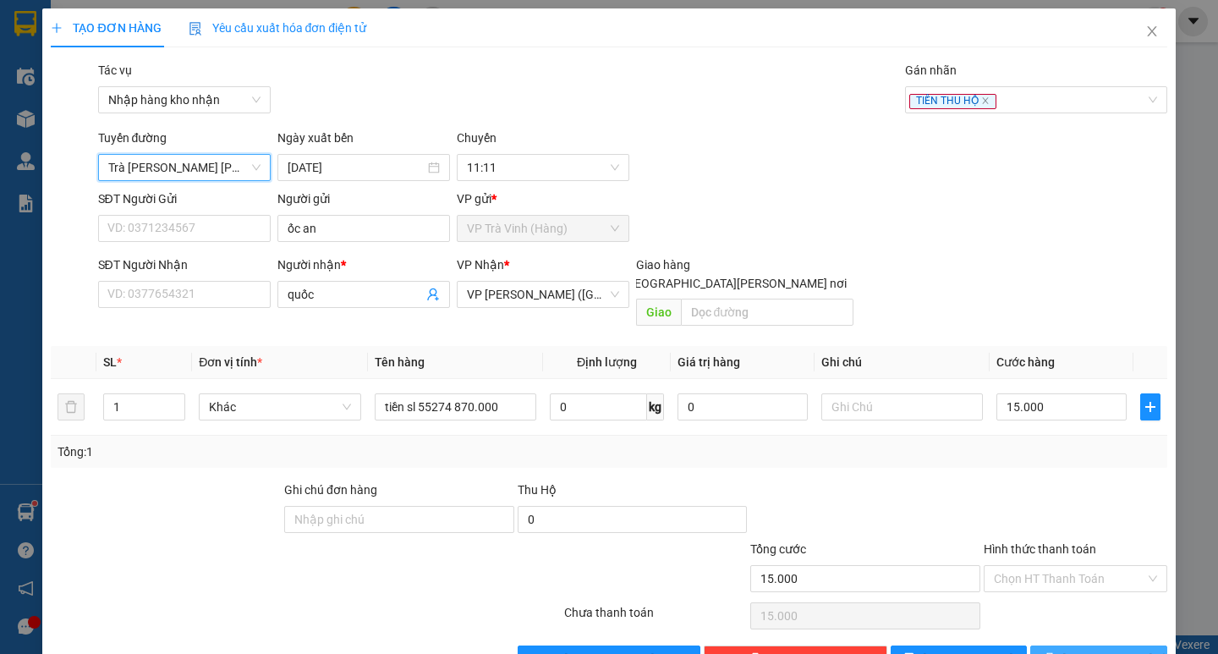
click at [1079, 650] on span "[PERSON_NAME] và In" at bounding box center [1122, 659] width 118 height 19
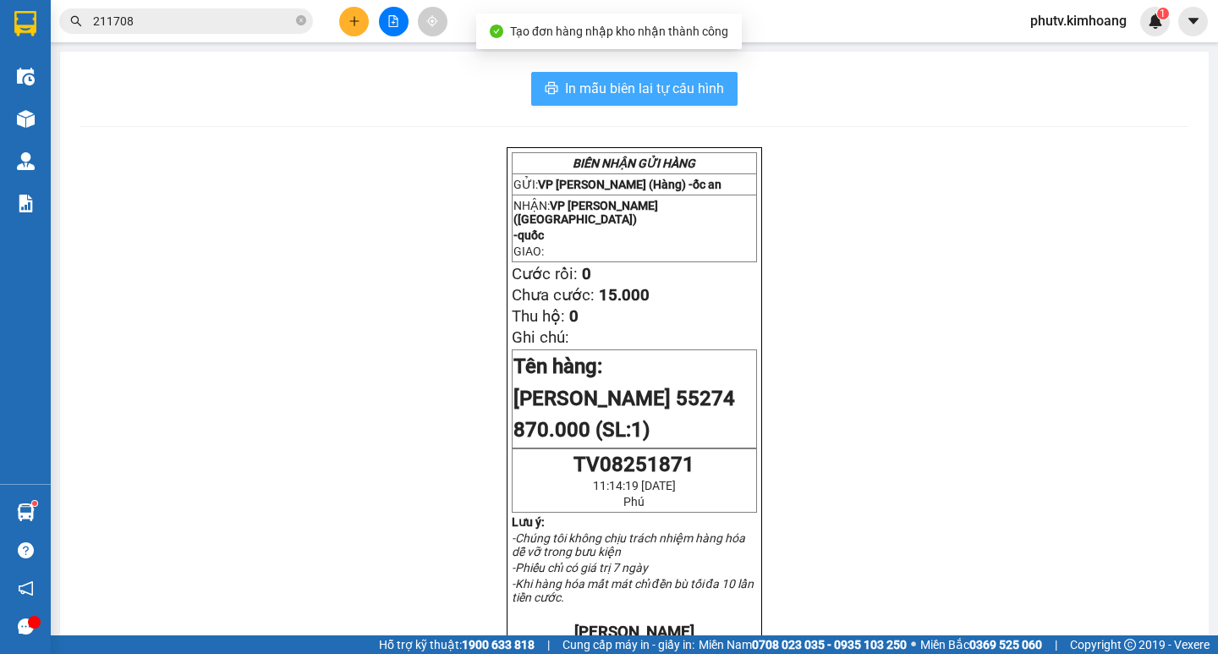
click at [633, 90] on span "In mẫu biên lai tự cấu hình" at bounding box center [644, 88] width 159 height 21
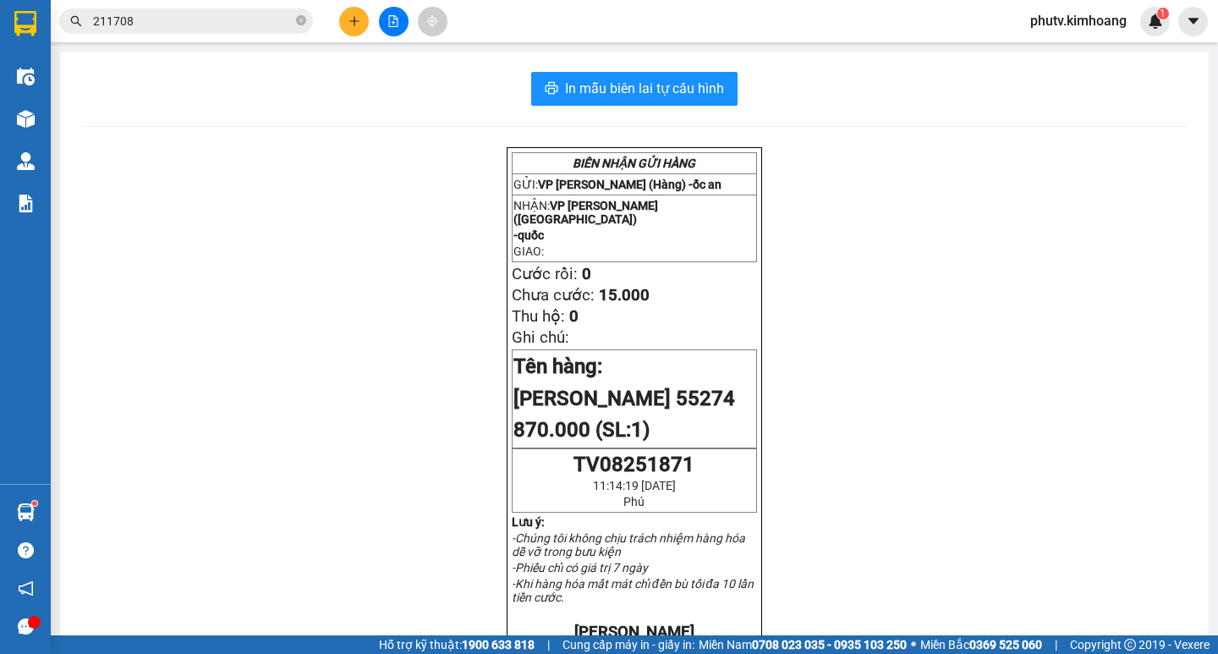
click at [163, 26] on input "211708" at bounding box center [193, 21] width 200 height 19
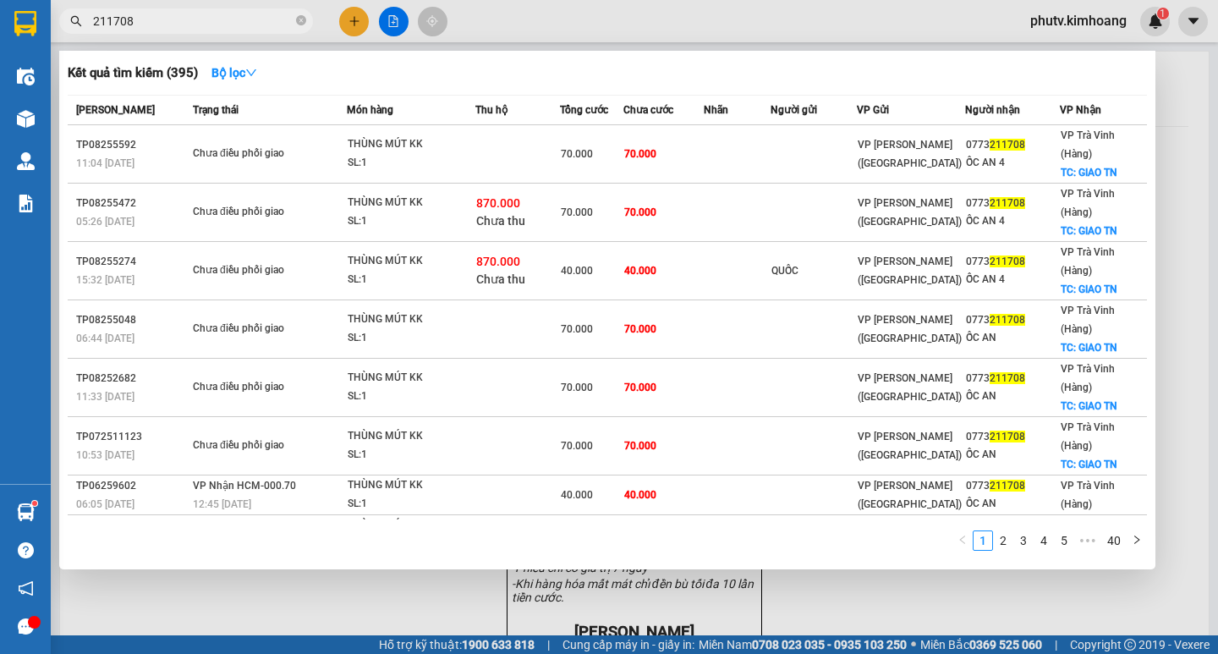
click at [183, 21] on input "211708" at bounding box center [193, 21] width 200 height 19
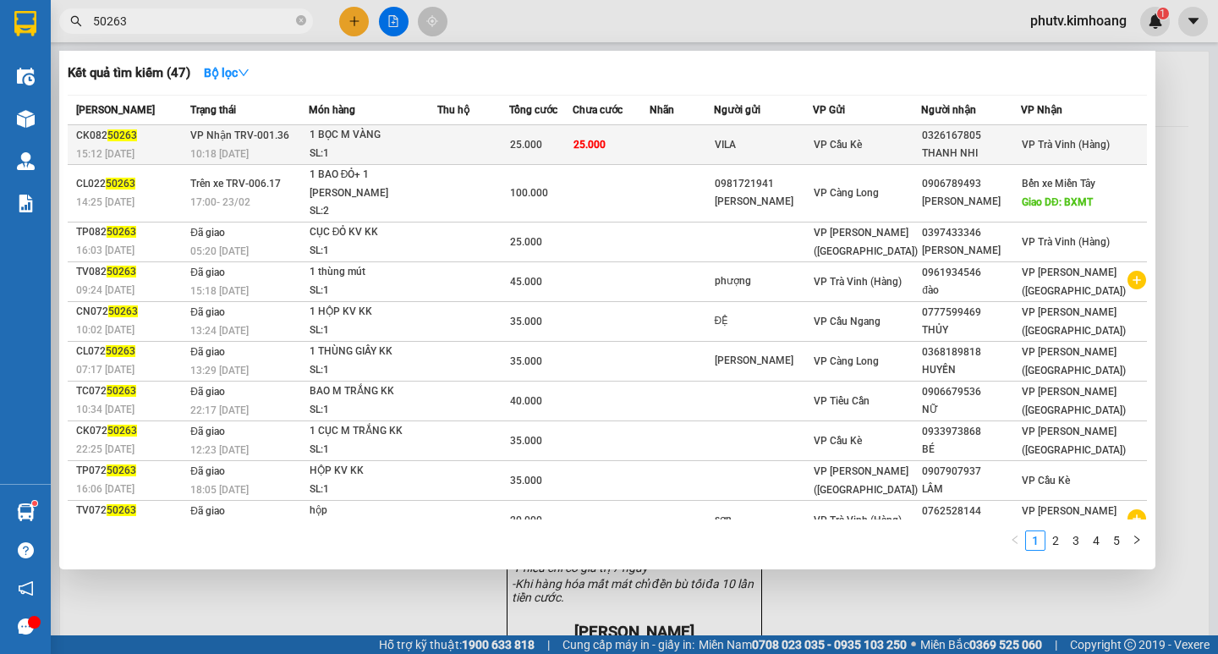
click at [435, 140] on div "1 BỌC M VÀNG" at bounding box center [373, 135] width 127 height 19
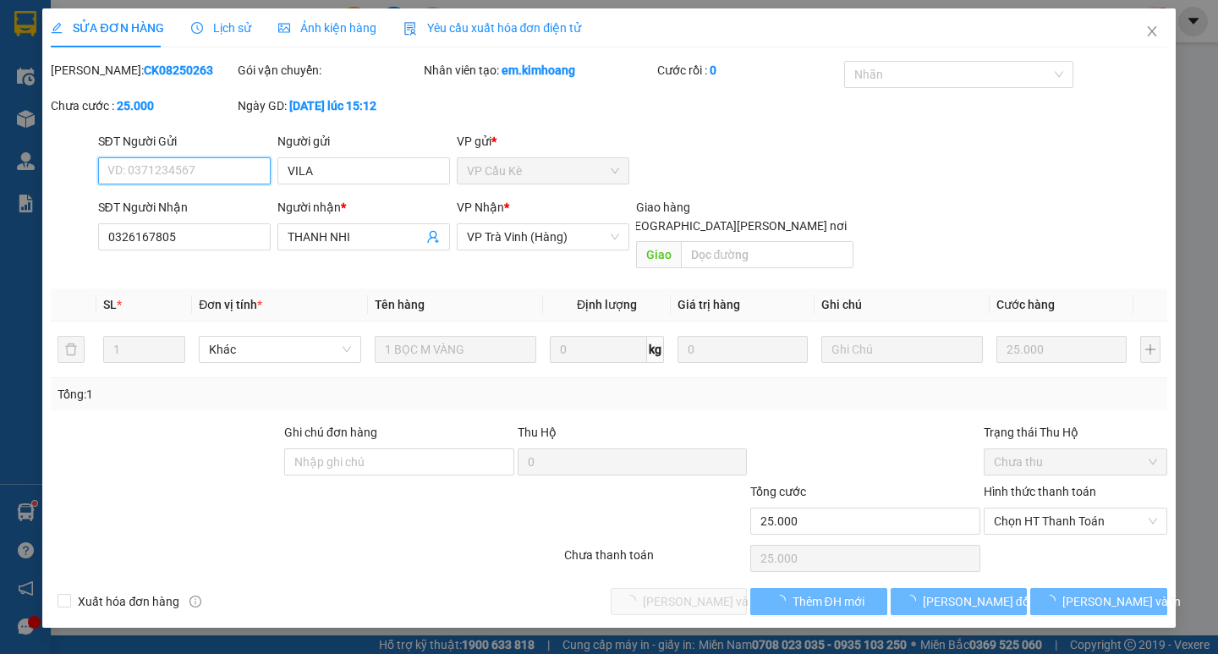
click at [1015, 509] on span "Chọn HT Thanh Toán" at bounding box center [1075, 520] width 163 height 25
click at [1030, 537] on div "Tại văn phòng" at bounding box center [1075, 536] width 163 height 19
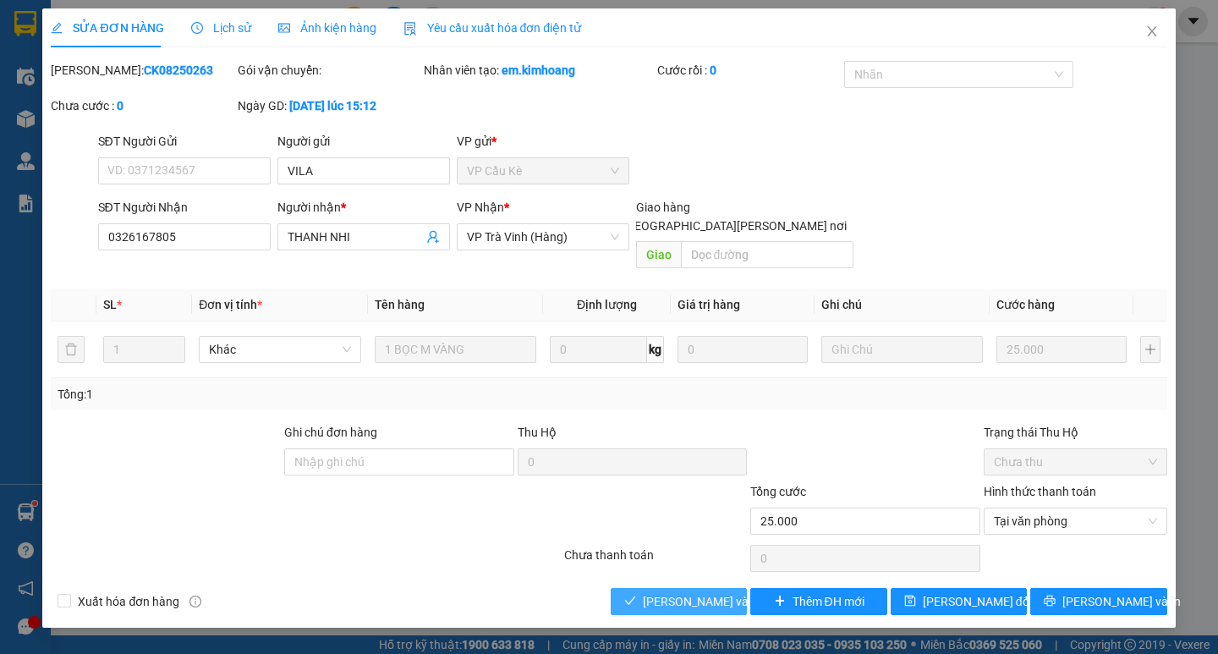
click at [690, 592] on span "[PERSON_NAME] và [PERSON_NAME] hàng" at bounding box center [757, 601] width 228 height 19
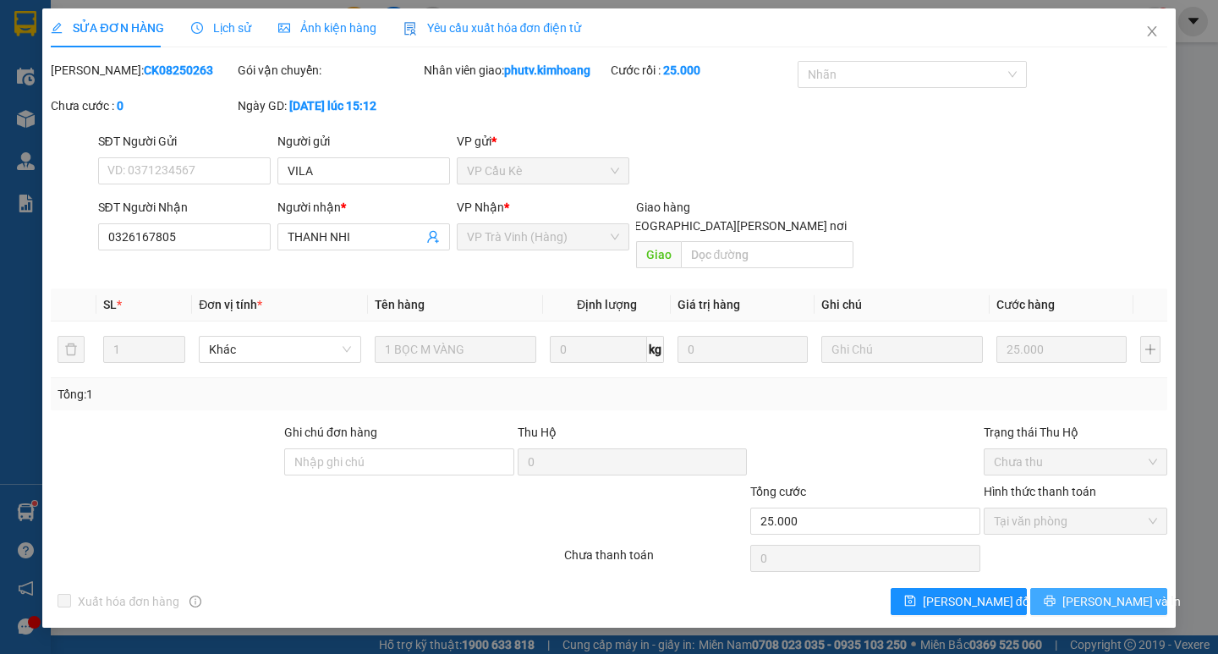
click at [1106, 592] on span "[PERSON_NAME] và In" at bounding box center [1122, 601] width 118 height 19
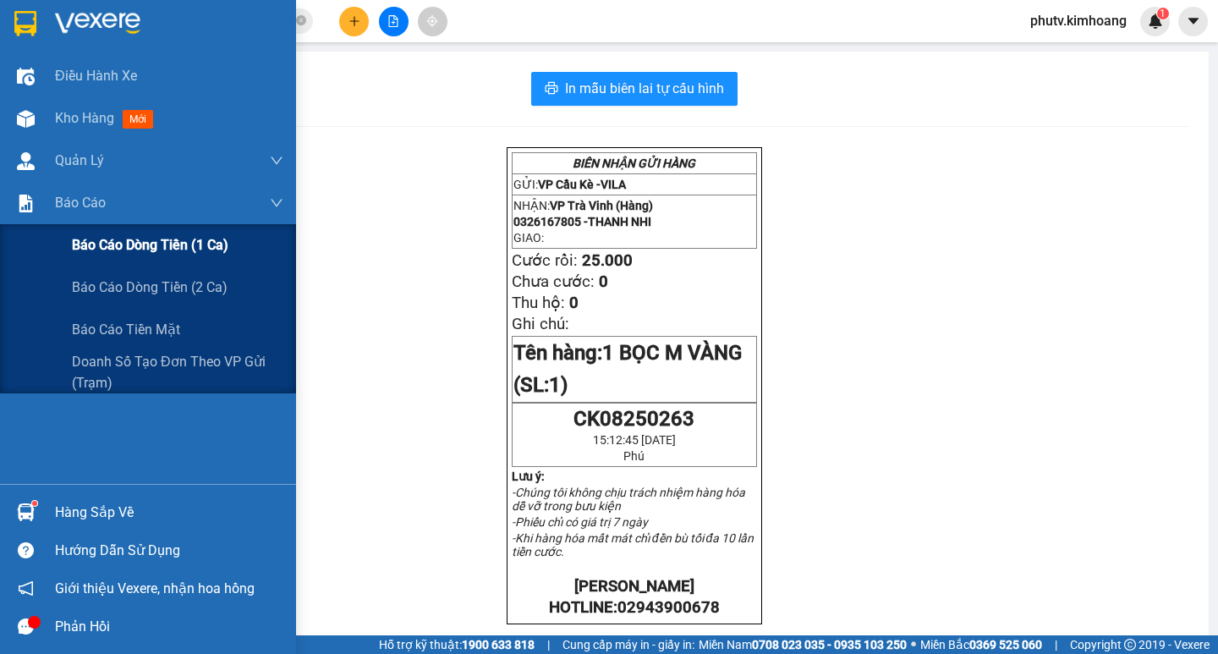
click at [83, 251] on span "Báo cáo dòng tiền (1 ca)" at bounding box center [150, 244] width 157 height 21
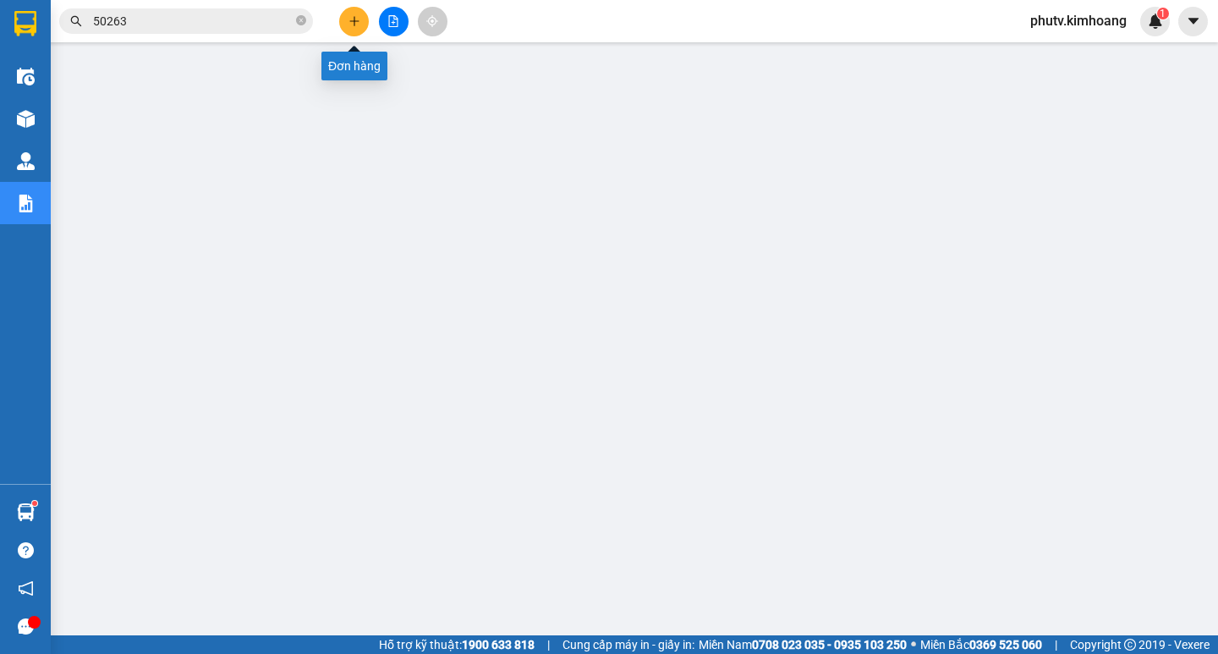
click at [347, 23] on button at bounding box center [354, 22] width 30 height 30
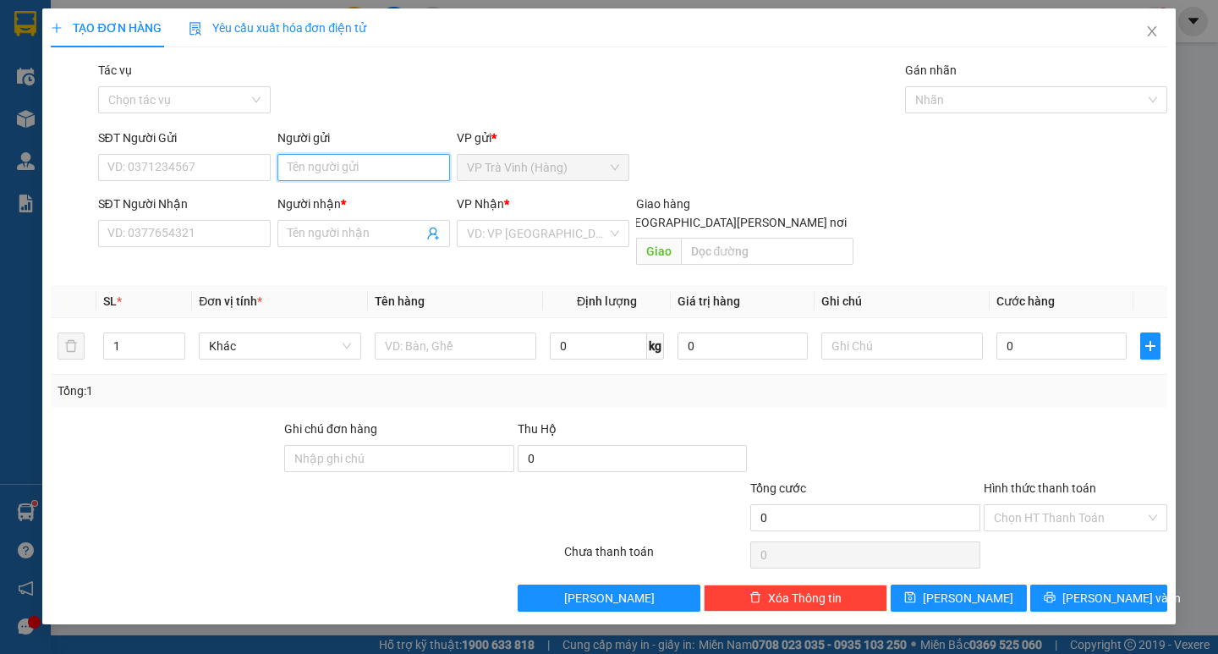
click at [382, 160] on input "Người gửi" at bounding box center [364, 167] width 173 height 27
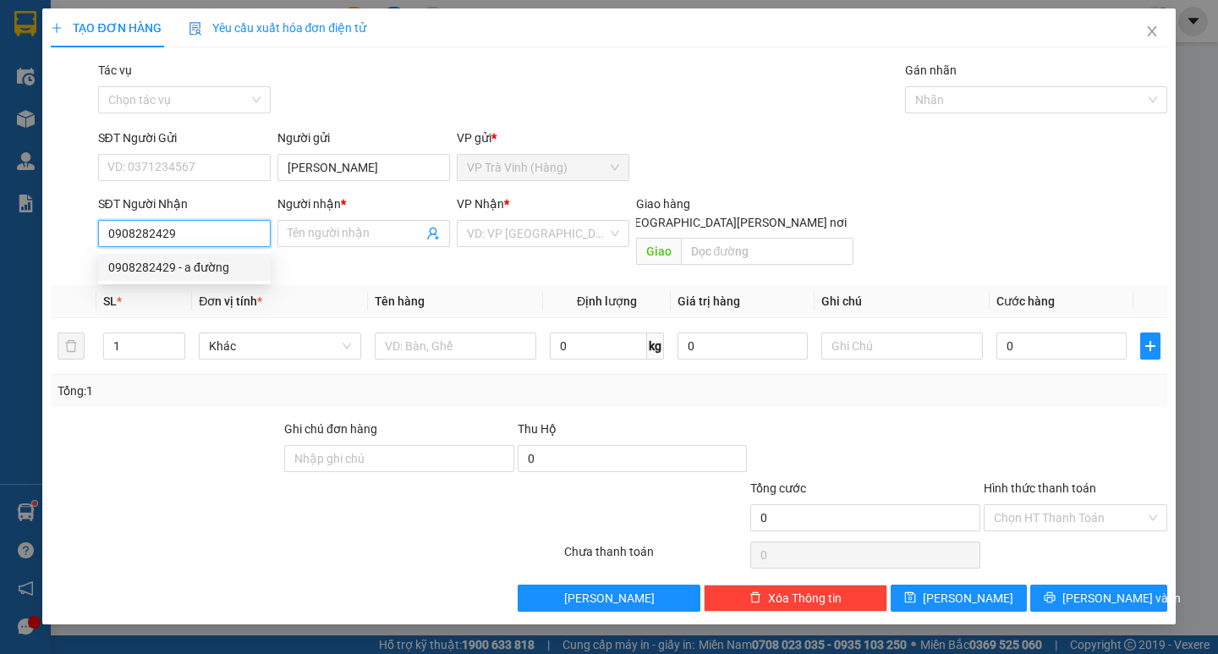
click at [165, 267] on div "0908282429 - a đường" at bounding box center [184, 267] width 152 height 19
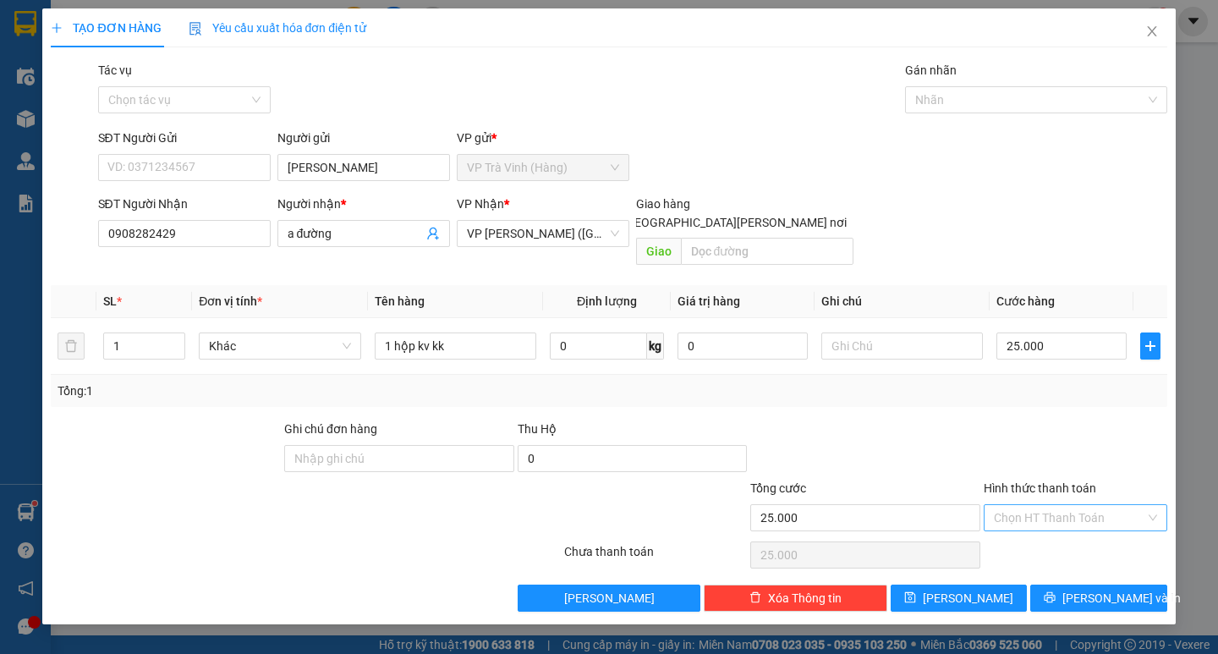
click at [1111, 505] on input "Hình thức thanh toán" at bounding box center [1069, 517] width 151 height 25
click at [1072, 525] on div "Tại văn phòng" at bounding box center [1075, 533] width 163 height 19
click at [1061, 585] on button "[PERSON_NAME] và In" at bounding box center [1099, 598] width 136 height 27
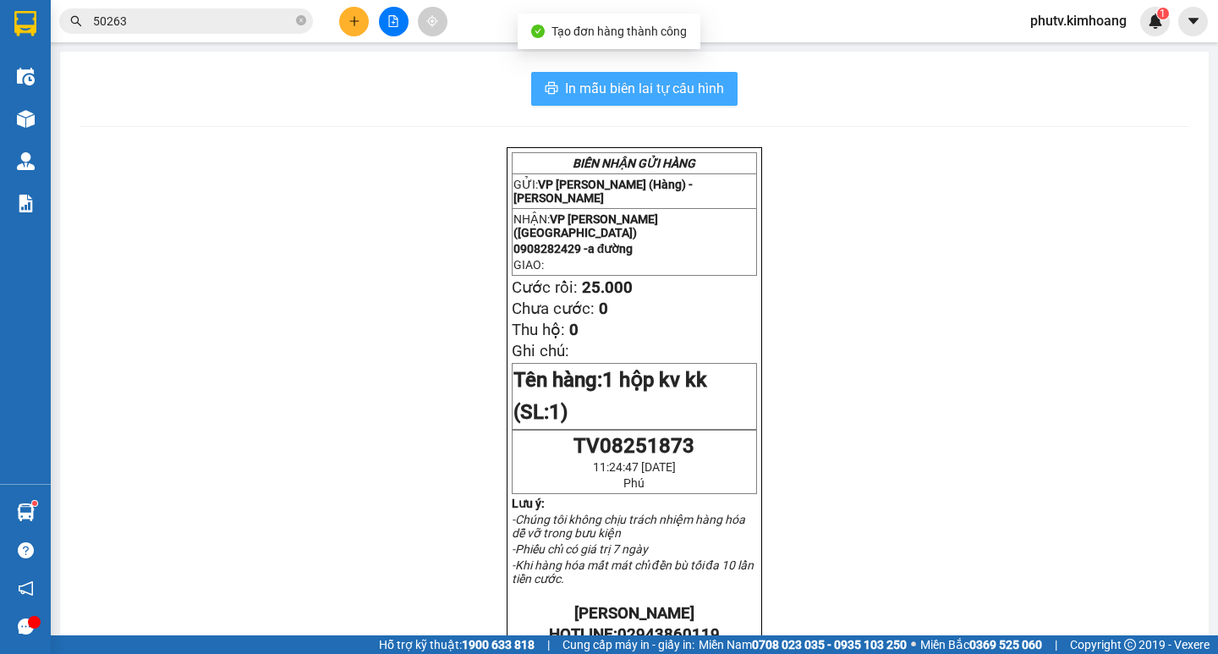
click at [605, 89] on span "In mẫu biên lai tự cấu hình" at bounding box center [644, 88] width 159 height 21
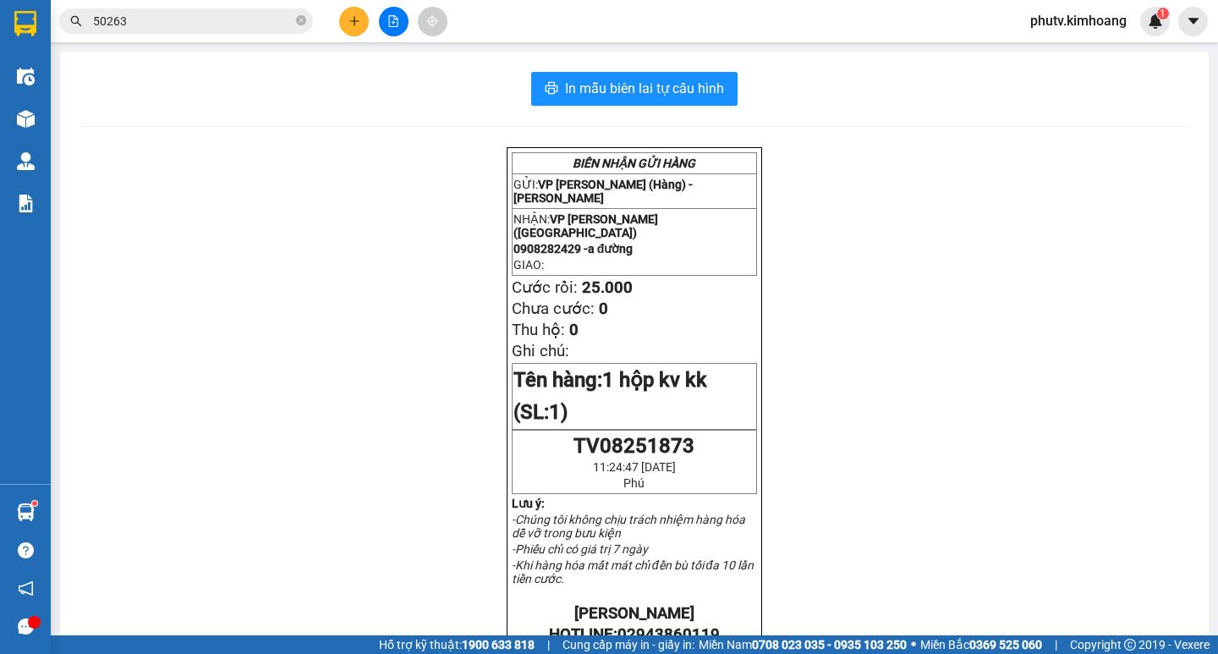
click at [352, 19] on icon "plus" at bounding box center [355, 21] width 12 height 12
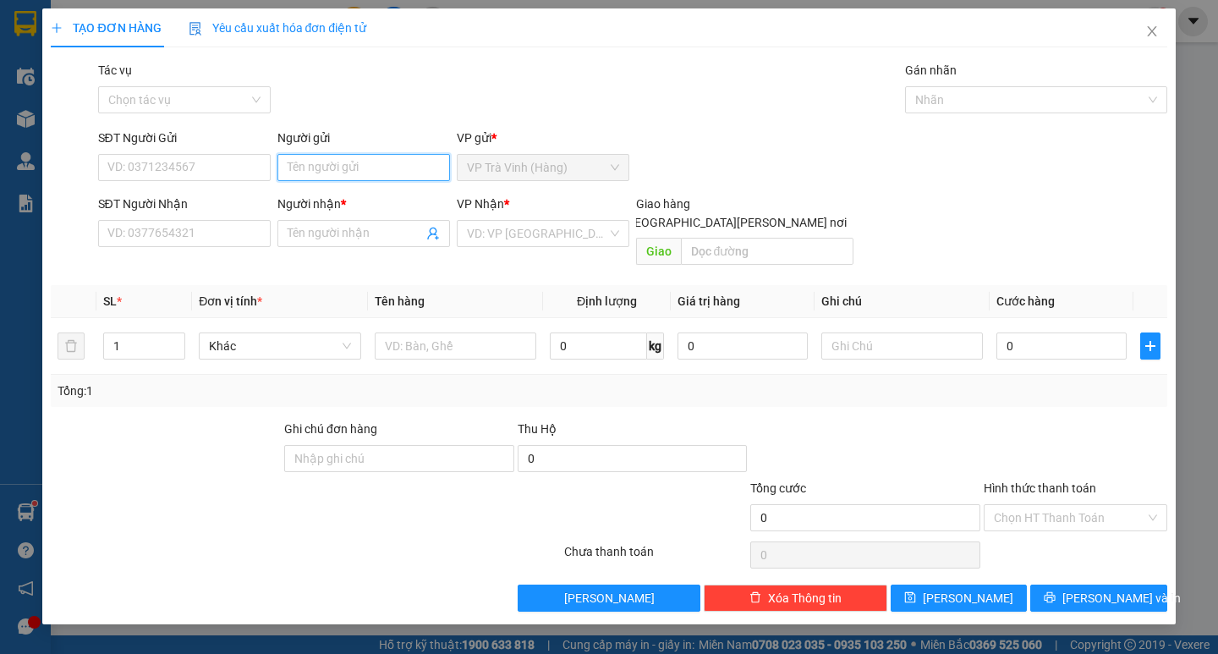
click at [375, 168] on input "Người gửi" at bounding box center [364, 167] width 173 height 27
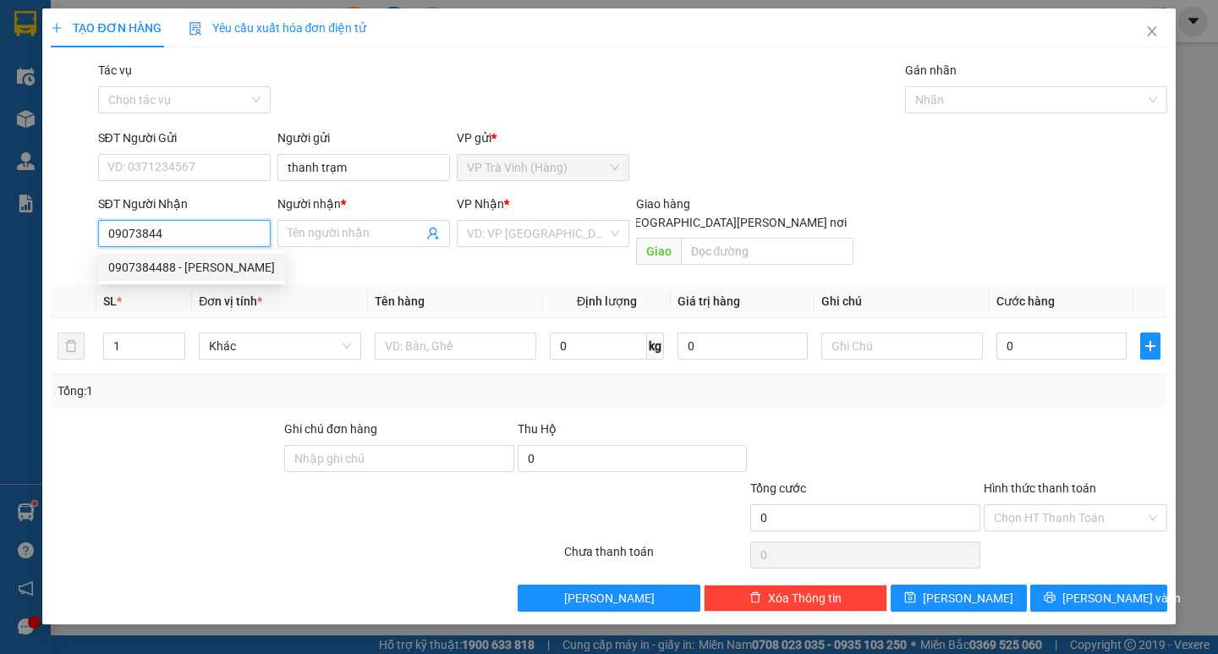
click at [239, 261] on div "0907384488 - [PERSON_NAME]" at bounding box center [191, 267] width 167 height 19
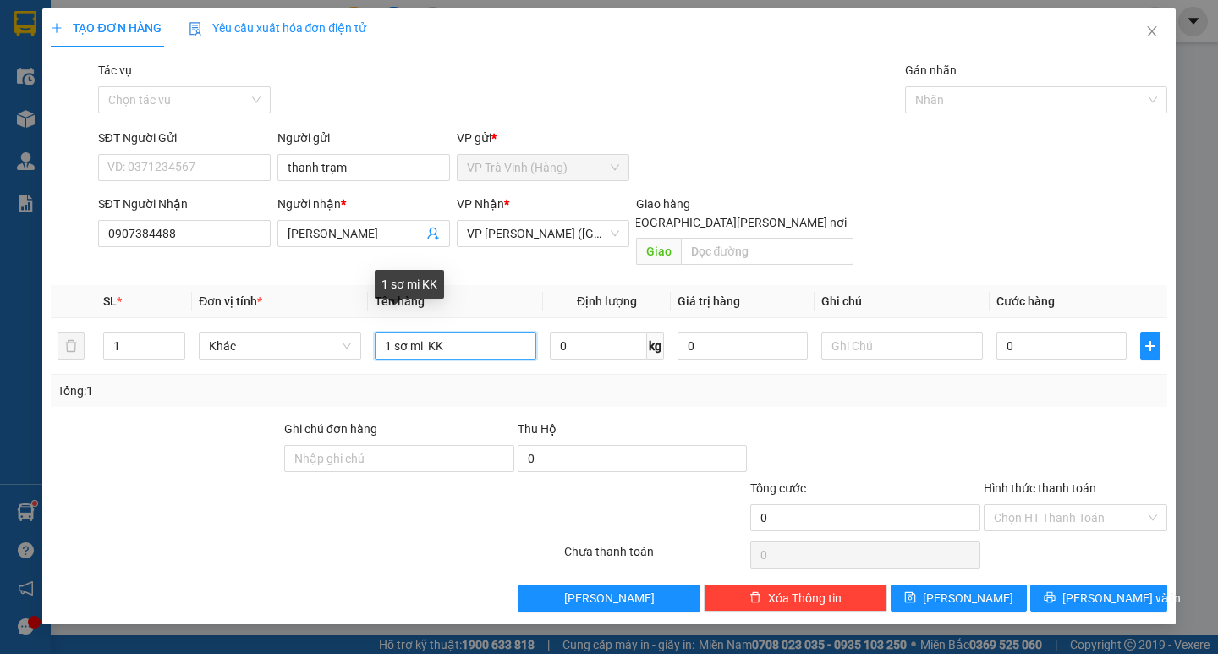
drag, startPoint x: 424, startPoint y: 324, endPoint x: 173, endPoint y: 402, distance: 262.3
click at [176, 402] on div "Transit Pickup Surcharge Ids Transit Deliver Surcharge Ids Transit Deliver Surc…" at bounding box center [609, 336] width 1116 height 551
click at [1092, 505] on input "Hình thức thanh toán" at bounding box center [1069, 517] width 151 height 25
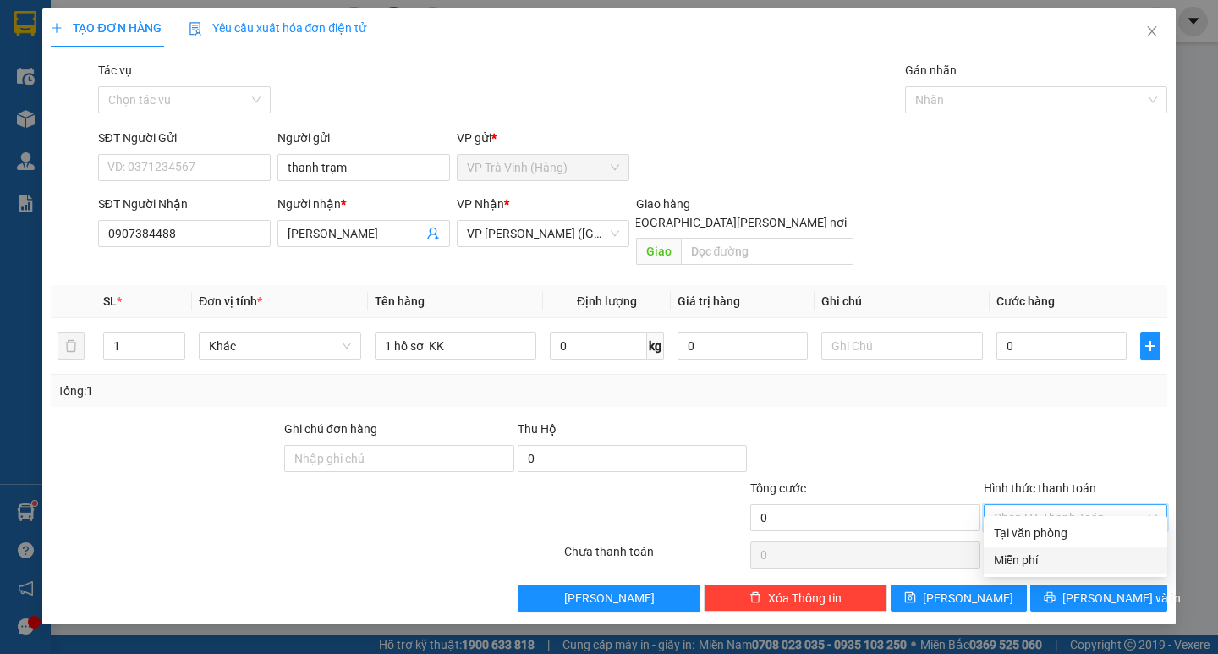
click at [1086, 555] on div "Miễn phí" at bounding box center [1075, 560] width 163 height 19
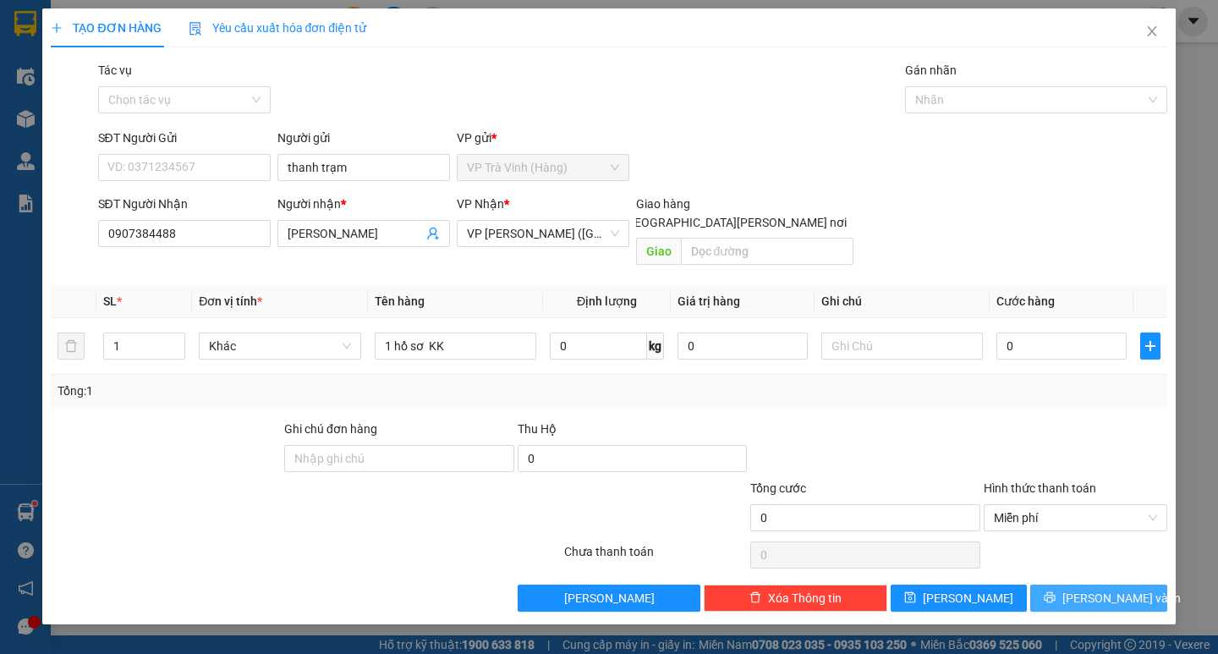
click at [1086, 589] on span "[PERSON_NAME] và In" at bounding box center [1122, 598] width 118 height 19
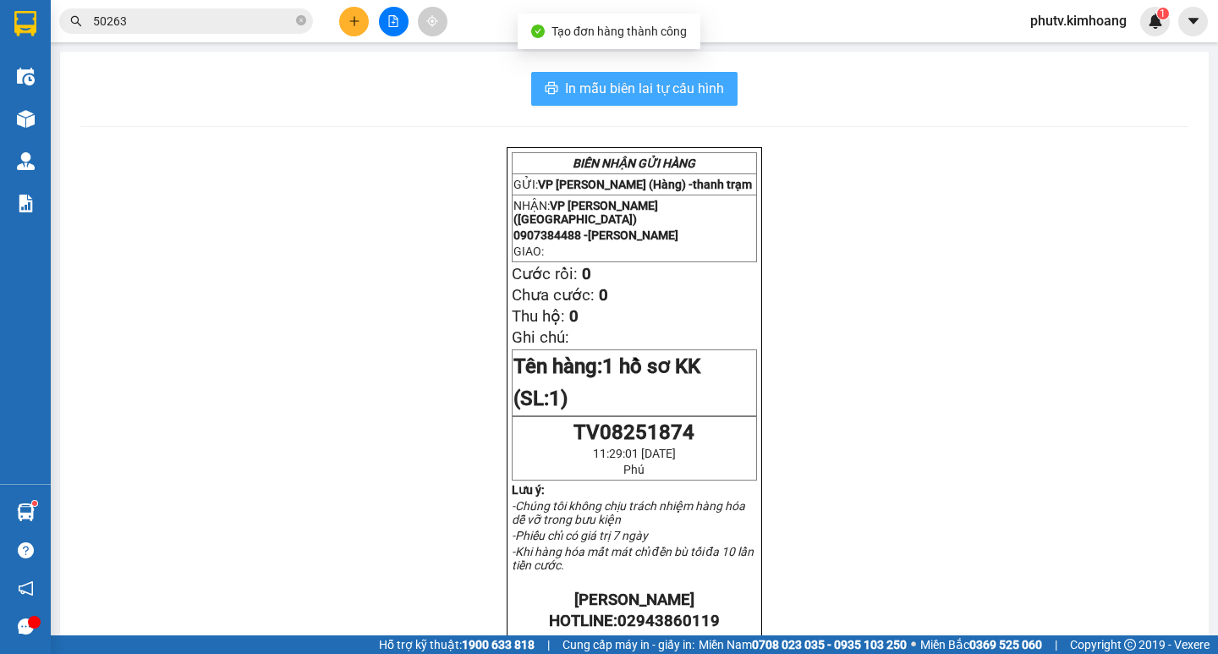
click at [617, 95] on span "In mẫu biên lai tự cấu hình" at bounding box center [644, 88] width 159 height 21
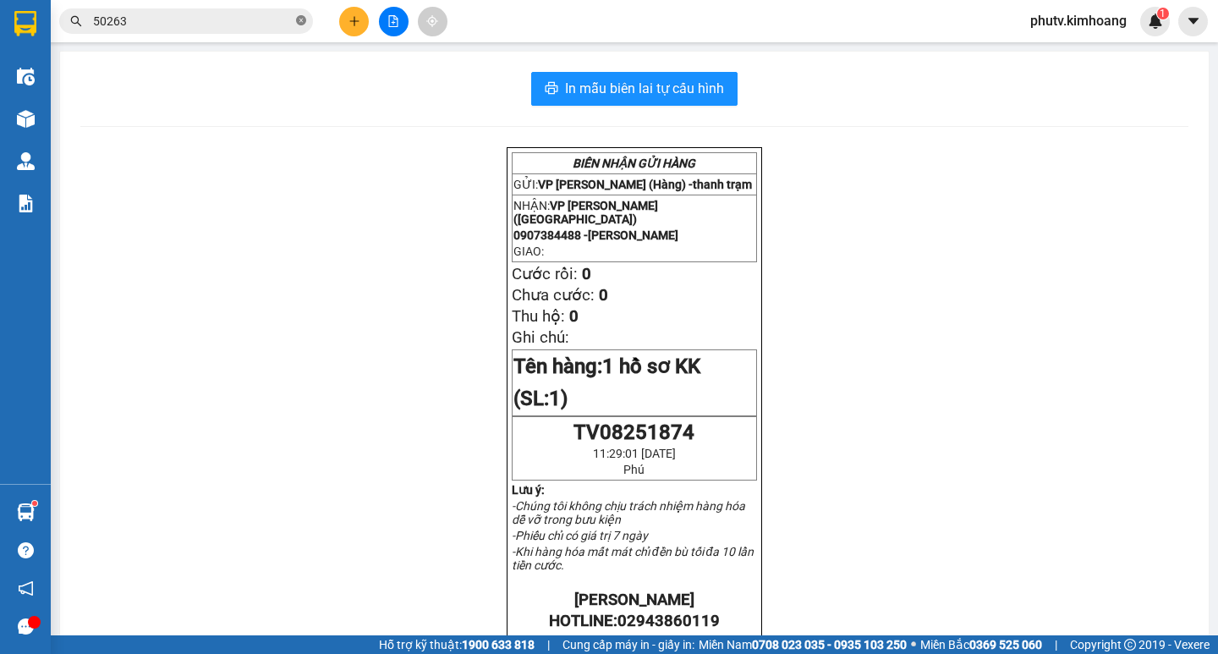
click at [300, 15] on span at bounding box center [301, 22] width 10 height 16
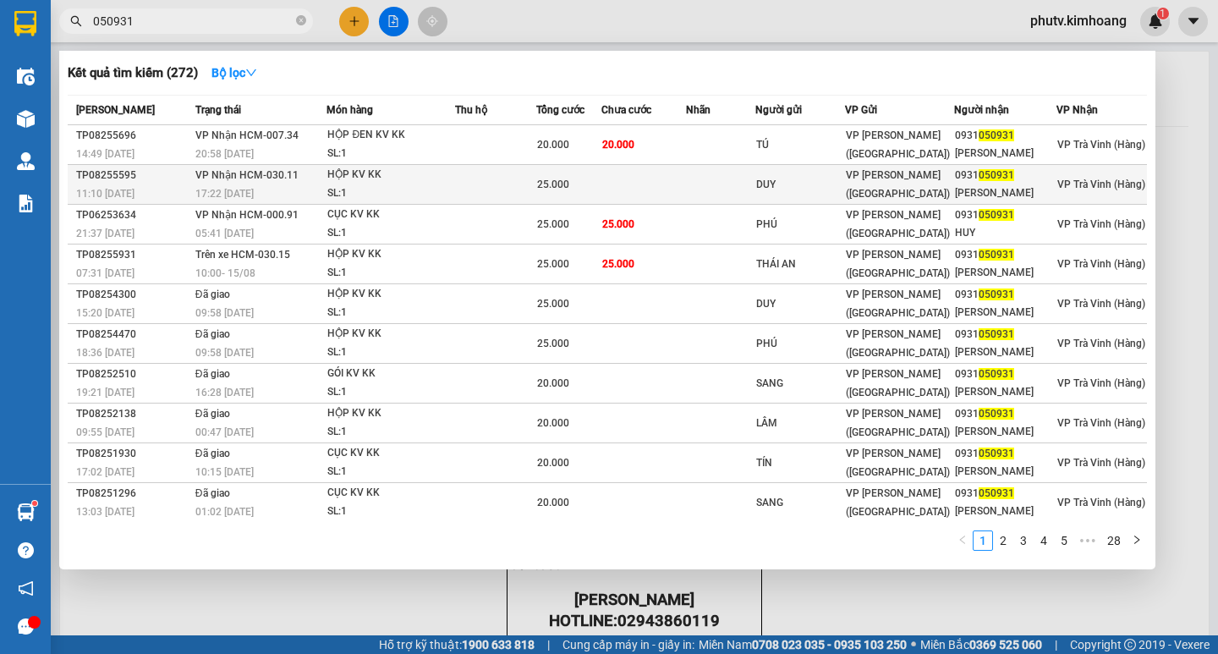
click at [553, 187] on span "25.000" at bounding box center [553, 185] width 32 height 12
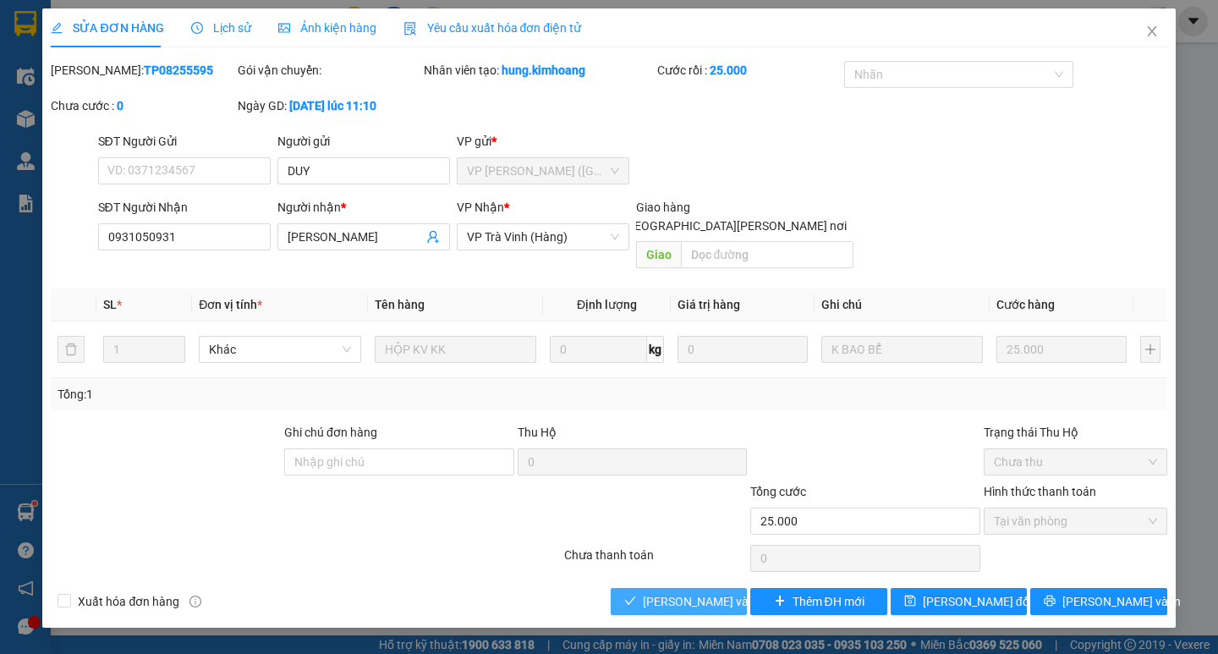
click at [704, 592] on span "[PERSON_NAME] và [PERSON_NAME] hàng" at bounding box center [757, 601] width 228 height 19
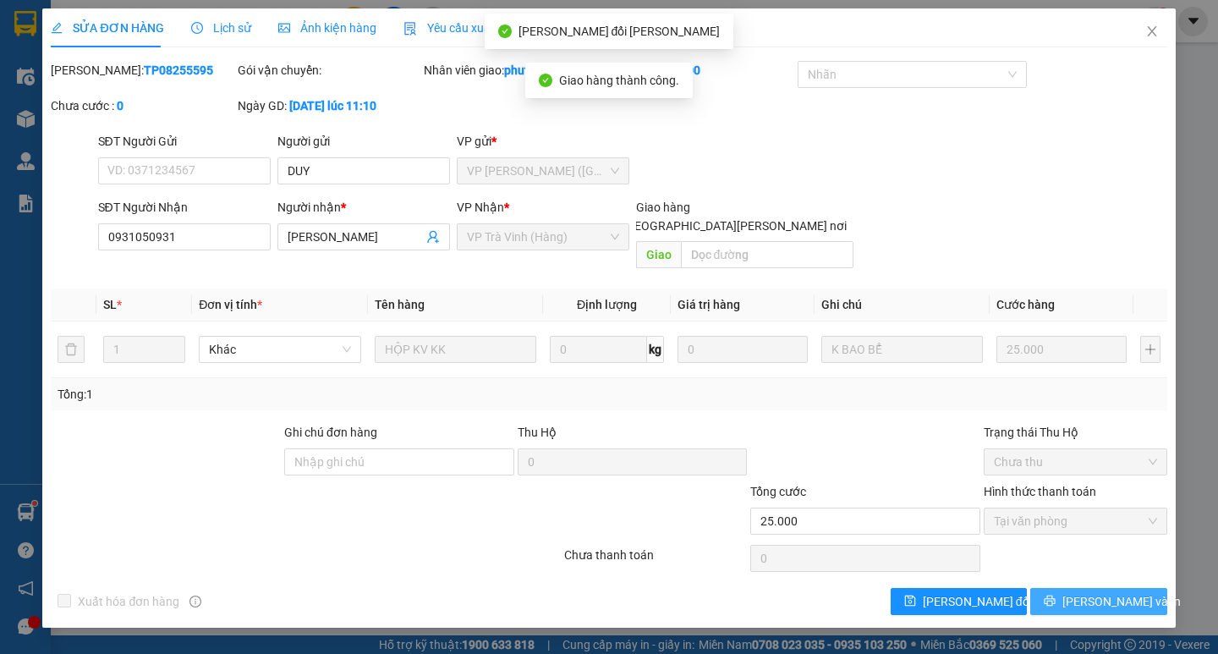
drag, startPoint x: 1083, startPoint y: 582, endPoint x: 1025, endPoint y: 531, distance: 77.4
click at [1084, 588] on button "[PERSON_NAME] và In" at bounding box center [1099, 601] width 136 height 27
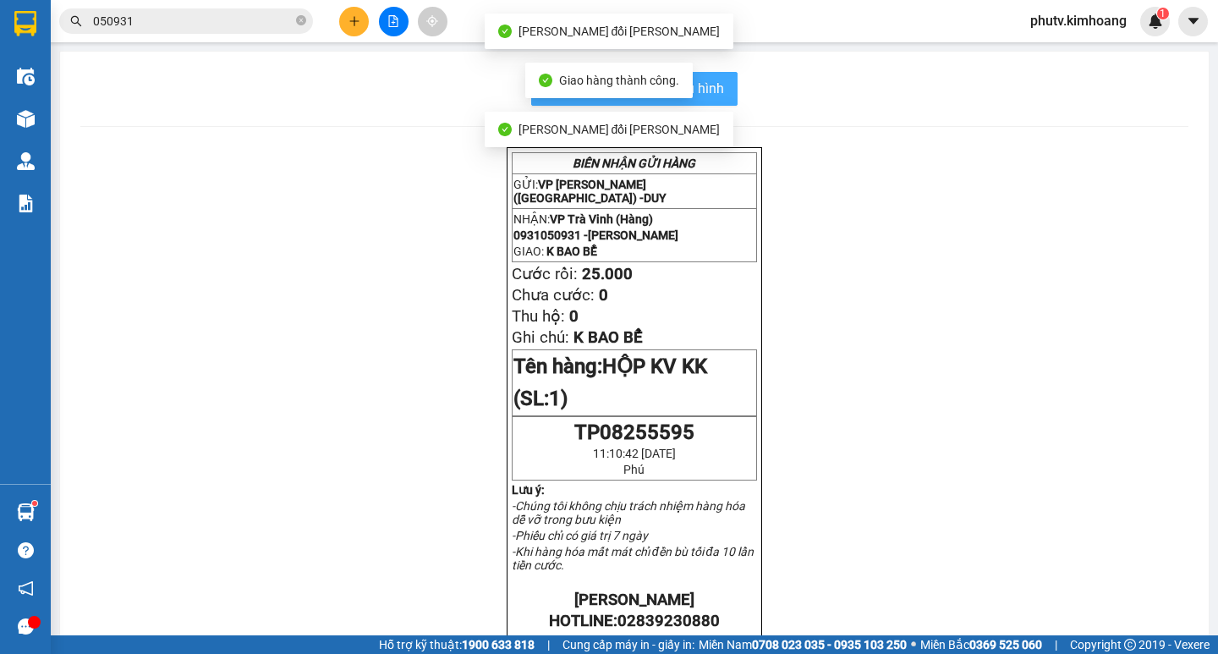
click at [709, 80] on span "In mẫu biên lai tự cấu hình" at bounding box center [644, 88] width 159 height 21
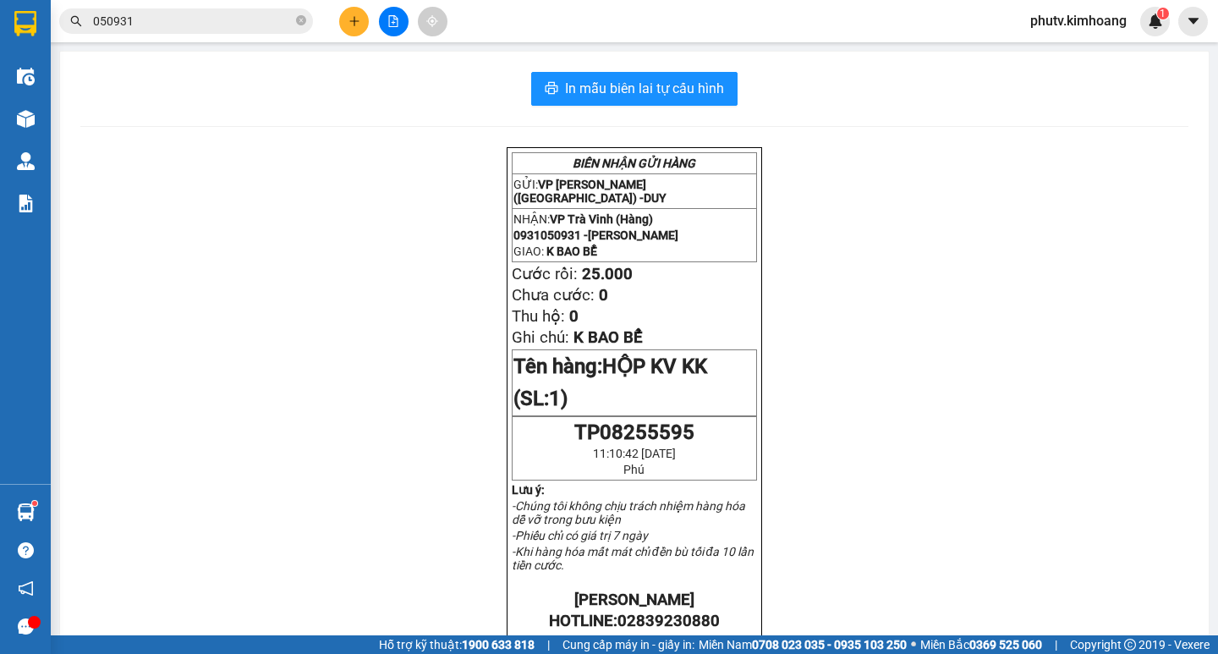
click at [227, 20] on input "050931" at bounding box center [193, 21] width 200 height 19
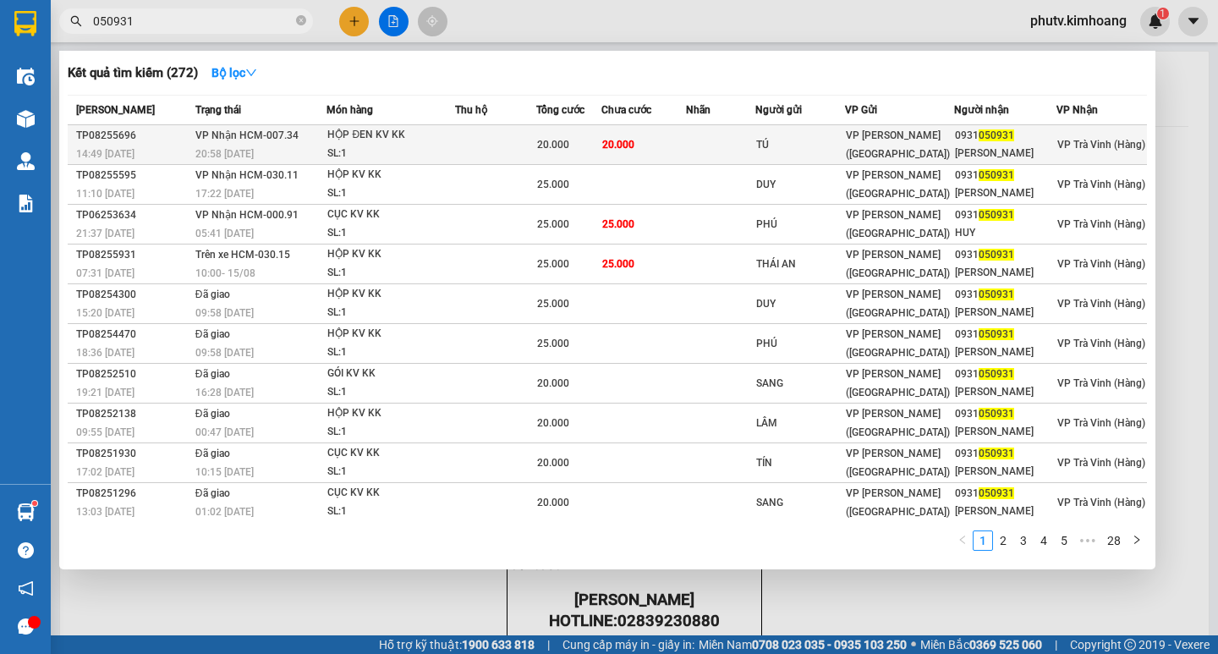
click at [562, 142] on span "20.000" at bounding box center [553, 145] width 32 height 12
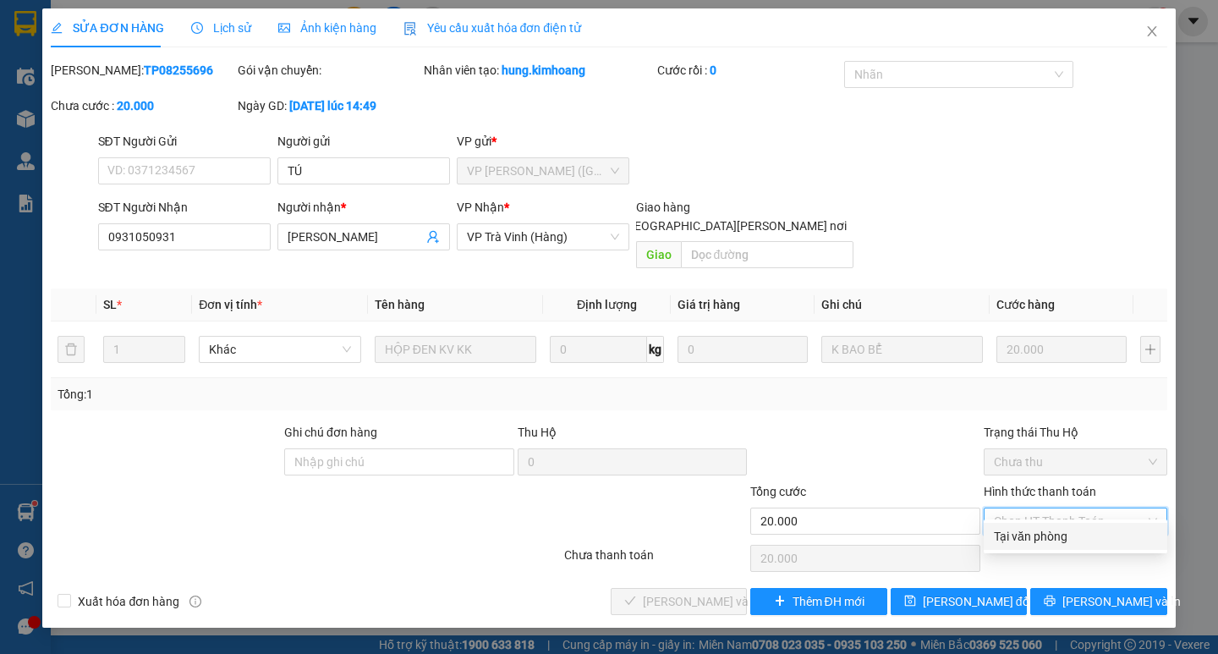
click at [1041, 530] on div "Tại văn phòng" at bounding box center [1075, 536] width 163 height 19
type input "0"
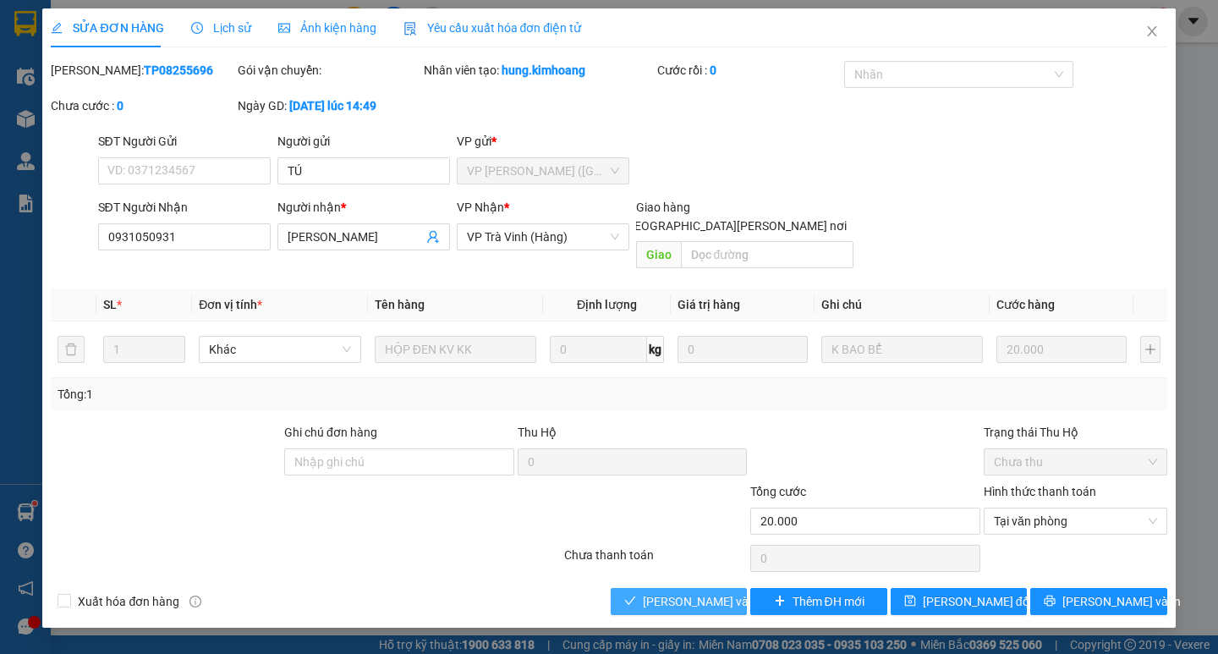
click at [695, 592] on span "[PERSON_NAME] và [PERSON_NAME] hàng" at bounding box center [757, 601] width 228 height 19
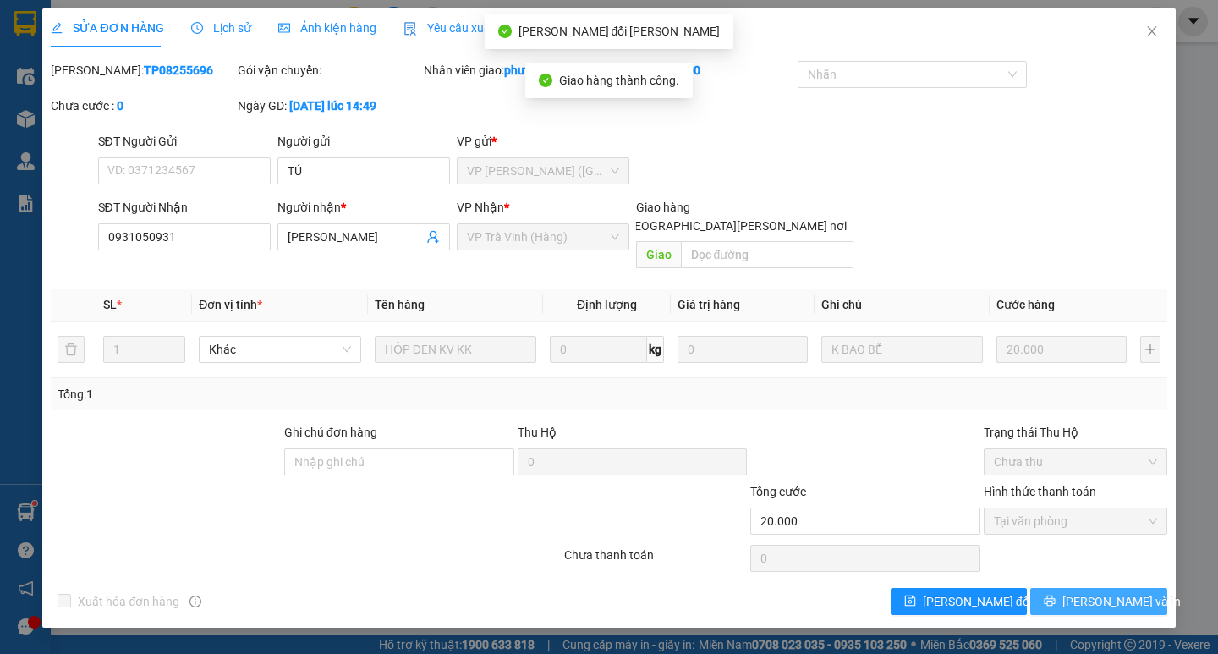
click at [1075, 588] on button "[PERSON_NAME] và In" at bounding box center [1099, 601] width 136 height 27
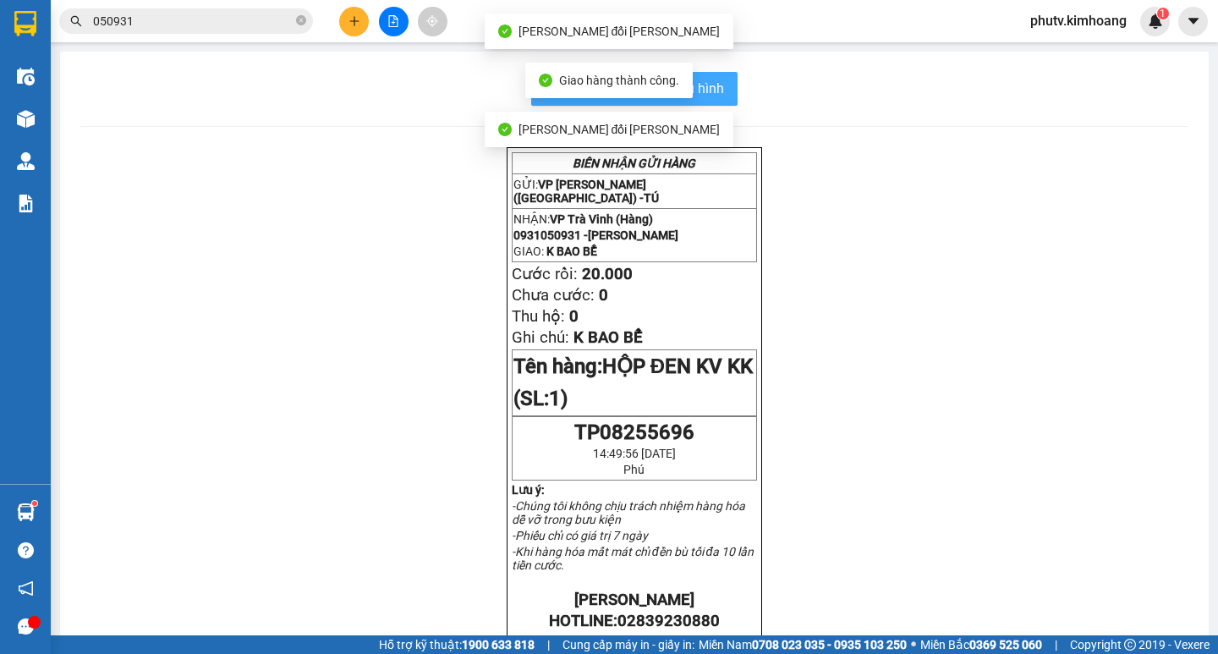
click at [716, 89] on span "In mẫu biên lai tự cấu hình" at bounding box center [644, 88] width 159 height 21
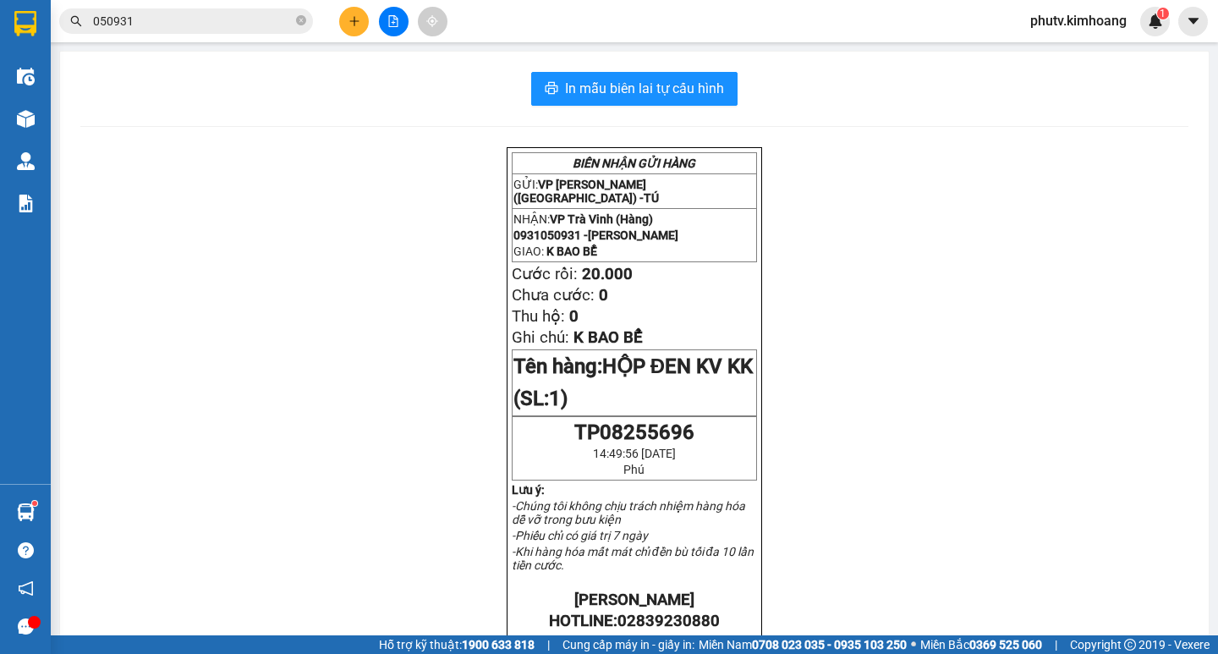
click at [203, 18] on input "050931" at bounding box center [193, 21] width 200 height 19
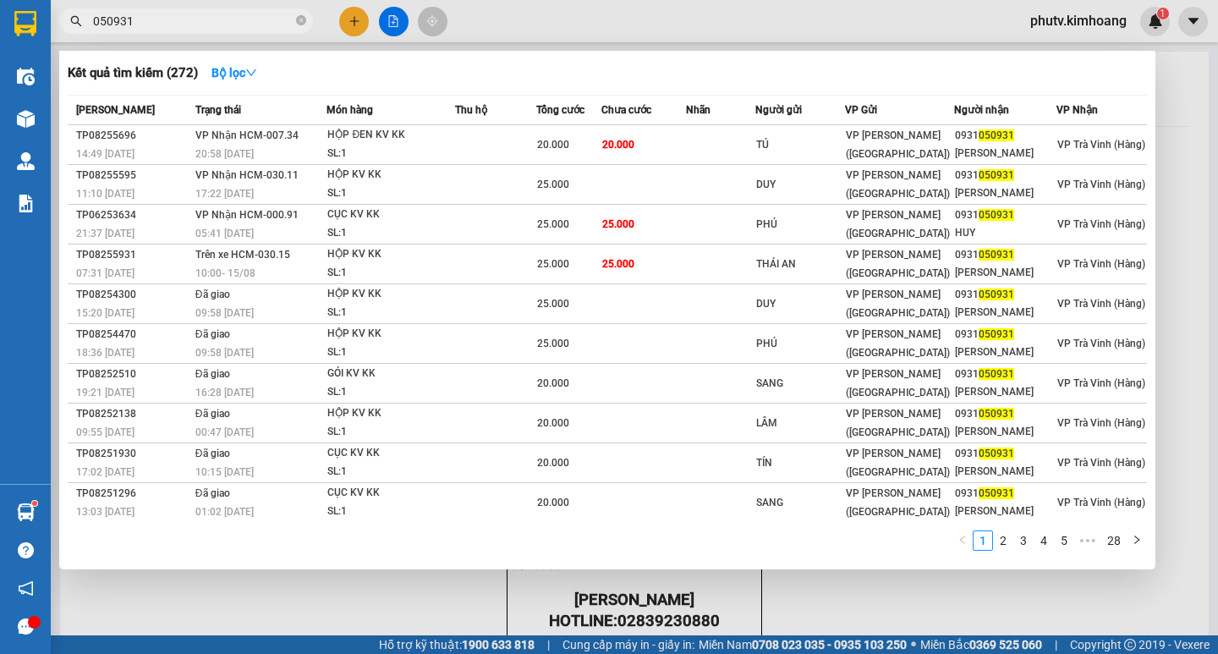
click at [212, 12] on input "050931" at bounding box center [193, 21] width 200 height 19
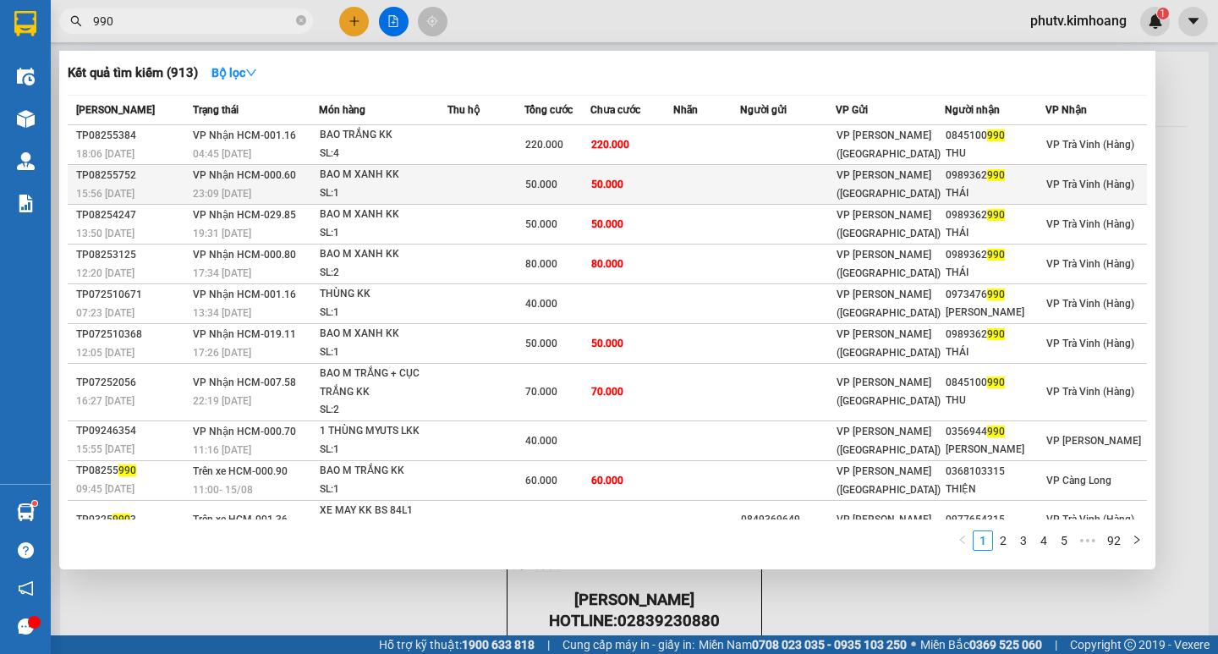
type input "990"
click at [722, 177] on td at bounding box center [706, 185] width 67 height 40
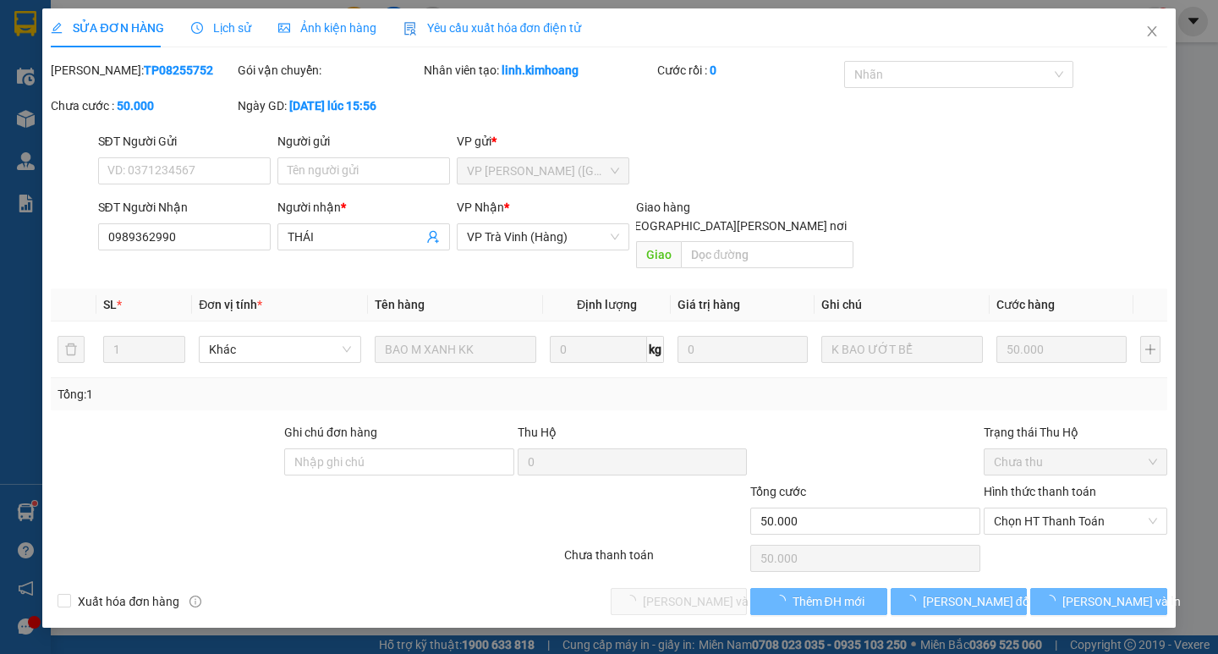
type input "0989362990"
type input "THÁI"
type input "50.000"
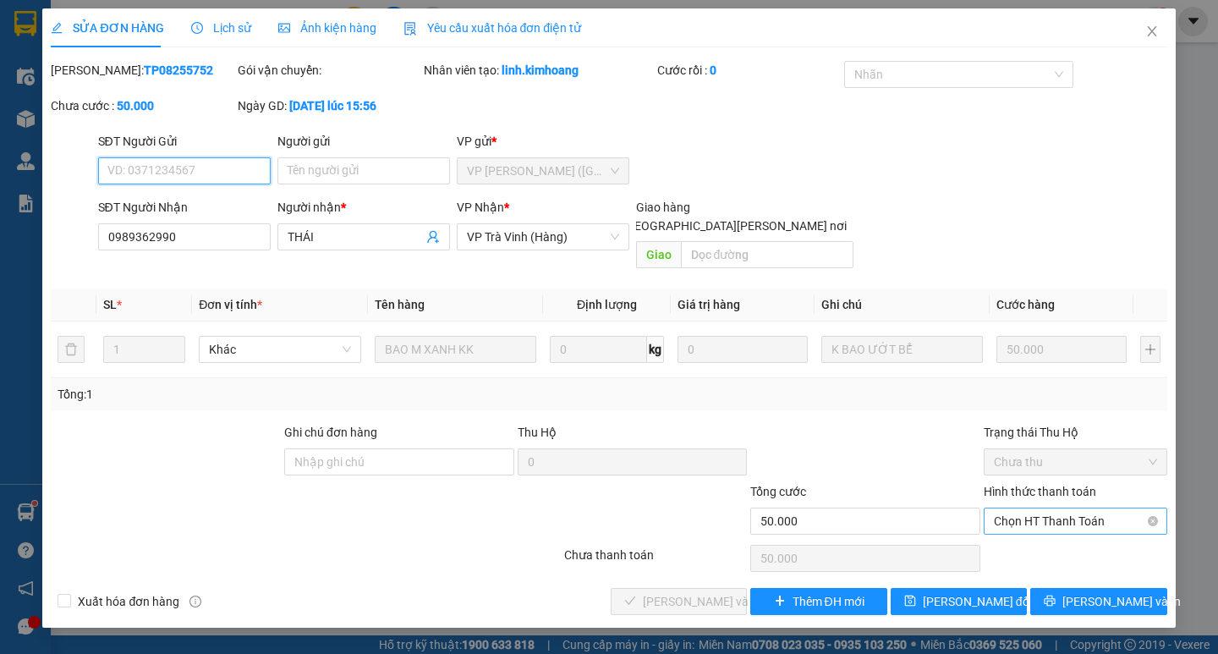
click at [1031, 508] on span "Chọn HT Thanh Toán" at bounding box center [1075, 520] width 163 height 25
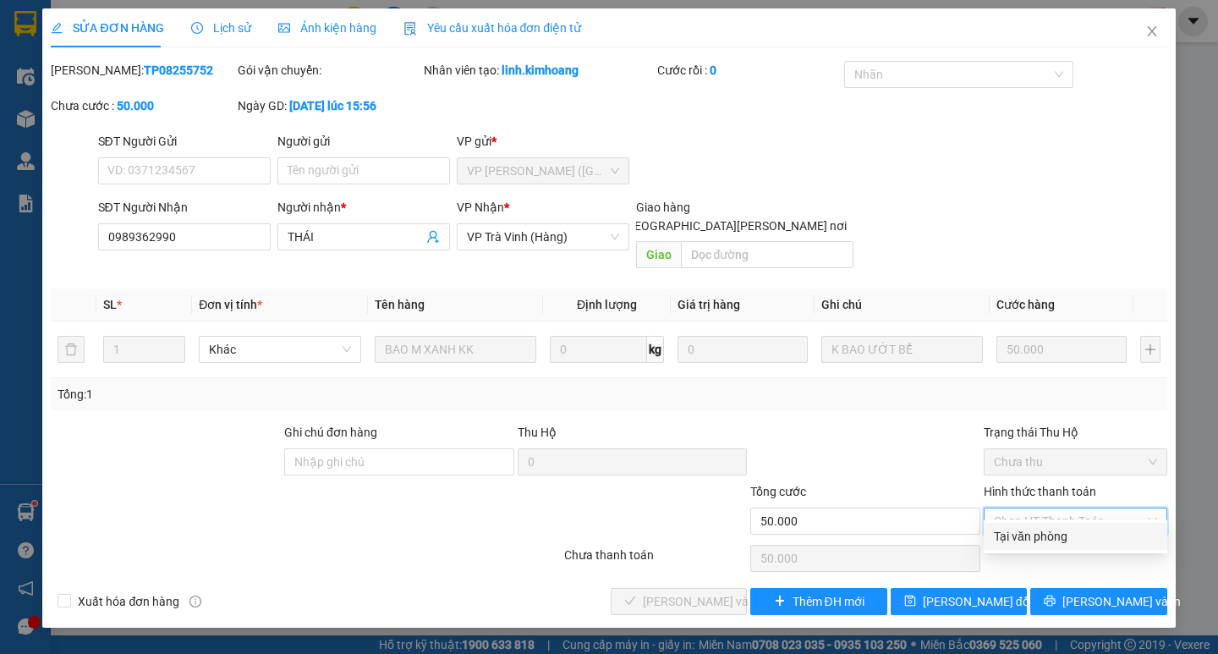
click at [1032, 536] on div "Tại văn phòng" at bounding box center [1075, 536] width 163 height 19
type input "0"
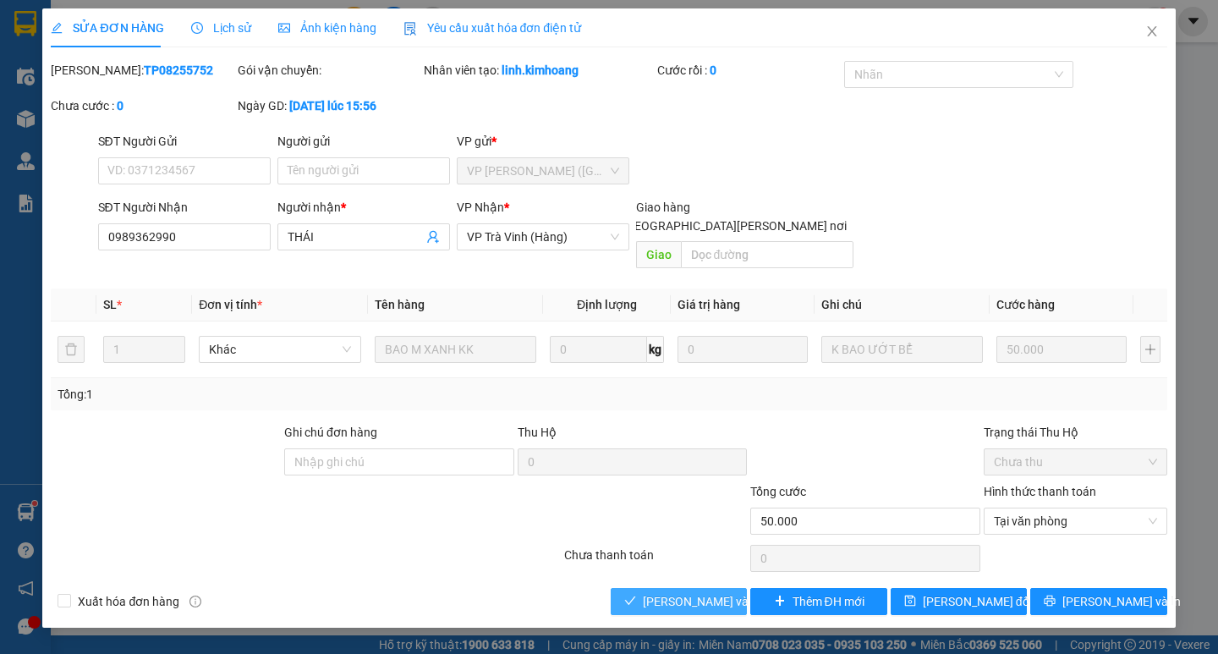
click at [692, 592] on span "[PERSON_NAME] và [PERSON_NAME] hàng" at bounding box center [757, 601] width 228 height 19
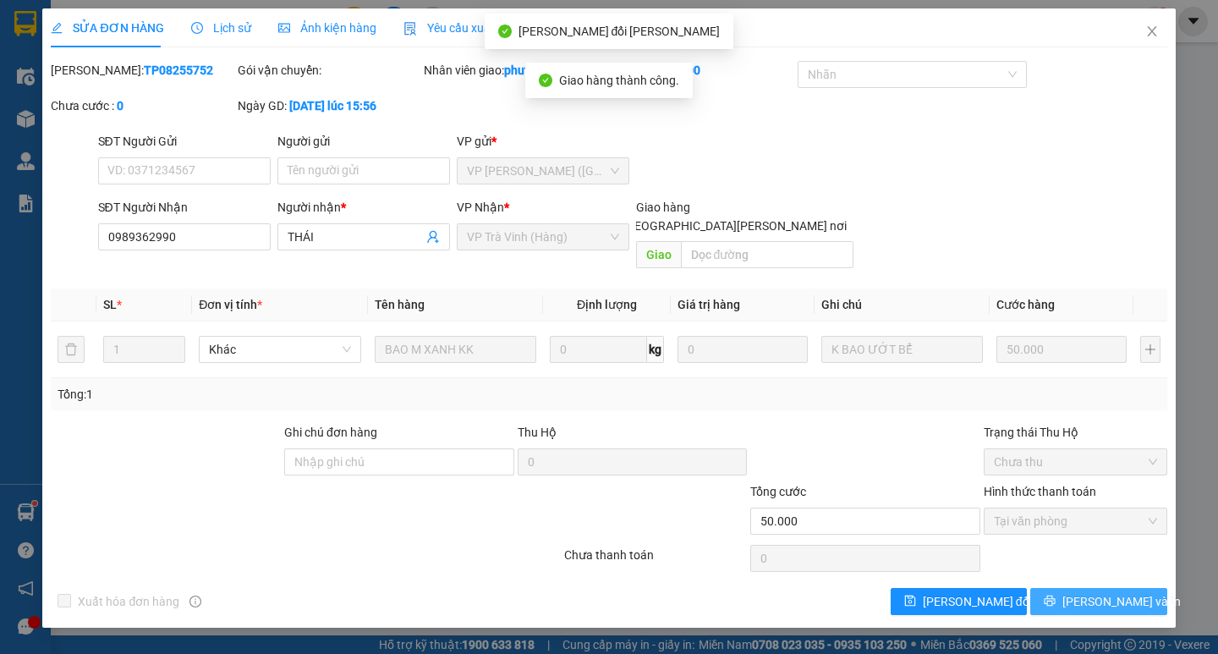
click at [1129, 592] on span "[PERSON_NAME] và In" at bounding box center [1122, 601] width 118 height 19
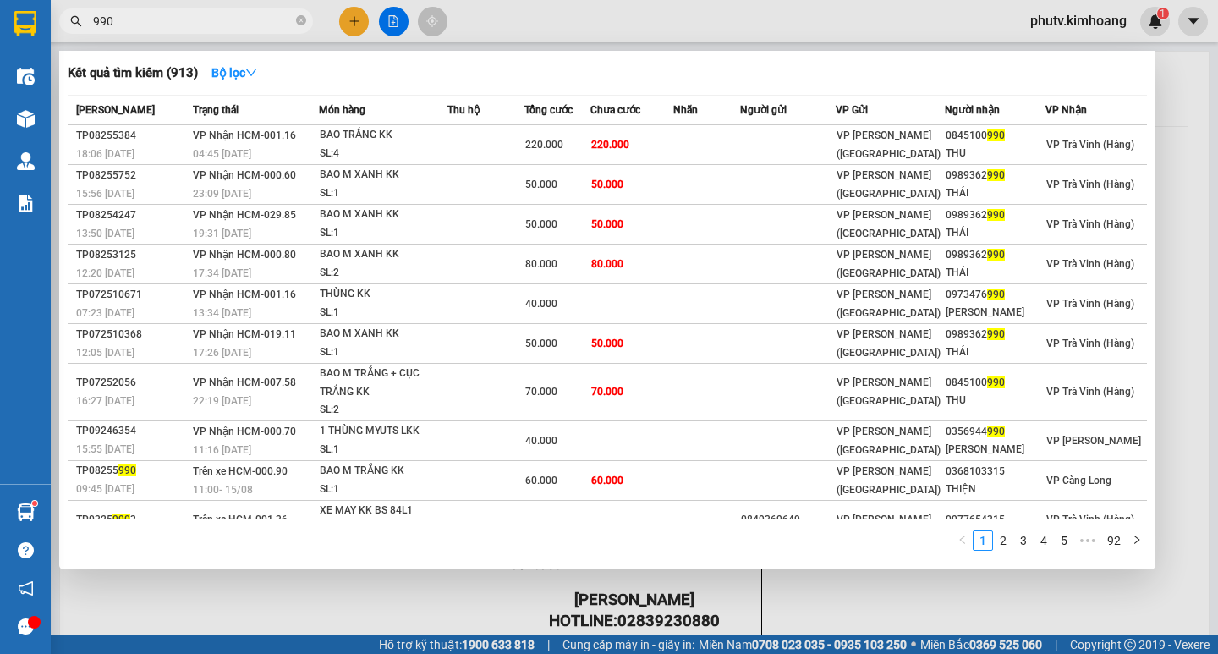
click at [293, 20] on span "990" at bounding box center [186, 20] width 254 height 25
click at [304, 15] on span at bounding box center [301, 22] width 10 height 16
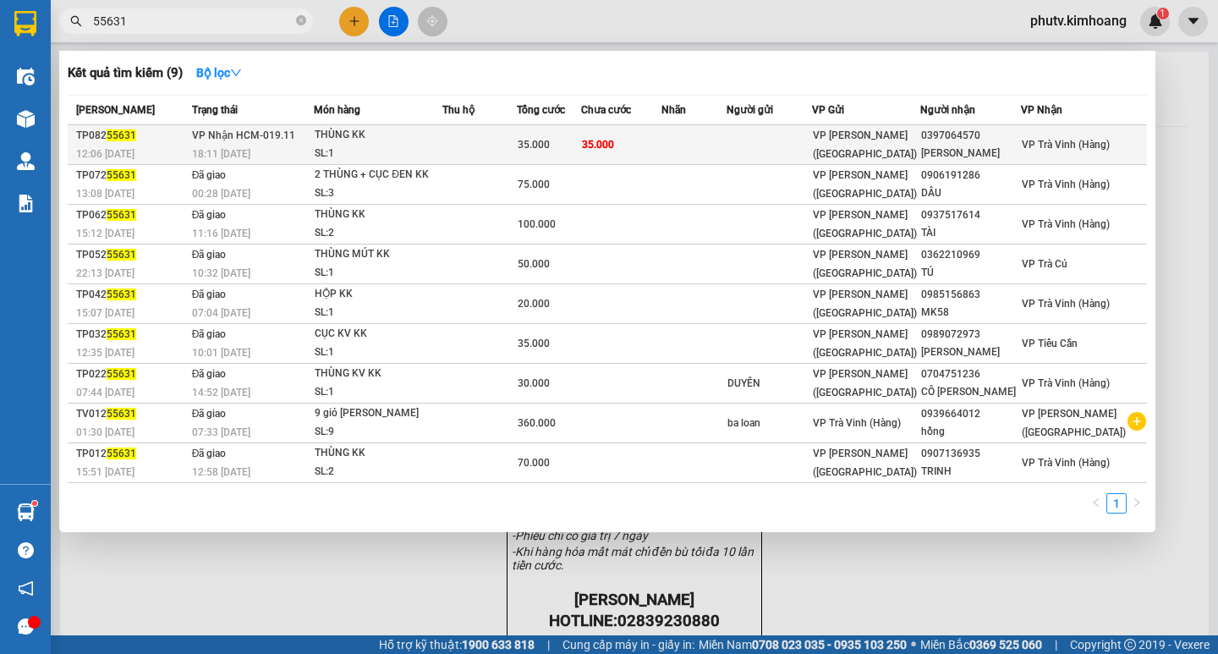
type input "55631"
click at [496, 144] on td at bounding box center [479, 145] width 74 height 40
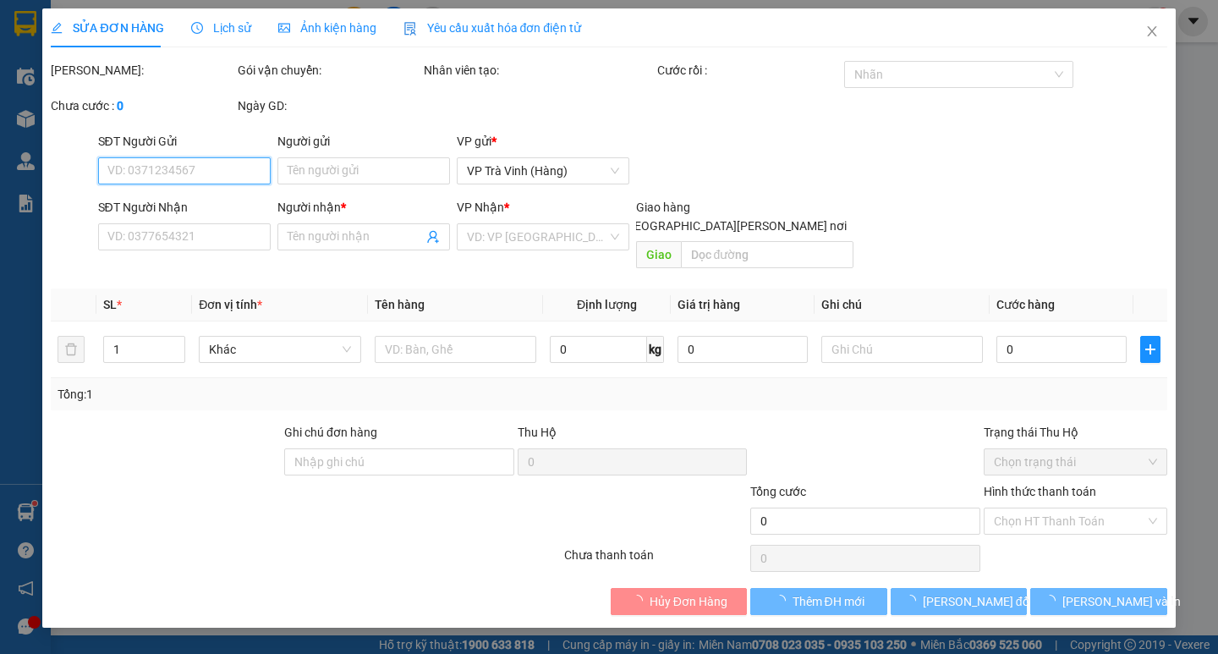
type input "0397064570"
type input "[PERSON_NAME]"
type input "35.000"
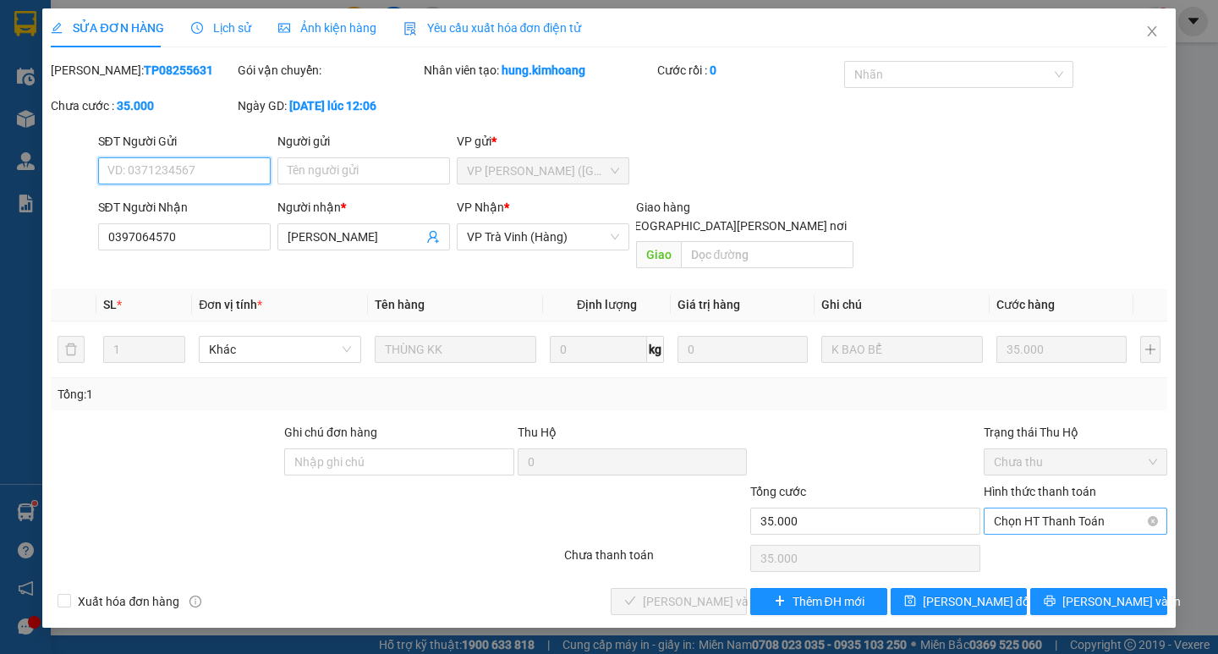
click at [1085, 508] on span "Chọn HT Thanh Toán" at bounding box center [1075, 520] width 163 height 25
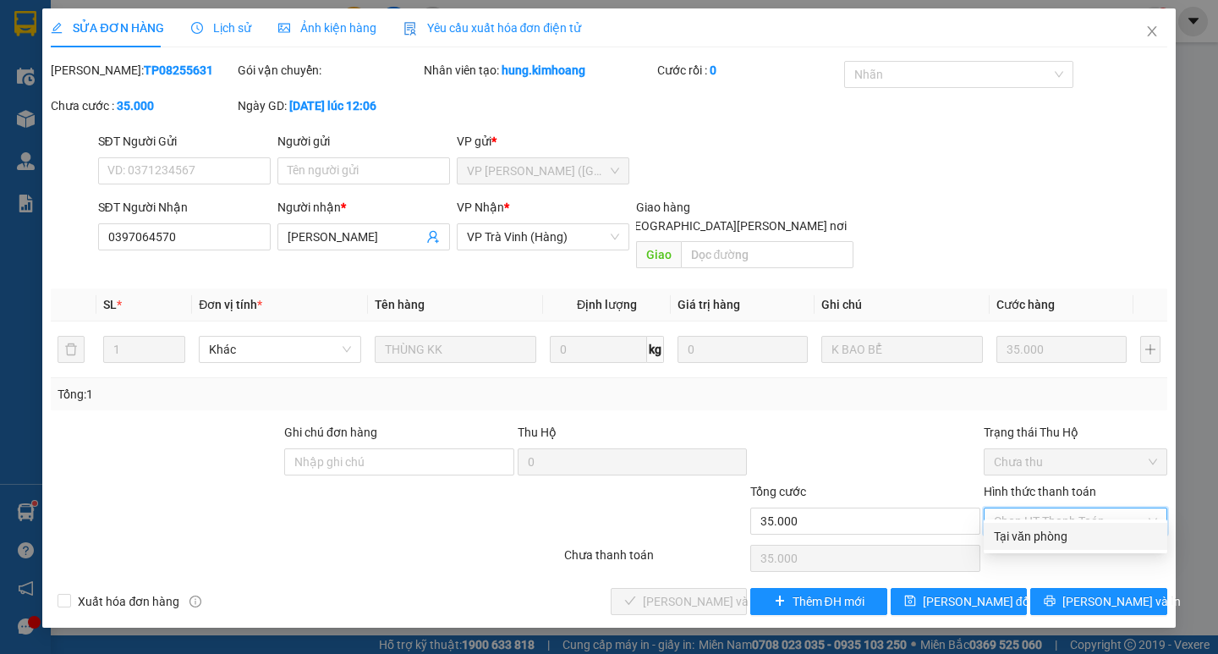
click at [1075, 533] on div "Tại văn phòng" at bounding box center [1075, 536] width 163 height 19
type input "0"
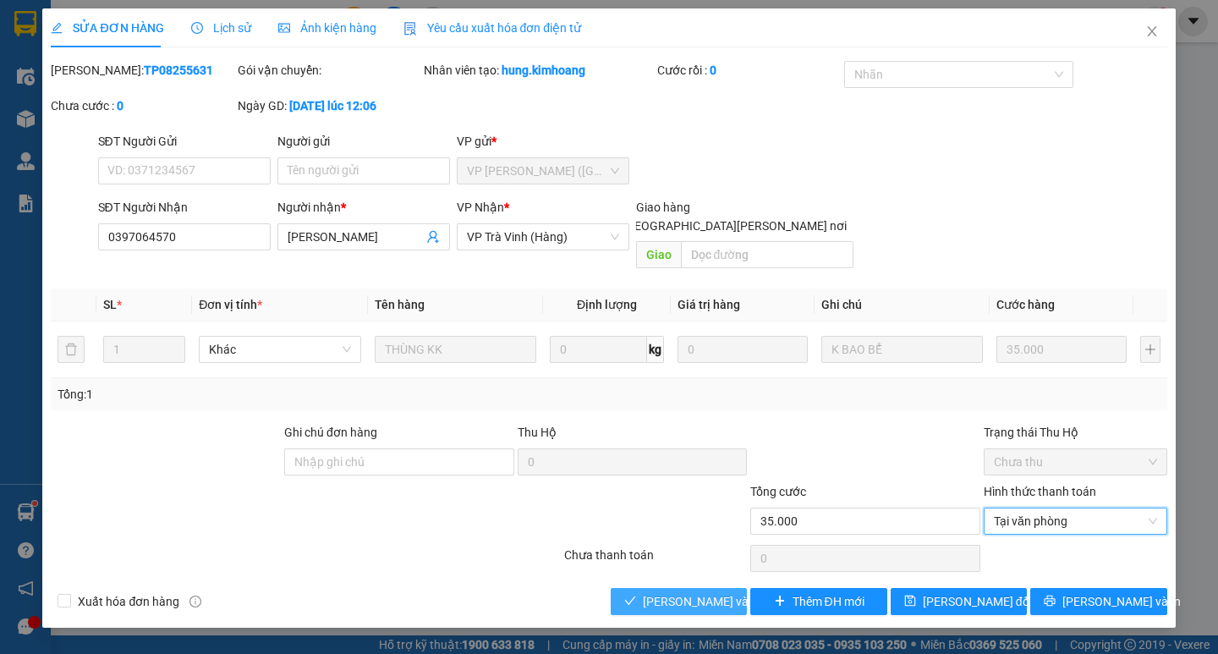
click at [664, 592] on span "[PERSON_NAME] và [PERSON_NAME] hàng" at bounding box center [757, 601] width 228 height 19
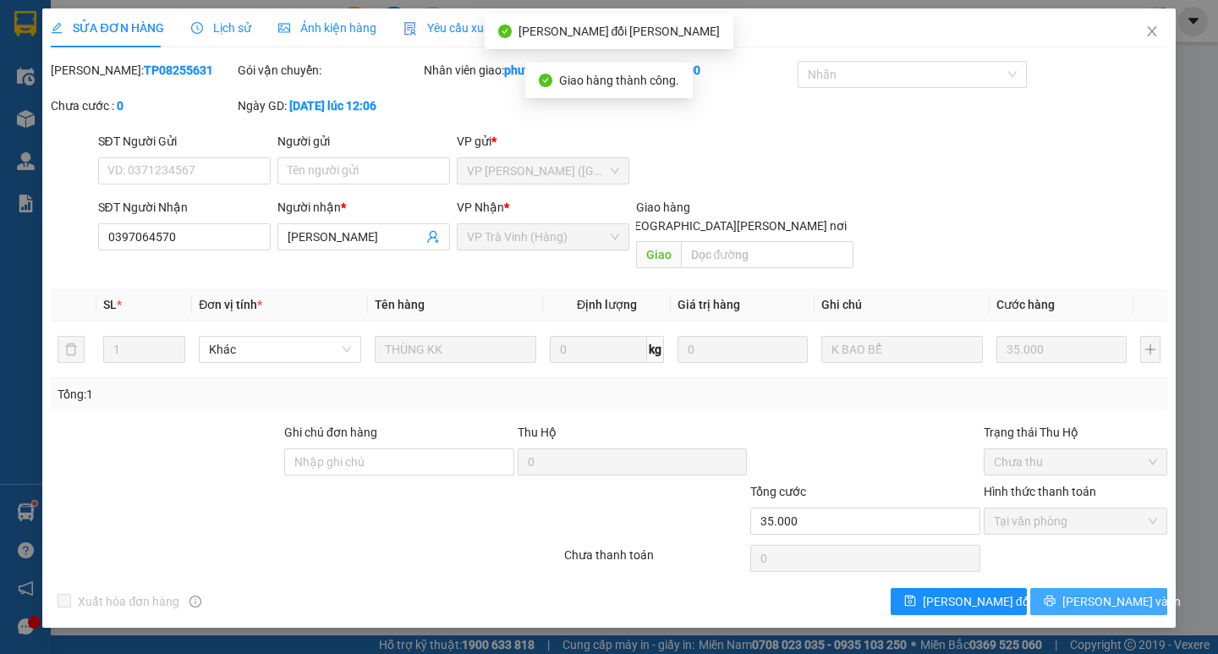
click at [1115, 592] on span "[PERSON_NAME] và In" at bounding box center [1122, 601] width 118 height 19
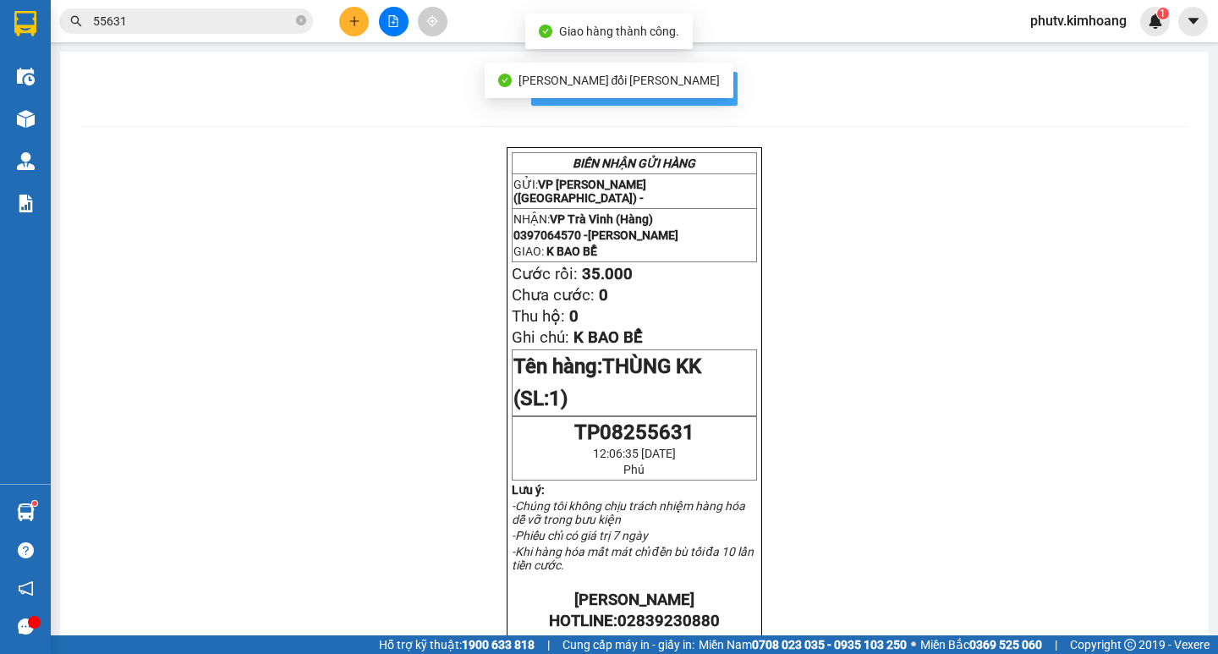
click at [706, 91] on span "In mẫu biên lai tự cấu hình" at bounding box center [644, 88] width 159 height 21
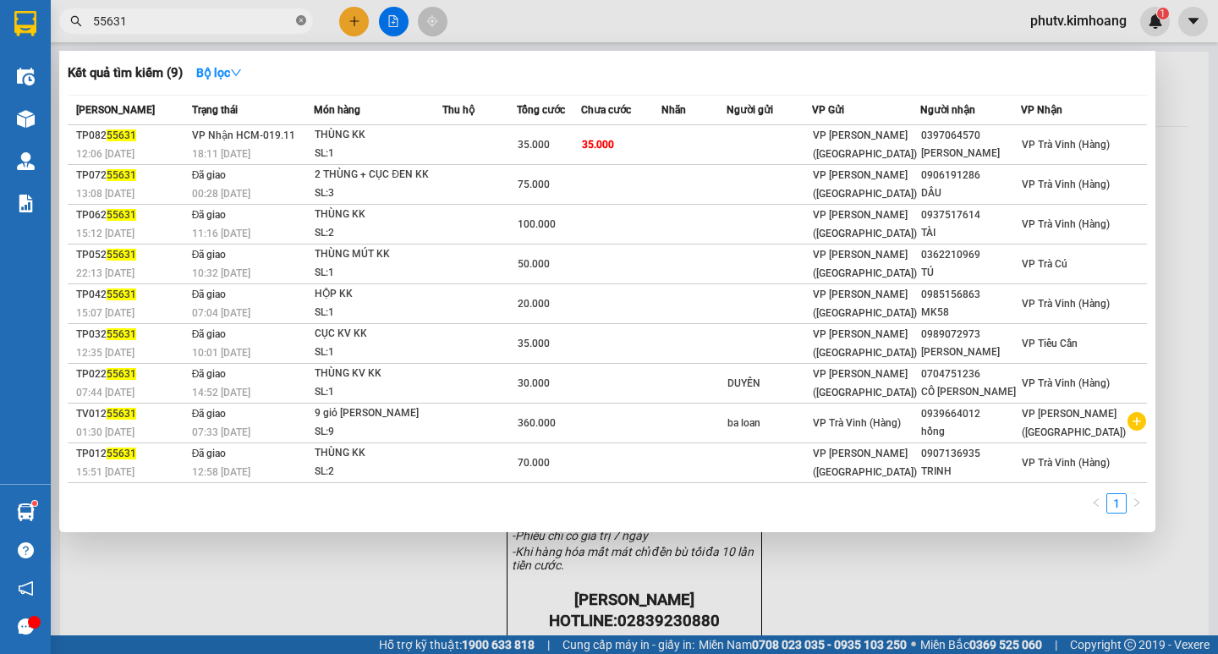
click at [298, 18] on icon "close-circle" at bounding box center [301, 20] width 10 height 10
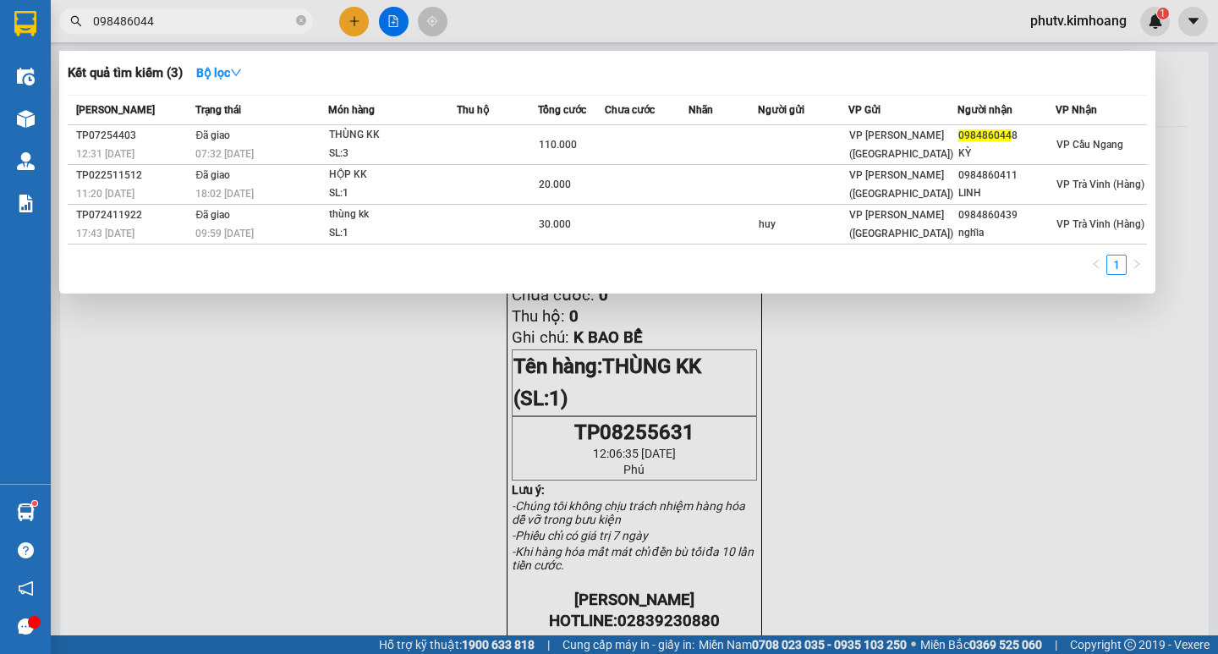
type input "0984860448"
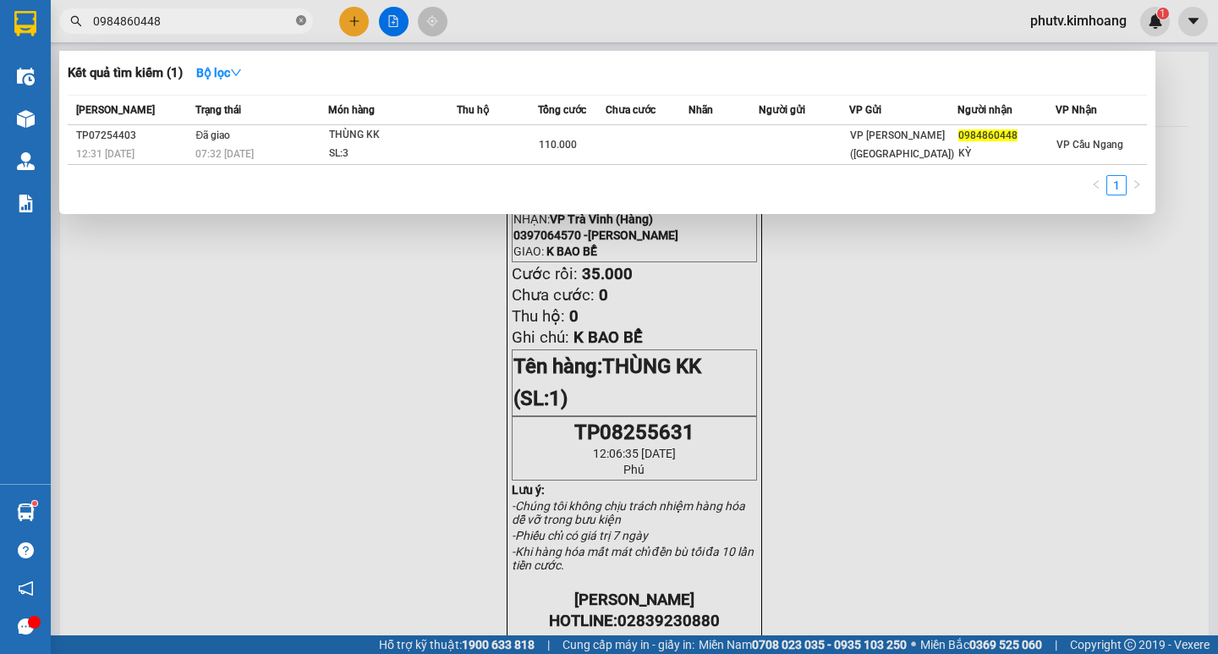
click at [298, 20] on icon "close-circle" at bounding box center [301, 20] width 10 height 10
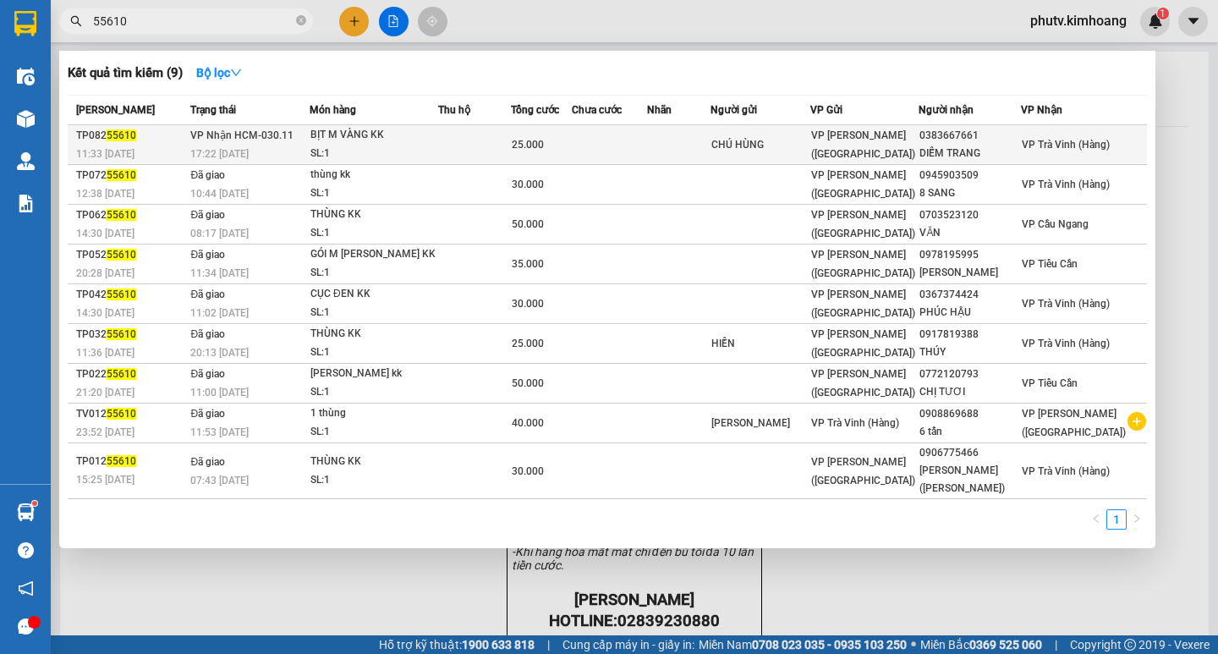
type input "55610"
click at [492, 142] on td at bounding box center [474, 145] width 73 height 40
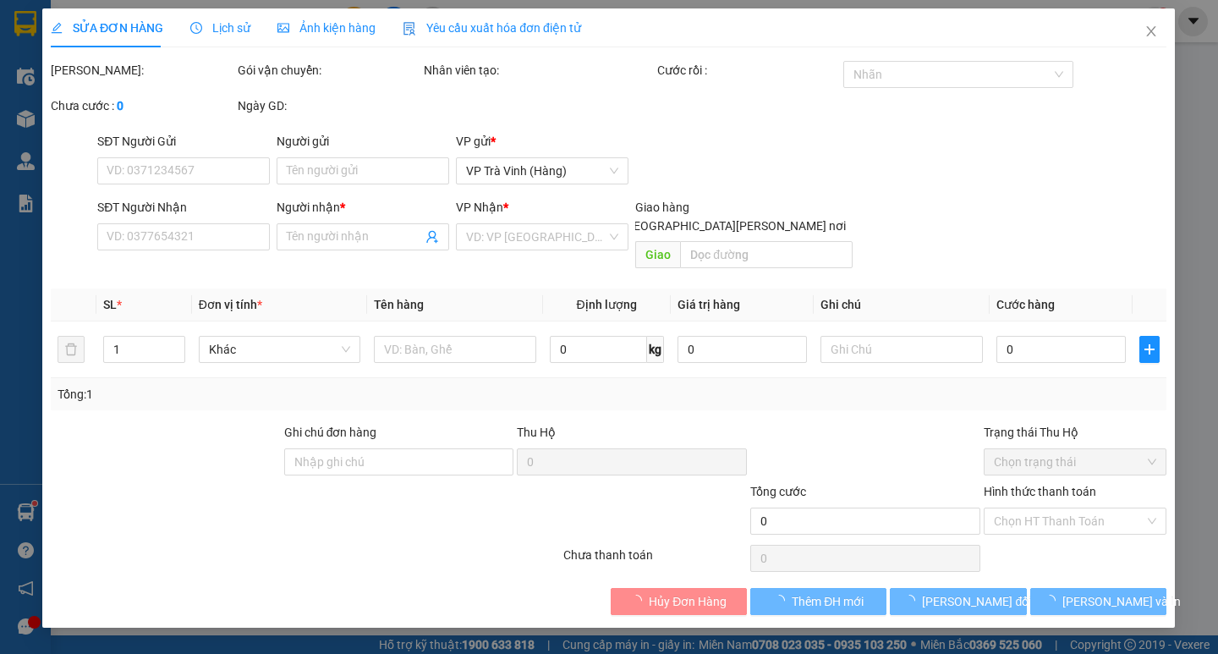
type input "CHÚ HÙNG"
type input "0383667661"
type input "DIỄM TRANG"
type input "25.000"
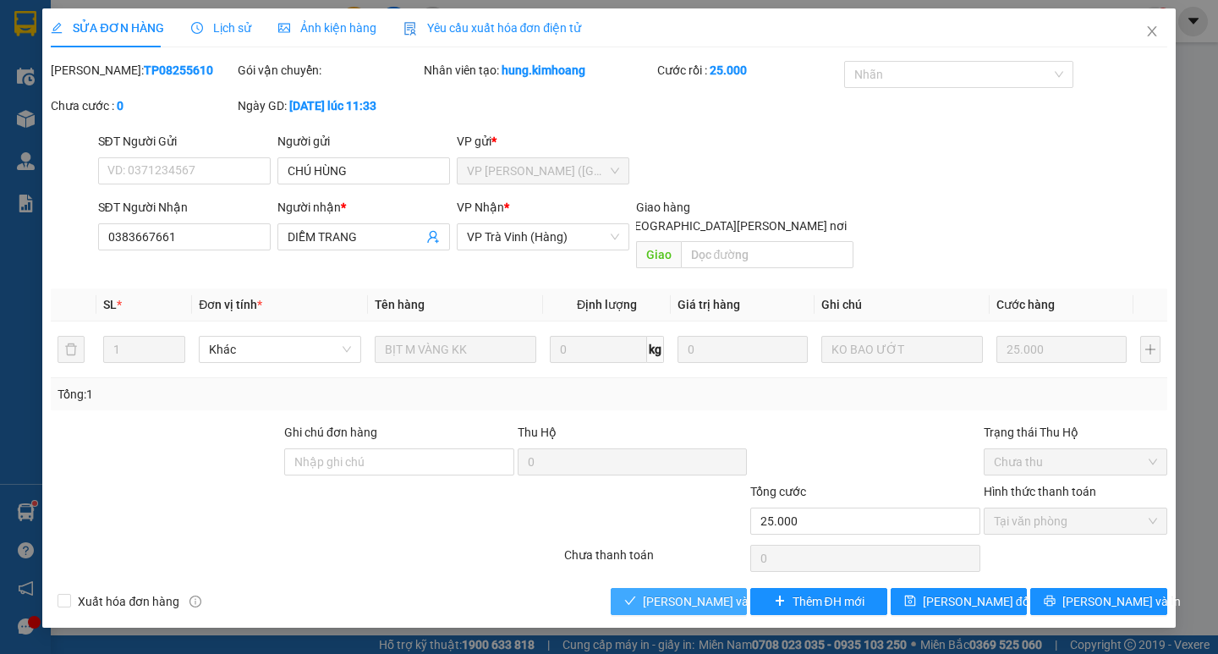
click at [665, 592] on span "[PERSON_NAME] và [PERSON_NAME] hàng" at bounding box center [757, 601] width 228 height 19
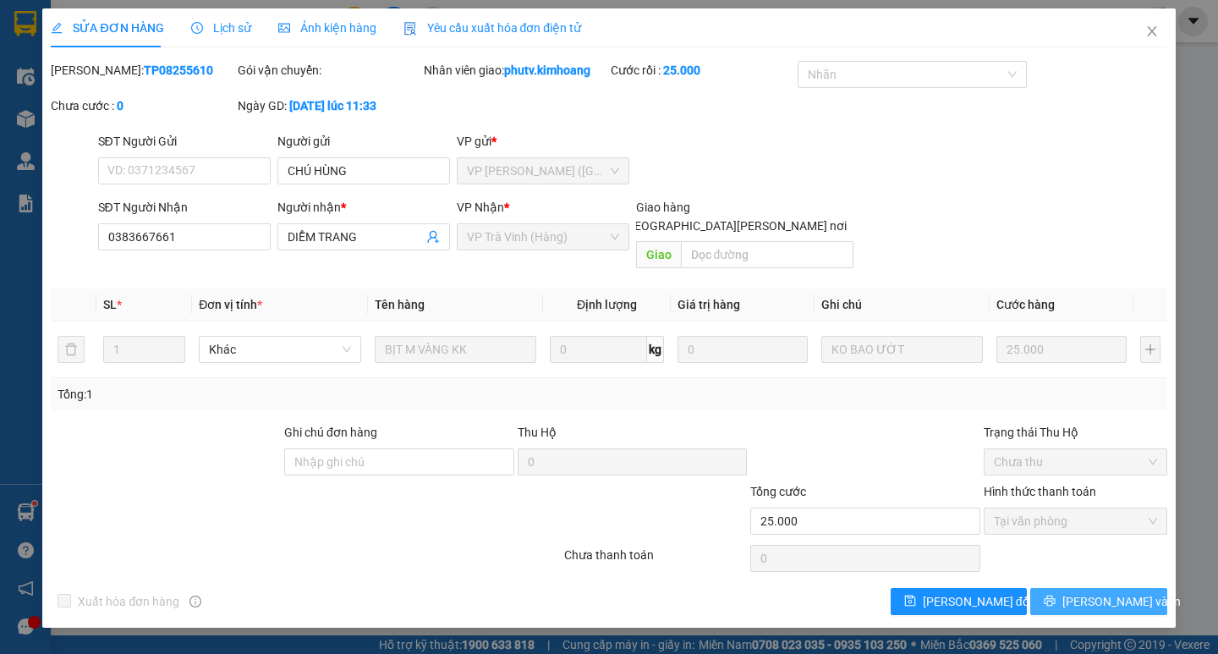
click at [1092, 592] on span "[PERSON_NAME] và In" at bounding box center [1122, 601] width 118 height 19
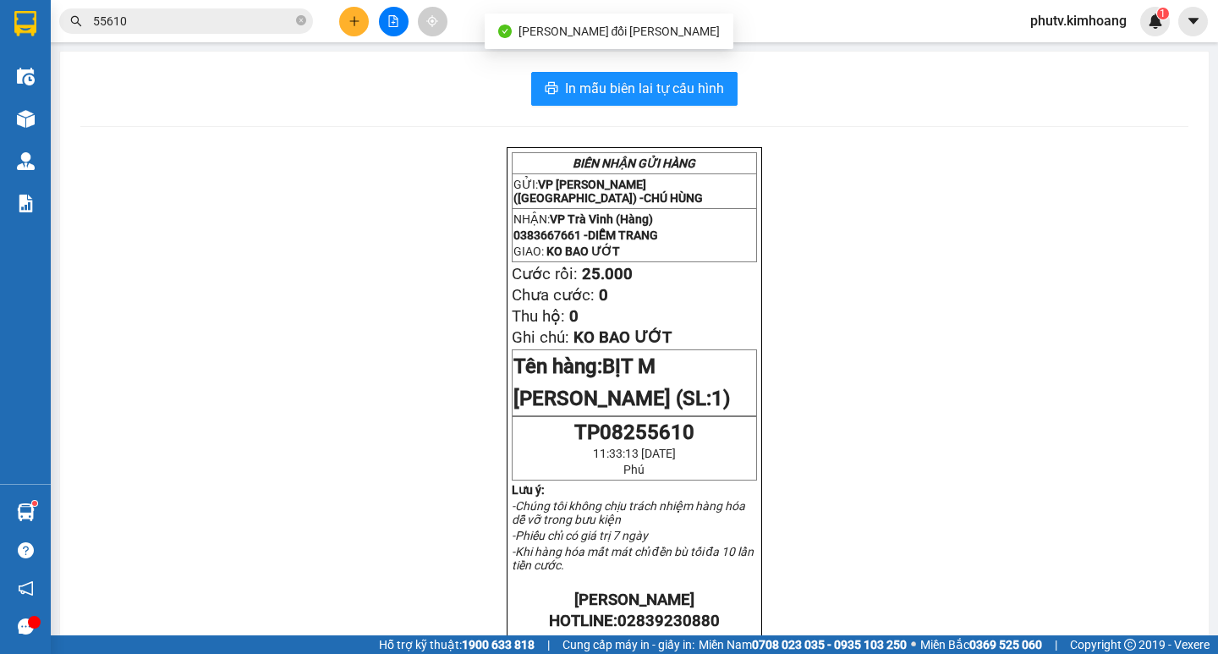
click at [203, 25] on input "55610" at bounding box center [193, 21] width 200 height 19
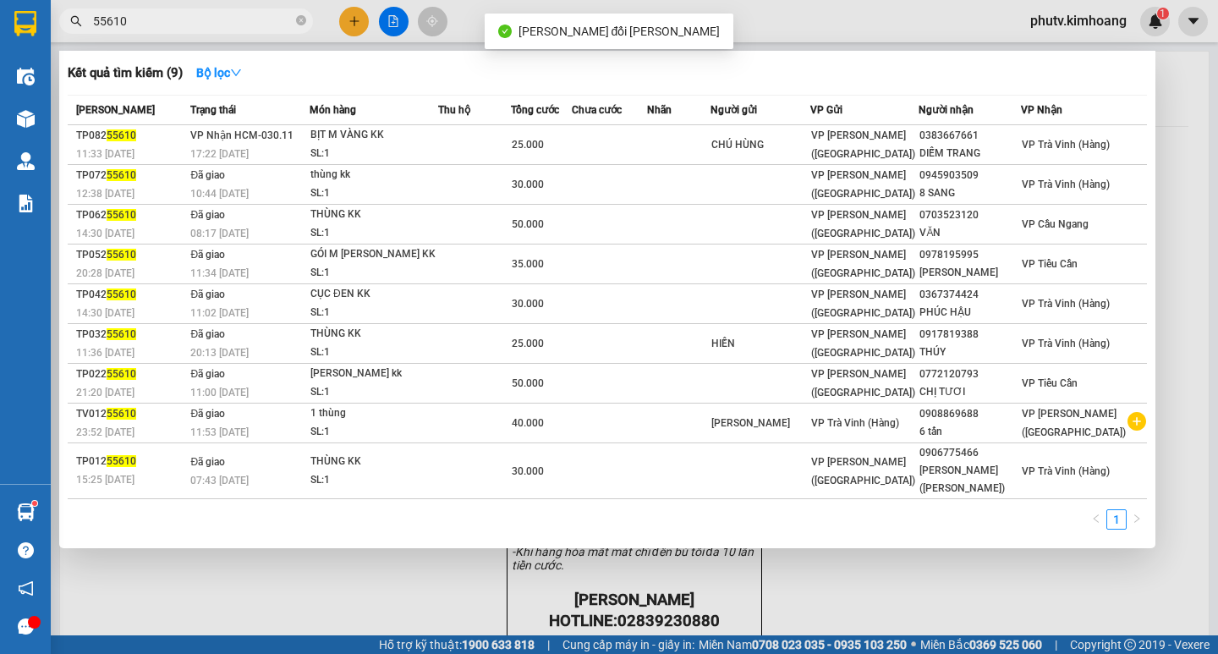
click at [203, 25] on input "55610" at bounding box center [193, 21] width 200 height 19
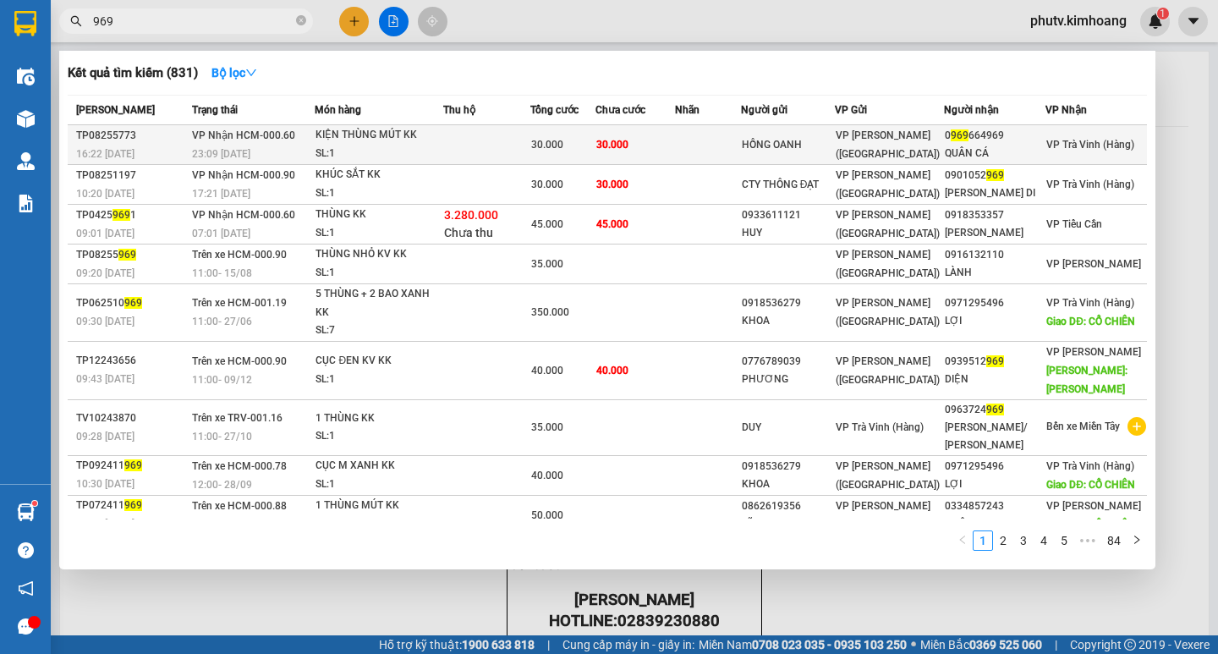
type input "969"
click at [733, 144] on td at bounding box center [708, 145] width 66 height 40
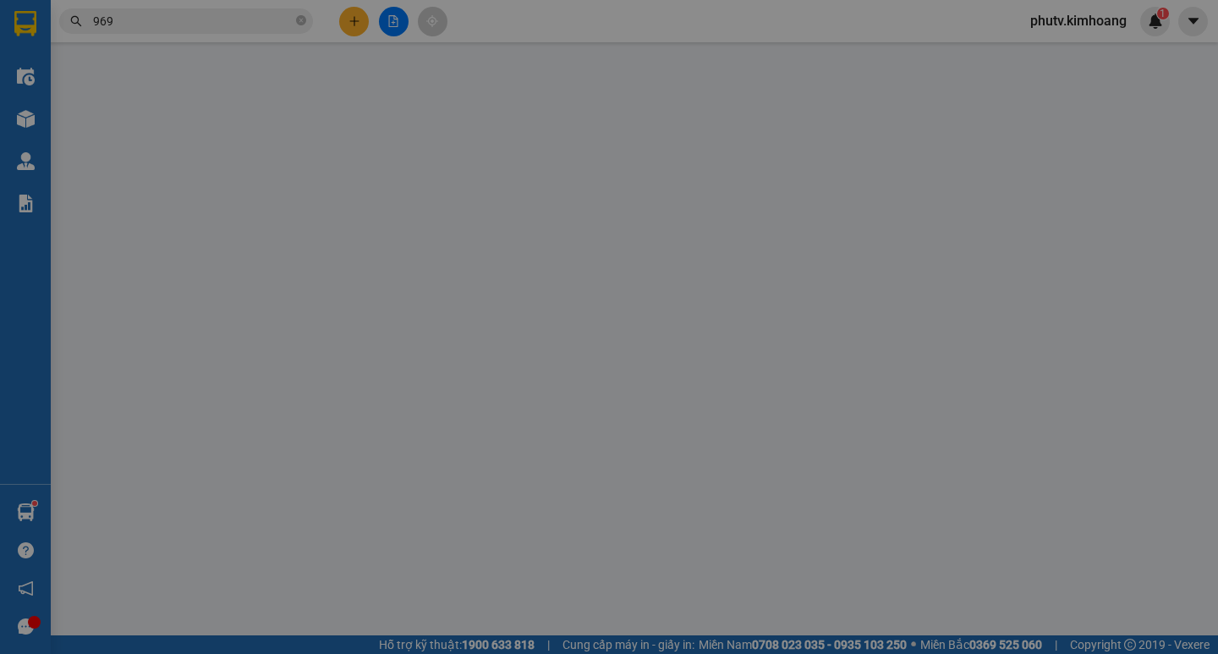
type input "HỒNG OANH"
type input "0969664969"
type input "QUÂN CÁ"
type input "30.000"
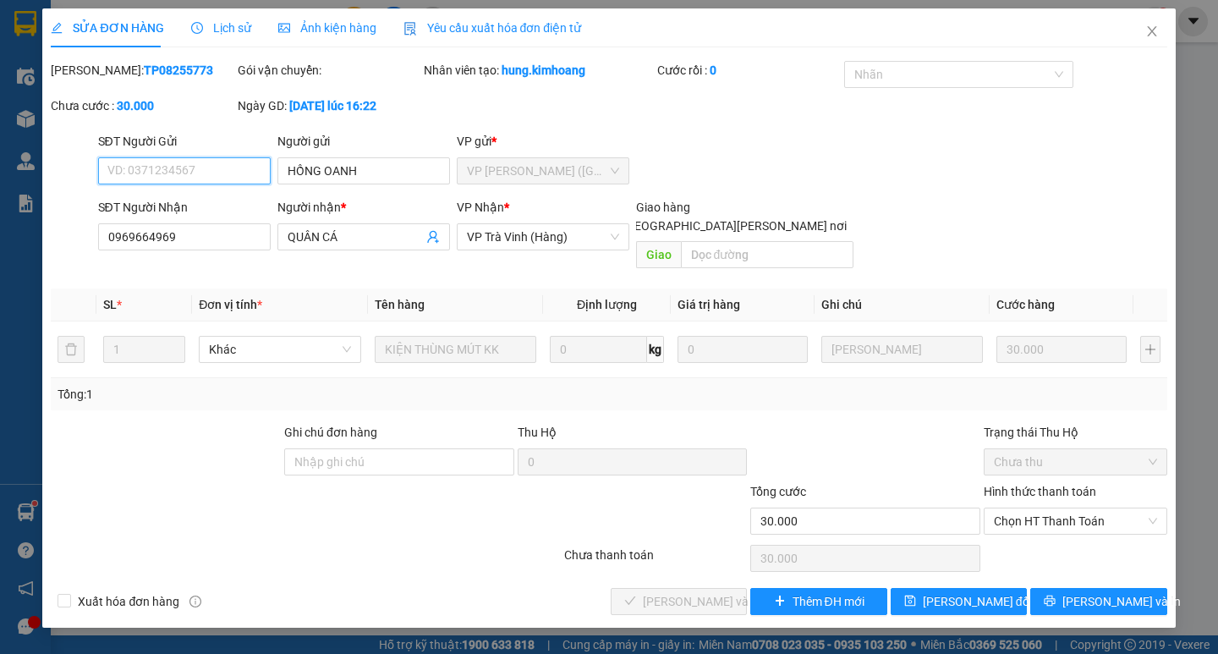
drag, startPoint x: 1010, startPoint y: 501, endPoint x: 1009, endPoint y: 532, distance: 31.4
click at [1010, 508] on span "Chọn HT Thanh Toán" at bounding box center [1075, 520] width 163 height 25
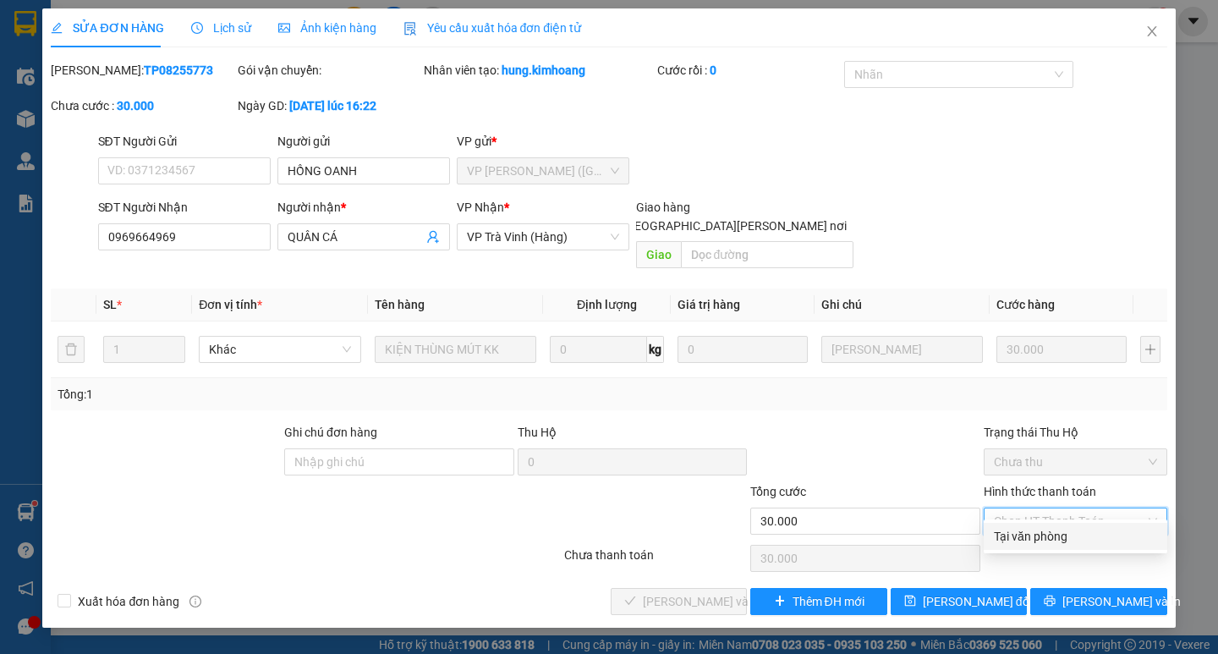
click at [1013, 533] on div "Tại văn phòng" at bounding box center [1075, 536] width 163 height 19
type input "0"
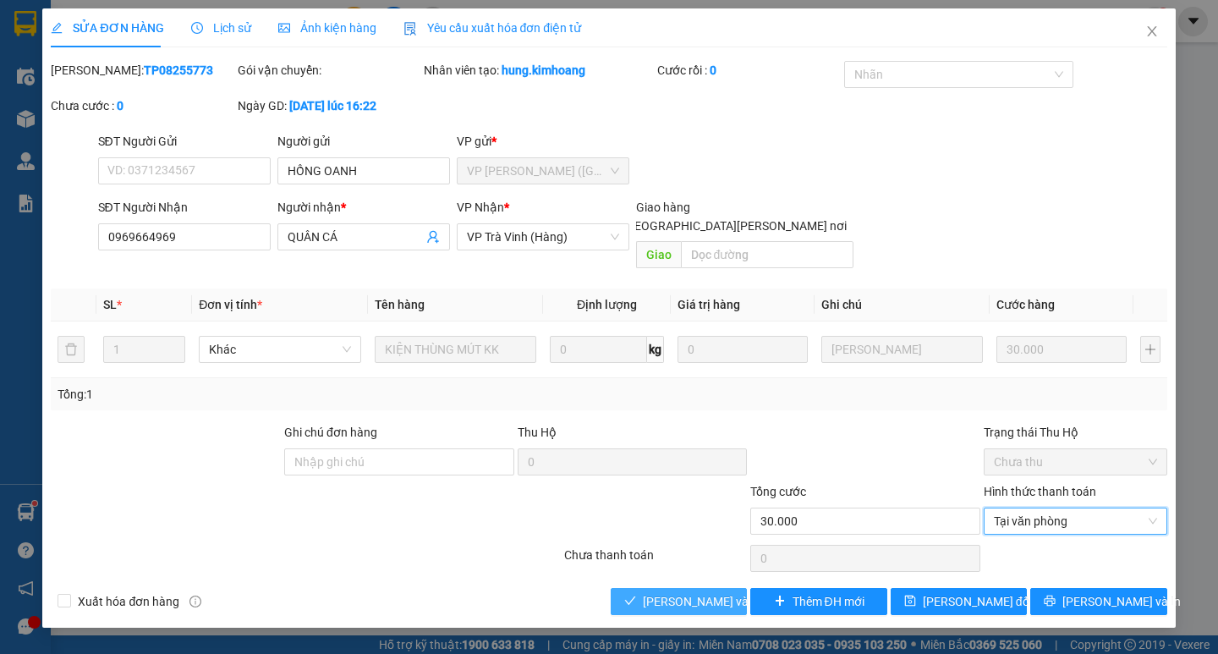
click at [695, 592] on span "[PERSON_NAME] và [PERSON_NAME] hàng" at bounding box center [757, 601] width 228 height 19
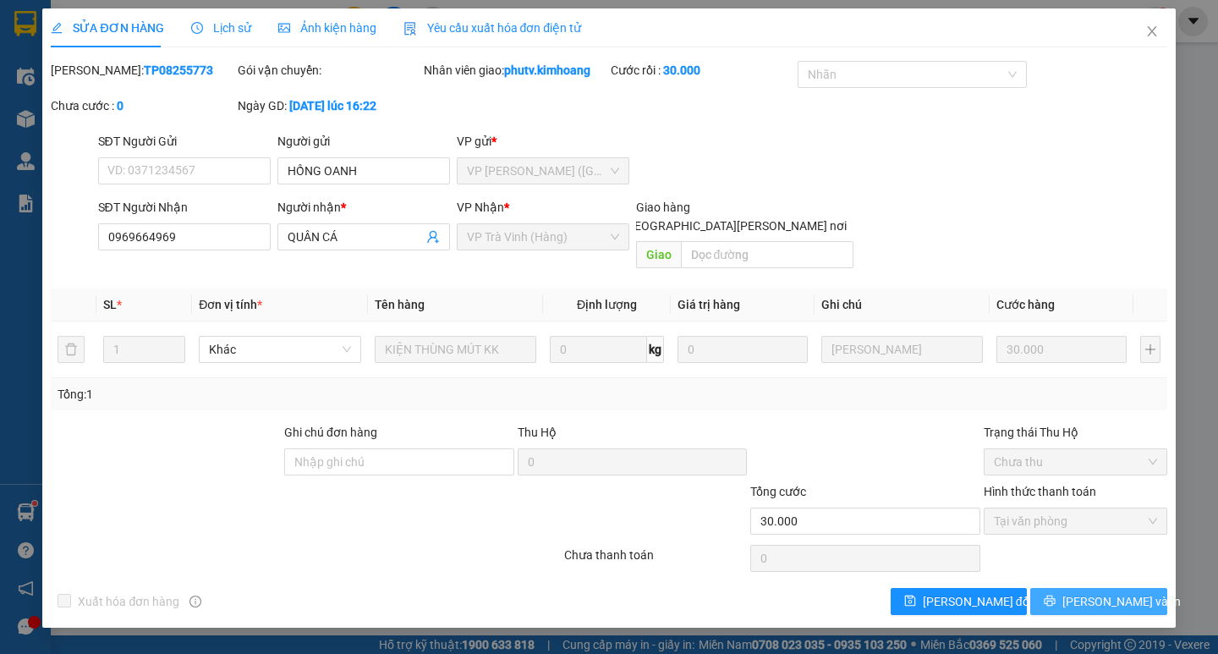
click at [1080, 588] on button "[PERSON_NAME] và In" at bounding box center [1099, 601] width 136 height 27
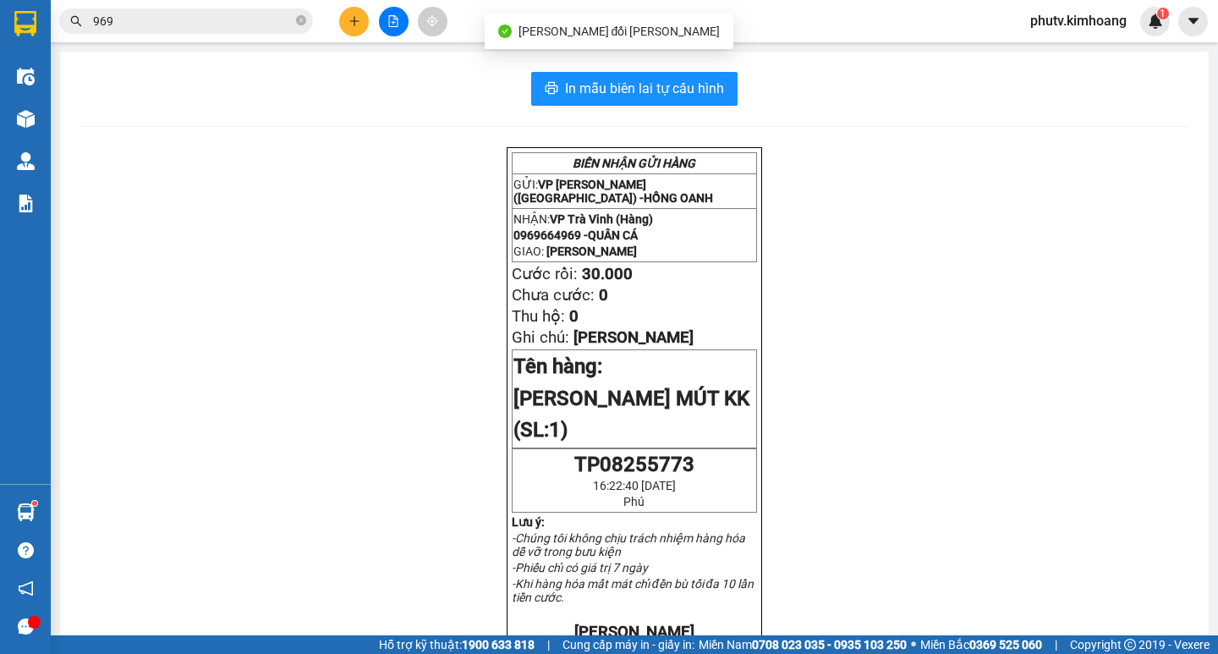
click at [211, 21] on input "969" at bounding box center [193, 21] width 200 height 19
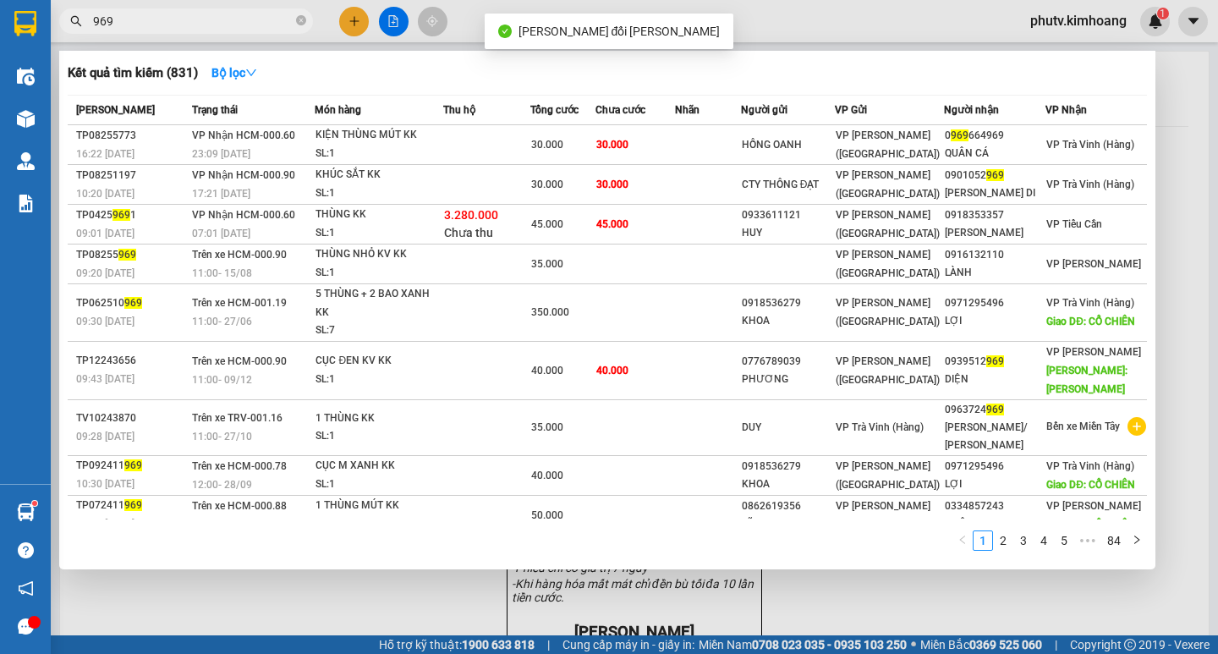
click at [211, 21] on input "969" at bounding box center [193, 21] width 200 height 19
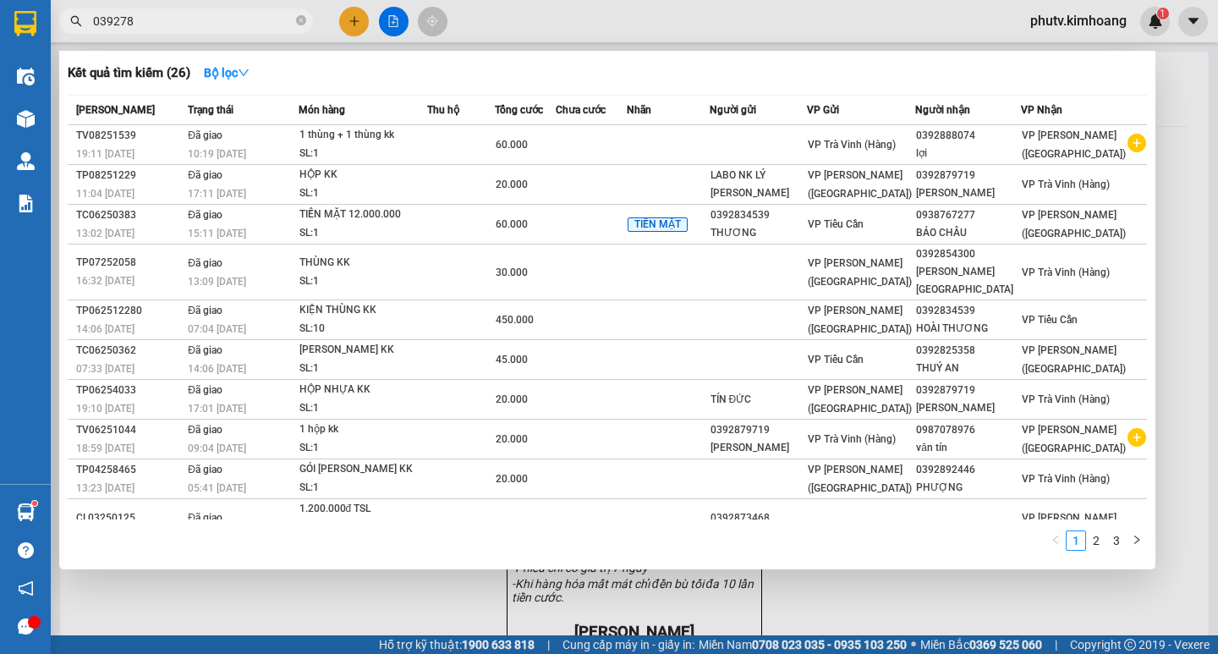
type input "0392788"
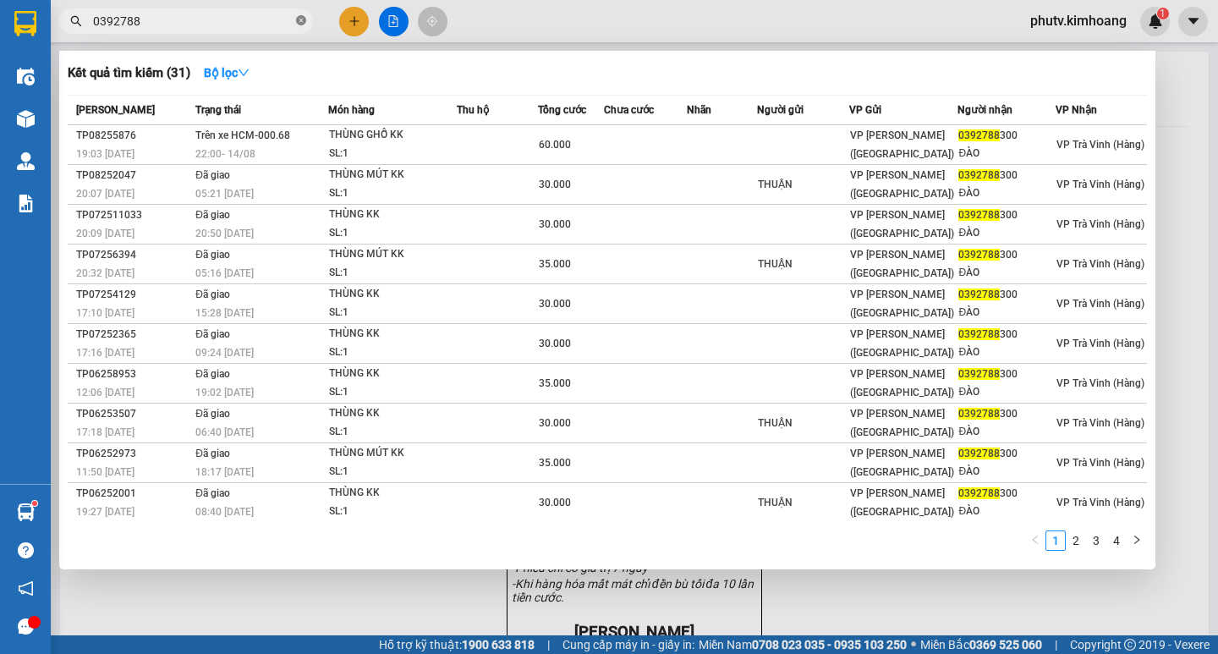
click at [299, 20] on icon "close-circle" at bounding box center [301, 20] width 10 height 10
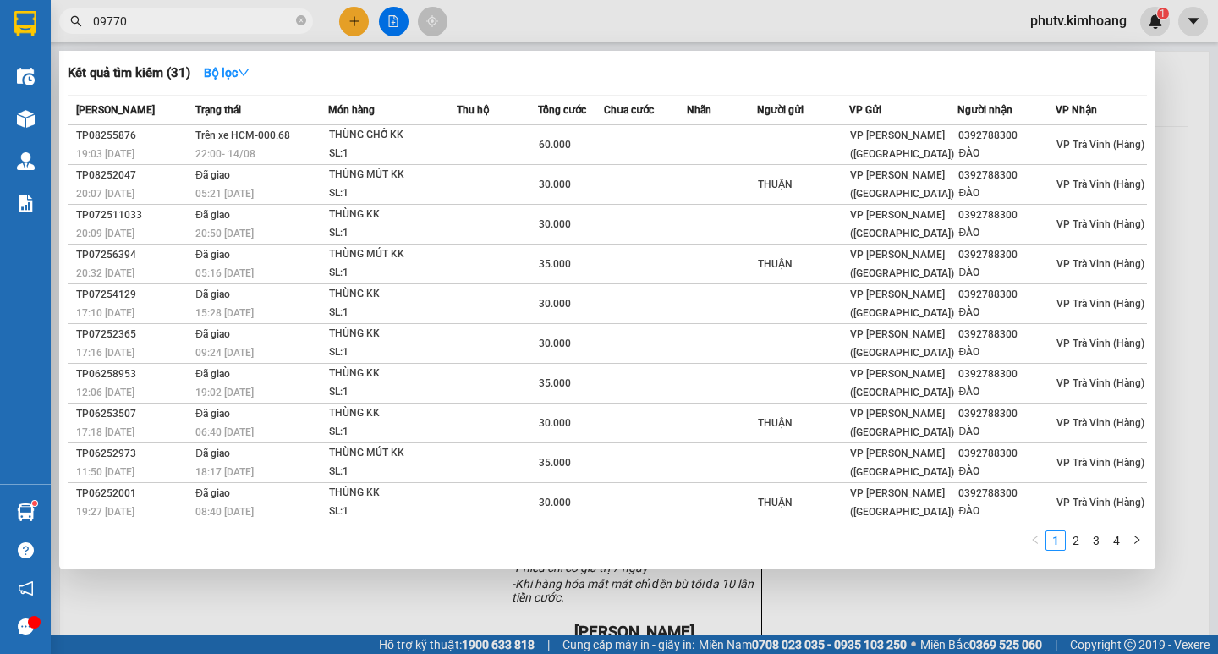
type input "097702"
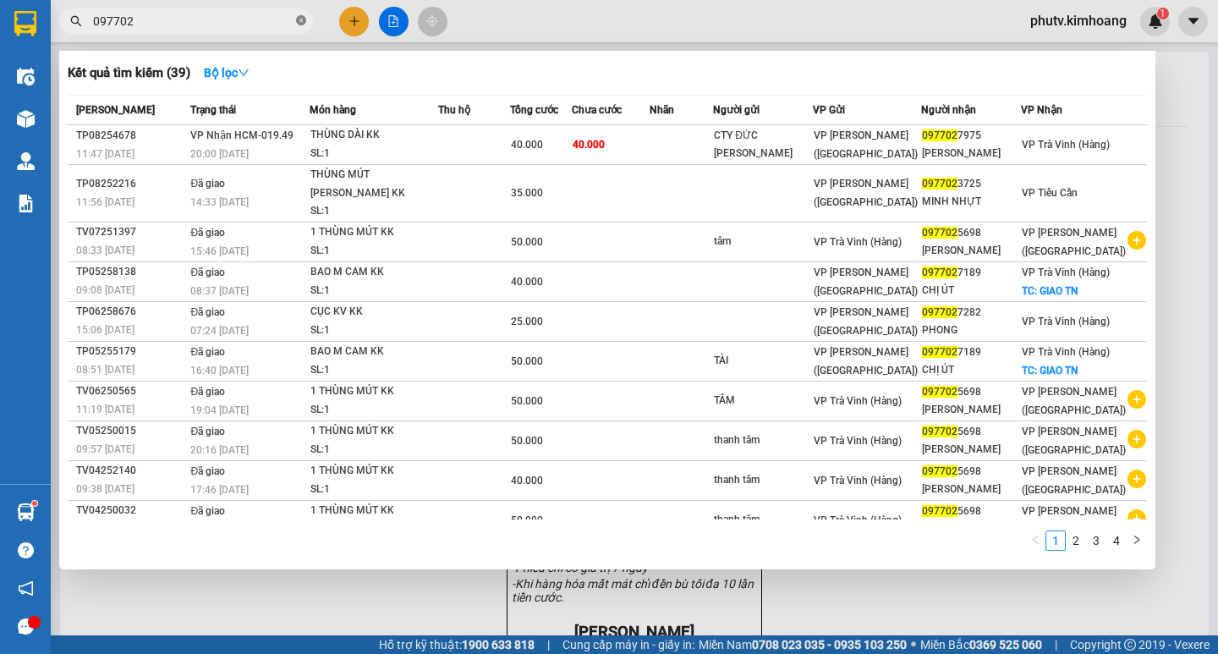
click at [301, 22] on icon "close-circle" at bounding box center [301, 20] width 10 height 10
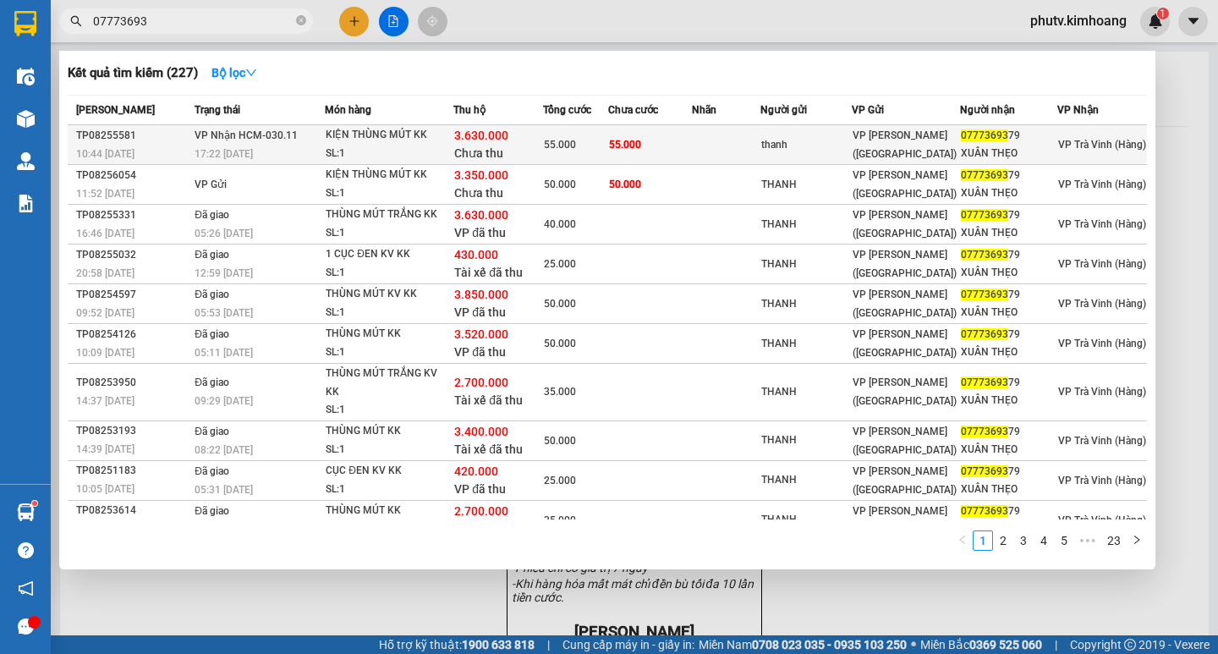
type input "07773693"
click at [547, 148] on span "55.000" at bounding box center [560, 145] width 32 height 12
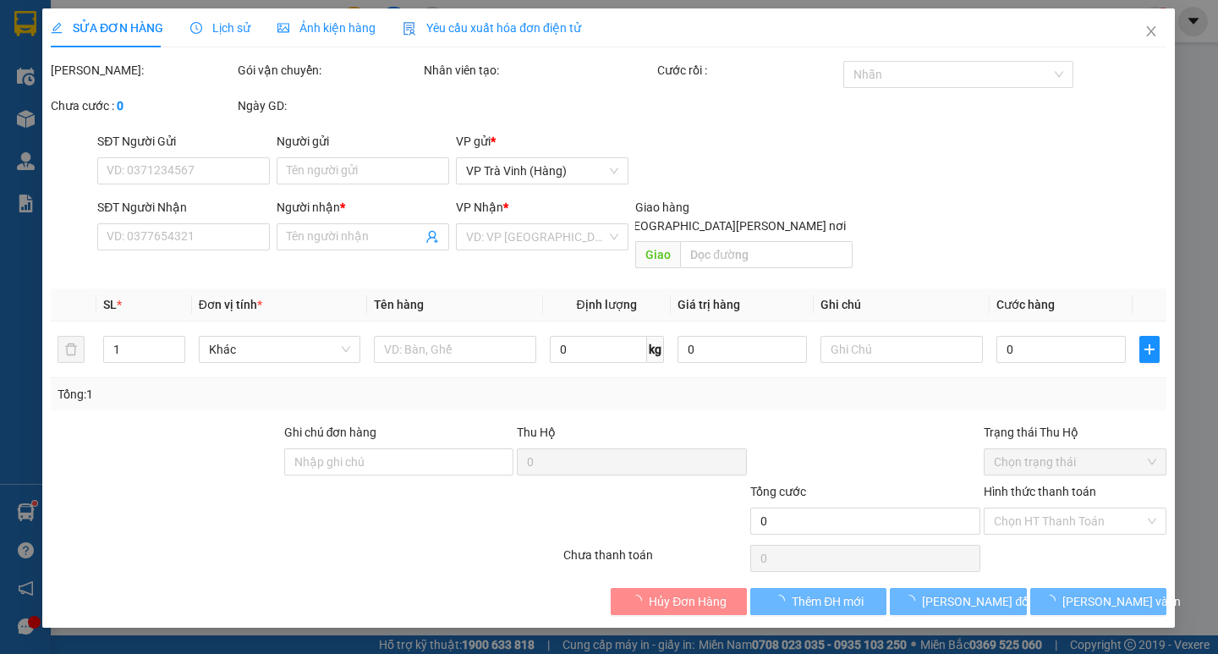
type input "thanh"
type input "0777369379"
type input "XUÂN THẸO"
type input "3.630.000"
type input "55.000"
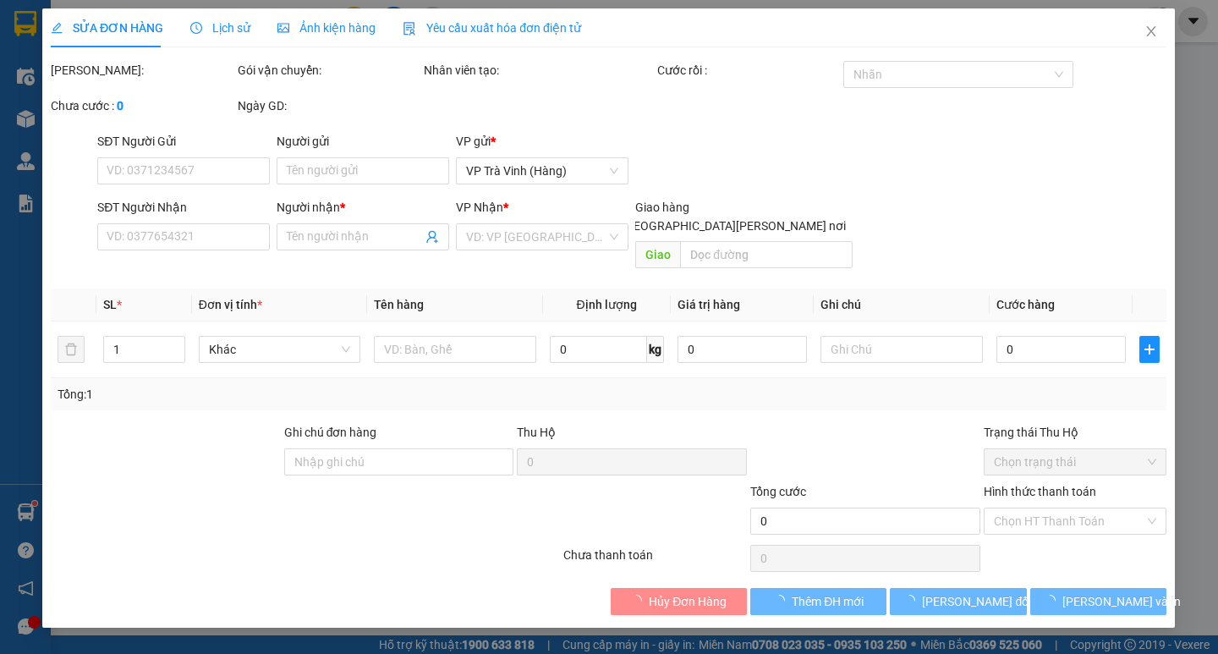
type input "55.000"
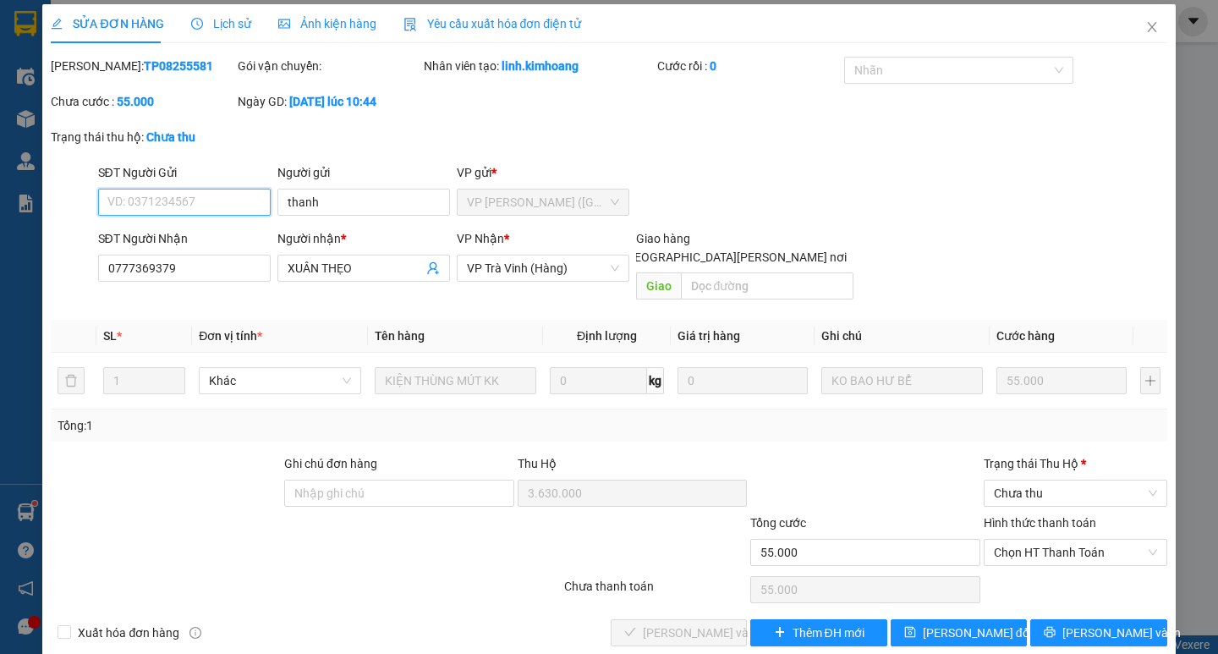
scroll to position [11, 0]
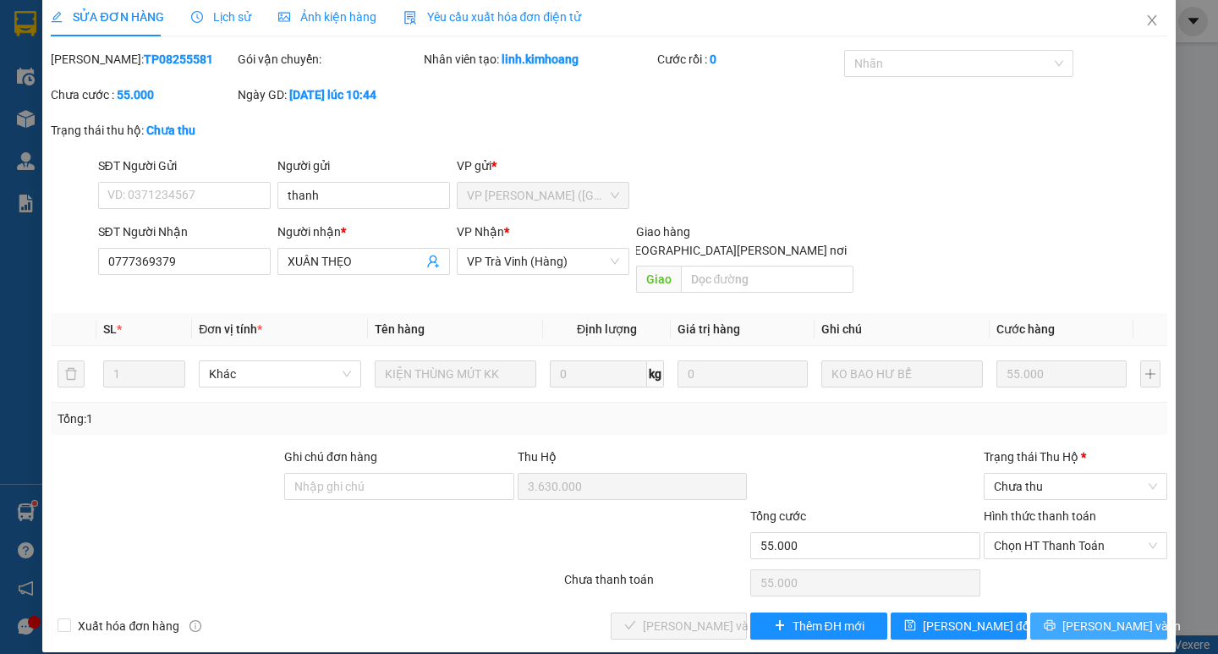
click at [1078, 613] on button "[PERSON_NAME] và In" at bounding box center [1099, 626] width 136 height 27
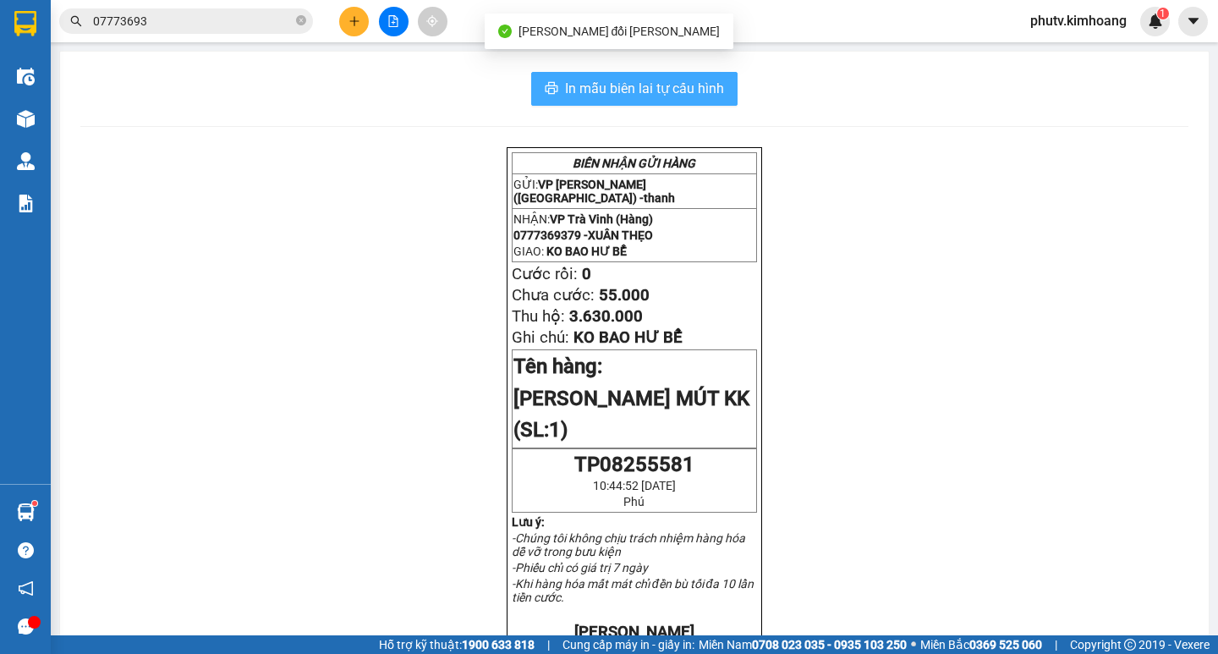
click at [657, 81] on span "In mẫu biên lai tự cấu hình" at bounding box center [644, 88] width 159 height 21
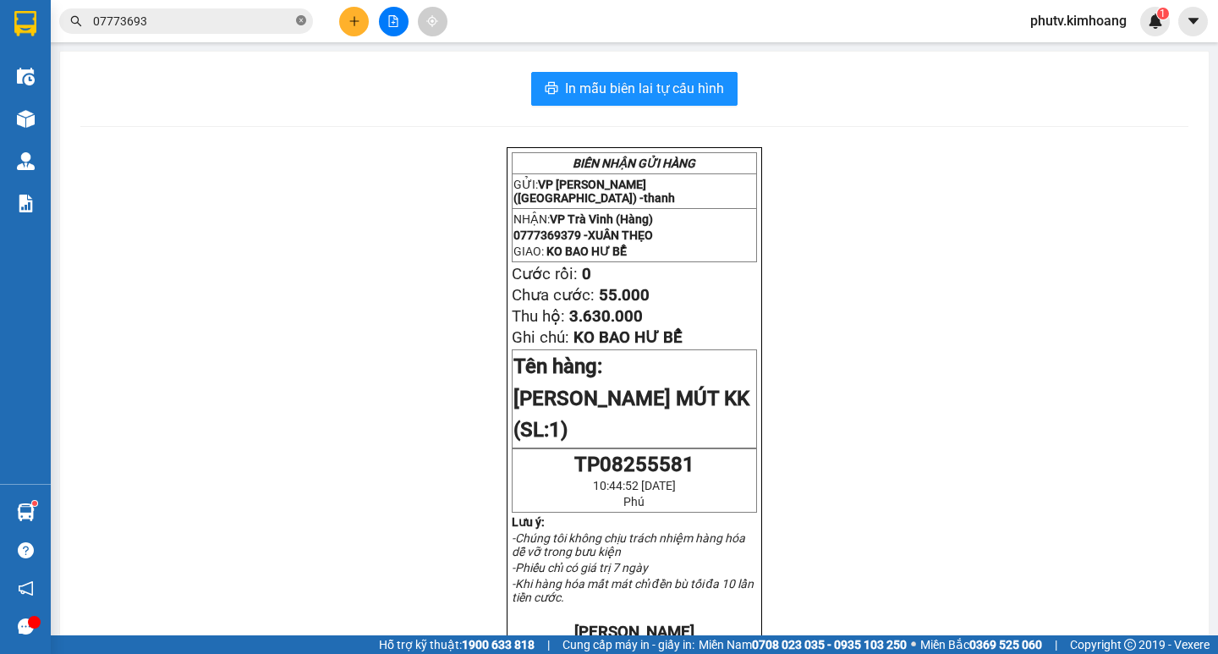
click at [297, 21] on icon "close-circle" at bounding box center [301, 20] width 10 height 10
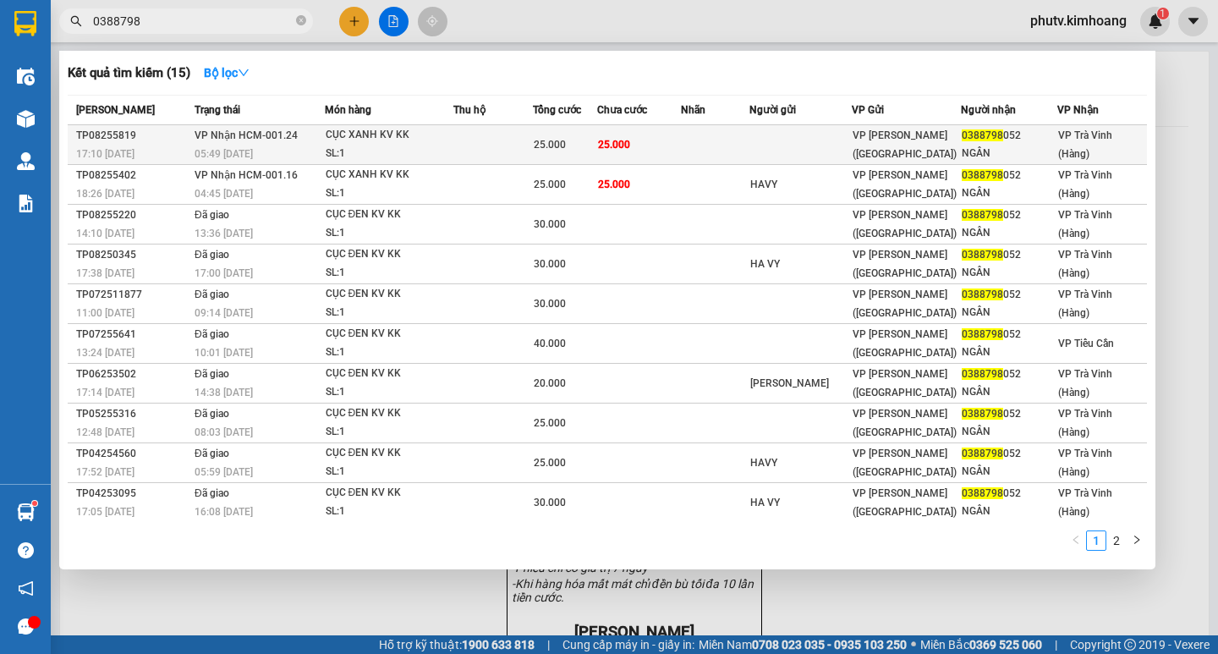
type input "0388798"
click at [597, 143] on div "25.000" at bounding box center [565, 144] width 63 height 19
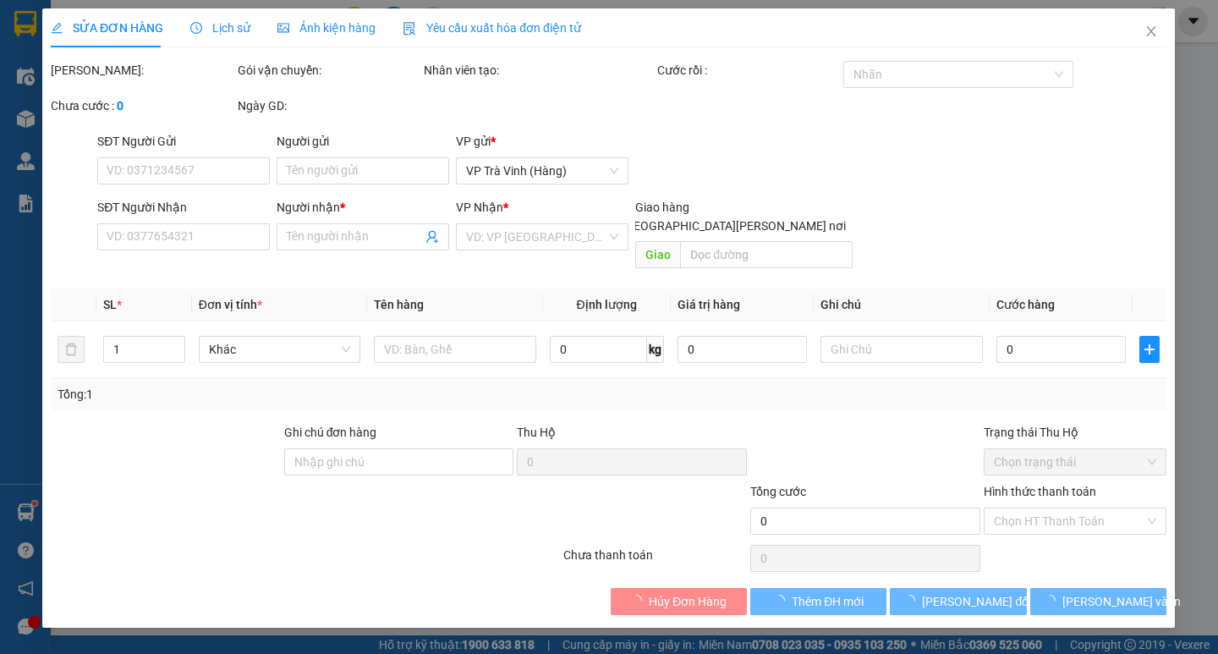
type input "0388798052"
type input "NGÂN"
type input "25.000"
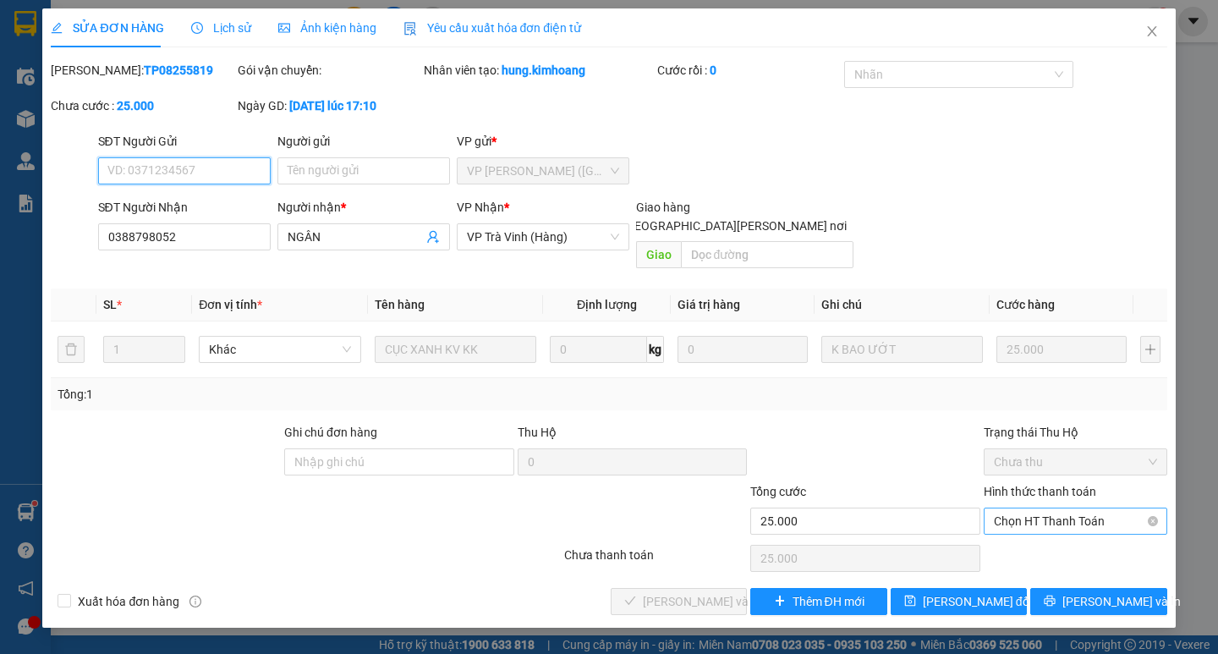
click at [1067, 508] on span "Chọn HT Thanh Toán" at bounding box center [1075, 520] width 163 height 25
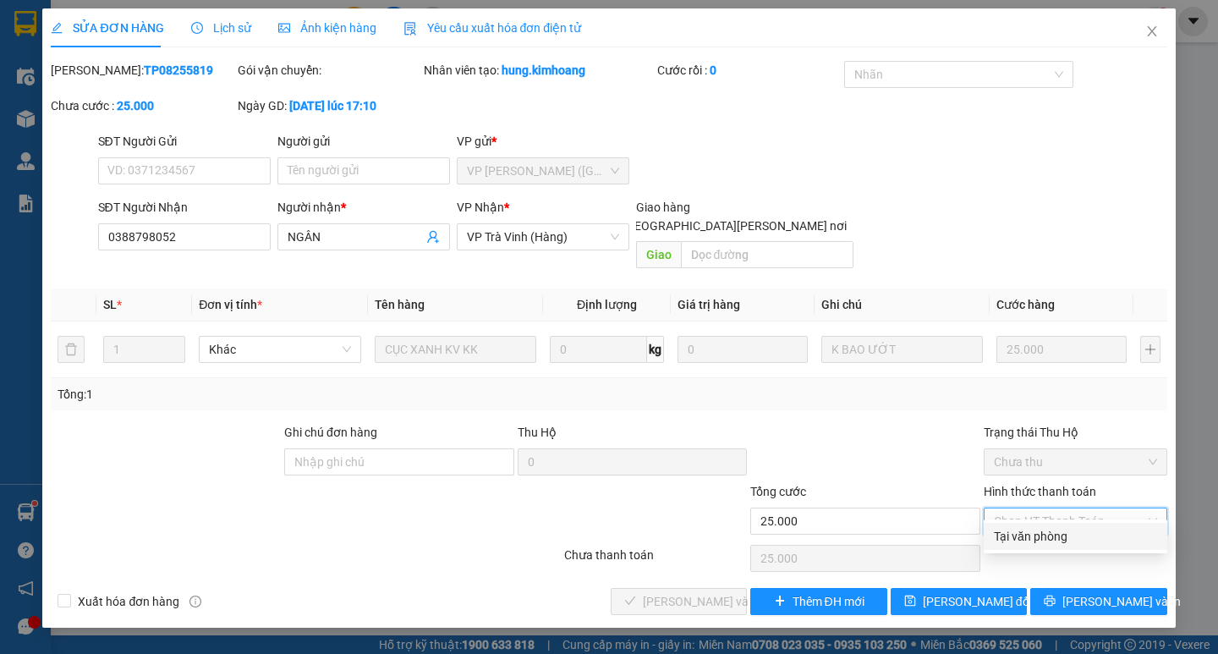
click at [1080, 537] on div "Tại văn phòng" at bounding box center [1075, 536] width 163 height 19
type input "0"
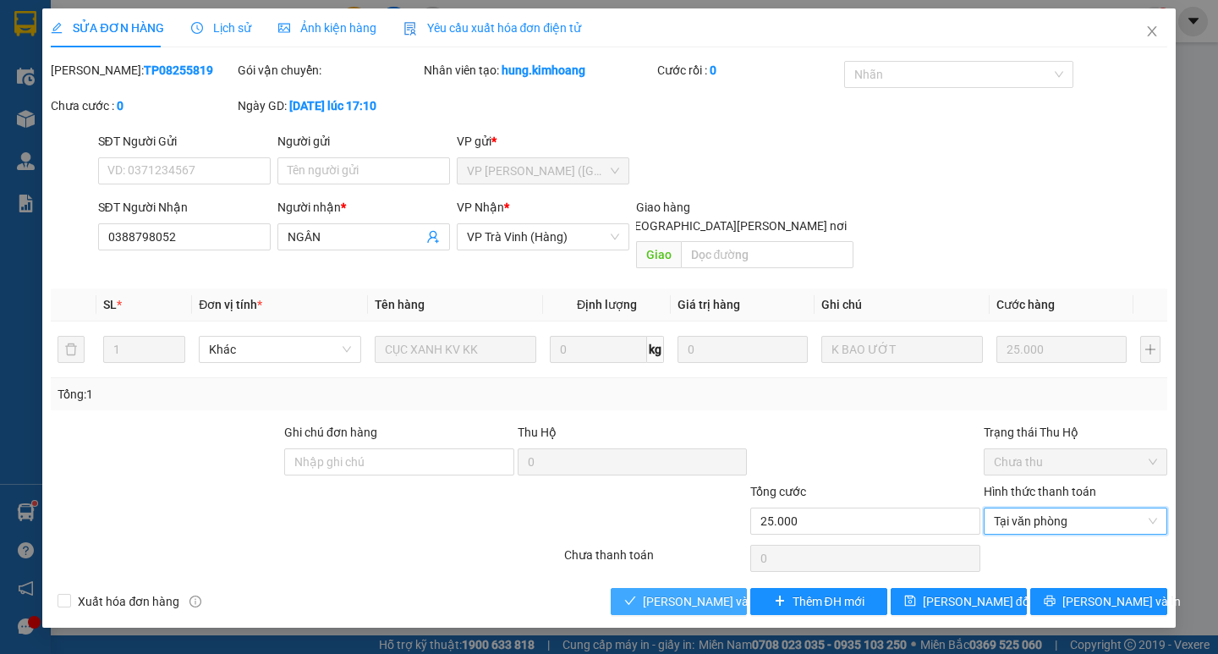
click at [642, 588] on button "[PERSON_NAME] và [PERSON_NAME] hàng" at bounding box center [679, 601] width 136 height 27
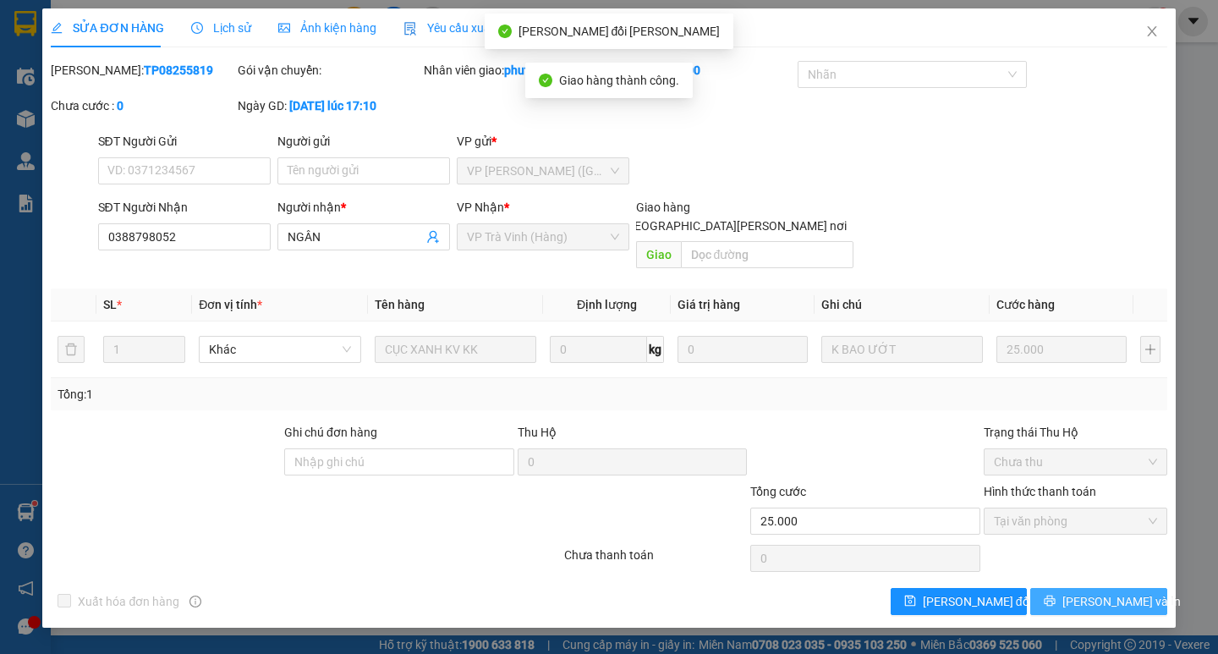
click at [1056, 595] on icon "printer" at bounding box center [1050, 601] width 12 height 12
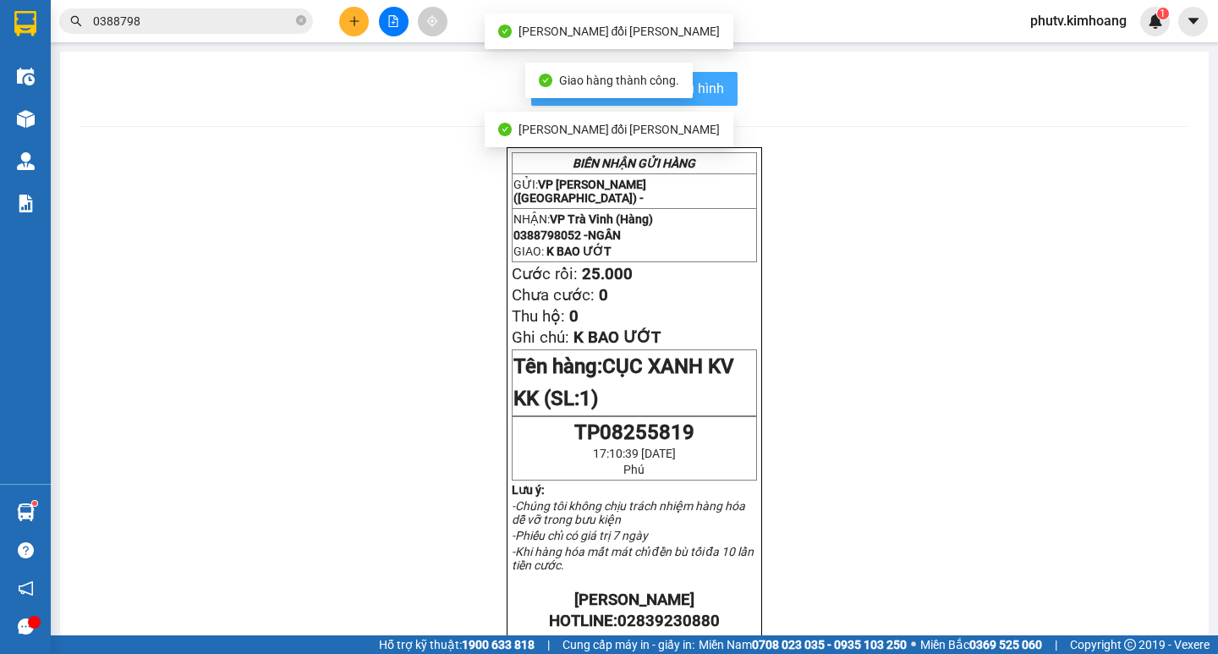
click at [715, 89] on span "In mẫu biên lai tự cấu hình" at bounding box center [644, 88] width 159 height 21
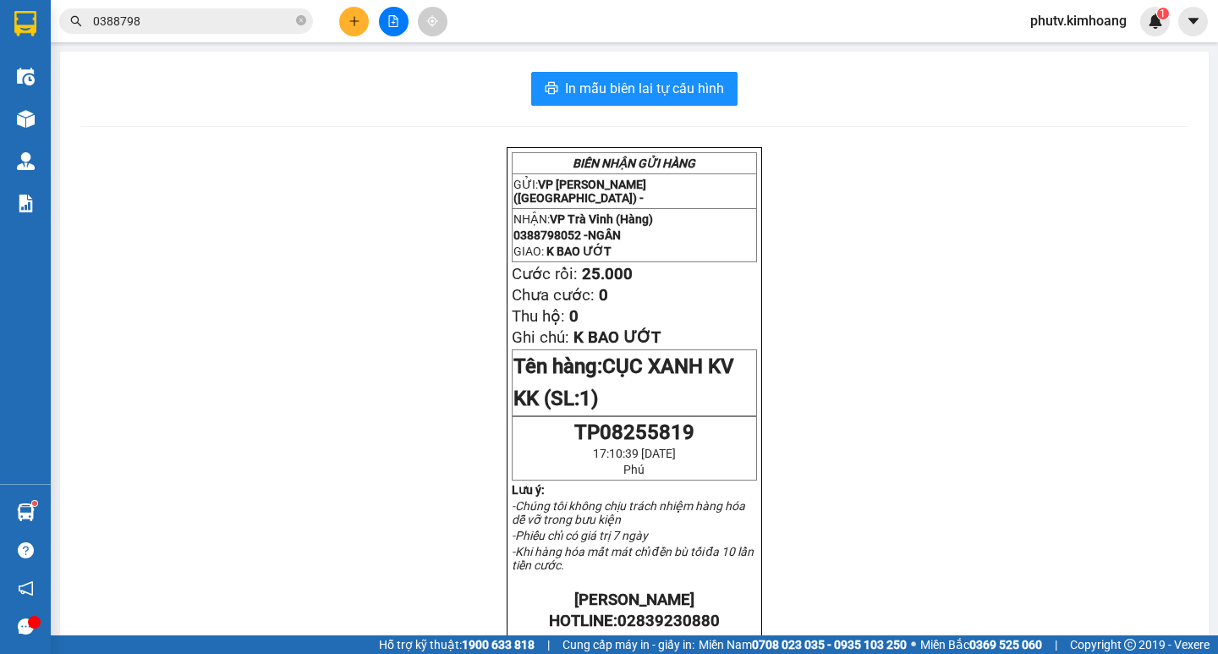
click at [300, 20] on icon "close-circle" at bounding box center [301, 20] width 10 height 10
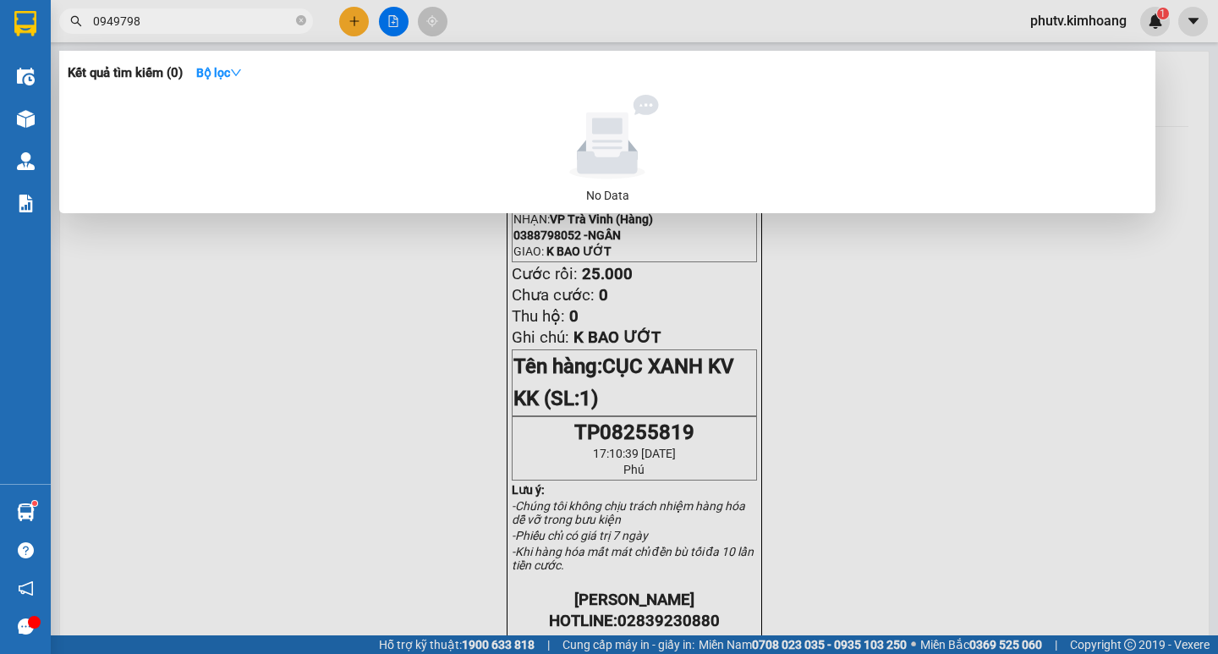
click at [95, 19] on input "0949798" at bounding box center [193, 21] width 200 height 19
click at [100, 23] on input "0949798" at bounding box center [193, 21] width 200 height 19
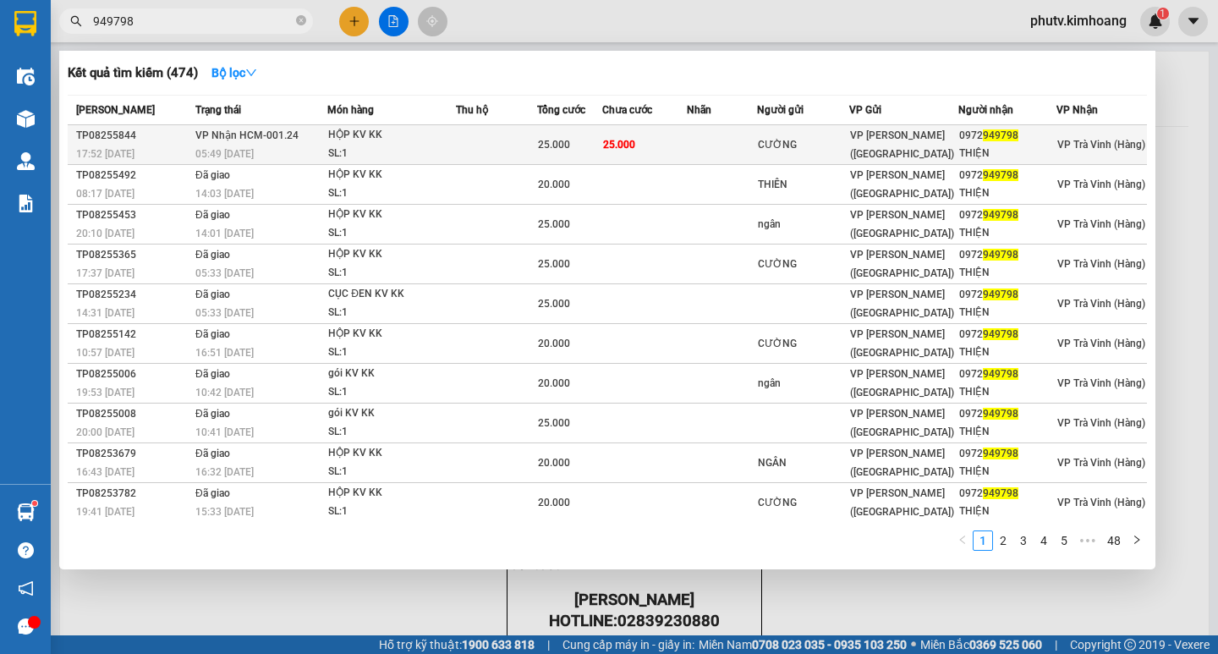
type input "949798"
click at [587, 133] on td "25.000" at bounding box center [570, 145] width 66 height 40
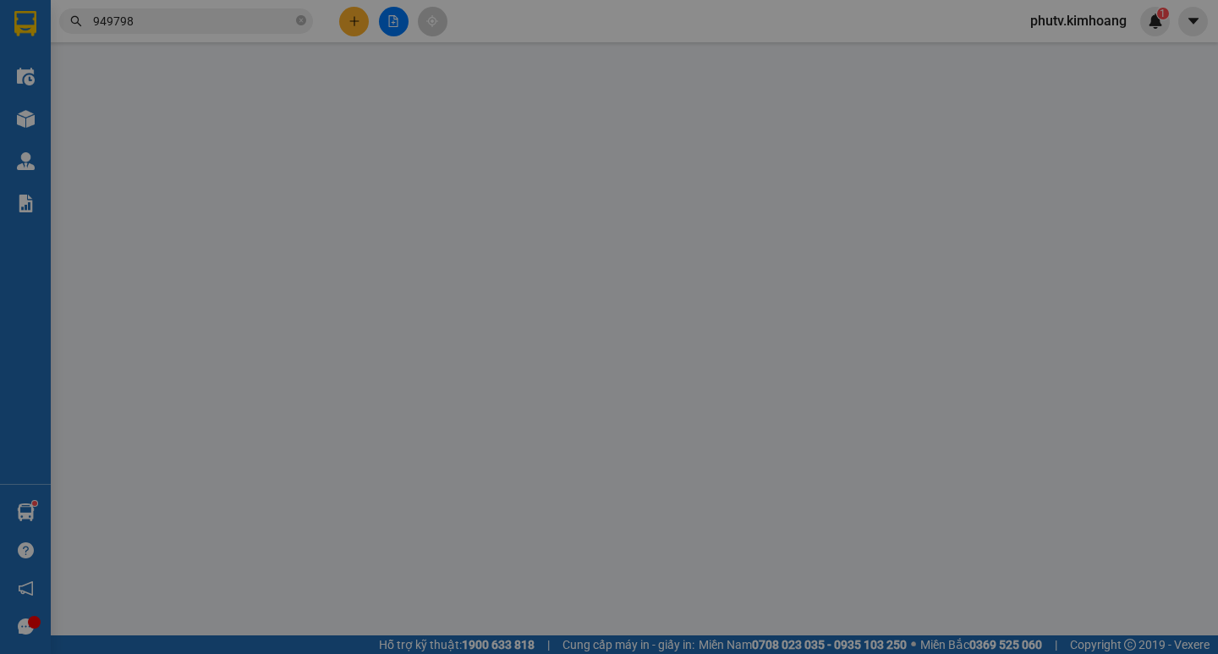
type input "CƯỜNG"
type input "0972949798"
type input "THIỆN"
type input "25.000"
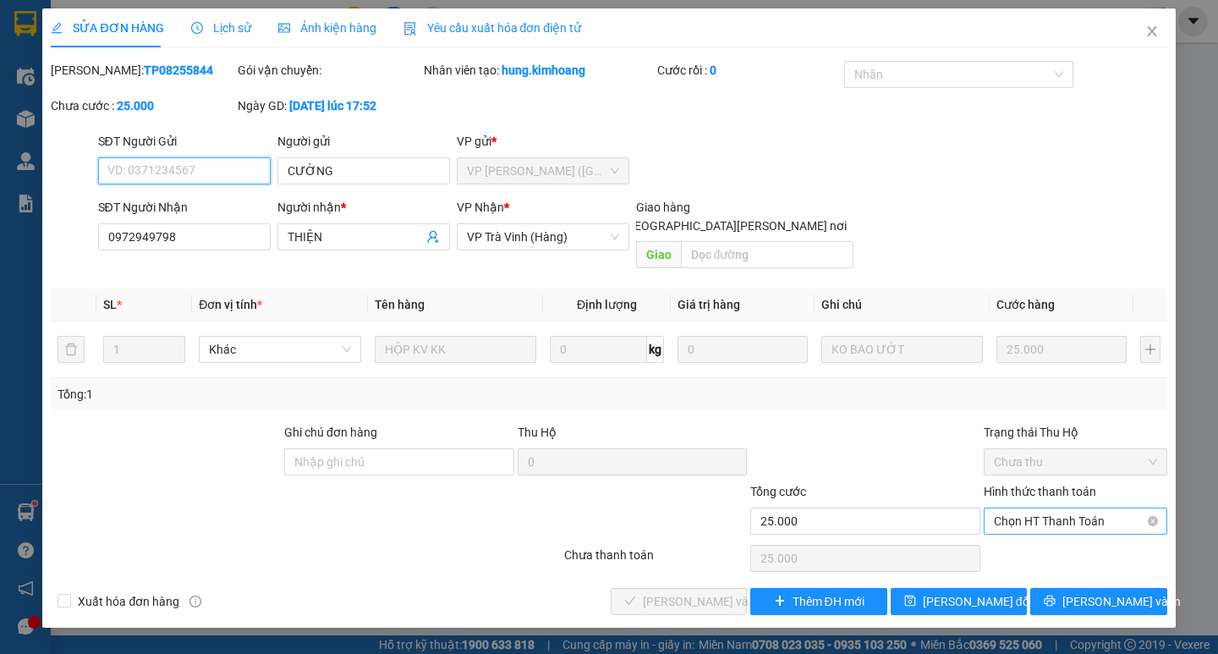
click at [1042, 508] on span "Chọn HT Thanh Toán" at bounding box center [1075, 520] width 163 height 25
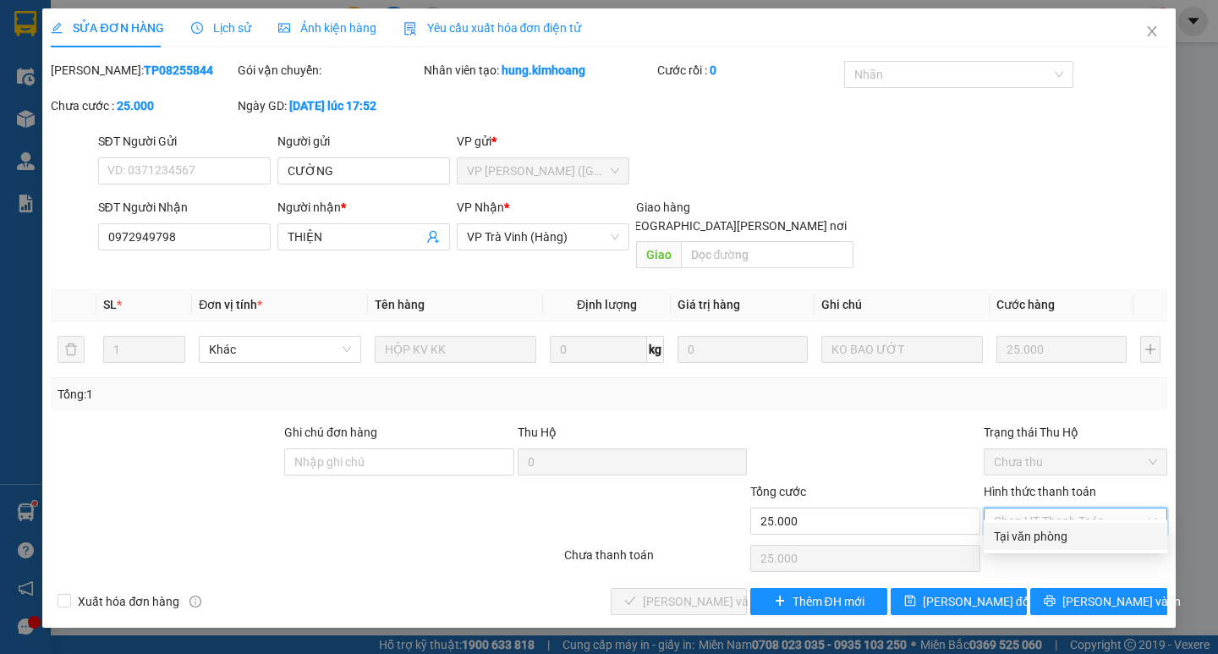
click at [1048, 531] on div "Tại văn phòng" at bounding box center [1075, 536] width 163 height 19
type input "0"
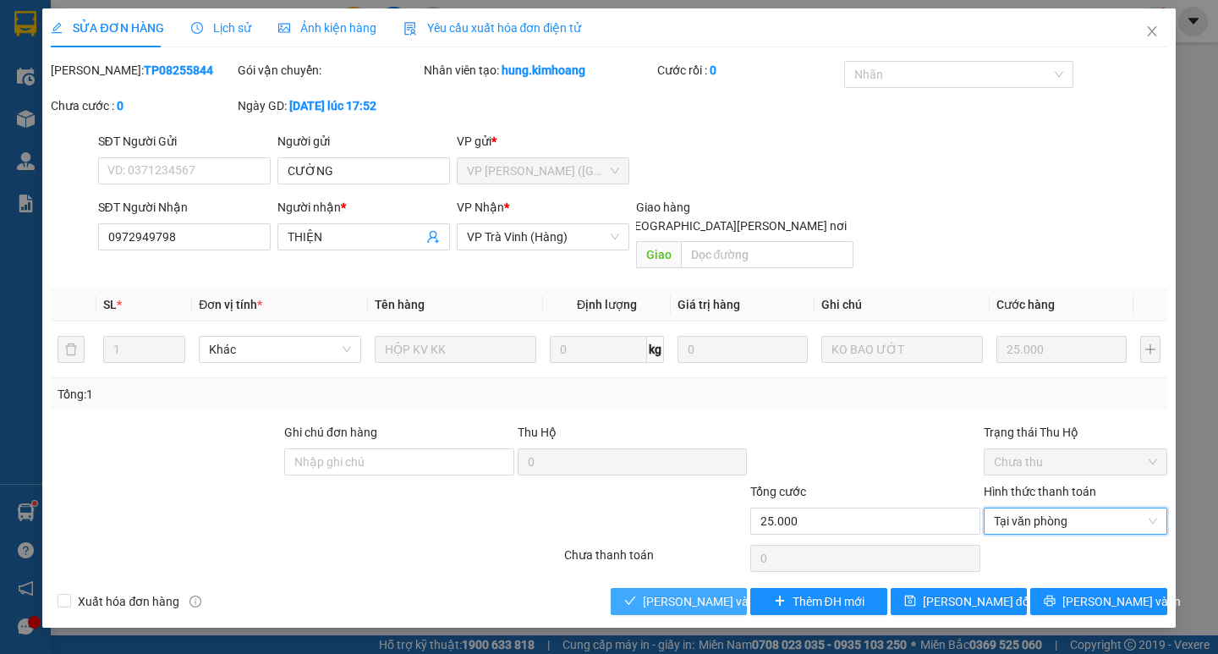
click at [675, 592] on span "[PERSON_NAME] và [PERSON_NAME] hàng" at bounding box center [757, 601] width 228 height 19
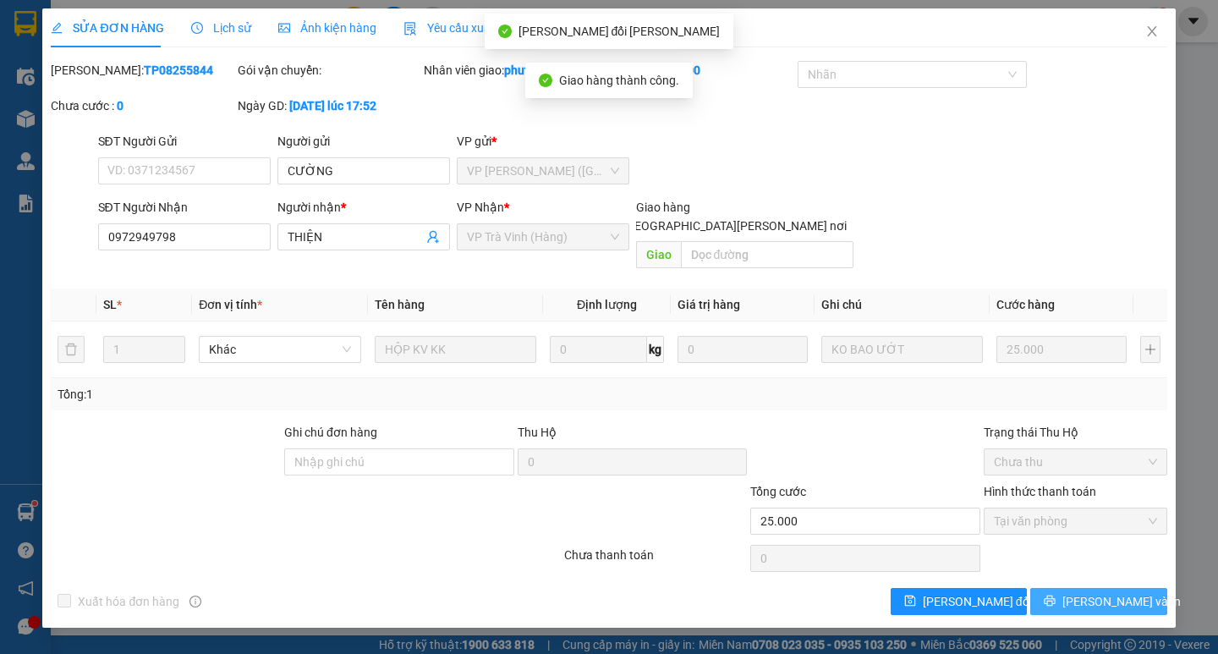
click at [1124, 592] on span "[PERSON_NAME] và In" at bounding box center [1122, 601] width 118 height 19
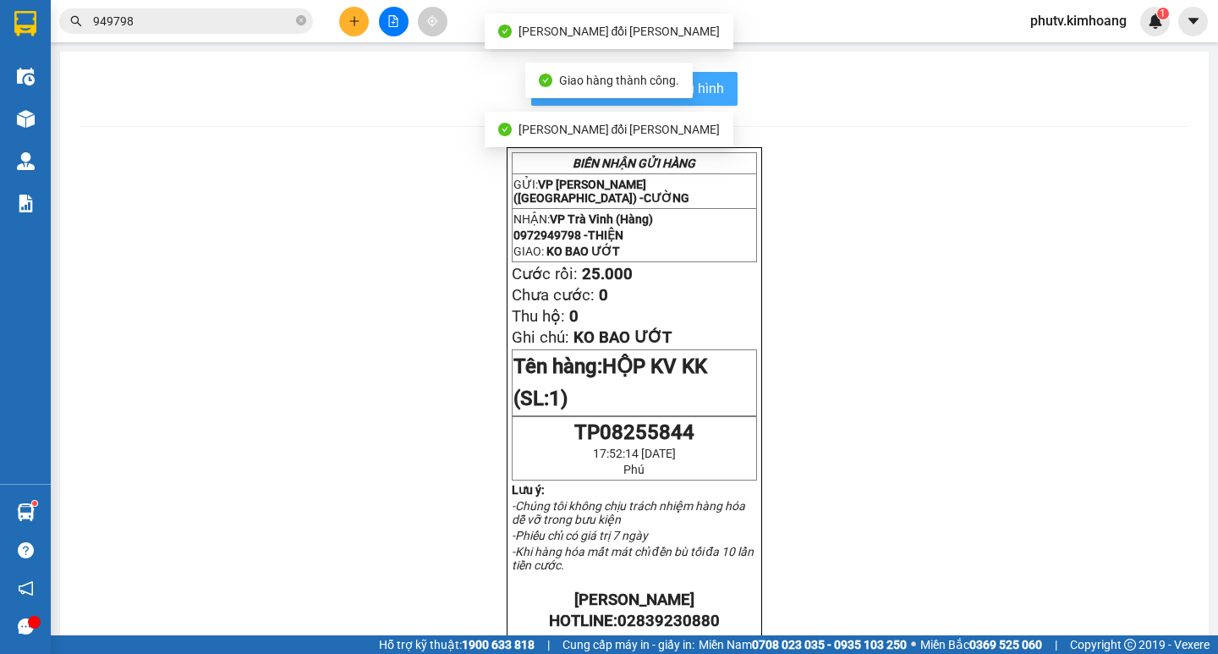
click at [713, 85] on span "In mẫu biên lai tự cấu hình" at bounding box center [644, 88] width 159 height 21
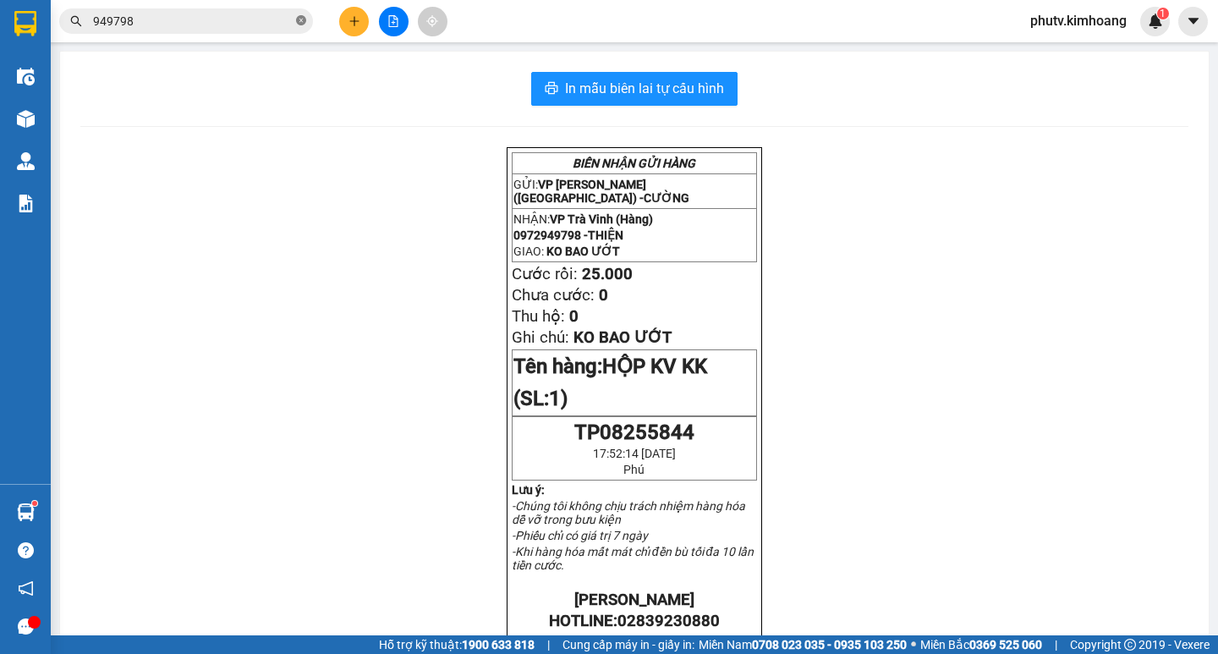
click at [298, 22] on icon "close-circle" at bounding box center [301, 20] width 10 height 10
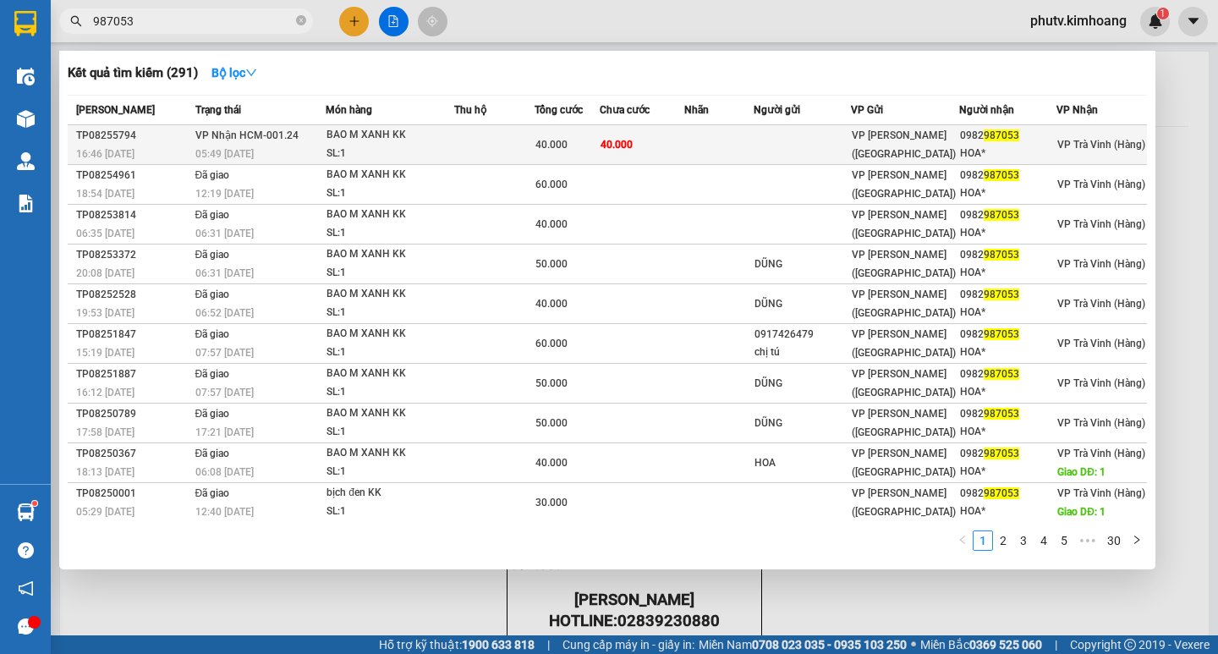
type input "987053"
drag, startPoint x: 532, startPoint y: 140, endPoint x: 543, endPoint y: 146, distance: 12.1
click at [543, 146] on tr "TP08255794 16:46 - 14/08 VP Nhận HCM-001.24 05:49 - 15/08 BAO M XANH KK SL: 1 4…" at bounding box center [608, 145] width 1080 height 40
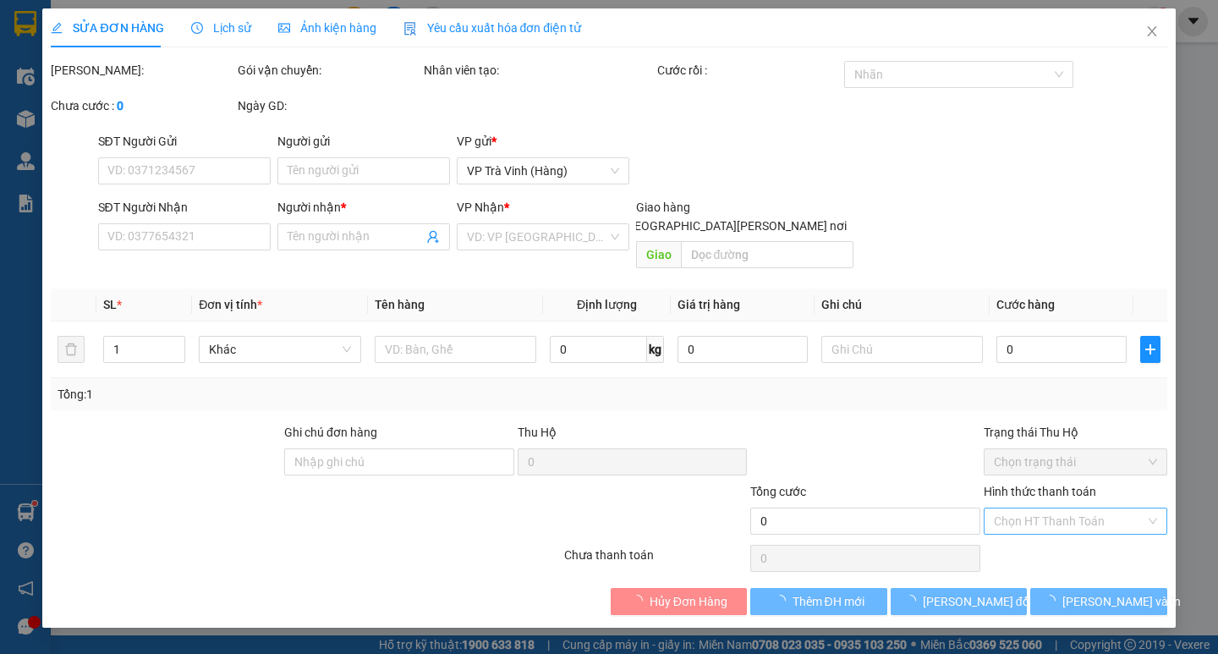
click at [1038, 508] on input "Hình thức thanh toán" at bounding box center [1069, 520] width 151 height 25
click at [1042, 529] on div "Tại văn phòng" at bounding box center [1075, 536] width 163 height 19
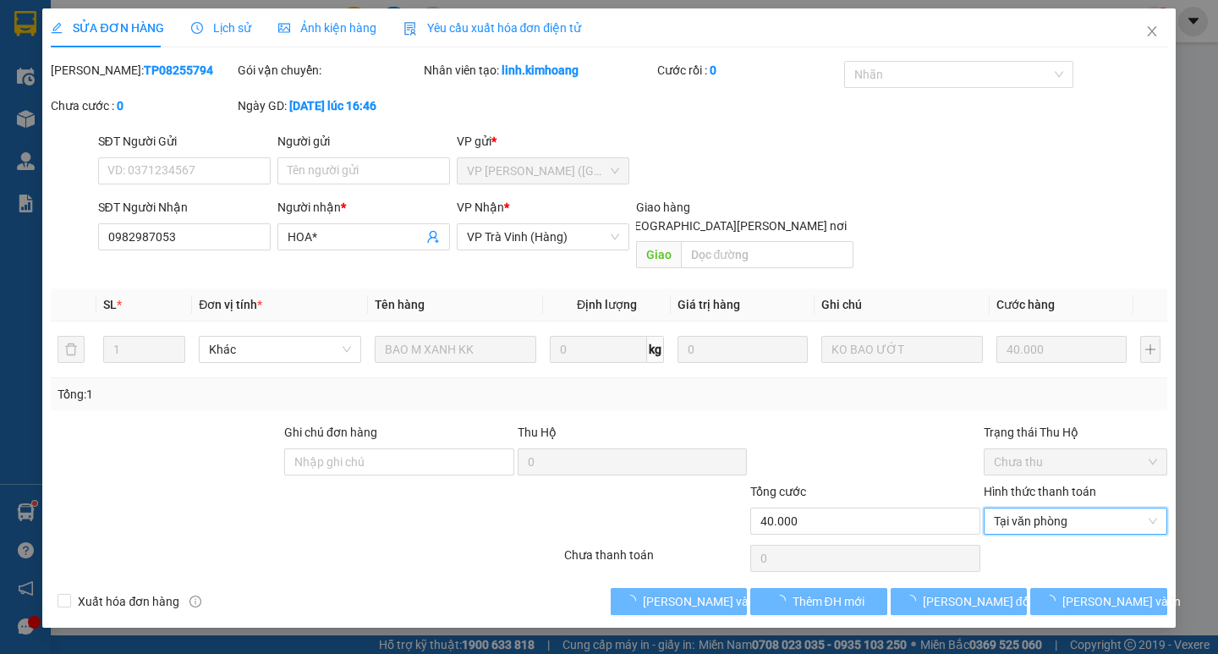
type input "0982987053"
type input "HOA*"
type input "40.000"
type input "0"
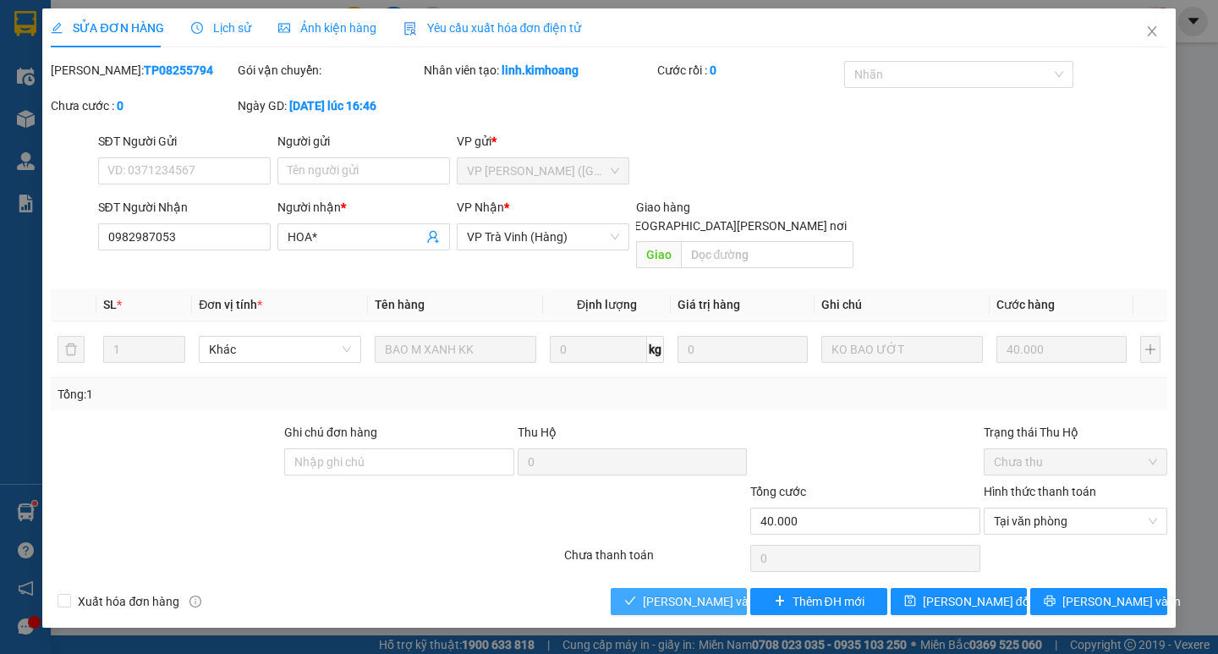
click at [663, 592] on span "[PERSON_NAME] và [PERSON_NAME] hàng" at bounding box center [757, 601] width 228 height 19
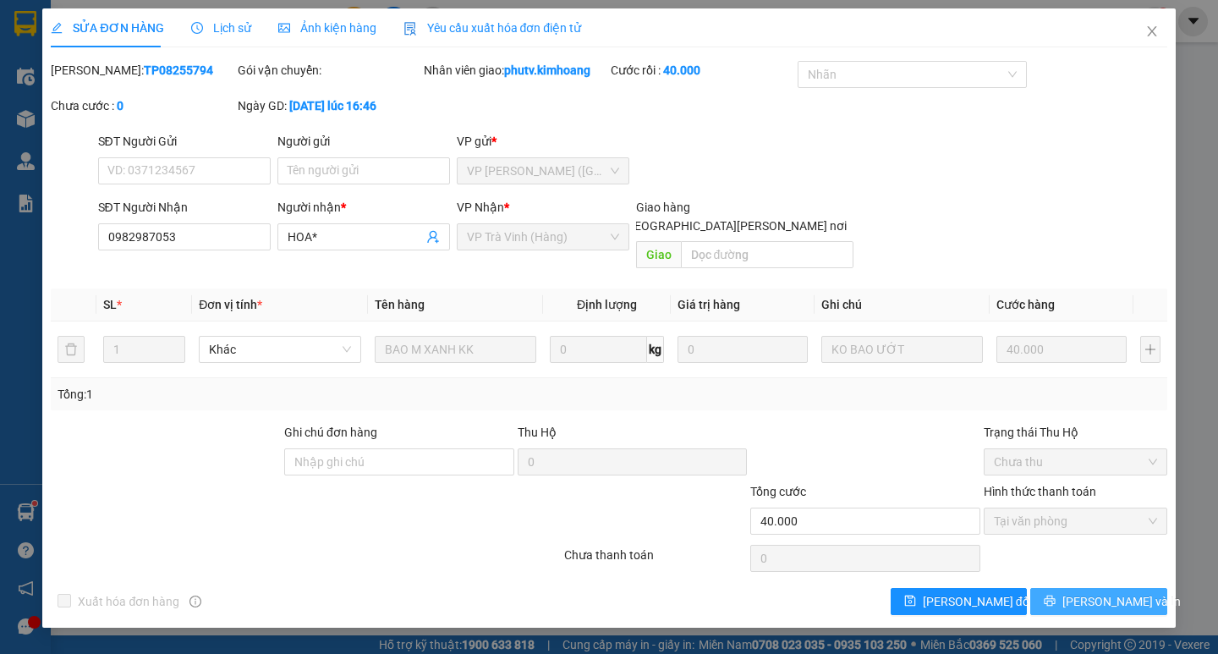
click at [1137, 588] on button "[PERSON_NAME] và In" at bounding box center [1099, 601] width 136 height 27
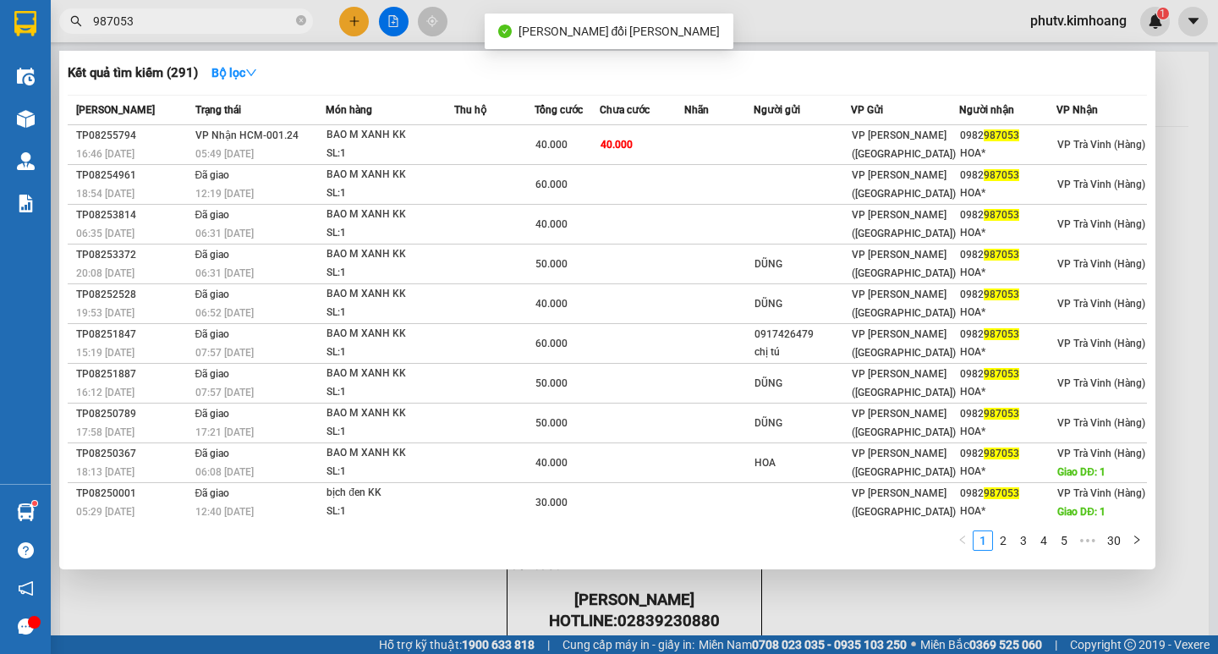
click at [177, 24] on input "987053" at bounding box center [193, 21] width 200 height 19
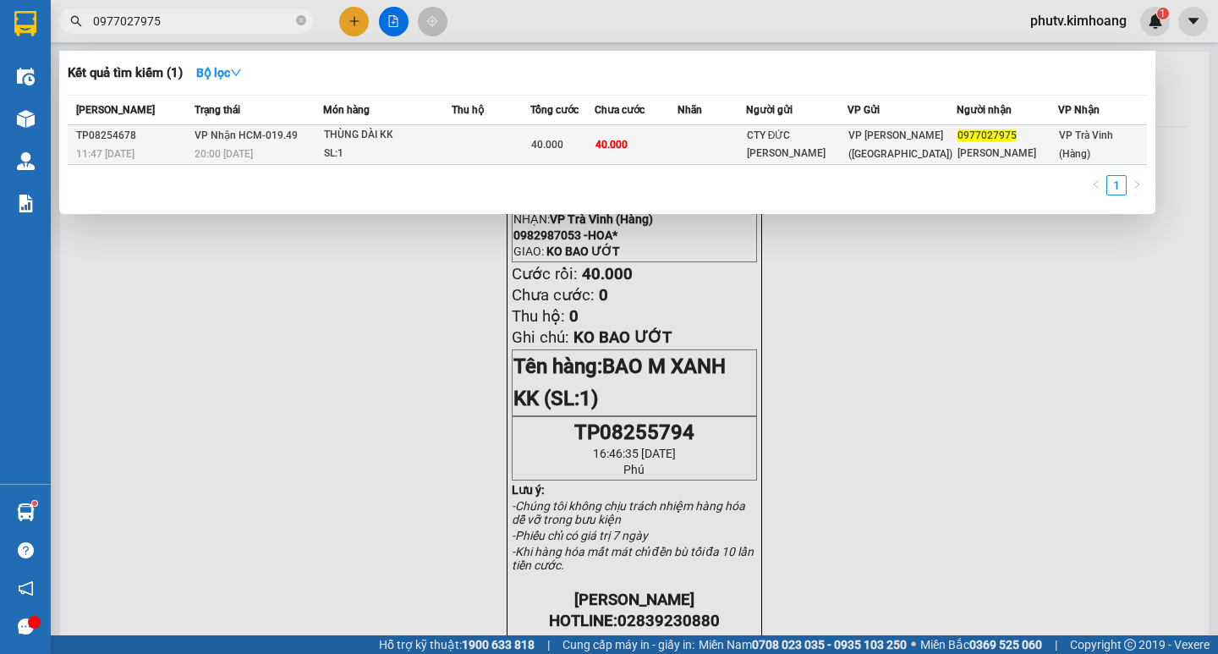
type input "0977027975"
click at [594, 153] on div "40.000" at bounding box center [562, 144] width 63 height 19
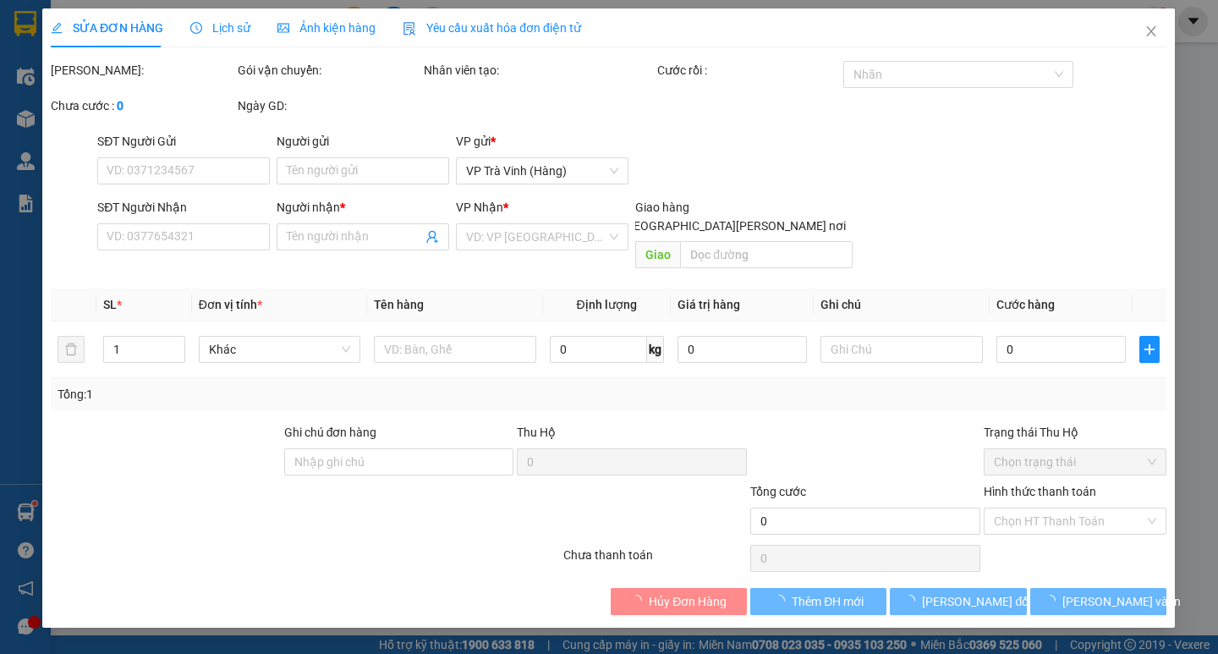
type input "CTY ĐỨC HIẾU"
type input "0977027975"
type input "ANH HỮU"
type input "40.000"
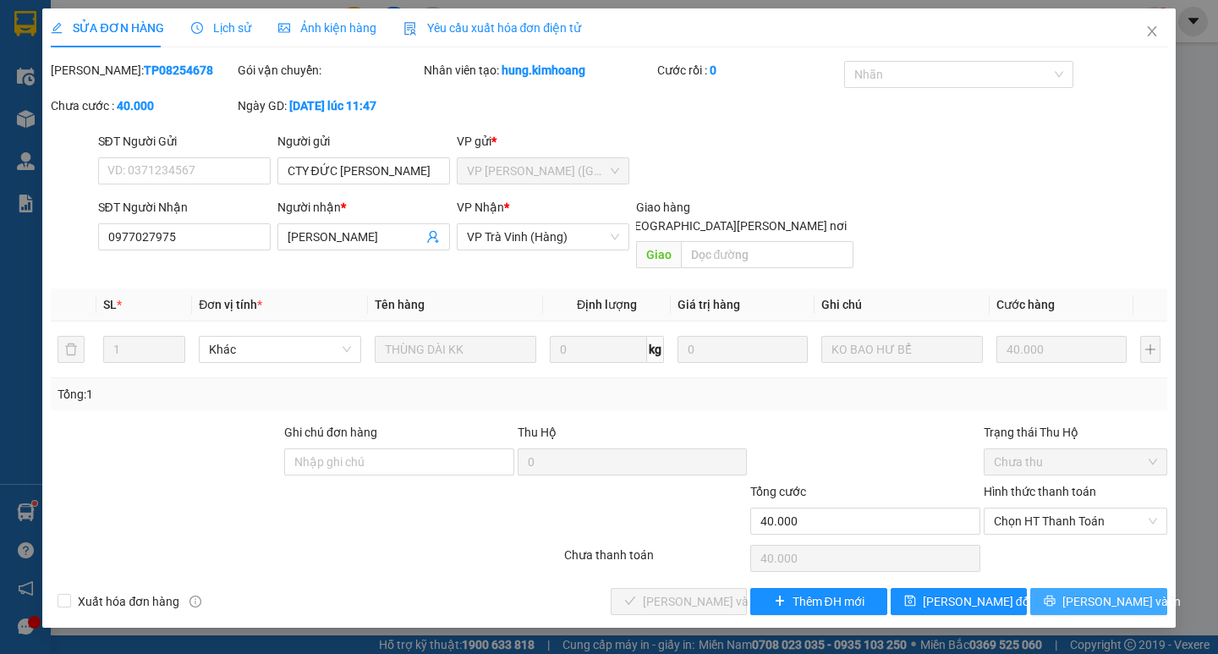
click at [1121, 592] on span "[PERSON_NAME] và In" at bounding box center [1122, 601] width 118 height 19
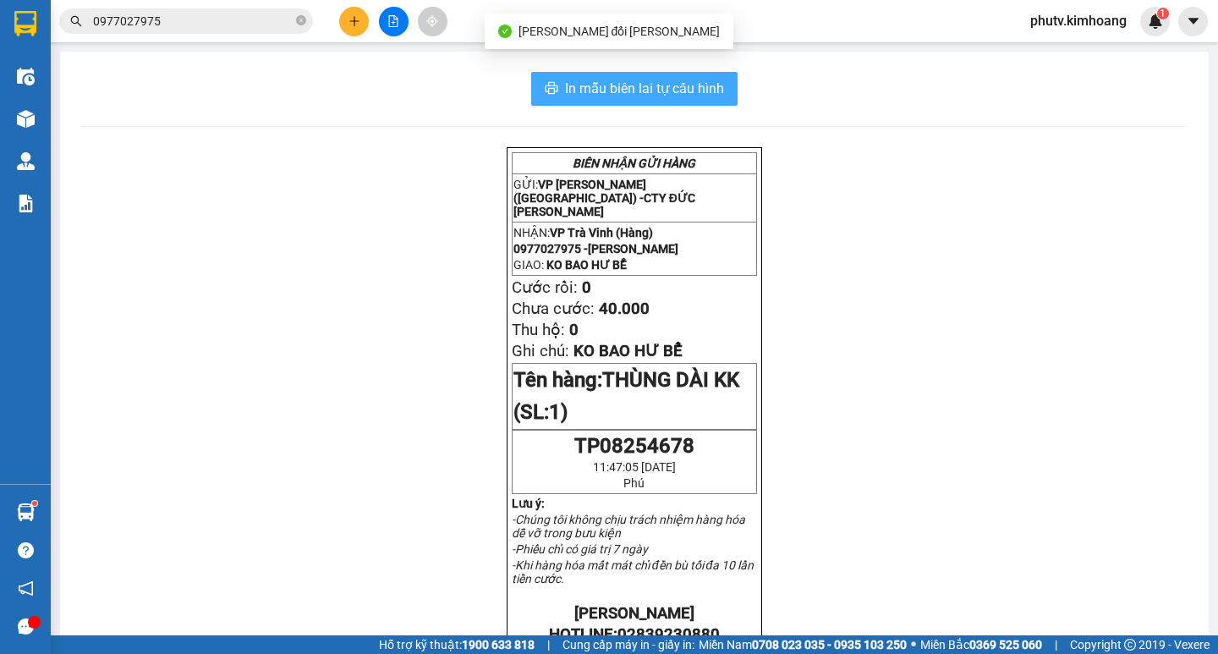
click at [659, 91] on span "In mẫu biên lai tự cấu hình" at bounding box center [644, 88] width 159 height 21
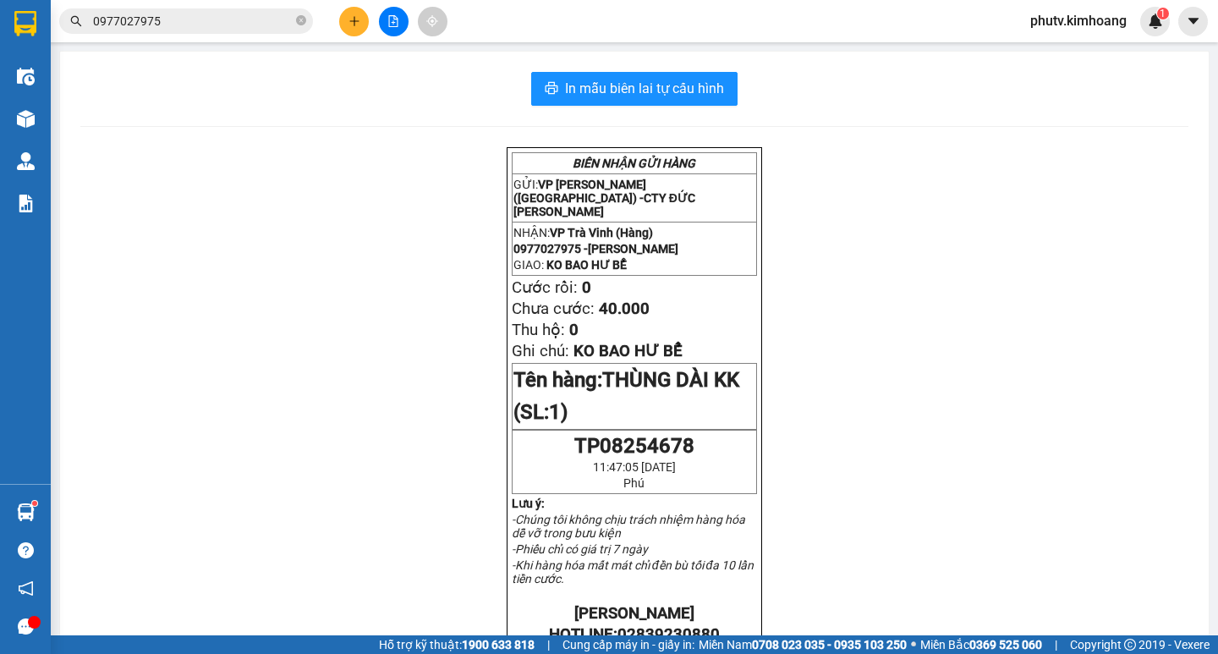
click at [234, 22] on input "0977027975" at bounding box center [193, 21] width 200 height 19
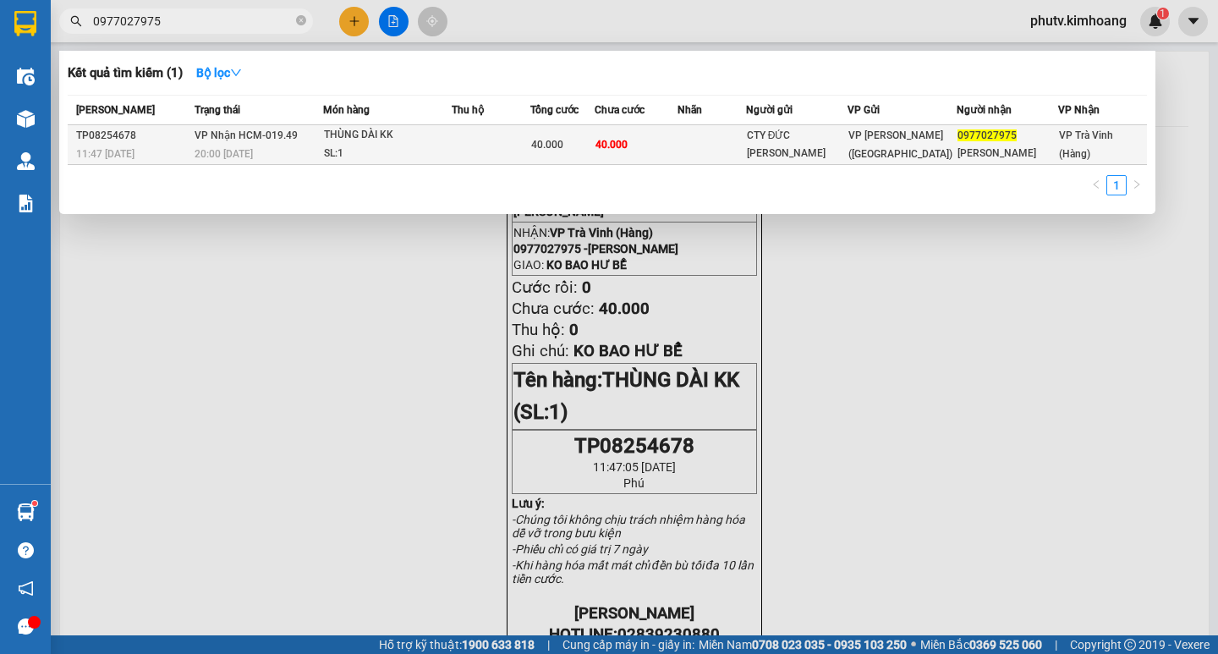
click at [323, 141] on td "VP Nhận HCM-019.49 20:00 - 12/08" at bounding box center [256, 145] width 133 height 40
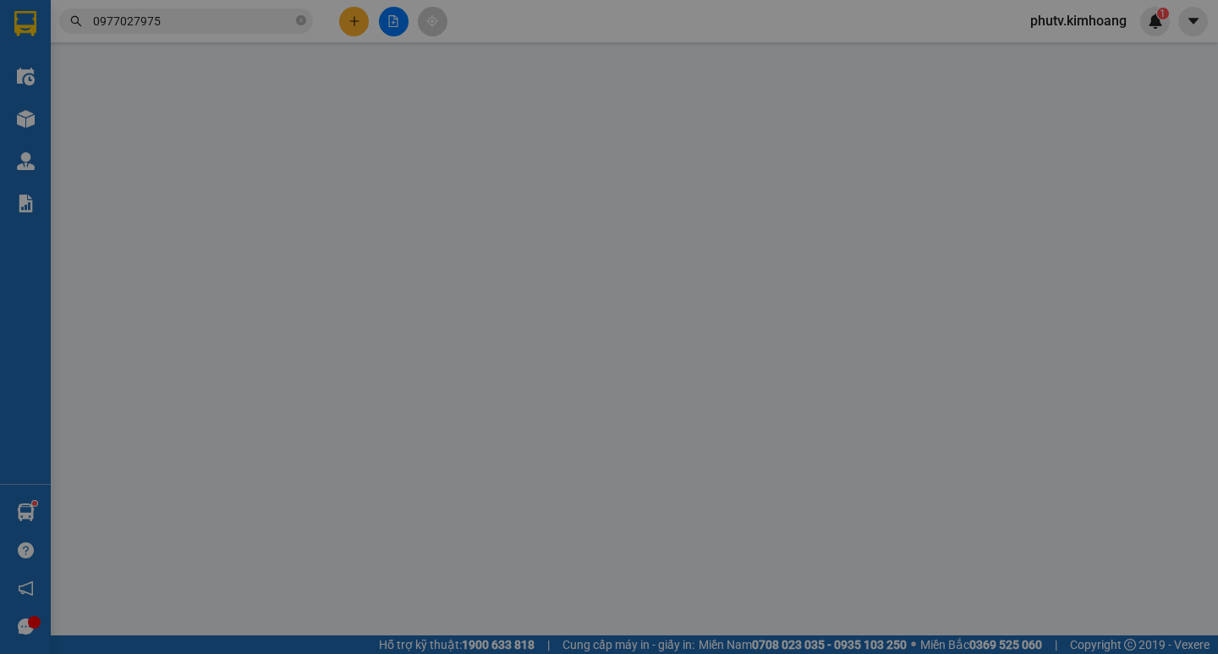
type input "CTY ĐỨC HIẾU"
type input "0977027975"
type input "ANH HỮU"
type input "40.000"
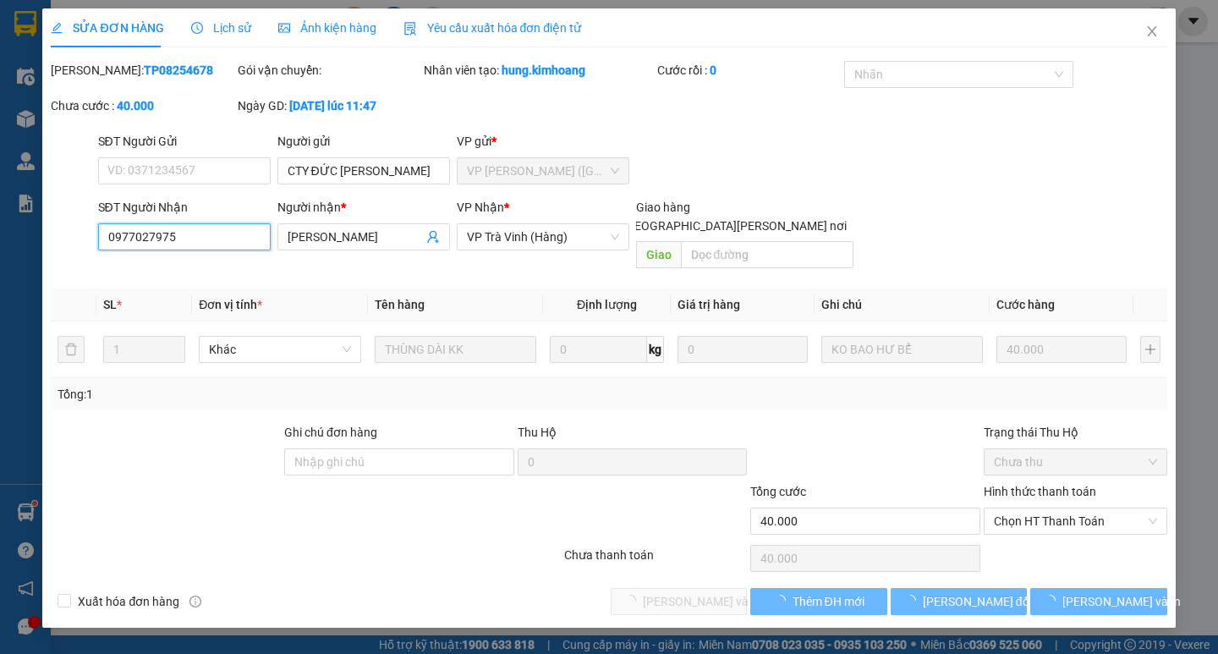
click at [197, 238] on input "0977027975" at bounding box center [184, 236] width 173 height 27
click at [197, 237] on input "0977027975" at bounding box center [184, 236] width 173 height 27
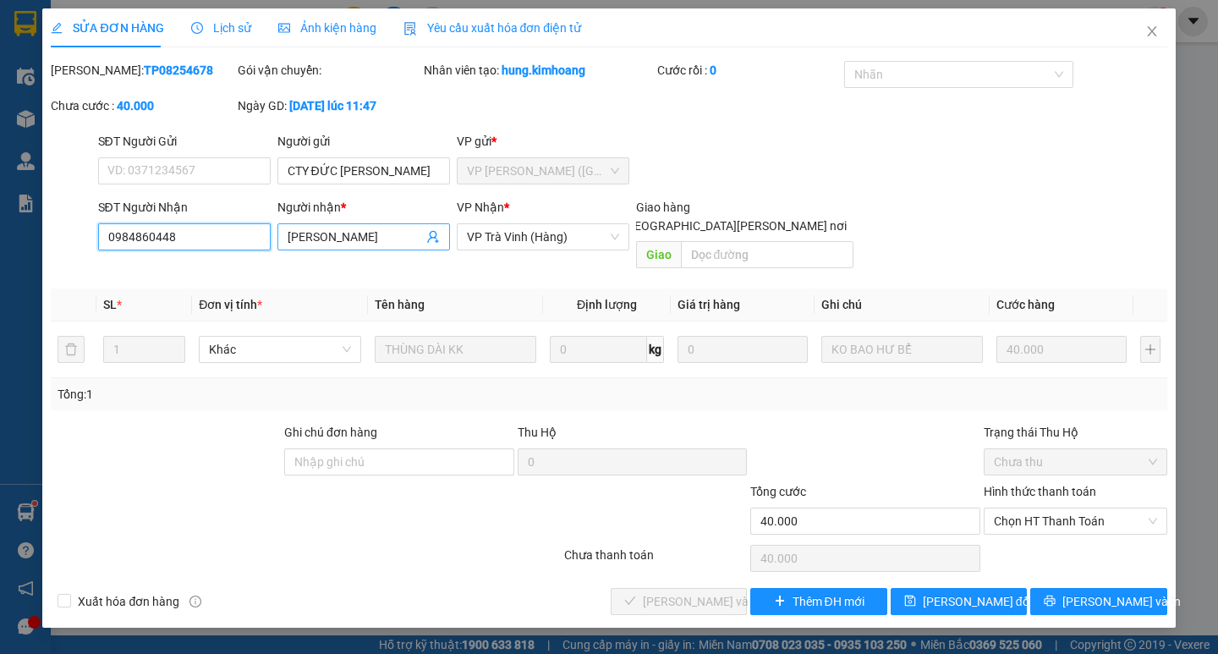
type input "0984860448"
drag, startPoint x: 343, startPoint y: 230, endPoint x: 0, endPoint y: 353, distance: 364.0
click at [0, 353] on div "SỬA ĐƠN HÀNG Lịch sử Ảnh kiện hàng Yêu cầu xuất hóa đơn điện tử Total Paid Fee …" at bounding box center [609, 327] width 1218 height 654
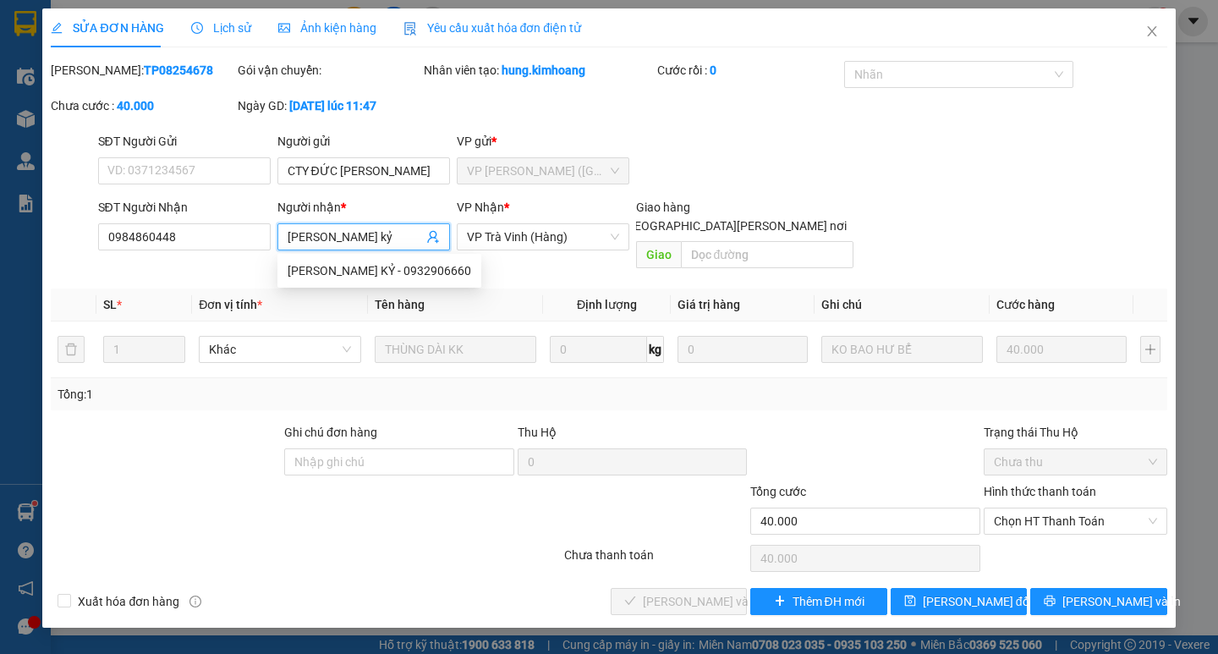
type input "anh kỷ"
click at [747, 385] on div "Tổng: 1" at bounding box center [609, 394] width 1102 height 19
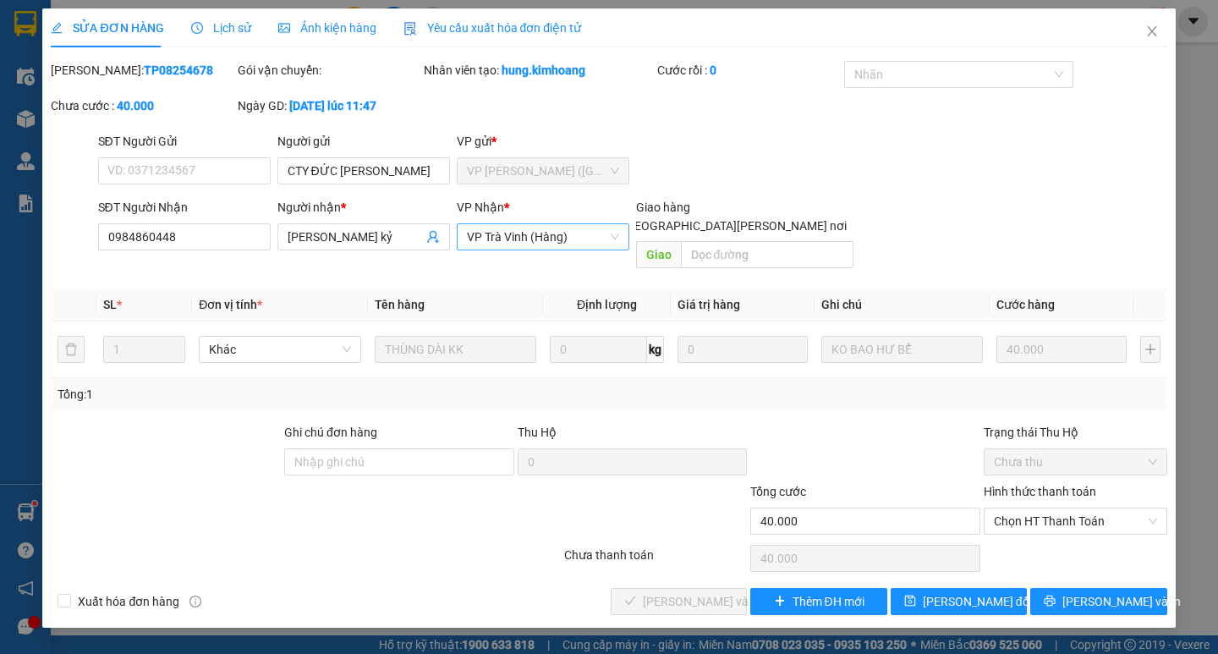
click at [586, 236] on span "VP Trà Vinh (Hàng)" at bounding box center [543, 236] width 152 height 25
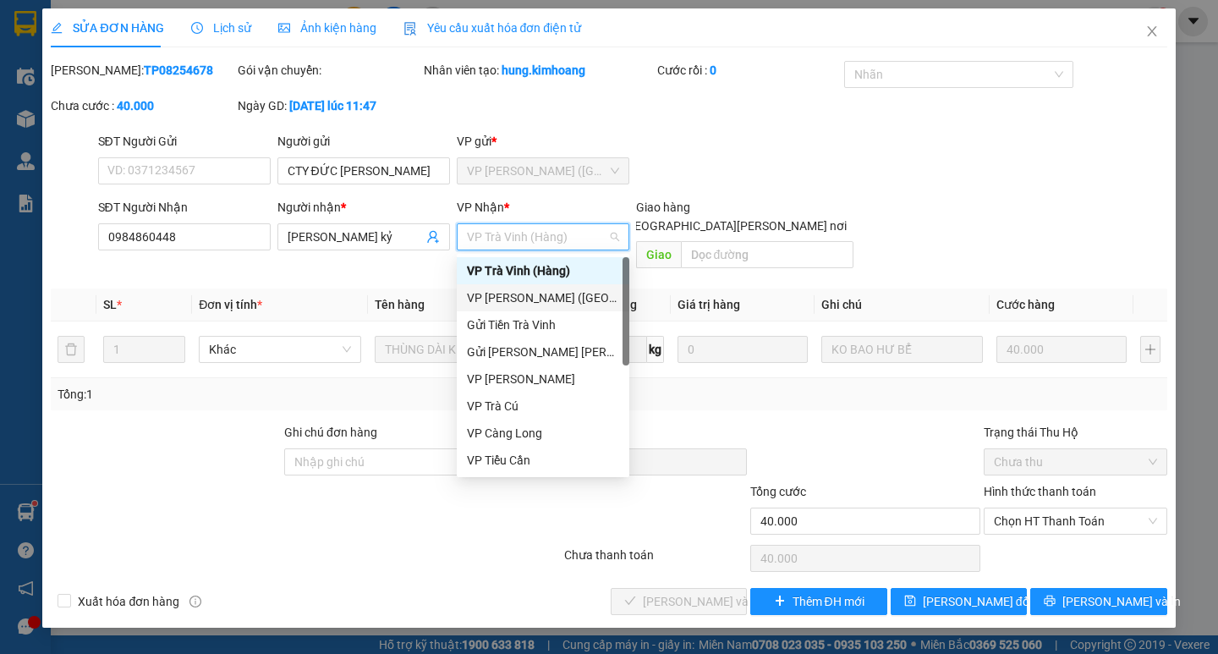
click at [569, 289] on div "VP [PERSON_NAME] ([GEOGRAPHIC_DATA])" at bounding box center [543, 298] width 152 height 19
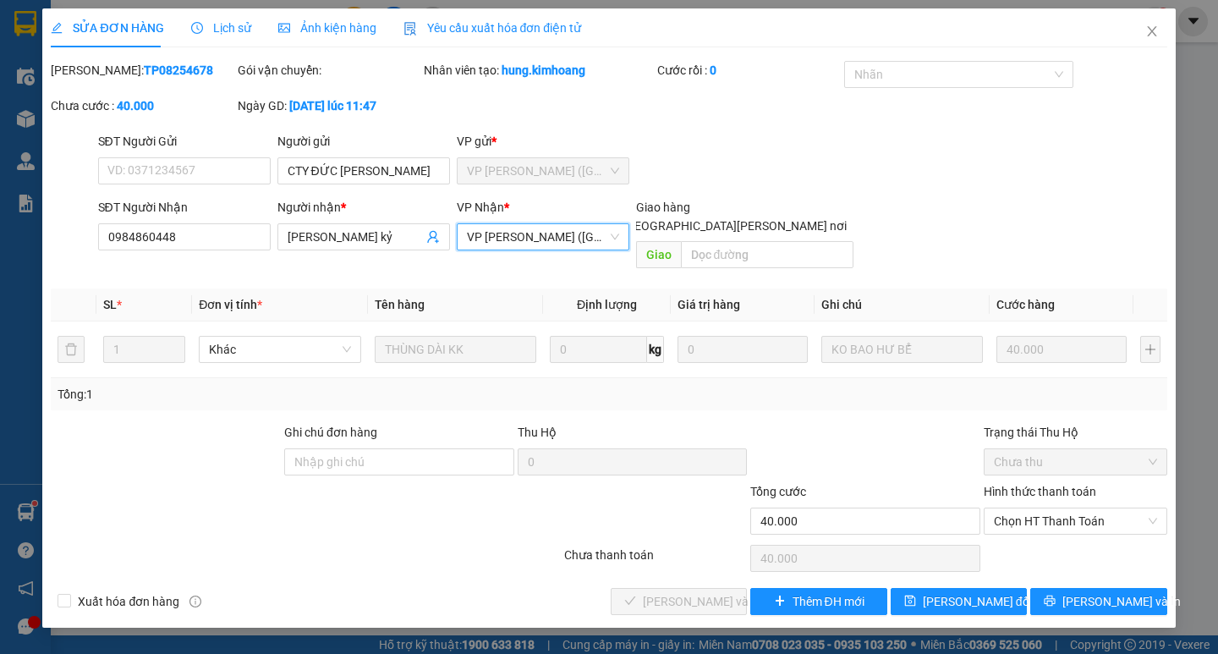
click at [585, 234] on span "VP [PERSON_NAME] ([GEOGRAPHIC_DATA])" at bounding box center [543, 236] width 152 height 25
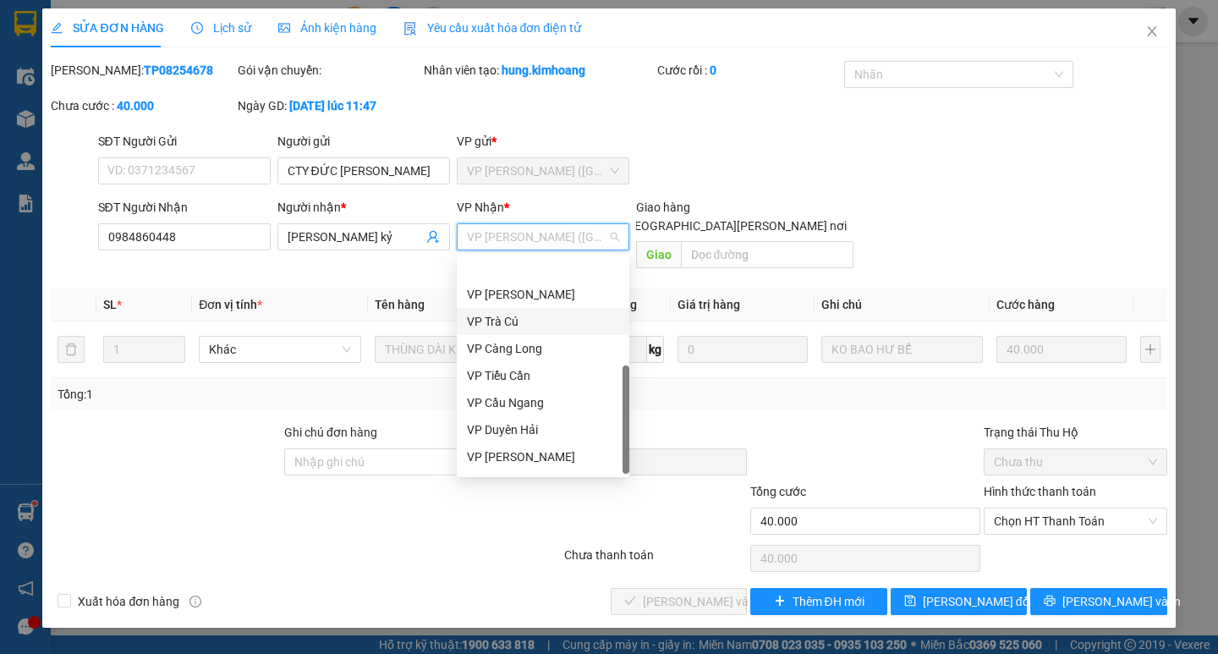
scroll to position [135, 0]
click at [542, 350] on div "VP Cầu Ngang" at bounding box center [543, 352] width 152 height 19
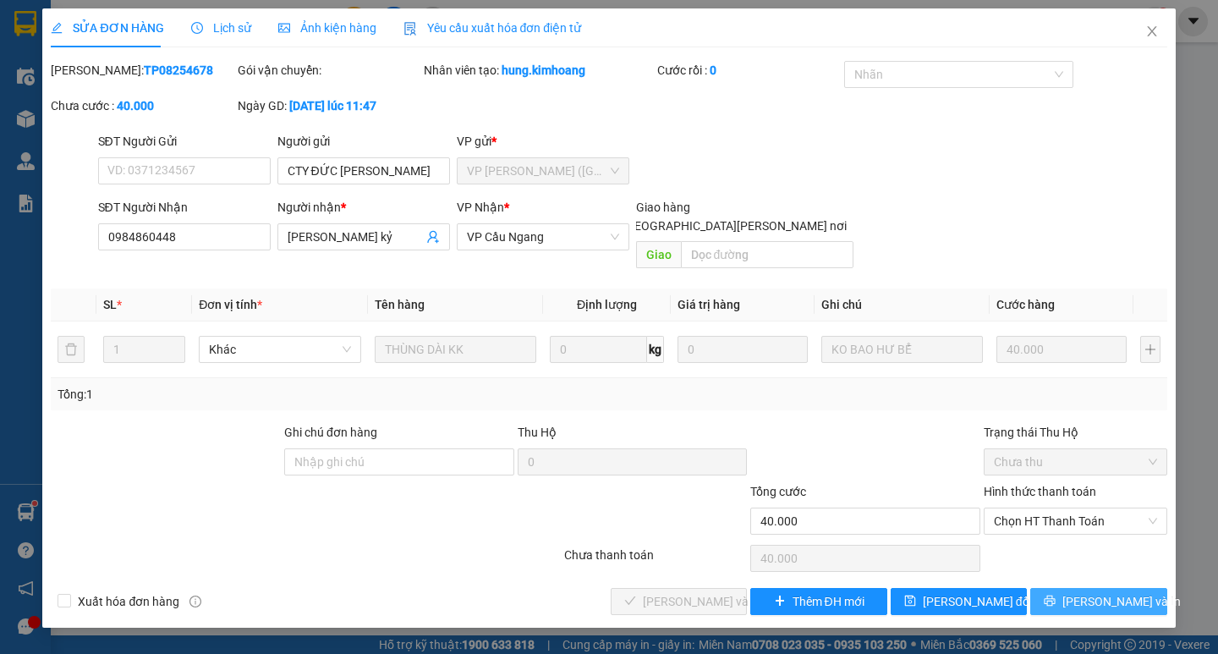
drag, startPoint x: 1090, startPoint y: 580, endPoint x: 1074, endPoint y: 565, distance: 21.6
click at [1084, 592] on span "[PERSON_NAME] và In" at bounding box center [1122, 601] width 118 height 19
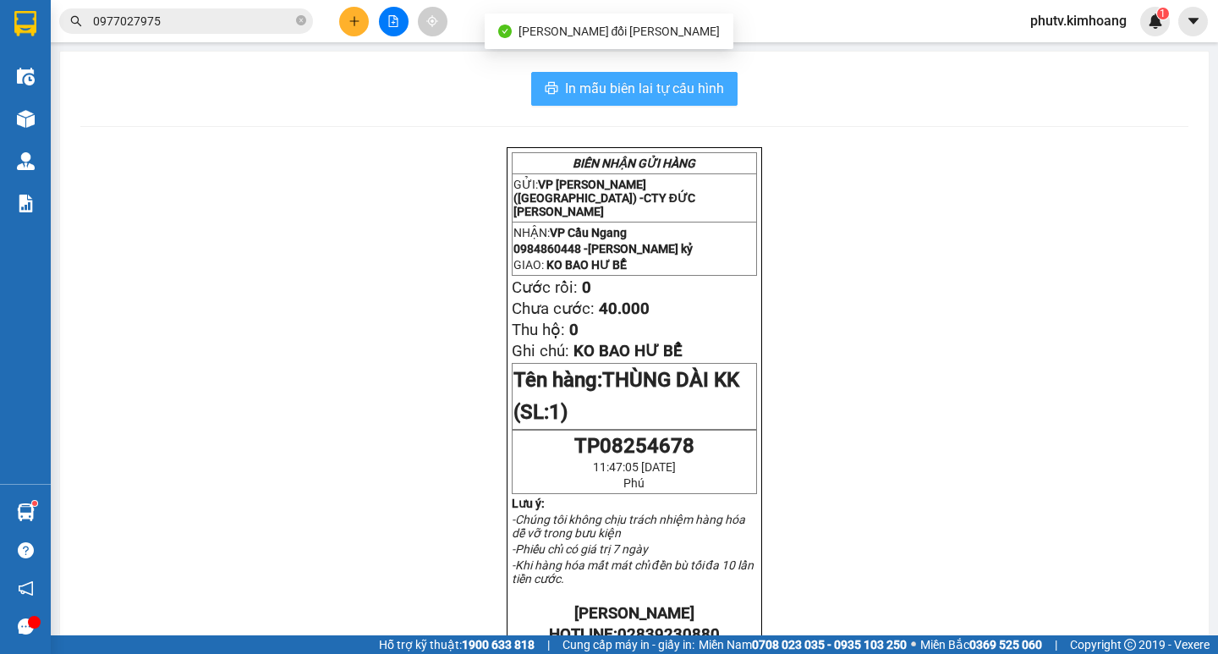
click at [702, 85] on span "In mẫu biên lai tự cấu hình" at bounding box center [644, 88] width 159 height 21
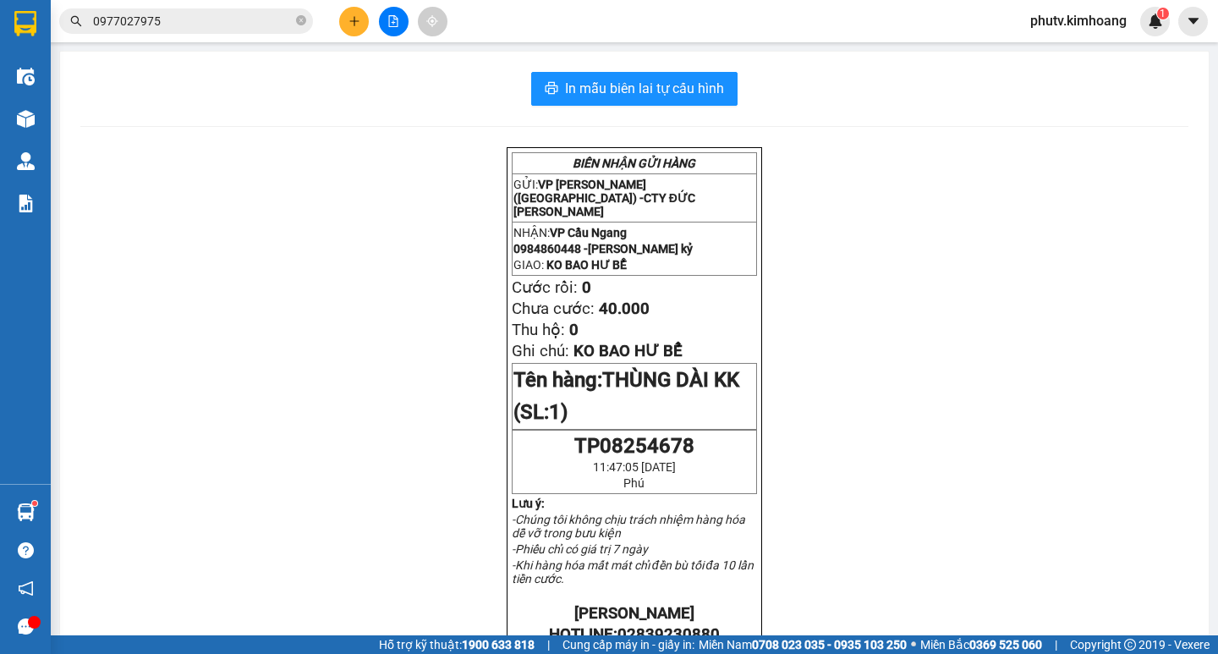
click at [985, 228] on div "BIÊN NHẬN GỬI HÀNG GỬI: VP Trần Phú (Hàng) - CTY ĐỨC HIẾU NHẬN: VP Cầu Ngang 09…" at bounding box center [634, 650] width 1108 height 1007
click at [234, 27] on input "0977027975" at bounding box center [193, 21] width 200 height 19
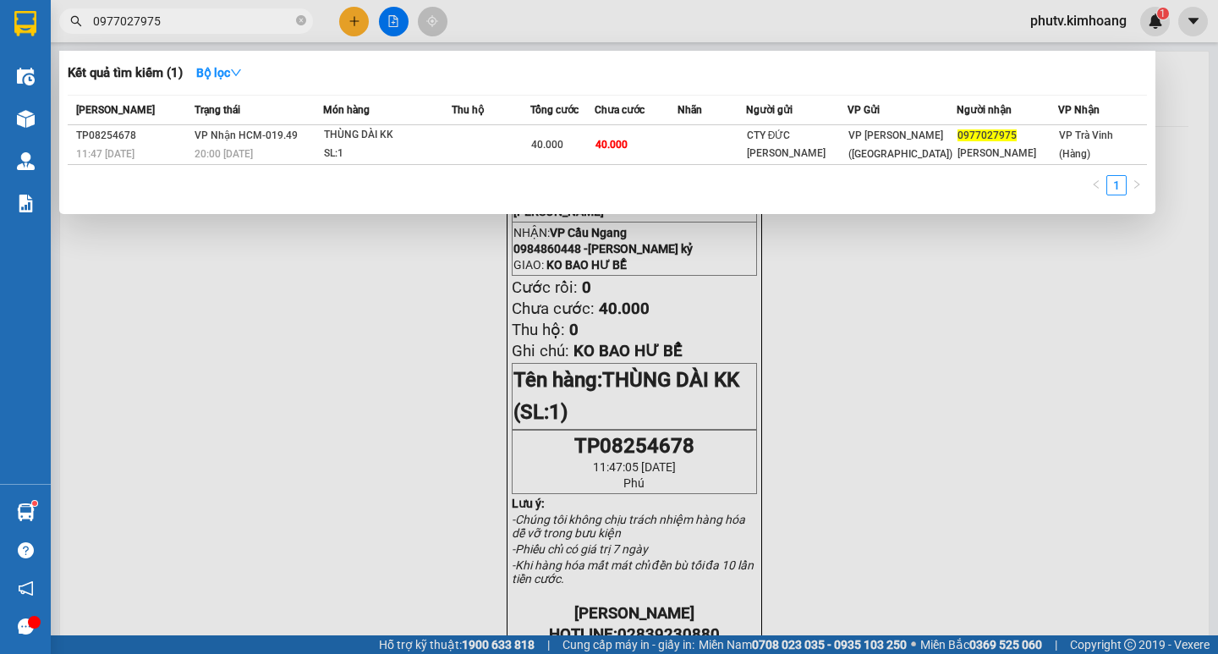
drag, startPoint x: 234, startPoint y: 27, endPoint x: 225, endPoint y: 14, distance: 16.4
click at [233, 26] on input "0977027975" at bounding box center [193, 21] width 200 height 19
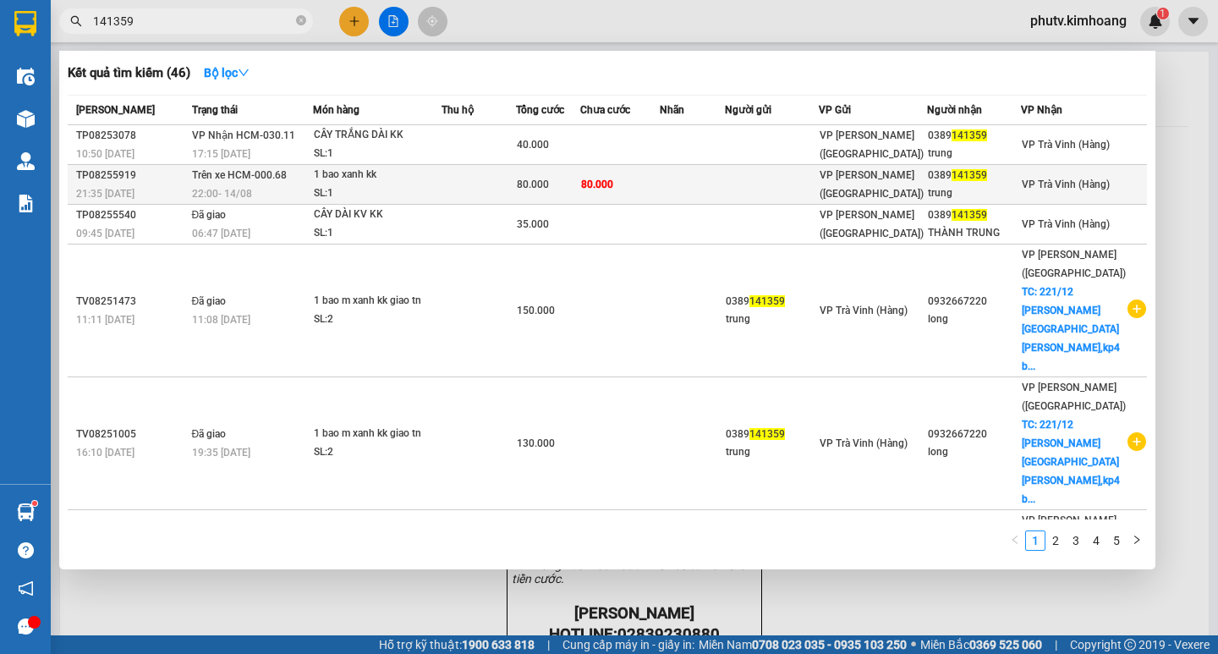
type input "141359"
click at [659, 176] on td "80.000" at bounding box center [620, 185] width 80 height 40
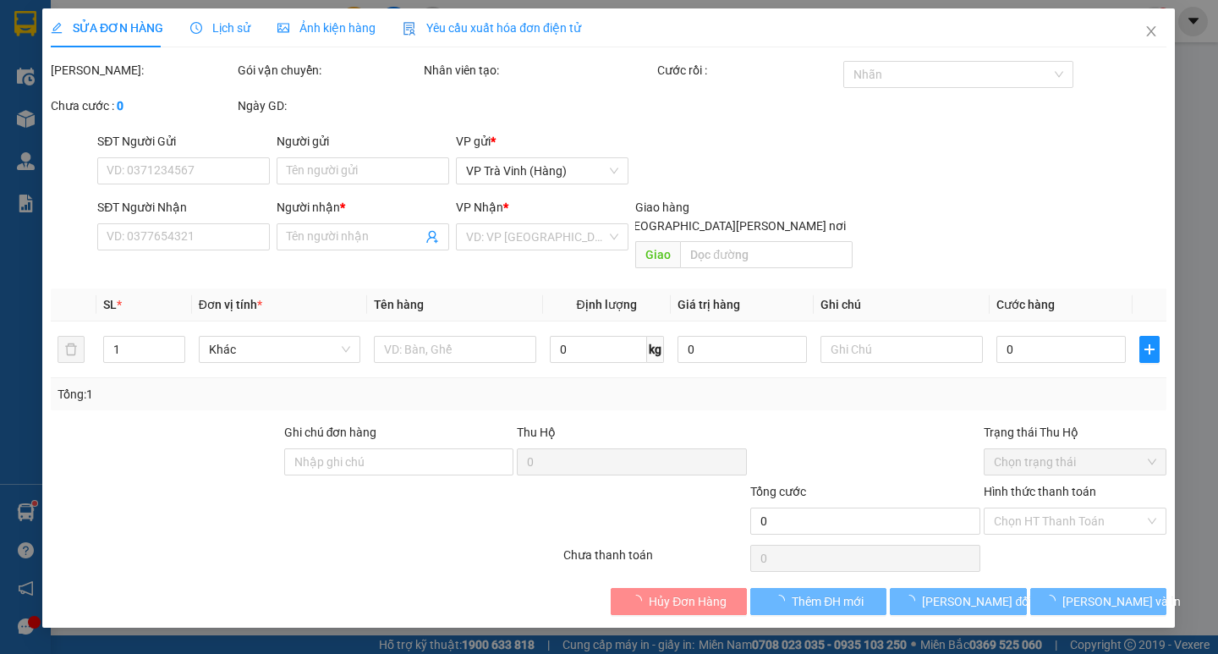
type input "0389141359"
type input "trung"
type input "80.000"
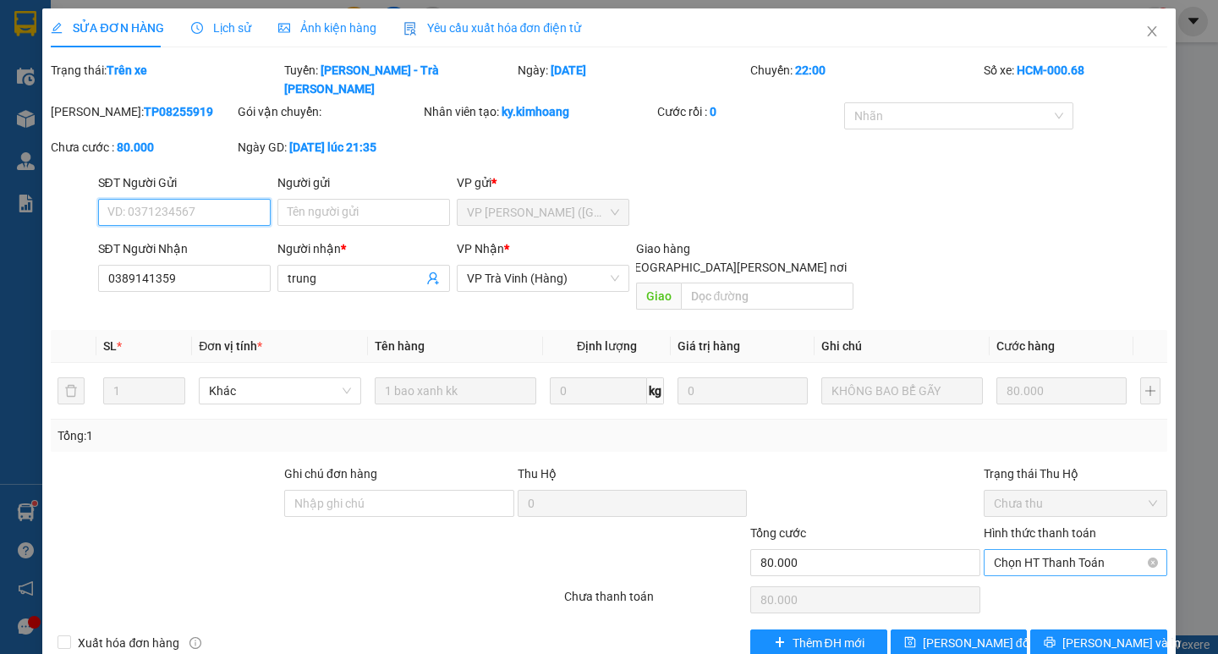
drag, startPoint x: 1081, startPoint y: 517, endPoint x: 1082, endPoint y: 538, distance: 21.2
click at [1081, 550] on span "Chọn HT Thanh Toán" at bounding box center [1075, 562] width 163 height 25
click at [1057, 557] on div "Tại văn phòng" at bounding box center [1075, 559] width 163 height 19
click at [1056, 636] on icon "printer" at bounding box center [1050, 642] width 12 height 12
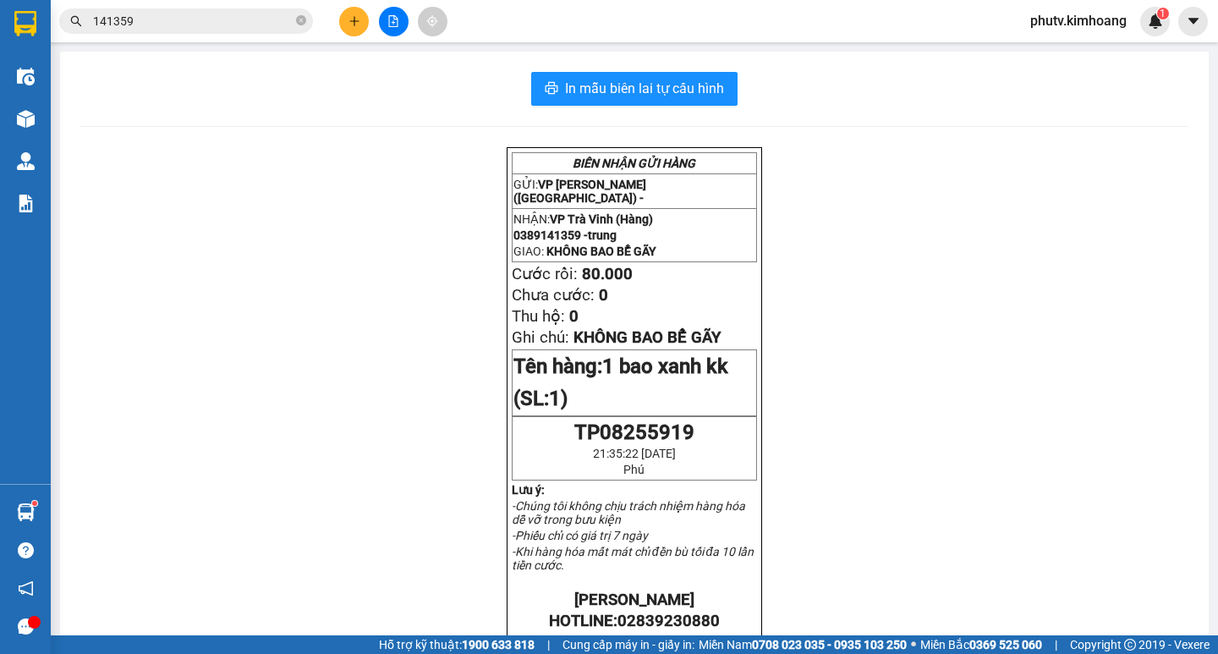
drag, startPoint x: 252, startPoint y: 146, endPoint x: 261, endPoint y: 213, distance: 68.3
click at [274, 169] on div "In mẫu biên lai tự cấu hình BIÊN NHẬN GỬI HÀNG GỬI: VP Trần Phú (Hàng) - NHẬN: …" at bounding box center [634, 588] width 1149 height 1072
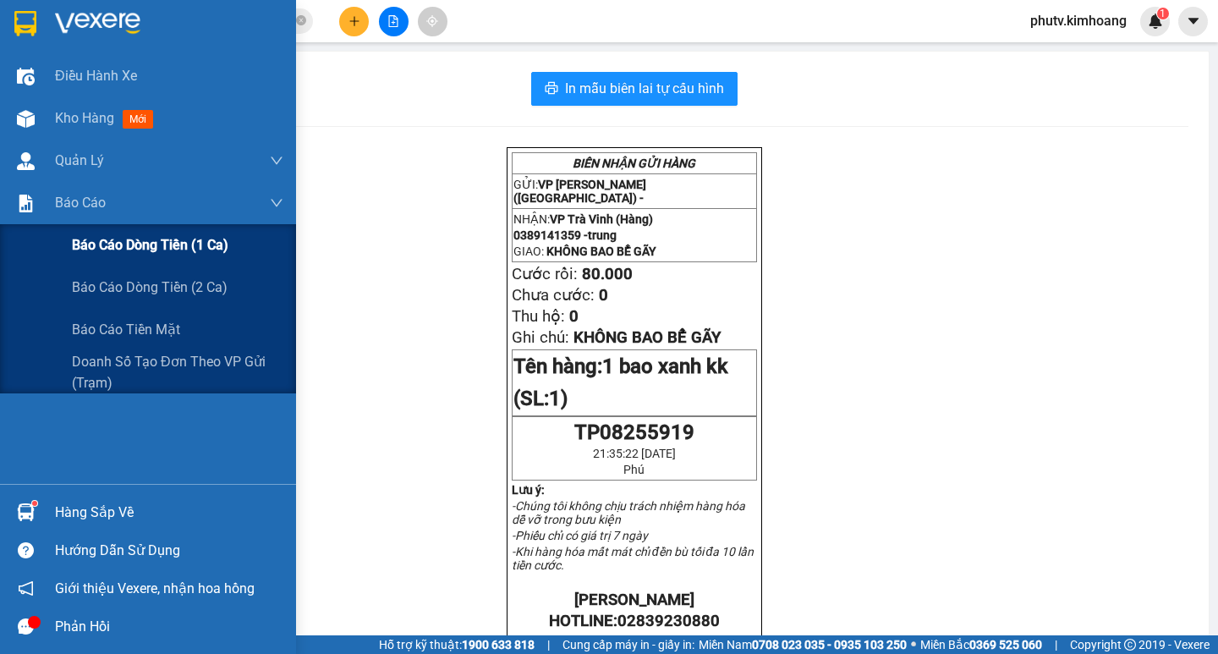
click at [130, 254] on span "Báo cáo dòng tiền (1 ca)" at bounding box center [150, 244] width 157 height 21
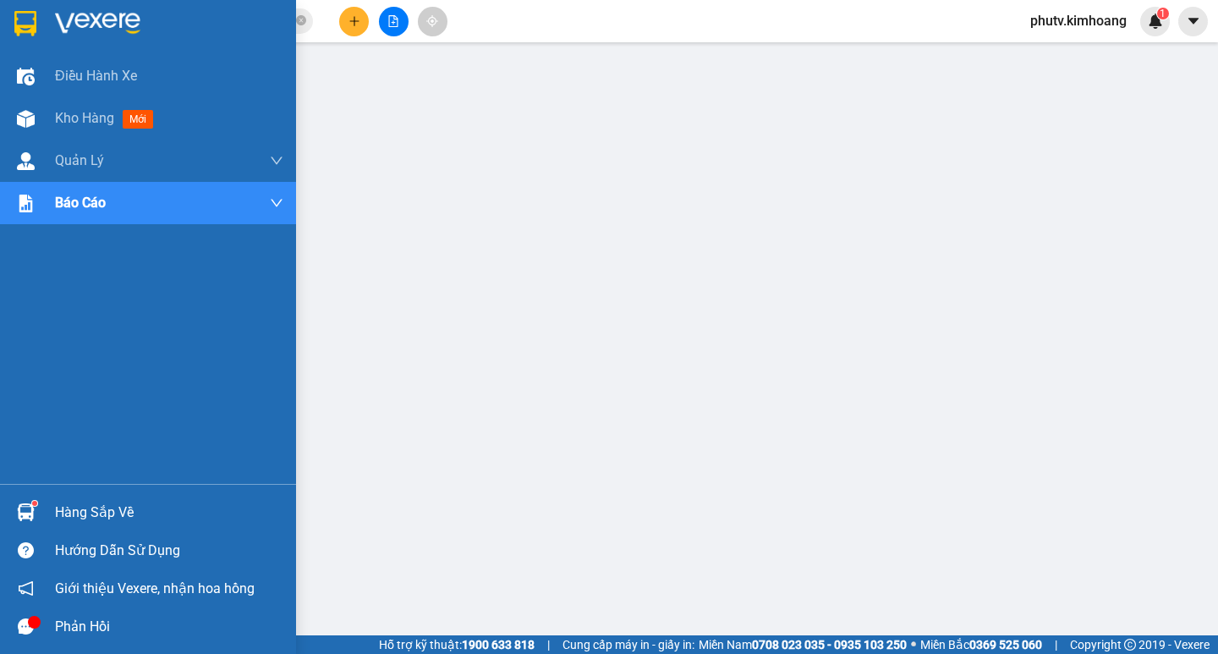
click at [70, 508] on div "Hàng sắp về" at bounding box center [169, 512] width 228 height 25
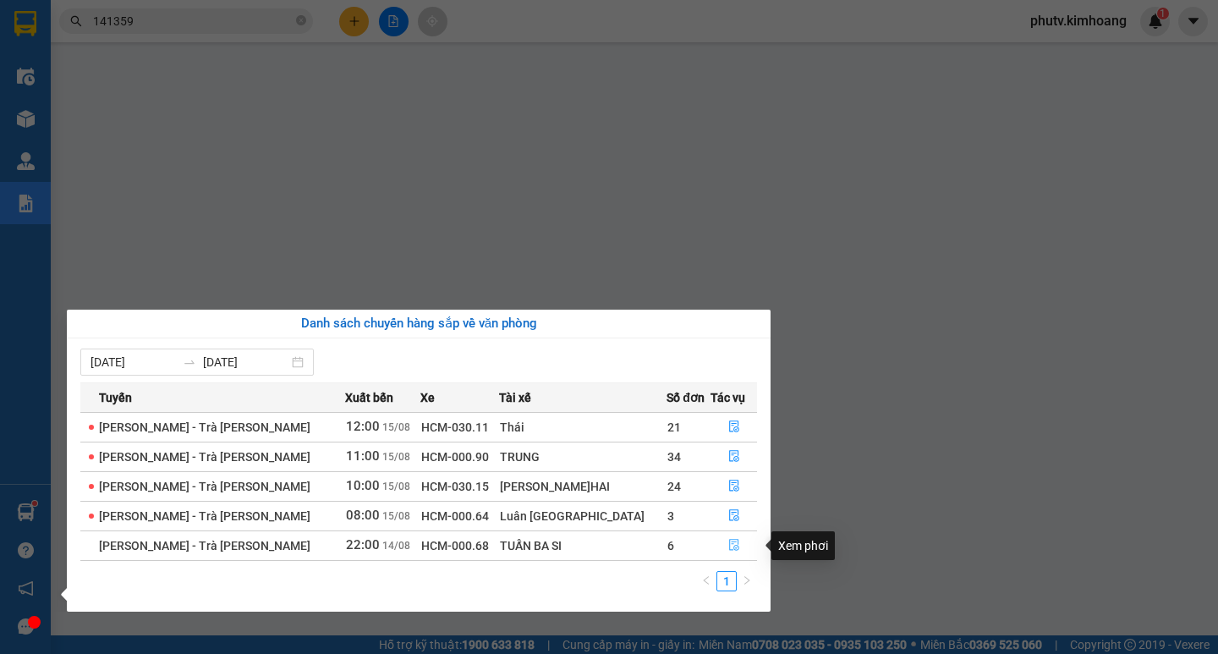
click at [728, 539] on icon "file-done" at bounding box center [734, 545] width 12 height 12
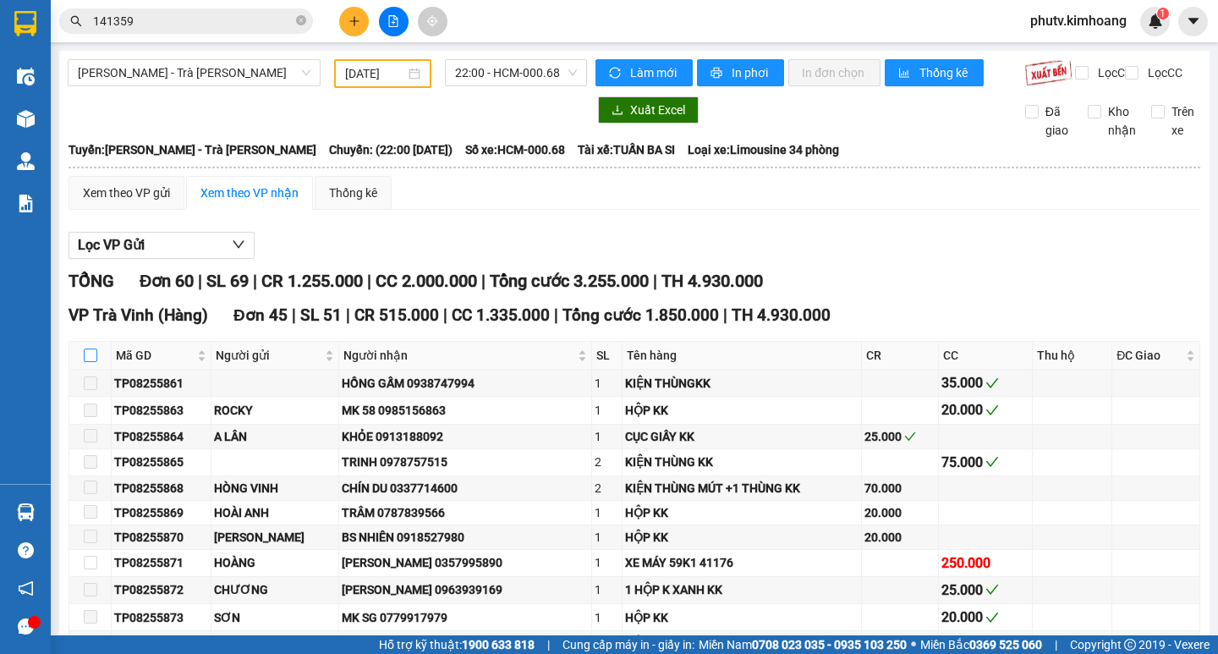
click at [91, 362] on input "checkbox" at bounding box center [91, 356] width 14 height 14
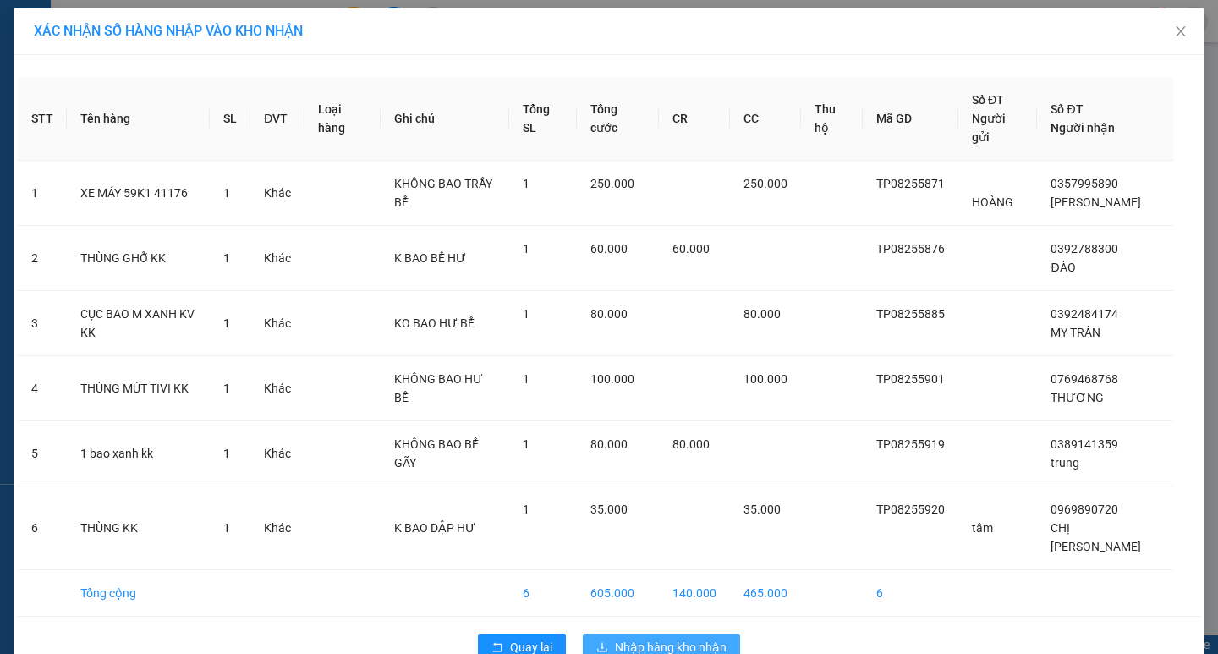
click at [625, 638] on span "Nhập hàng kho nhận" at bounding box center [671, 647] width 112 height 19
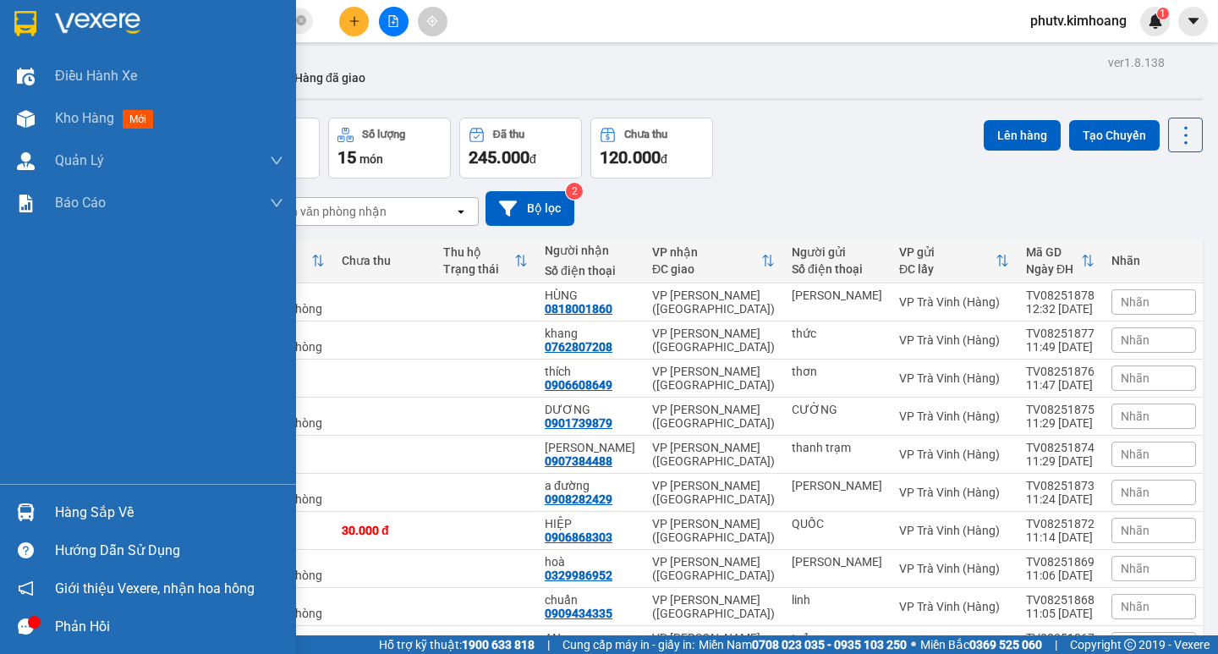
click at [90, 513] on div "Hàng sắp về" at bounding box center [169, 512] width 228 height 25
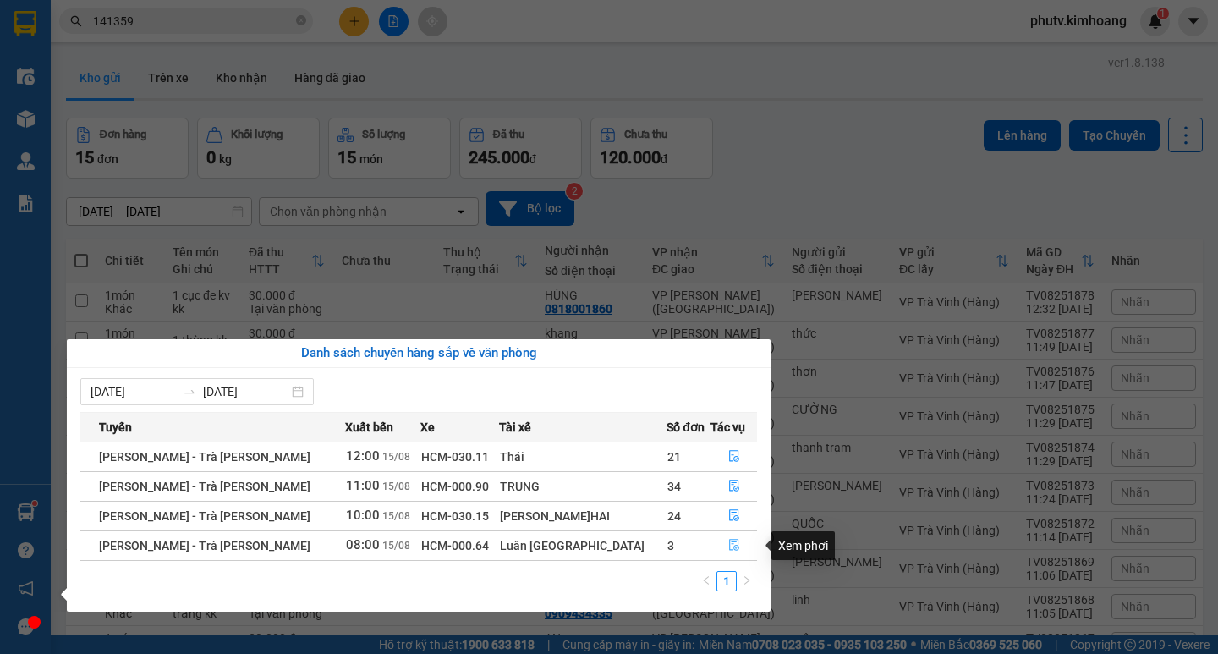
click at [729, 544] on icon "file-done" at bounding box center [734, 546] width 10 height 12
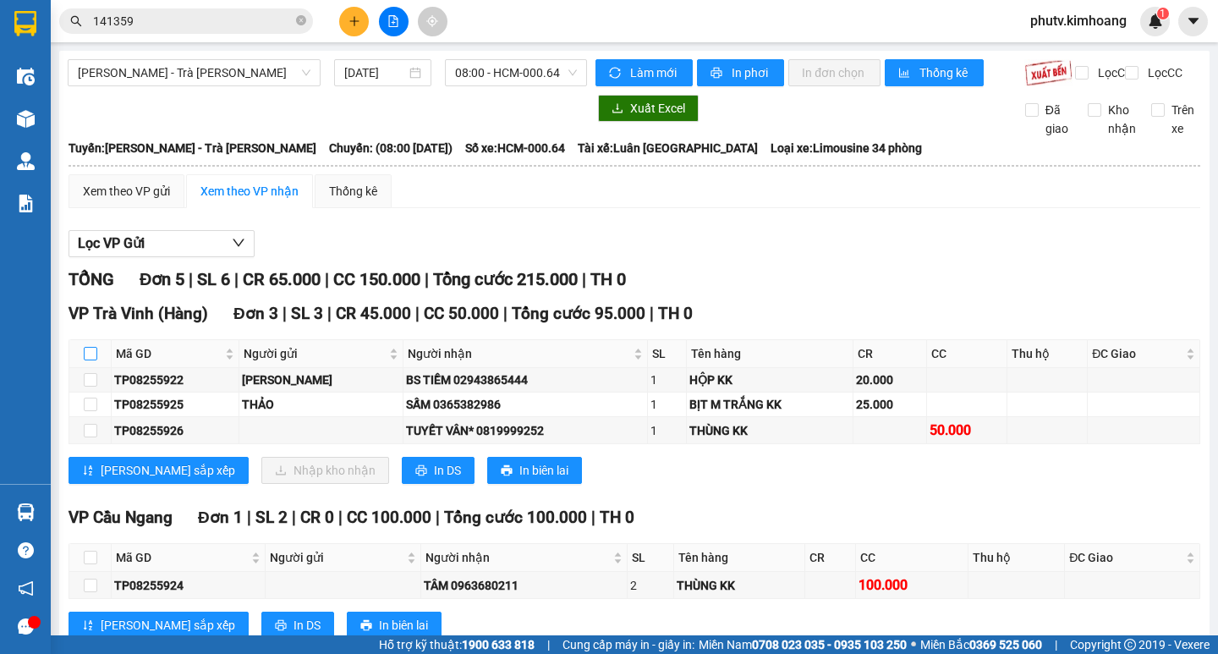
click at [88, 344] on label at bounding box center [91, 353] width 14 height 19
click at [88, 347] on input "checkbox" at bounding box center [91, 354] width 14 height 14
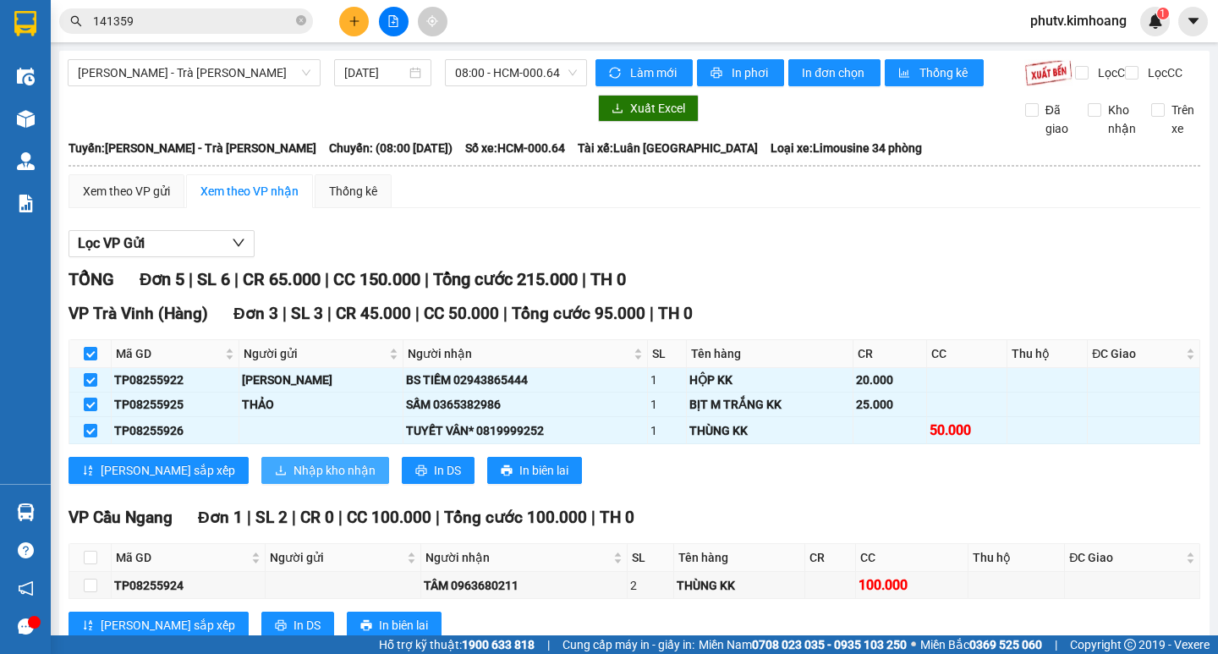
click at [300, 461] on span "Nhập kho nhận" at bounding box center [335, 470] width 82 height 19
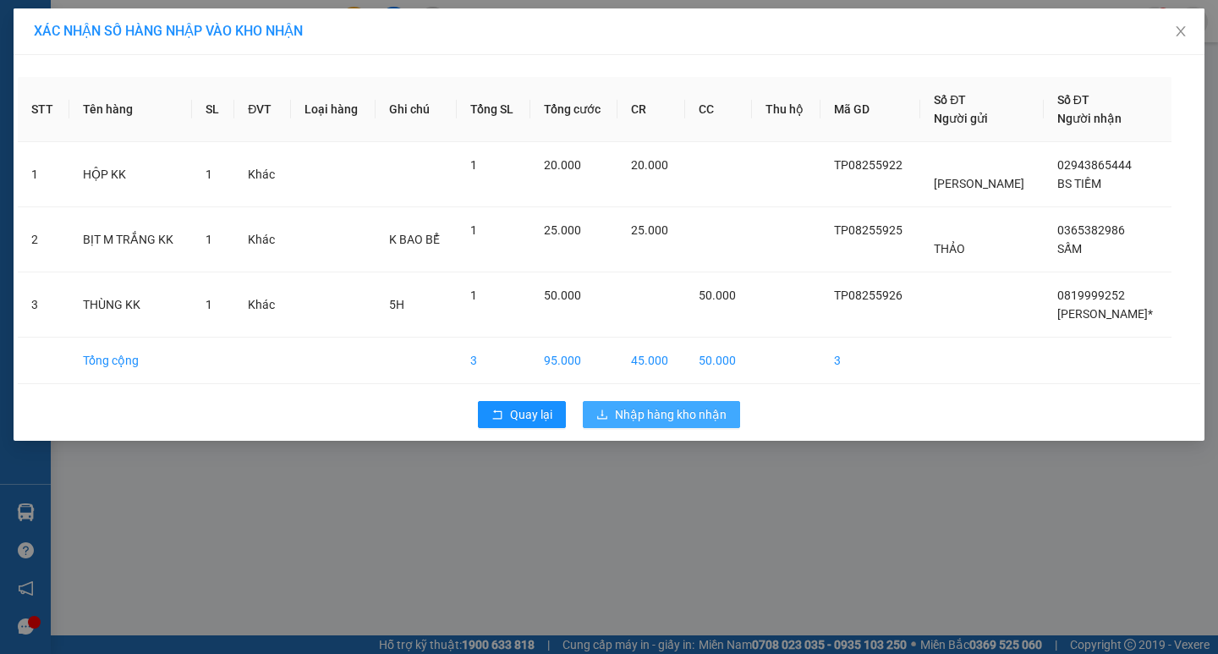
click at [654, 409] on span "Nhập hàng kho nhận" at bounding box center [671, 414] width 112 height 19
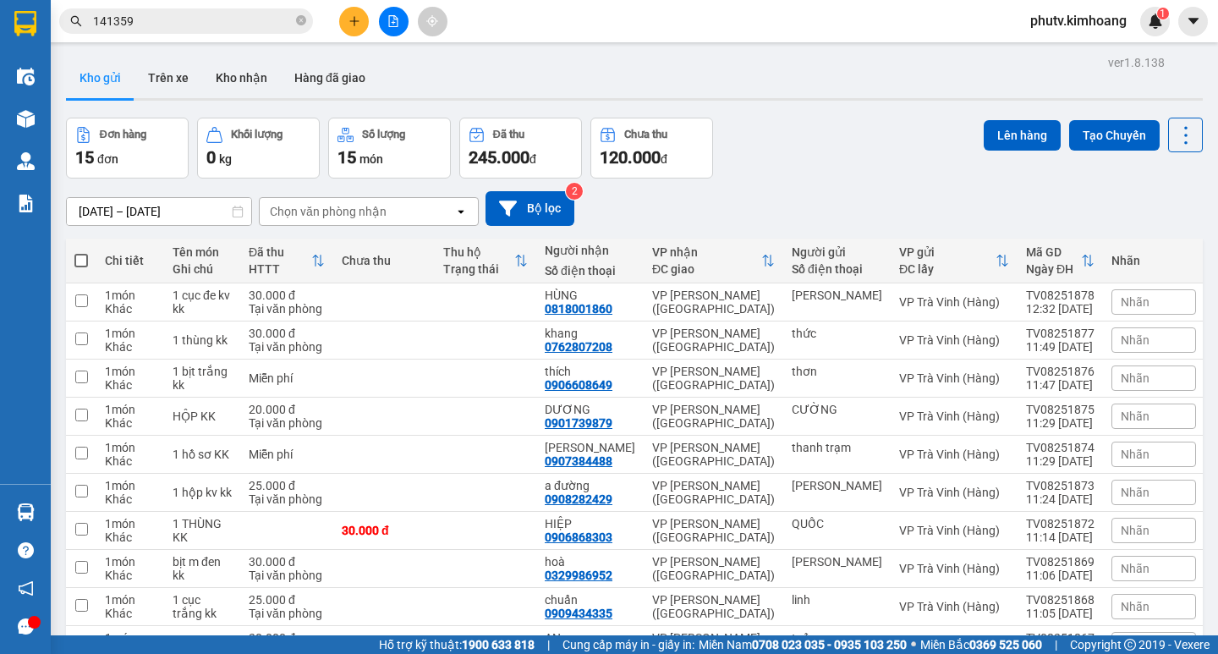
click at [78, 254] on span at bounding box center [81, 261] width 14 height 14
click at [81, 252] on input "checkbox" at bounding box center [81, 252] width 0 height 0
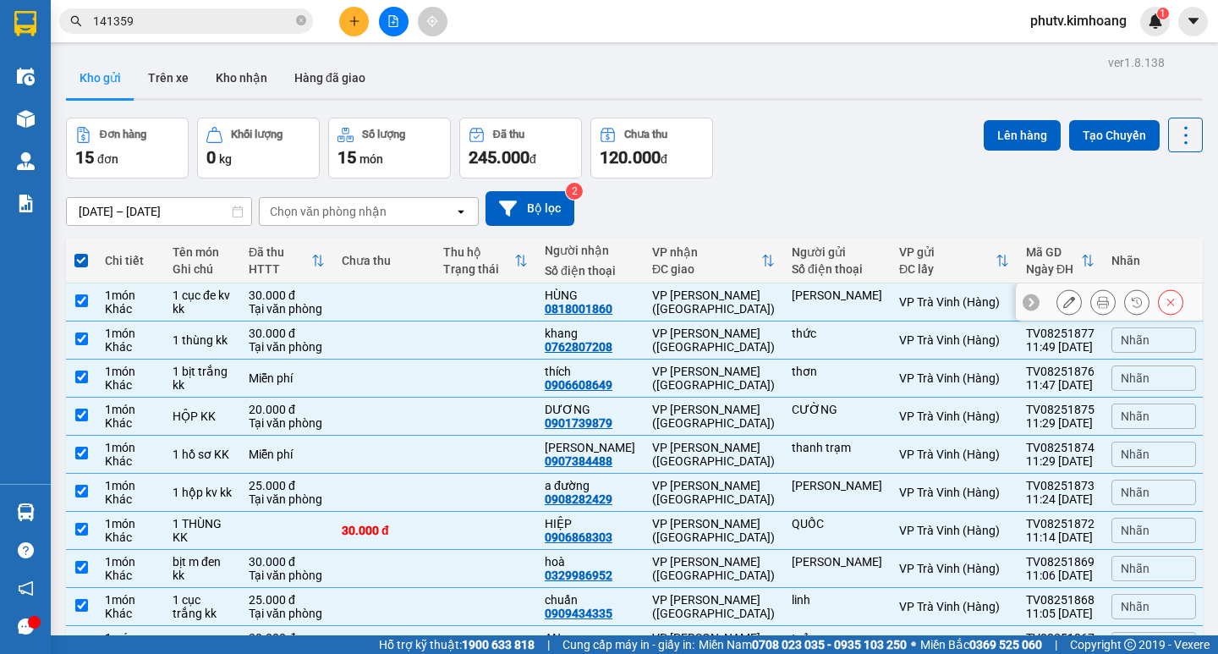
click at [668, 305] on div "VP [PERSON_NAME] ([GEOGRAPHIC_DATA])" at bounding box center [713, 302] width 123 height 27
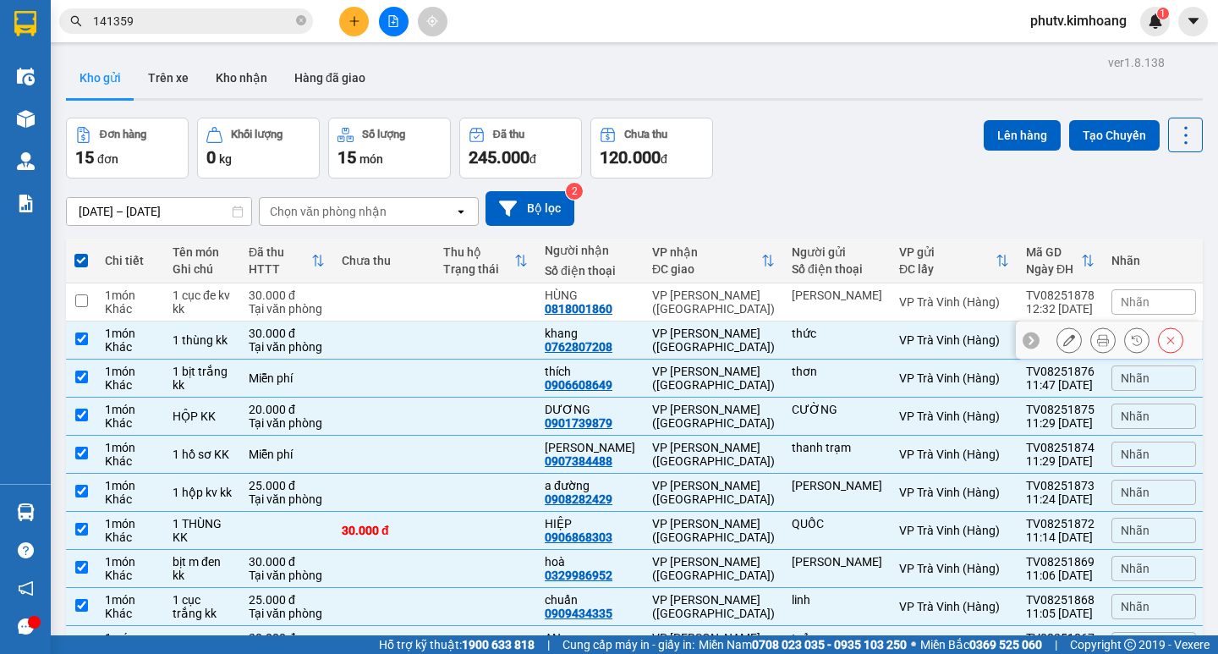
click at [644, 343] on td "khang 0762807208" at bounding box center [589, 341] width 107 height 38
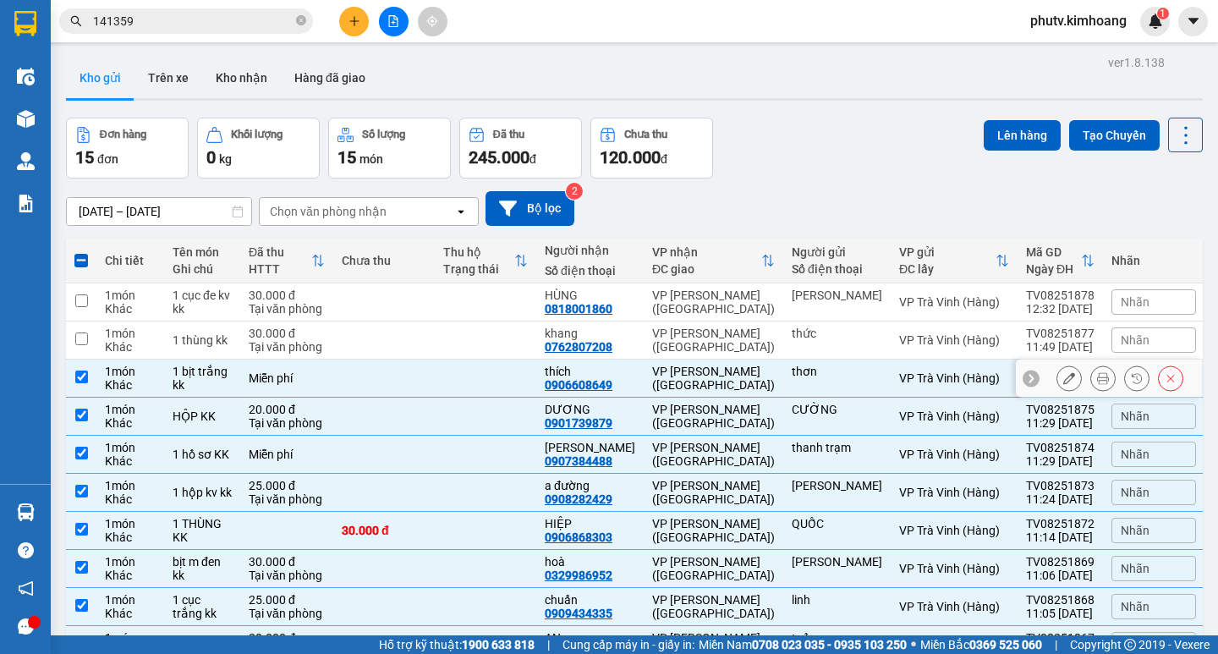
click at [613, 367] on div "thích" at bounding box center [590, 372] width 91 height 14
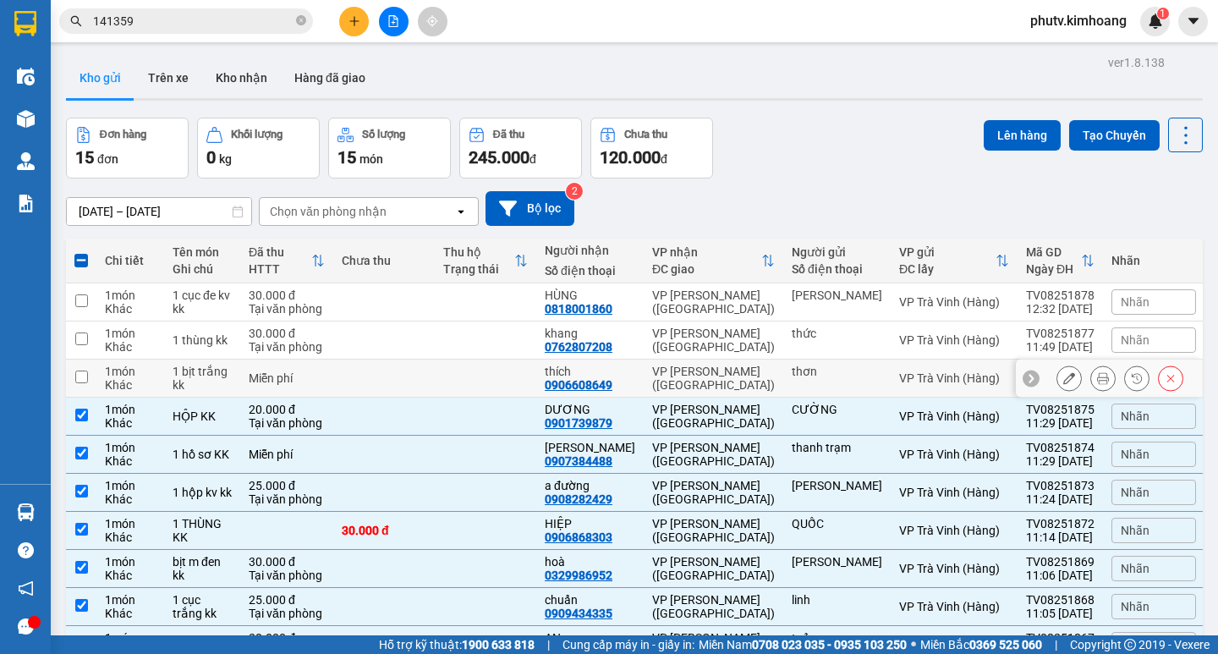
click at [816, 382] on div "thơn" at bounding box center [837, 378] width 91 height 27
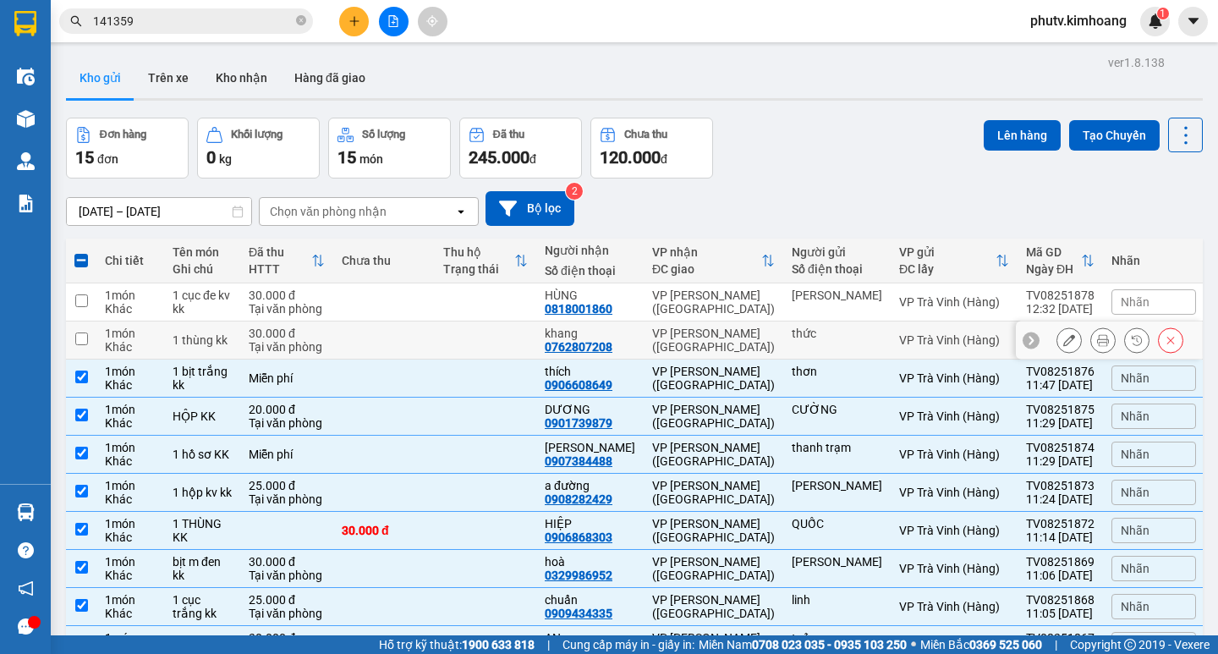
click at [877, 342] on td "thức" at bounding box center [836, 341] width 107 height 38
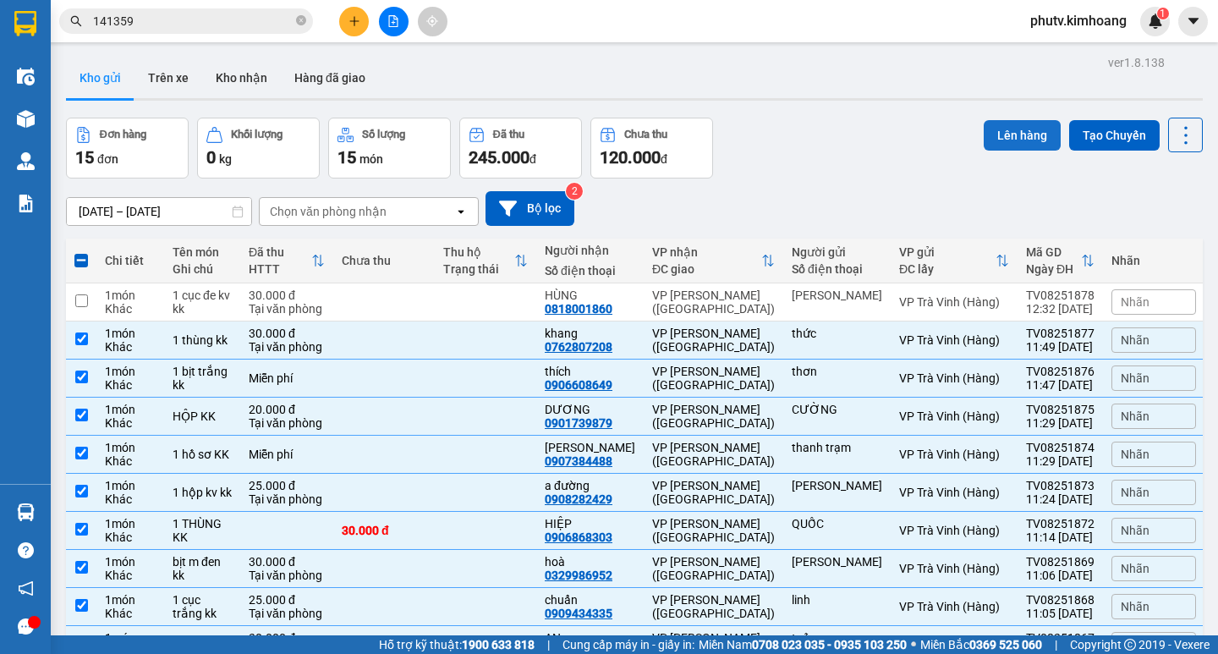
click at [994, 132] on button "Lên hàng" at bounding box center [1022, 135] width 77 height 30
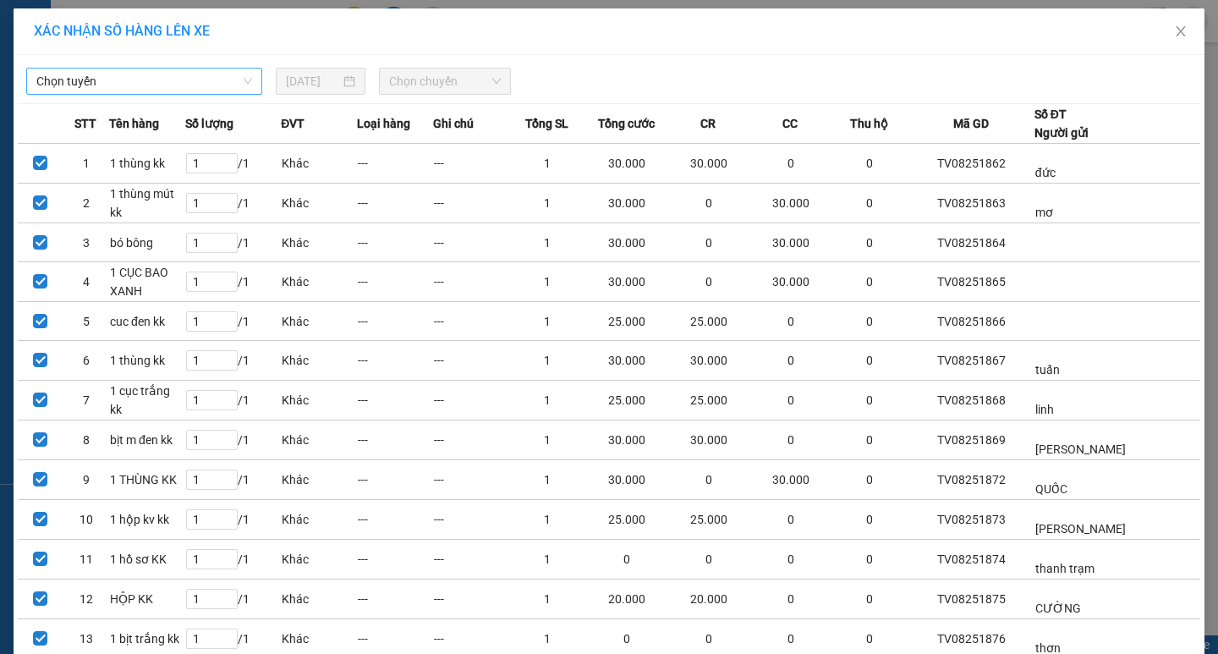
click at [148, 75] on span "Chọn tuyến" at bounding box center [144, 81] width 216 height 25
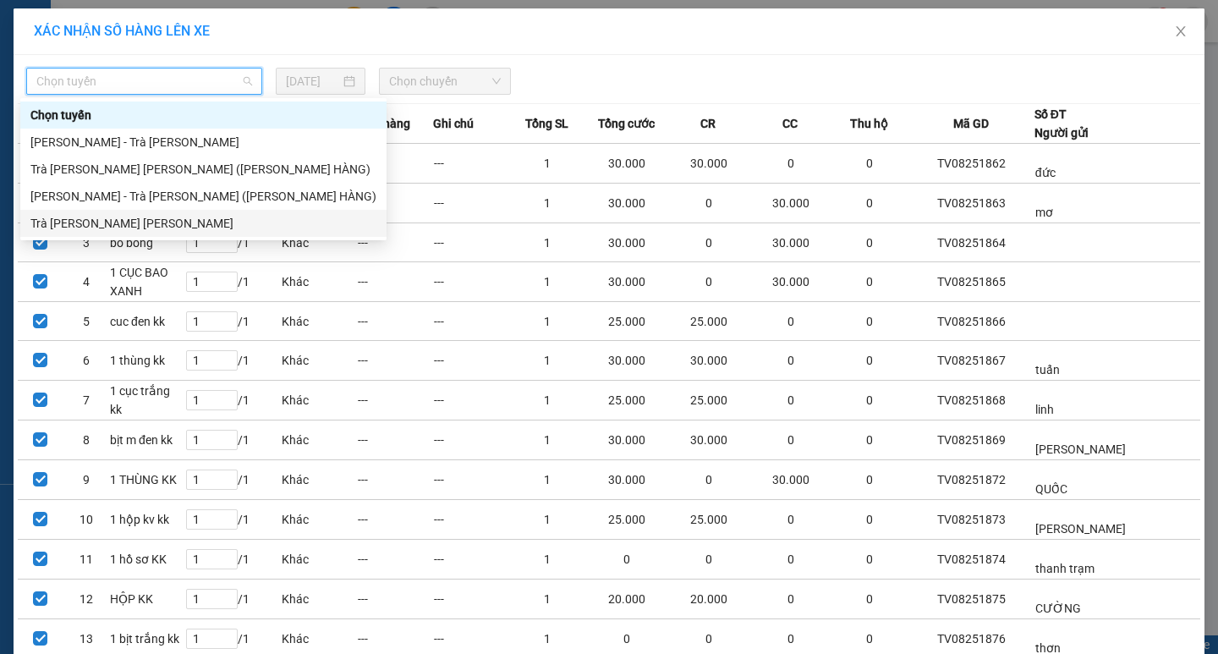
click at [151, 217] on div "Trà [PERSON_NAME] [PERSON_NAME]" at bounding box center [203, 223] width 346 height 19
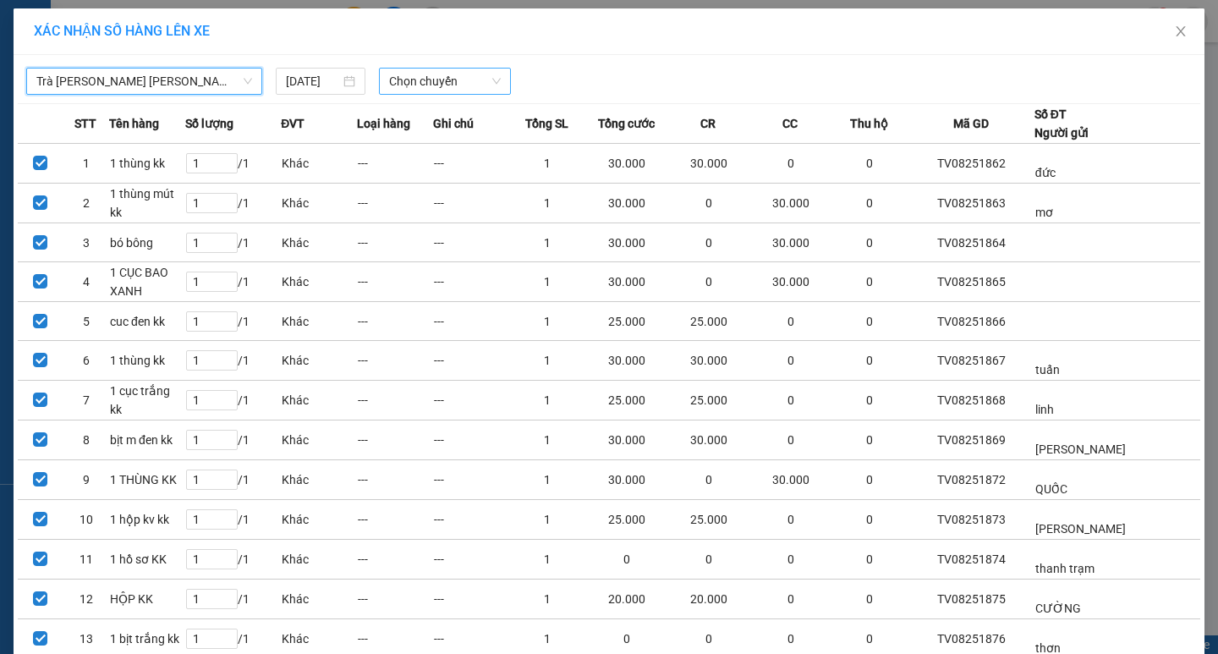
click at [389, 87] on span "Chọn chuyến" at bounding box center [445, 81] width 112 height 25
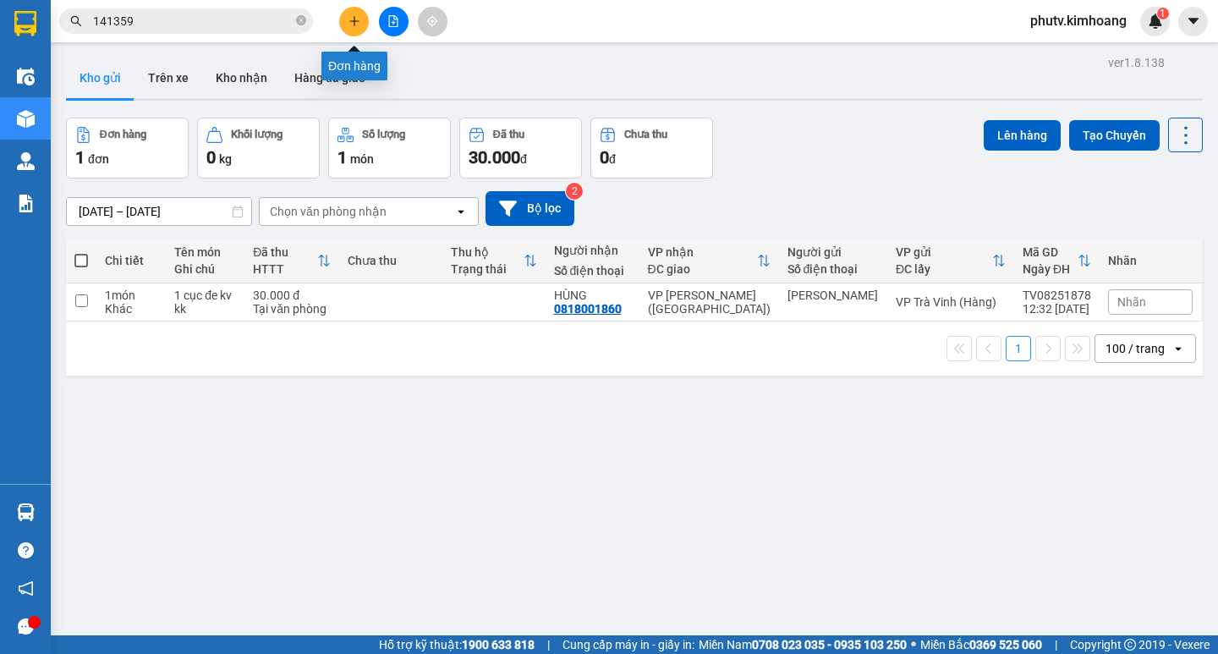
click at [358, 9] on button at bounding box center [354, 22] width 30 height 30
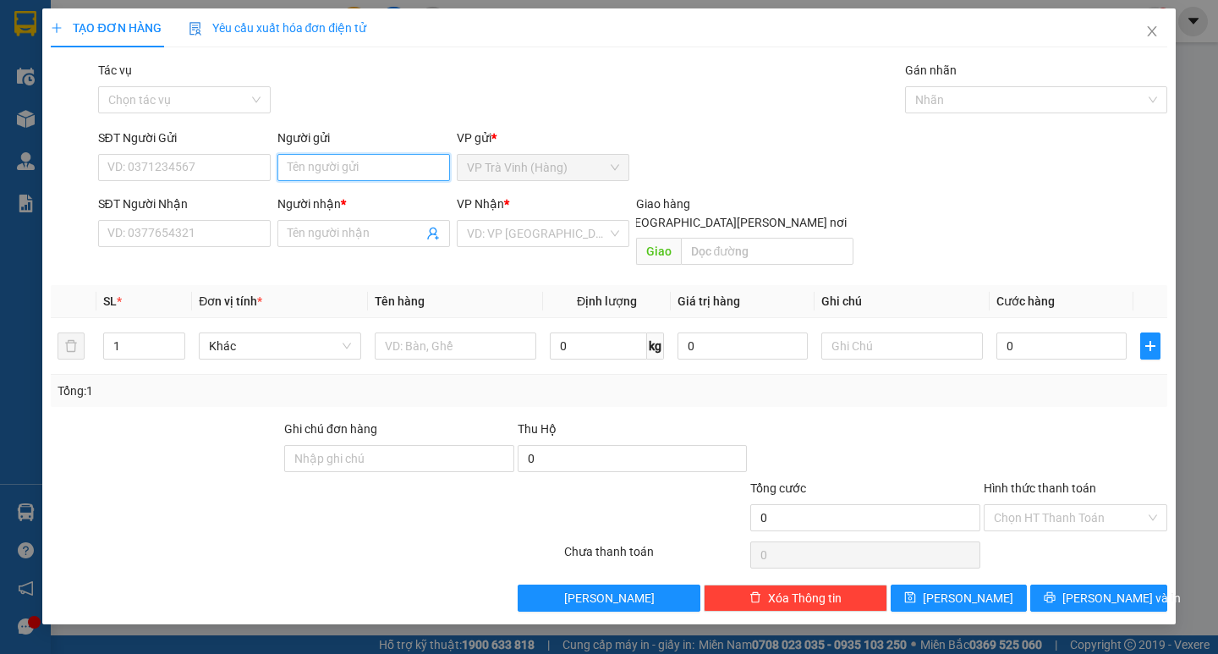
click at [375, 171] on input "Người gửi" at bounding box center [364, 167] width 173 height 27
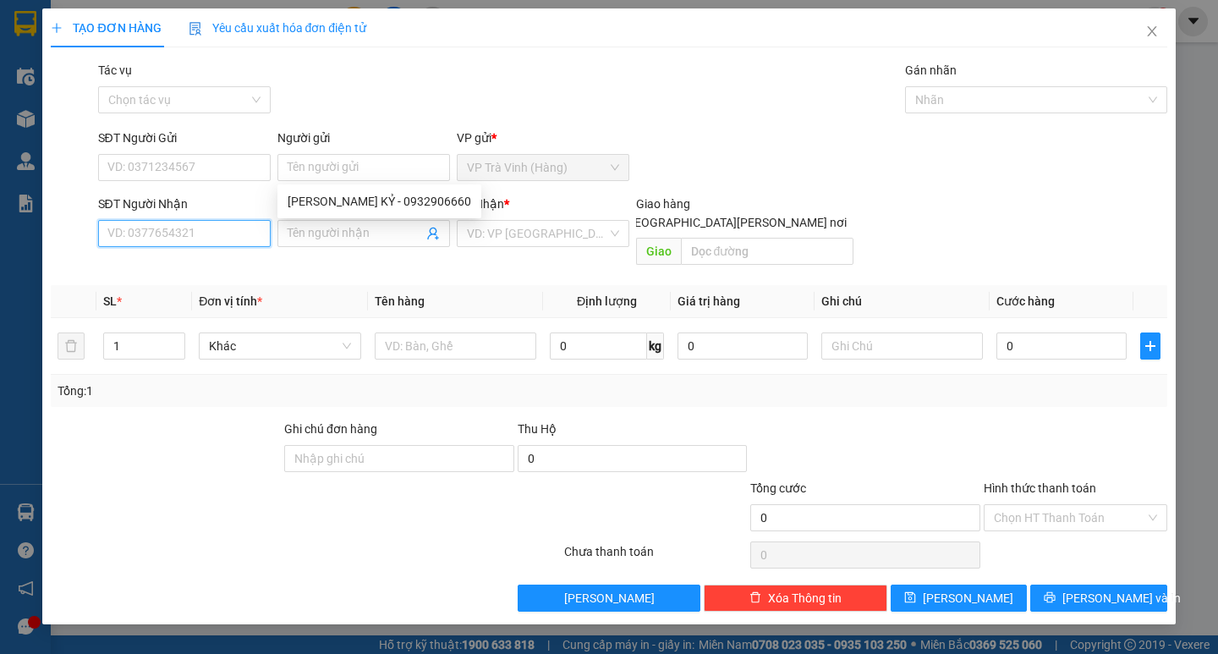
click at [211, 225] on input "SĐT Người Nhận" at bounding box center [184, 233] width 173 height 27
type input "0939821830"
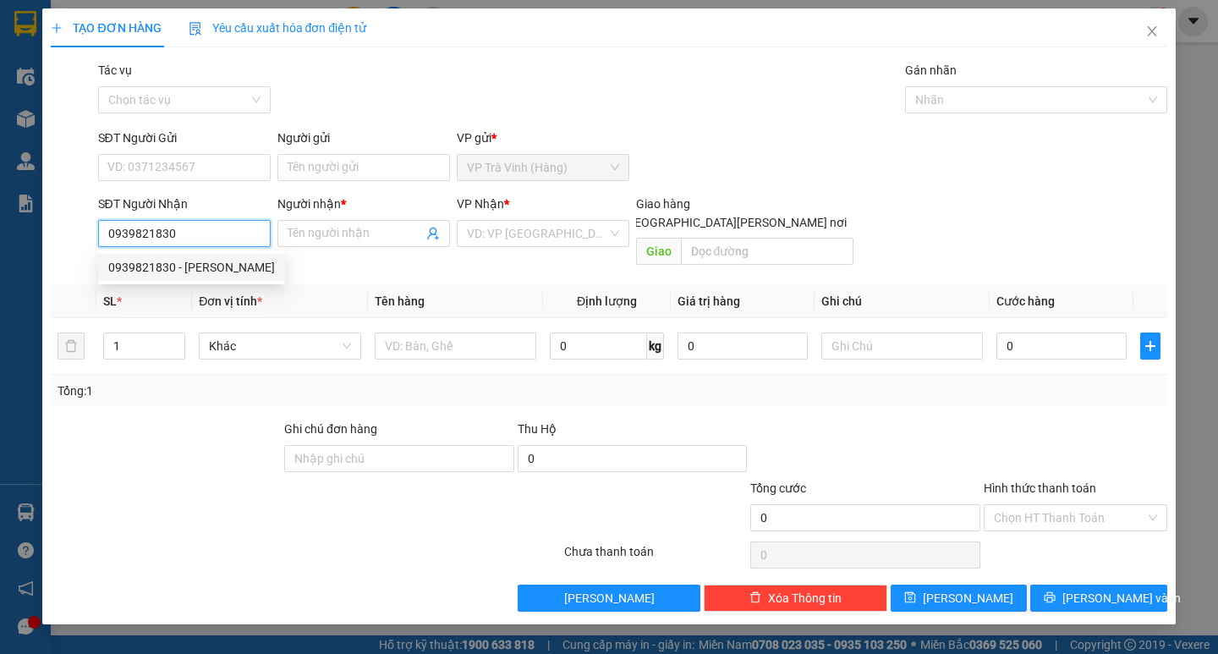
click at [227, 261] on div "0939821830 - THANH TUYỀN" at bounding box center [191, 267] width 167 height 19
type input "THANH TUYỀN"
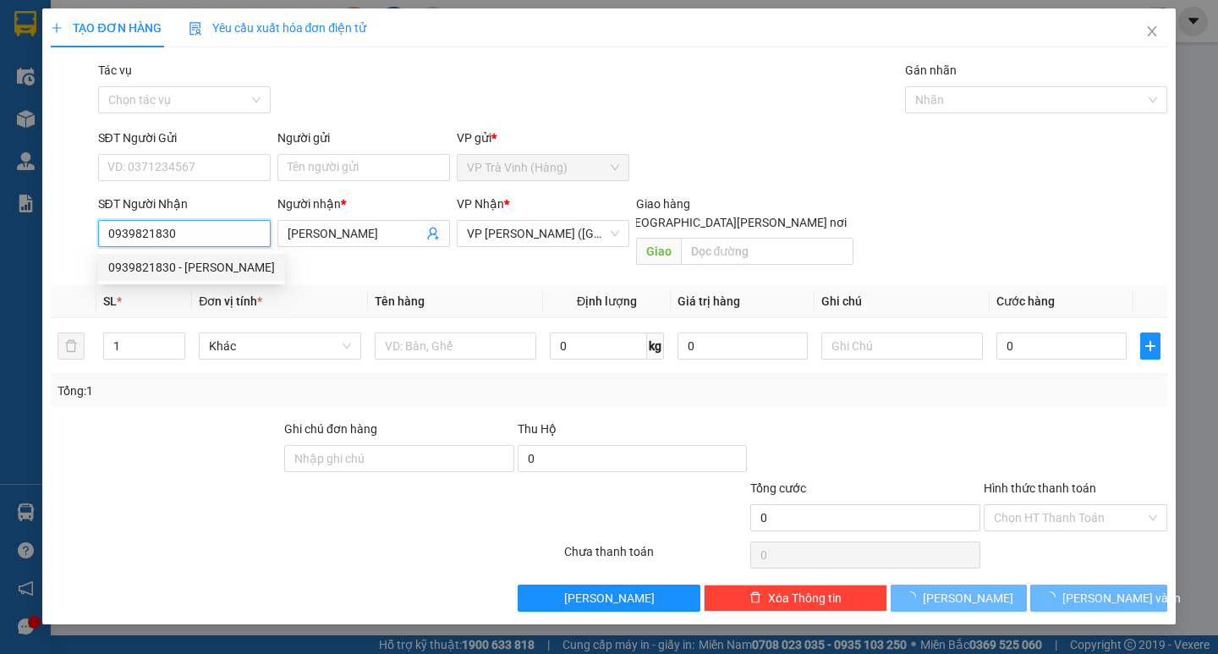
type input "30.000"
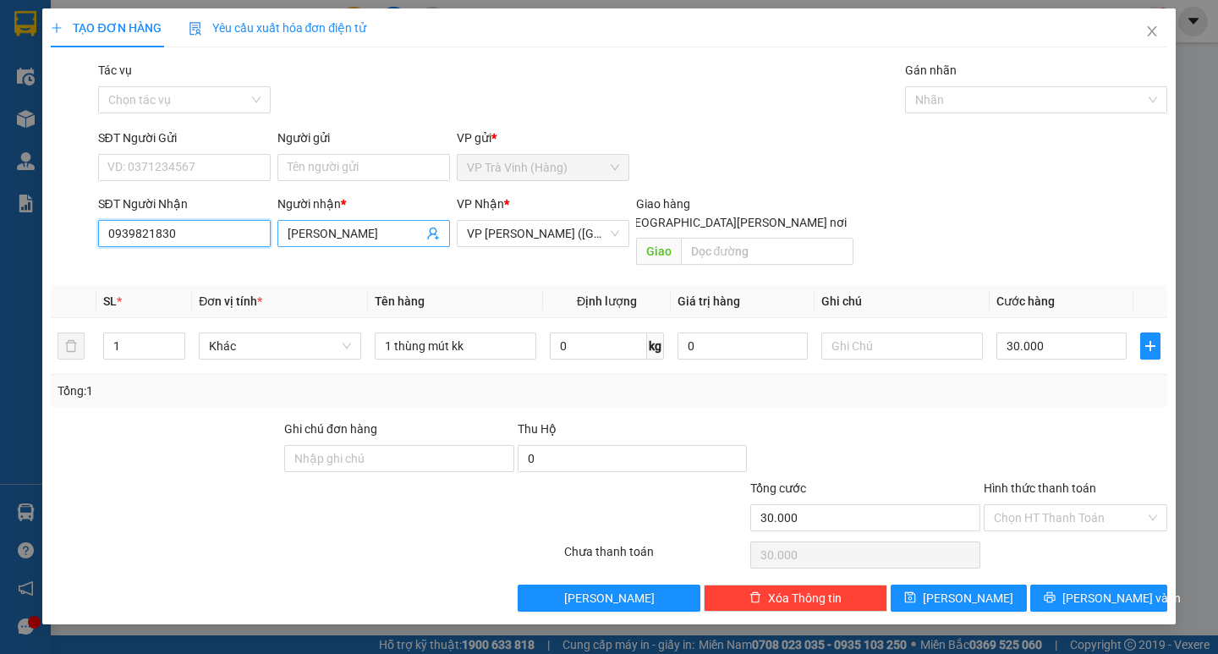
type input "0939821830"
drag, startPoint x: 377, startPoint y: 227, endPoint x: 0, endPoint y: 342, distance: 394.5
click at [0, 334] on div "TẠO ĐƠN HÀNG Yêu cầu xuất hóa đơn điện tử Transit Pickup Surcharge Ids Transit …" at bounding box center [609, 327] width 1218 height 654
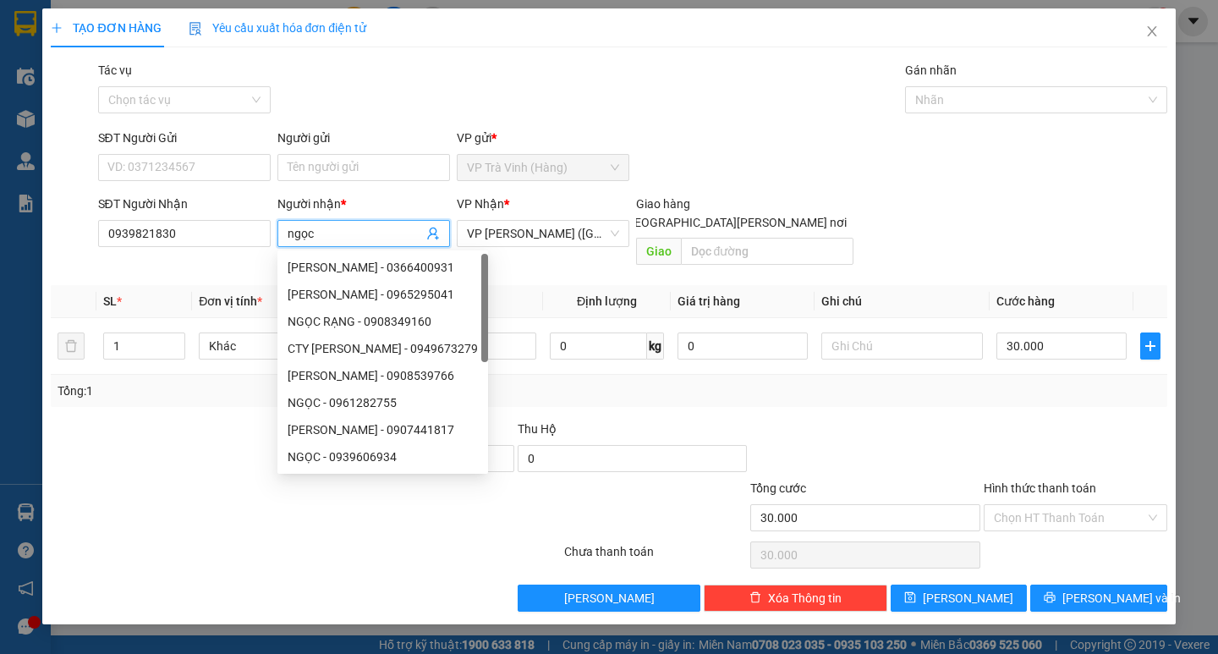
type input "ngọc"
click at [610, 382] on div "Tổng: 1" at bounding box center [609, 391] width 1102 height 19
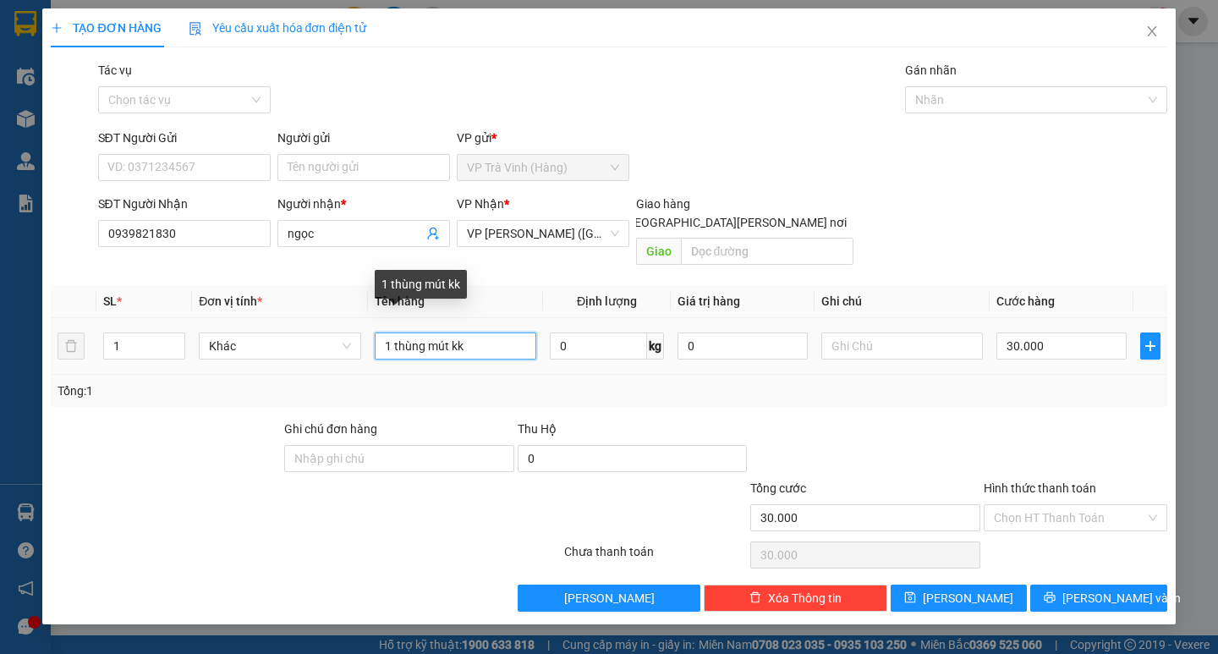
drag, startPoint x: 510, startPoint y: 327, endPoint x: 0, endPoint y: 539, distance: 552.3
click at [0, 492] on div "TẠO ĐƠN HÀNG Yêu cầu xuất hóa đơn điện tử Transit Pickup Surcharge Ids Transit …" at bounding box center [609, 327] width 1218 height 654
type input "1 hộp kk"
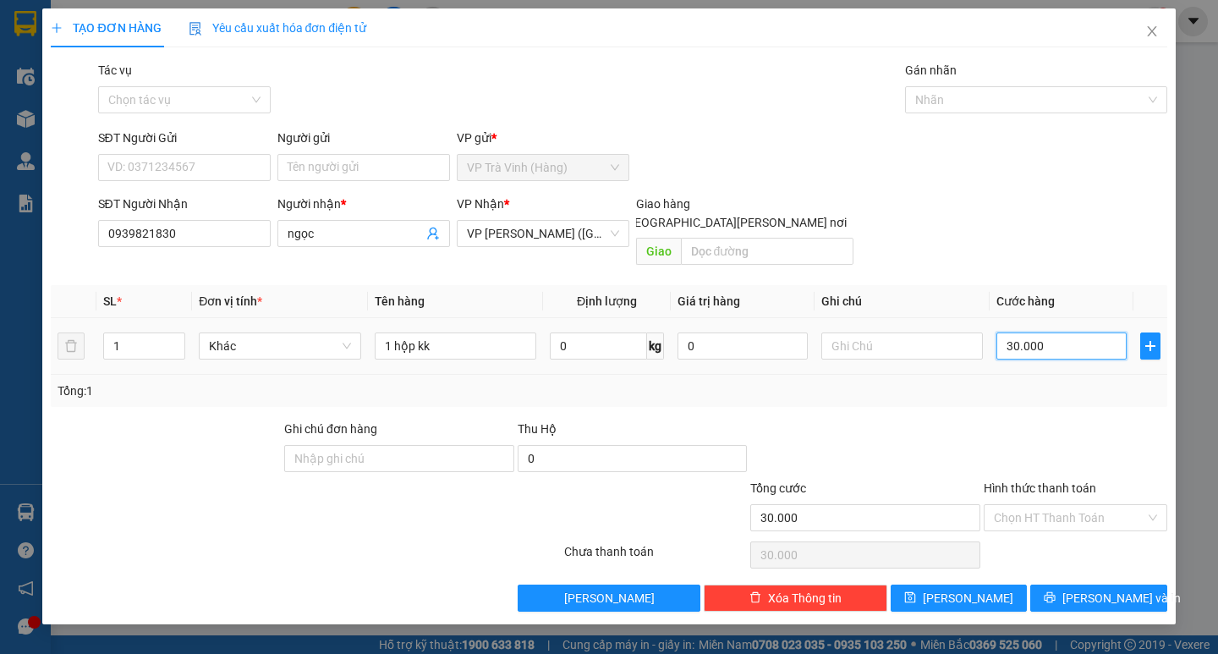
click at [1040, 338] on input "30.000" at bounding box center [1062, 346] width 130 height 27
drag, startPoint x: 1043, startPoint y: 377, endPoint x: 1105, endPoint y: 445, distance: 92.3
click at [1045, 382] on div "Tổng: 1" at bounding box center [609, 391] width 1102 height 19
click at [1094, 585] on button "[PERSON_NAME] và In" at bounding box center [1099, 598] width 136 height 27
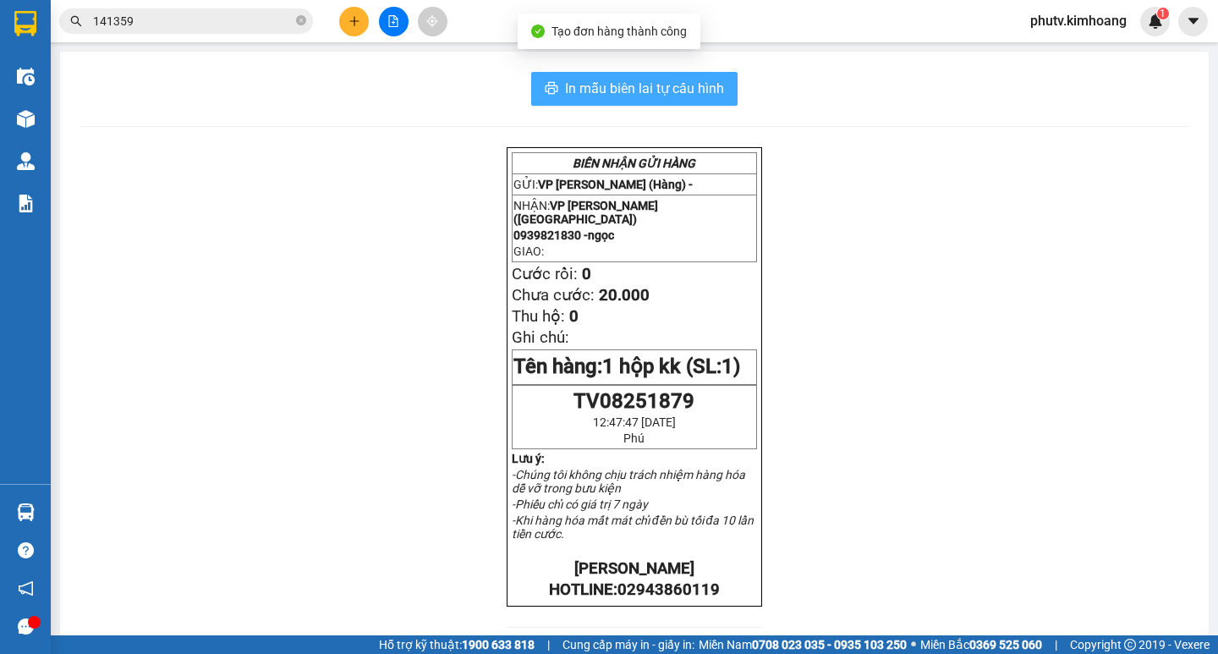
click at [718, 96] on button "In mẫu biên lai tự cấu hình" at bounding box center [634, 89] width 206 height 34
